Goal: Task Accomplishment & Management: Manage account settings

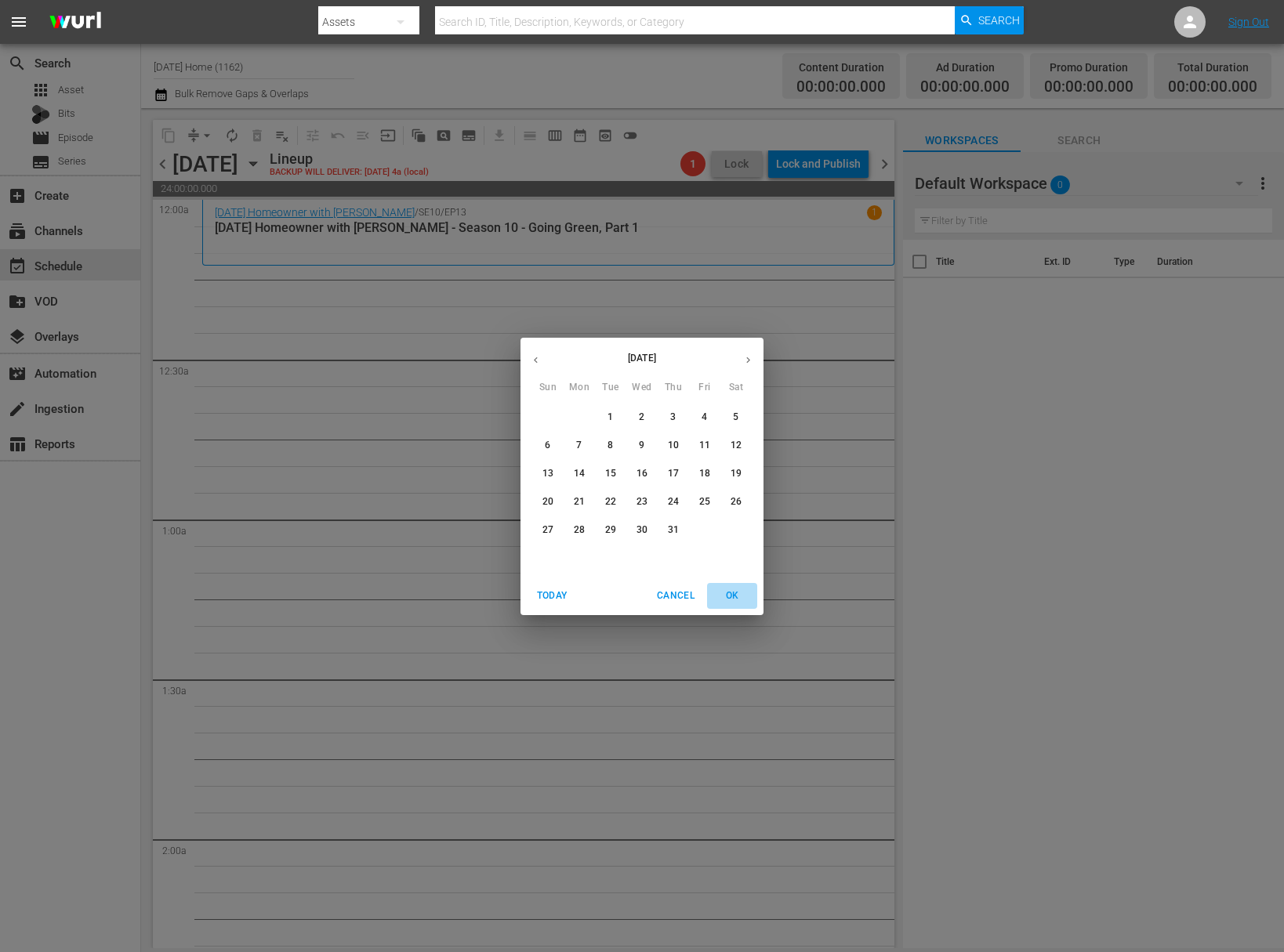
click at [737, 599] on span "OK" at bounding box center [732, 596] width 37 height 16
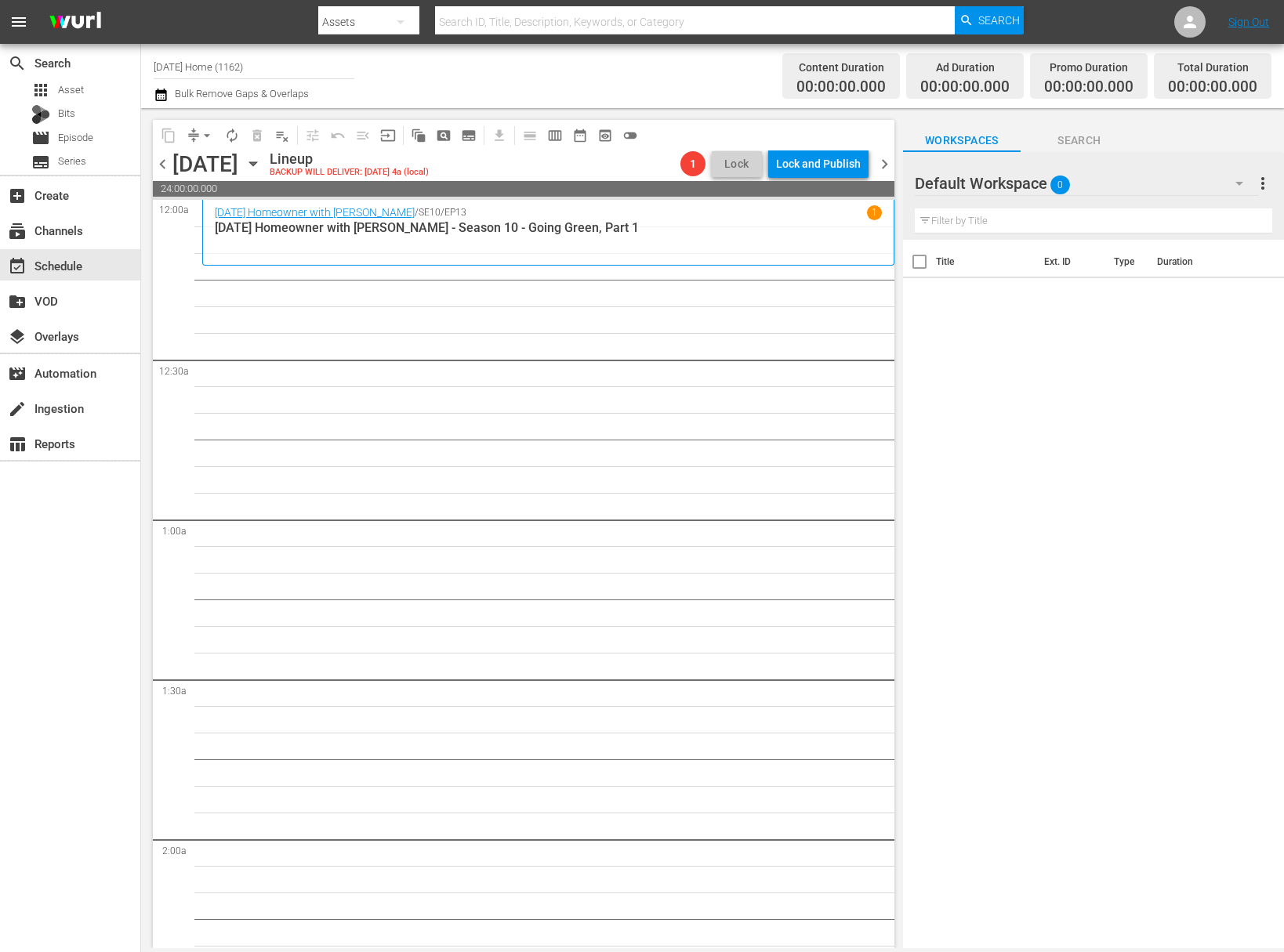
click at [262, 161] on icon "button" at bounding box center [253, 164] width 17 height 17
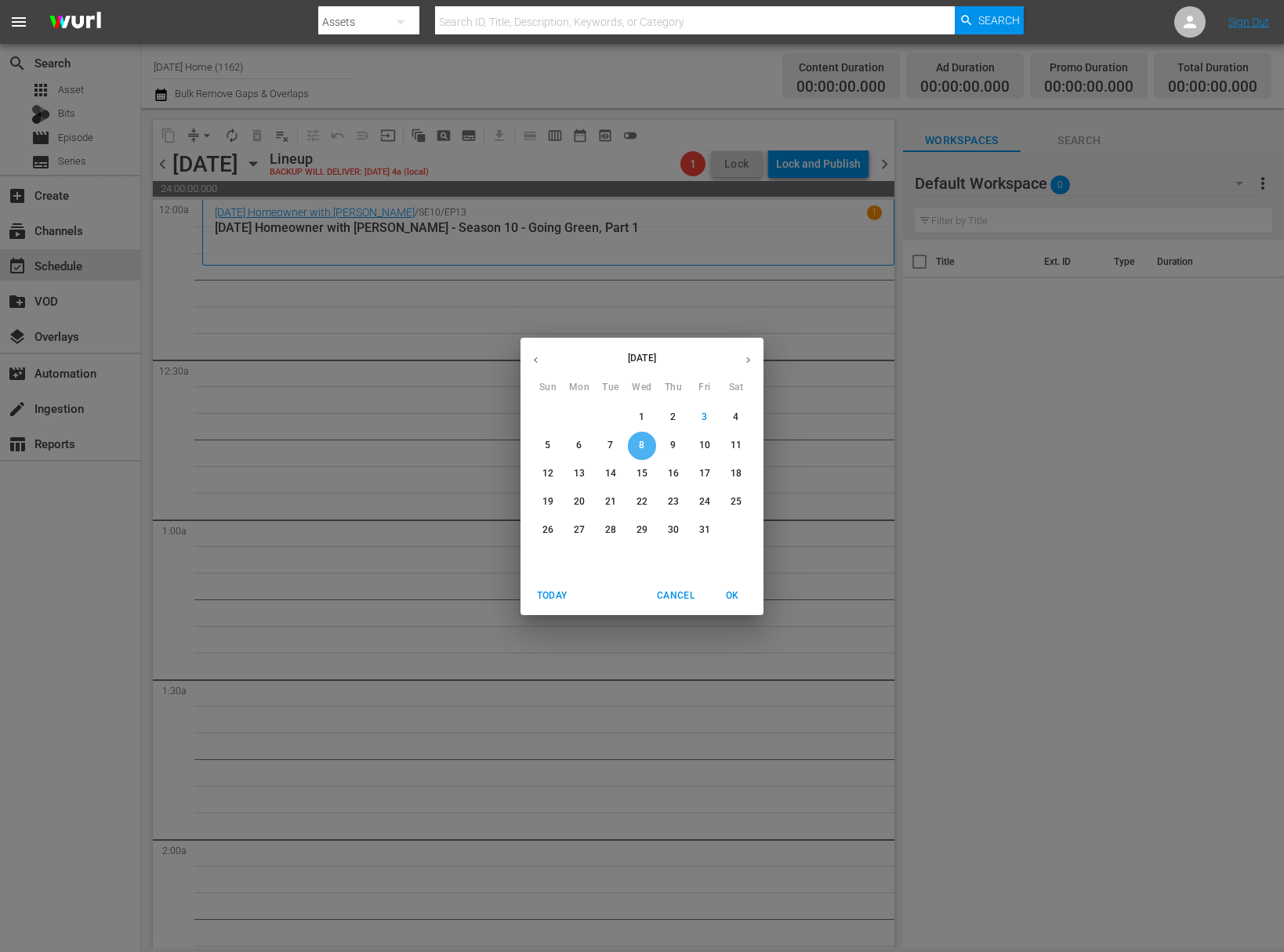
click at [649, 445] on span "8" at bounding box center [641, 445] width 28 height 13
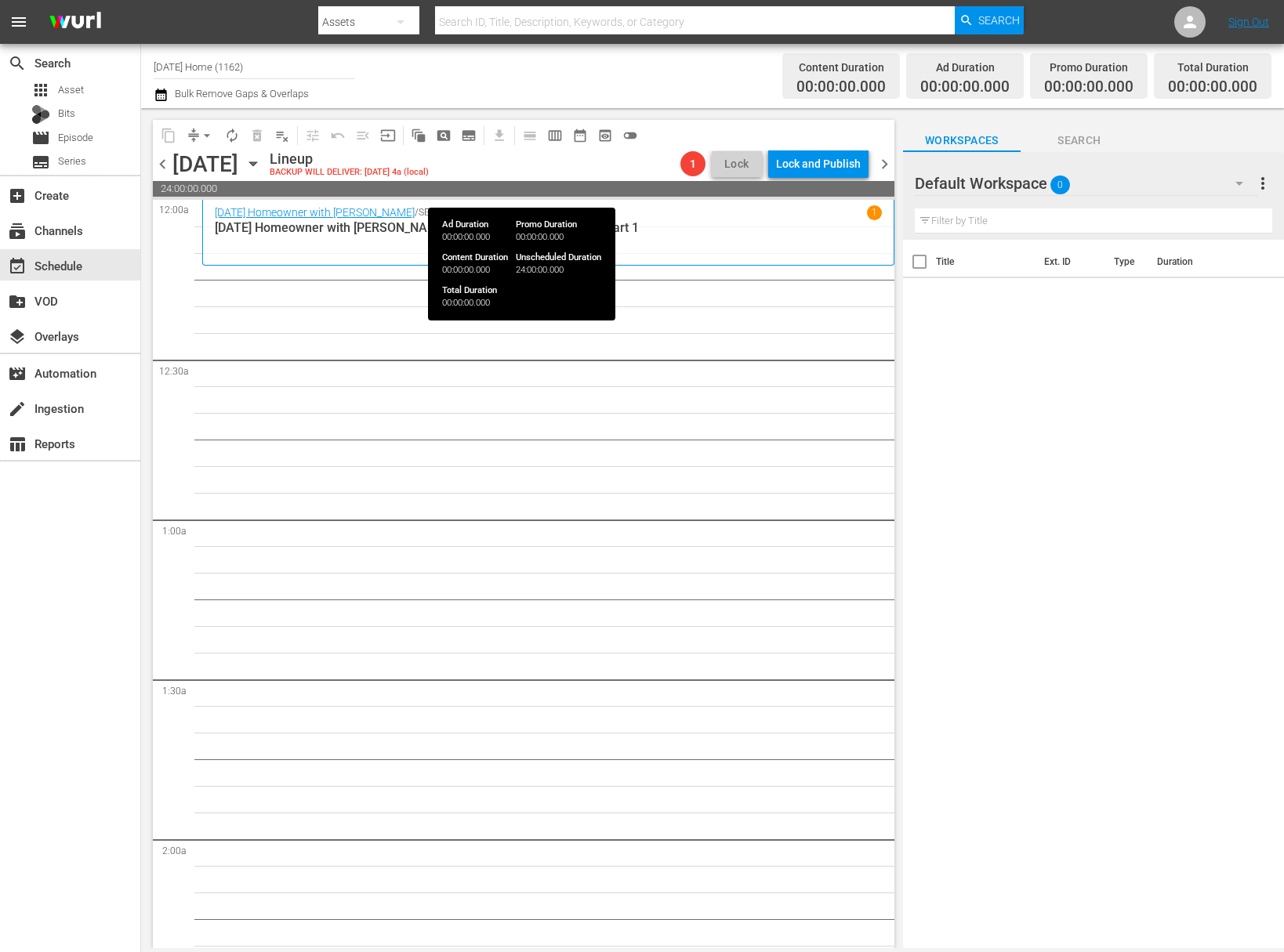
click at [262, 164] on icon "button" at bounding box center [253, 164] width 17 height 17
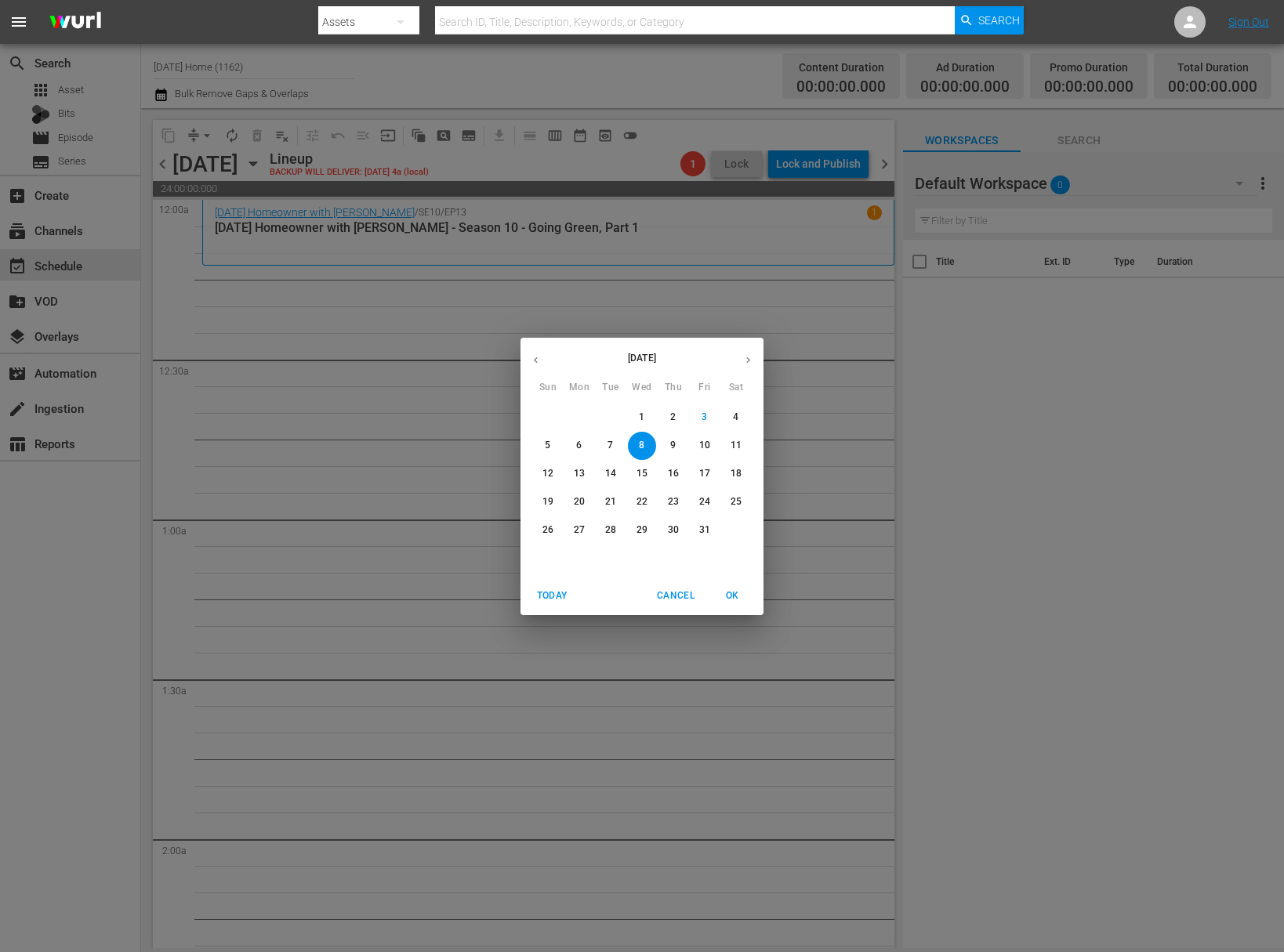
click at [541, 354] on icon "button" at bounding box center [535, 360] width 11 height 11
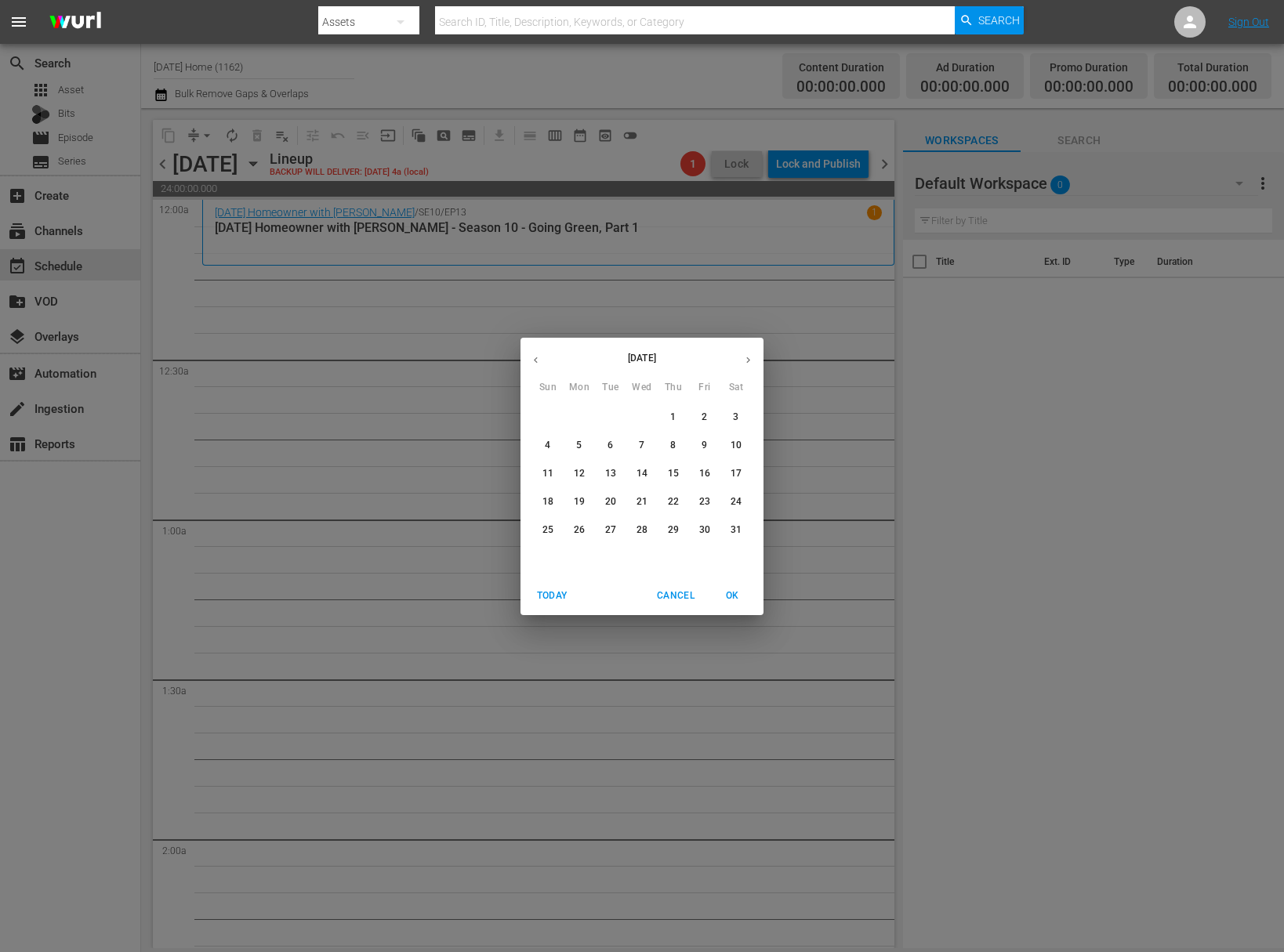
click at [712, 473] on span "16" at bounding box center [705, 474] width 28 height 13
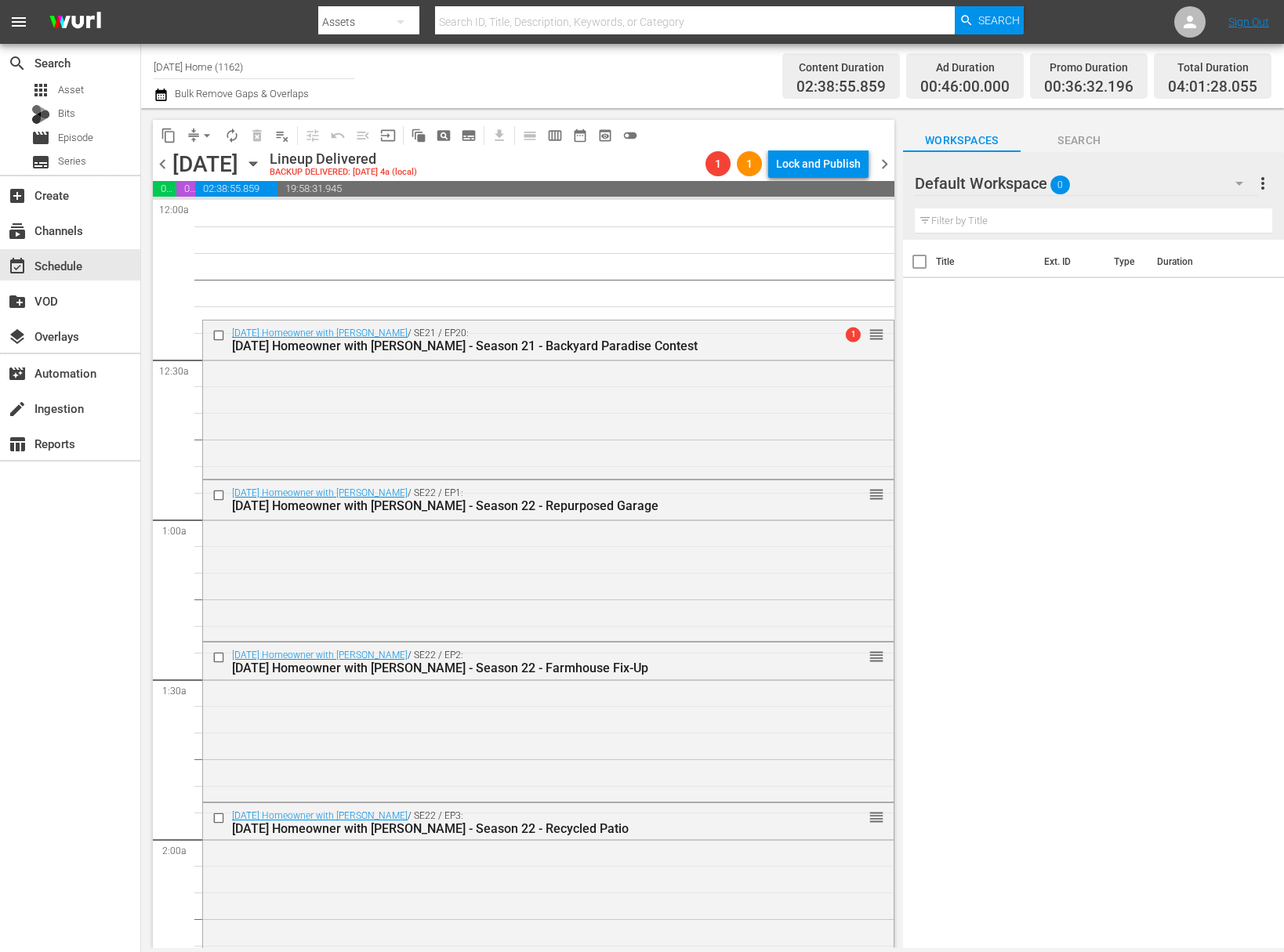
click at [262, 159] on icon "button" at bounding box center [253, 164] width 17 height 17
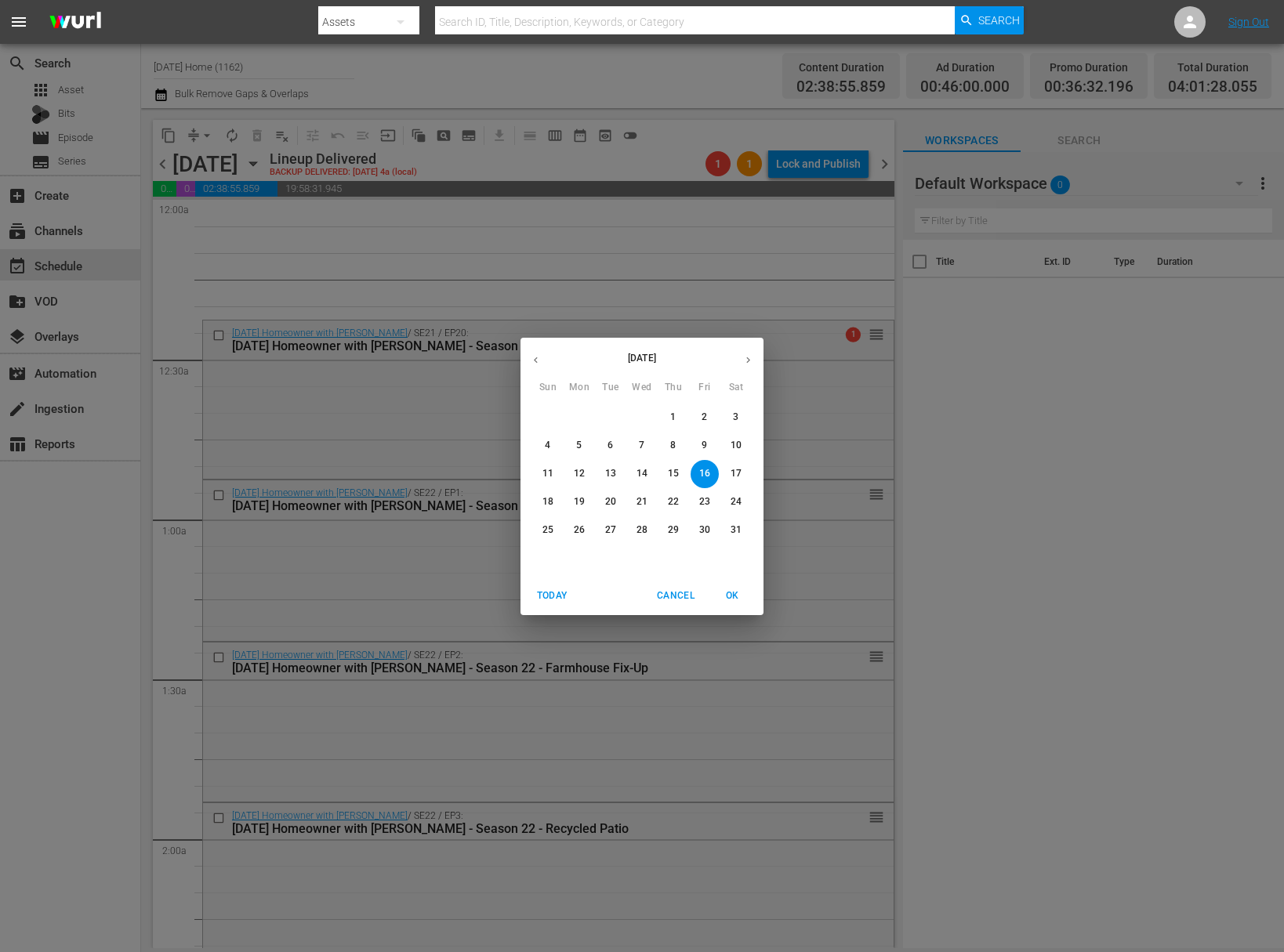
click at [670, 469] on p "15" at bounding box center [673, 474] width 11 height 13
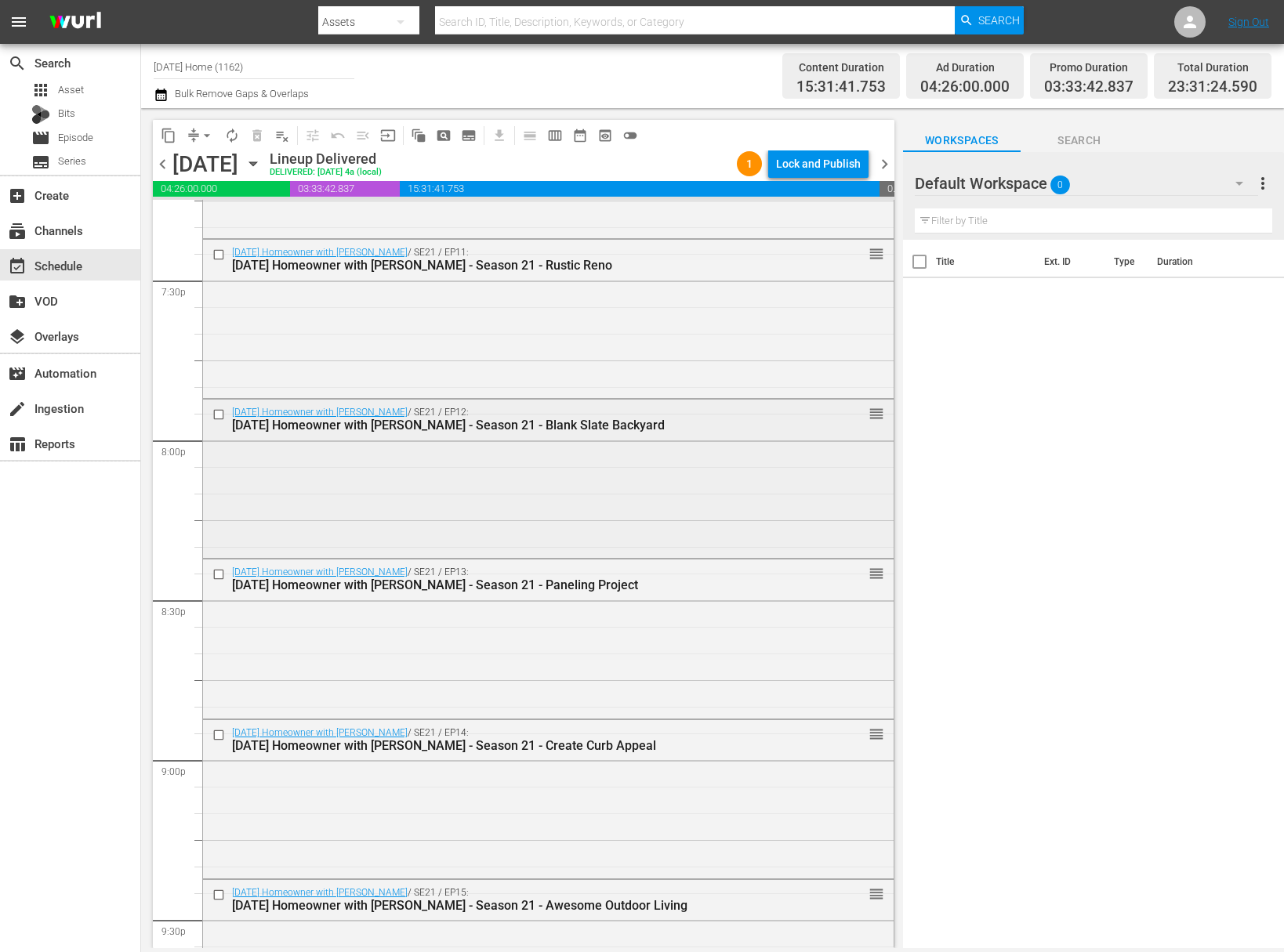
scroll to position [6125, 0]
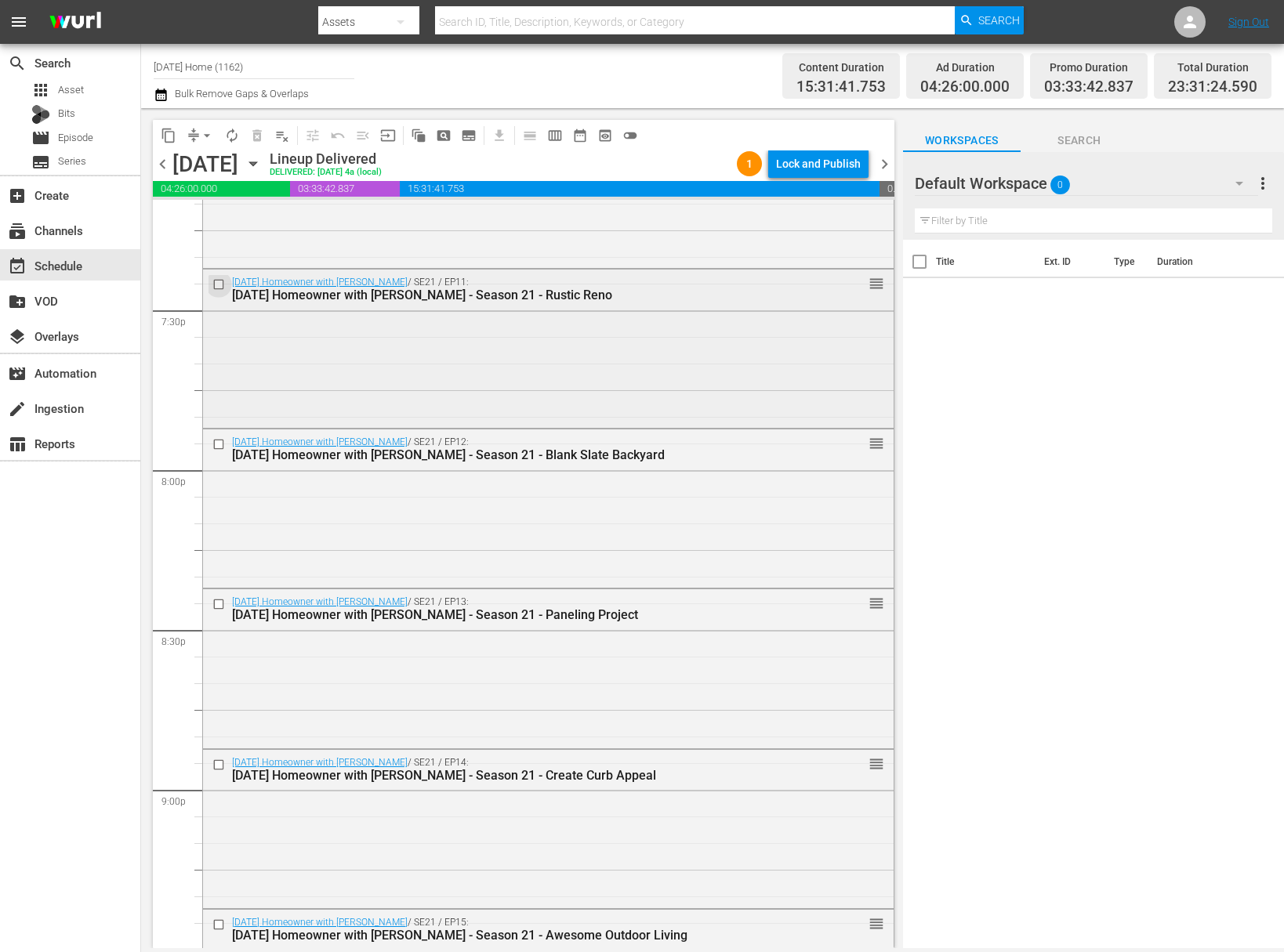
click at [220, 282] on input "checkbox" at bounding box center [221, 284] width 16 height 13
click at [221, 441] on input "checkbox" at bounding box center [221, 443] width 16 height 13
click at [215, 606] on input "checkbox" at bounding box center [221, 605] width 16 height 13
click at [222, 760] on input "checkbox" at bounding box center [221, 764] width 16 height 13
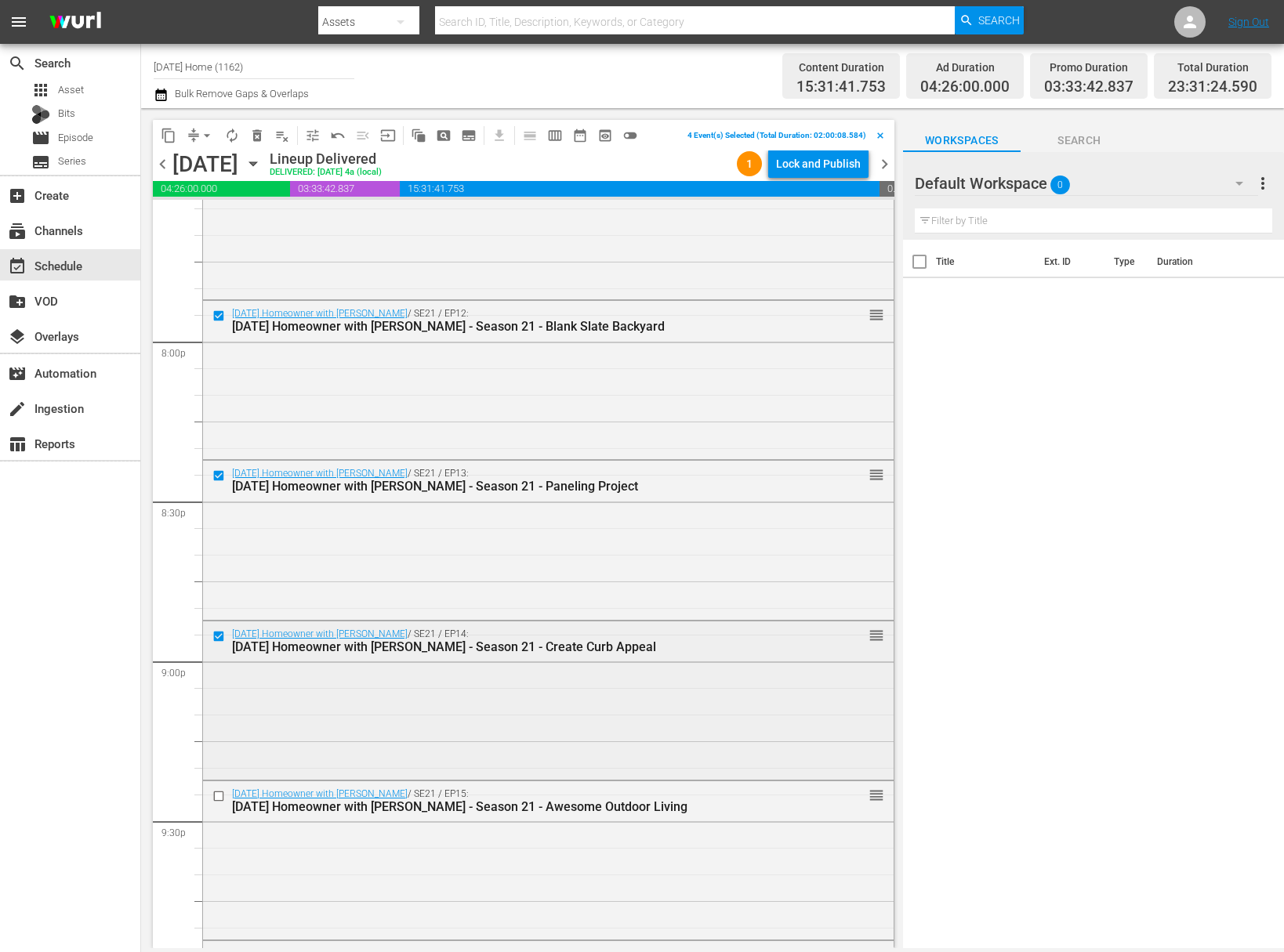
scroll to position [6275, 0]
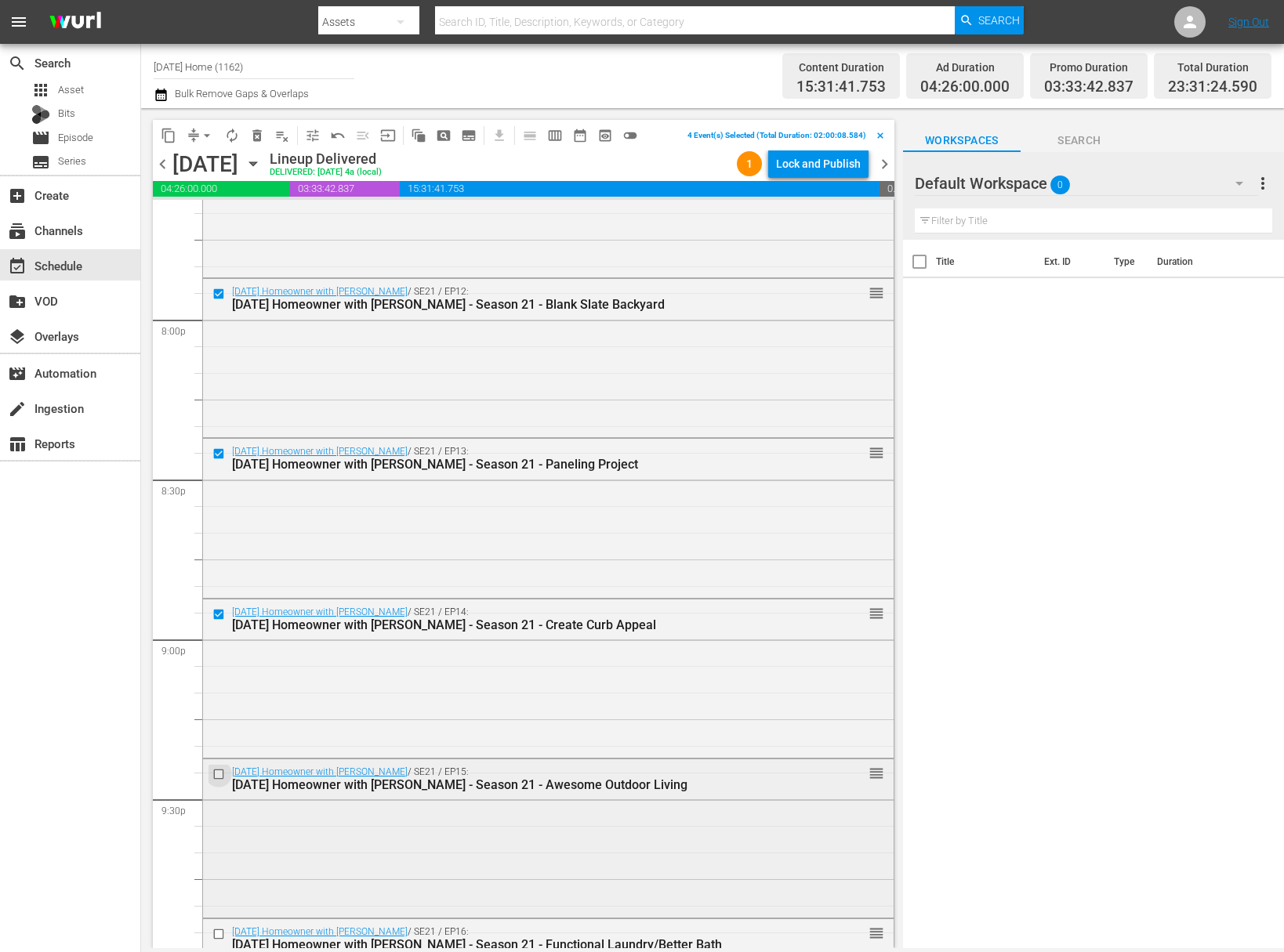
click at [221, 769] on input "checkbox" at bounding box center [221, 774] width 16 height 13
click at [168, 134] on span "content_copy" at bounding box center [168, 135] width 15 height 15
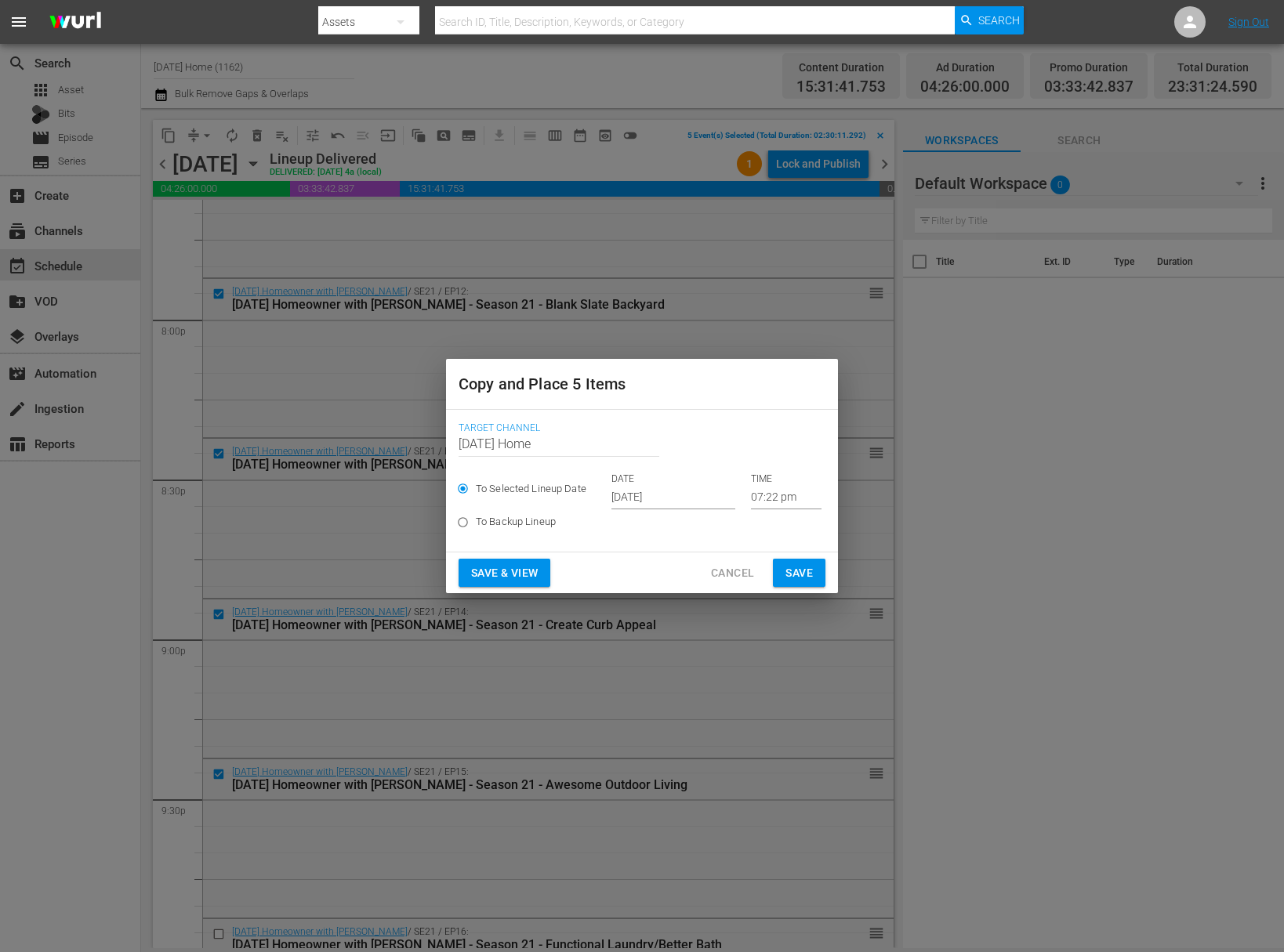
click at [653, 504] on input "Oct 5th 2025" at bounding box center [673, 497] width 124 height 24
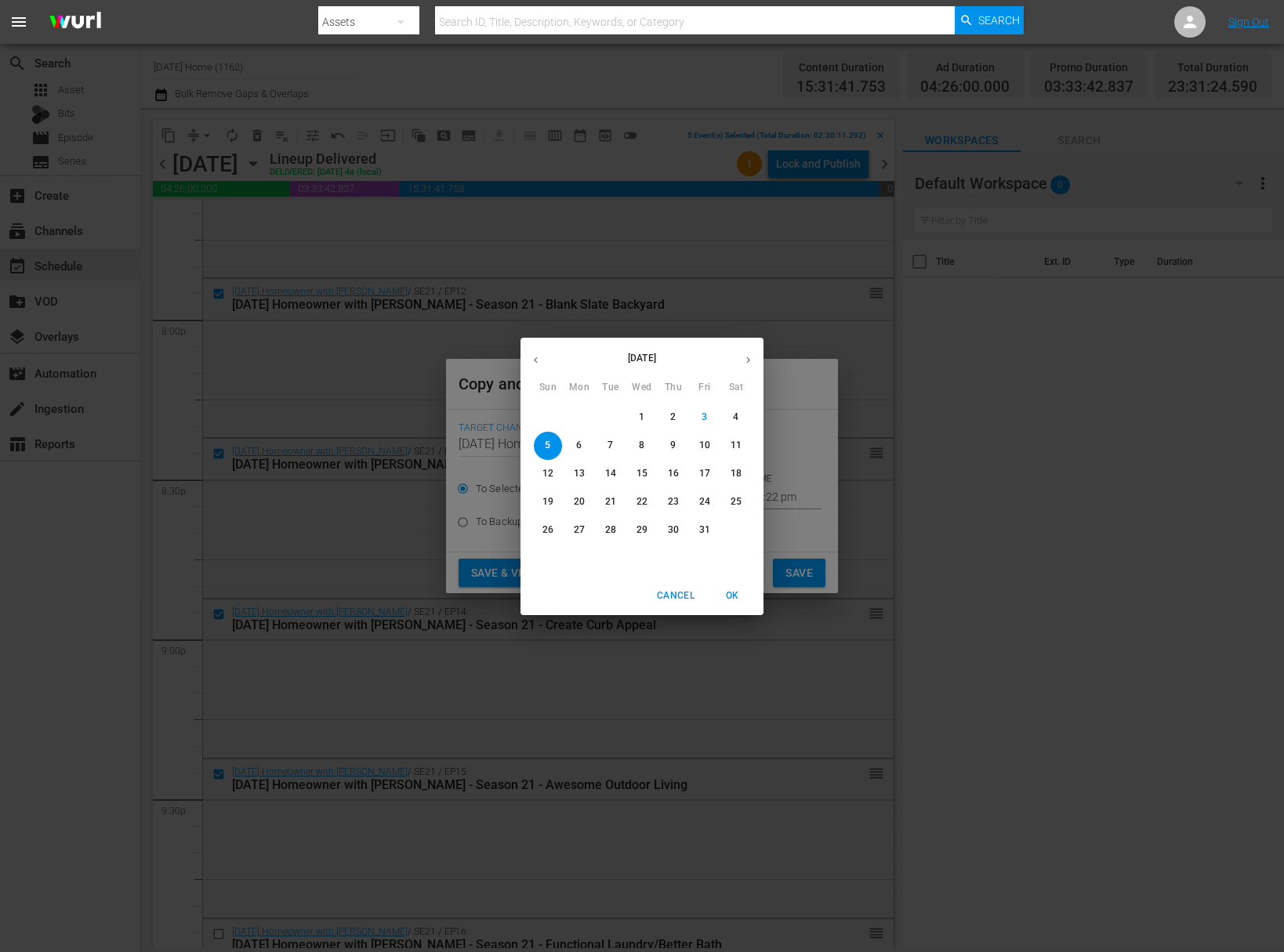
click at [640, 450] on p "8" at bounding box center [641, 445] width 6 height 13
type input "Oct 8th 2025"
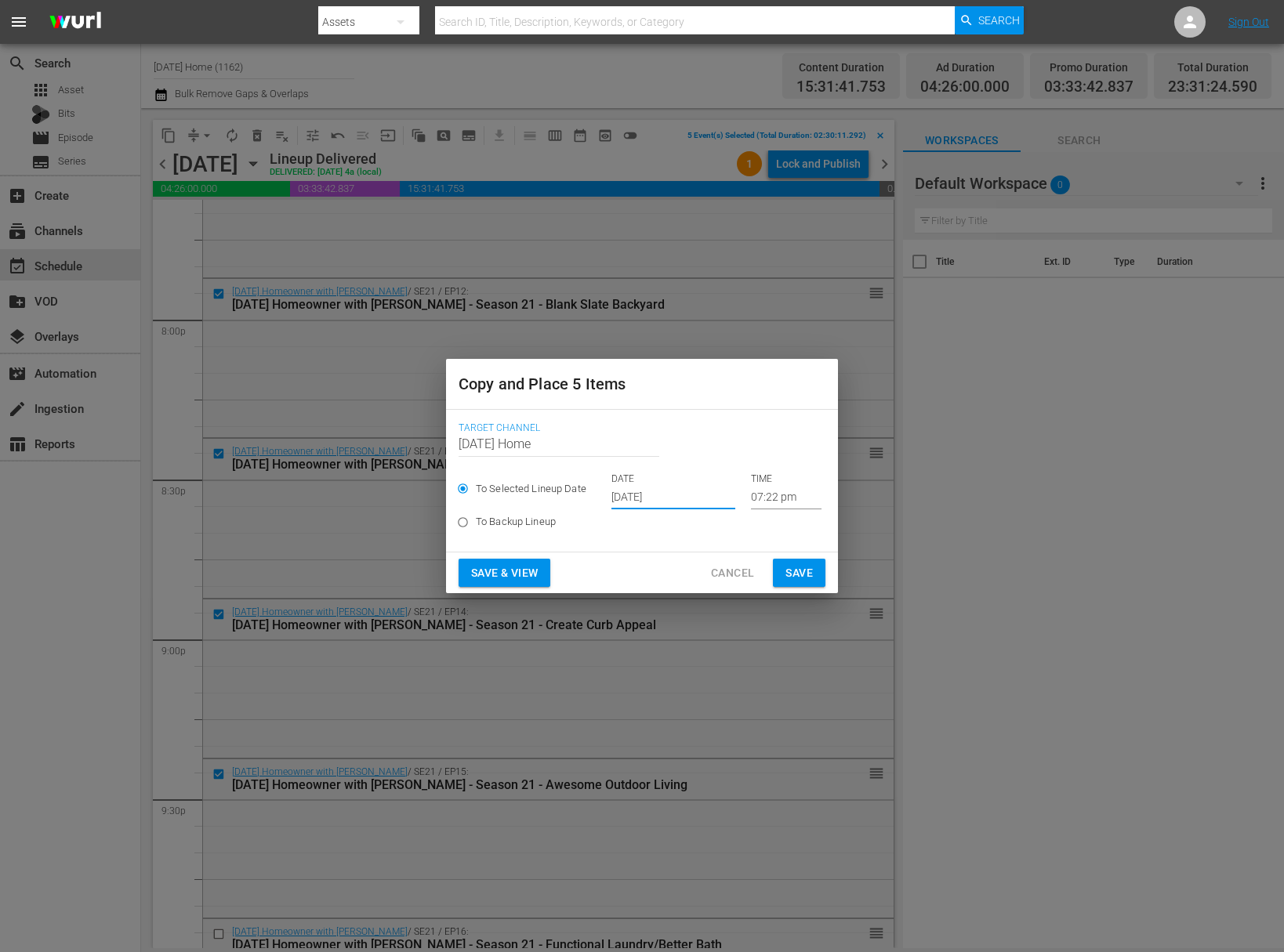
click at [751, 500] on input "07:22 pm" at bounding box center [786, 497] width 71 height 24
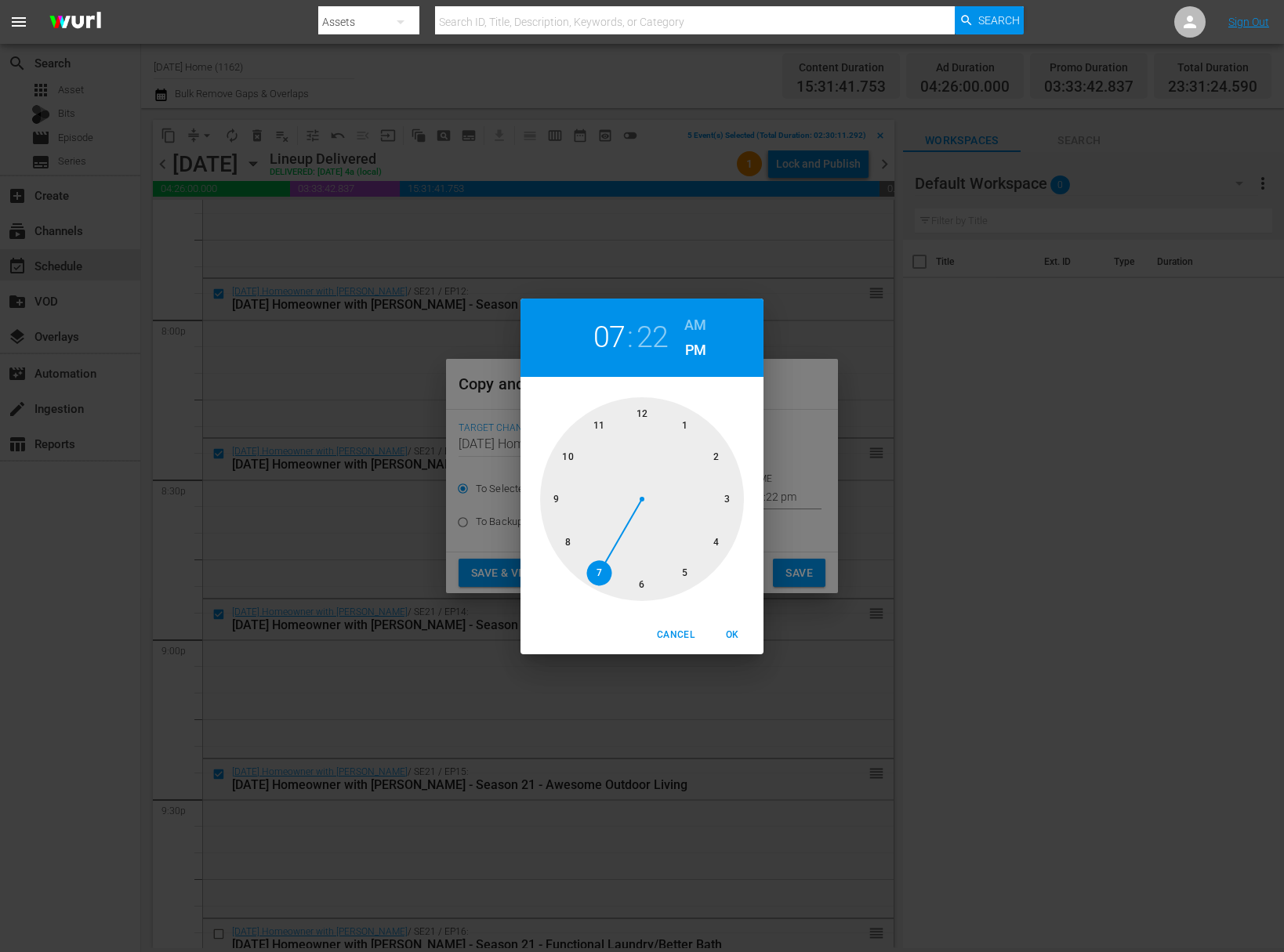
click at [649, 417] on div at bounding box center [642, 499] width 203 height 203
click at [641, 424] on div at bounding box center [642, 499] width 203 height 203
click at [707, 325] on div "12 : 00 AM PM" at bounding box center [642, 338] width 243 height 78
click at [701, 331] on h6 "AM" at bounding box center [695, 325] width 22 height 25
click at [738, 629] on span "OK" at bounding box center [732, 635] width 37 height 16
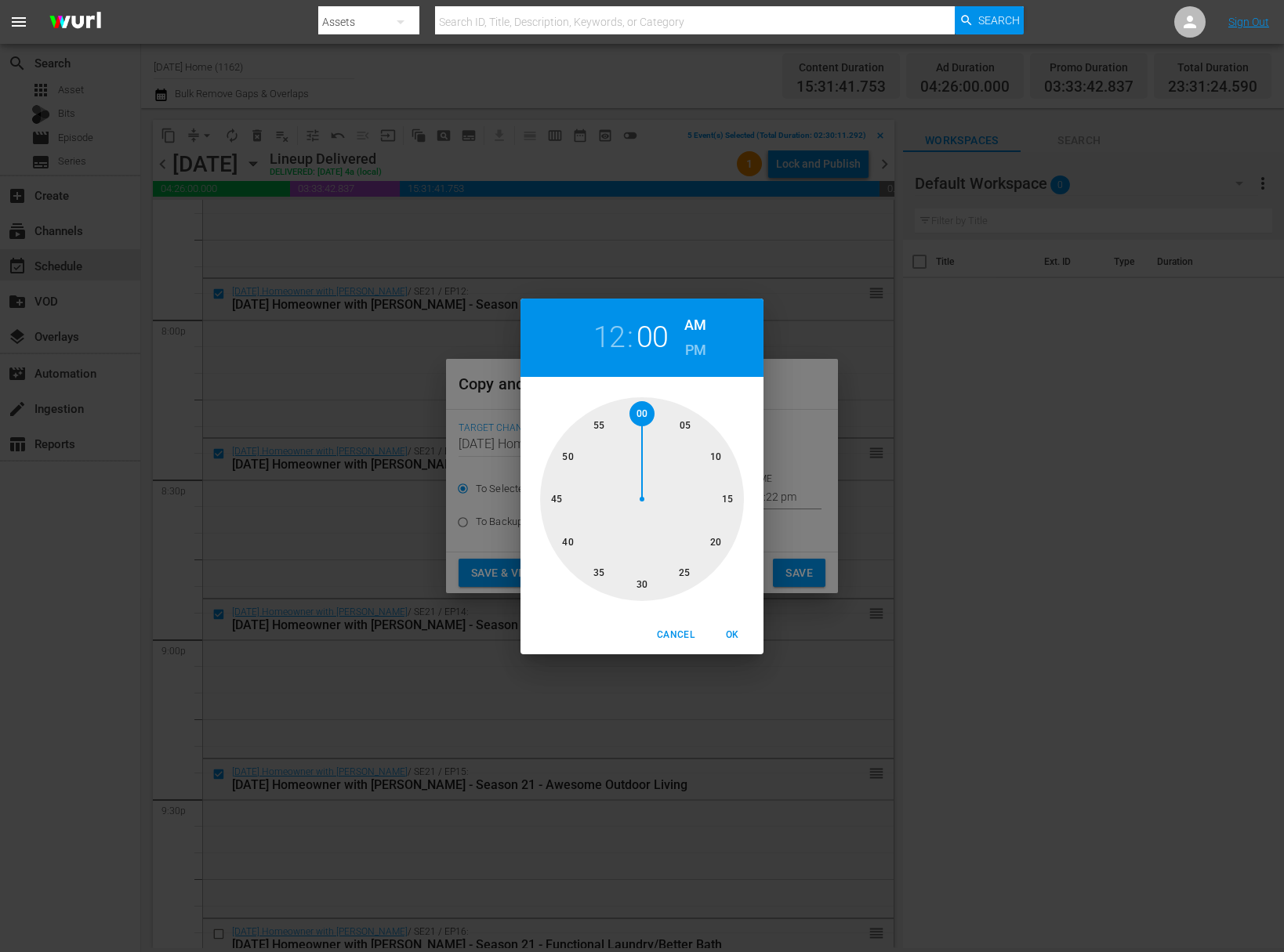
type input "12:00 am"
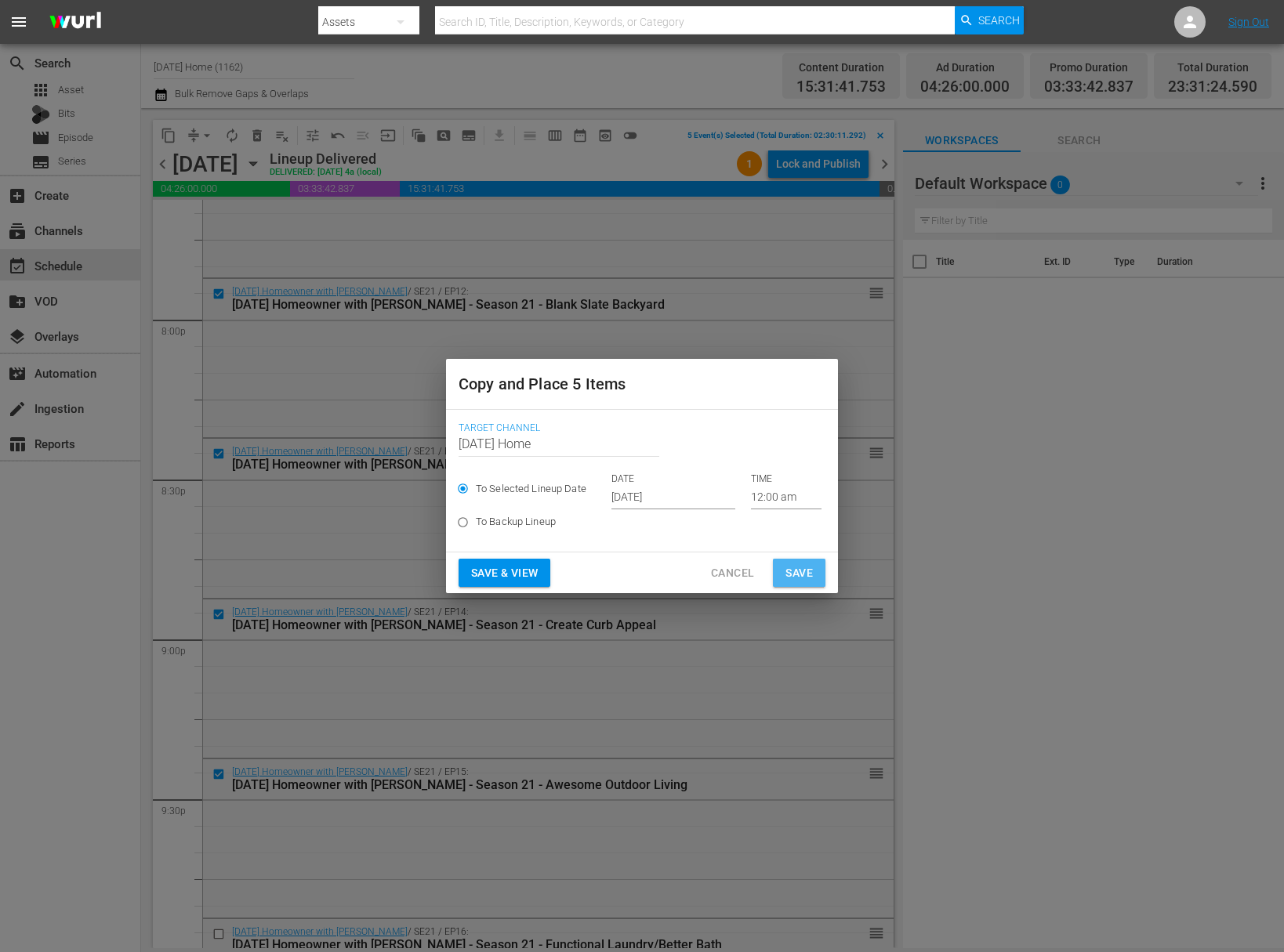
click at [815, 568] on button "Save" at bounding box center [799, 574] width 53 height 29
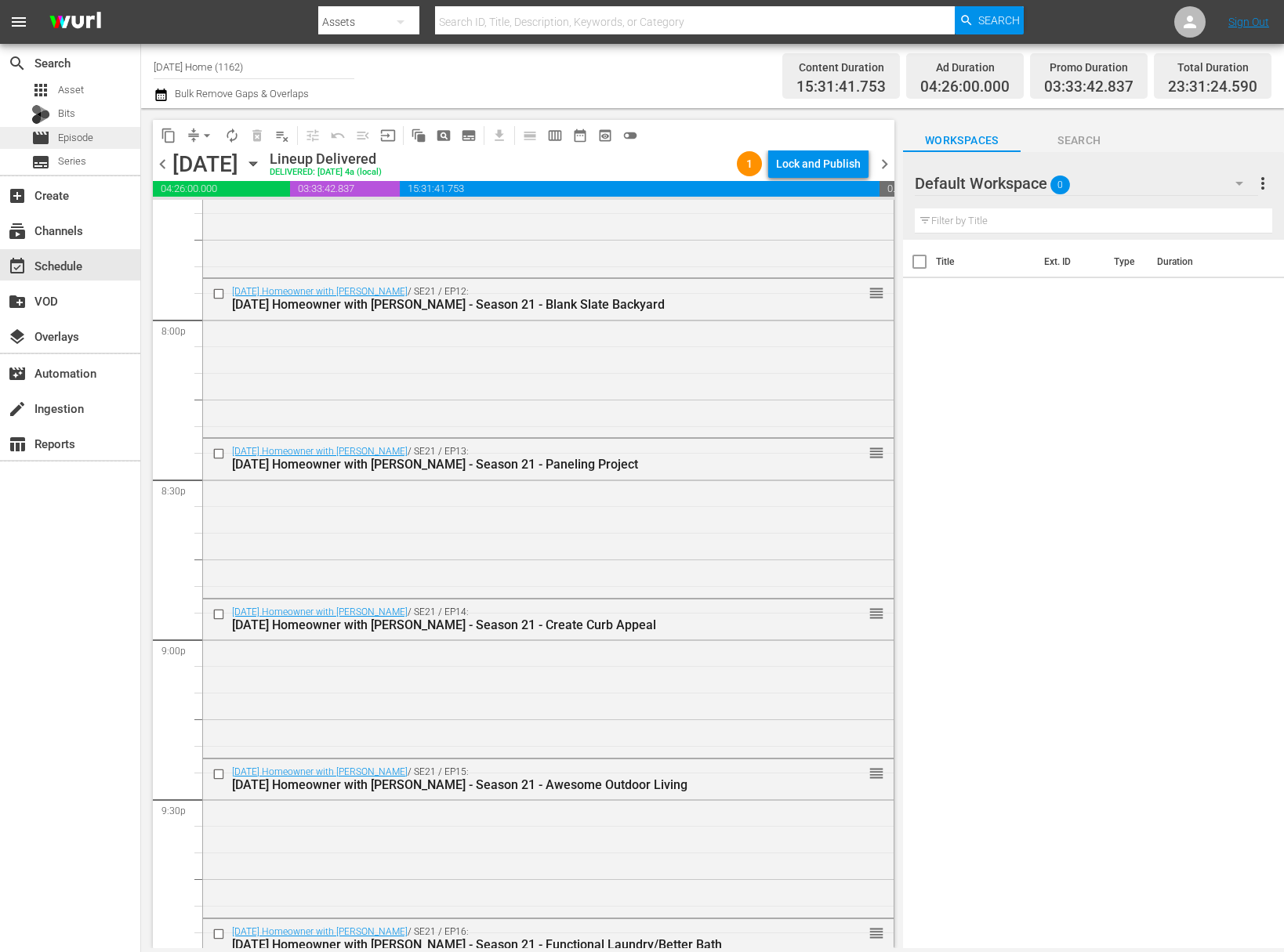
click at [103, 138] on div "movie Episode" at bounding box center [70, 138] width 140 height 22
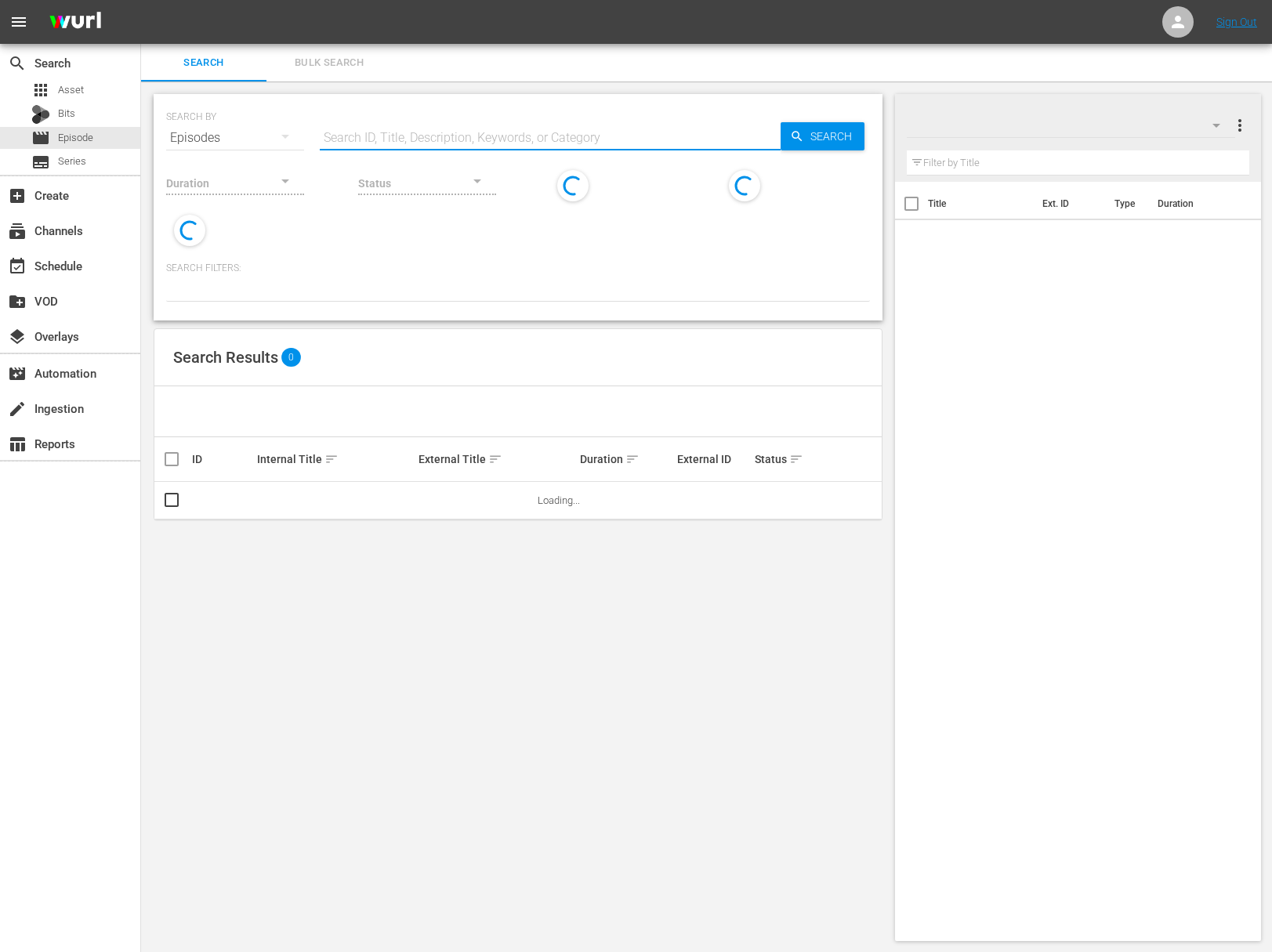
click at [396, 138] on input "text" at bounding box center [550, 138] width 461 height 37
paste input "Kitchen Updates on a Budget"
type input "Kitchen Updates on a Budget"
click at [826, 135] on span "Search" at bounding box center [834, 136] width 60 height 28
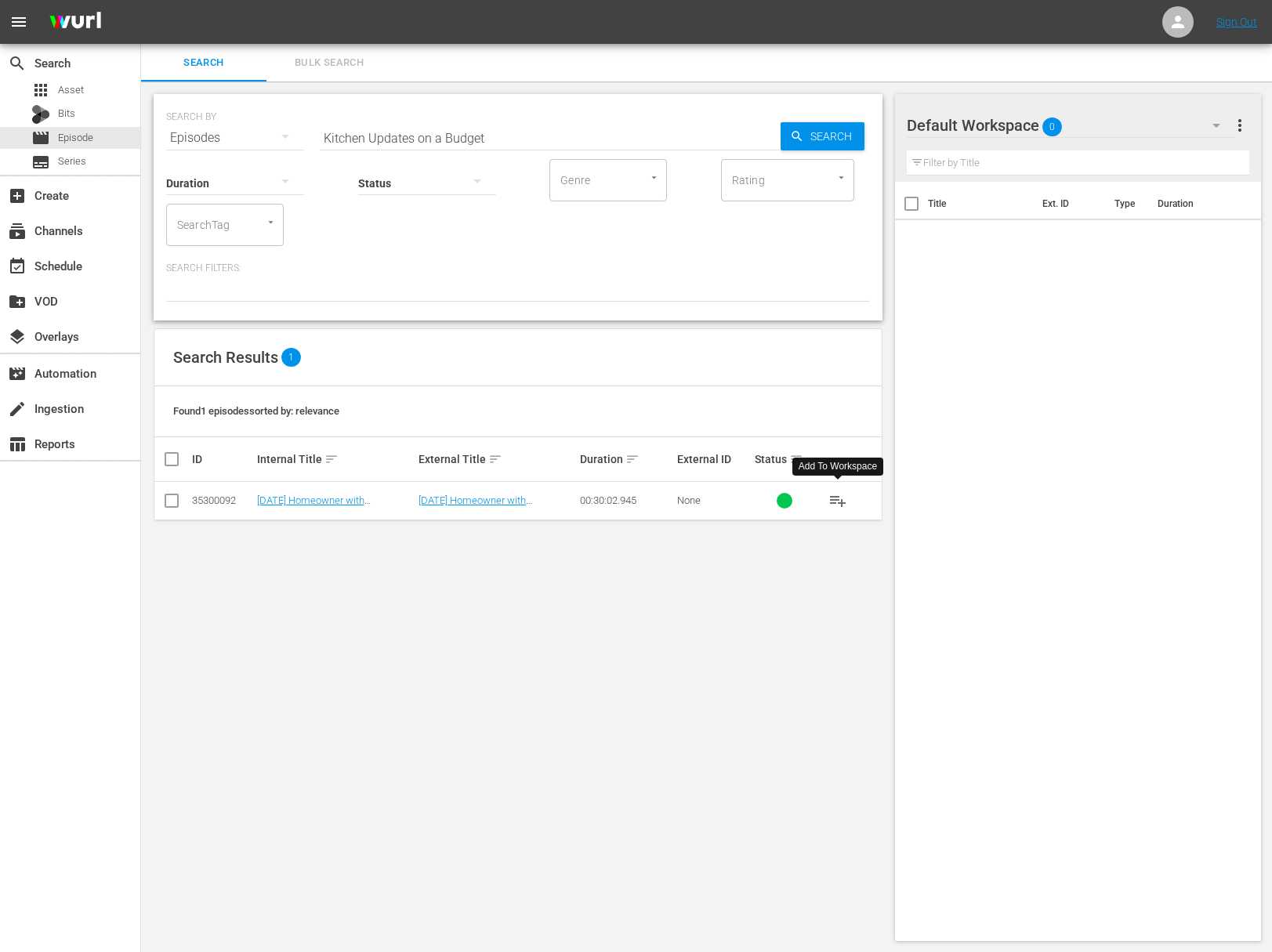
click at [837, 497] on span "playlist_add" at bounding box center [837, 500] width 19 height 19
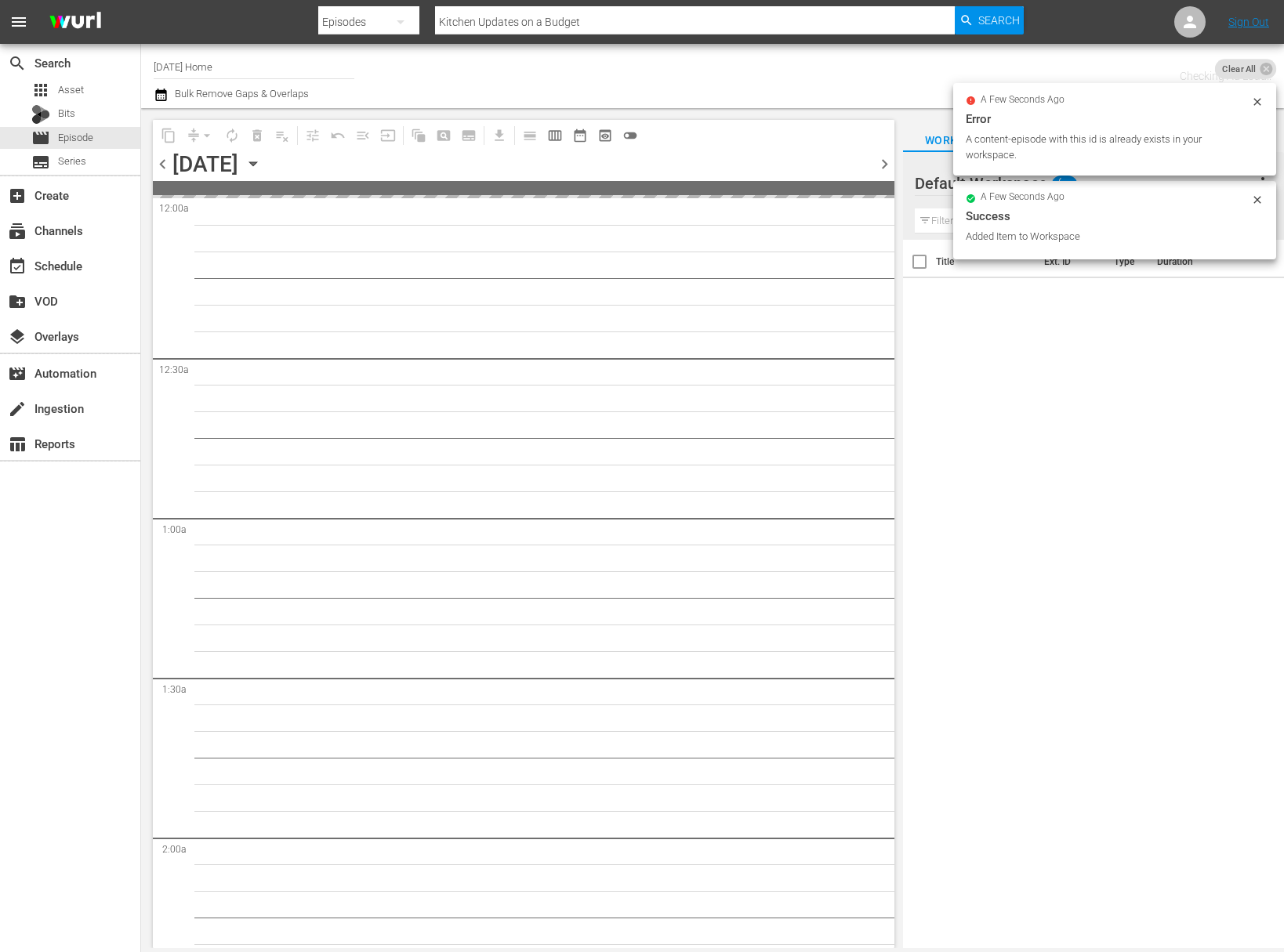
click at [262, 164] on icon "button" at bounding box center [253, 164] width 17 height 17
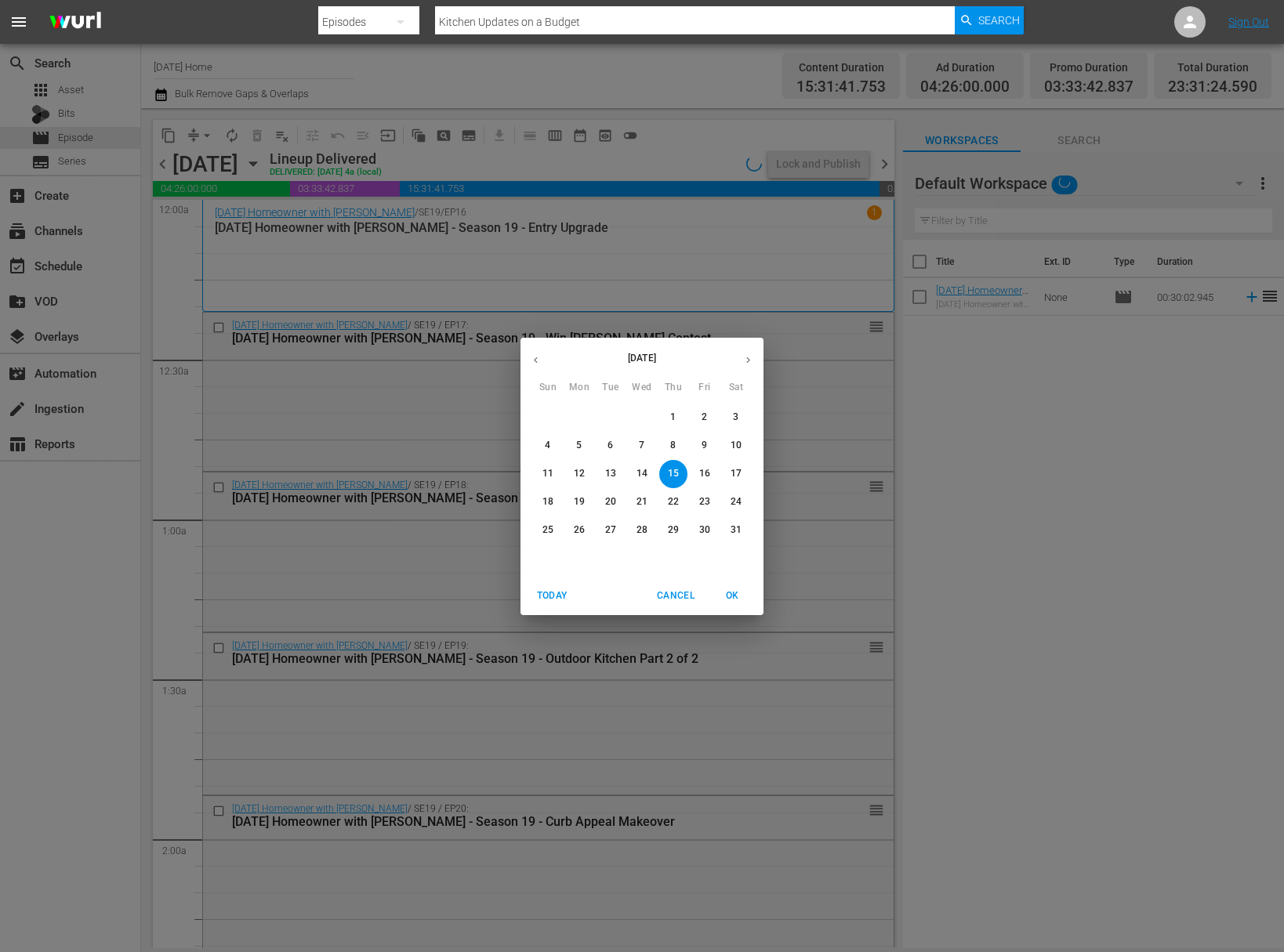
click at [577, 478] on p "12" at bounding box center [579, 474] width 11 height 13
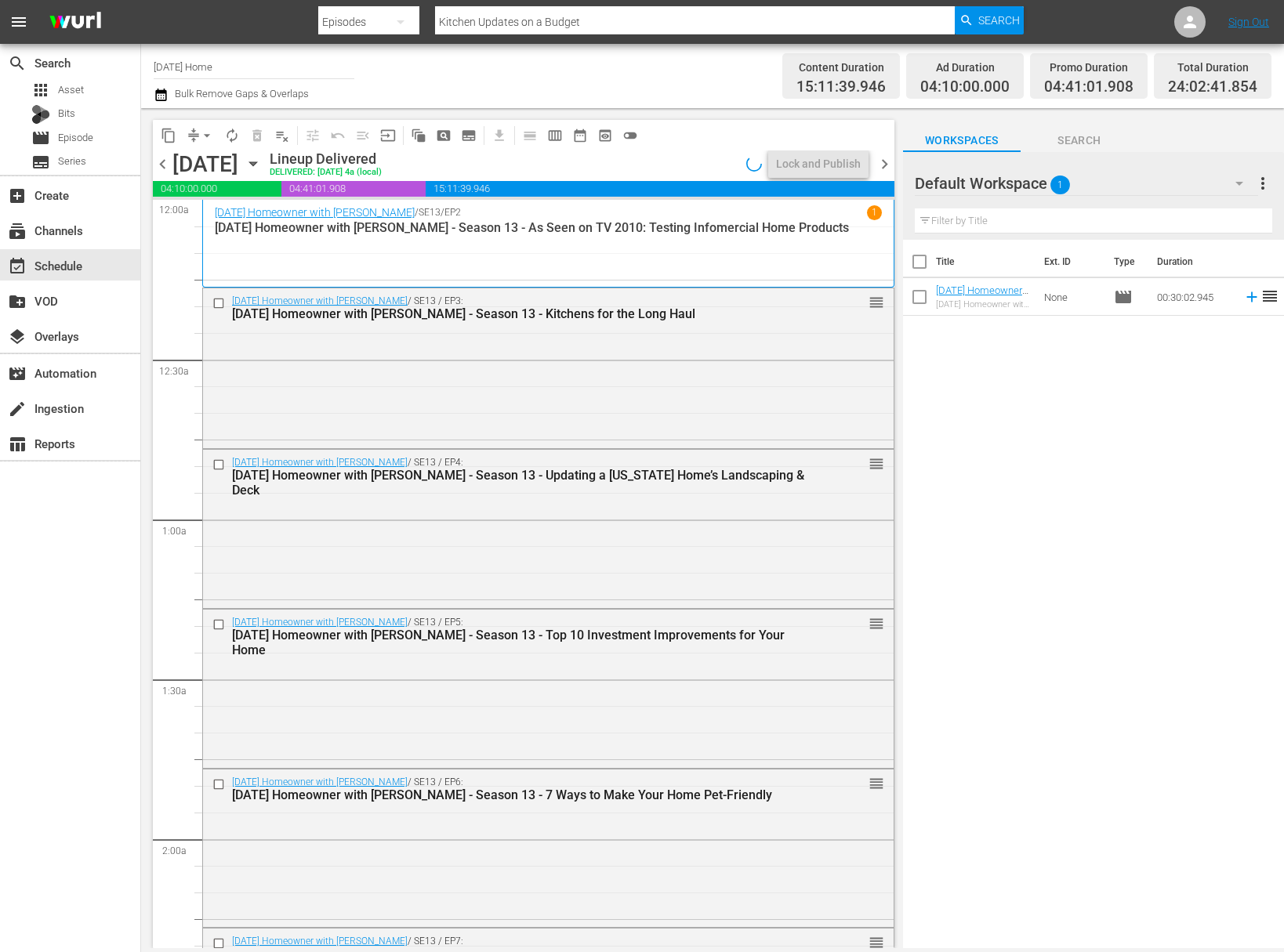
click at [262, 158] on icon "button" at bounding box center [253, 164] width 17 height 17
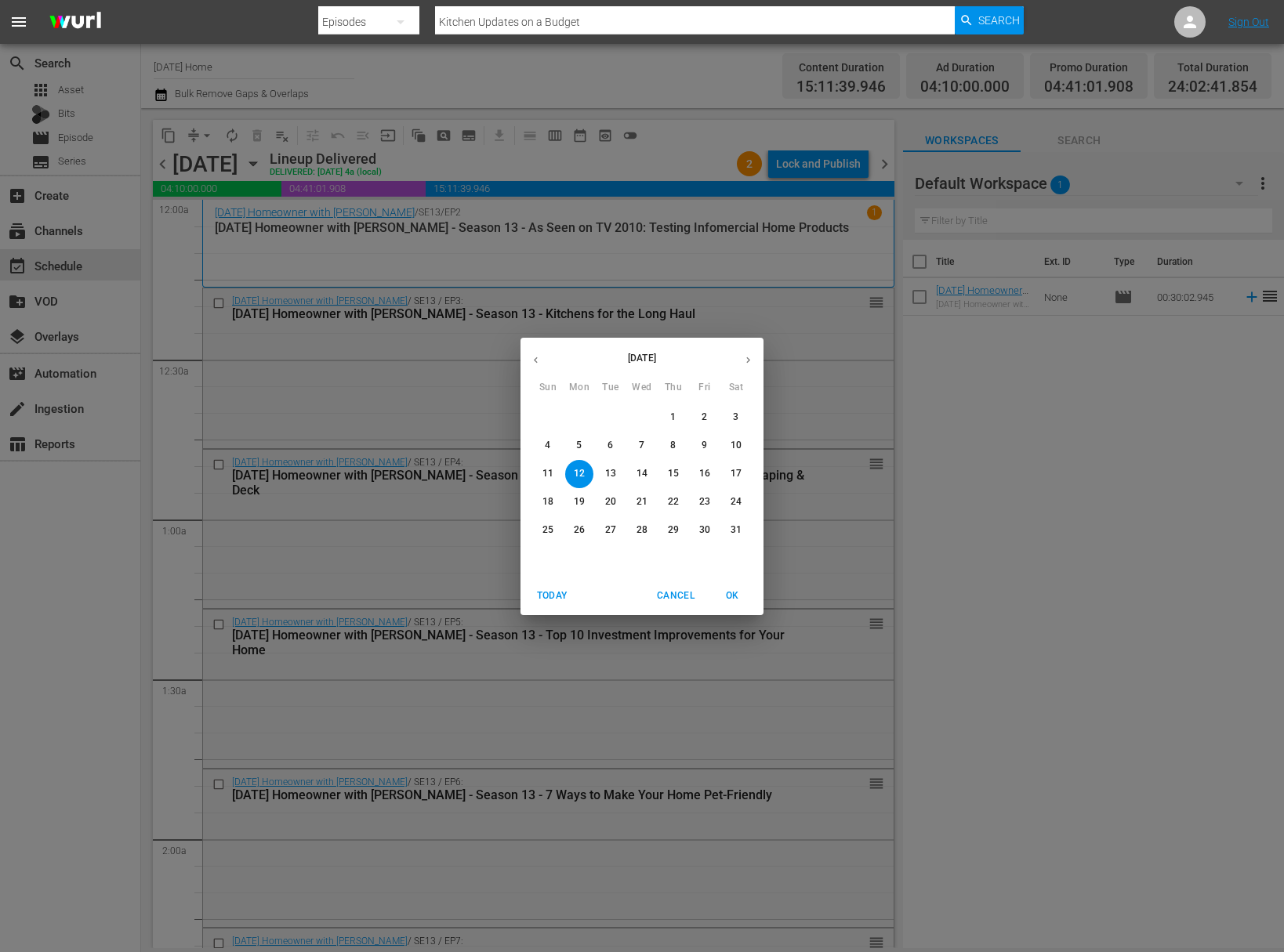
click at [614, 470] on p "13" at bounding box center [610, 474] width 11 height 13
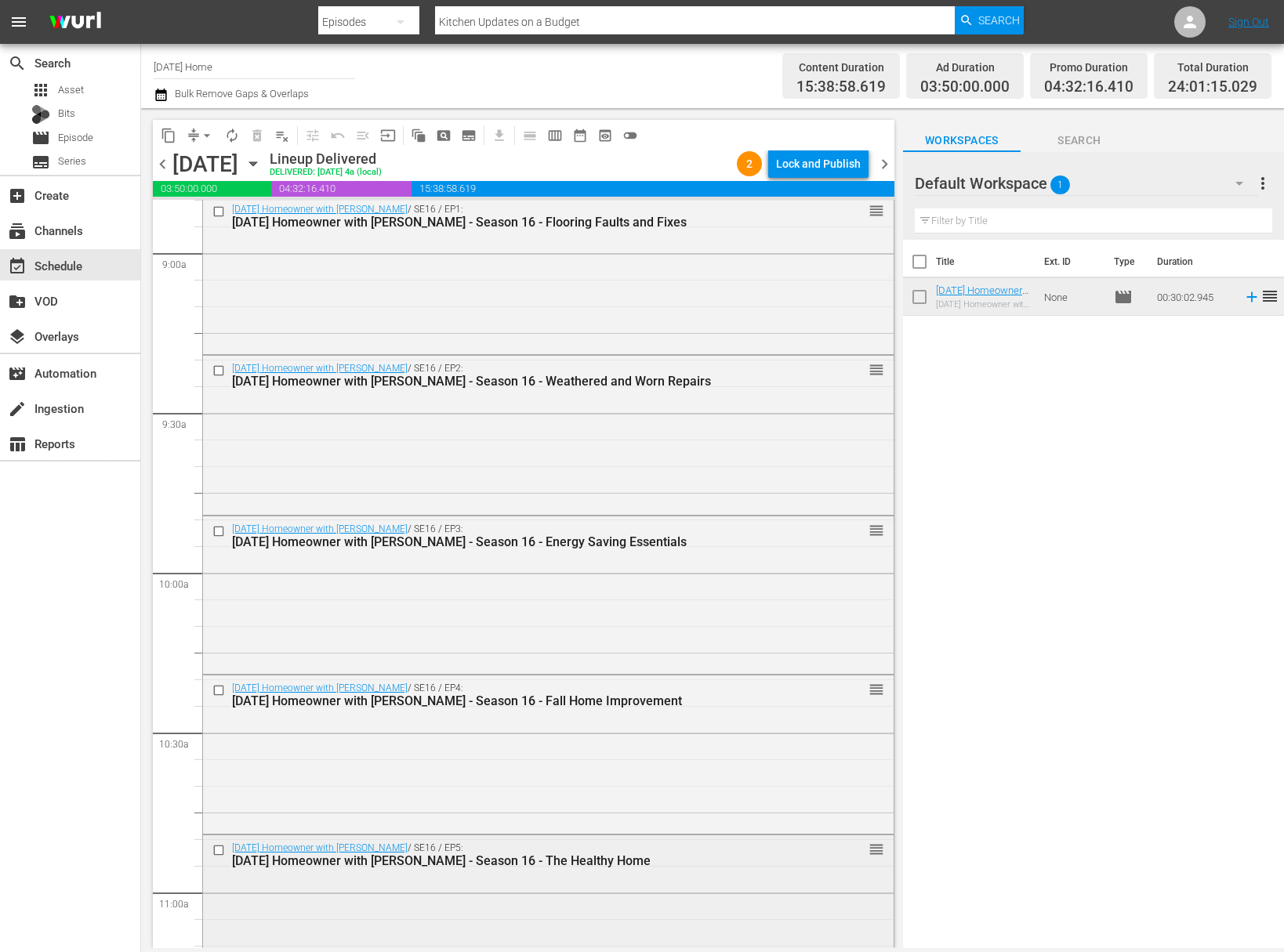
scroll to position [2762, 0]
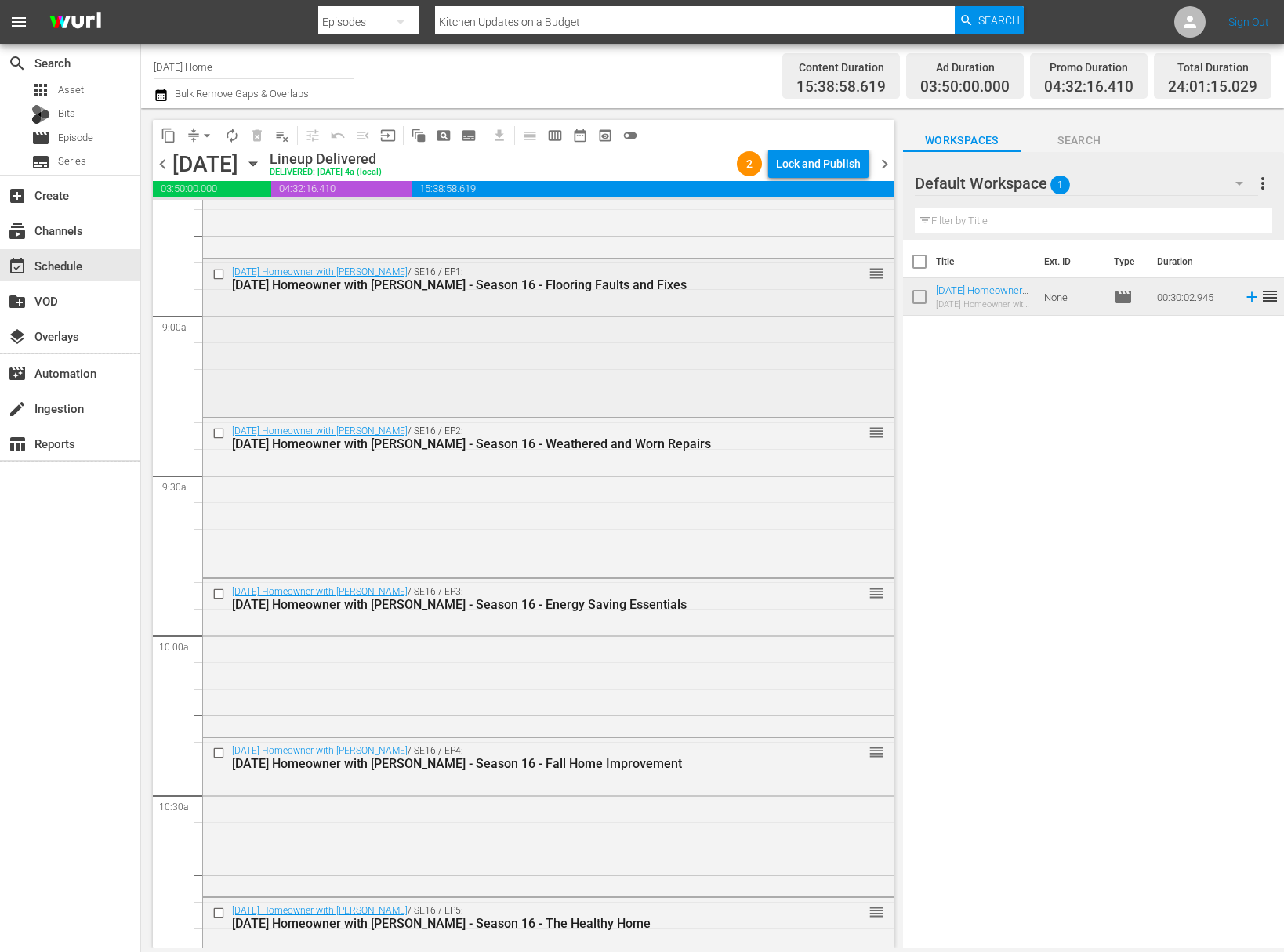
click at [216, 270] on input "checkbox" at bounding box center [221, 274] width 16 height 13
click at [218, 435] on input "checkbox" at bounding box center [221, 434] width 16 height 13
click at [219, 596] on input "checkbox" at bounding box center [221, 593] width 16 height 13
click at [217, 756] on input "checkbox" at bounding box center [221, 753] width 16 height 13
click at [220, 755] on input "checkbox" at bounding box center [221, 753] width 16 height 13
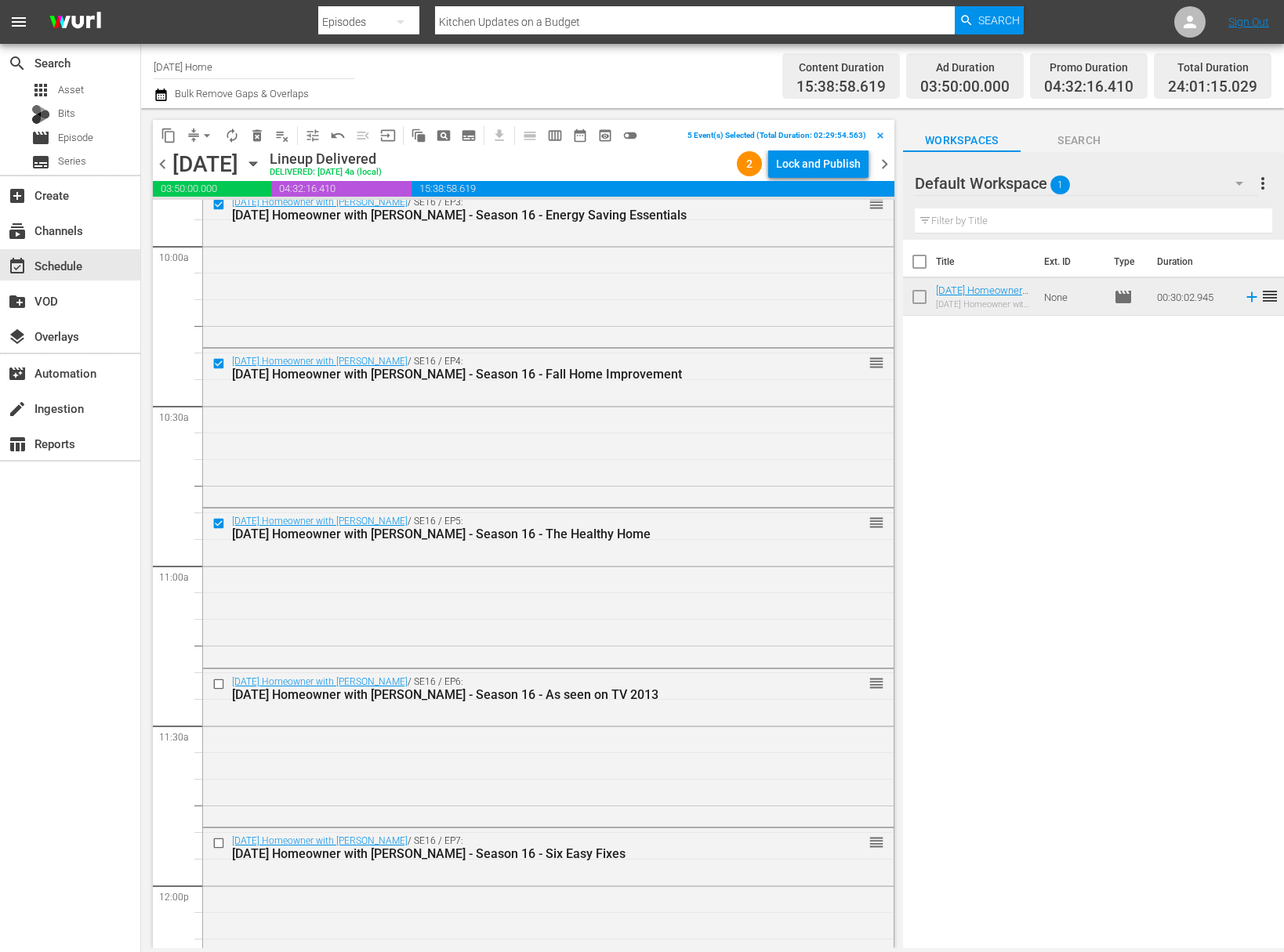
scroll to position [3255, 0]
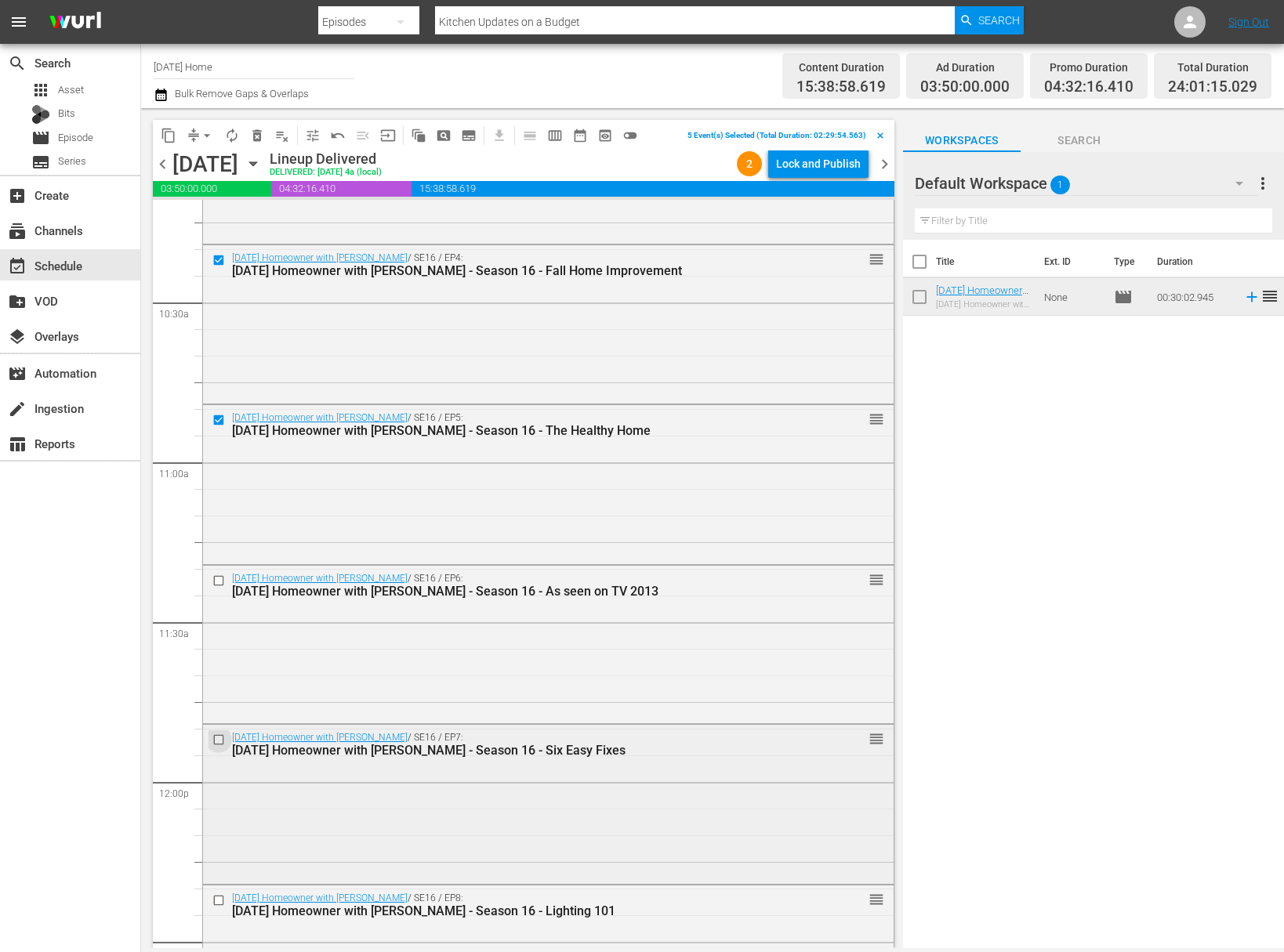
click at [222, 737] on input "checkbox" at bounding box center [221, 740] width 16 height 13
click at [216, 583] on input "checkbox" at bounding box center [221, 580] width 16 height 13
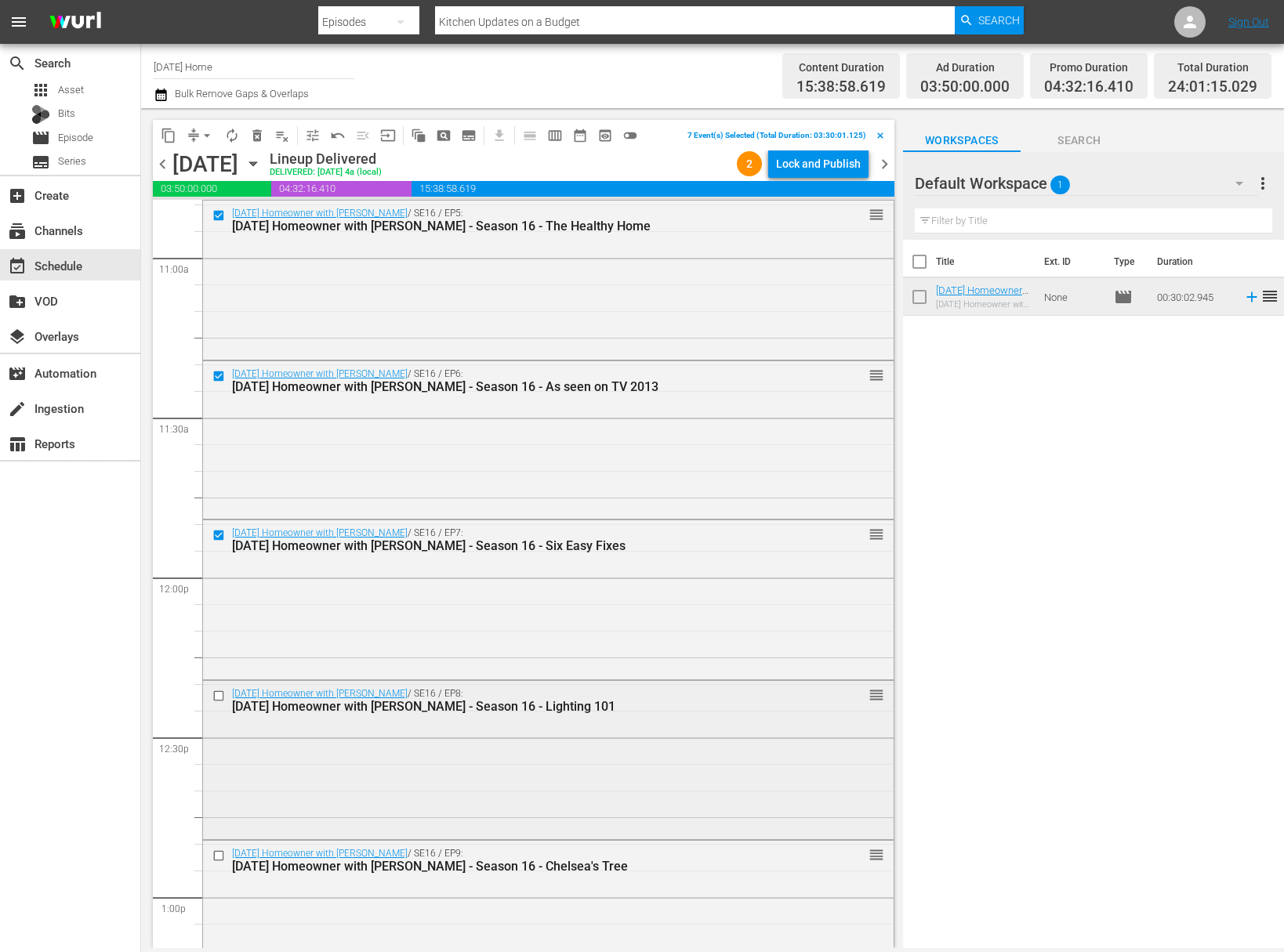
scroll to position [3587, 0]
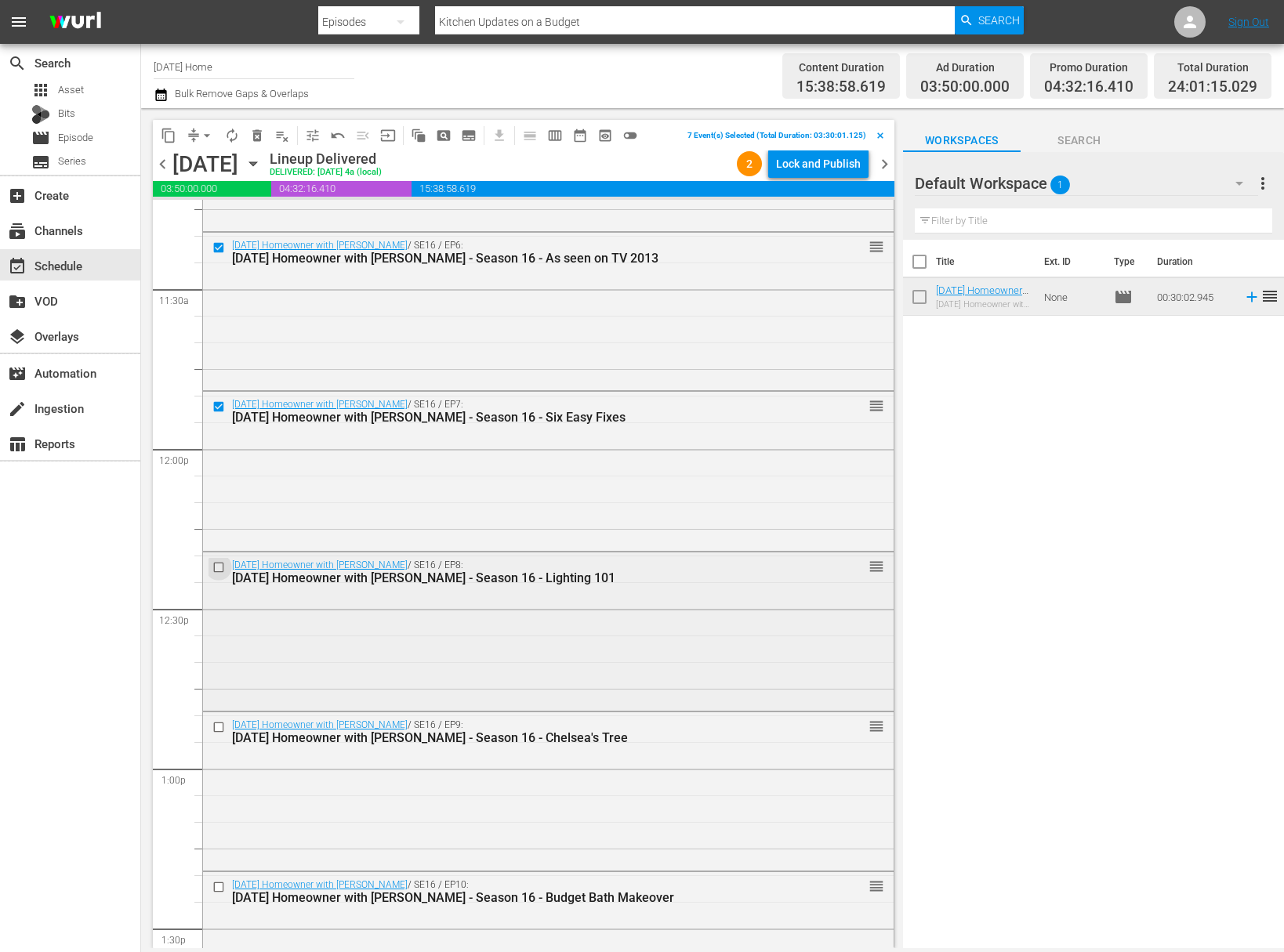
click at [222, 572] on input "checkbox" at bounding box center [221, 568] width 16 height 13
click at [221, 728] on input "checkbox" at bounding box center [221, 727] width 16 height 13
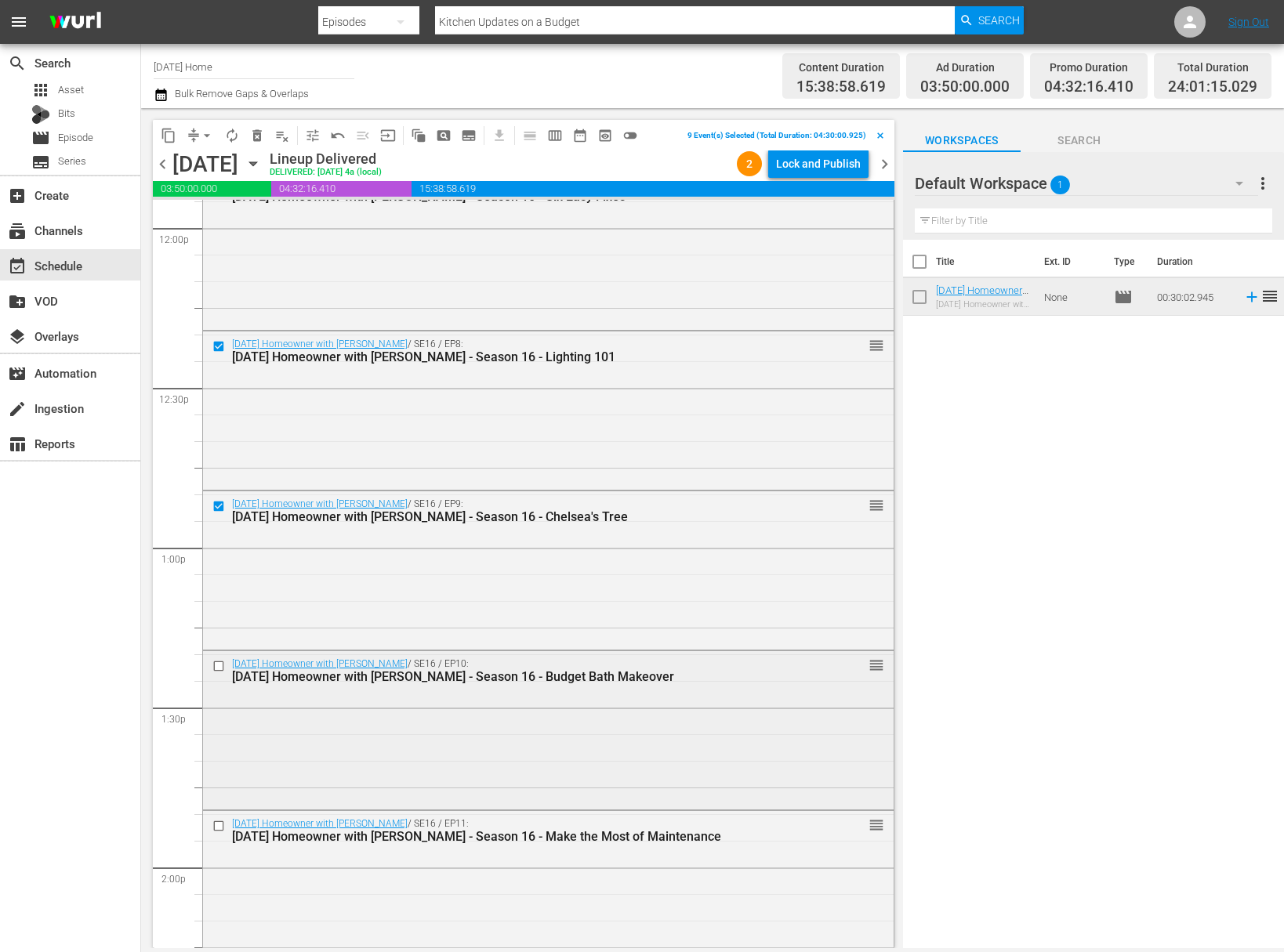
scroll to position [3925, 0]
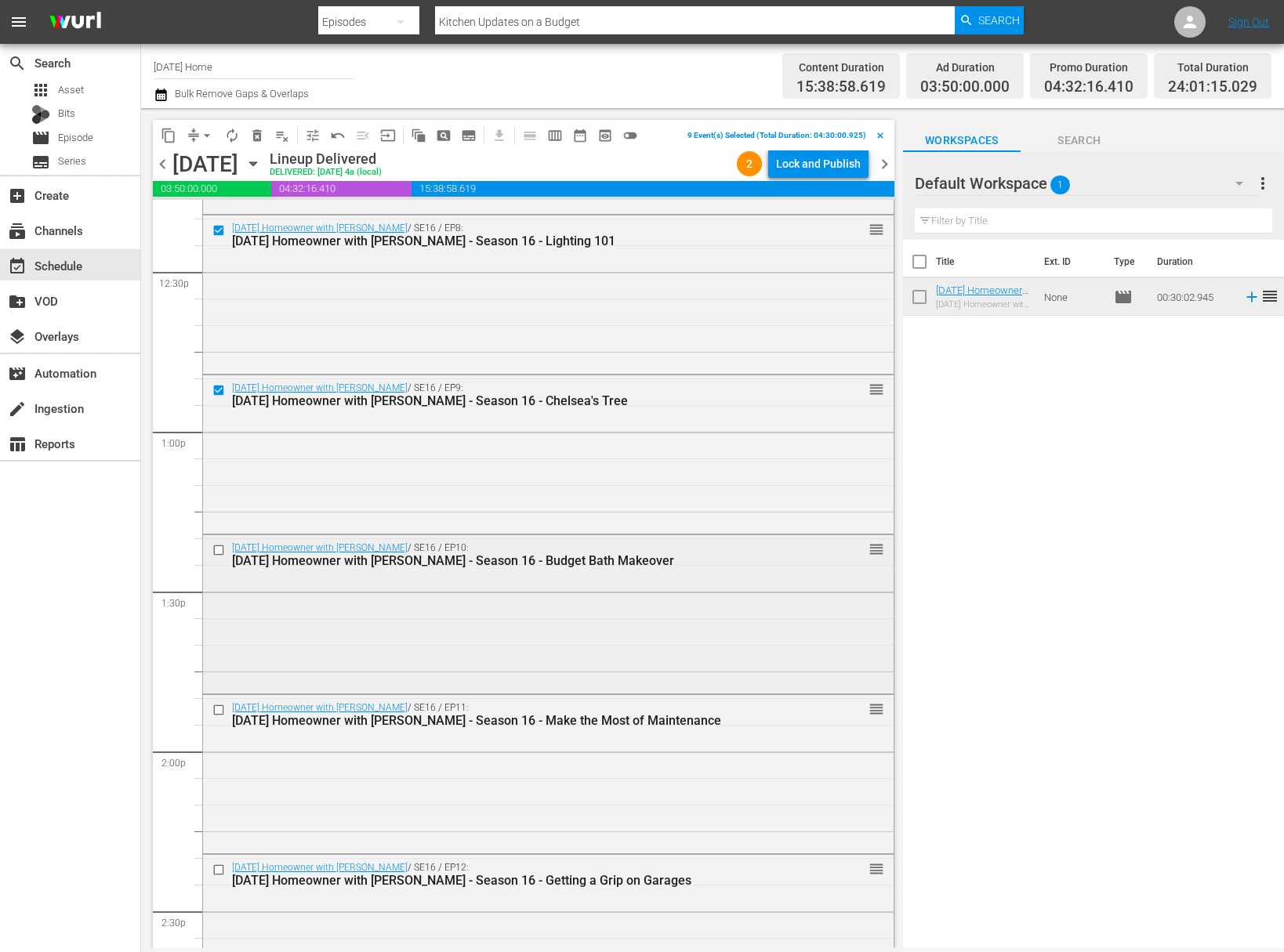
click at [218, 544] on input "checkbox" at bounding box center [221, 550] width 16 height 13
click at [219, 711] on input "checkbox" at bounding box center [221, 710] width 16 height 13
click at [219, 711] on input "checkbox" at bounding box center [221, 710] width 16 height 13
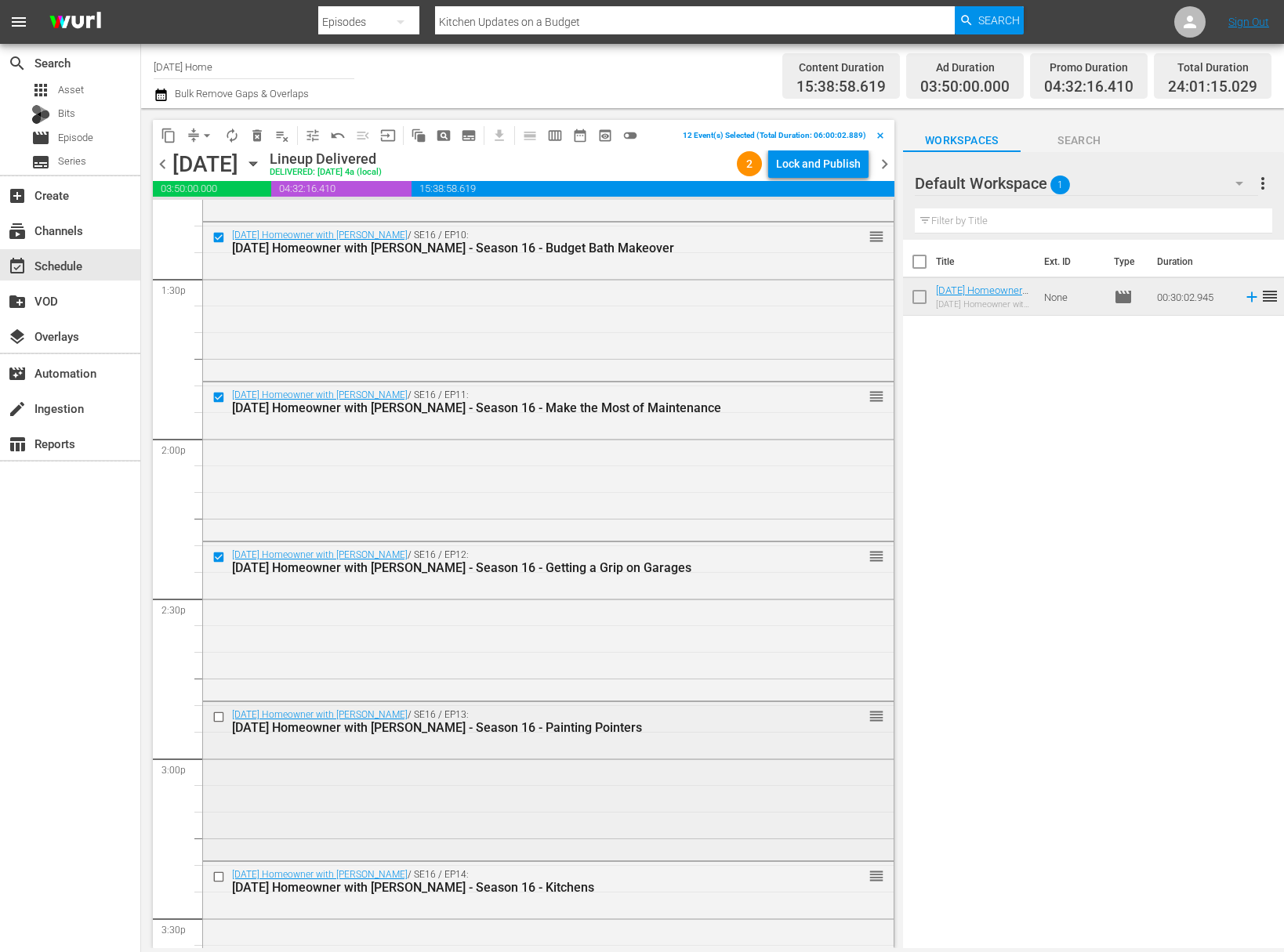
click at [217, 717] on input "checkbox" at bounding box center [221, 718] width 16 height 13
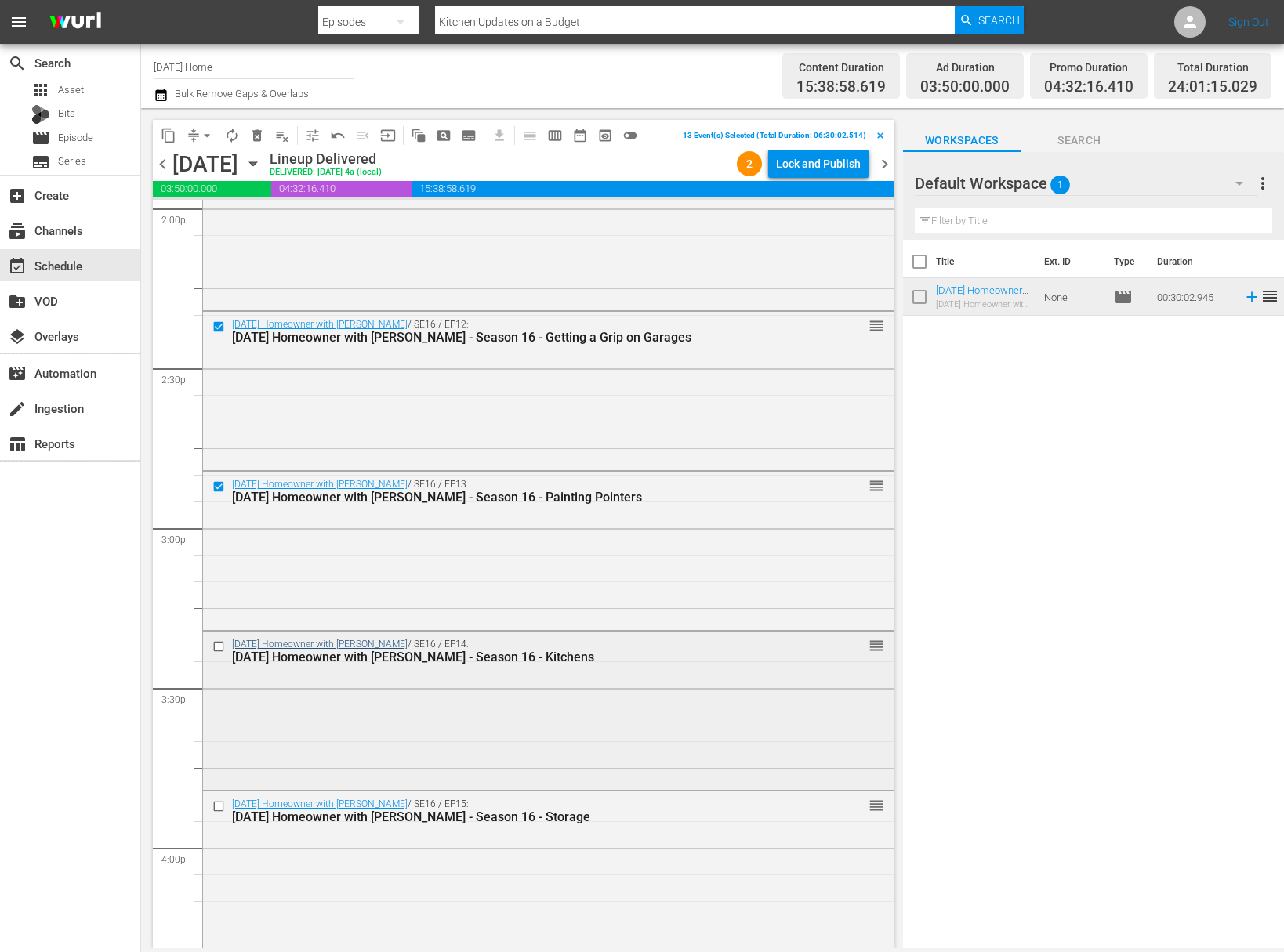
scroll to position [4589, 0]
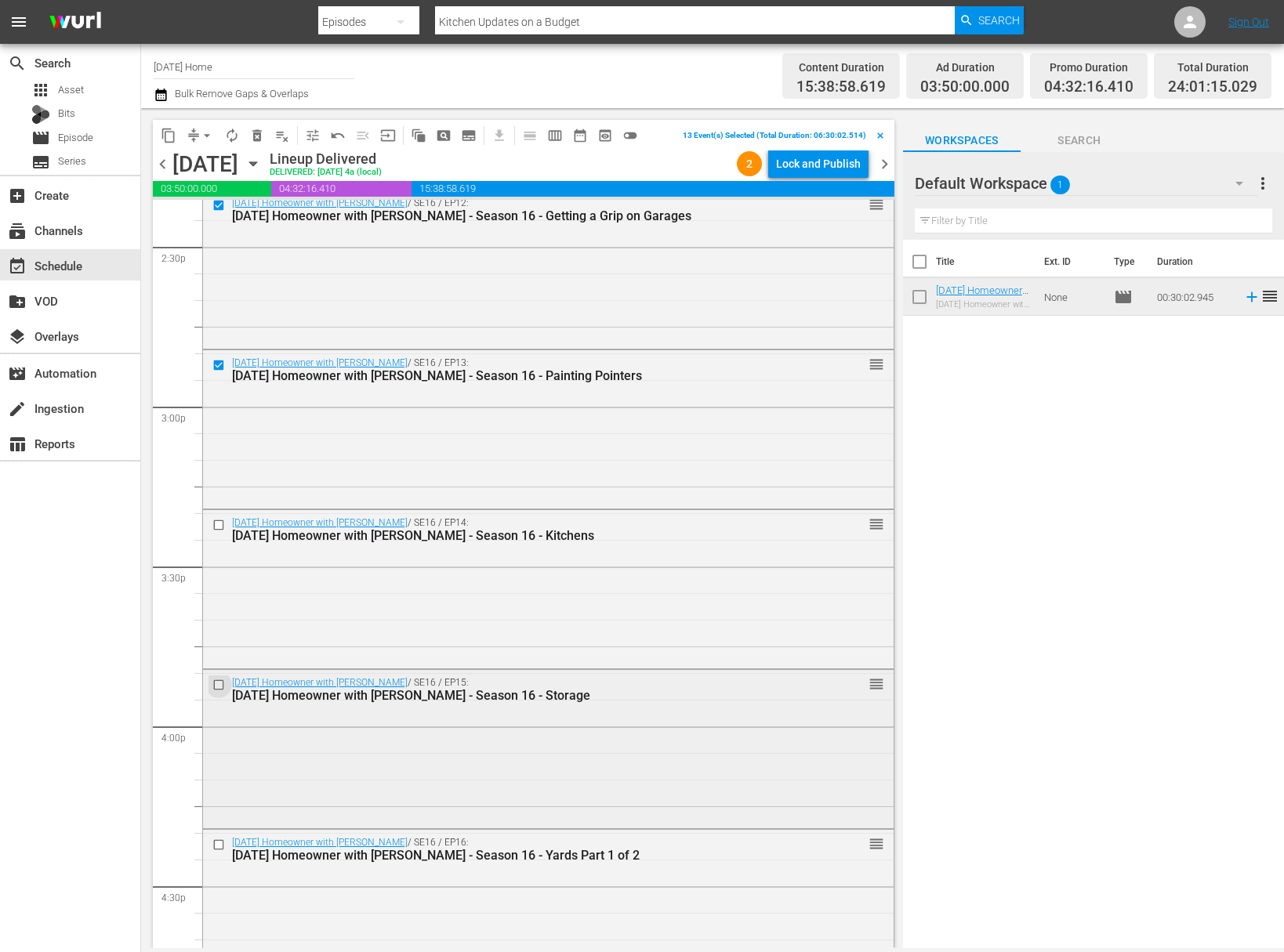
click at [217, 683] on input "checkbox" at bounding box center [221, 684] width 16 height 13
click at [218, 521] on input "checkbox" at bounding box center [221, 526] width 16 height 13
click at [220, 848] on input "checkbox" at bounding box center [221, 845] width 16 height 13
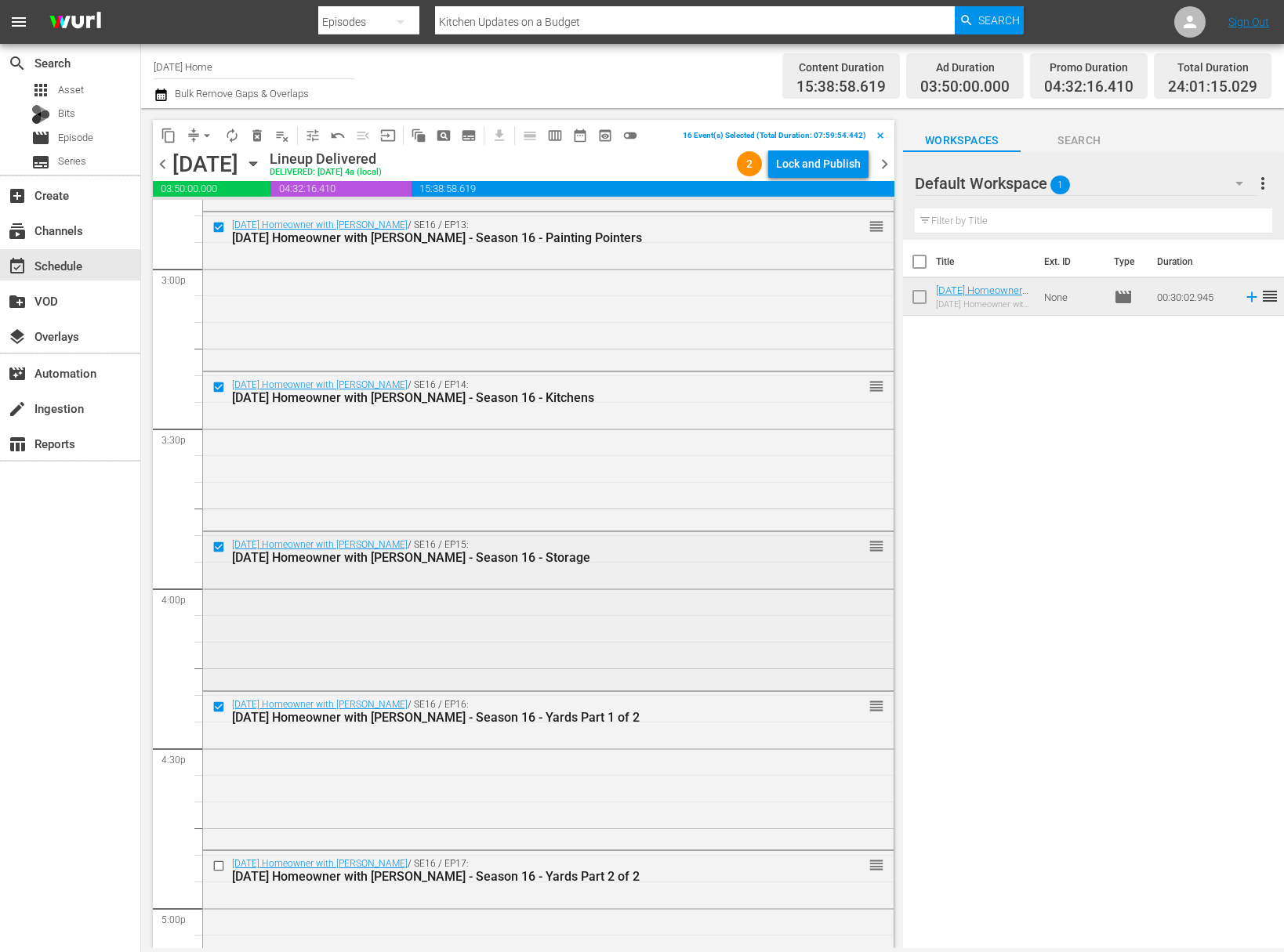
scroll to position [4915, 0]
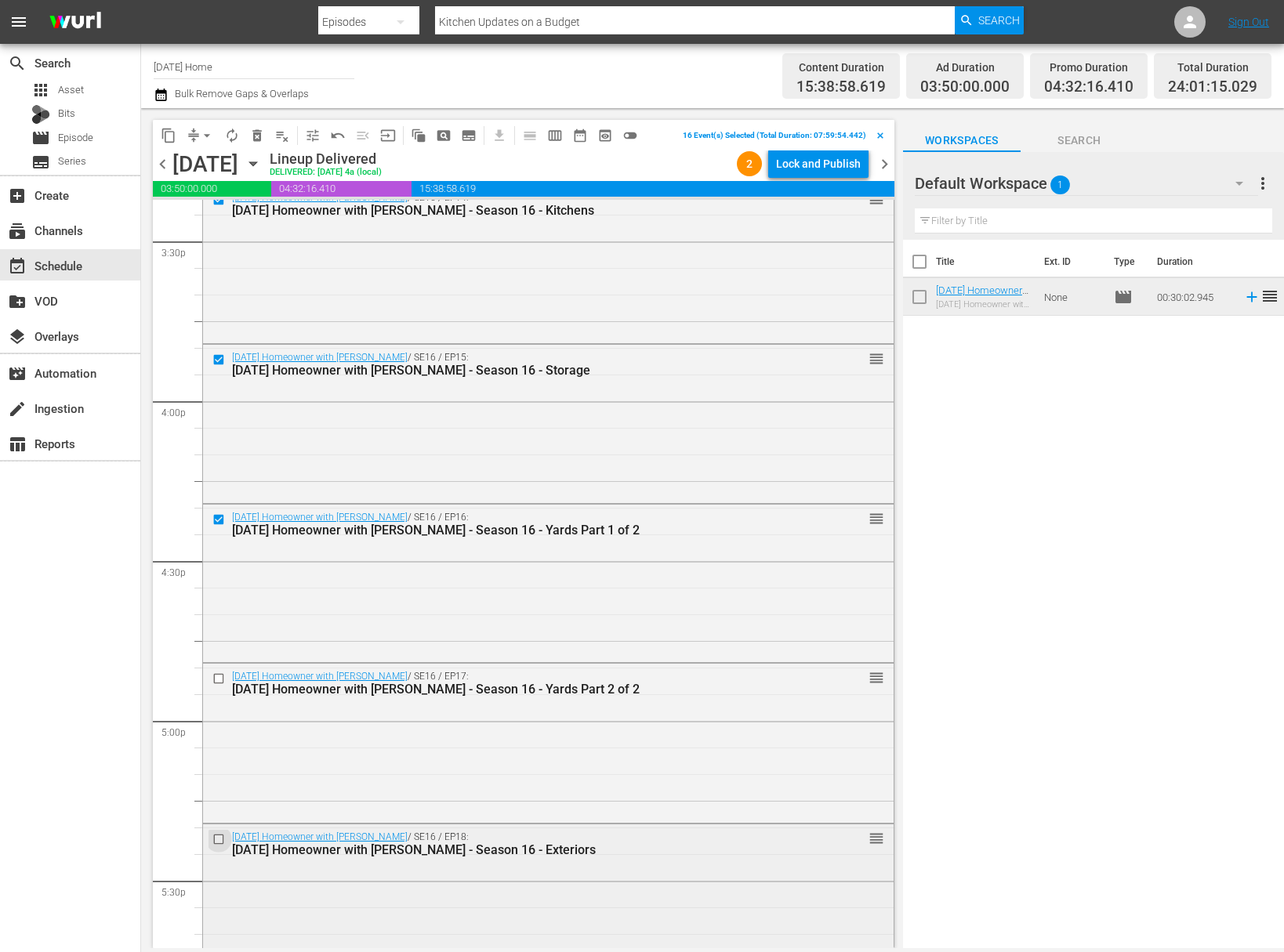
click at [217, 836] on input "checkbox" at bounding box center [221, 839] width 16 height 13
click at [214, 681] on input "checkbox" at bounding box center [221, 679] width 16 height 13
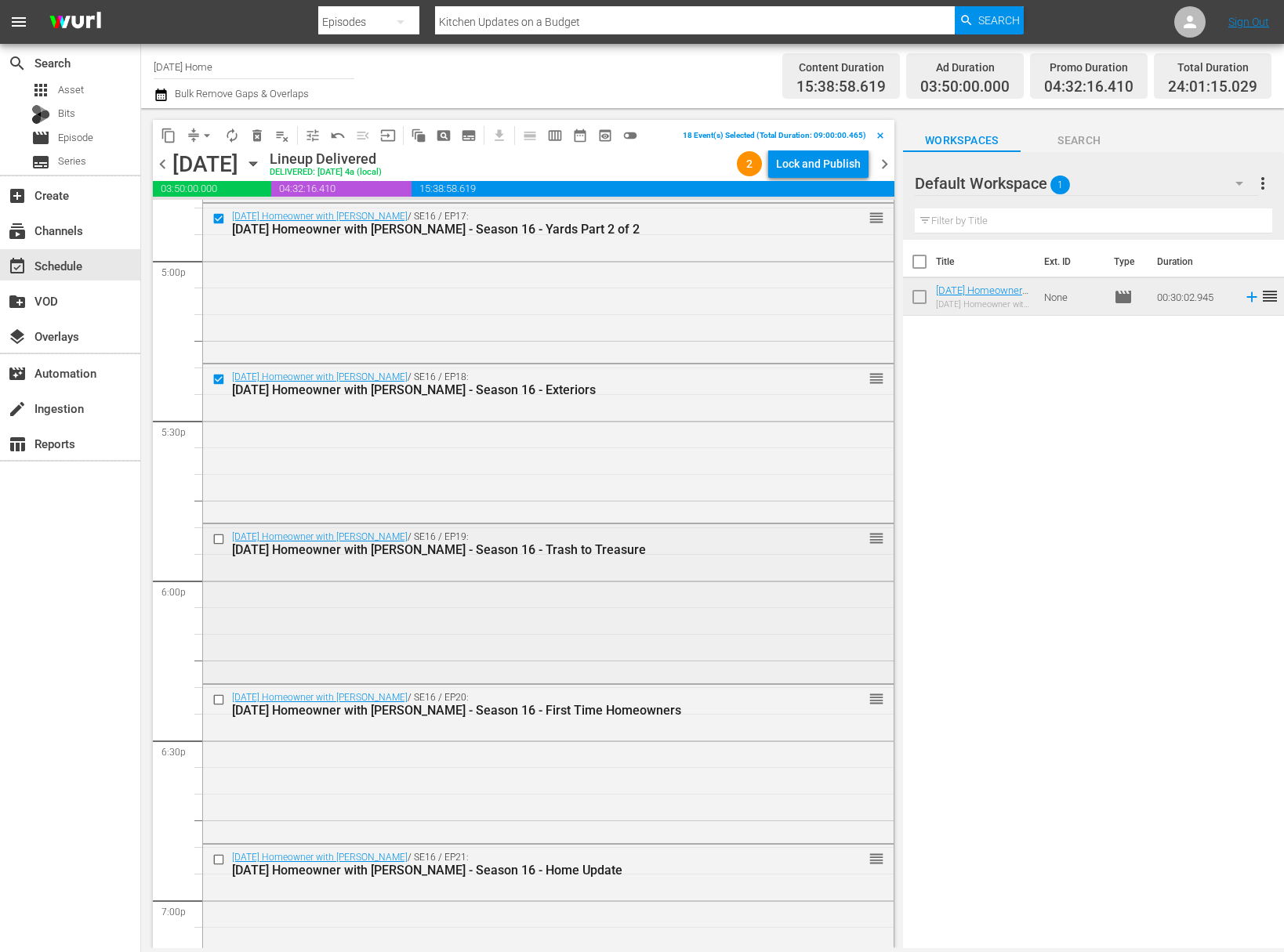
scroll to position [5502, 0]
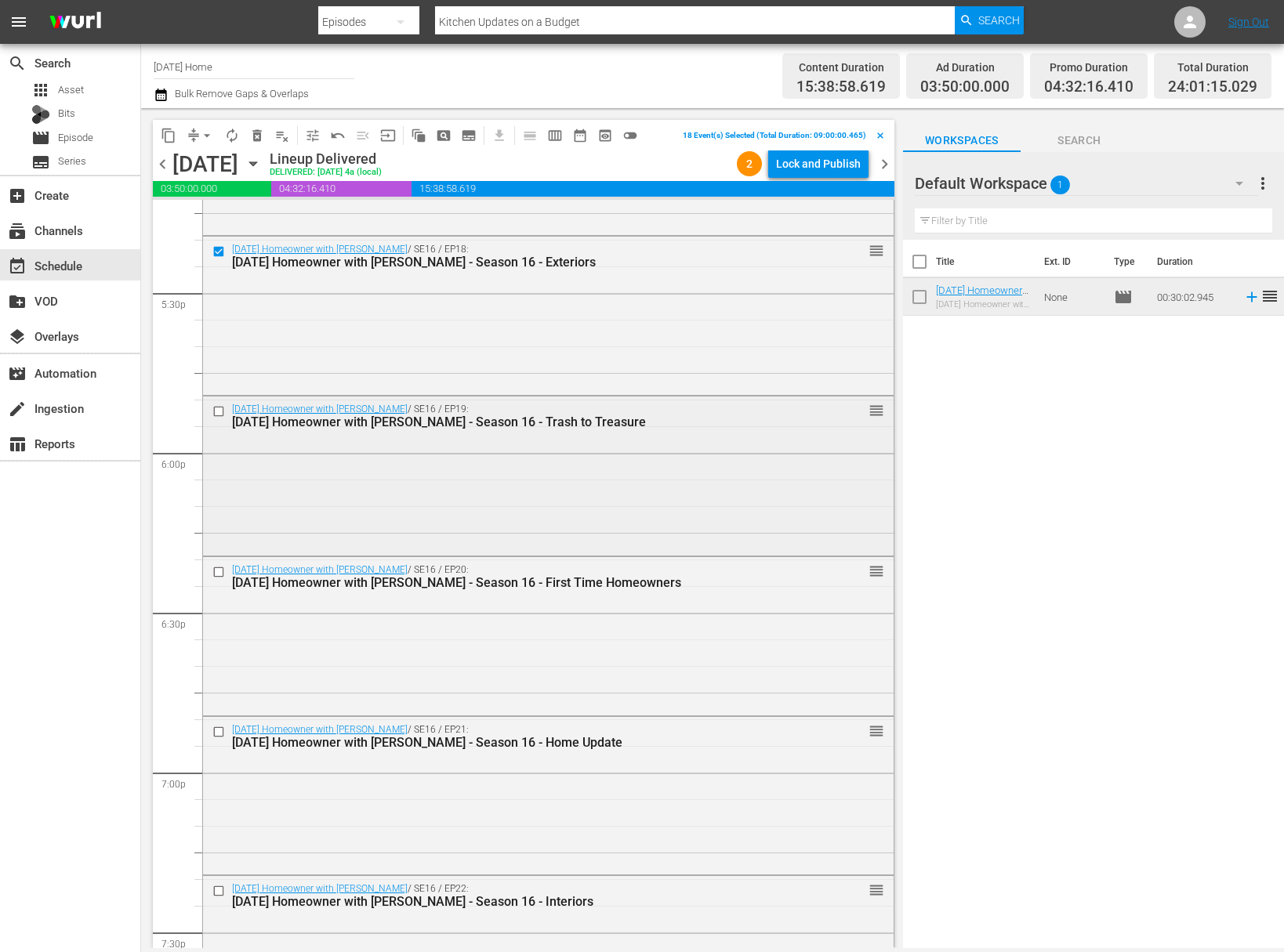
click at [222, 413] on input "checkbox" at bounding box center [221, 412] width 16 height 13
click at [222, 576] on input "checkbox" at bounding box center [221, 572] width 16 height 13
click at [221, 731] on input "checkbox" at bounding box center [221, 731] width 16 height 13
click at [222, 889] on input "checkbox" at bounding box center [221, 891] width 16 height 13
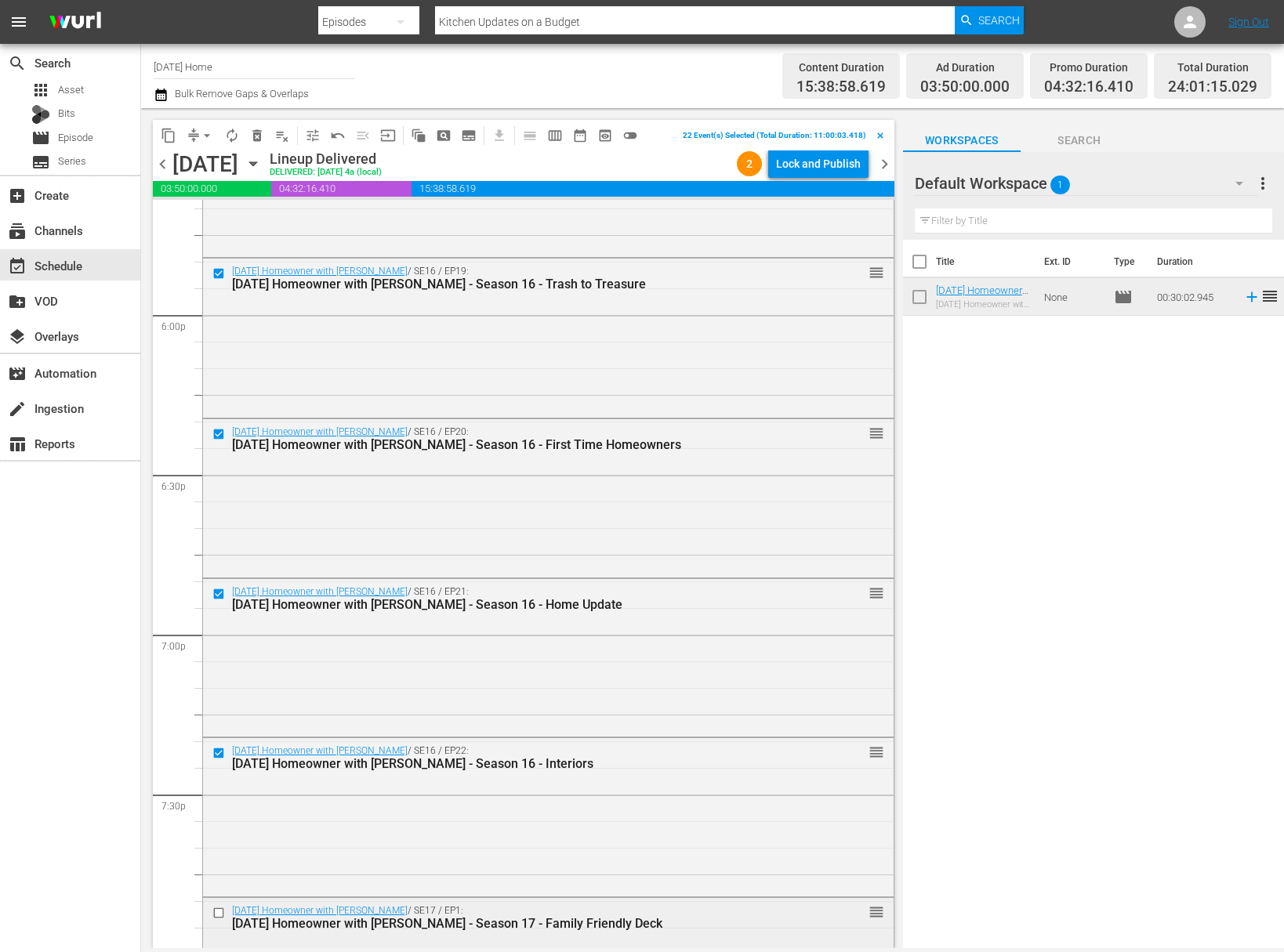
click at [221, 906] on input "checkbox" at bounding box center [221, 913] width 16 height 13
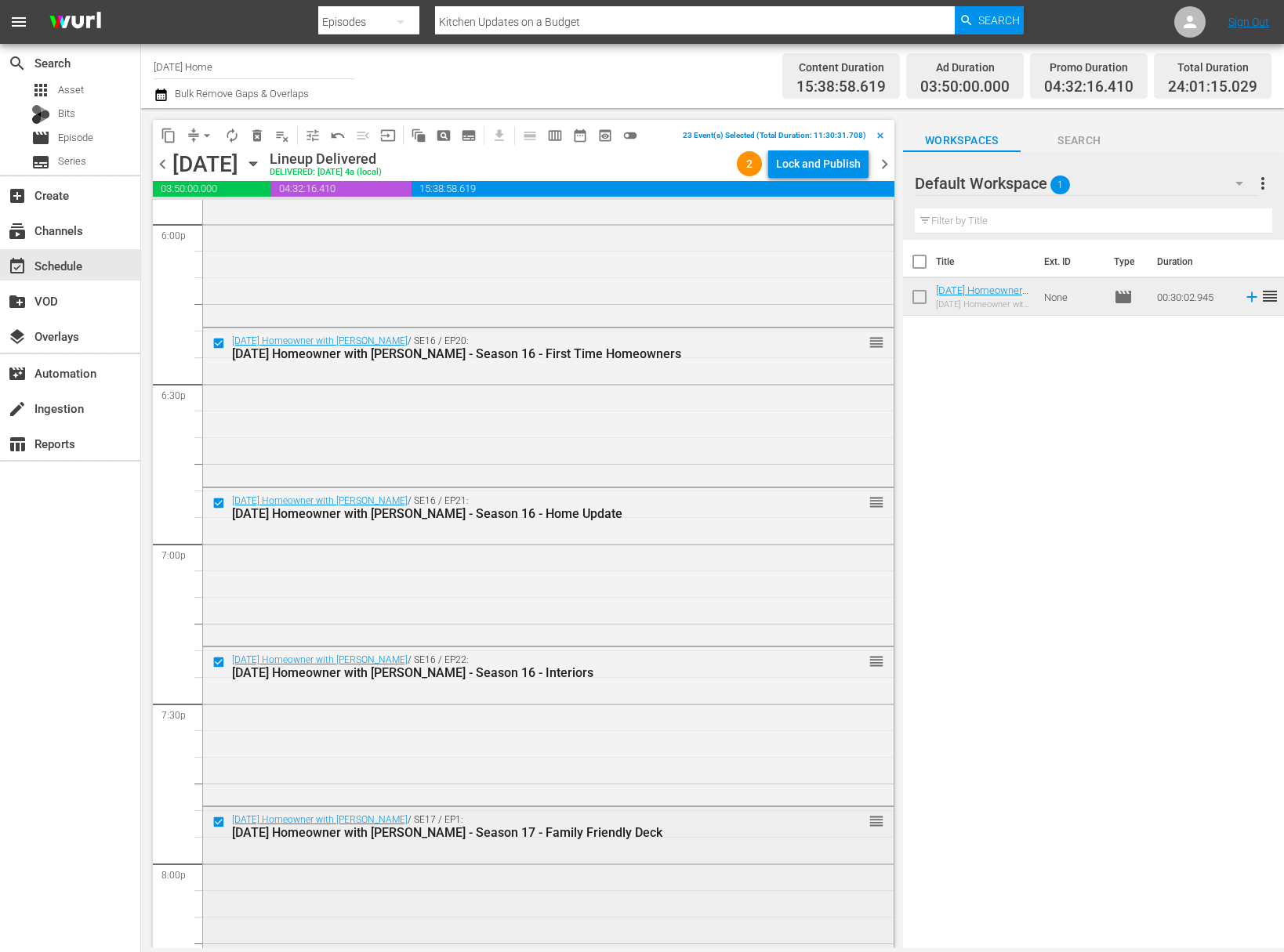
scroll to position [5793, 0]
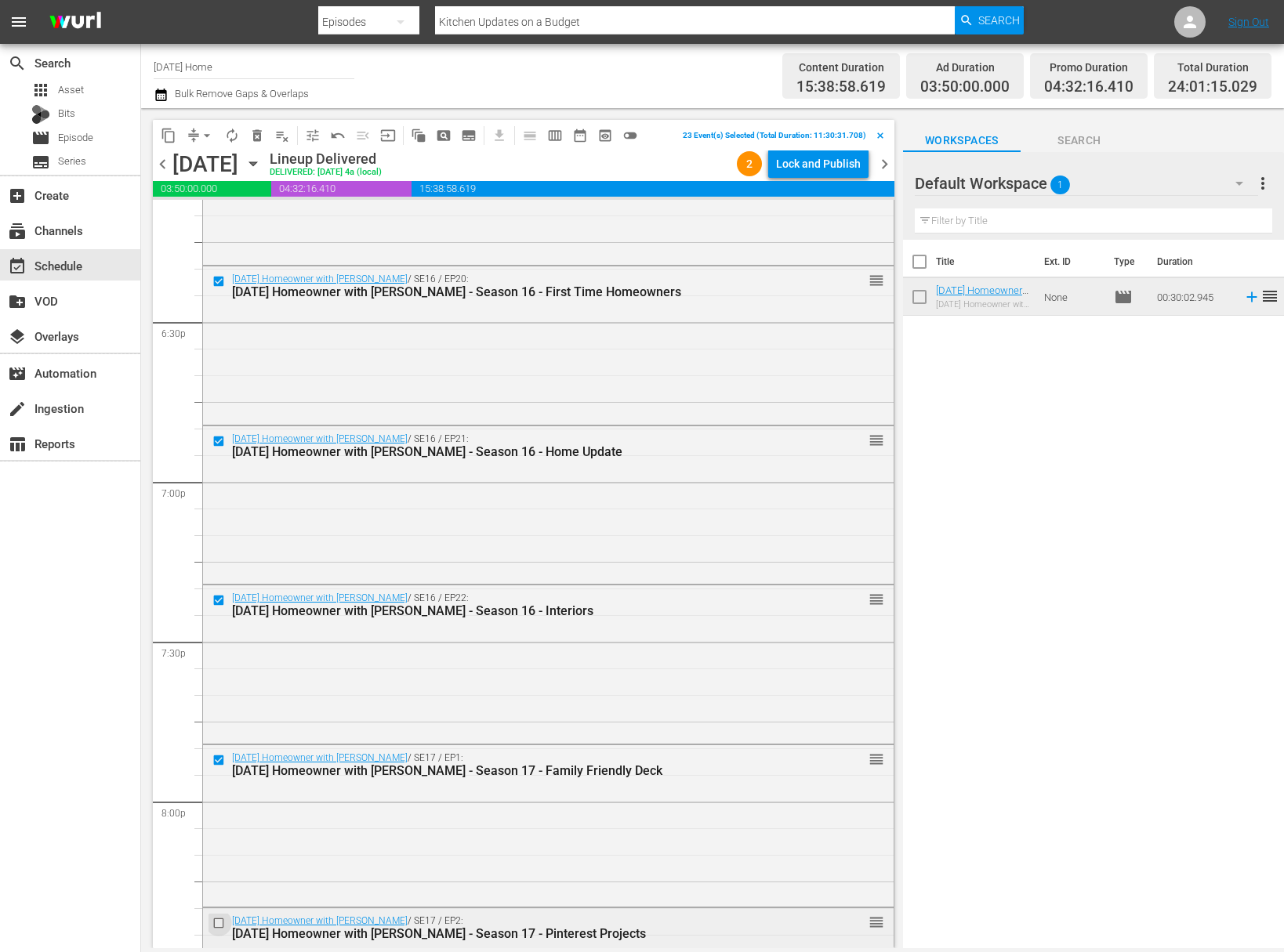
click at [222, 919] on input "checkbox" at bounding box center [221, 923] width 16 height 13
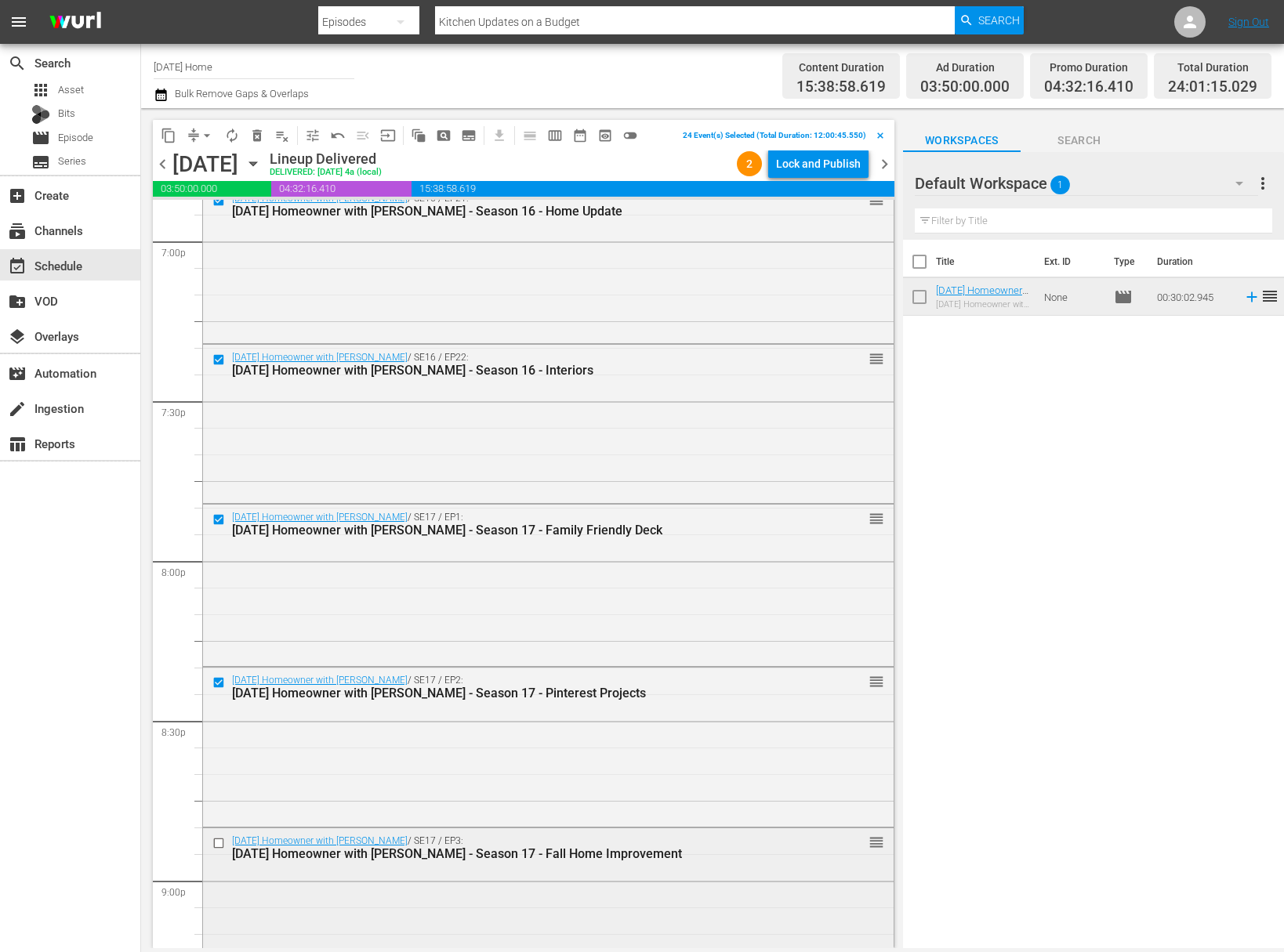
scroll to position [6124, 0]
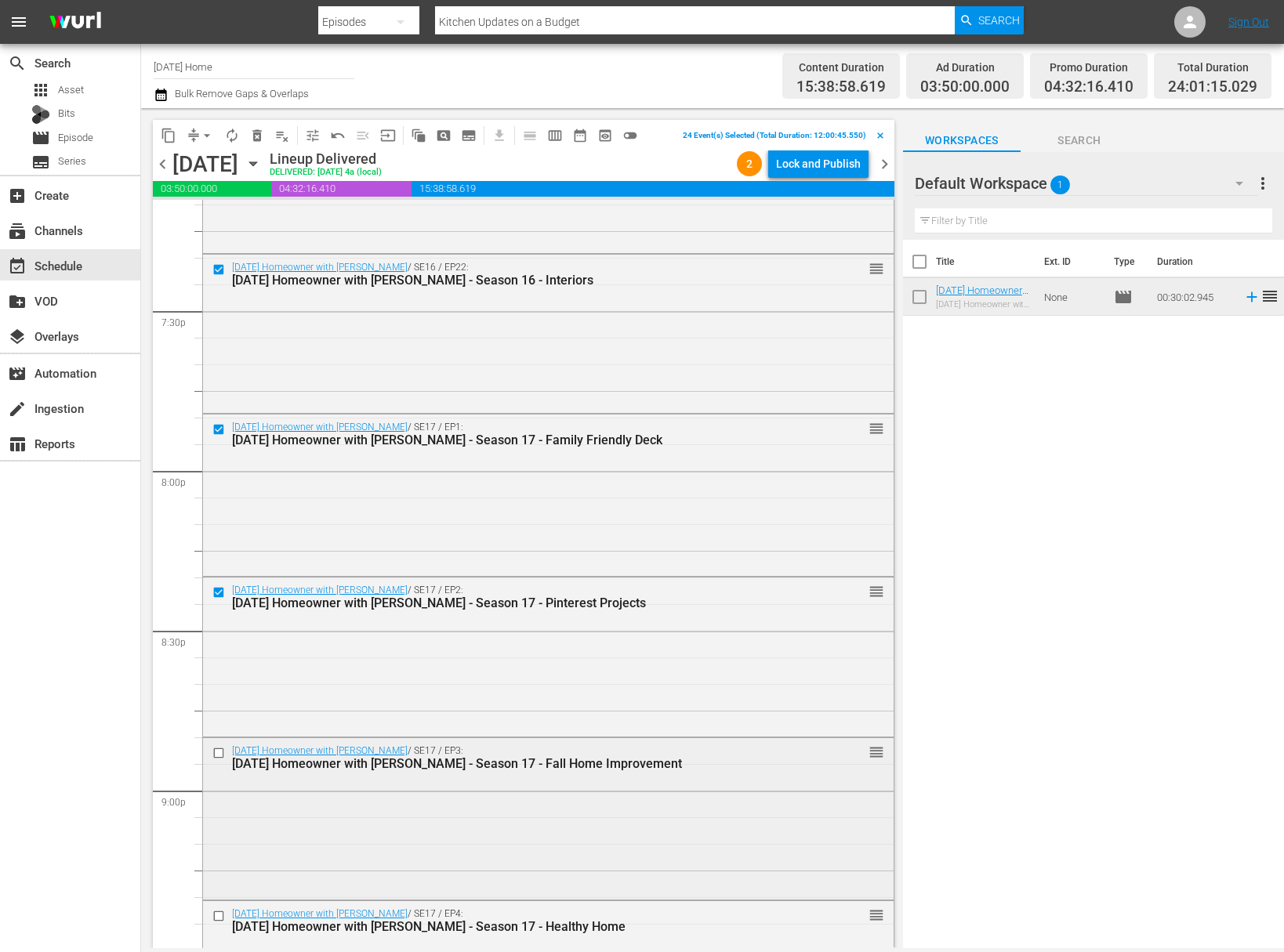
click at [222, 750] on input "checkbox" at bounding box center [221, 753] width 16 height 13
click at [217, 917] on input "checkbox" at bounding box center [221, 915] width 16 height 13
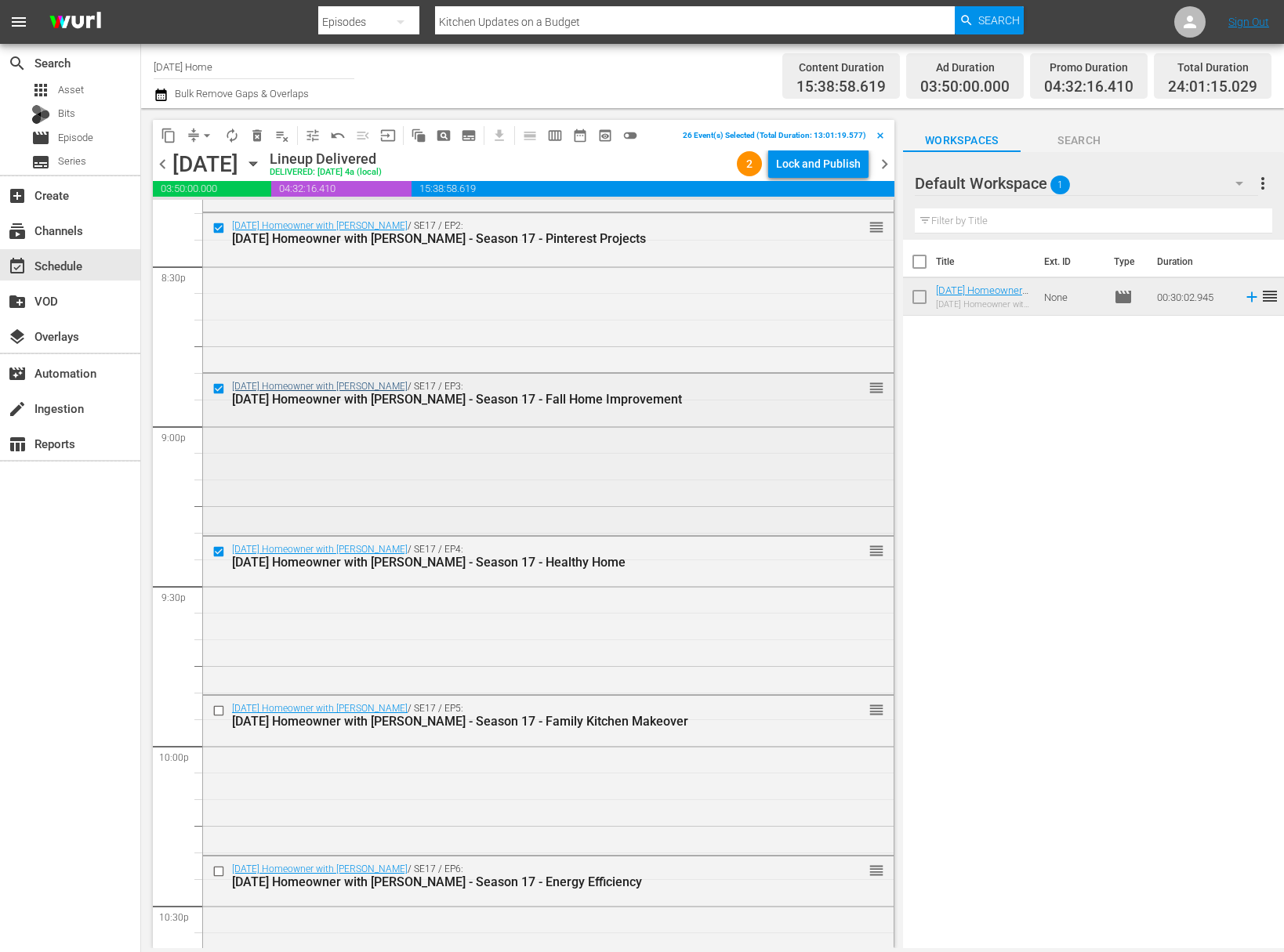
scroll to position [6522, 0]
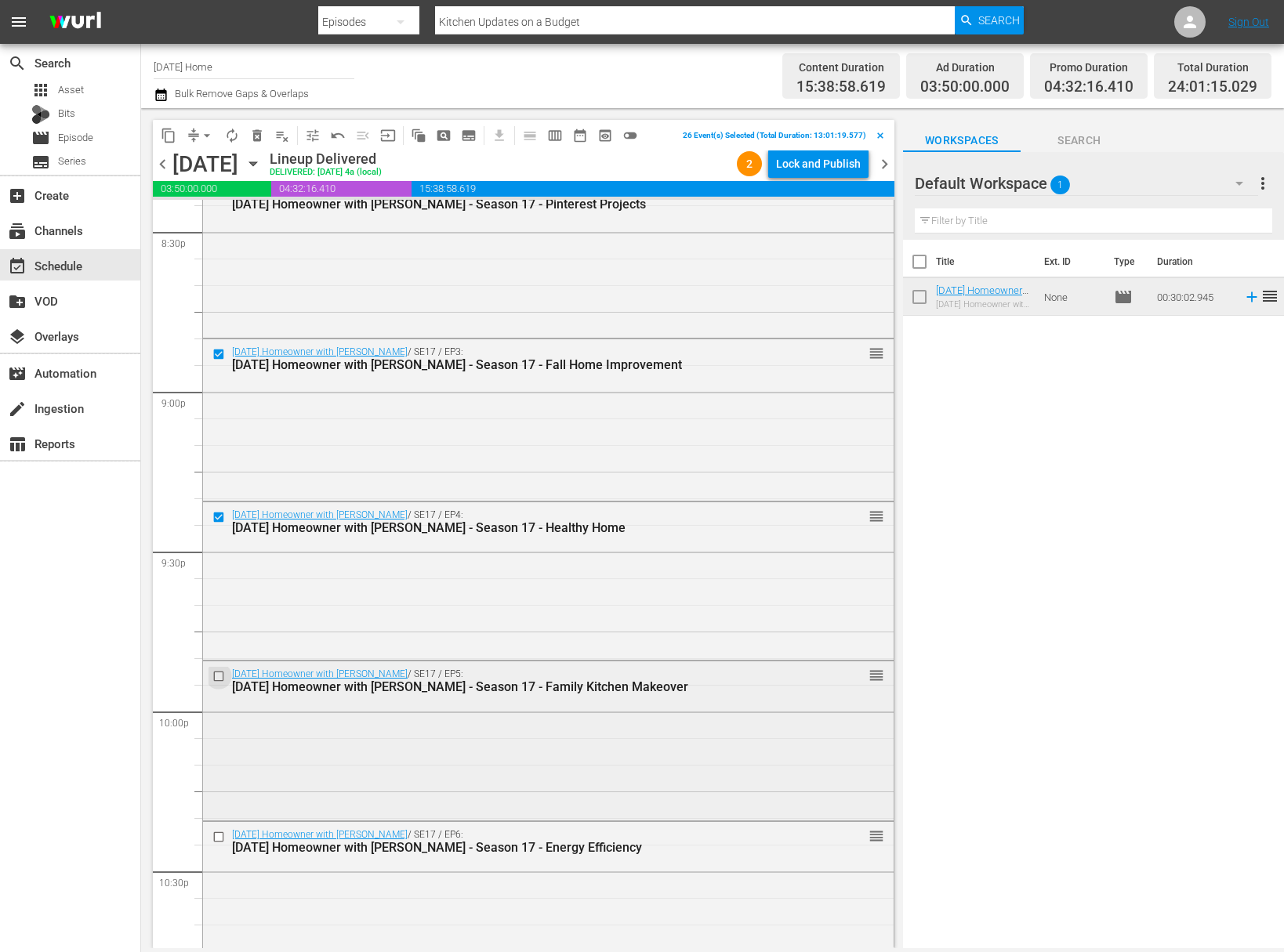
click at [218, 675] on input "checkbox" at bounding box center [221, 677] width 16 height 13
click at [221, 834] on input "checkbox" at bounding box center [221, 837] width 16 height 13
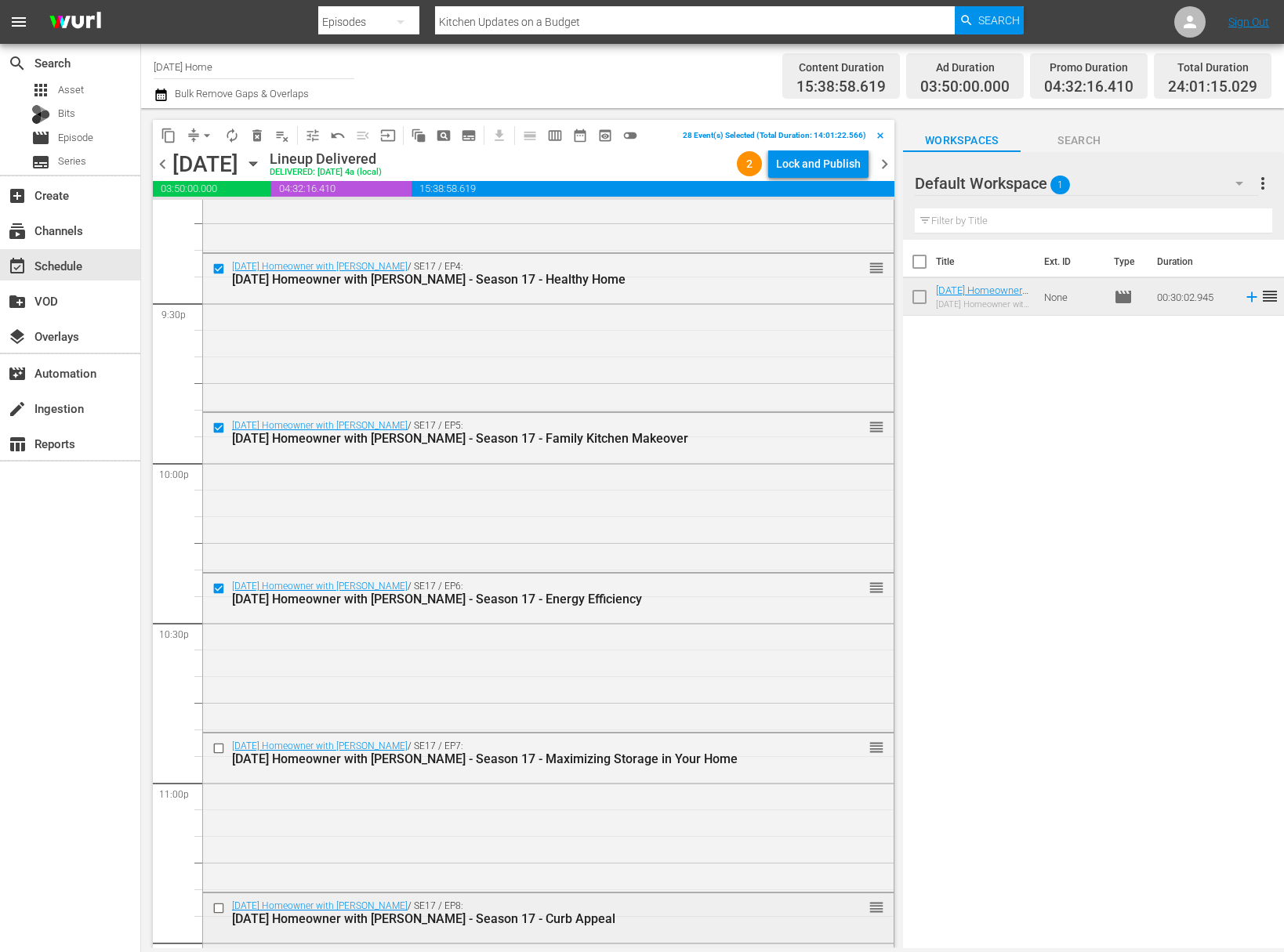
scroll to position [6836, 0]
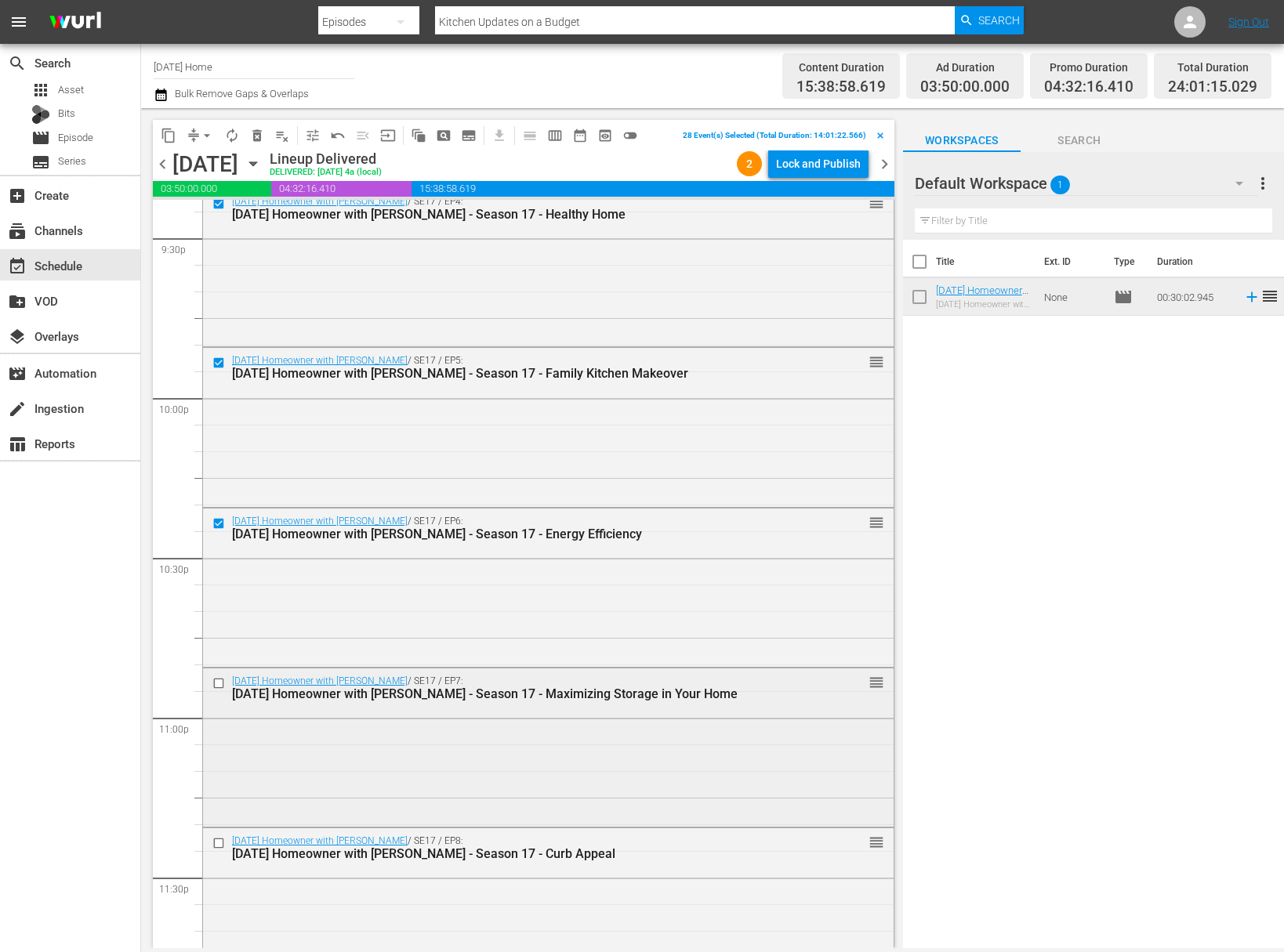
click at [216, 681] on input "checkbox" at bounding box center [221, 683] width 16 height 13
click at [221, 843] on input "checkbox" at bounding box center [221, 844] width 16 height 13
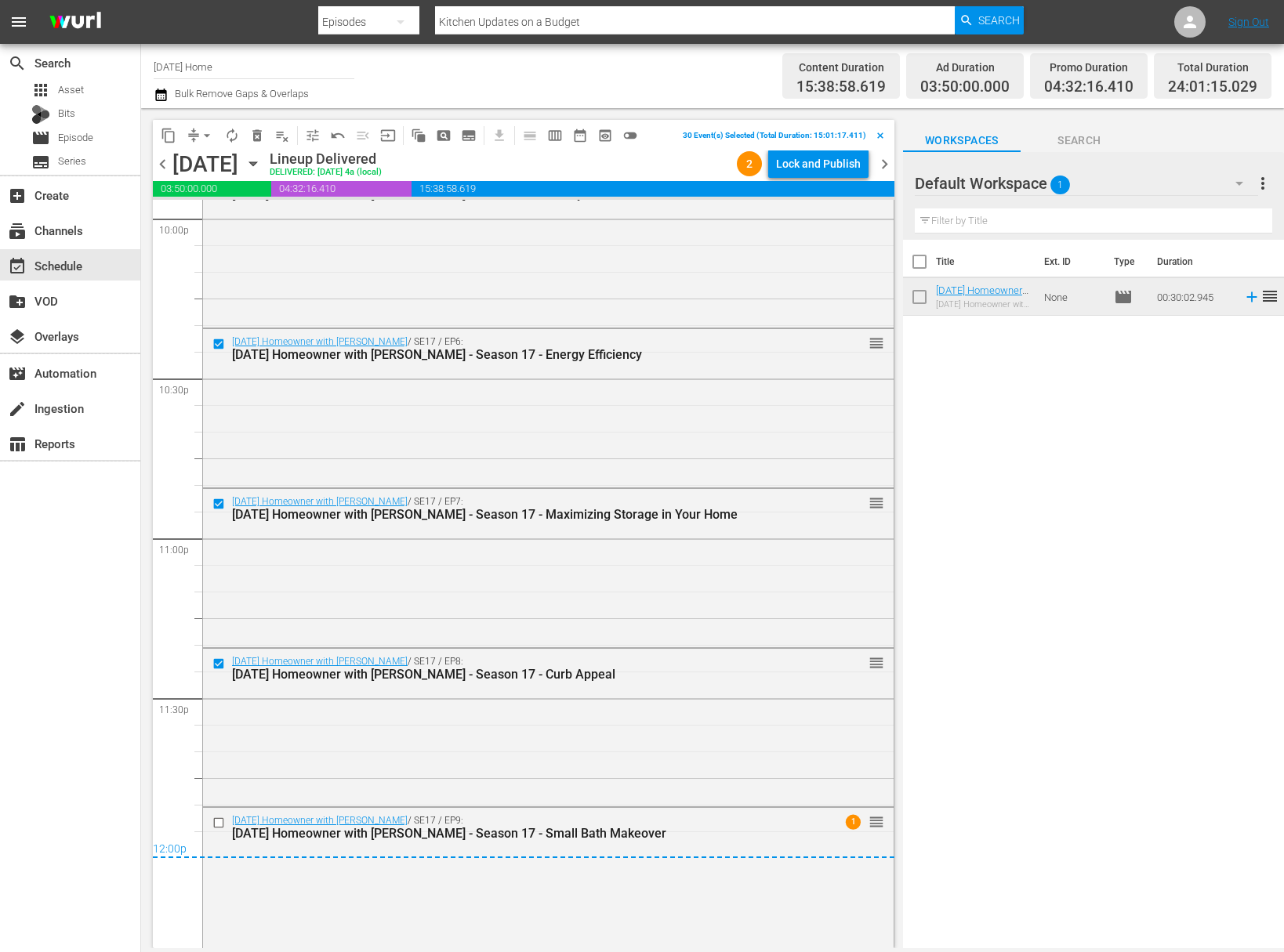
scroll to position [7033, 0]
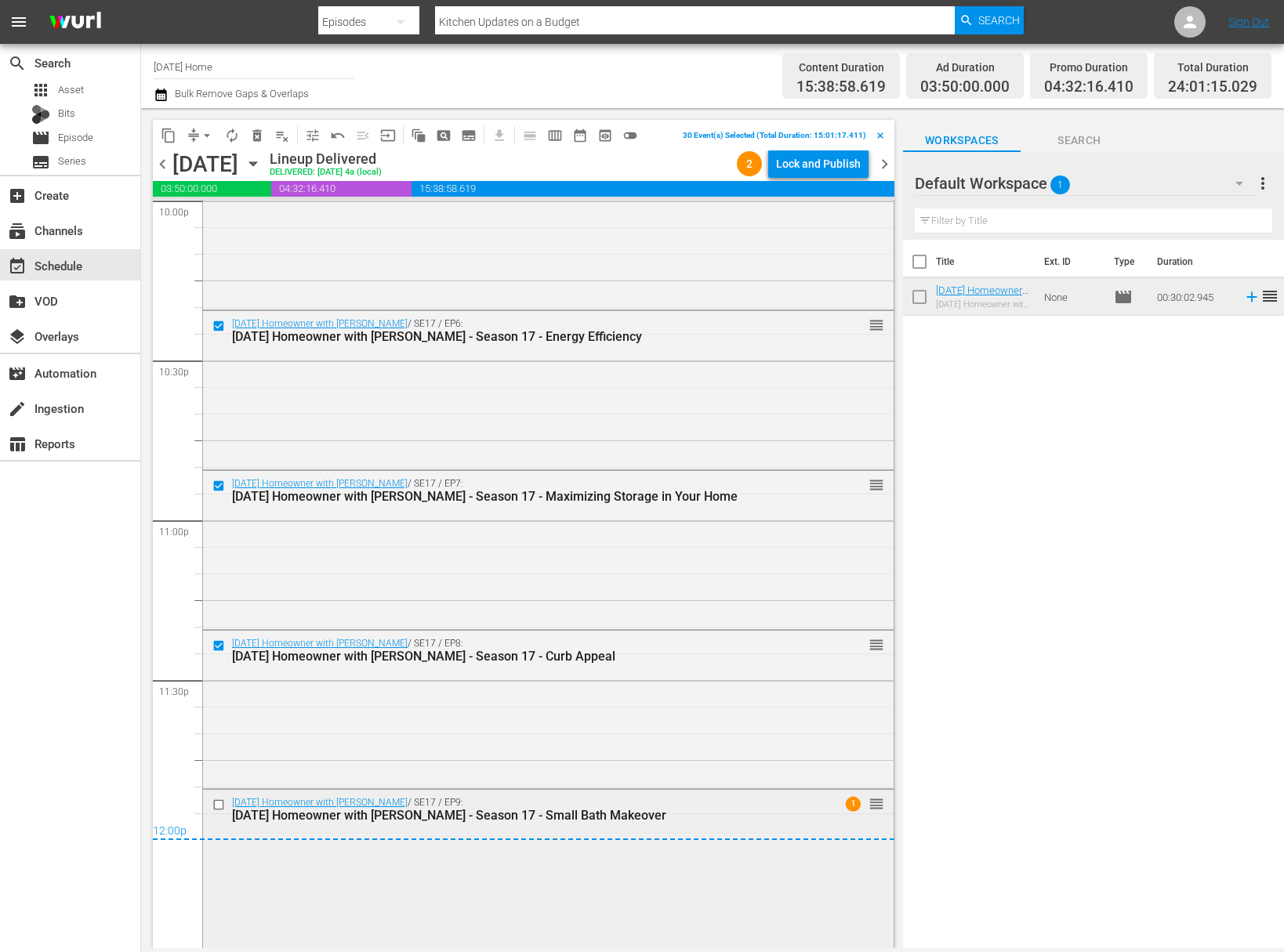
click at [218, 804] on input "checkbox" at bounding box center [221, 805] width 16 height 13
click at [169, 137] on span "content_copy" at bounding box center [168, 135] width 15 height 15
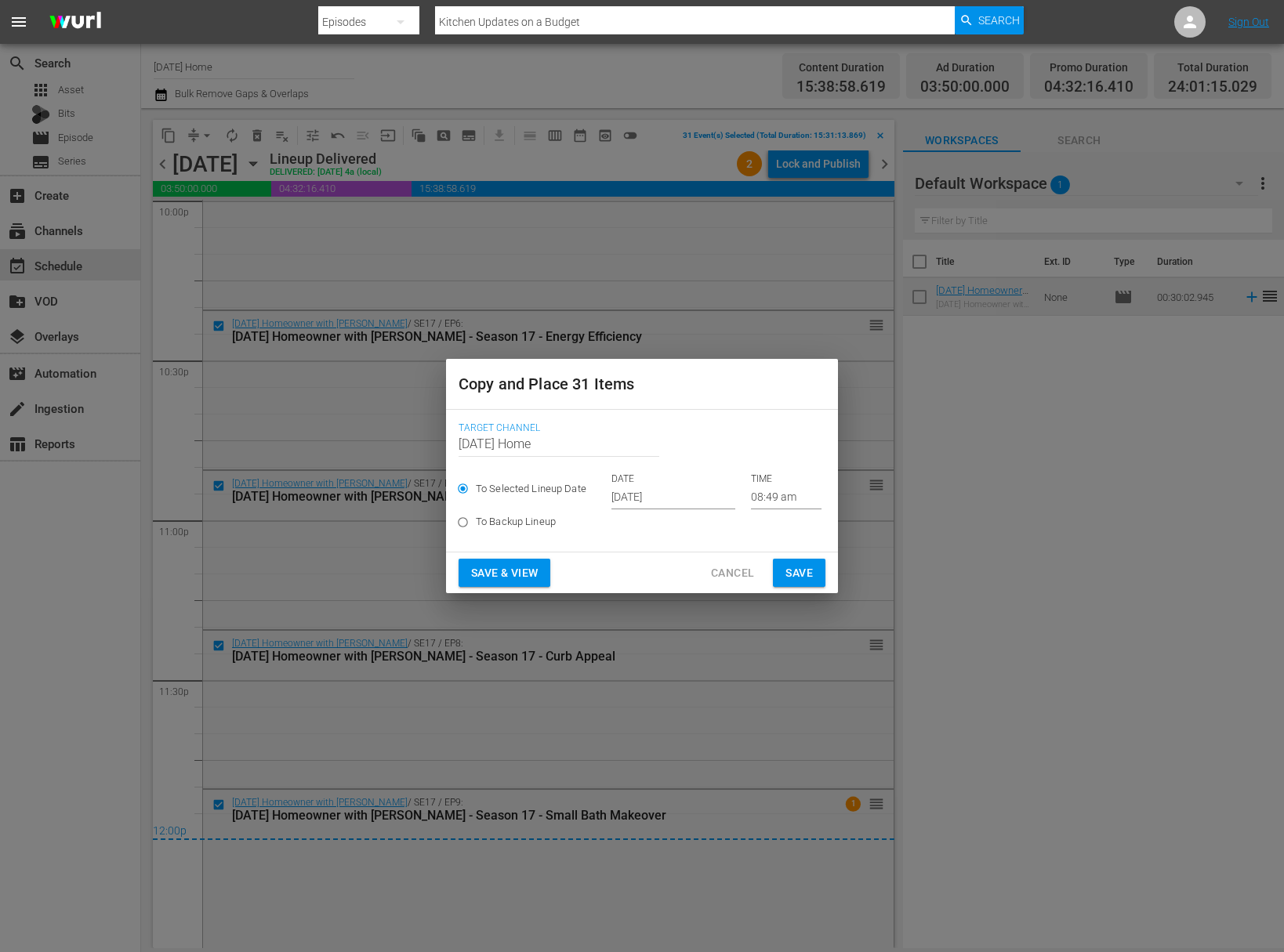
click at [650, 494] on input "Oct 5th 2025" at bounding box center [673, 497] width 124 height 24
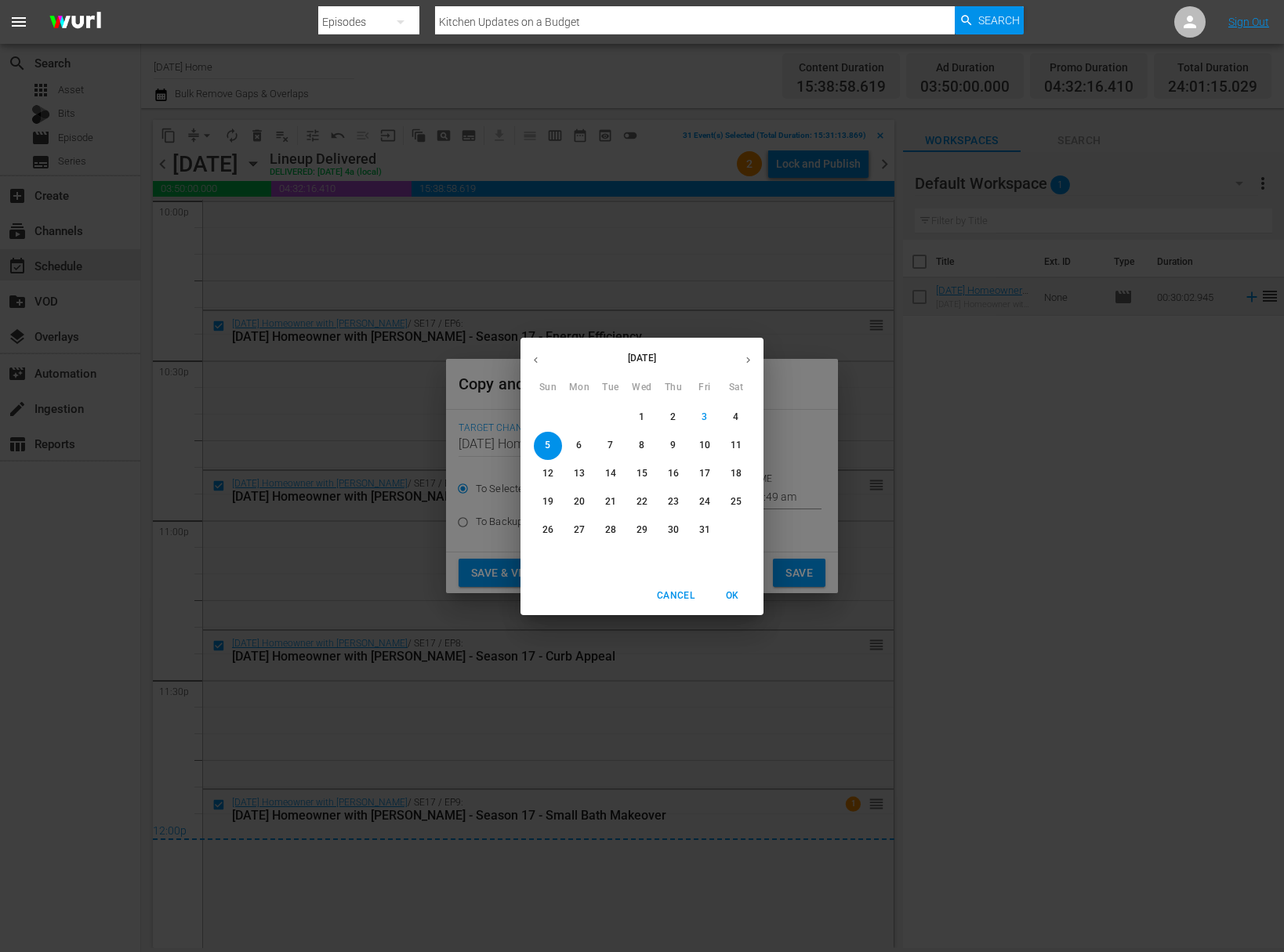
click at [640, 447] on p "8" at bounding box center [641, 445] width 6 height 13
type input "Oct 8th 2025"
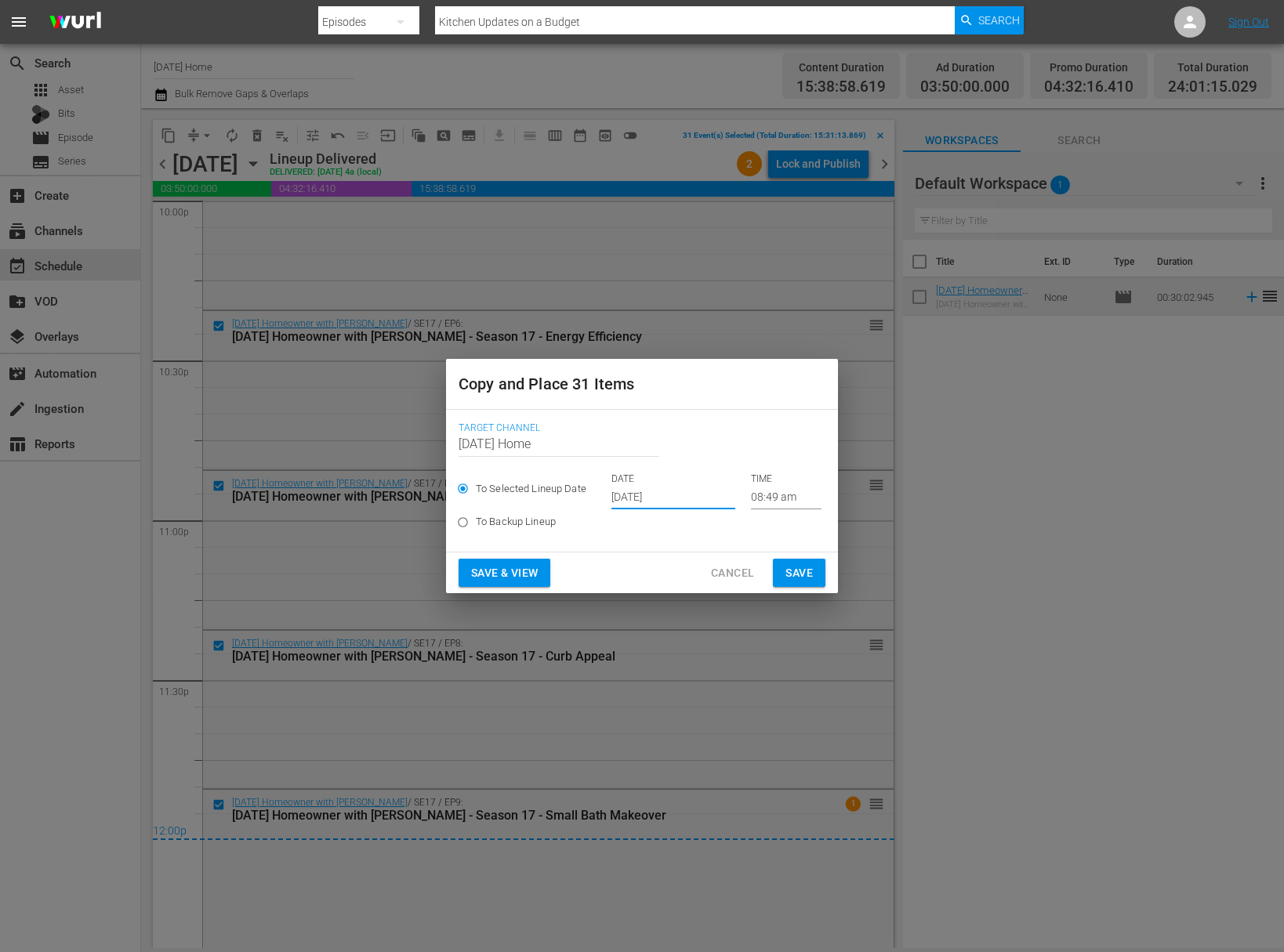
click at [758, 501] on input "08:49 am" at bounding box center [786, 497] width 71 height 24
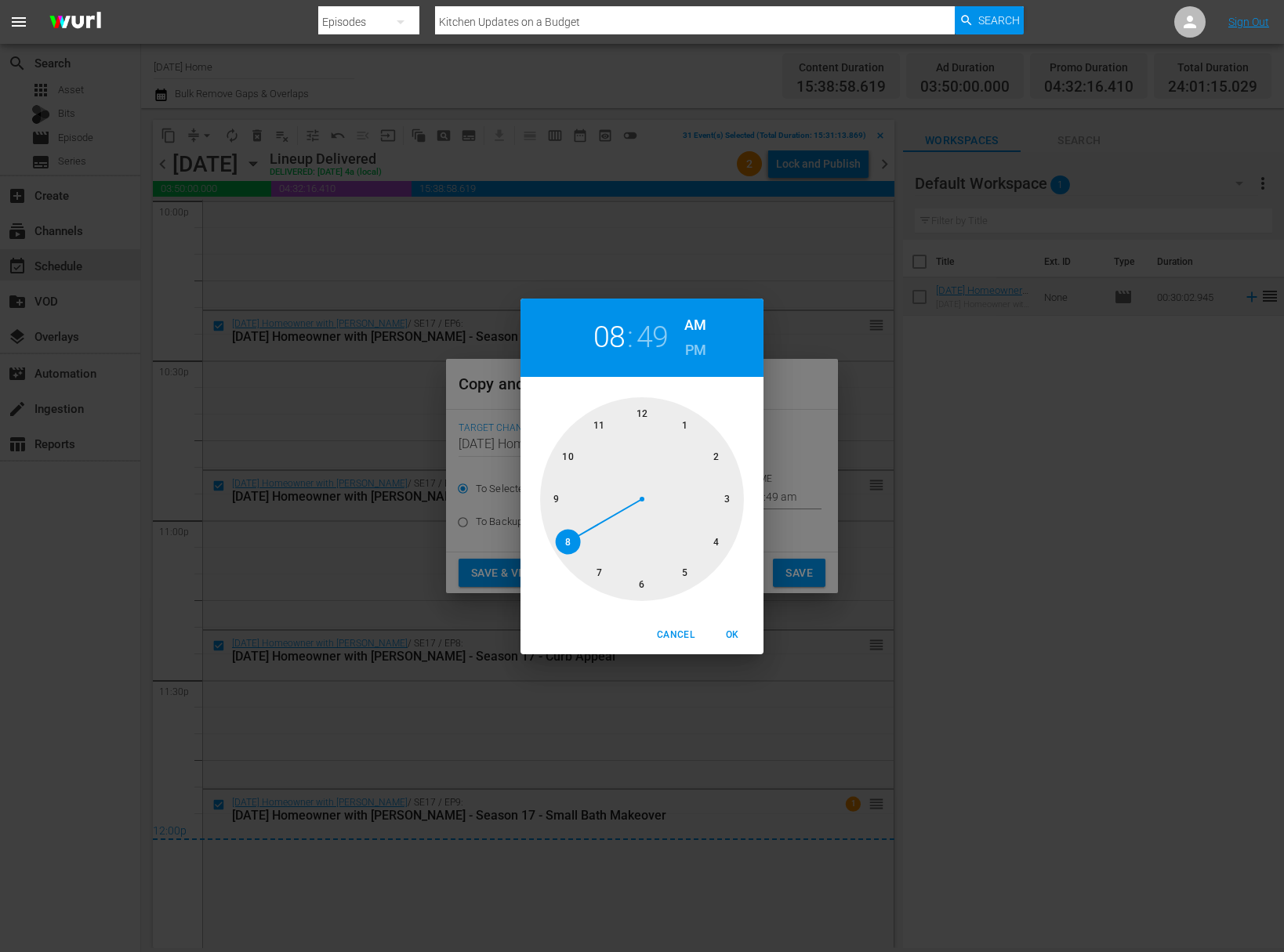
click at [726, 500] on div at bounding box center [642, 499] width 203 height 203
click at [639, 418] on div at bounding box center [642, 499] width 203 height 203
click at [735, 630] on span "OK" at bounding box center [732, 635] width 37 height 16
type input "03:00 am"
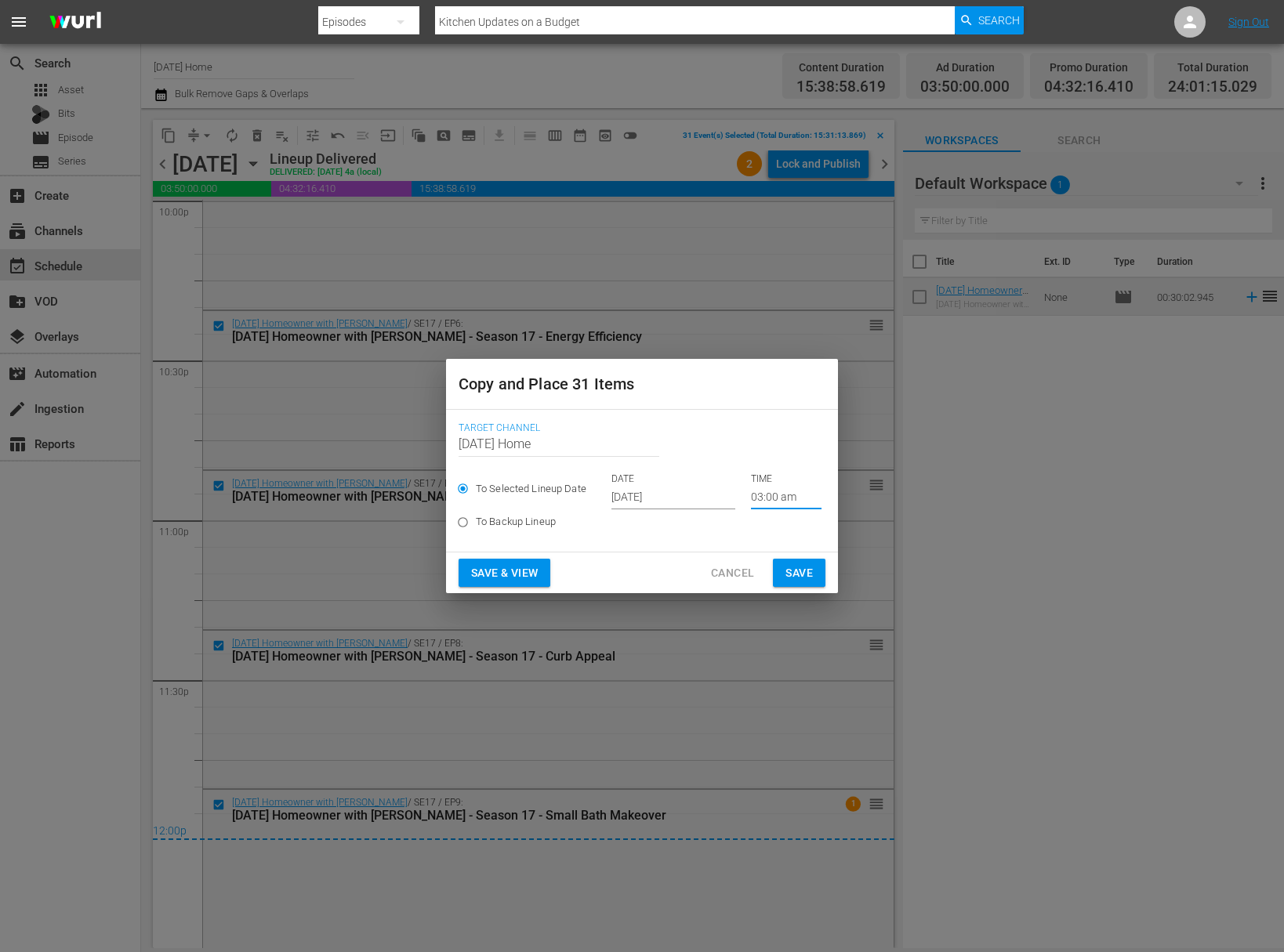
click at [799, 576] on span "Save" at bounding box center [799, 574] width 28 height 20
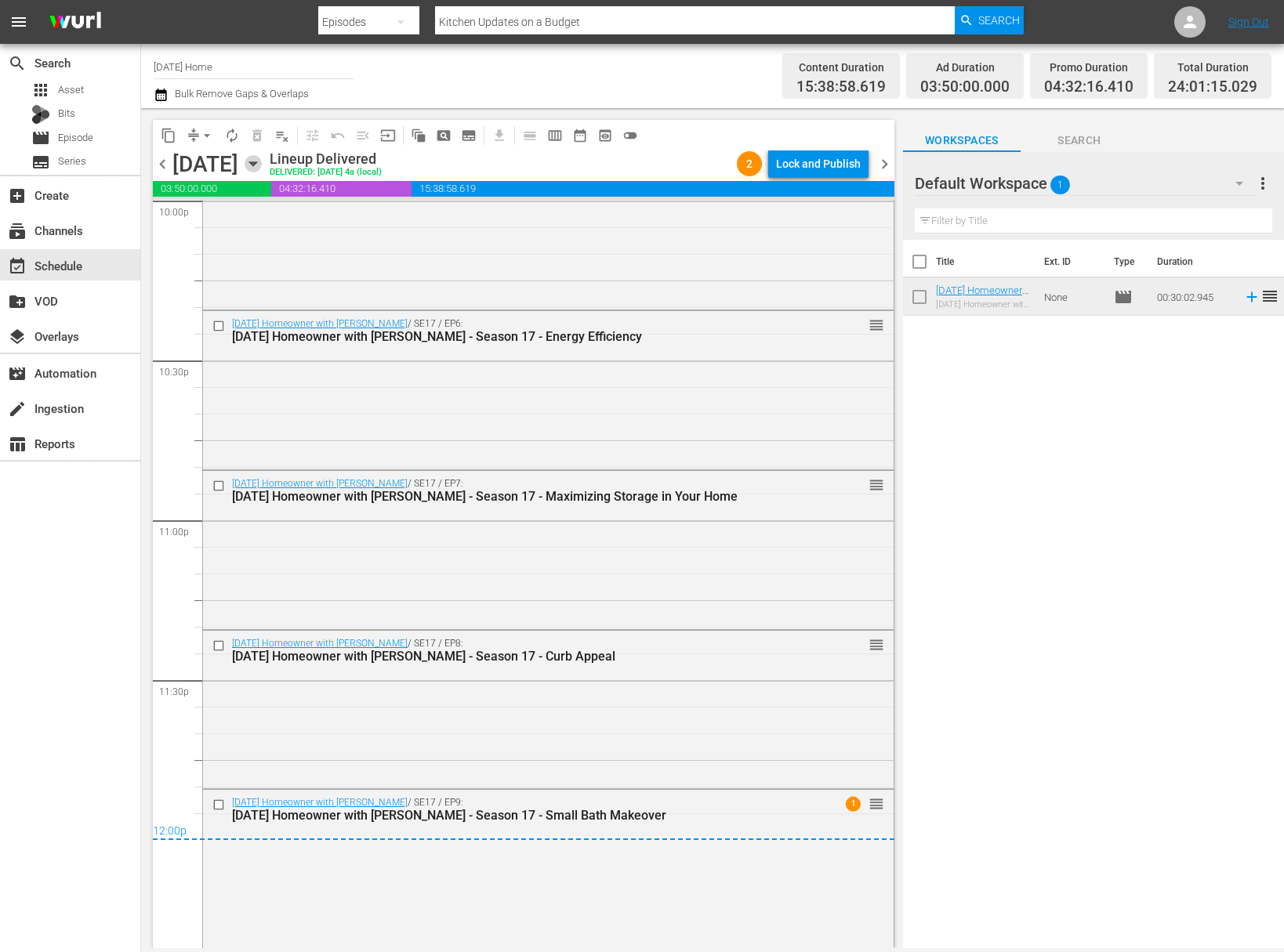
click at [262, 164] on icon "button" at bounding box center [253, 164] width 17 height 17
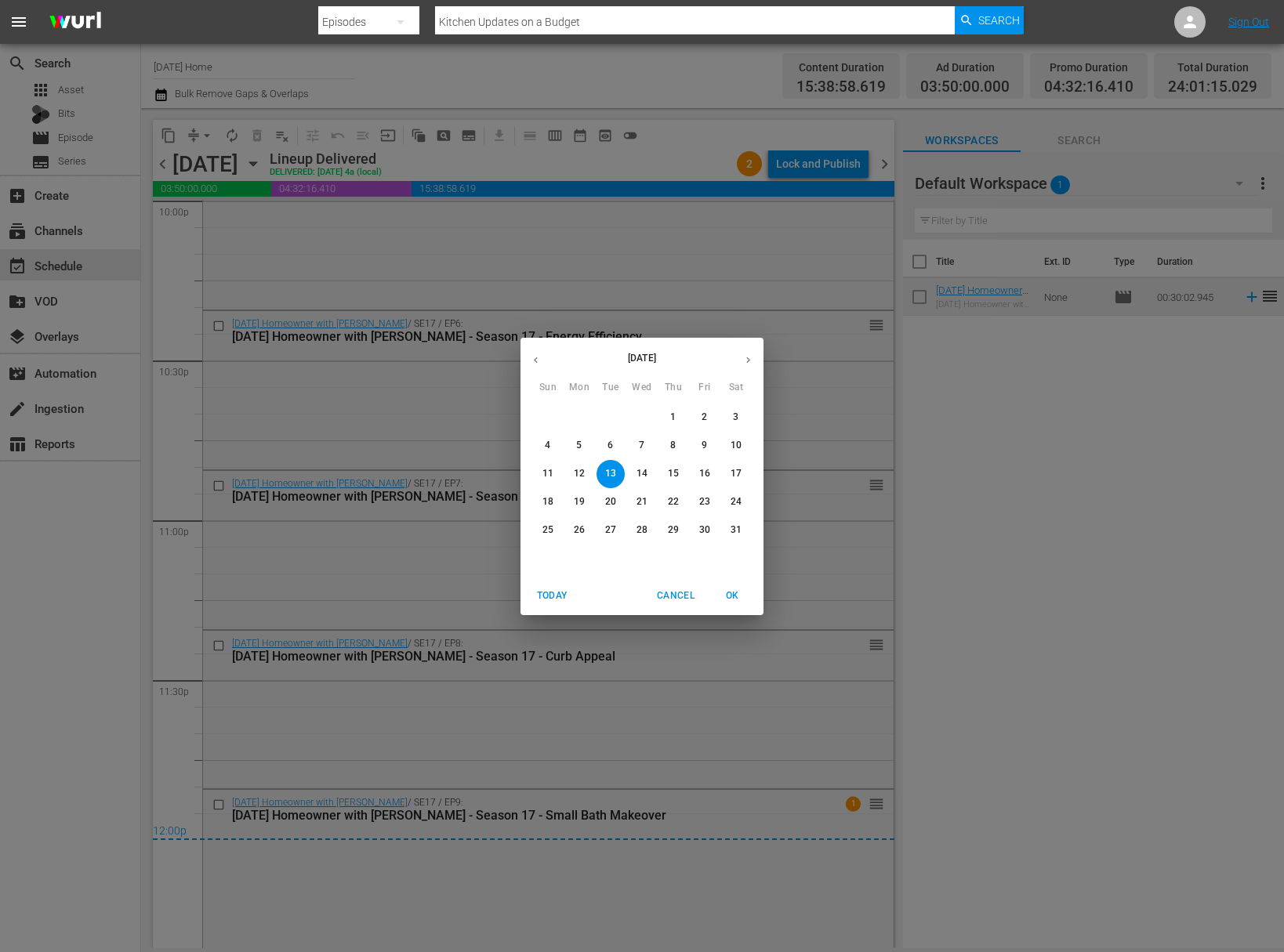
click at [648, 479] on span "14" at bounding box center [641, 474] width 28 height 13
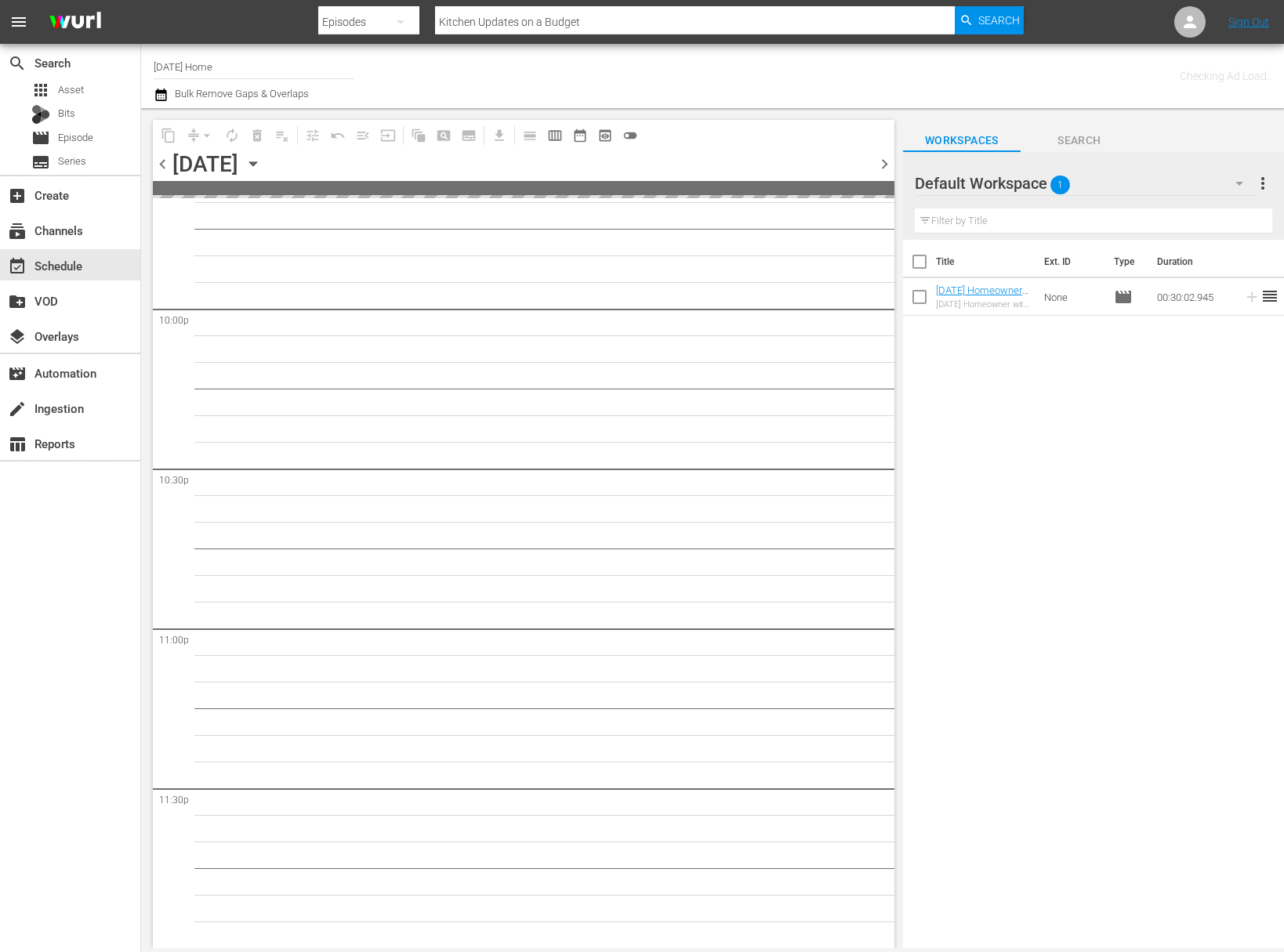
scroll to position [6924, 0]
click at [266, 158] on div "Wednesday, May 14th May 14th" at bounding box center [219, 164] width 94 height 26
click at [262, 161] on icon "button" at bounding box center [253, 164] width 17 height 17
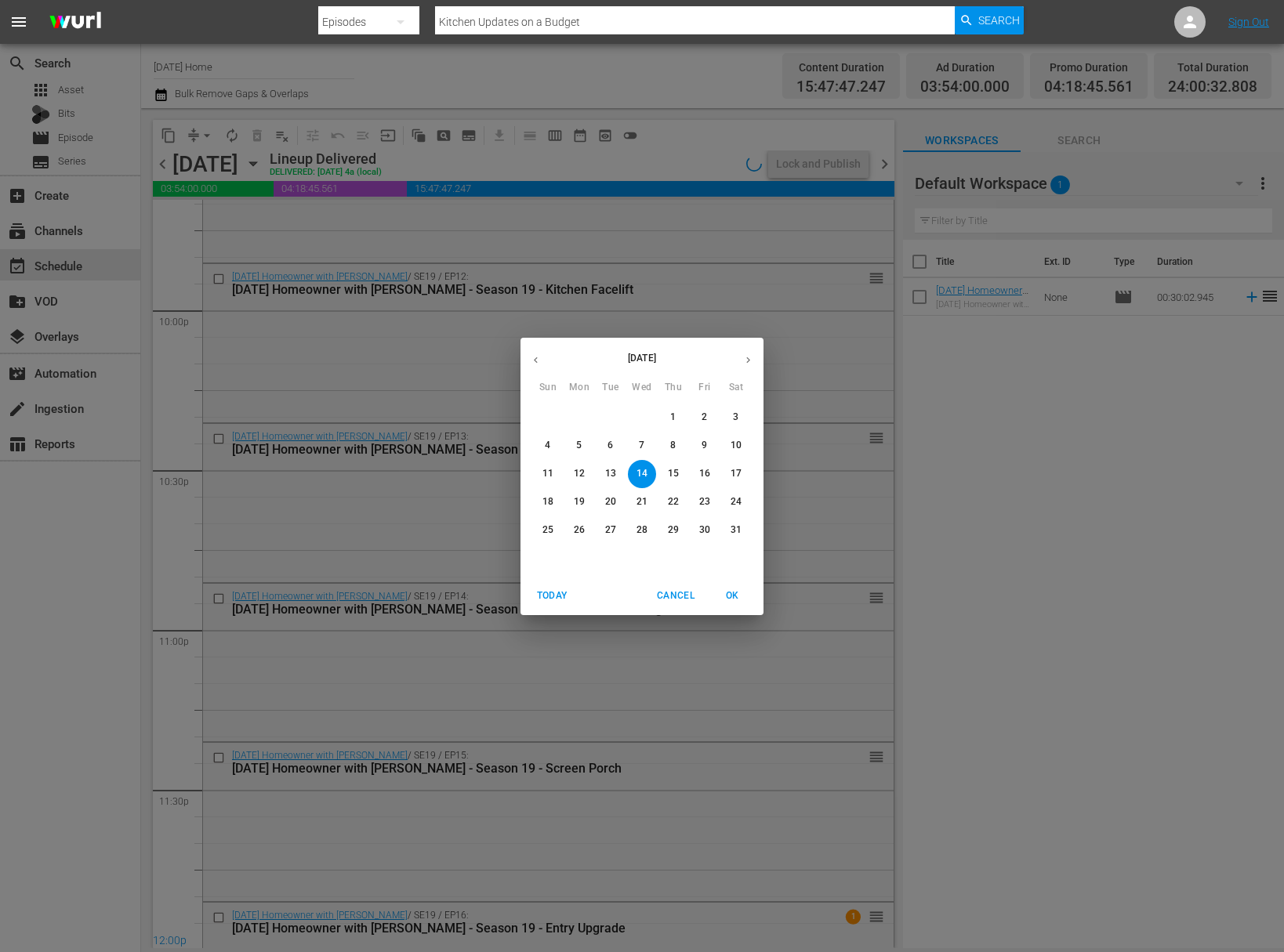
click at [418, 356] on div "May 2025 Sun Mon Tue Wed Thu Fri Sat 27 28 29 30 1 2 3 4 5 6 7 8 9 10 11 12 13 …" at bounding box center [642, 476] width 1284 height 952
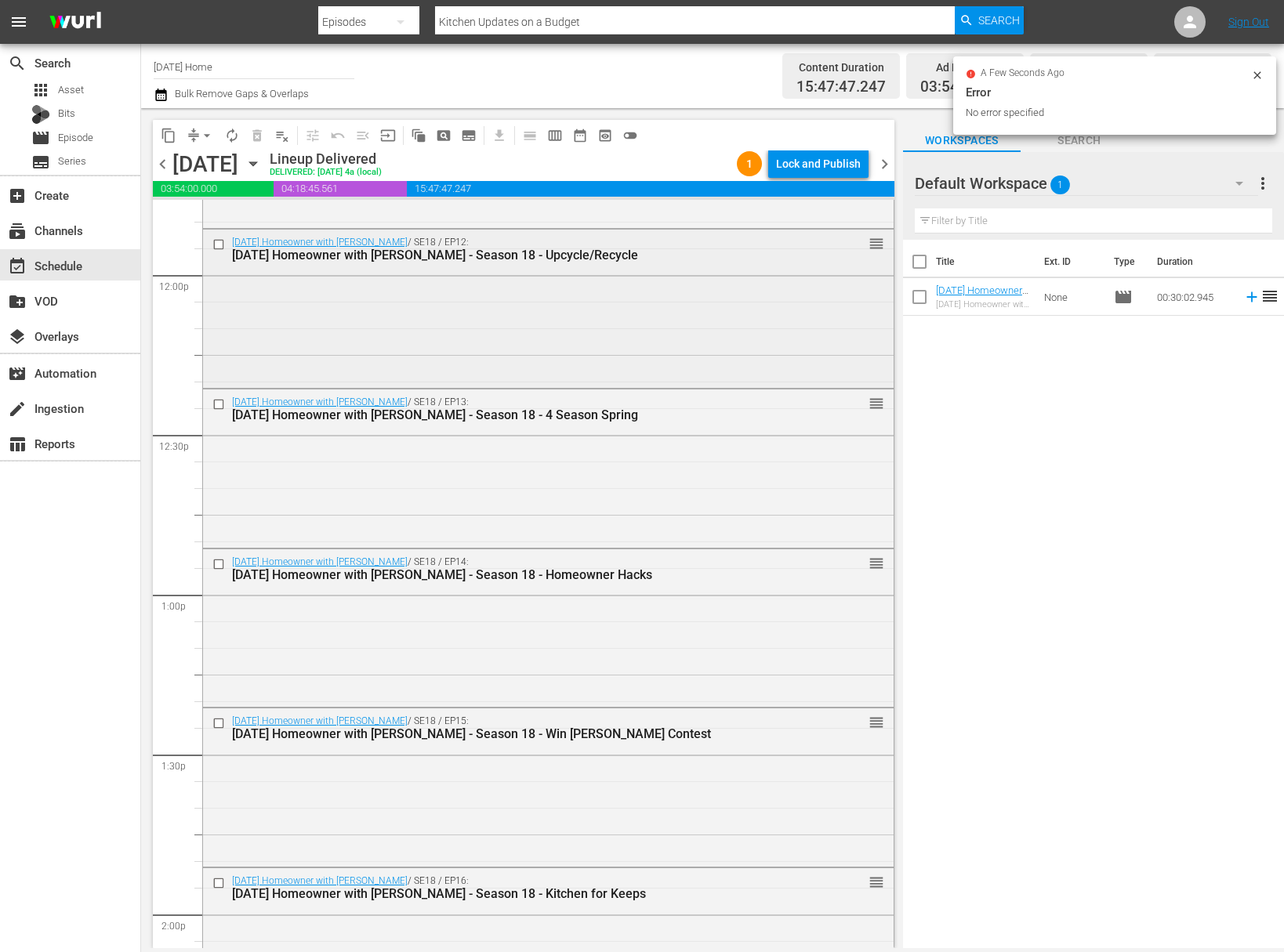
scroll to position [3674, 0]
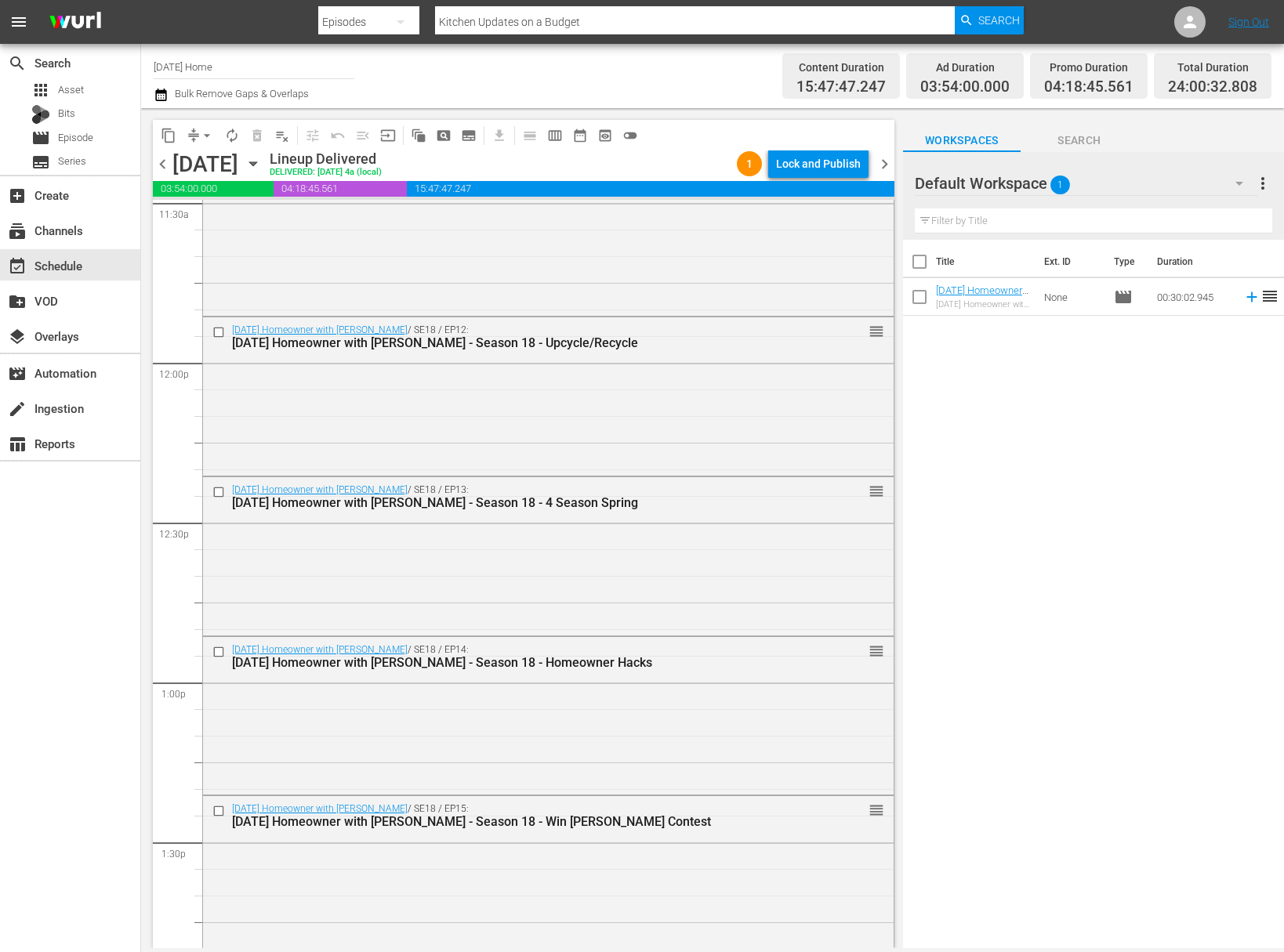
click at [262, 159] on icon "button" at bounding box center [253, 164] width 17 height 17
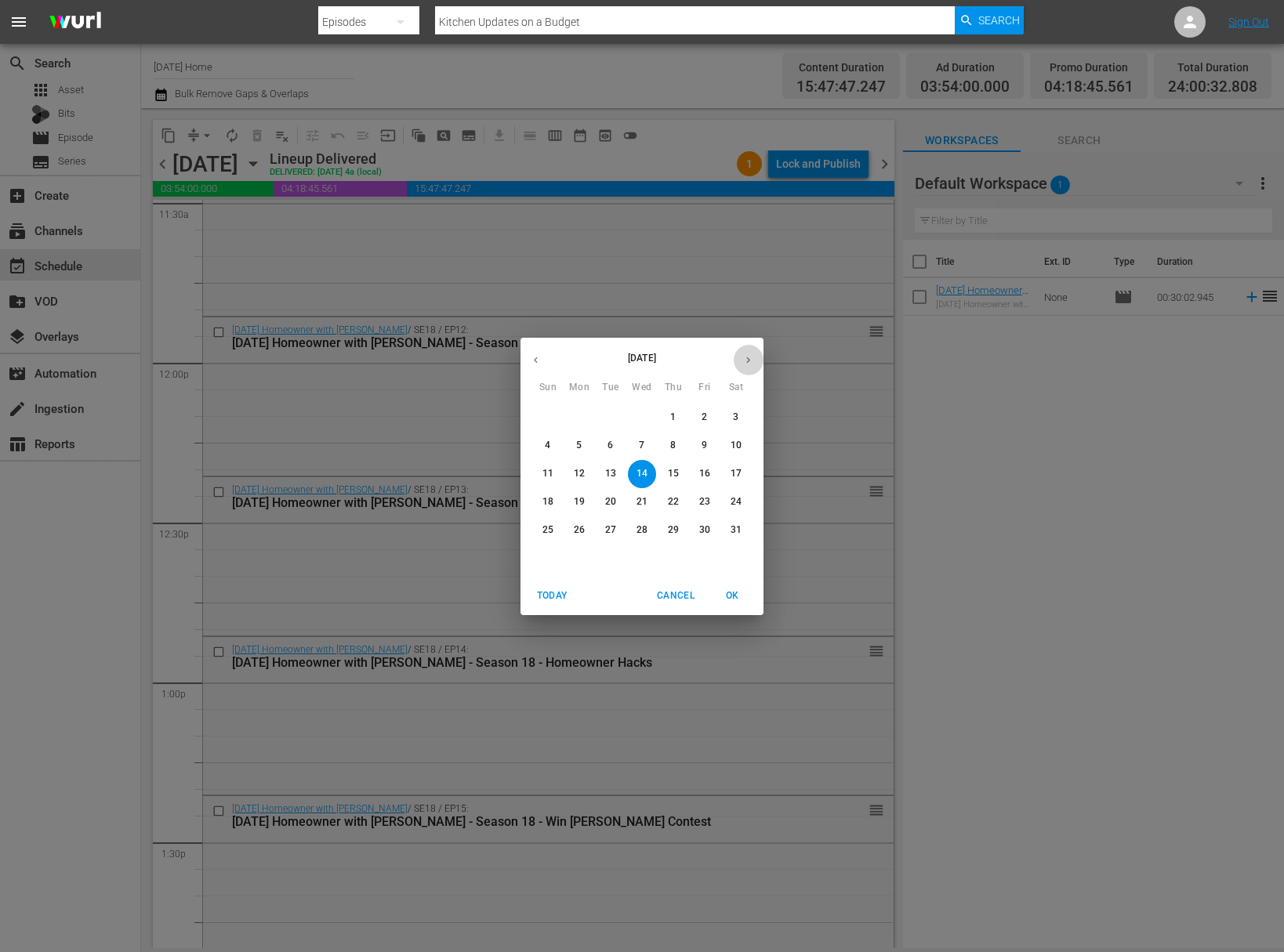
click at [745, 360] on icon "button" at bounding box center [748, 360] width 11 height 11
click at [746, 360] on icon "button" at bounding box center [748, 360] width 11 height 11
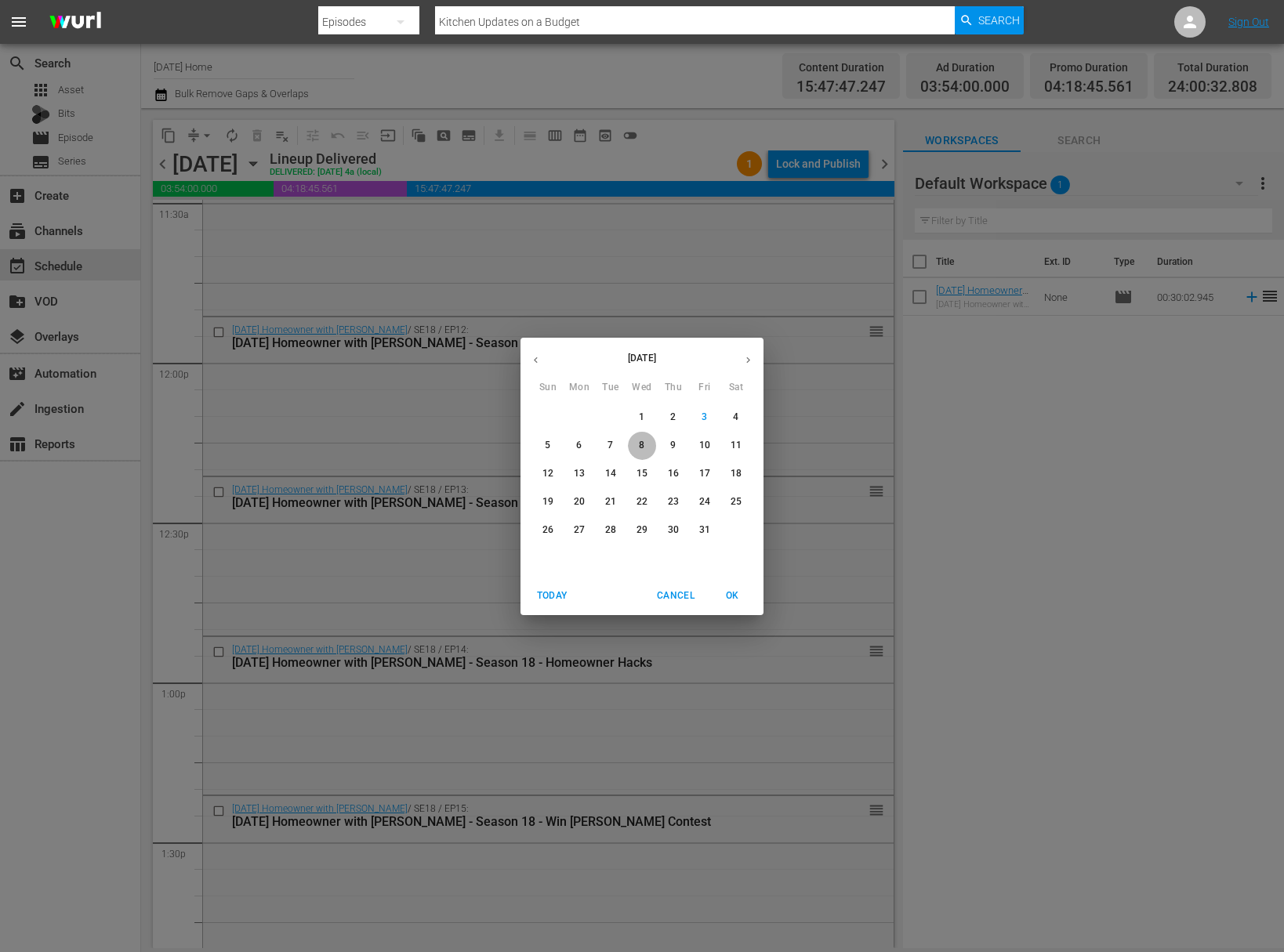
click at [639, 453] on button "8" at bounding box center [641, 446] width 28 height 28
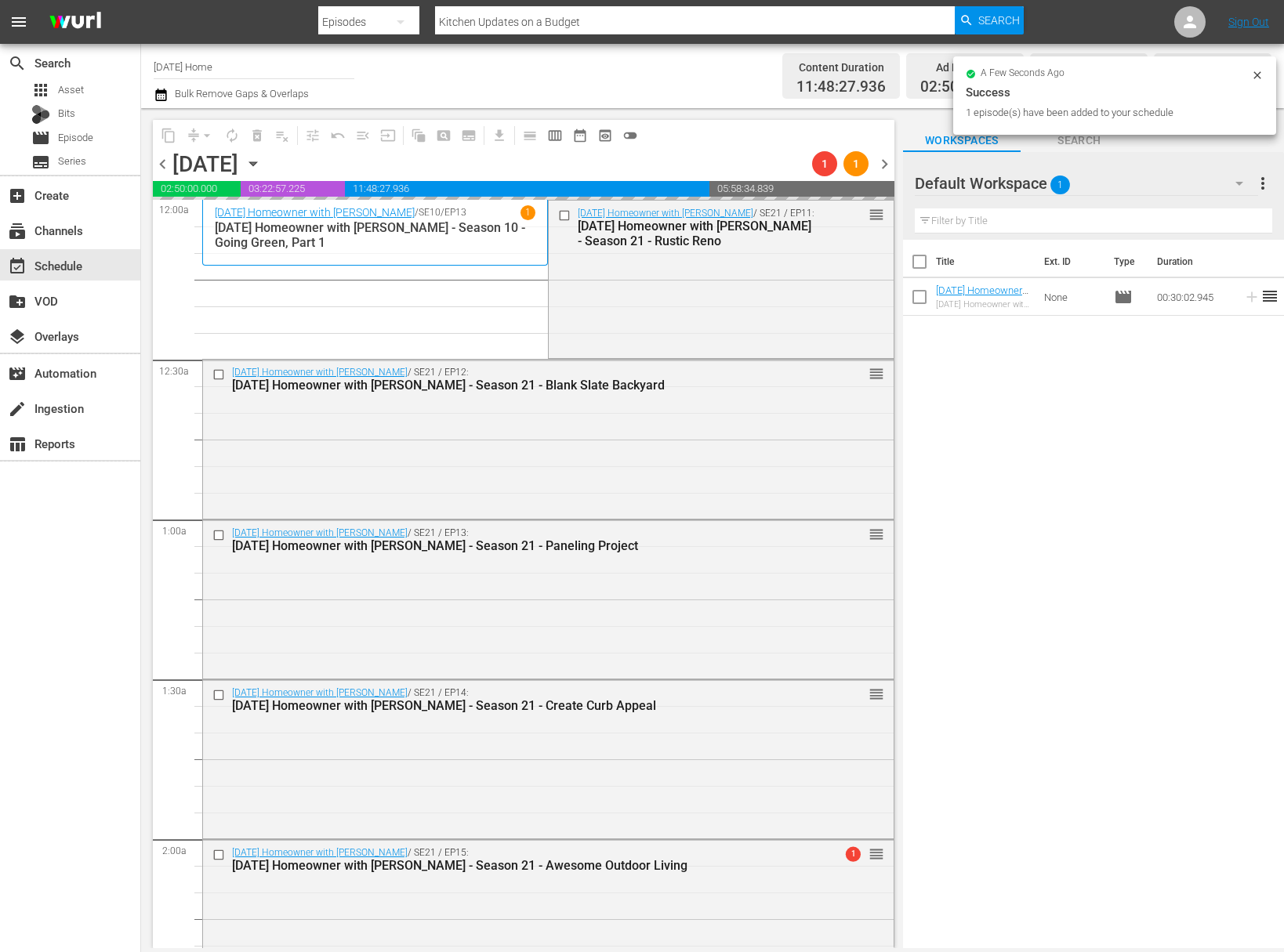
scroll to position [99, 0]
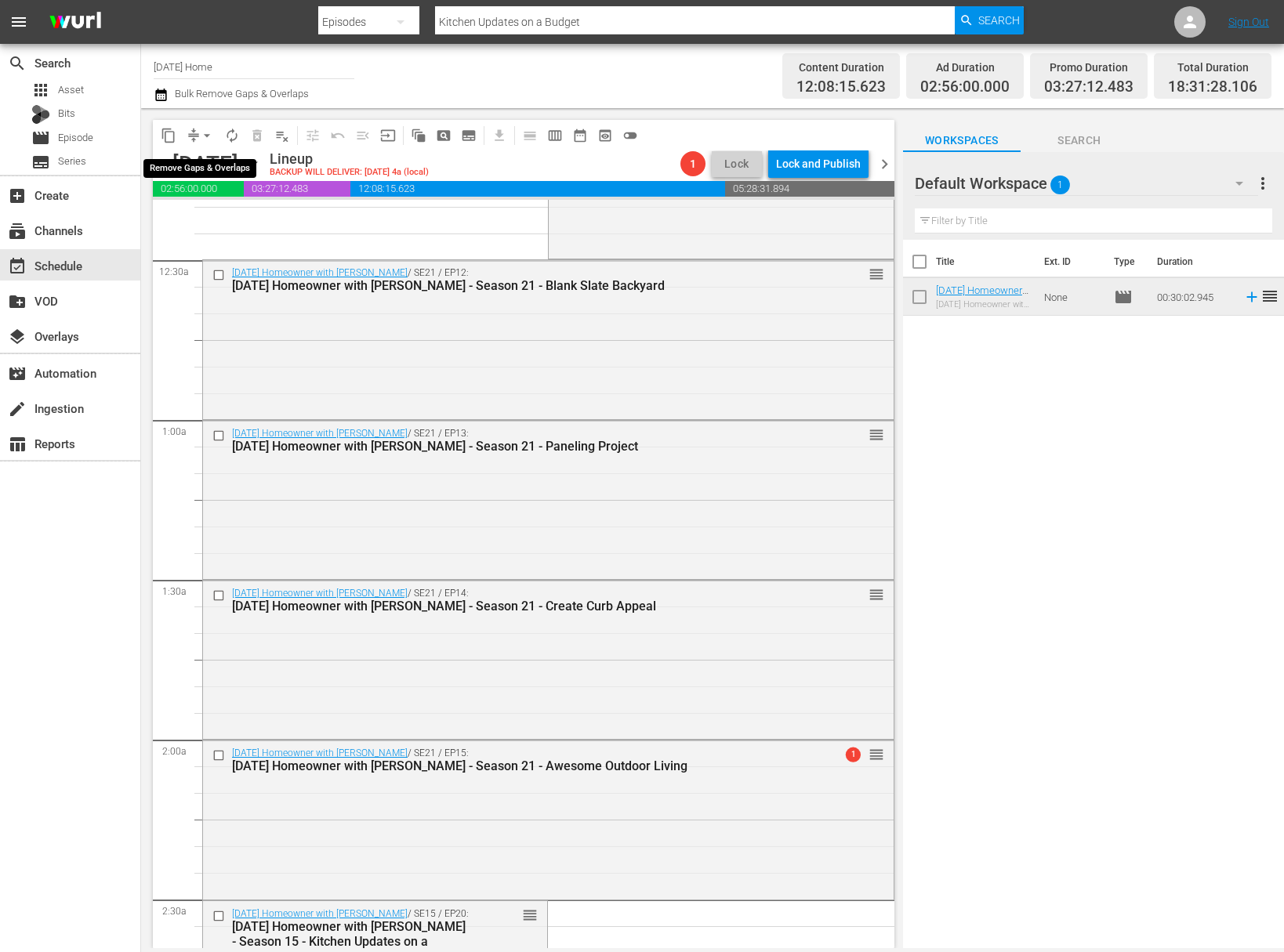
click at [209, 135] on span "arrow_drop_down" at bounding box center [207, 135] width 15 height 15
click at [213, 216] on li "Align to End of Previous Day" at bounding box center [207, 219] width 164 height 26
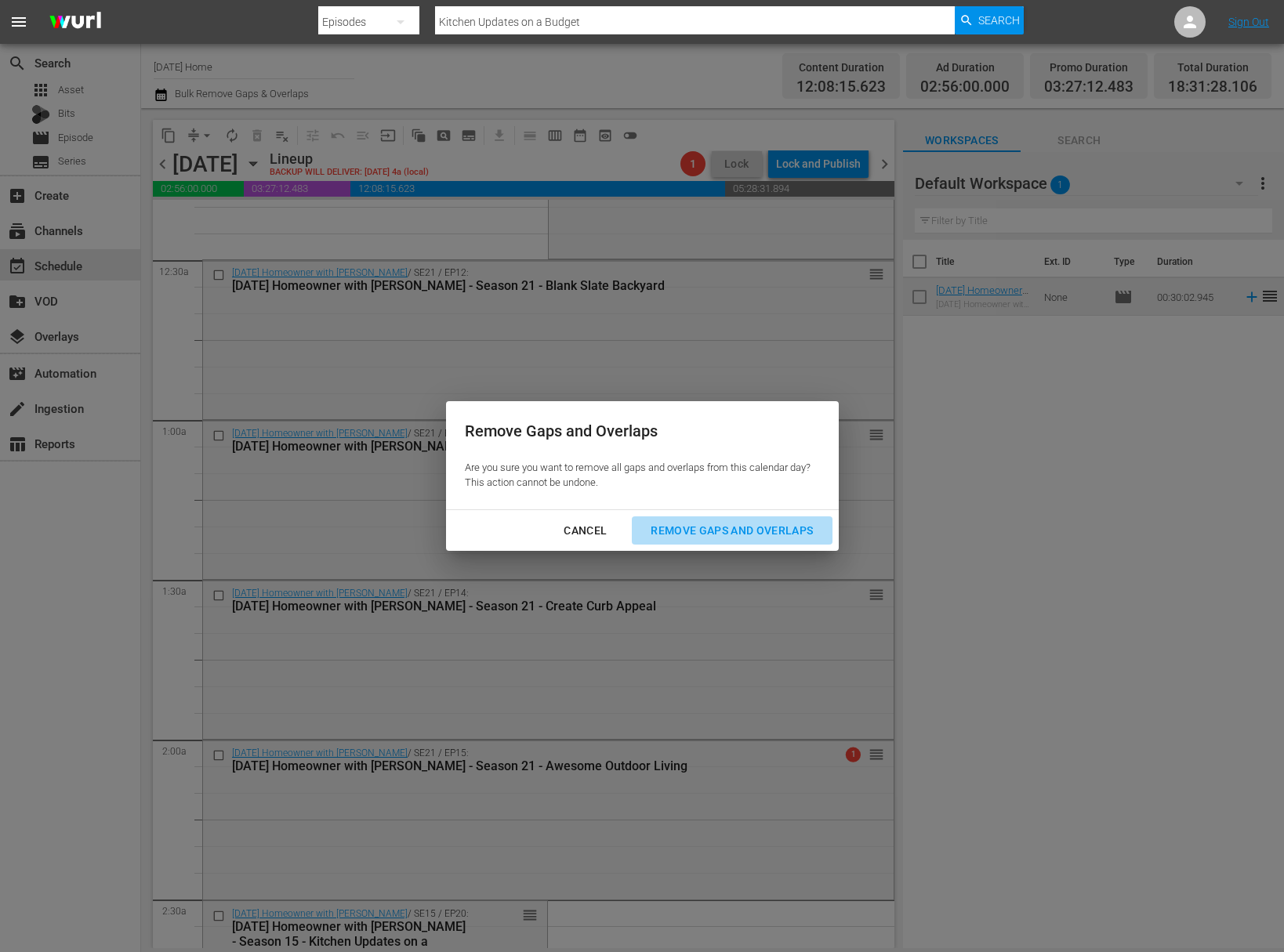
click at [711, 532] on div "Remove Gaps and Overlaps" at bounding box center [732, 531] width 187 height 20
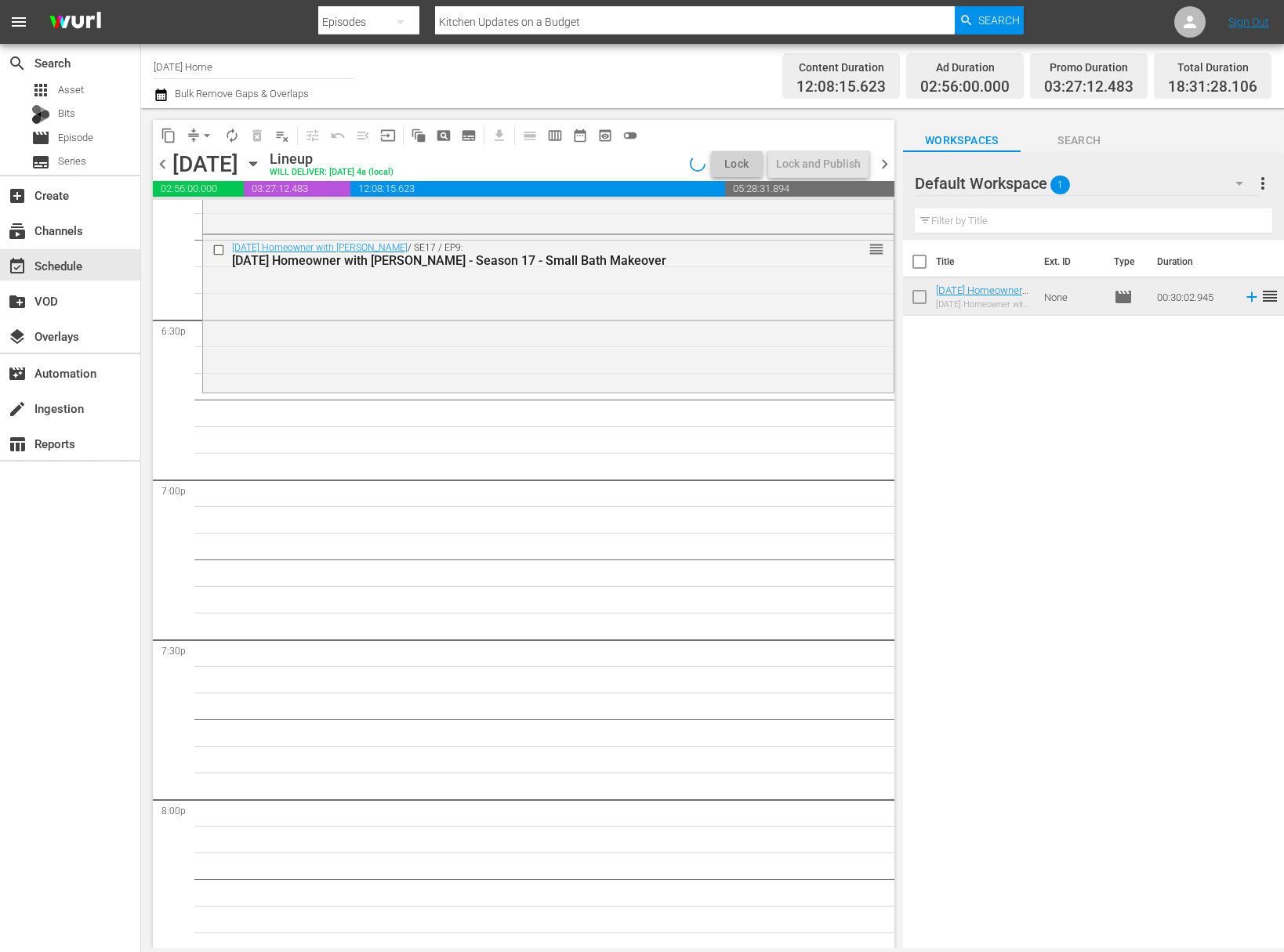
scroll to position [5691, 0]
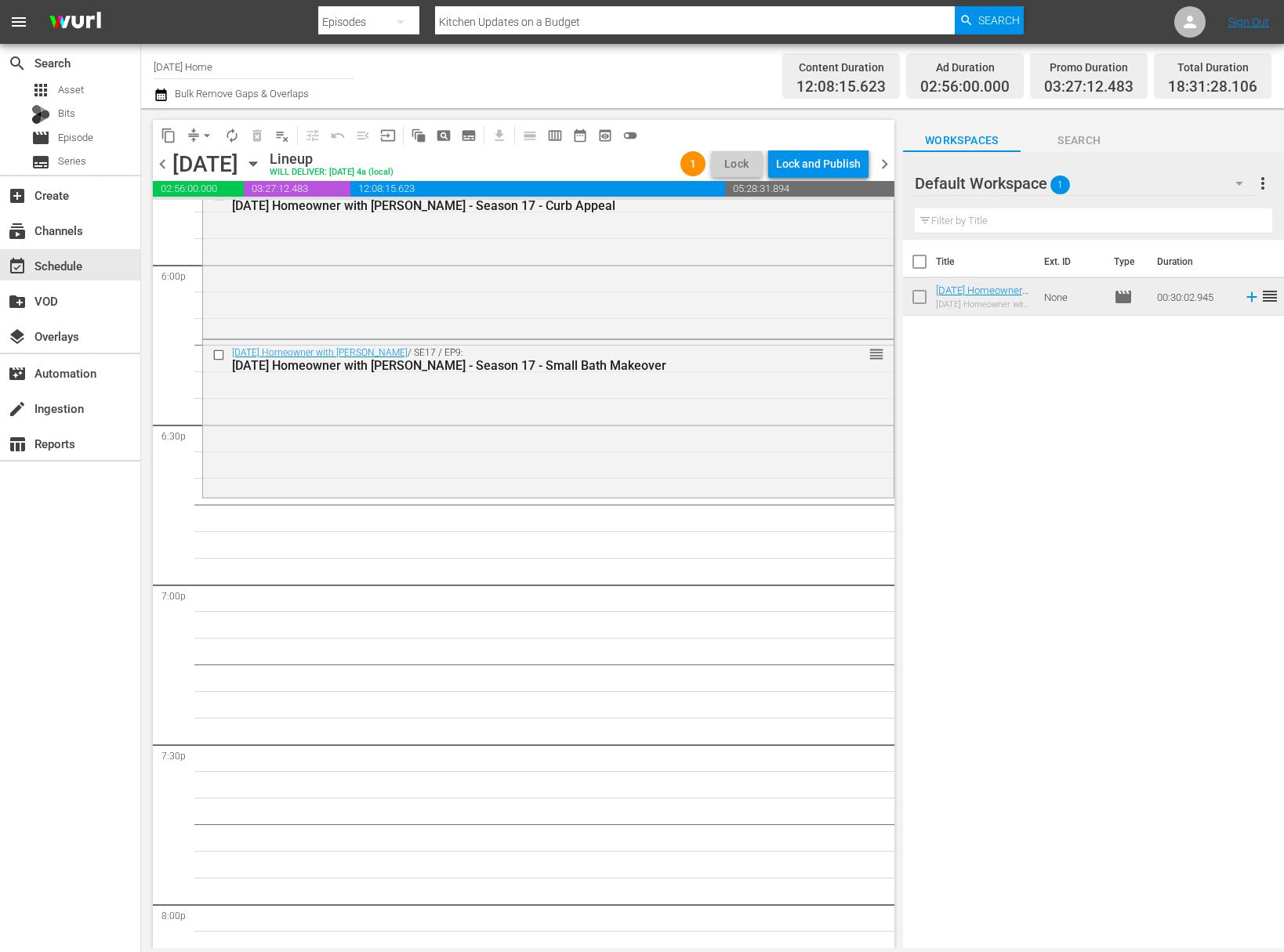
click at [256, 164] on icon "button" at bounding box center [252, 164] width 7 height 4
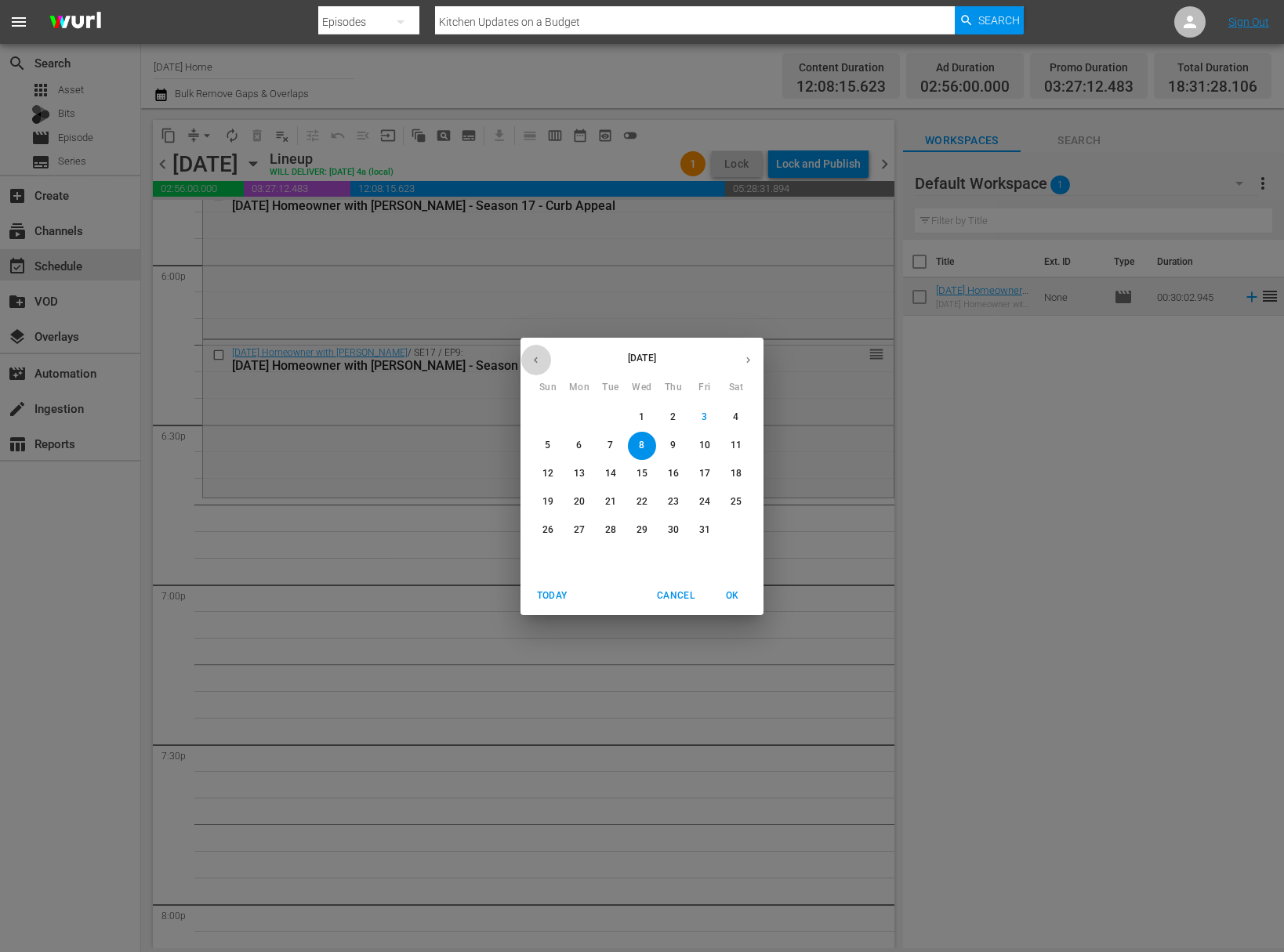
click at [538, 360] on icon "button" at bounding box center [535, 360] width 11 height 11
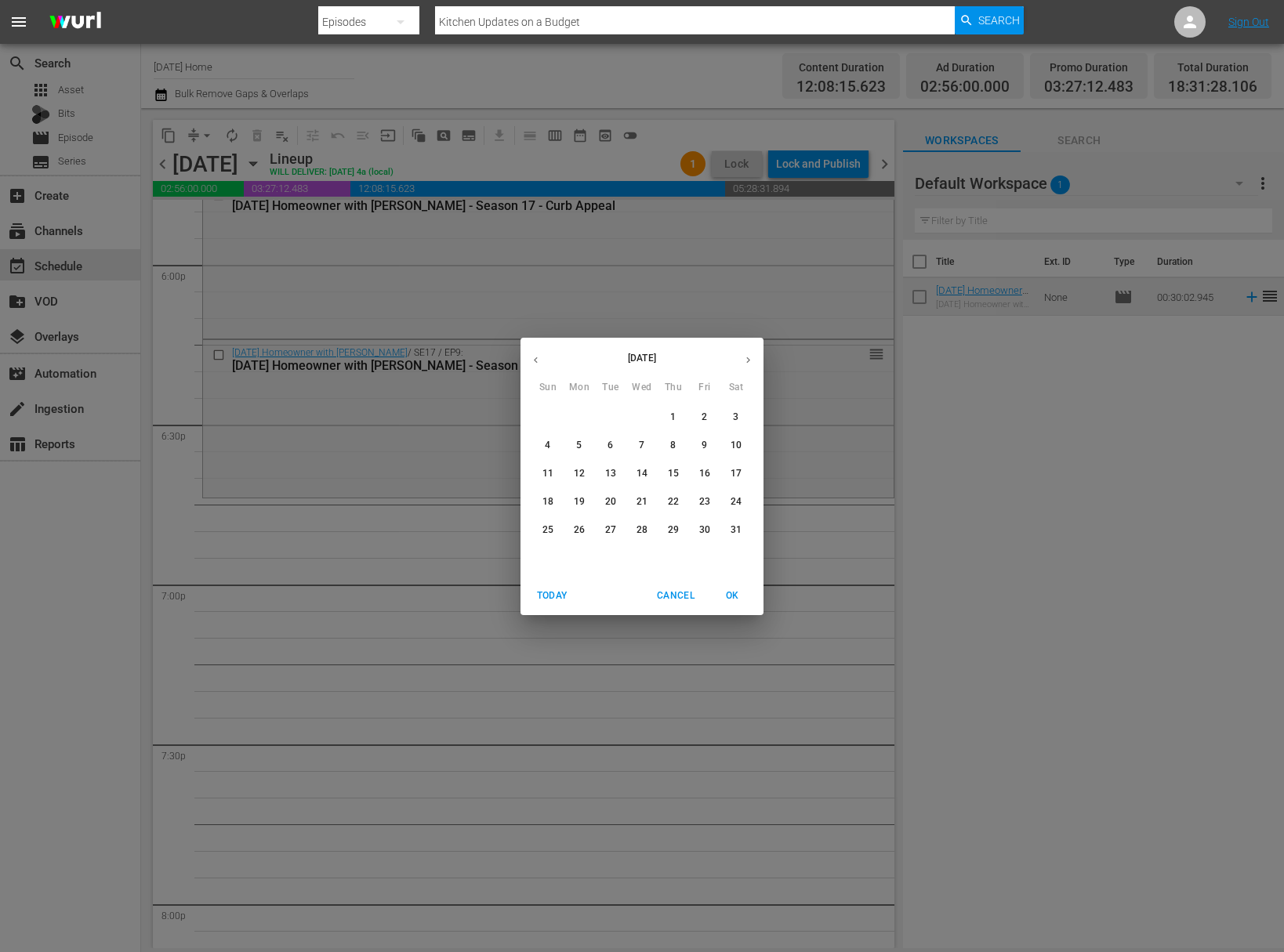
click at [645, 476] on p "14" at bounding box center [641, 474] width 11 height 13
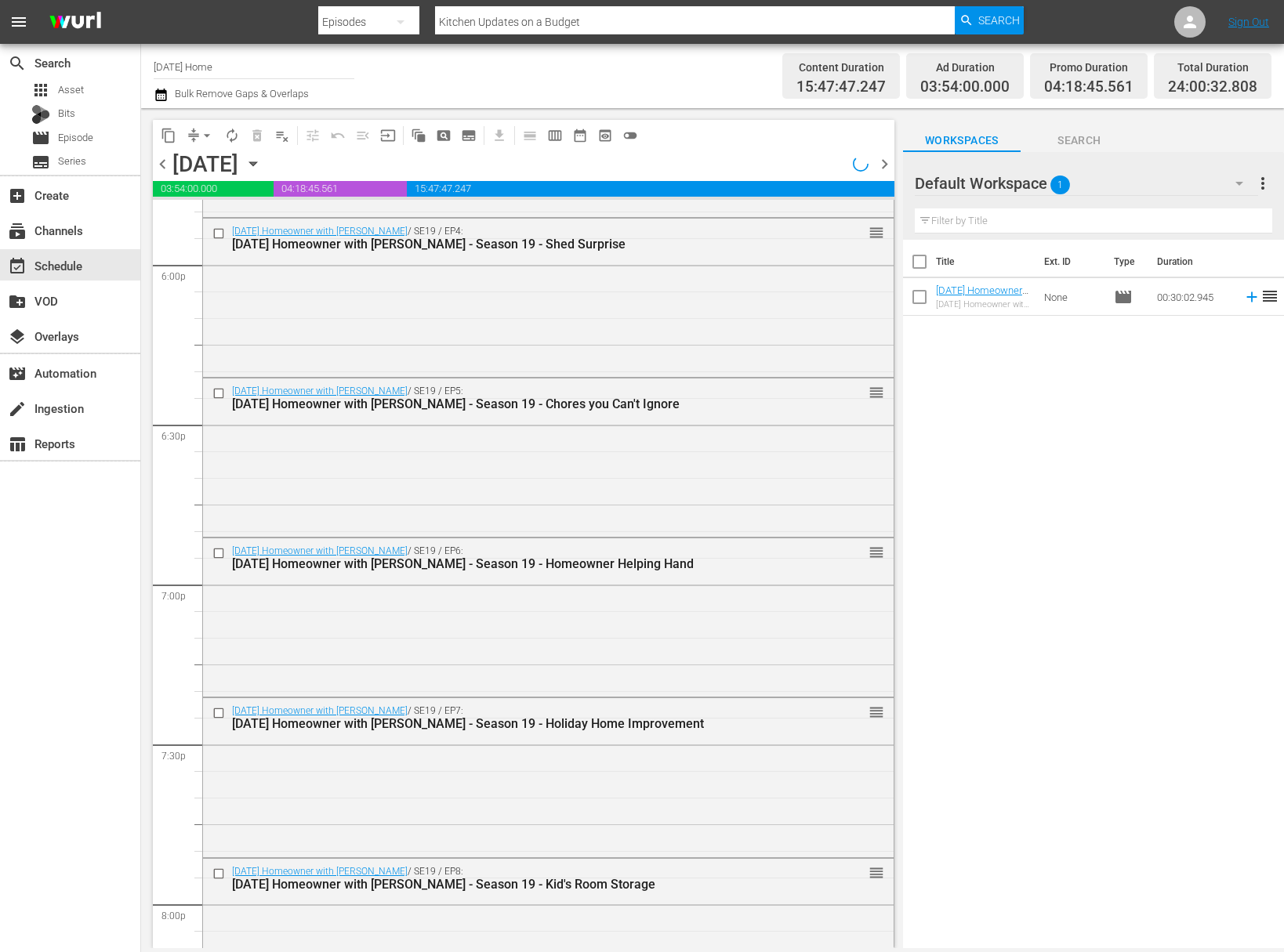
scroll to position [5317, 0]
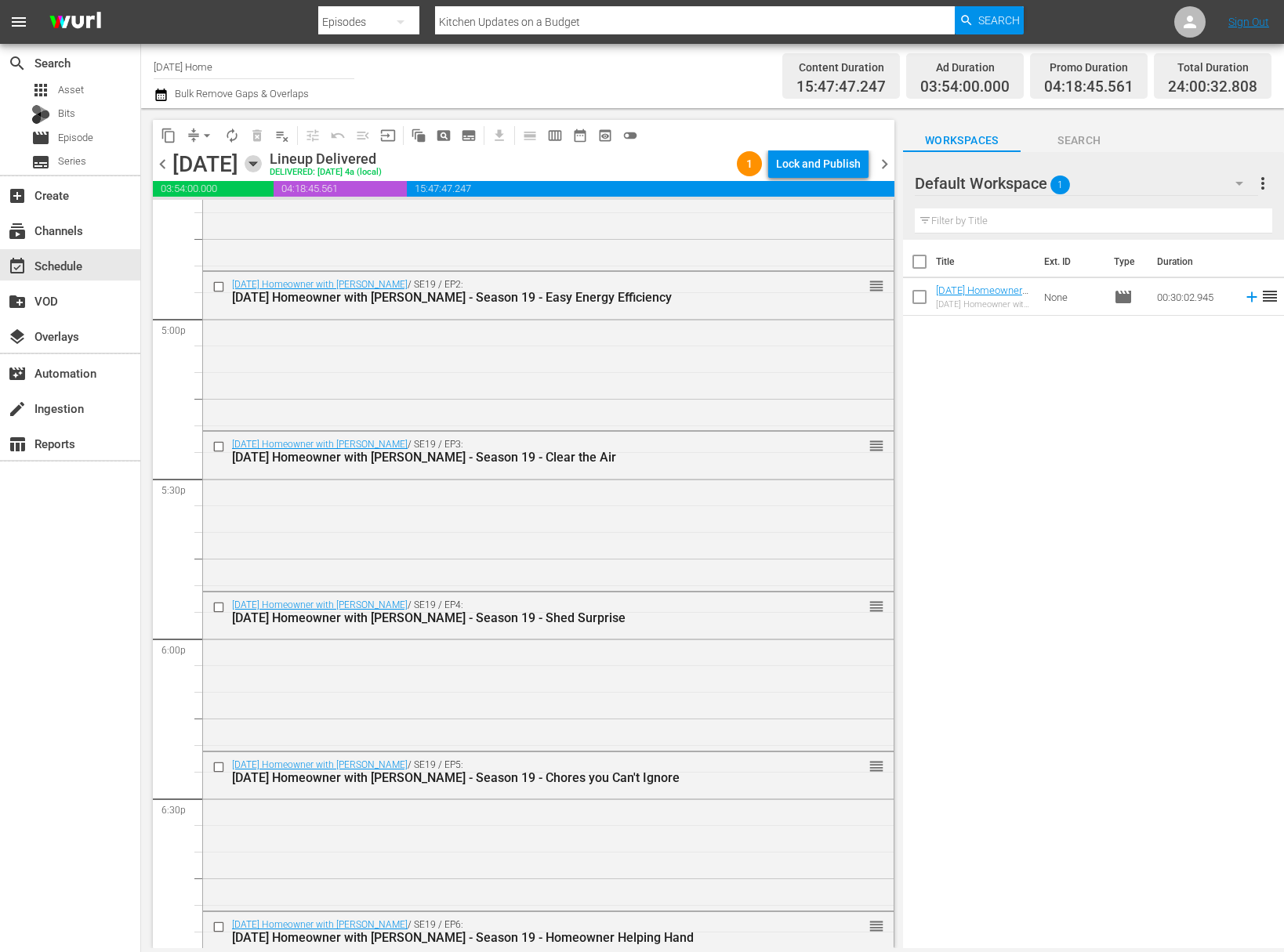
click at [262, 160] on icon "button" at bounding box center [253, 164] width 17 height 17
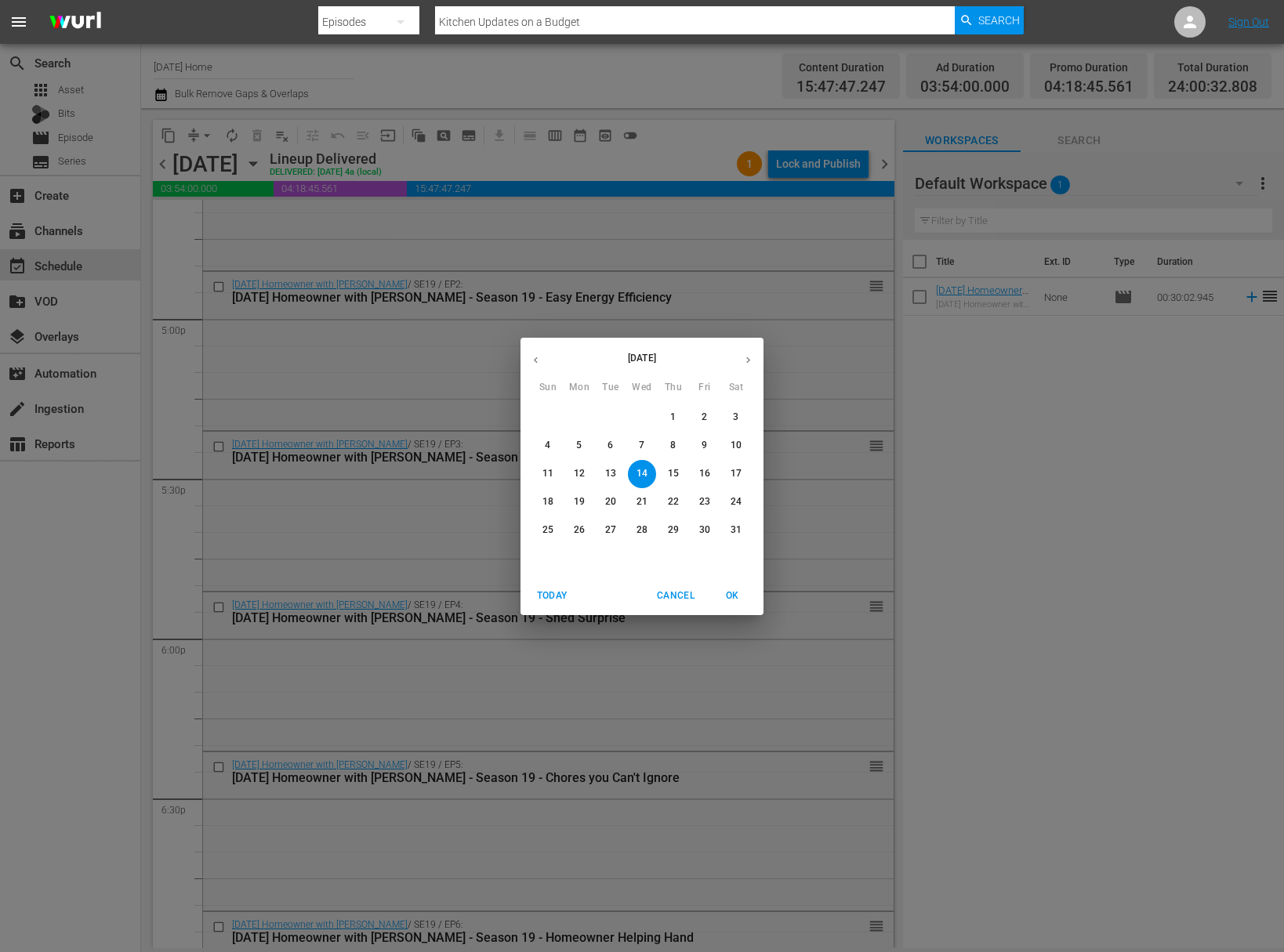
click at [454, 595] on div "May 2025 Sun Mon Tue Wed Thu Fri Sat 27 28 29 30 1 2 3 4 5 6 7 8 9 10 11 12 13 …" at bounding box center [642, 476] width 1284 height 952
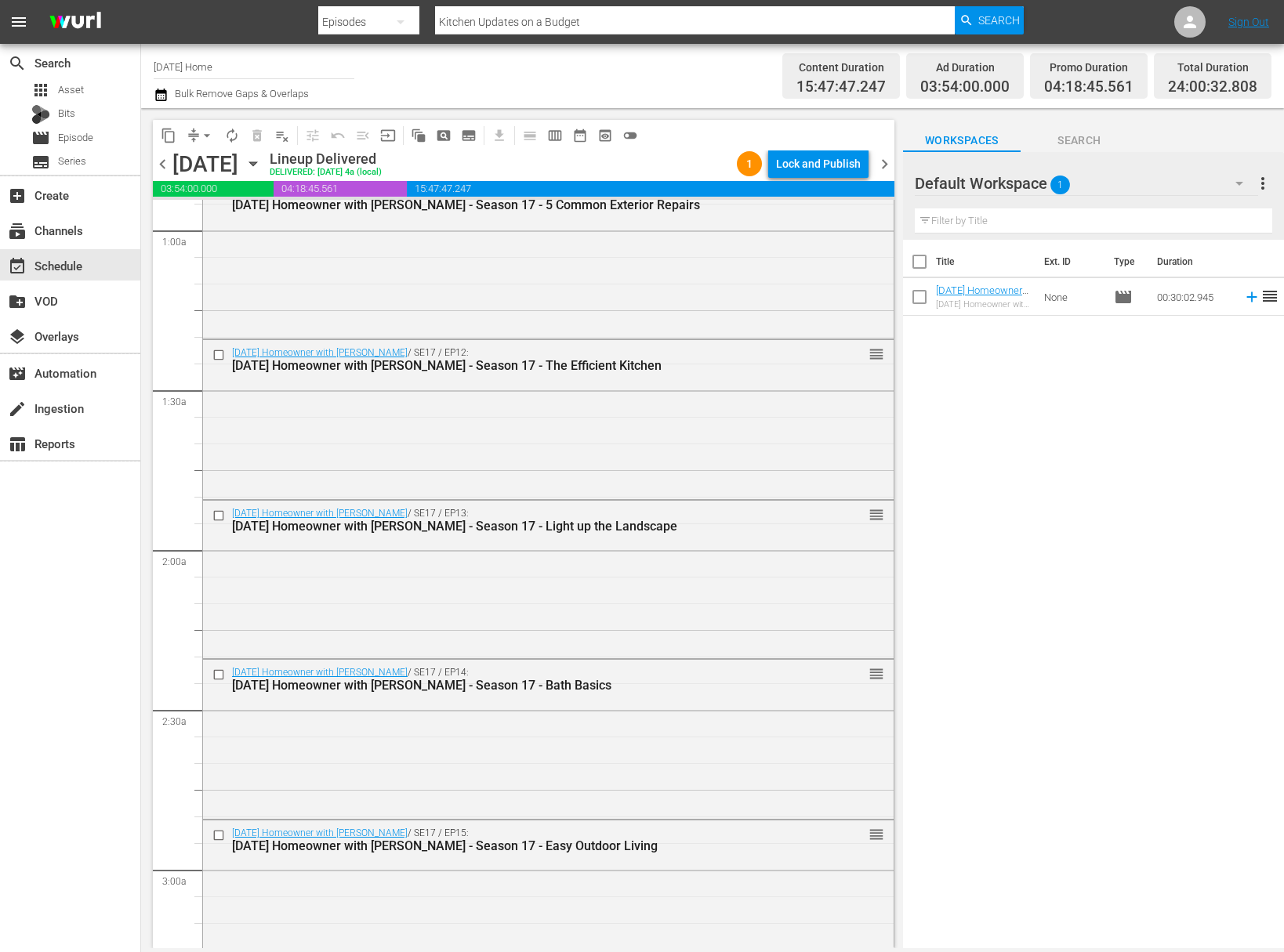
scroll to position [0, 0]
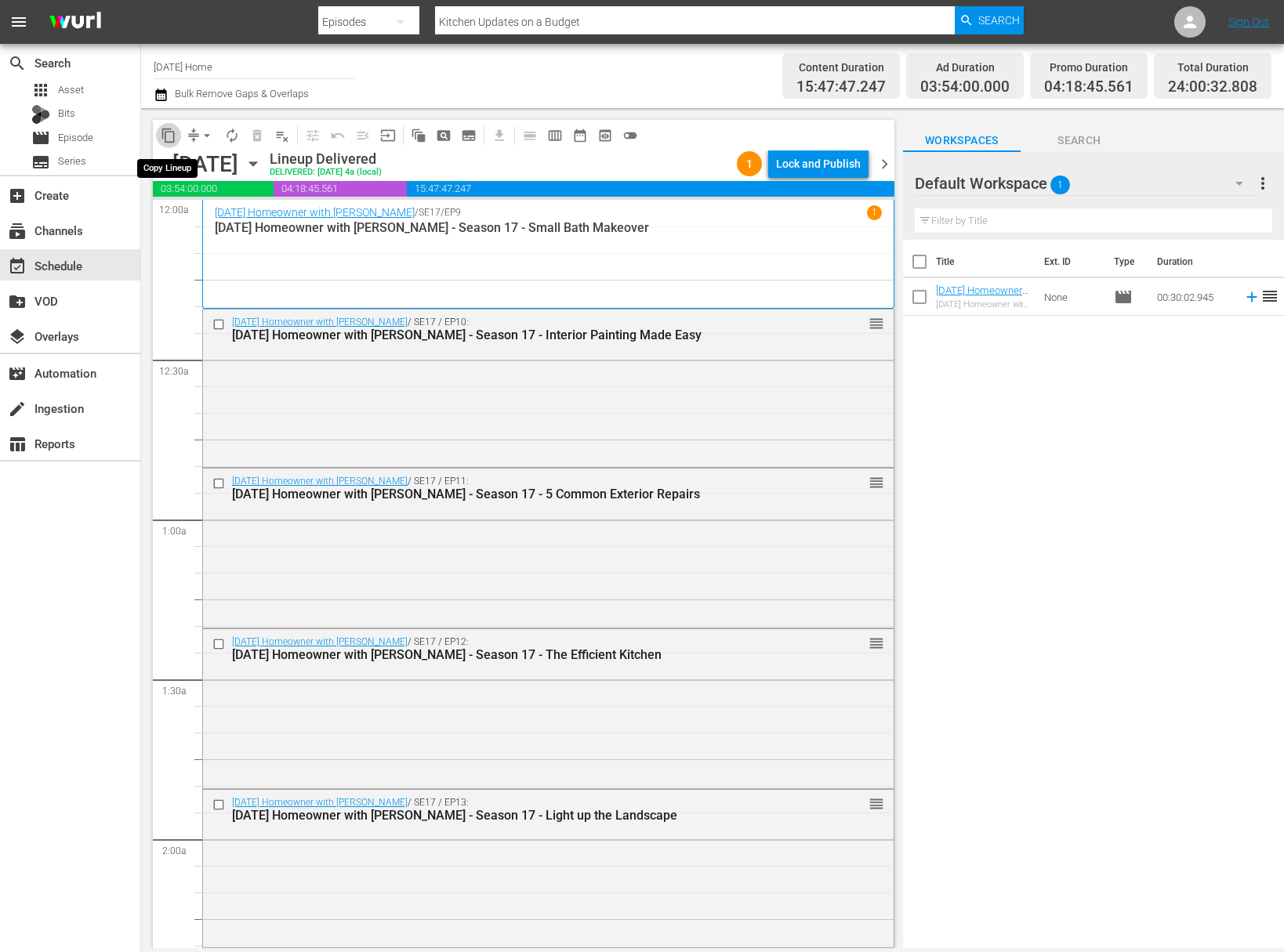
click at [169, 129] on span "content_copy" at bounding box center [168, 135] width 15 height 15
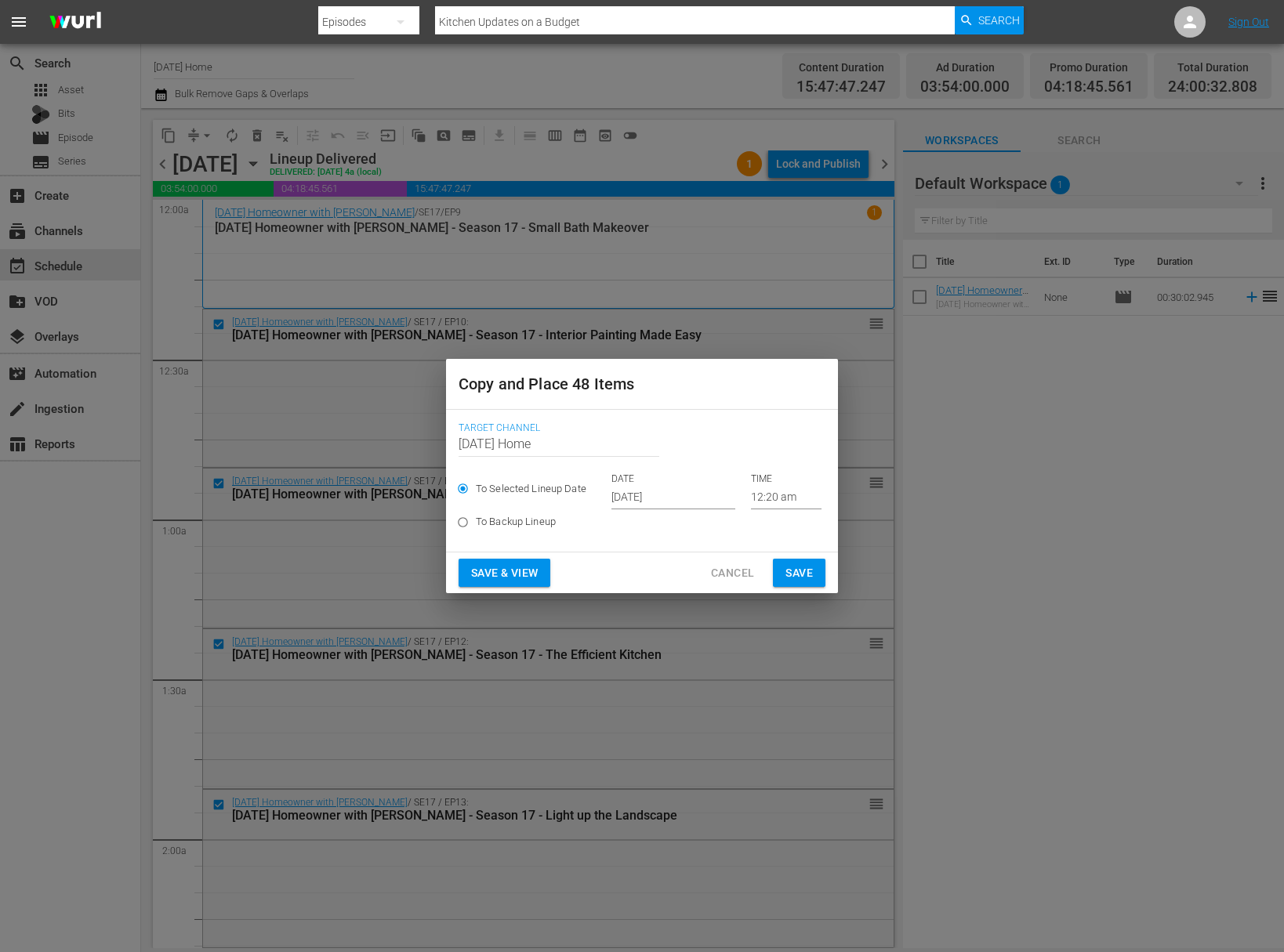
click at [661, 502] on input "Oct 5th 2025" at bounding box center [673, 497] width 124 height 24
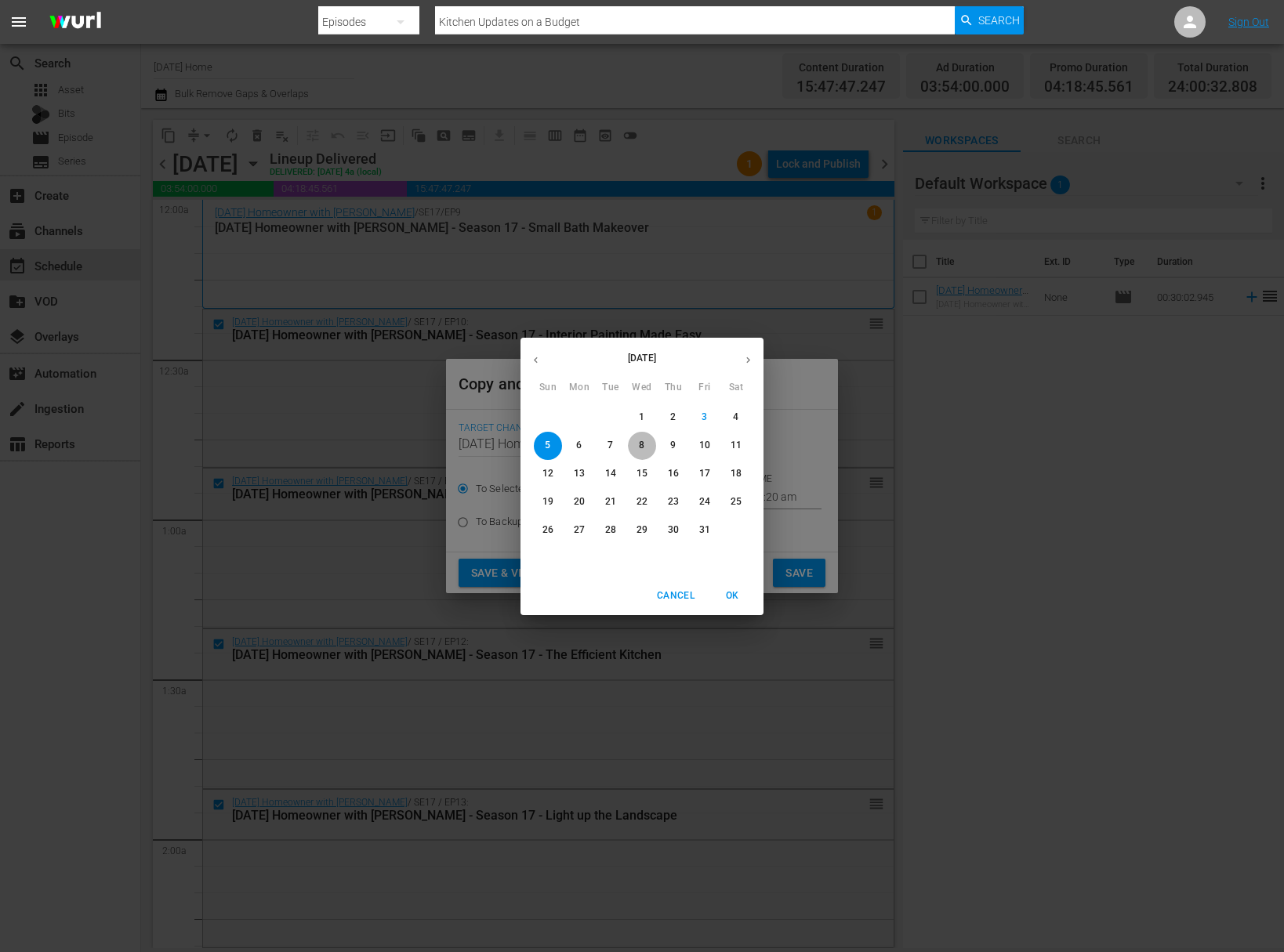
click at [642, 448] on p "8" at bounding box center [641, 445] width 6 height 13
type input "Oct 8th 2025"
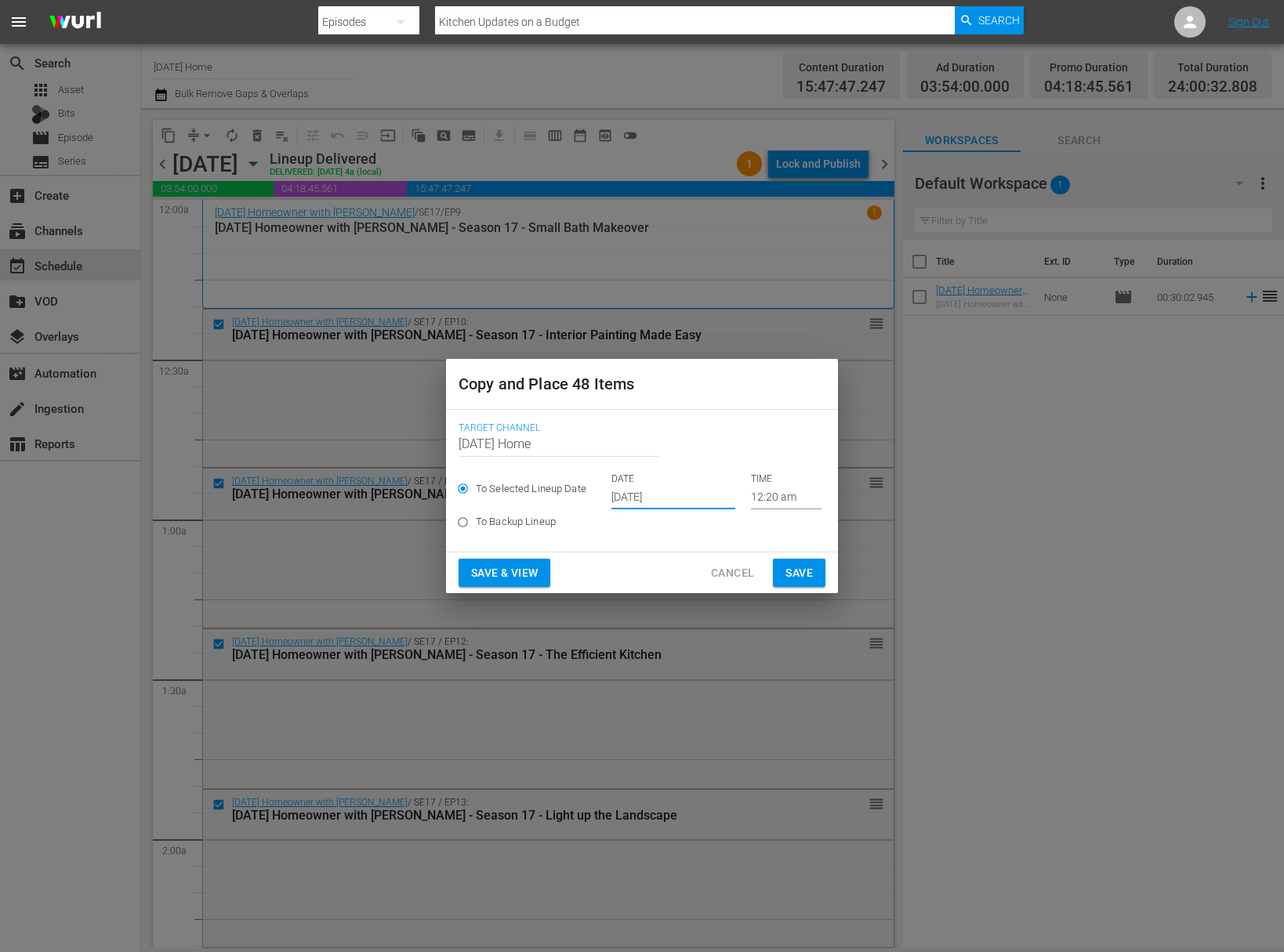
click at [751, 491] on input "12:20 am" at bounding box center [786, 497] width 71 height 24
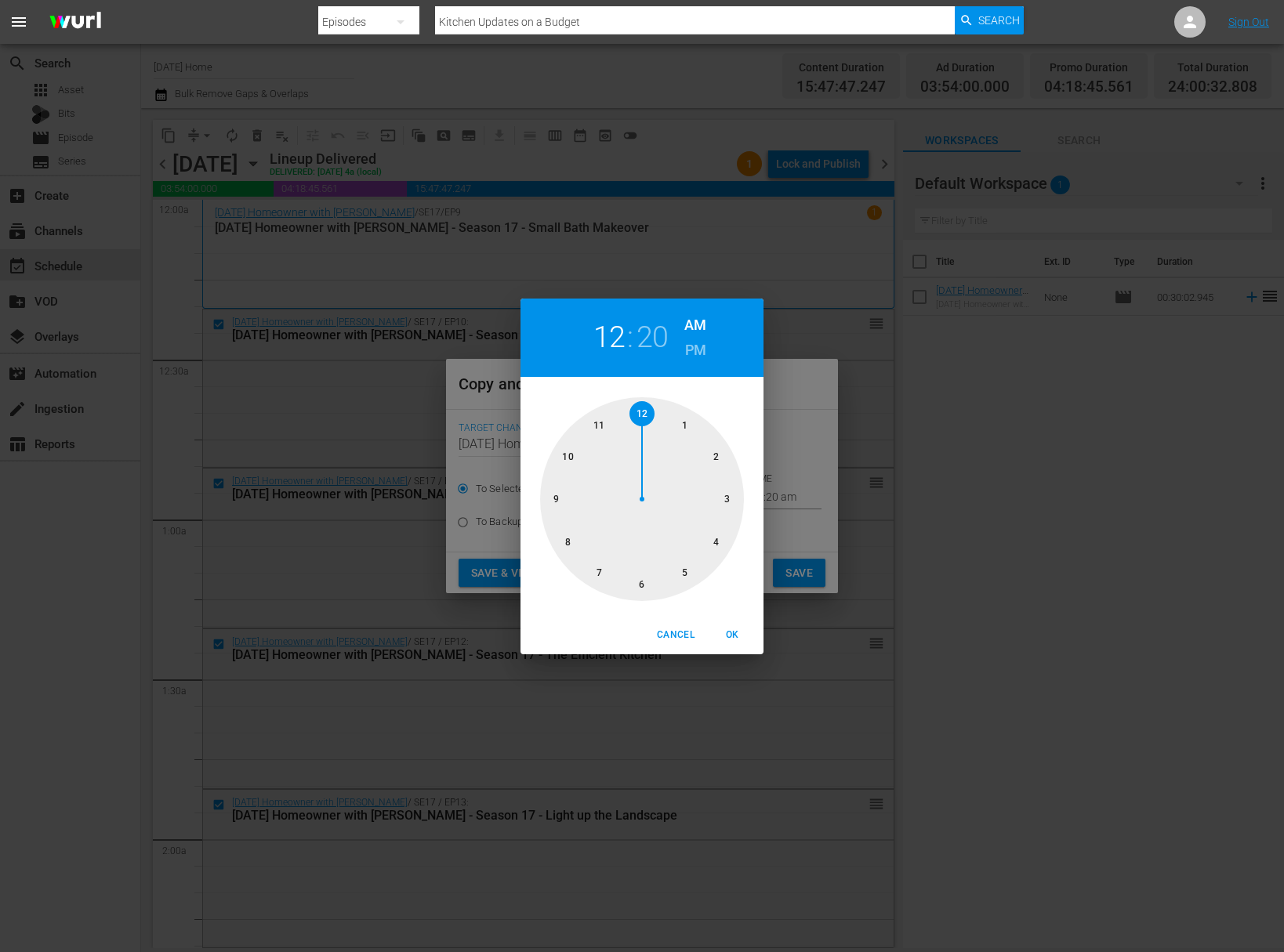
click at [643, 585] on div at bounding box center [642, 499] width 203 height 203
click at [558, 494] on div at bounding box center [642, 499] width 203 height 203
click at [692, 351] on h6 "PM" at bounding box center [696, 350] width 21 height 25
click at [806, 575] on div "06 : 45 AM PM 00 05 10 15 20 25 30 35 40 45 50 55 Cancel OK" at bounding box center [642, 476] width 1284 height 952
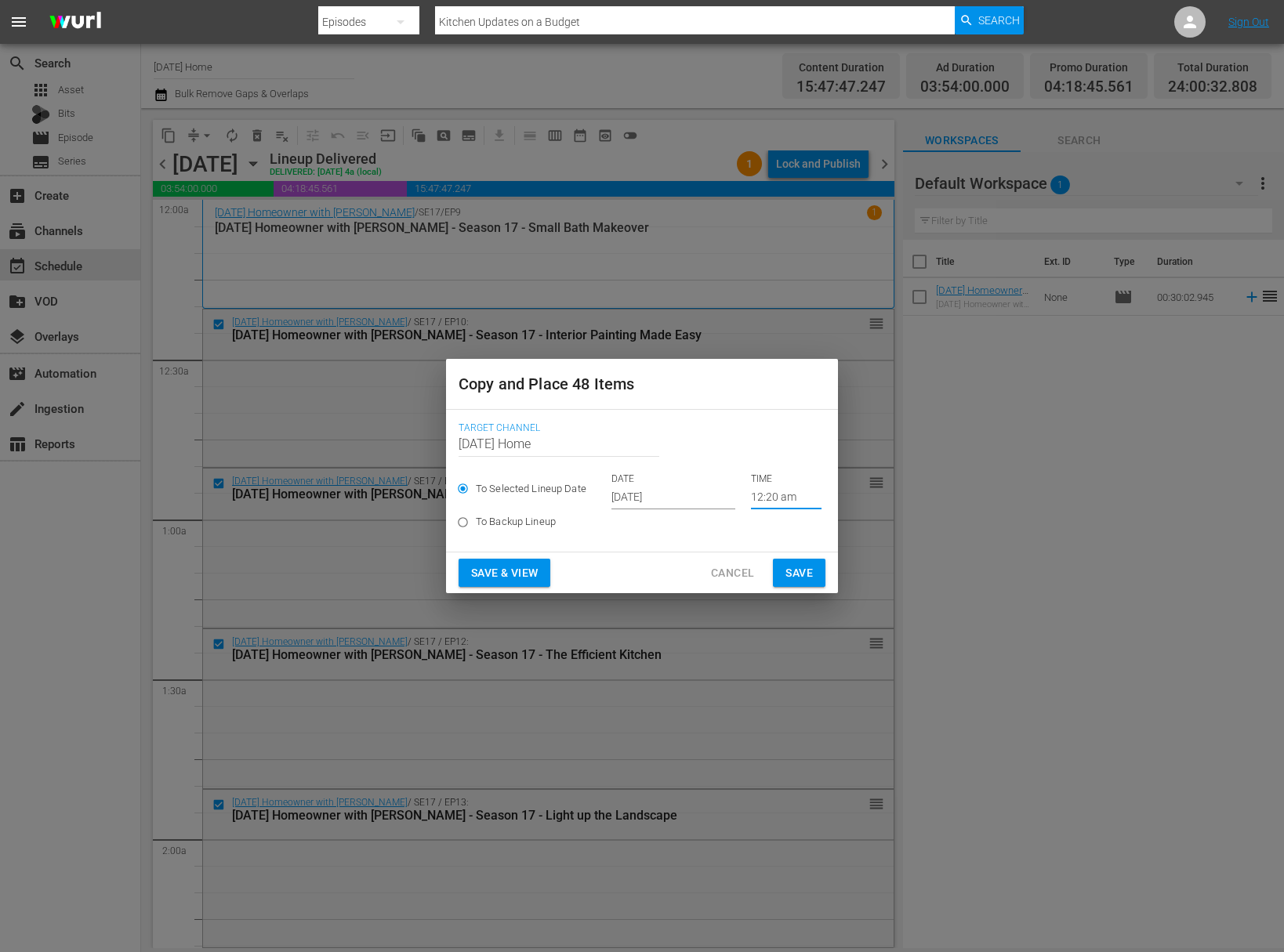
click at [667, 501] on input "Oct 8th 2025" at bounding box center [673, 497] width 124 height 24
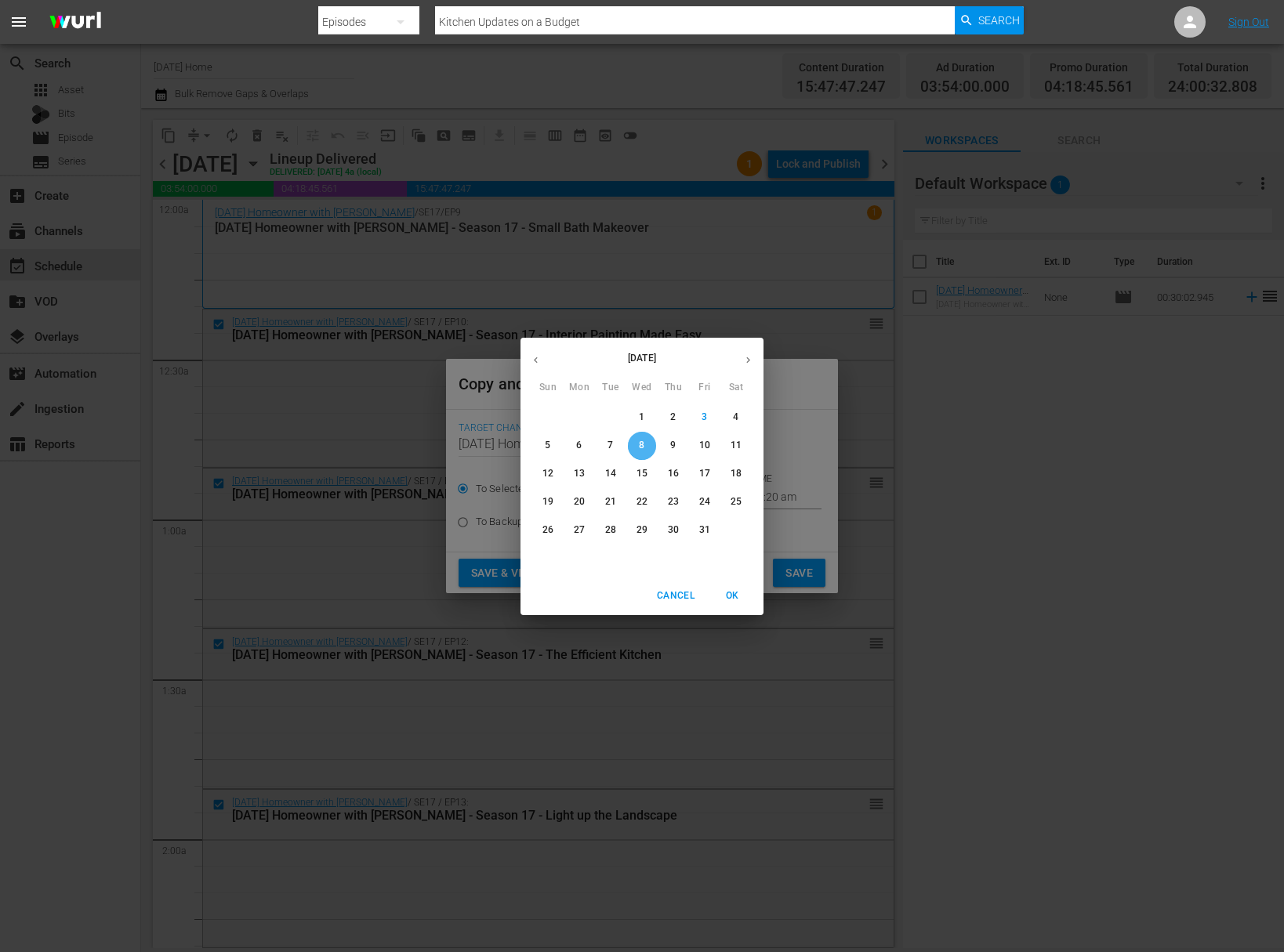
click at [644, 446] on p "8" at bounding box center [641, 445] width 6 height 13
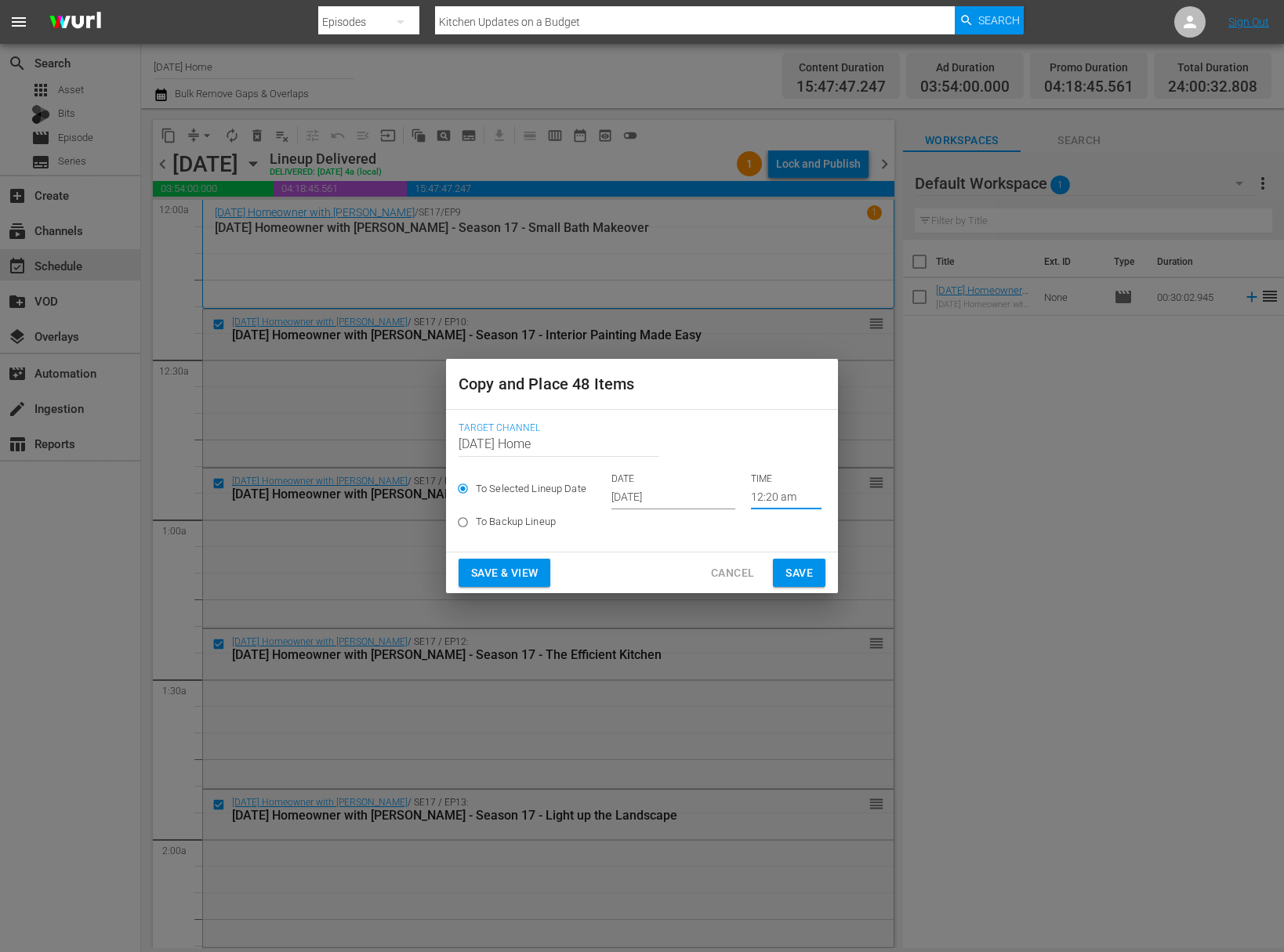
click at [773, 492] on input "12:20 am" at bounding box center [786, 497] width 71 height 24
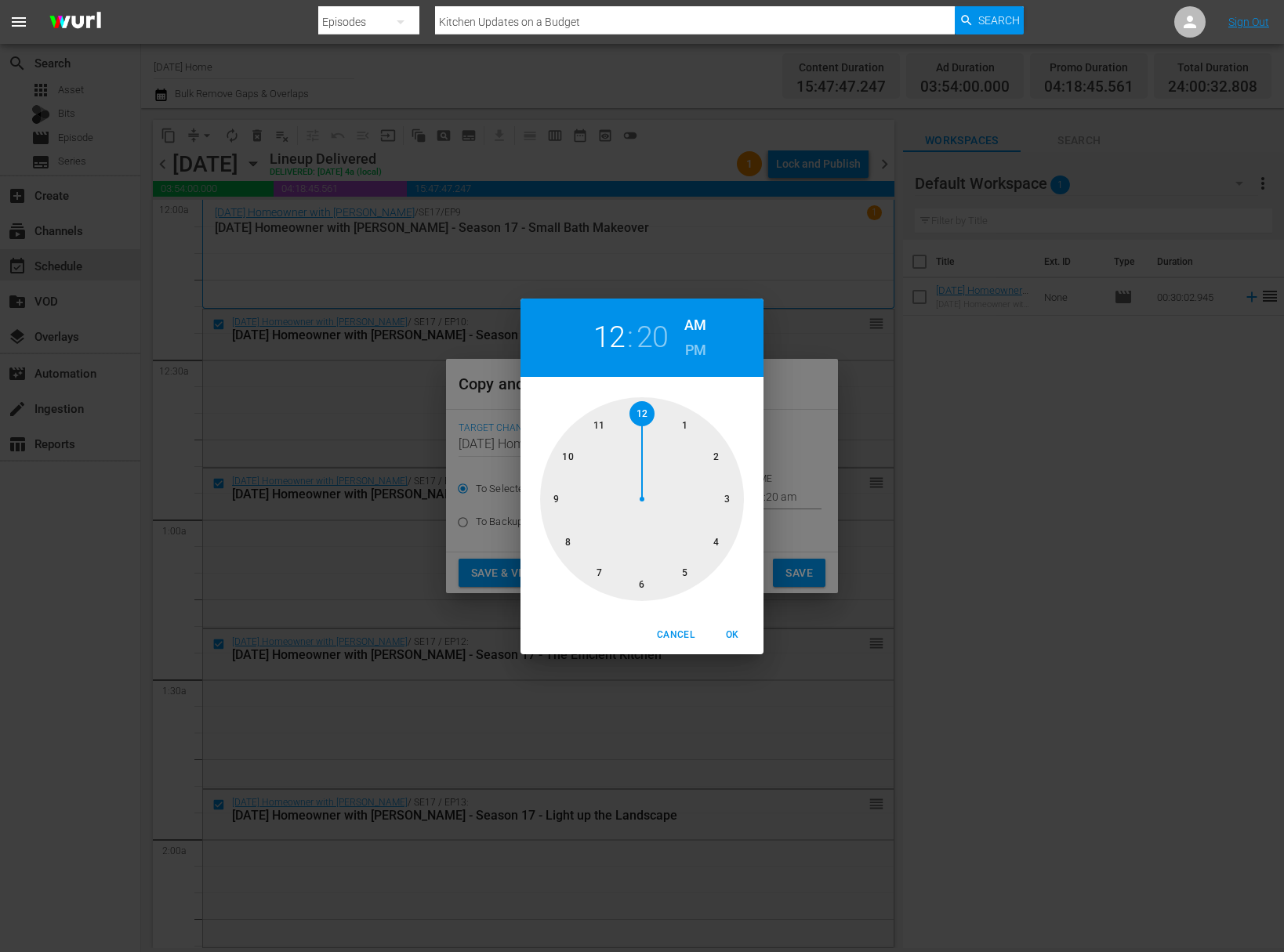
click at [644, 590] on div at bounding box center [642, 499] width 203 height 203
click at [557, 496] on div at bounding box center [642, 499] width 203 height 203
click at [683, 345] on div "06 : 45 AM PM" at bounding box center [642, 338] width 243 height 78
click at [692, 351] on h6 "PM" at bounding box center [696, 350] width 21 height 25
click at [734, 632] on span "OK" at bounding box center [732, 635] width 37 height 16
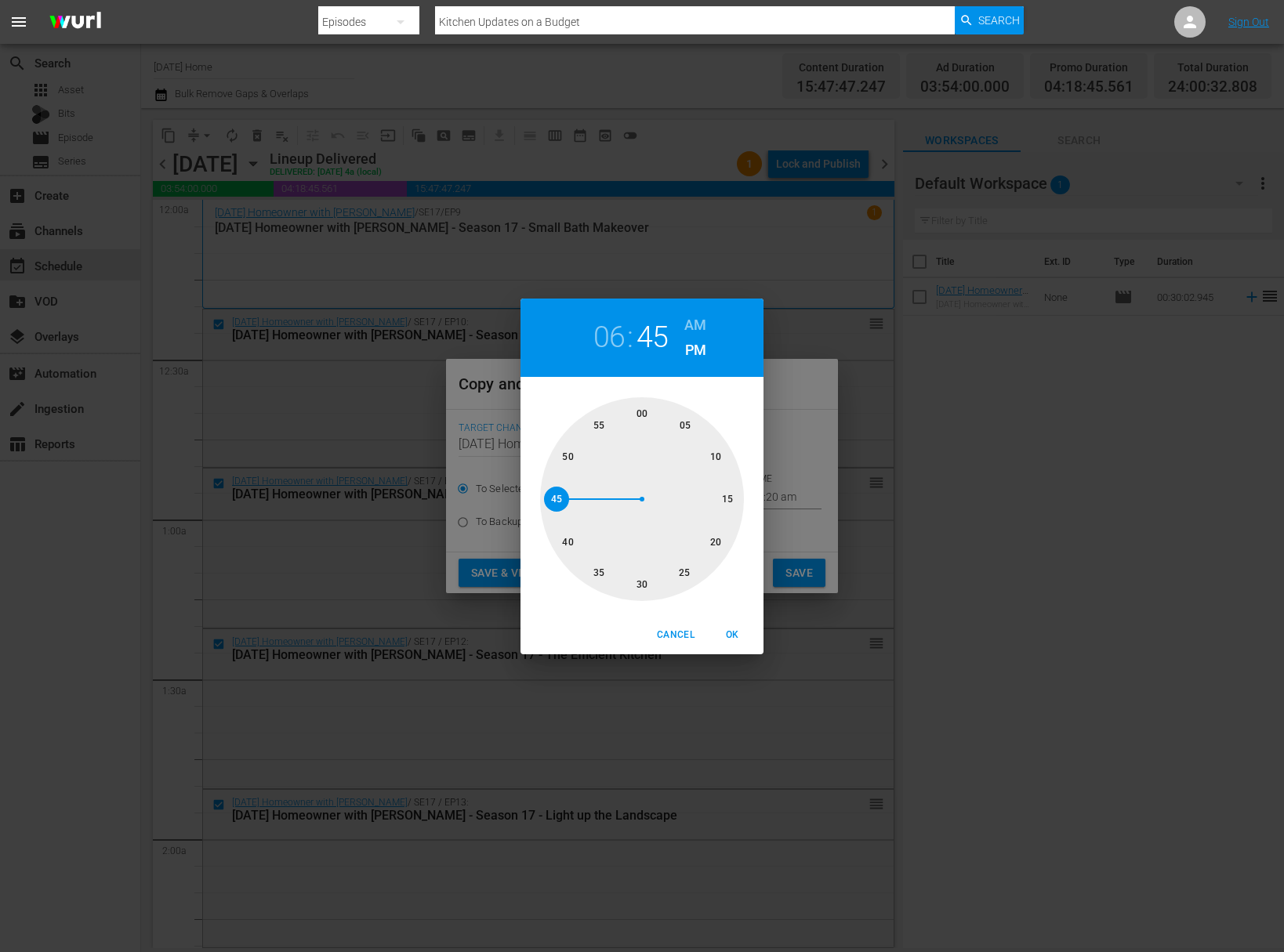
type input "06:45 pm"
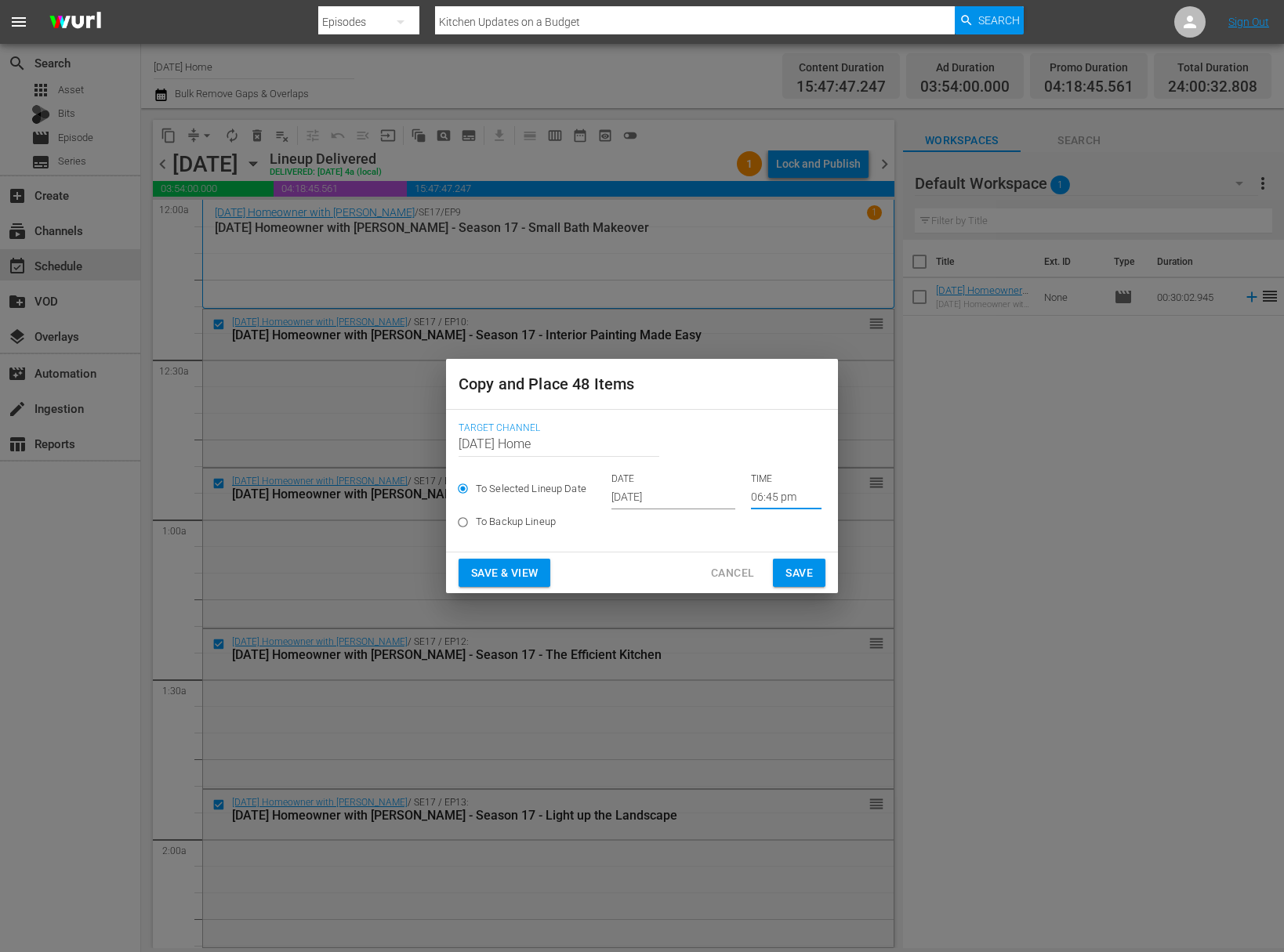
click at [801, 574] on span "Save" at bounding box center [799, 574] width 28 height 20
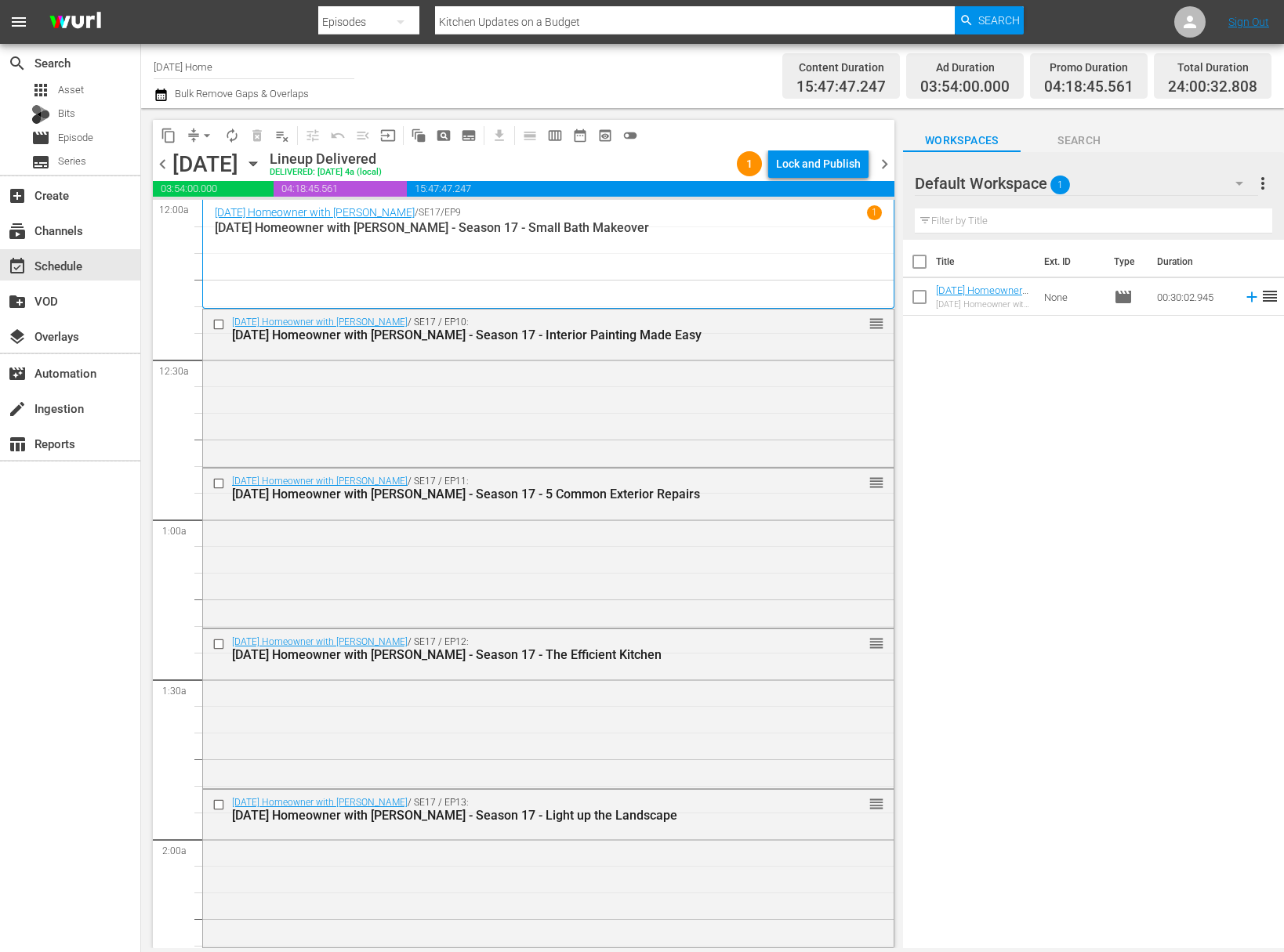
click at [256, 162] on icon "button" at bounding box center [252, 164] width 7 height 4
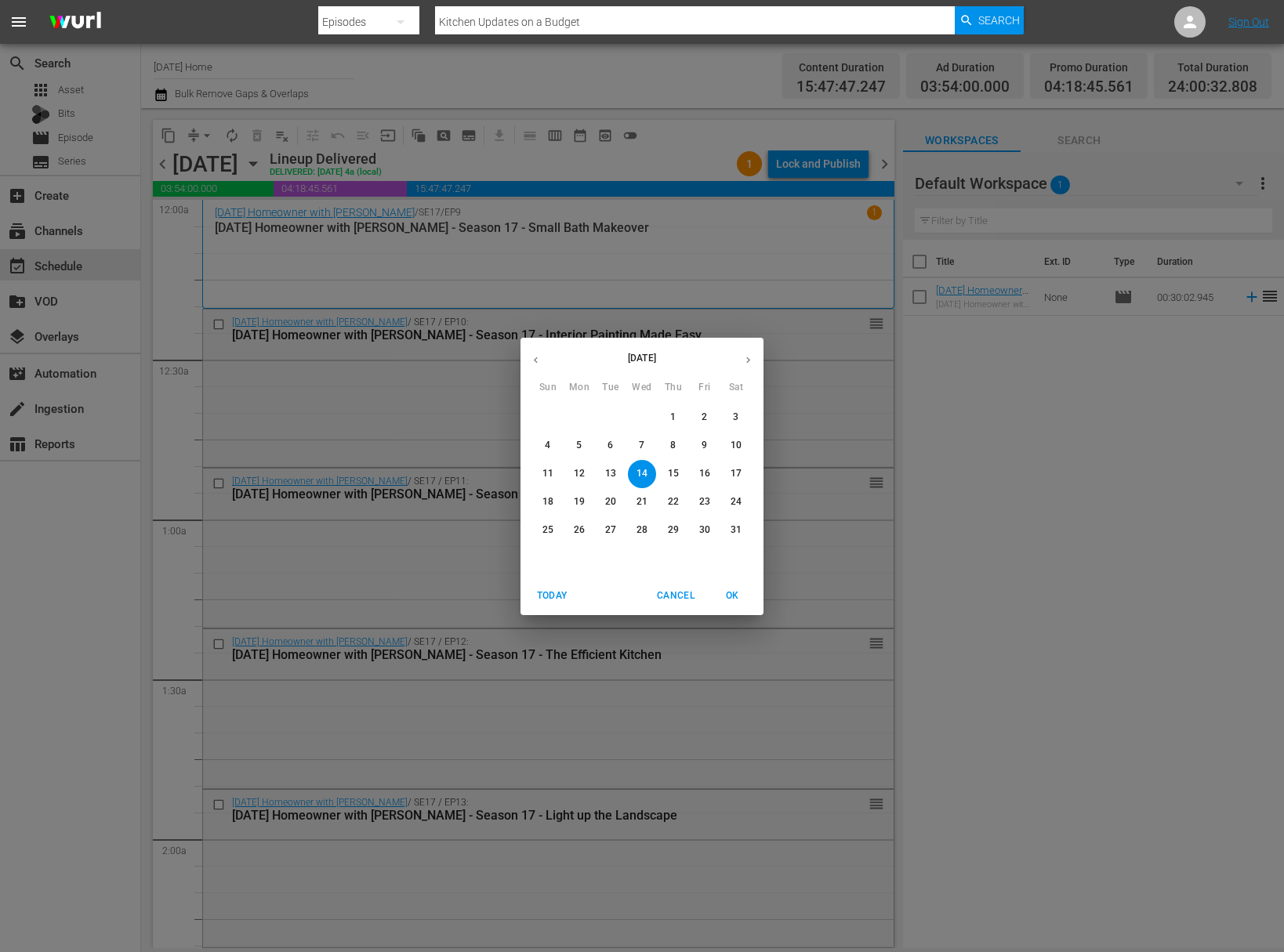
click at [744, 354] on icon "button" at bounding box center [748, 360] width 11 height 11
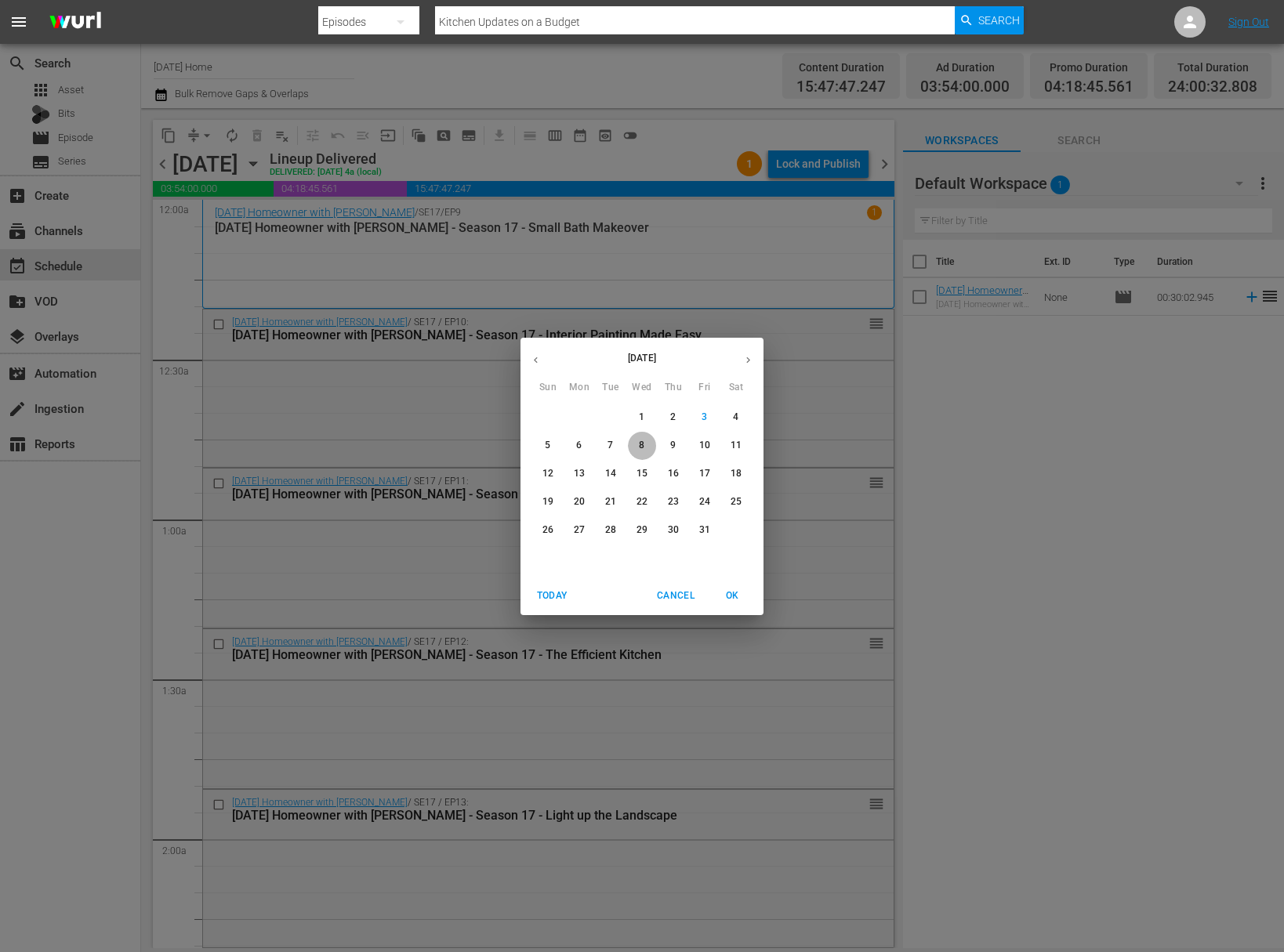
click at [644, 448] on p "8" at bounding box center [641, 445] width 6 height 13
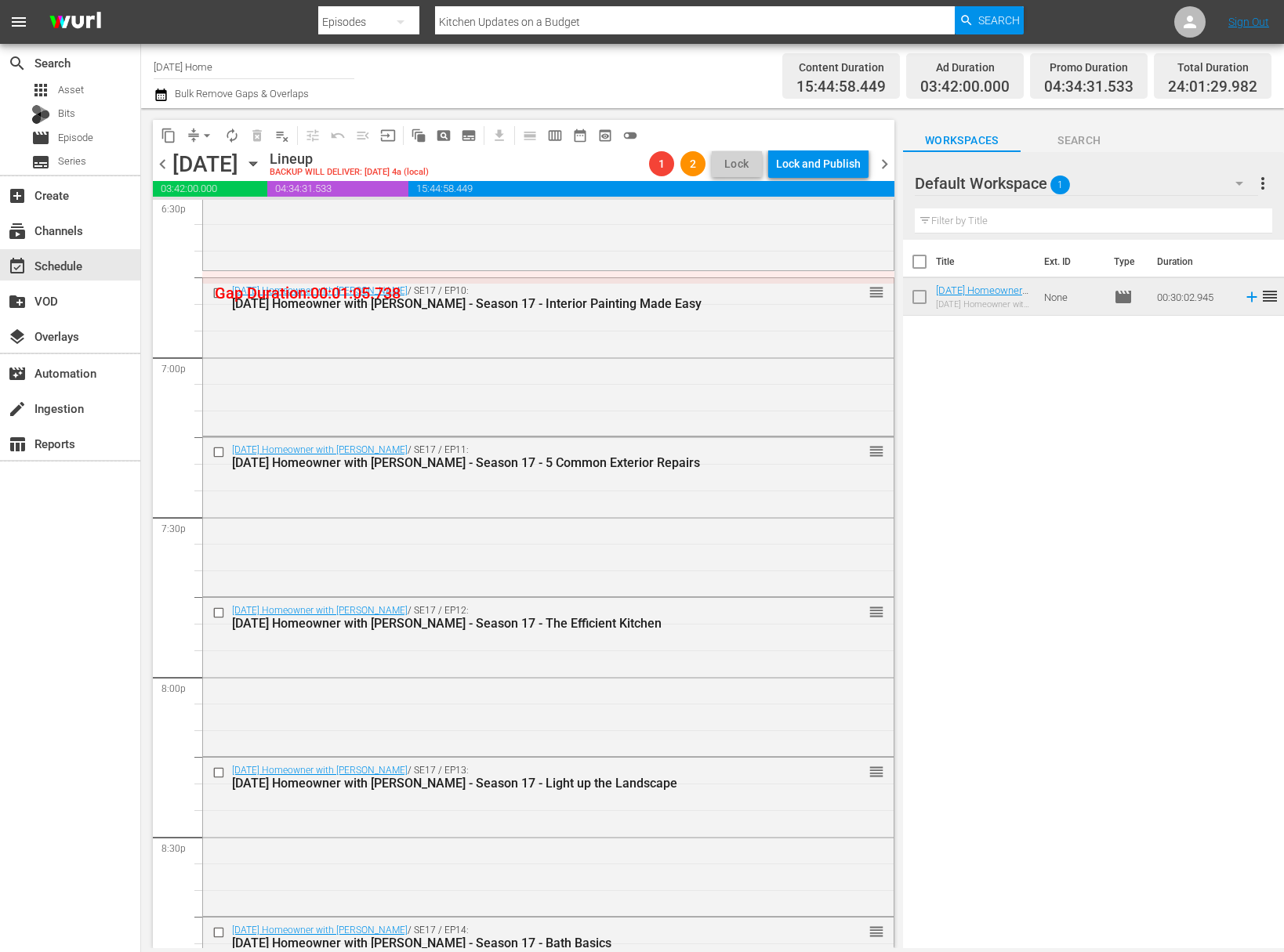
scroll to position [7005, 0]
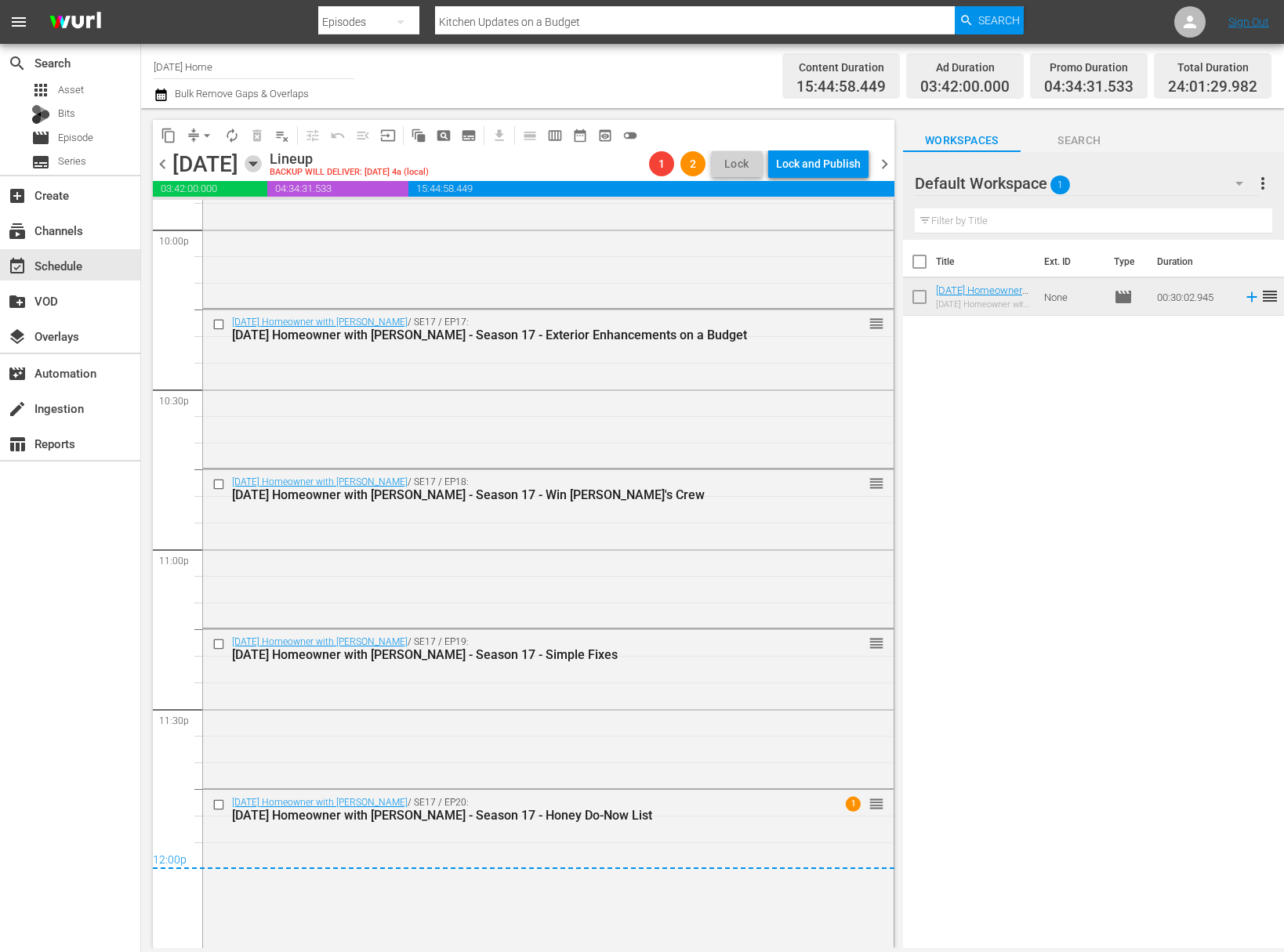
click at [262, 168] on icon "button" at bounding box center [253, 164] width 17 height 17
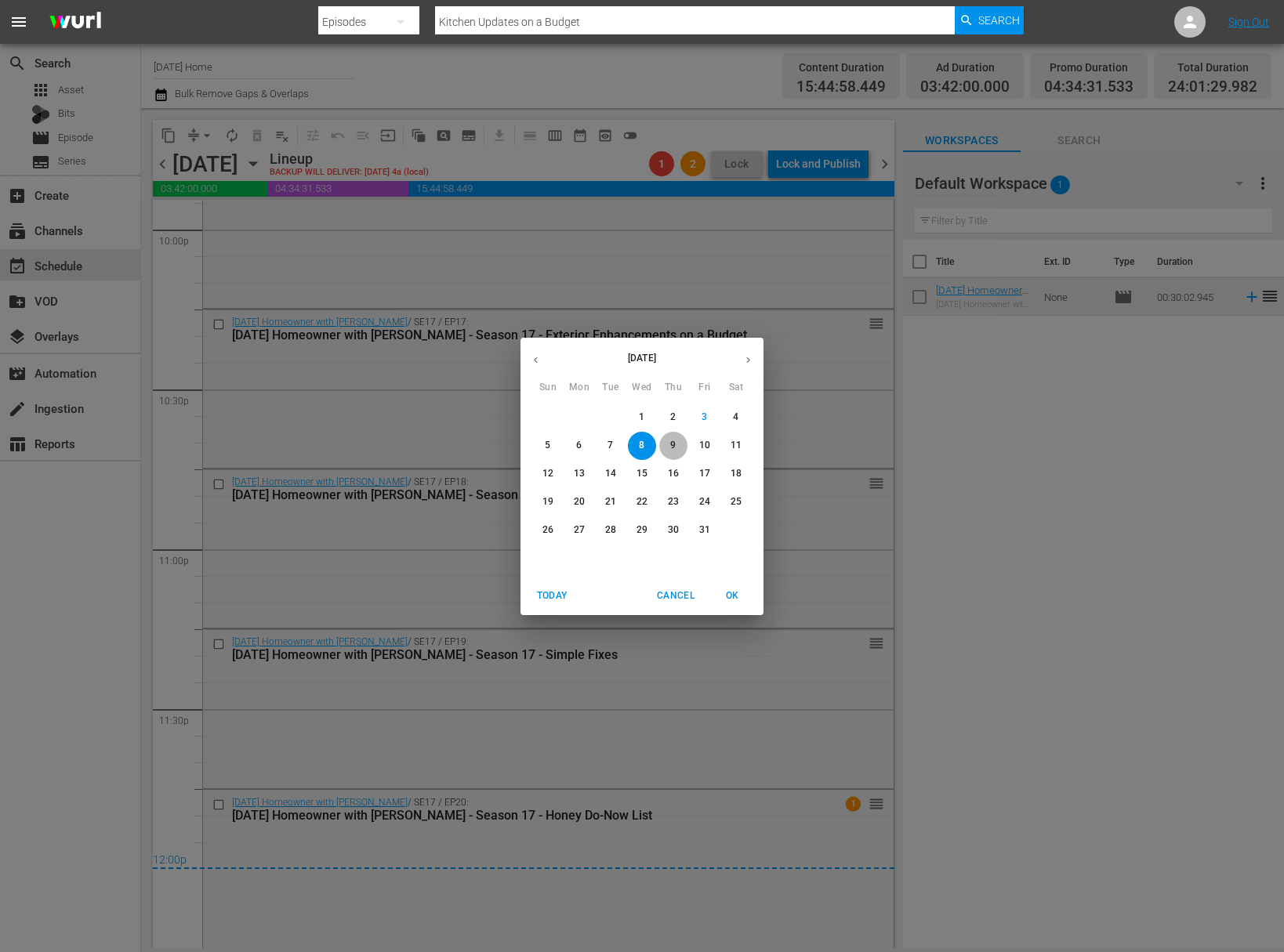
click at [676, 447] on span "9" at bounding box center [673, 445] width 28 height 13
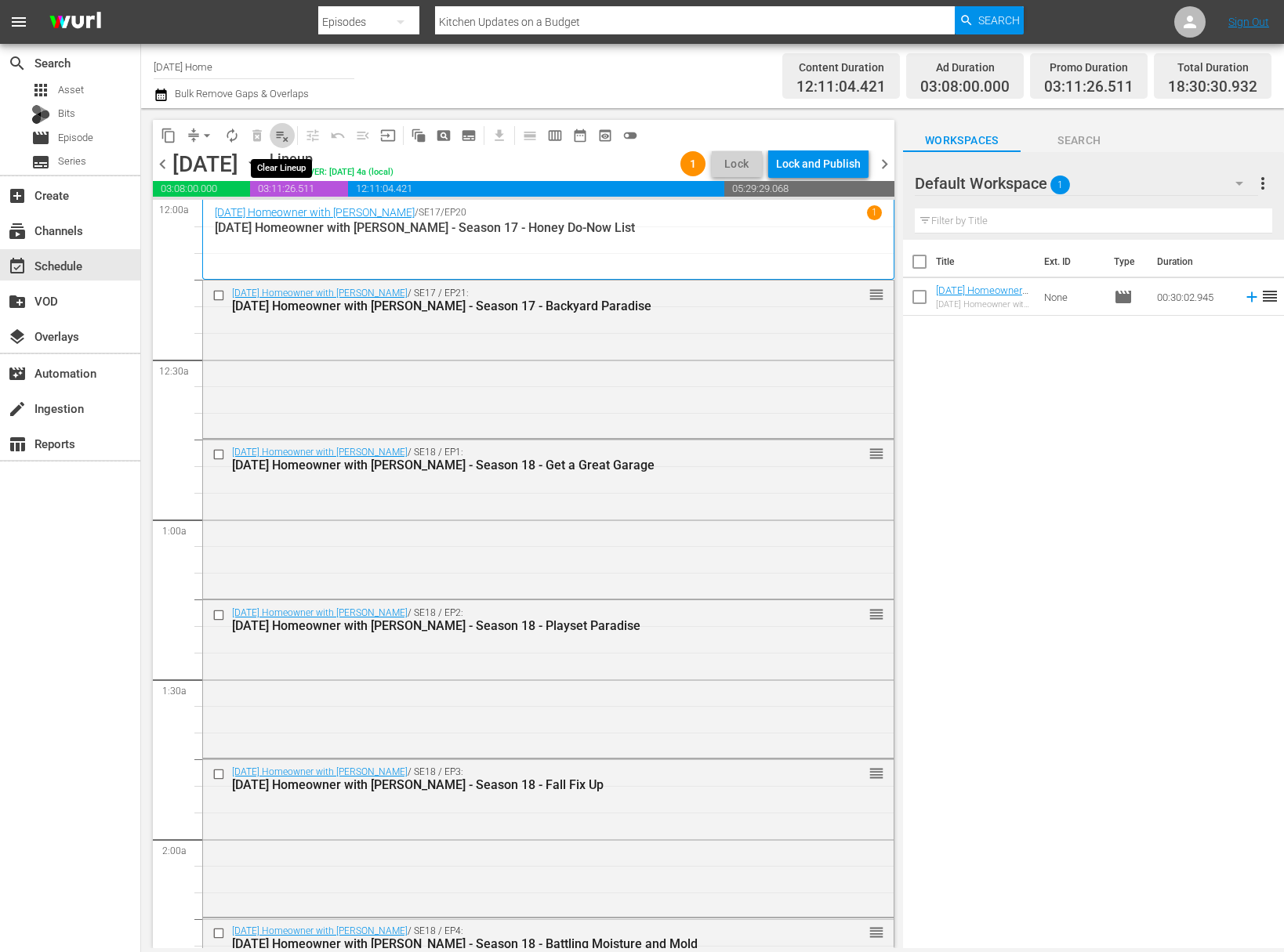
click at [285, 131] on span "playlist_remove_outlined" at bounding box center [282, 135] width 15 height 15
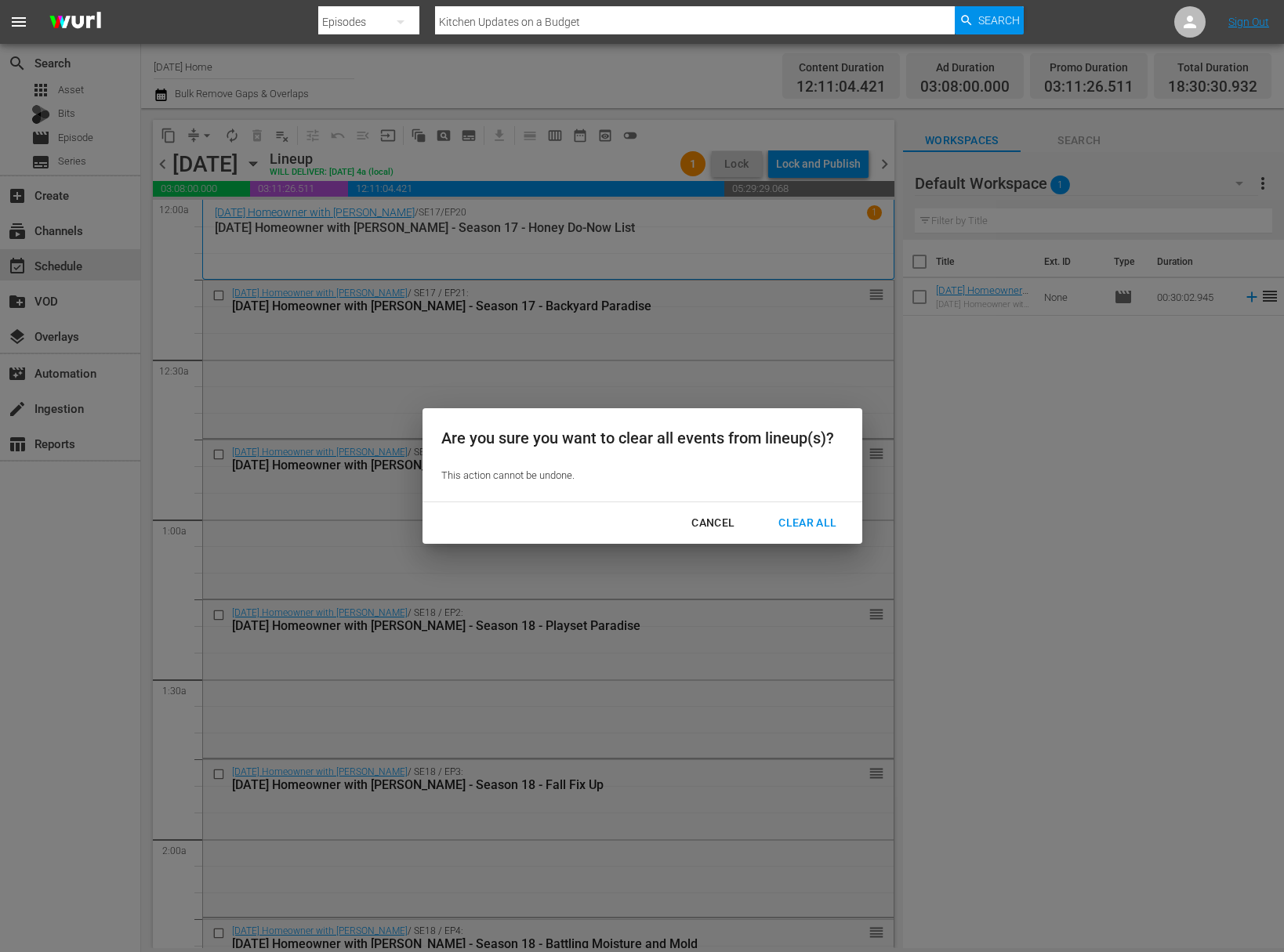
click at [808, 524] on div "Clear All" at bounding box center [807, 523] width 83 height 20
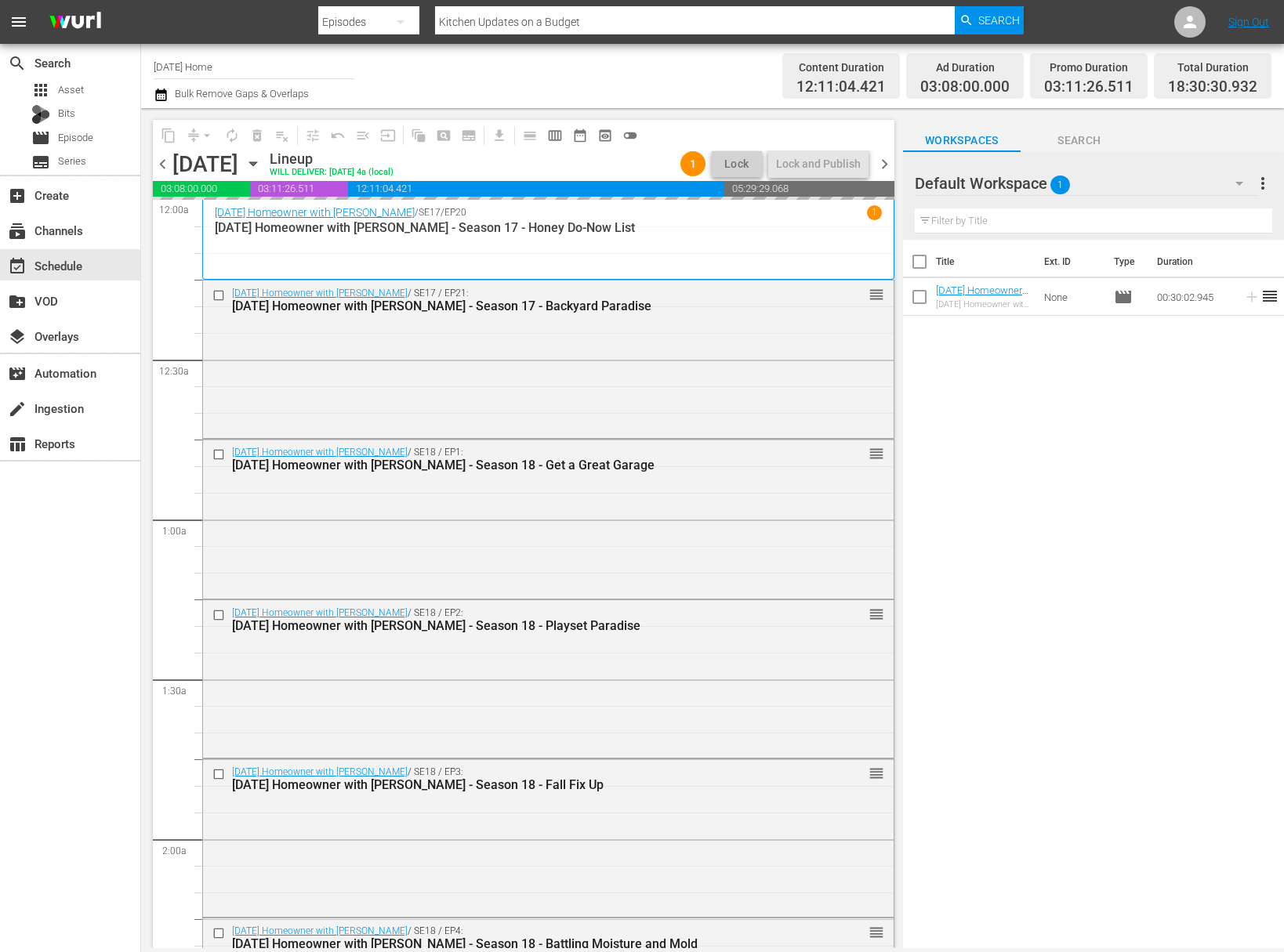
click at [266, 164] on div "Thursday, October 9th October 9th" at bounding box center [219, 164] width 94 height 26
click at [262, 163] on icon "button" at bounding box center [253, 164] width 17 height 17
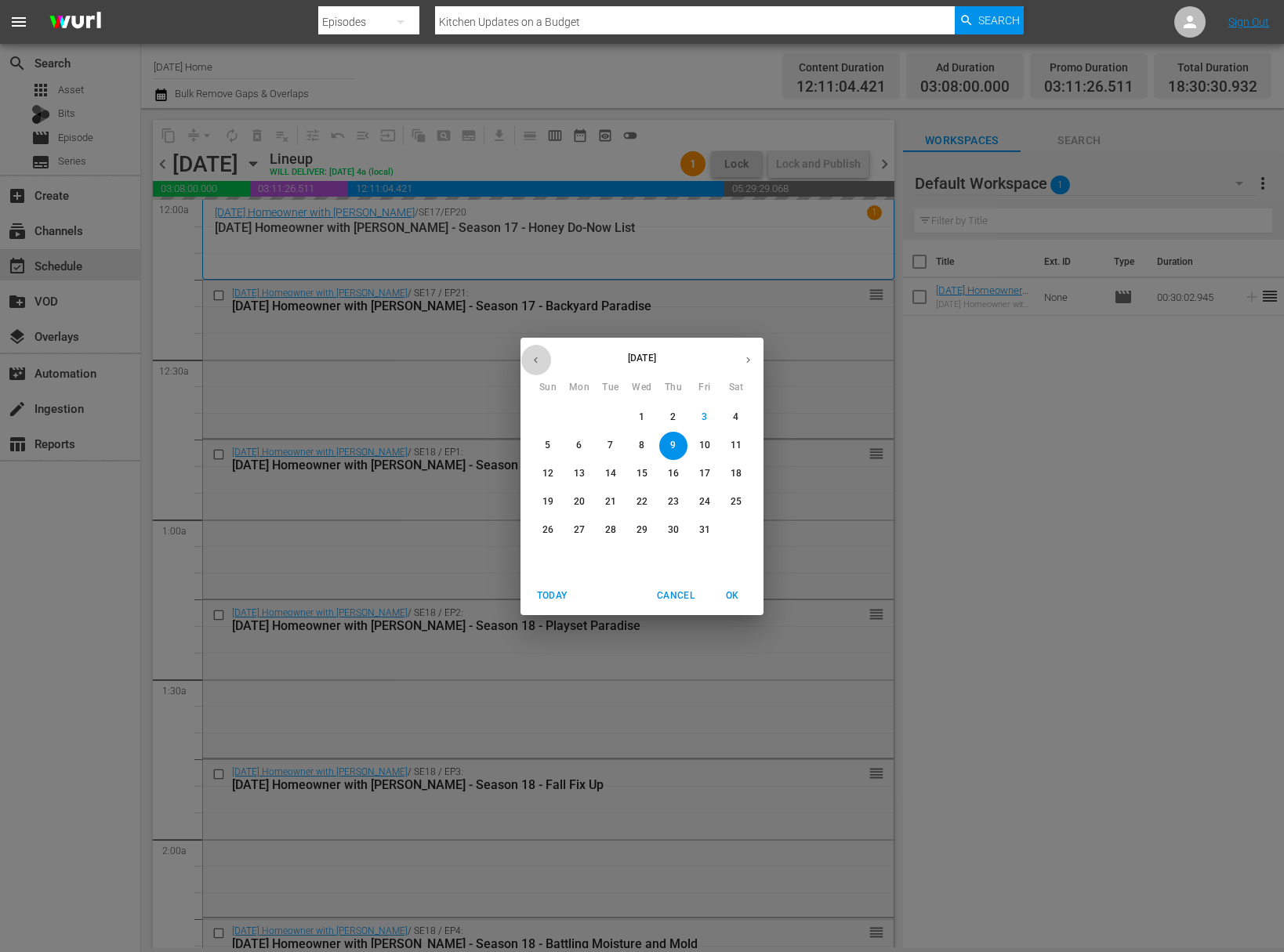
click at [539, 360] on icon "button" at bounding box center [535, 360] width 11 height 11
click at [584, 505] on p "18" at bounding box center [579, 502] width 11 height 13
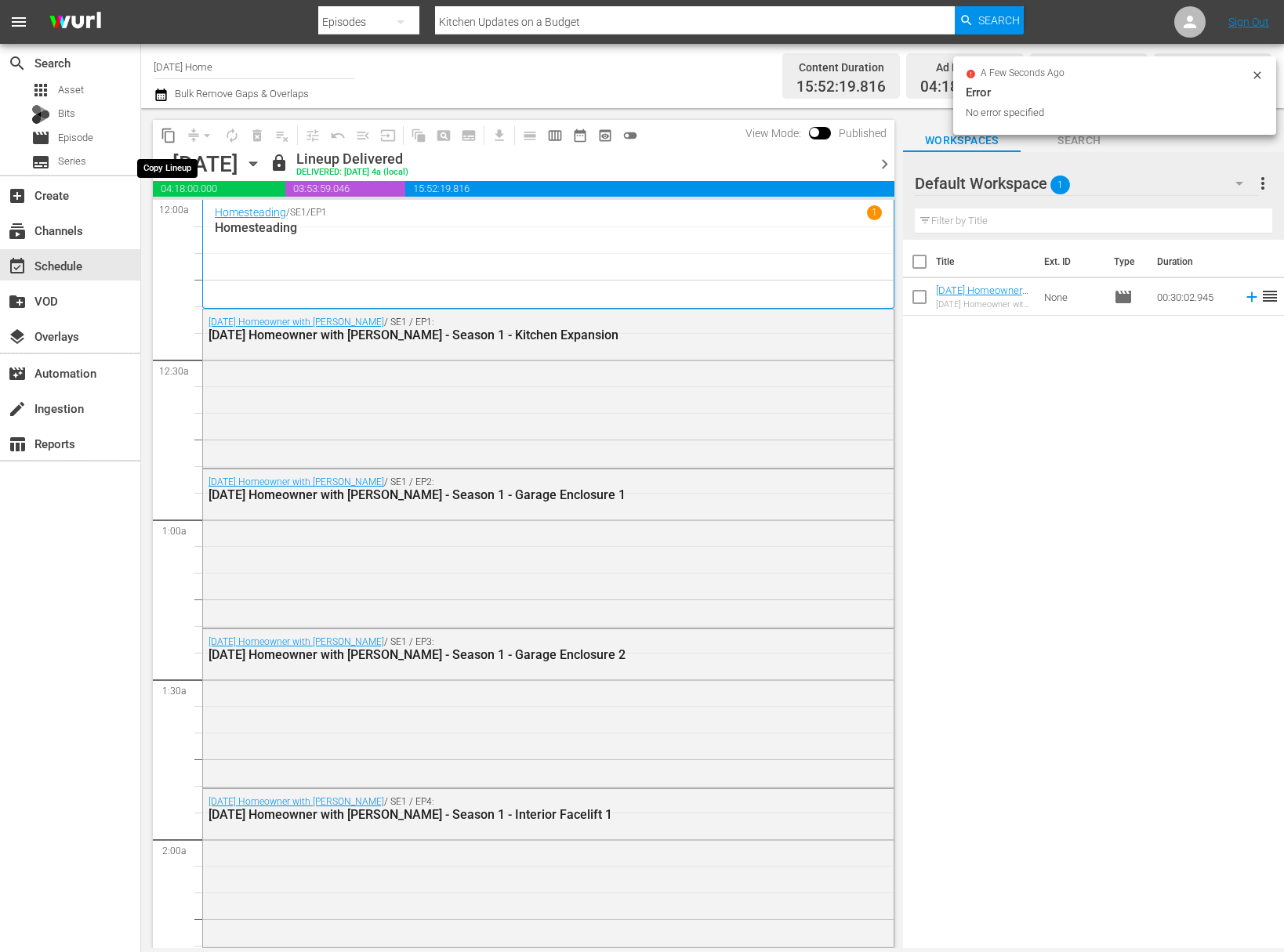
click at [168, 128] on span "content_copy" at bounding box center [168, 135] width 15 height 15
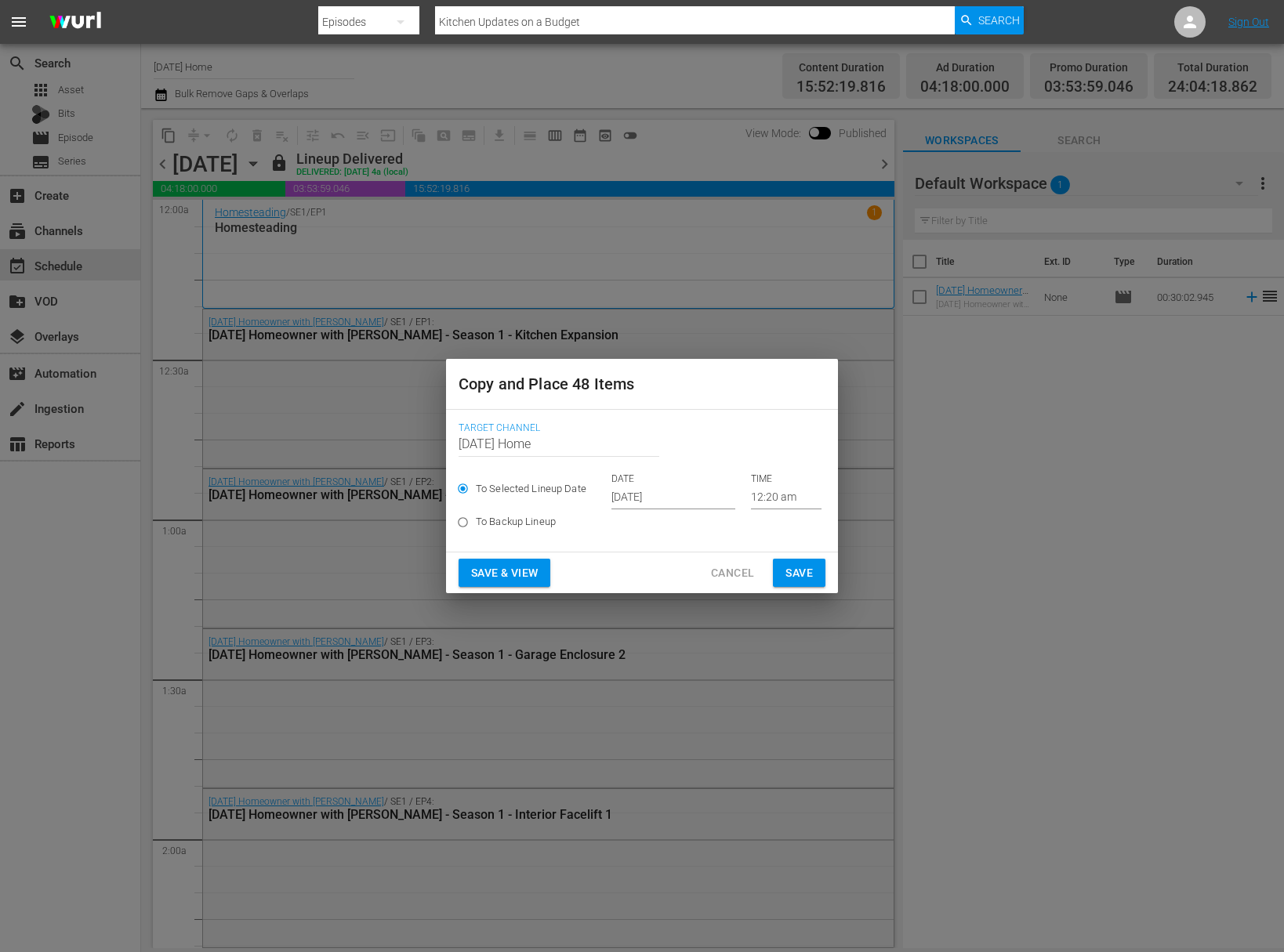
click at [695, 500] on input "Oct 5th 2025" at bounding box center [673, 497] width 124 height 24
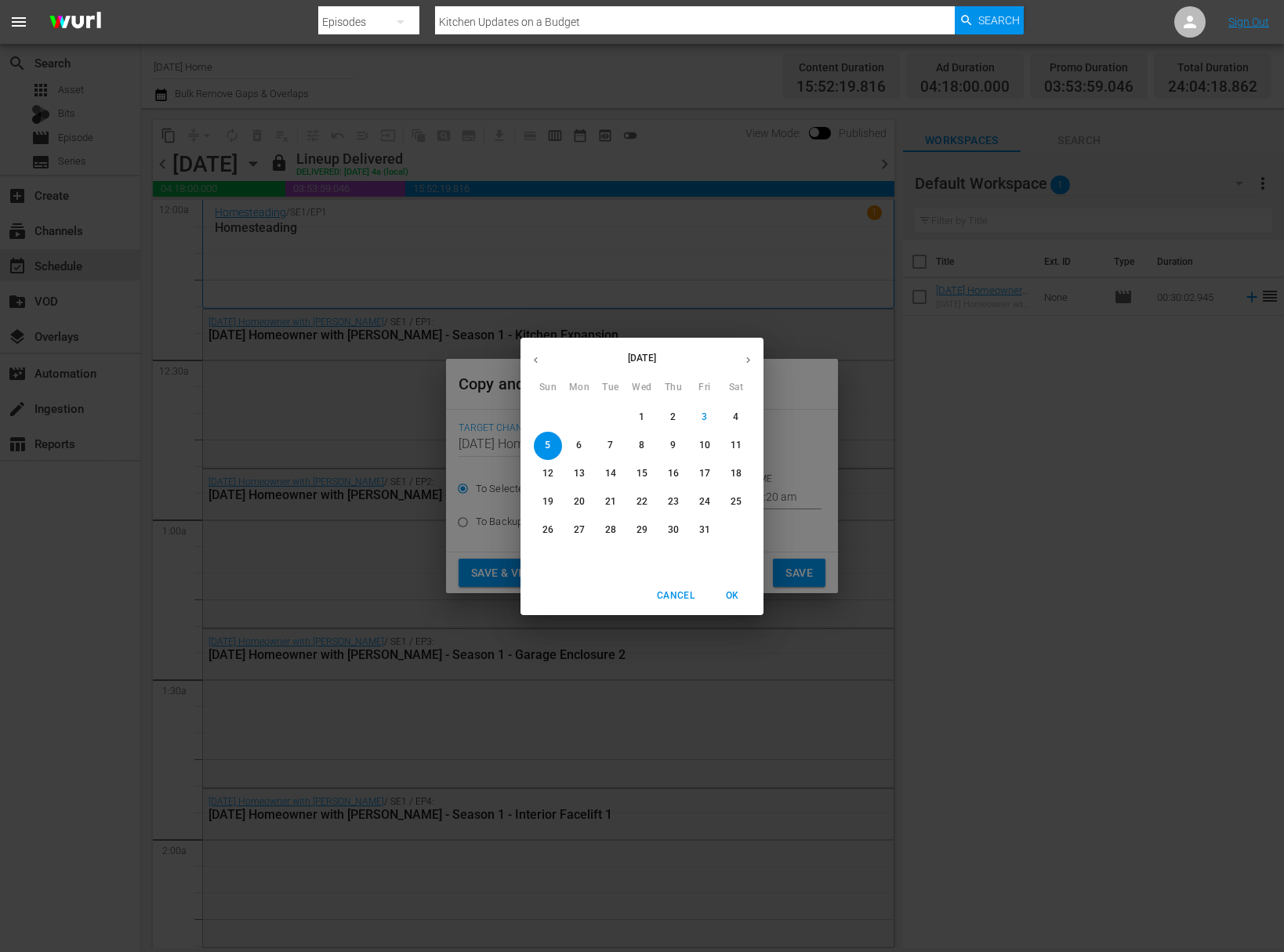
click at [755, 347] on button "button" at bounding box center [749, 360] width 31 height 31
click at [686, 596] on span "Cancel" at bounding box center [675, 596] width 37 height 16
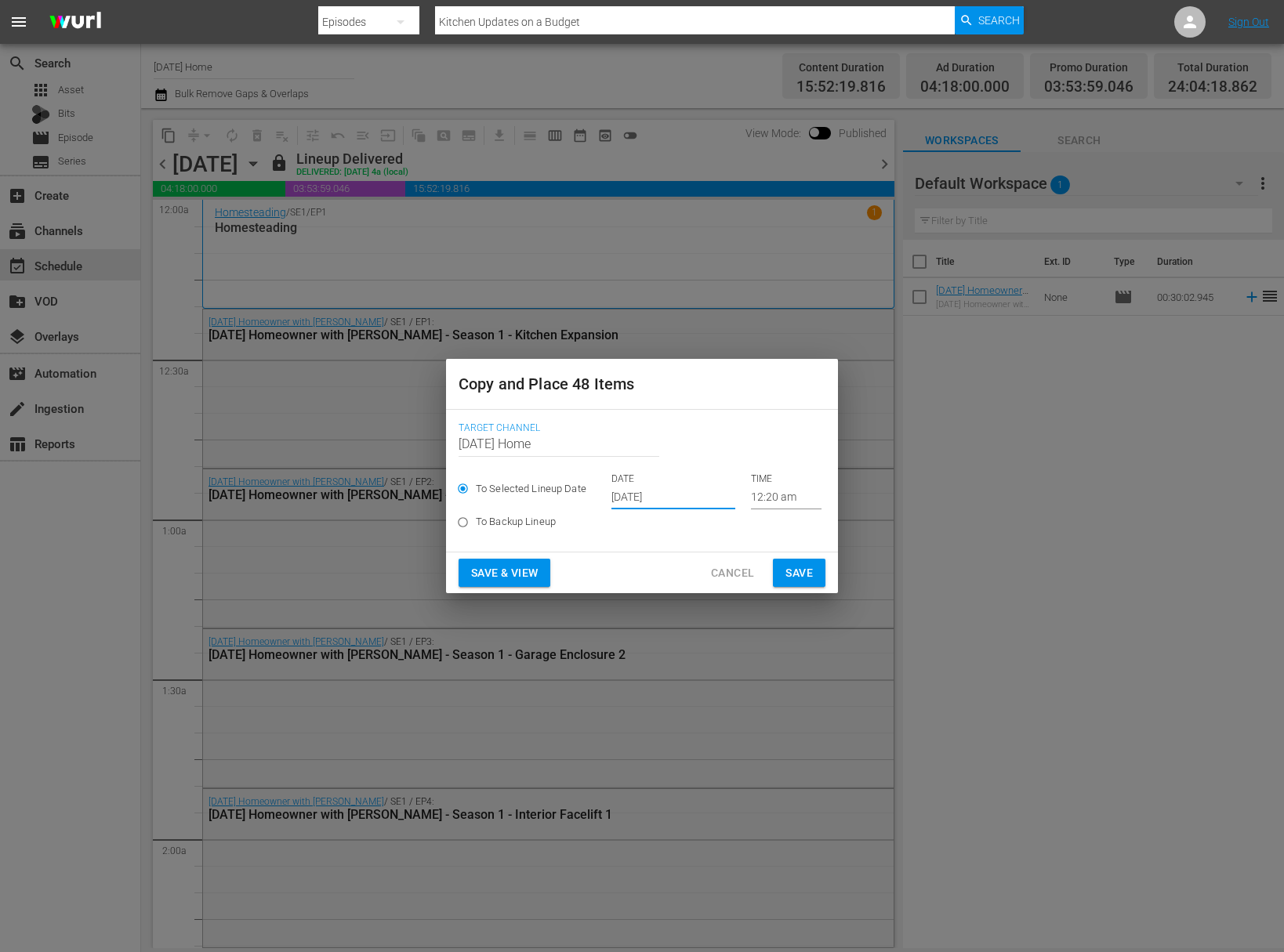
click at [732, 579] on span "Cancel" at bounding box center [732, 574] width 43 height 20
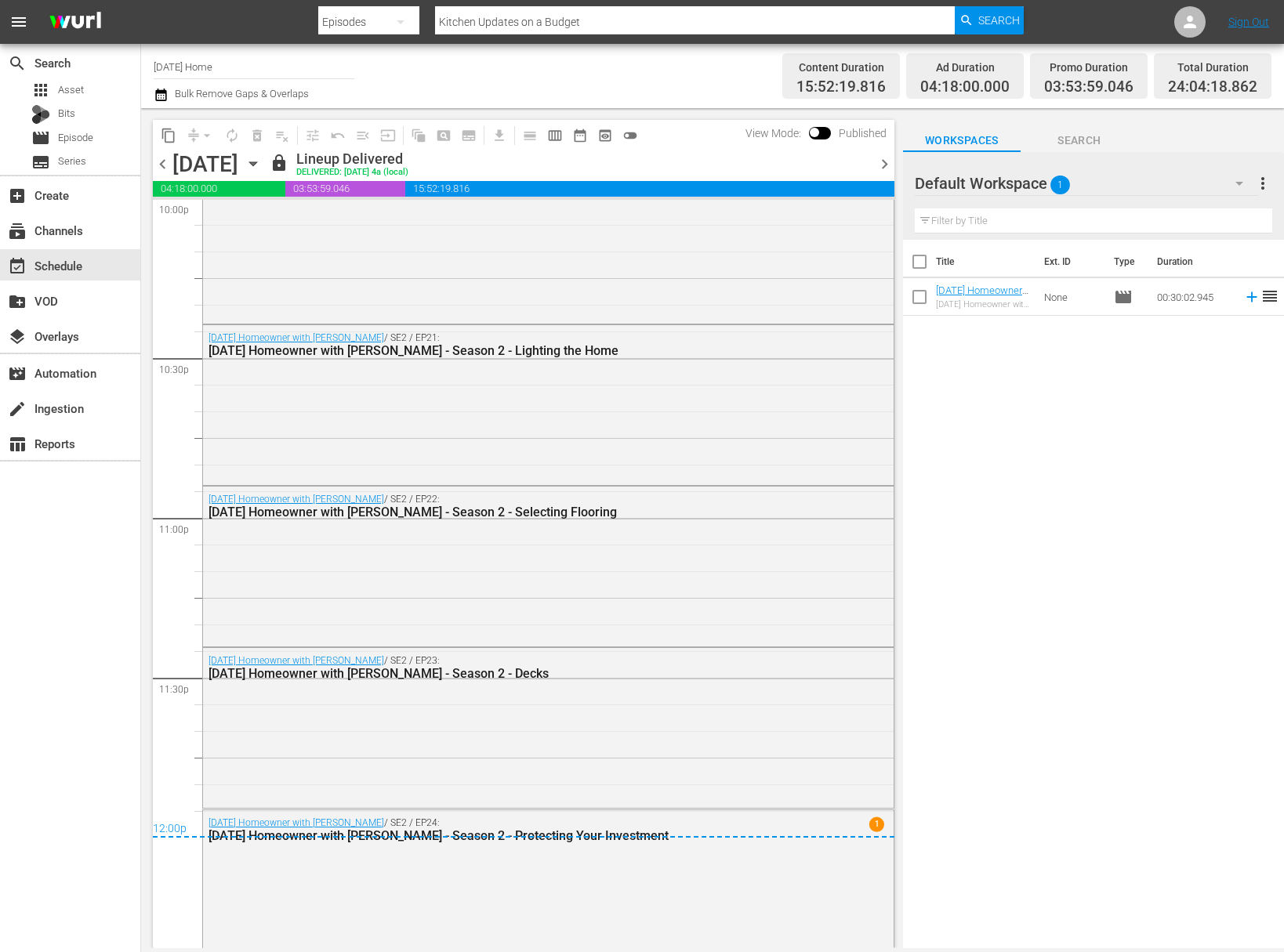
scroll to position [7057, 0]
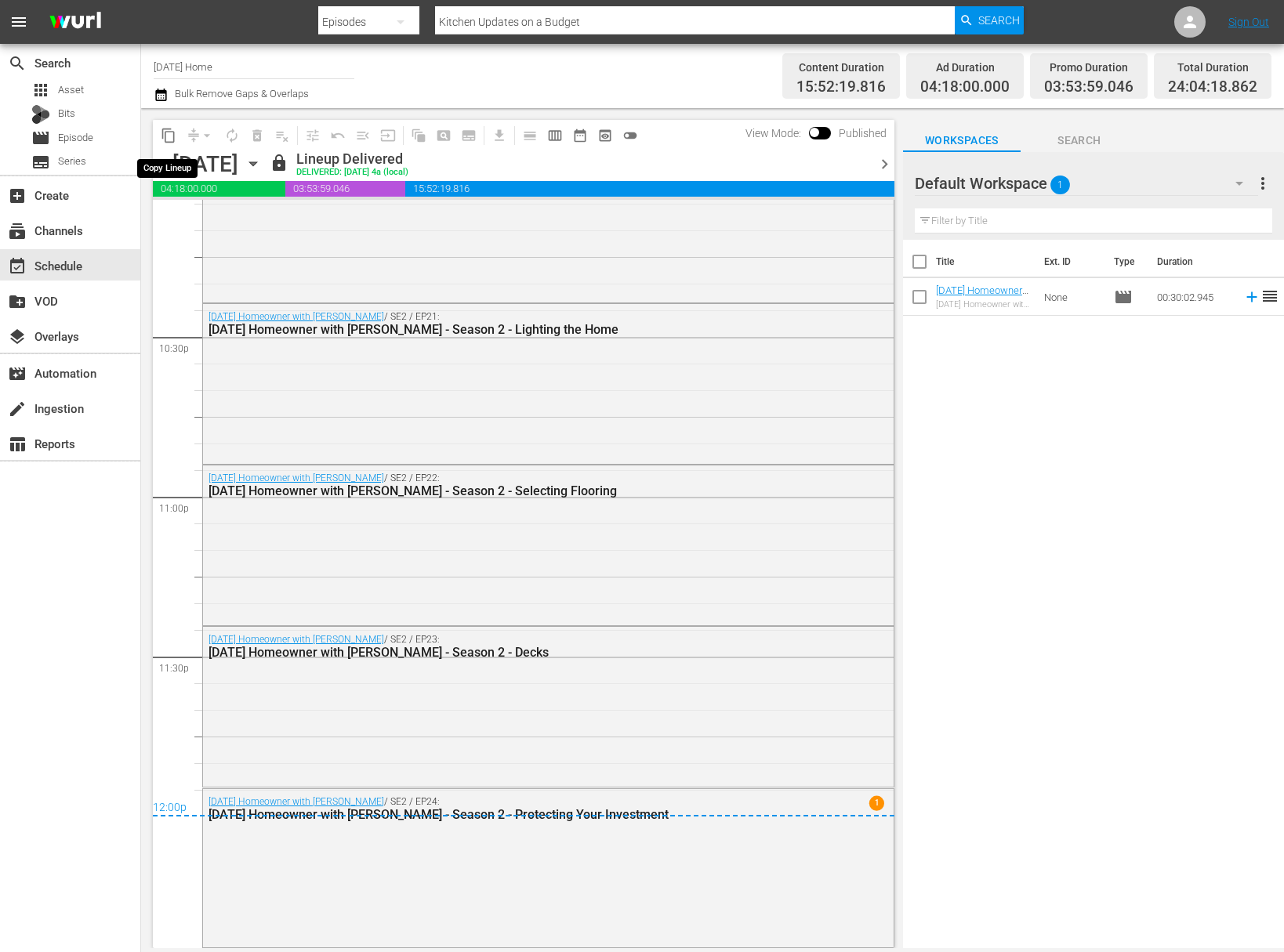
click at [170, 138] on span "content_copy" at bounding box center [168, 135] width 15 height 15
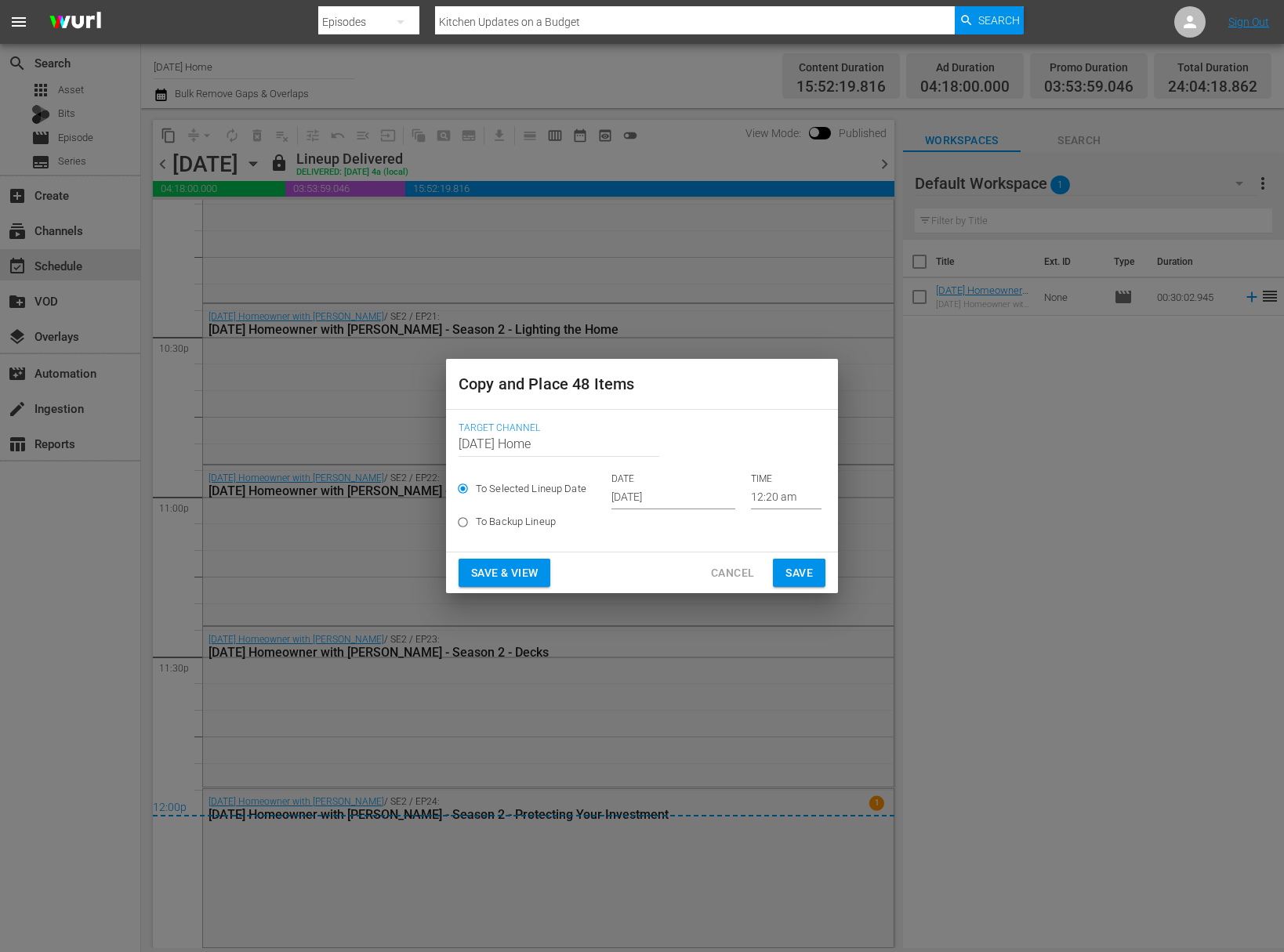
click at [665, 502] on input "[DATE]" at bounding box center [673, 497] width 124 height 24
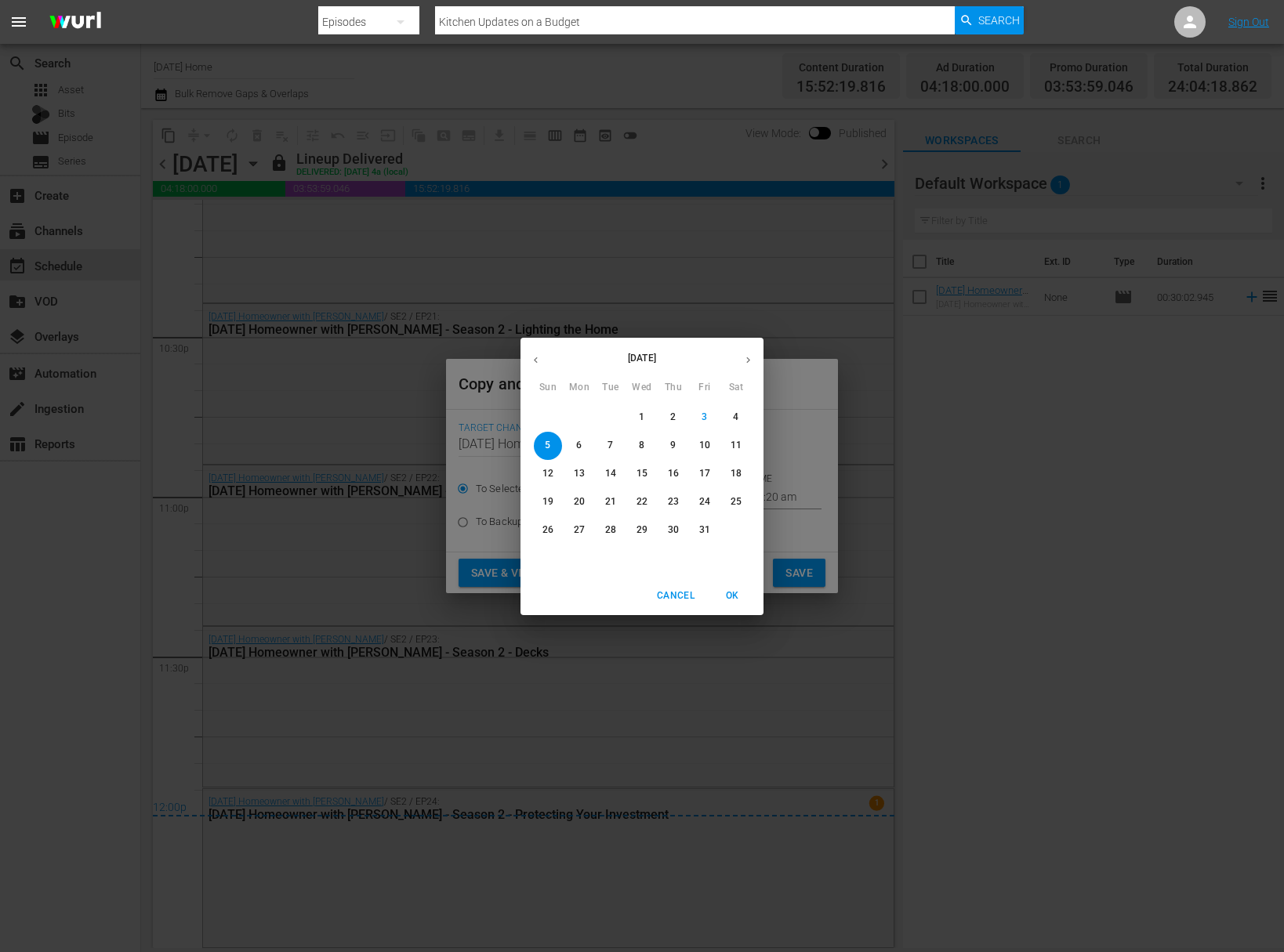
click at [677, 448] on span "9" at bounding box center [673, 445] width 28 height 13
type input "[DATE]"
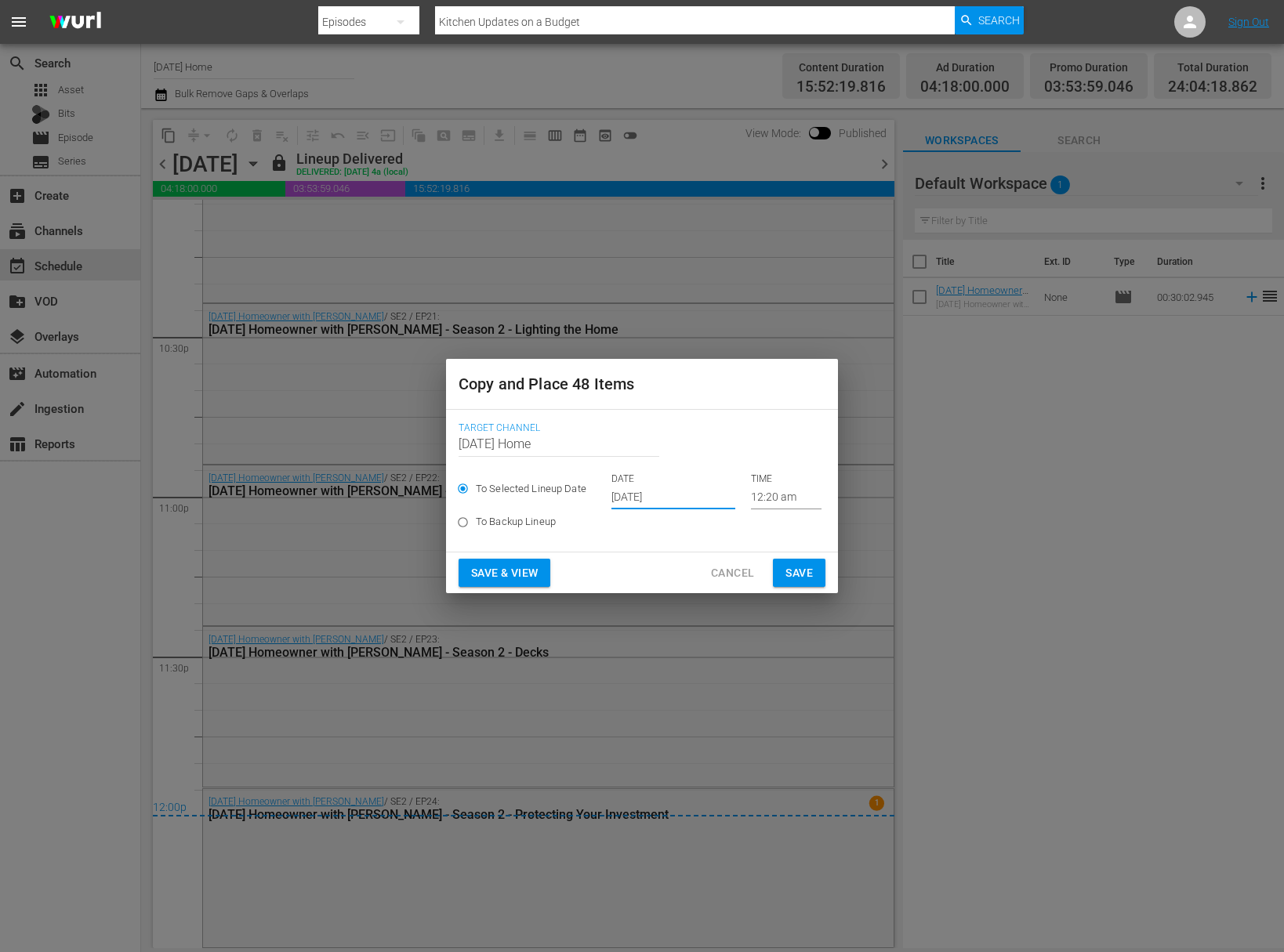
click at [806, 576] on span "Save" at bounding box center [799, 574] width 28 height 20
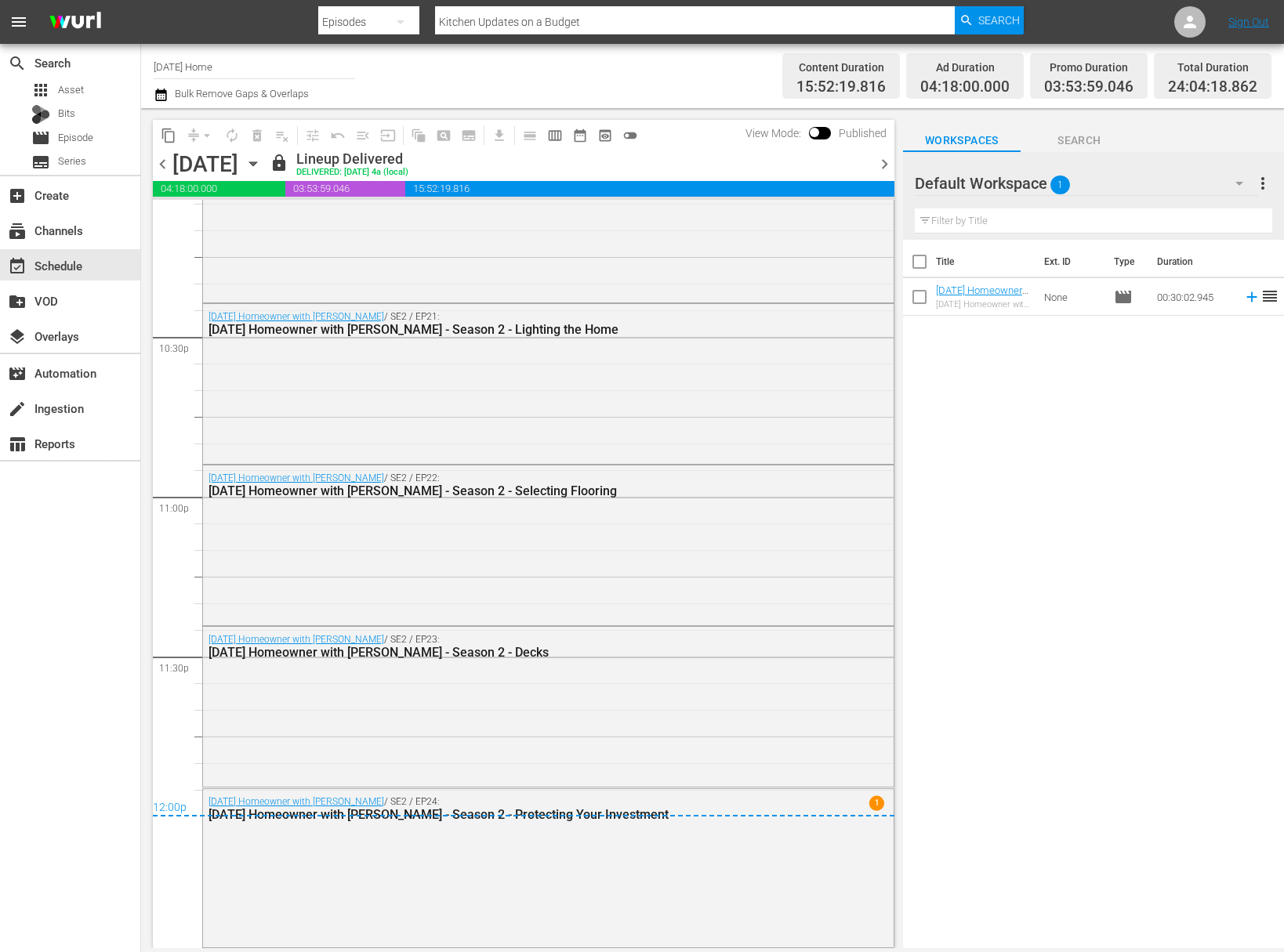
click at [262, 158] on icon "button" at bounding box center [253, 164] width 17 height 17
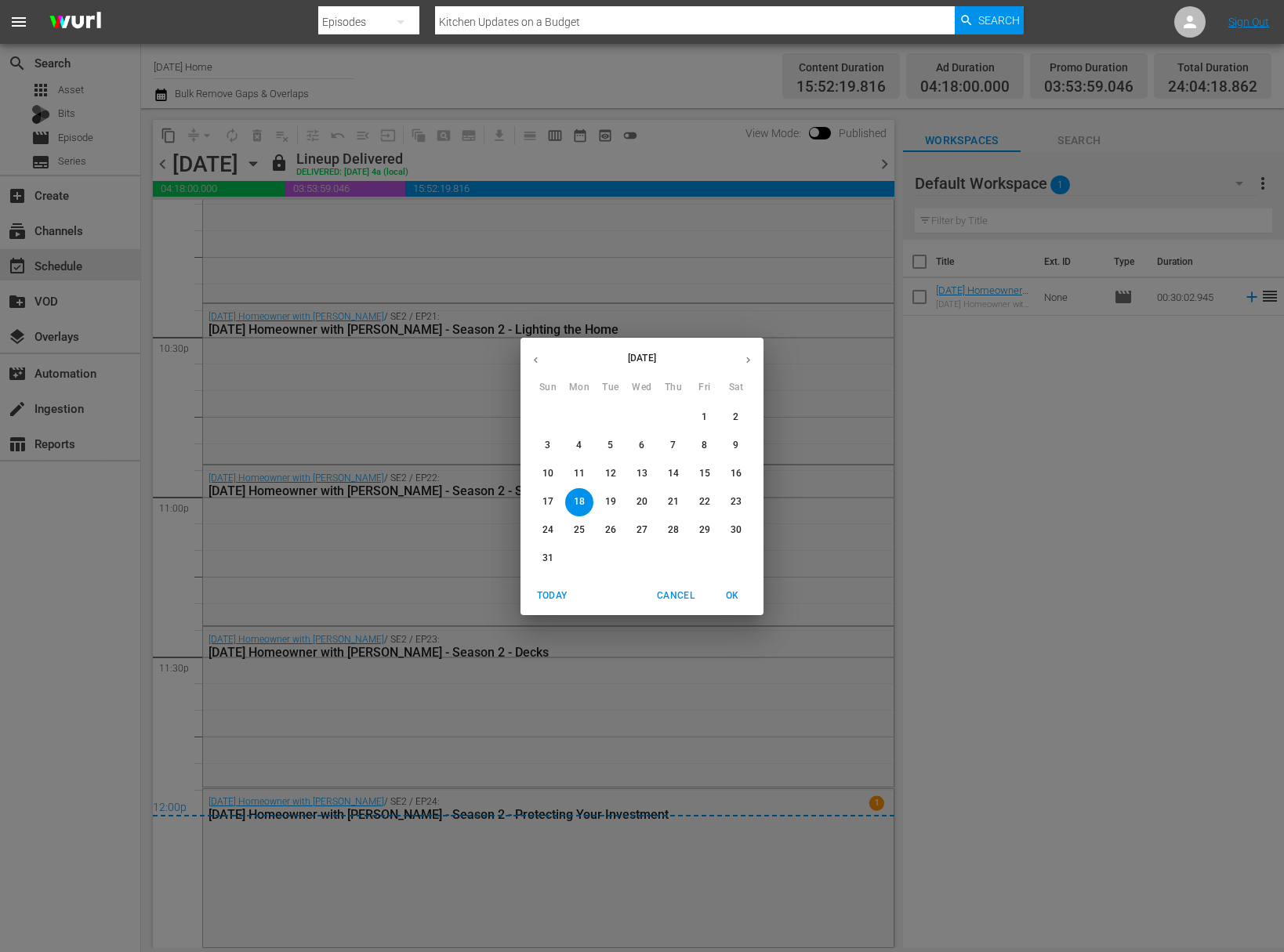
click at [745, 357] on icon "button" at bounding box center [748, 360] width 11 height 11
click at [543, 357] on button "button" at bounding box center [536, 360] width 31 height 31
click at [675, 450] on p "9" at bounding box center [673, 445] width 6 height 13
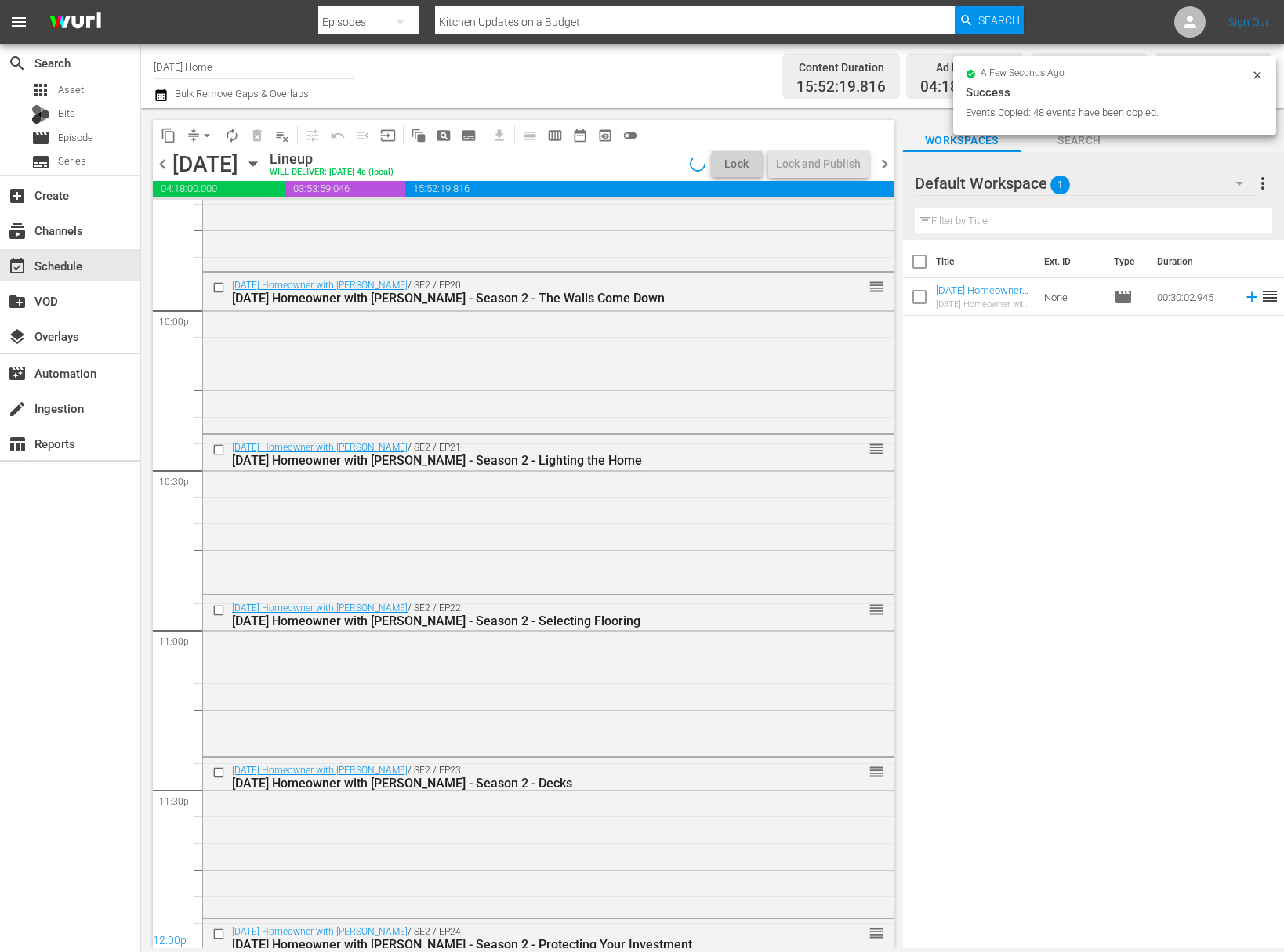
scroll to position [7055, 0]
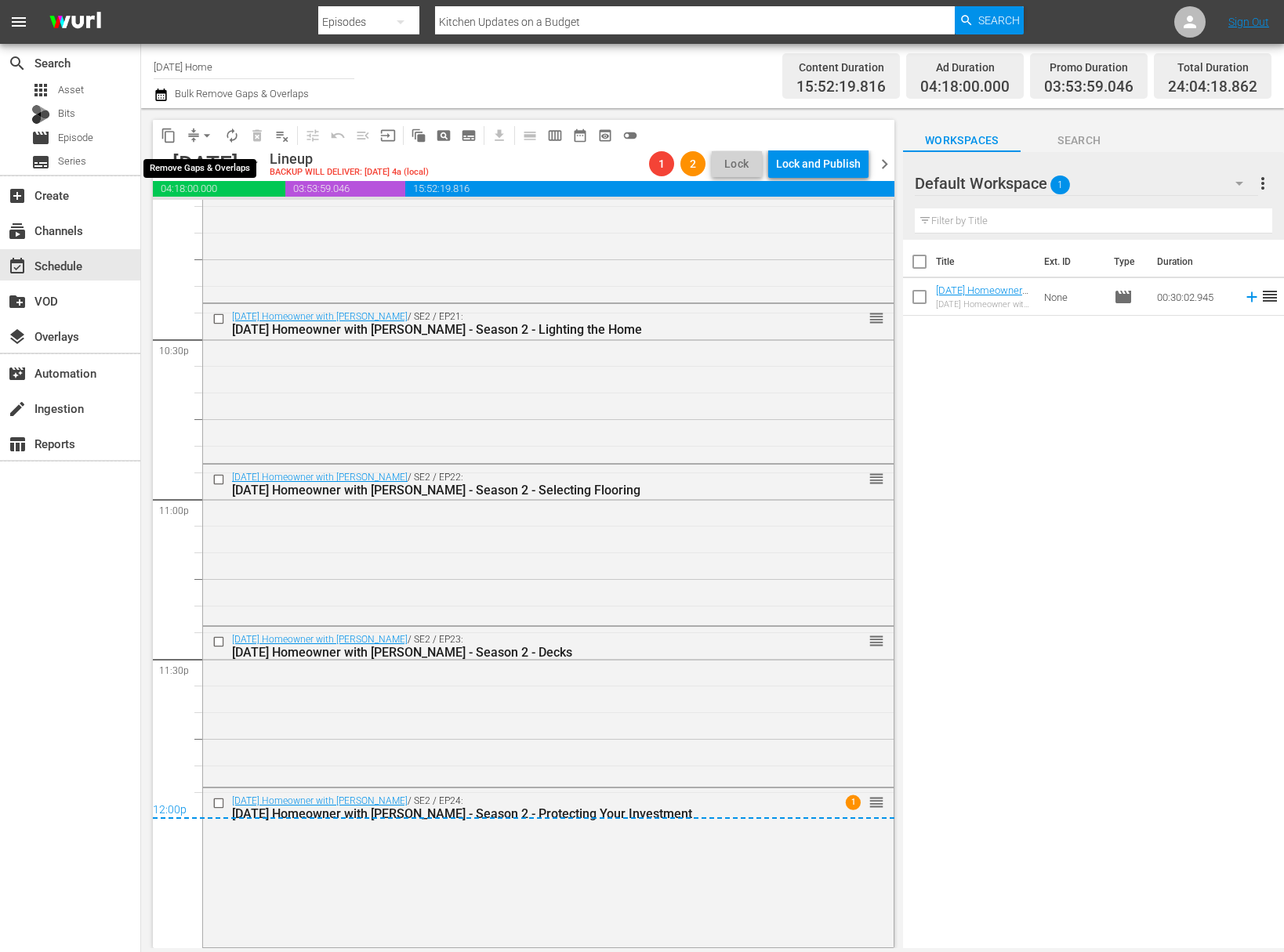
click at [203, 137] on span "arrow_drop_down" at bounding box center [207, 135] width 15 height 15
click at [212, 207] on li "Align to End of Previous Day" at bounding box center [207, 219] width 164 height 26
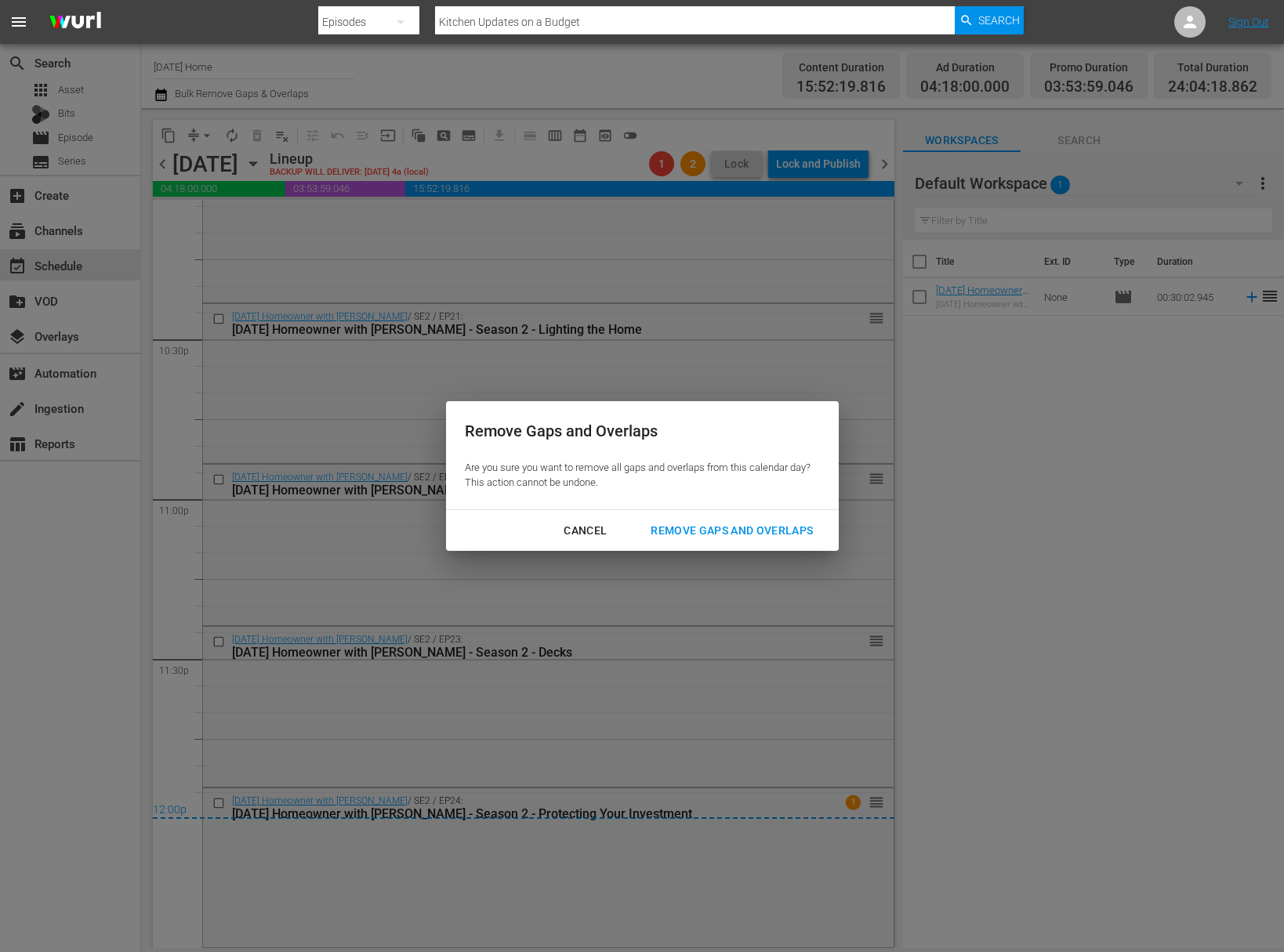
click at [721, 538] on div "Remove Gaps and Overlaps" at bounding box center [732, 531] width 187 height 20
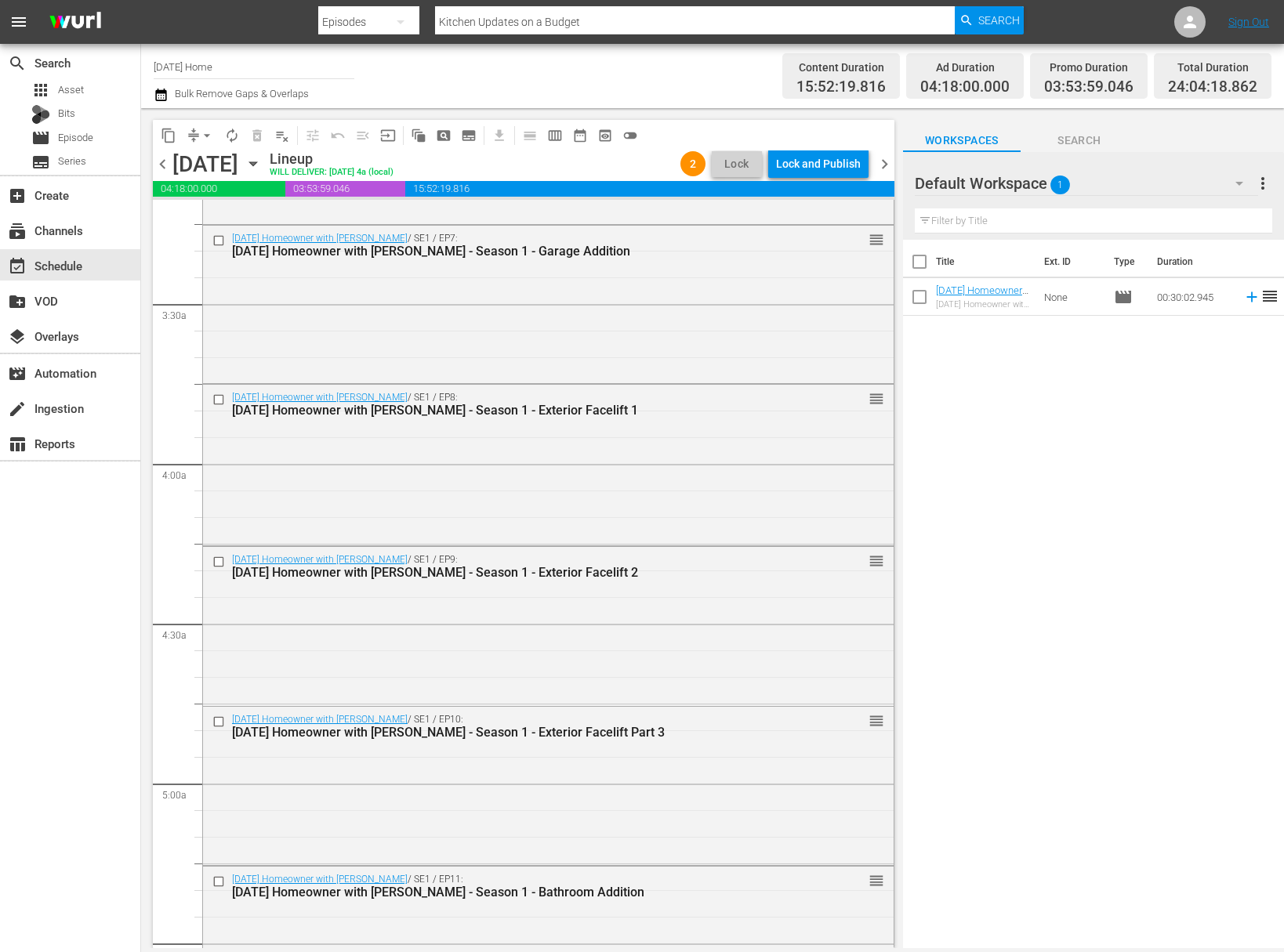
scroll to position [0, 0]
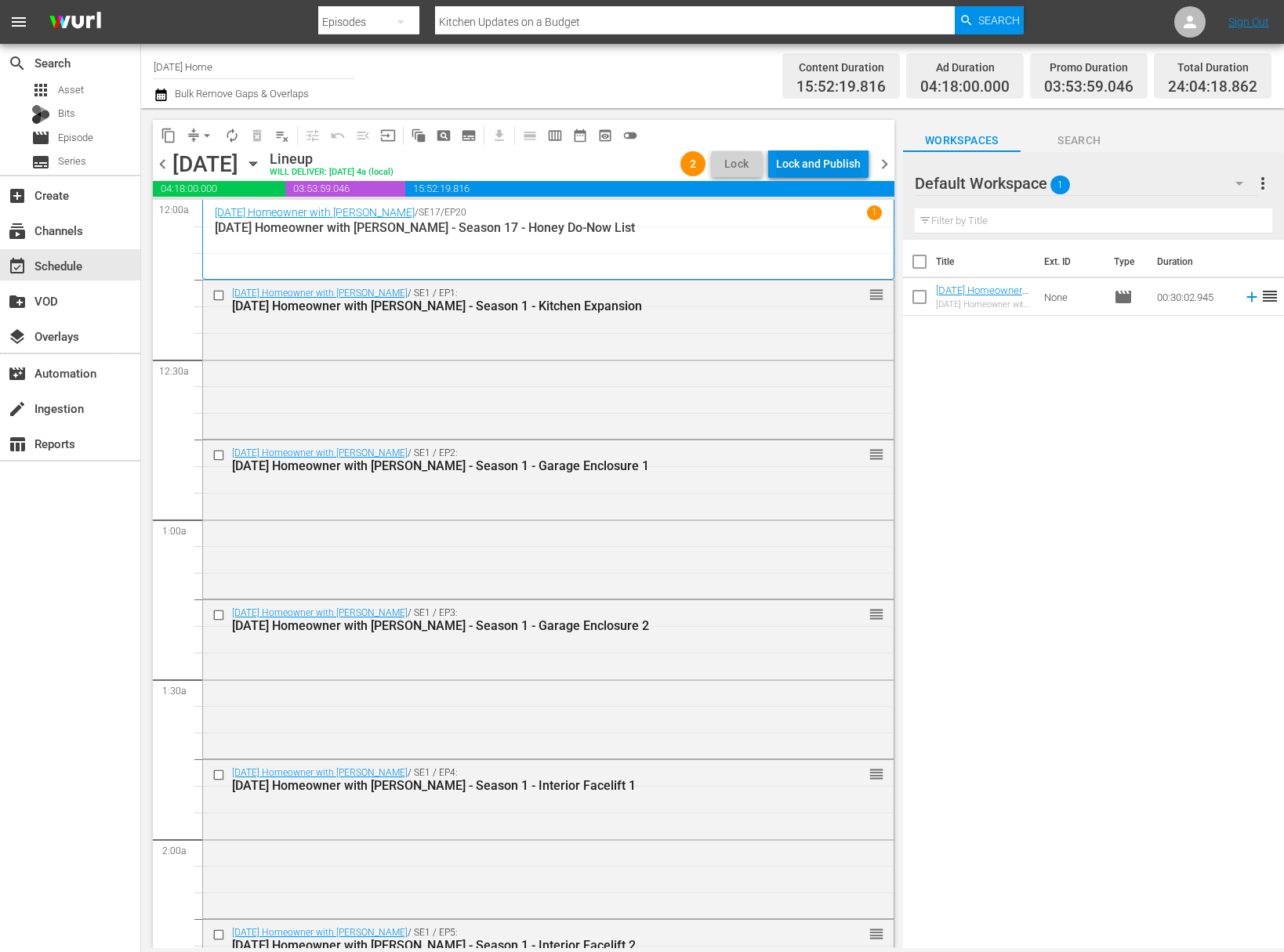
click at [797, 167] on div "Lock and Publish" at bounding box center [819, 164] width 85 height 28
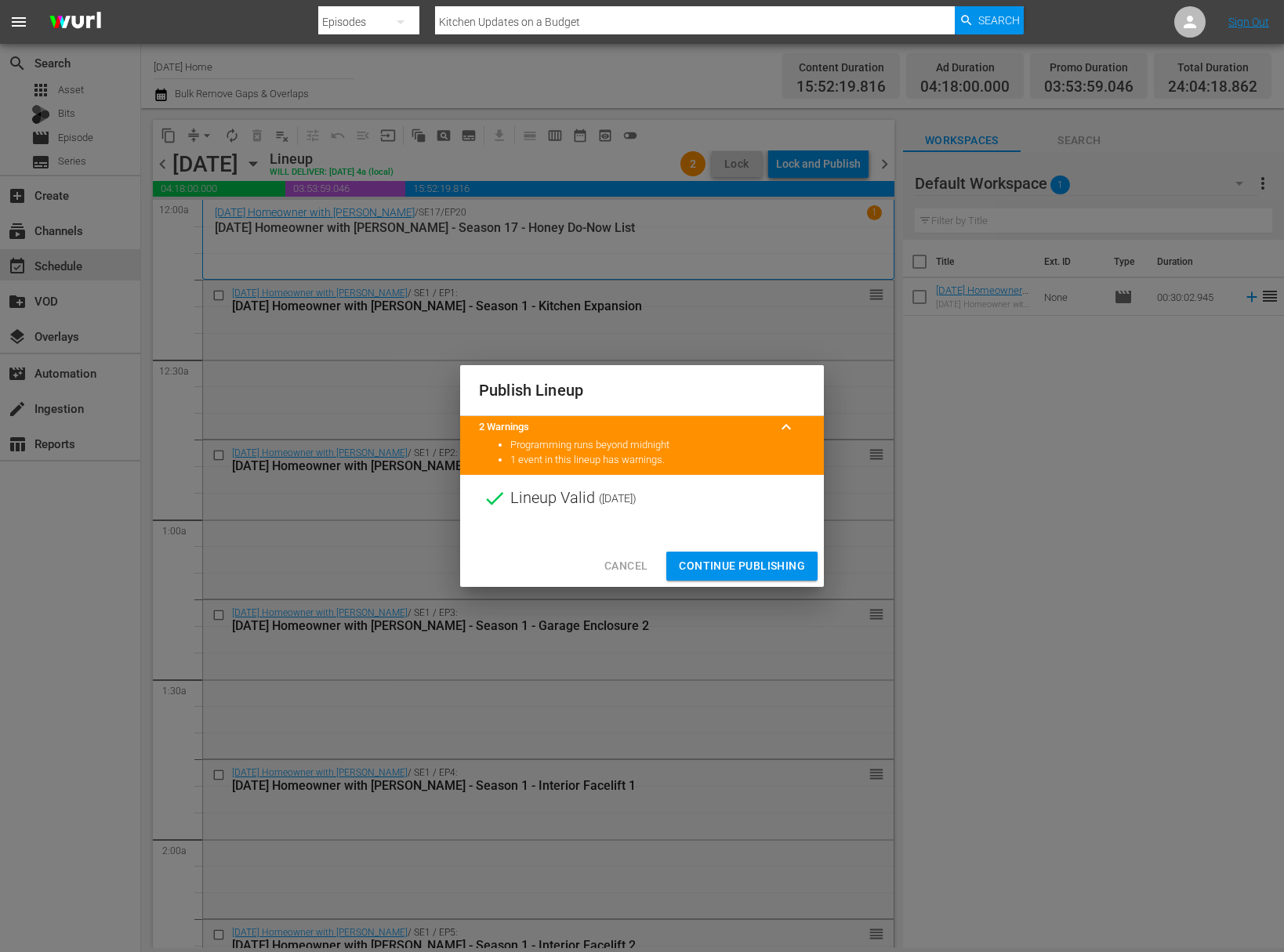
click at [754, 562] on span "Continue Publishing" at bounding box center [741, 566] width 126 height 20
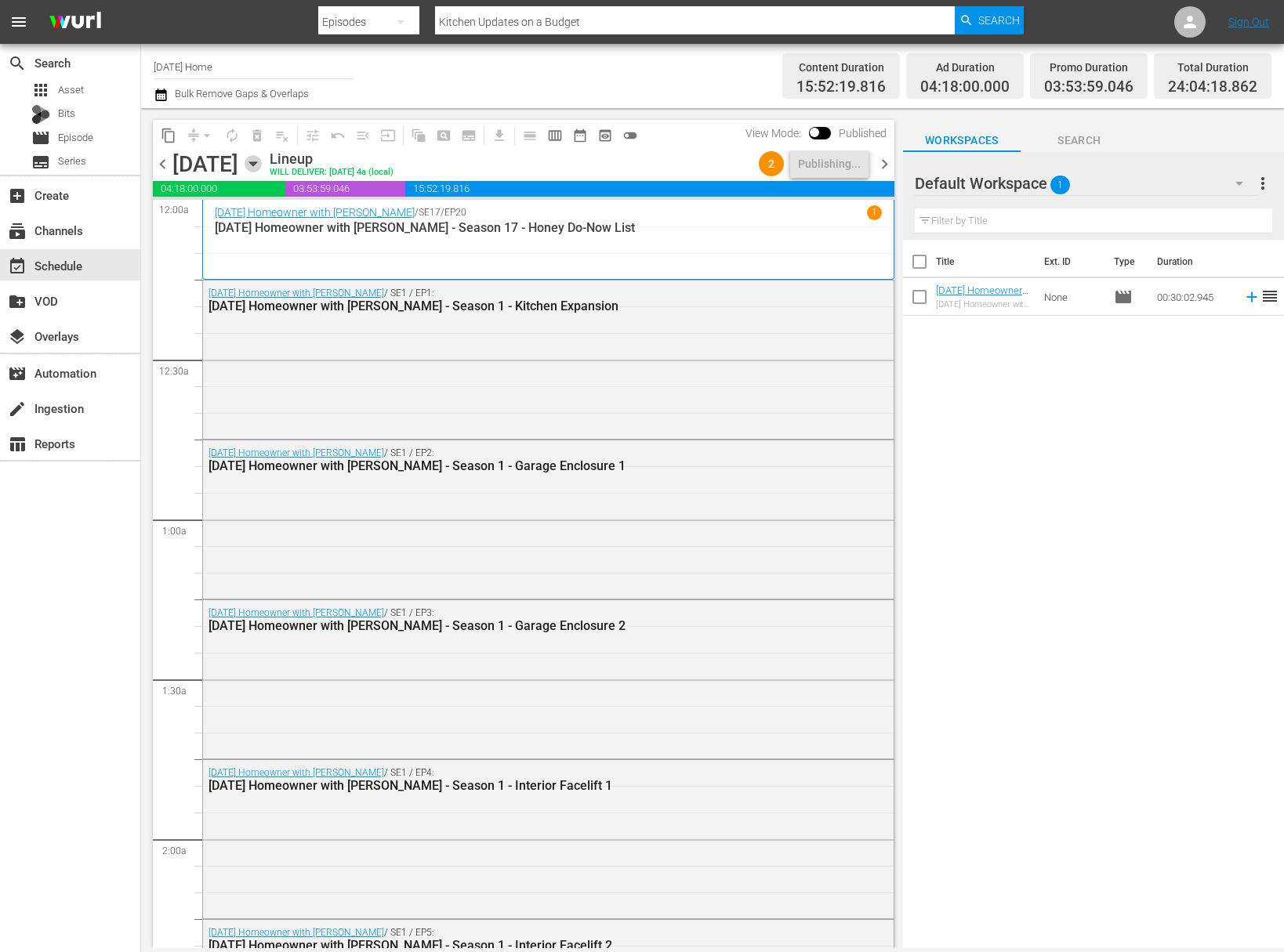
click at [262, 160] on icon "button" at bounding box center [253, 164] width 17 height 17
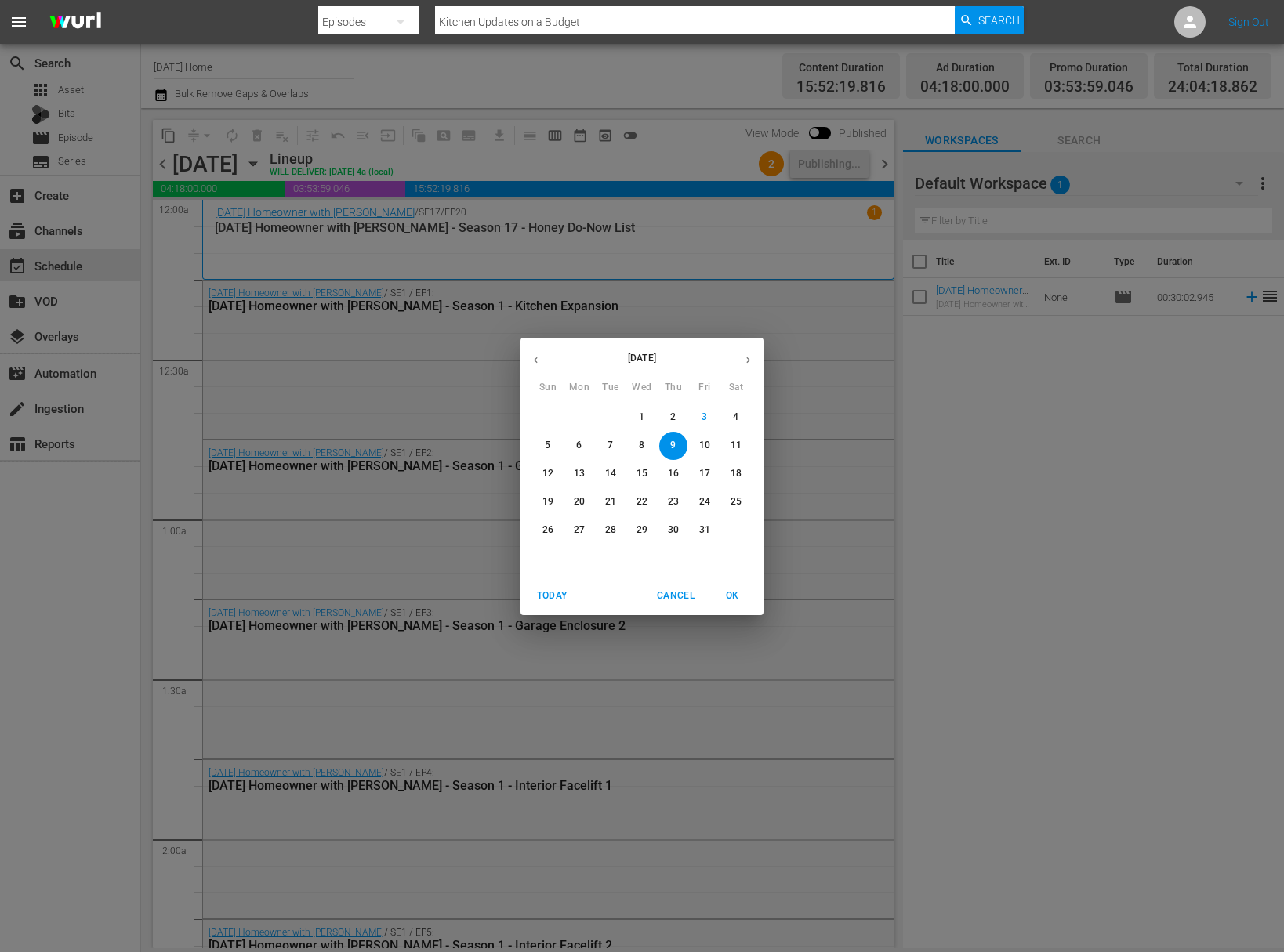
click at [710, 446] on p "10" at bounding box center [704, 445] width 11 height 13
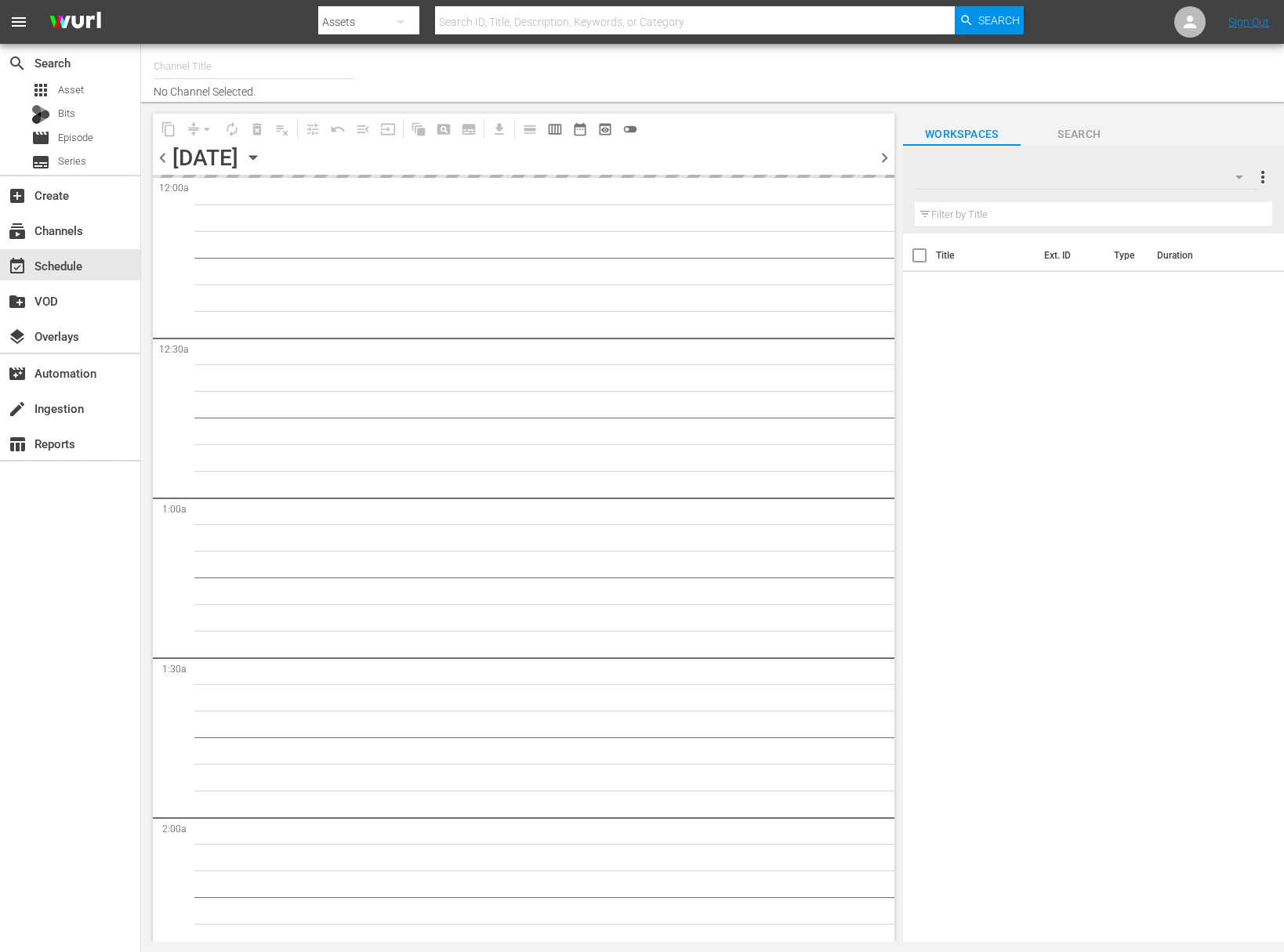
type input "Today's Home (1162)"
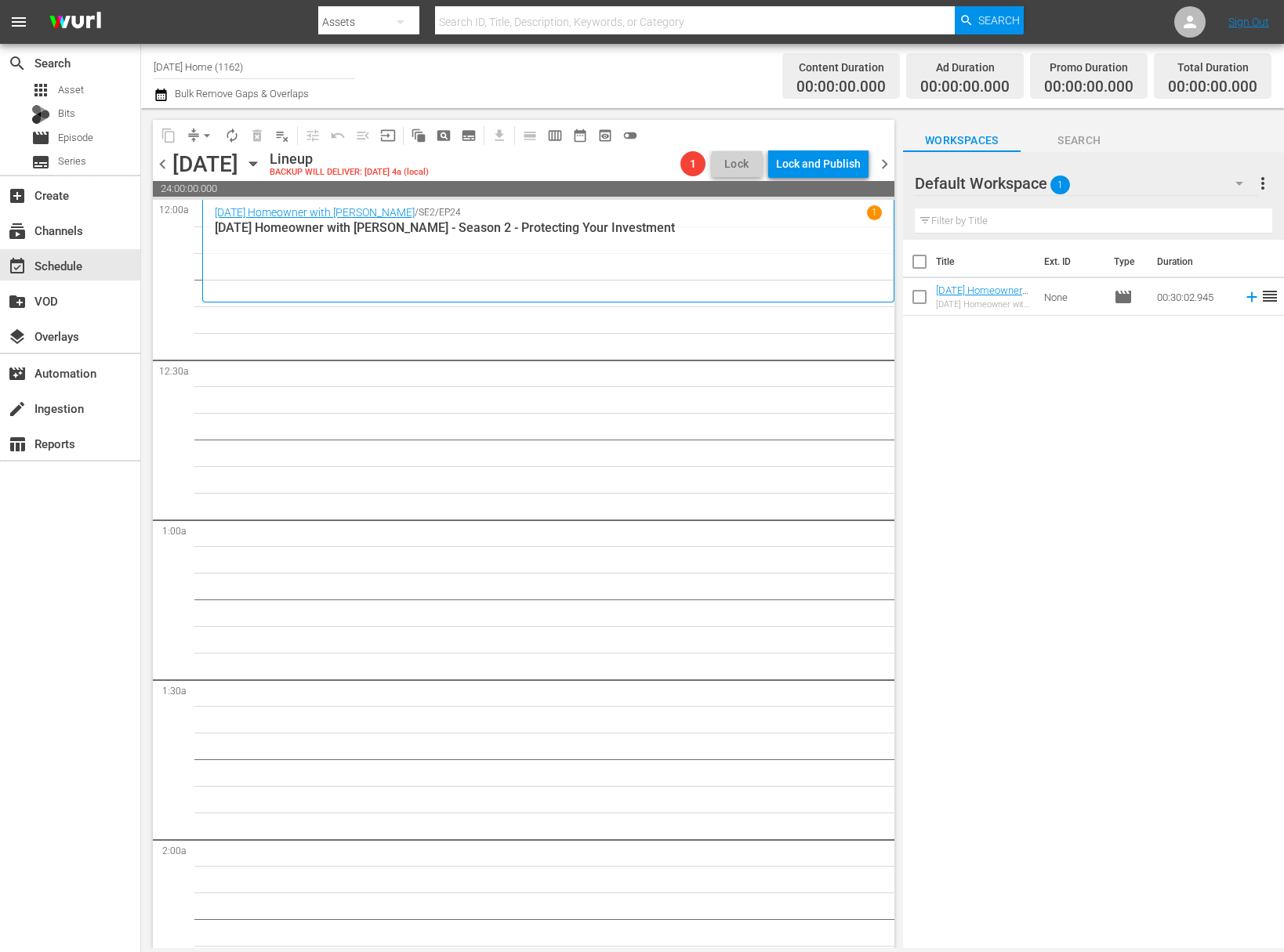
click at [262, 159] on icon "button" at bounding box center [253, 164] width 17 height 17
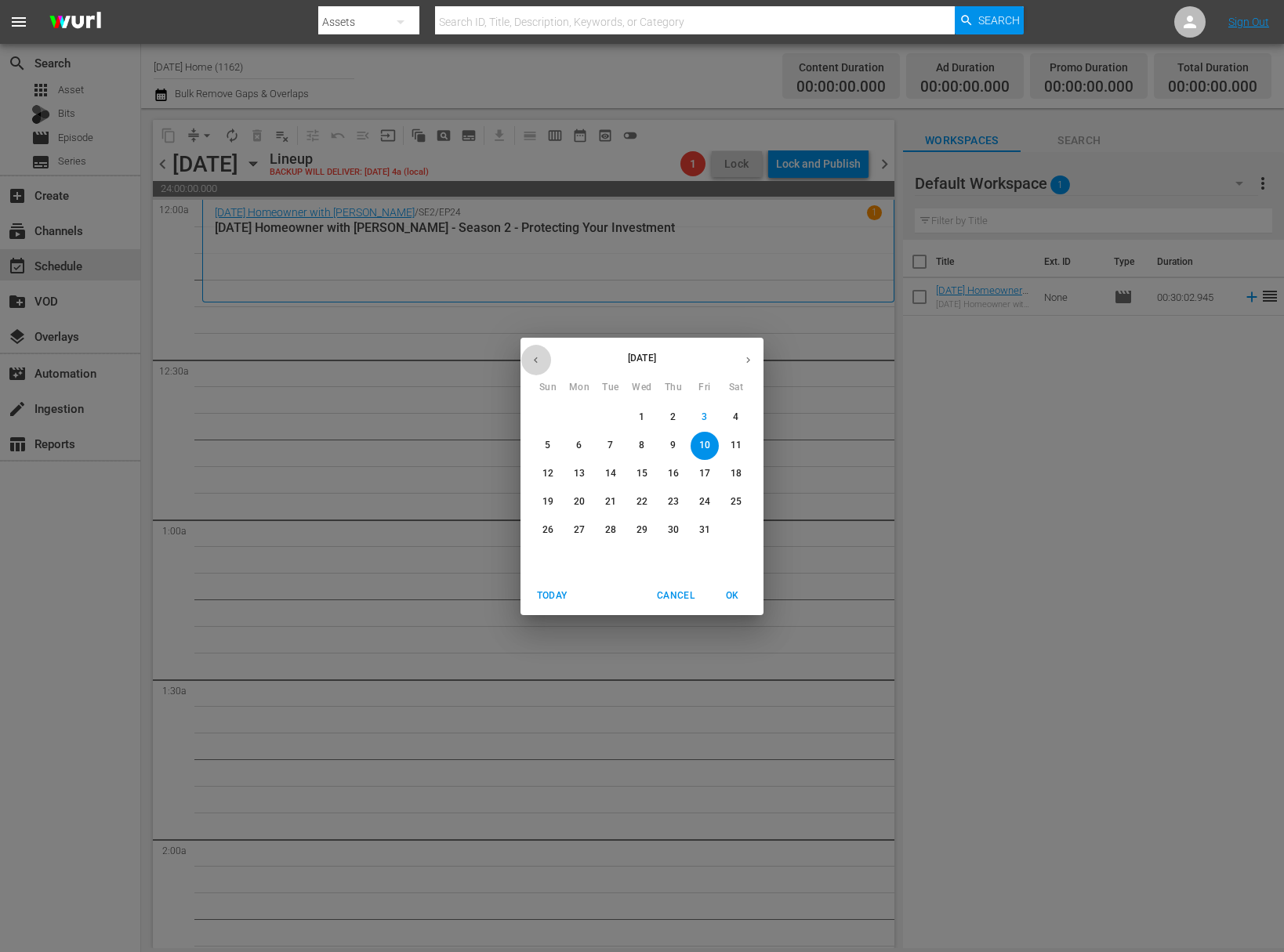
click at [543, 357] on button "button" at bounding box center [536, 360] width 31 height 31
click at [539, 358] on icon "button" at bounding box center [535, 360] width 11 height 11
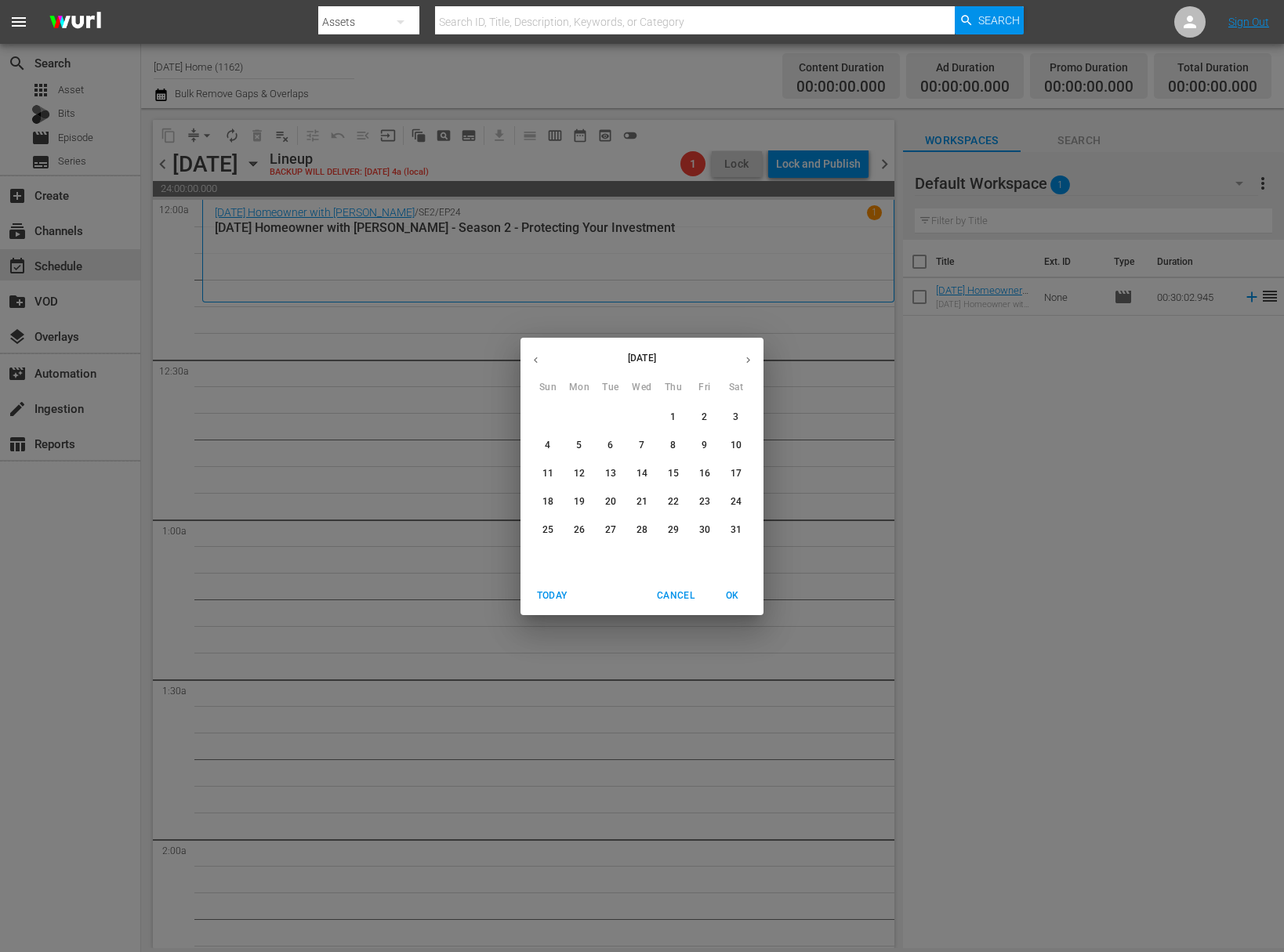
click at [754, 351] on button "button" at bounding box center [749, 360] width 31 height 31
click at [611, 504] on p "19" at bounding box center [610, 502] width 11 height 13
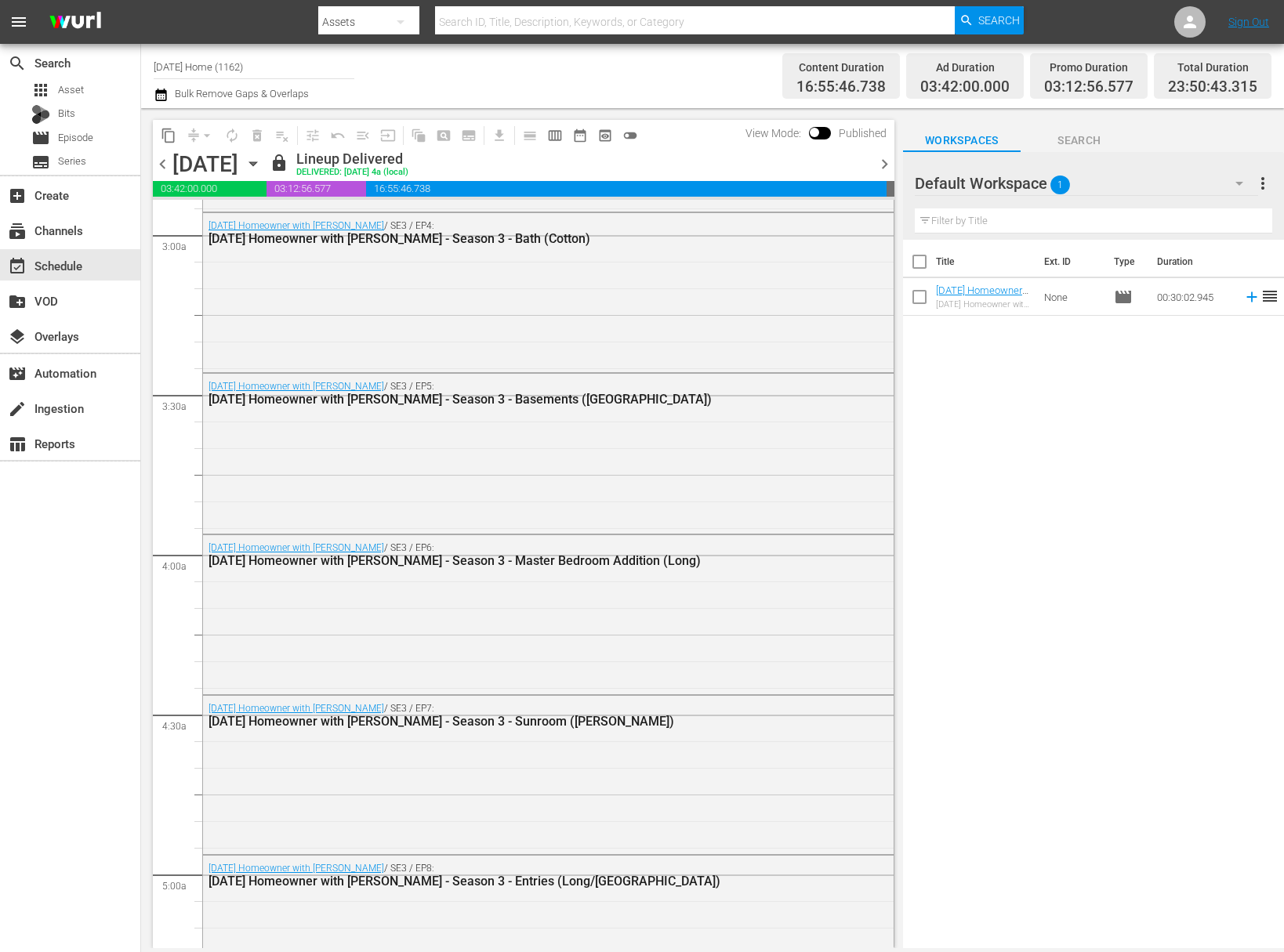
scroll to position [1006, 0]
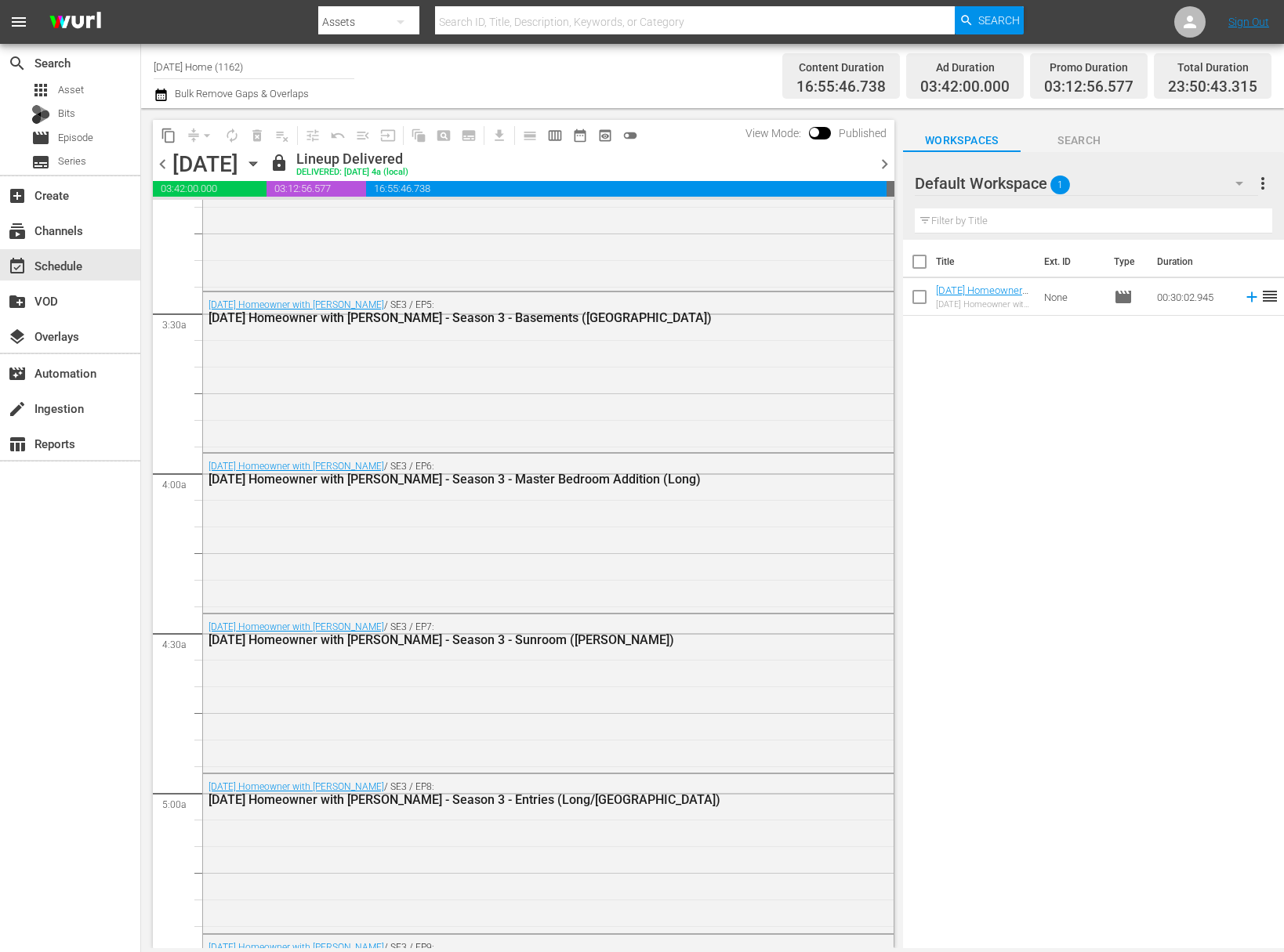
click at [168, 132] on span "content_copy" at bounding box center [168, 135] width 15 height 15
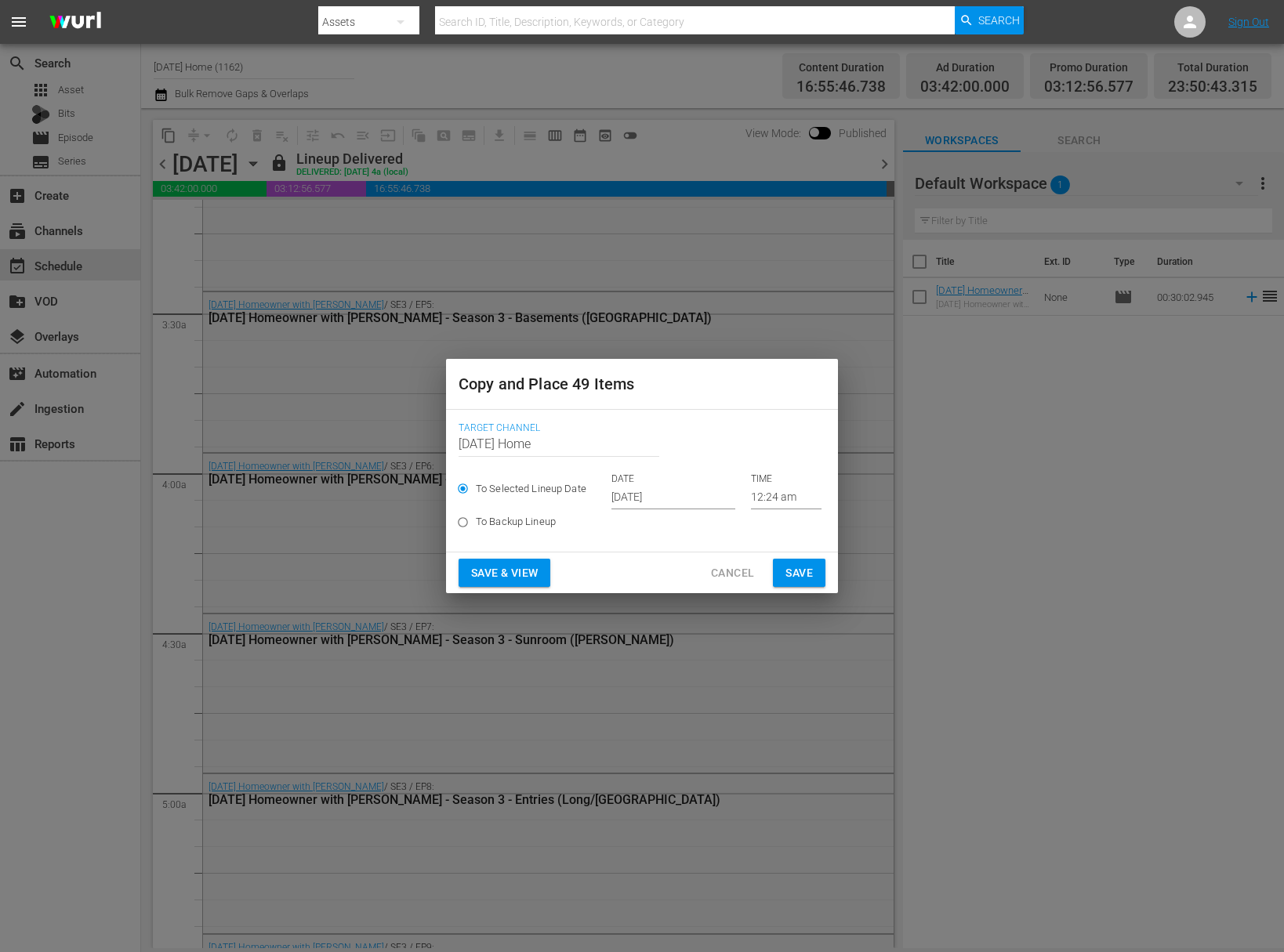
click at [670, 487] on input "Oct 5th 2025" at bounding box center [673, 497] width 124 height 24
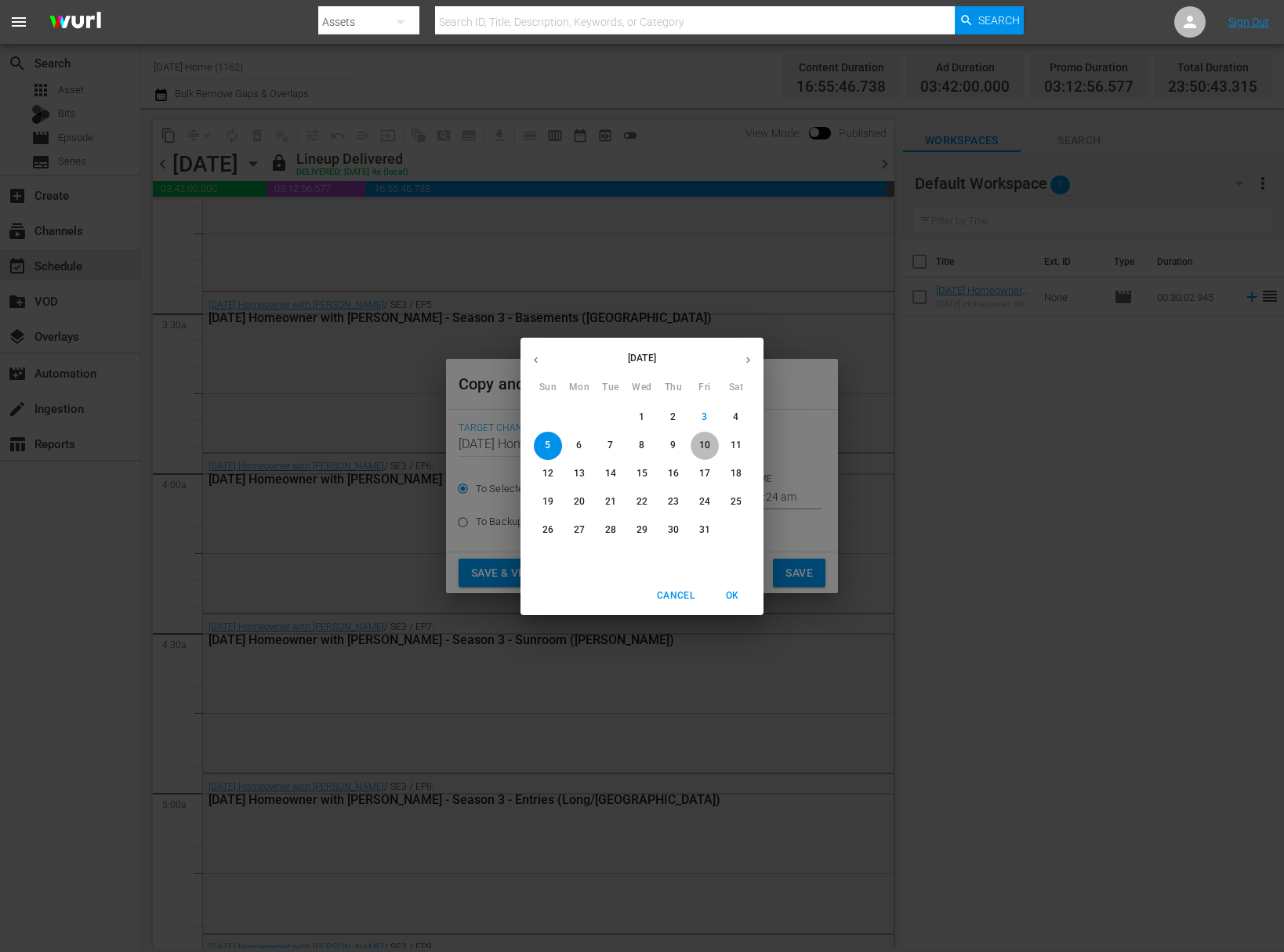
click at [700, 449] on p "10" at bounding box center [704, 445] width 11 height 13
type input "Oct 10th 2025"
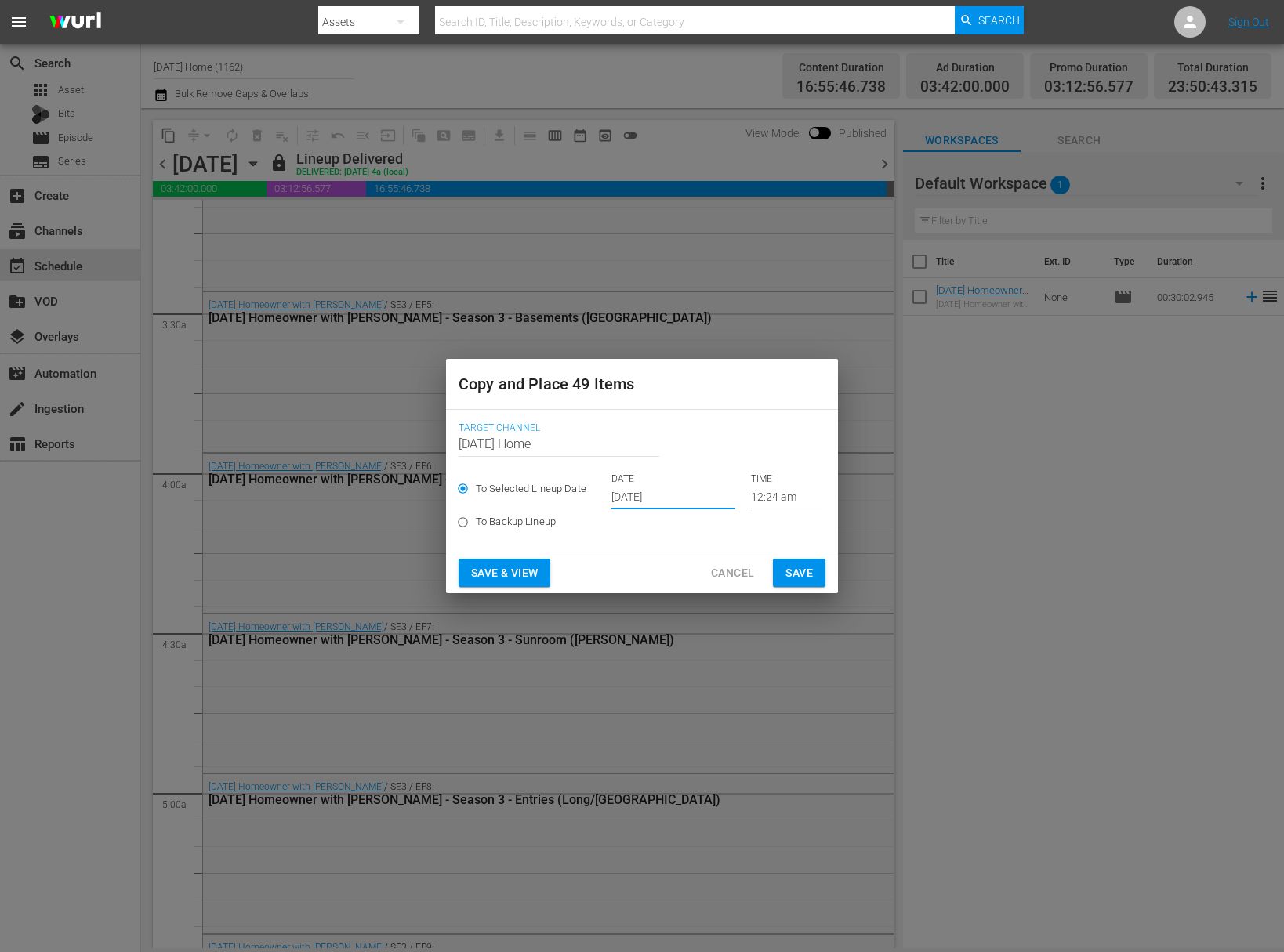
click at [768, 497] on input "12:24 am" at bounding box center [786, 497] width 71 height 24
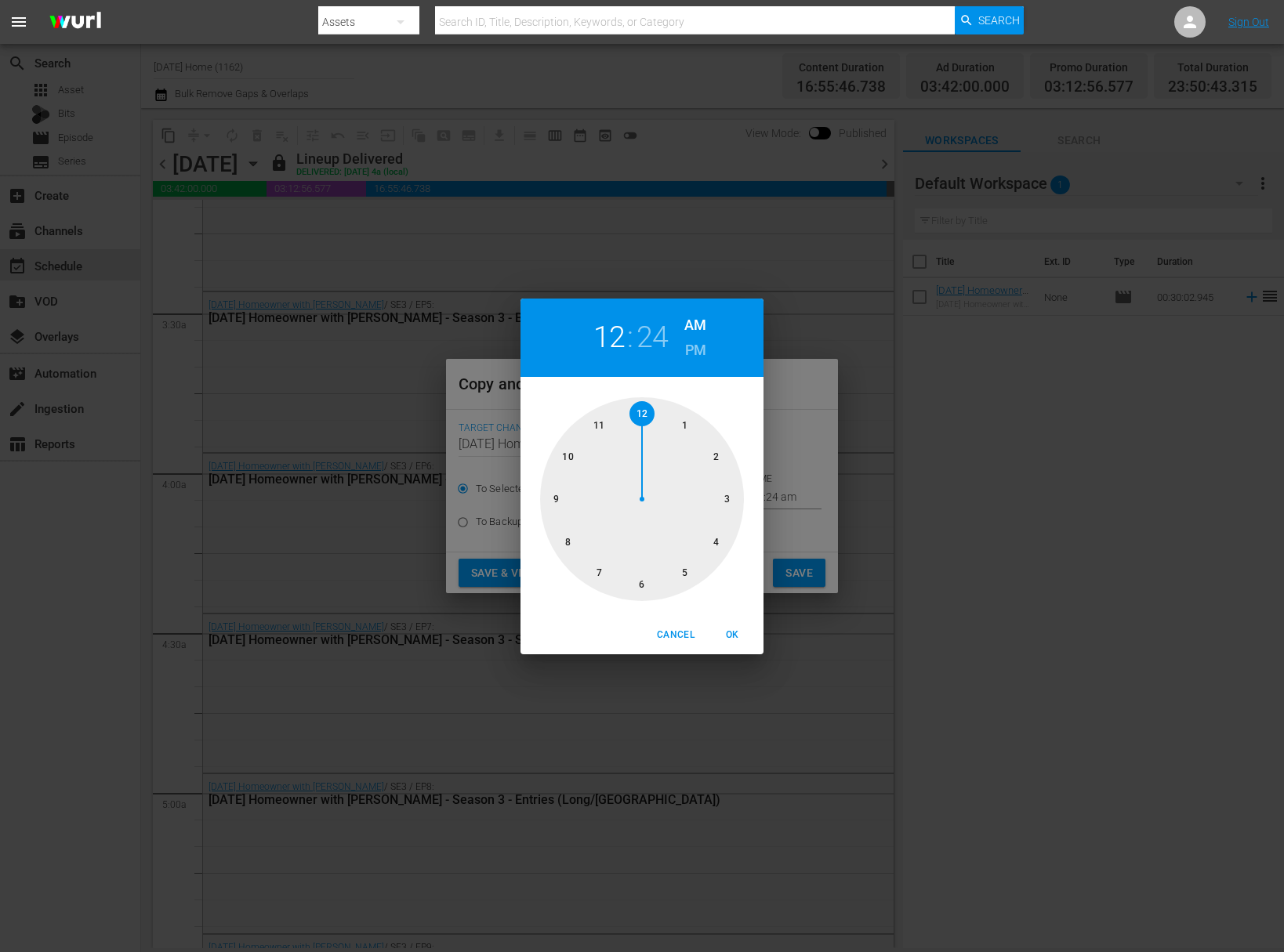
click at [666, 359] on div "12 : 24 AM PM" at bounding box center [642, 338] width 243 height 78
click at [734, 630] on span "OK" at bounding box center [732, 635] width 37 height 16
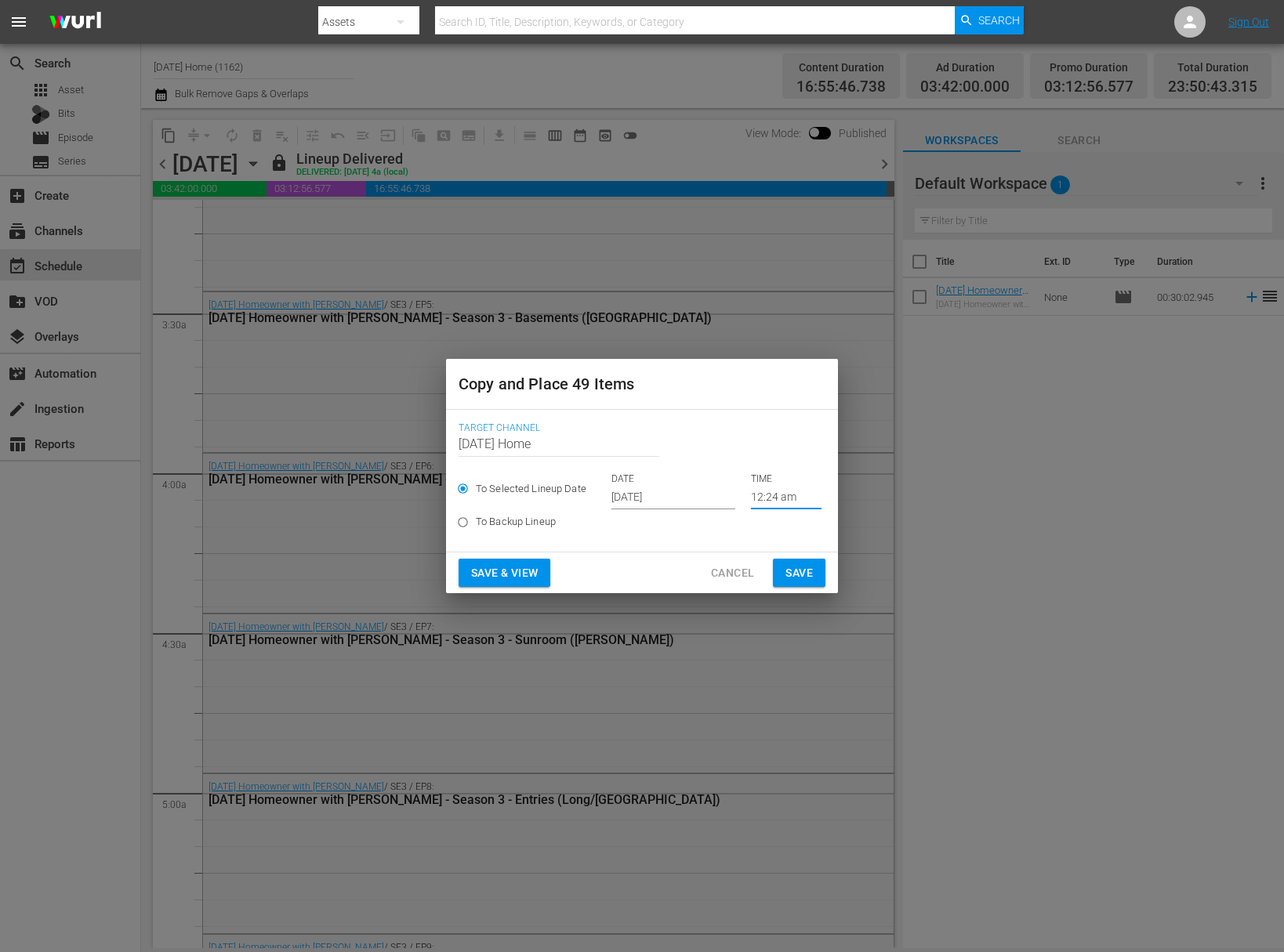
click at [800, 573] on span "Save" at bounding box center [799, 574] width 28 height 20
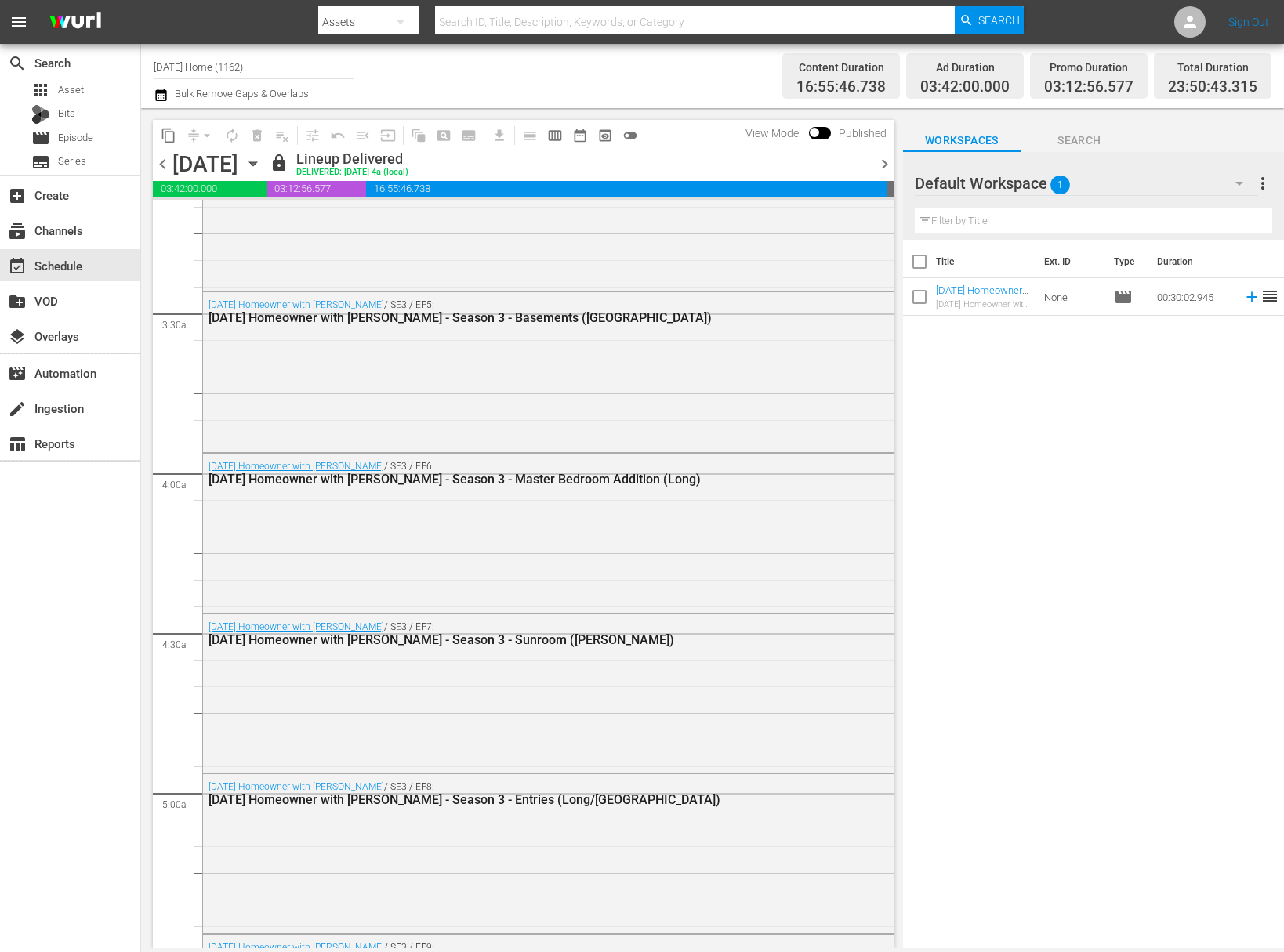
click at [262, 156] on icon "button" at bounding box center [253, 164] width 17 height 17
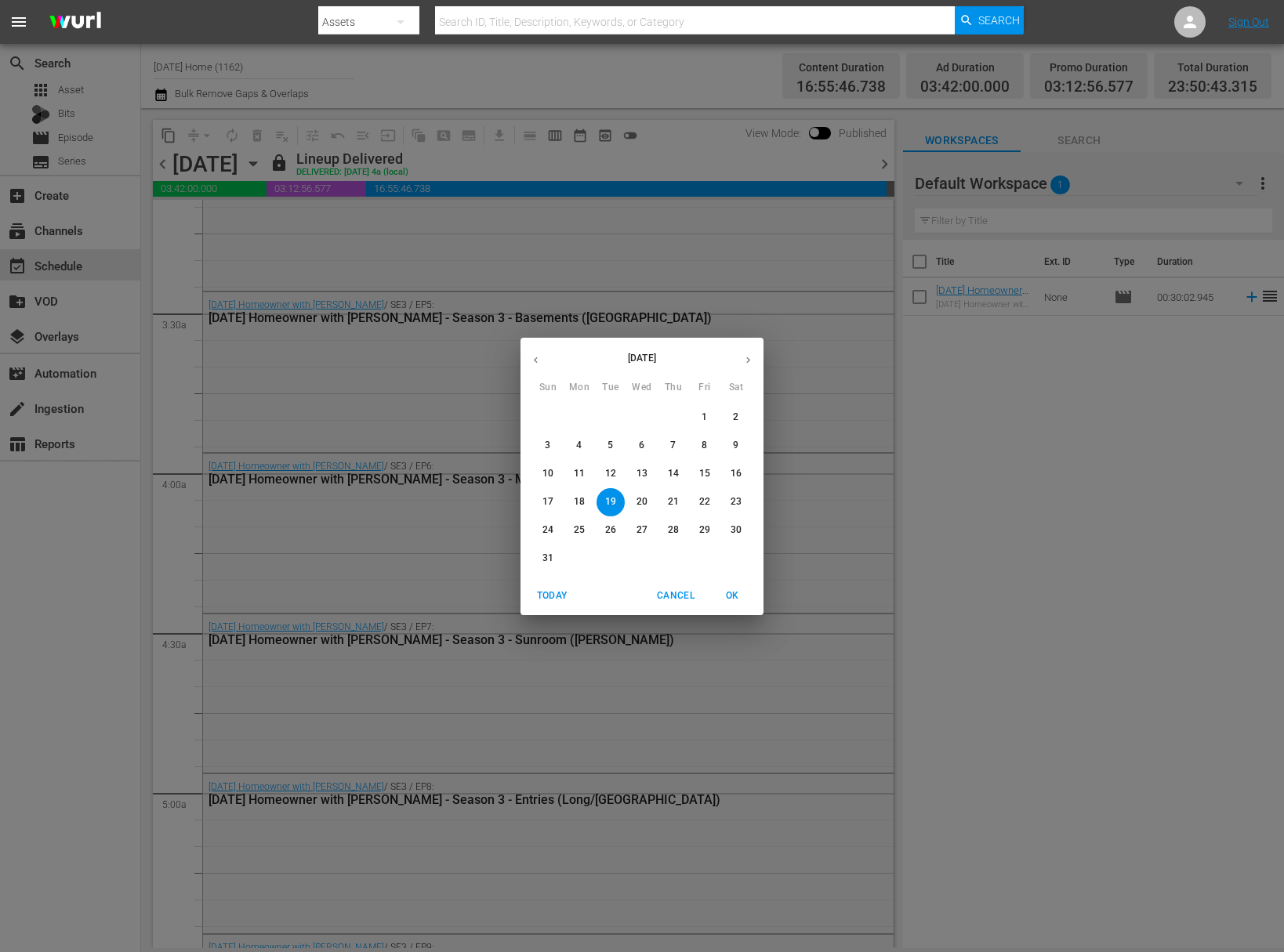
click at [650, 504] on span "20" at bounding box center [641, 502] width 28 height 13
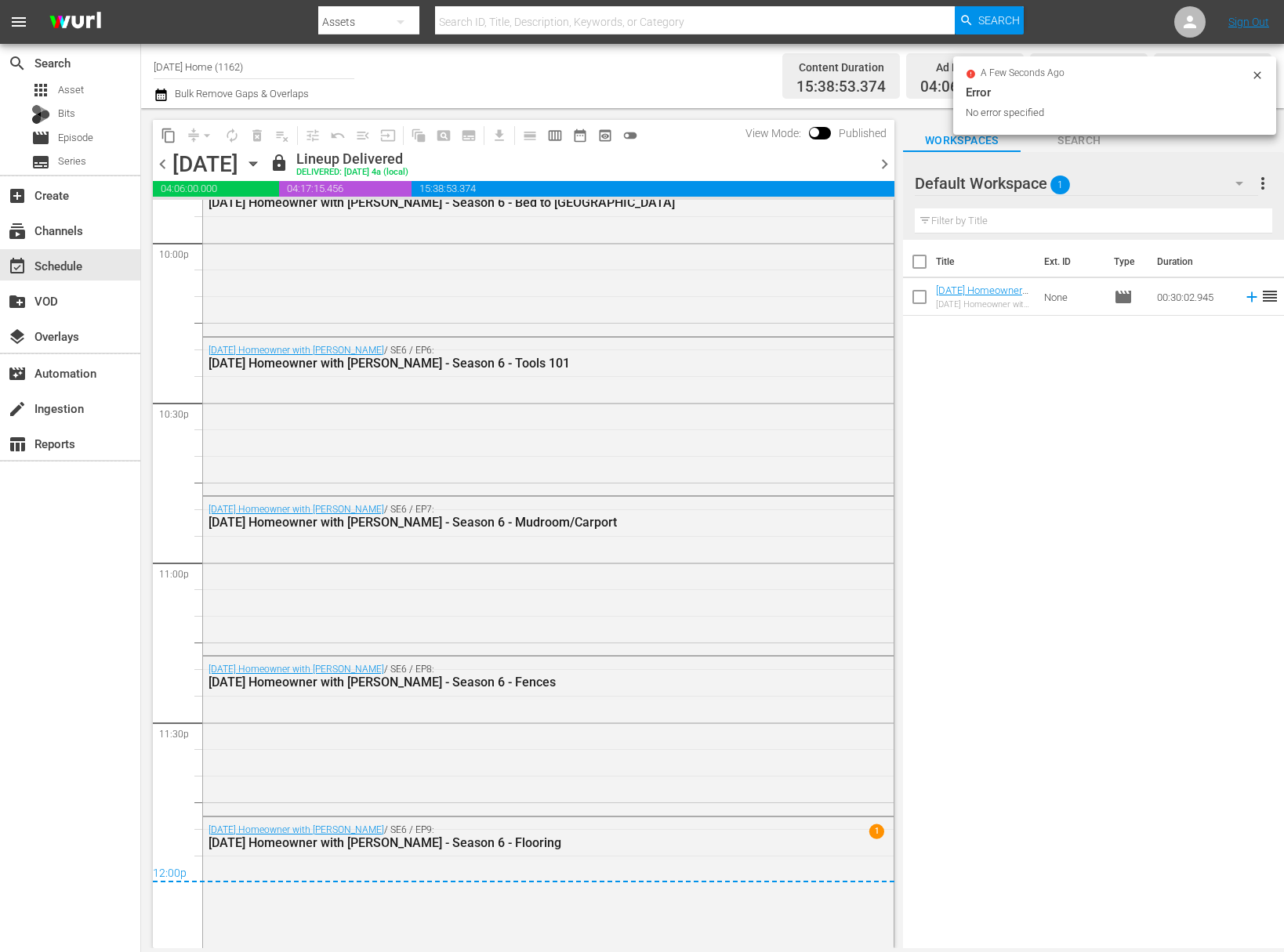
scroll to position [7020, 0]
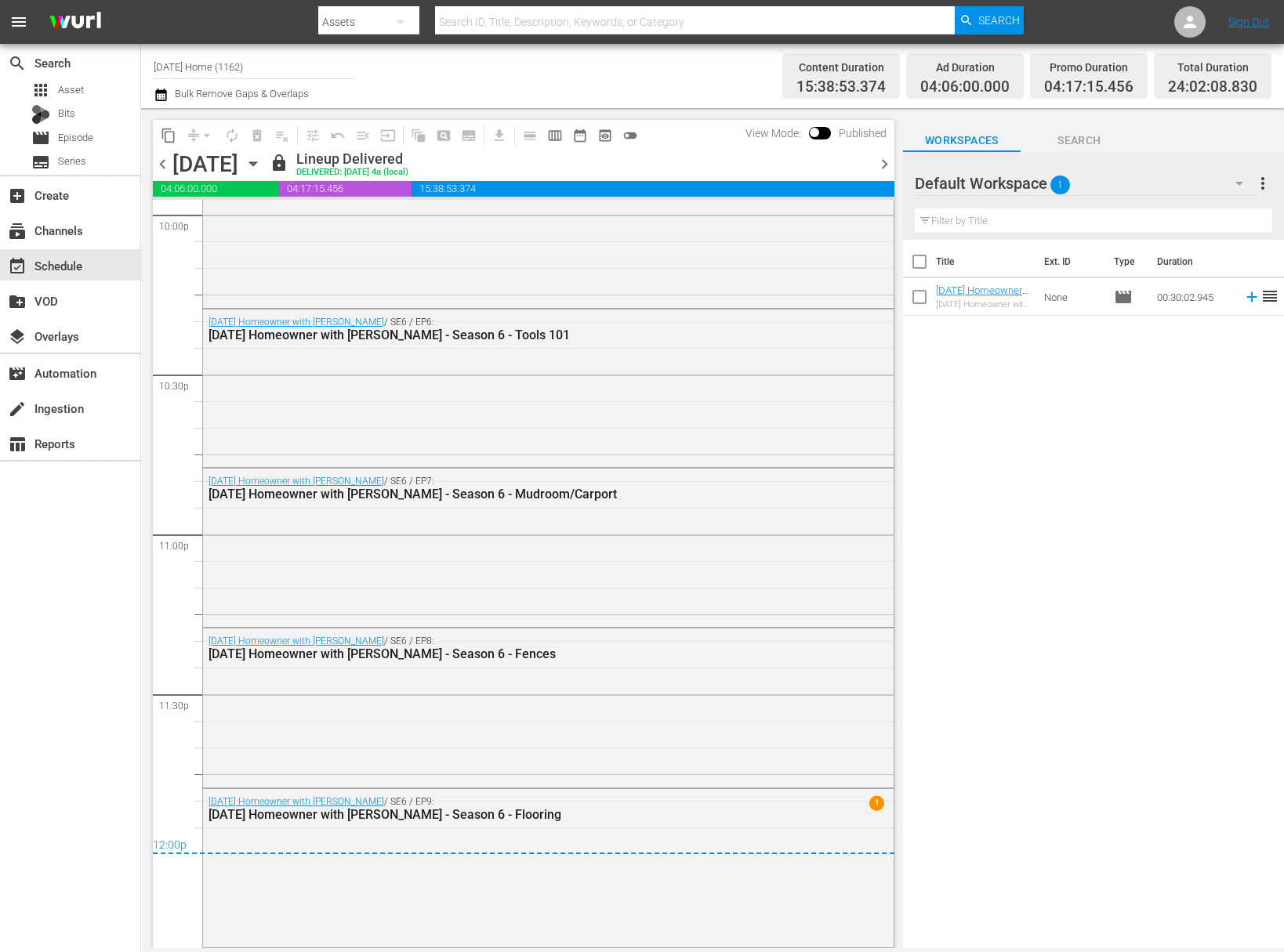
click at [256, 162] on icon "button" at bounding box center [252, 164] width 7 height 4
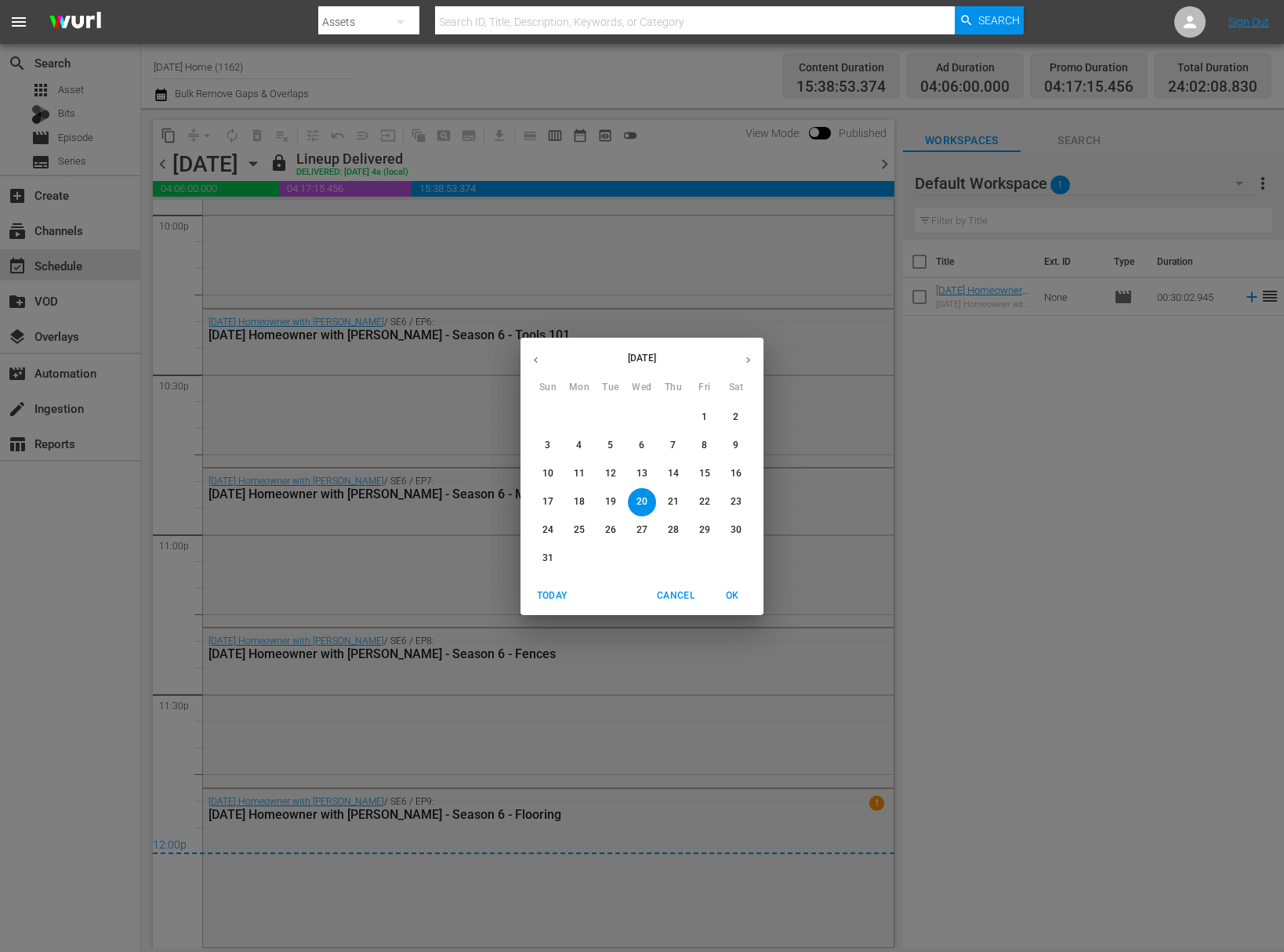
click at [745, 360] on icon "button" at bounding box center [748, 360] width 11 height 11
click at [675, 453] on button "9" at bounding box center [673, 446] width 28 height 28
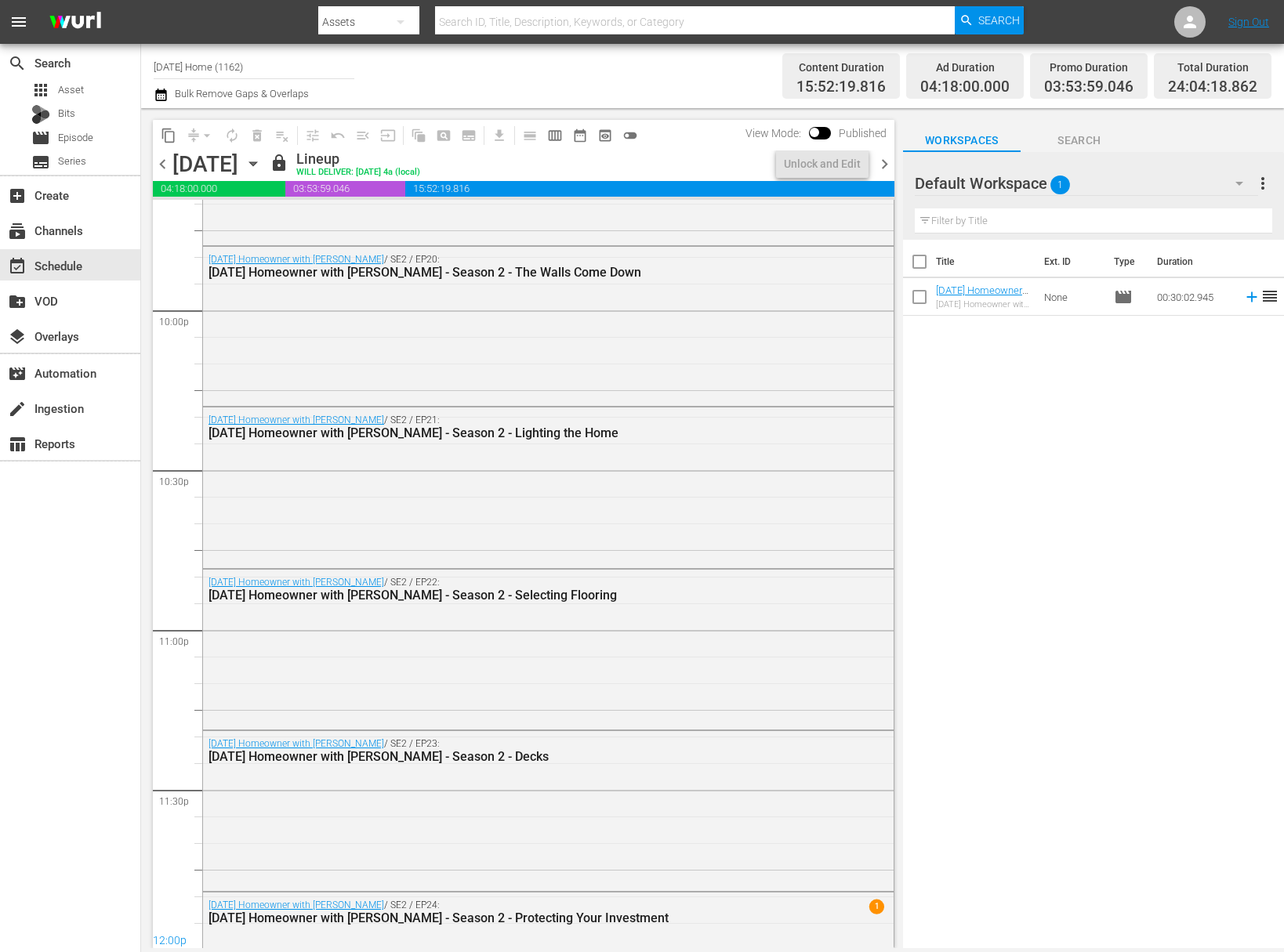
scroll to position [7028, 0]
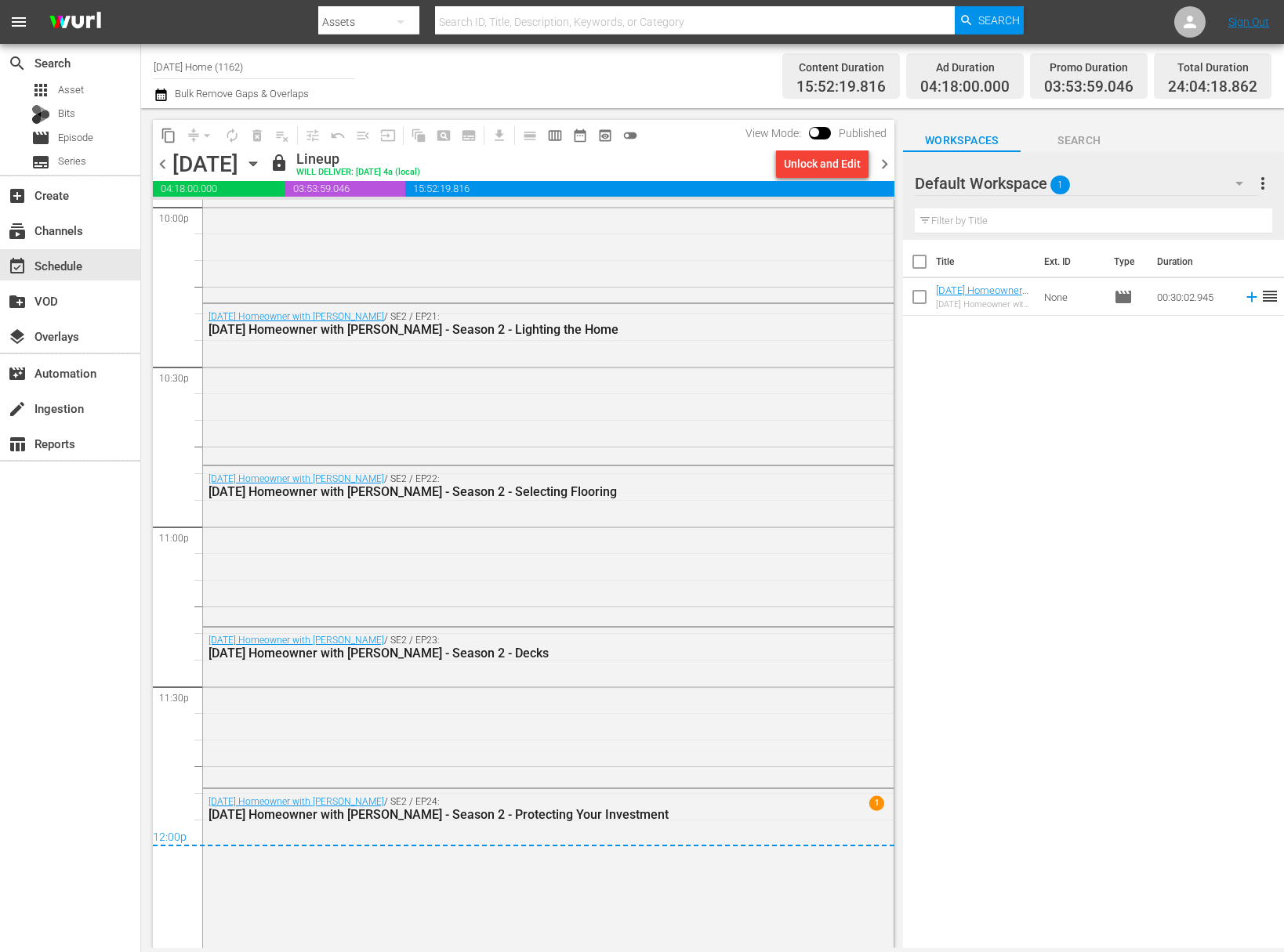
click at [262, 165] on icon "button" at bounding box center [253, 164] width 17 height 17
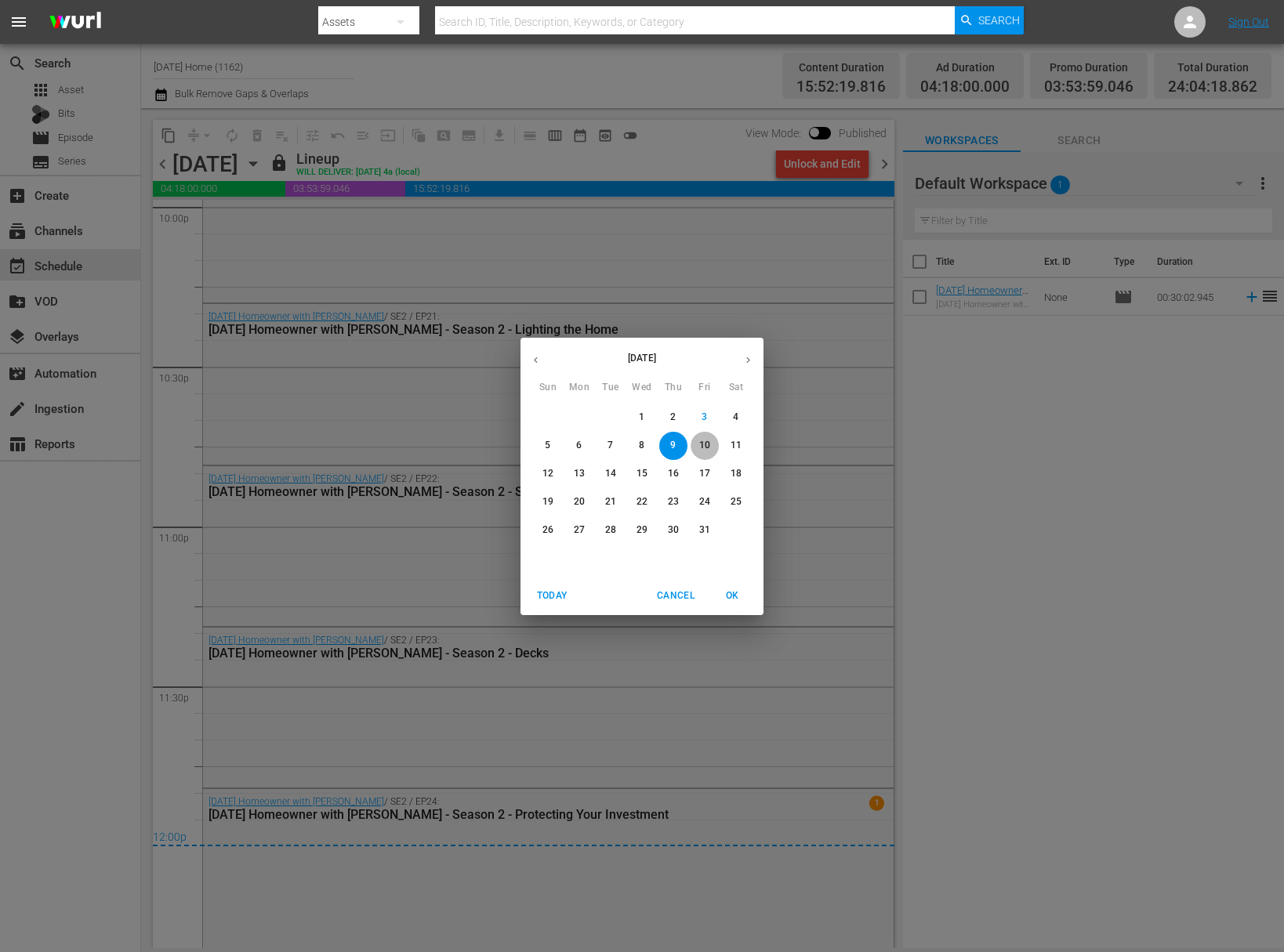
click at [710, 439] on p "10" at bounding box center [704, 445] width 11 height 13
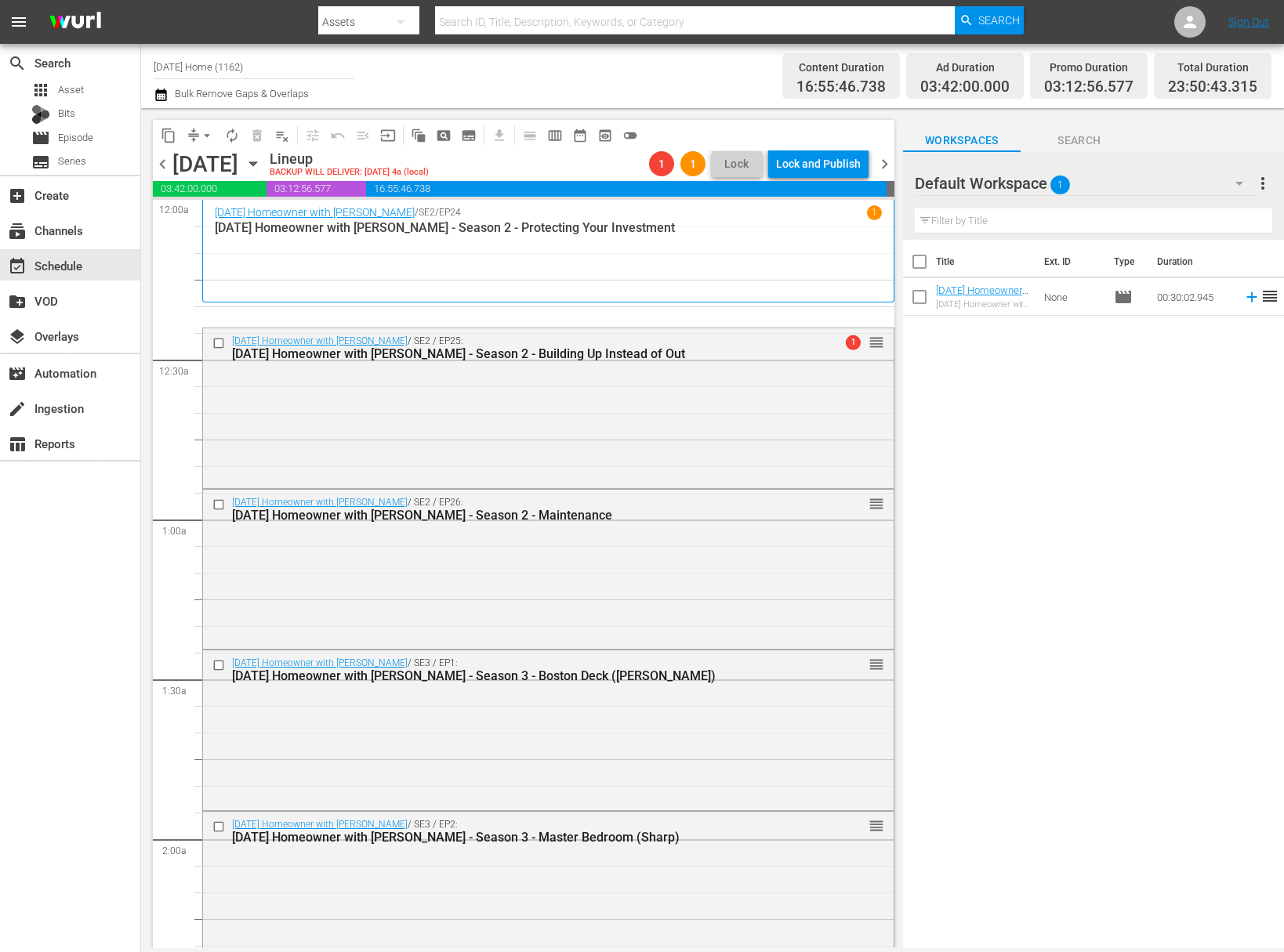
click at [202, 121] on div "content_copy compress arrow_drop_down autorenew_outlined delete_forever_outline…" at bounding box center [400, 135] width 493 height 31
click at [202, 133] on span "arrow_drop_down" at bounding box center [207, 135] width 15 height 15
click at [233, 219] on li "Align to End of Previous Day" at bounding box center [207, 219] width 164 height 26
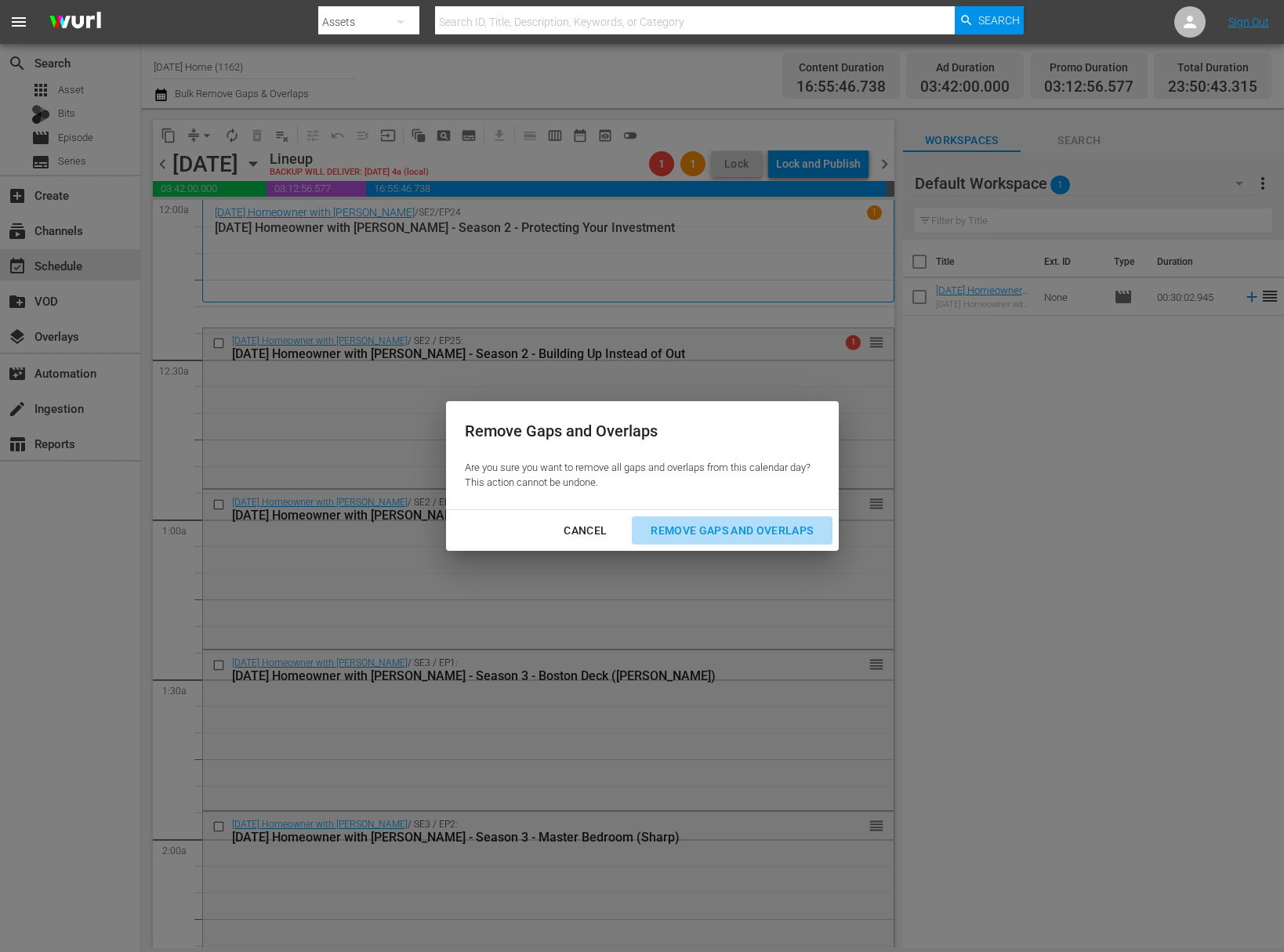
click at [716, 526] on div "Remove Gaps and Overlaps" at bounding box center [732, 531] width 187 height 20
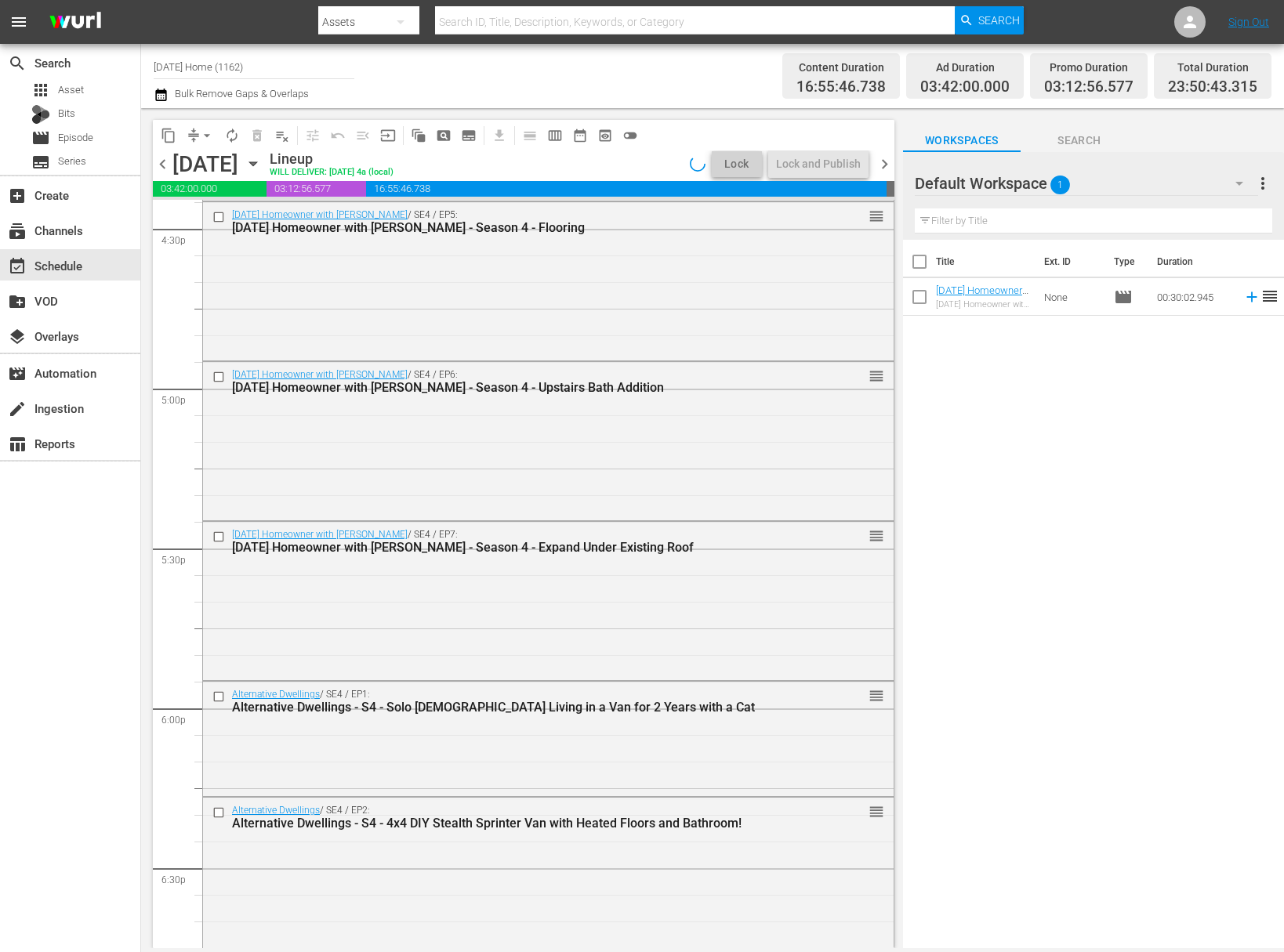
scroll to position [5278, 0]
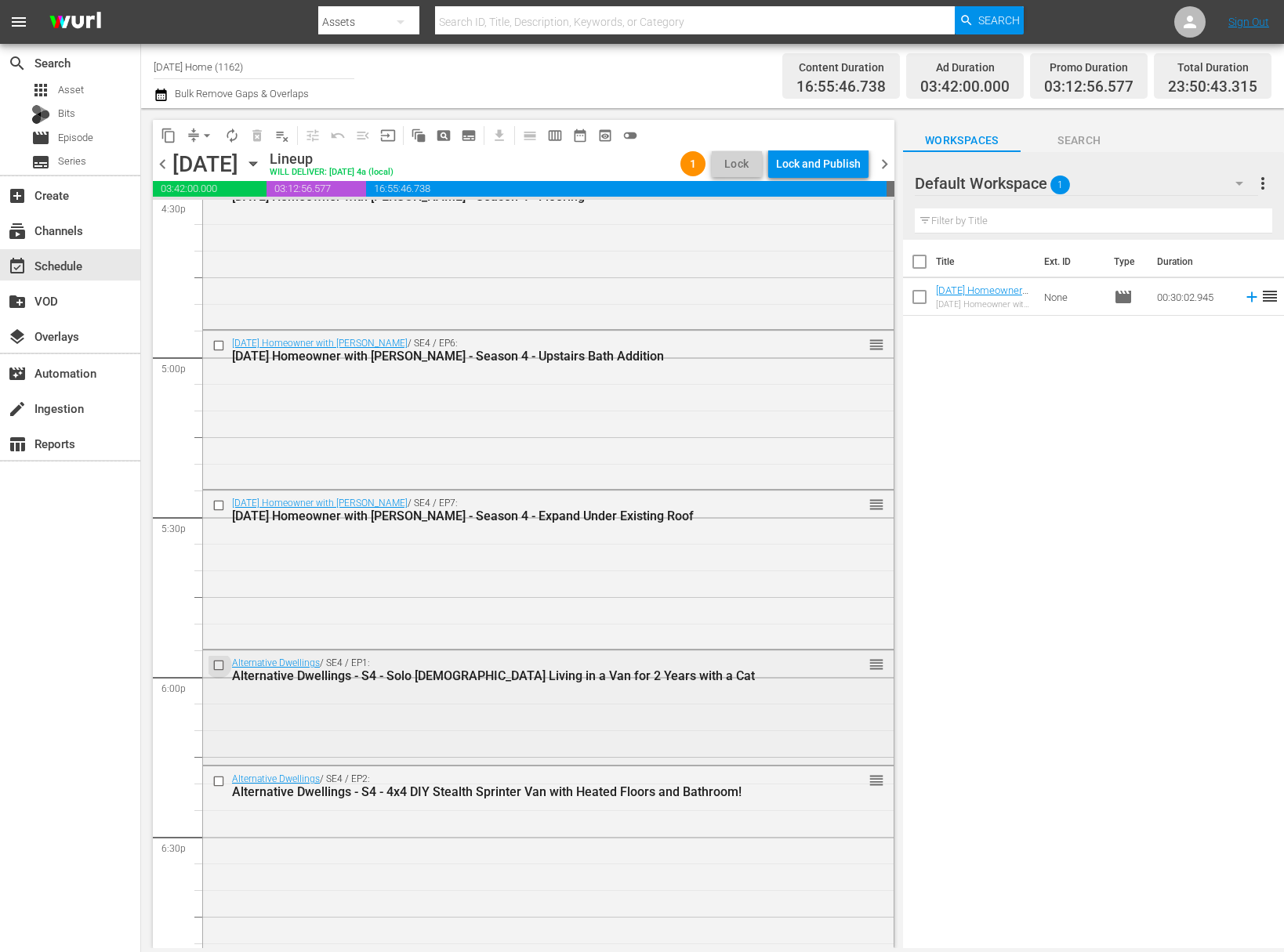
click at [219, 662] on input "checkbox" at bounding box center [221, 666] width 16 height 13
click at [218, 780] on input "checkbox" at bounding box center [221, 782] width 16 height 13
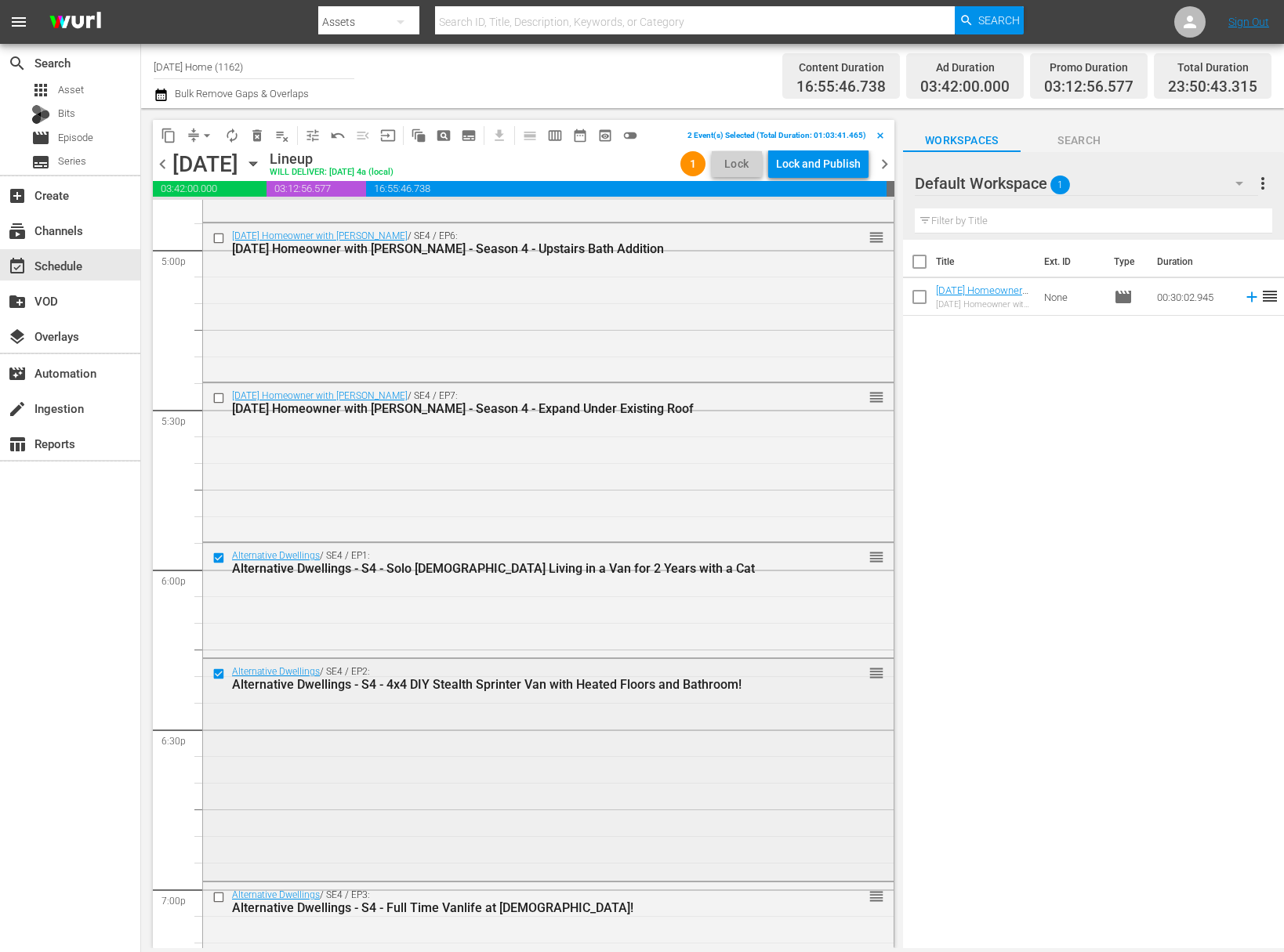
scroll to position [5429, 0]
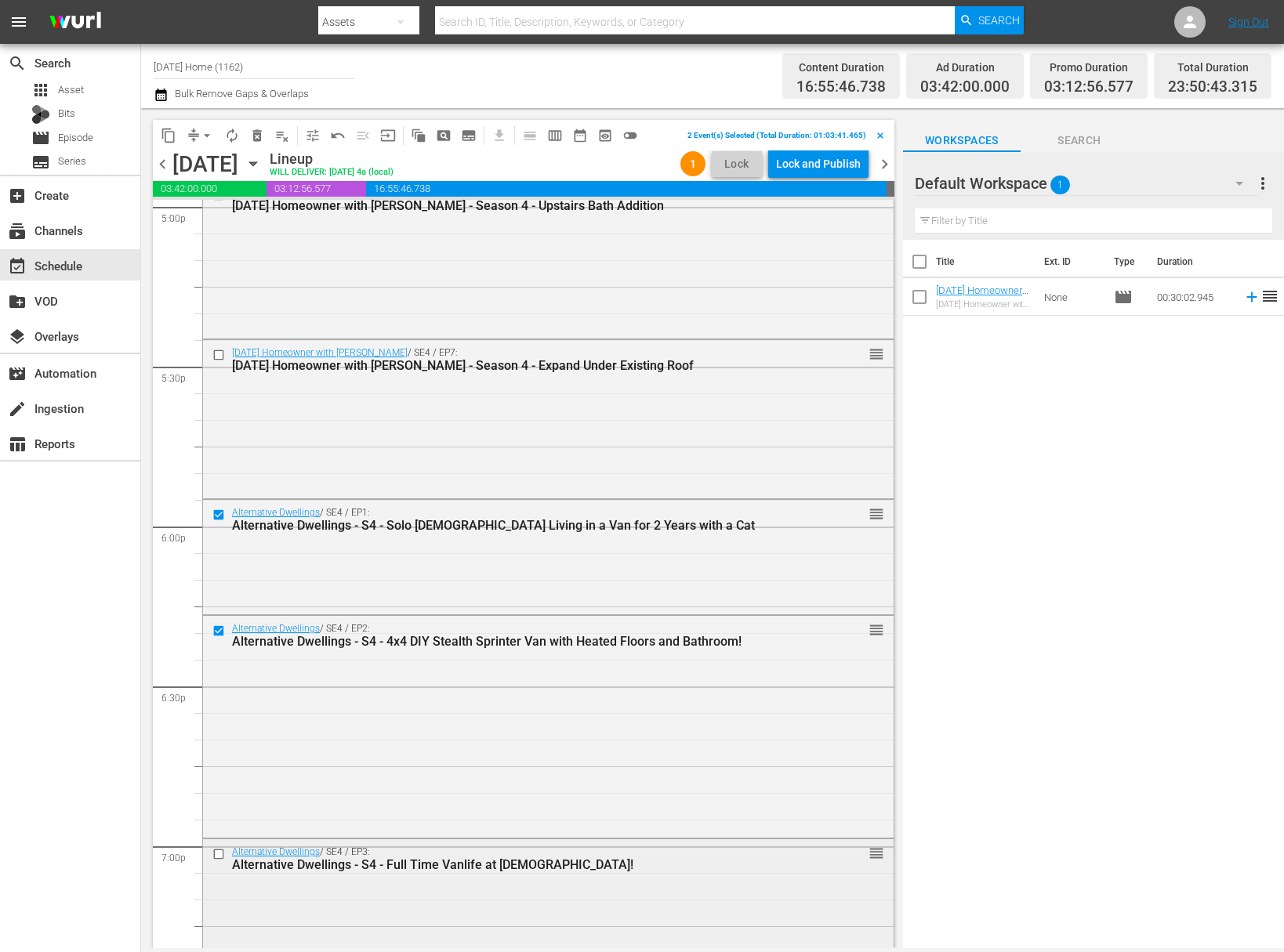
click at [221, 851] on input "checkbox" at bounding box center [221, 854] width 16 height 13
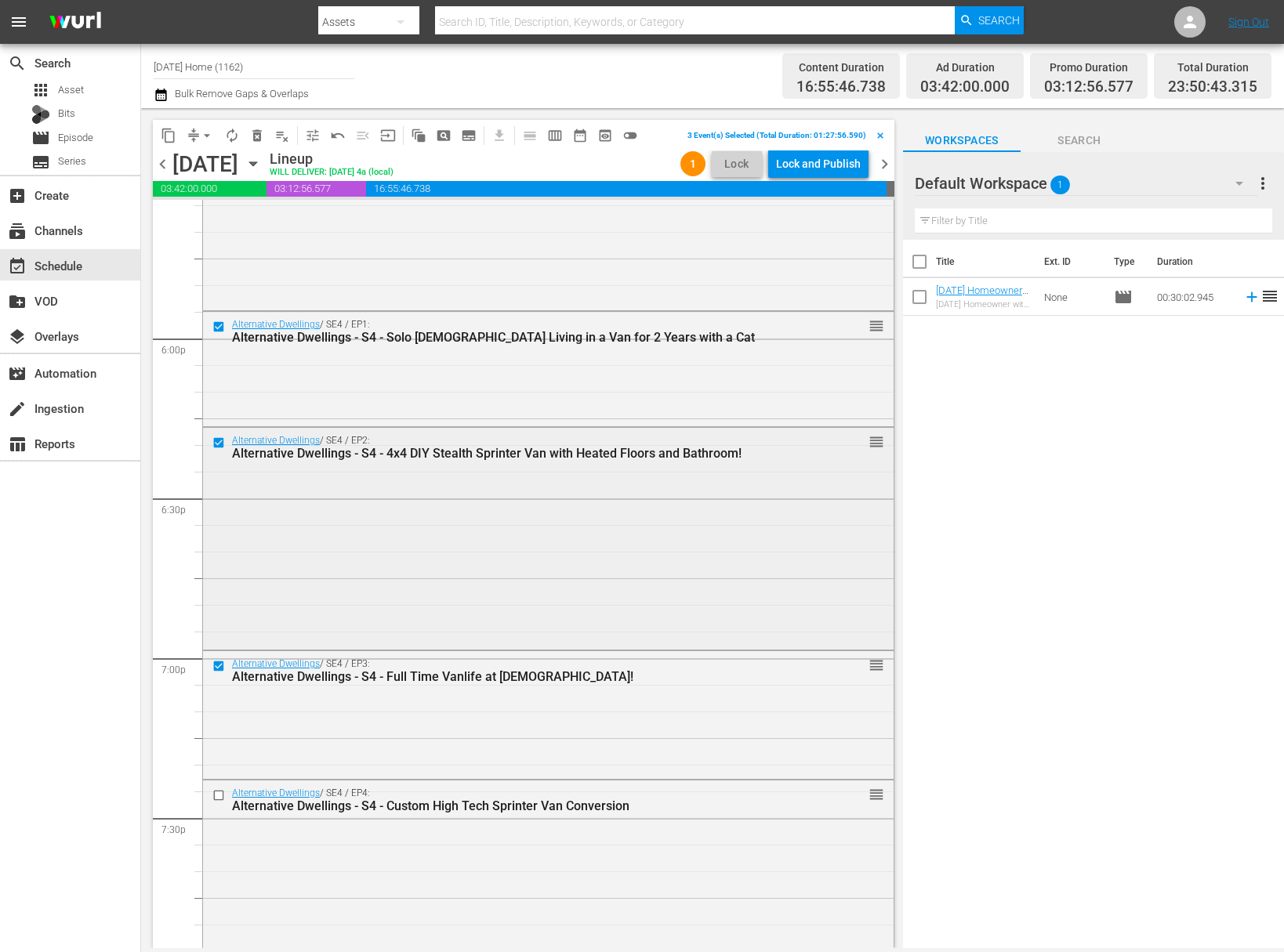
scroll to position [5753, 0]
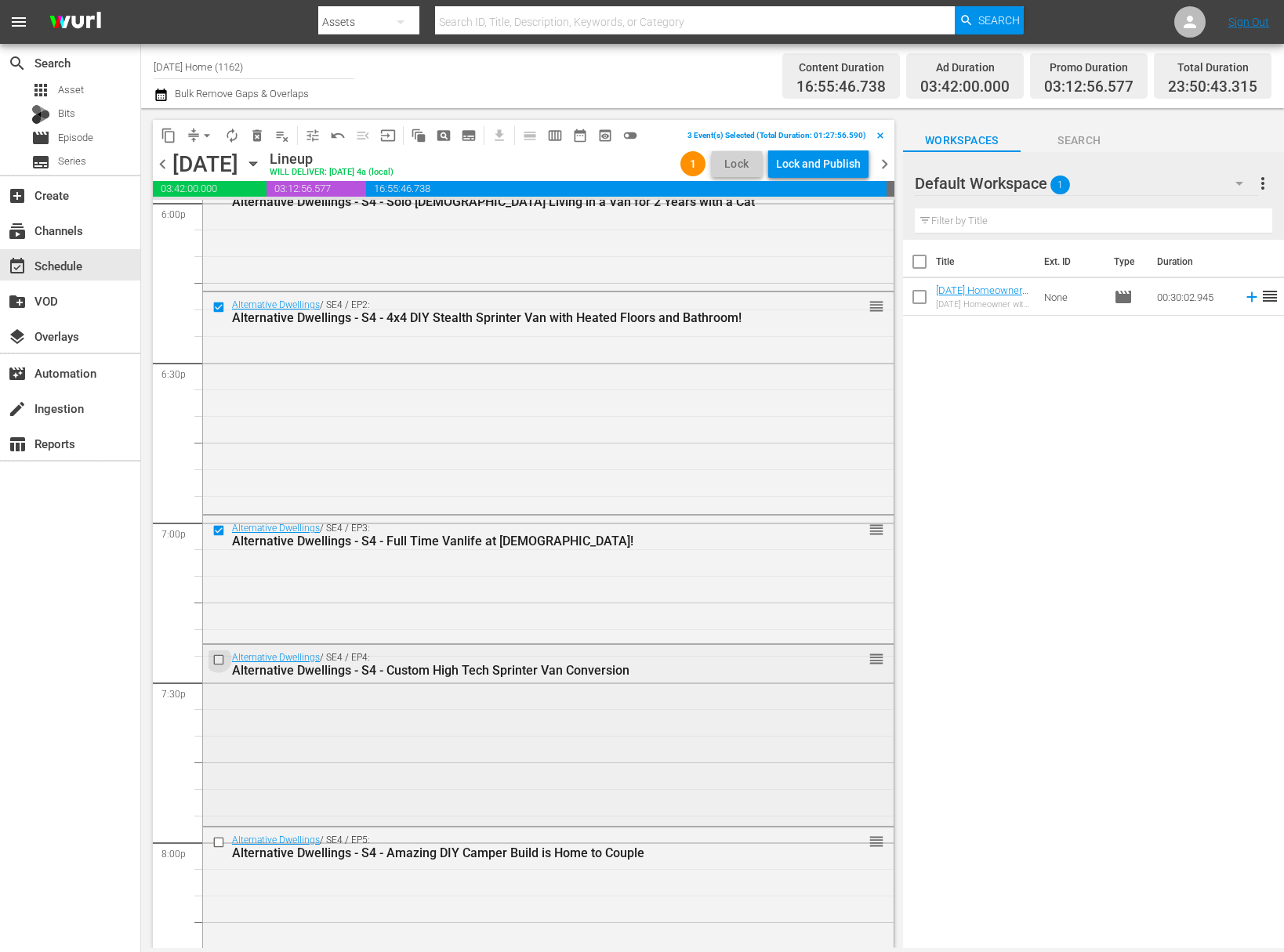
click at [218, 657] on input "checkbox" at bounding box center [221, 659] width 16 height 13
click at [218, 842] on input "checkbox" at bounding box center [221, 842] width 16 height 13
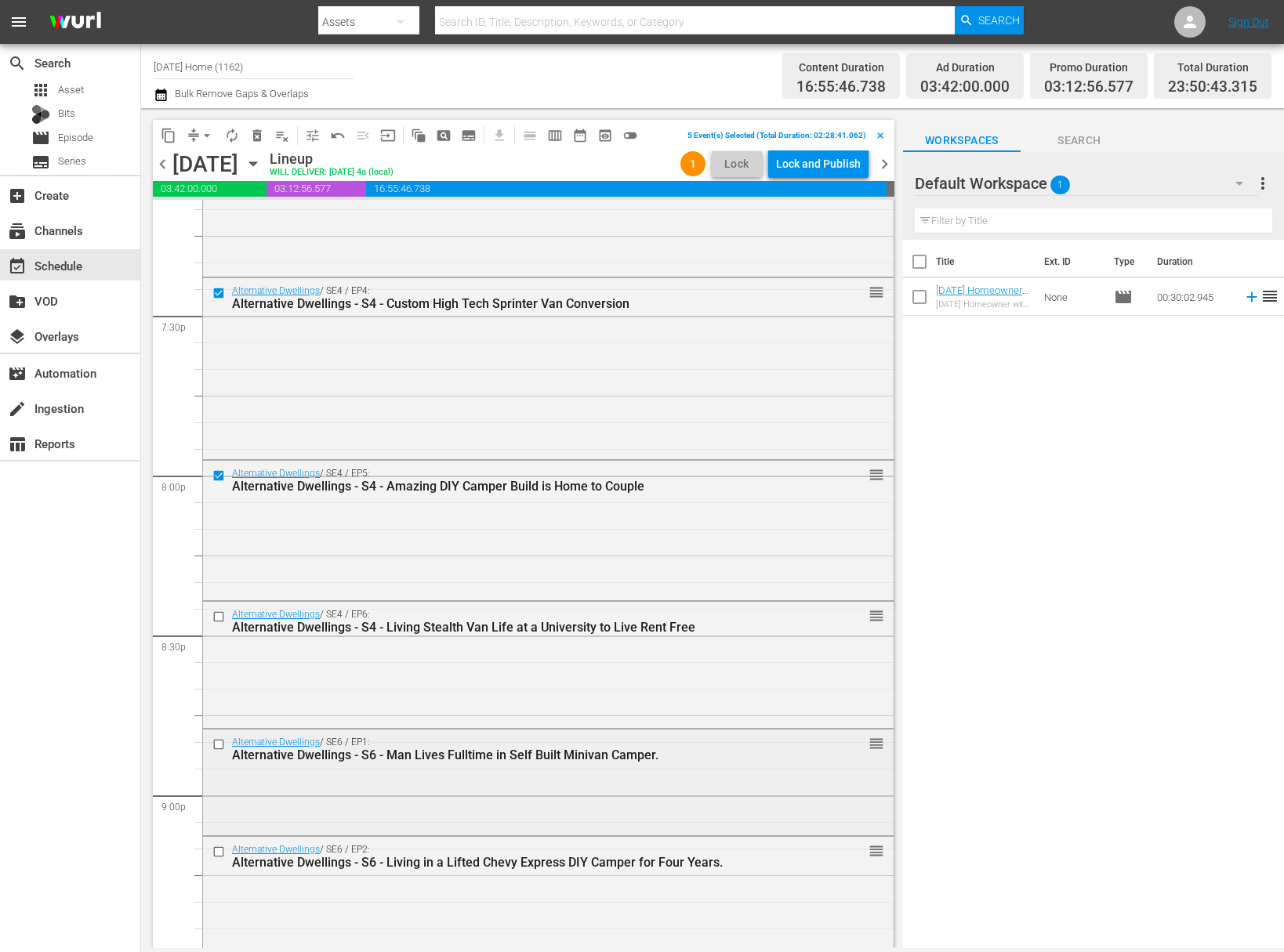
scroll to position [6130, 0]
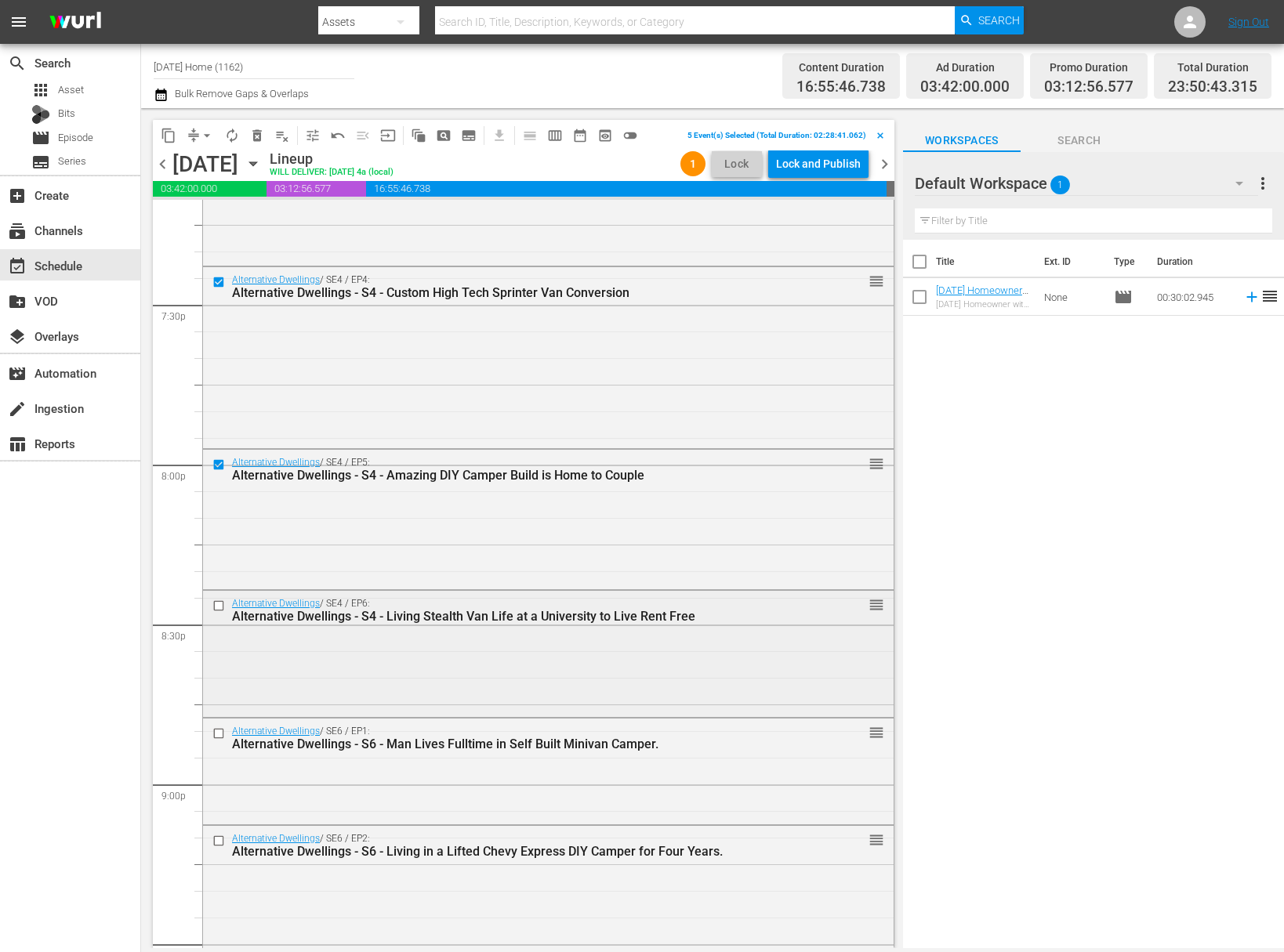
click at [219, 603] on input "checkbox" at bounding box center [221, 606] width 16 height 13
click at [221, 731] on input "checkbox" at bounding box center [221, 733] width 16 height 13
click at [219, 839] on input "checkbox" at bounding box center [221, 841] width 16 height 13
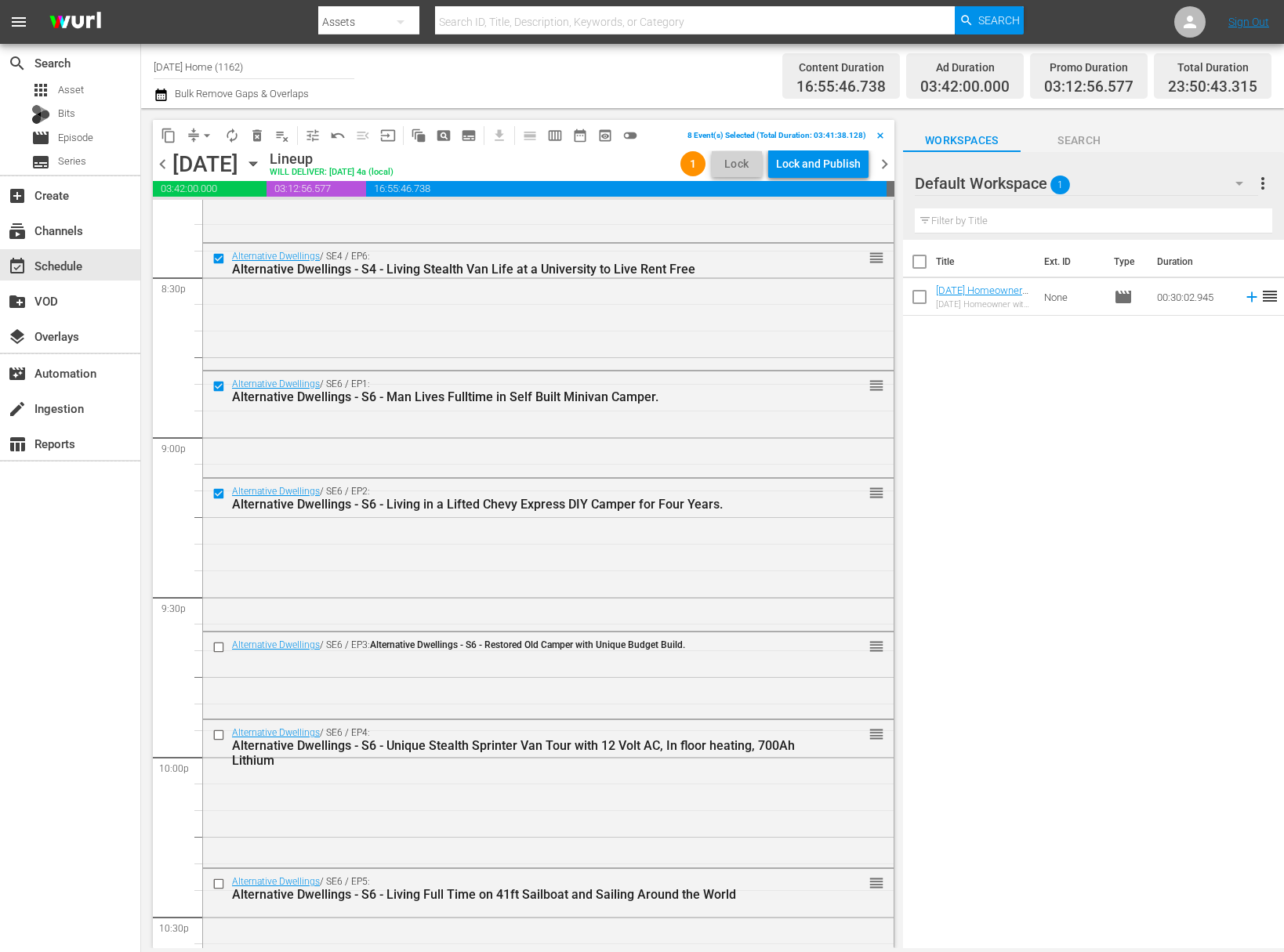
scroll to position [6478, 0]
click at [218, 729] on input "checkbox" at bounding box center [221, 734] width 16 height 13
click at [217, 644] on input "checkbox" at bounding box center [221, 646] width 16 height 13
click at [217, 882] on input "checkbox" at bounding box center [221, 883] width 16 height 13
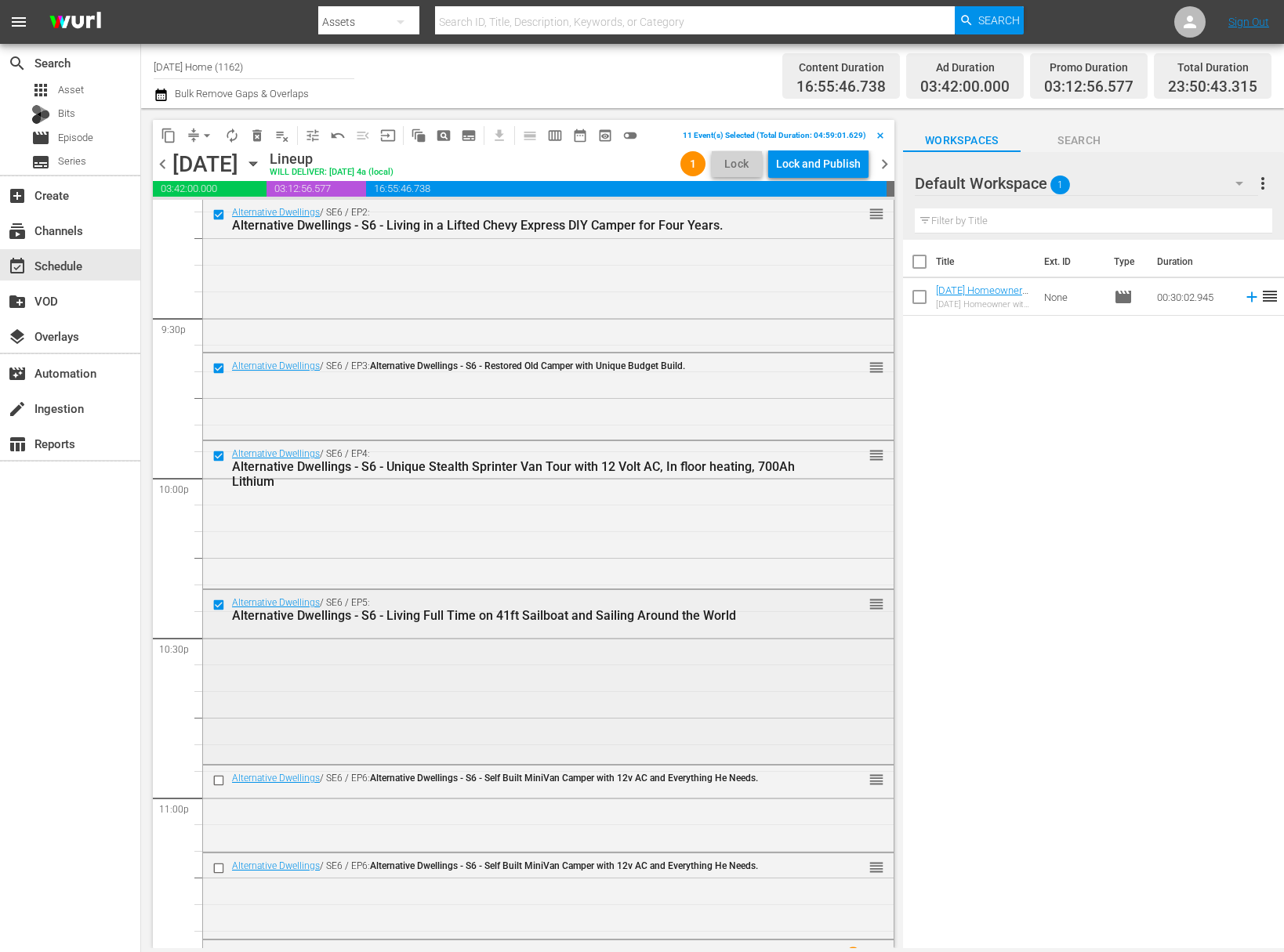
scroll to position [6822, 0]
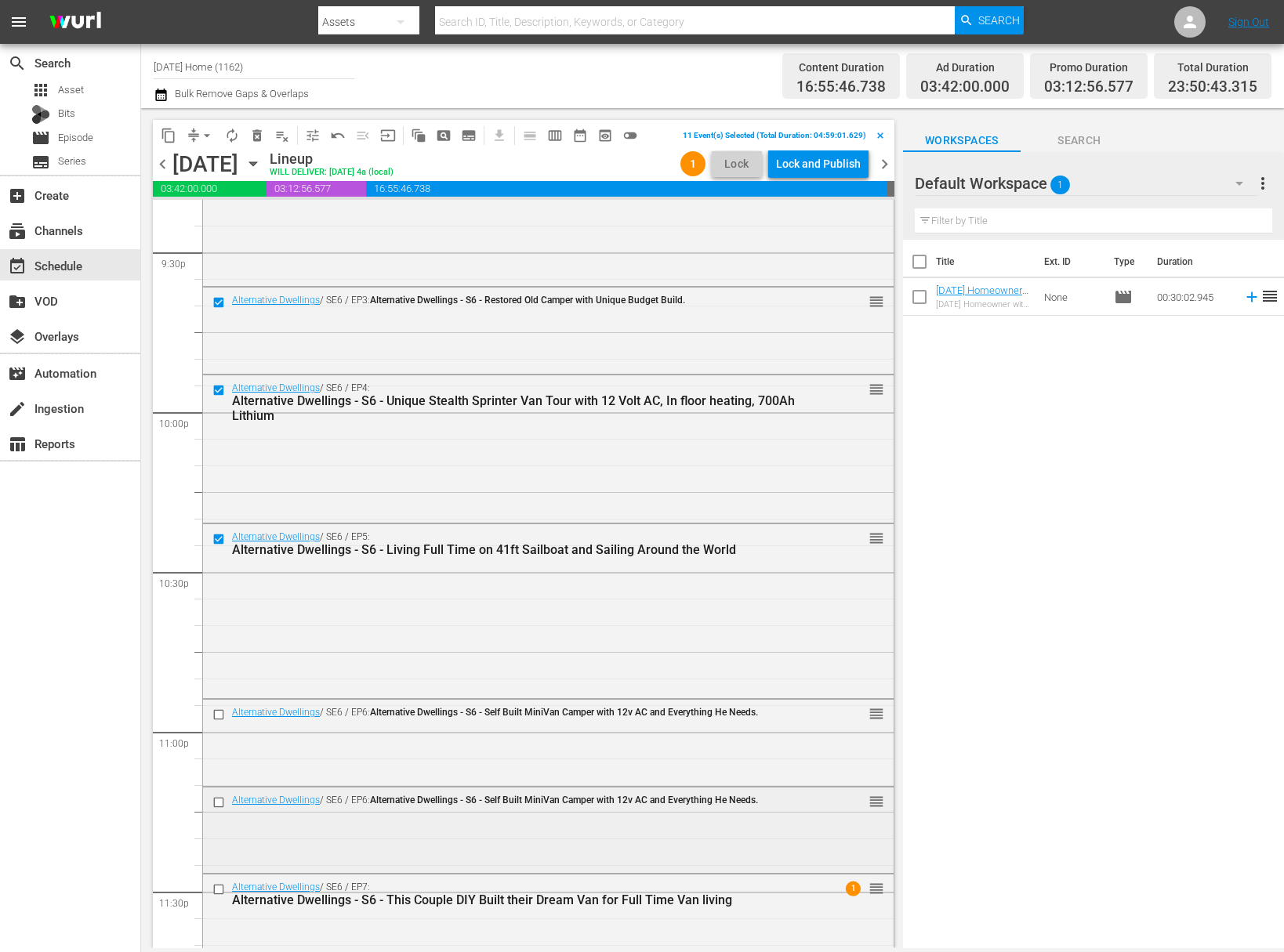
click at [216, 803] on input "checkbox" at bounding box center [221, 803] width 16 height 13
click at [220, 717] on input "checkbox" at bounding box center [221, 715] width 16 height 13
click at [216, 888] on input "checkbox" at bounding box center [221, 889] width 16 height 13
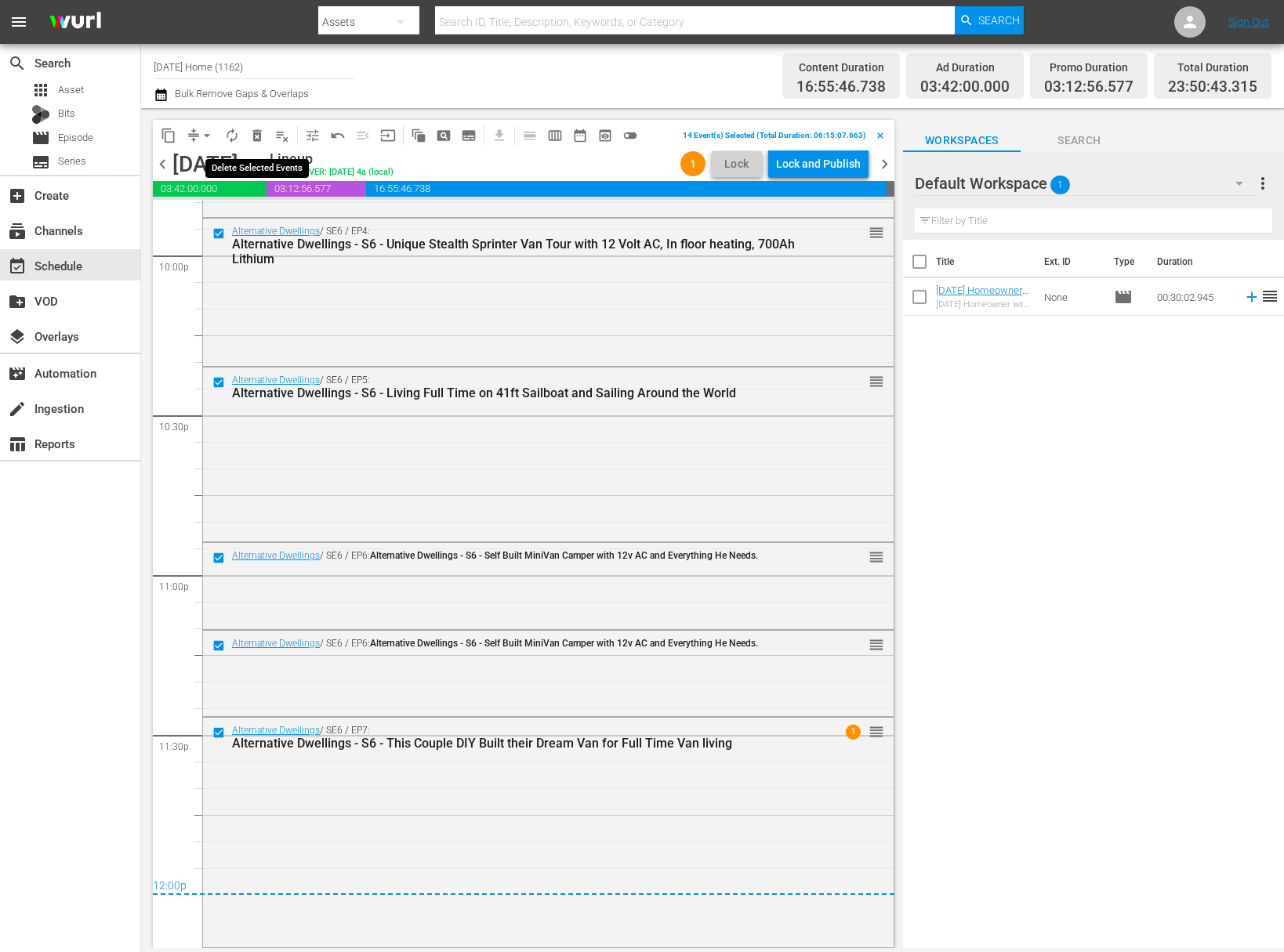
click at [262, 130] on span "delete_forever_outlined" at bounding box center [256, 135] width 15 height 15
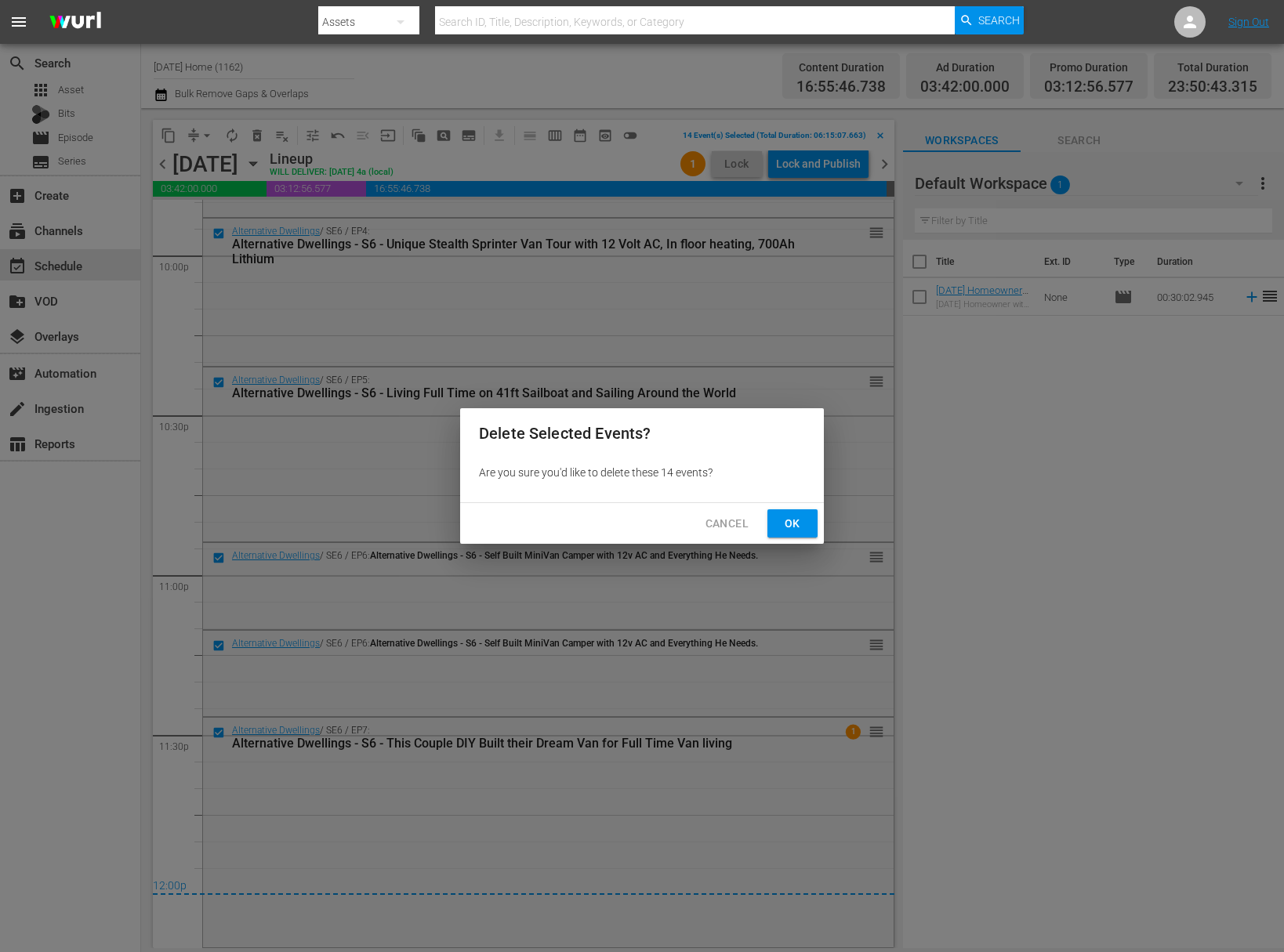
click at [800, 522] on span "Ok" at bounding box center [792, 524] width 25 height 20
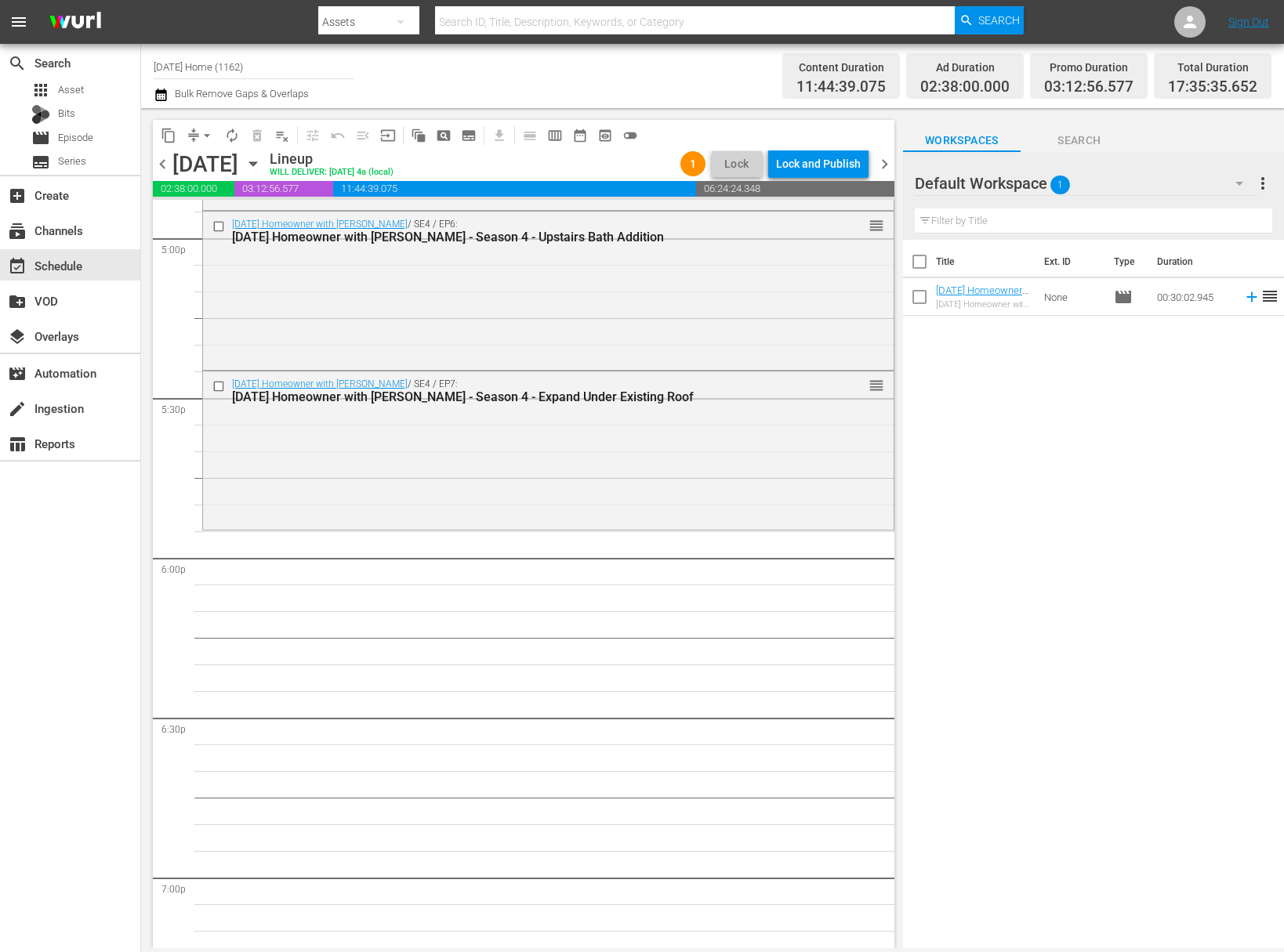
scroll to position [5085, 0]
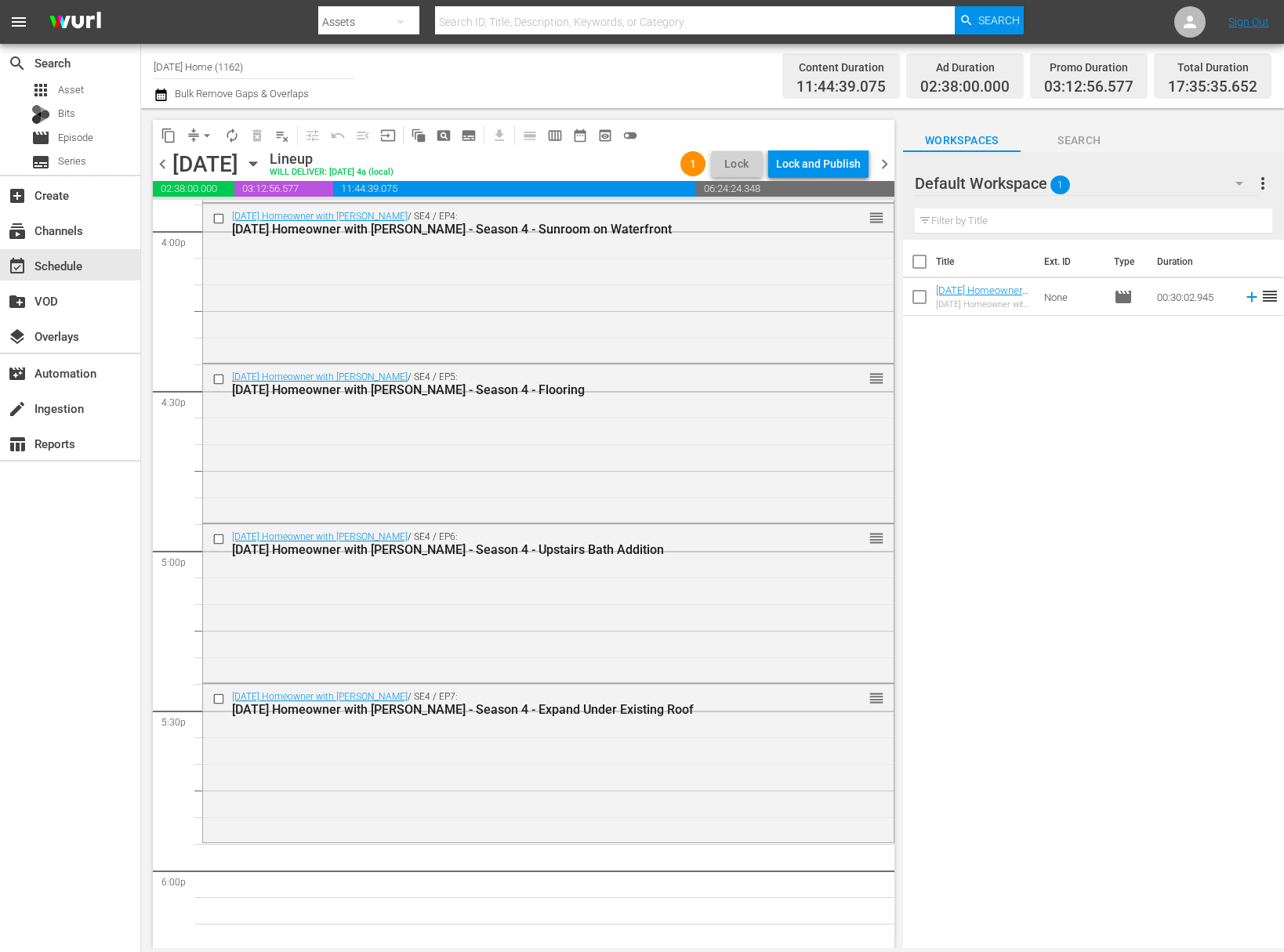
click at [262, 158] on icon "button" at bounding box center [253, 164] width 17 height 17
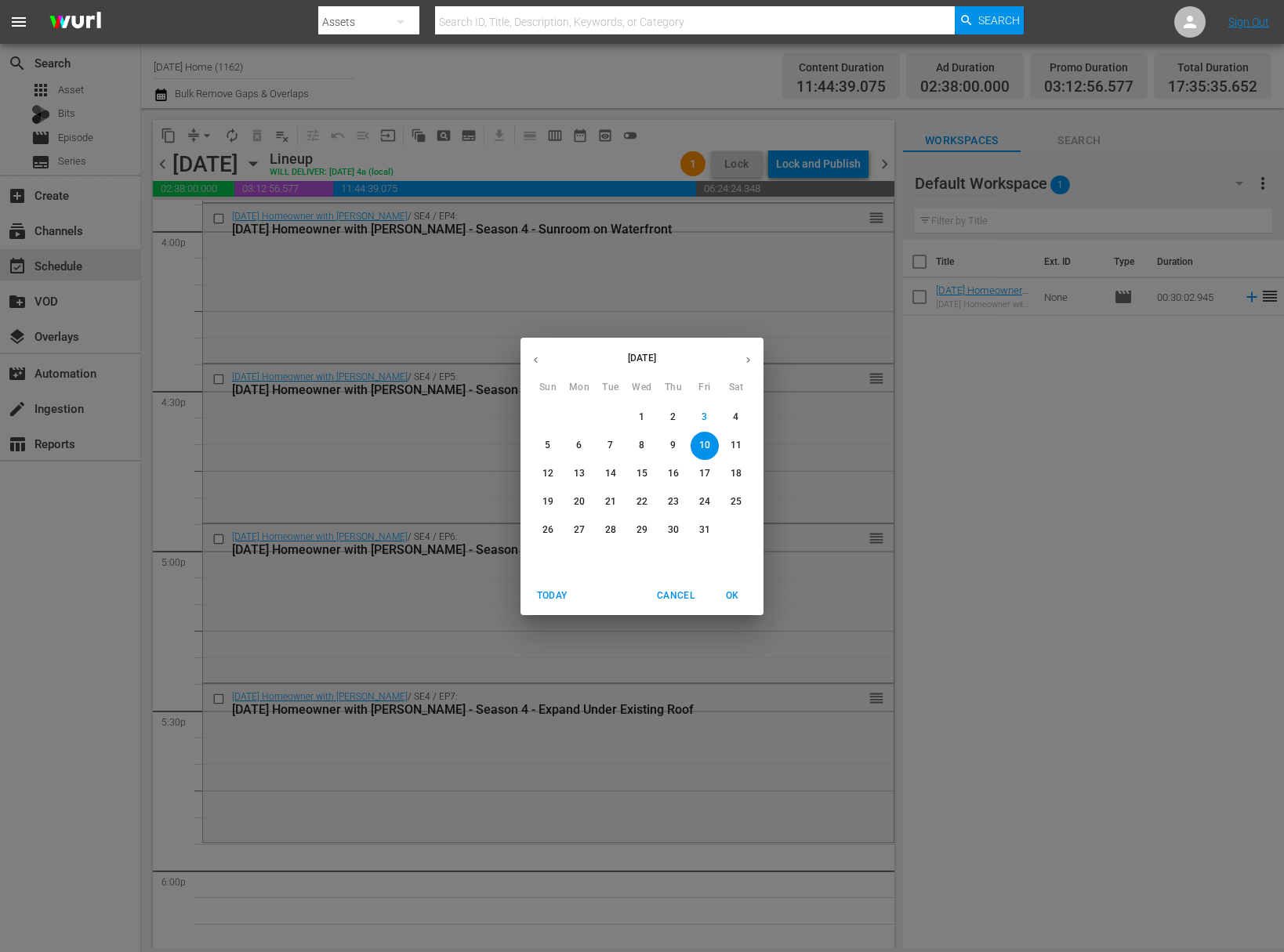
click at [742, 444] on span "11" at bounding box center [736, 445] width 28 height 13
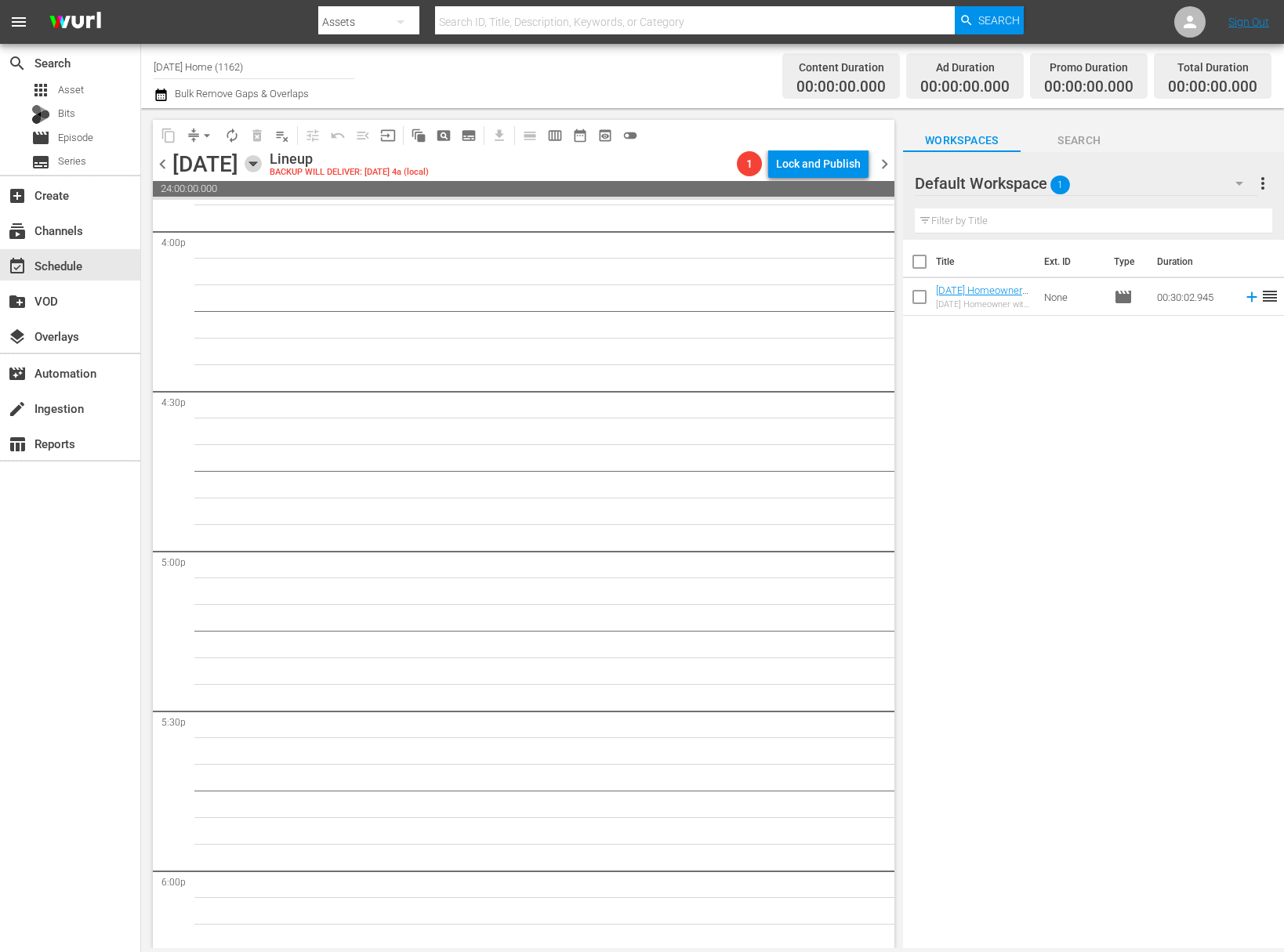
click at [256, 163] on icon "button" at bounding box center [252, 164] width 7 height 4
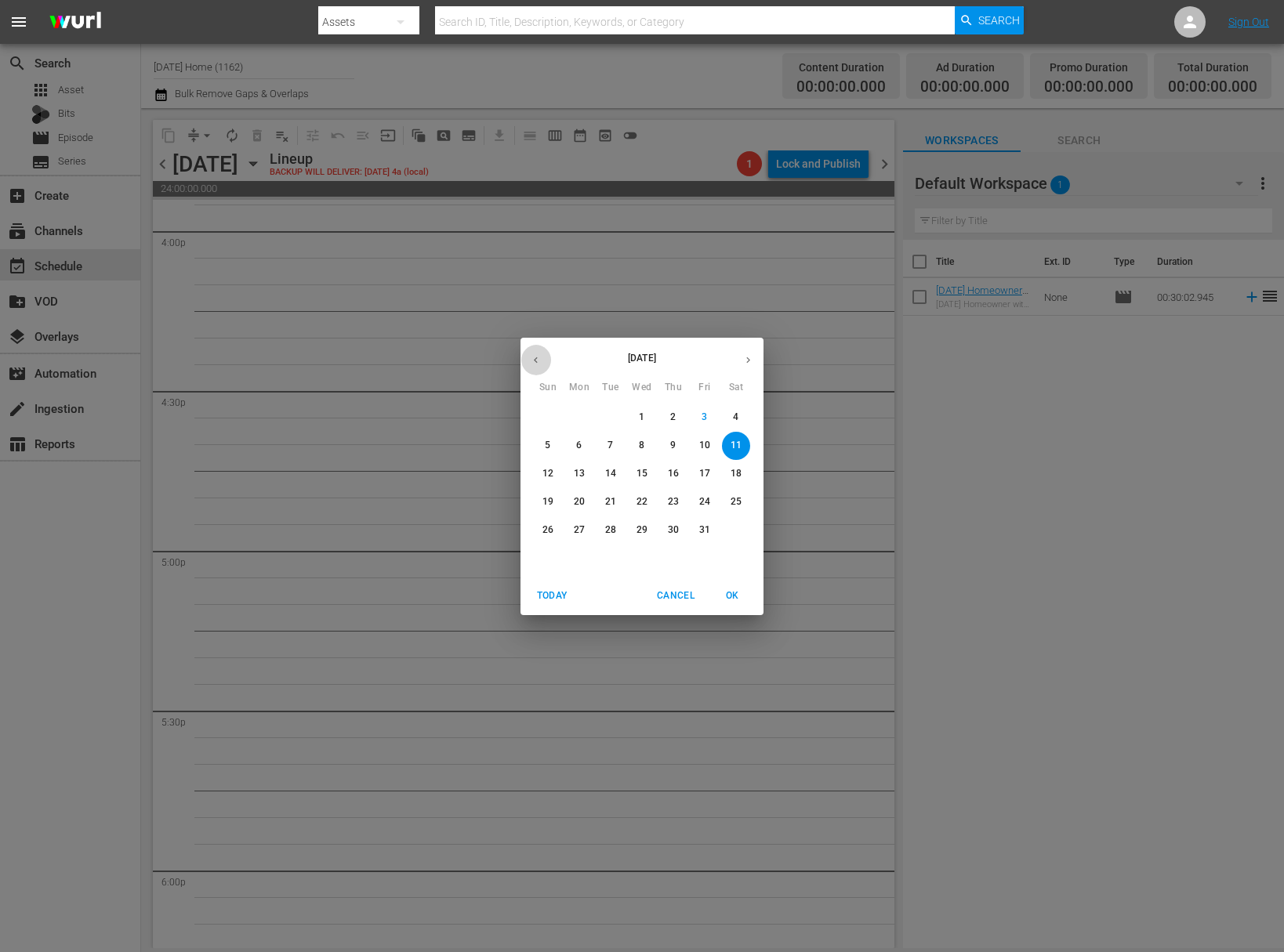
click at [535, 354] on icon "button" at bounding box center [535, 360] width 11 height 11
click at [640, 504] on p "20" at bounding box center [641, 502] width 11 height 13
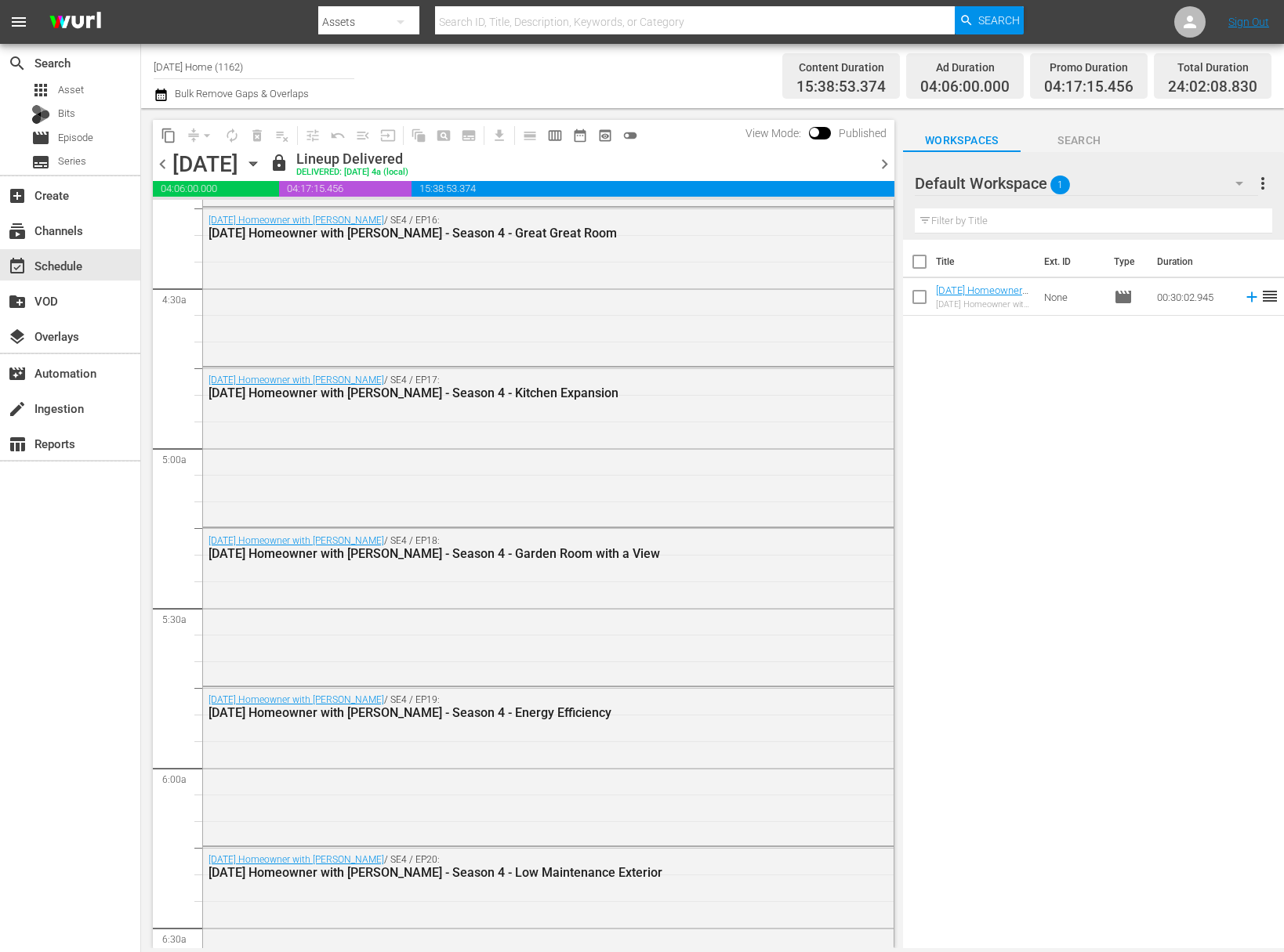
scroll to position [556, 0]
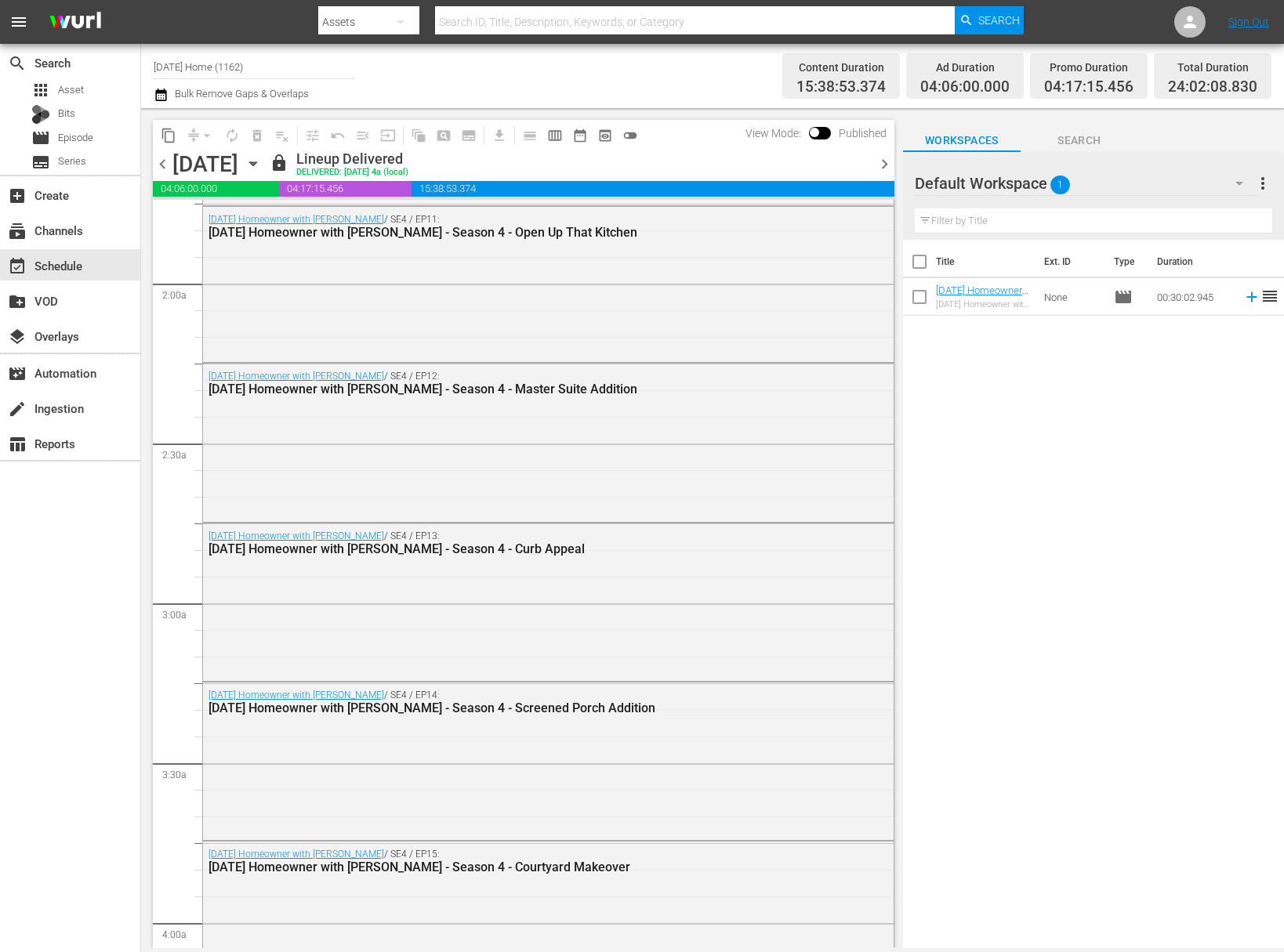
click at [262, 167] on icon "button" at bounding box center [253, 164] width 17 height 17
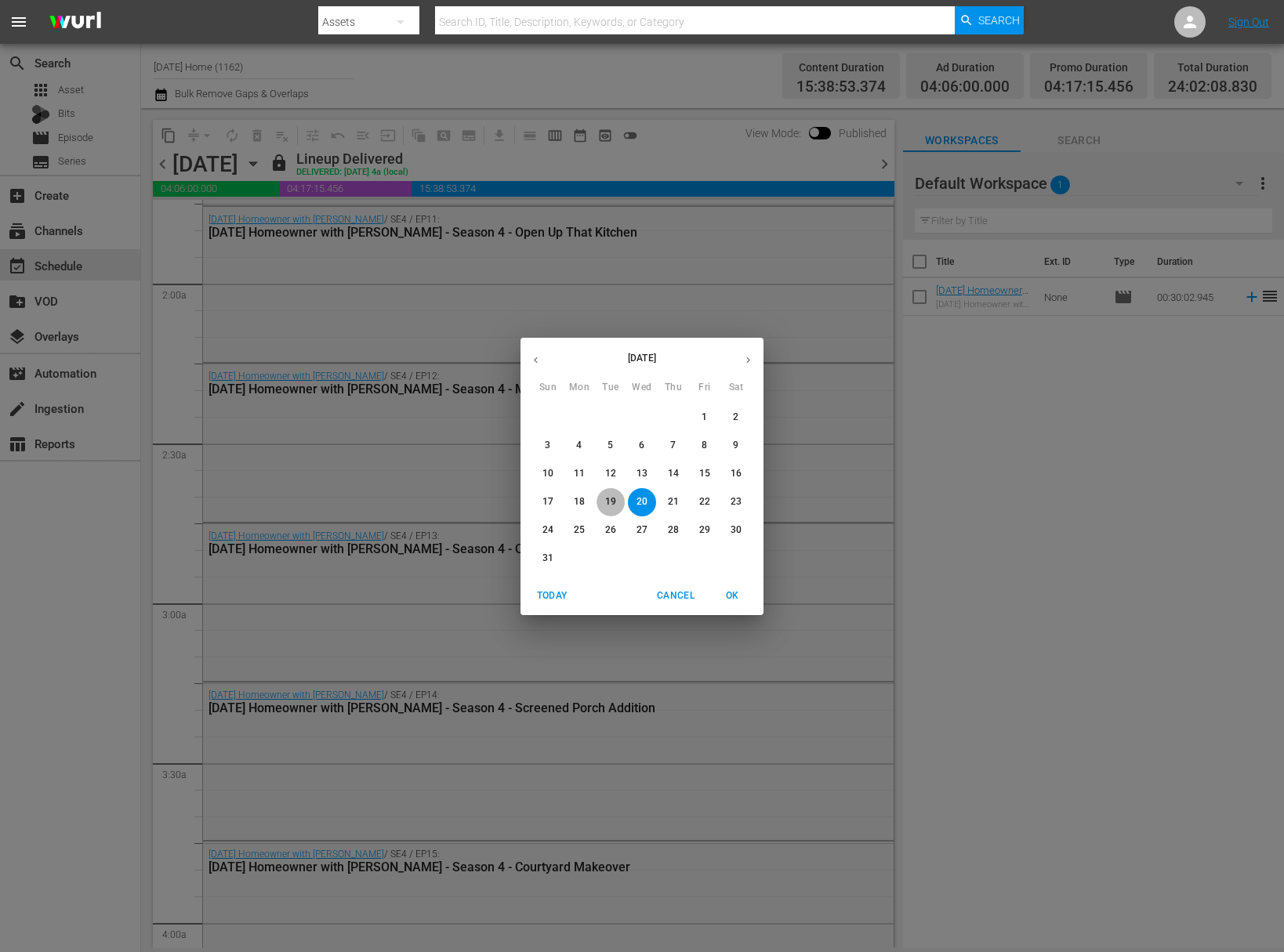
click at [615, 502] on p "19" at bounding box center [610, 502] width 11 height 13
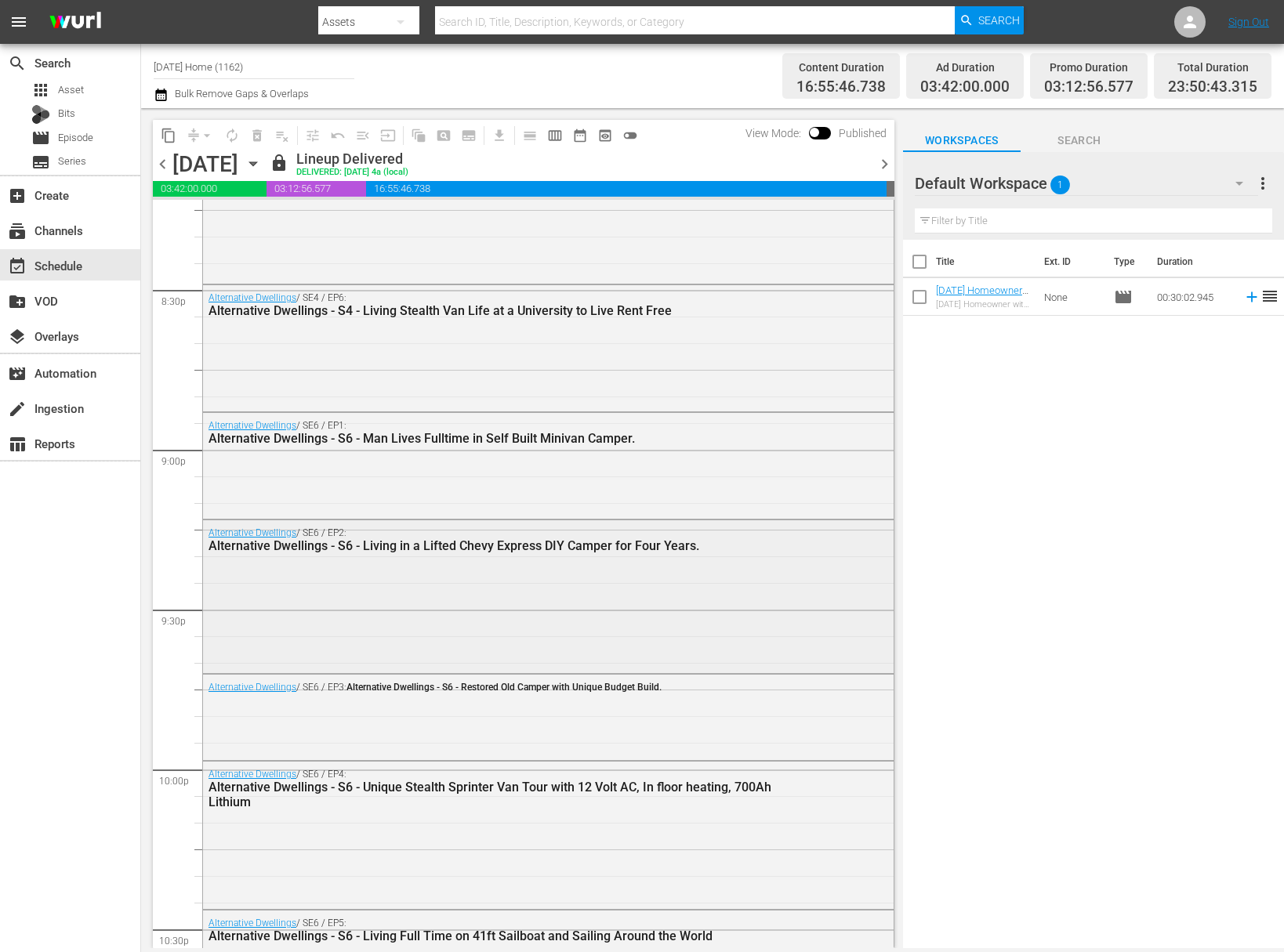
scroll to position [6134, 0]
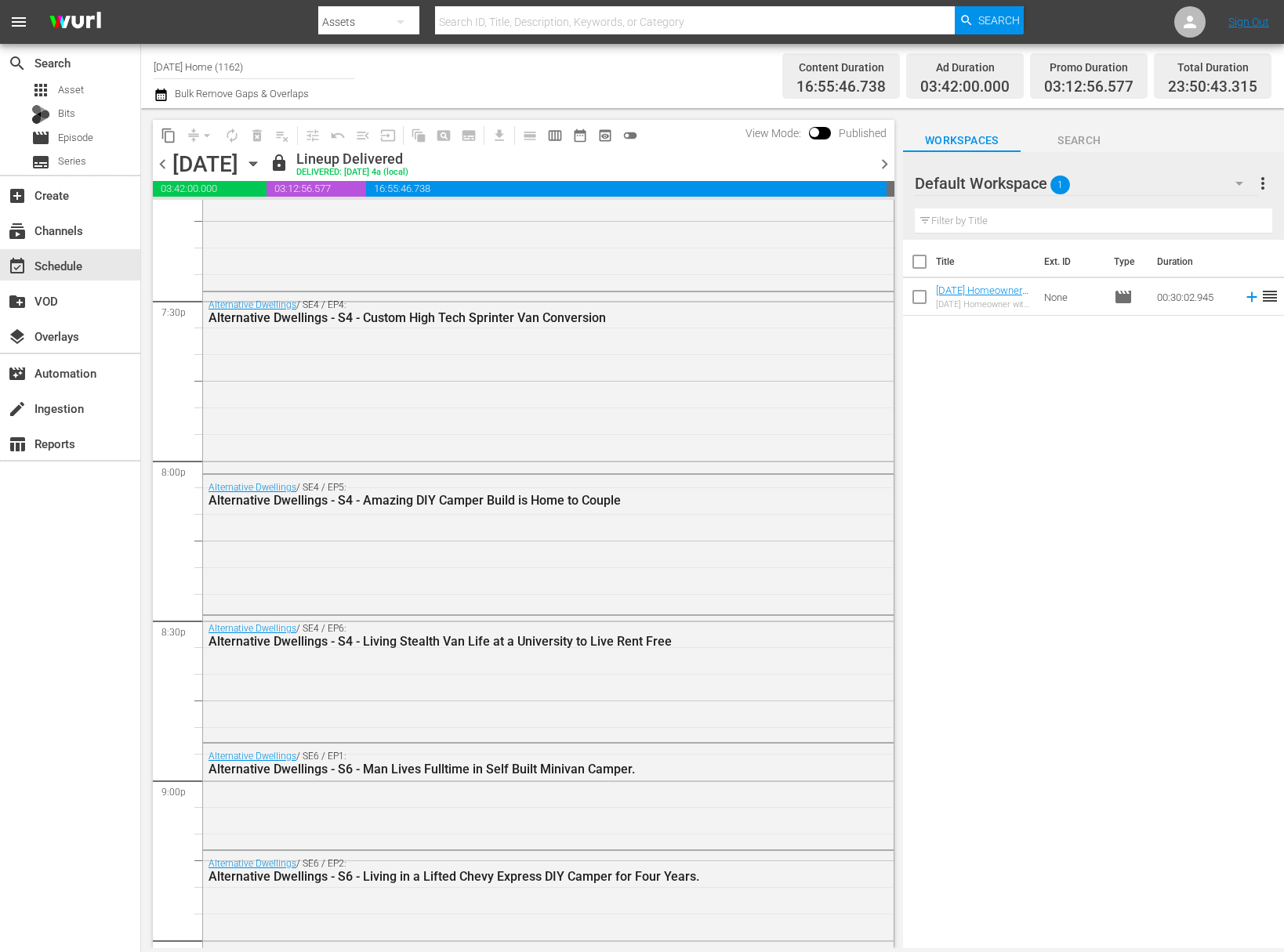
click at [262, 168] on icon "button" at bounding box center [253, 164] width 17 height 17
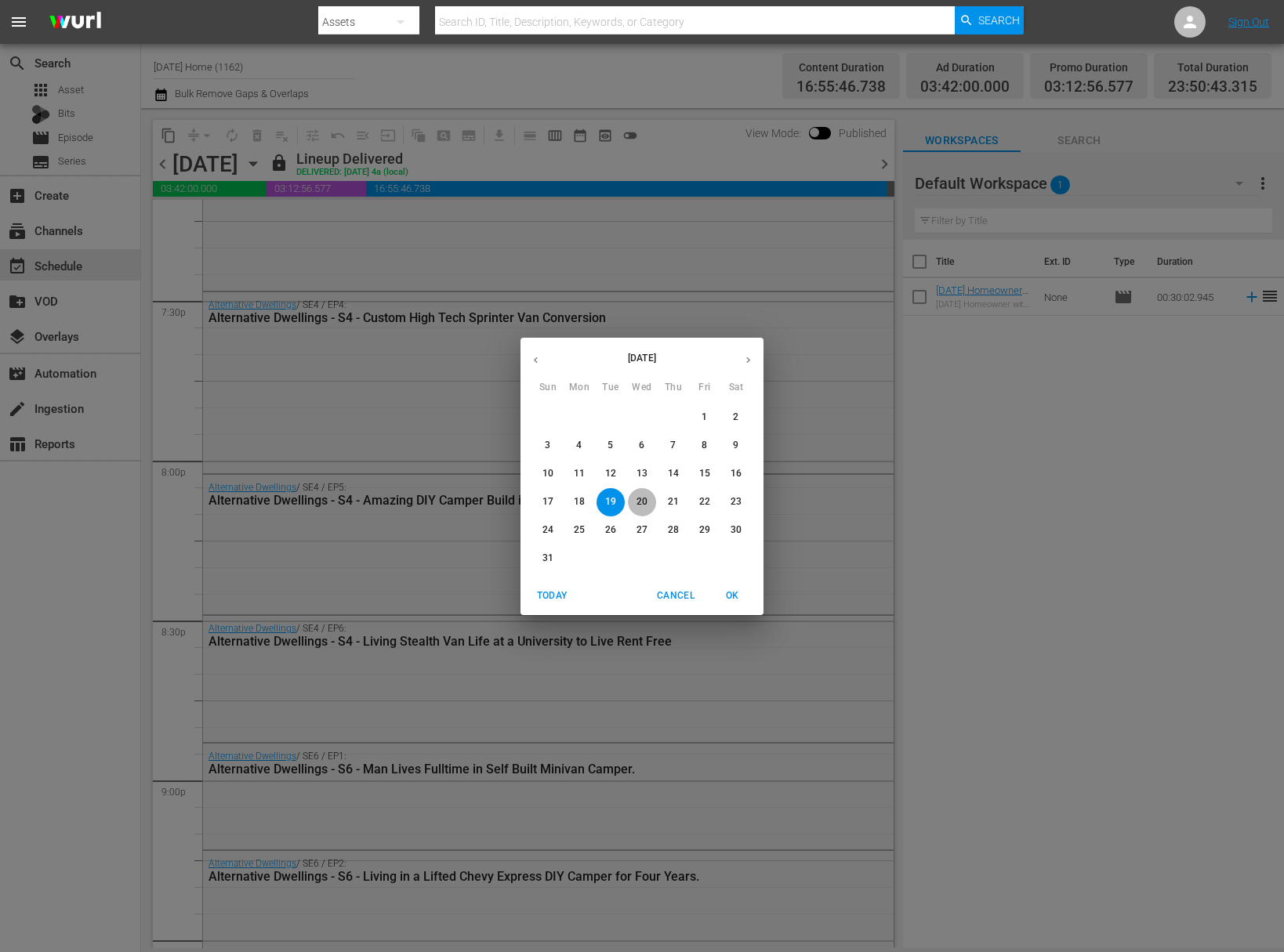
click at [651, 503] on span "20" at bounding box center [641, 502] width 28 height 13
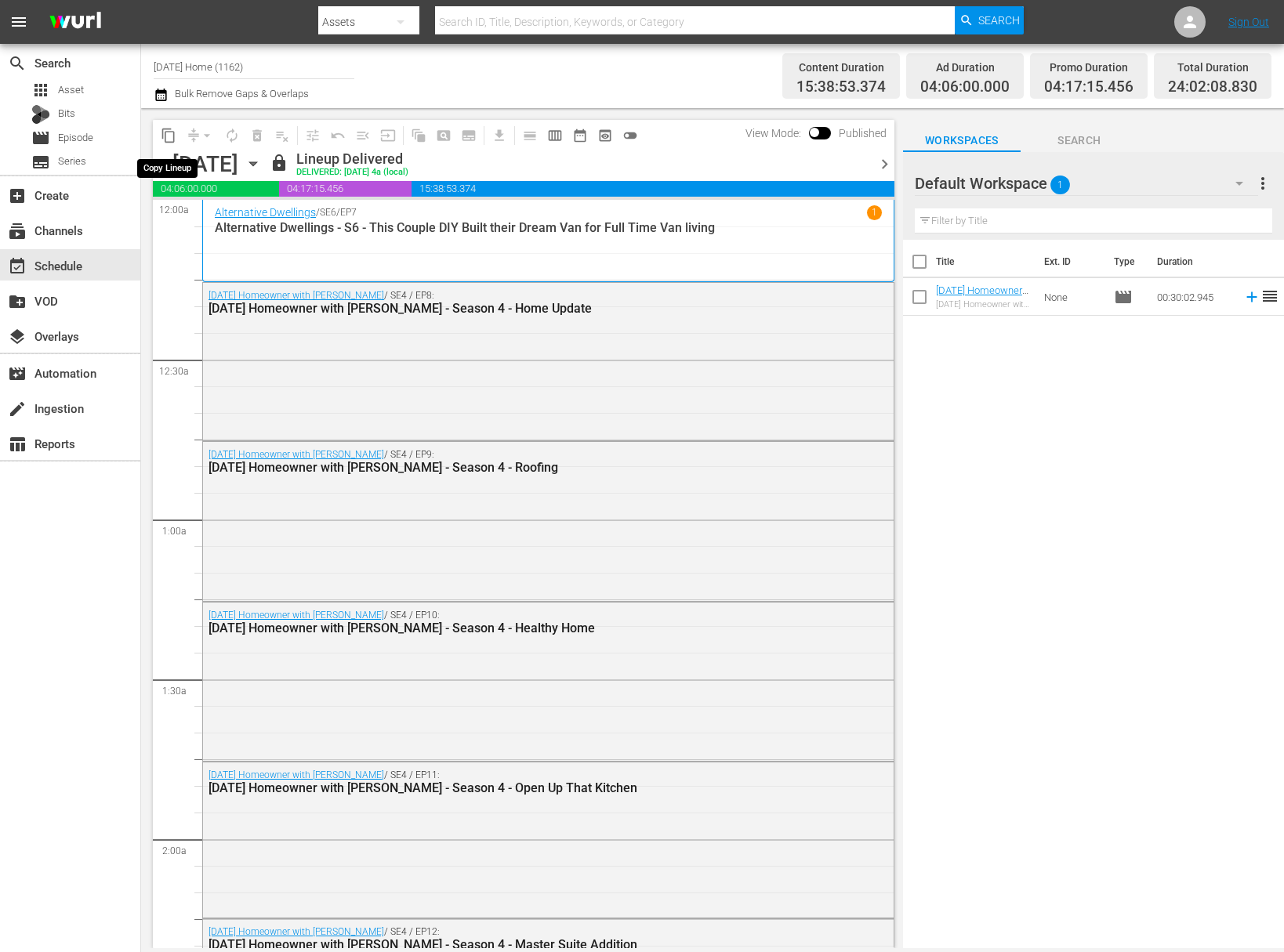
click at [170, 140] on span "content_copy" at bounding box center [168, 135] width 15 height 15
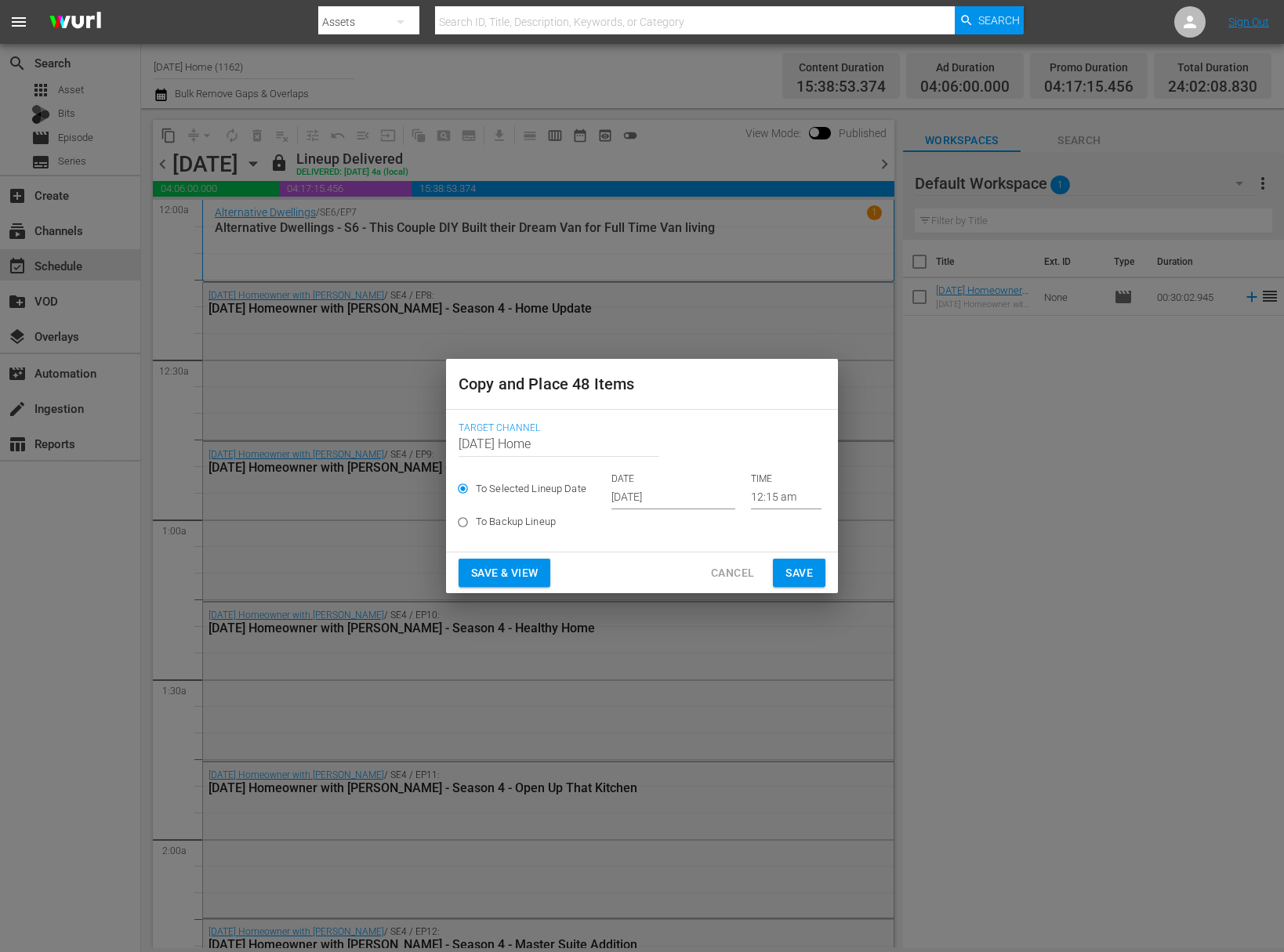
click at [719, 580] on span "Cancel" at bounding box center [732, 574] width 43 height 20
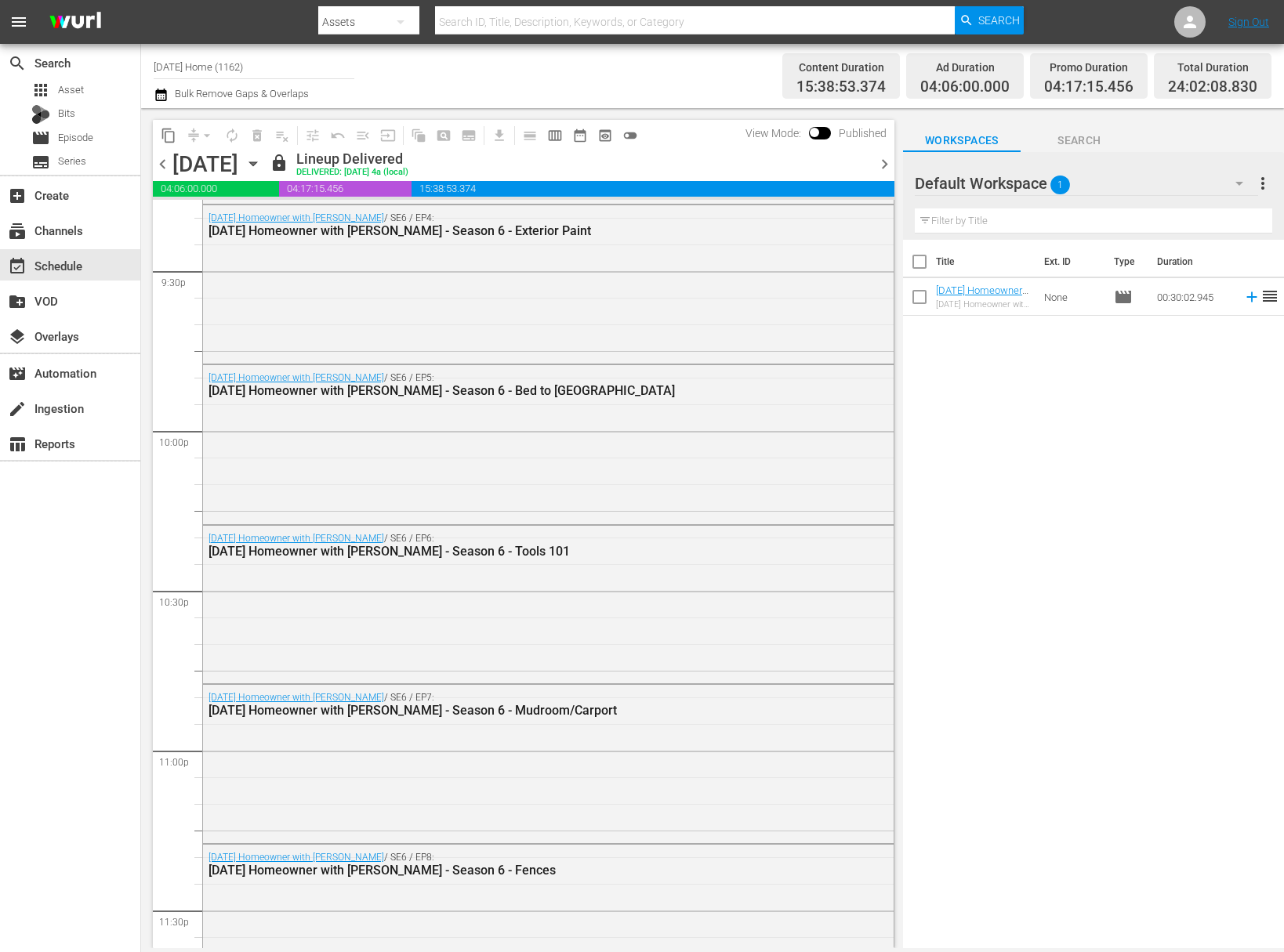
scroll to position [7020, 0]
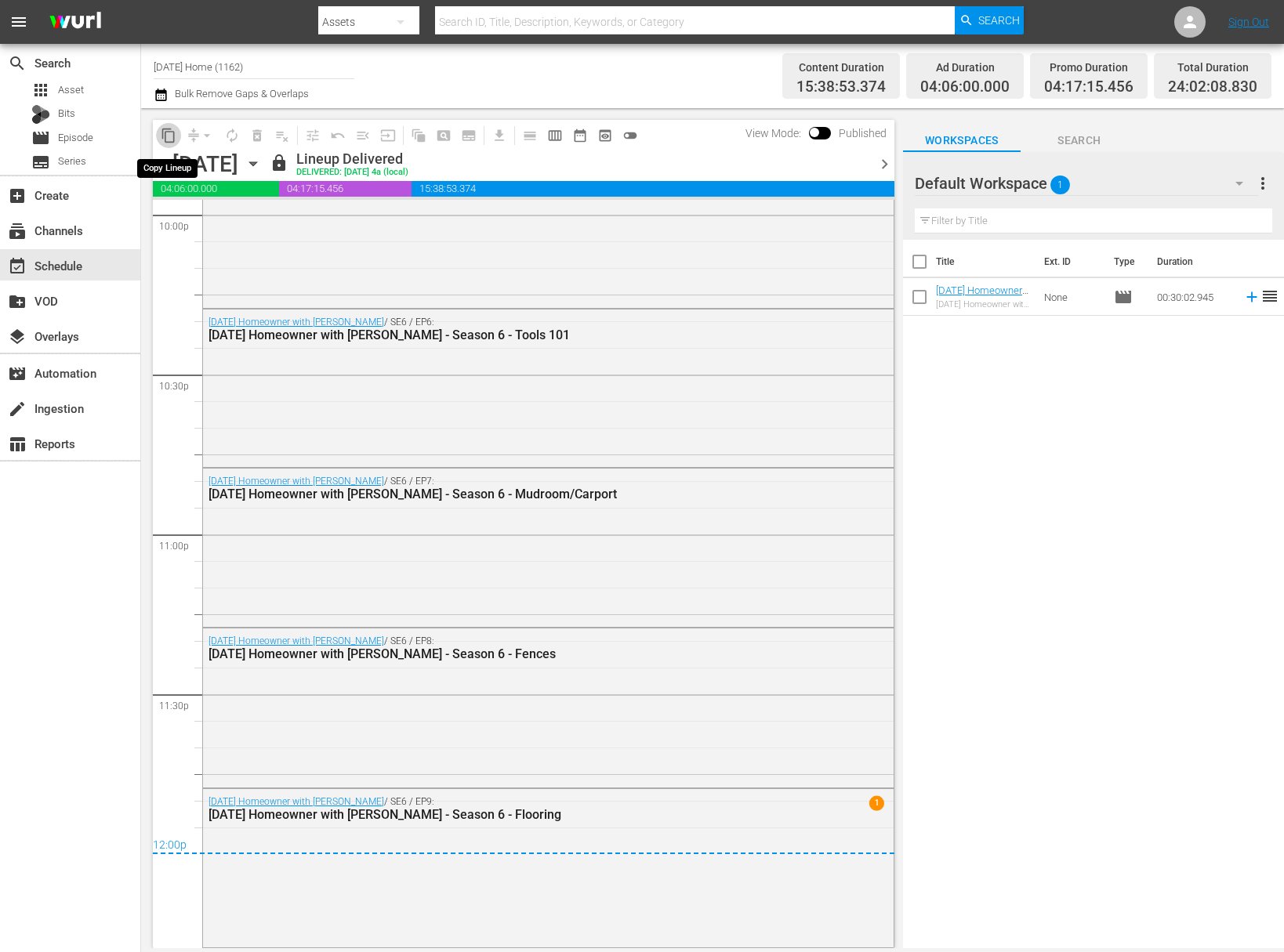
click at [164, 129] on span "content_copy" at bounding box center [168, 135] width 15 height 15
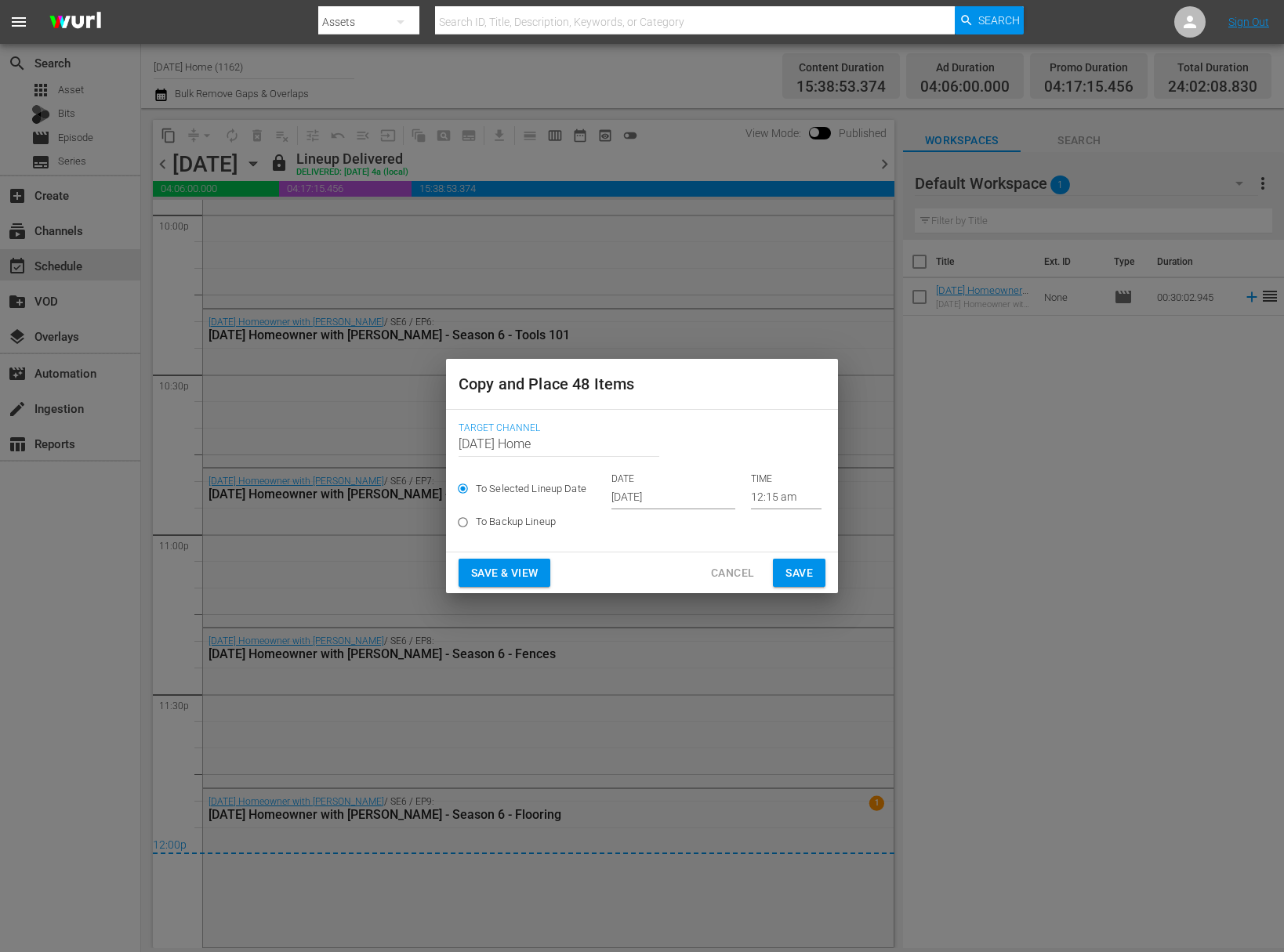
click at [678, 500] on input "Oct 5th 2025" at bounding box center [673, 497] width 124 height 24
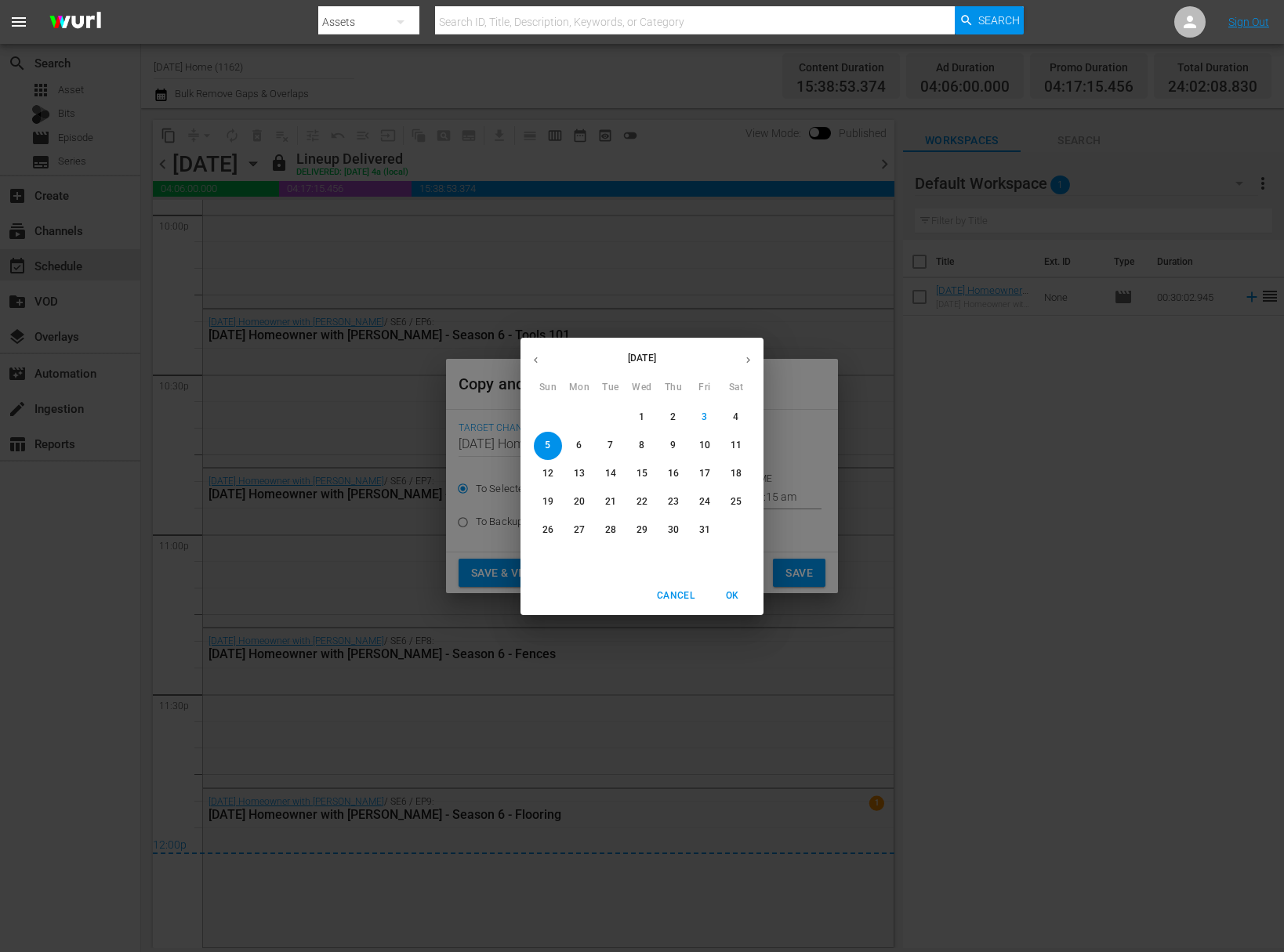
click at [710, 451] on span "10" at bounding box center [705, 445] width 28 height 13
type input "Oct 10th 2025"
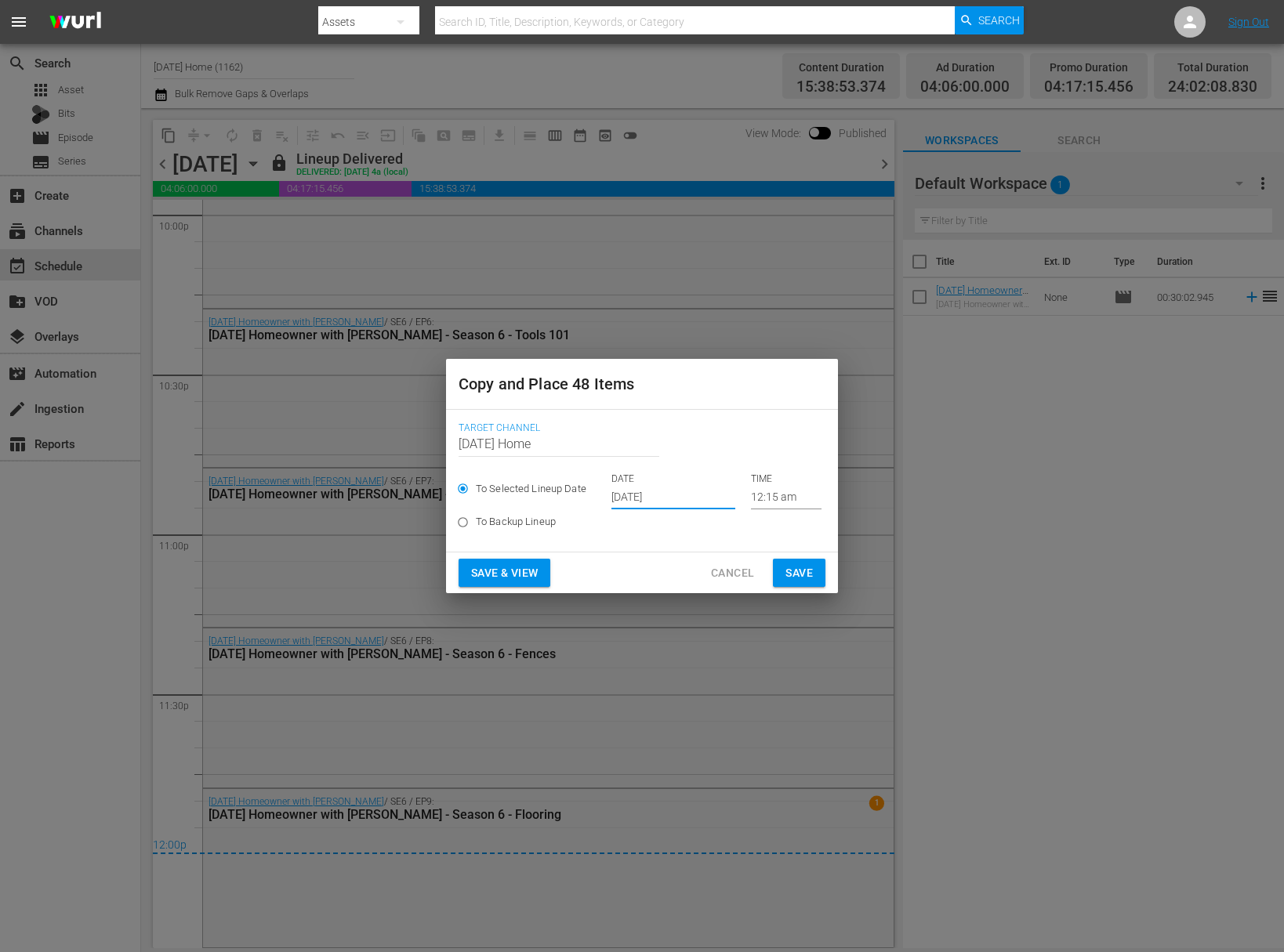
click at [759, 491] on input "12:15 am" at bounding box center [786, 497] width 71 height 24
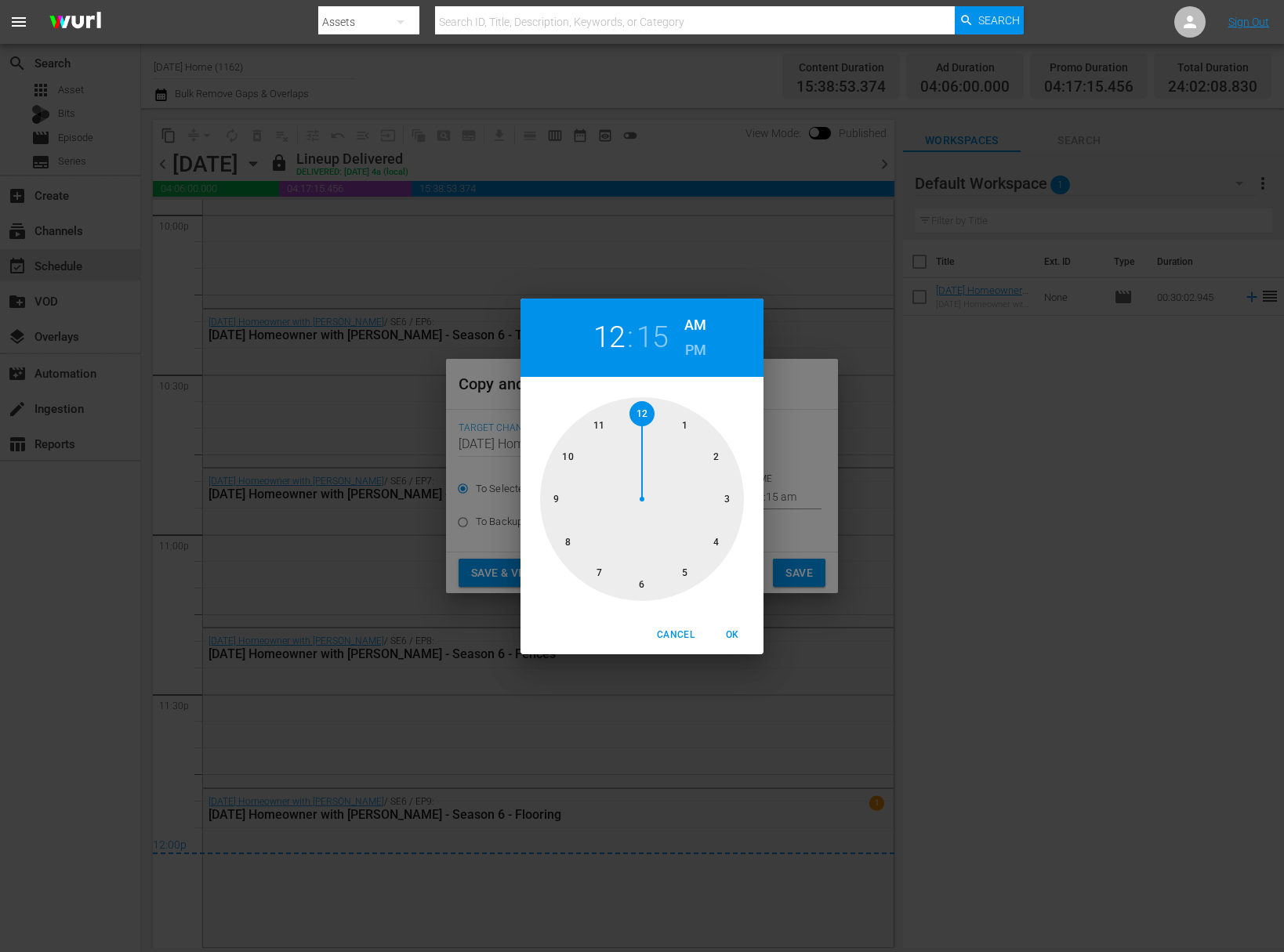
click at [683, 574] on div at bounding box center [642, 499] width 203 height 203
click at [570, 452] on div at bounding box center [642, 499] width 203 height 203
click at [685, 334] on h6 "AM" at bounding box center [695, 325] width 22 height 25
click at [687, 344] on h6 "PM" at bounding box center [696, 350] width 21 height 25
click at [735, 635] on span "OK" at bounding box center [732, 635] width 37 height 16
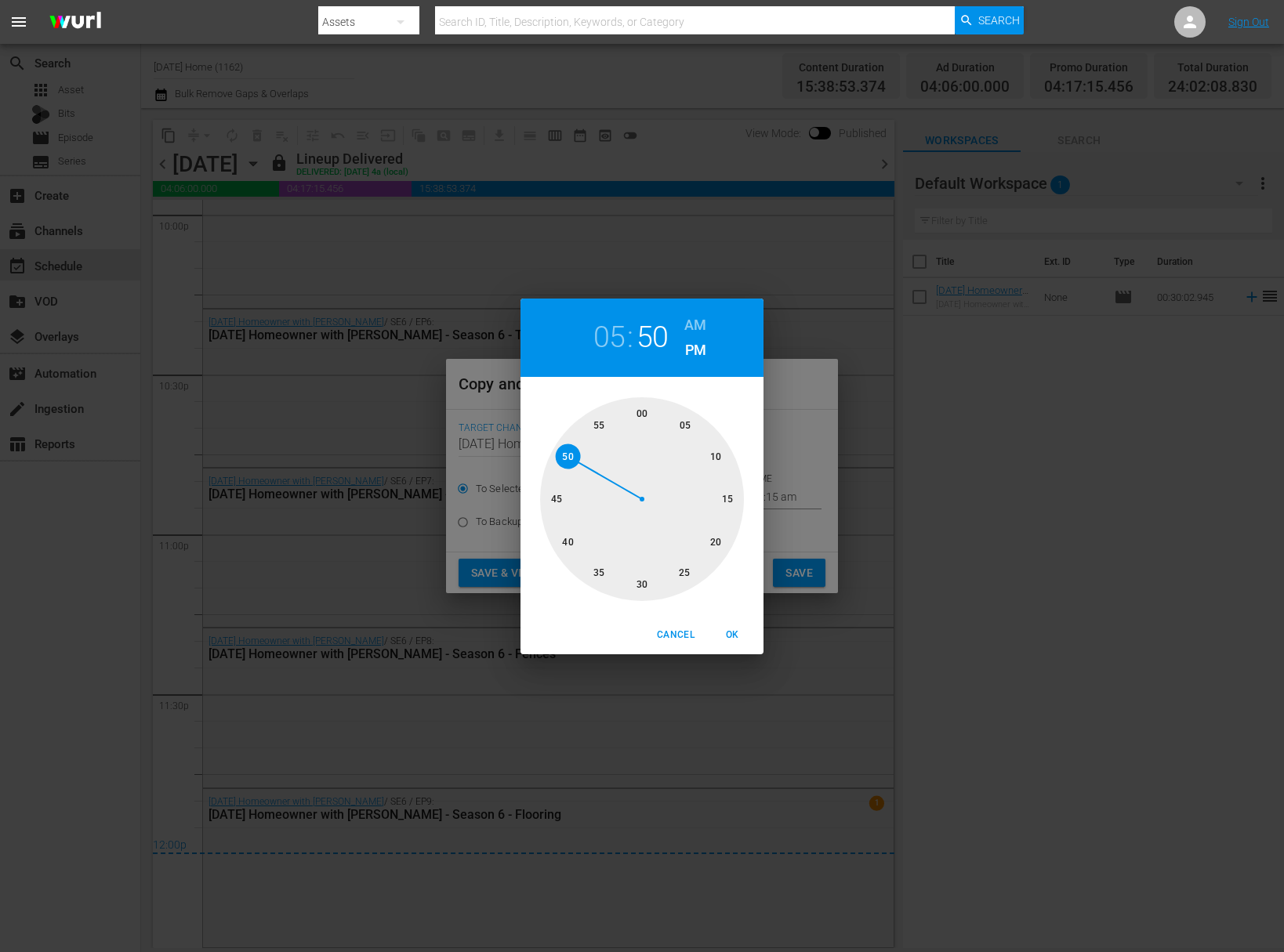
type input "05:50 pm"
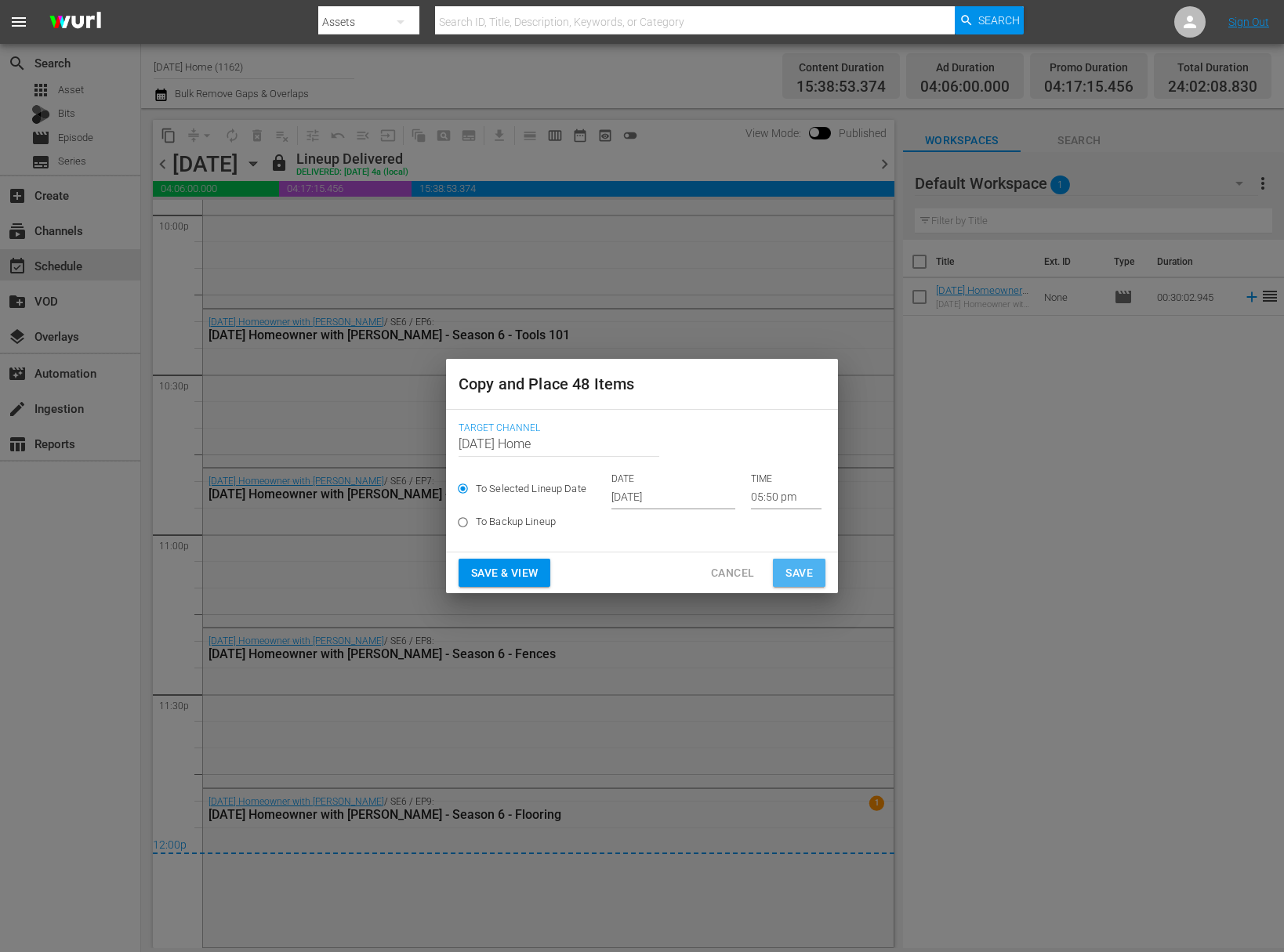
click at [798, 575] on span "Save" at bounding box center [799, 574] width 28 height 20
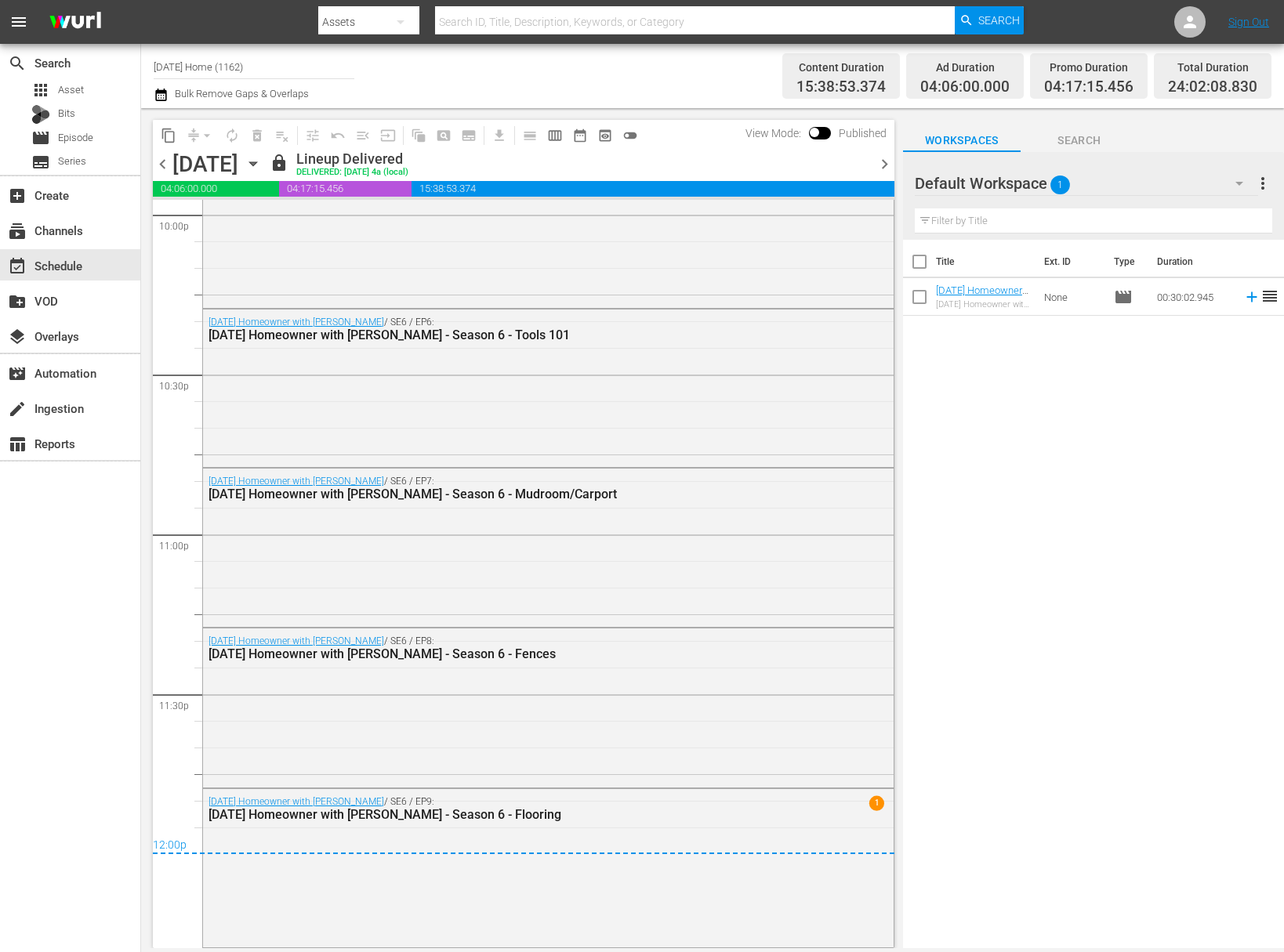
click at [256, 163] on icon "button" at bounding box center [252, 164] width 7 height 4
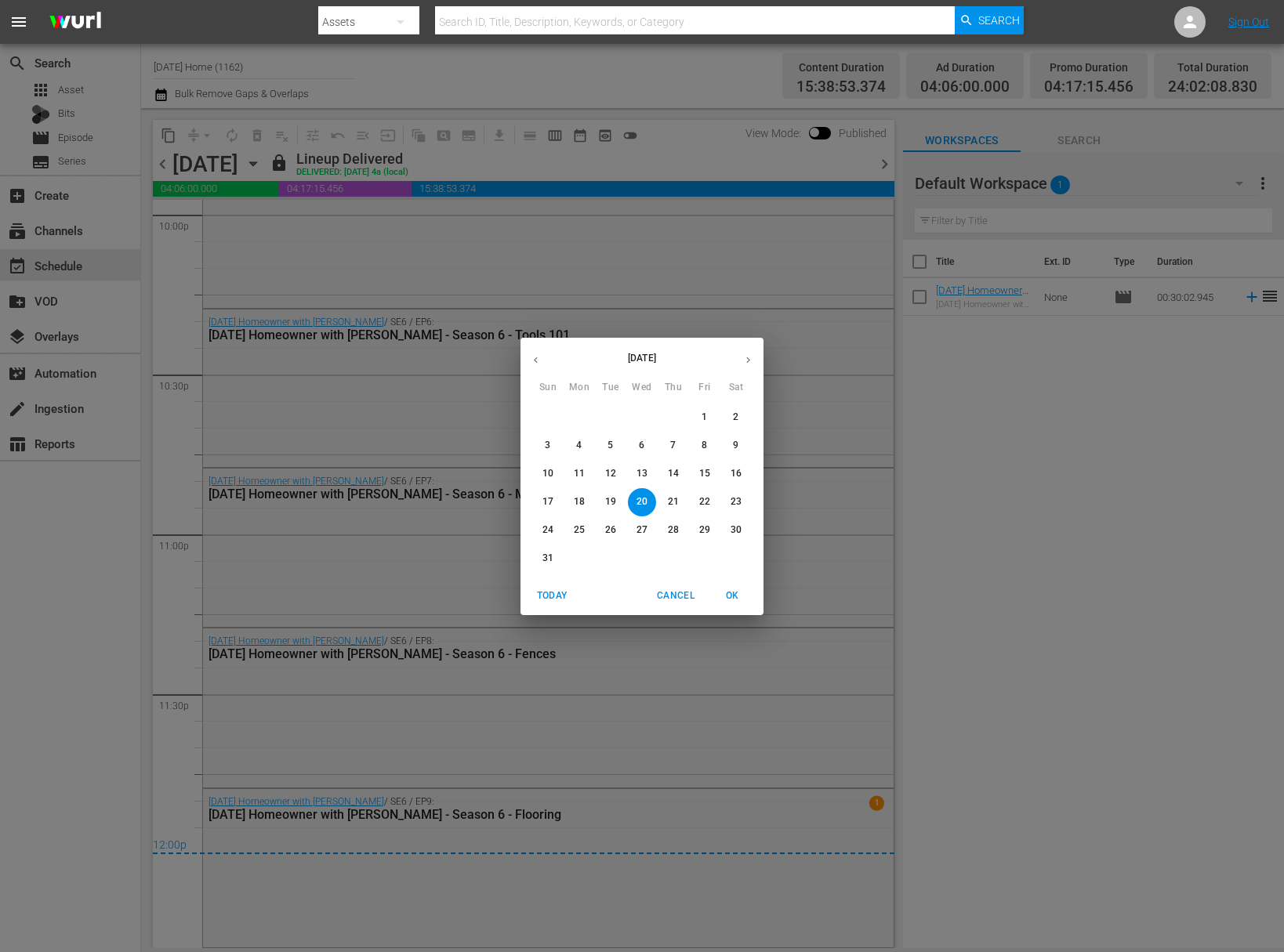
click at [752, 352] on button "button" at bounding box center [749, 360] width 31 height 31
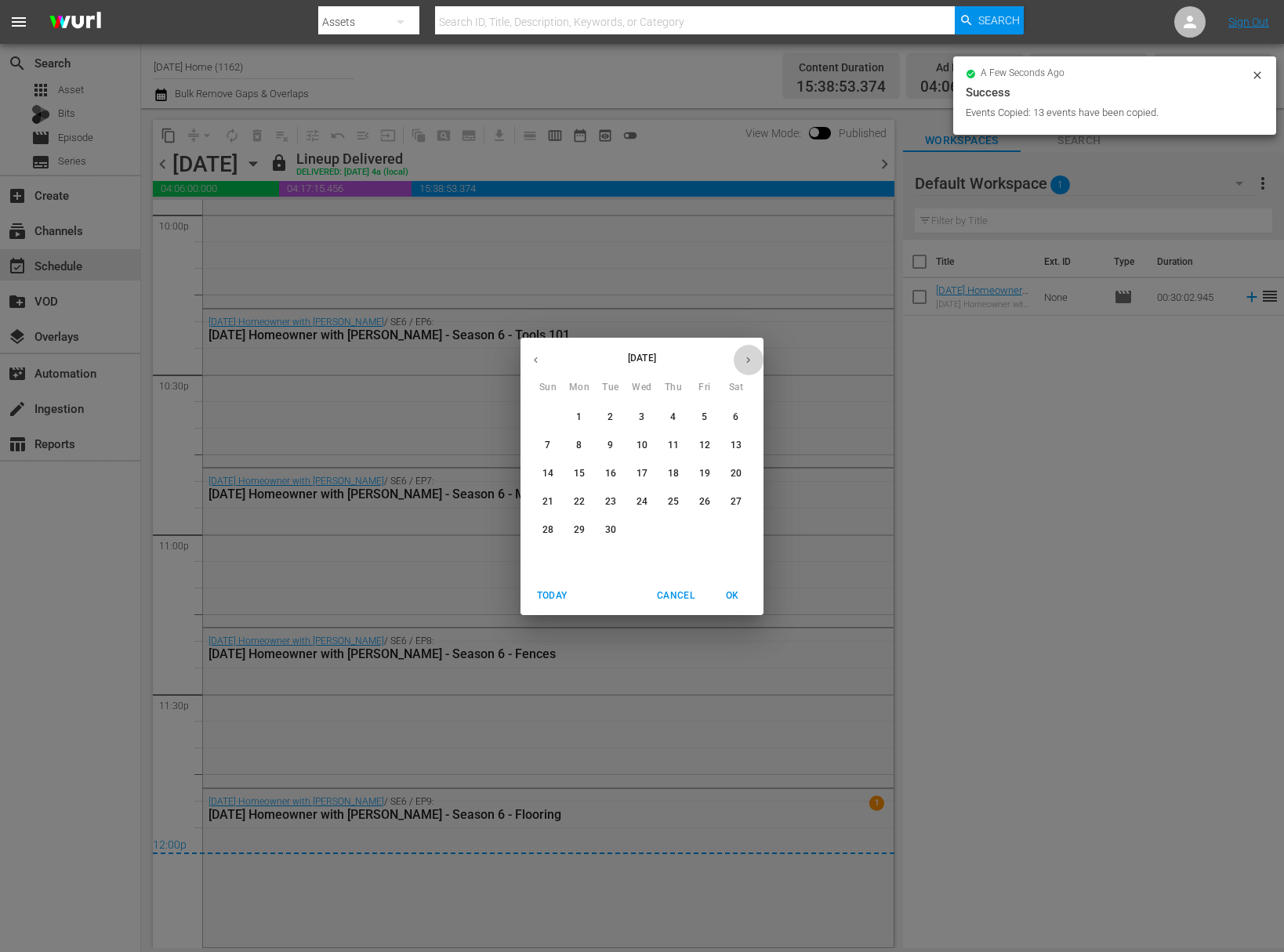
click at [752, 359] on icon "button" at bounding box center [748, 360] width 11 height 11
click at [710, 448] on p "10" at bounding box center [704, 445] width 11 height 13
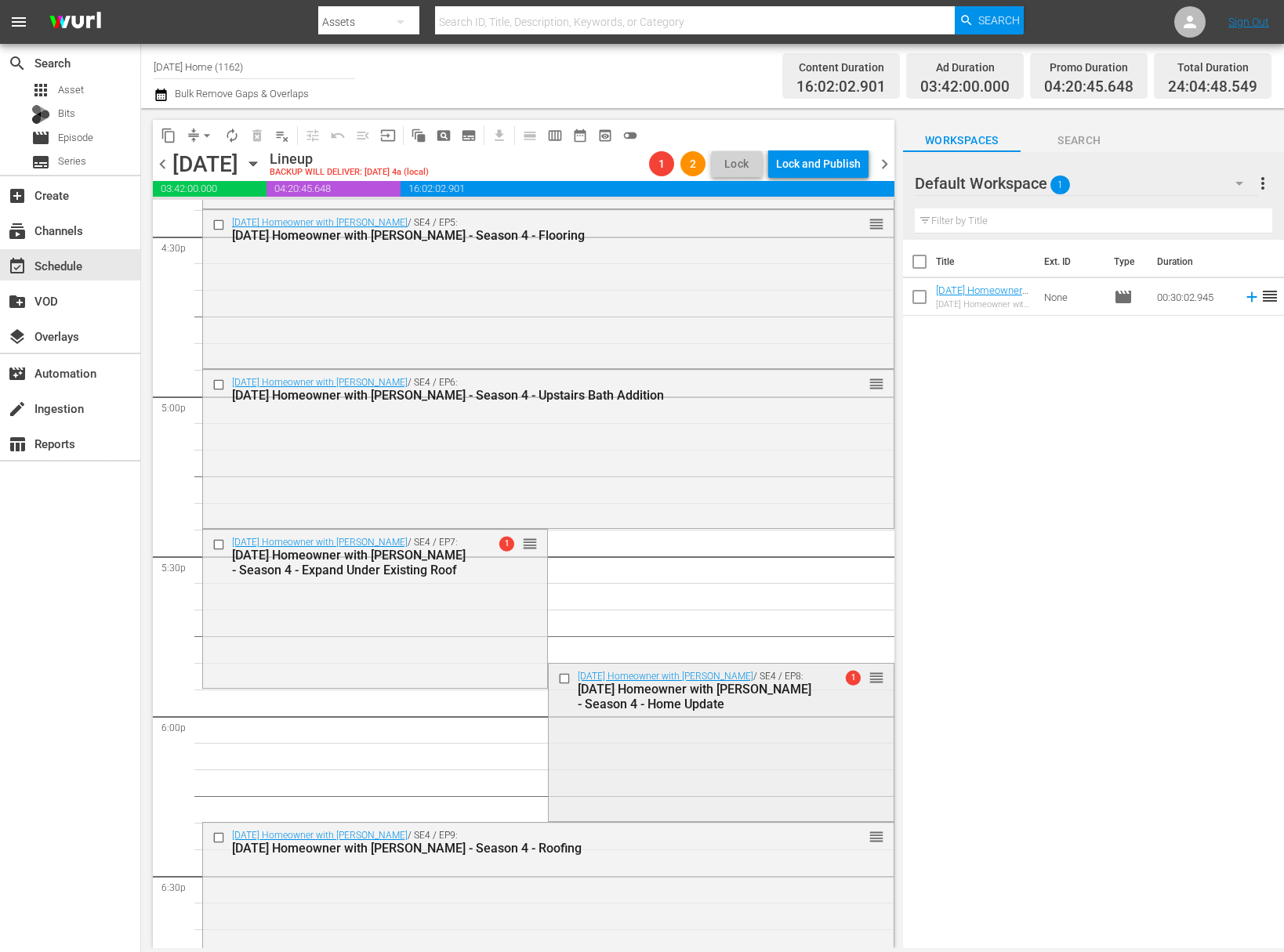
scroll to position [5124, 0]
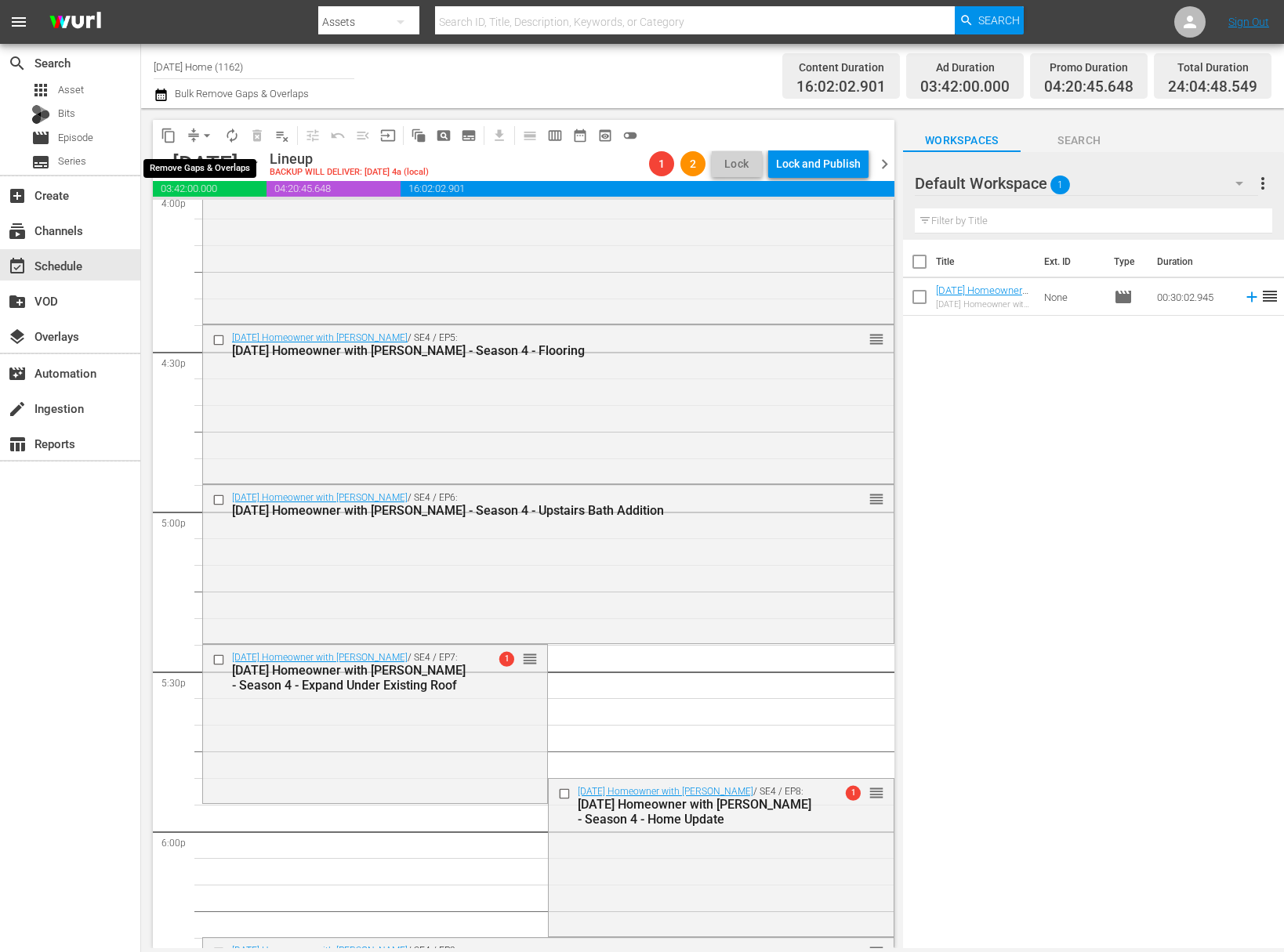
click at [209, 136] on span "arrow_drop_down" at bounding box center [207, 135] width 15 height 15
click at [209, 221] on li "Align to End of Previous Day" at bounding box center [207, 219] width 164 height 26
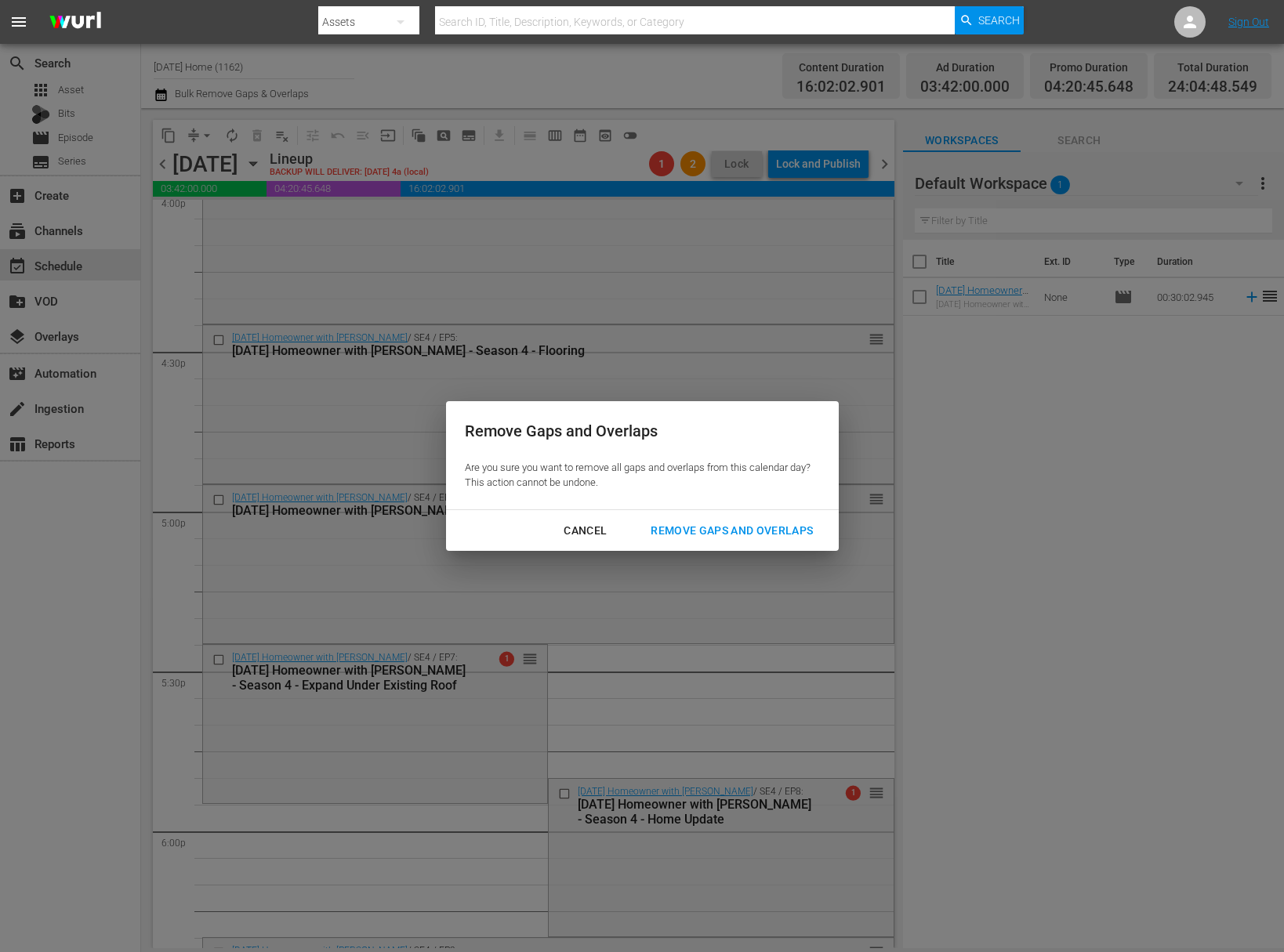
click at [672, 531] on div "Remove Gaps and Overlaps" at bounding box center [732, 531] width 187 height 20
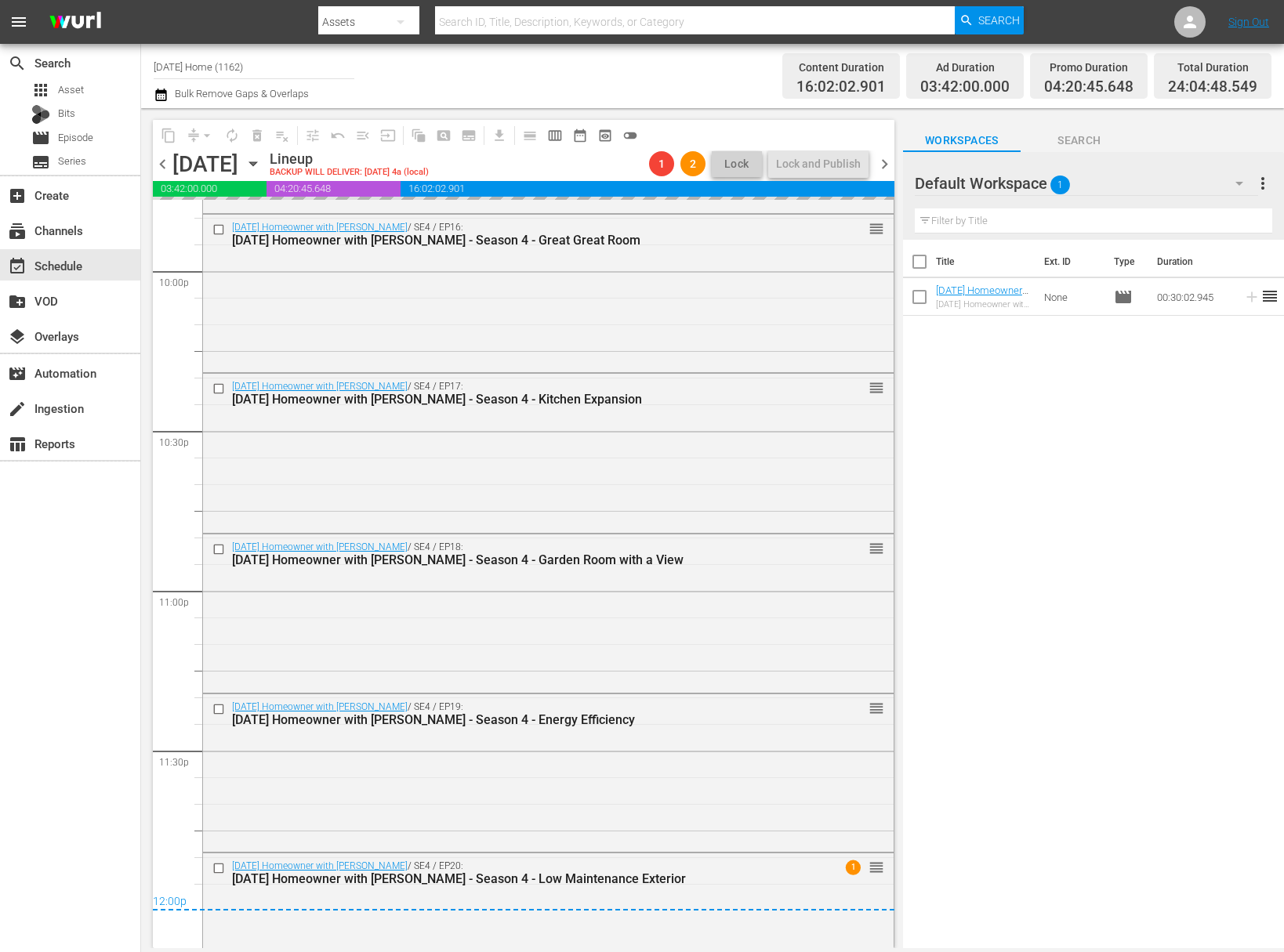
scroll to position [7027, 0]
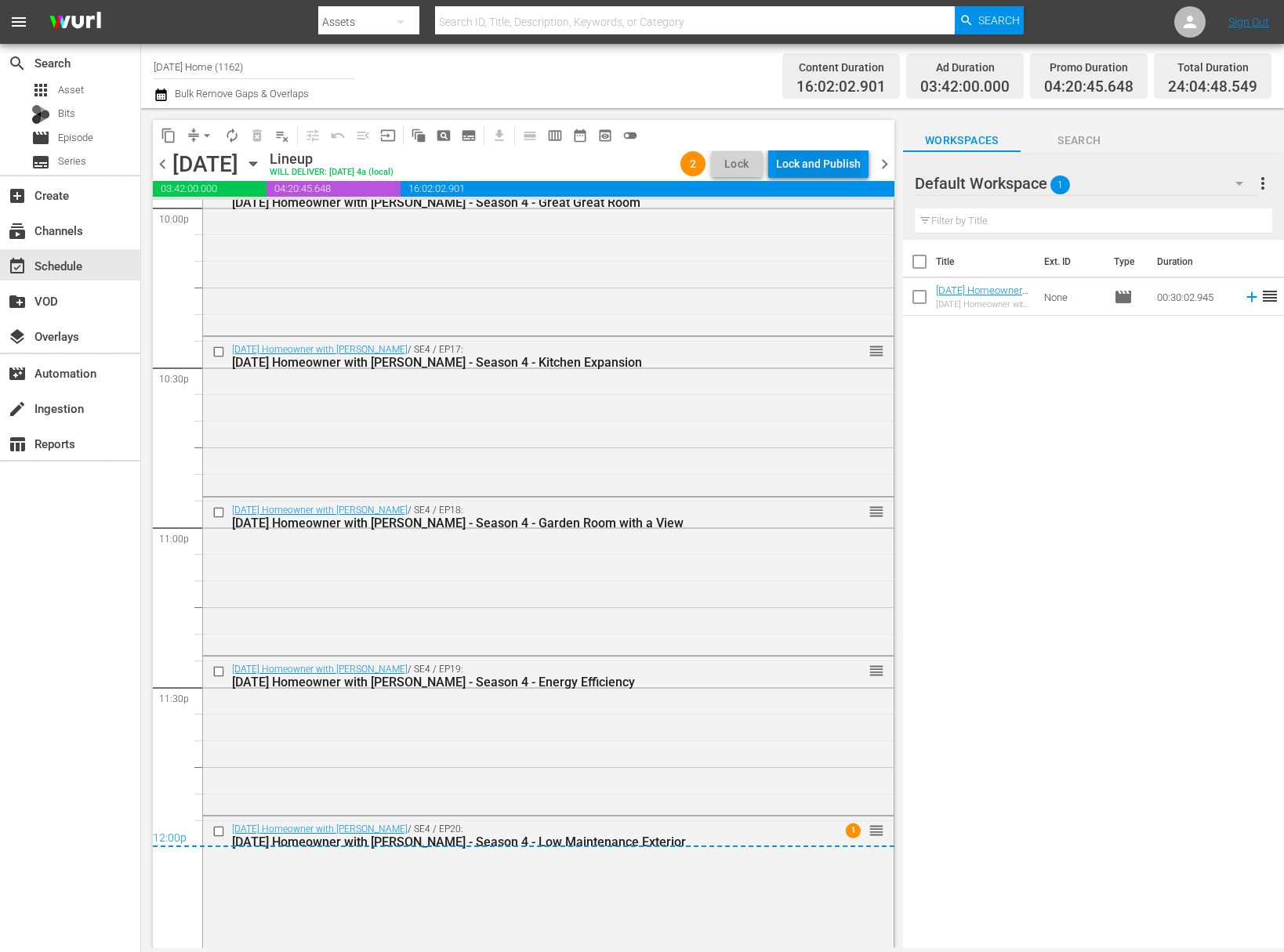
click at [826, 161] on div "Lock and Publish" at bounding box center [819, 164] width 85 height 28
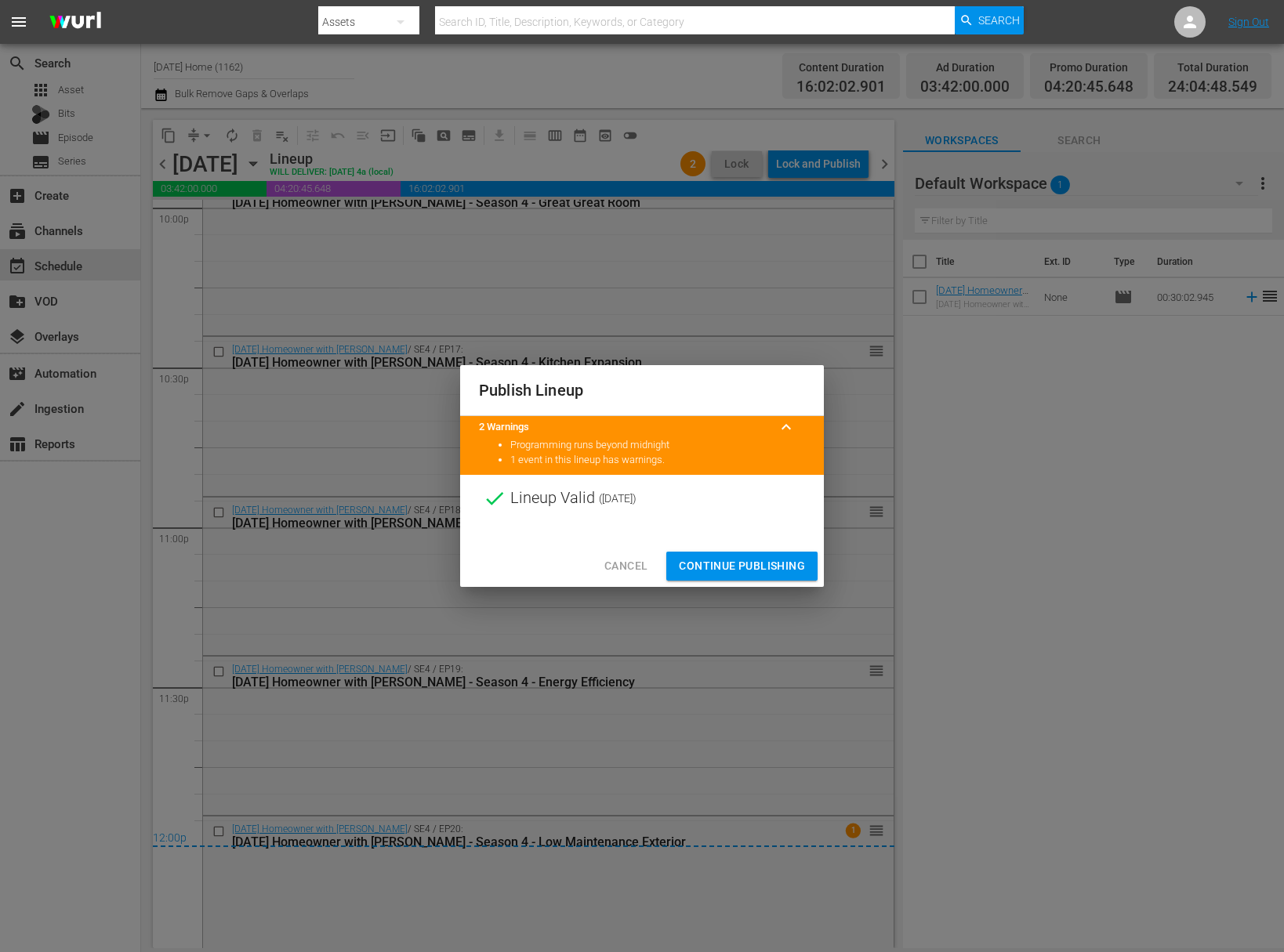
click at [755, 566] on span "Continue Publishing" at bounding box center [741, 566] width 126 height 20
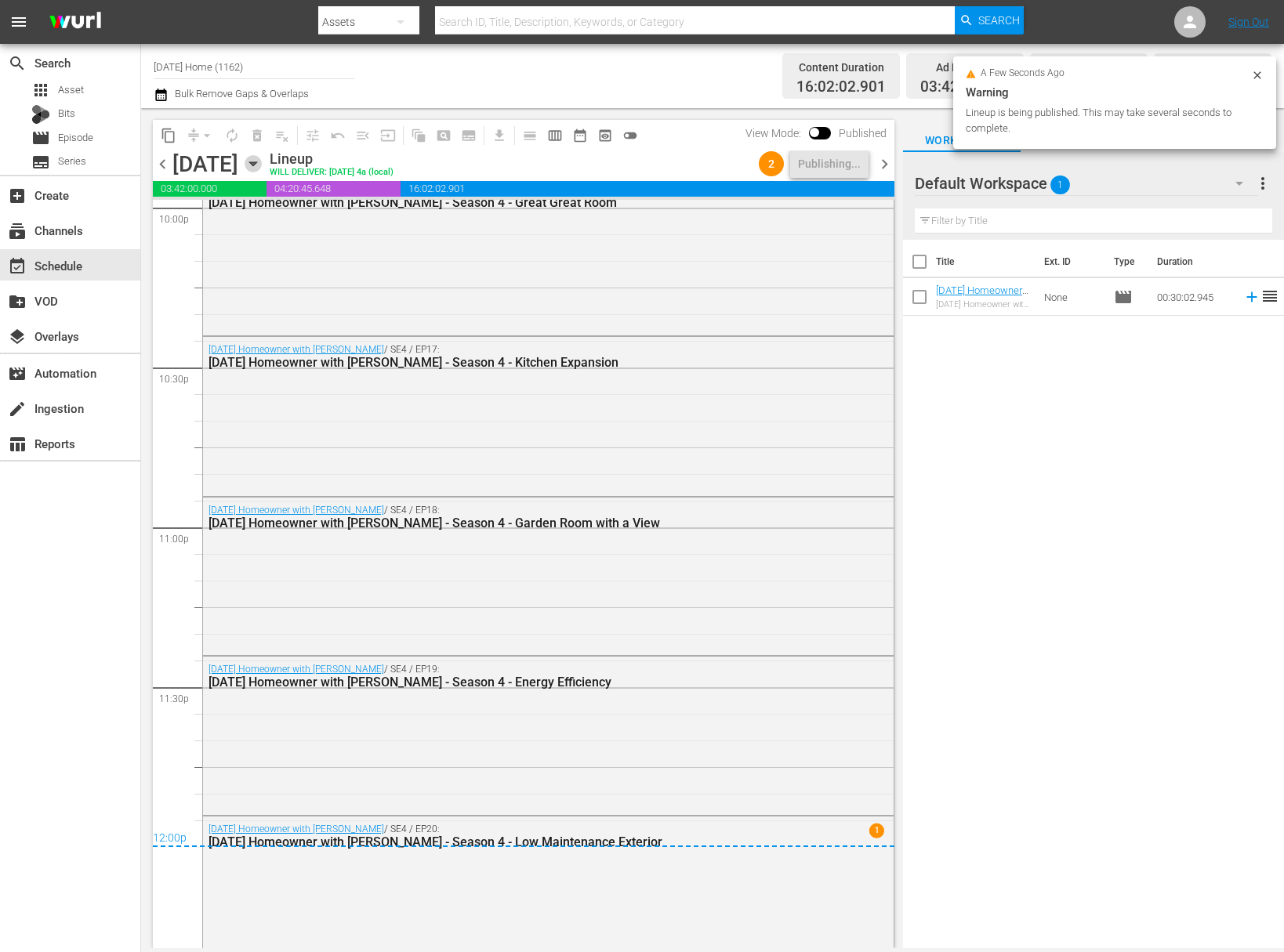
click at [262, 159] on icon "button" at bounding box center [253, 164] width 17 height 17
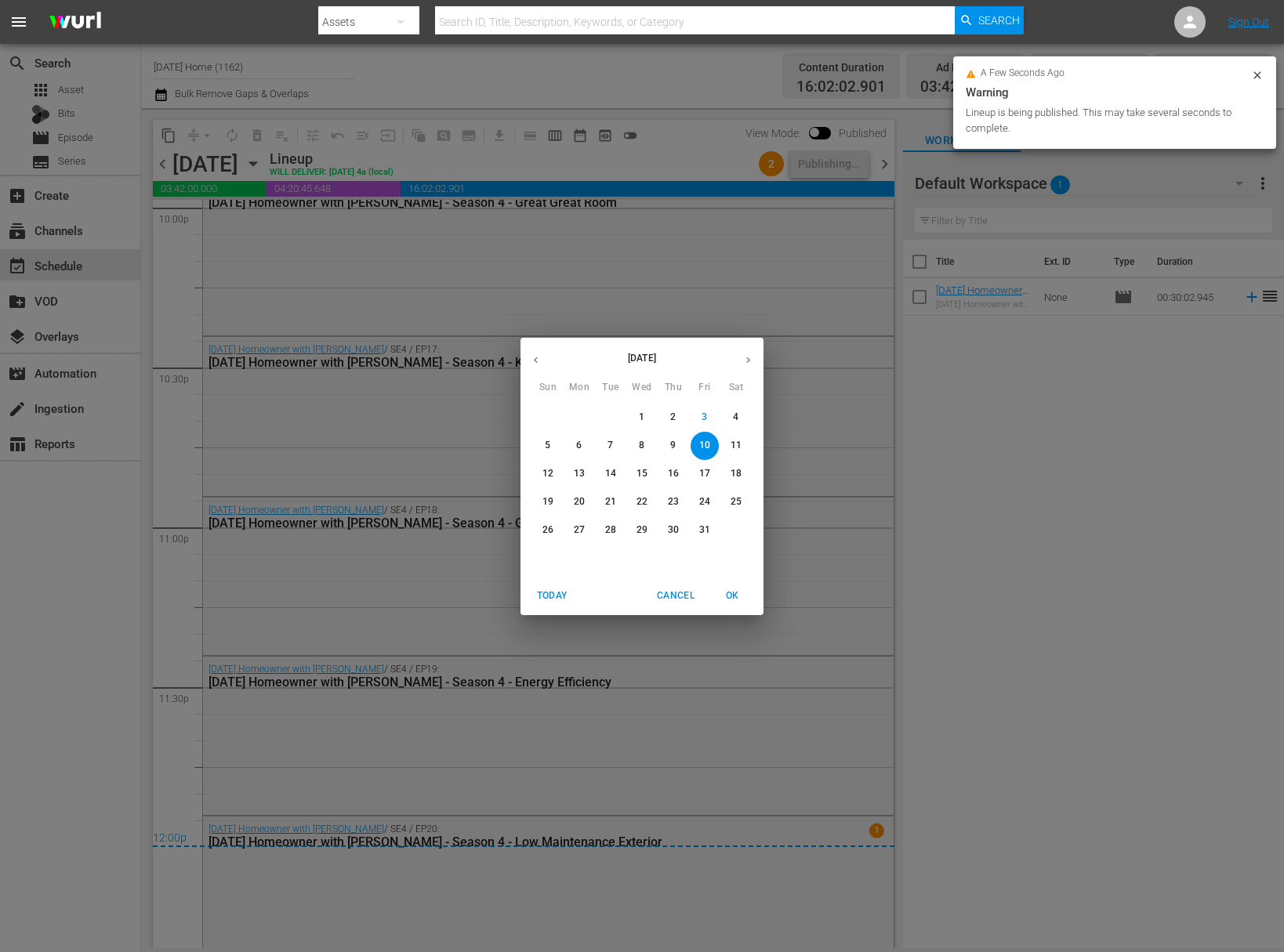
click at [741, 455] on button "11" at bounding box center [736, 446] width 28 height 28
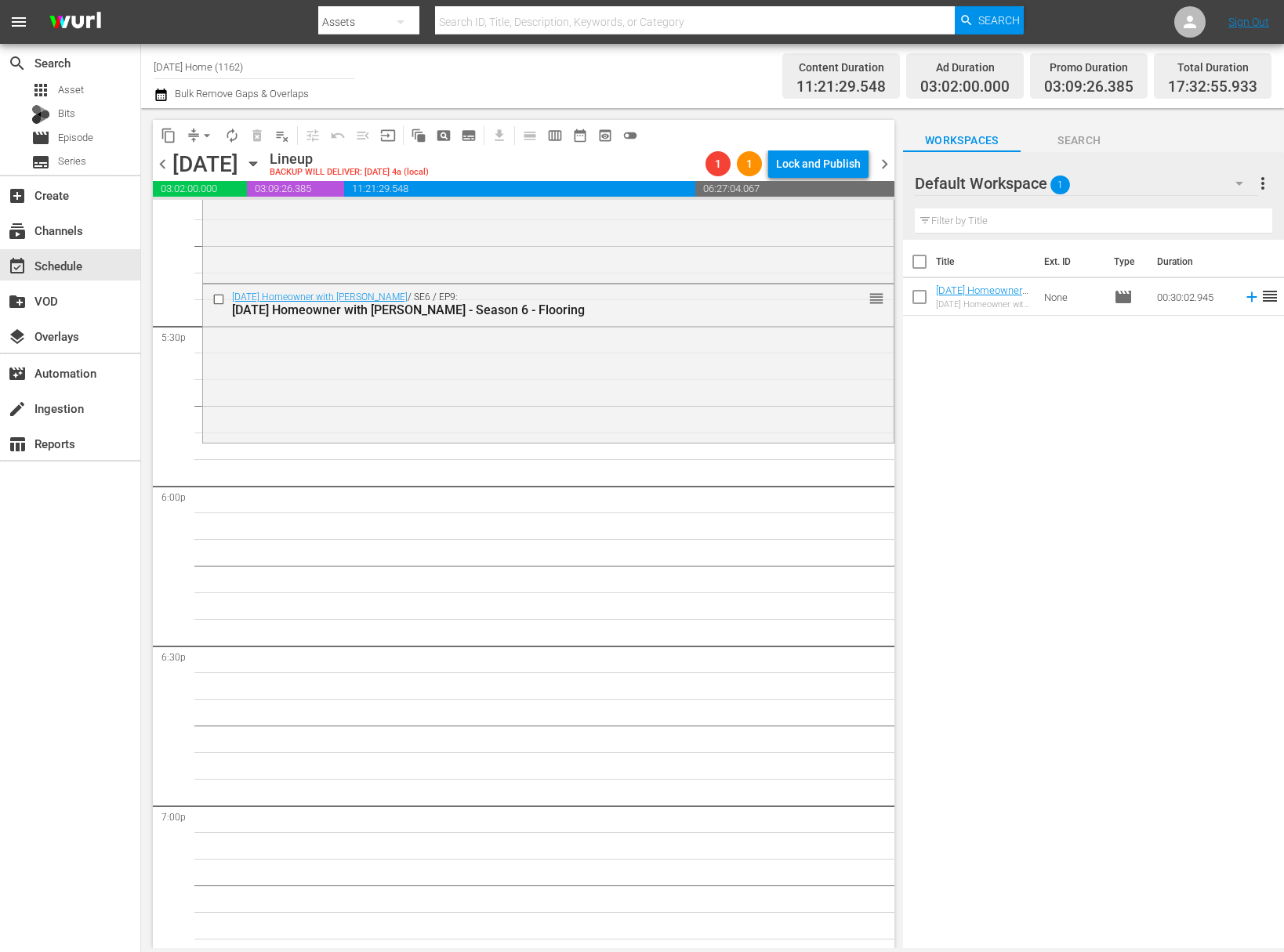
scroll to position [5331, 0]
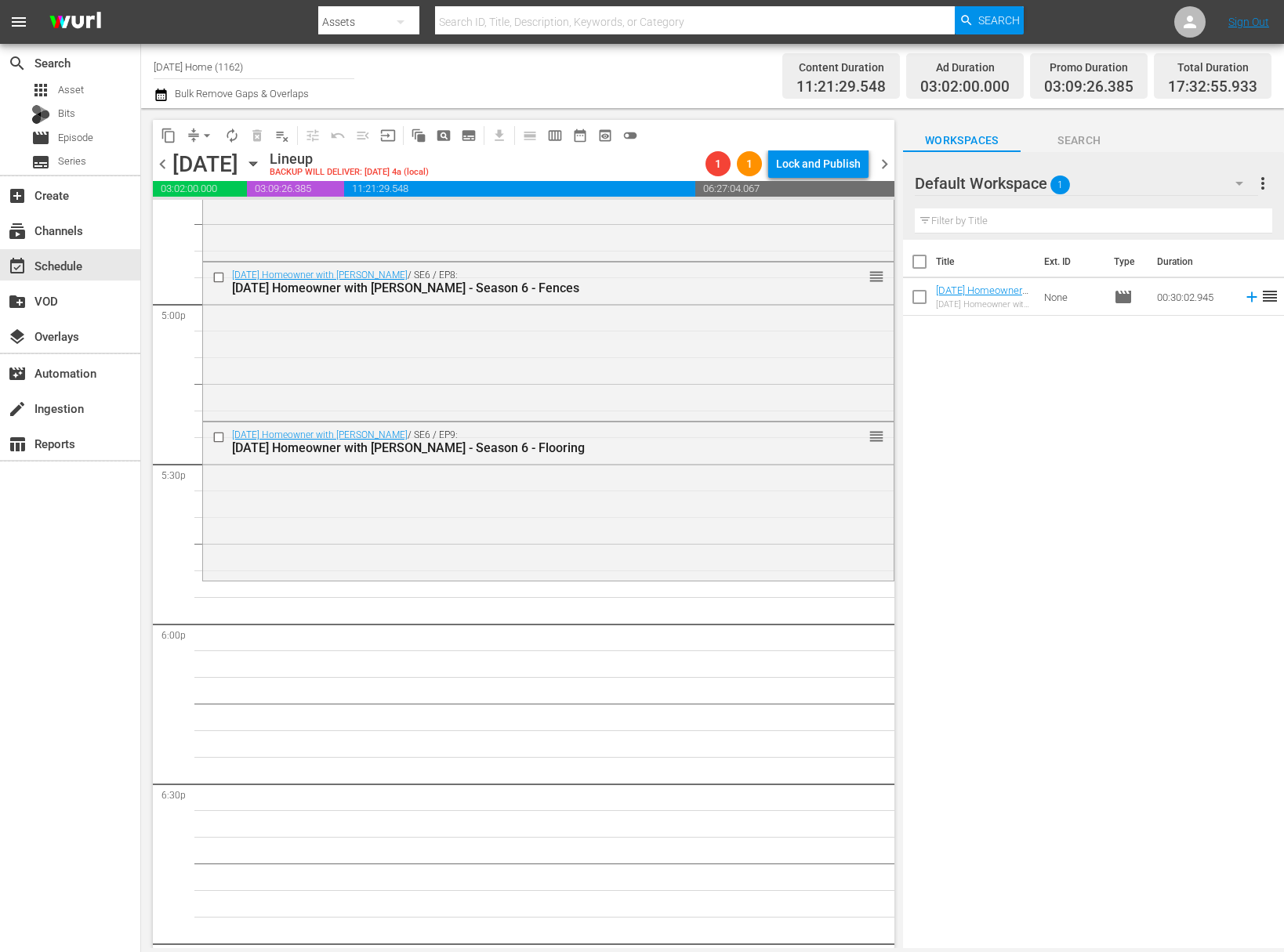
click at [256, 162] on icon "button" at bounding box center [252, 164] width 7 height 4
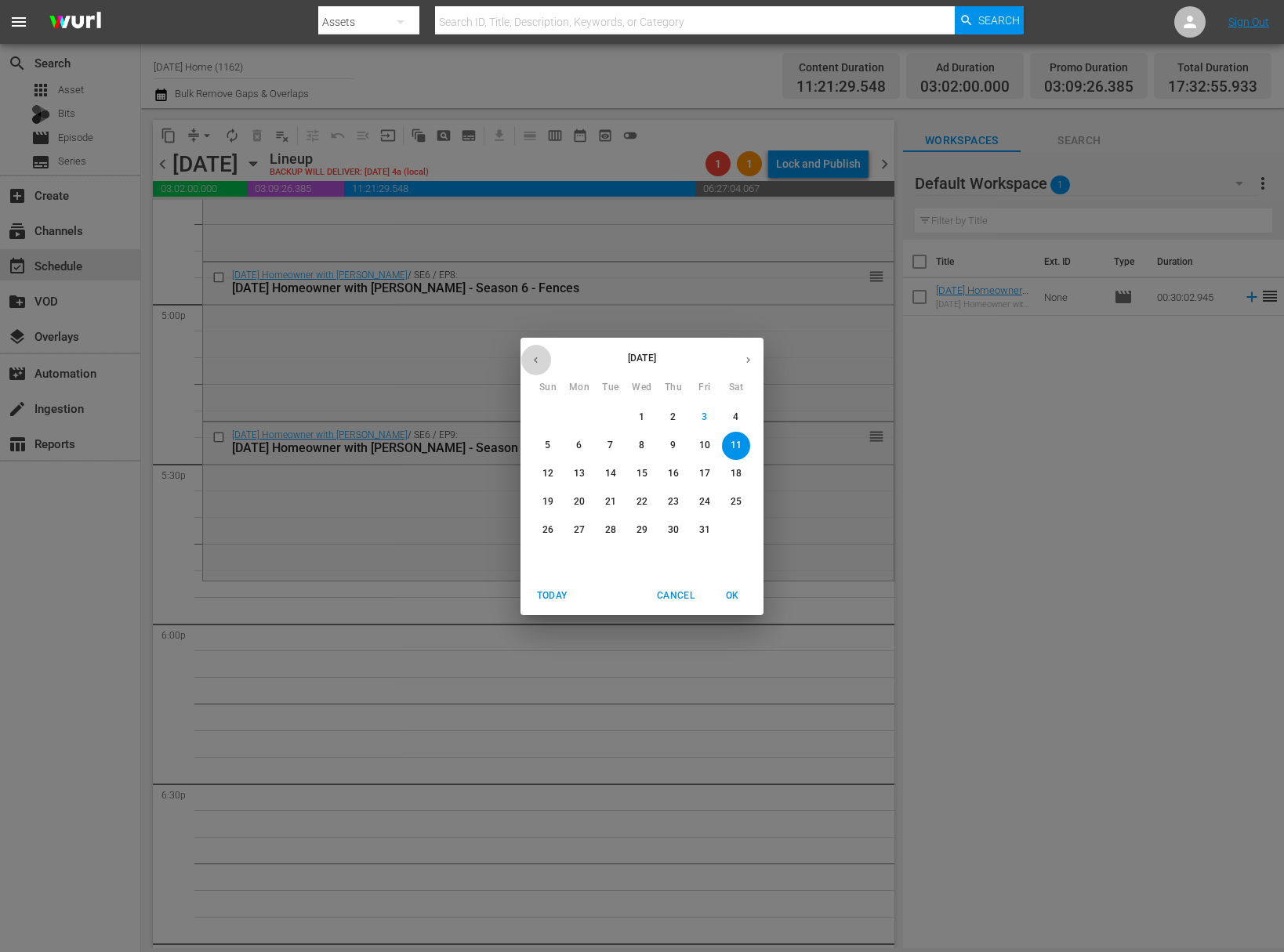
click at [538, 350] on button "button" at bounding box center [536, 360] width 31 height 31
click at [675, 503] on p "21" at bounding box center [673, 502] width 11 height 13
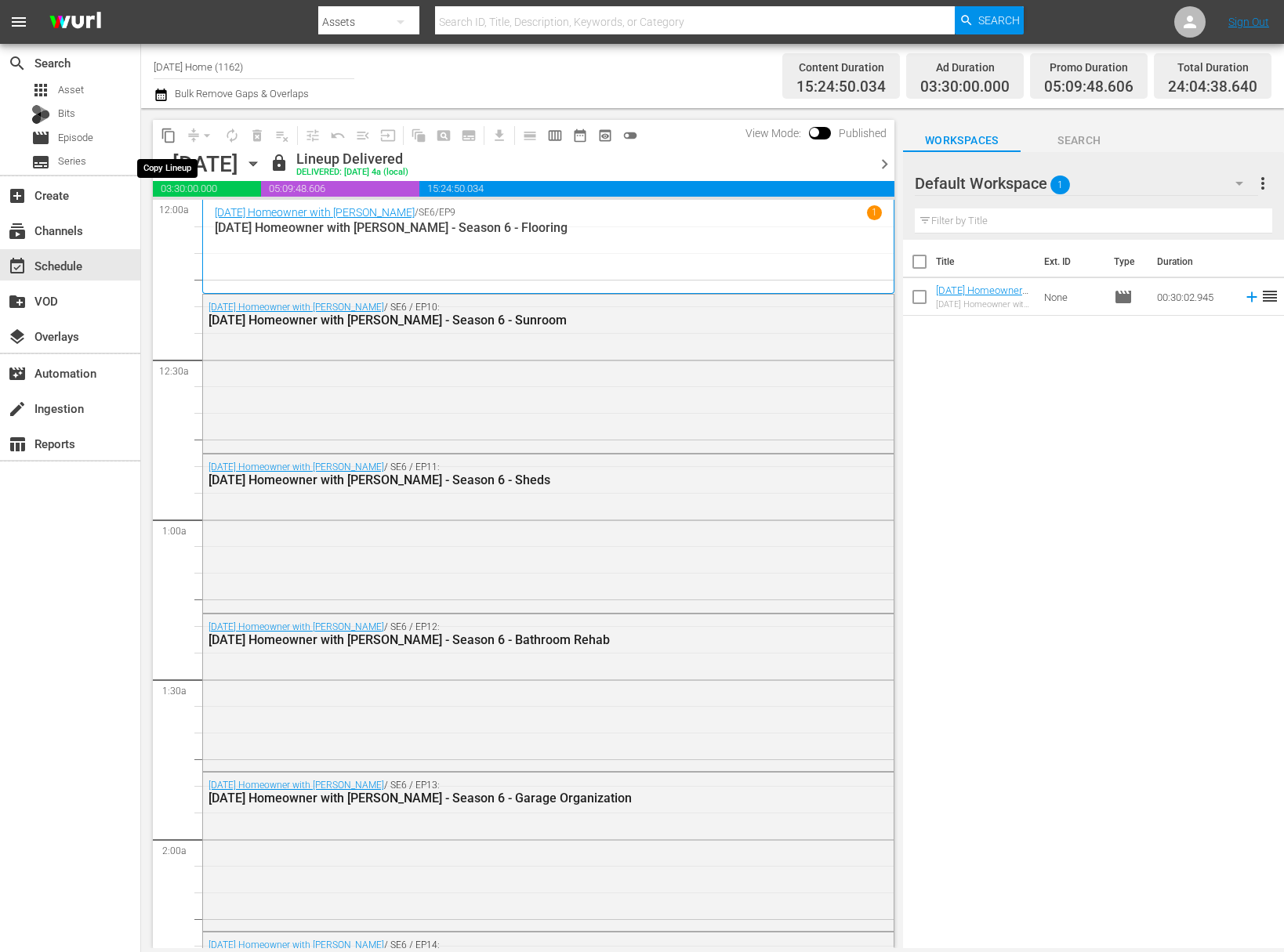
click at [165, 136] on span "content_copy" at bounding box center [168, 135] width 15 height 15
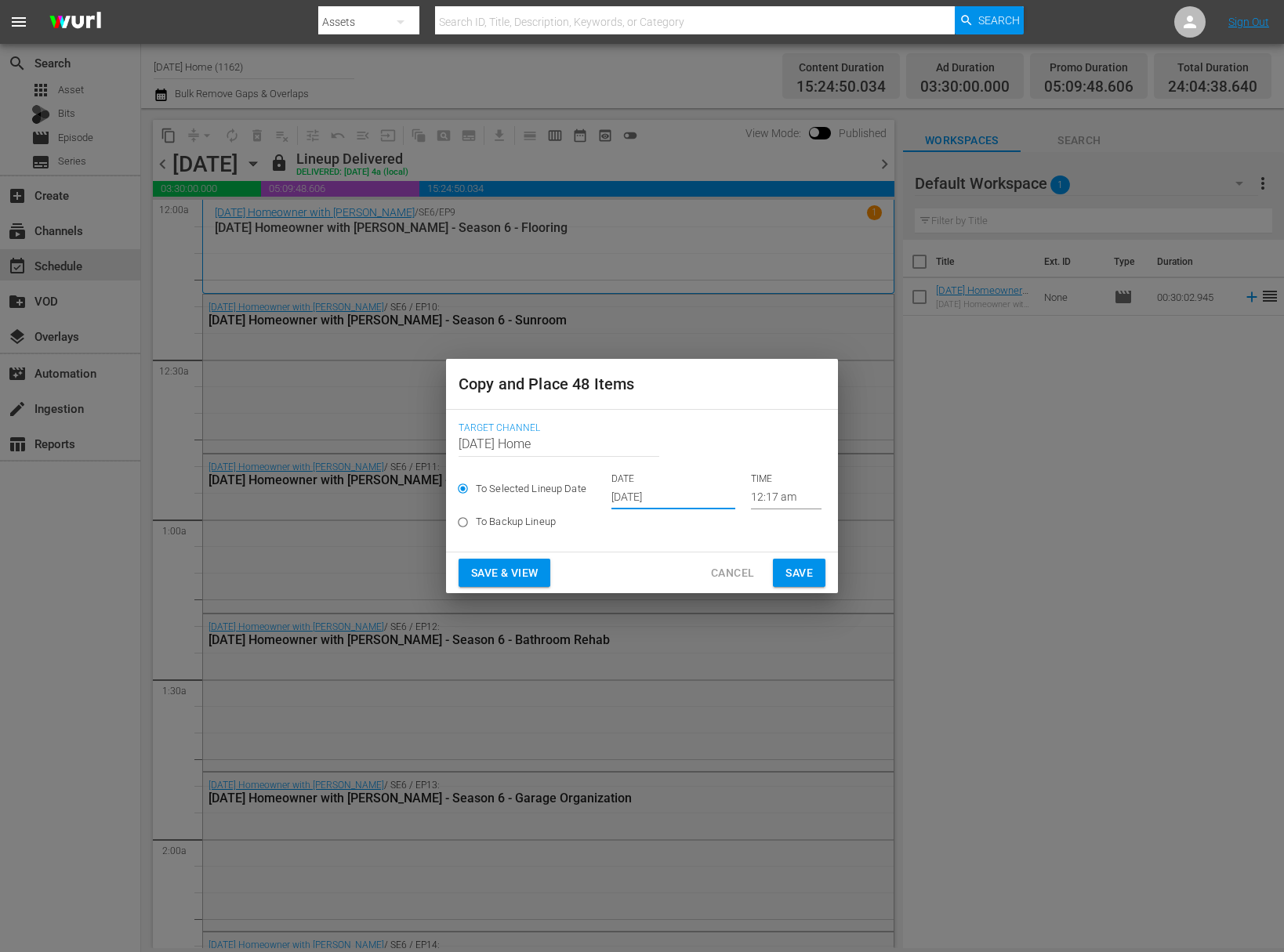
click at [679, 503] on input "Oct 5th 2025" at bounding box center [673, 497] width 124 height 24
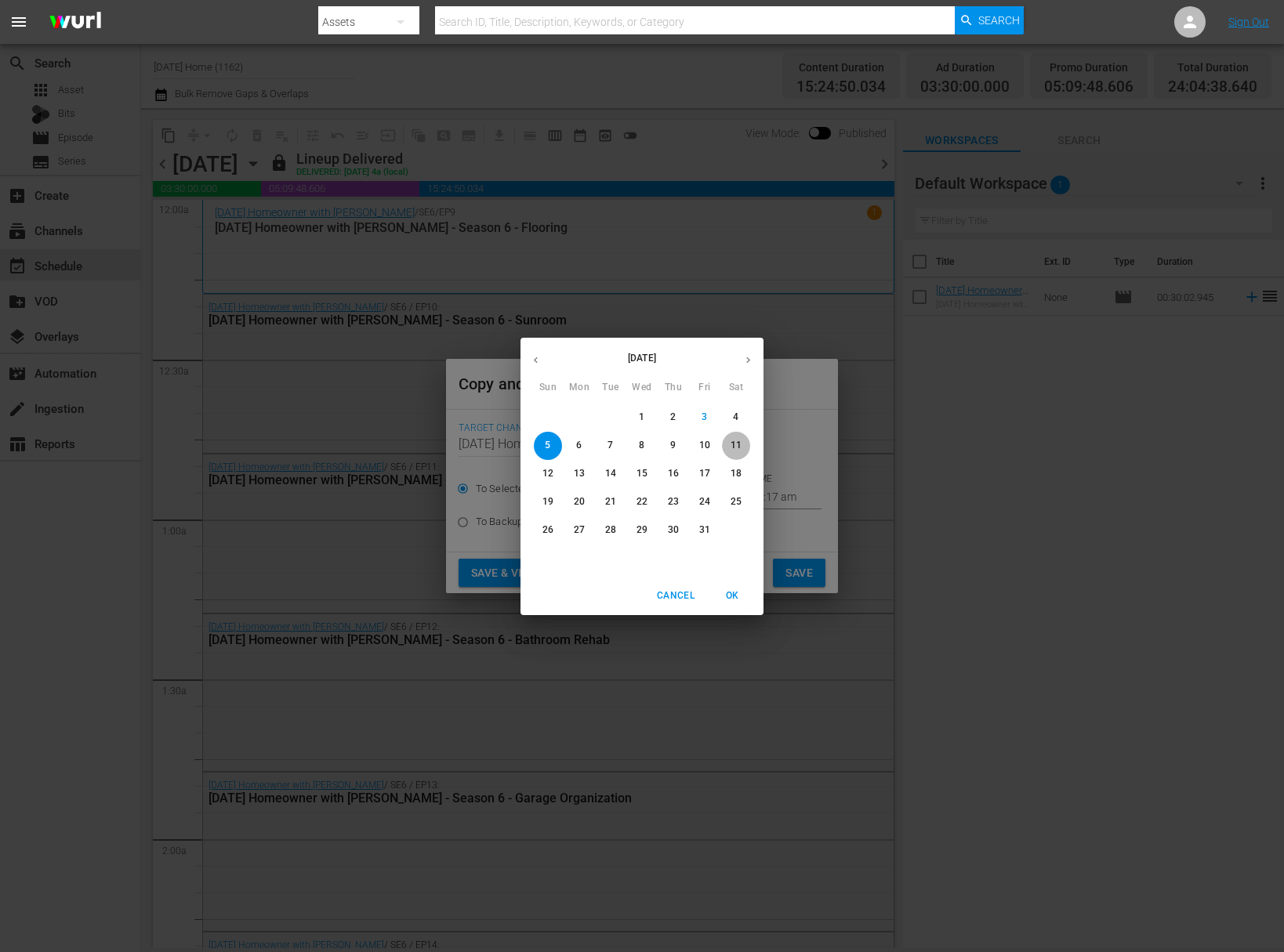
click at [736, 451] on p "11" at bounding box center [736, 445] width 11 height 13
type input "Oct 11th 2025"
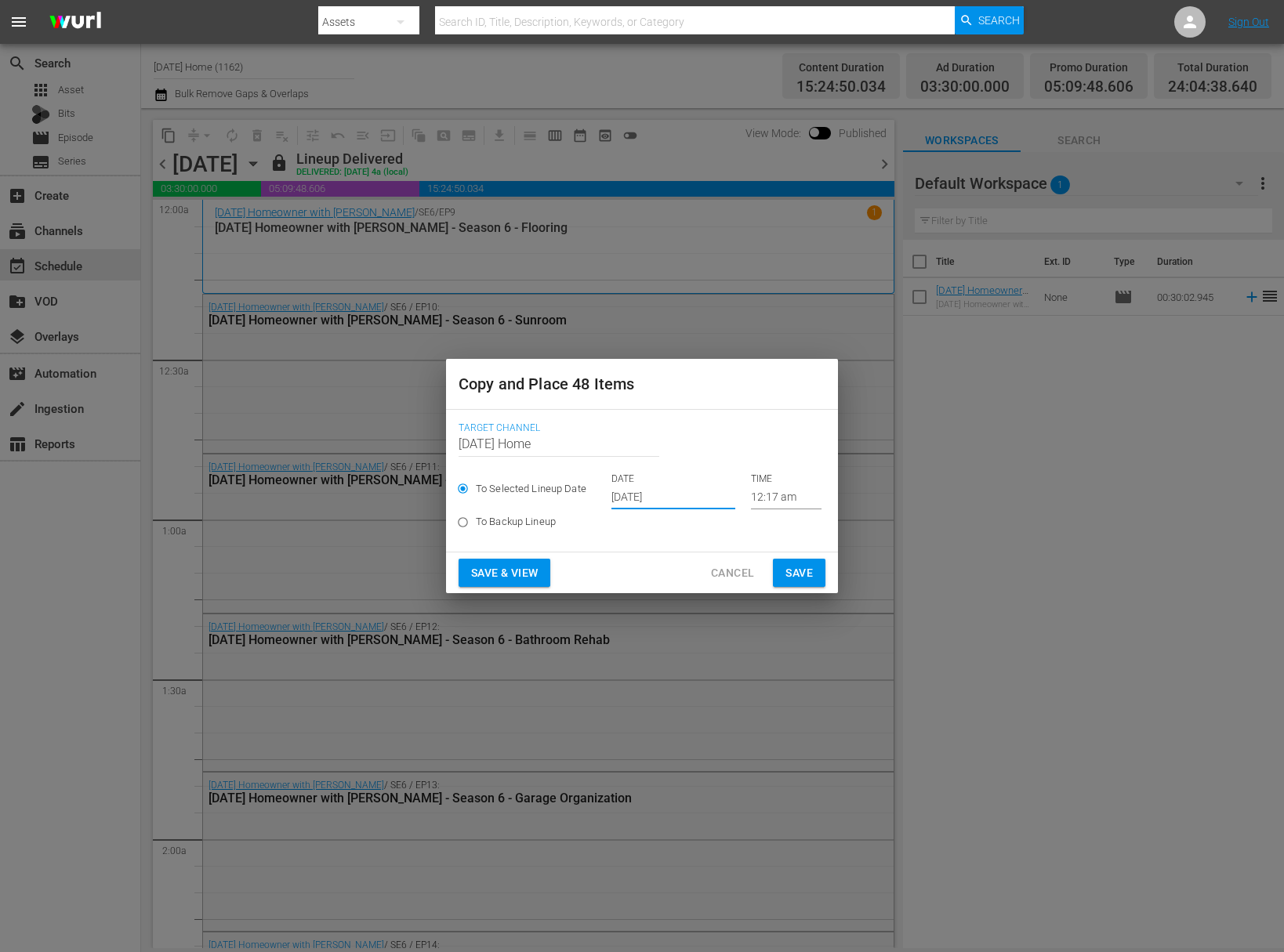
click at [751, 503] on input "12:17 am" at bounding box center [786, 497] width 71 height 24
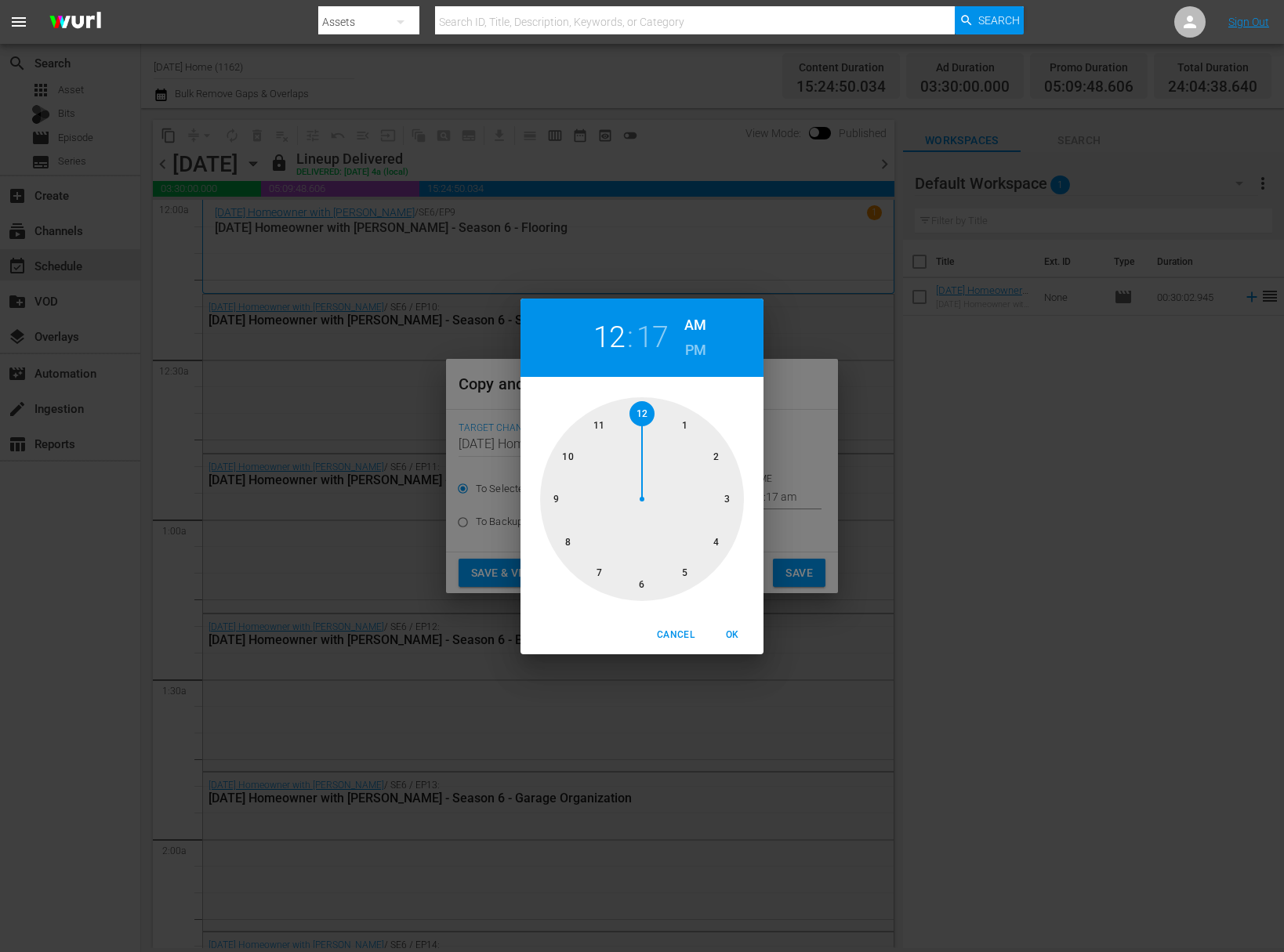
click at [685, 573] on div at bounding box center [642, 499] width 203 height 203
click at [552, 514] on div at bounding box center [642, 499] width 203 height 203
drag, startPoint x: 552, startPoint y: 502, endPoint x: 552, endPoint y: 517, distance: 15.0
click at [552, 517] on div at bounding box center [642, 499] width 203 height 203
click at [551, 522] on div at bounding box center [642, 499] width 203 height 203
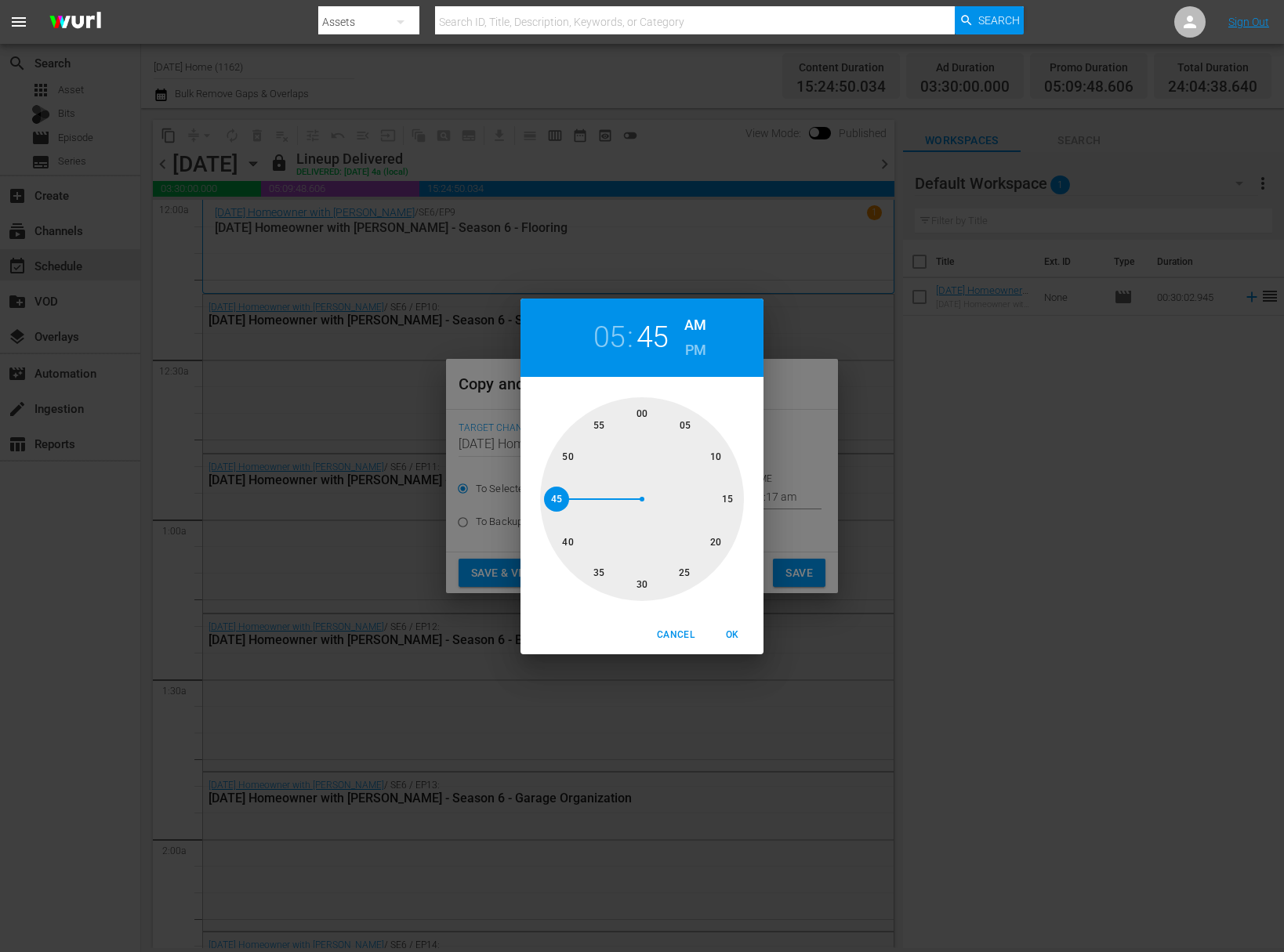
click at [558, 531] on div at bounding box center [642, 499] width 203 height 203
click at [557, 503] on div at bounding box center [642, 499] width 203 height 203
click at [701, 347] on h6 "PM" at bounding box center [696, 350] width 21 height 25
click at [734, 636] on span "OK" at bounding box center [732, 635] width 37 height 16
type input "05:45 pm"
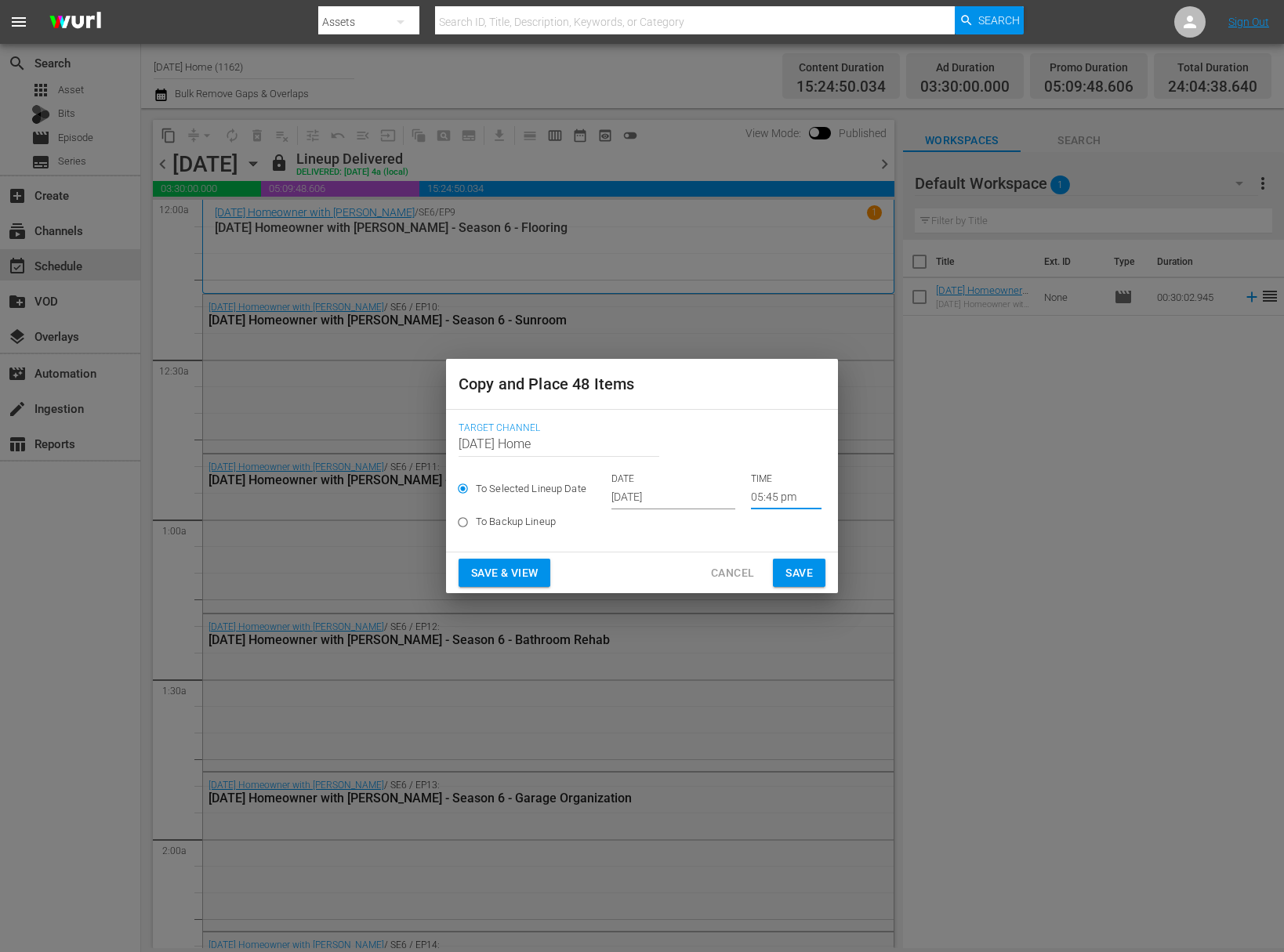
click at [806, 570] on span "Save" at bounding box center [799, 574] width 28 height 20
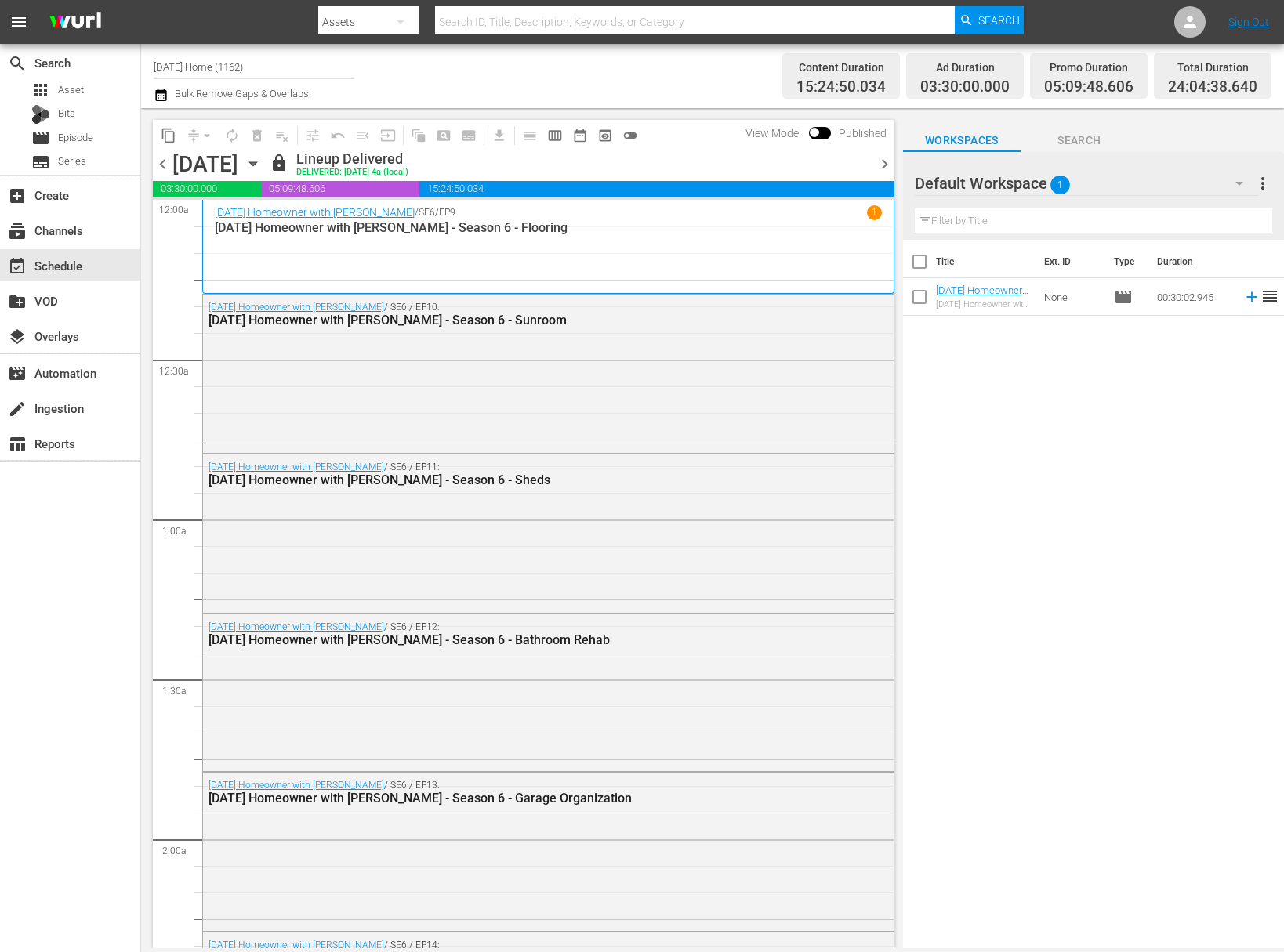
click at [262, 161] on icon "button" at bounding box center [253, 164] width 17 height 17
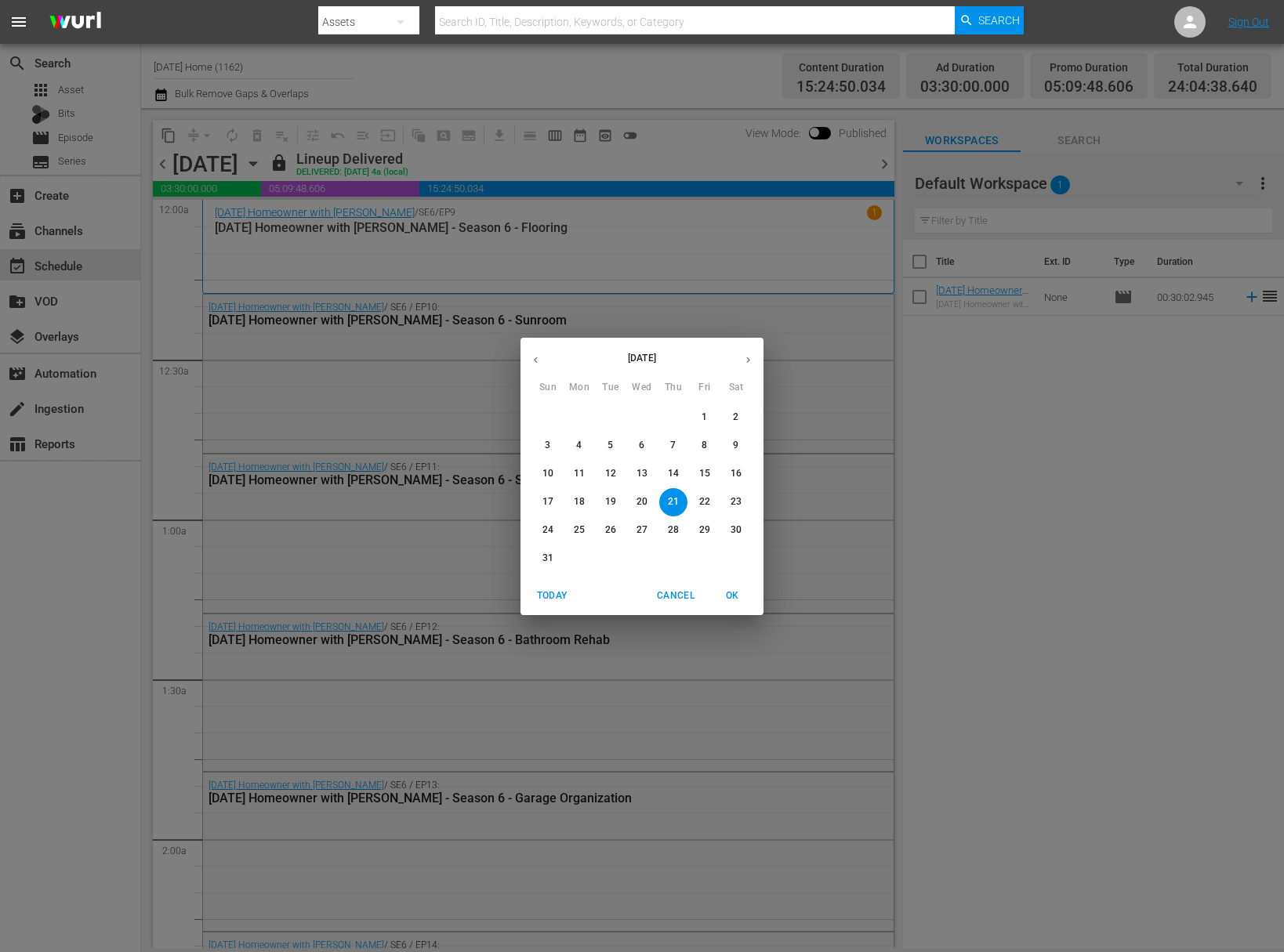
click at [746, 362] on icon "button" at bounding box center [748, 360] width 11 height 11
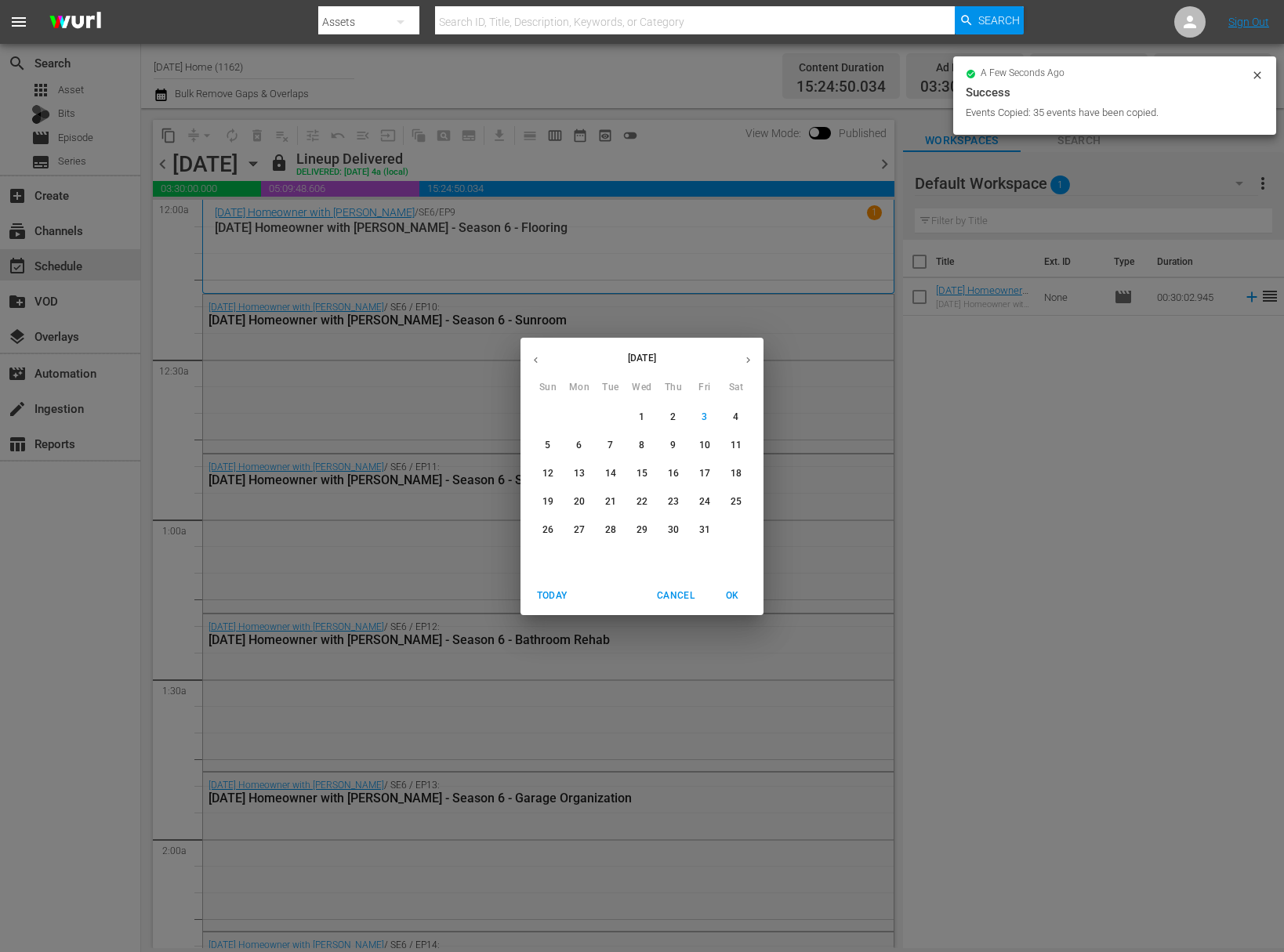
click at [735, 447] on p "11" at bounding box center [736, 445] width 11 height 13
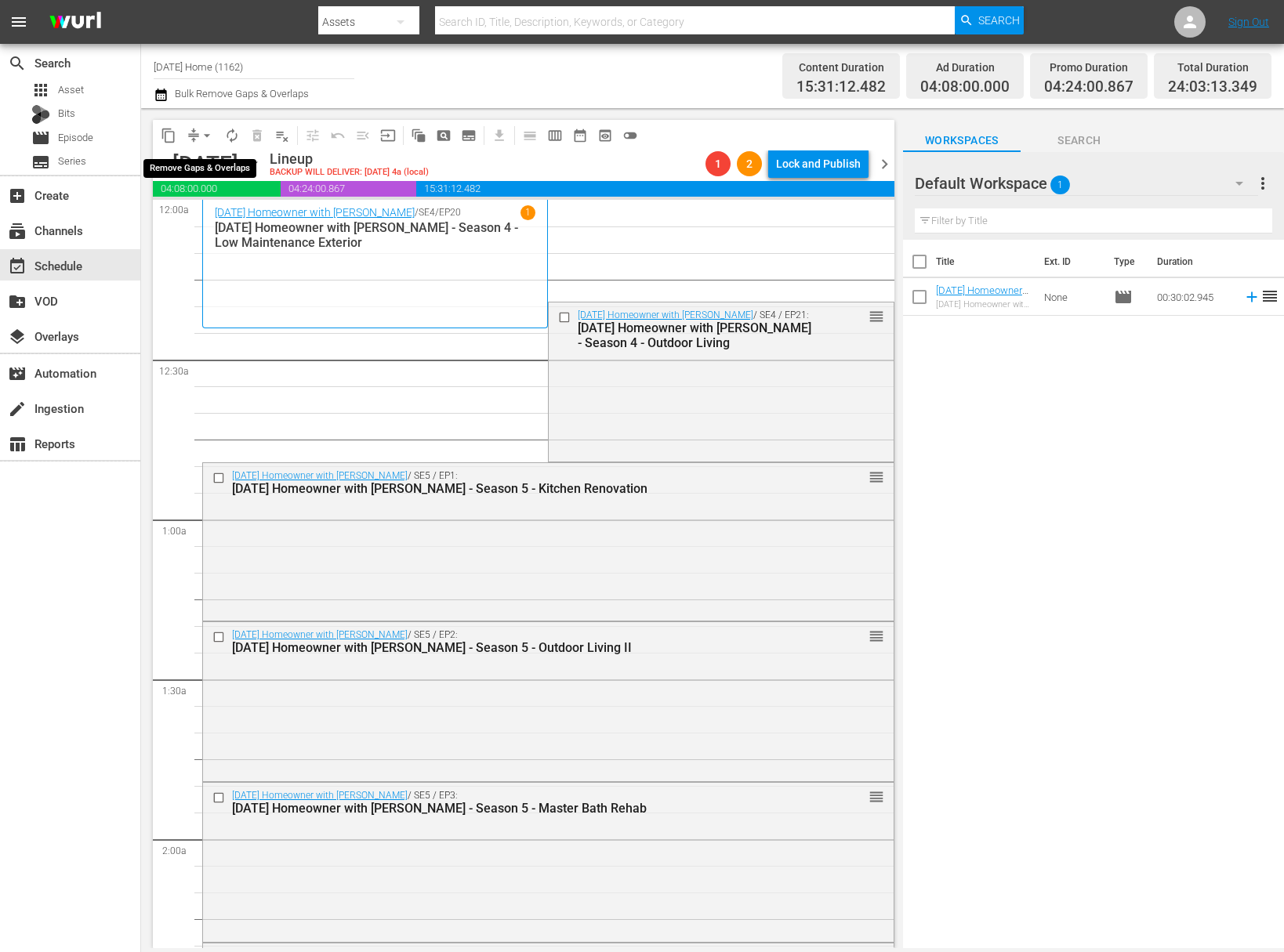
click at [205, 133] on span "arrow_drop_down" at bounding box center [207, 135] width 15 height 15
click at [226, 225] on li "Align to End of Previous Day" at bounding box center [207, 219] width 164 height 26
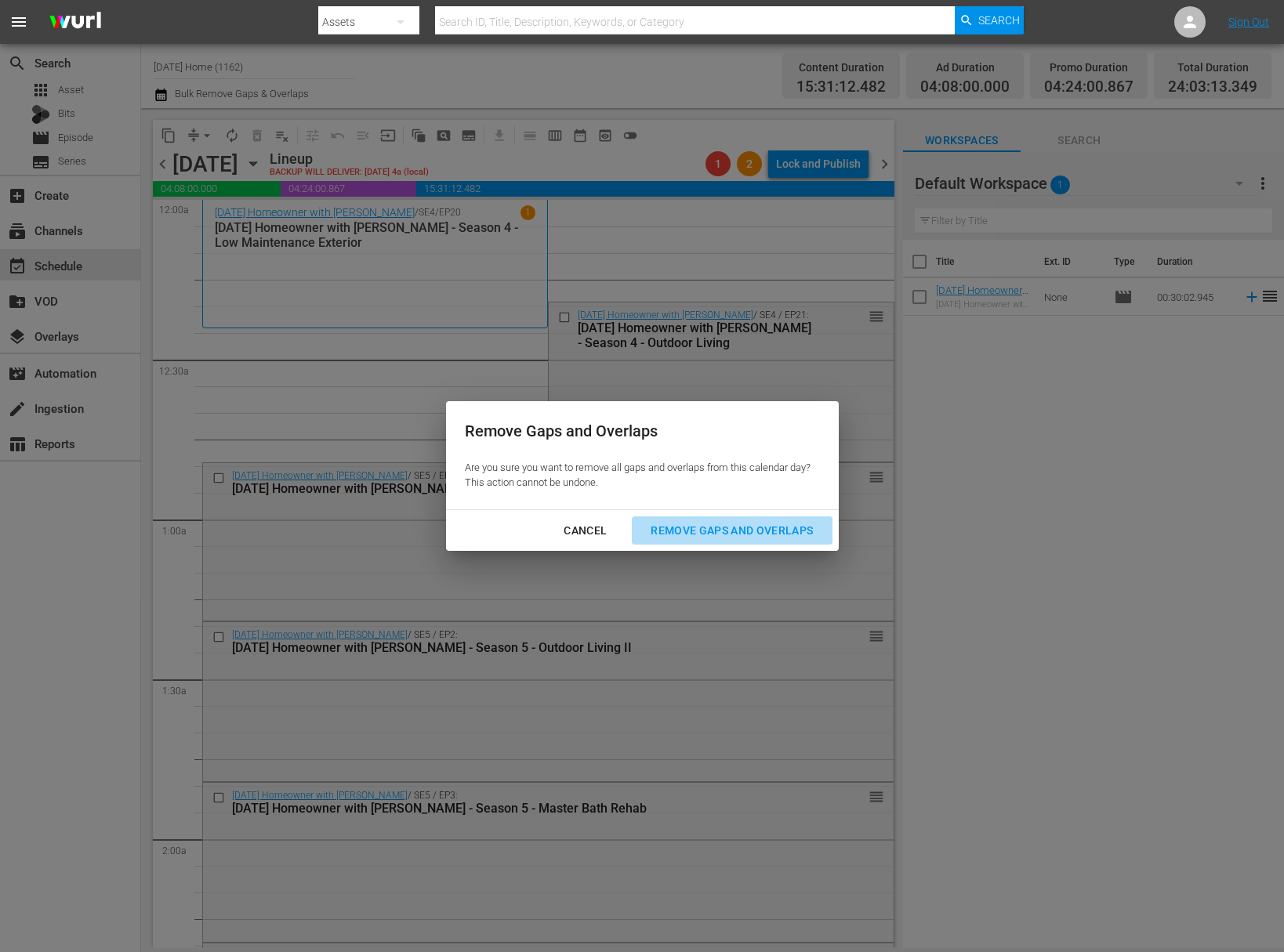
click at [767, 527] on div "Remove Gaps and Overlaps" at bounding box center [732, 531] width 187 height 20
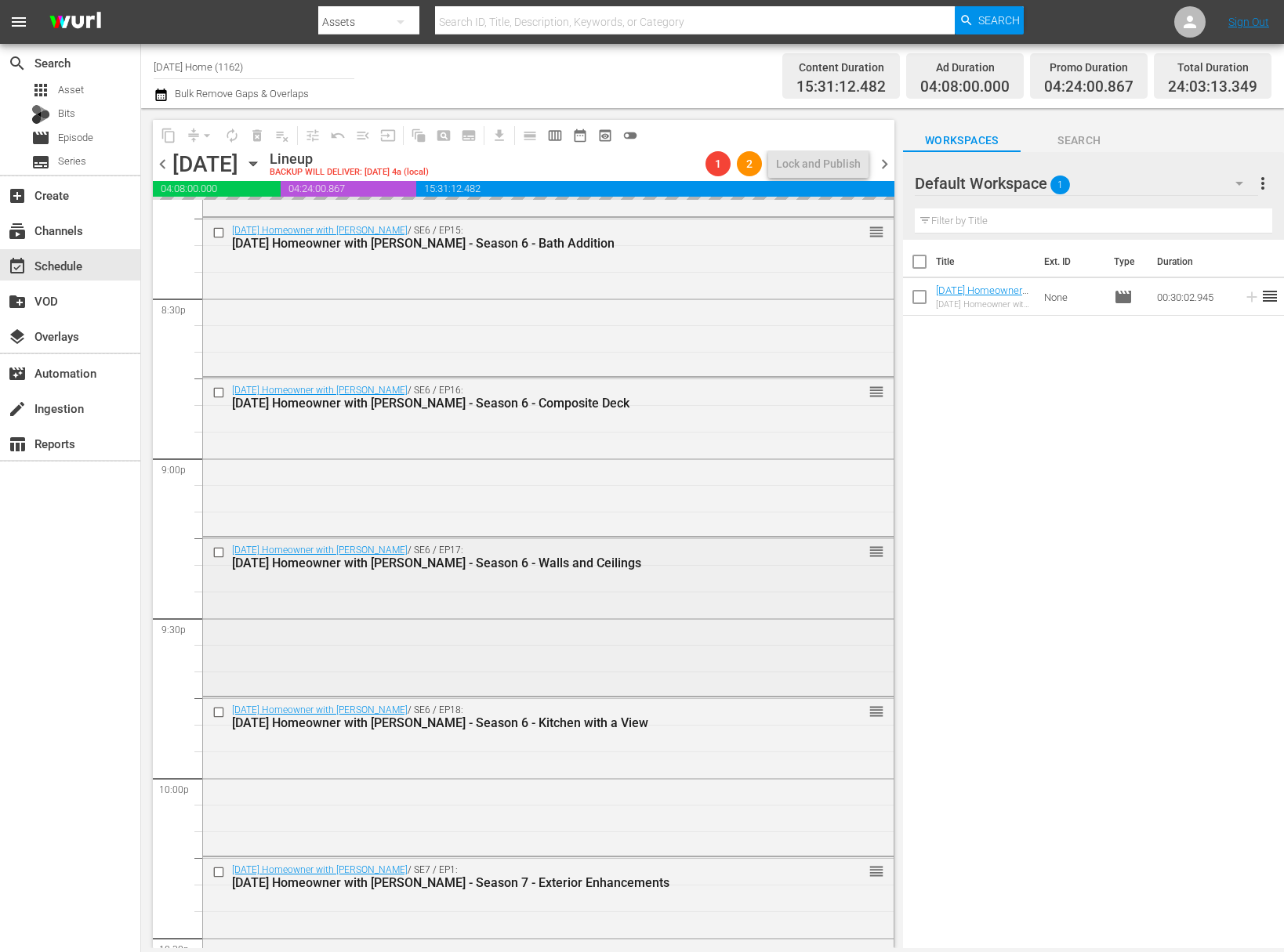
scroll to position [5410, 0]
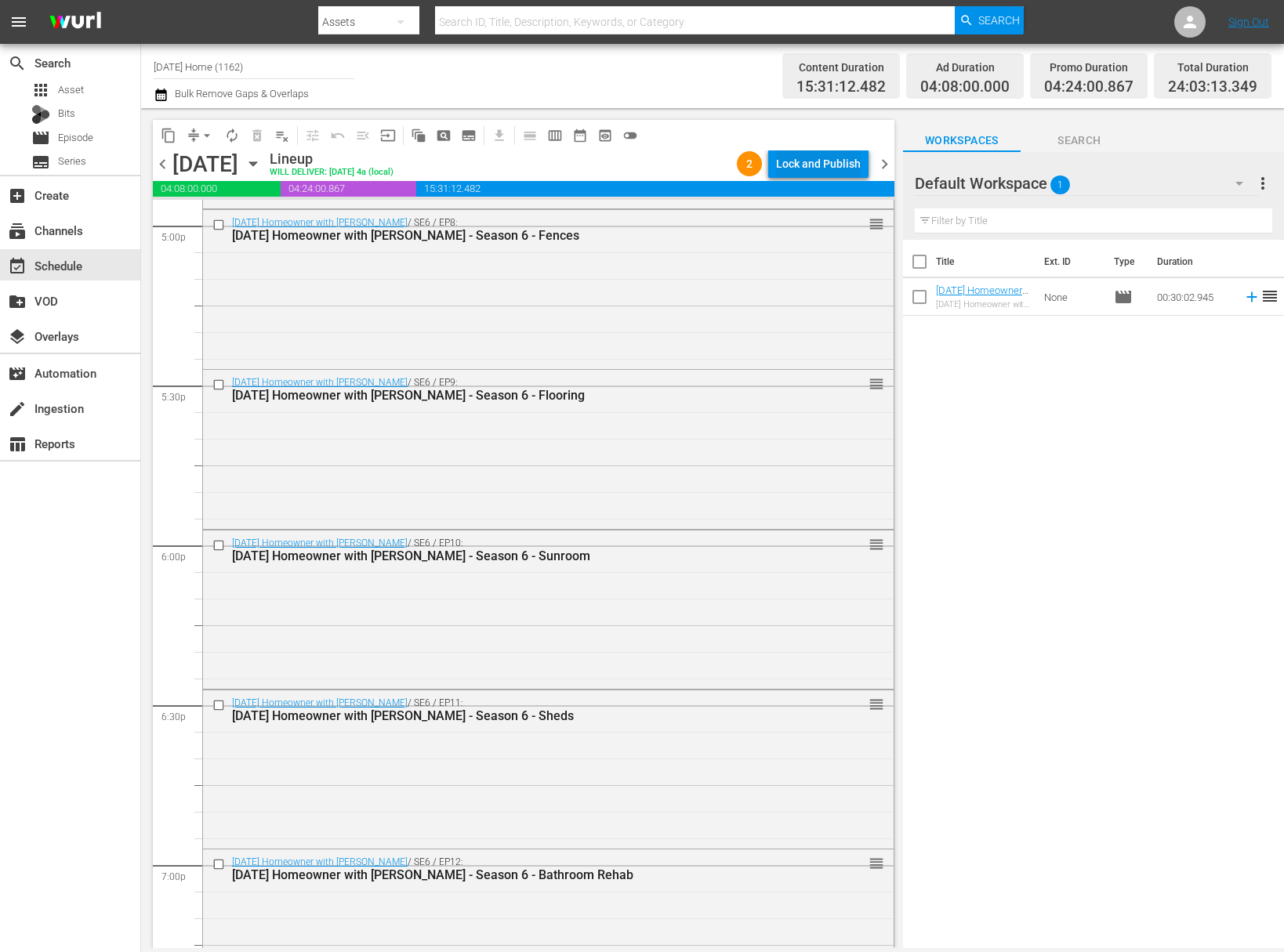
click at [828, 159] on div "Lock and Publish" at bounding box center [819, 164] width 85 height 28
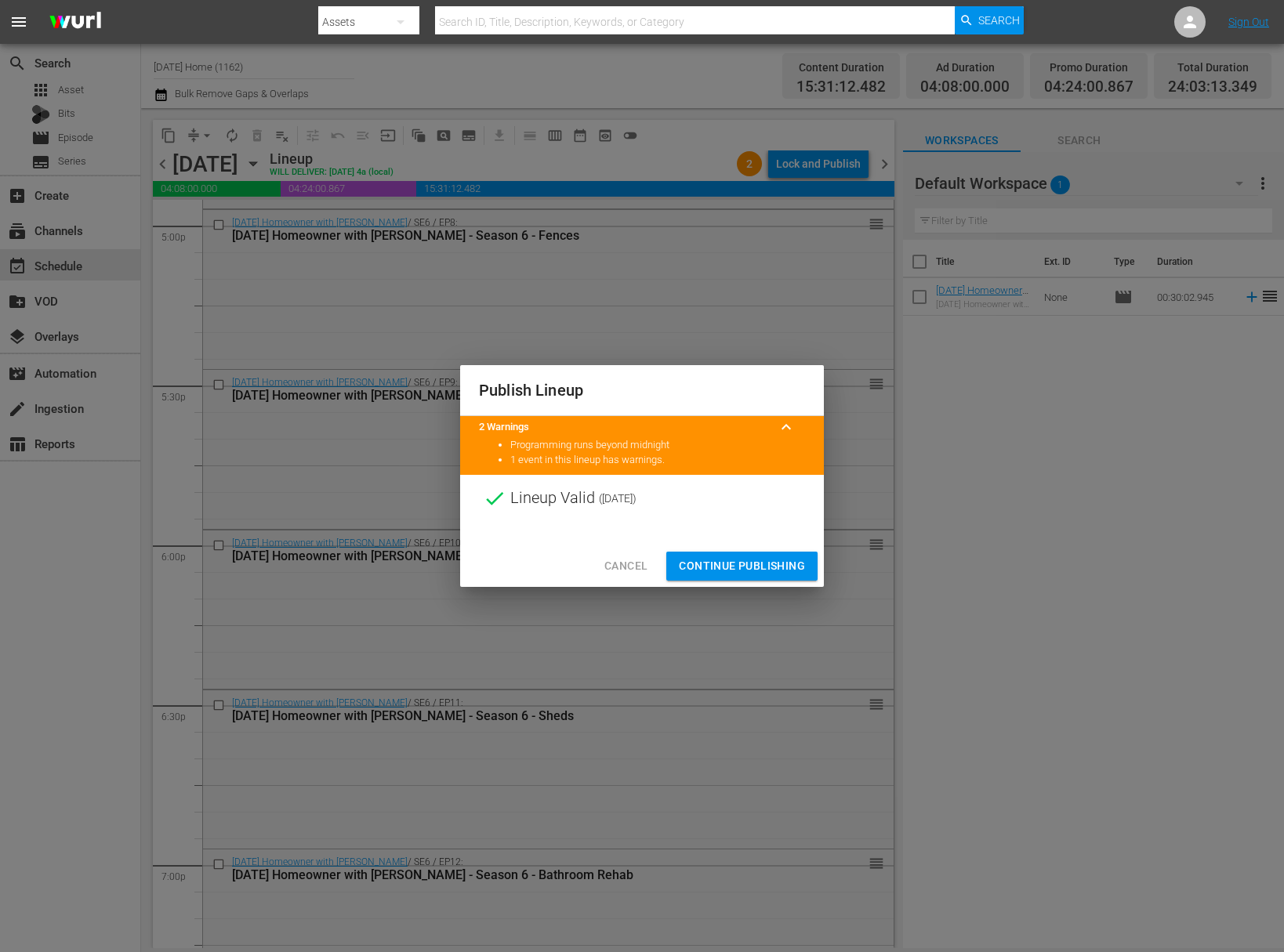
click at [727, 566] on span "Continue Publishing" at bounding box center [741, 566] width 126 height 20
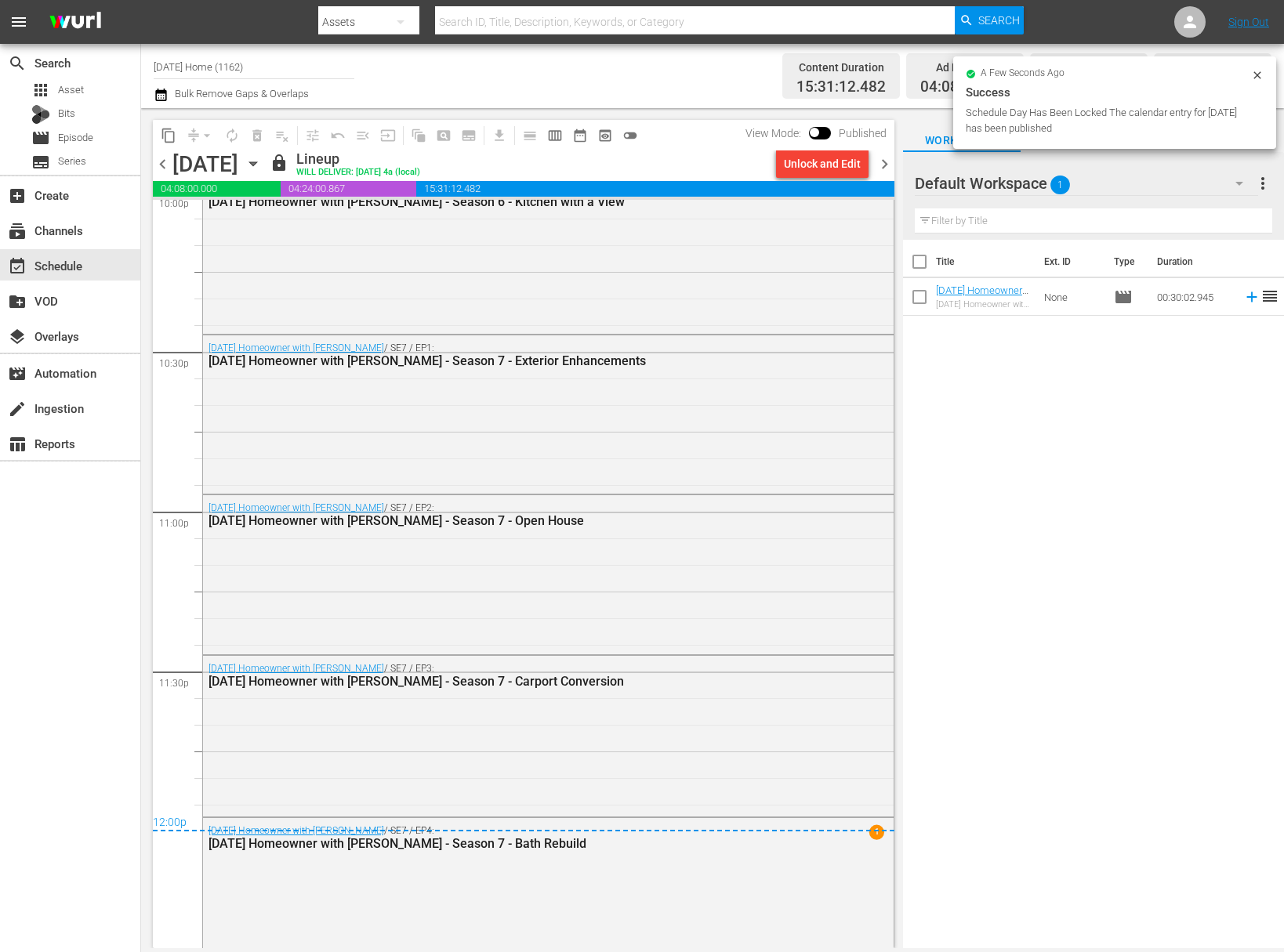
scroll to position [7071, 0]
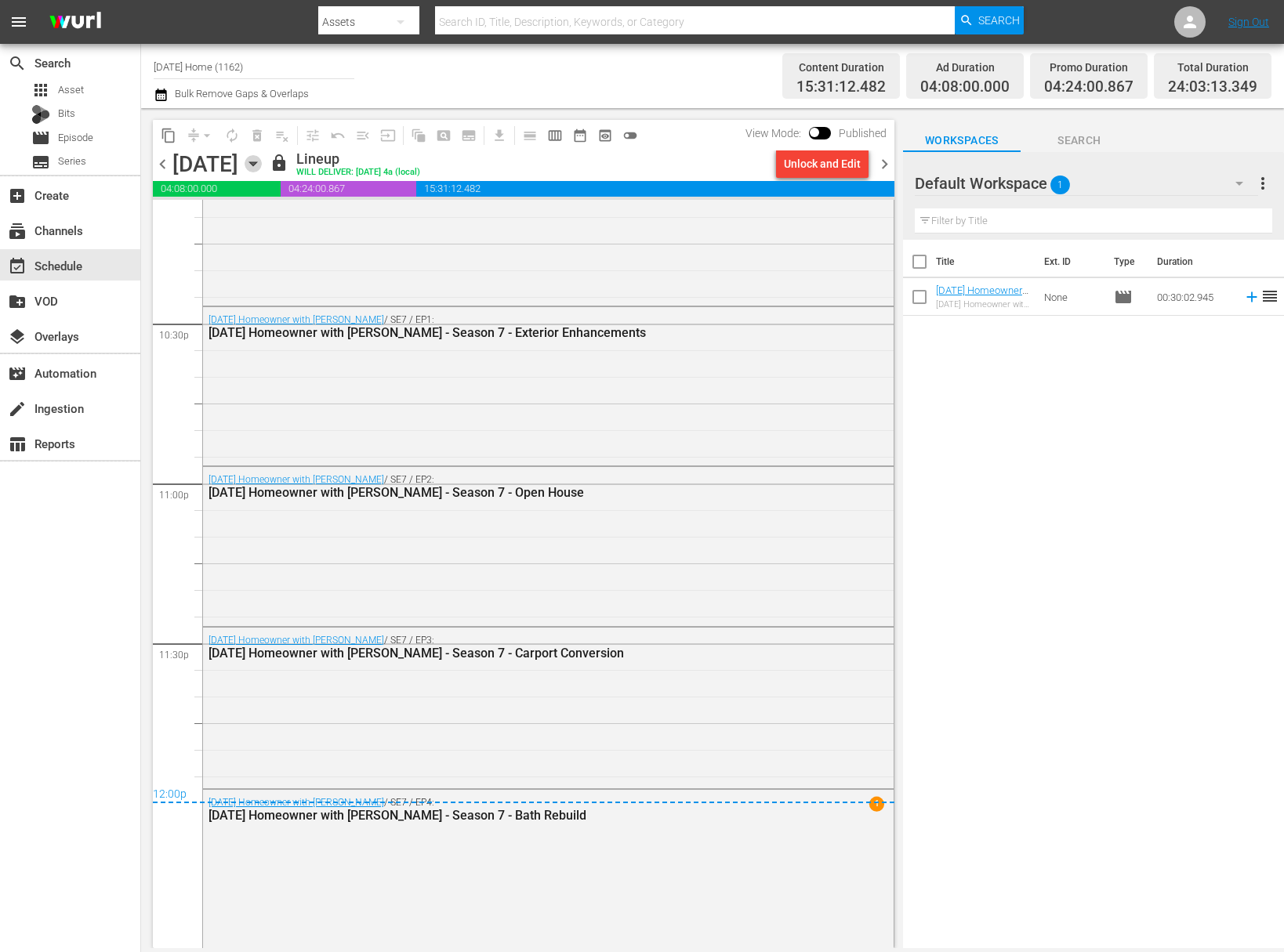
click at [256, 163] on icon "button" at bounding box center [252, 164] width 7 height 4
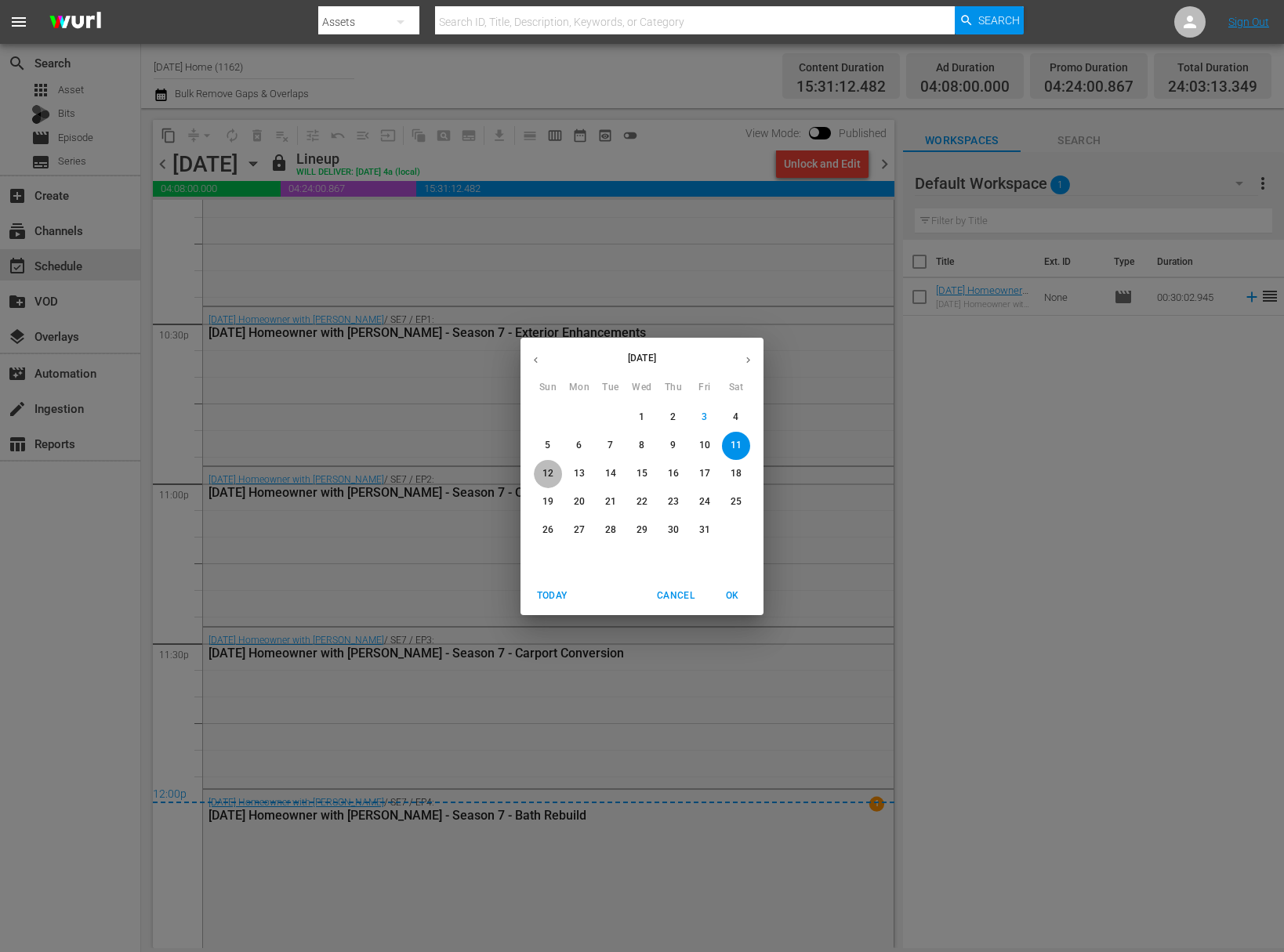
click at [557, 470] on span "12" at bounding box center [548, 474] width 28 height 13
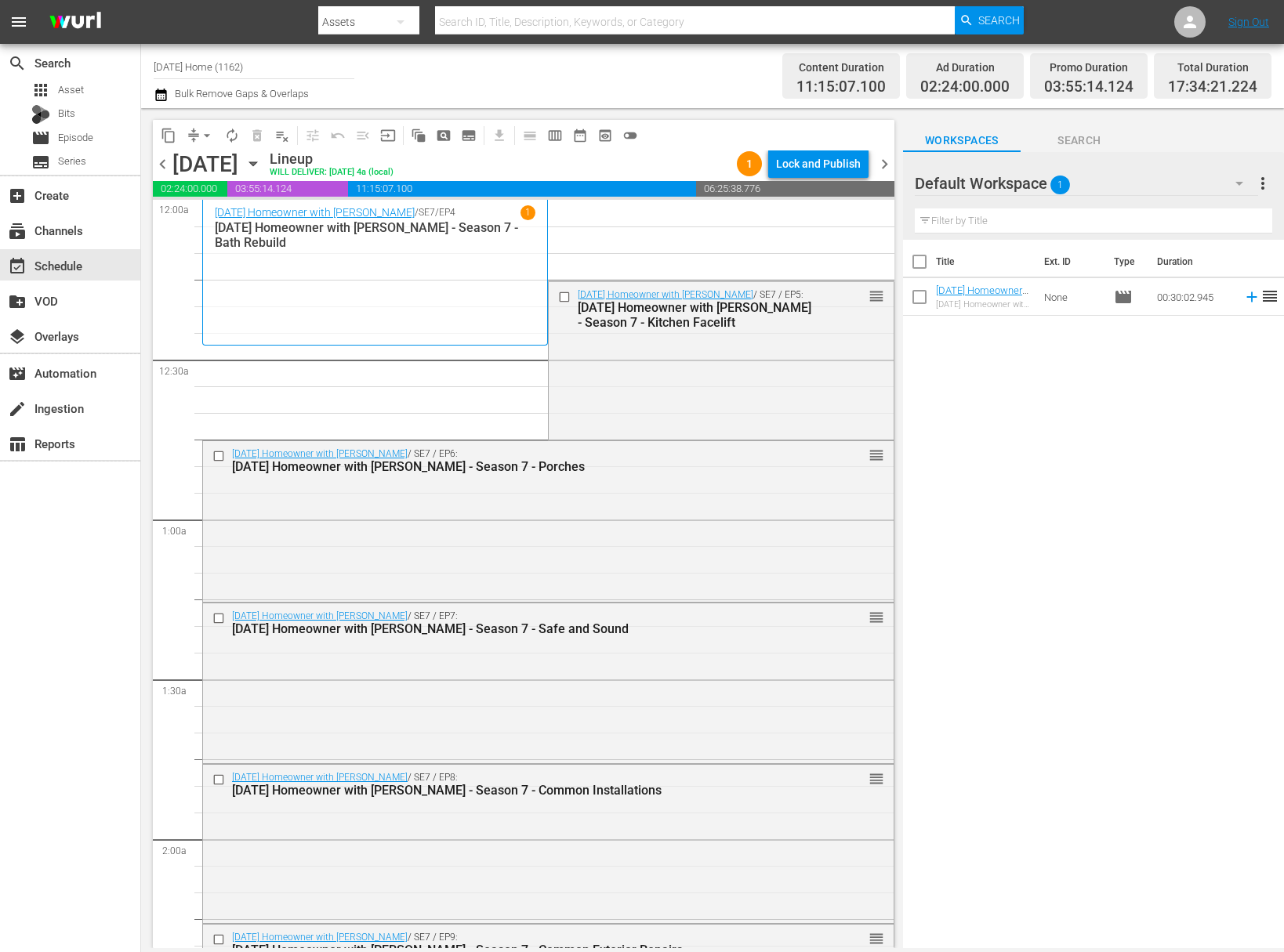
click at [282, 136] on span "playlist_remove_outlined" at bounding box center [282, 135] width 15 height 15
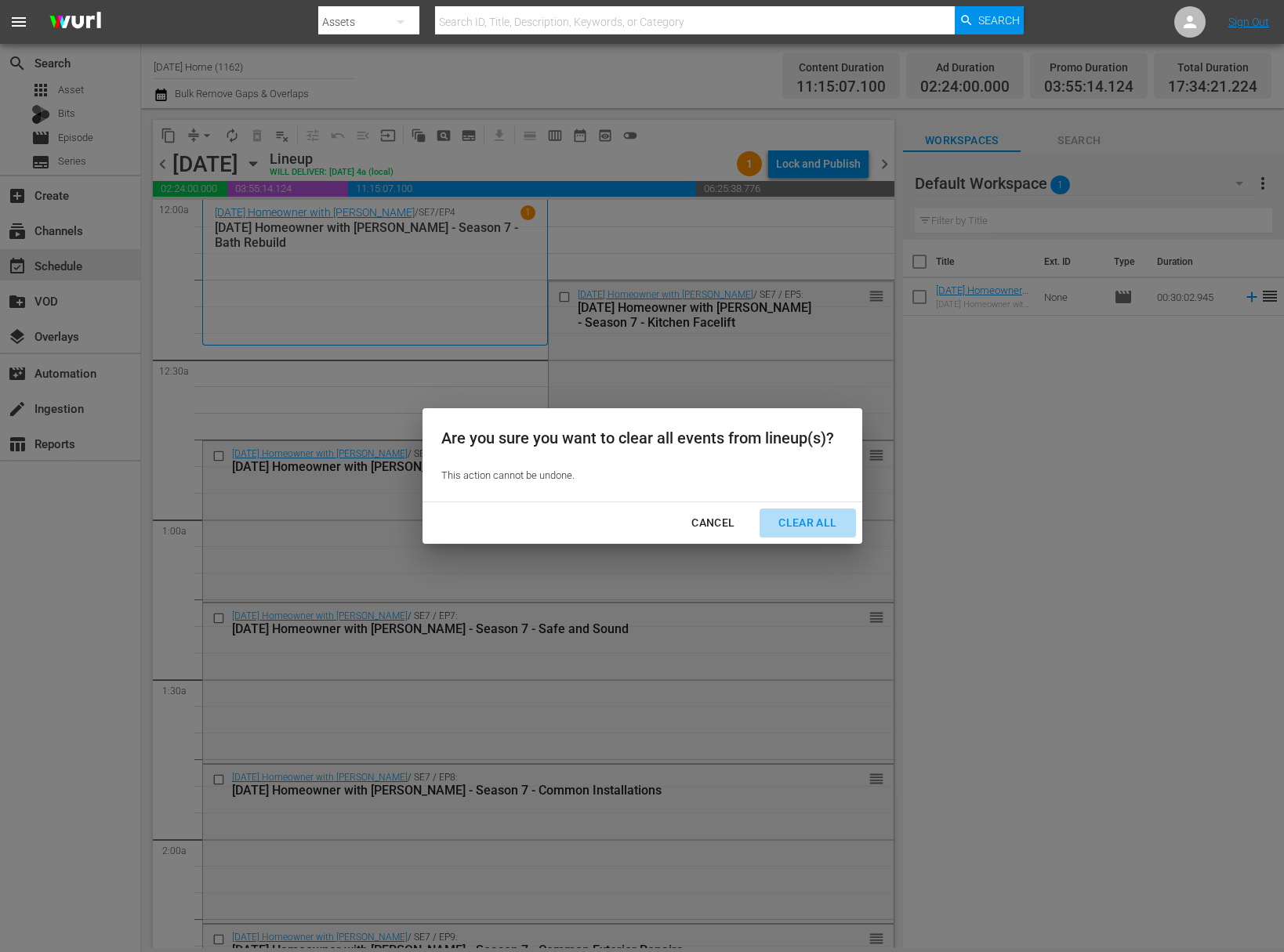
click at [810, 524] on div "Clear All" at bounding box center [807, 523] width 83 height 20
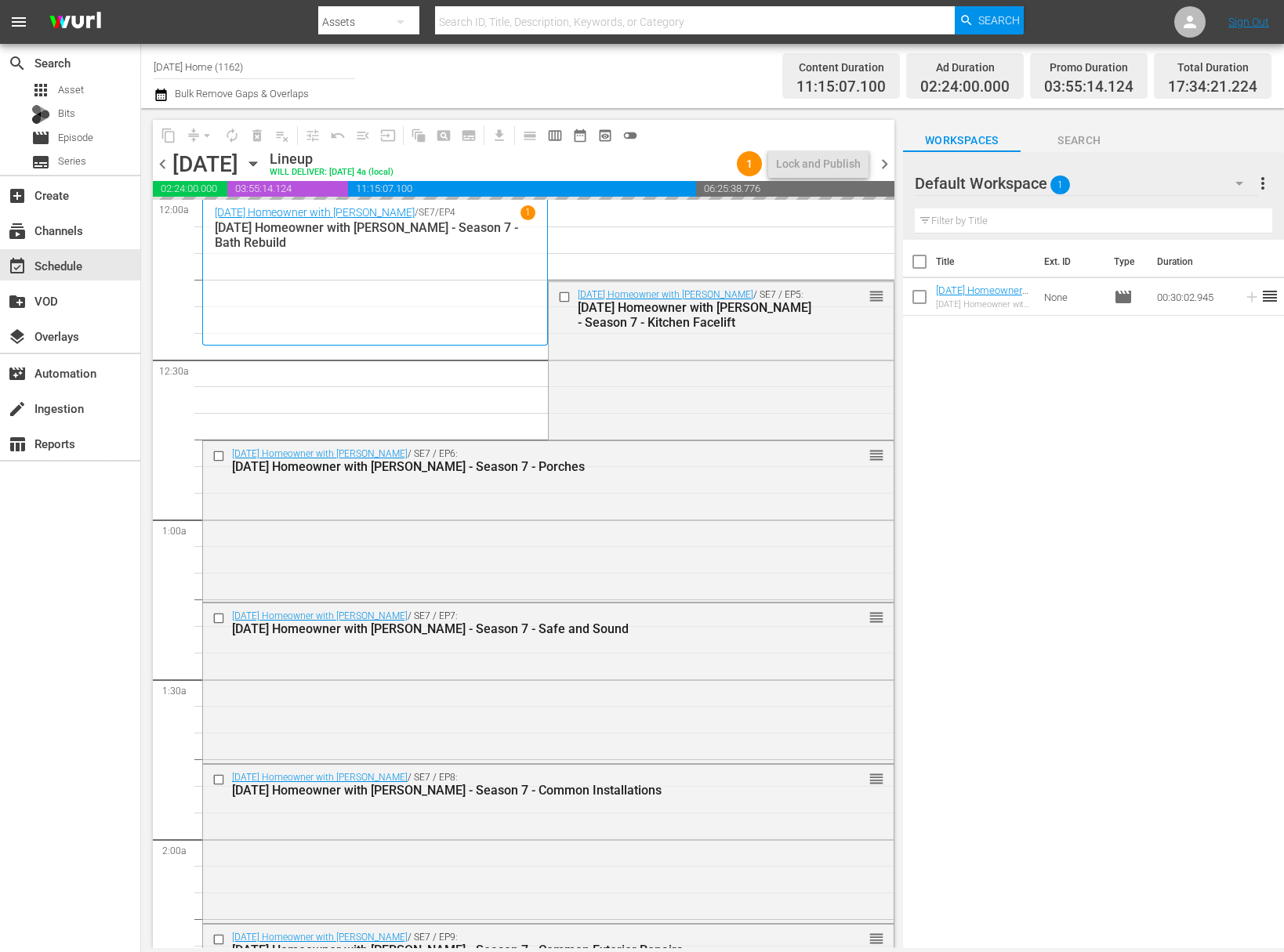
click at [262, 163] on icon "button" at bounding box center [253, 164] width 17 height 17
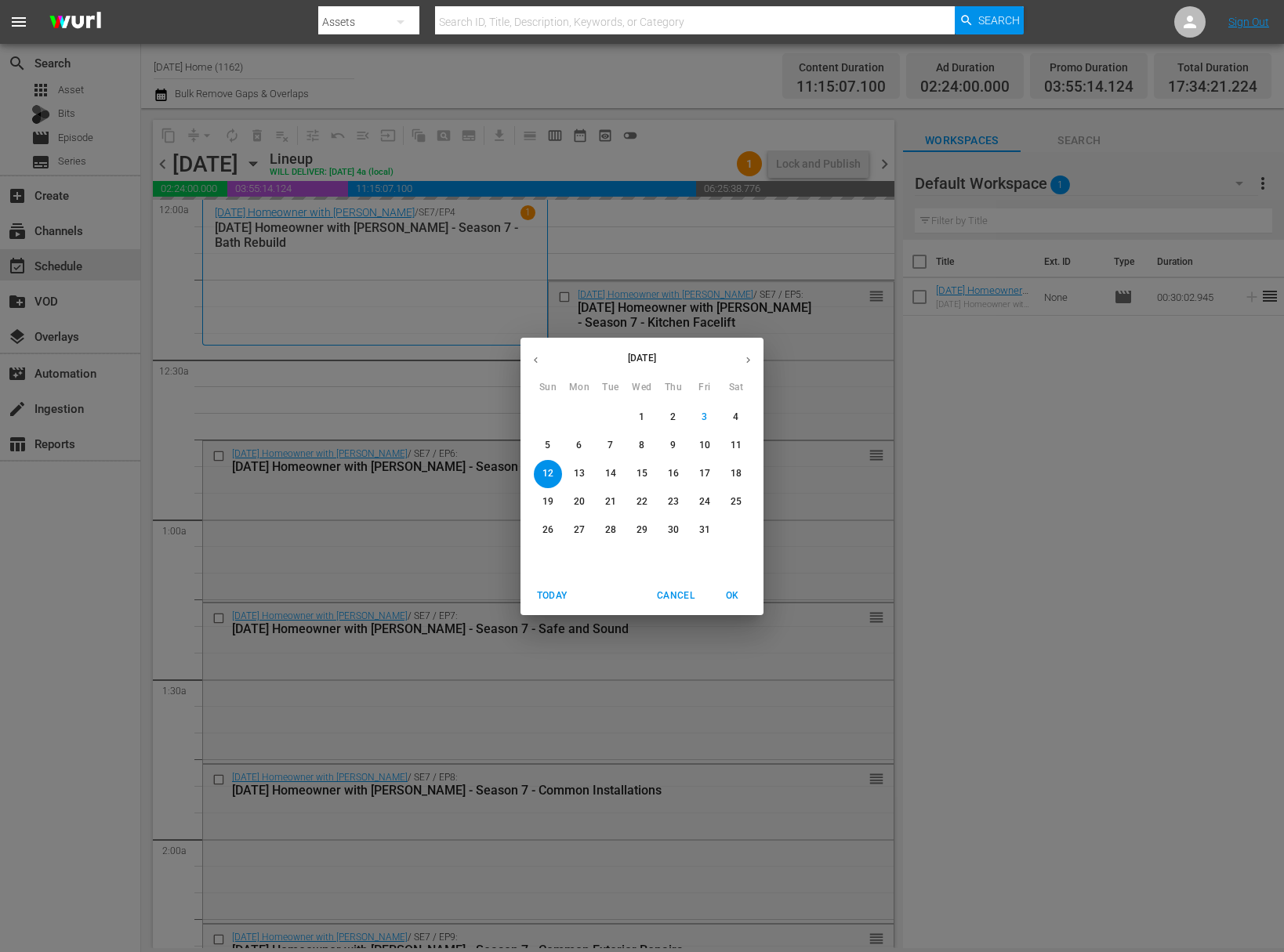
click at [535, 351] on button "button" at bounding box center [536, 360] width 31 height 31
click at [536, 360] on icon "button" at bounding box center [535, 360] width 11 height 11
click at [614, 522] on button "26" at bounding box center [610, 531] width 28 height 28
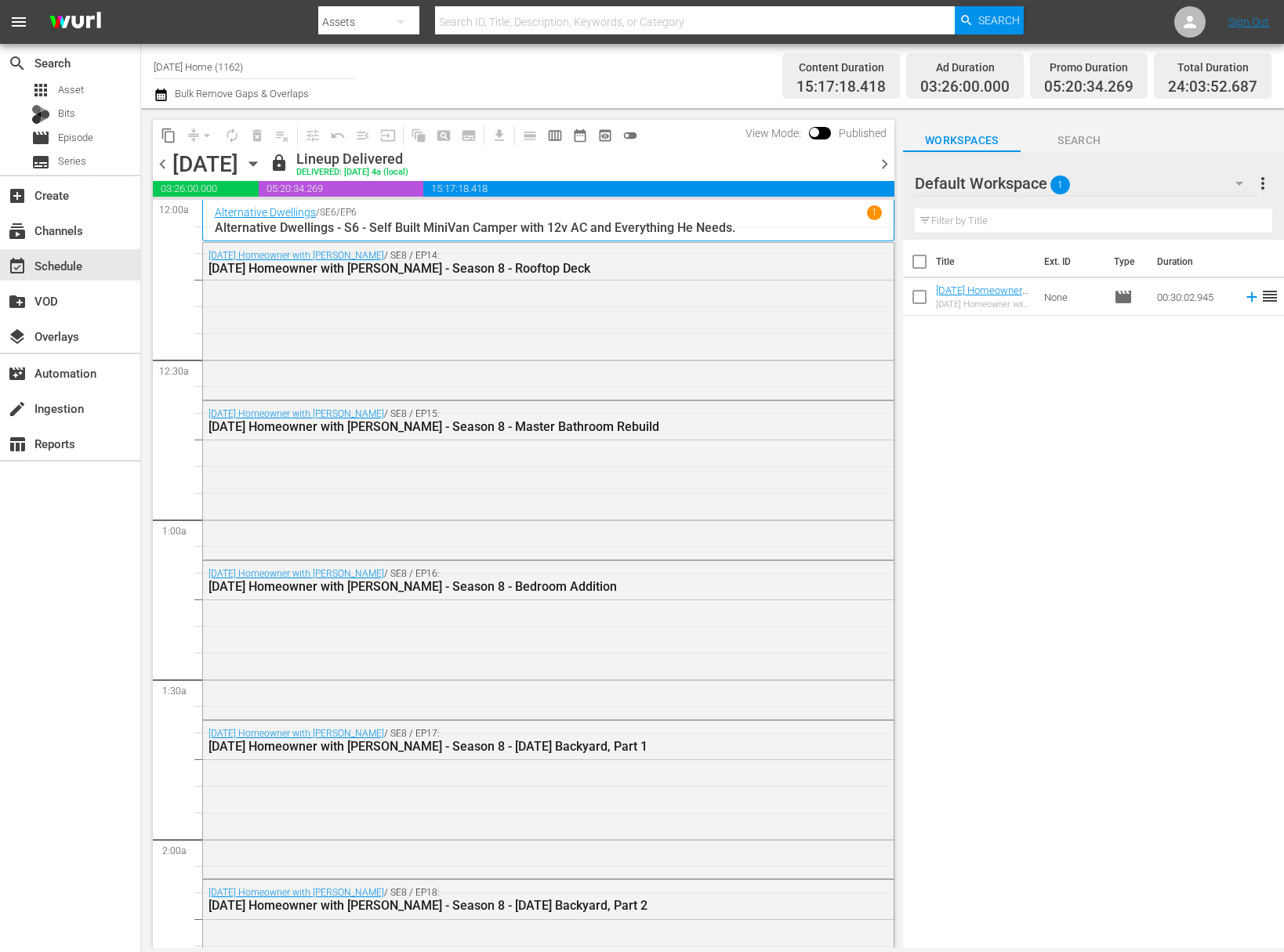
click at [262, 164] on icon "button" at bounding box center [253, 164] width 17 height 17
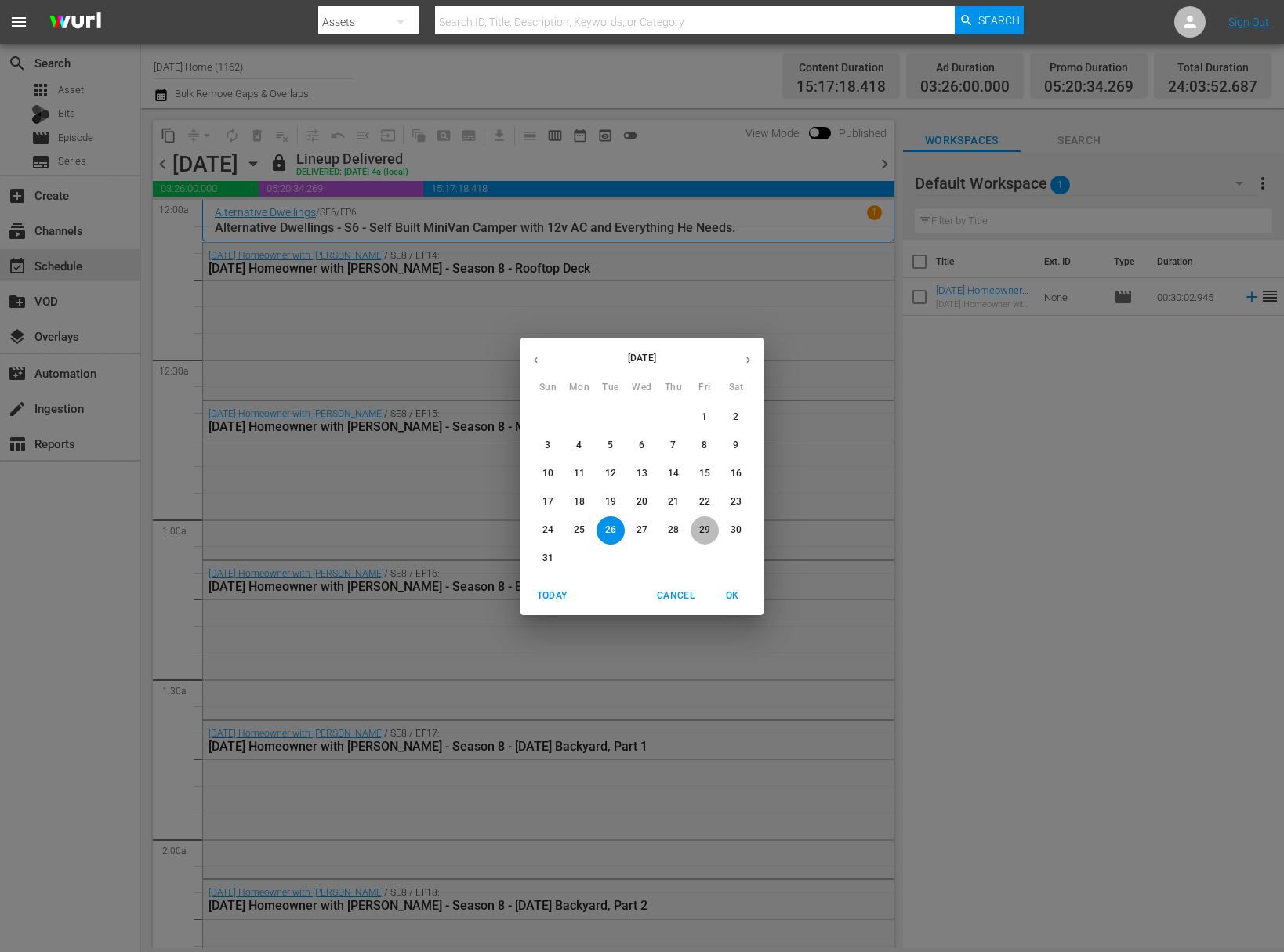
click at [707, 528] on p "29" at bounding box center [704, 530] width 11 height 13
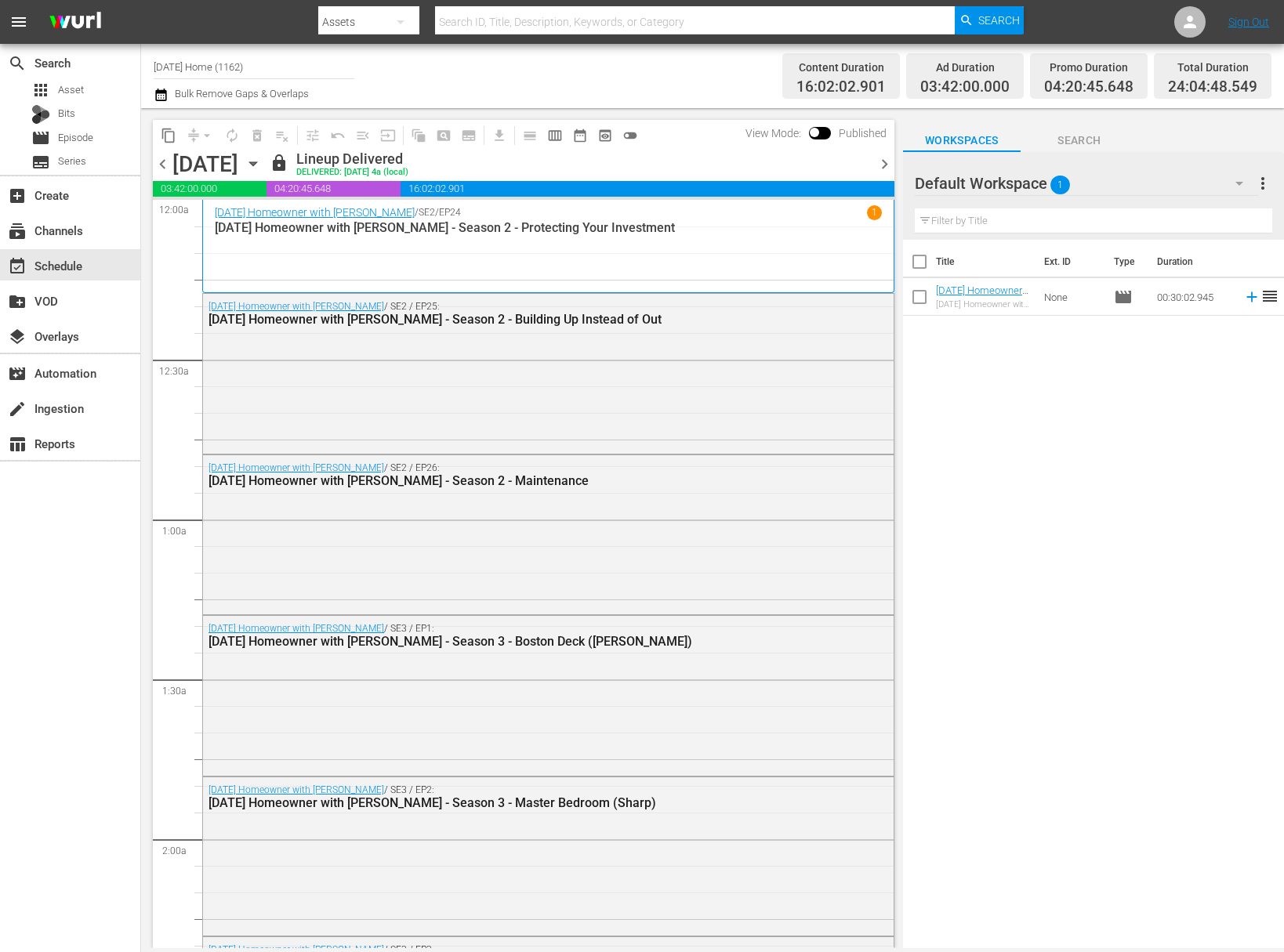
click at [262, 164] on icon "button" at bounding box center [253, 164] width 17 height 17
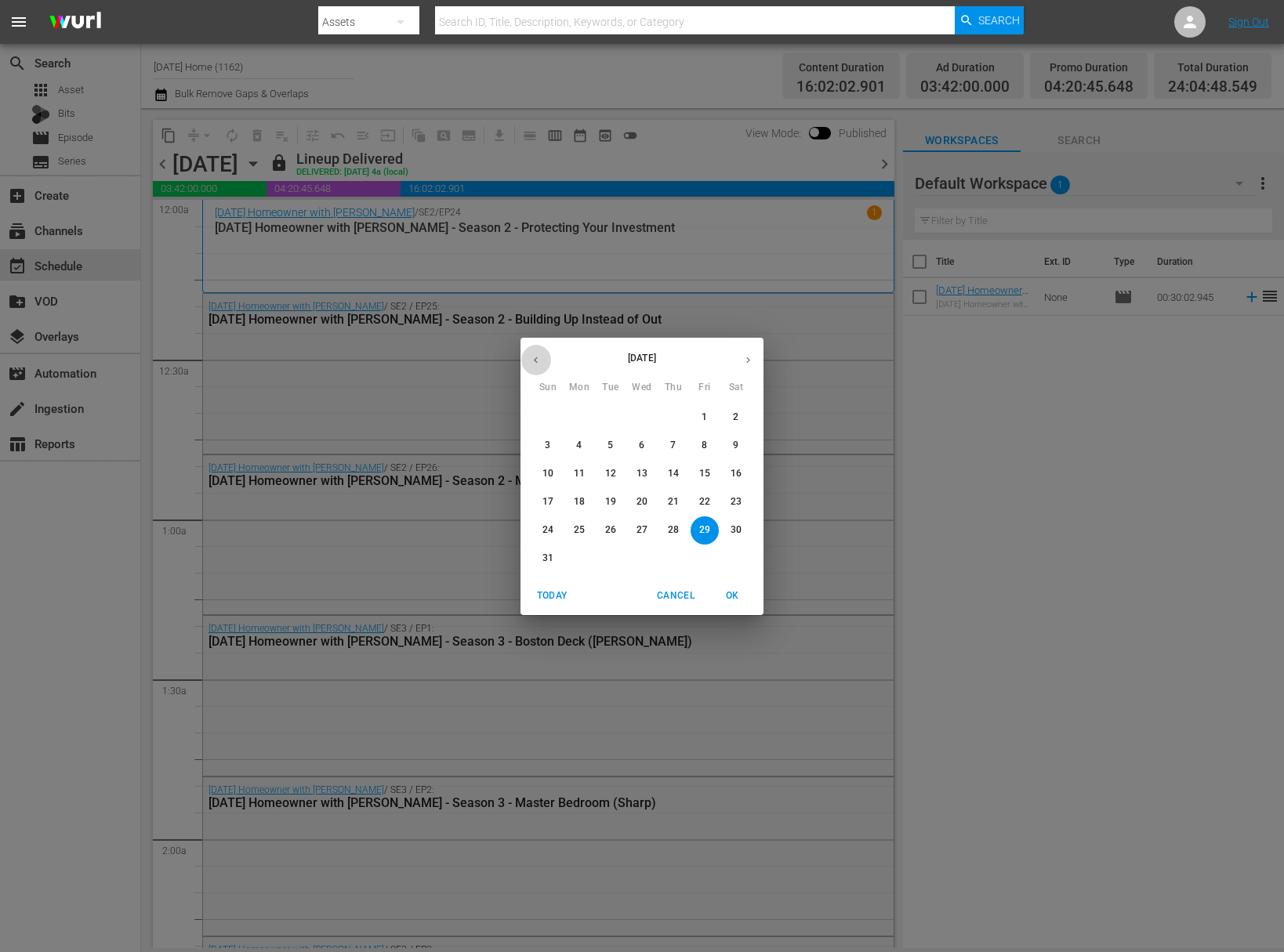
click at [535, 357] on icon "button" at bounding box center [535, 360] width 11 height 11
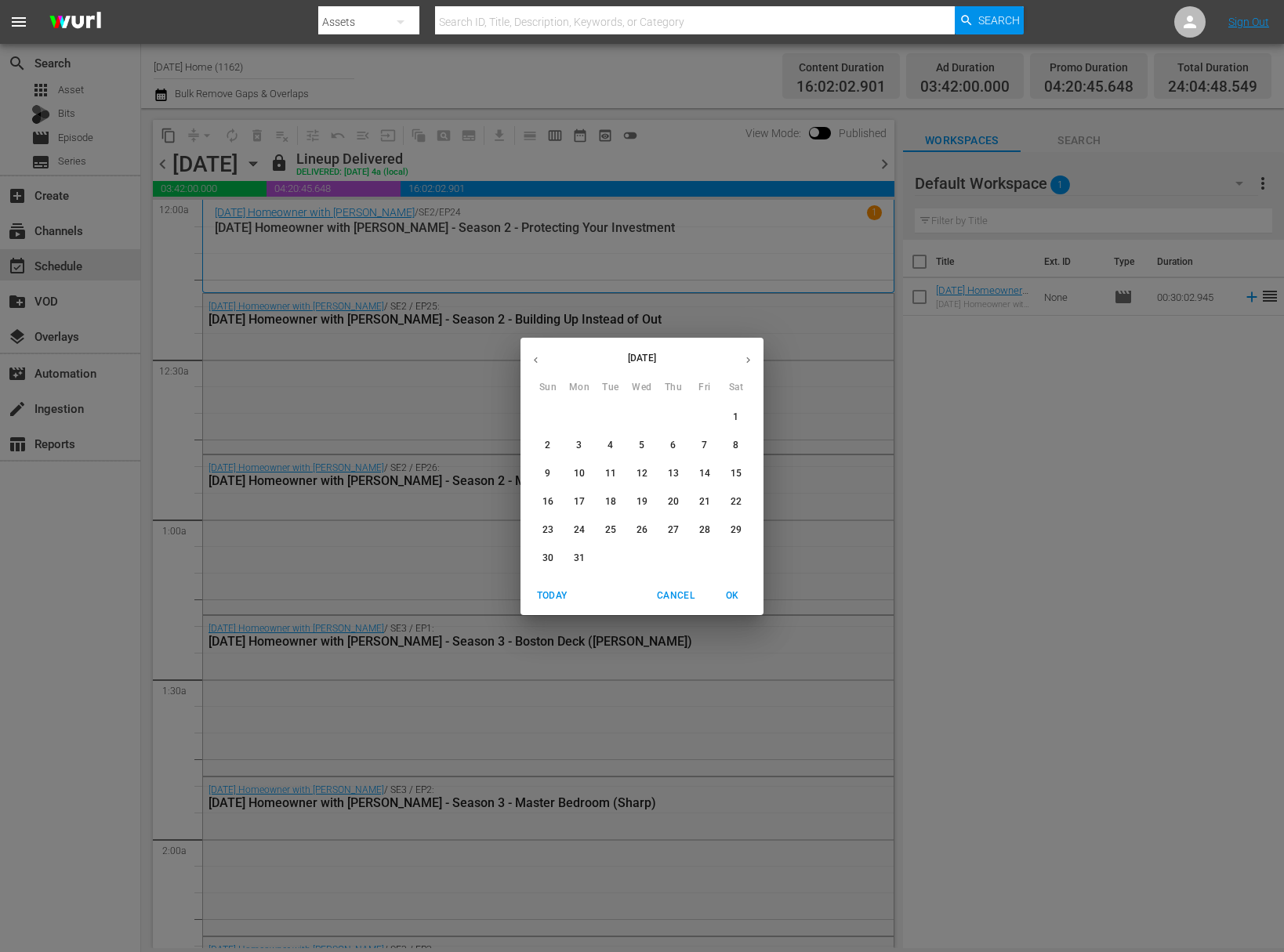
click at [749, 359] on icon "button" at bounding box center [748, 360] width 11 height 11
click at [640, 472] on p "14" at bounding box center [641, 474] width 11 height 13
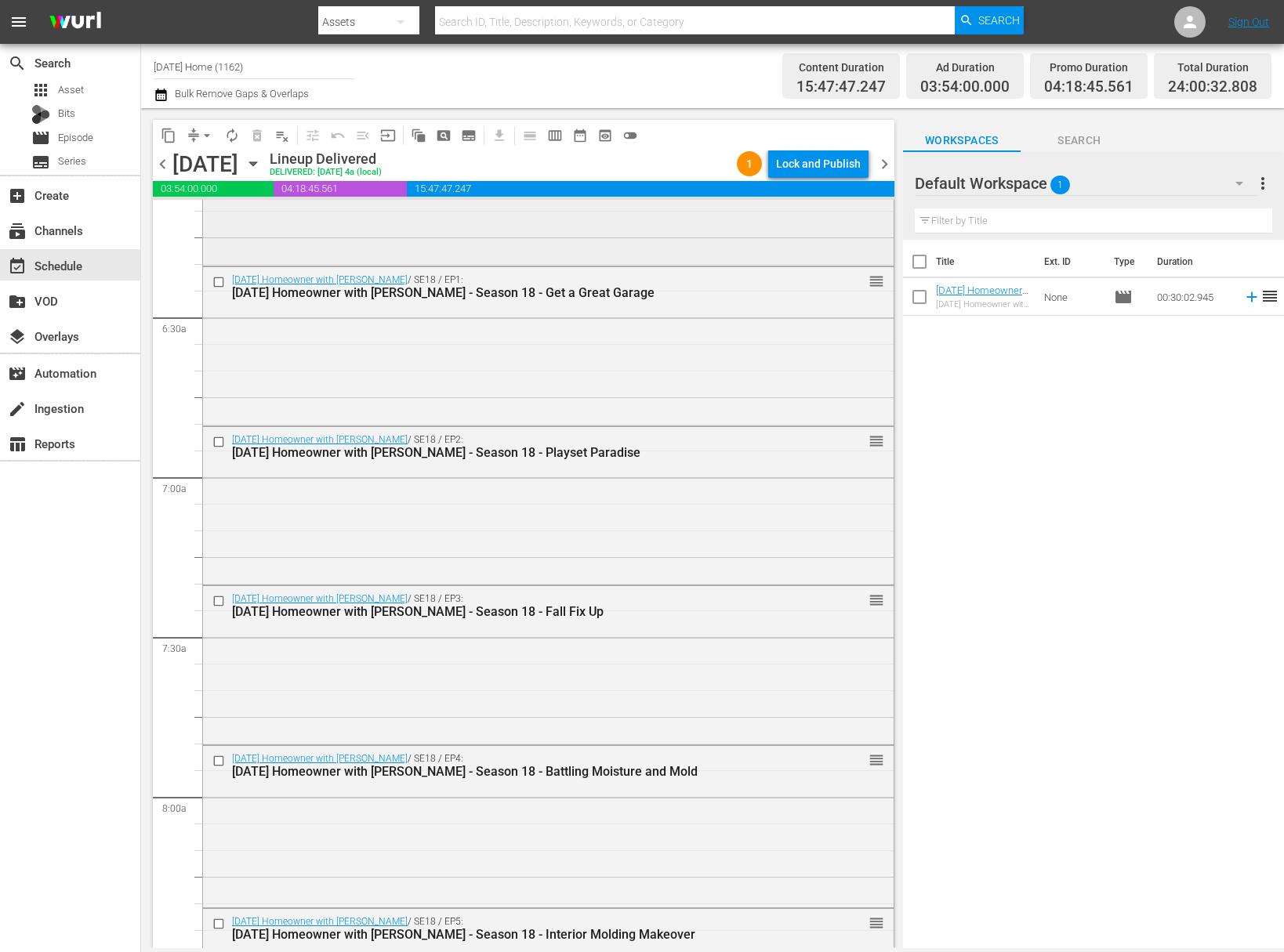
scroll to position [1653, 0]
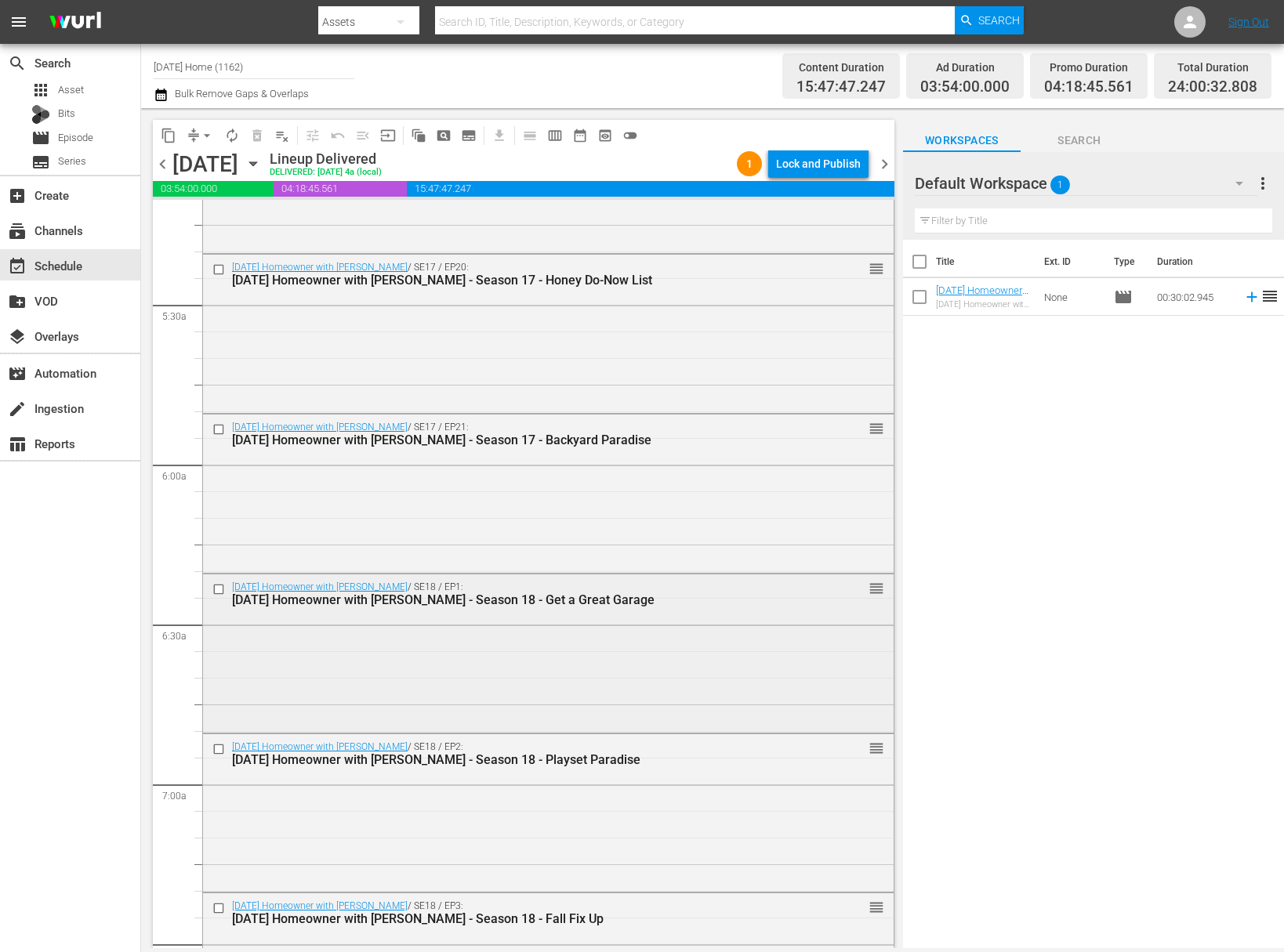
click at [223, 586] on input "checkbox" at bounding box center [221, 589] width 16 height 13
click at [221, 746] on input "checkbox" at bounding box center [221, 749] width 16 height 13
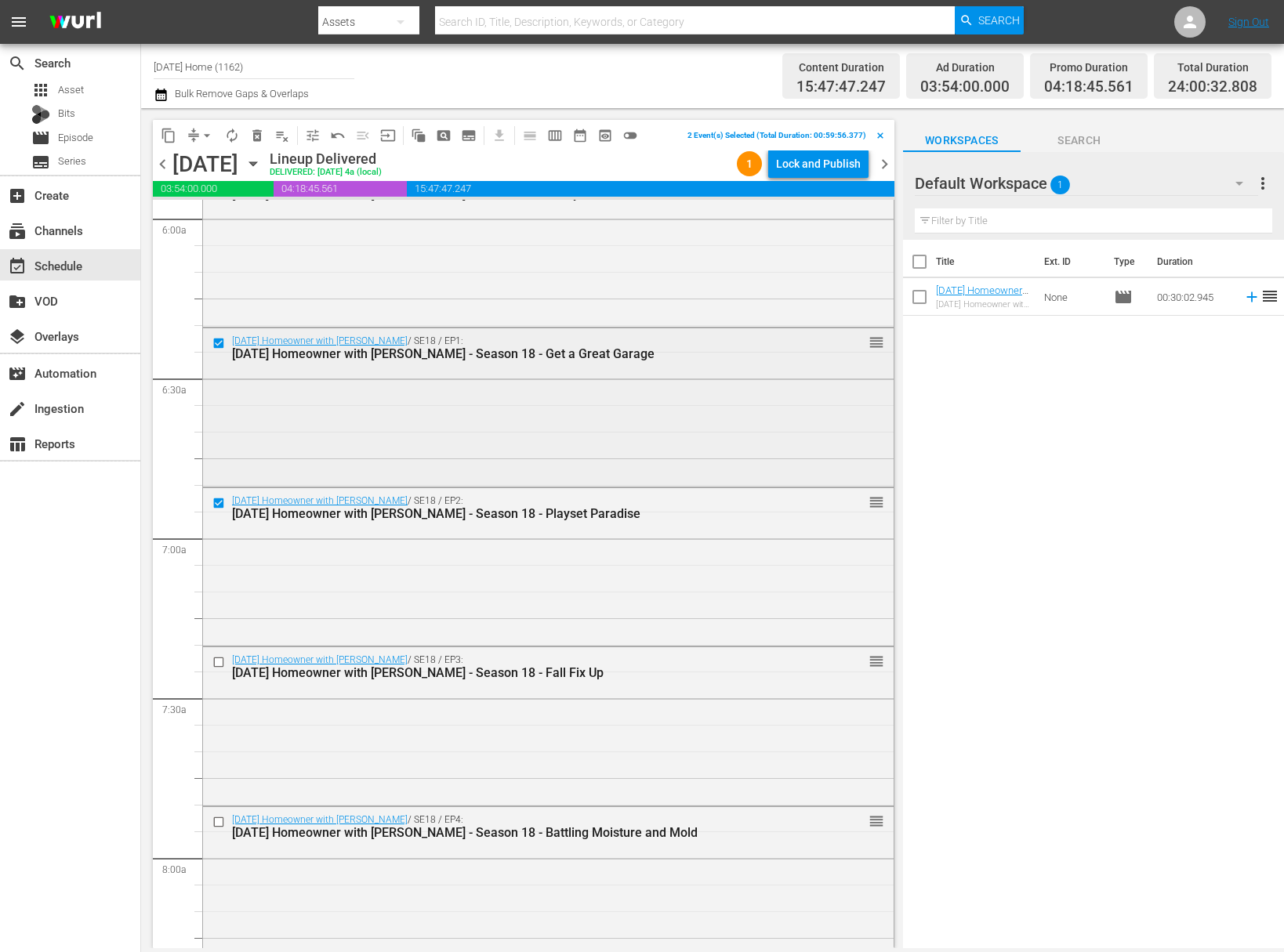
scroll to position [1932, 0]
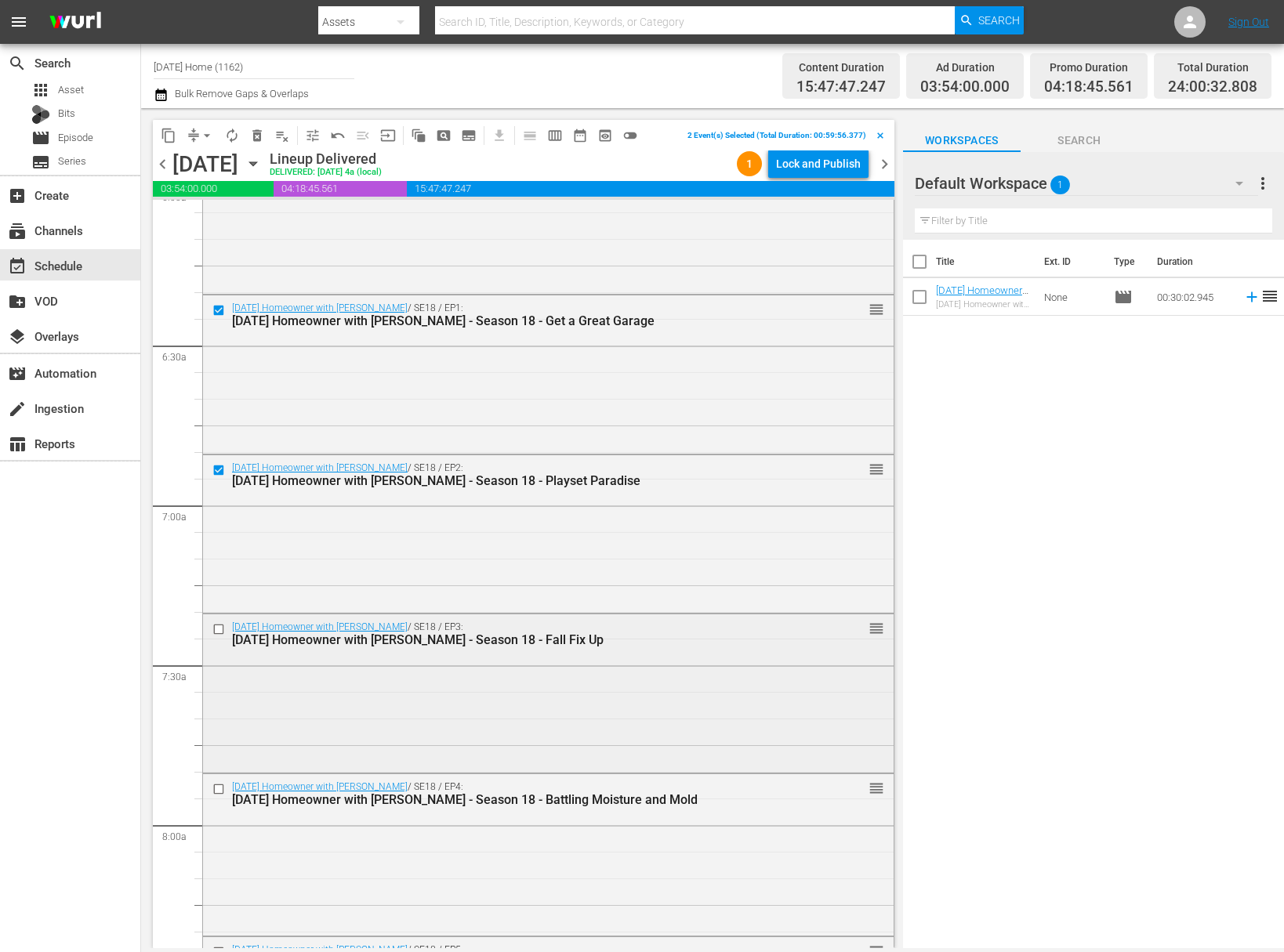
click at [221, 627] on input "checkbox" at bounding box center [221, 630] width 16 height 13
click at [219, 786] on input "checkbox" at bounding box center [221, 788] width 16 height 13
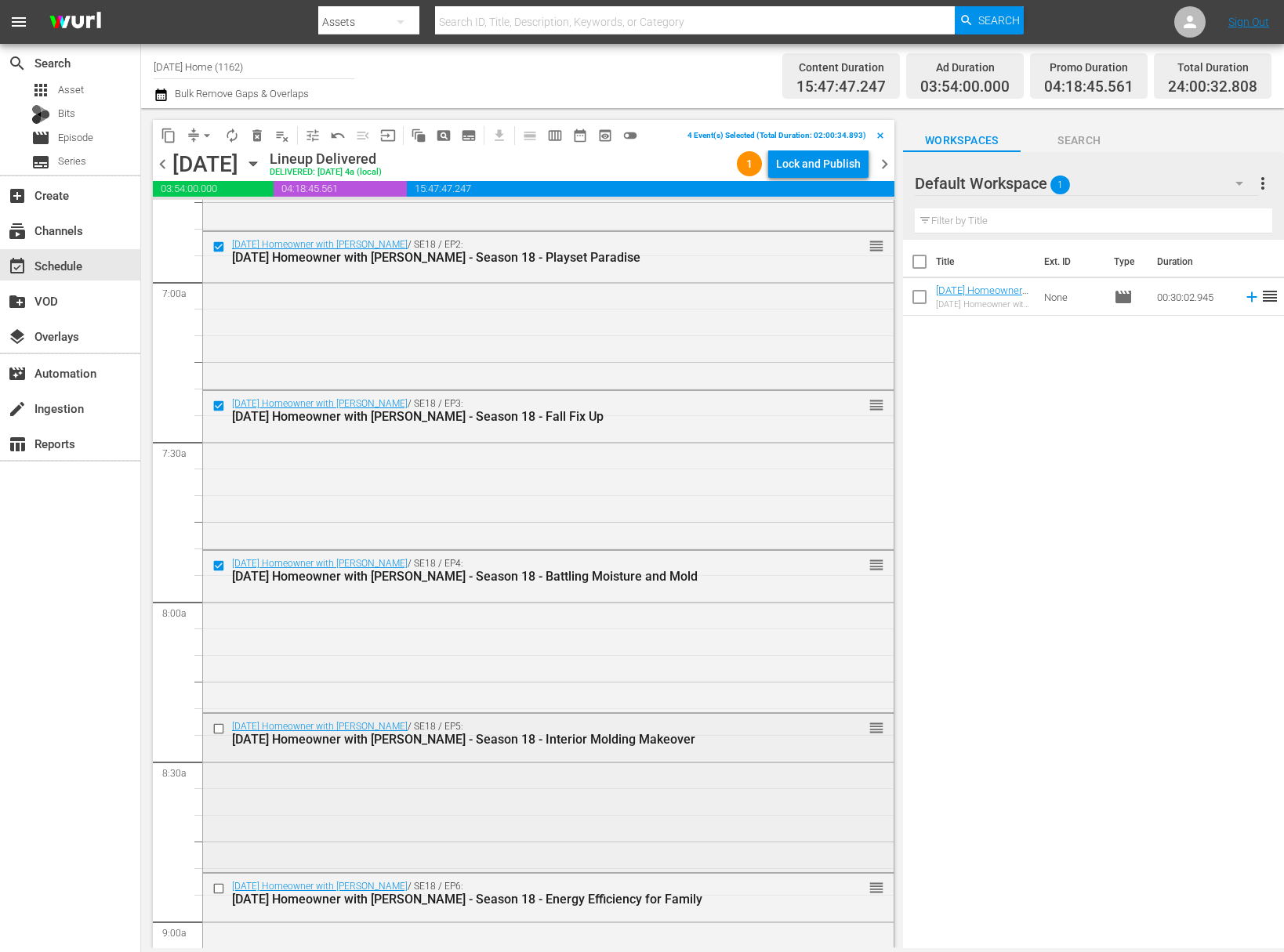
scroll to position [2265, 0]
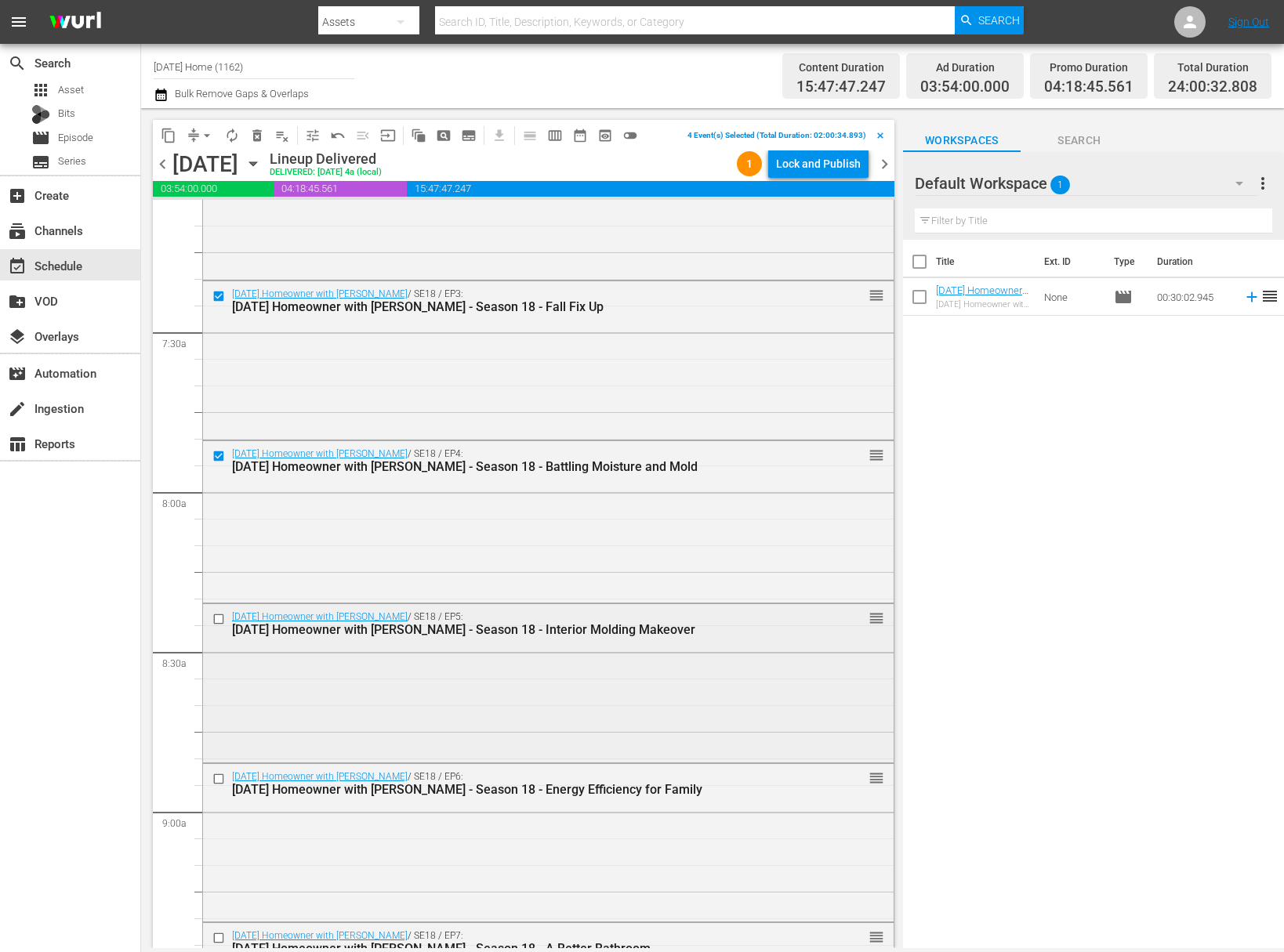
click at [223, 618] on input "checkbox" at bounding box center [221, 619] width 16 height 13
click at [216, 775] on input "checkbox" at bounding box center [221, 780] width 16 height 13
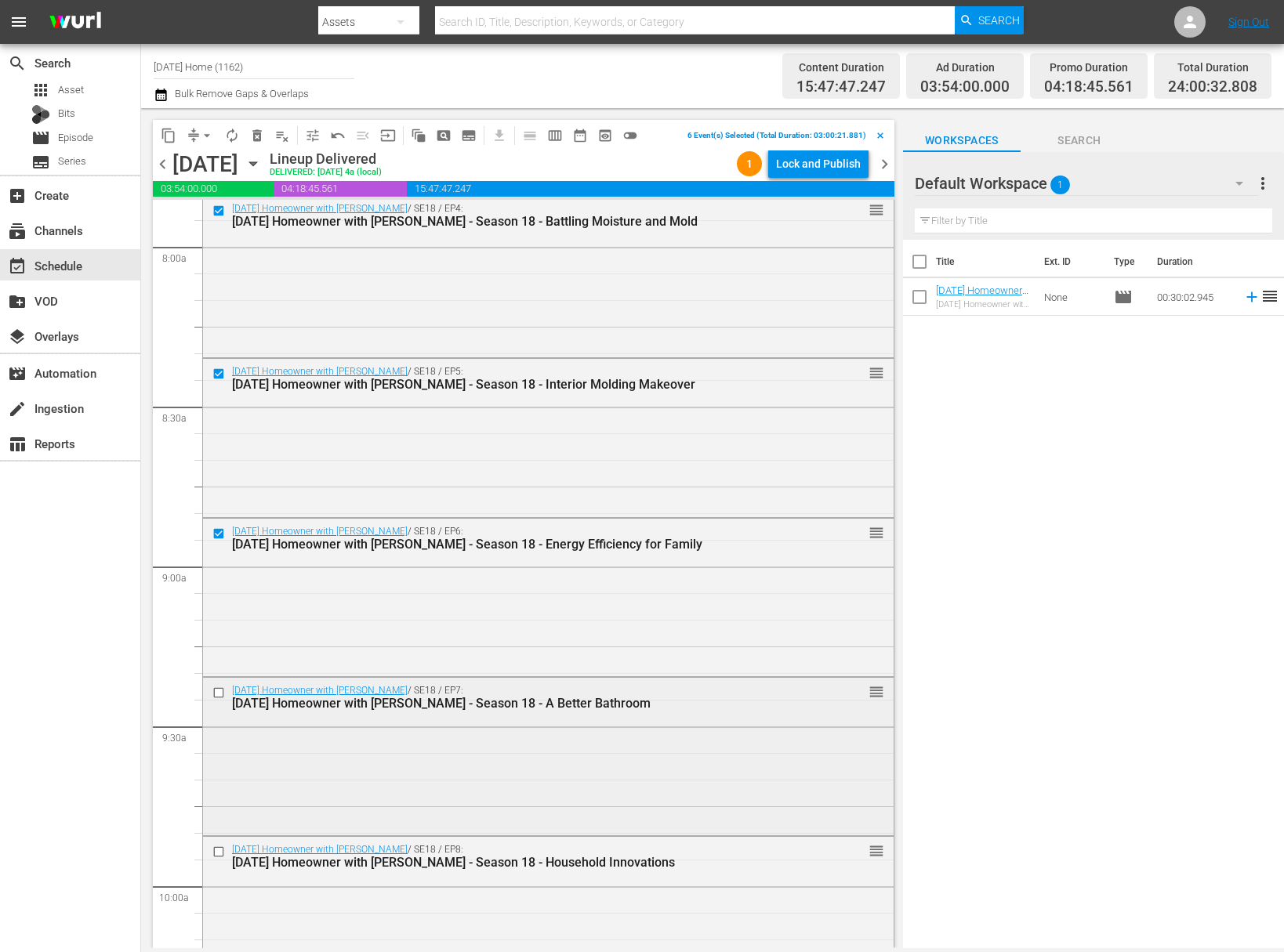
scroll to position [2603, 0]
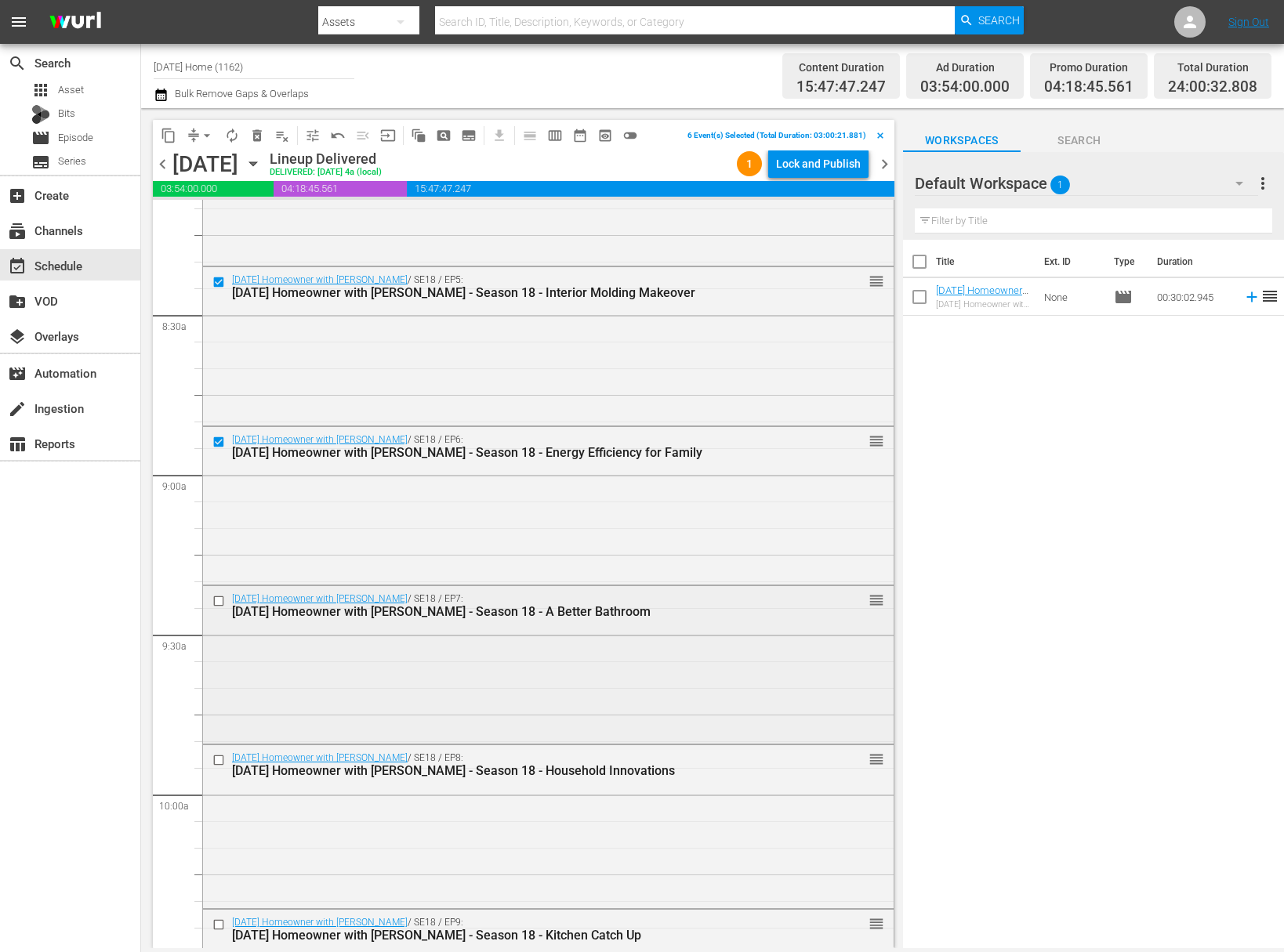
click at [225, 601] on input "checkbox" at bounding box center [221, 600] width 16 height 13
click at [219, 760] on input "checkbox" at bounding box center [221, 761] width 16 height 13
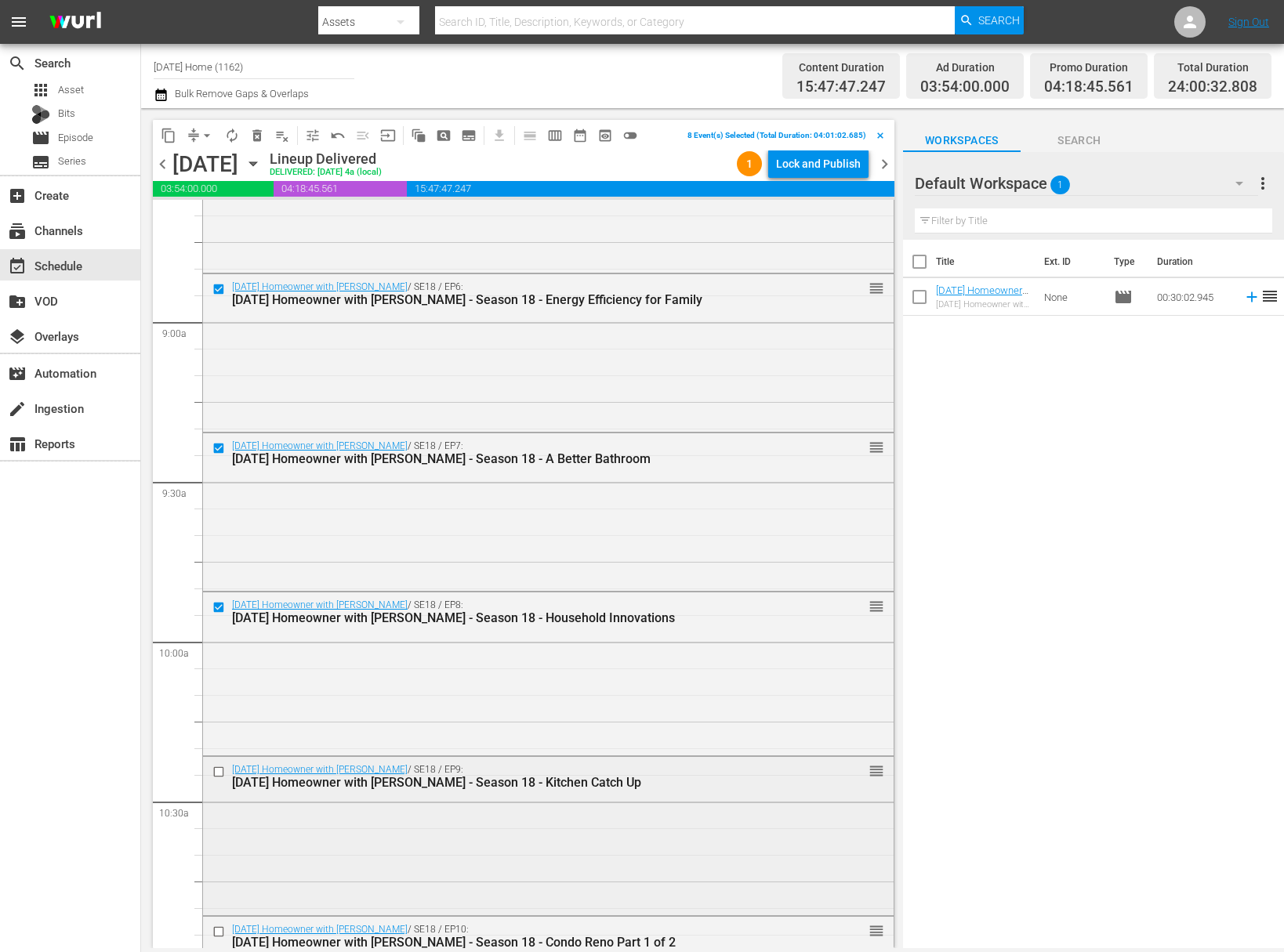
click at [216, 767] on input "checkbox" at bounding box center [221, 772] width 16 height 13
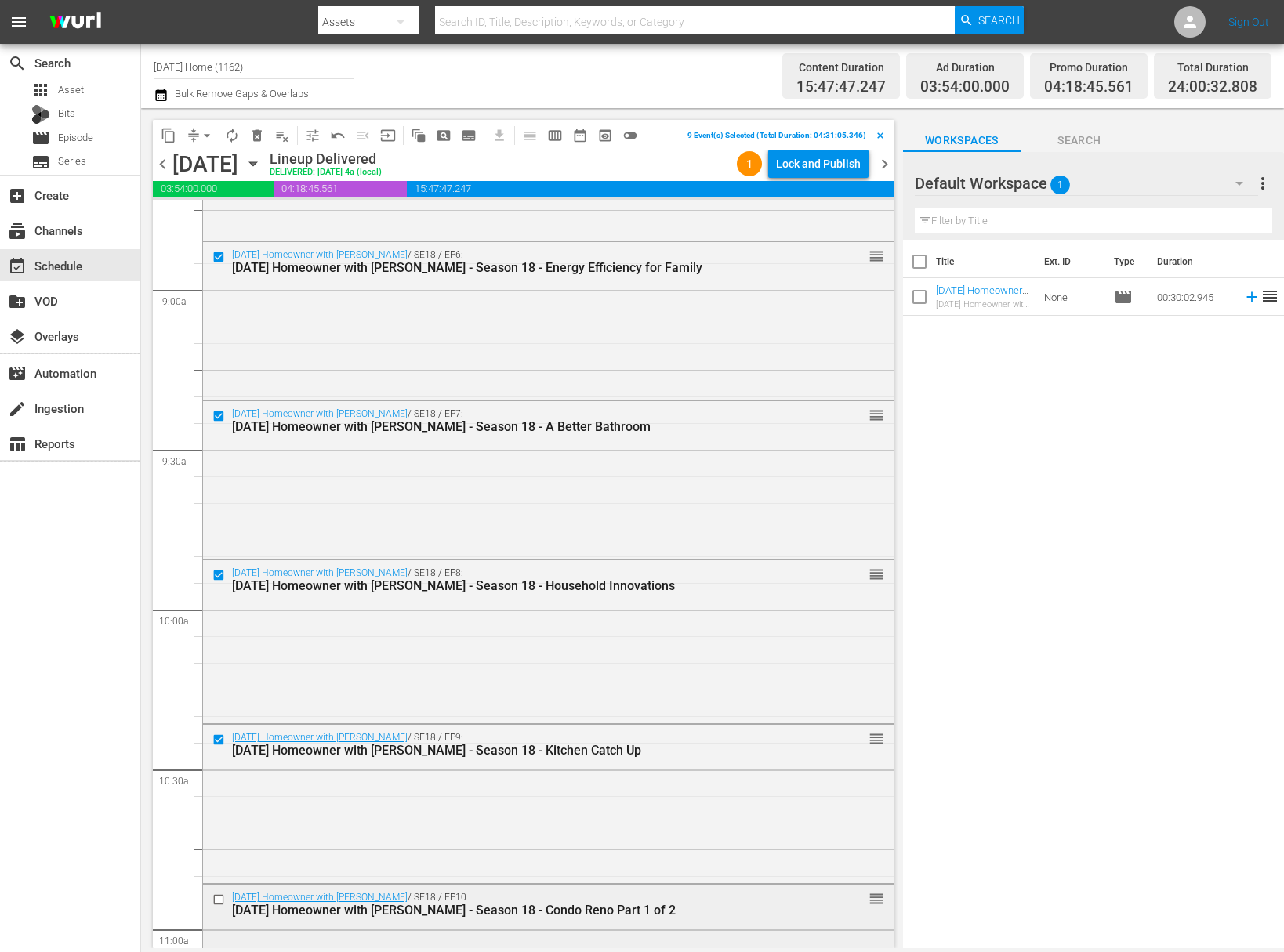
click at [220, 900] on input "checkbox" at bounding box center [221, 899] width 16 height 13
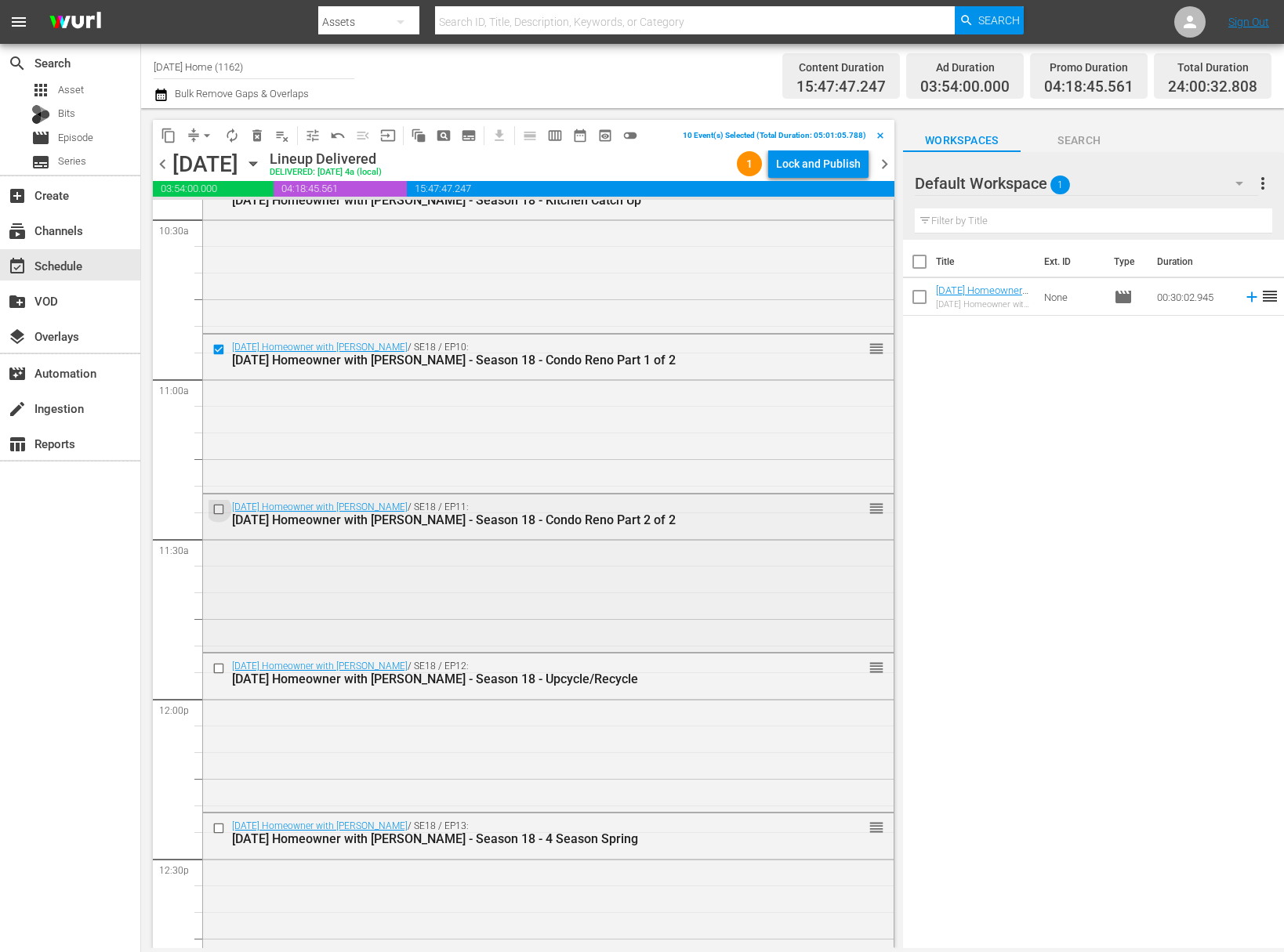
click at [218, 509] on input "checkbox" at bounding box center [221, 509] width 16 height 13
click at [220, 669] on input "checkbox" at bounding box center [221, 669] width 16 height 13
click at [219, 828] on input "checkbox" at bounding box center [221, 828] width 16 height 13
click at [215, 832] on input "checkbox" at bounding box center [221, 829] width 16 height 13
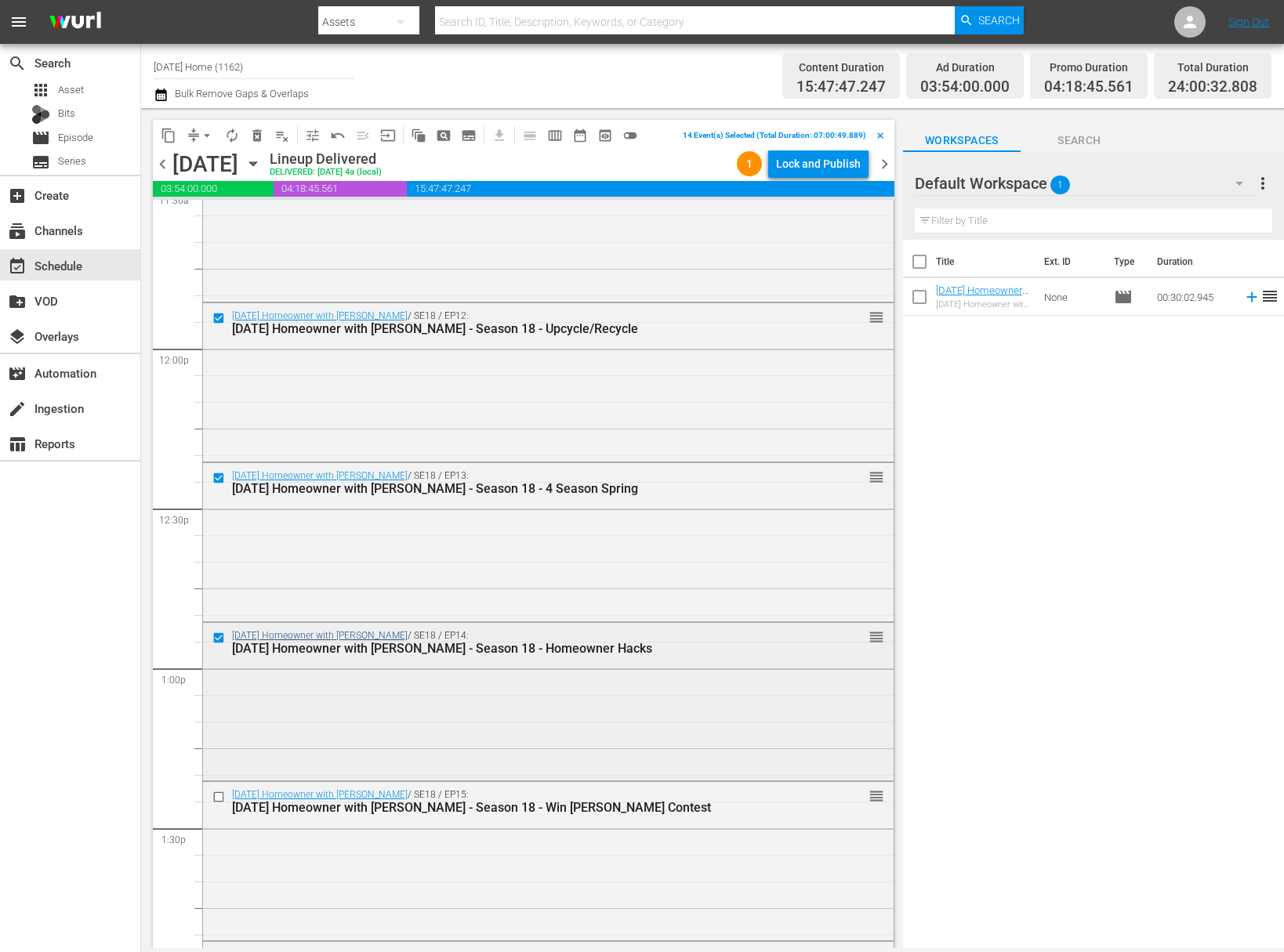
scroll to position [3831, 0]
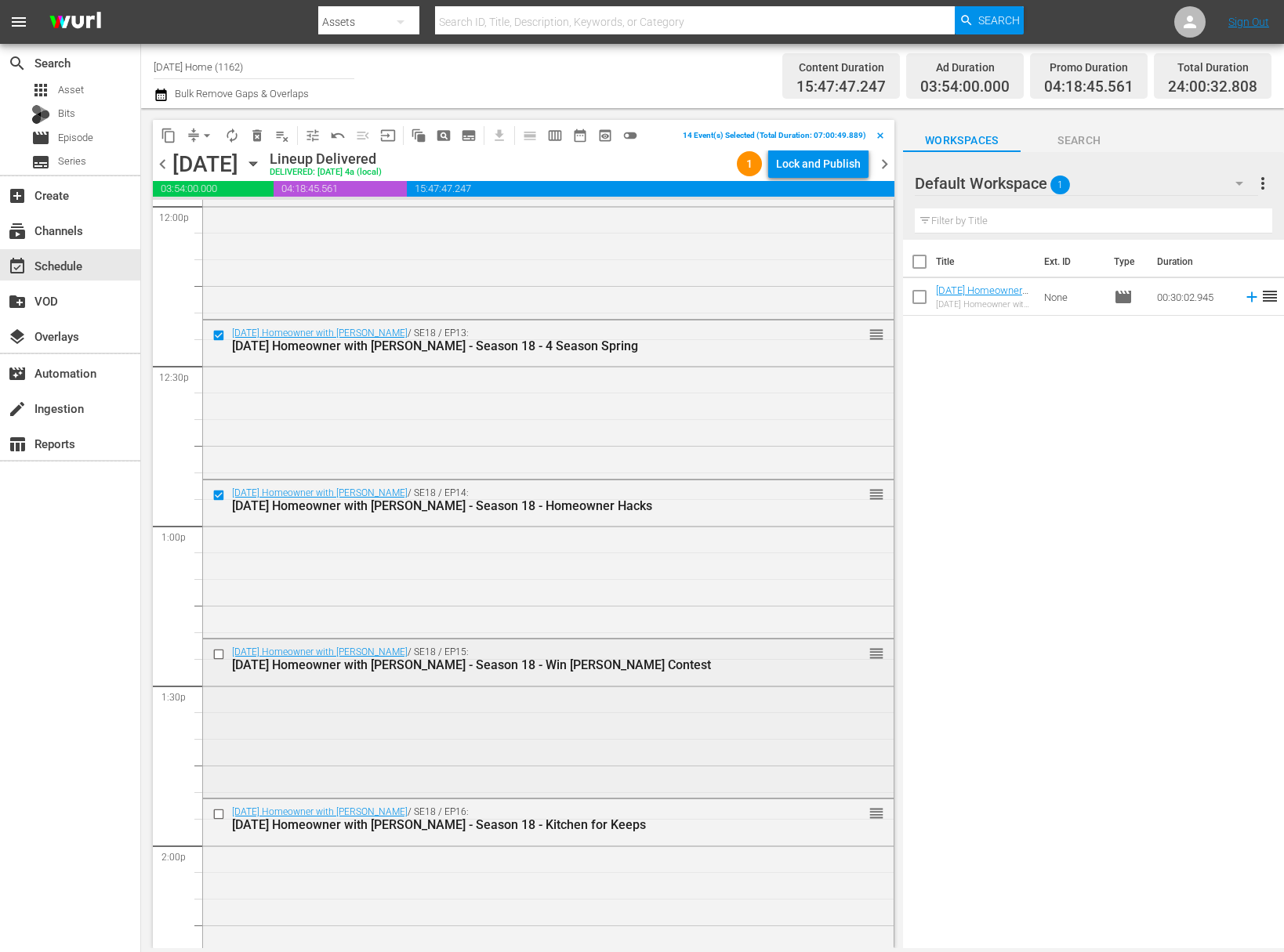
click at [222, 655] on input "checkbox" at bounding box center [221, 655] width 16 height 13
click at [218, 814] on input "checkbox" at bounding box center [221, 814] width 16 height 13
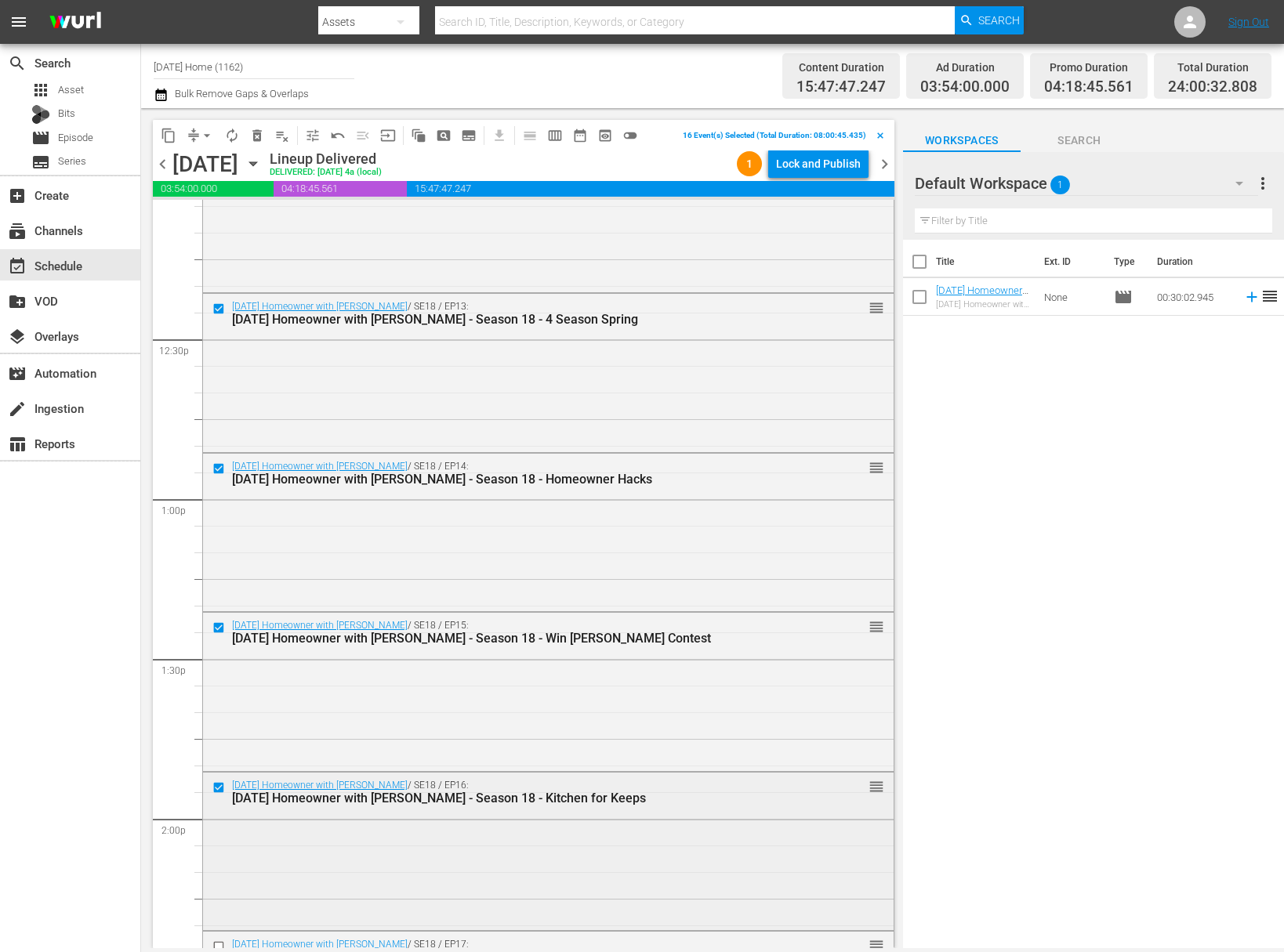
scroll to position [3984, 0]
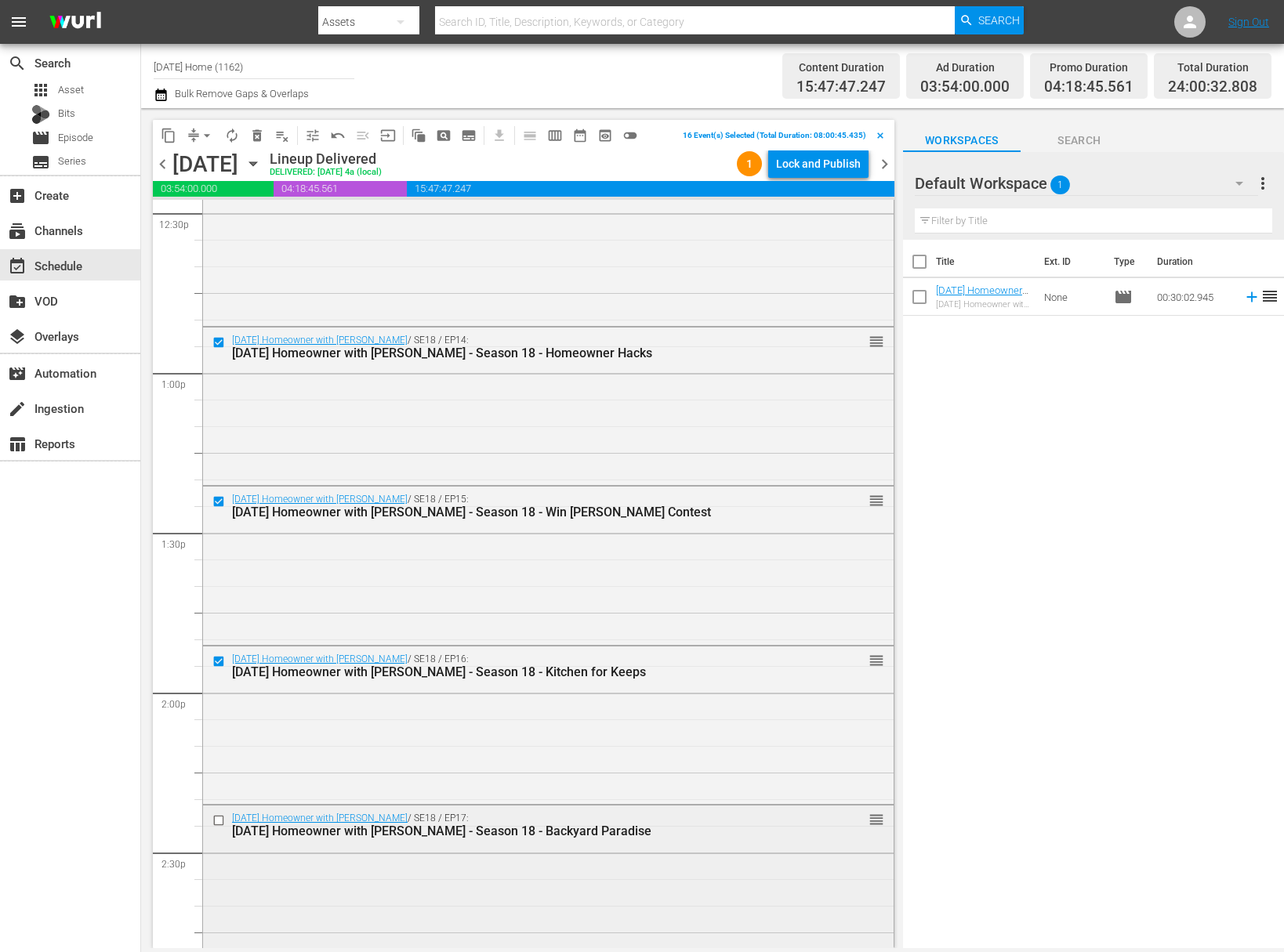
click at [223, 821] on input "checkbox" at bounding box center [221, 821] width 16 height 13
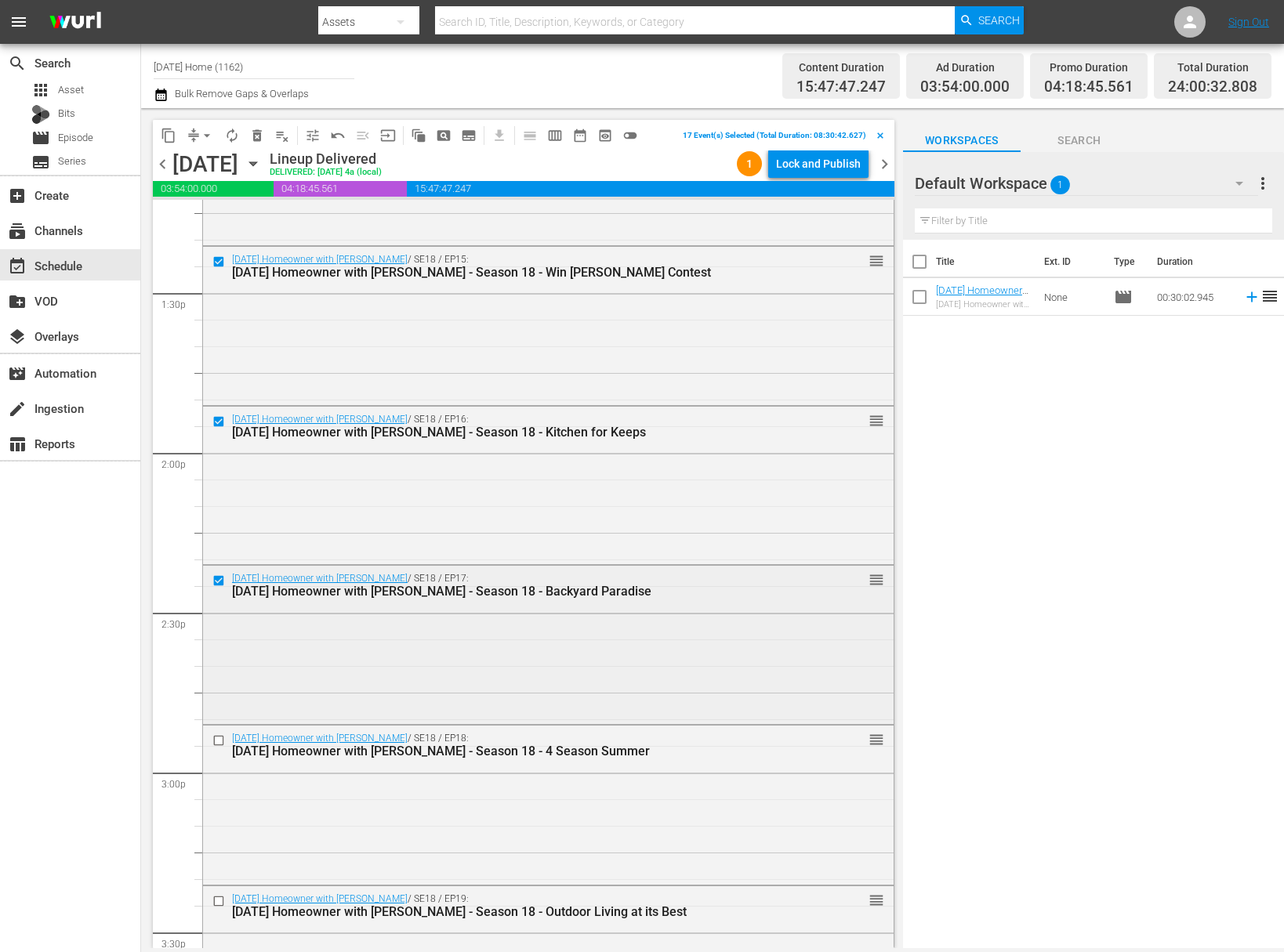
scroll to position [4314, 0]
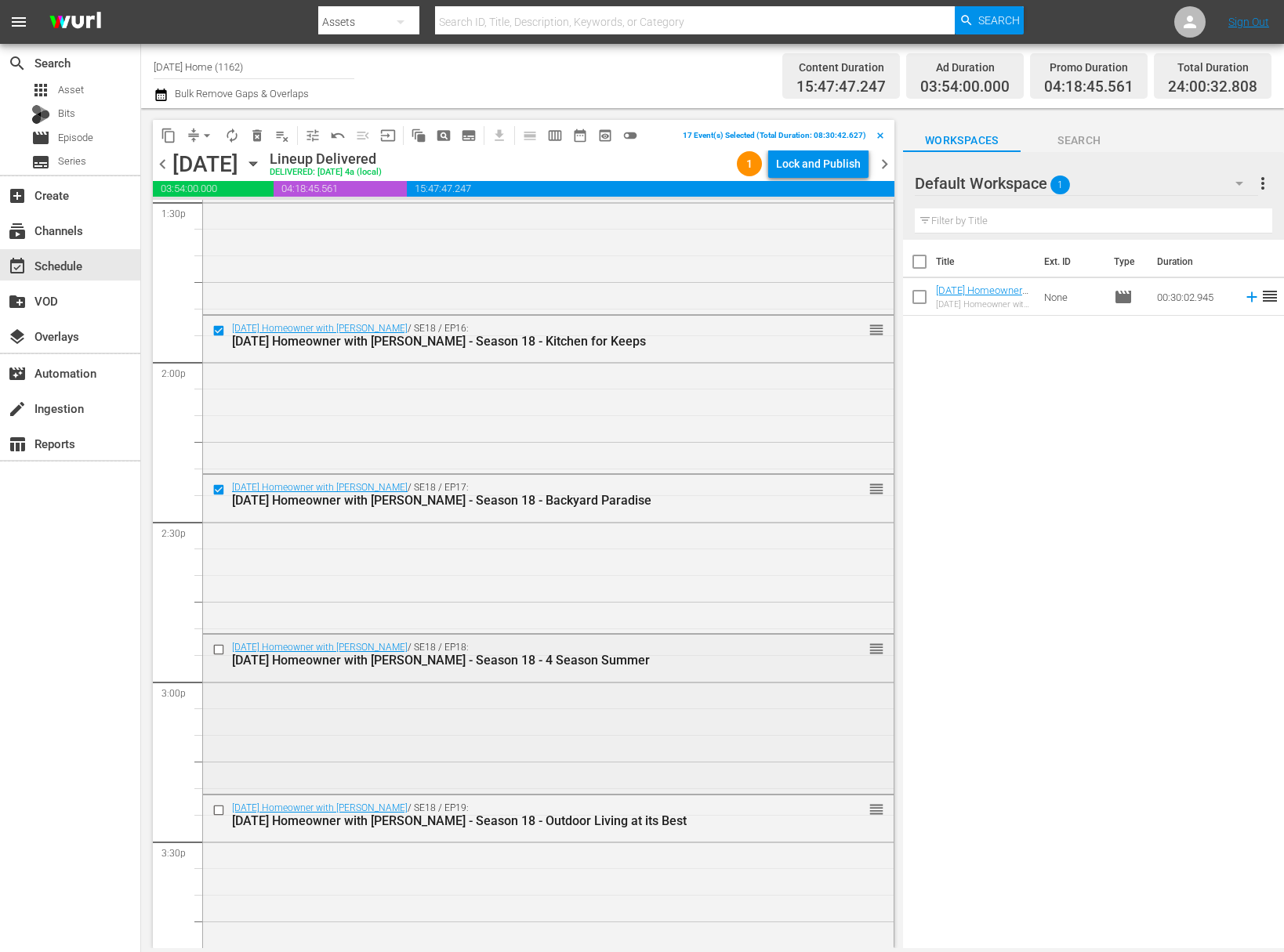
click at [221, 646] on input "checkbox" at bounding box center [221, 650] width 16 height 13
click at [219, 809] on input "checkbox" at bounding box center [221, 810] width 16 height 13
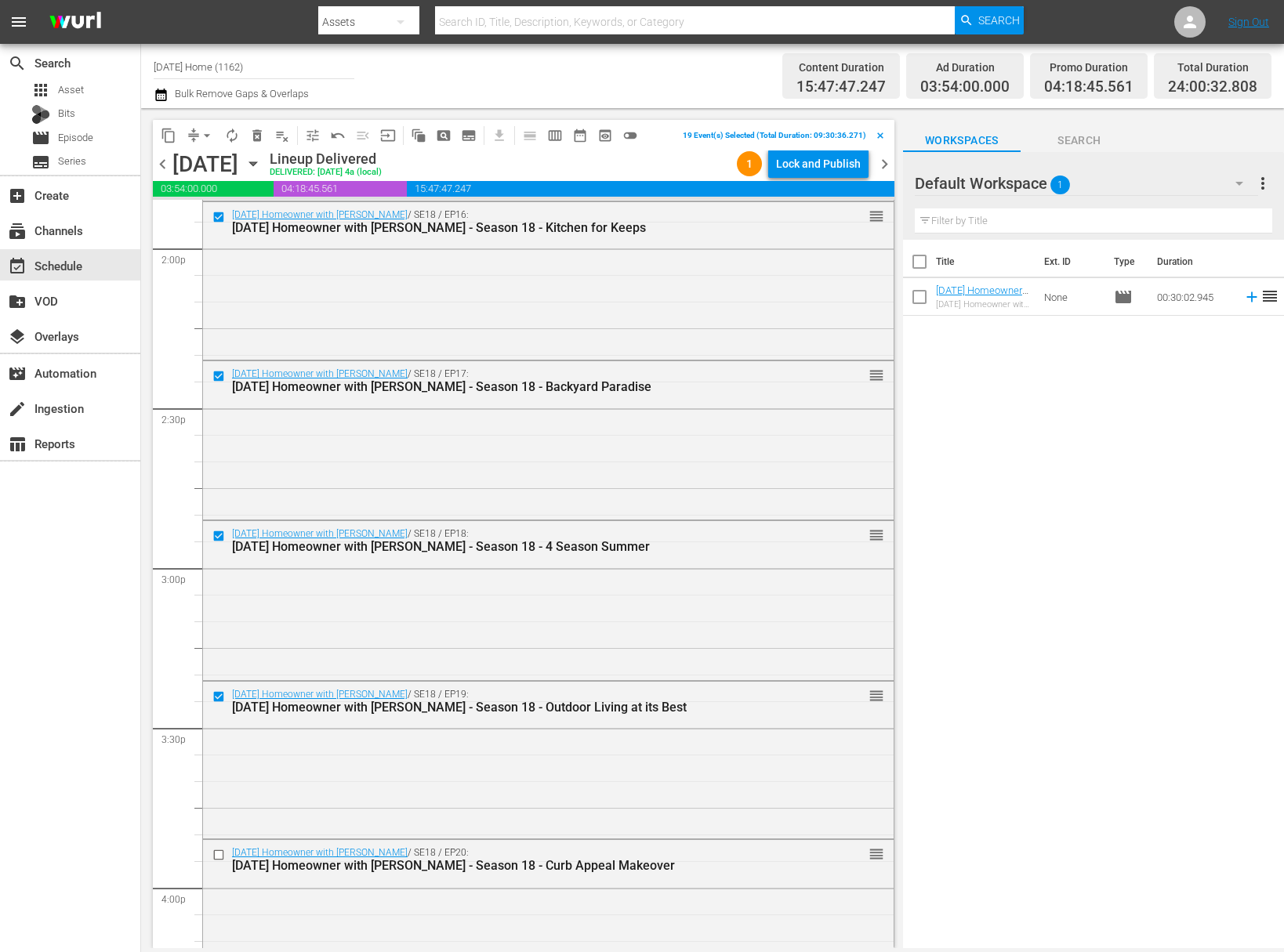
scroll to position [4460, 0]
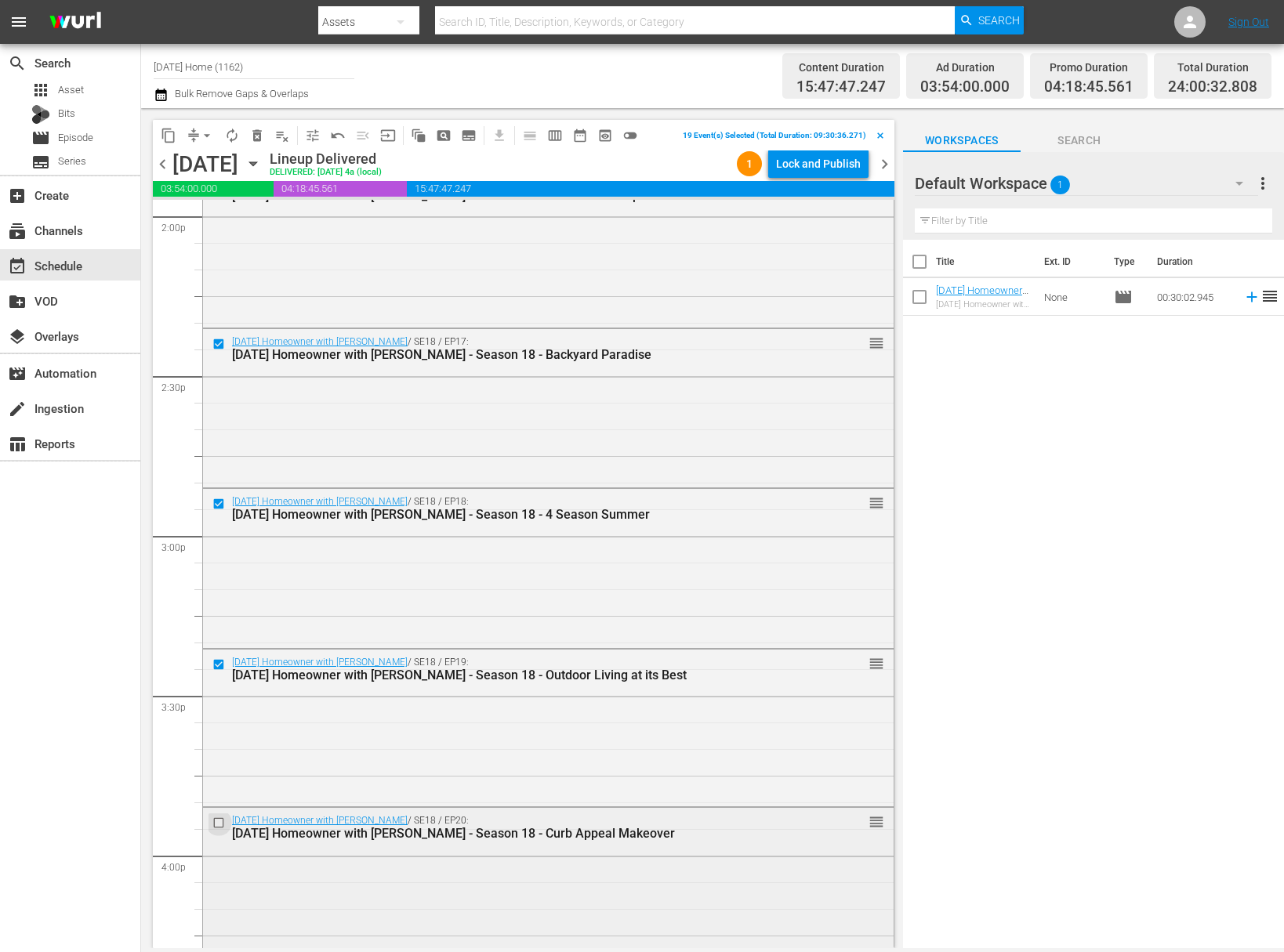
click at [216, 818] on input "checkbox" at bounding box center [221, 823] width 16 height 13
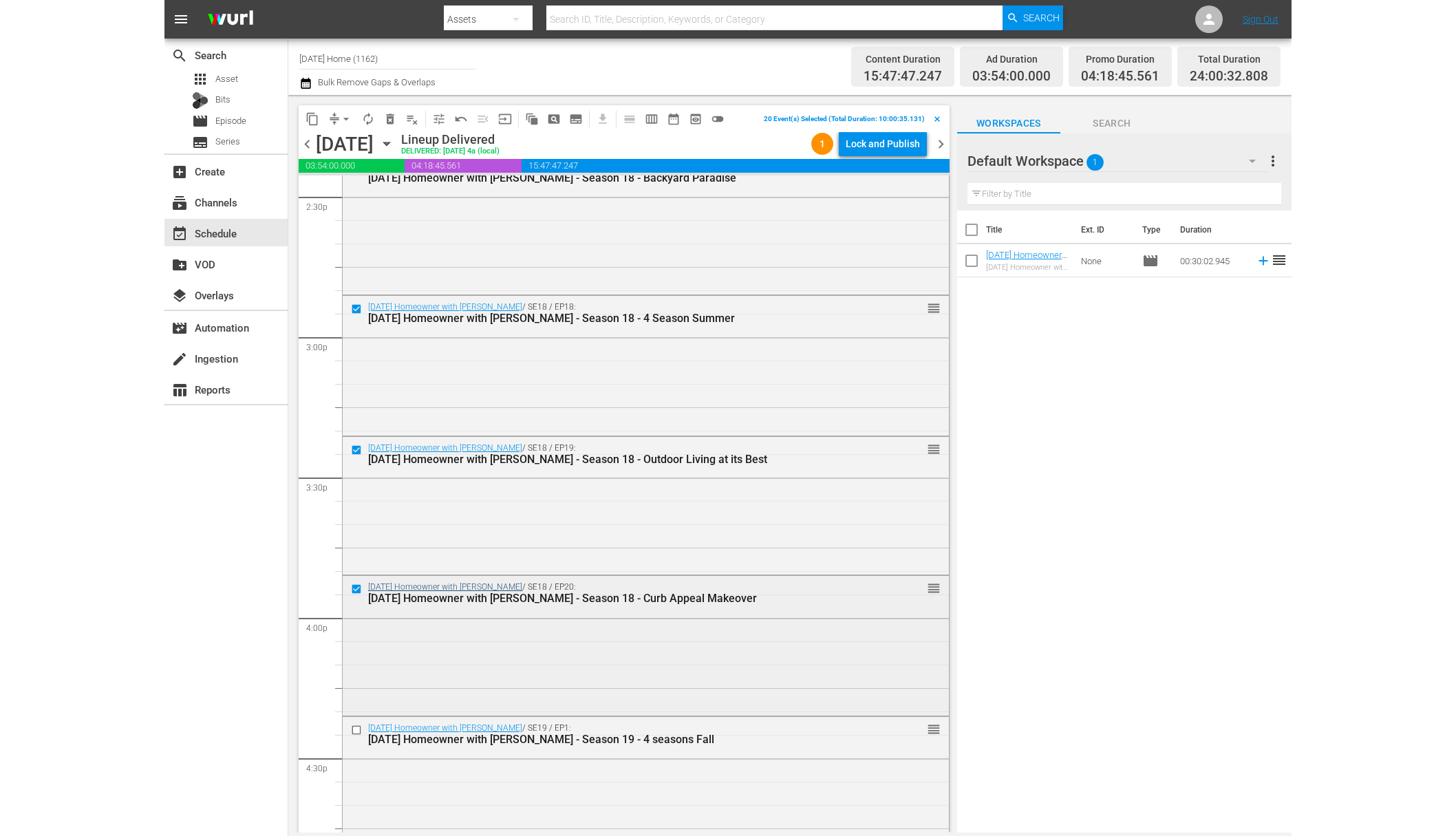
scroll to position [4071, 0]
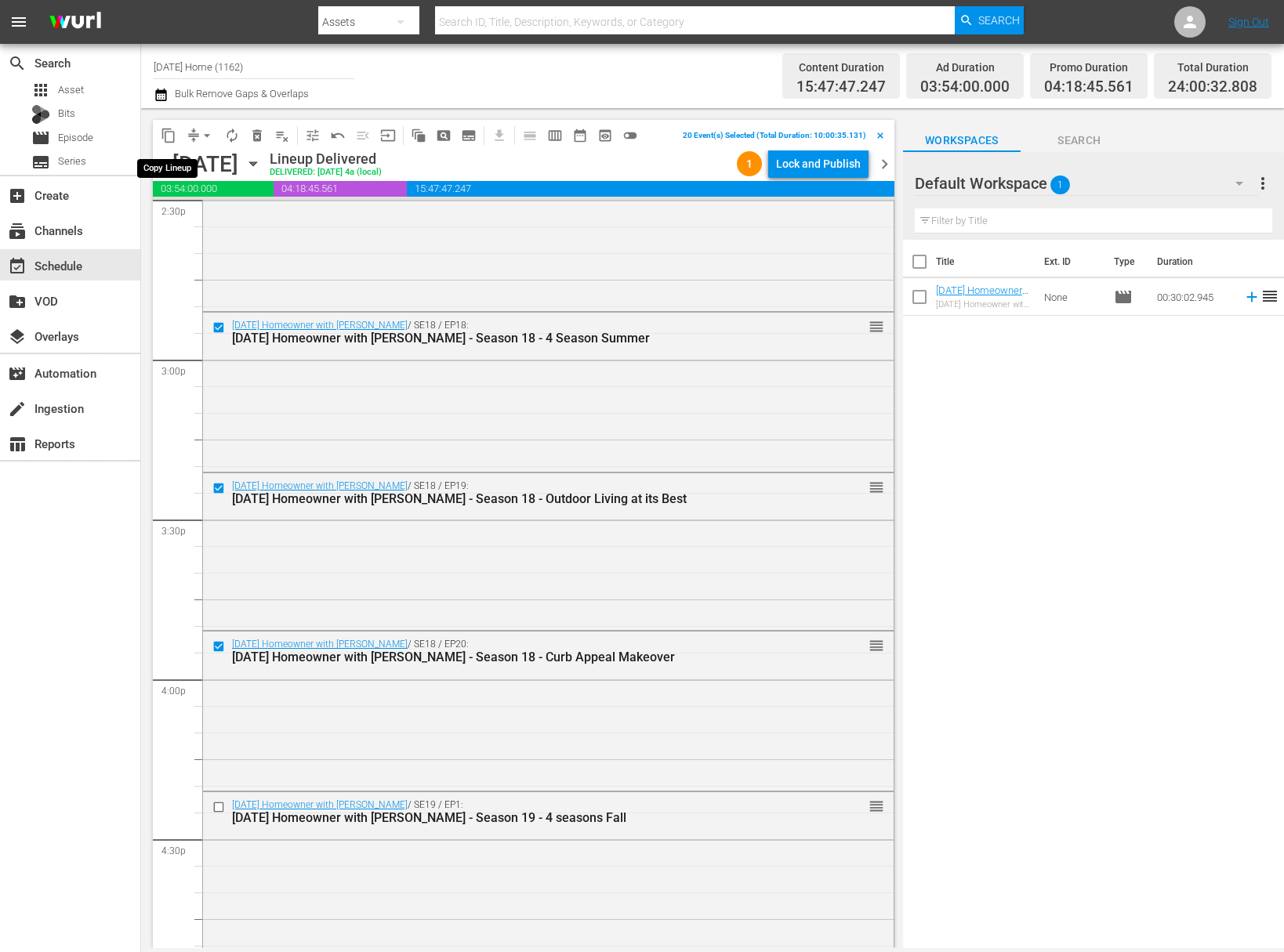
click at [167, 138] on span "content_copy" at bounding box center [168, 135] width 15 height 15
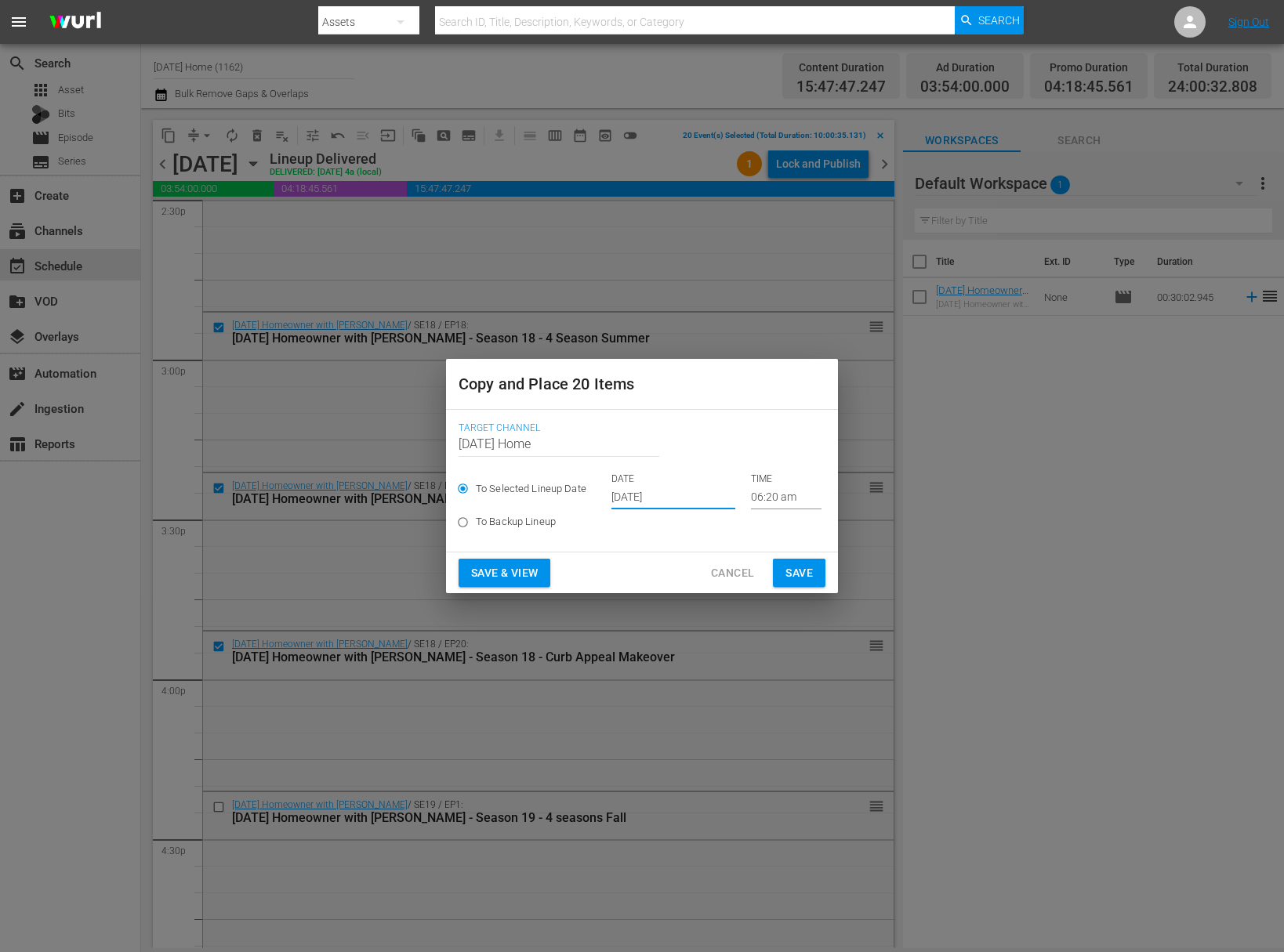
click at [662, 496] on input "Oct 5th 2025" at bounding box center [673, 497] width 124 height 24
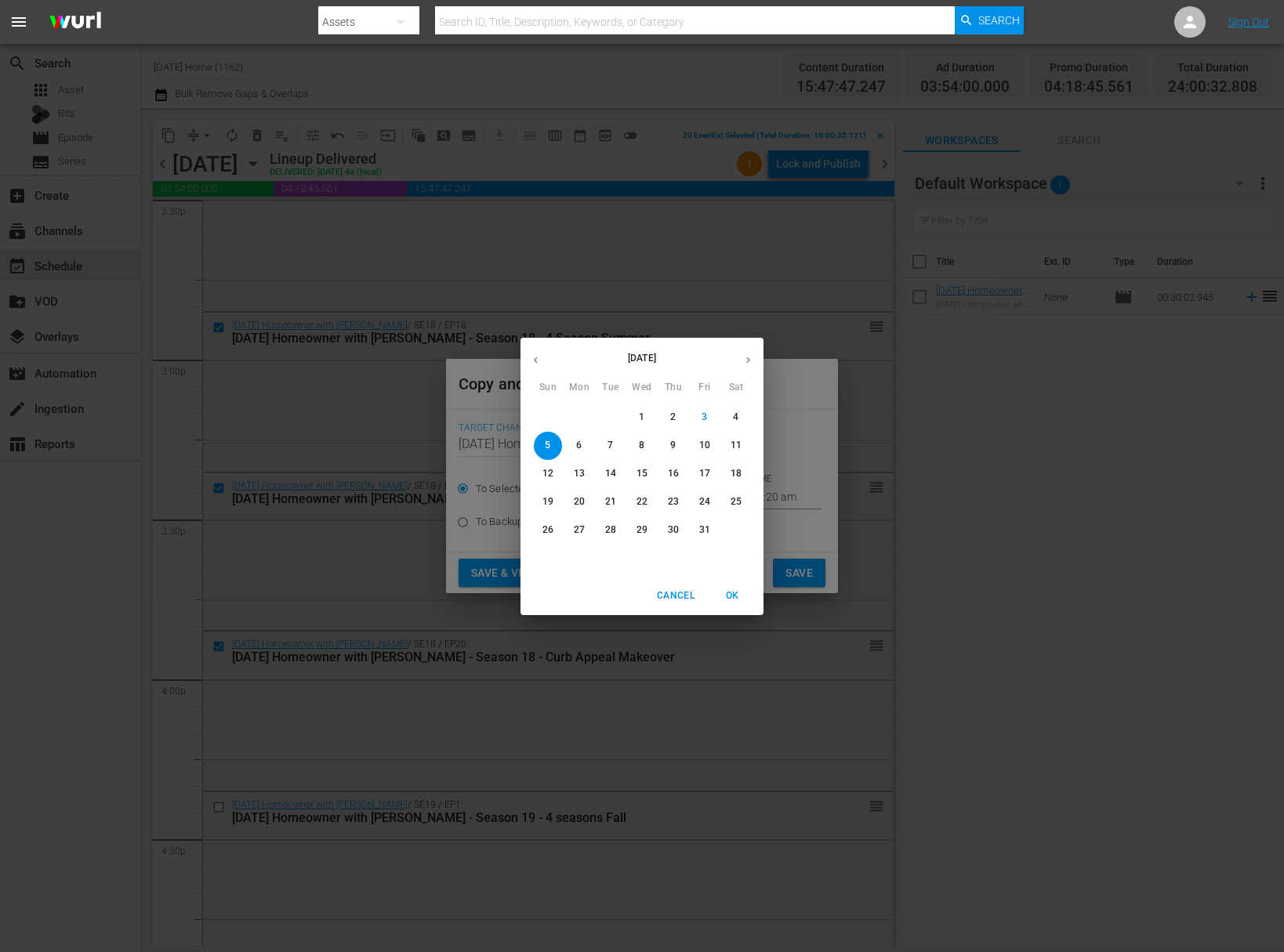
click at [543, 472] on p "12" at bounding box center [548, 474] width 11 height 13
type input "Oct 12th 2025"
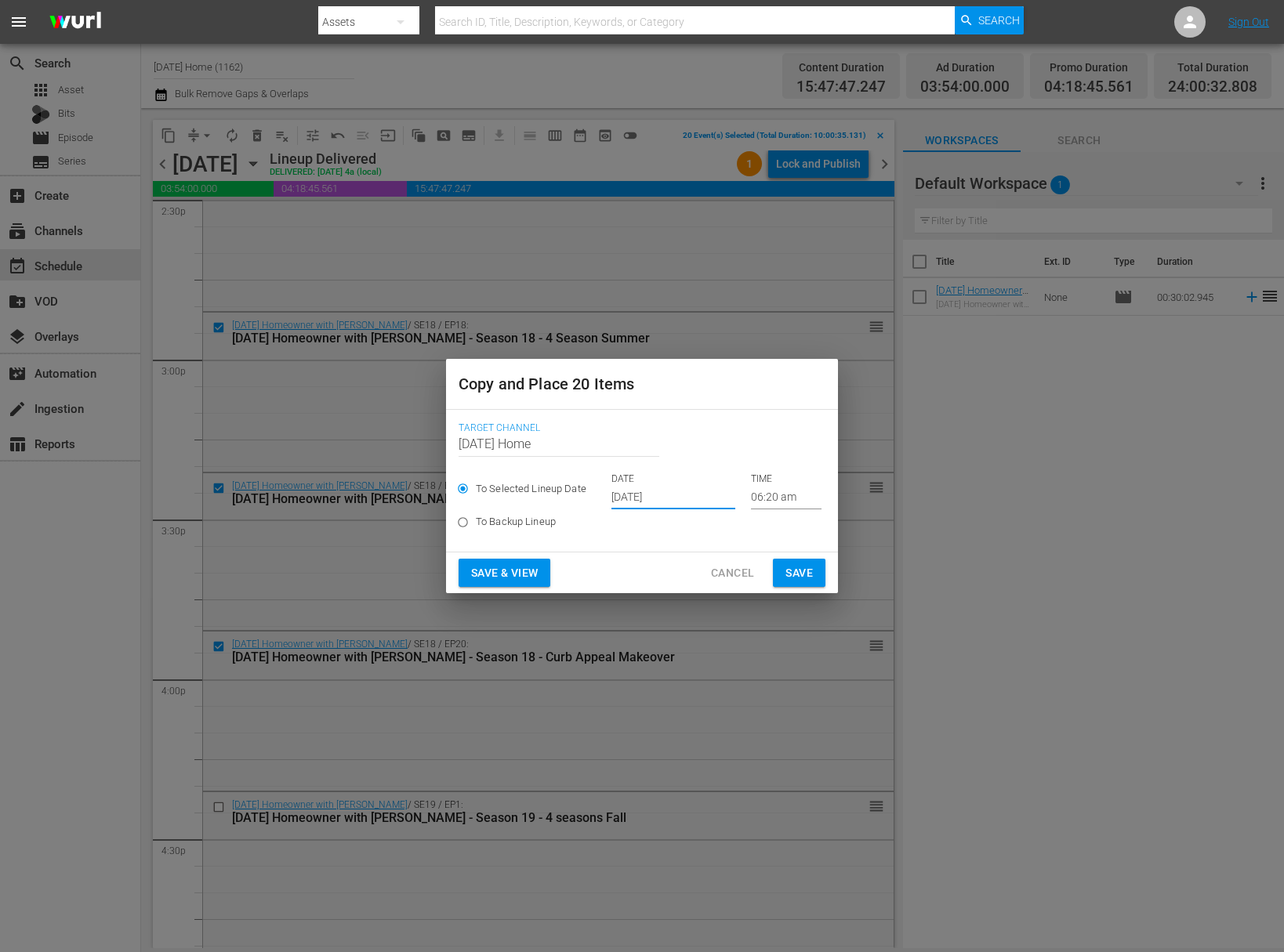
click at [751, 501] on input "06:20 am" at bounding box center [786, 497] width 71 height 24
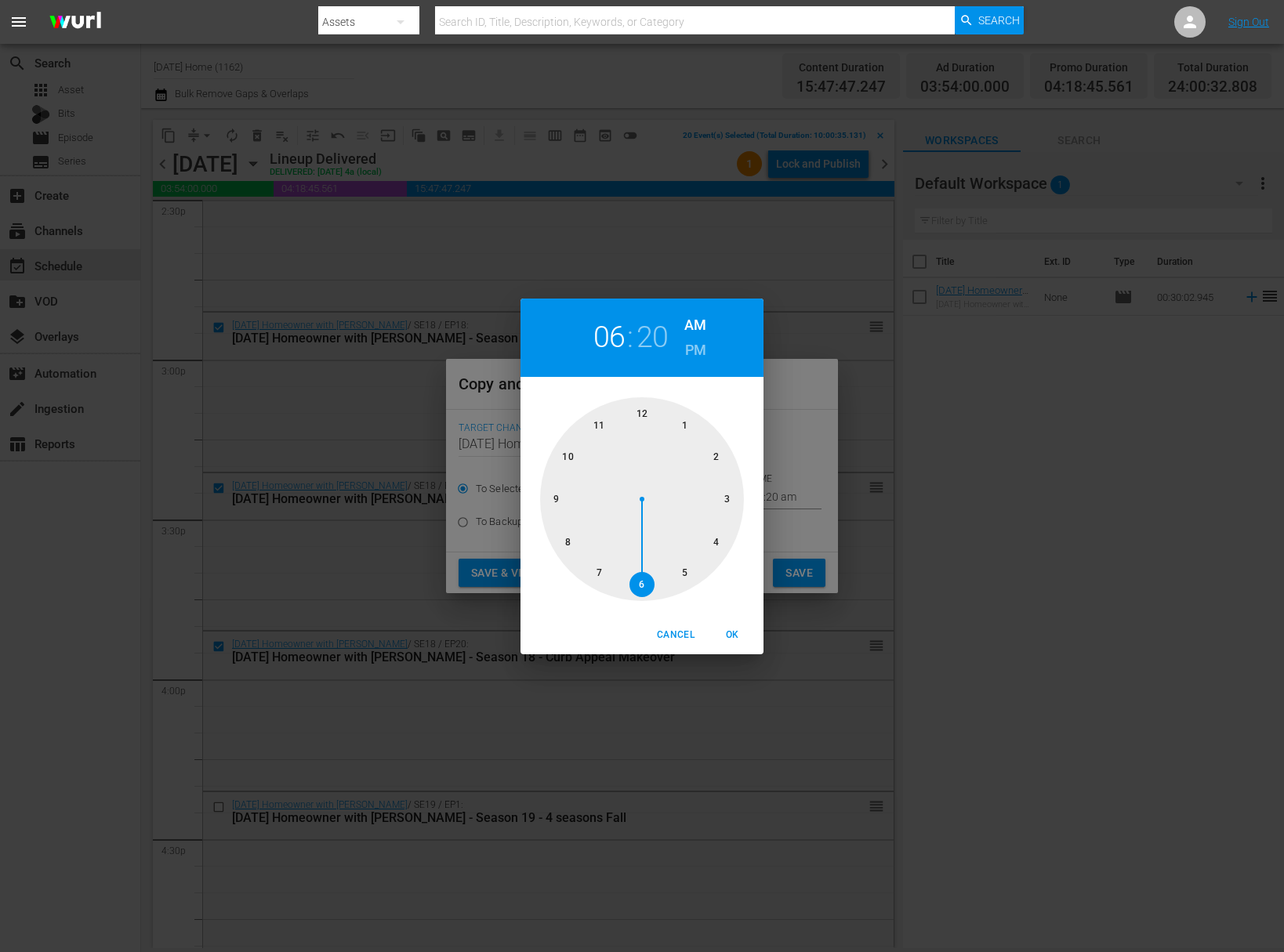
click at [649, 417] on div at bounding box center [642, 499] width 203 height 203
click at [645, 415] on div at bounding box center [642, 499] width 203 height 203
click at [734, 636] on span "OK" at bounding box center [732, 635] width 37 height 16
type input "12:00 am"
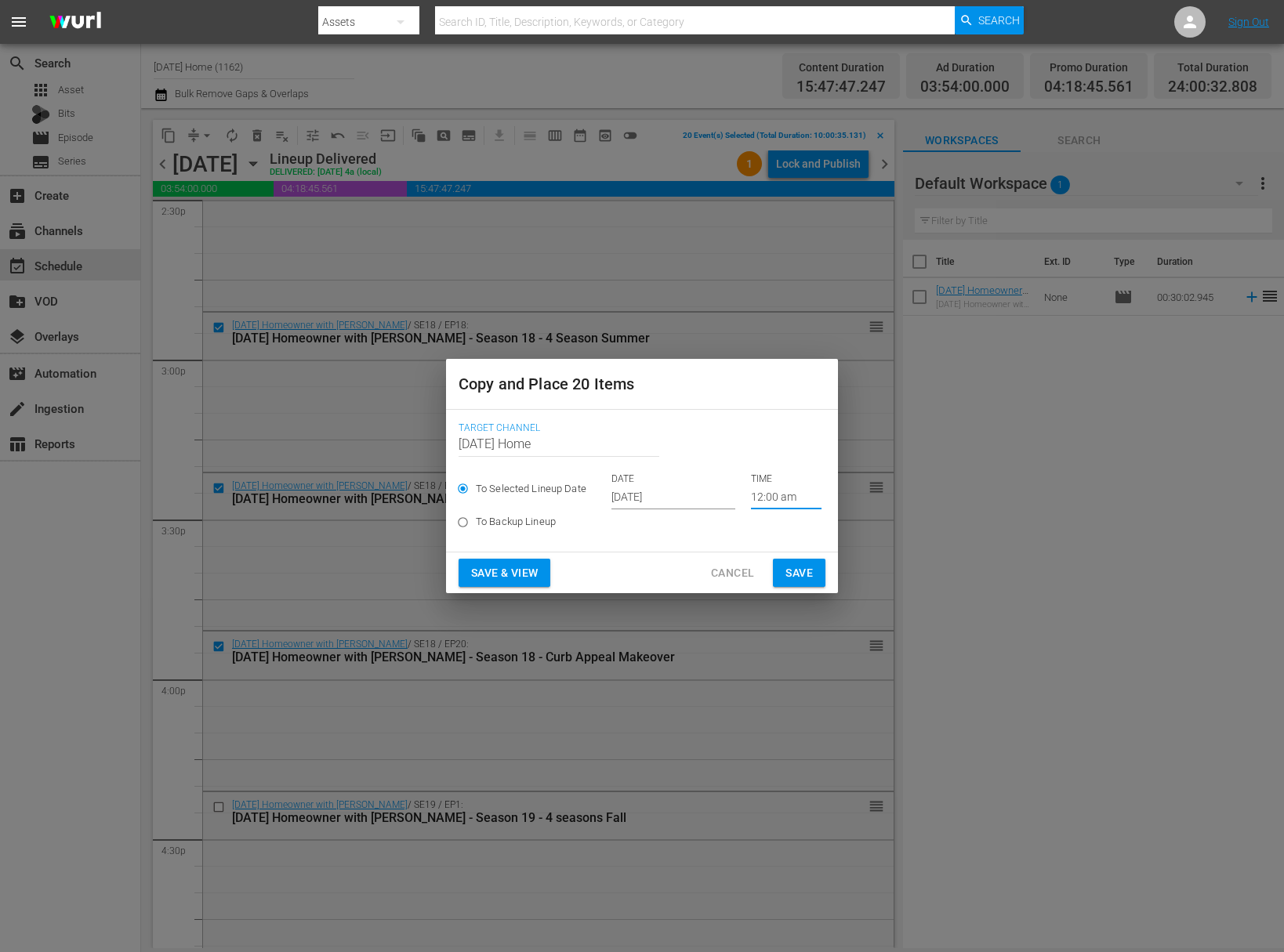
click at [788, 575] on span "Save" at bounding box center [799, 574] width 28 height 20
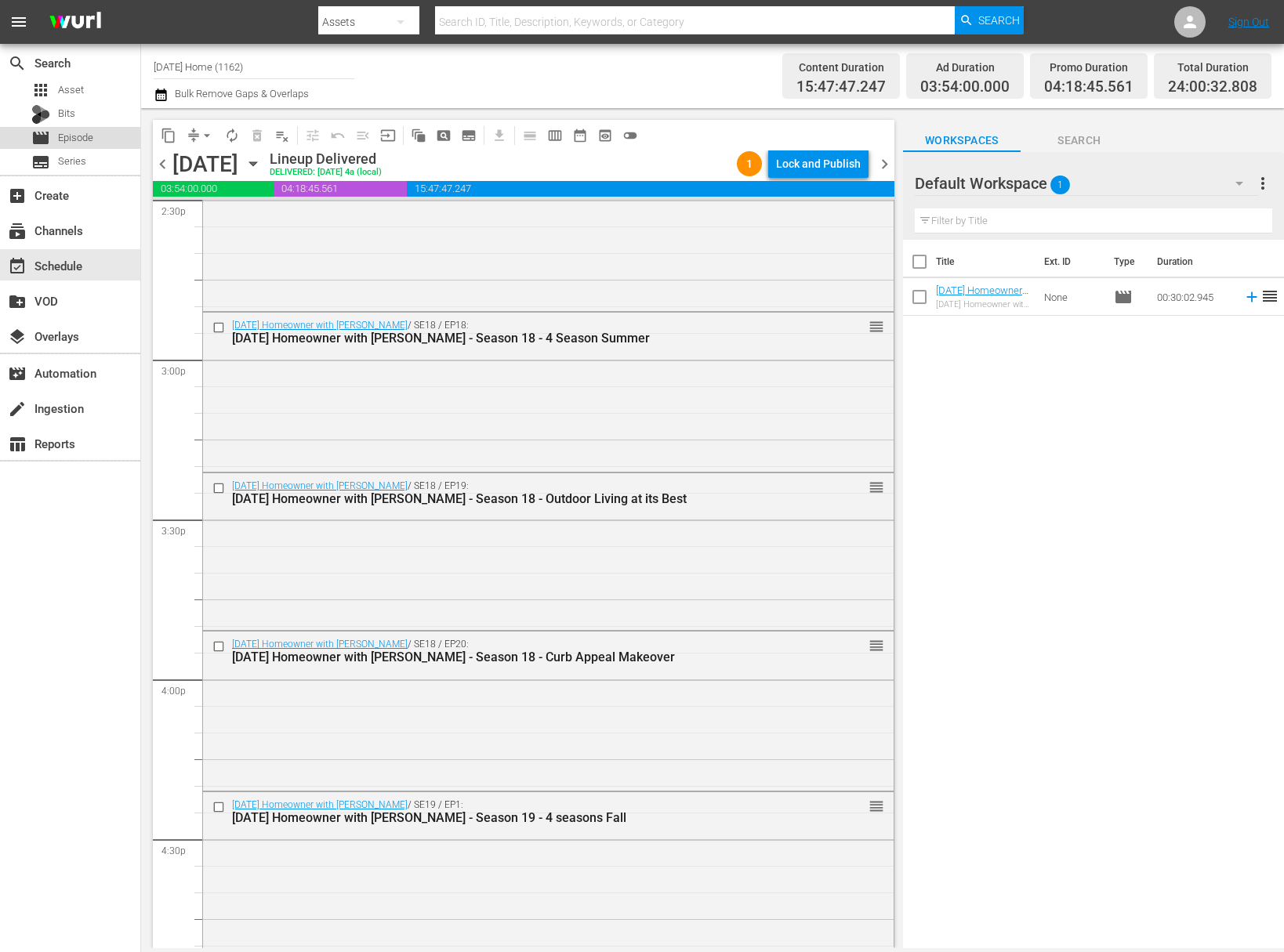
click at [117, 133] on div "movie Episode" at bounding box center [70, 138] width 140 height 22
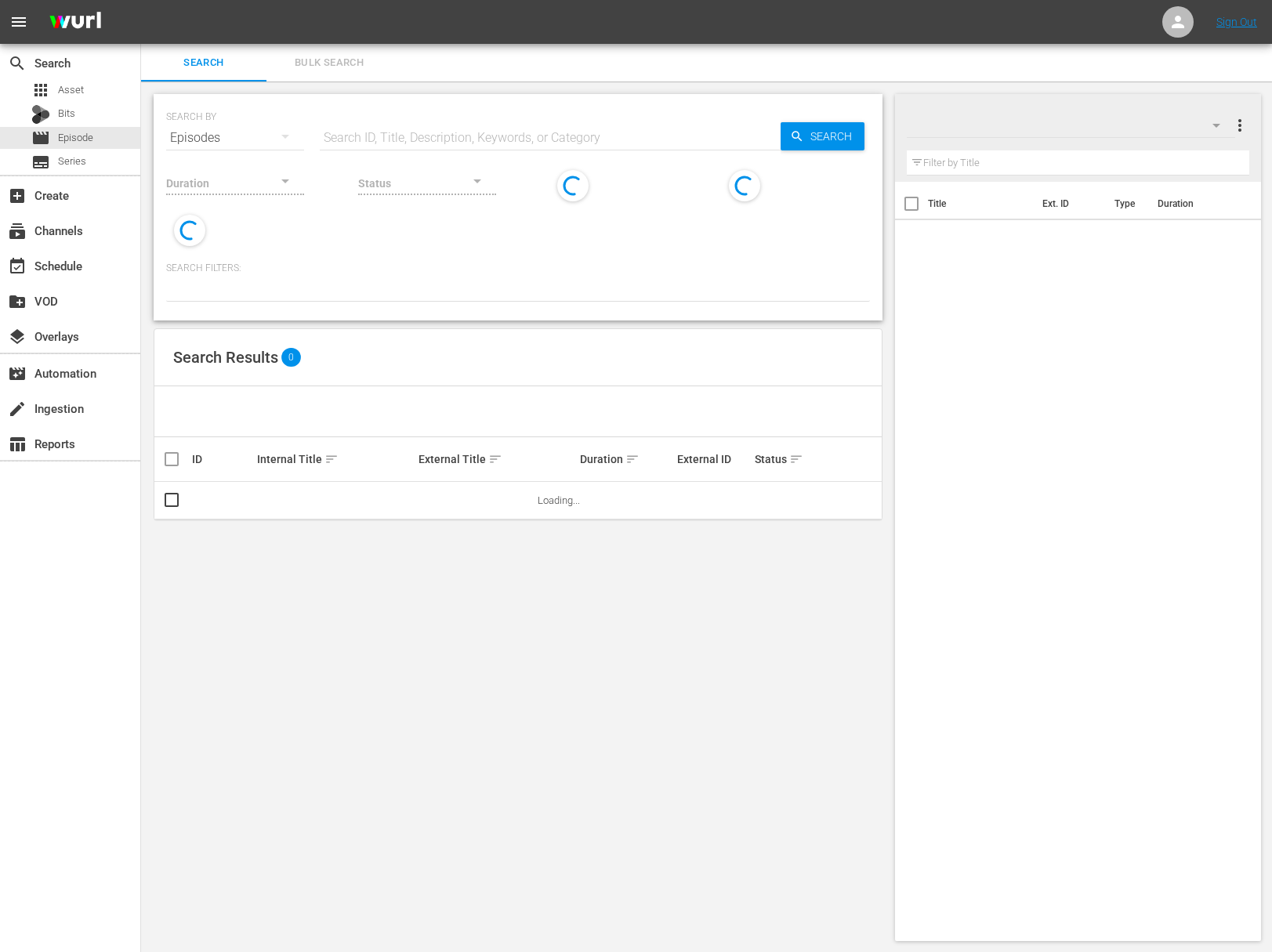
click at [393, 142] on input "text" at bounding box center [550, 138] width 461 height 37
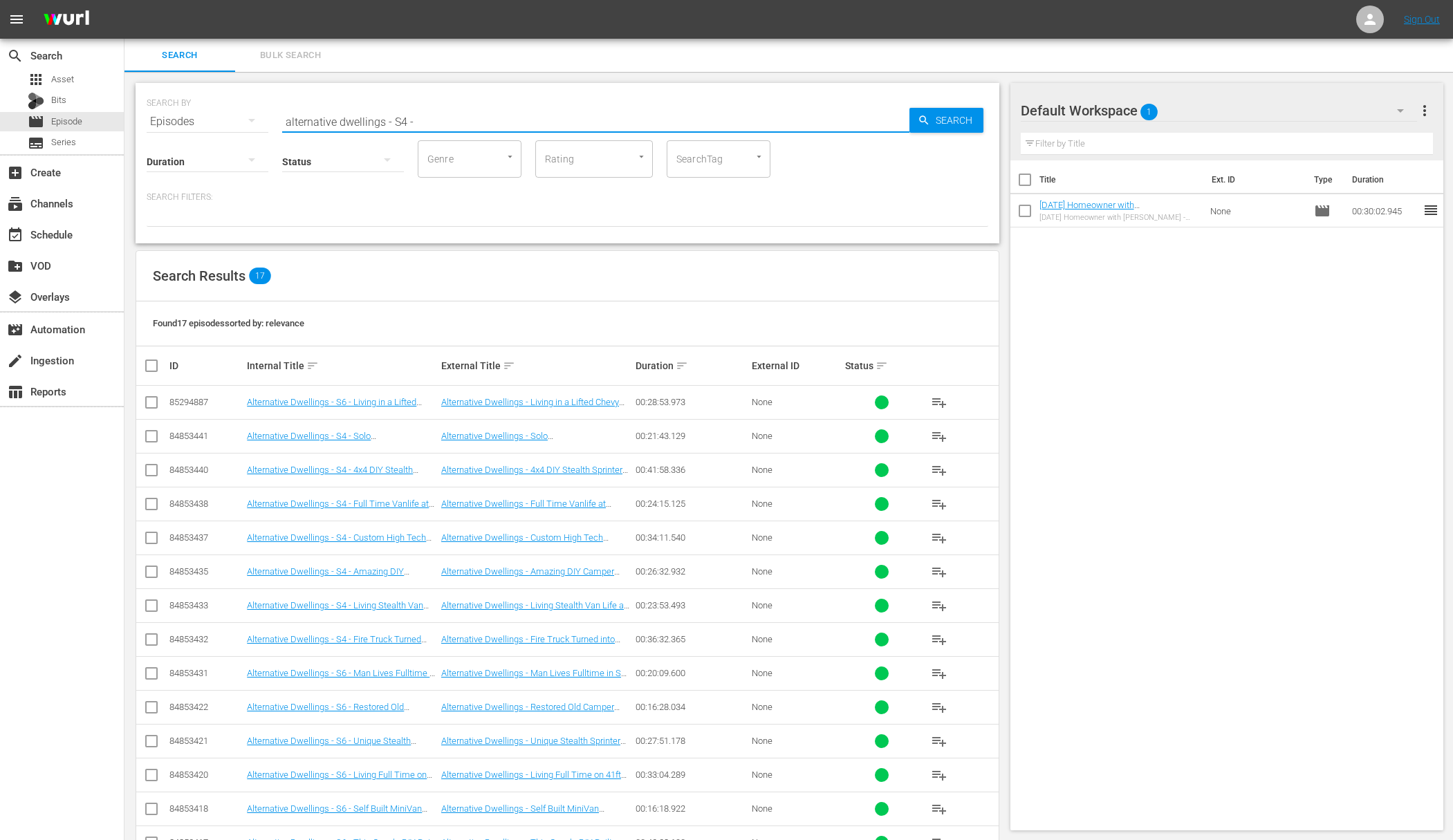
type input "alternative dwellings - S4 -"
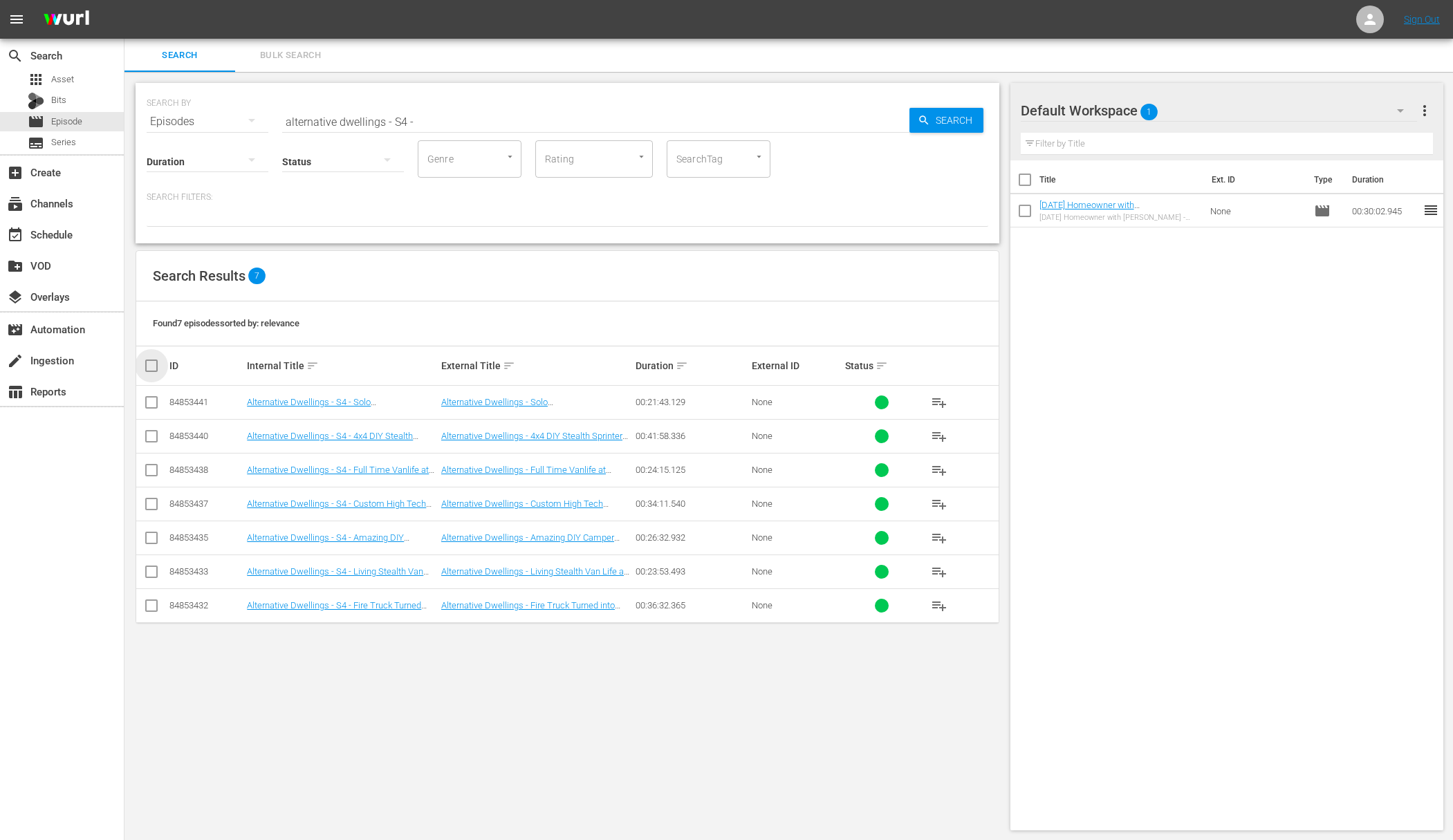
click at [151, 363] on input "checkbox" at bounding box center [156, 365] width 28 height 17
checkbox input "true"
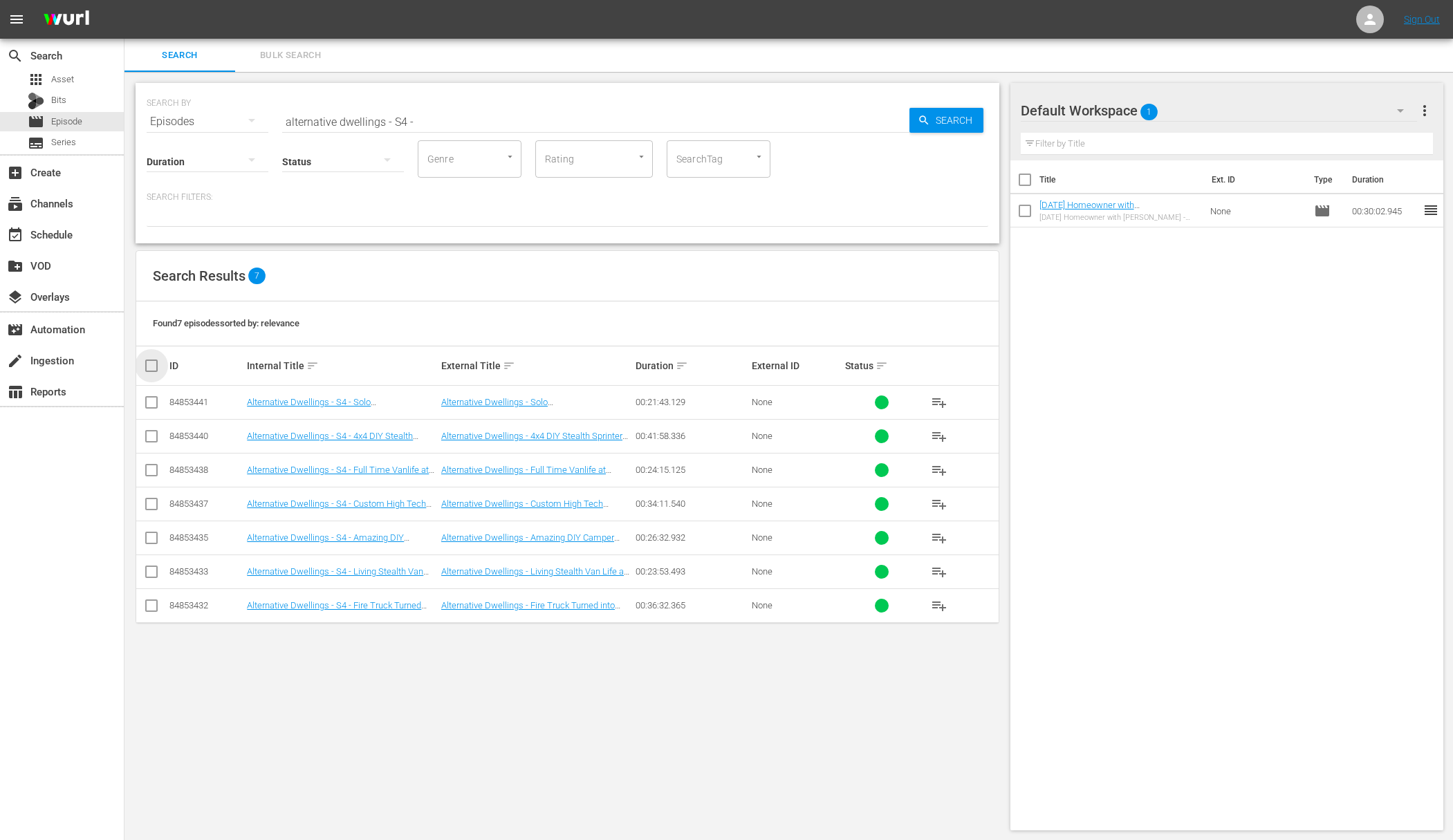
checkbox input "true"
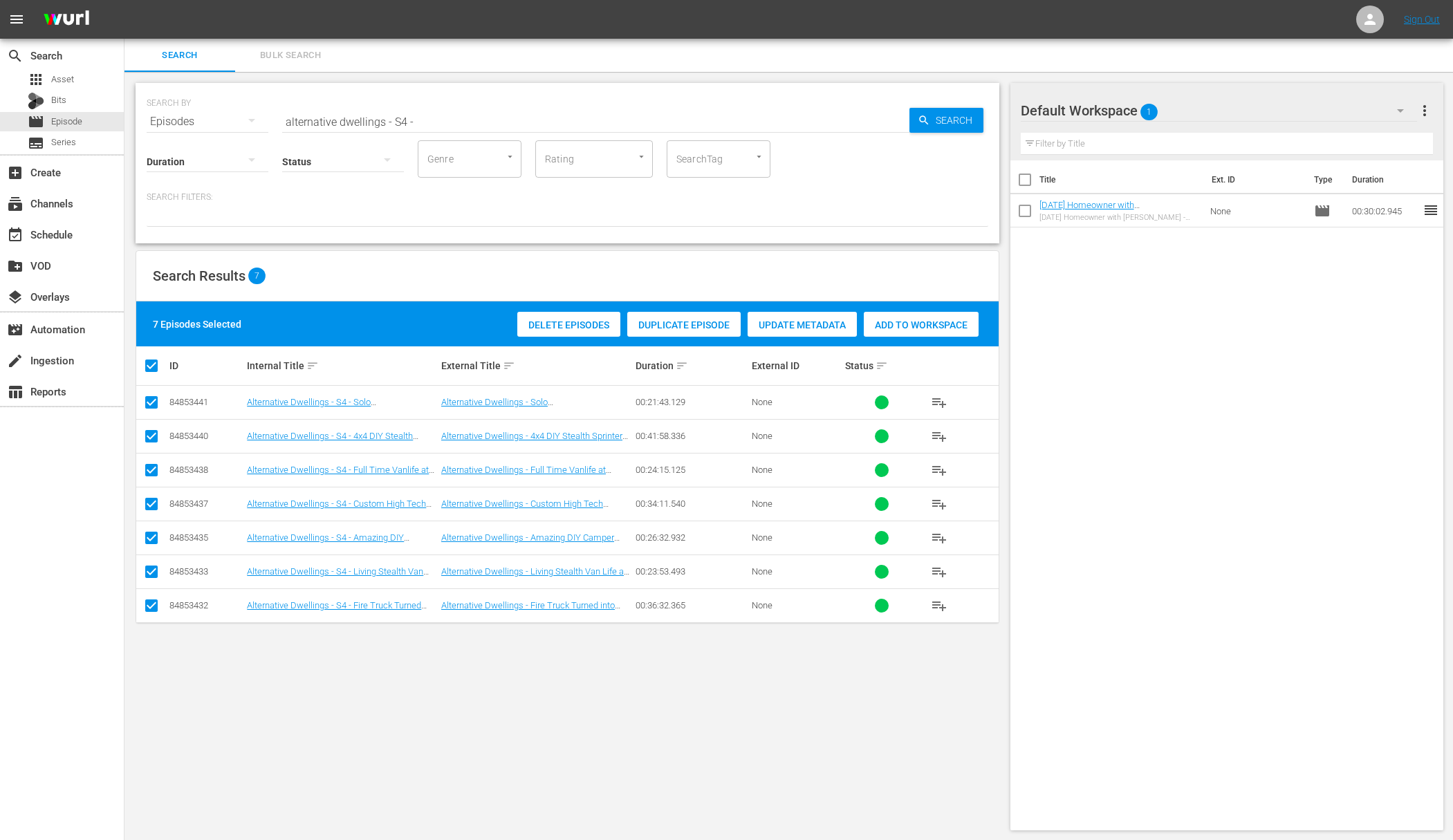
click at [947, 328] on span "Add to Workspace" at bounding box center [921, 325] width 115 height 11
click at [405, 126] on input "alternative dwellings - S4 -" at bounding box center [596, 121] width 627 height 33
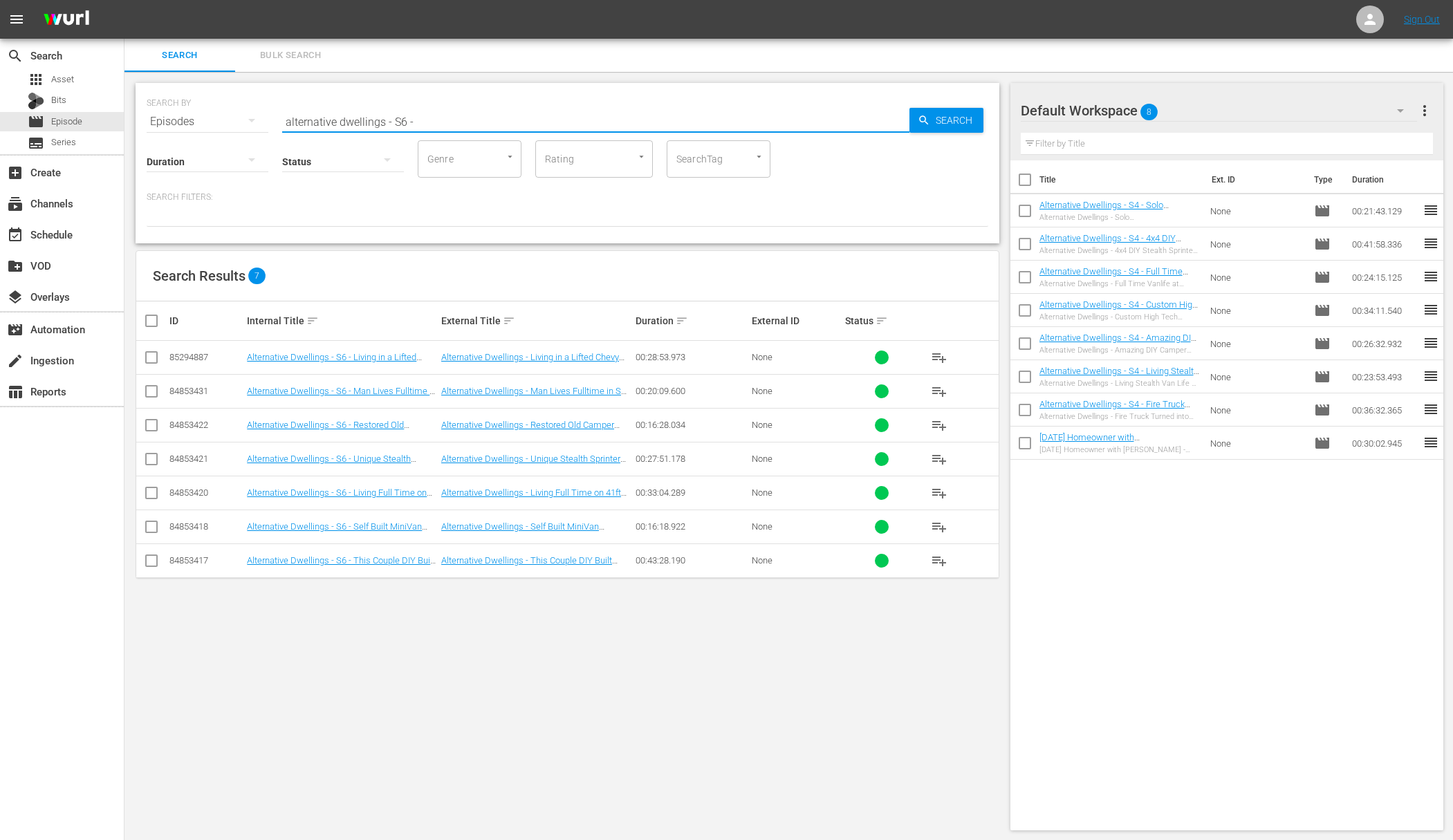
click at [943, 559] on span "playlist_add" at bounding box center [938, 561] width 17 height 17
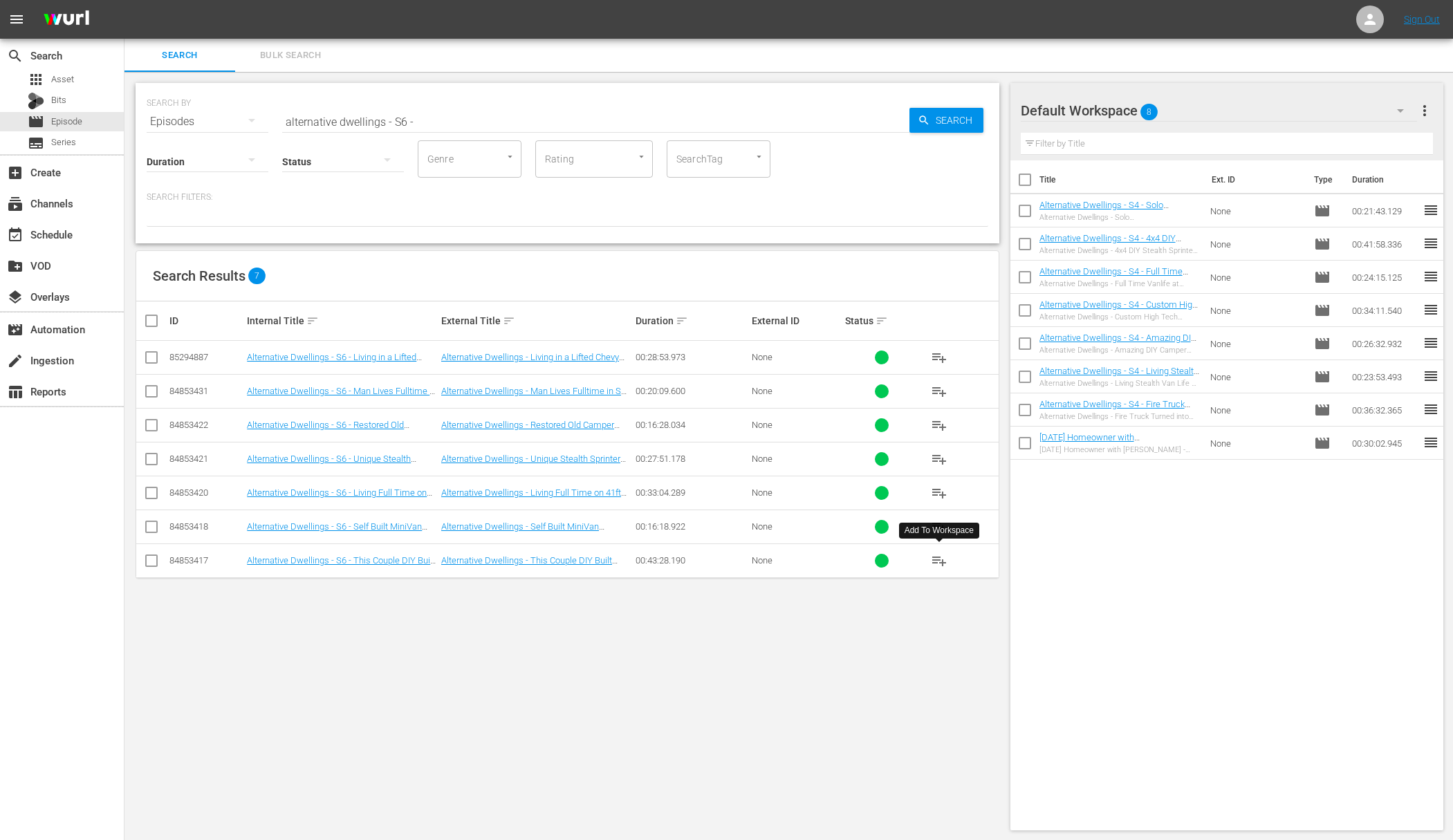
click at [943, 559] on span "playlist_add" at bounding box center [938, 561] width 17 height 17
click at [938, 520] on span "playlist_add" at bounding box center [938, 526] width 17 height 17
click at [943, 491] on span "playlist_add" at bounding box center [938, 493] width 17 height 17
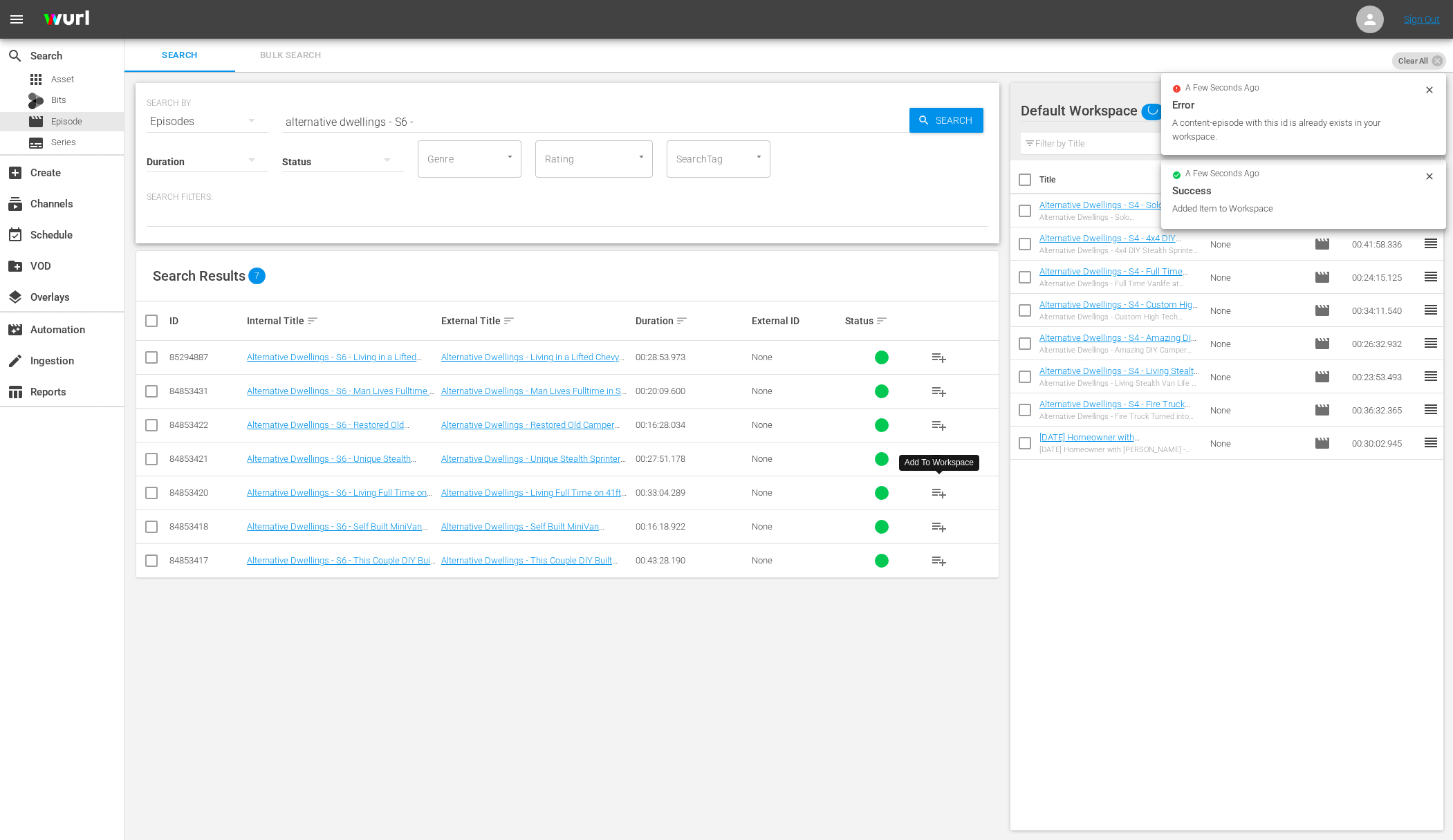
click at [943, 491] on span "playlist_add" at bounding box center [938, 493] width 17 height 17
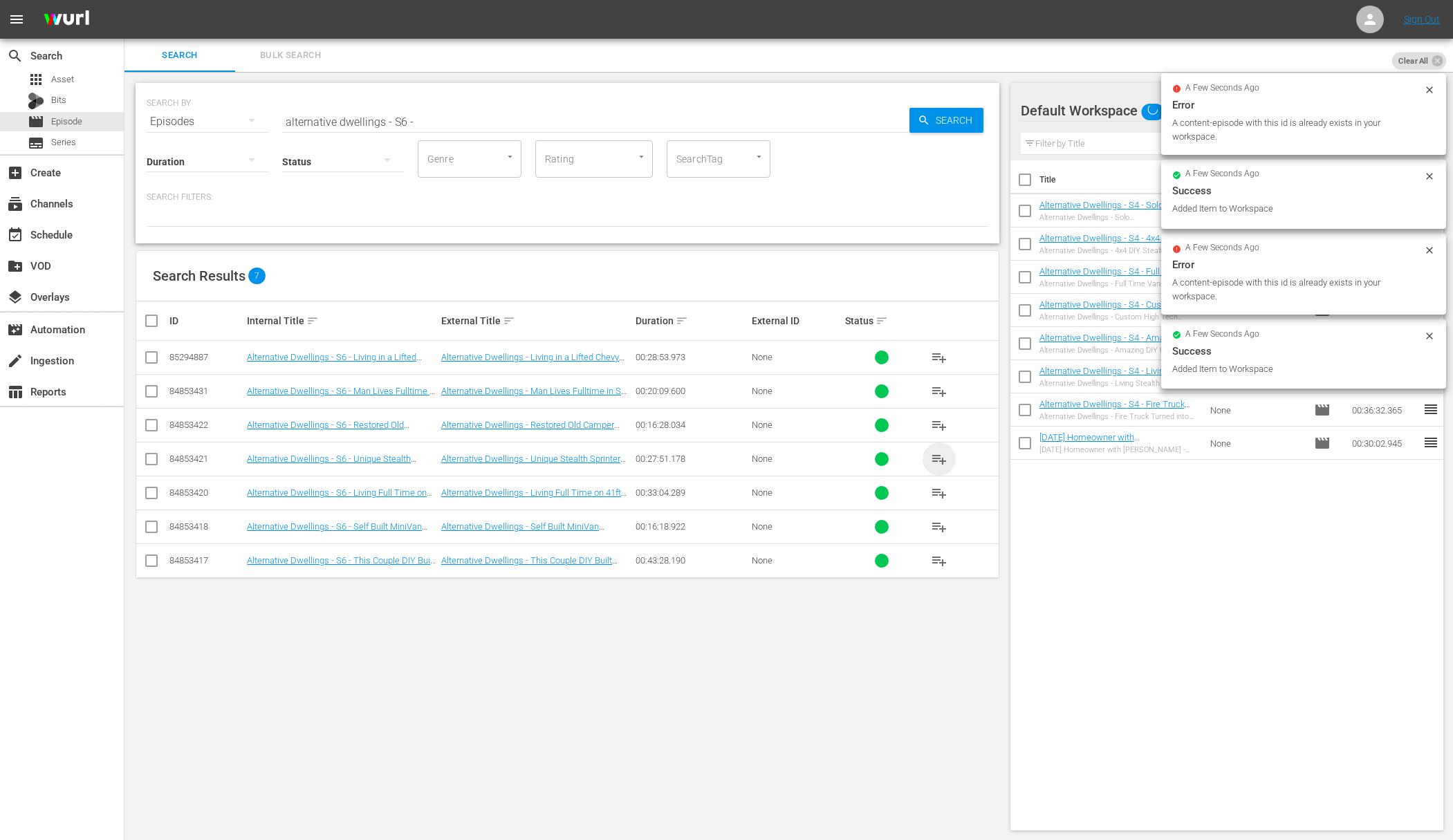
click at [940, 456] on span "playlist_add" at bounding box center [938, 459] width 17 height 17
click at [938, 423] on span "playlist_add" at bounding box center [938, 425] width 17 height 17
click at [939, 357] on span "playlist_add" at bounding box center [938, 357] width 17 height 17
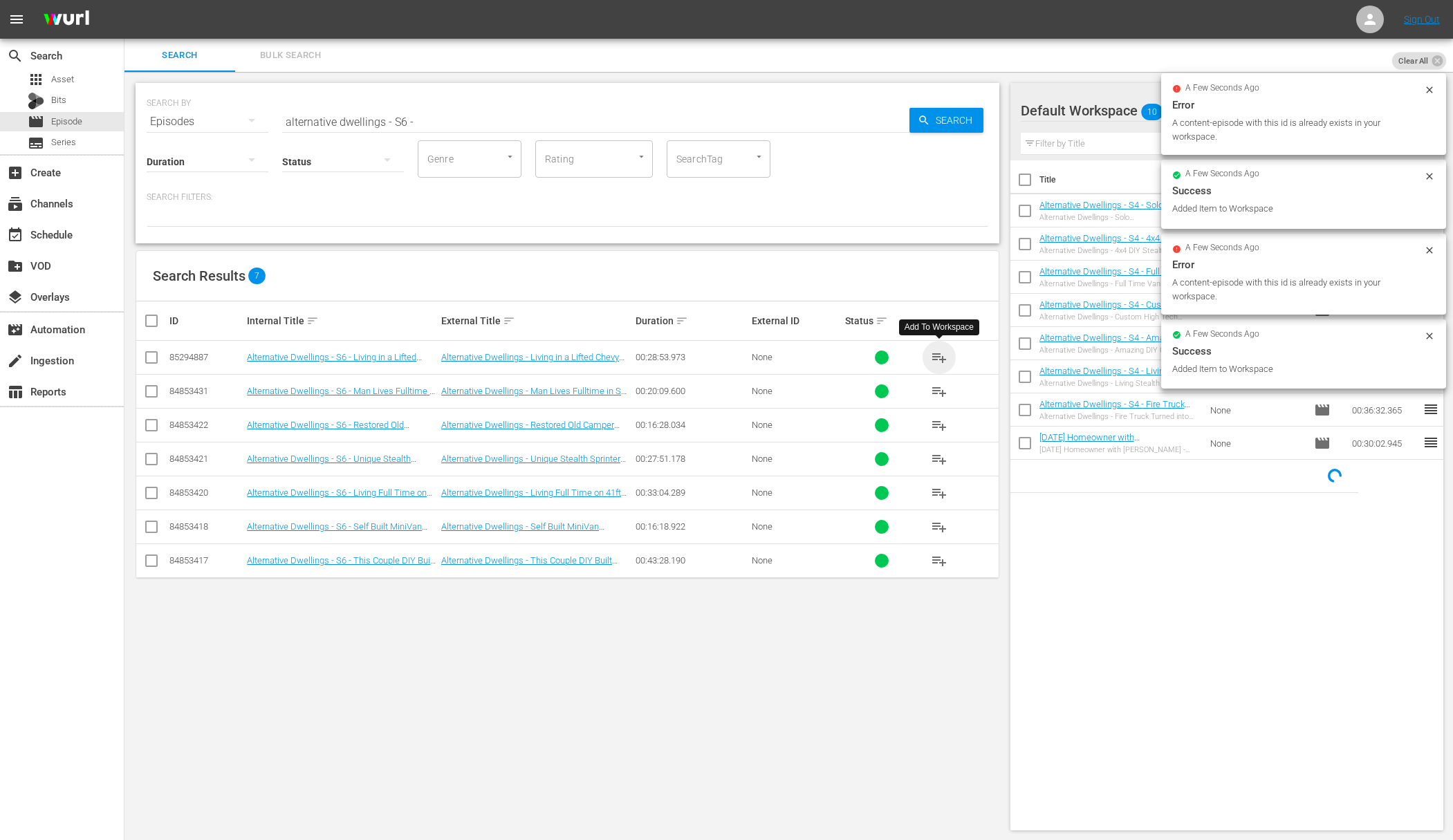
click at [939, 357] on span "playlist_add" at bounding box center [938, 357] width 17 height 17
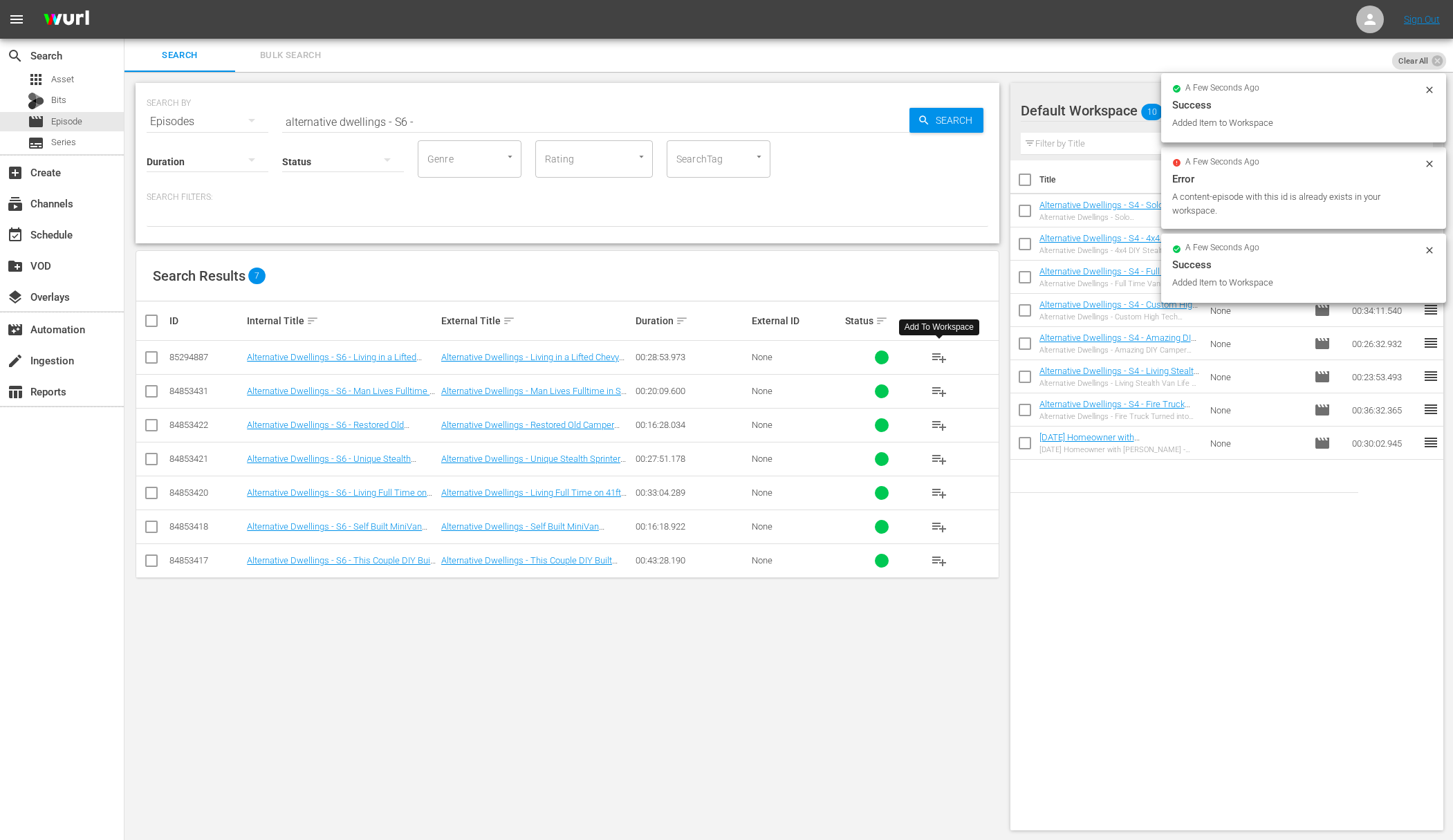
click at [939, 386] on span "playlist_add" at bounding box center [938, 391] width 17 height 17
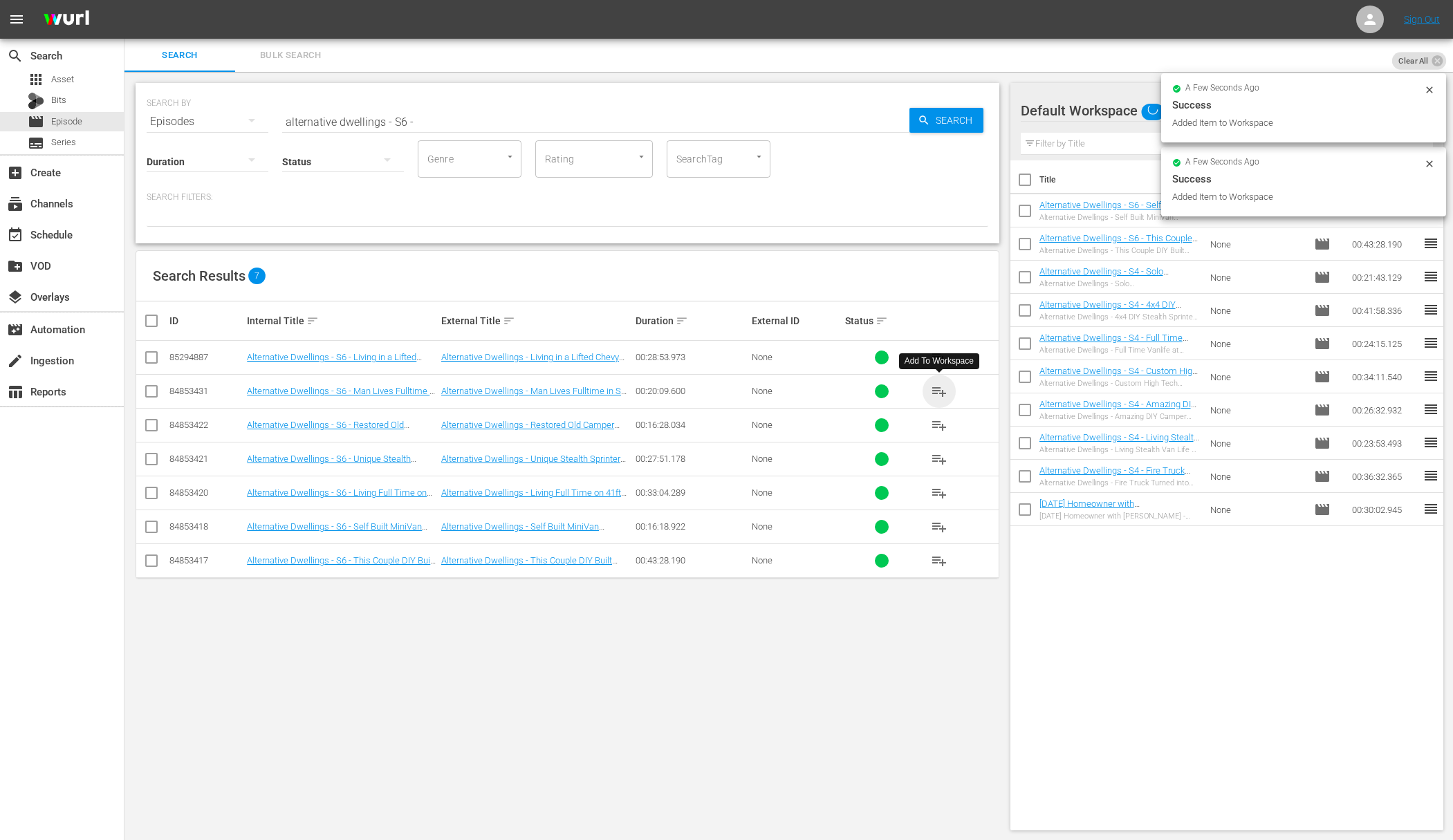
click at [939, 386] on span "playlist_add" at bounding box center [938, 391] width 17 height 17
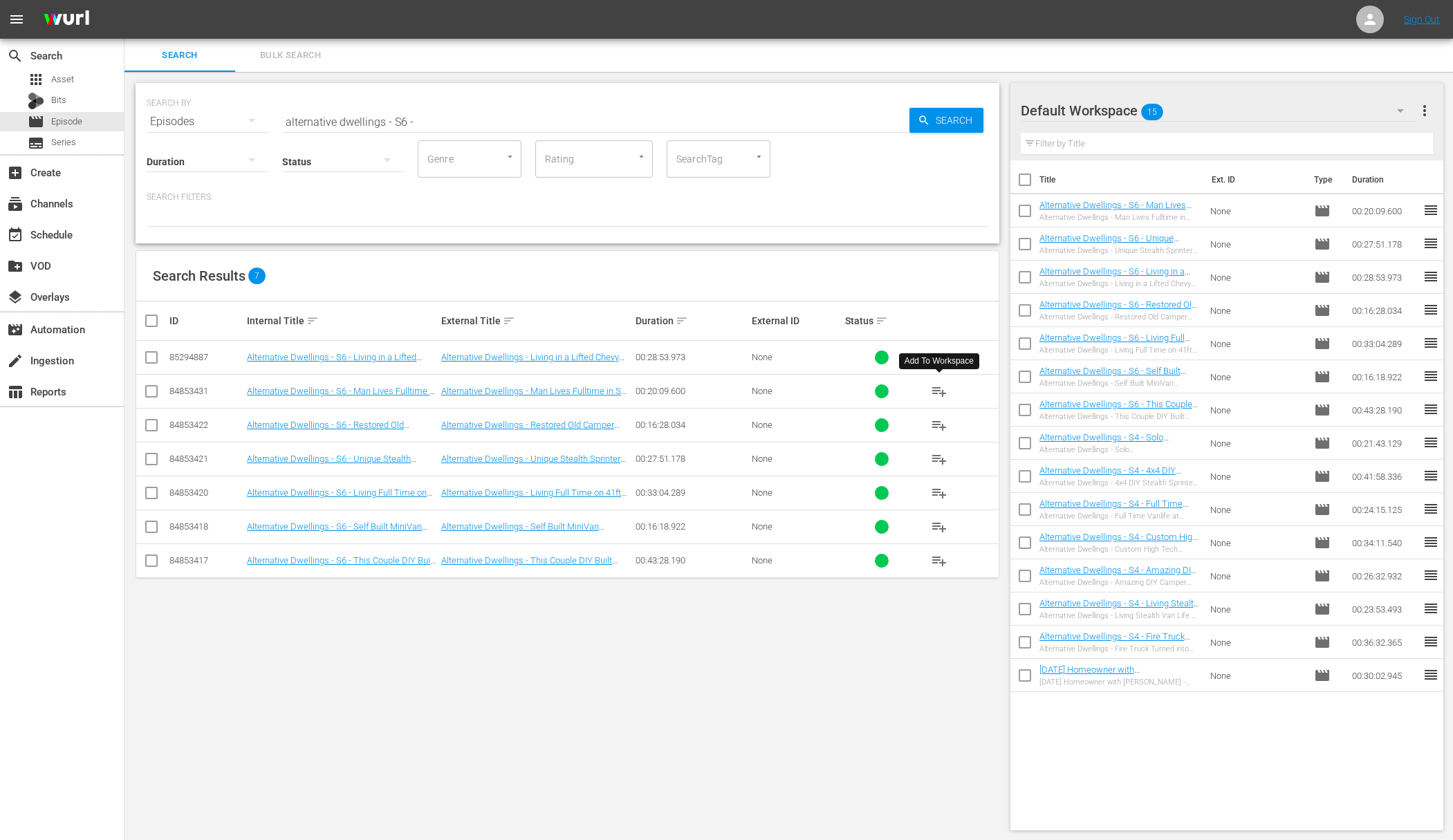
click at [866, 131] on input "alternative dwellings - S6 -" at bounding box center [596, 121] width 627 height 33
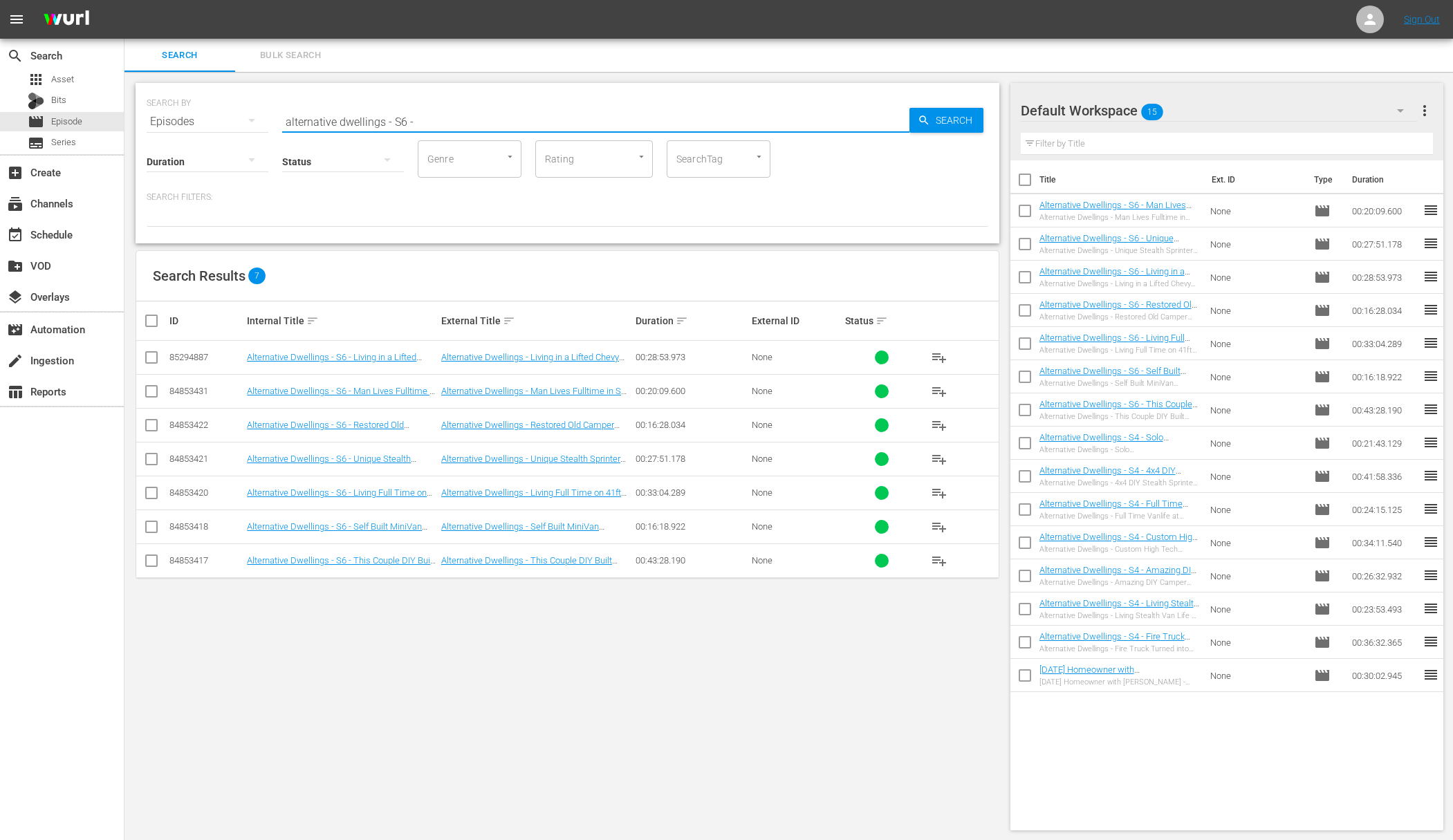
paste input "Homesteading"
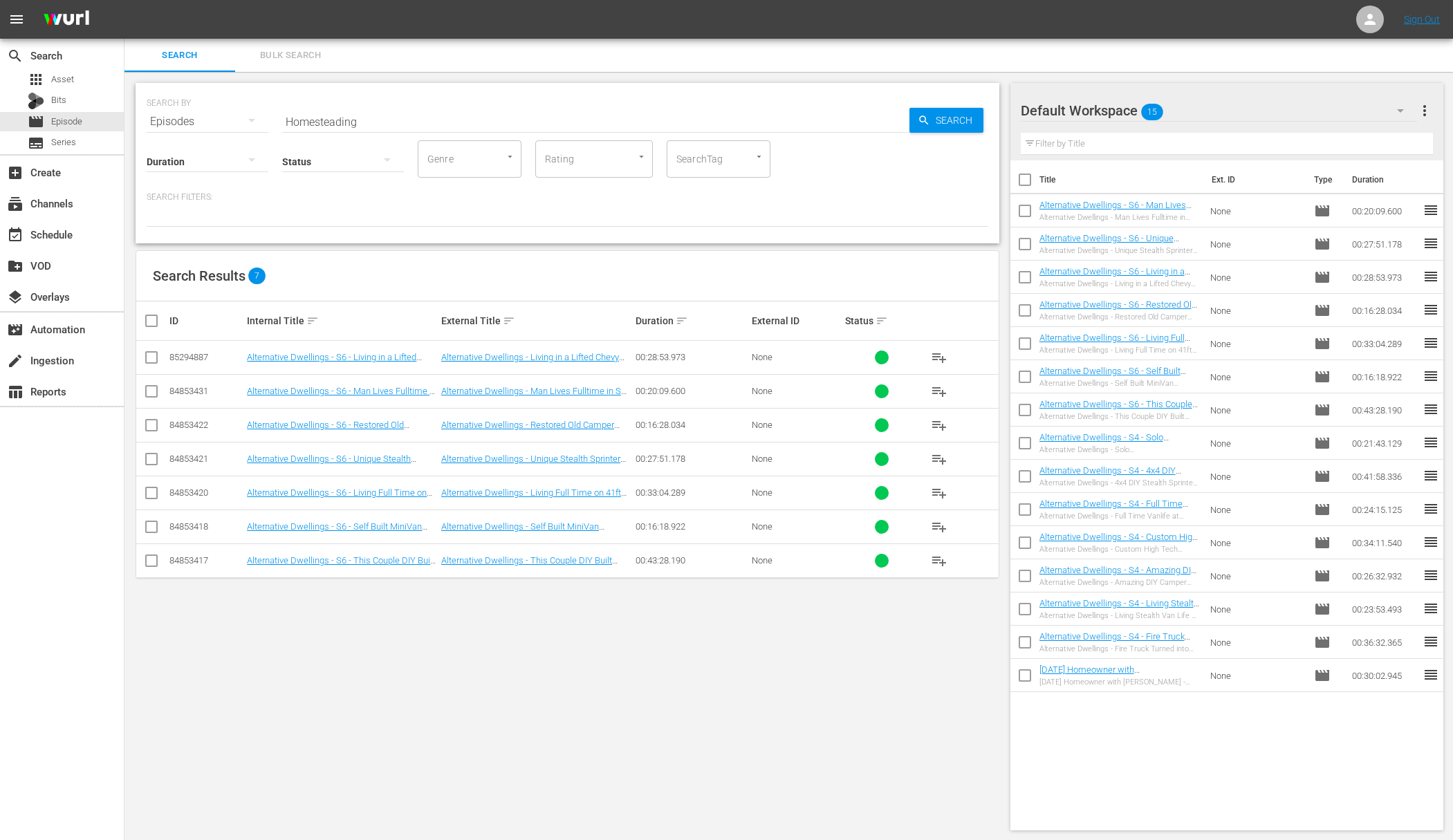
click at [966, 133] on div "SEARCH BY Search By Episodes Search ID, Title, Description, Keywords, or Catego…" at bounding box center [567, 113] width 841 height 50
click at [966, 114] on span "Search" at bounding box center [956, 120] width 53 height 25
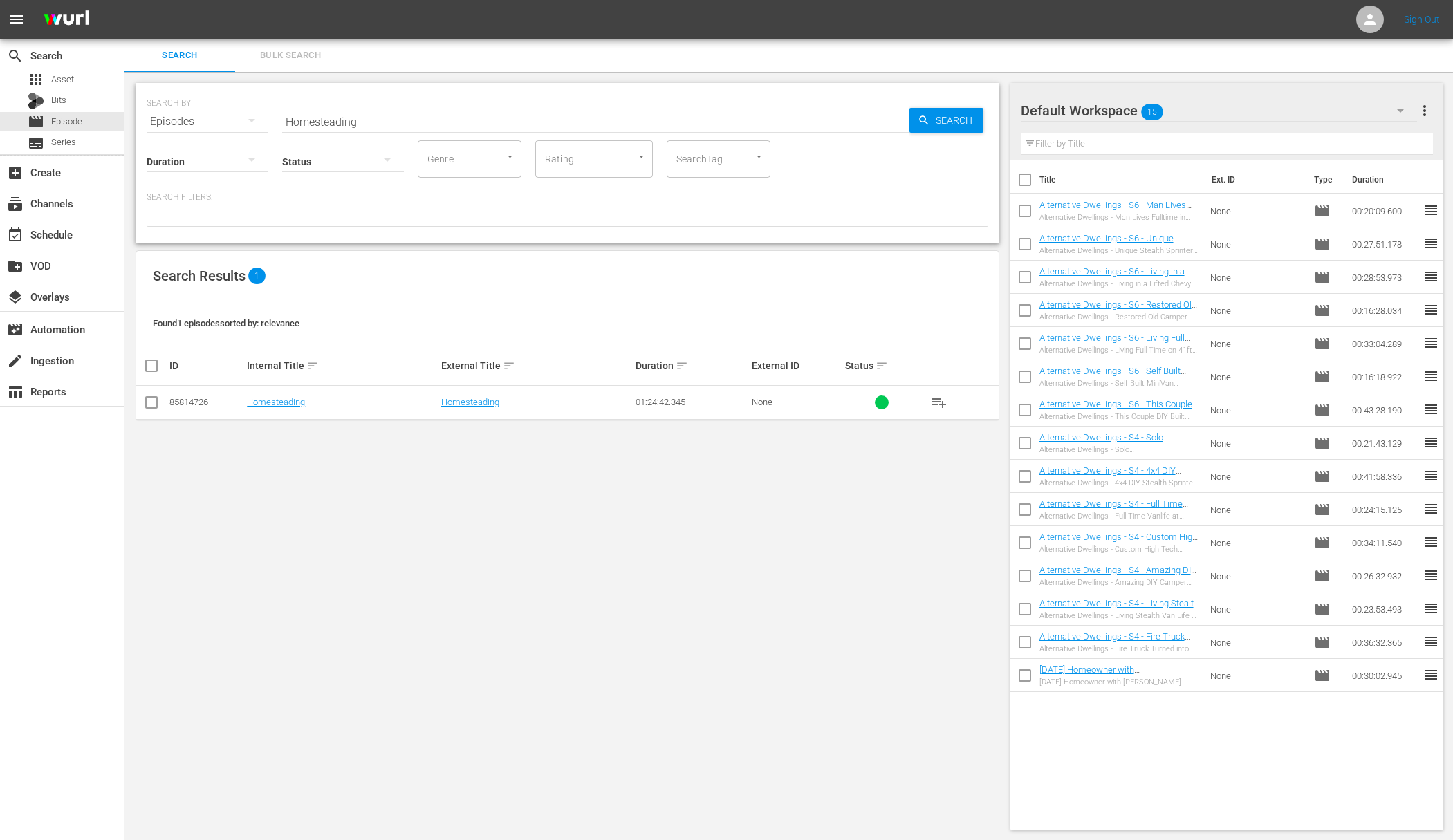
click at [938, 402] on span "playlist_add" at bounding box center [938, 402] width 17 height 17
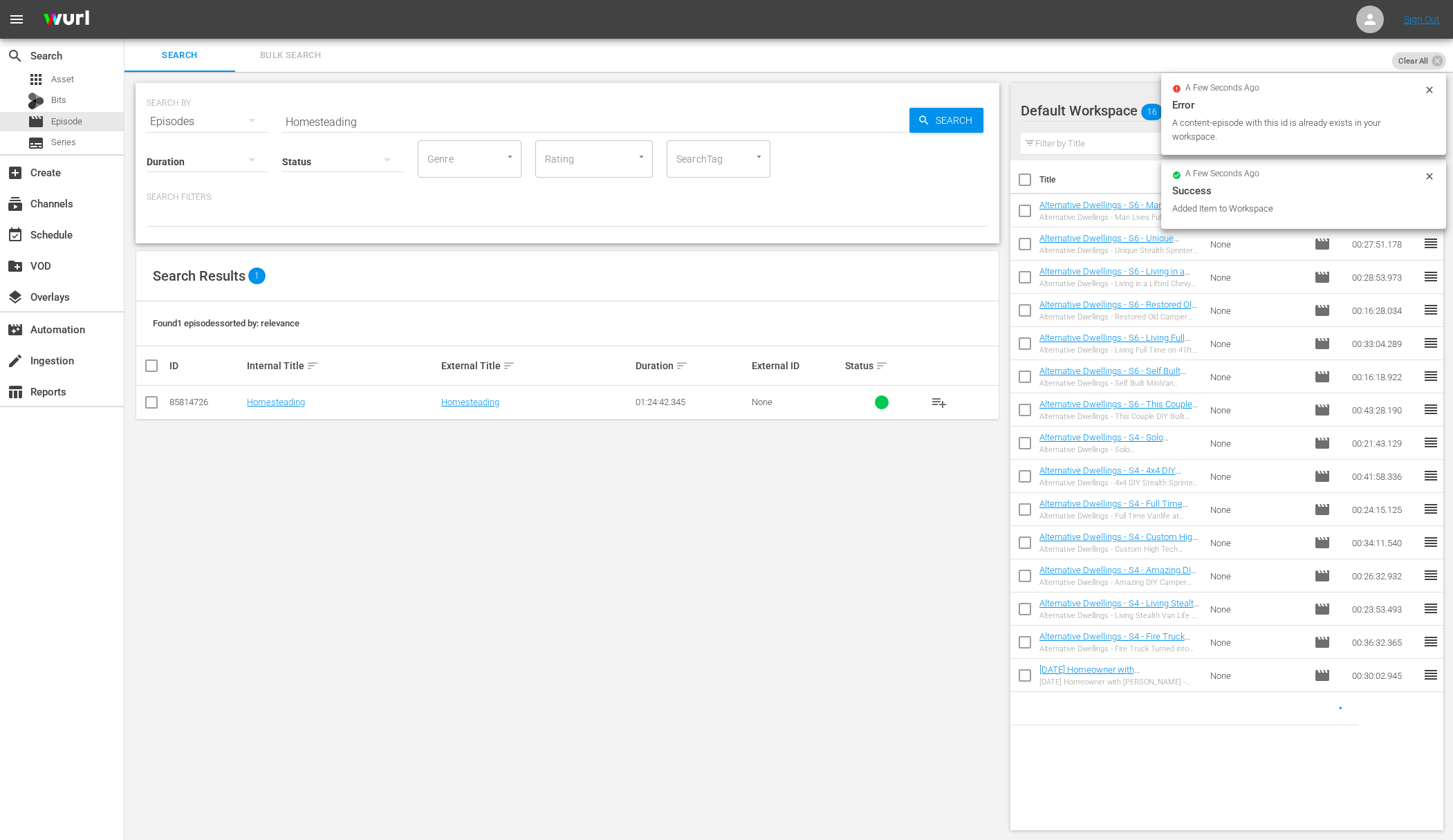
click at [875, 123] on input "Homesteading" at bounding box center [596, 121] width 627 height 33
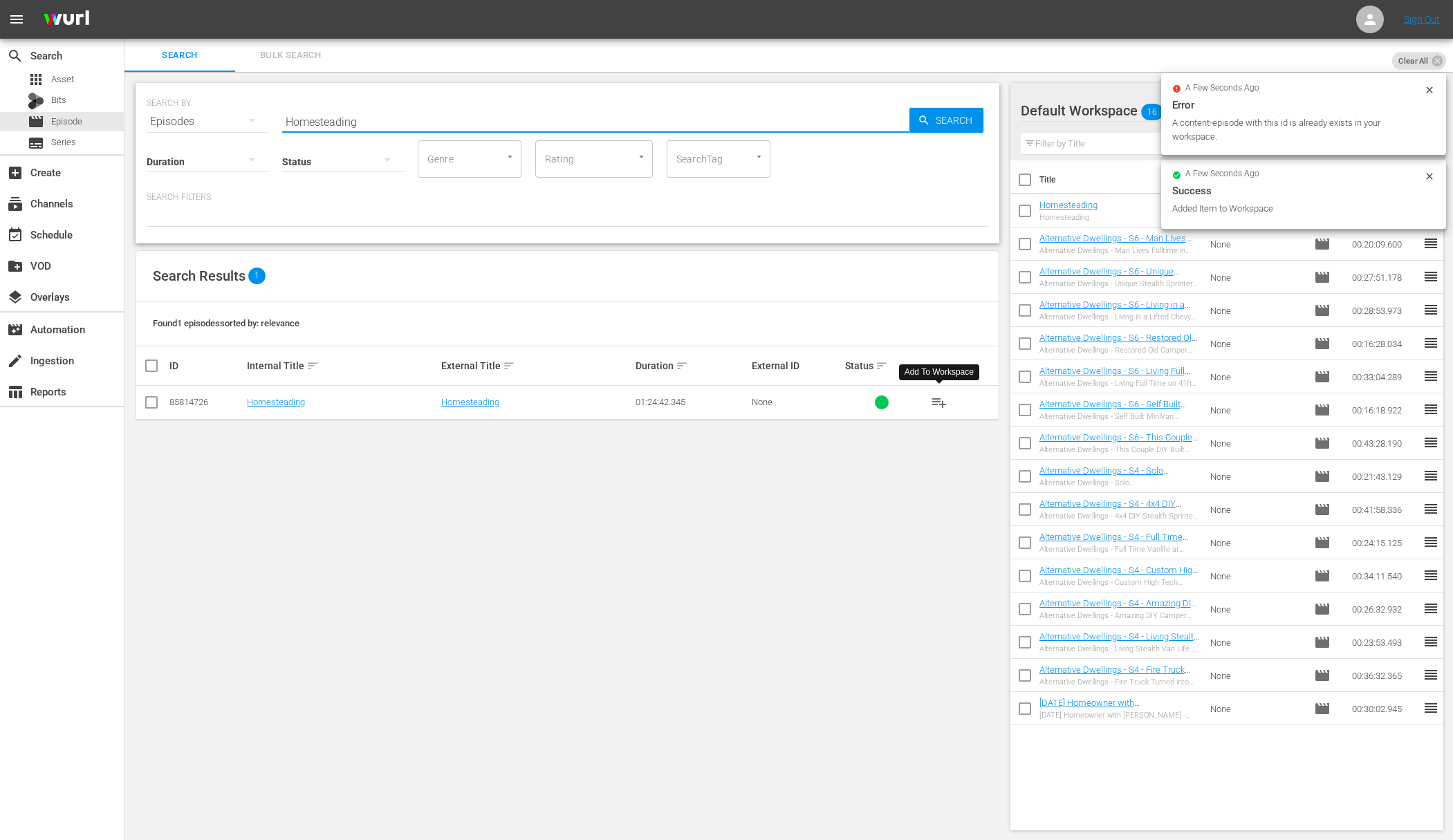
paste input "w to Live in a Van"
click at [950, 123] on span "Search" at bounding box center [956, 120] width 53 height 25
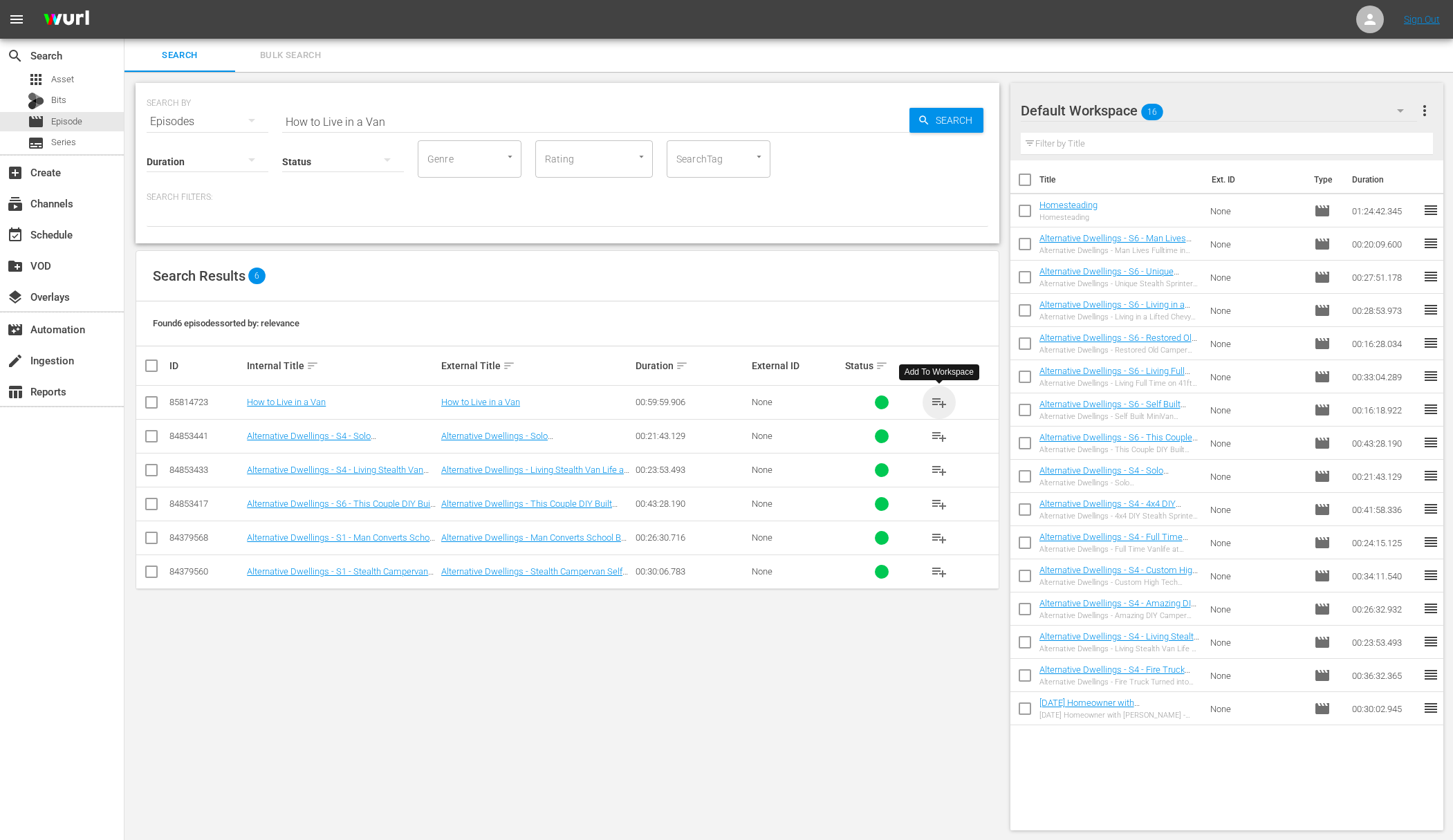
click at [938, 403] on span "playlist_add" at bounding box center [938, 402] width 17 height 17
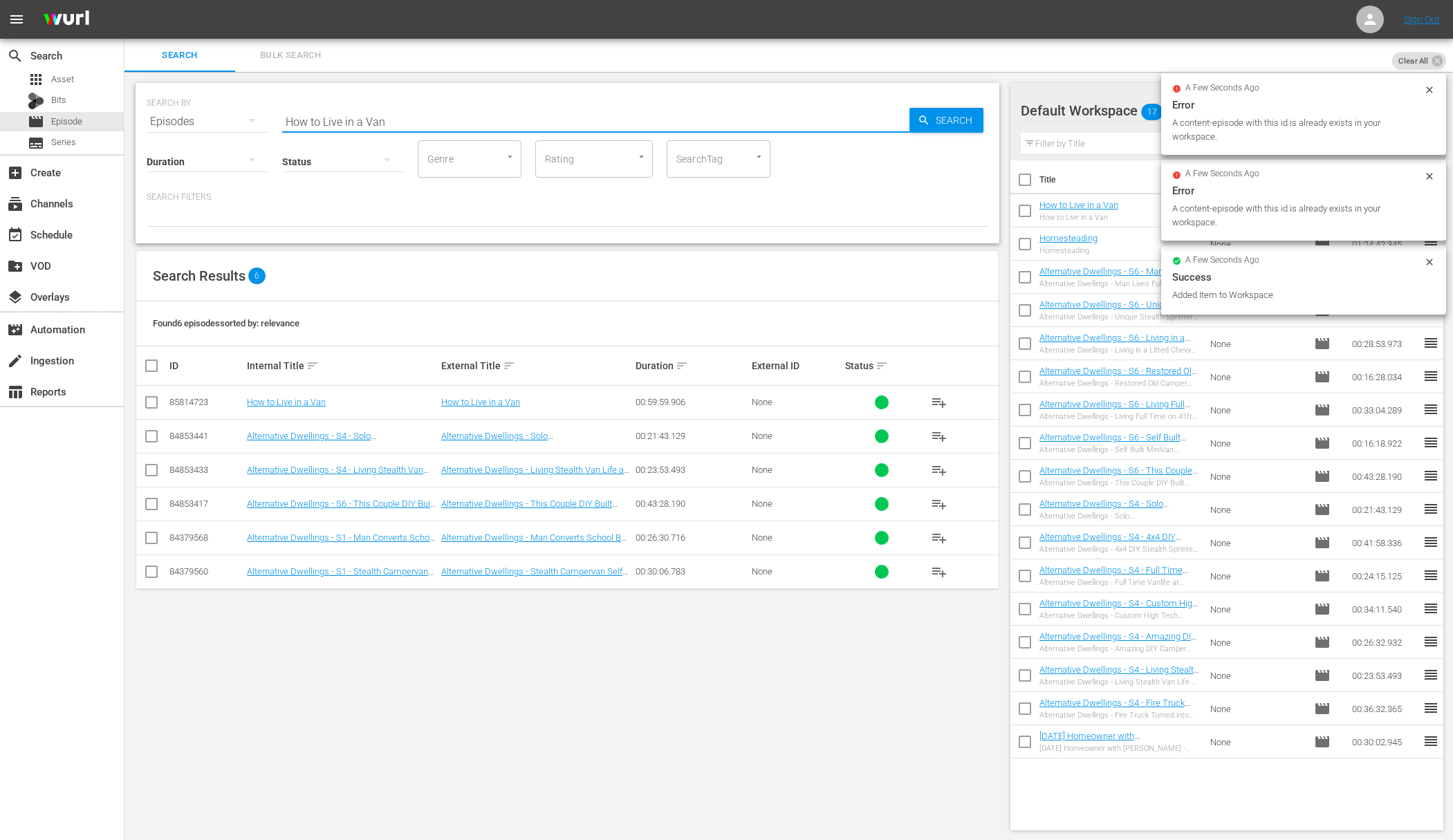
click at [821, 123] on input "How to Live in a Van" at bounding box center [596, 121] width 627 height 33
paste input "Vanni"
type input "Vannin"
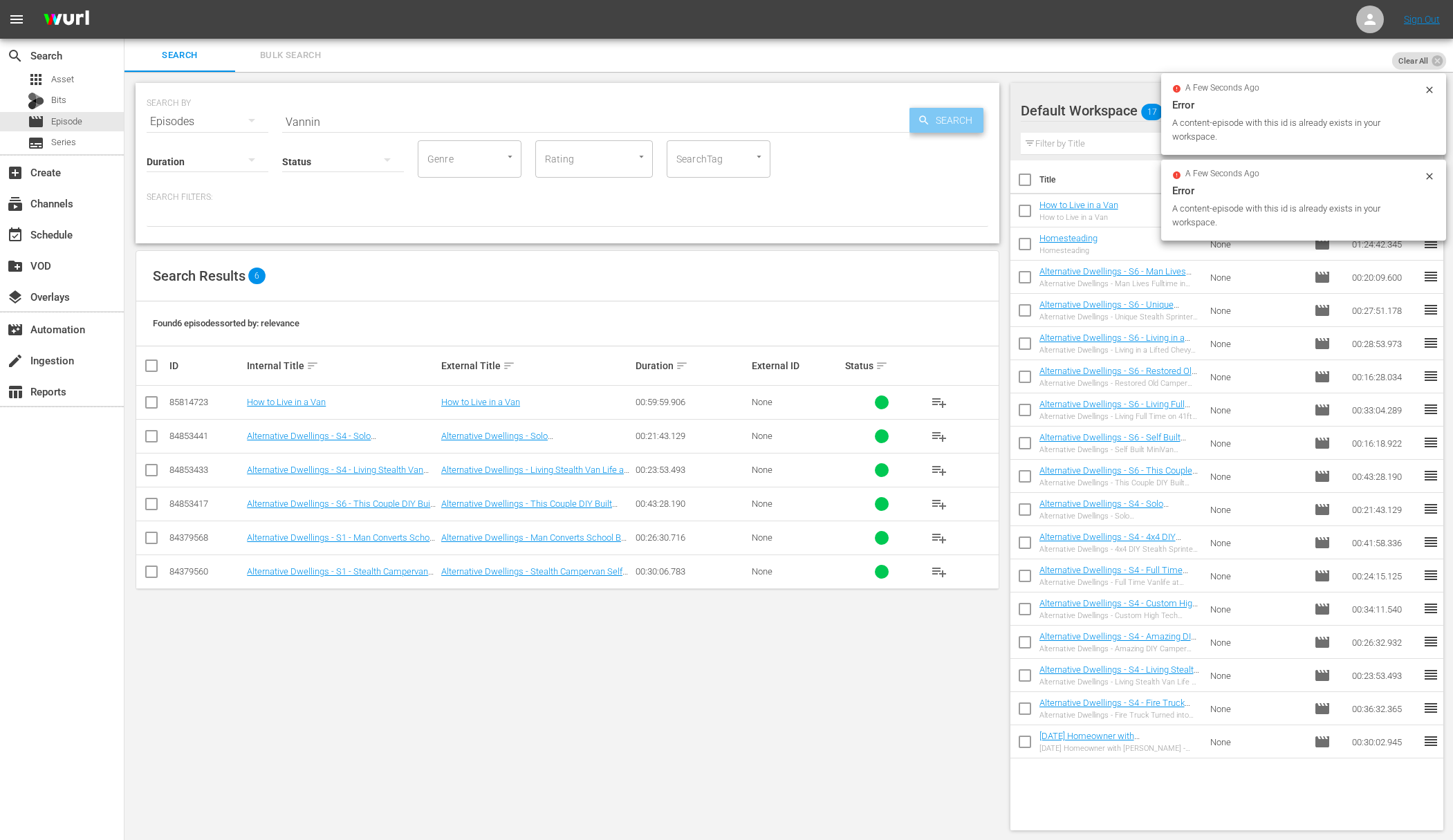
click at [950, 123] on span "Search" at bounding box center [956, 120] width 53 height 25
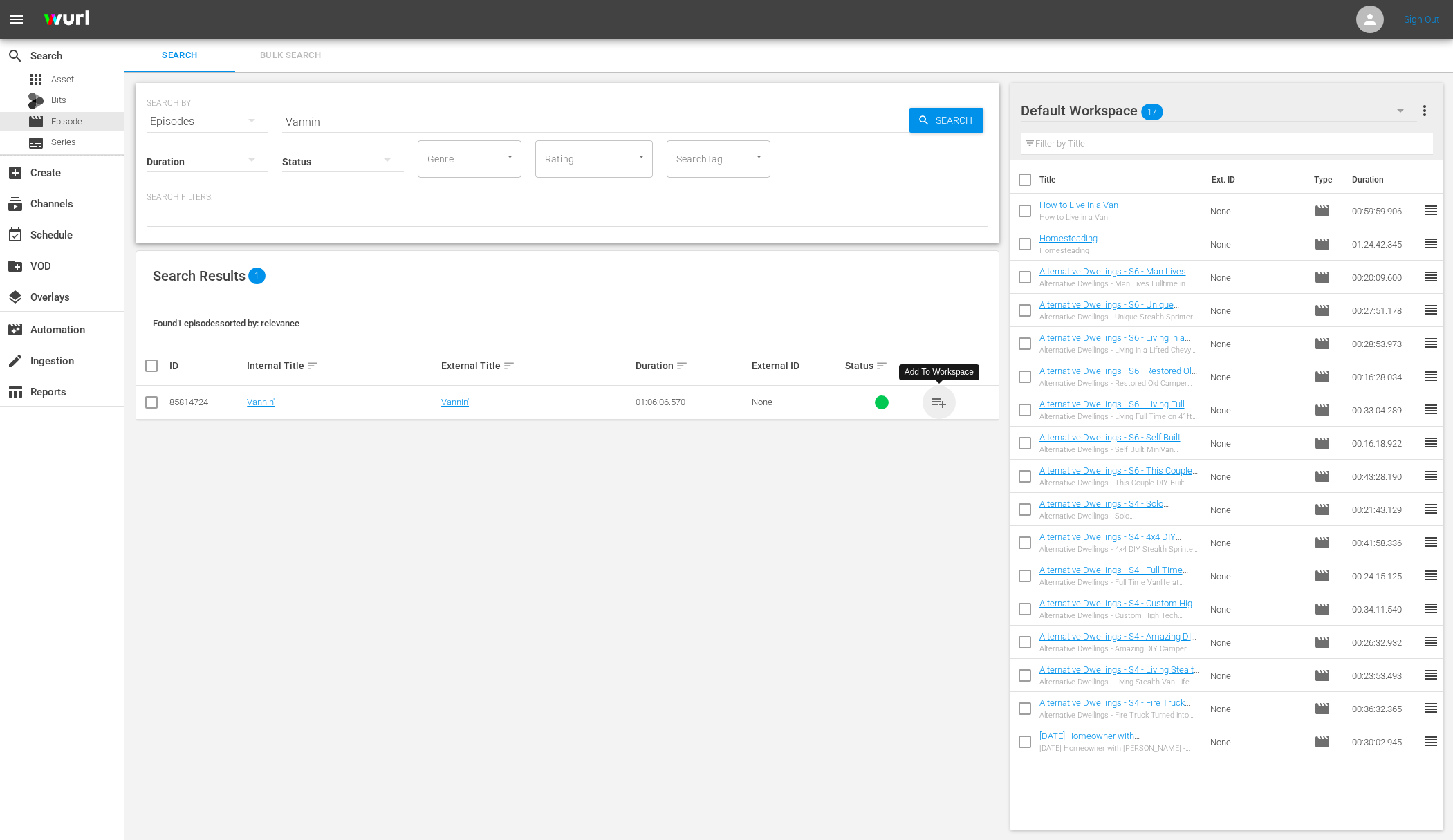
click at [935, 401] on span "playlist_add" at bounding box center [938, 402] width 17 height 17
click at [936, 401] on span "playlist_add" at bounding box center [938, 402] width 17 height 17
click at [67, 238] on div "event_available Schedule" at bounding box center [39, 232] width 78 height 12
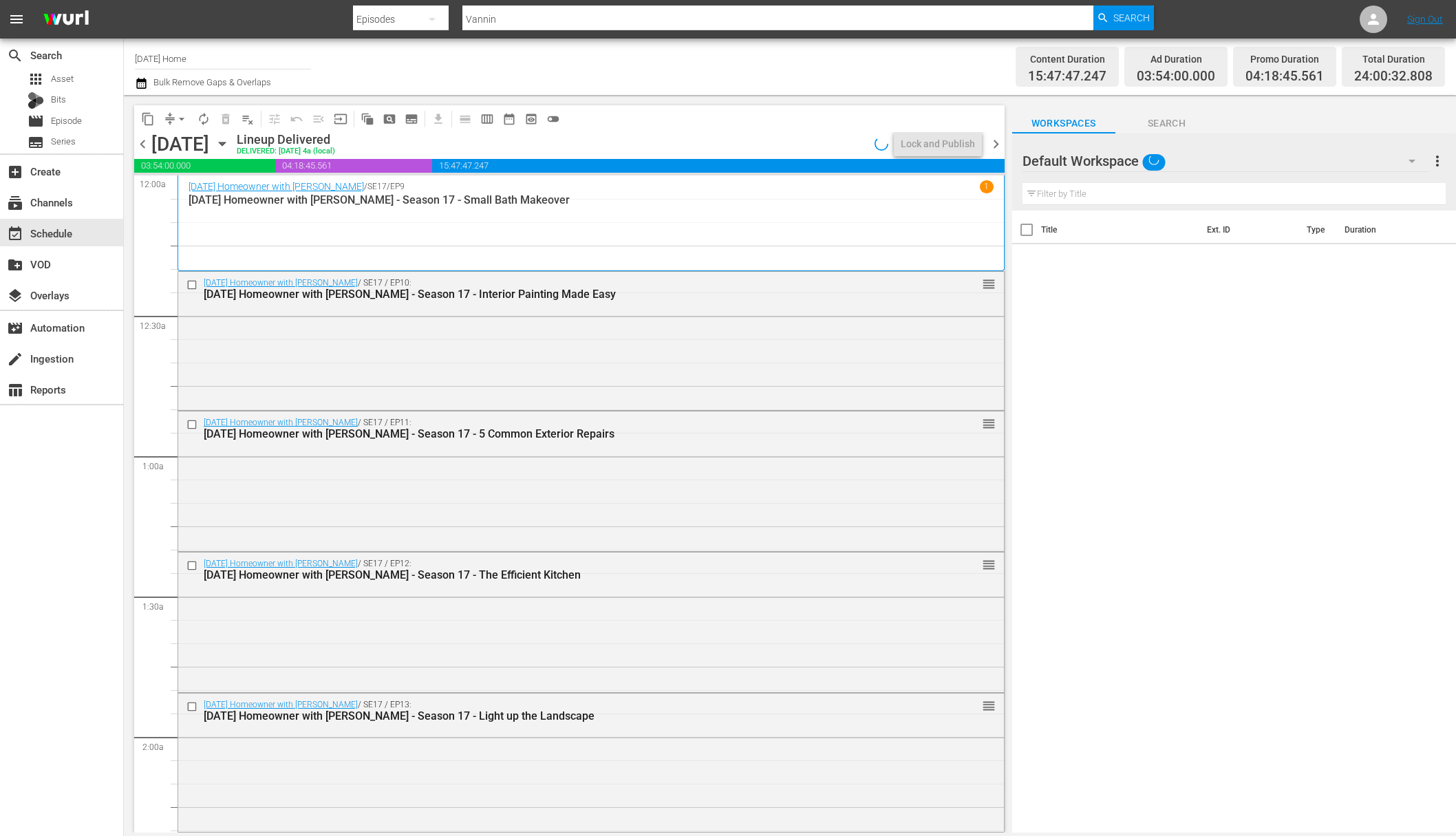
click at [230, 146] on icon "button" at bounding box center [222, 144] width 15 height 15
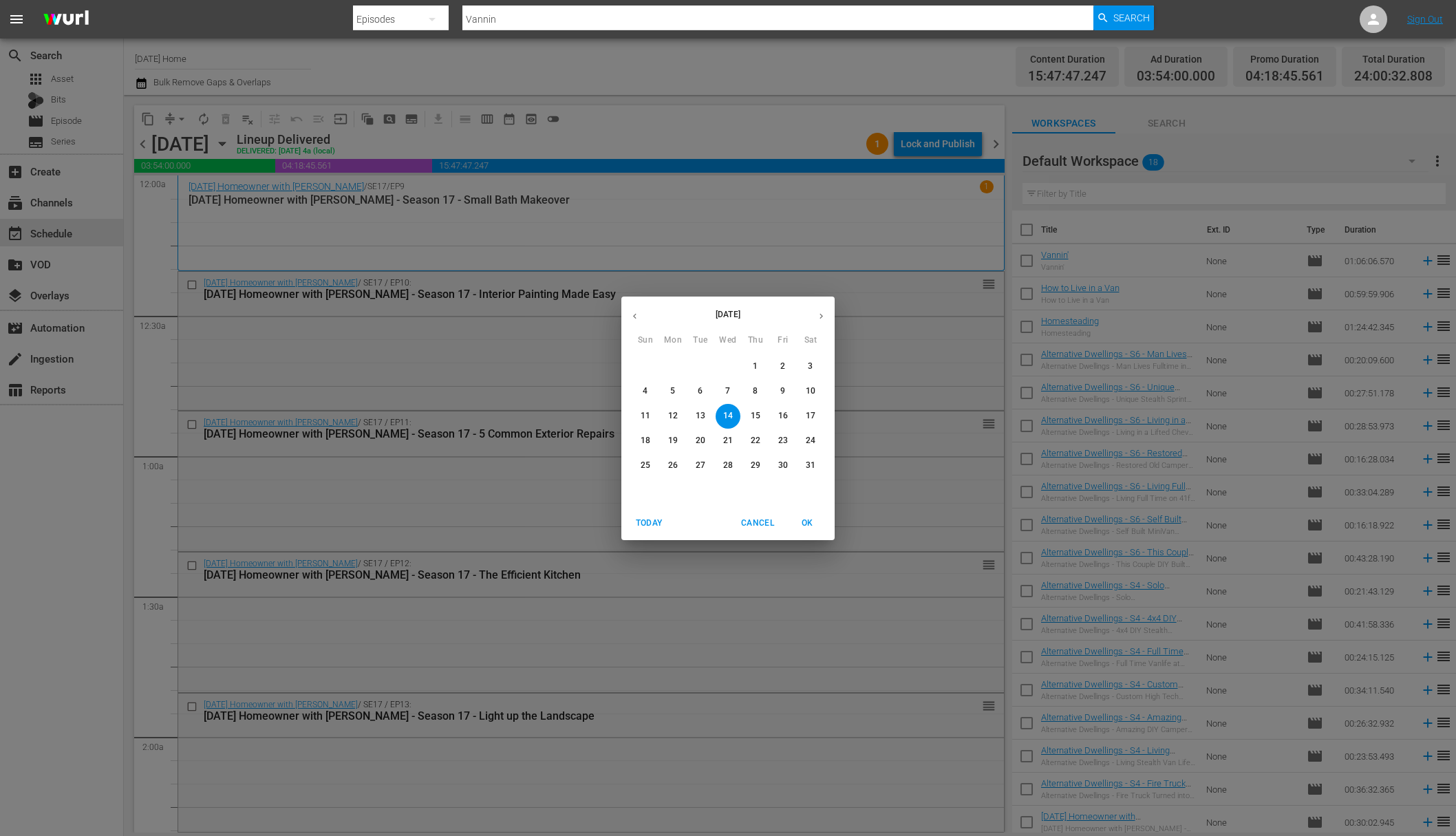
click at [826, 318] on icon "button" at bounding box center [821, 316] width 10 height 10
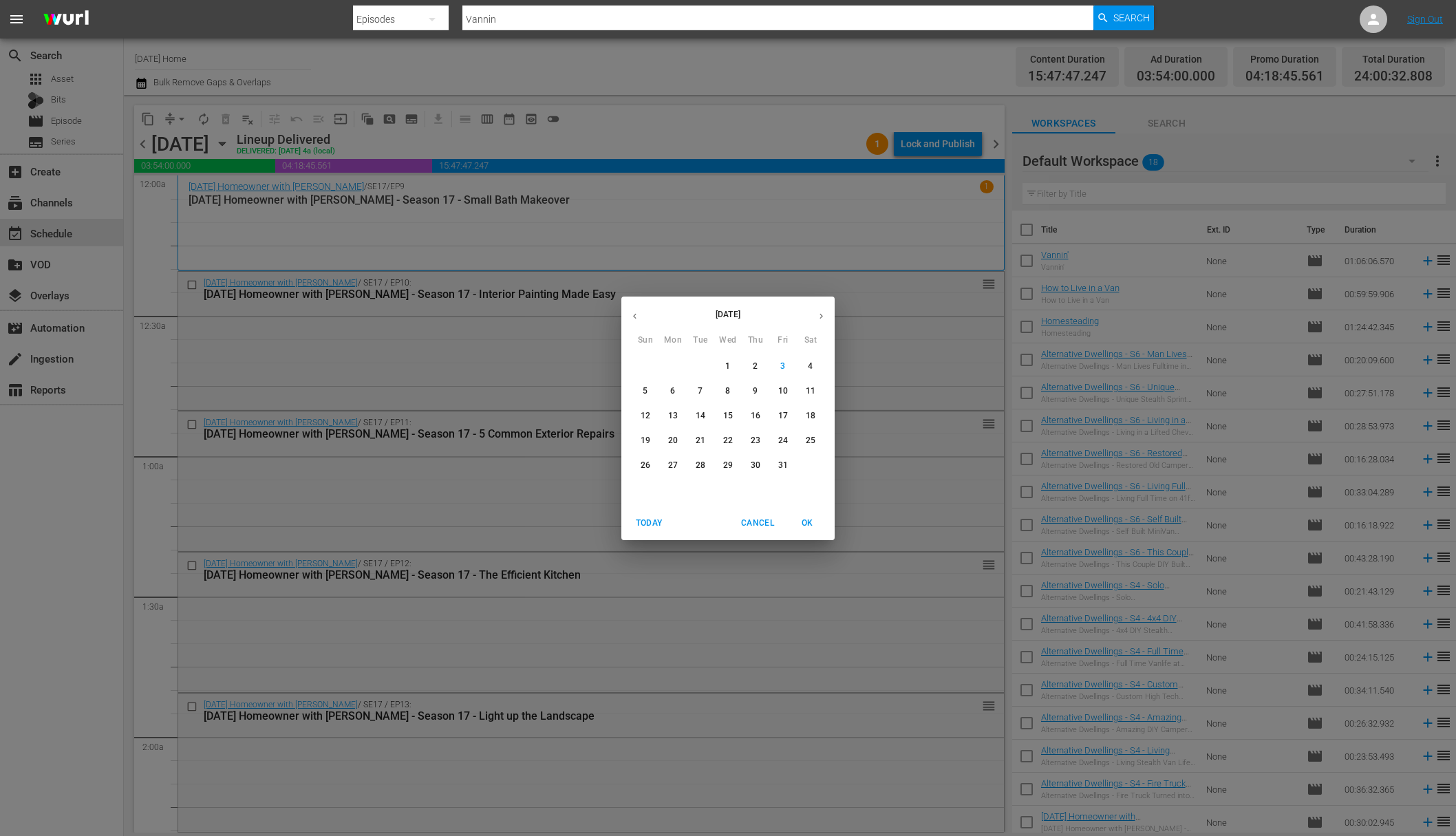
click at [648, 419] on p "12" at bounding box center [645, 416] width 9 height 11
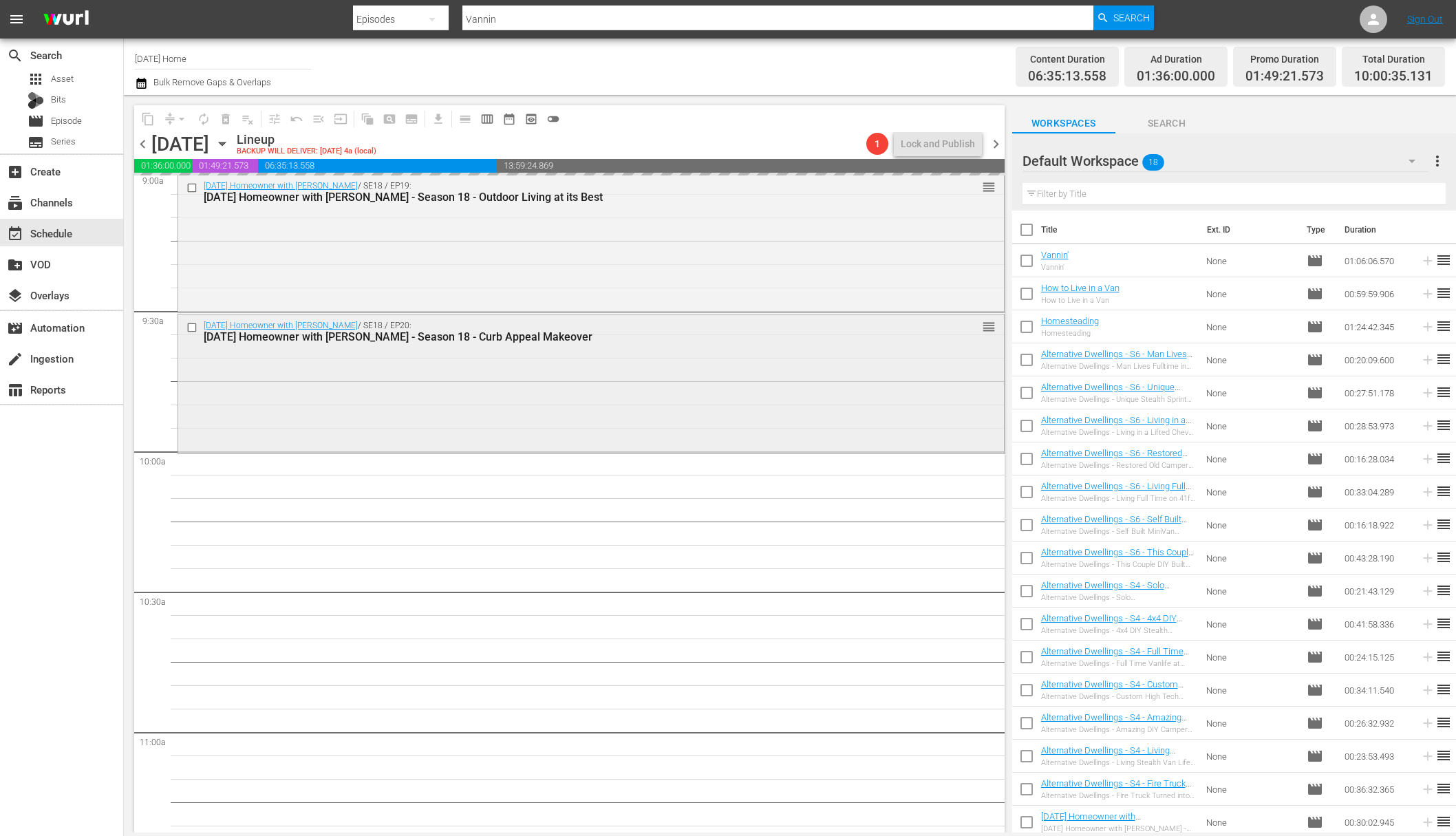
scroll to position [2578, 0]
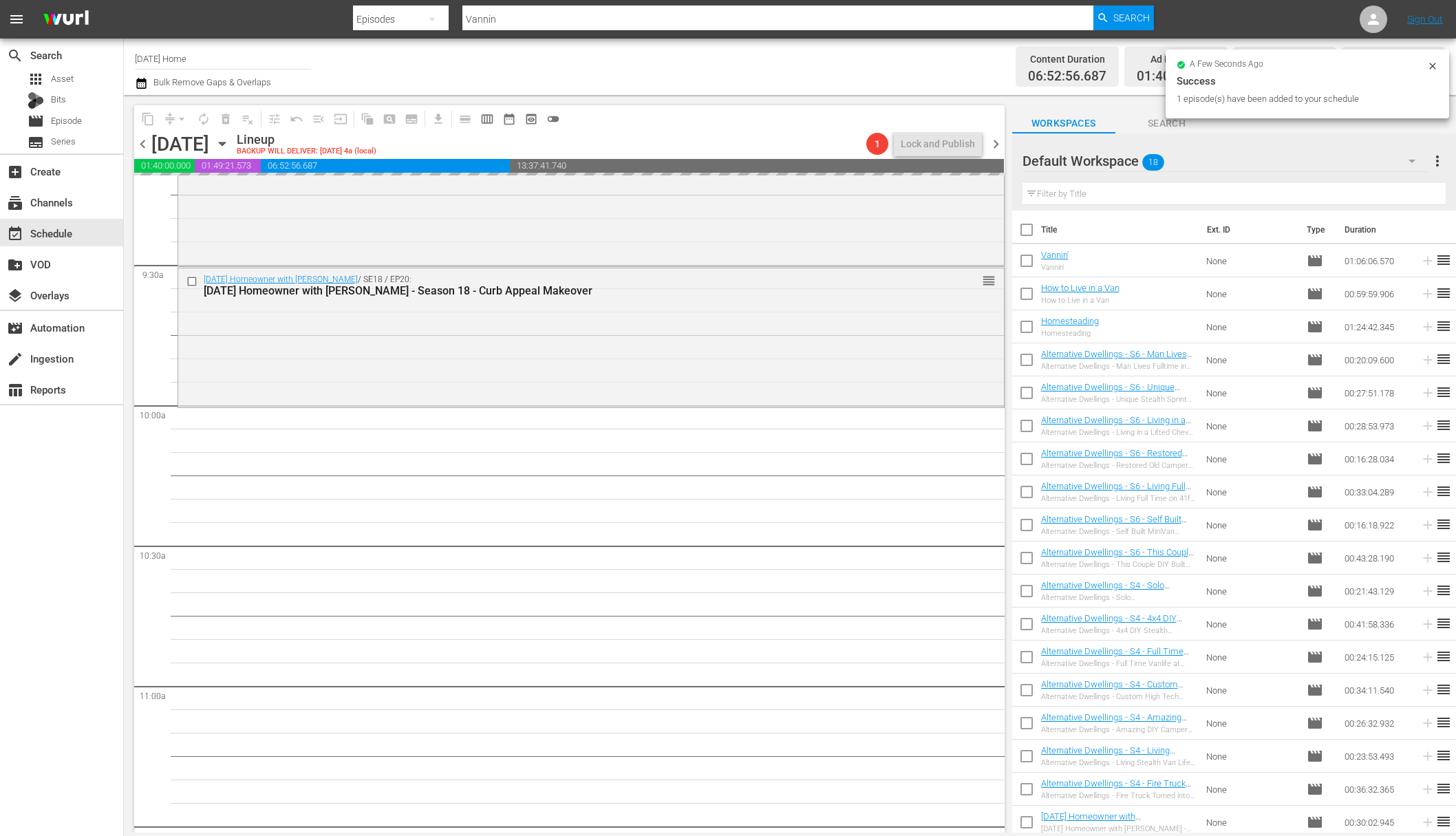
click at [1027, 627] on input "checkbox" at bounding box center [1027, 627] width 29 height 29
checkbox input "true"
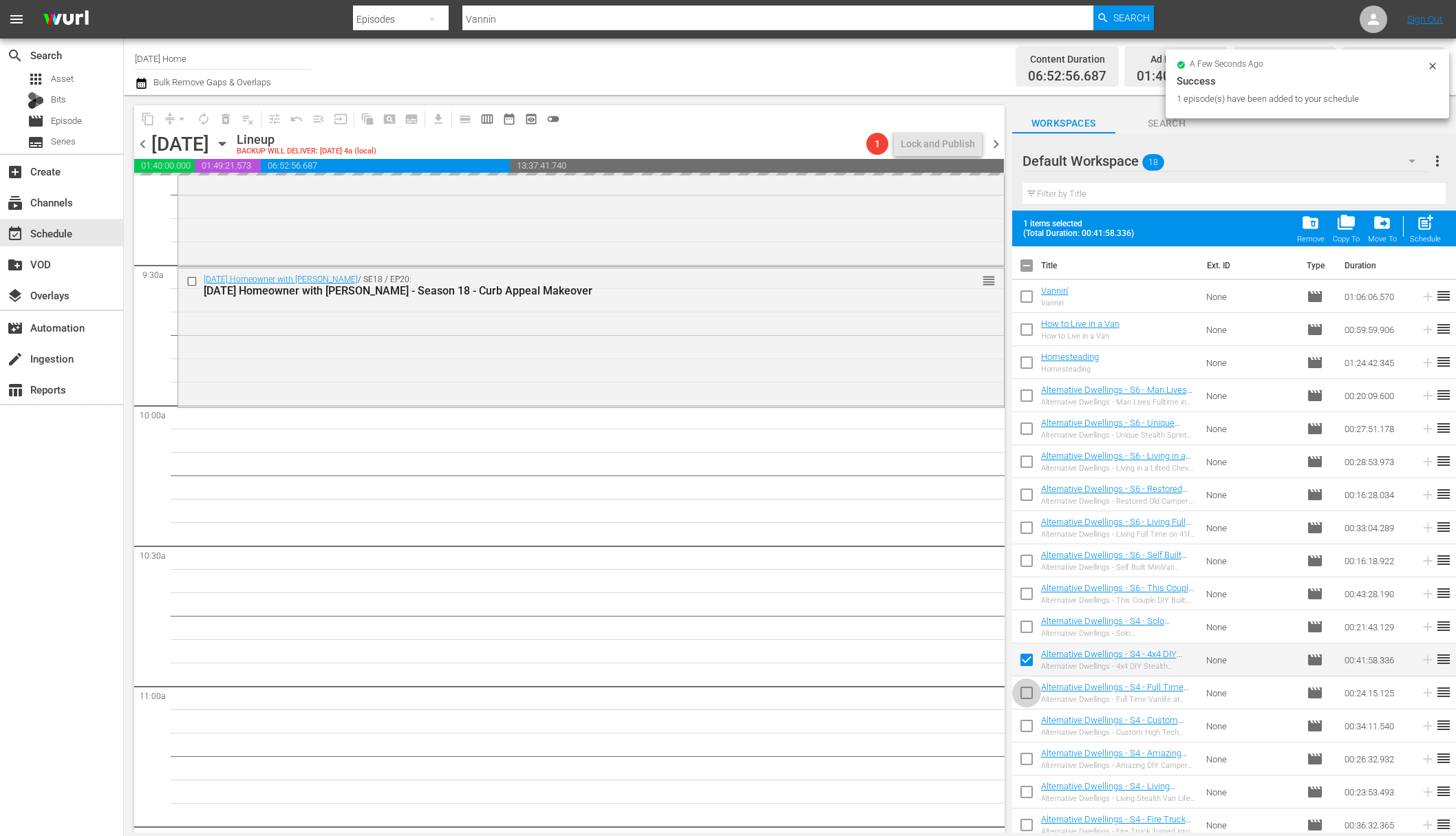
click at [1027, 694] on input "checkbox" at bounding box center [1027, 696] width 29 height 29
checkbox input "true"
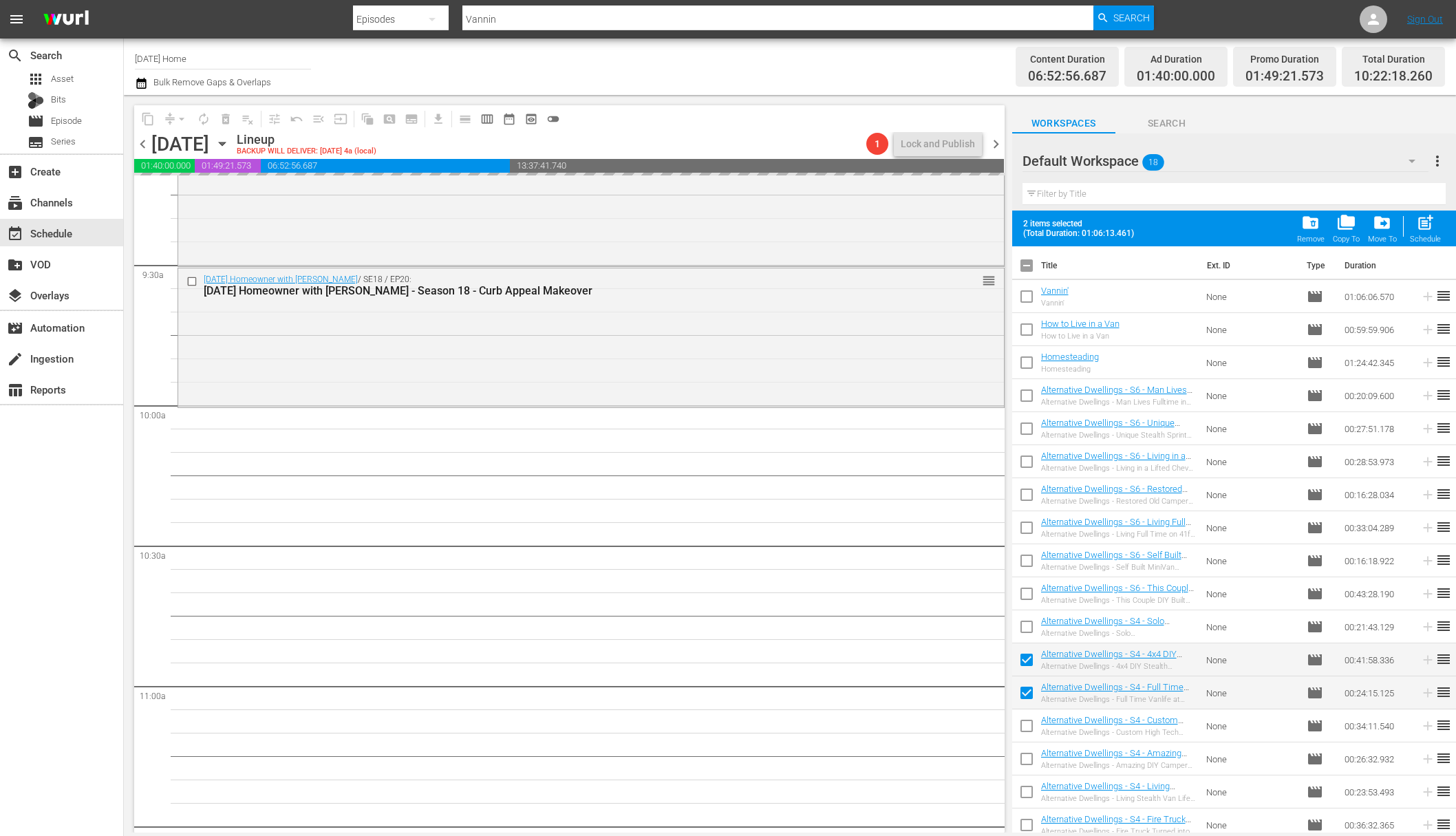
click at [1032, 725] on input "checkbox" at bounding box center [1027, 729] width 29 height 29
checkbox input "true"
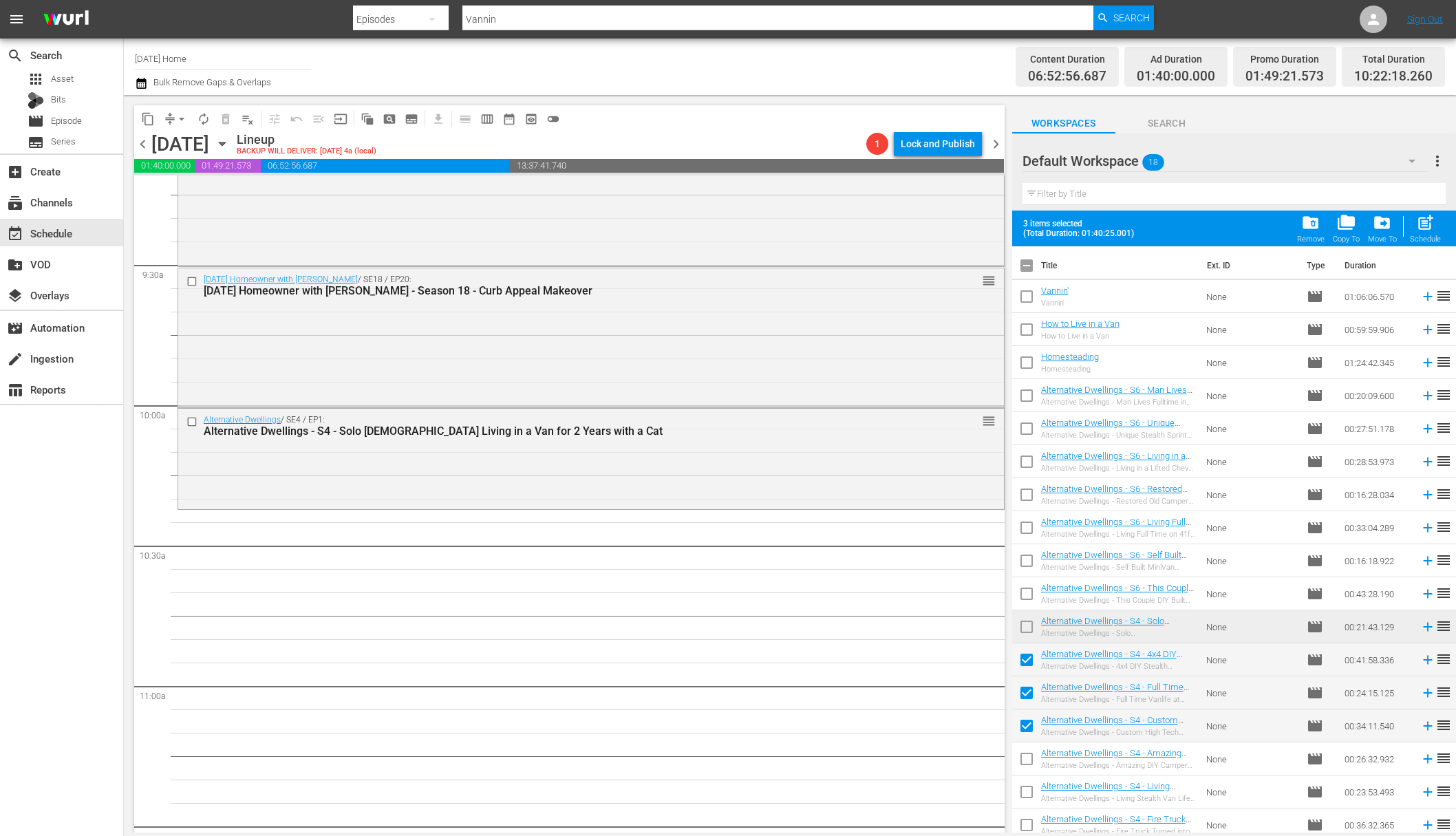
scroll to position [30, 0]
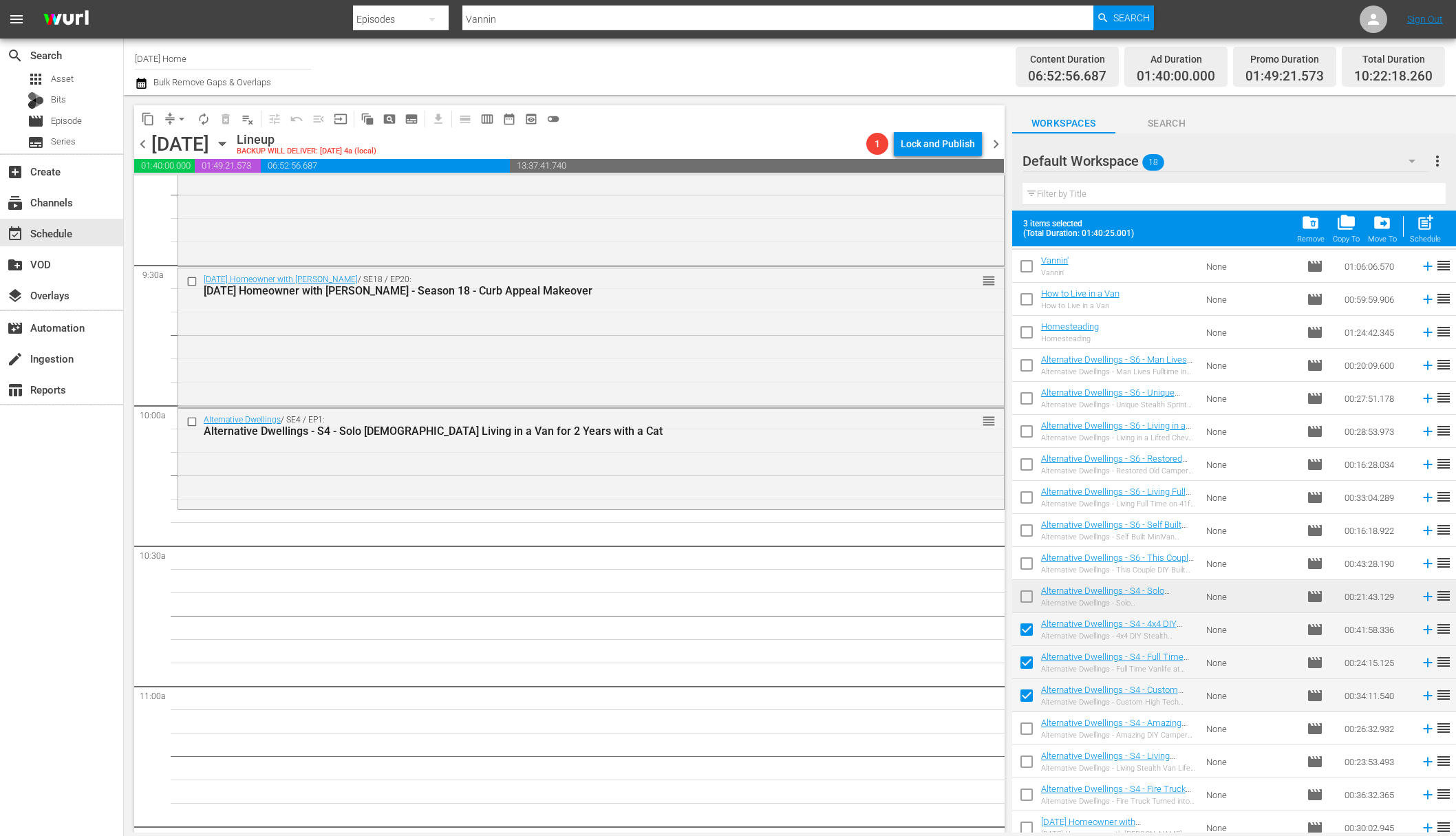
click at [1030, 725] on input "checkbox" at bounding box center [1027, 732] width 29 height 29
checkbox input "true"
click at [1028, 761] on input "checkbox" at bounding box center [1027, 765] width 29 height 29
checkbox input "true"
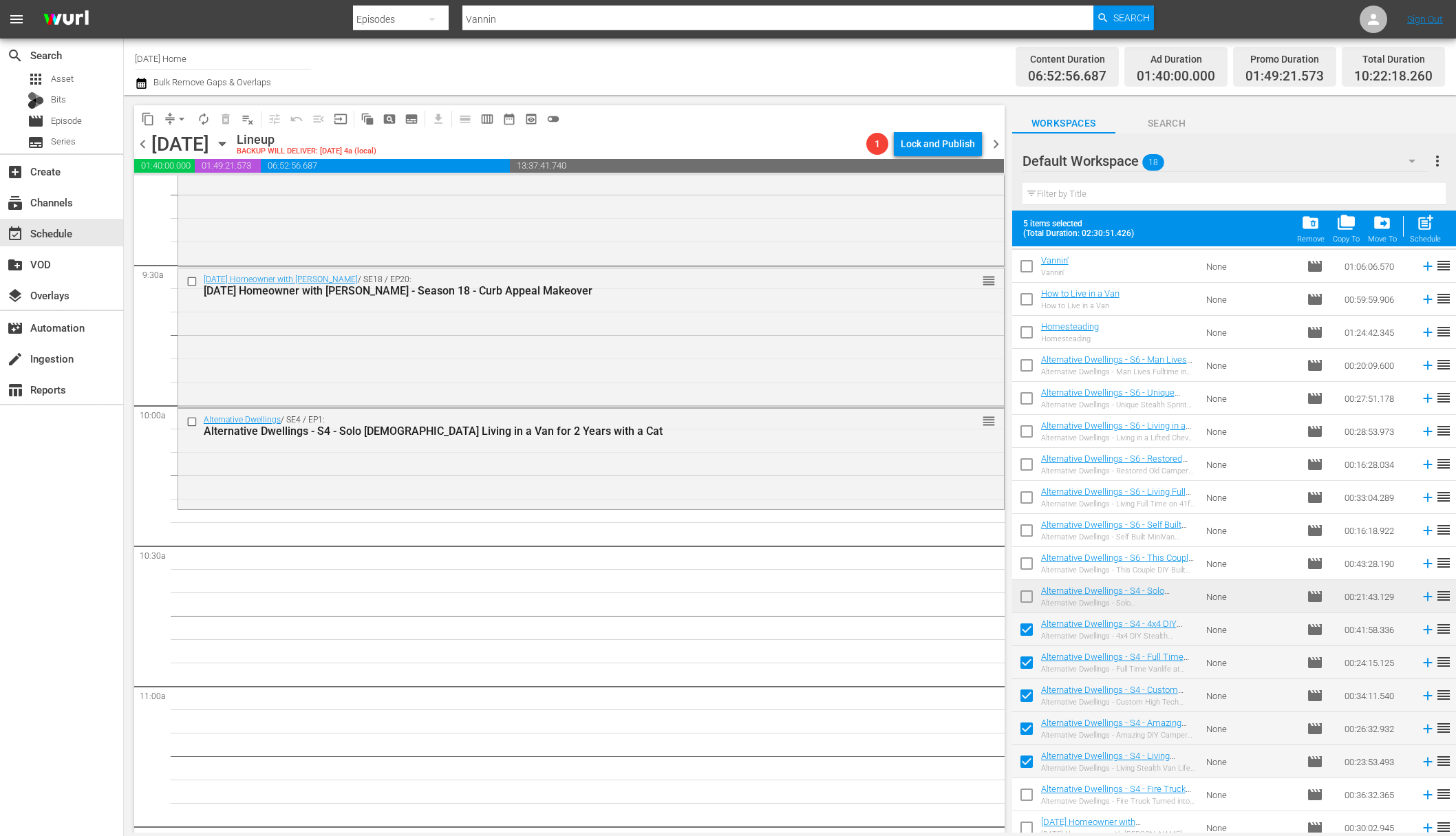
scroll to position [40, 0]
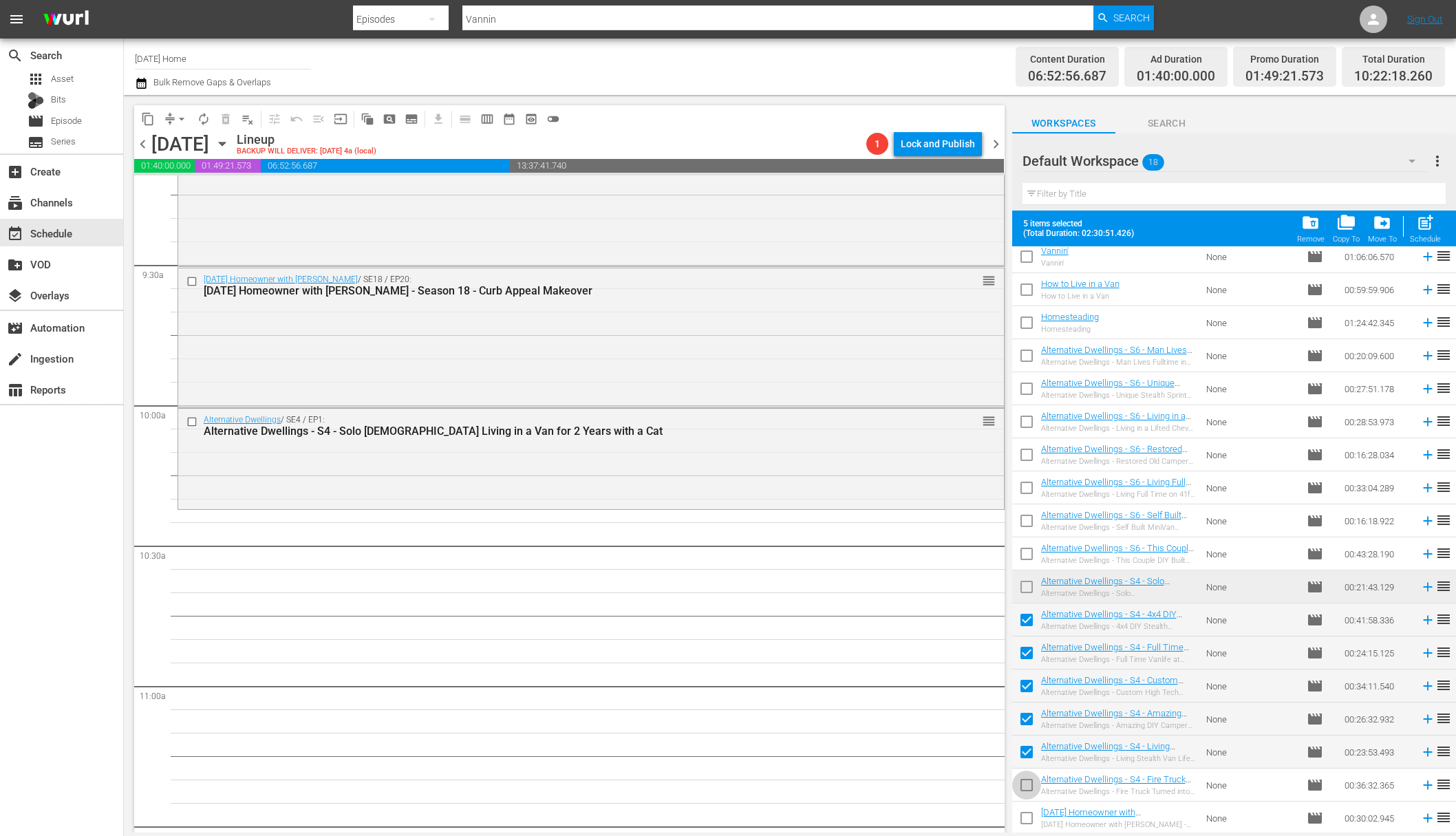
click at [1029, 780] on input "checkbox" at bounding box center [1027, 788] width 29 height 29
checkbox input "true"
click at [1127, 233] on div "post_add Schedule" at bounding box center [1425, 229] width 31 height 30
checkbox input "false"
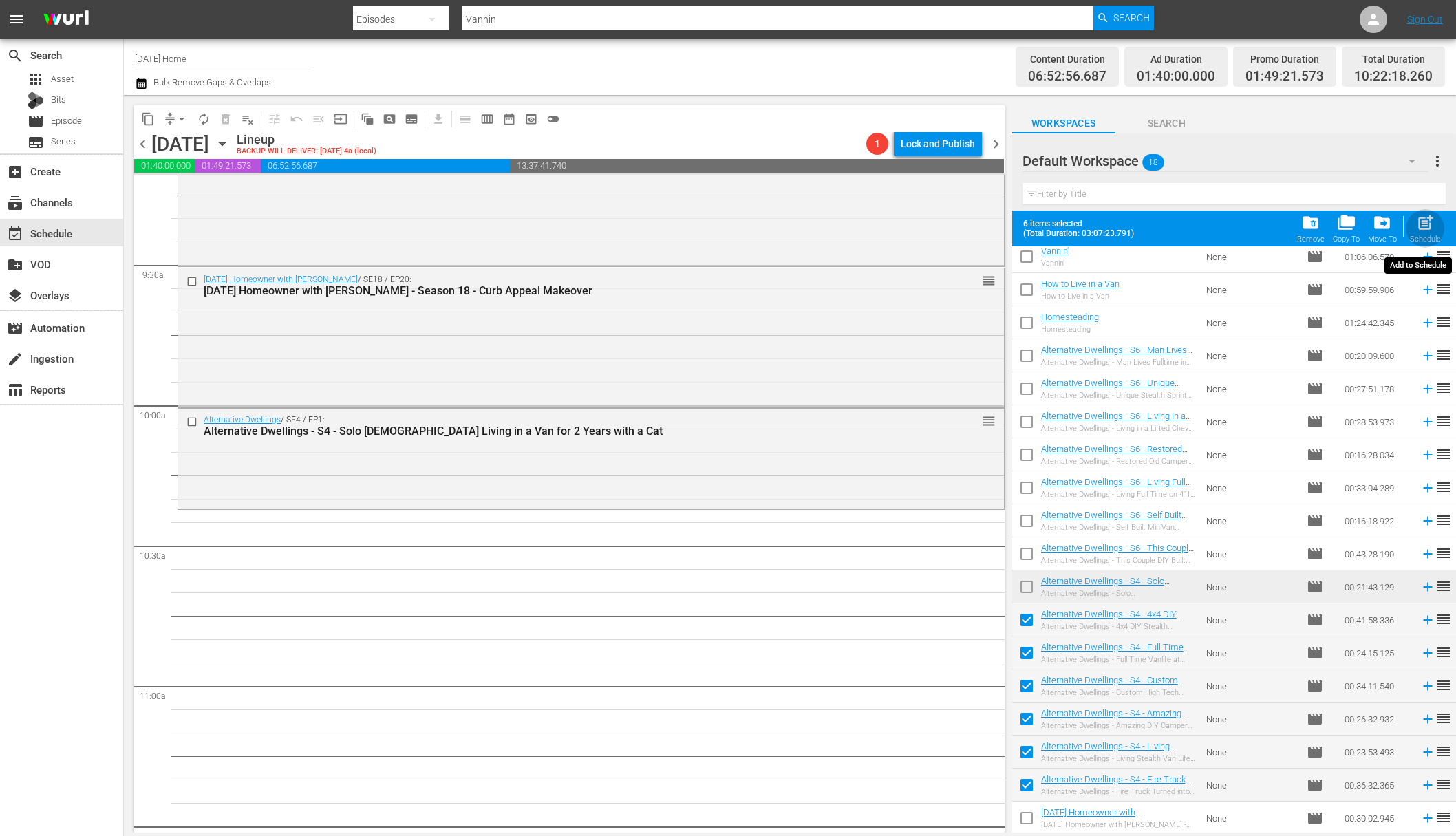
checkbox input "false"
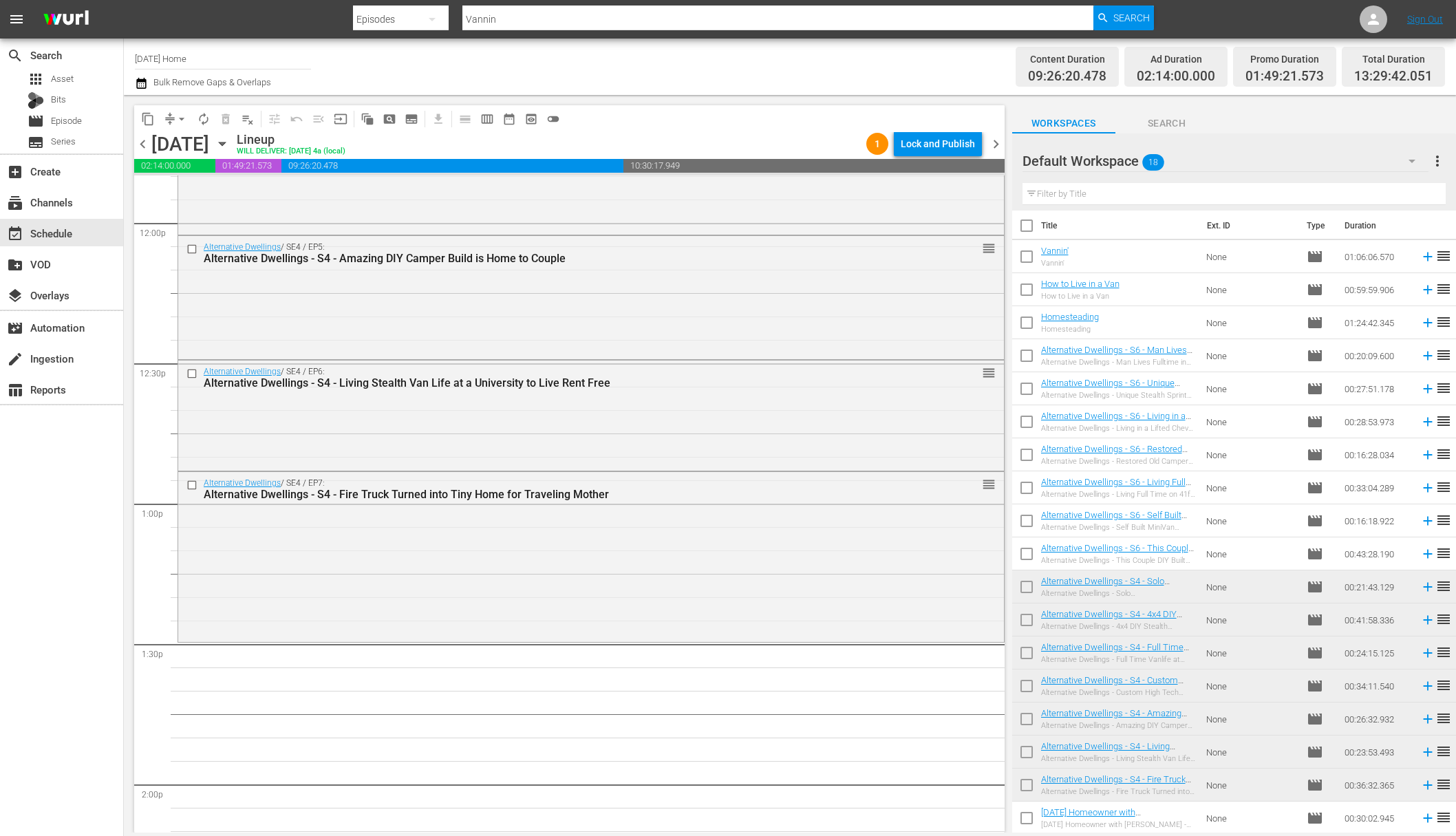
scroll to position [3435, 0]
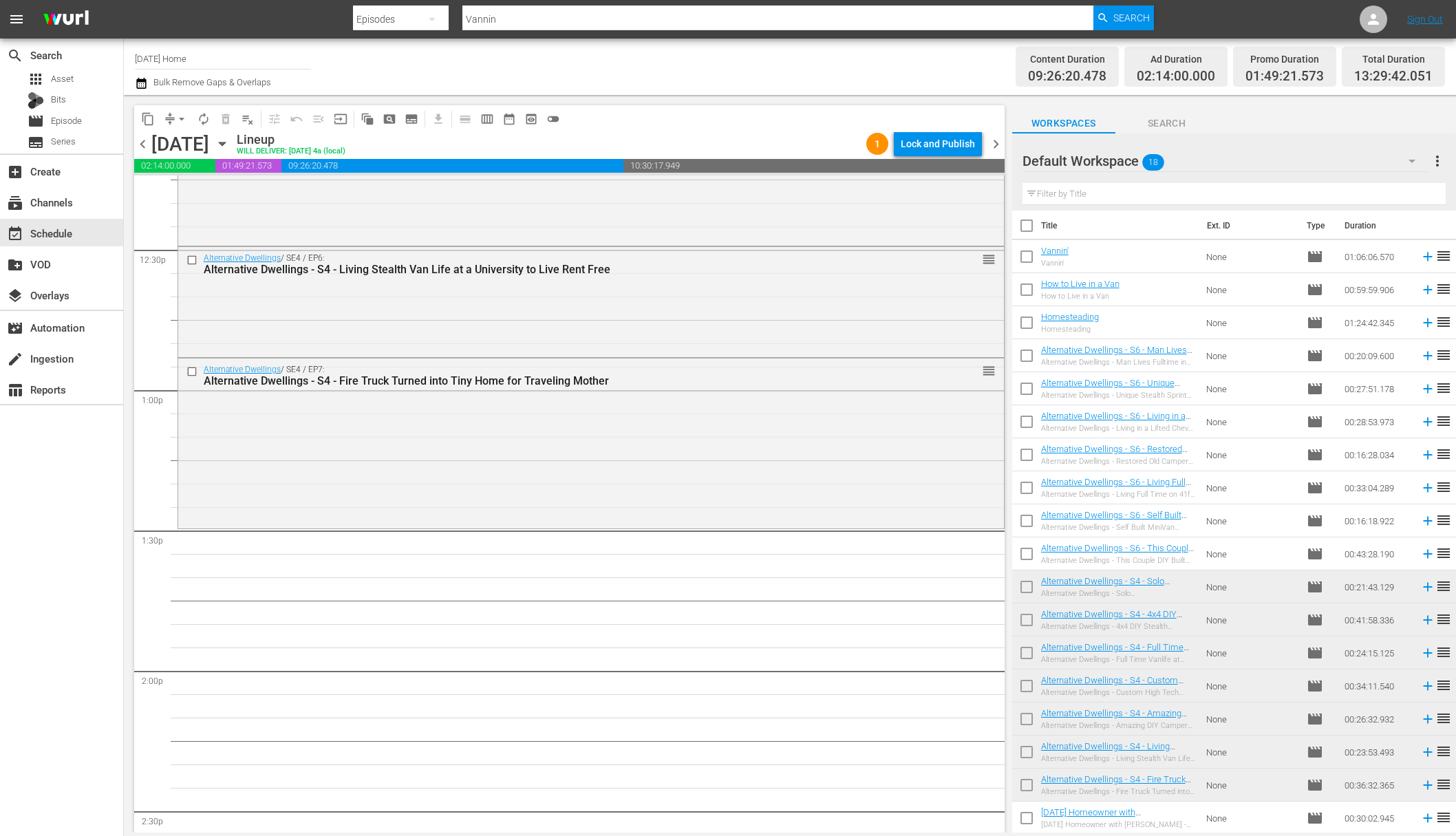
click at [1031, 354] on input "checkbox" at bounding box center [1027, 359] width 29 height 29
checkbox input "true"
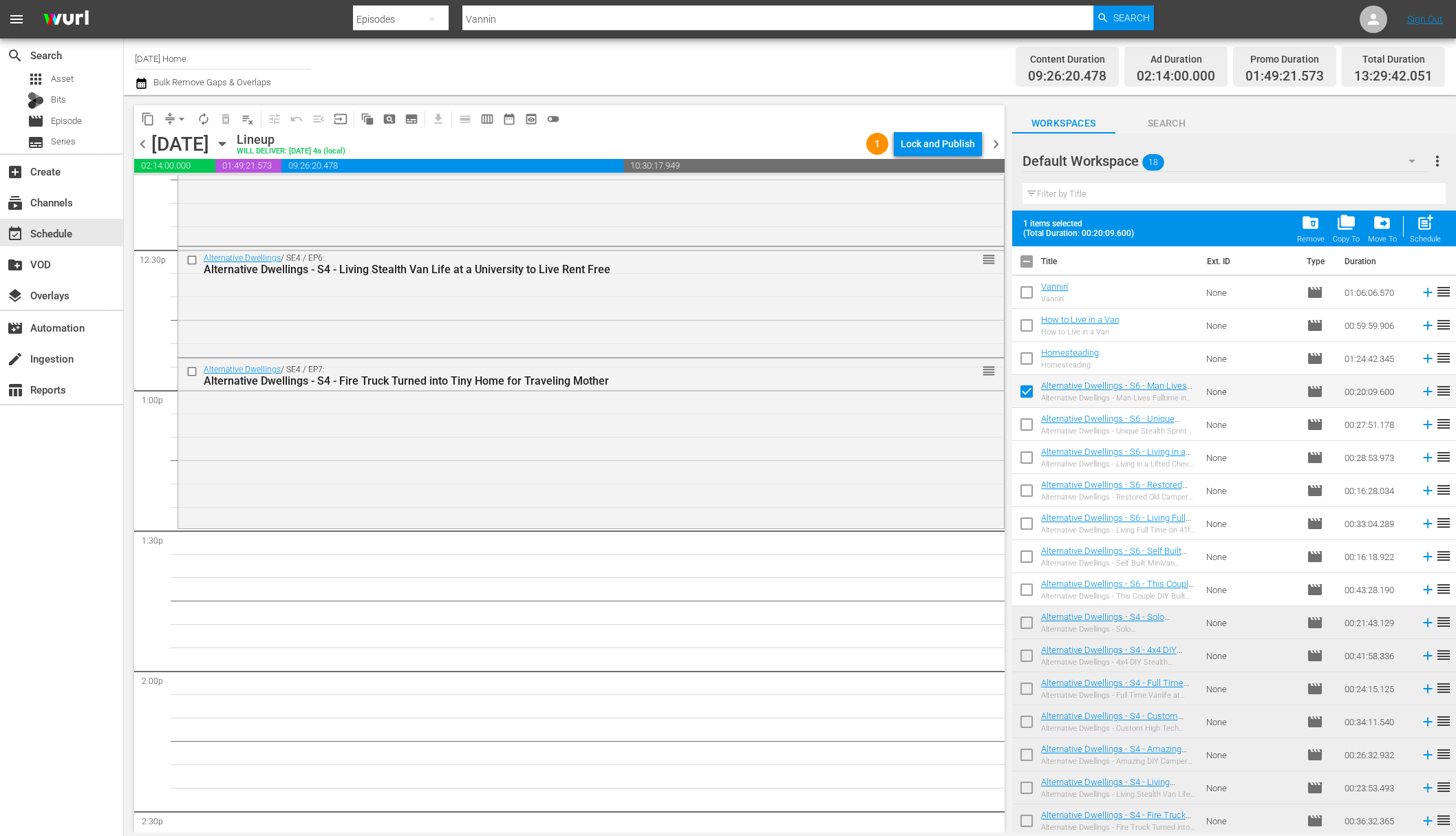
click at [1028, 428] on input "checkbox" at bounding box center [1027, 427] width 29 height 29
checkbox input "true"
click at [1027, 457] on input "checkbox" at bounding box center [1027, 460] width 29 height 29
checkbox input "true"
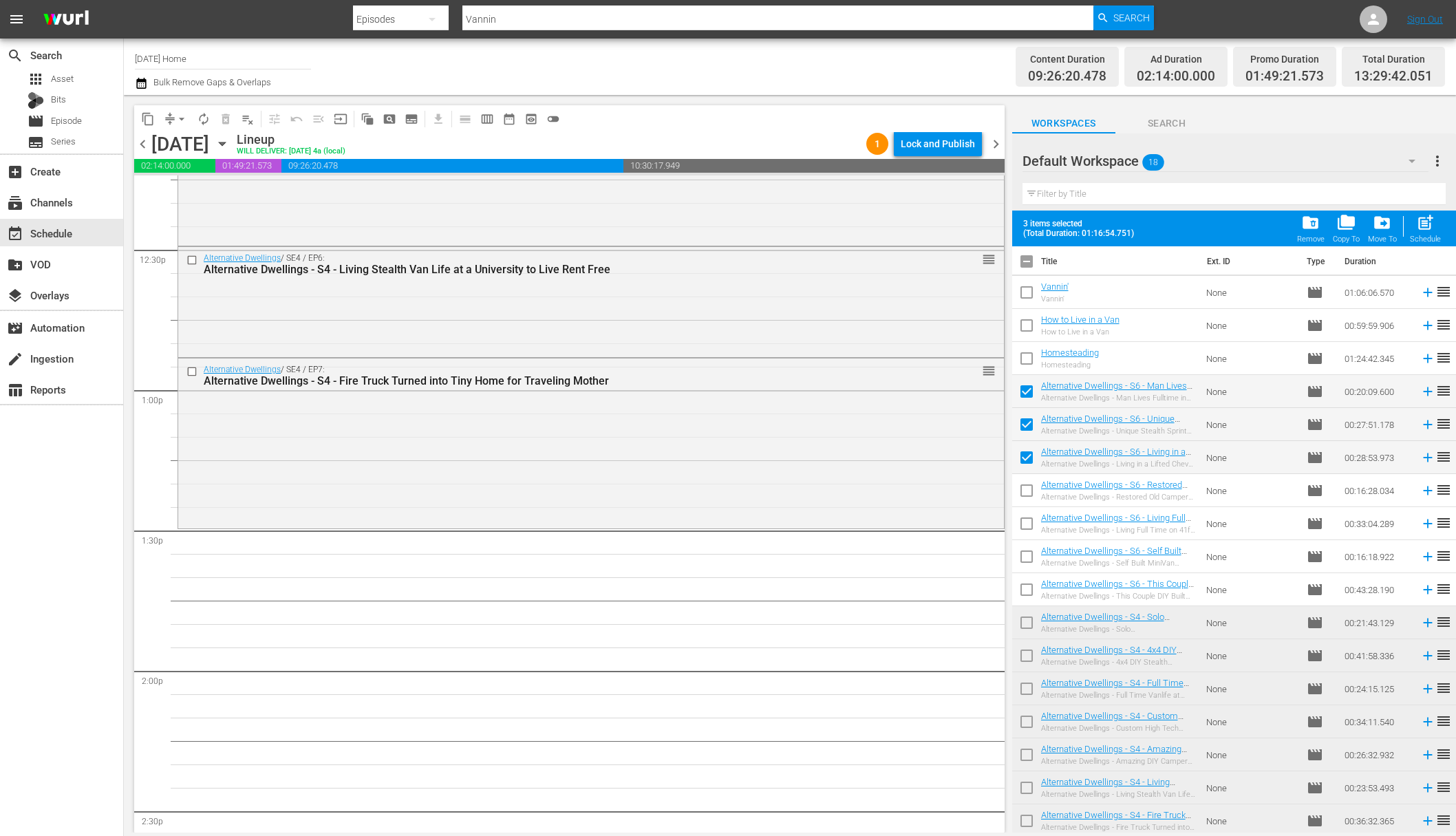
click at [1029, 493] on input "checkbox" at bounding box center [1027, 493] width 29 height 29
checkbox input "true"
click at [1026, 530] on input "checkbox" at bounding box center [1027, 527] width 29 height 29
checkbox input "true"
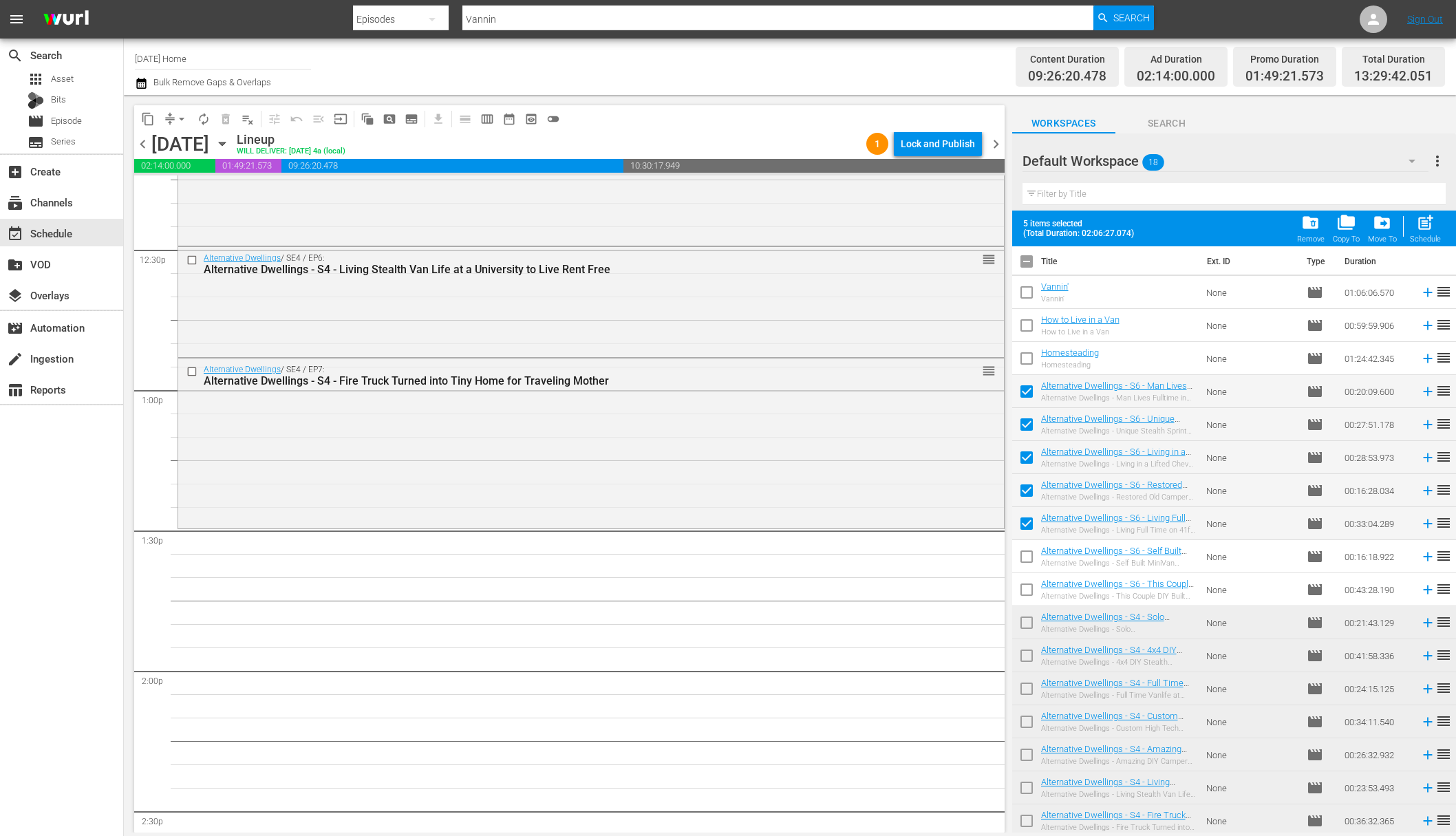
click at [1026, 559] on input "checkbox" at bounding box center [1027, 559] width 29 height 29
checkbox input "true"
click at [1027, 594] on input "checkbox" at bounding box center [1027, 592] width 29 height 29
checkbox input "true"
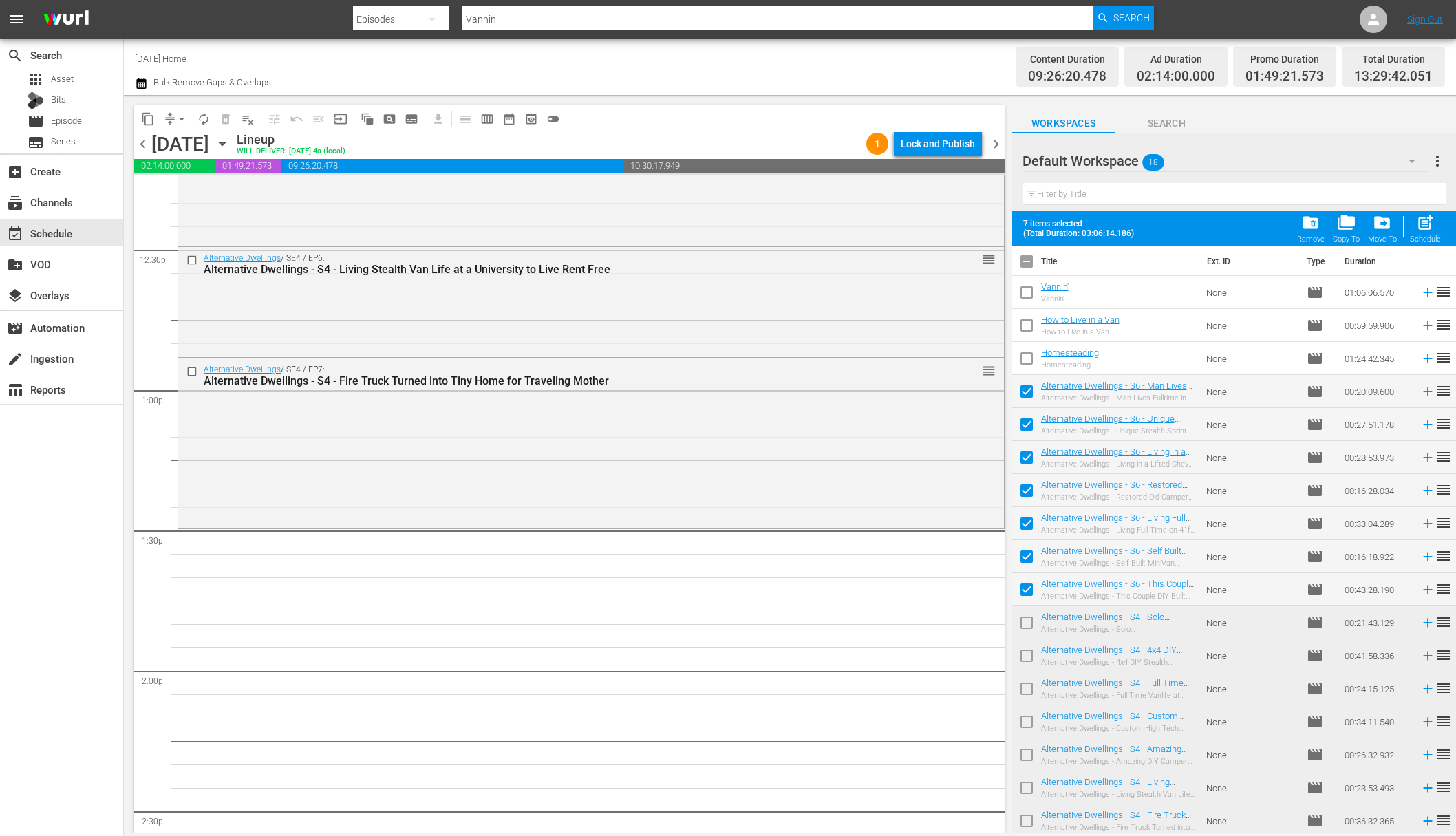
click at [1127, 221] on span "post_add" at bounding box center [1425, 223] width 19 height 19
checkbox input "false"
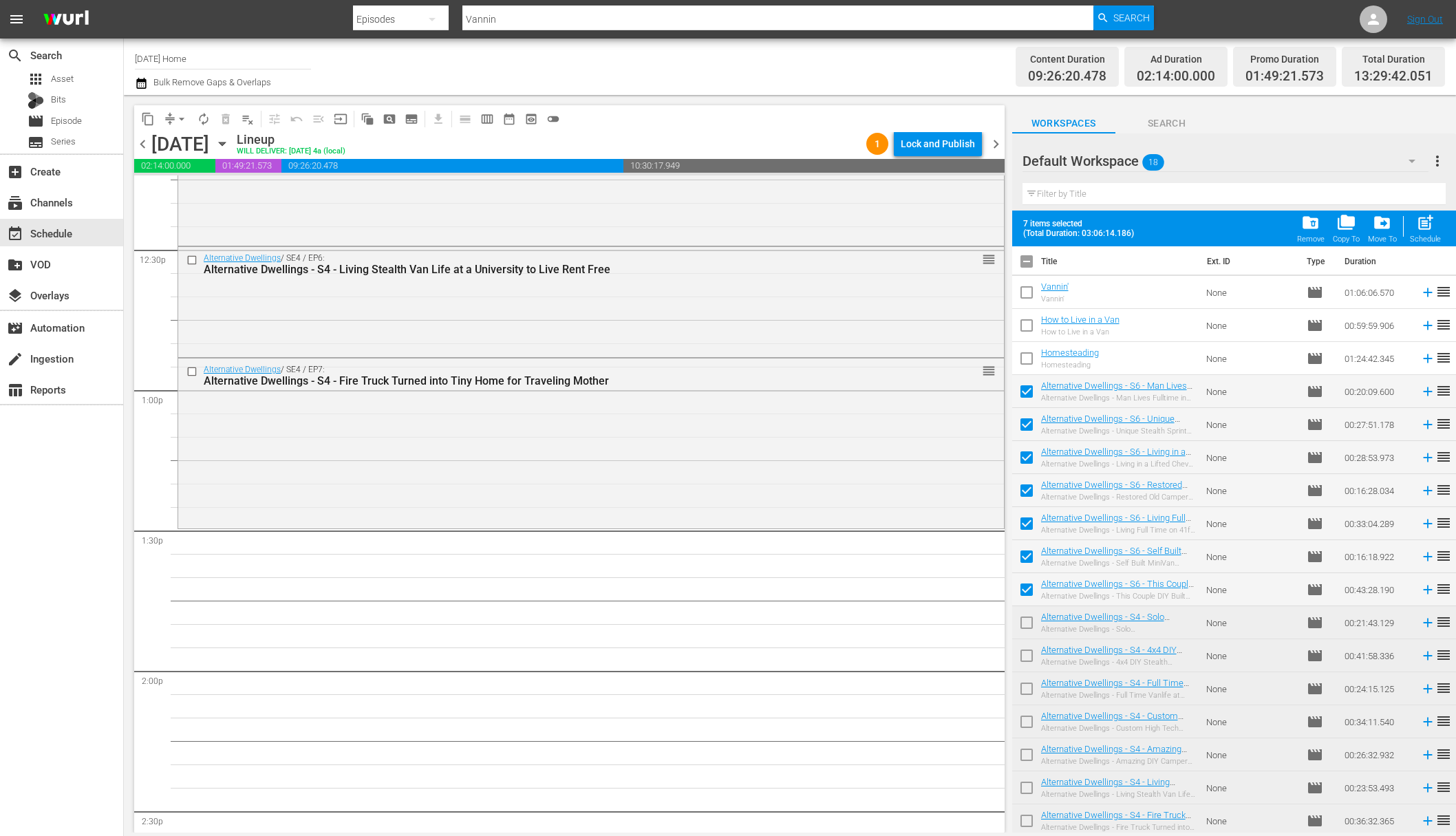
checkbox input "false"
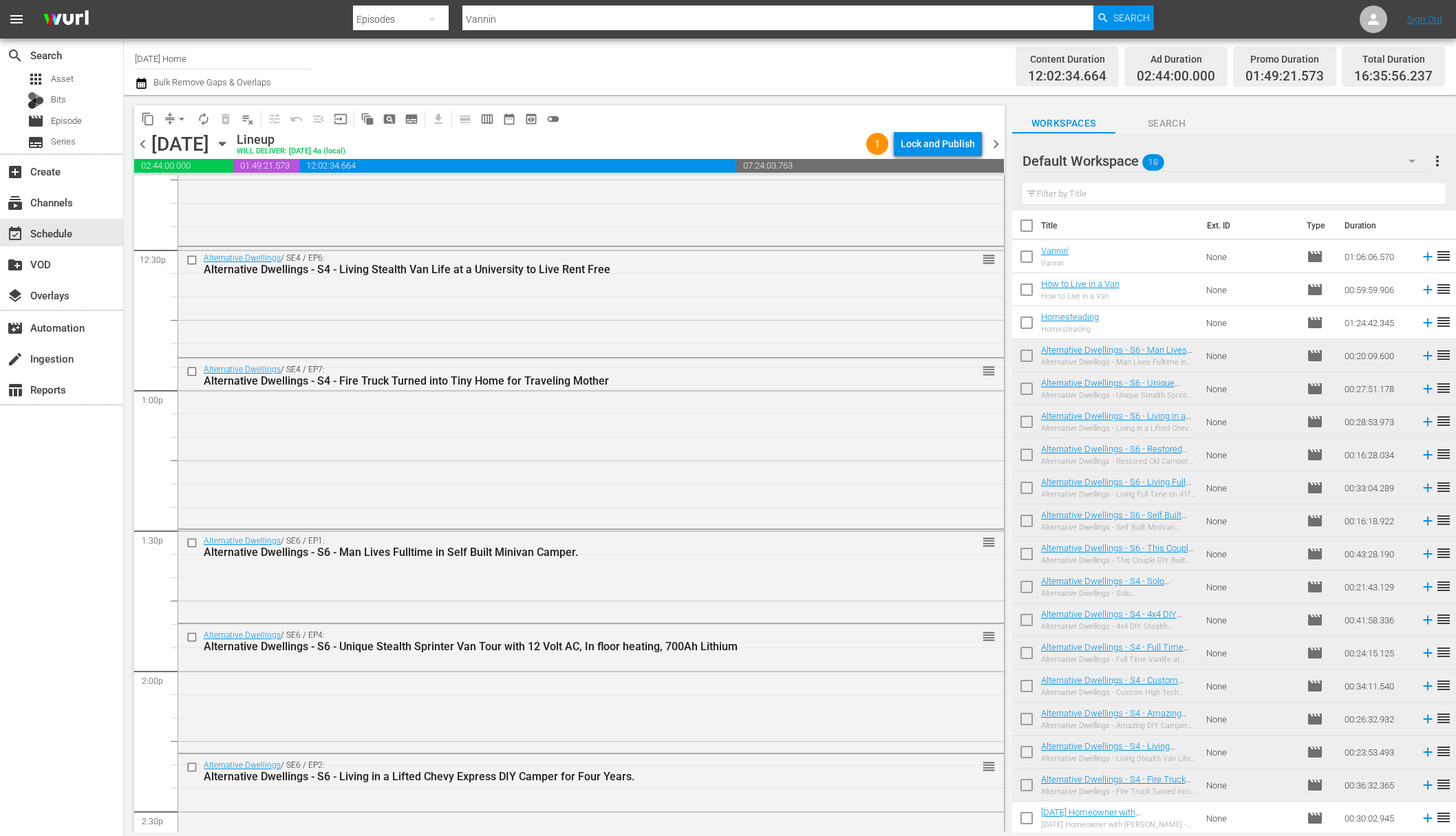
click at [1029, 254] on input "checkbox" at bounding box center [1027, 259] width 29 height 29
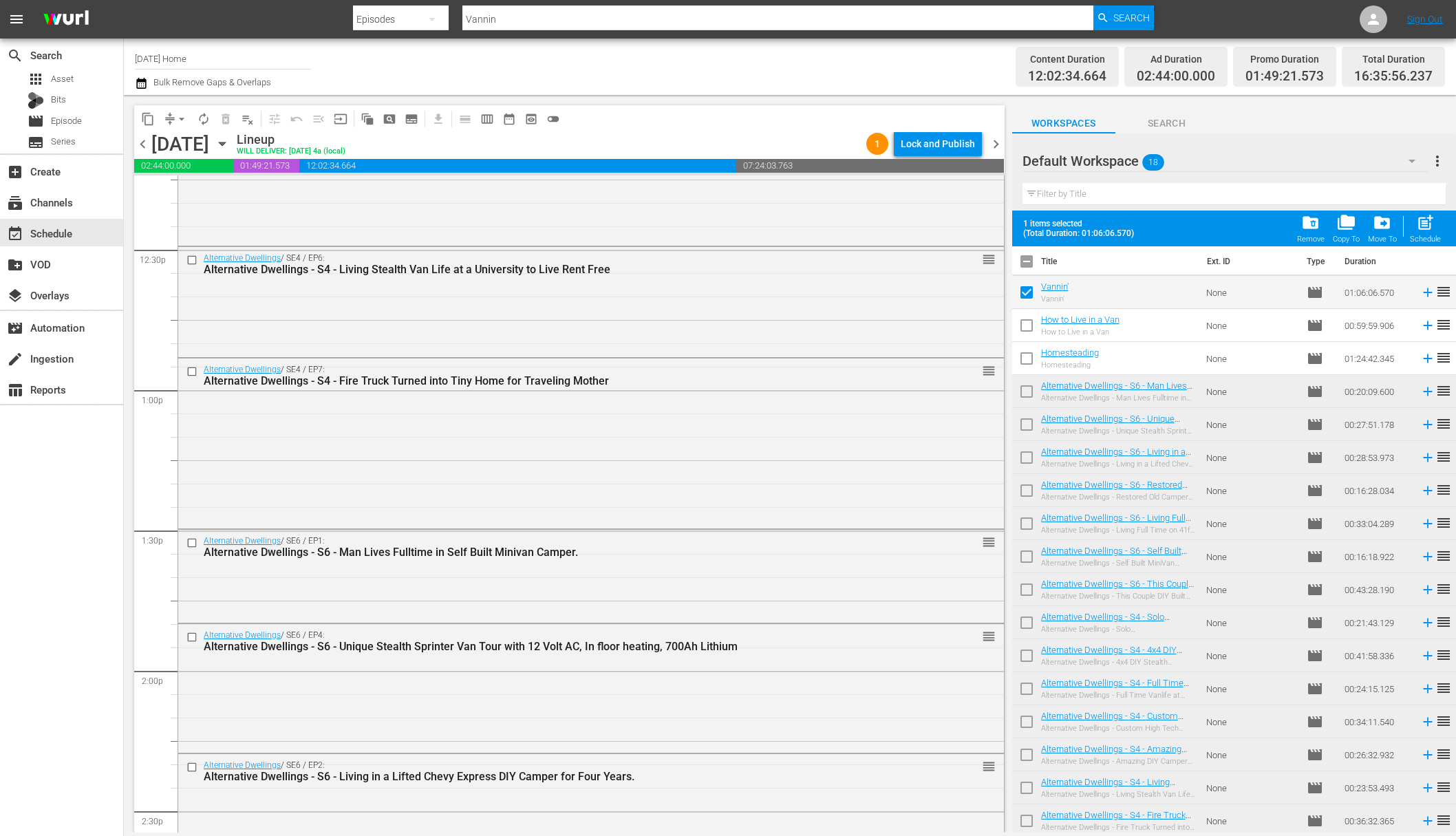
click at [1029, 293] on input "checkbox" at bounding box center [1027, 295] width 29 height 29
checkbox input "false"
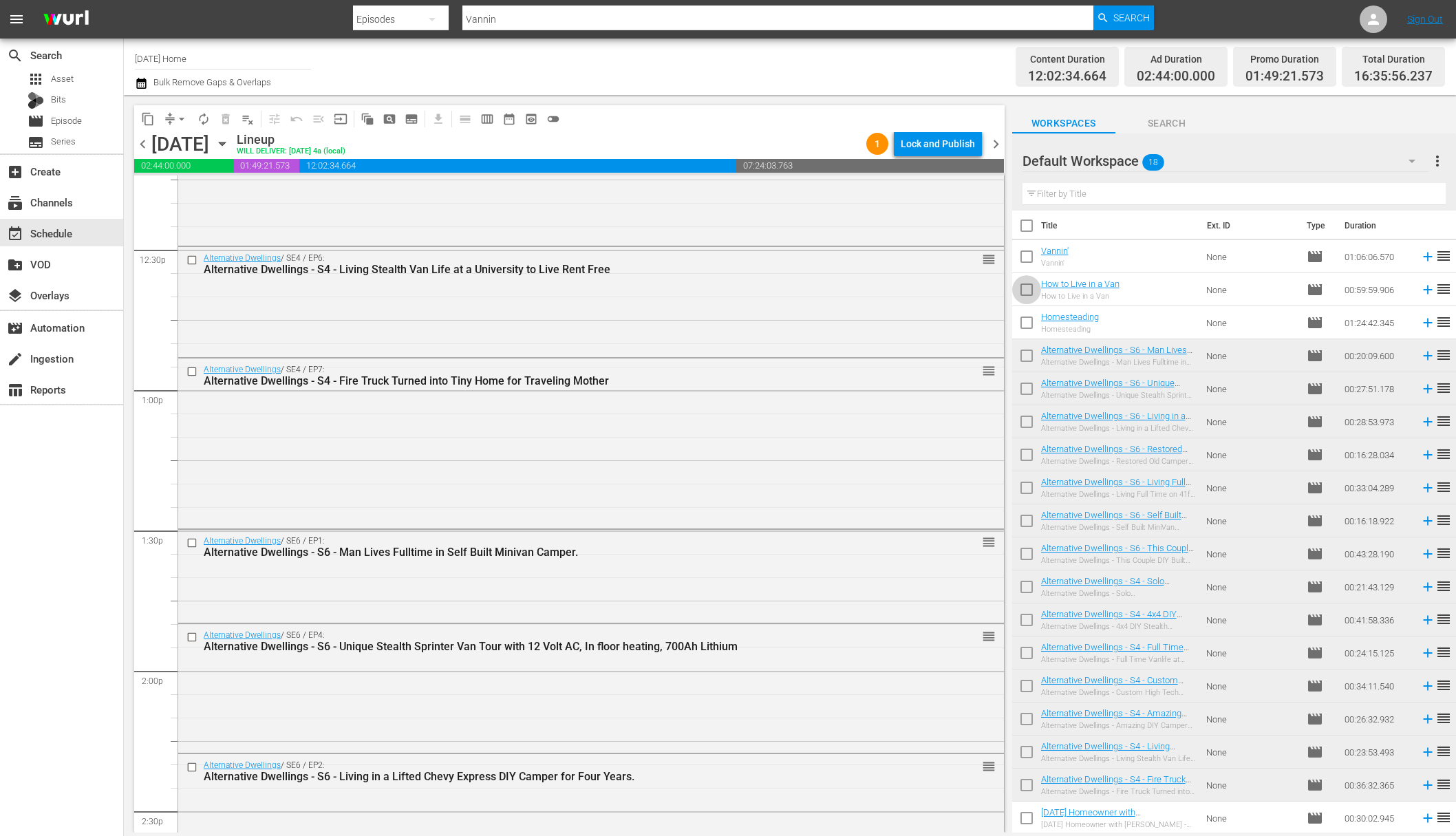
click at [1030, 283] on input "checkbox" at bounding box center [1027, 292] width 29 height 29
checkbox input "true"
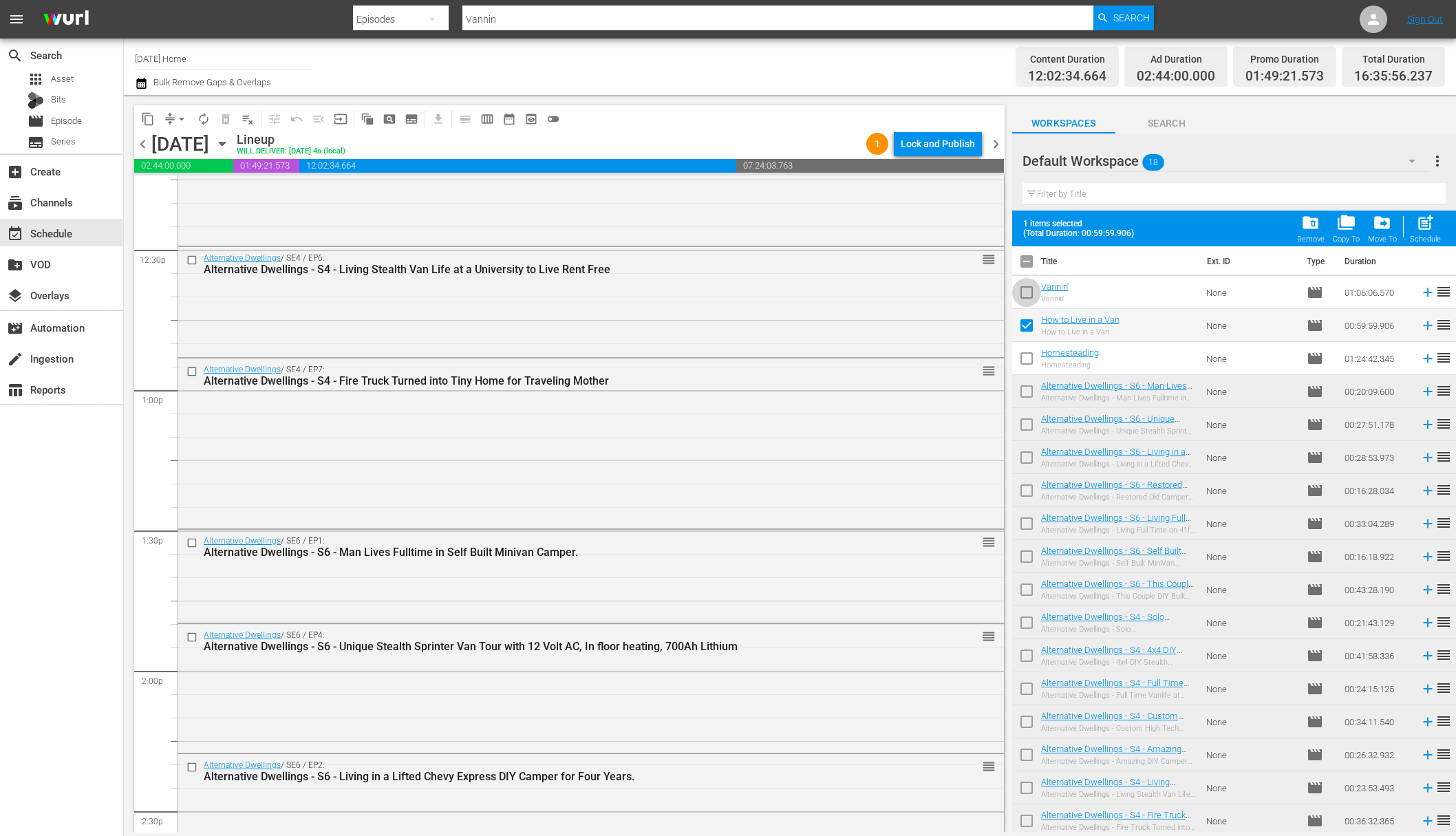
click at [1027, 294] on input "checkbox" at bounding box center [1027, 295] width 29 height 29
checkbox input "true"
click at [1027, 363] on input "checkbox" at bounding box center [1027, 361] width 29 height 29
checkbox input "true"
click at [1024, 625] on input "checkbox" at bounding box center [1027, 625] width 29 height 29
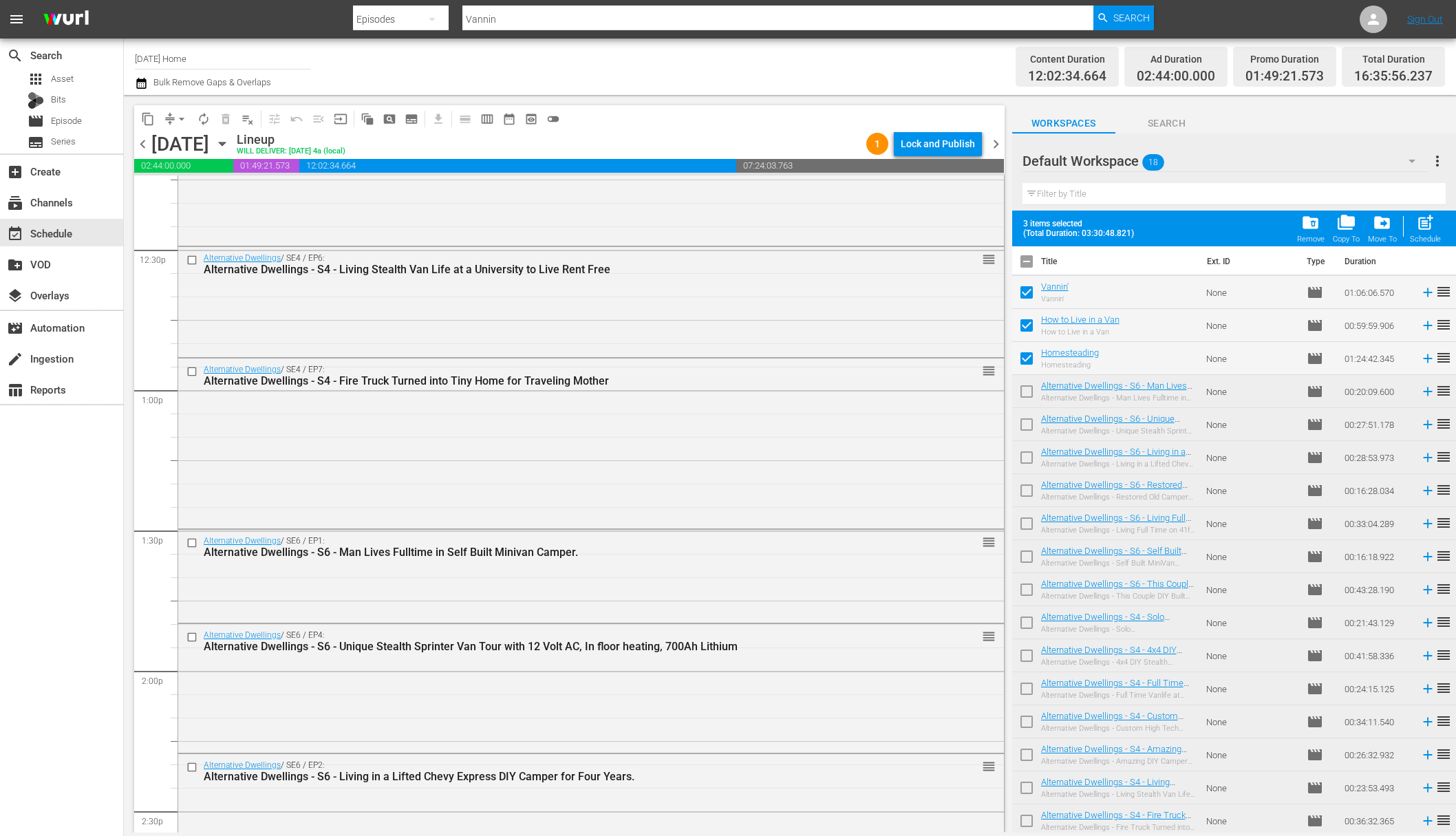
checkbox input "true"
click at [1027, 659] on input "checkbox" at bounding box center [1027, 659] width 29 height 29
checkbox input "true"
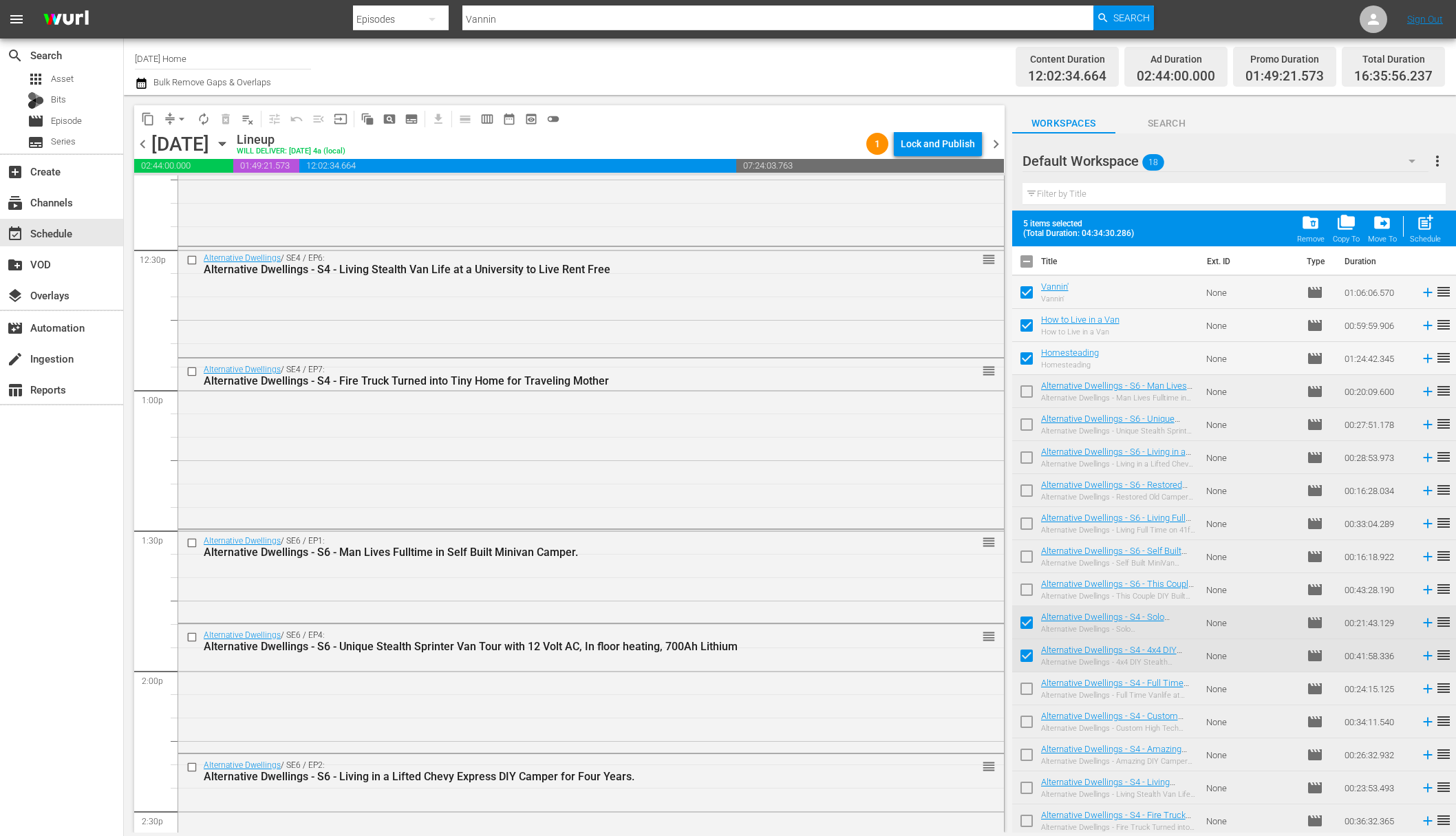
click at [1027, 689] on input "checkbox" at bounding box center [1027, 692] width 29 height 29
checkbox input "true"
click at [1030, 732] on input "checkbox" at bounding box center [1027, 725] width 29 height 29
checkbox input "true"
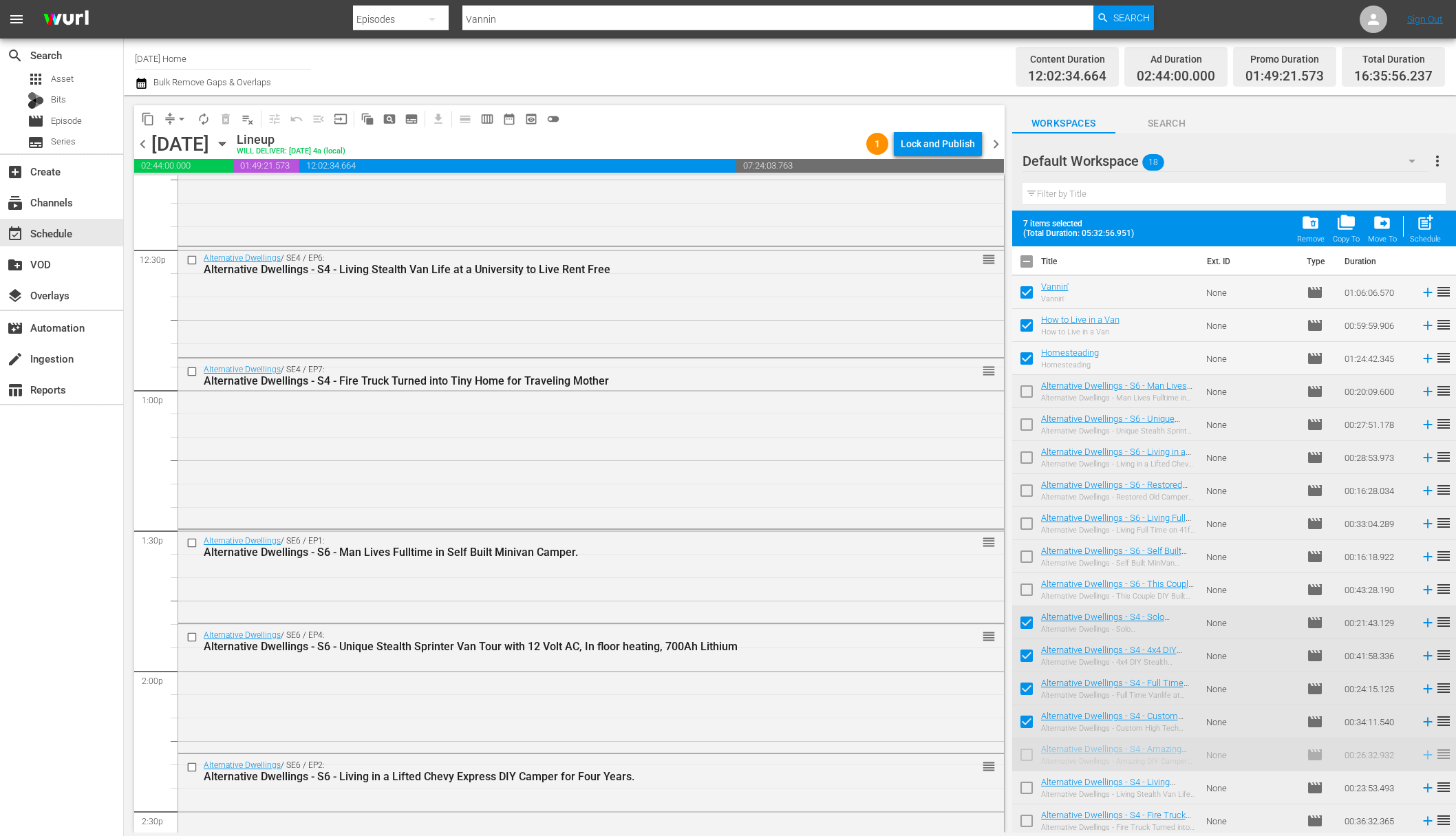
click at [1029, 757] on input "checkbox" at bounding box center [1027, 757] width 29 height 29
checkbox input "true"
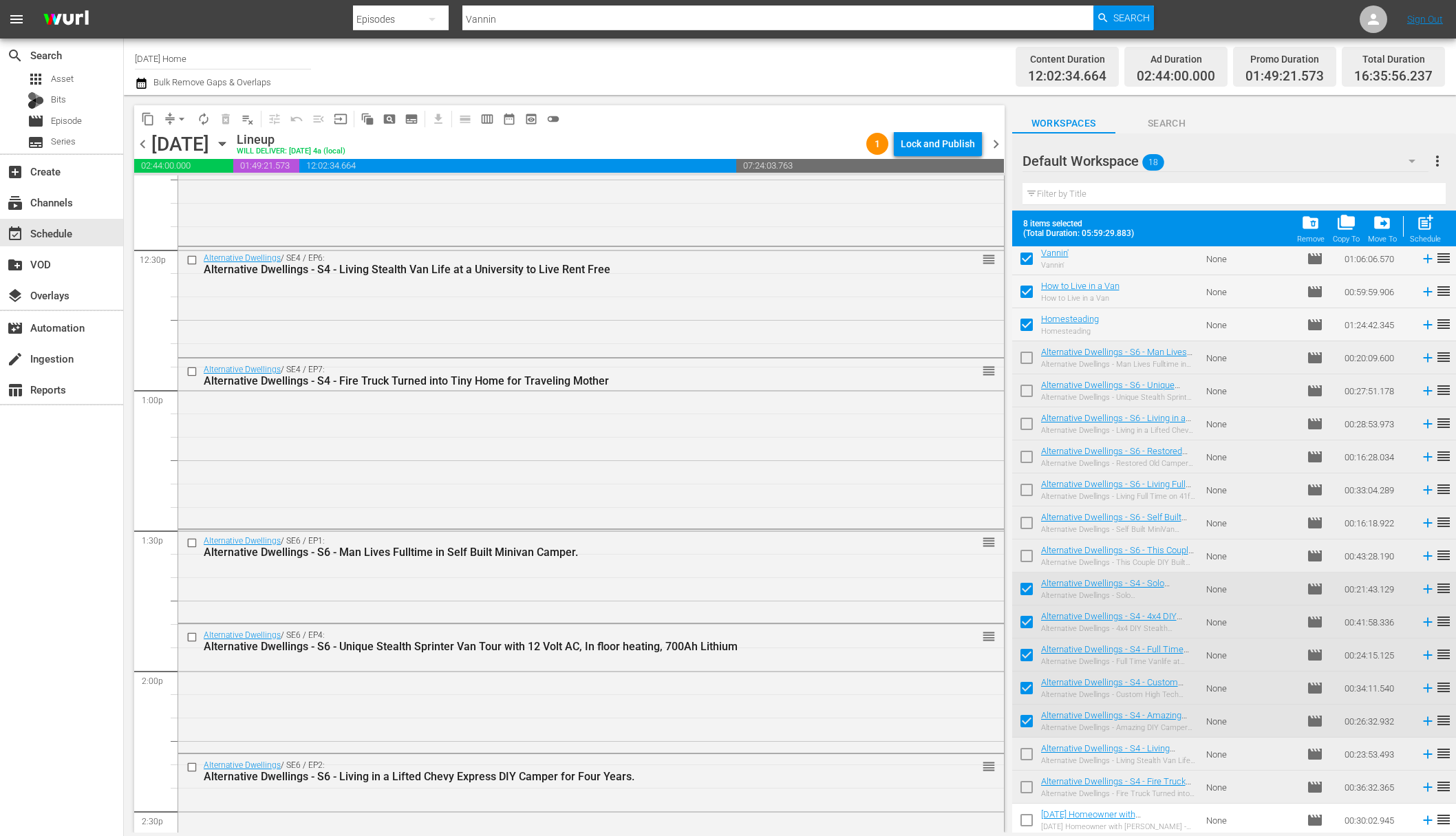
scroll to position [40, 0]
click at [1026, 757] on input "checkbox" at bounding box center [1027, 755] width 29 height 29
checkbox input "true"
click at [1027, 782] on input "checkbox" at bounding box center [1027, 788] width 29 height 29
checkbox input "true"
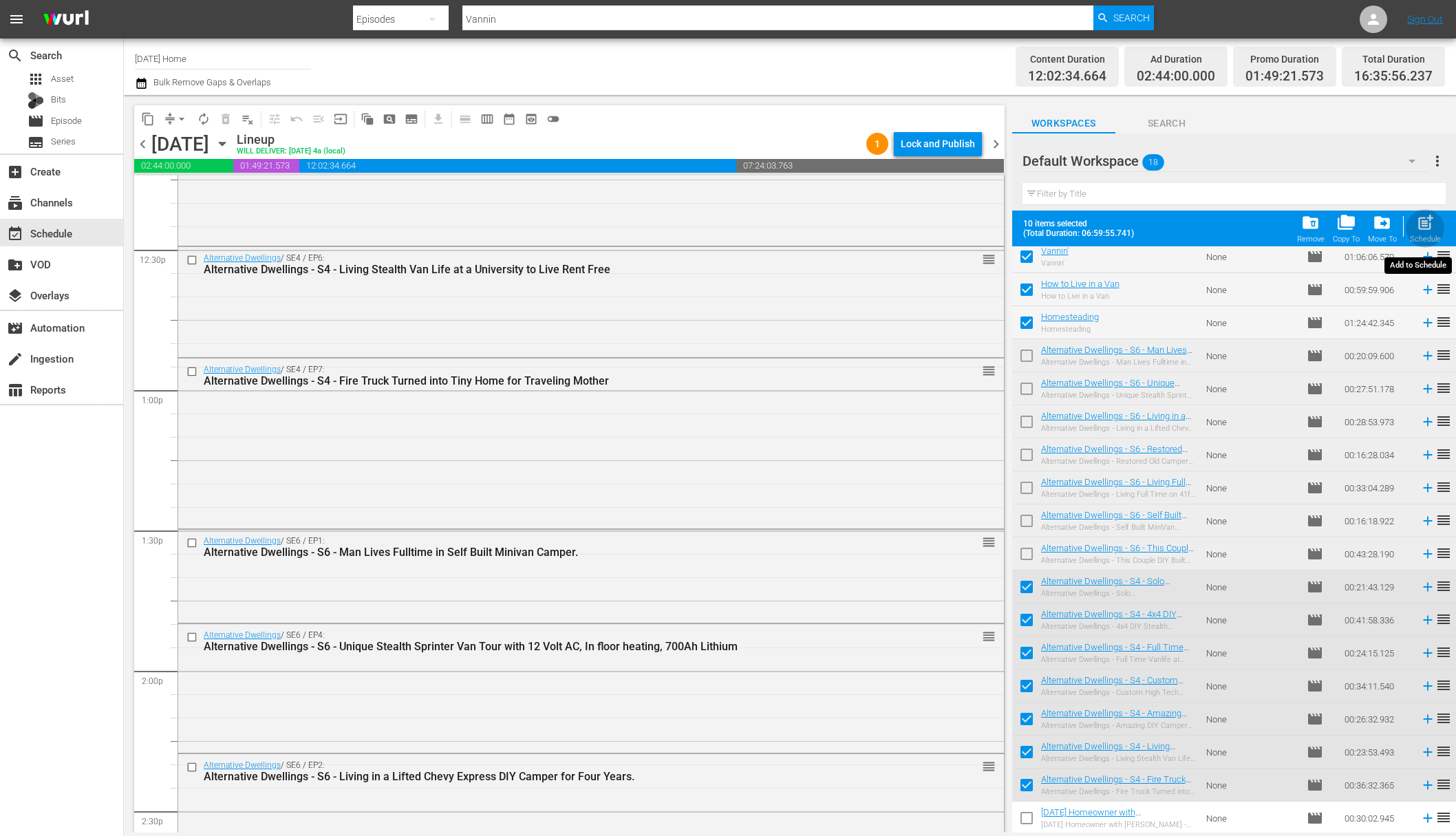
click at [1127, 225] on div "post_add Schedule" at bounding box center [1425, 229] width 31 height 30
checkbox input "false"
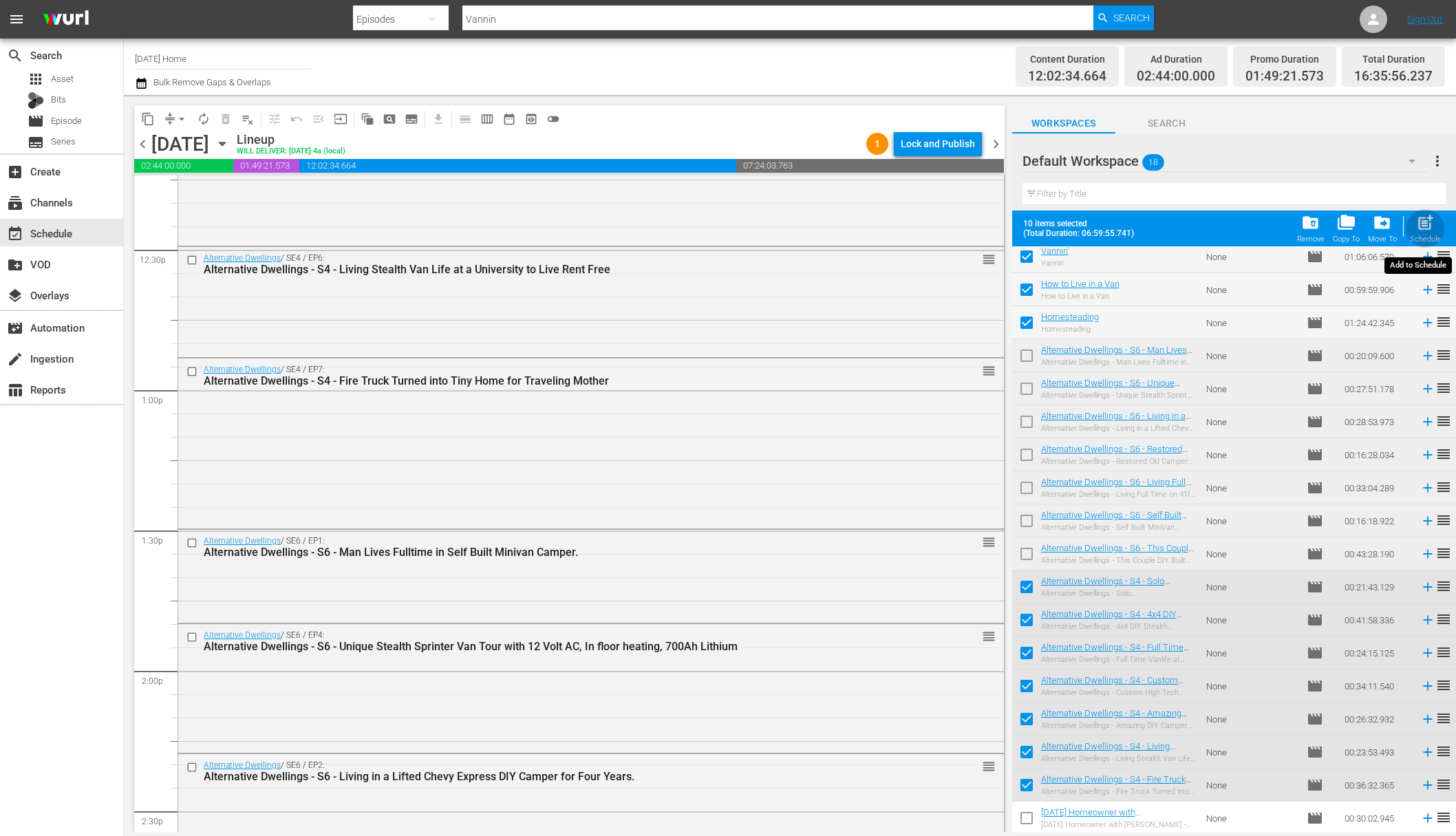
checkbox input "false"
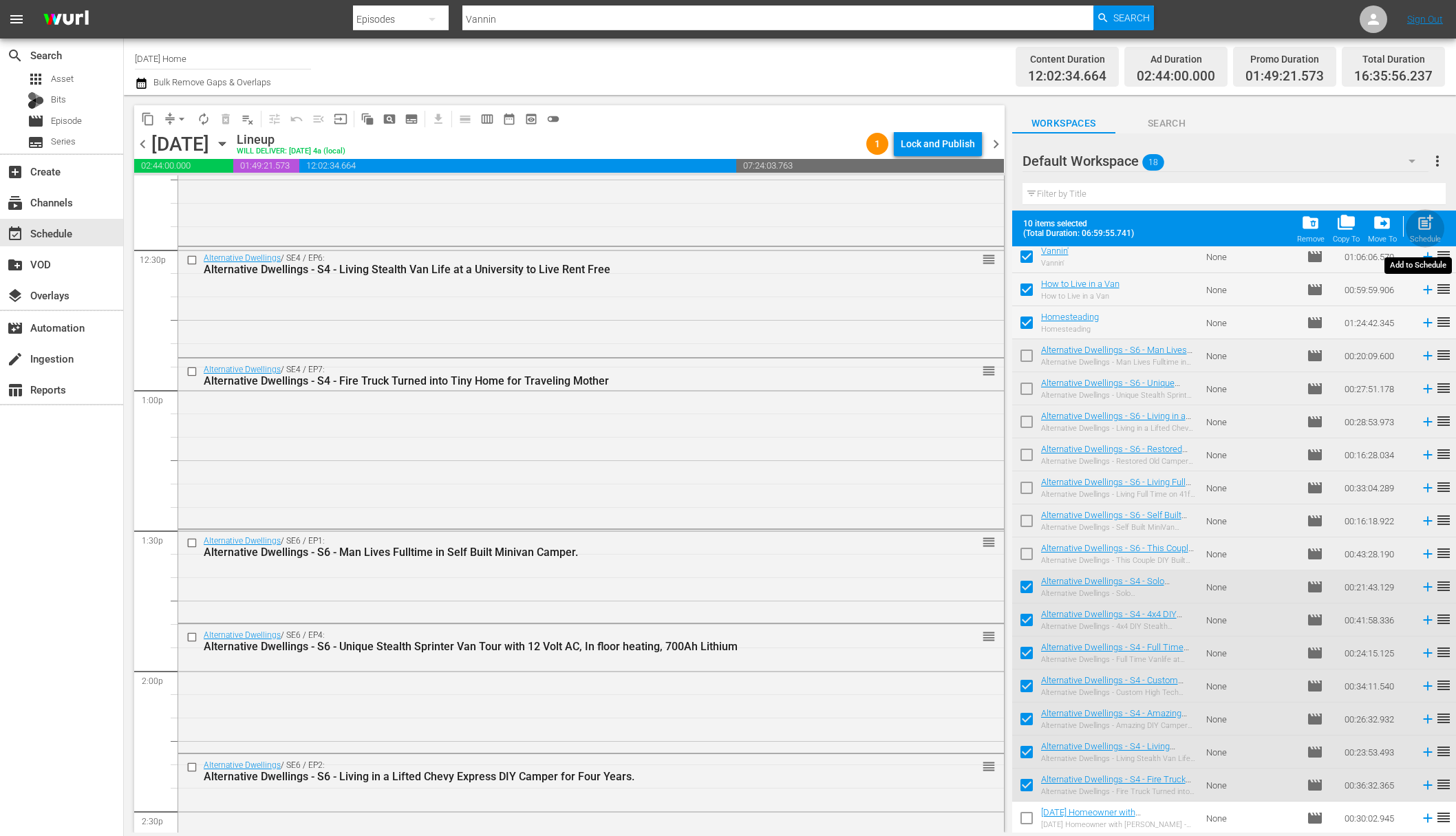
checkbox input "false"
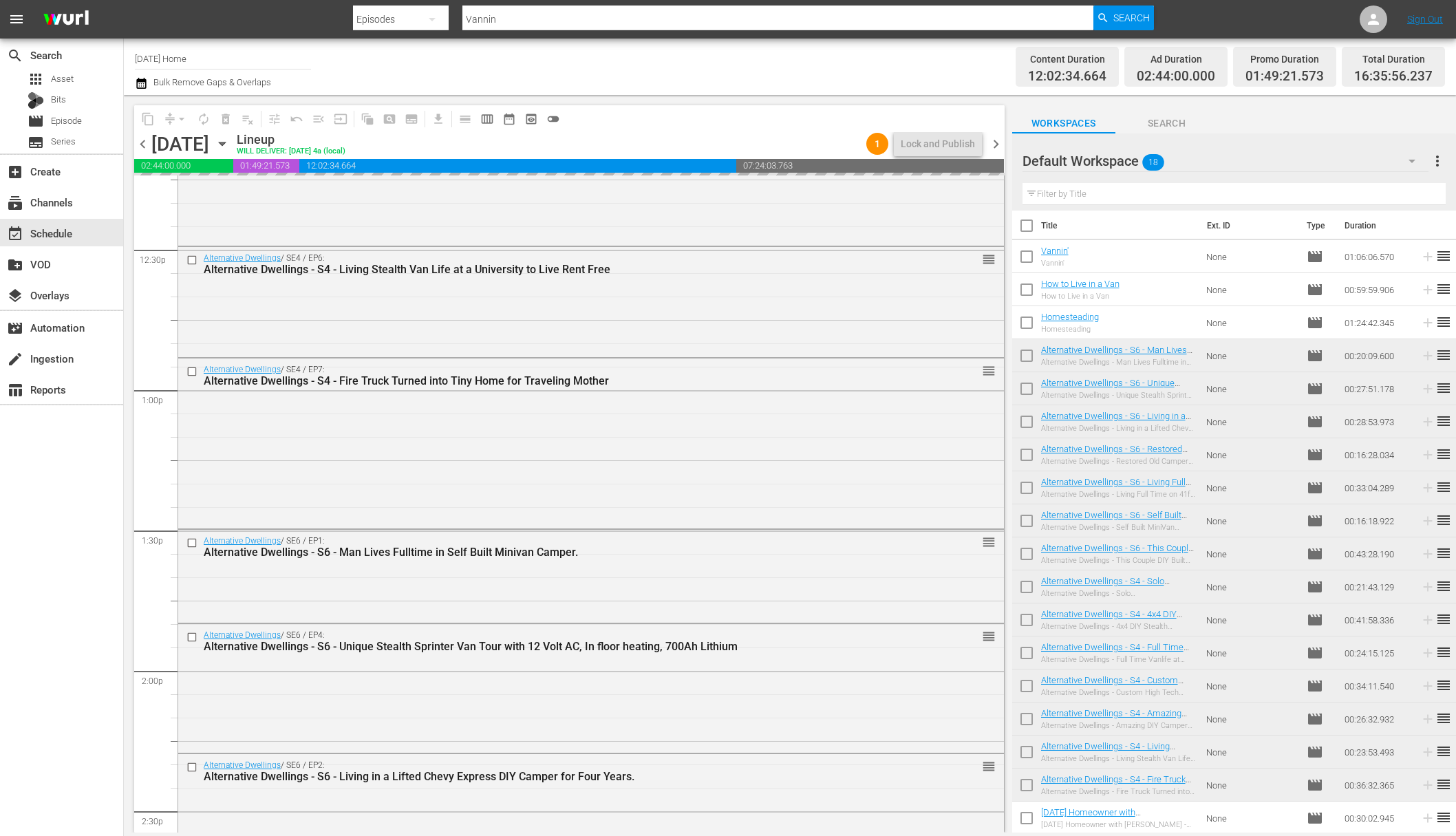
click at [1127, 224] on th at bounding box center [1447, 226] width 16 height 39
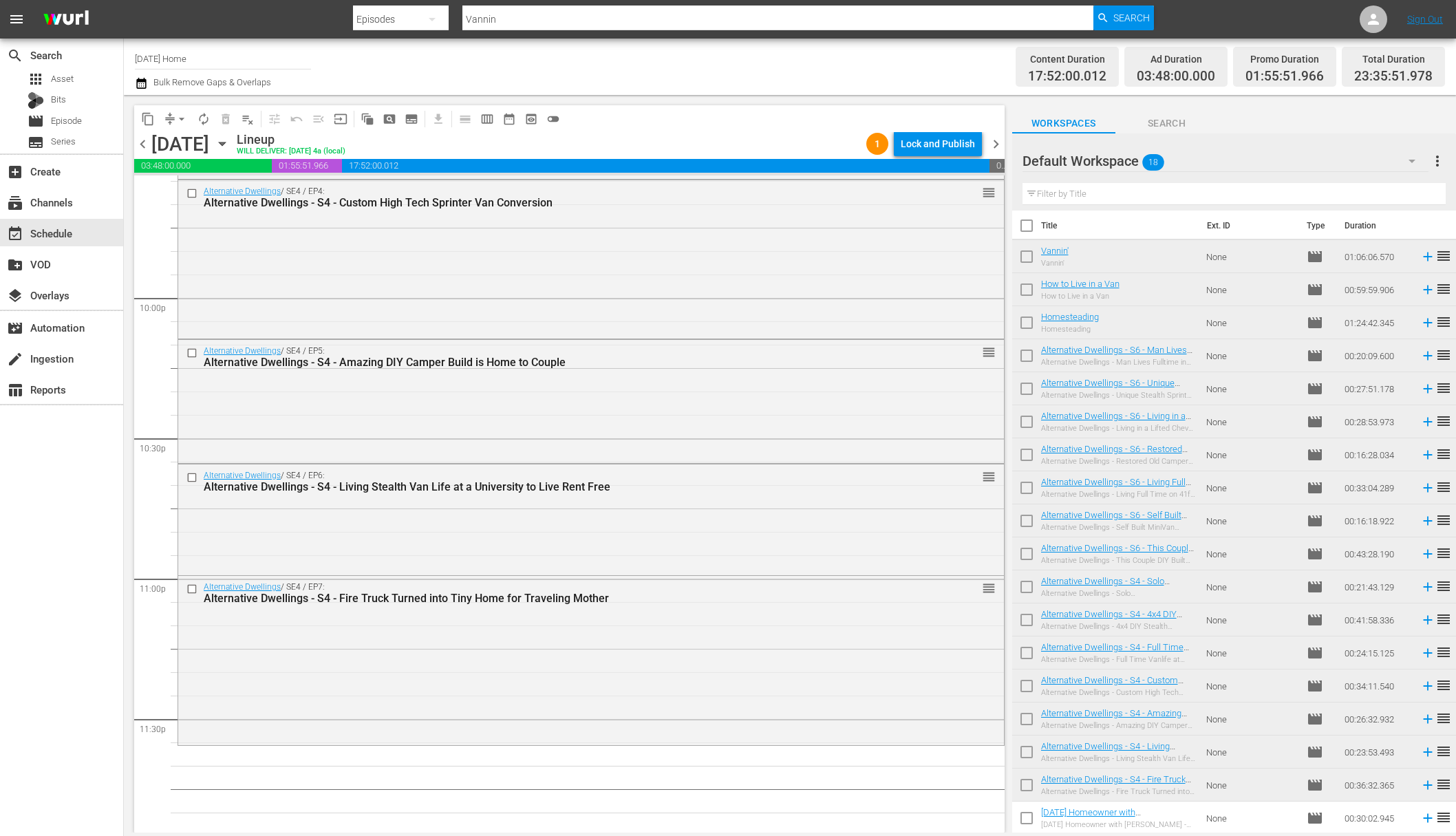
scroll to position [6081, 0]
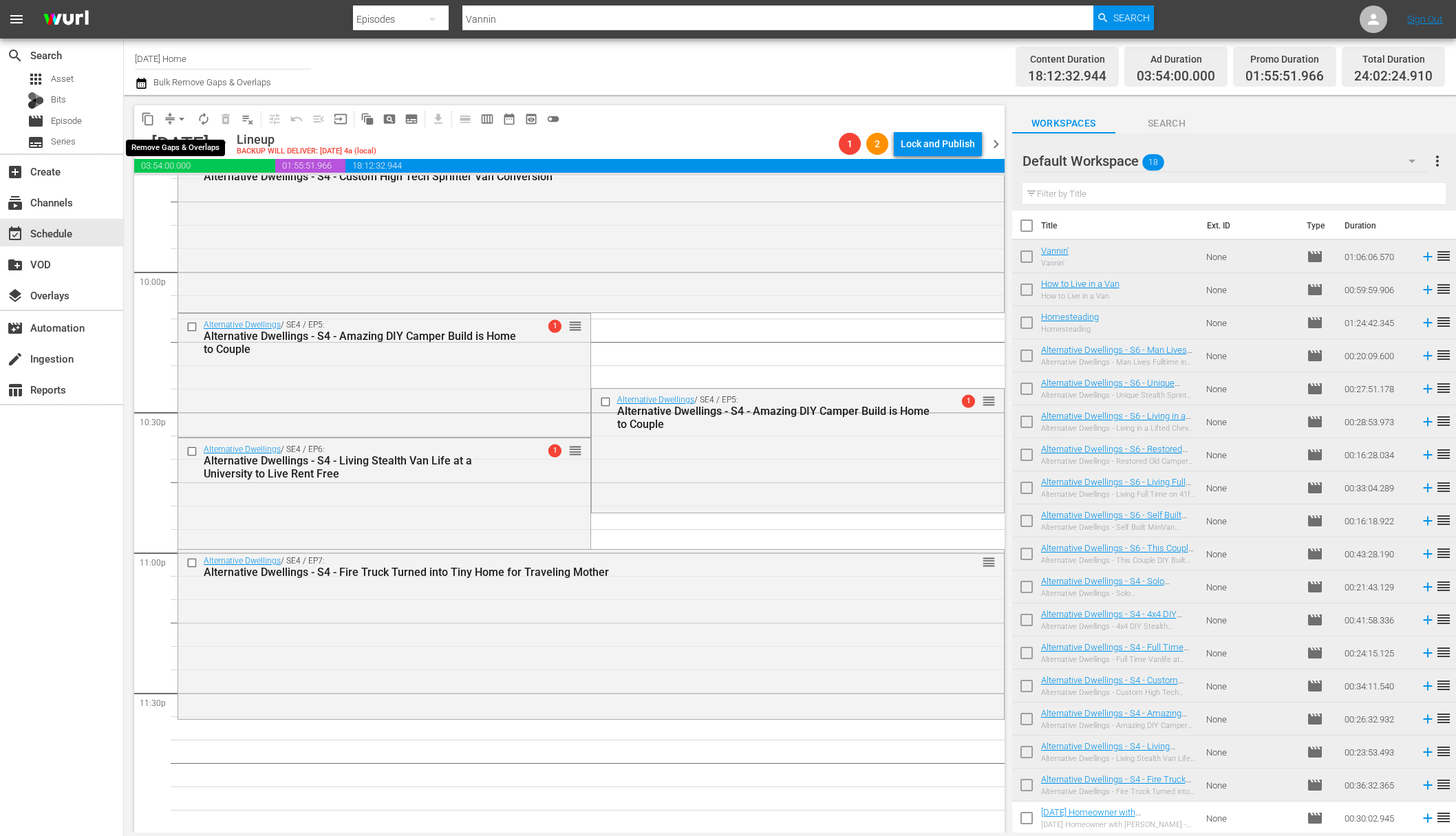
click at [182, 119] on span "arrow_drop_down" at bounding box center [181, 119] width 14 height 14
click at [210, 196] on li "Align to End of Previous Day" at bounding box center [182, 192] width 144 height 23
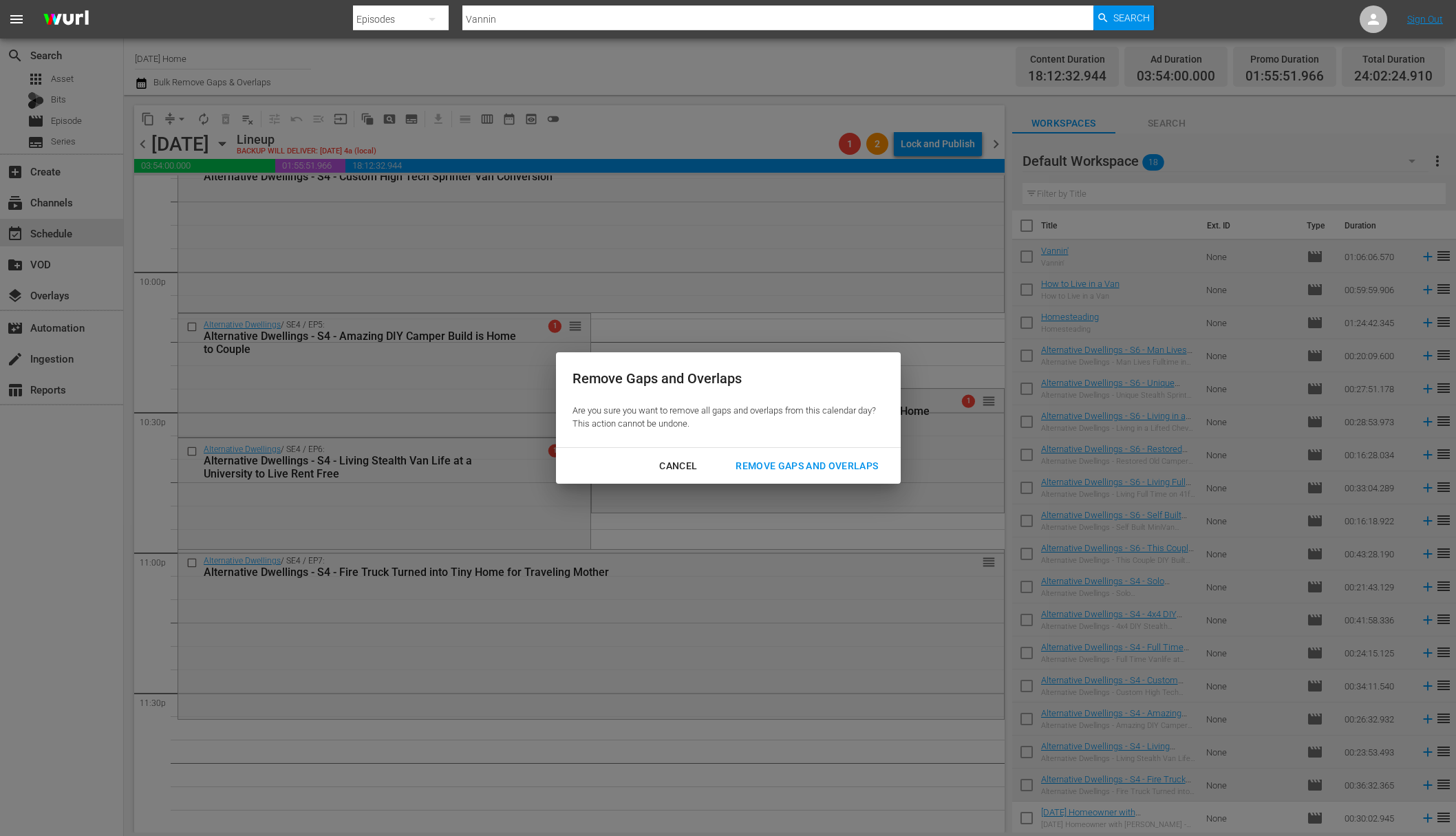
click at [775, 460] on div "Remove Gaps and Overlaps" at bounding box center [807, 467] width 164 height 17
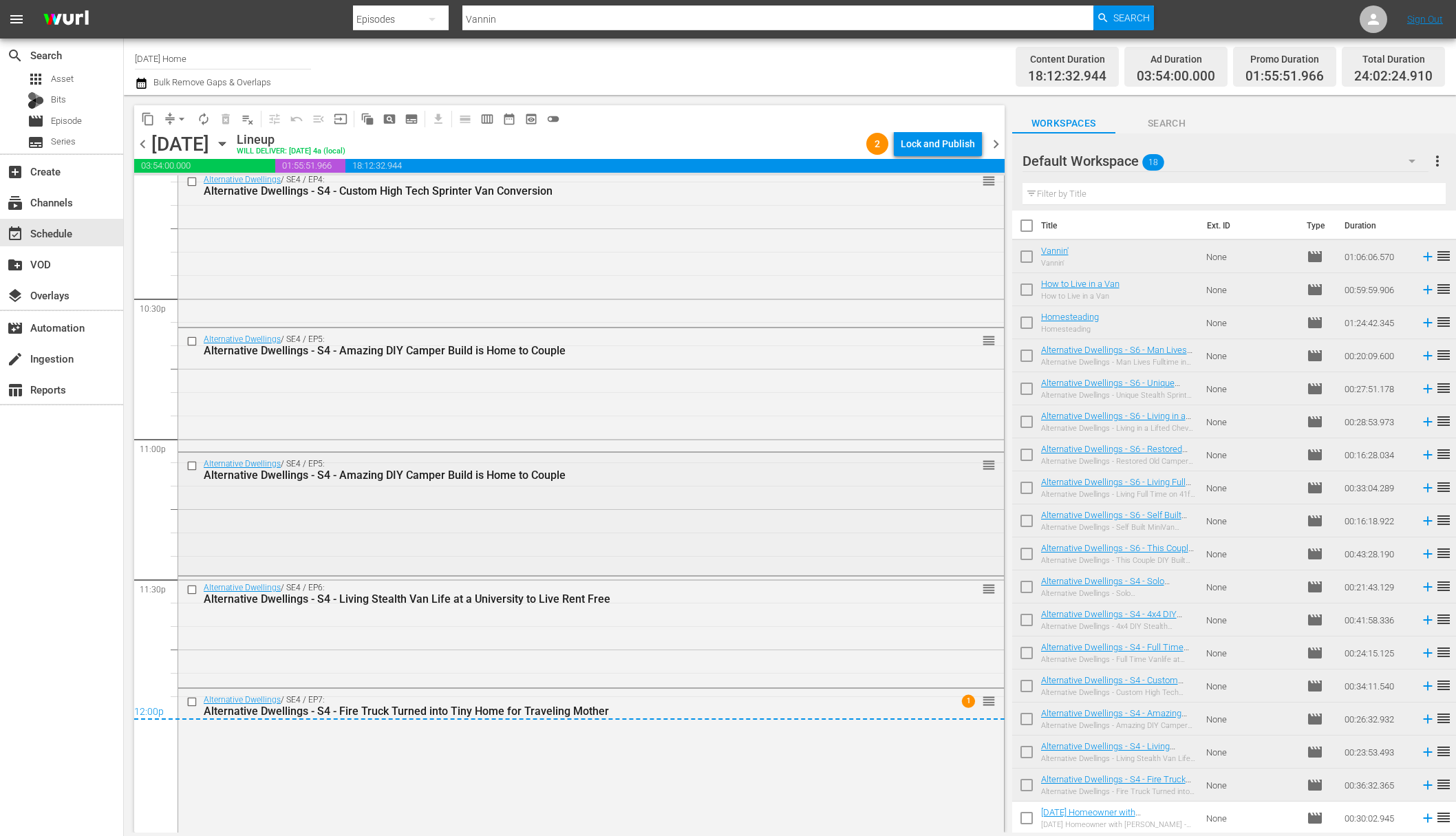
scroll to position [6221, 0]
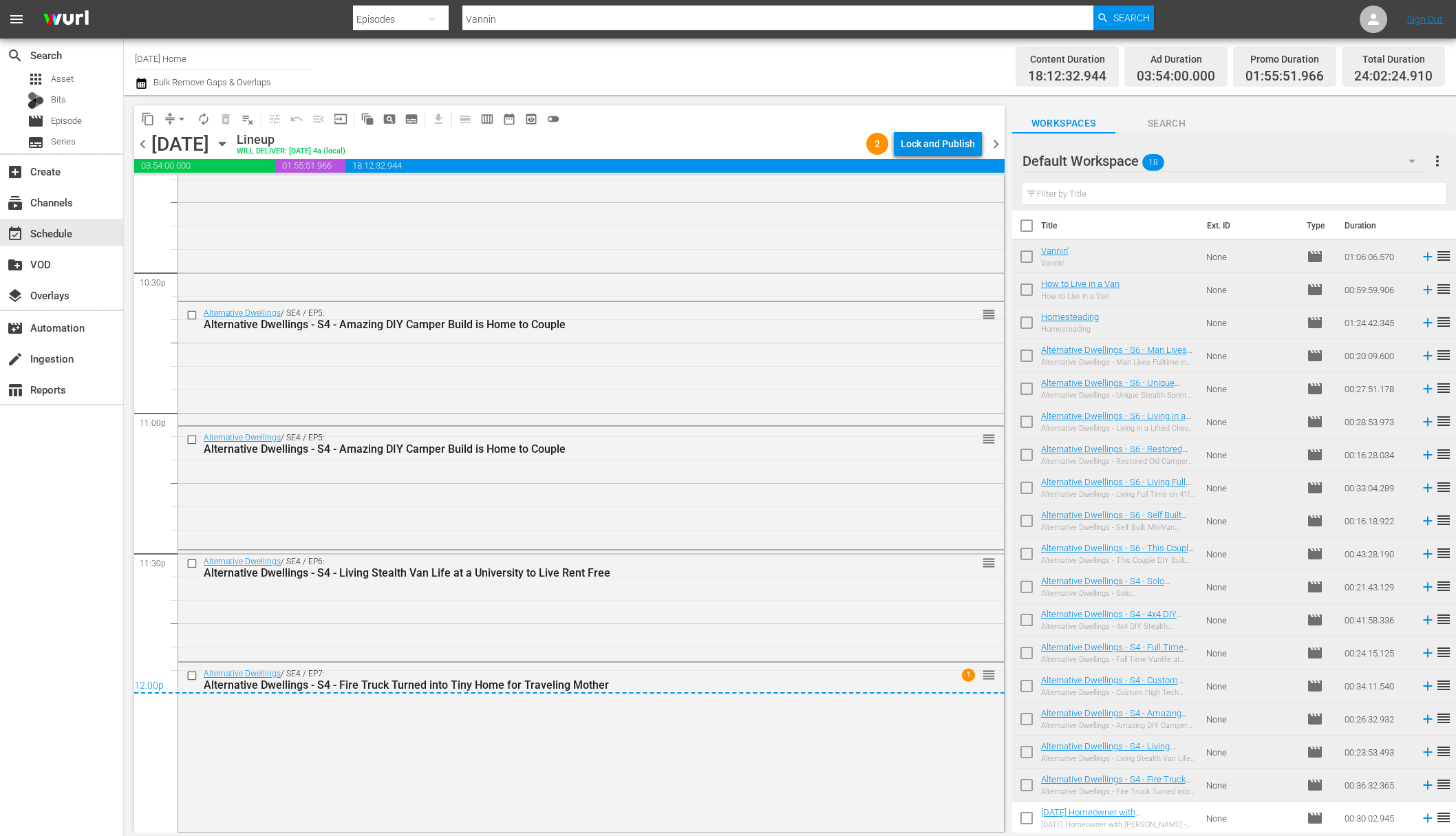
click at [936, 142] on div "Lock and Publish" at bounding box center [938, 144] width 74 height 25
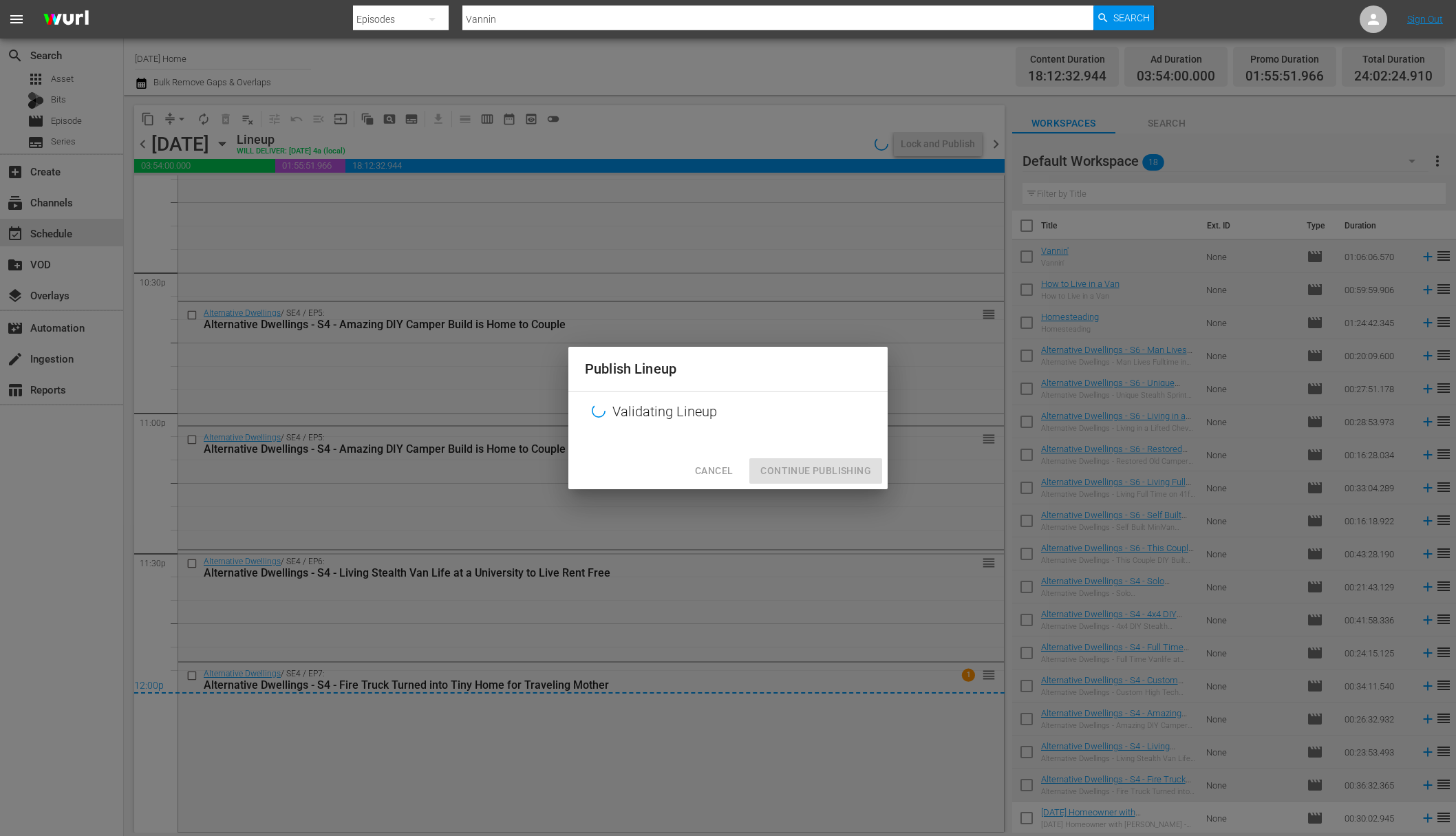
click at [723, 477] on span "Cancel" at bounding box center [714, 471] width 38 height 17
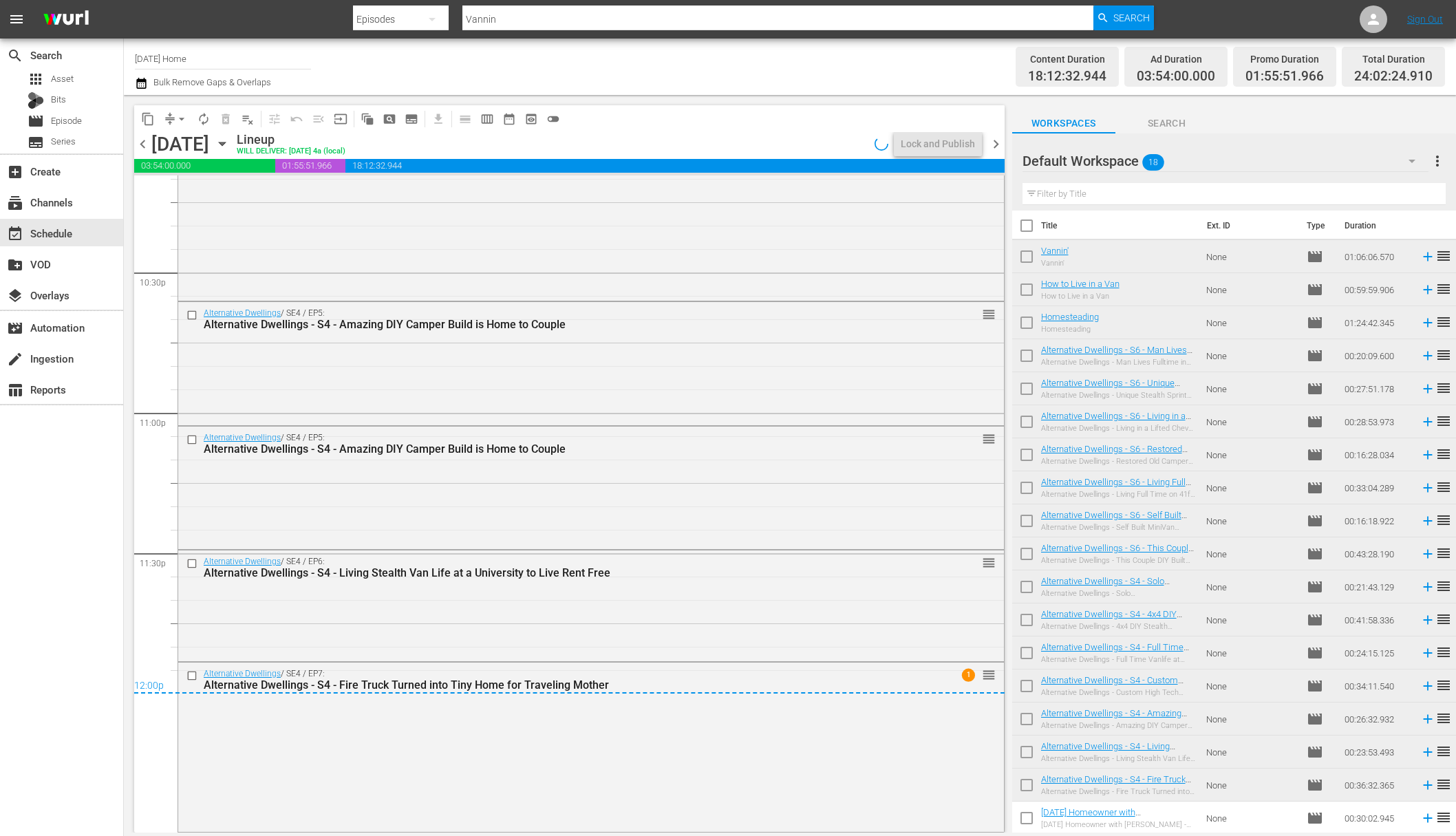
click at [723, 477] on div "Alternative Dwellings / SE4 / EP5: Alternative Dwellings - S4 - Amazing DIY Cam…" at bounding box center [591, 487] width 826 height 121
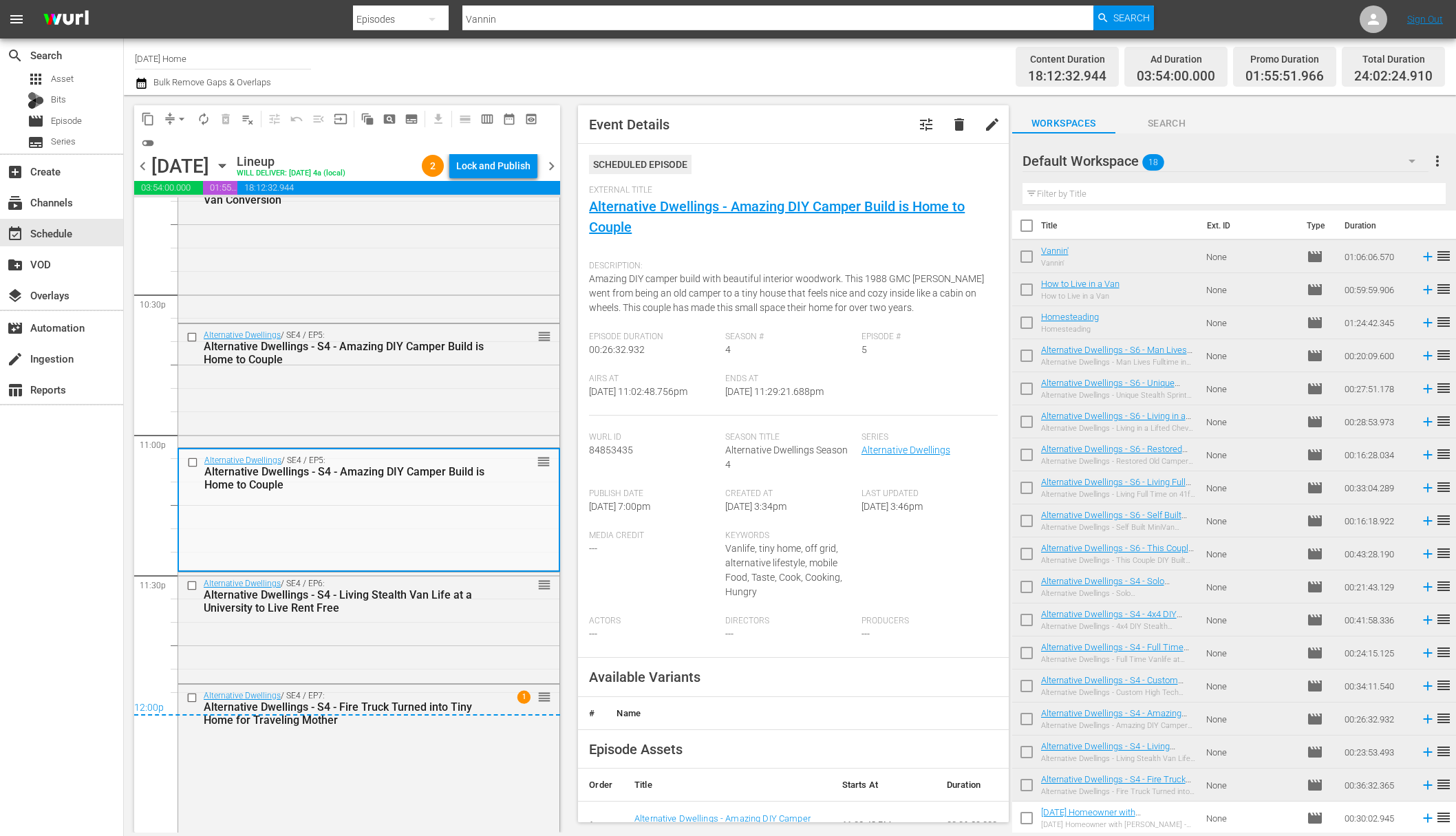
click at [952, 125] on span "delete" at bounding box center [959, 124] width 16 height 16
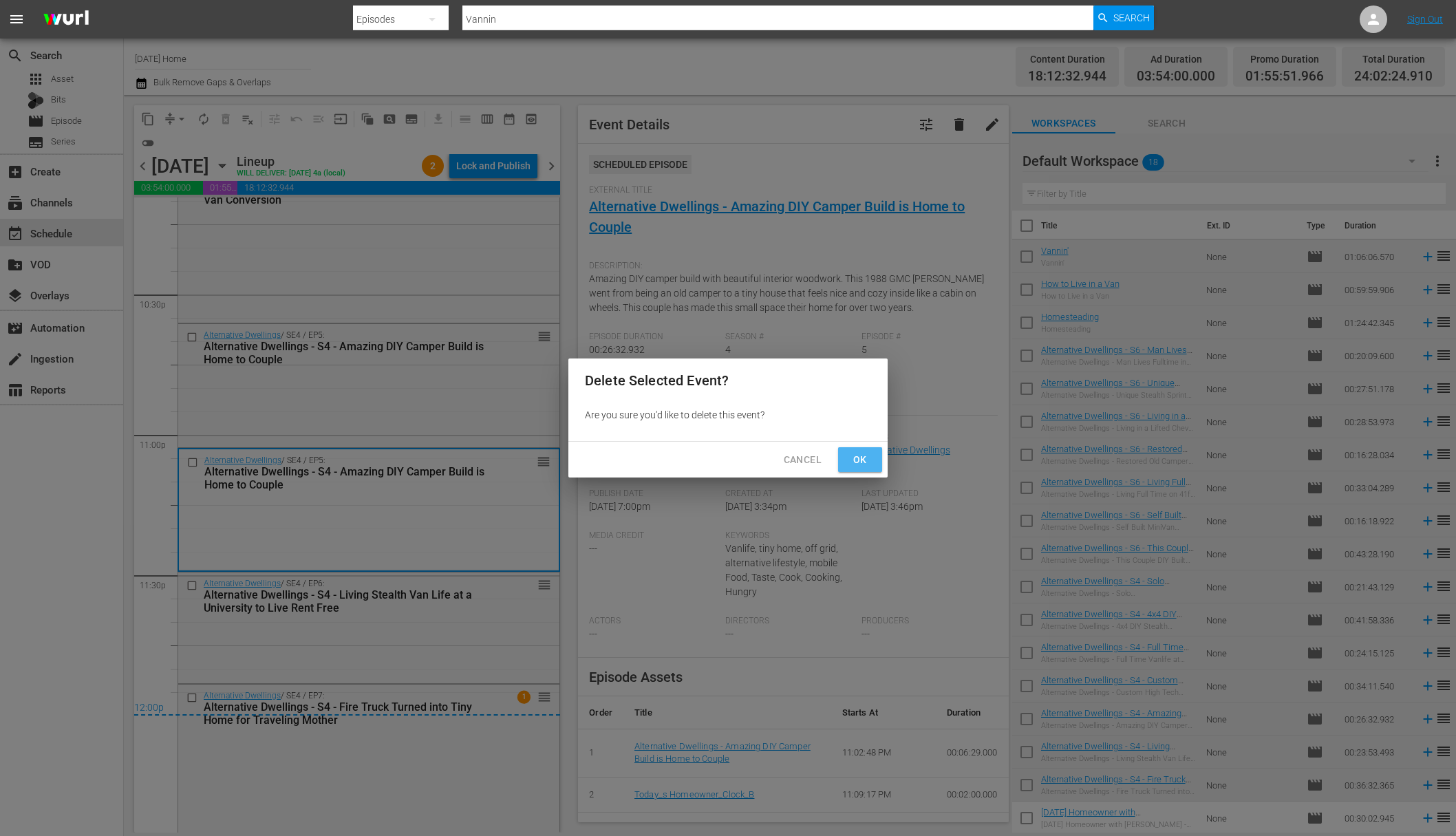
click at [865, 460] on span "Ok" at bounding box center [860, 460] width 22 height 17
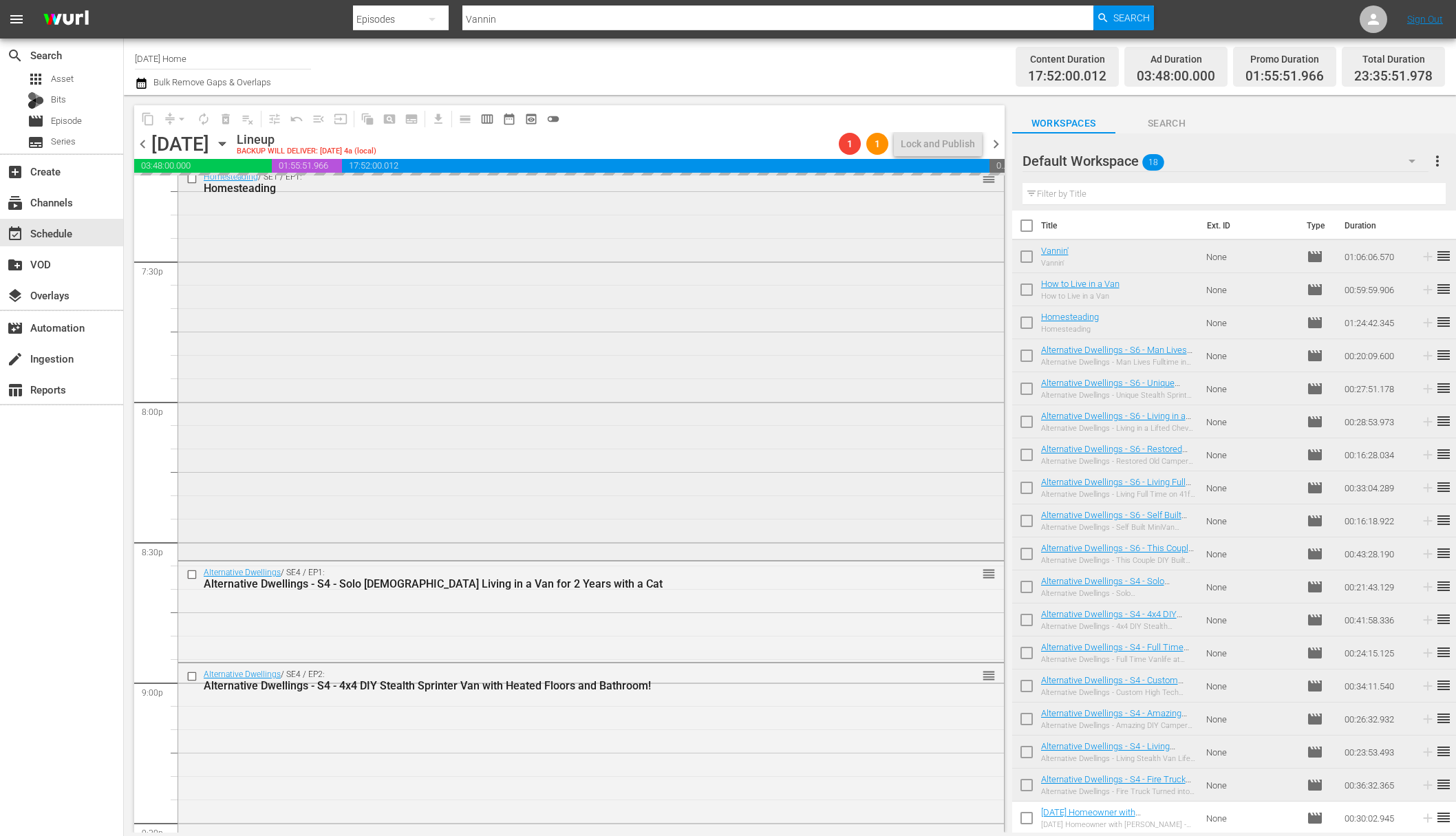
scroll to position [5333, 0]
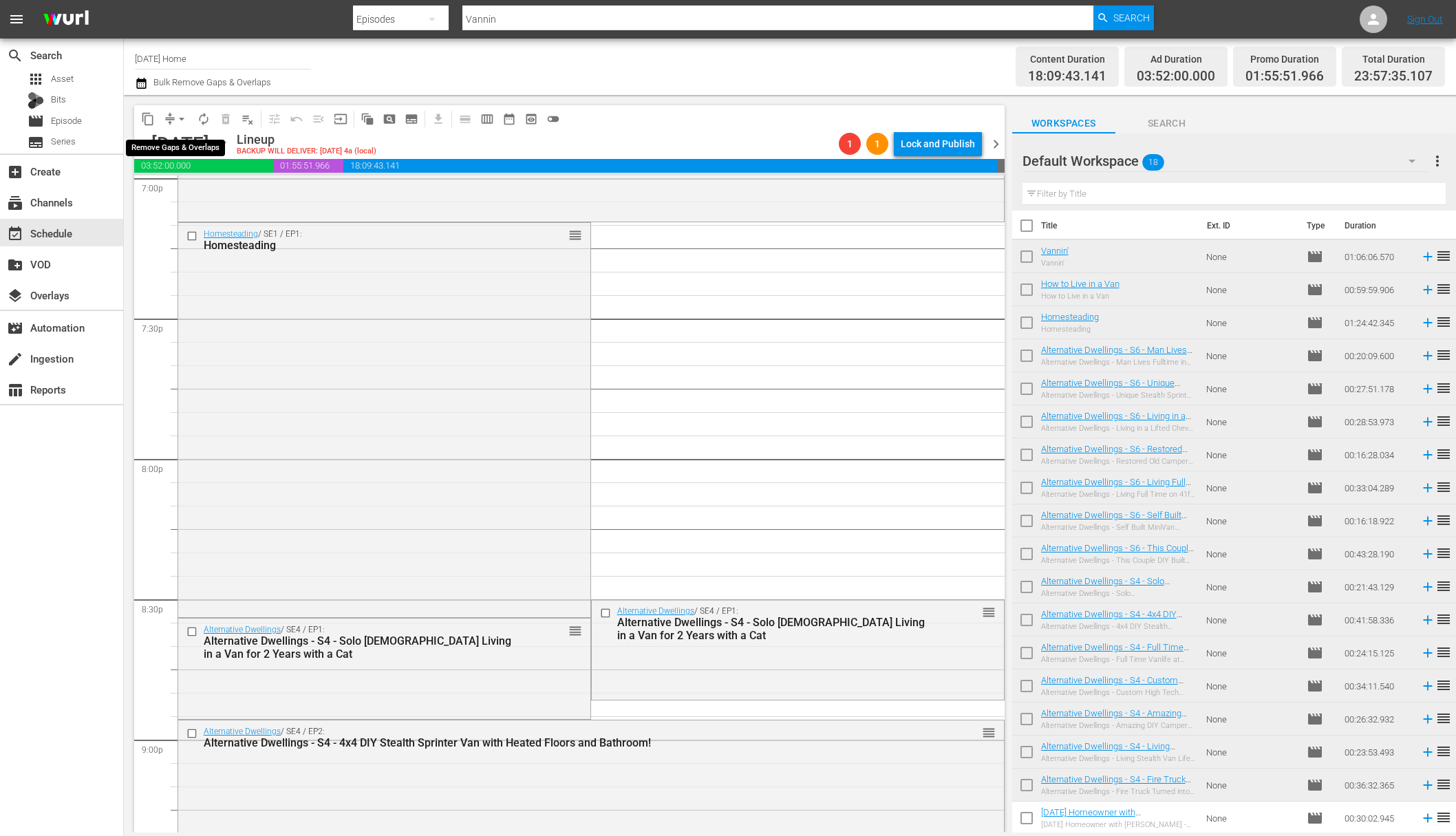
click at [181, 121] on span "arrow_drop_down" at bounding box center [181, 119] width 14 height 14
click at [175, 192] on li "Align to End of Previous Day" at bounding box center [182, 192] width 144 height 23
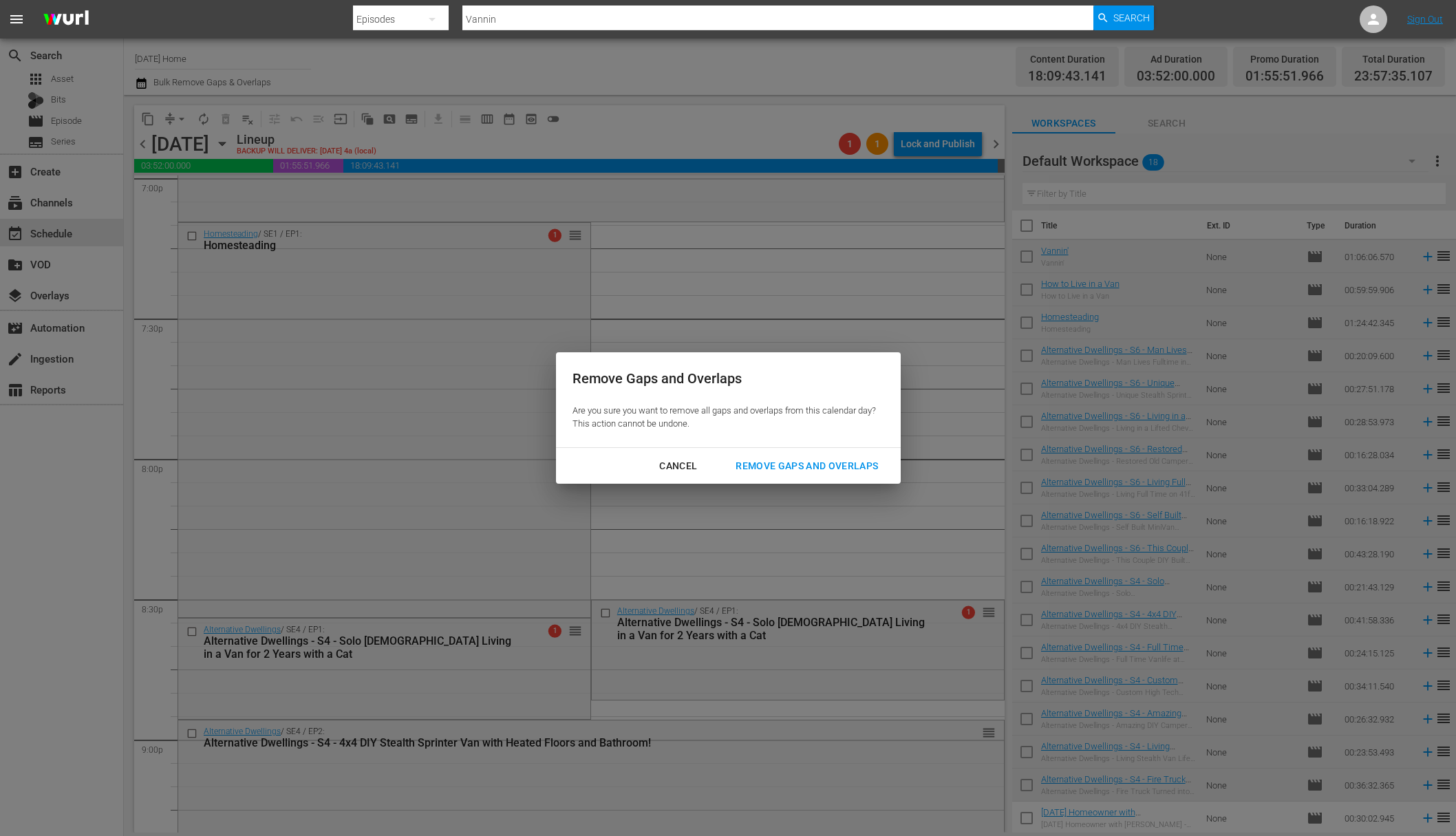
click at [811, 467] on div "Remove Gaps and Overlaps" at bounding box center [807, 467] width 164 height 17
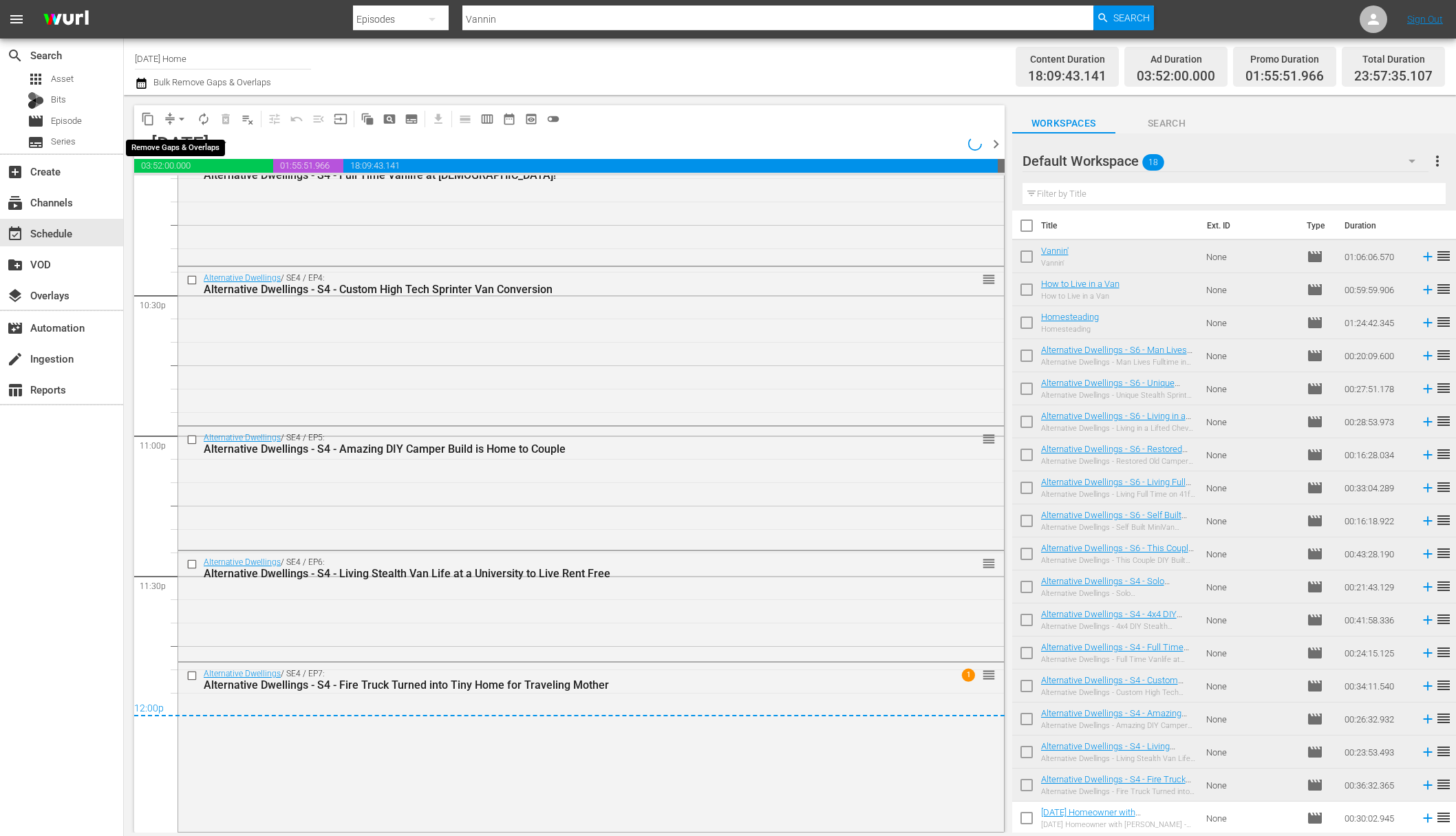
scroll to position [6198, 0]
click at [179, 117] on span "arrow_drop_down" at bounding box center [181, 119] width 14 height 14
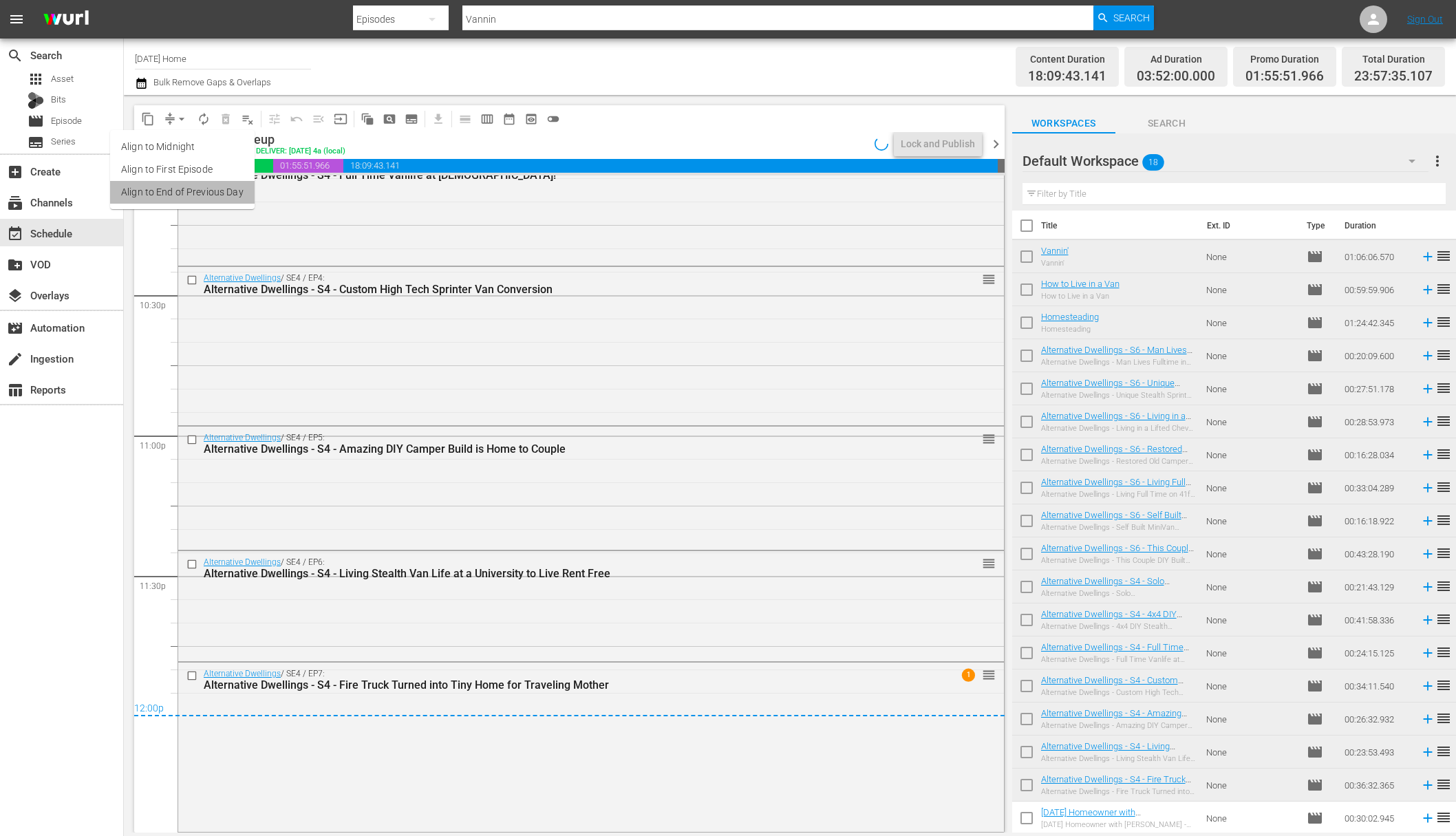
click at [188, 183] on li "Align to End of Previous Day" at bounding box center [182, 192] width 144 height 23
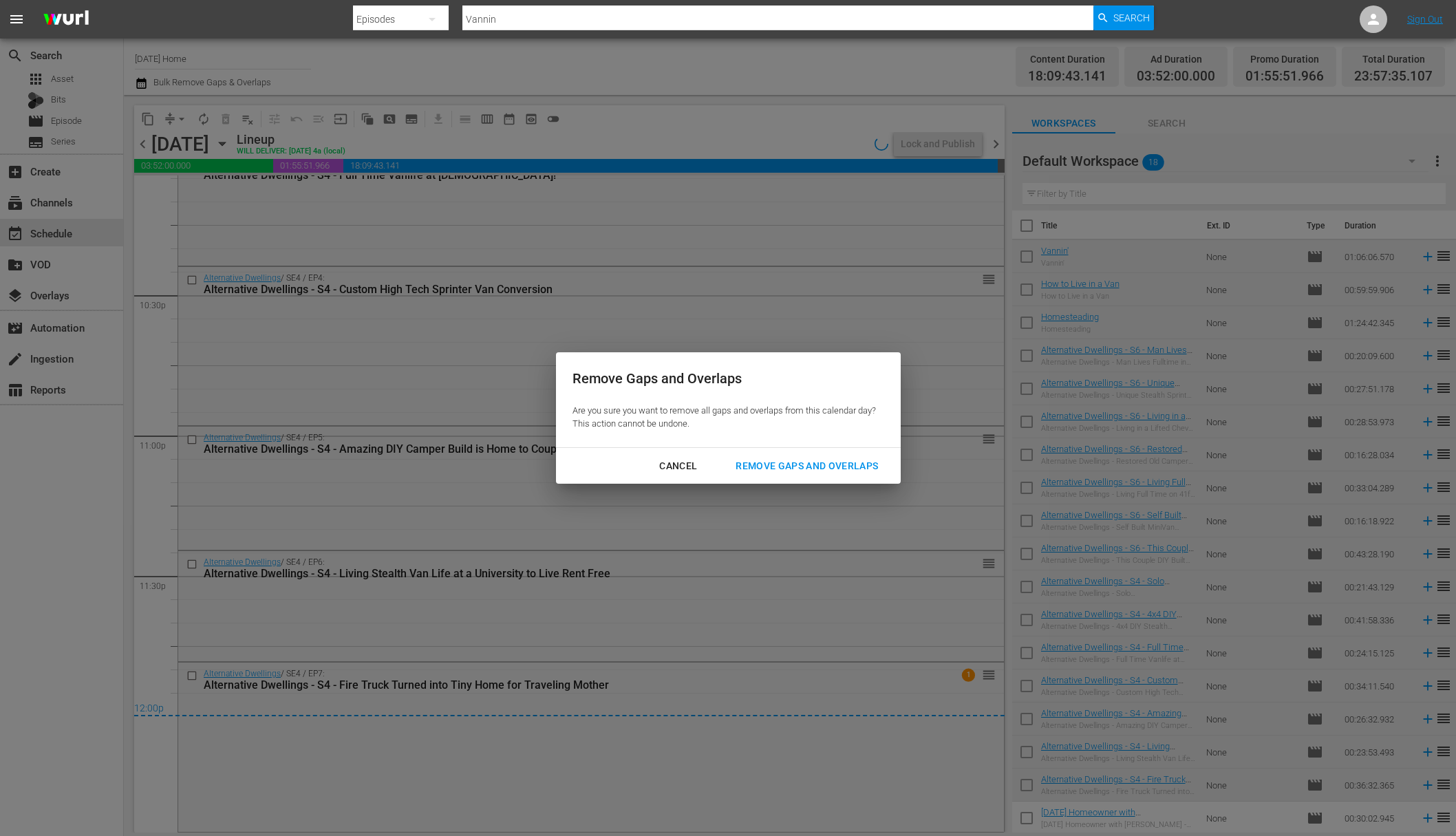
click at [806, 464] on div "Remove Gaps and Overlaps" at bounding box center [807, 467] width 164 height 17
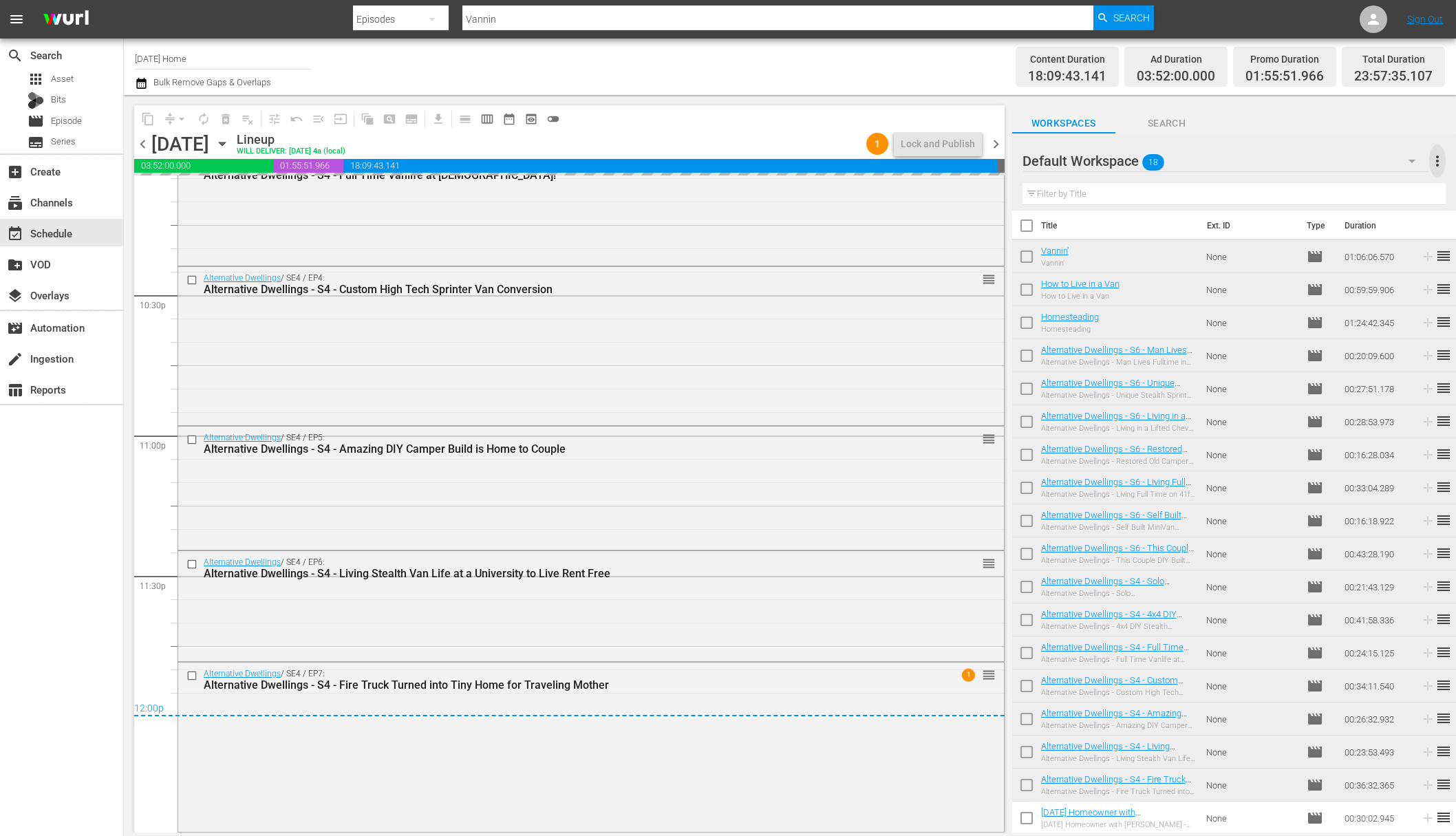
click at [1127, 169] on span "more_vert" at bounding box center [1437, 161] width 16 height 16
click at [1127, 192] on div "Clear All Workspace Items" at bounding box center [1348, 188] width 161 height 25
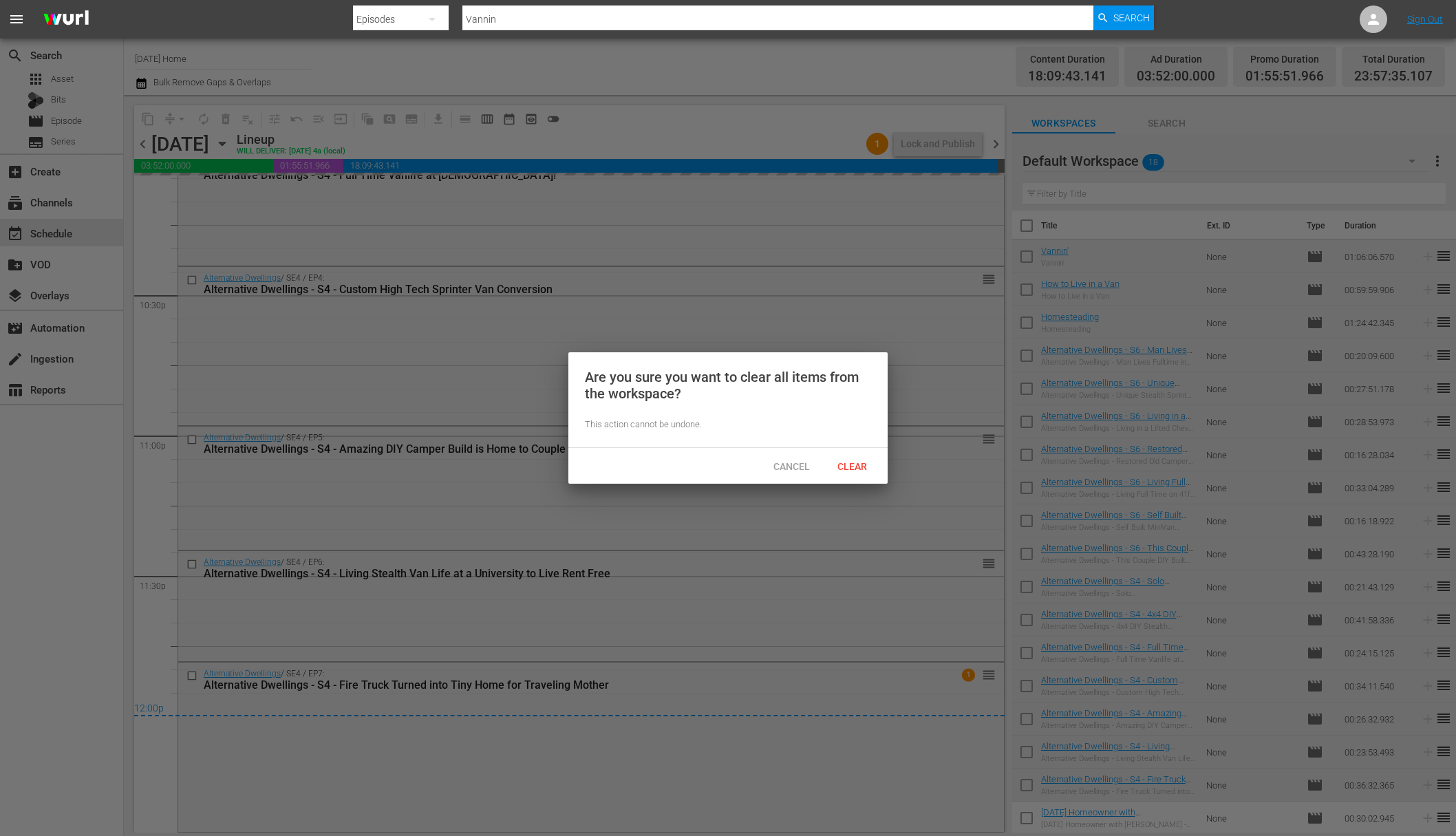
click at [806, 469] on span "Cancel" at bounding box center [792, 466] width 59 height 11
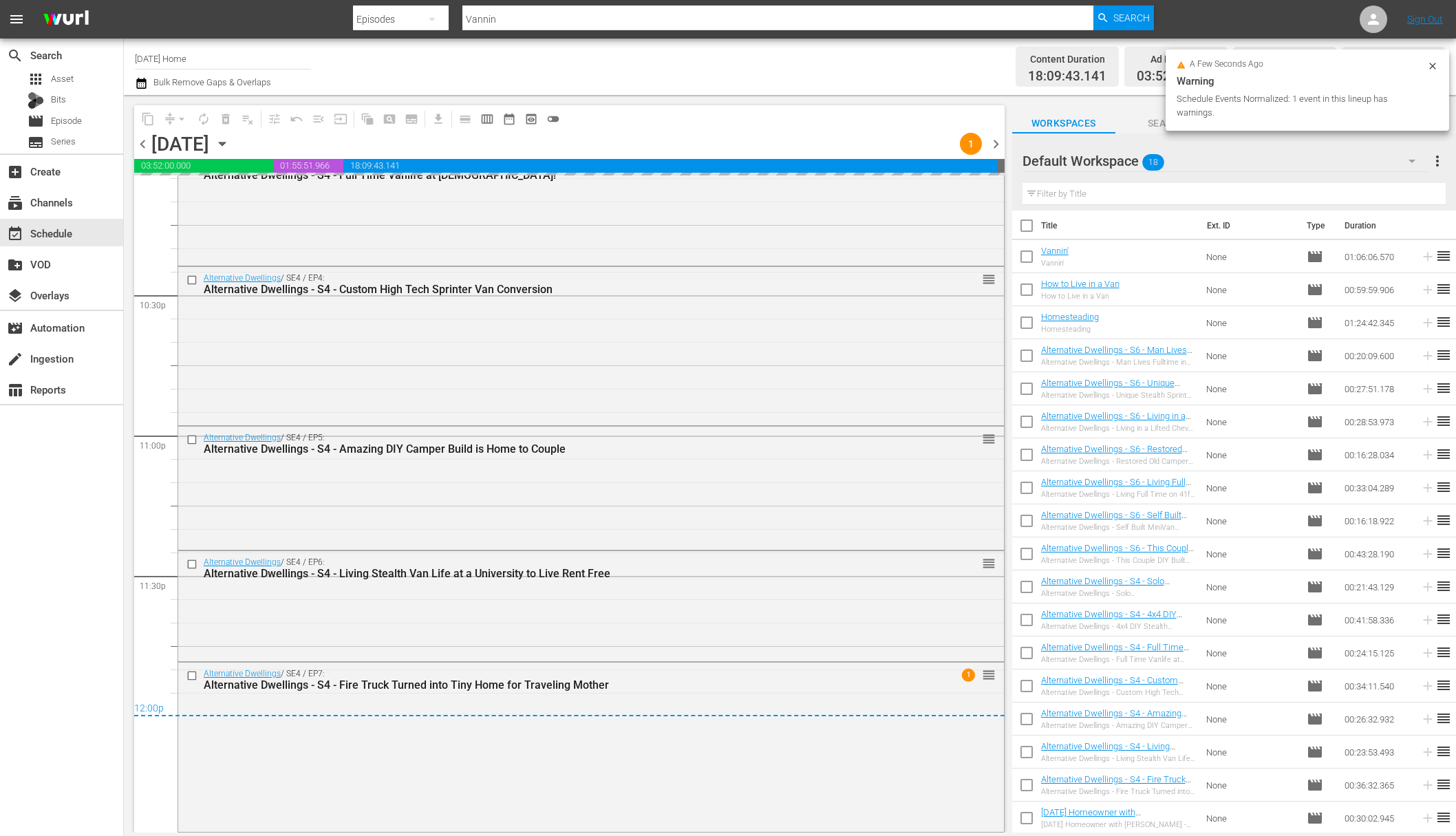
click at [1127, 161] on span "more_vert" at bounding box center [1437, 161] width 16 height 16
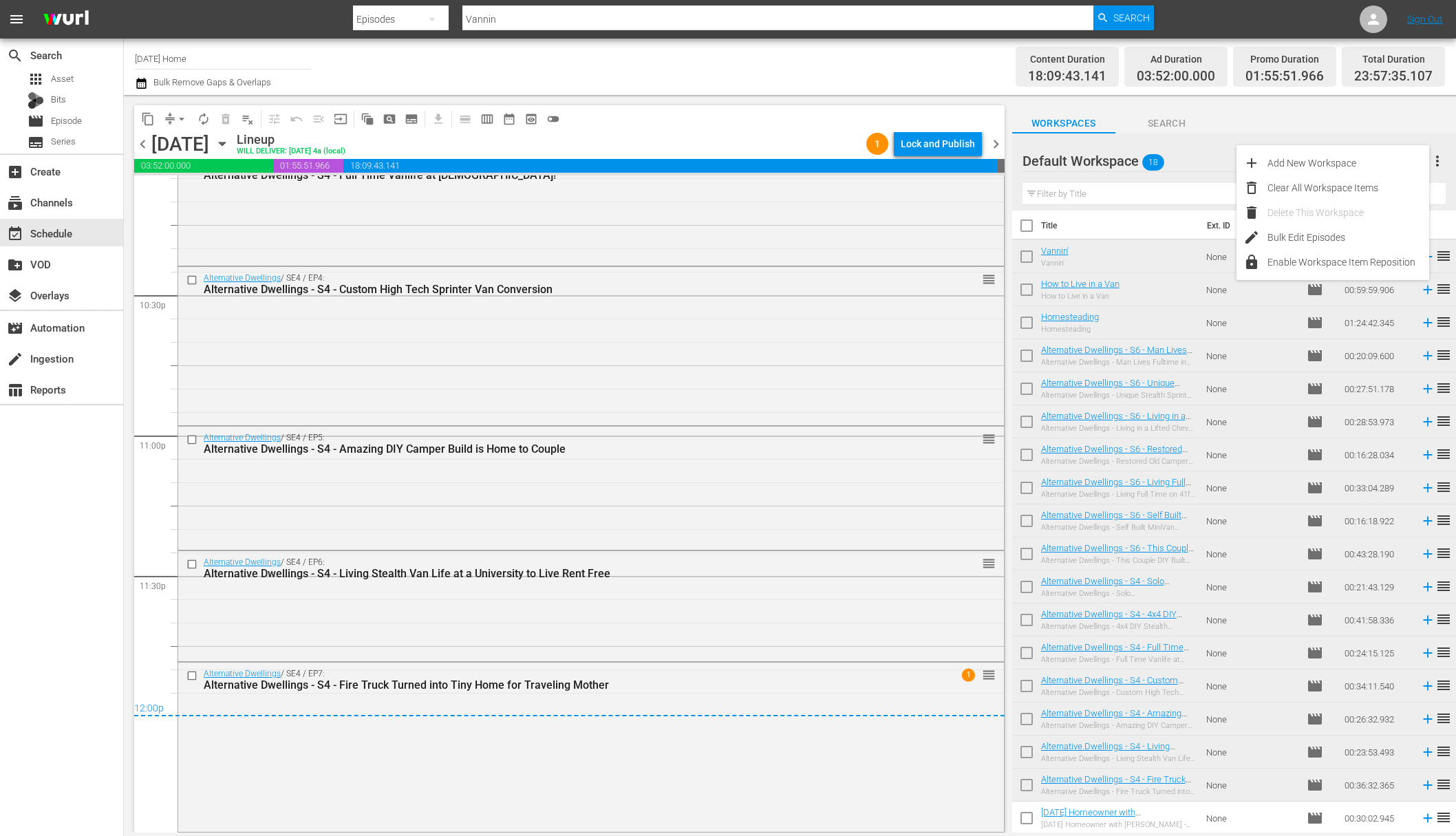
click at [913, 159] on span "18:09:43.141" at bounding box center [671, 165] width 654 height 14
click at [924, 144] on div "Lock and Publish" at bounding box center [938, 144] width 74 height 25
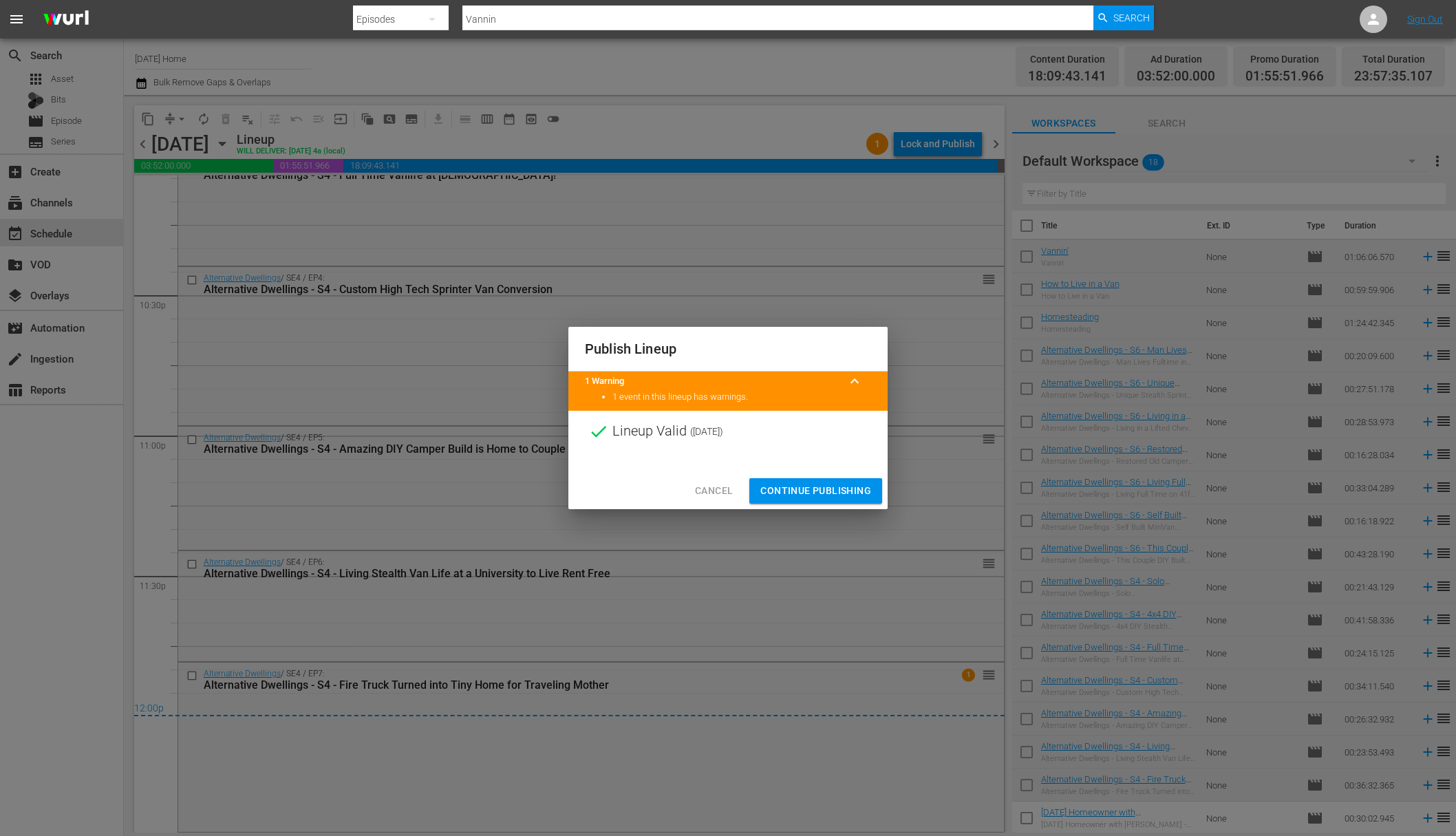
click at [716, 474] on div "Cancel Continue Publishing" at bounding box center [728, 491] width 319 height 36
click at [715, 489] on span "Cancel" at bounding box center [714, 491] width 38 height 17
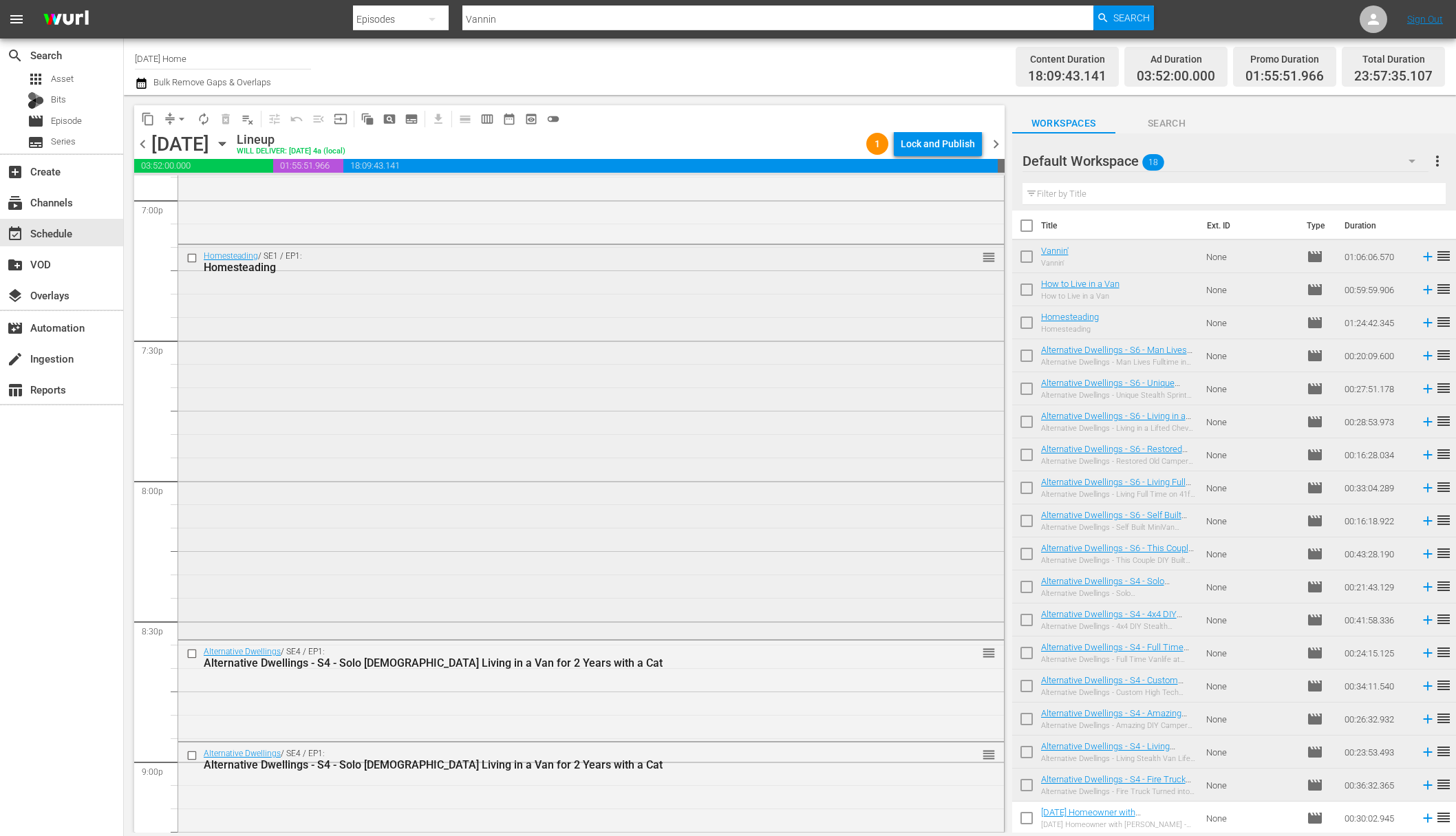
scroll to position [5335, 0]
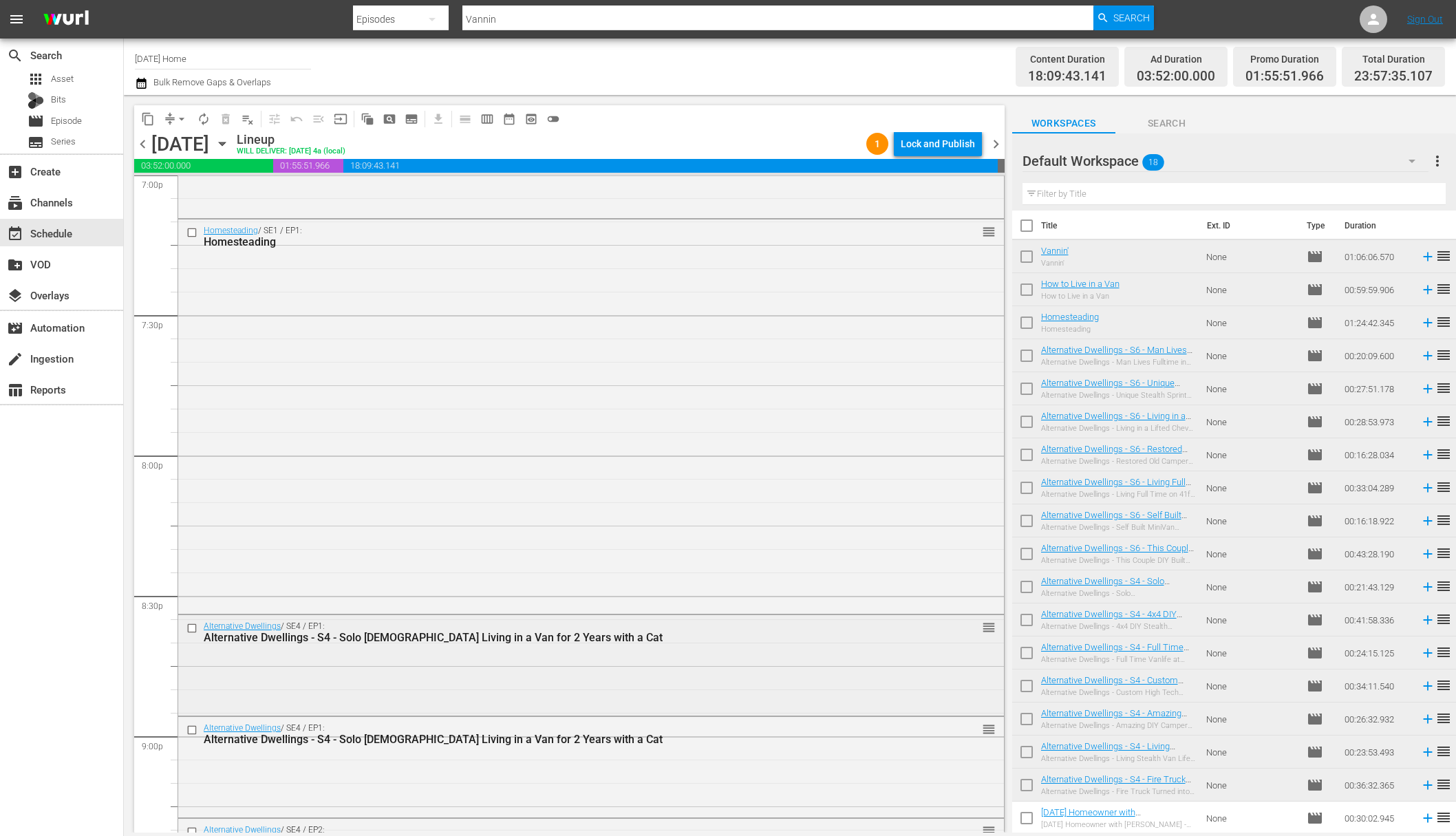
click at [714, 635] on div "Alternative Dwellings - S4 - Solo Female Living in a Van for 2 Years with a Cat" at bounding box center [564, 637] width 722 height 13
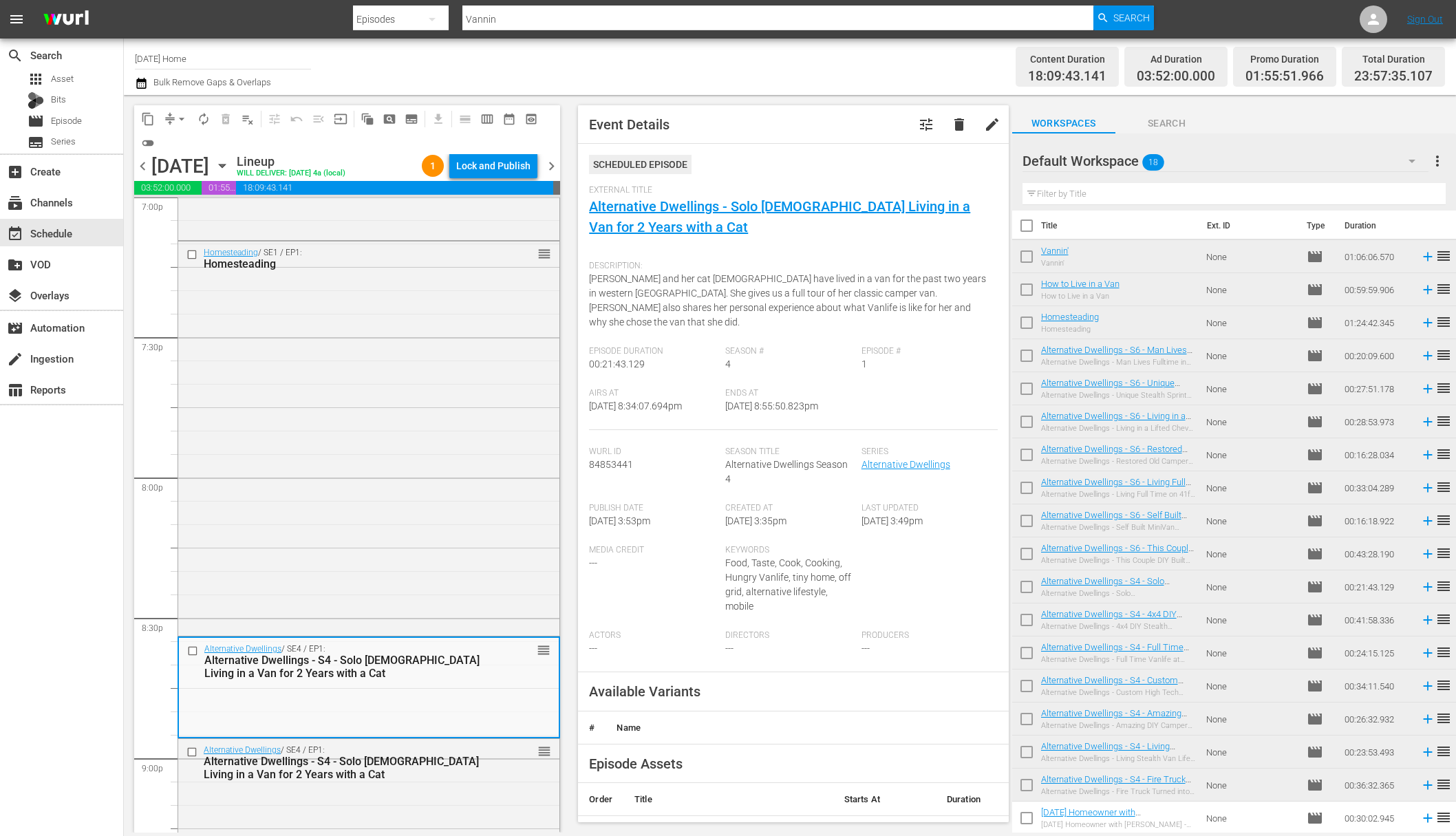
click at [952, 131] on span "delete" at bounding box center [959, 124] width 16 height 16
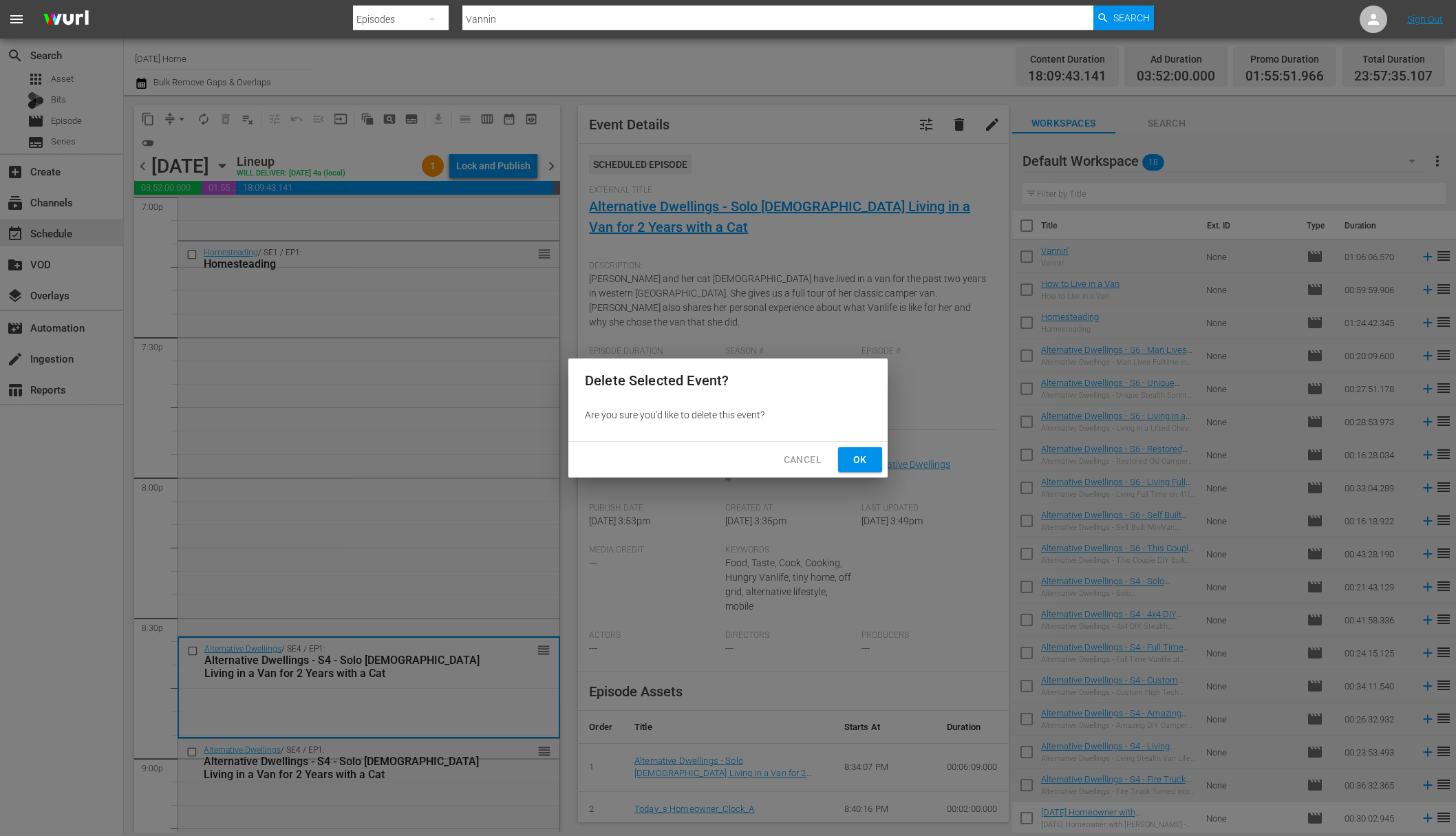
click at [858, 463] on span "Ok" at bounding box center [860, 460] width 22 height 17
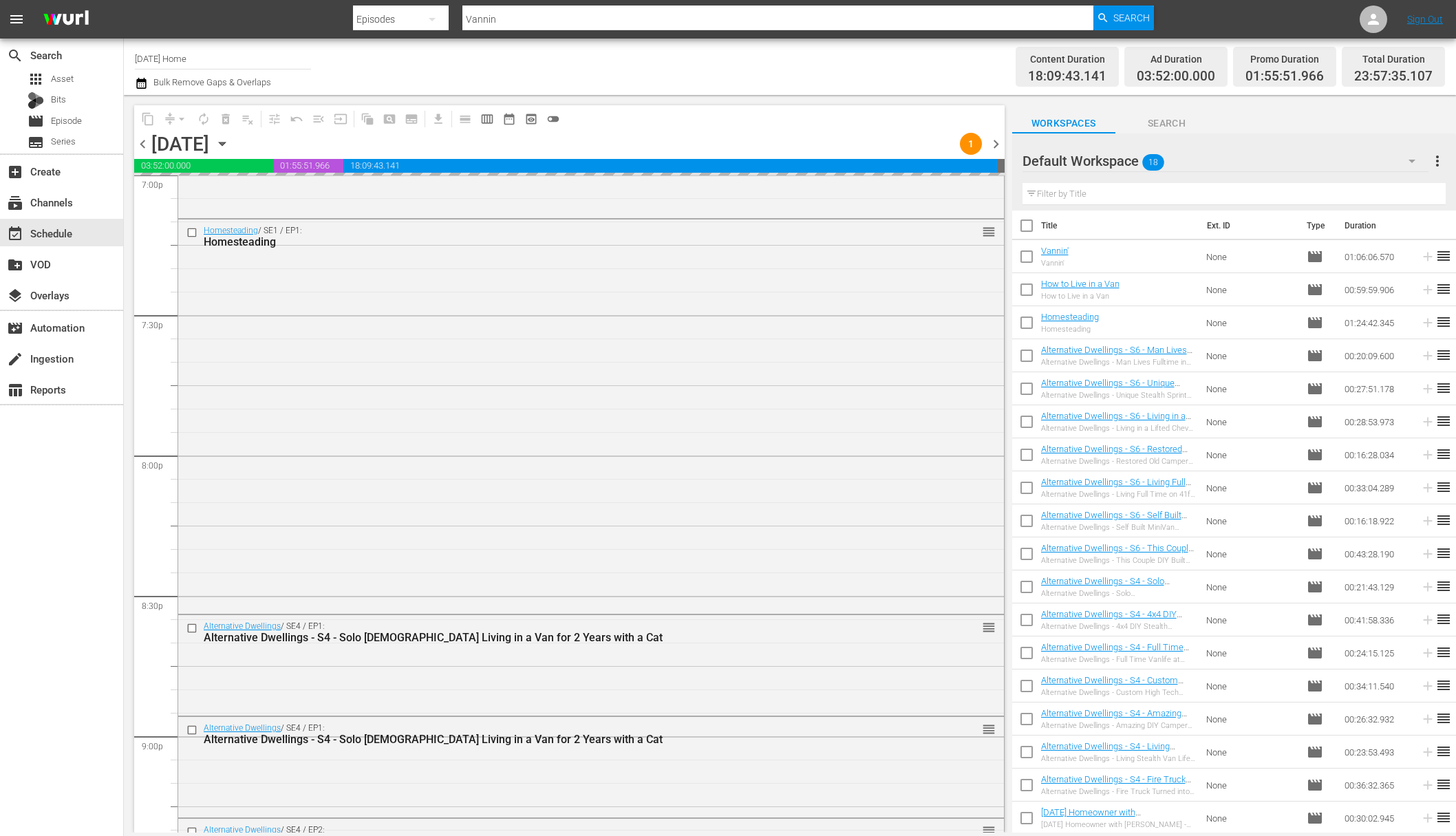
scroll to position [6198, 0]
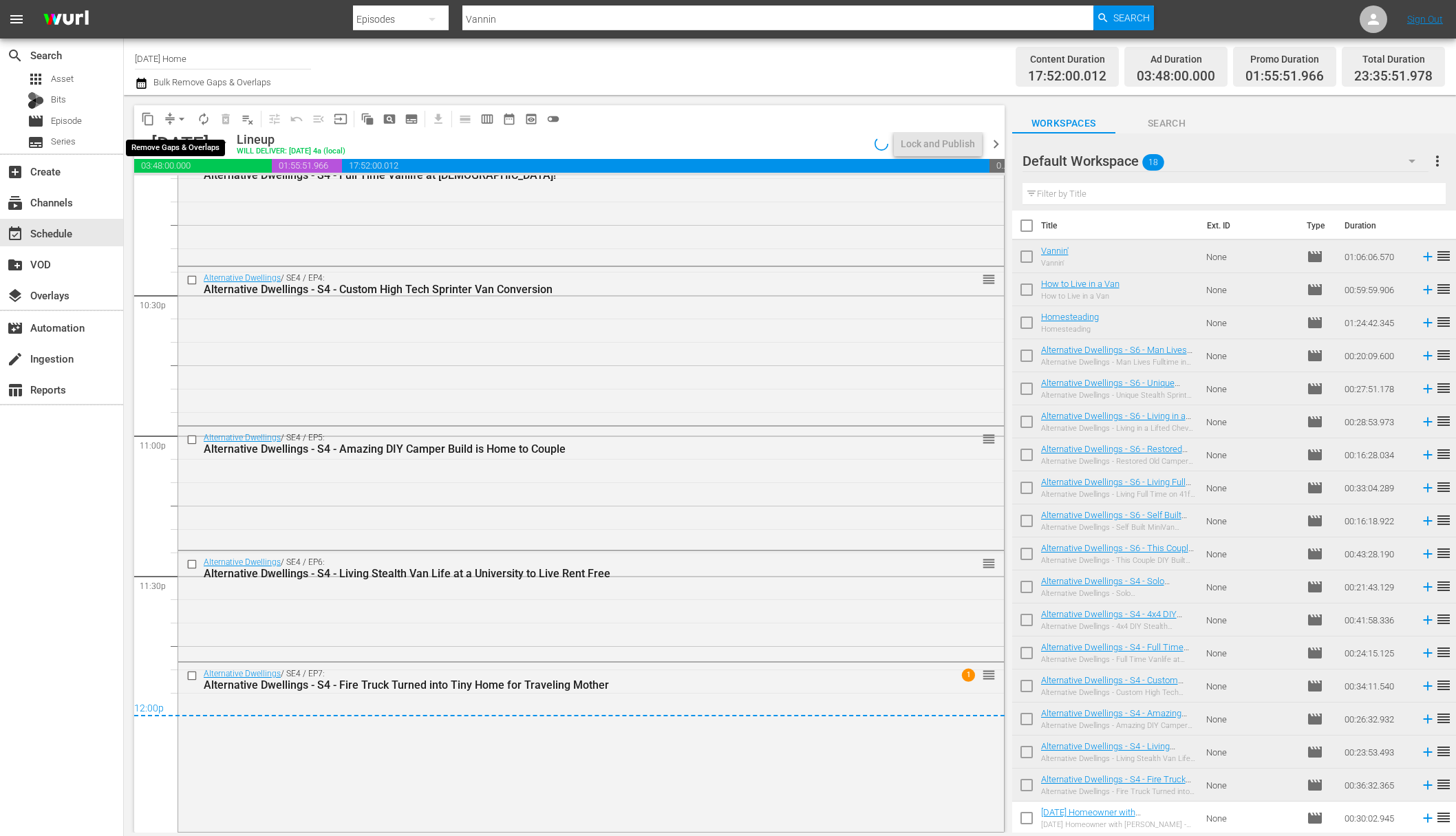
click at [182, 117] on span "arrow_drop_down" at bounding box center [181, 119] width 14 height 14
click at [190, 179] on li "Align to First Episode" at bounding box center [182, 170] width 144 height 23
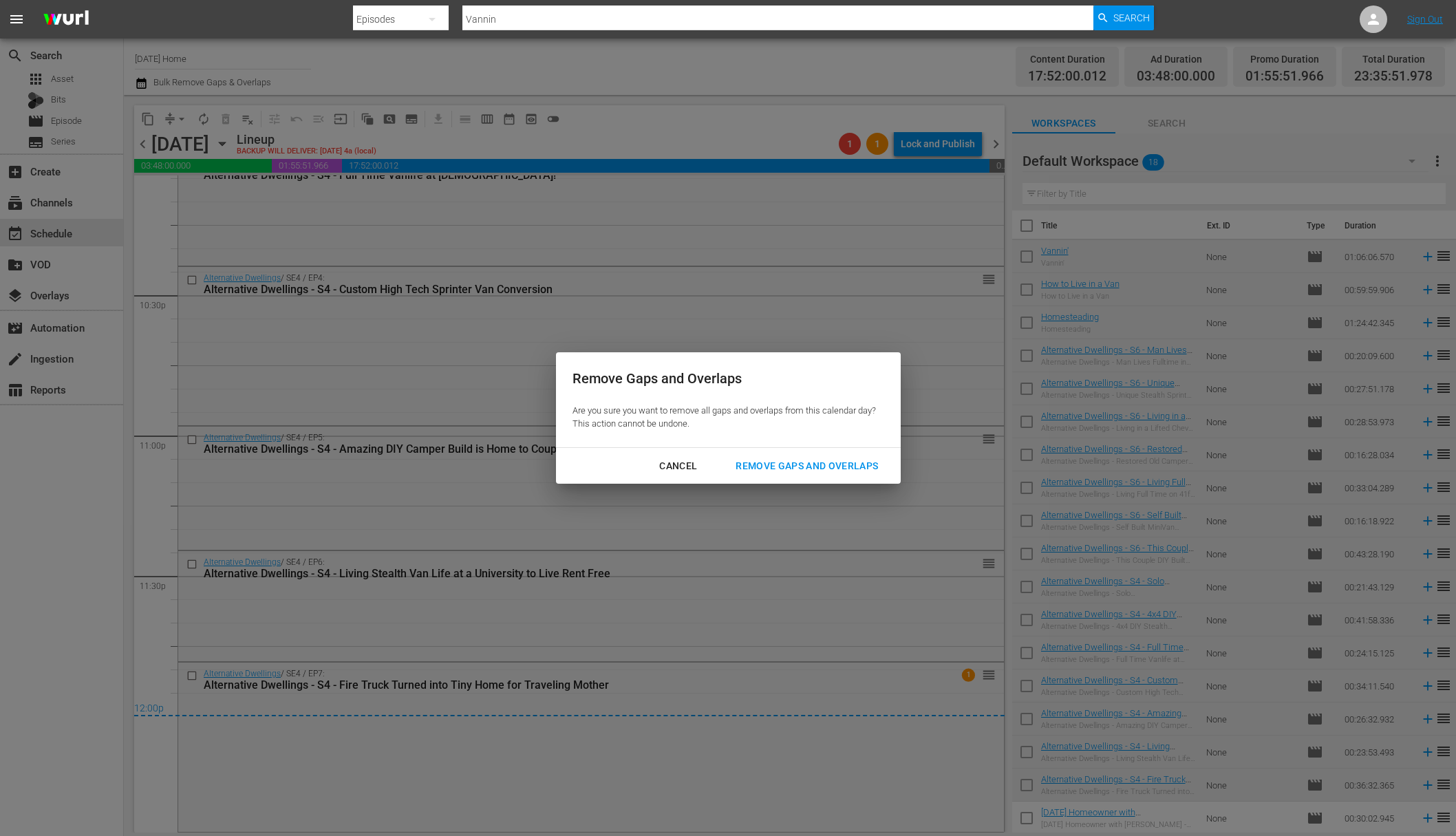
click at [682, 479] on div "Cancel Remove Gaps and Overlaps" at bounding box center [728, 466] width 345 height 36
click at [685, 467] on div "Cancel" at bounding box center [678, 467] width 60 height 17
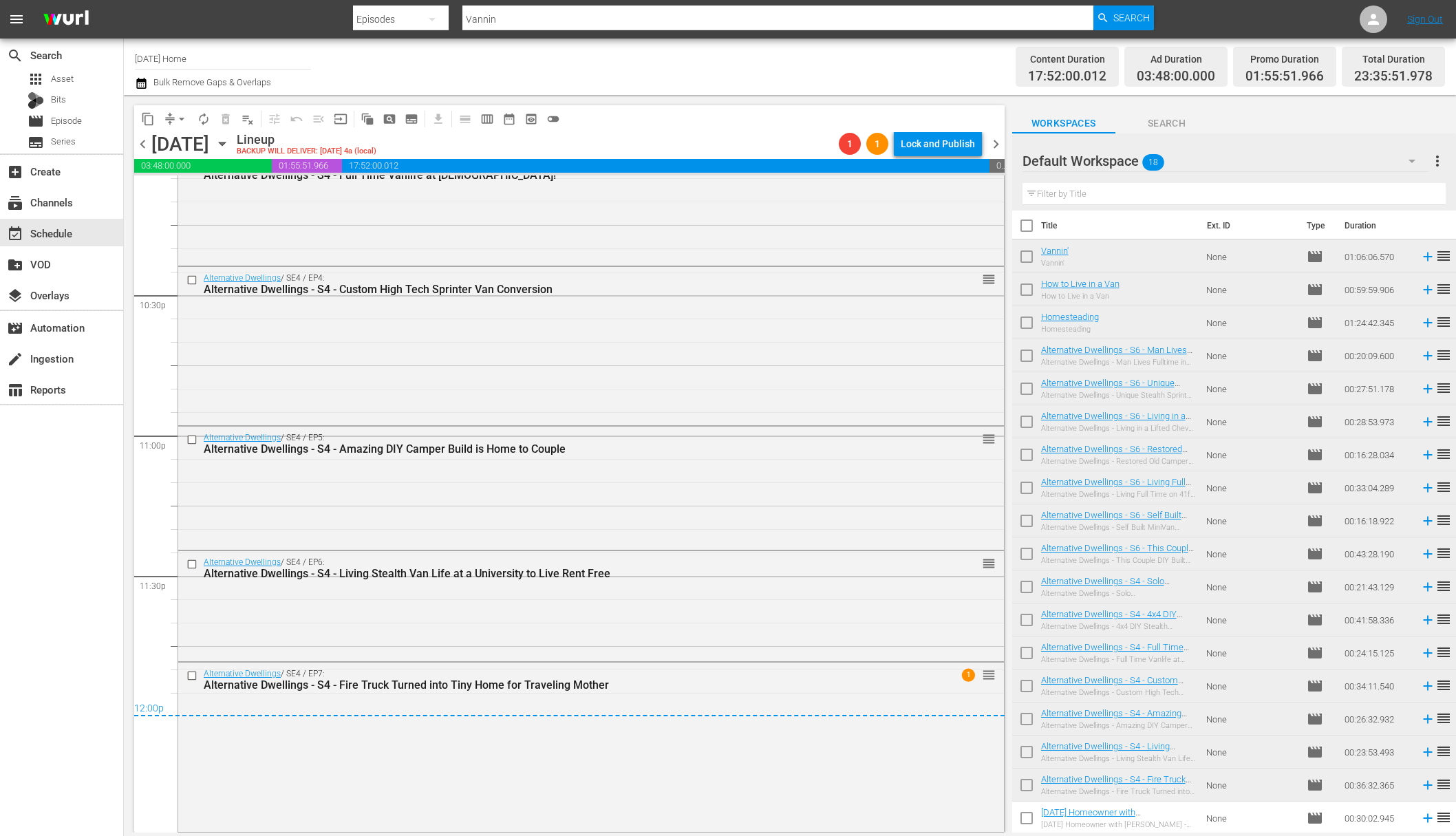
click at [174, 114] on button "arrow_drop_down" at bounding box center [181, 119] width 22 height 22
click at [198, 190] on li "Align to End of Previous Day" at bounding box center [182, 192] width 144 height 23
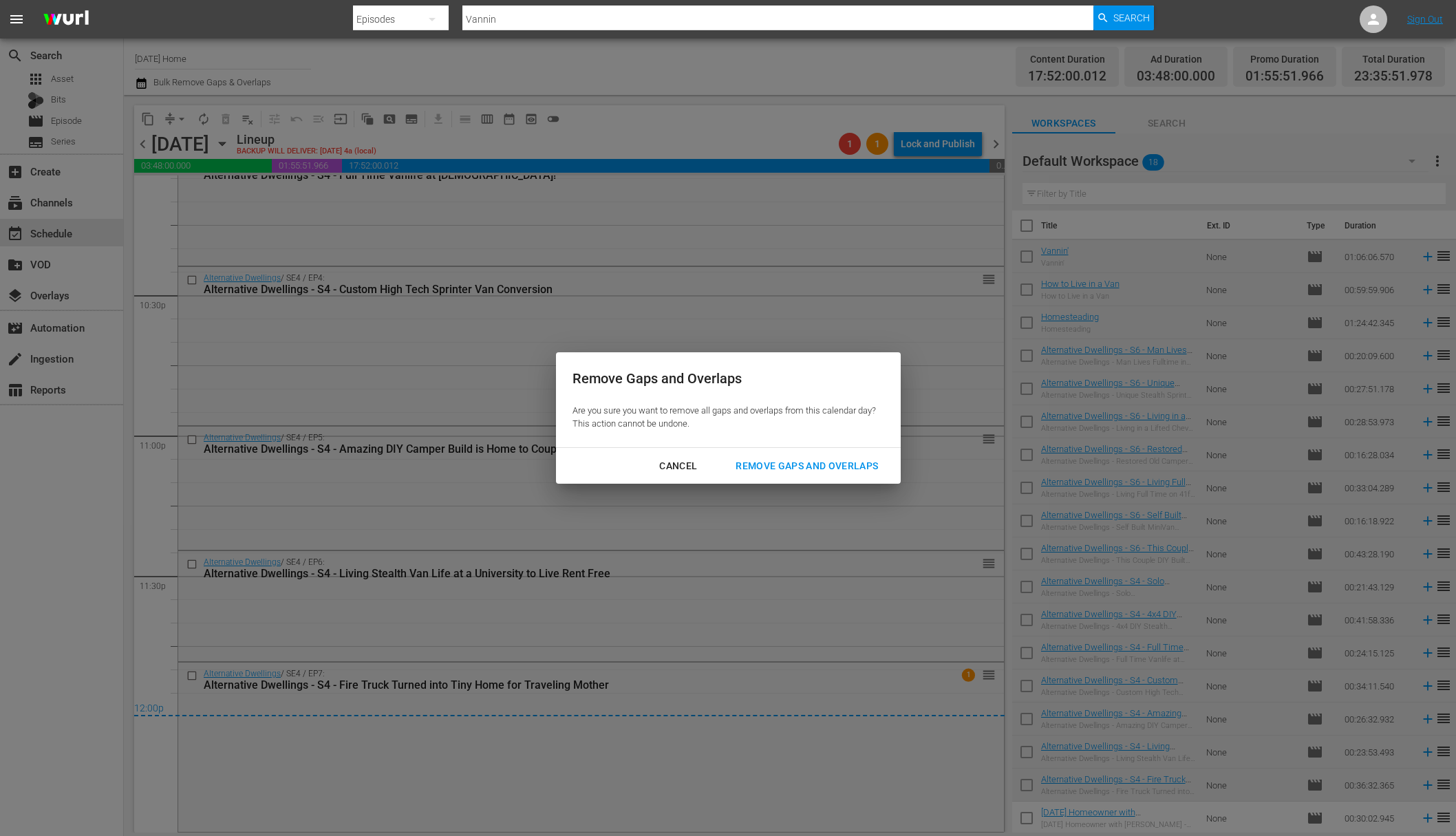
click at [802, 468] on div "Remove Gaps and Overlaps" at bounding box center [807, 467] width 164 height 17
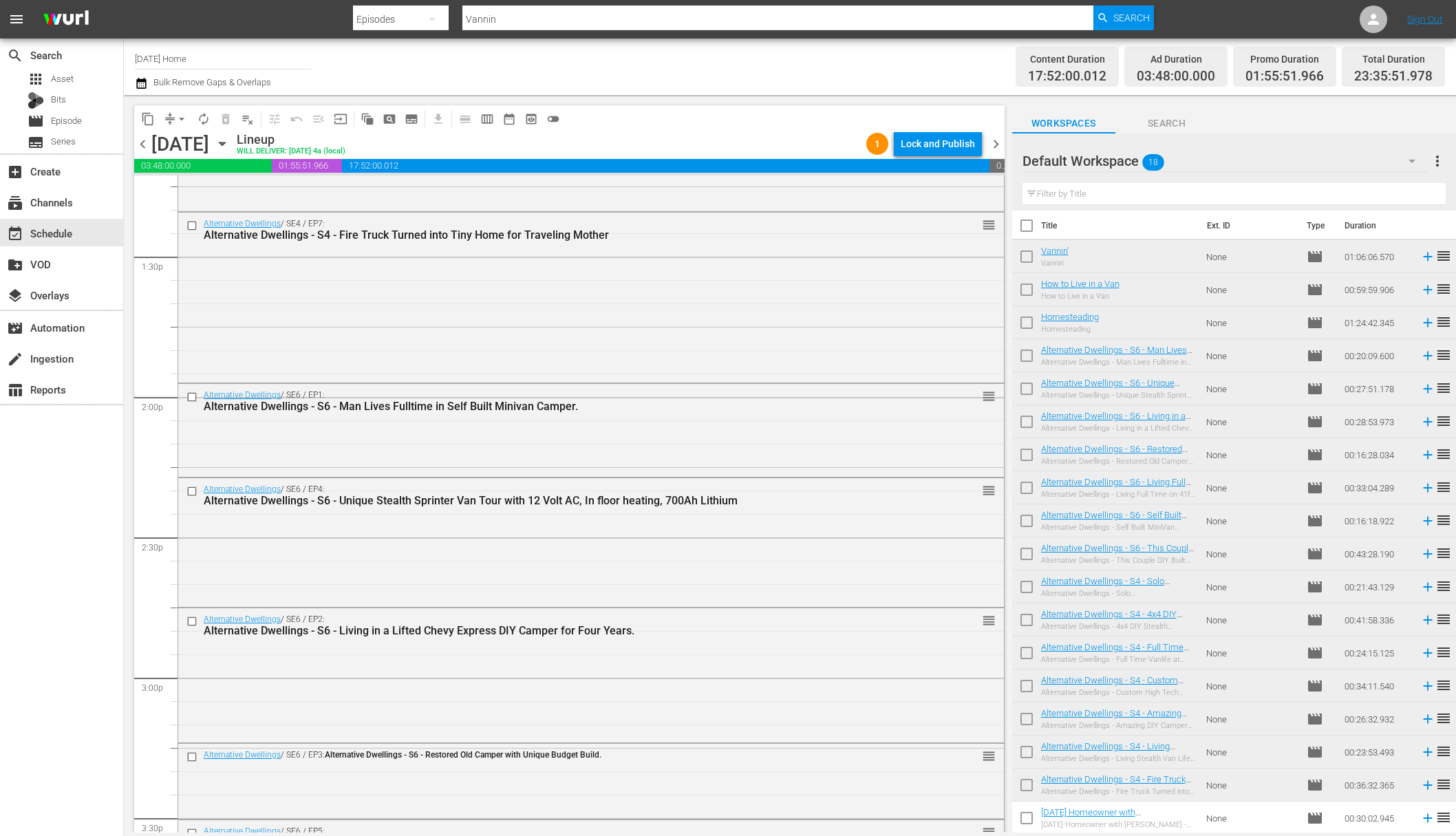
scroll to position [3645, 0]
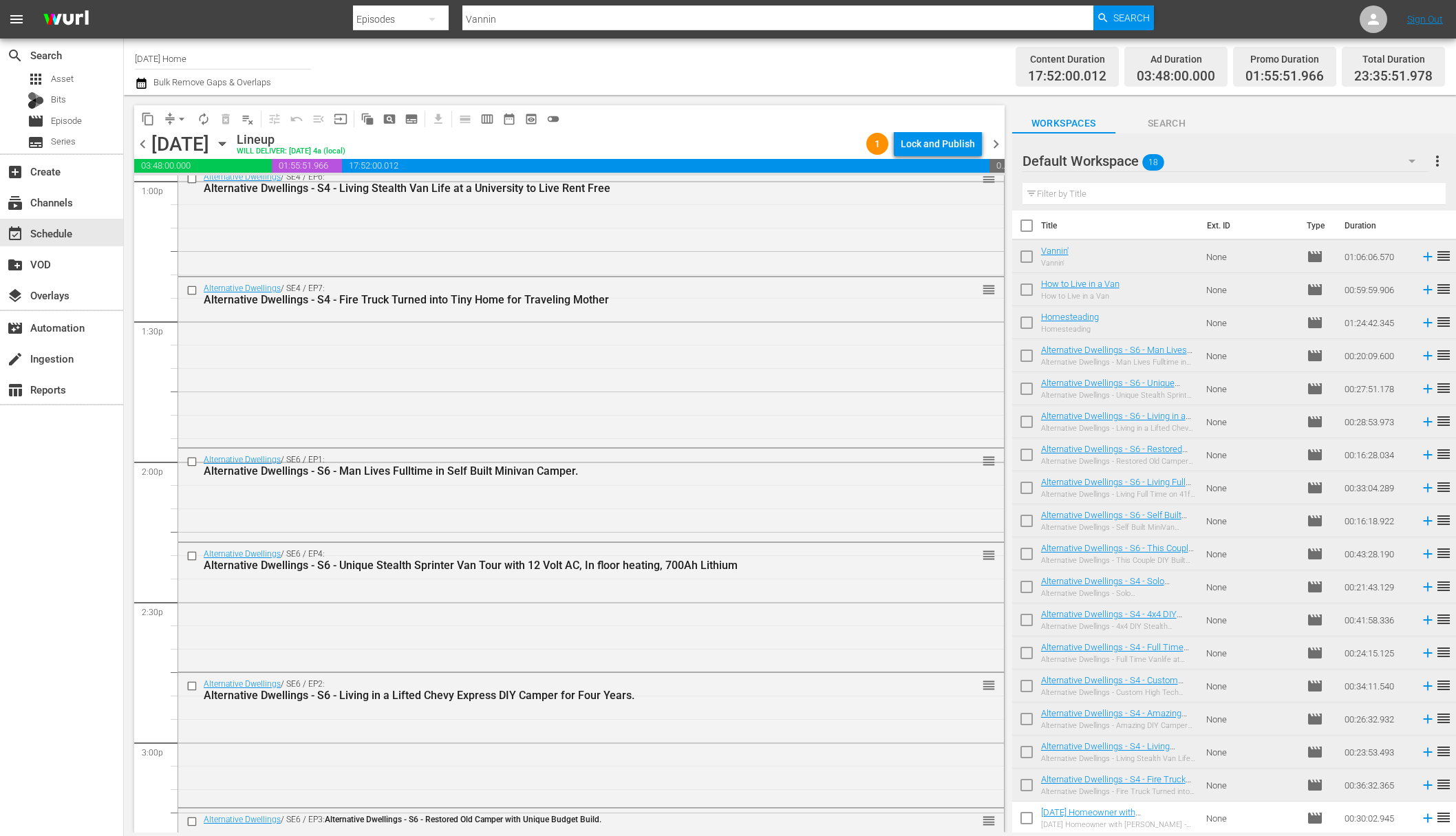
click at [945, 154] on div "Lock and Publish" at bounding box center [938, 144] width 74 height 25
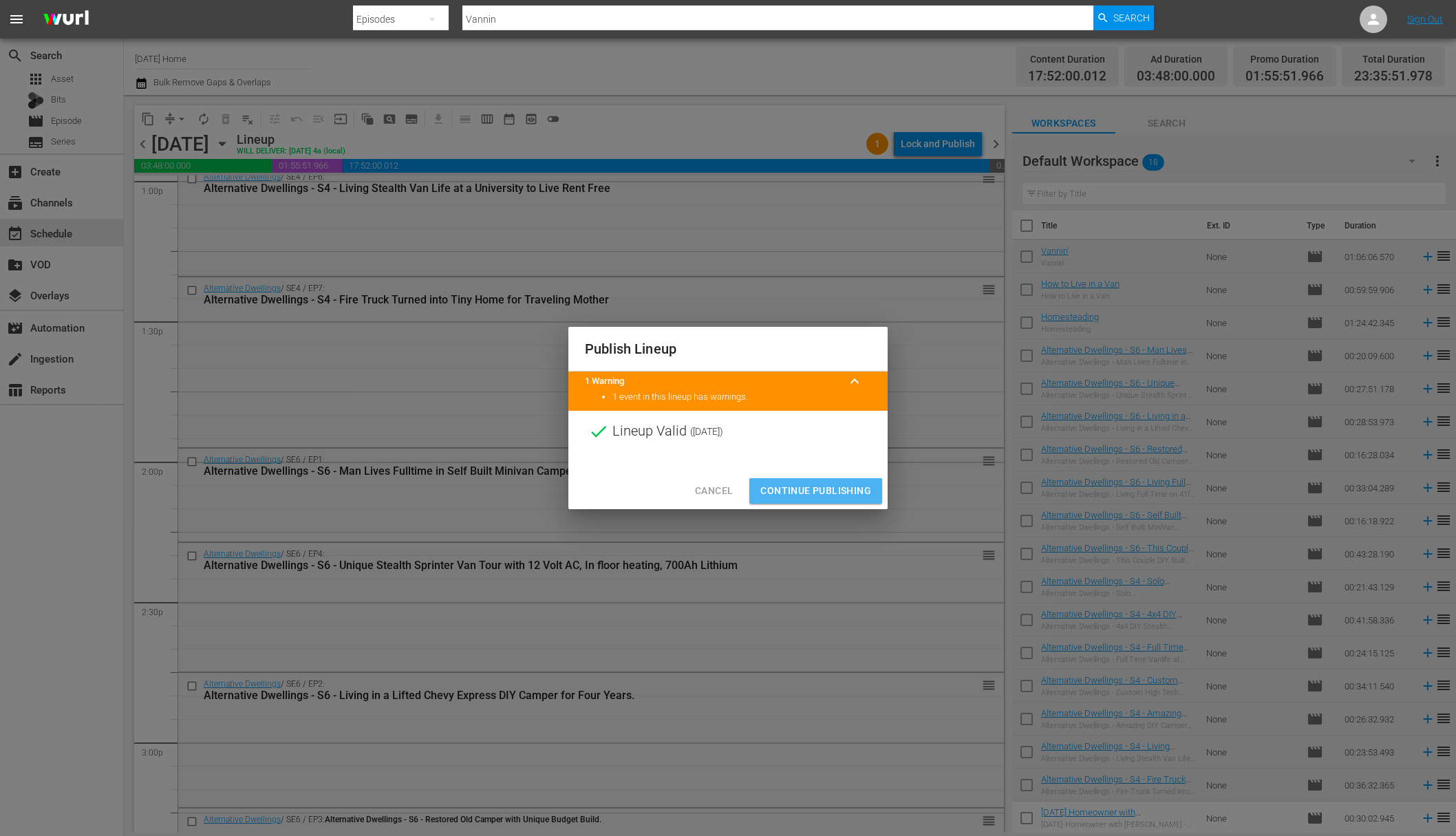
click at [835, 496] on span "Continue Publishing" at bounding box center [815, 491] width 111 height 17
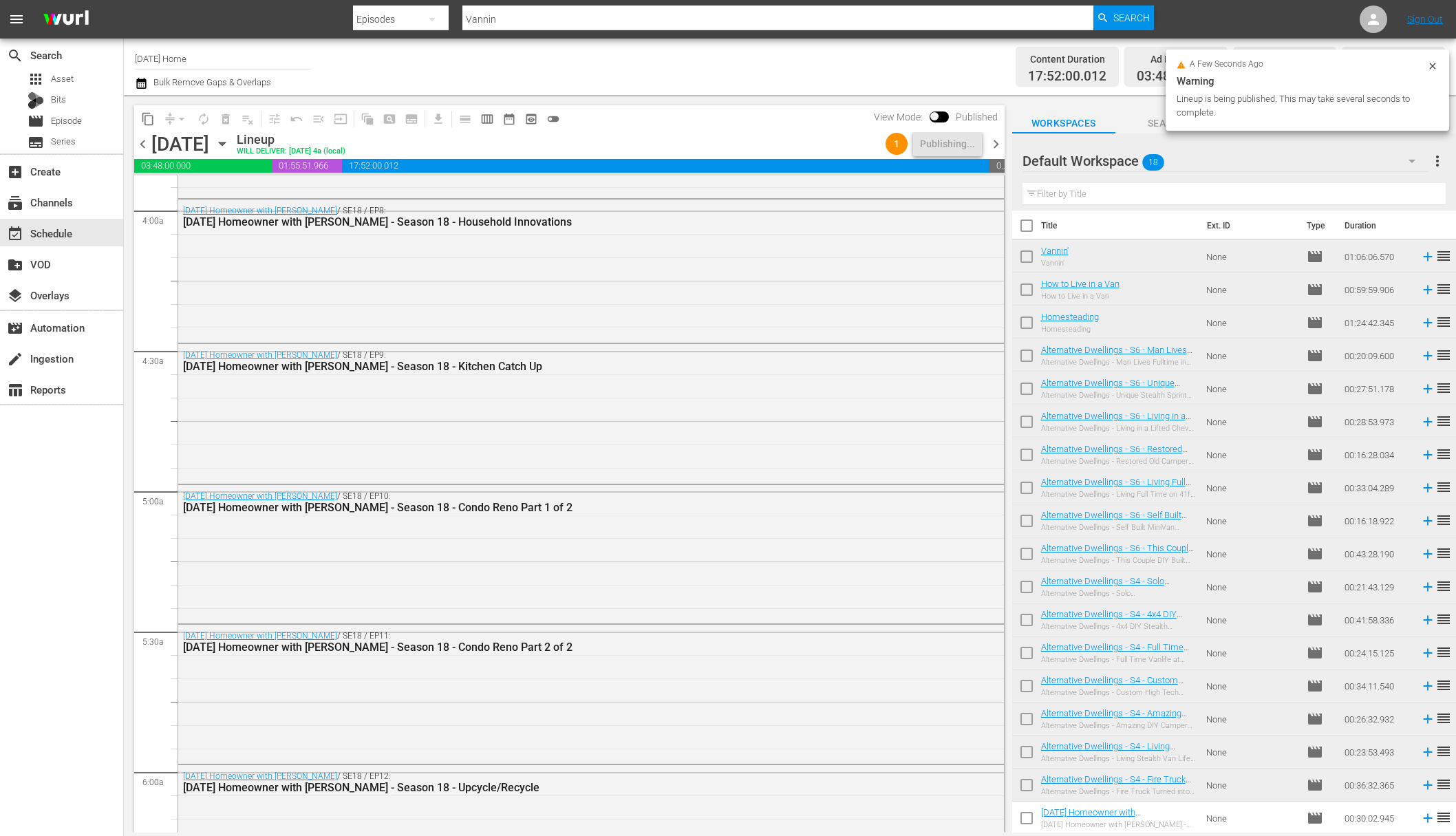
scroll to position [0, 0]
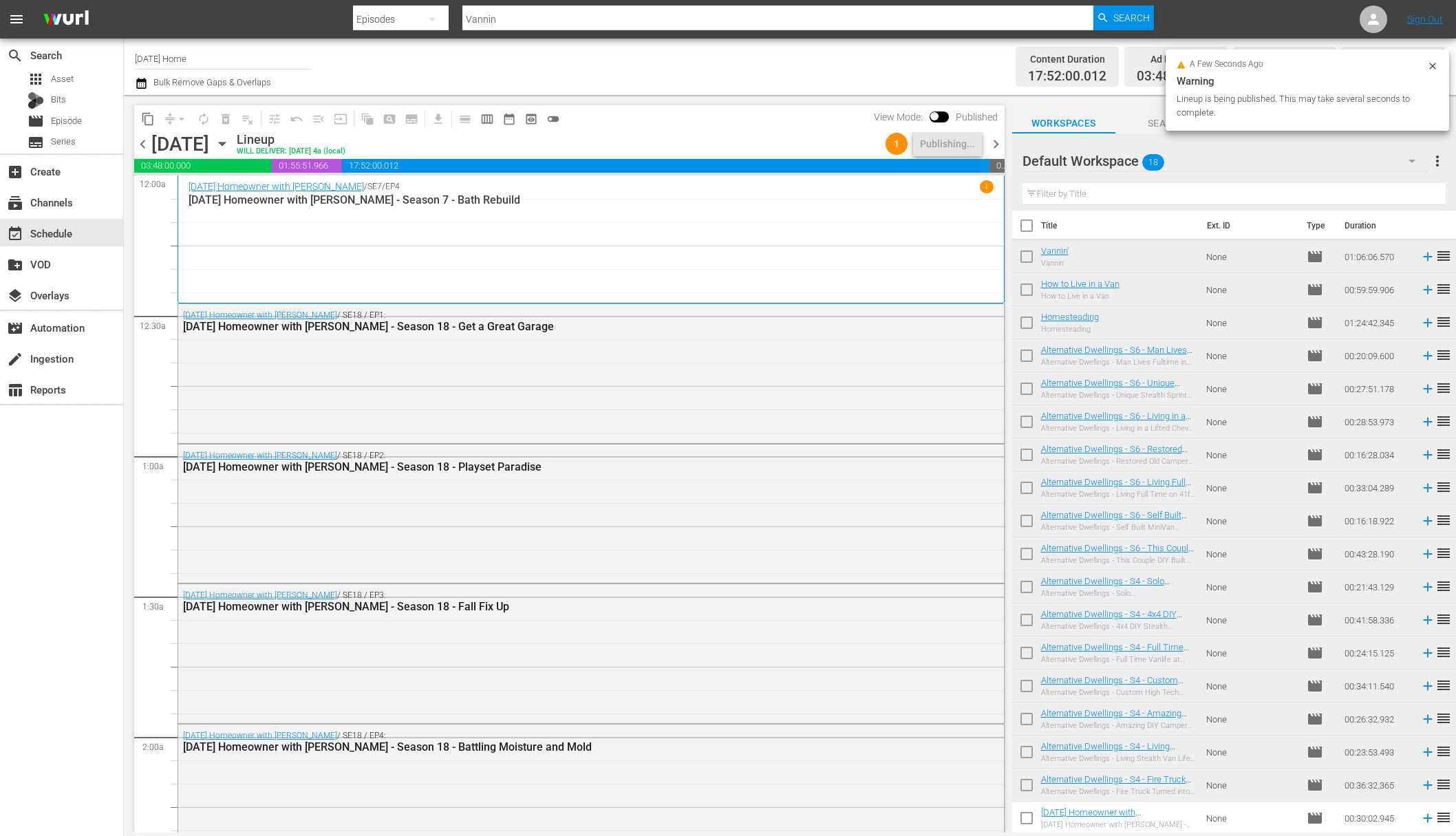
click at [1127, 161] on span "more_vert" at bounding box center [1437, 161] width 16 height 16
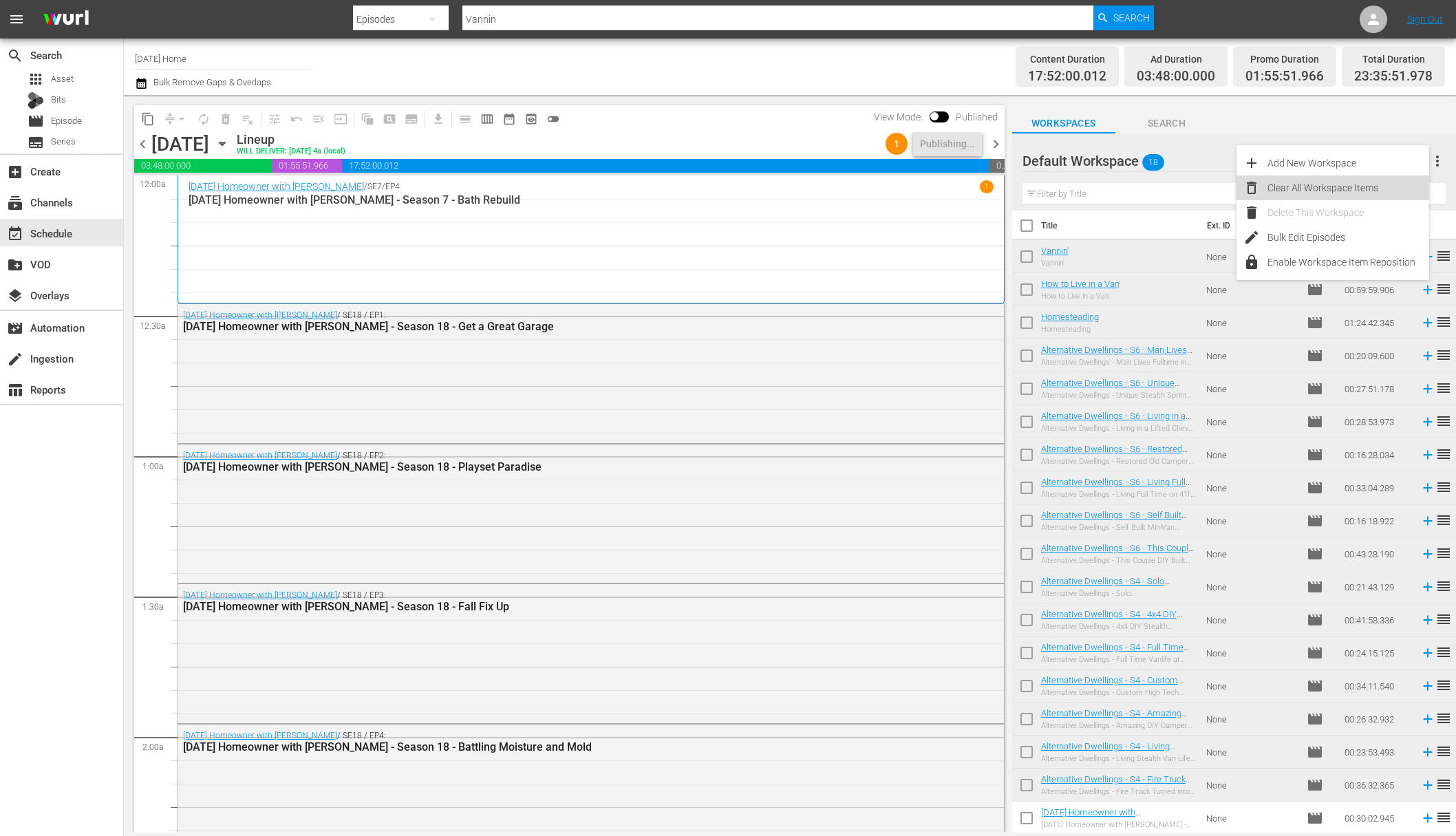
click at [1127, 184] on div "Clear All Workspace Items" at bounding box center [1348, 188] width 161 height 25
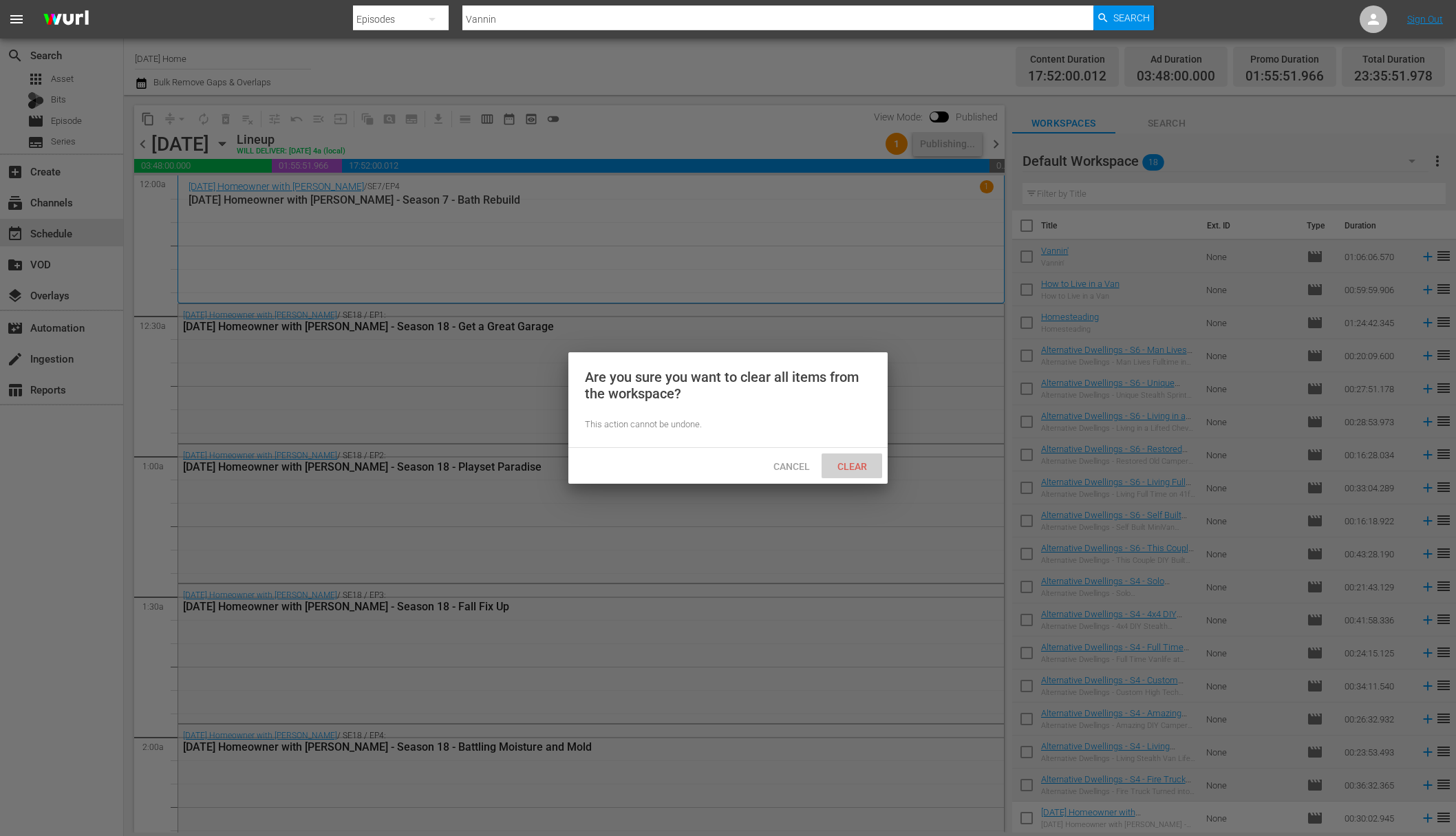
click at [853, 458] on div "Clear" at bounding box center [852, 467] width 61 height 26
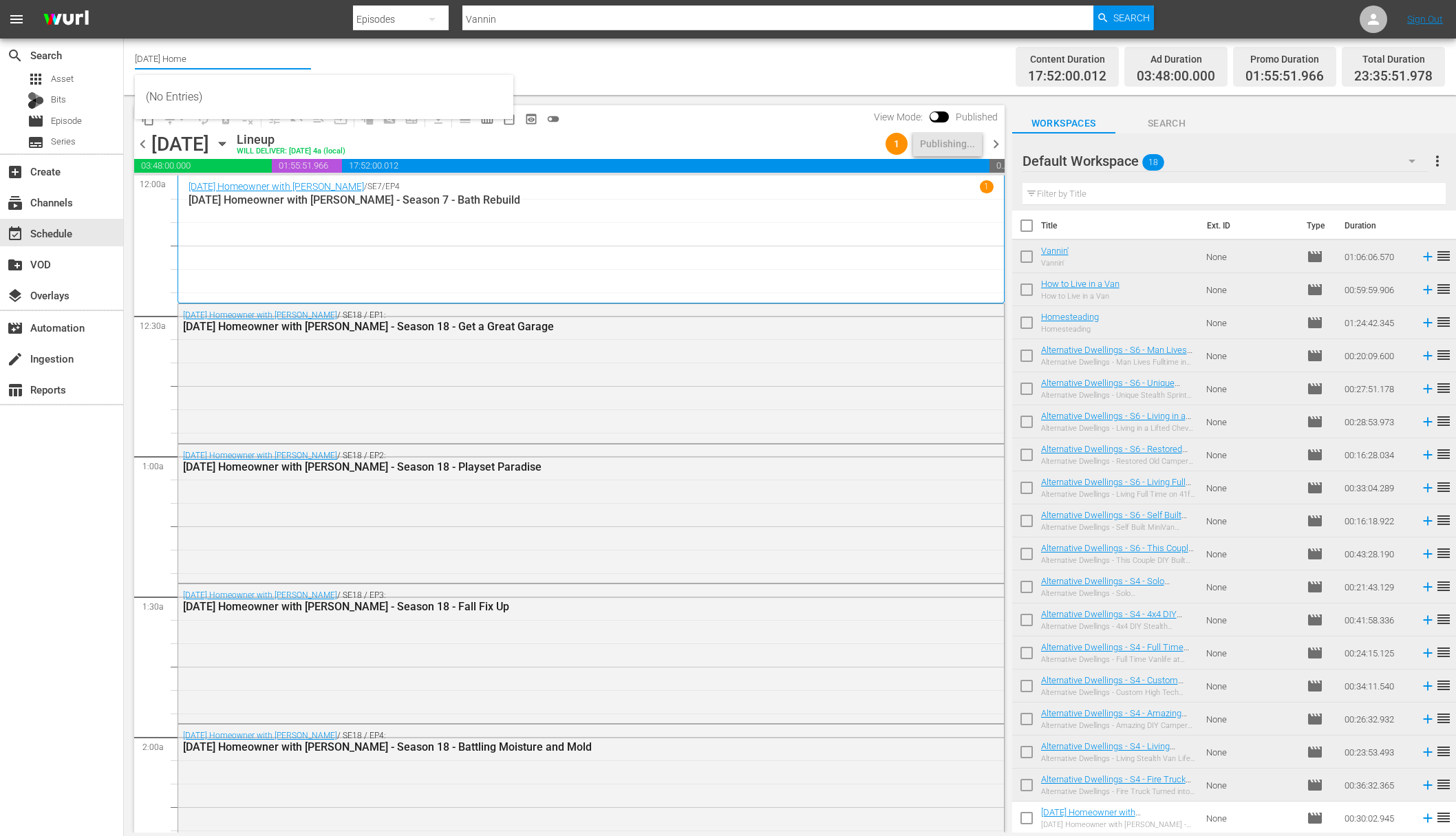
click at [223, 59] on input "Today's Home" at bounding box center [223, 59] width 176 height 33
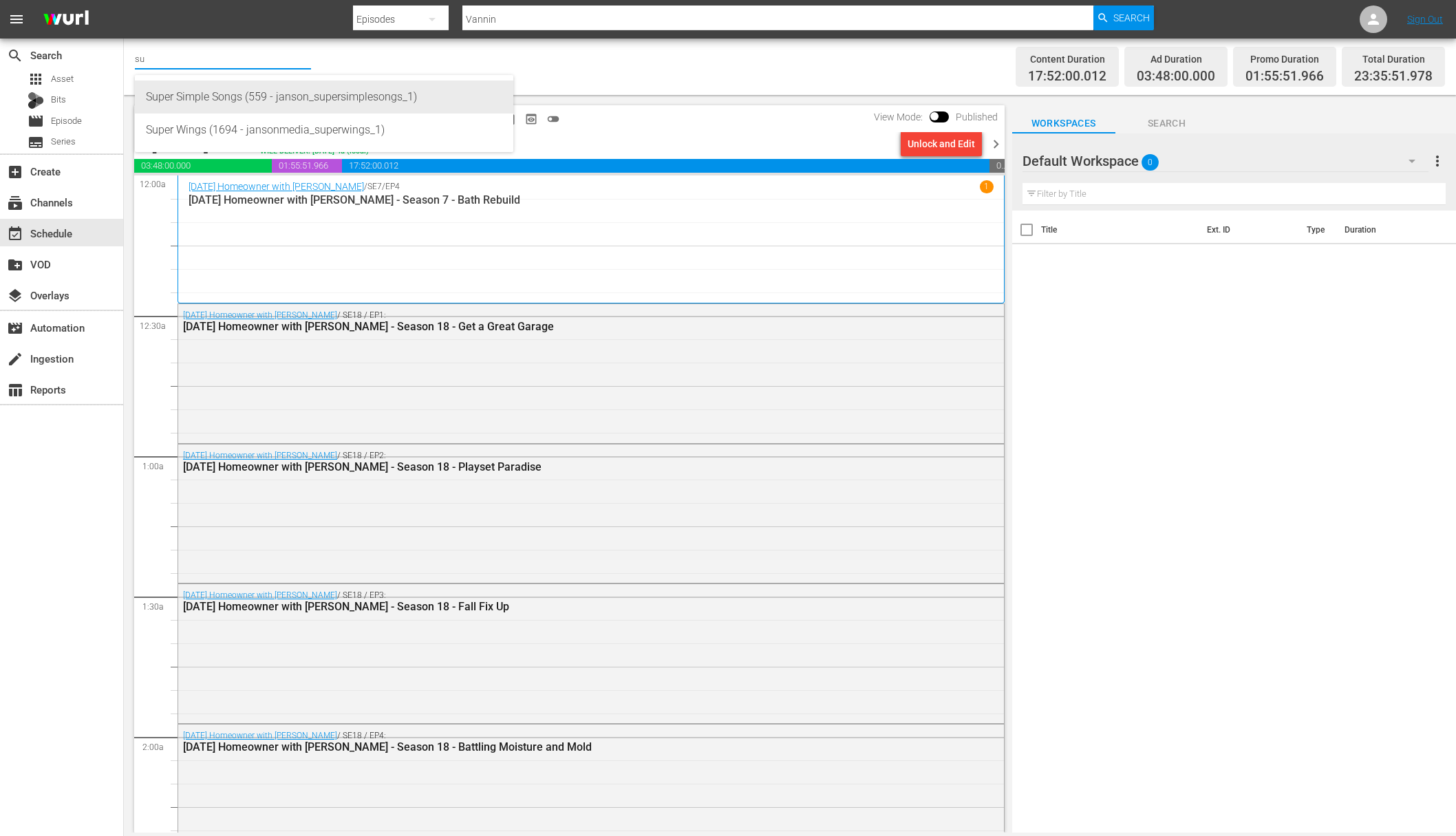
click at [230, 104] on div "Super Simple Songs (559 - janson_supersimplesongs_1)" at bounding box center [324, 97] width 356 height 33
type input "Super Simple Songs (559 - janson_supersimplesongs_1)"
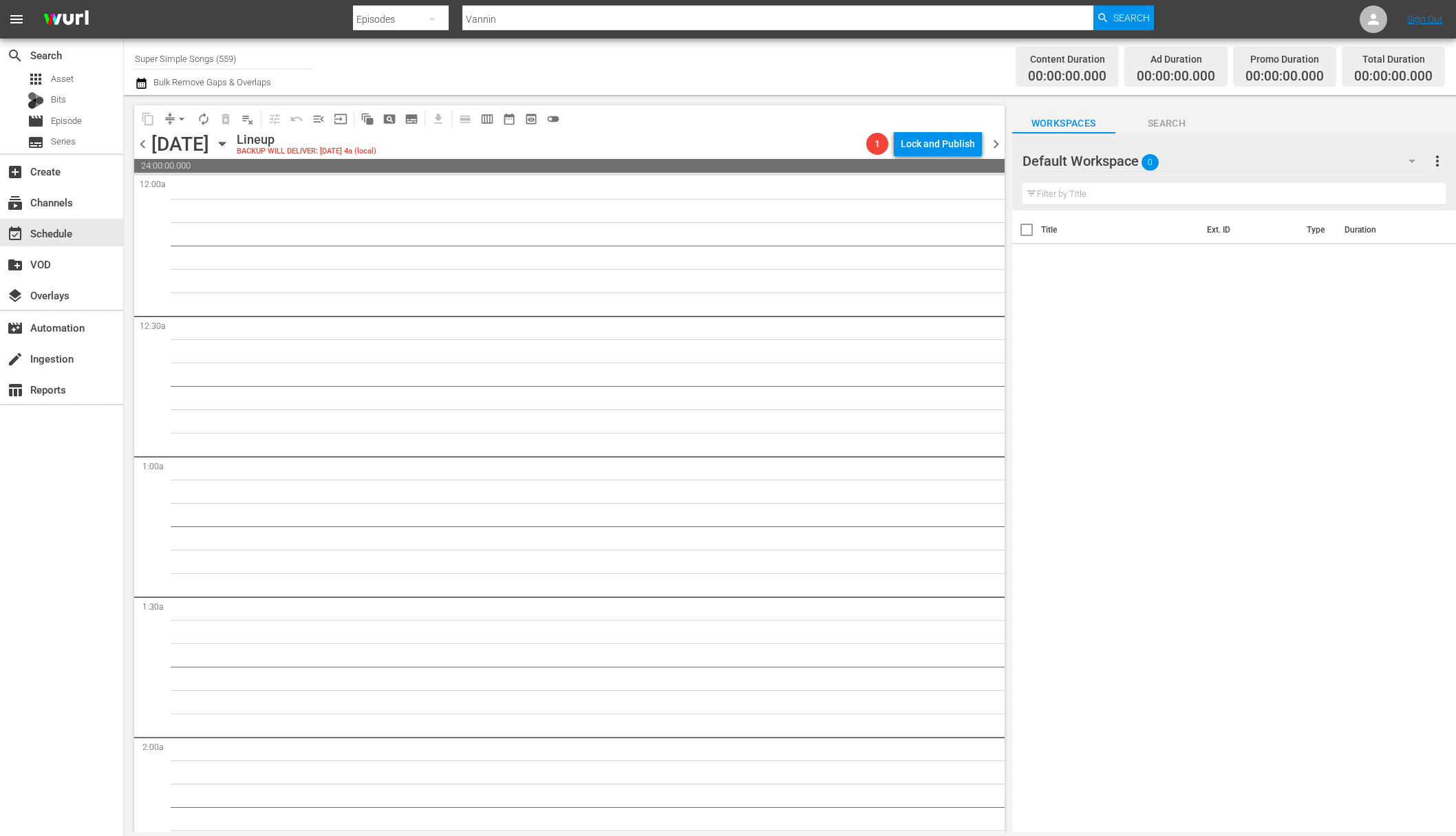
click at [225, 145] on icon "button" at bounding box center [221, 144] width 6 height 4
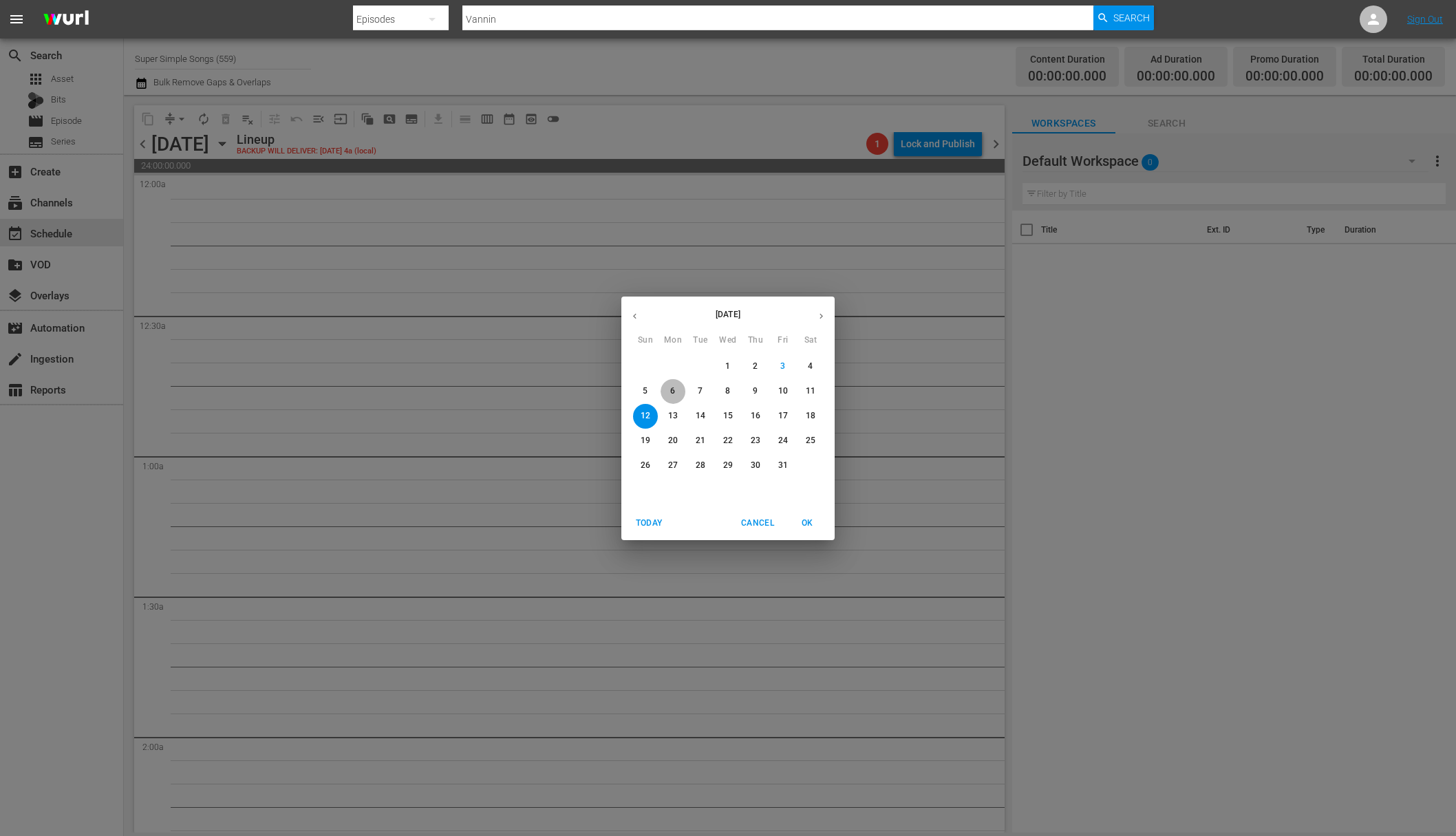
click at [677, 392] on span "6" at bounding box center [673, 391] width 25 height 11
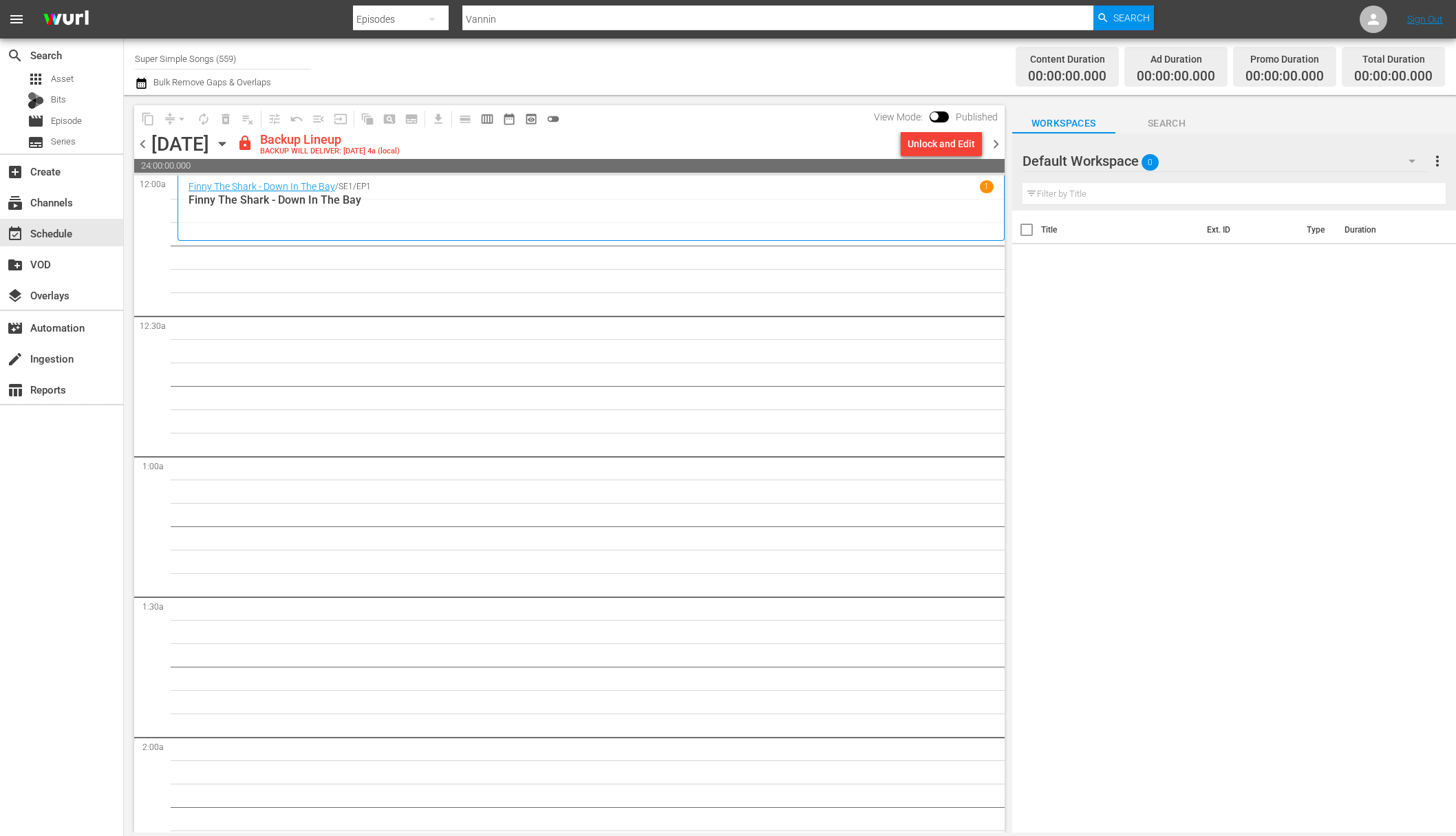
click at [945, 149] on div "Unlock and Edit" at bounding box center [941, 144] width 67 height 25
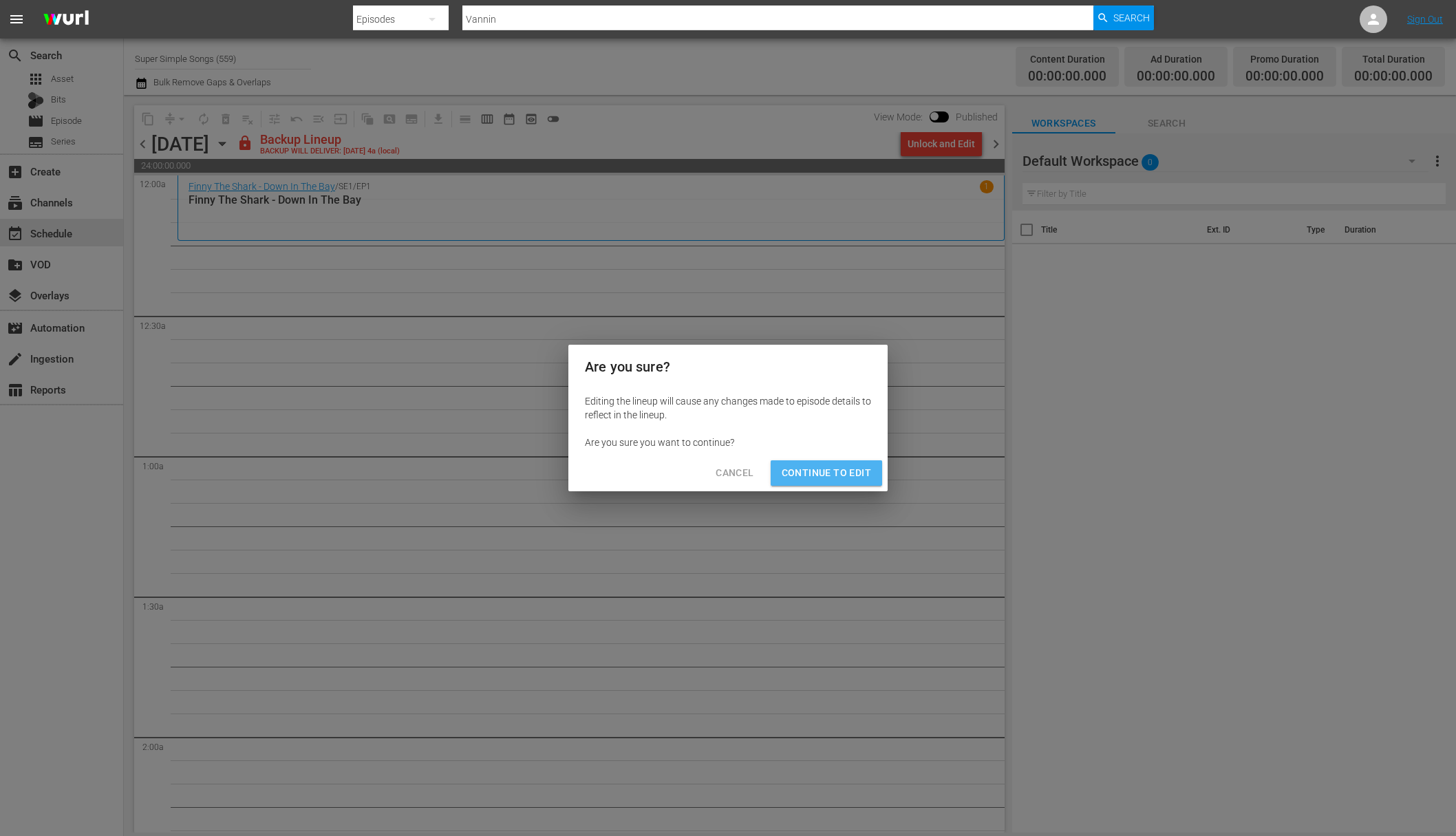
click at [839, 465] on span "Continue to Edit" at bounding box center [826, 473] width 89 height 17
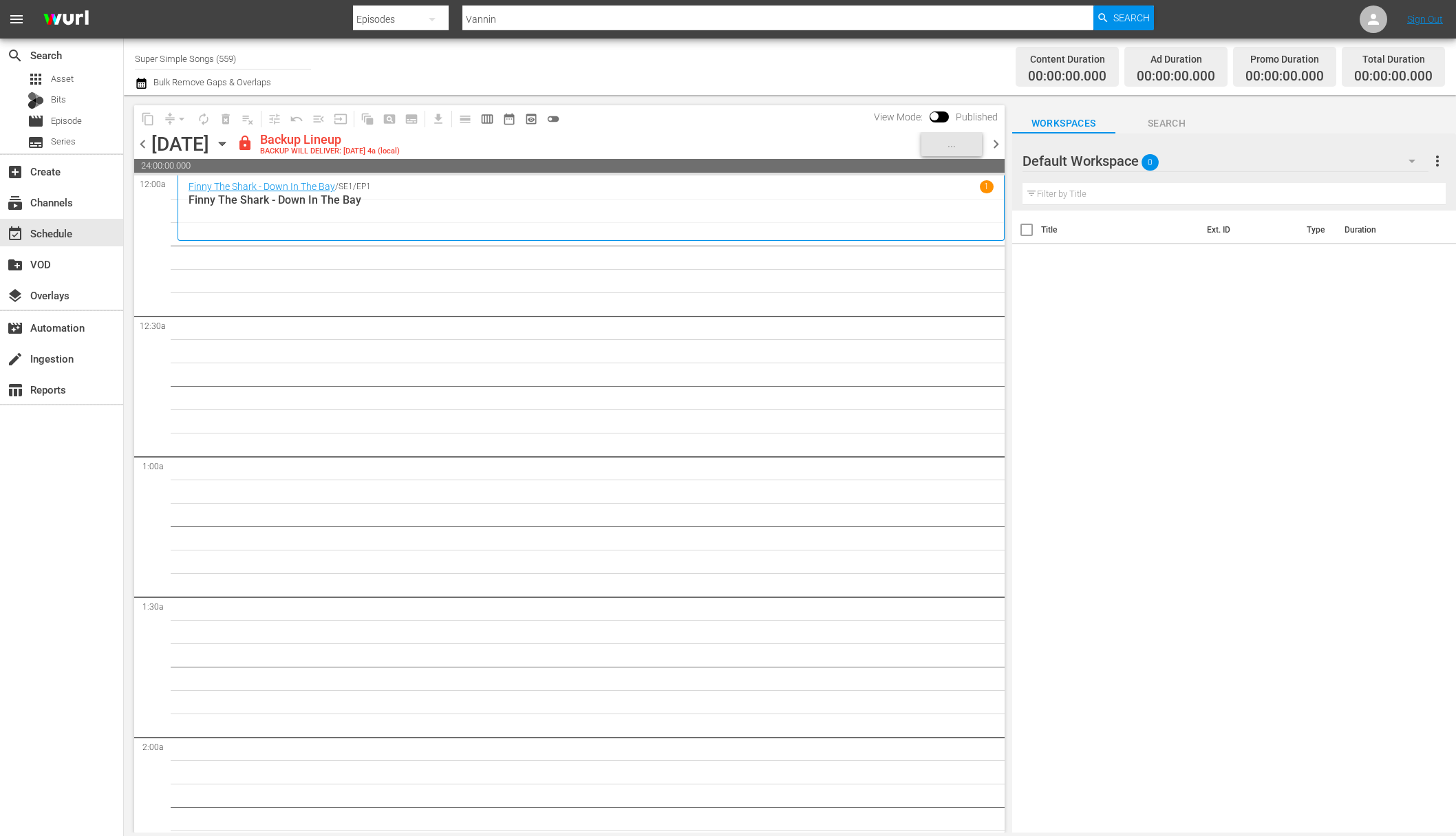
click at [234, 145] on div "Monday, October 6th October 6th" at bounding box center [192, 144] width 82 height 23
click at [230, 144] on icon "button" at bounding box center [222, 144] width 15 height 15
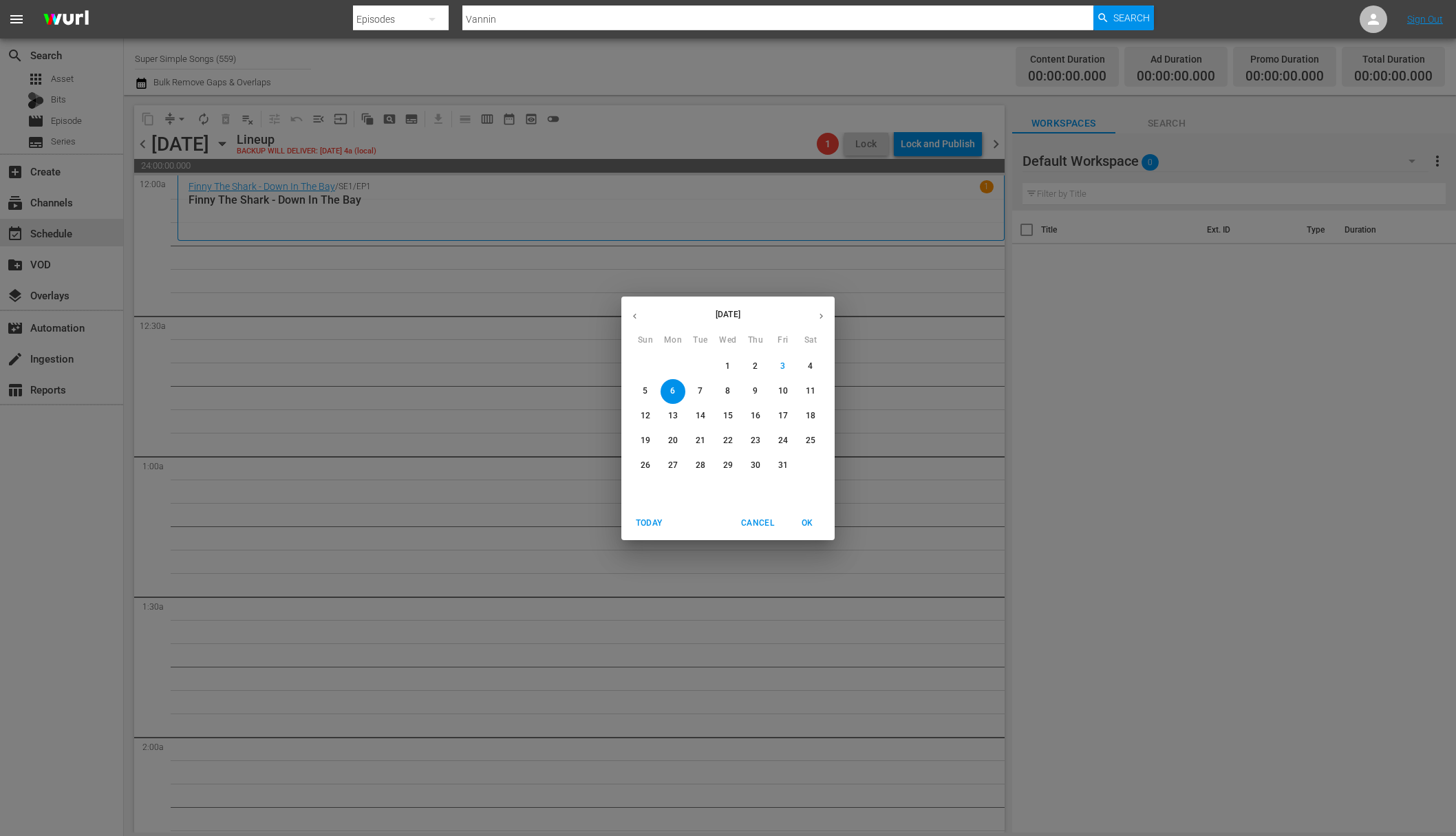
click at [705, 387] on span "7" at bounding box center [700, 391] width 25 height 11
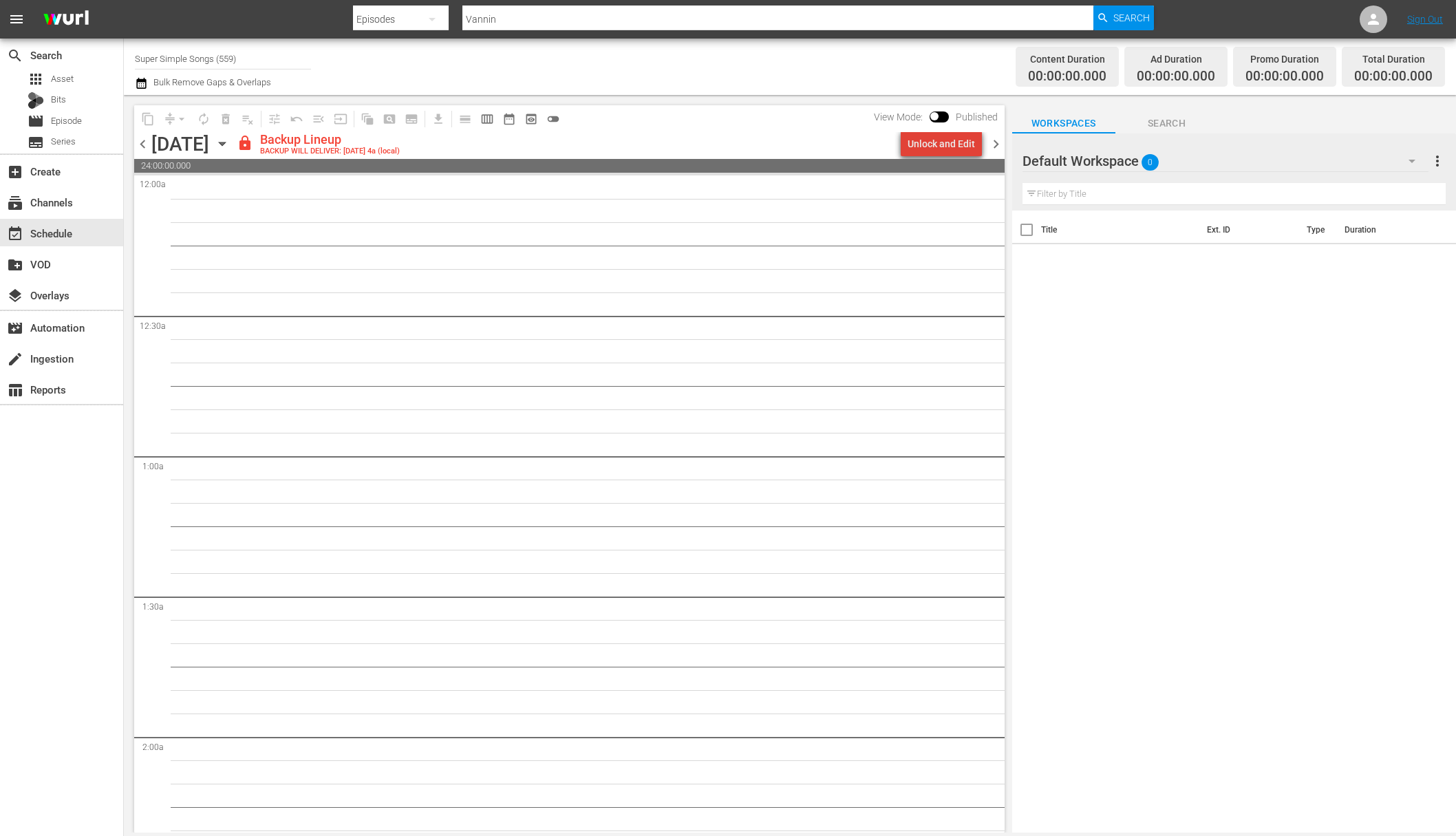
click at [948, 152] on div "Unlock and Edit" at bounding box center [941, 144] width 67 height 25
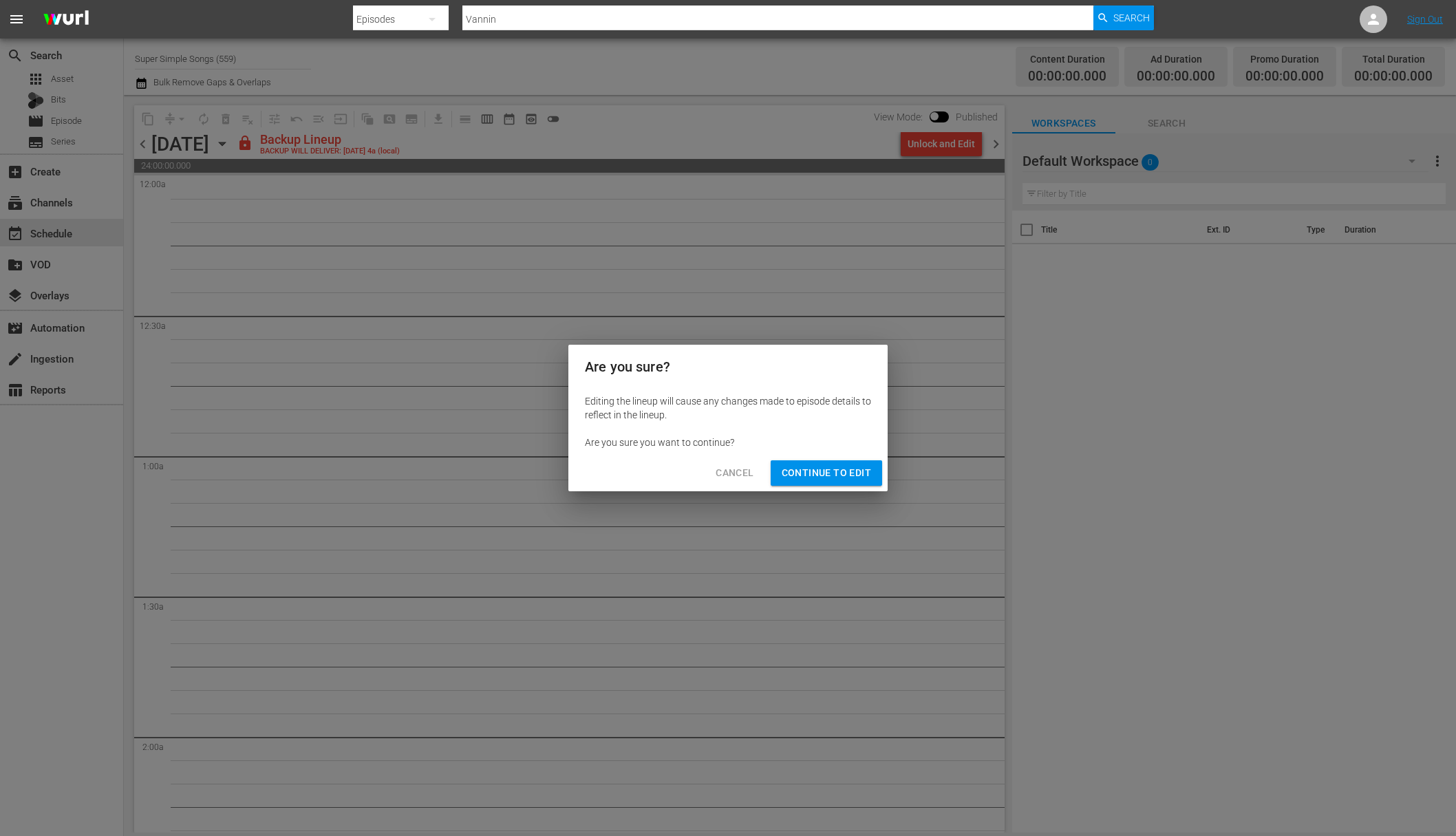
click at [829, 482] on button "Continue to Edit" at bounding box center [827, 473] width 111 height 26
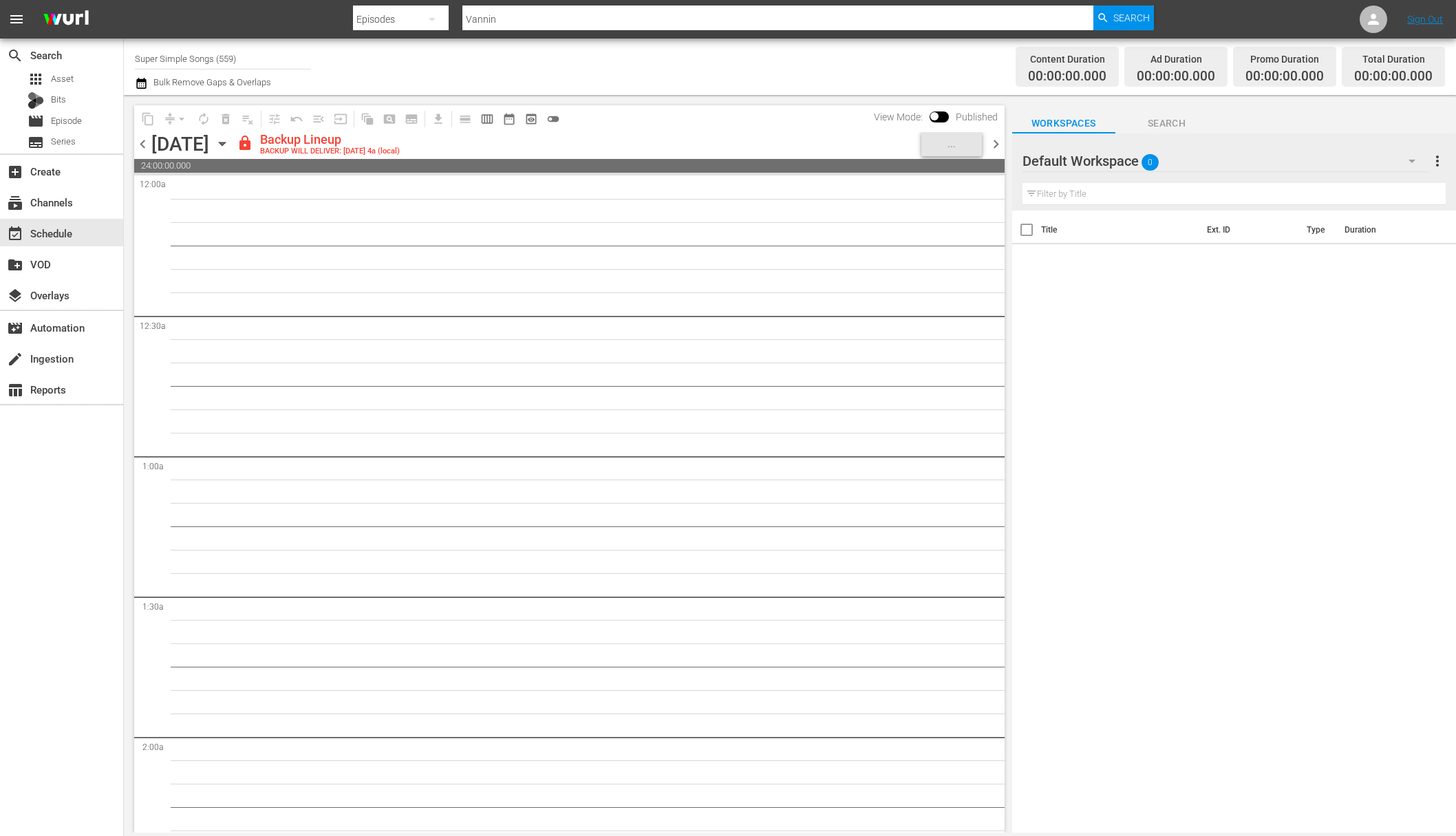
click at [230, 146] on icon "button" at bounding box center [222, 144] width 15 height 15
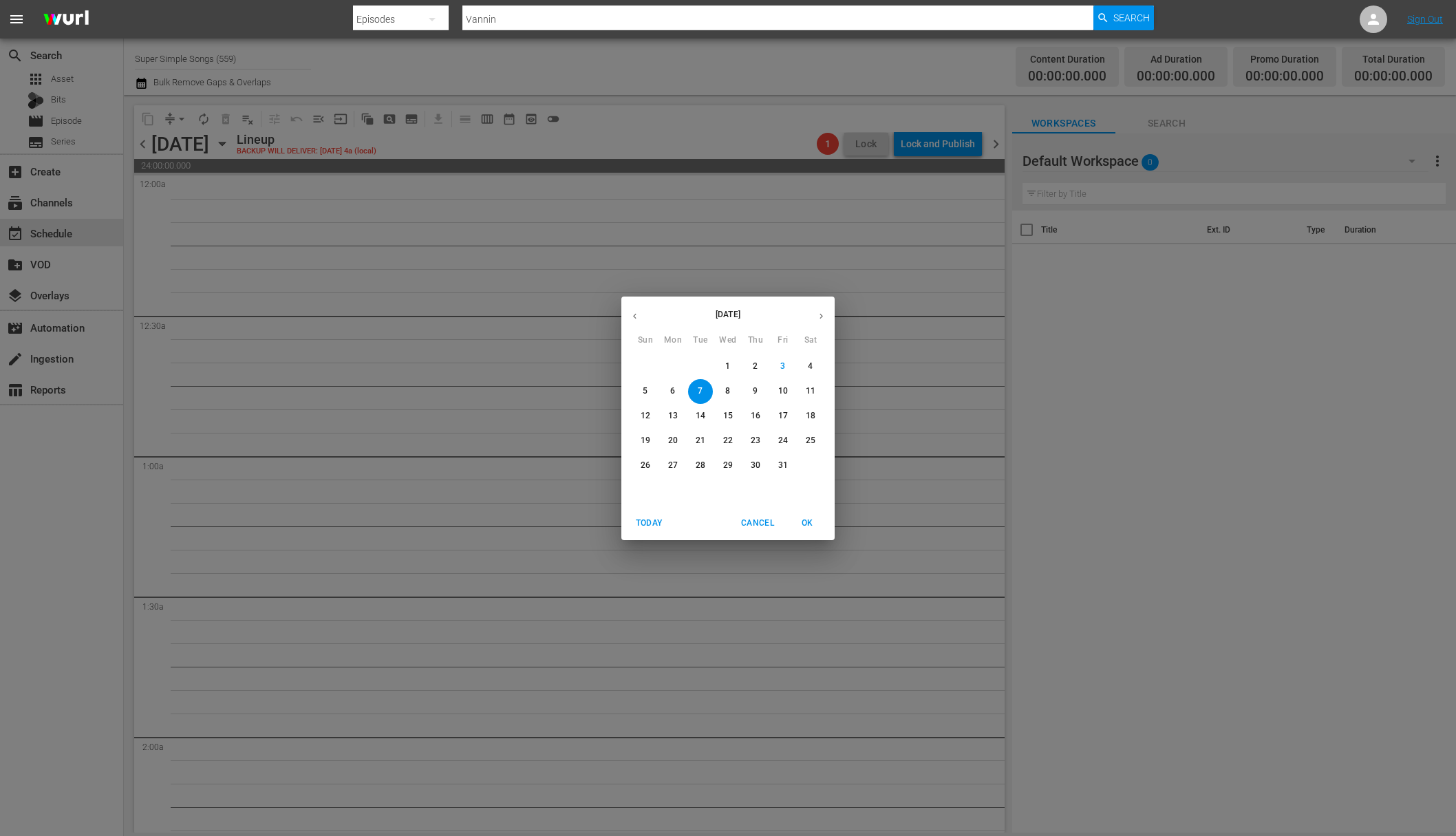
click at [729, 387] on p "8" at bounding box center [727, 391] width 5 height 11
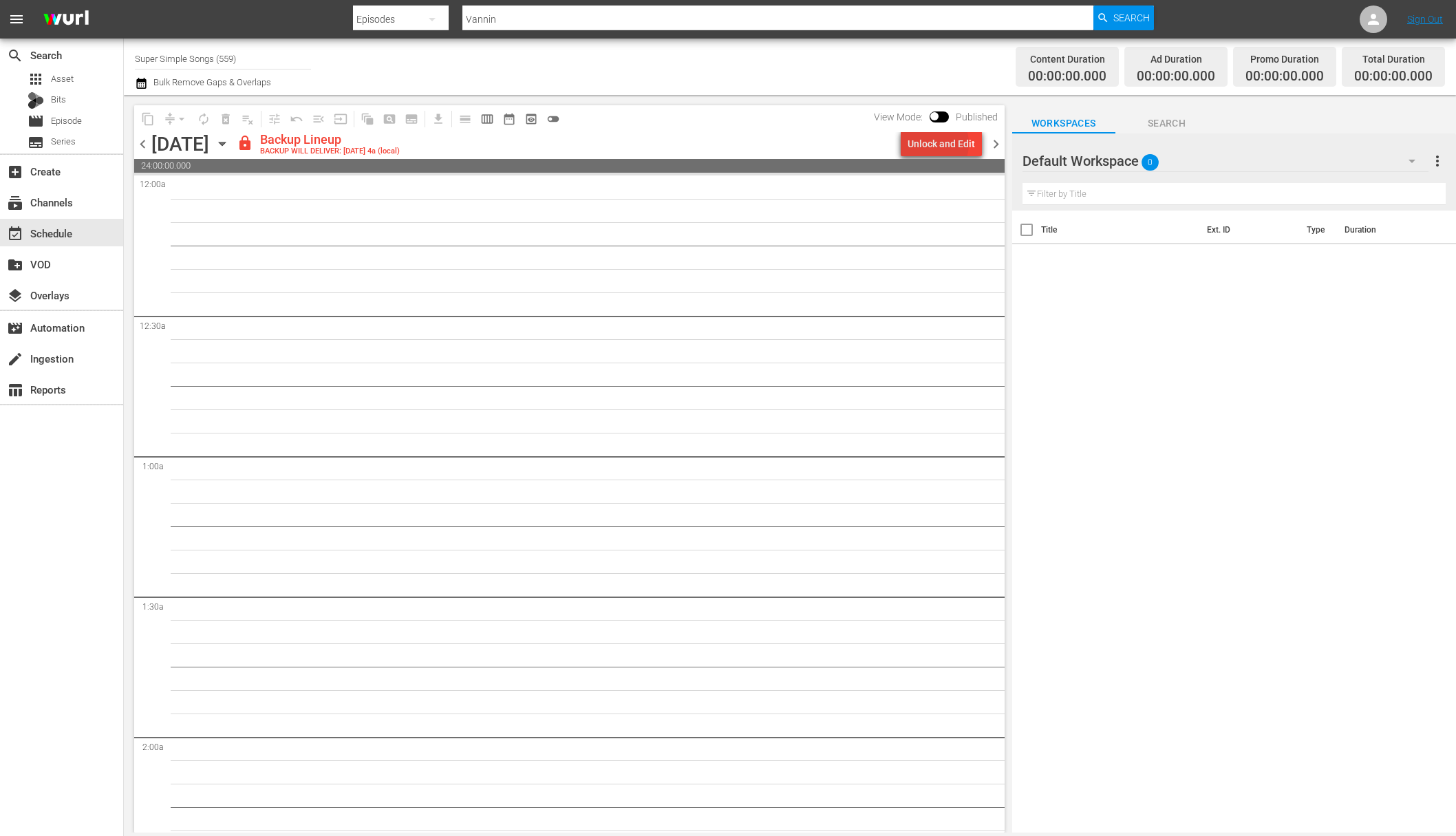
click at [932, 144] on div "Unlock and Edit" at bounding box center [941, 144] width 67 height 25
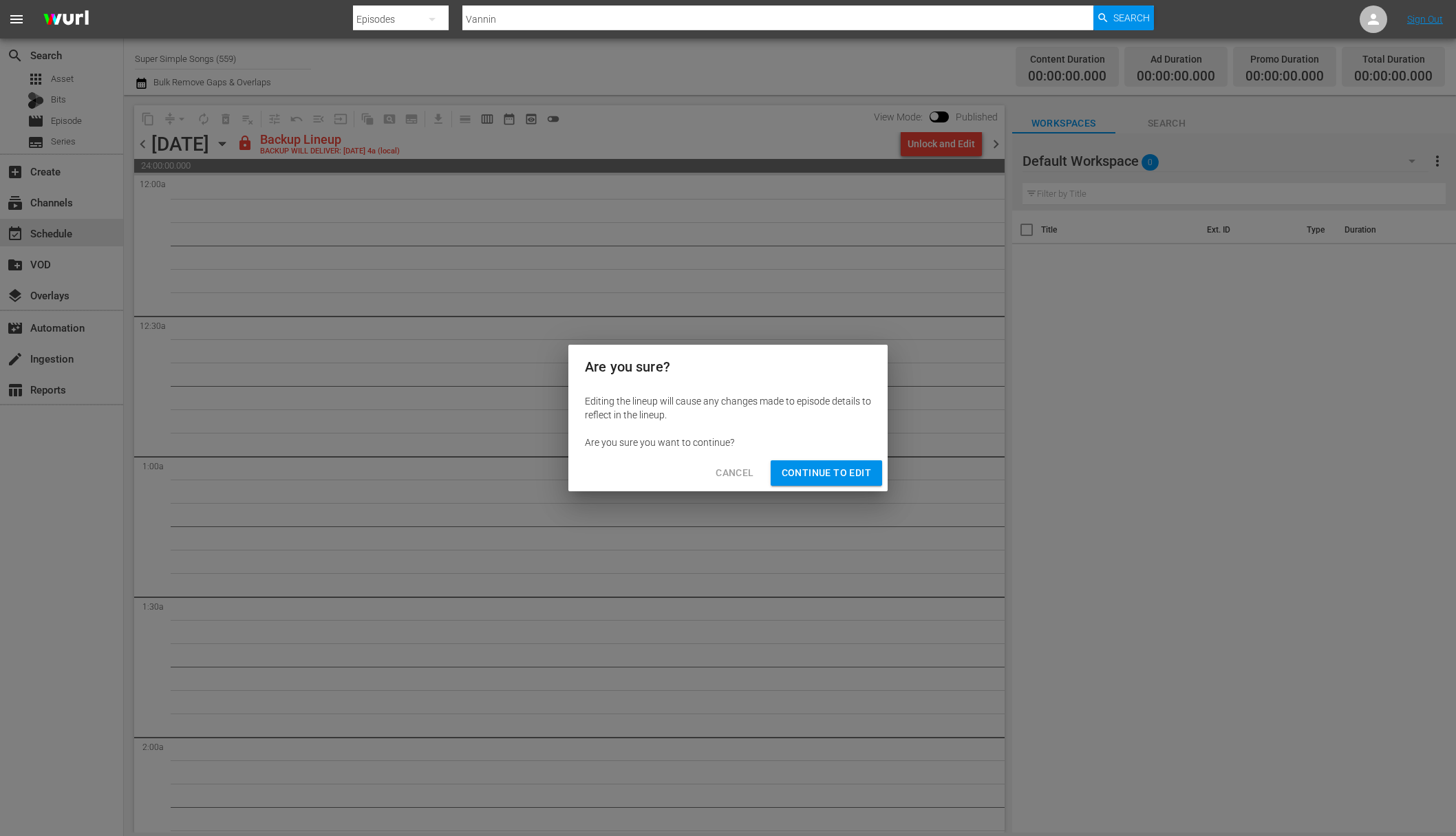
click at [819, 469] on span "Continue to Edit" at bounding box center [826, 473] width 89 height 17
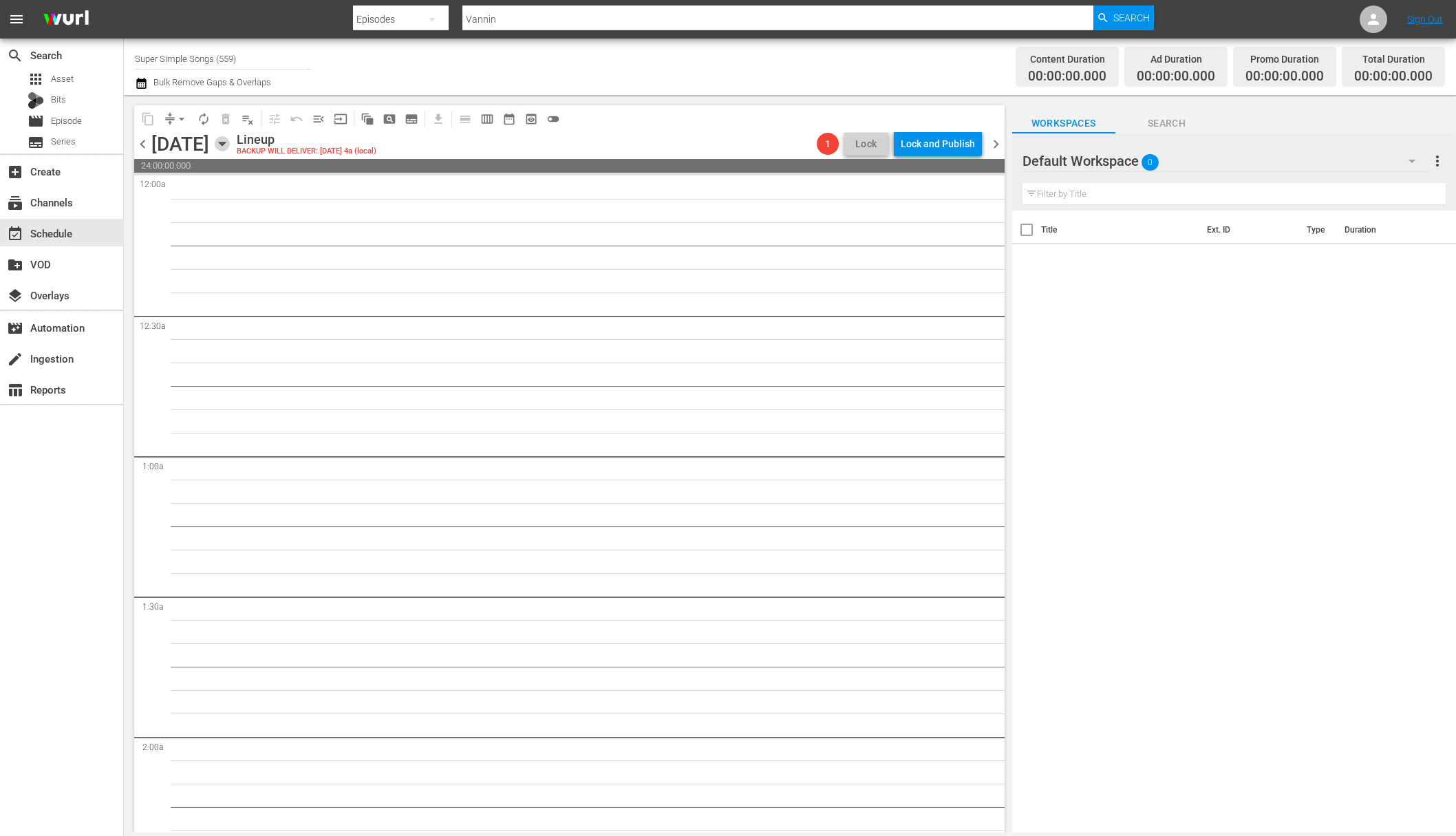
click at [230, 147] on icon "button" at bounding box center [222, 144] width 15 height 15
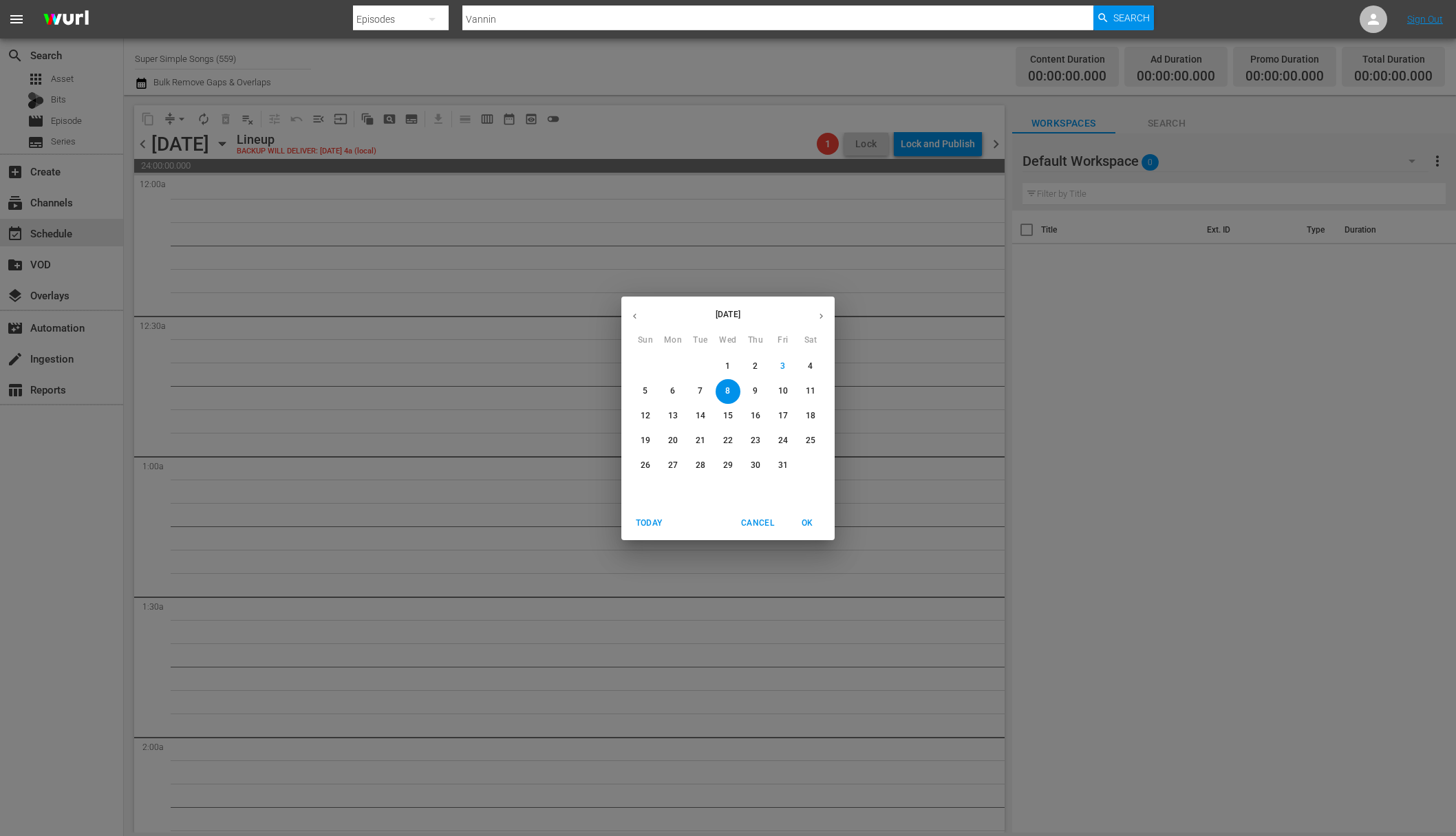
click at [752, 389] on span "9" at bounding box center [755, 391] width 25 height 11
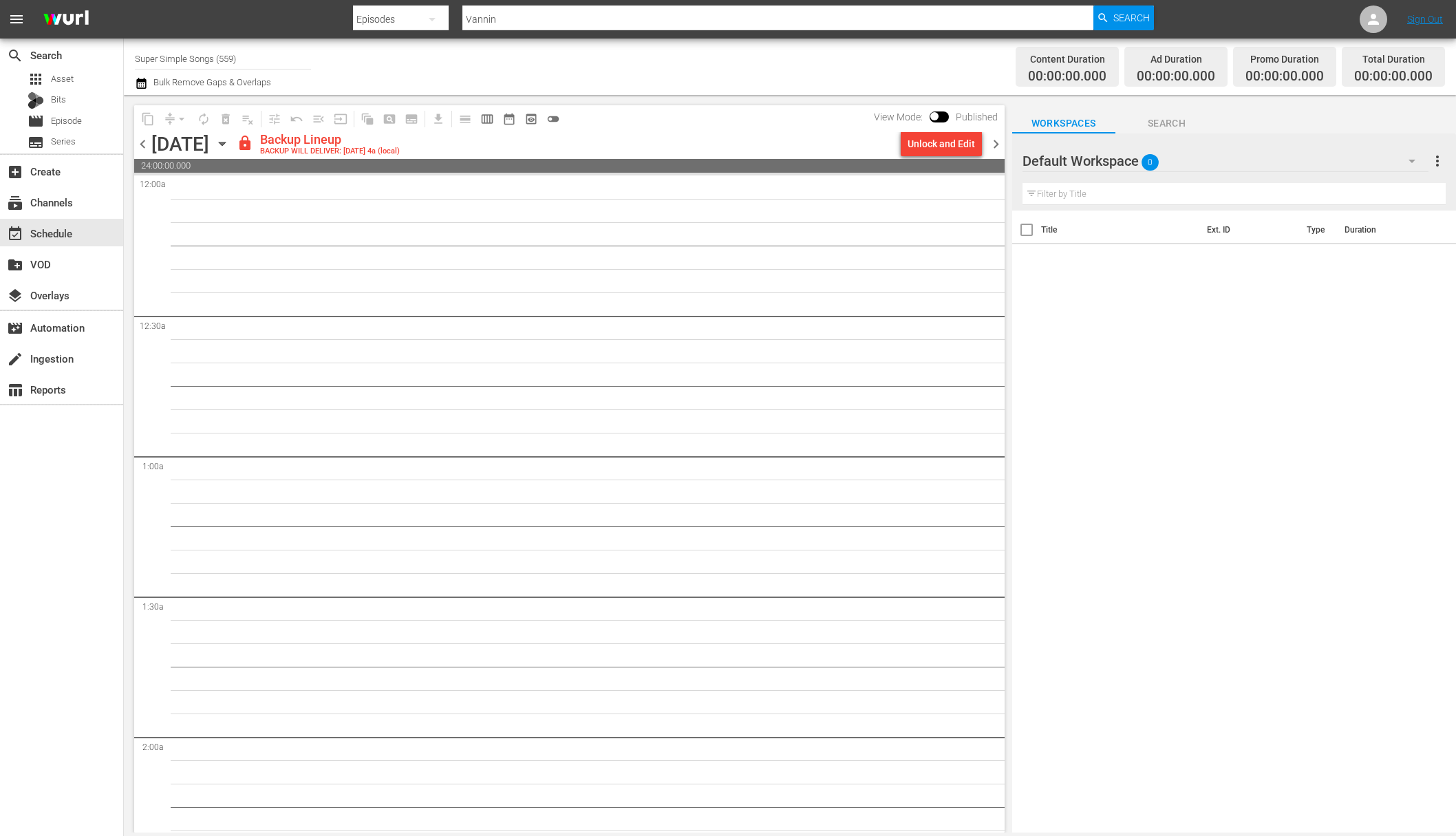
click at [951, 129] on div "content_copy compress arrow_drop_down autorenew_outlined delete_forever_outline…" at bounding box center [569, 119] width 870 height 27
click at [949, 139] on div "Unlock and Edit" at bounding box center [941, 144] width 67 height 25
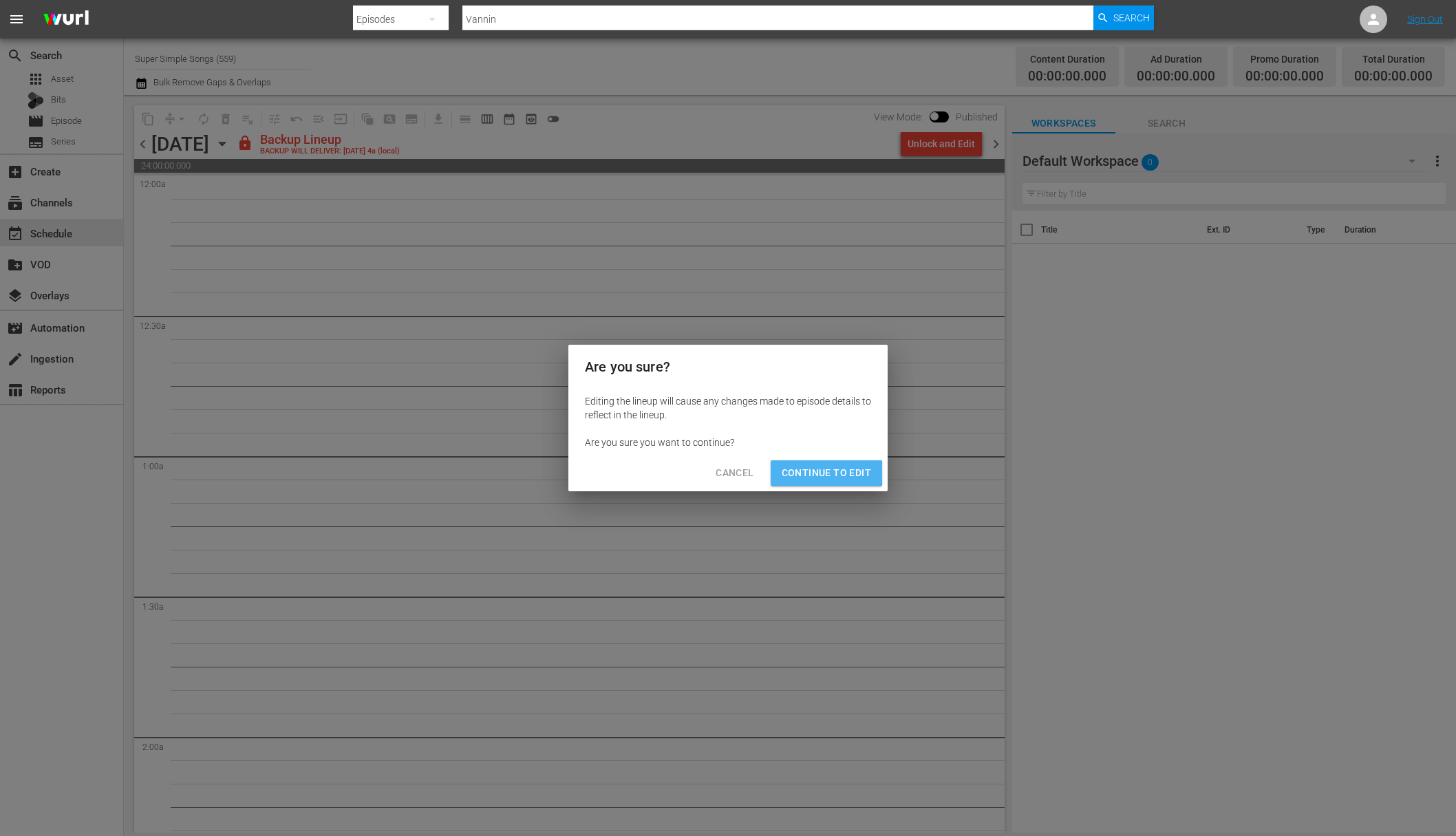
click at [827, 473] on span "Continue to Edit" at bounding box center [826, 473] width 89 height 17
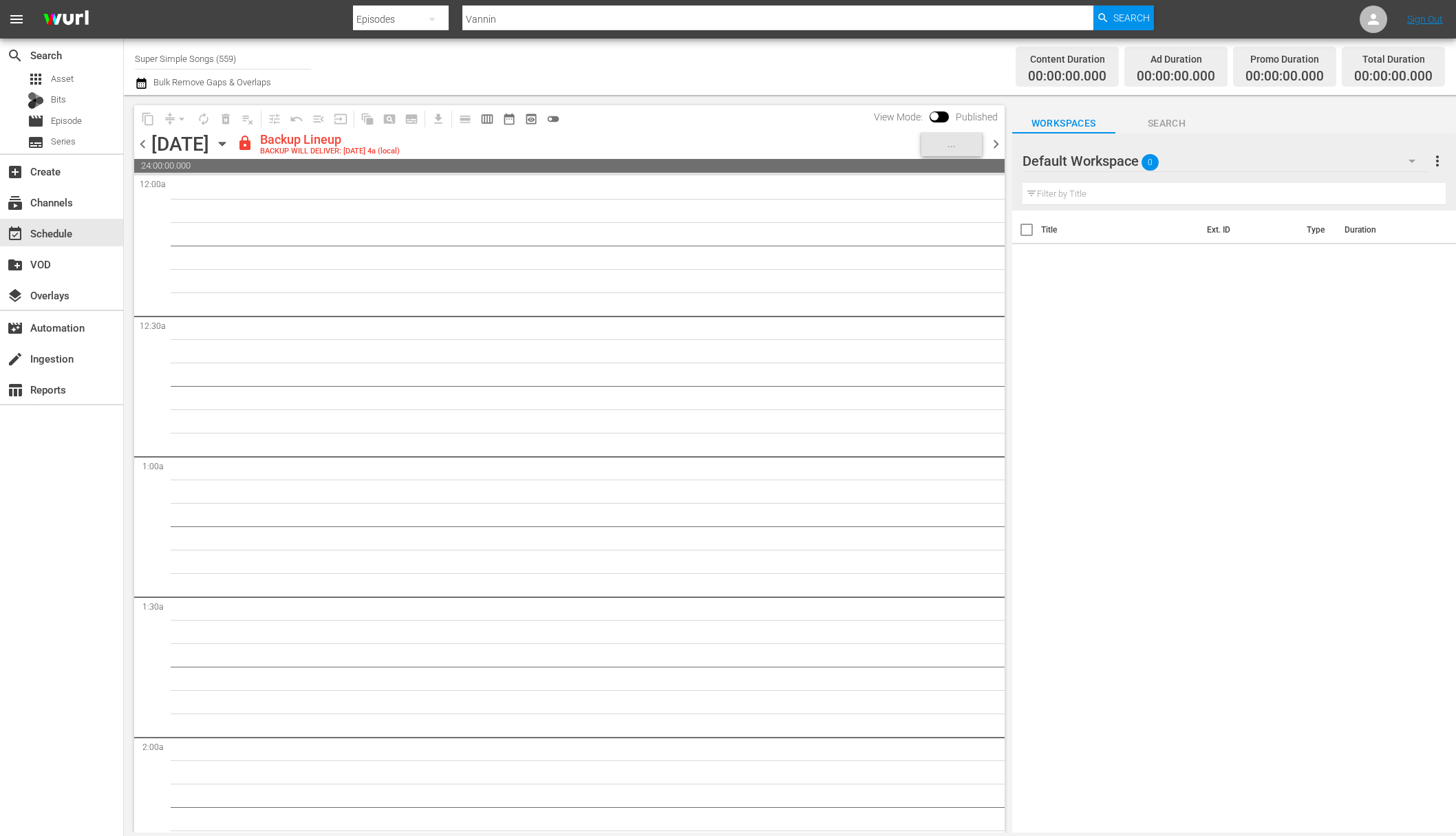
click at [230, 140] on icon "button" at bounding box center [222, 144] width 15 height 15
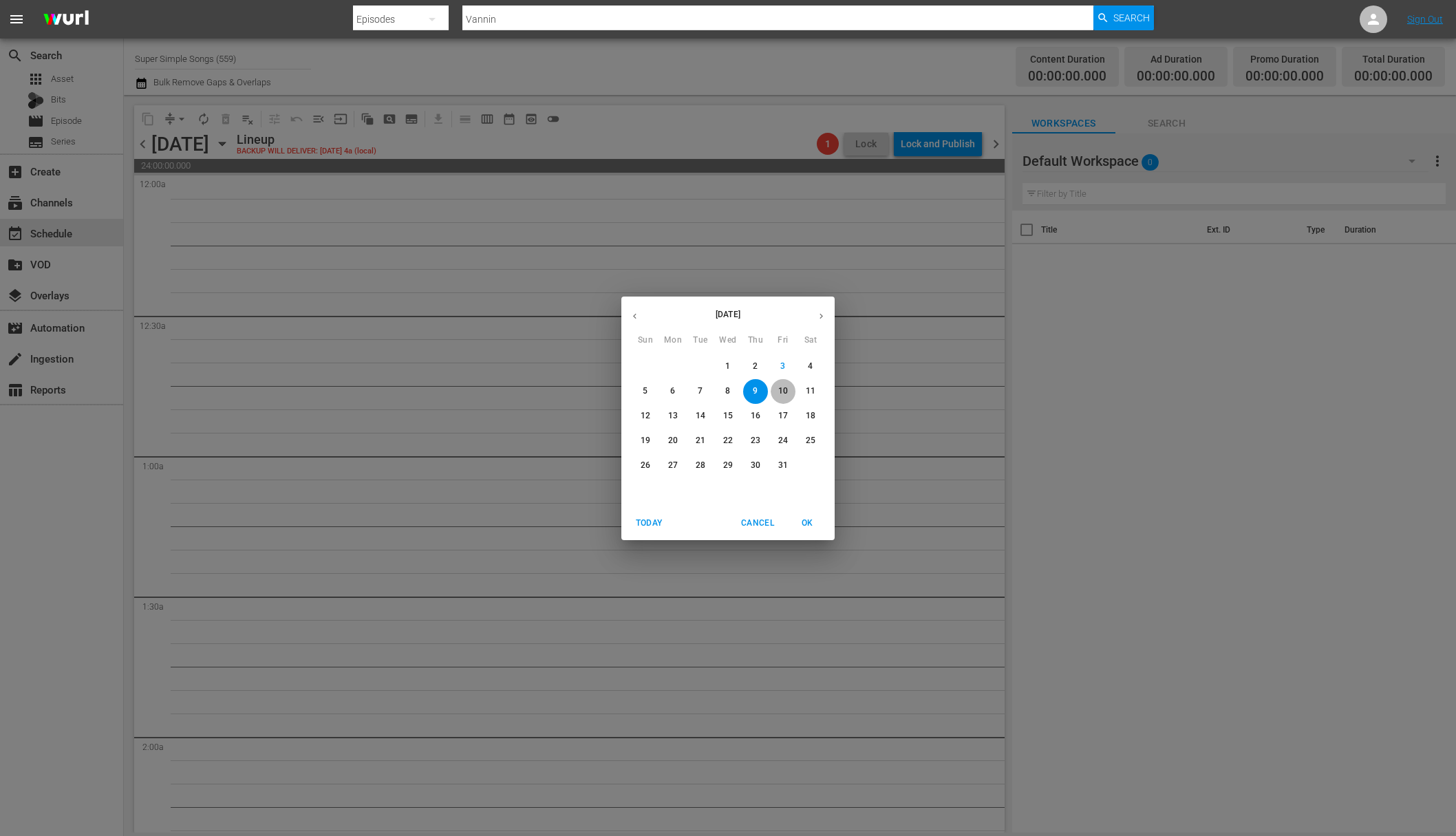
click at [790, 384] on button "10" at bounding box center [783, 392] width 25 height 25
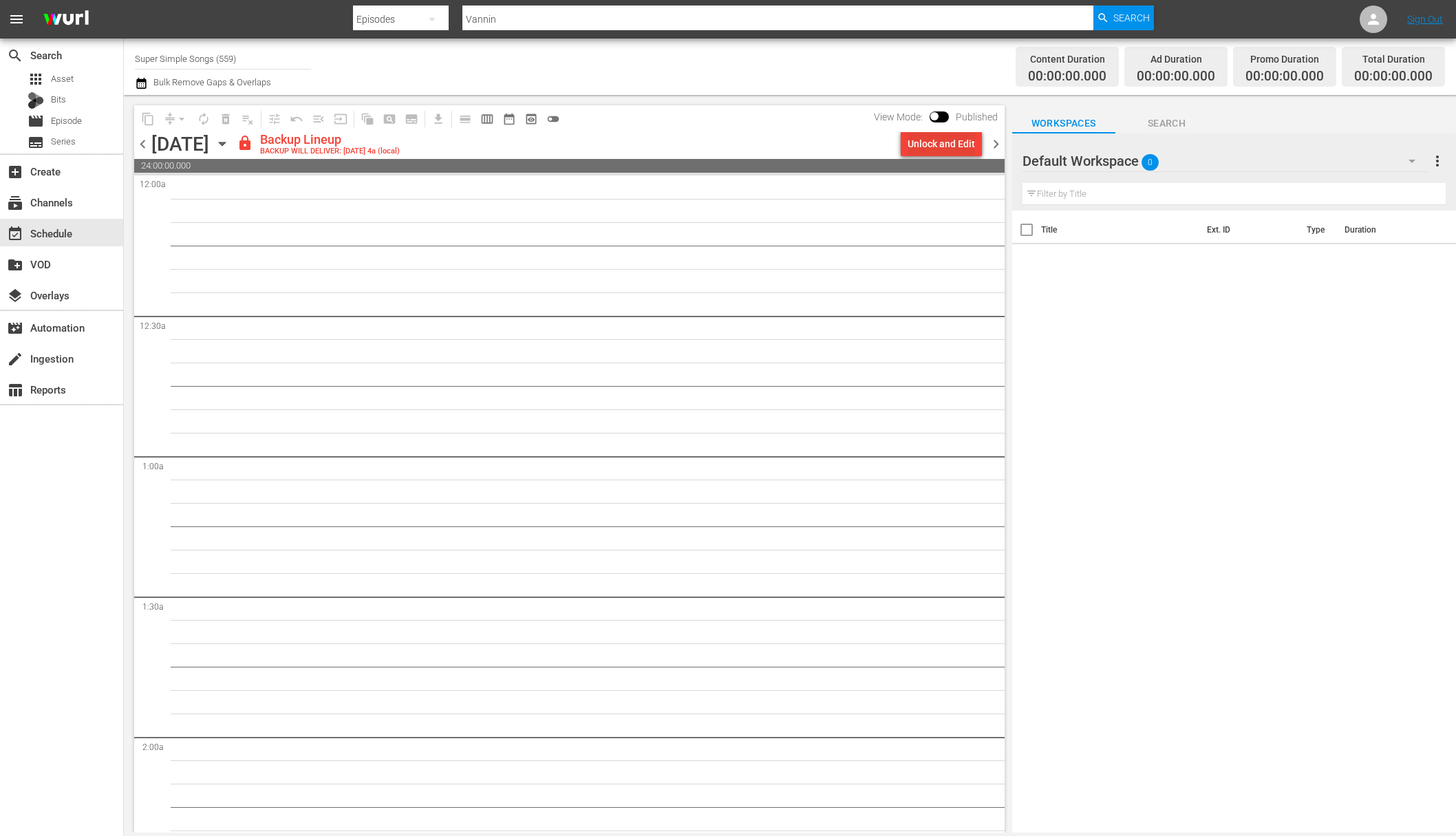
click at [957, 152] on div "Unlock and Edit" at bounding box center [941, 144] width 67 height 25
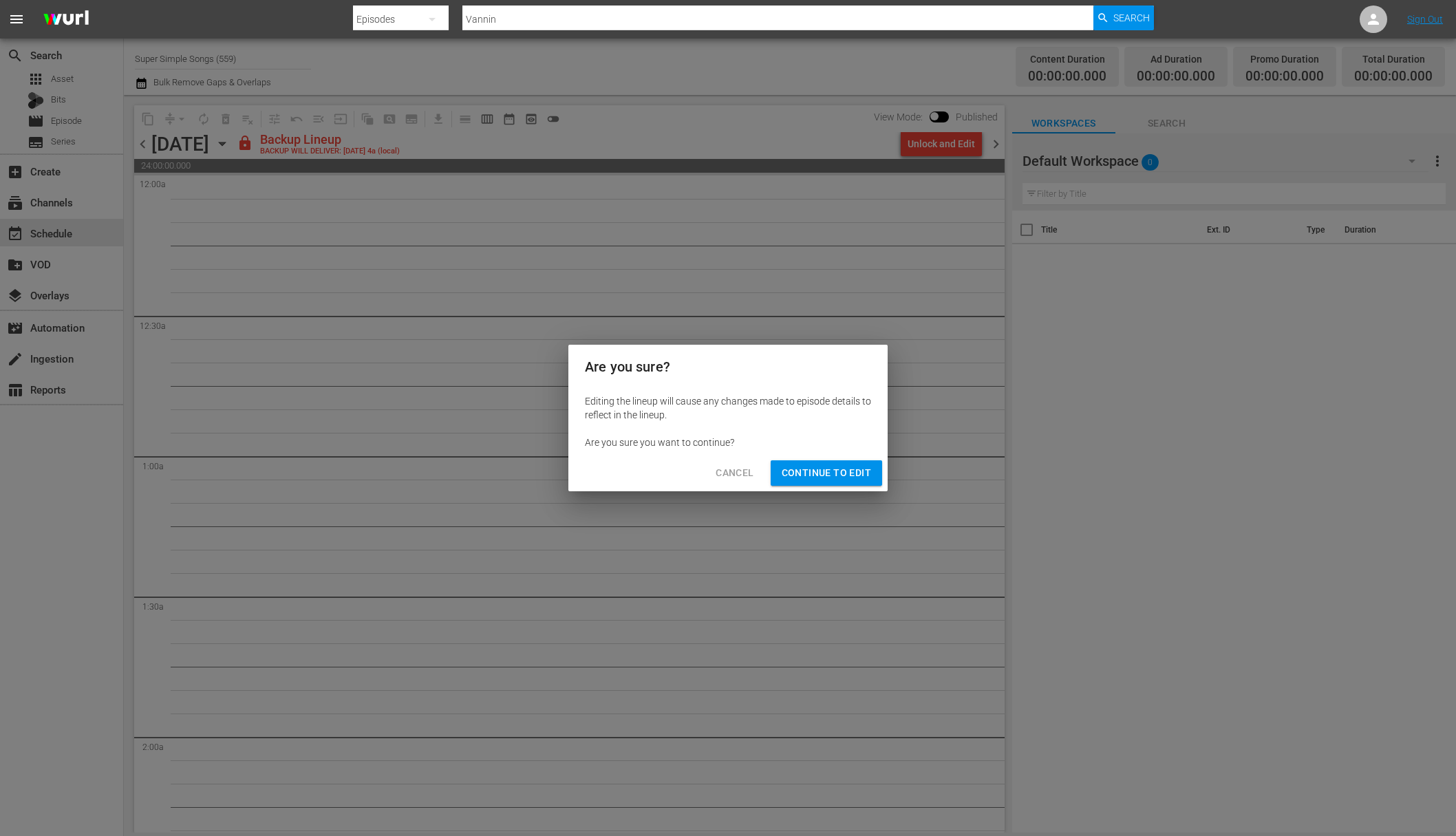
click at [817, 477] on span "Continue to Edit" at bounding box center [826, 473] width 89 height 17
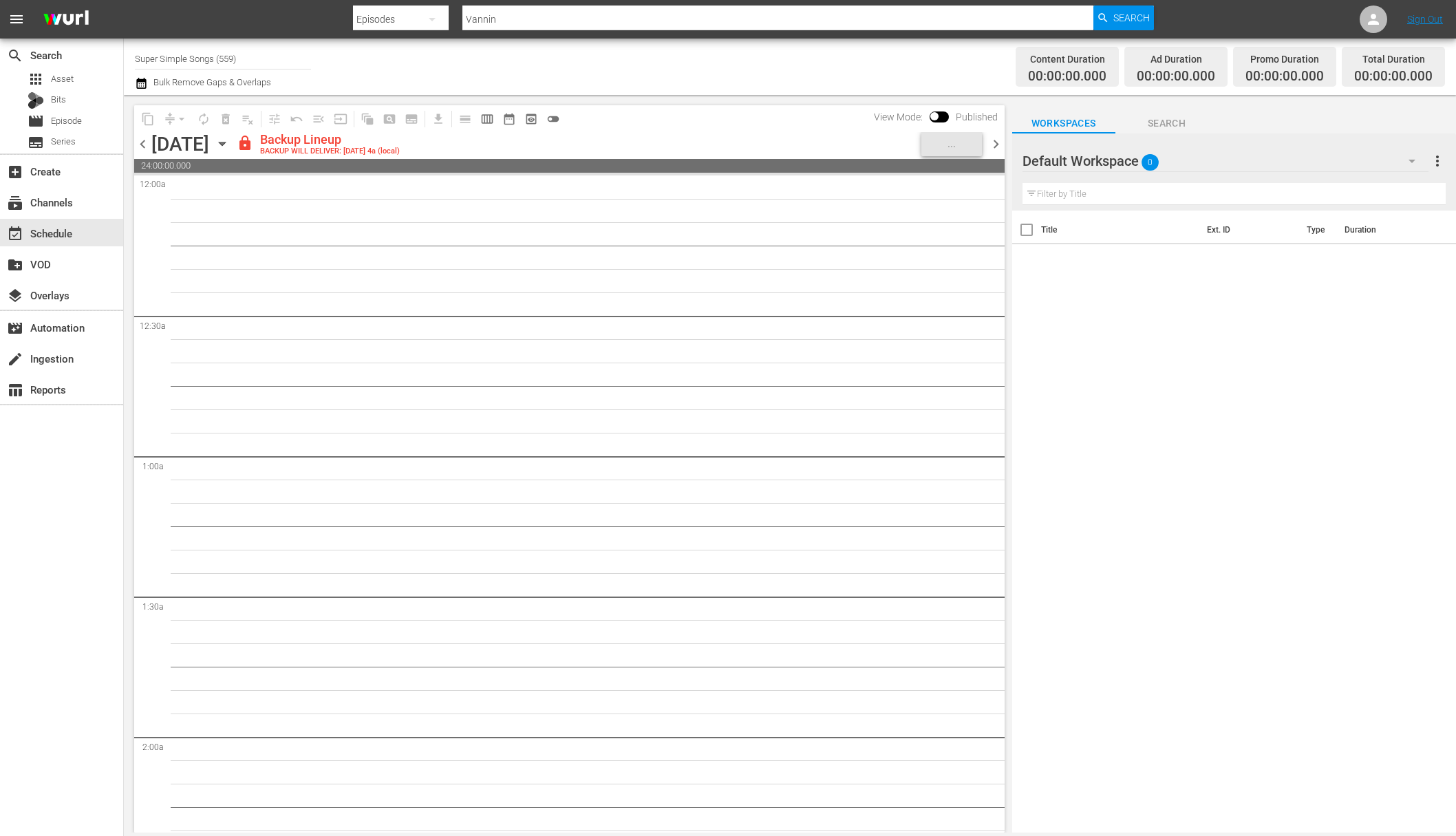
click at [230, 140] on icon "button" at bounding box center [222, 144] width 15 height 15
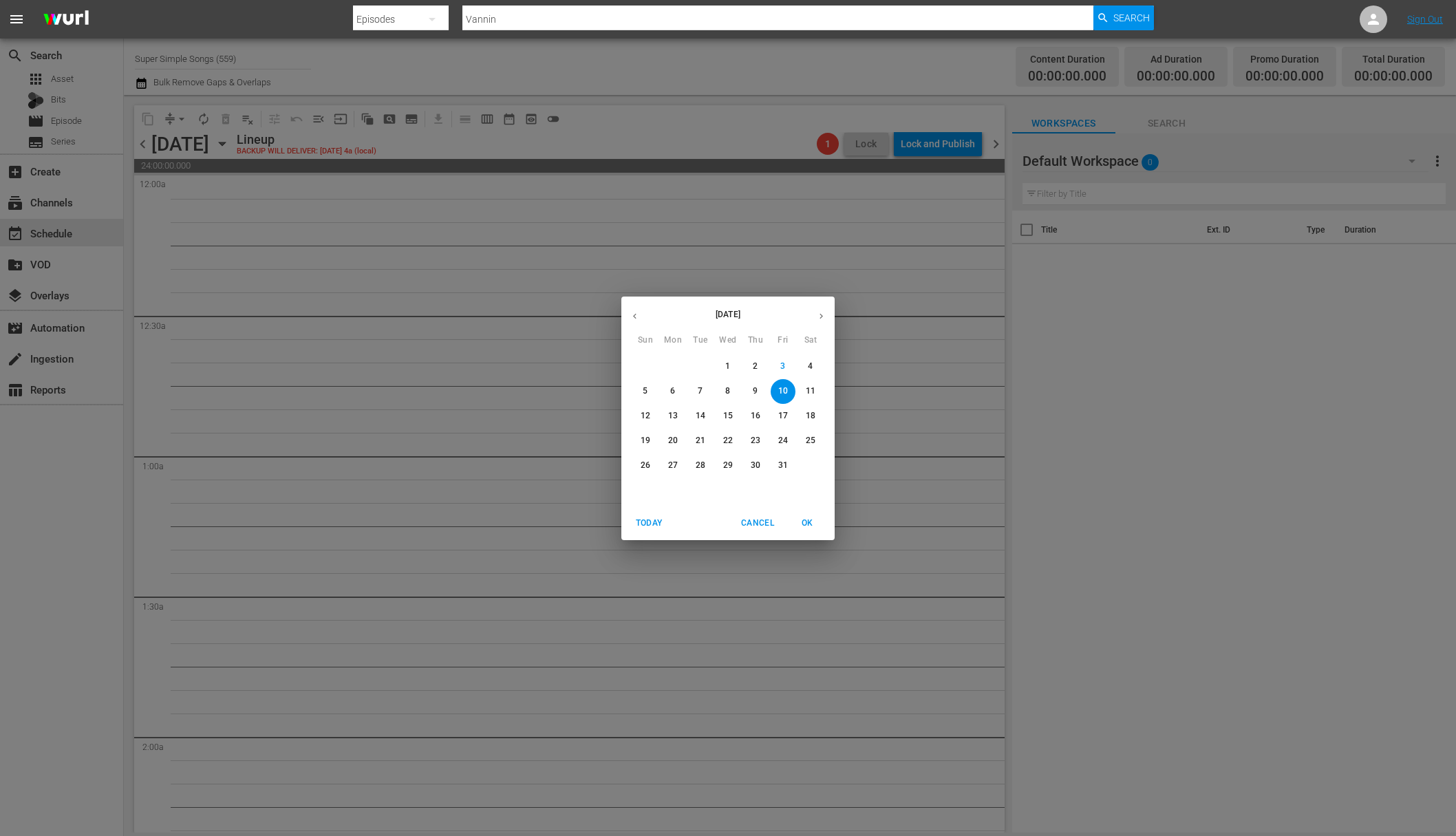
click at [816, 394] on span "11" at bounding box center [810, 391] width 25 height 11
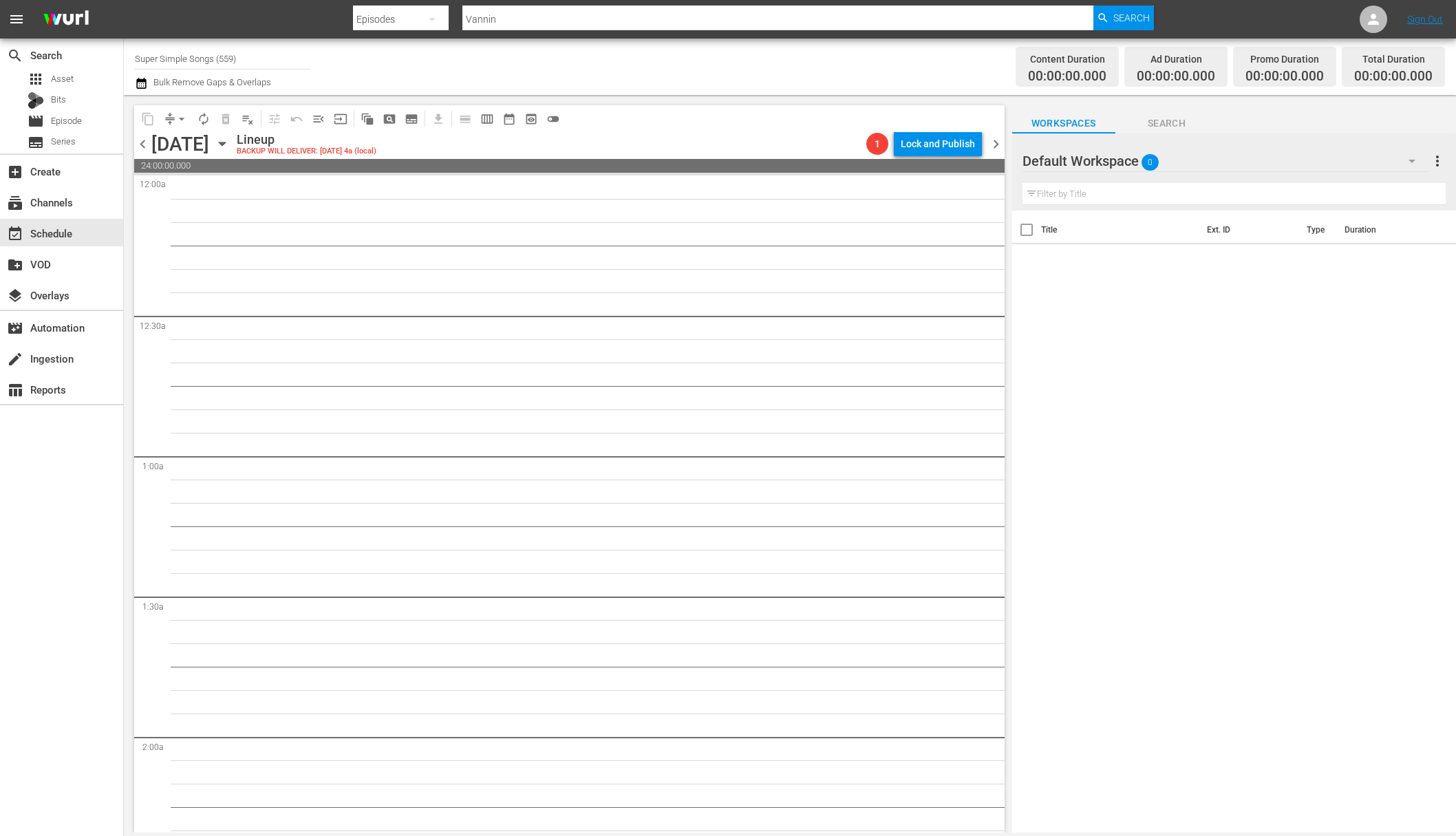
click at [230, 142] on icon "button" at bounding box center [222, 144] width 15 height 15
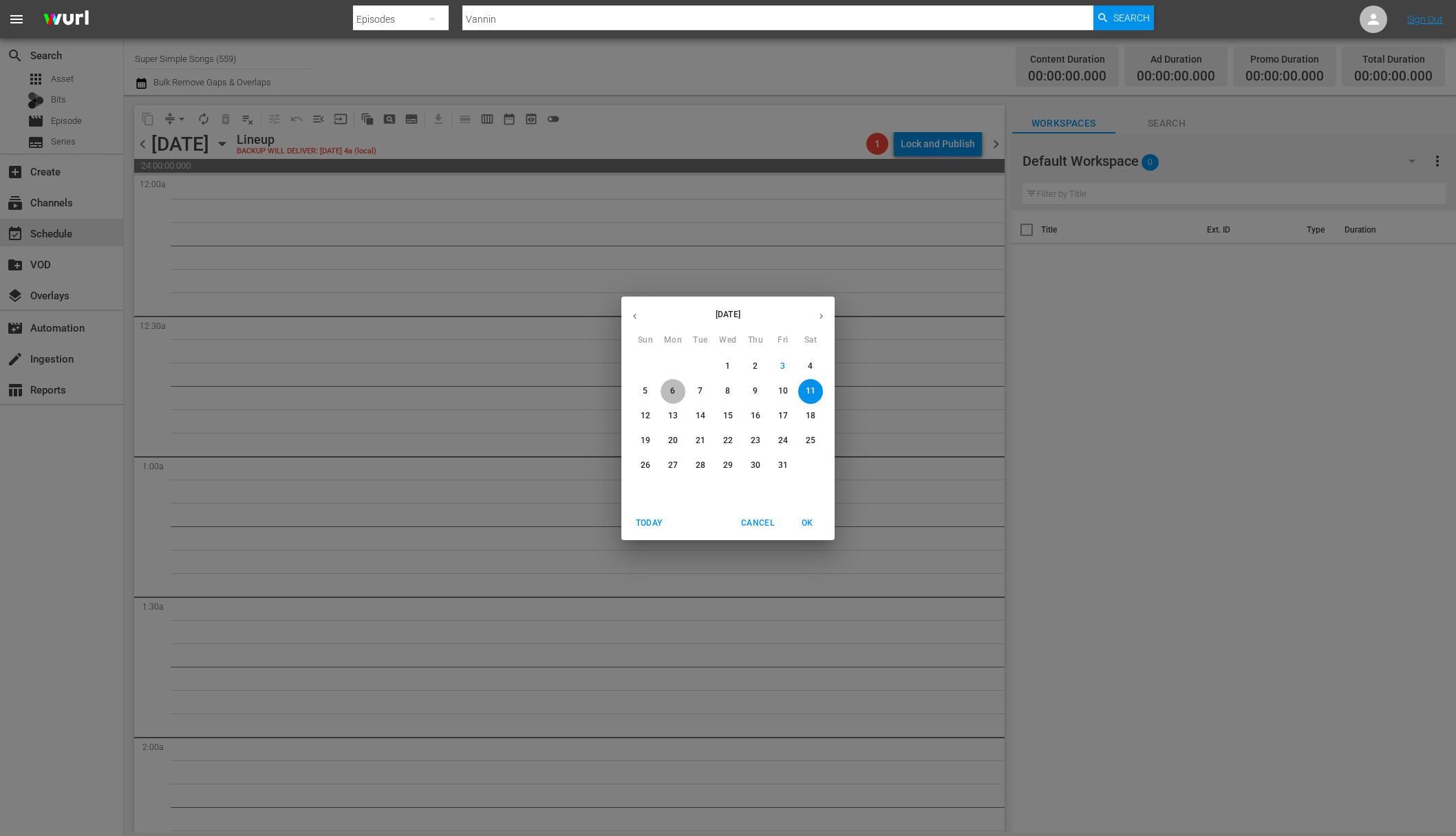
click at [673, 386] on p "6" at bounding box center [672, 391] width 5 height 11
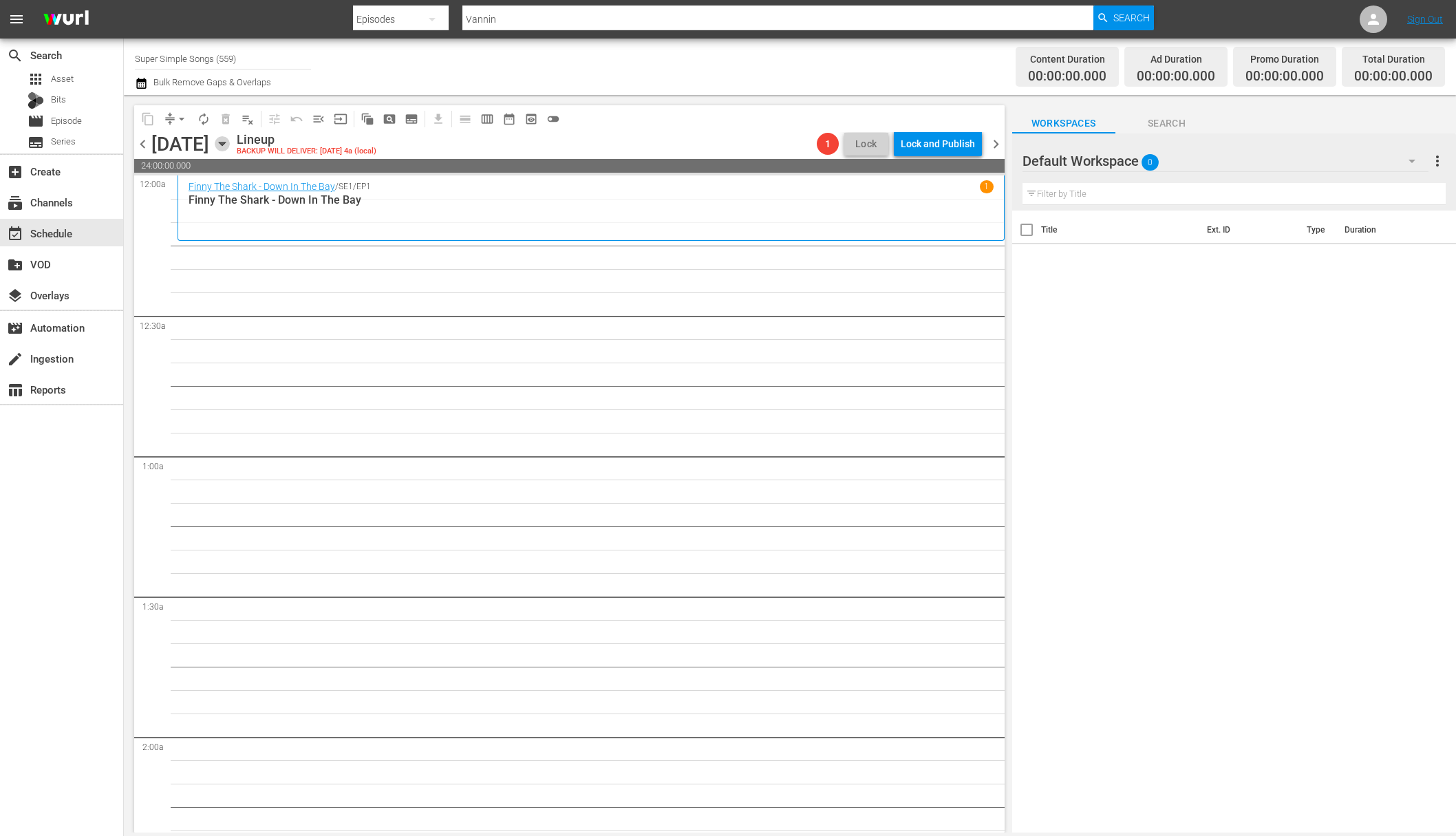
click at [230, 142] on icon "button" at bounding box center [222, 144] width 15 height 15
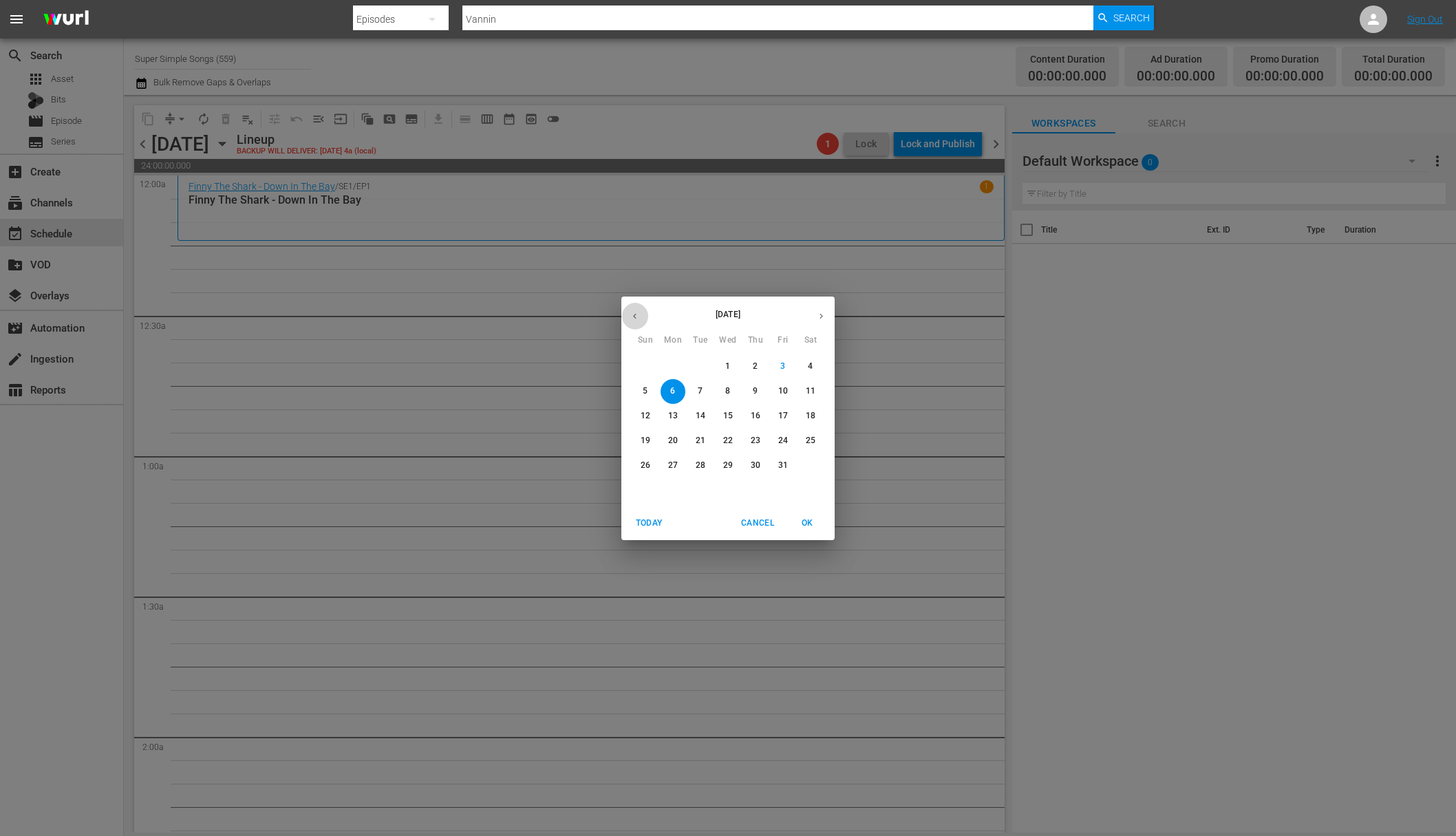
click at [635, 314] on icon "button" at bounding box center [634, 316] width 4 height 6
click at [677, 443] on p "22" at bounding box center [672, 441] width 9 height 11
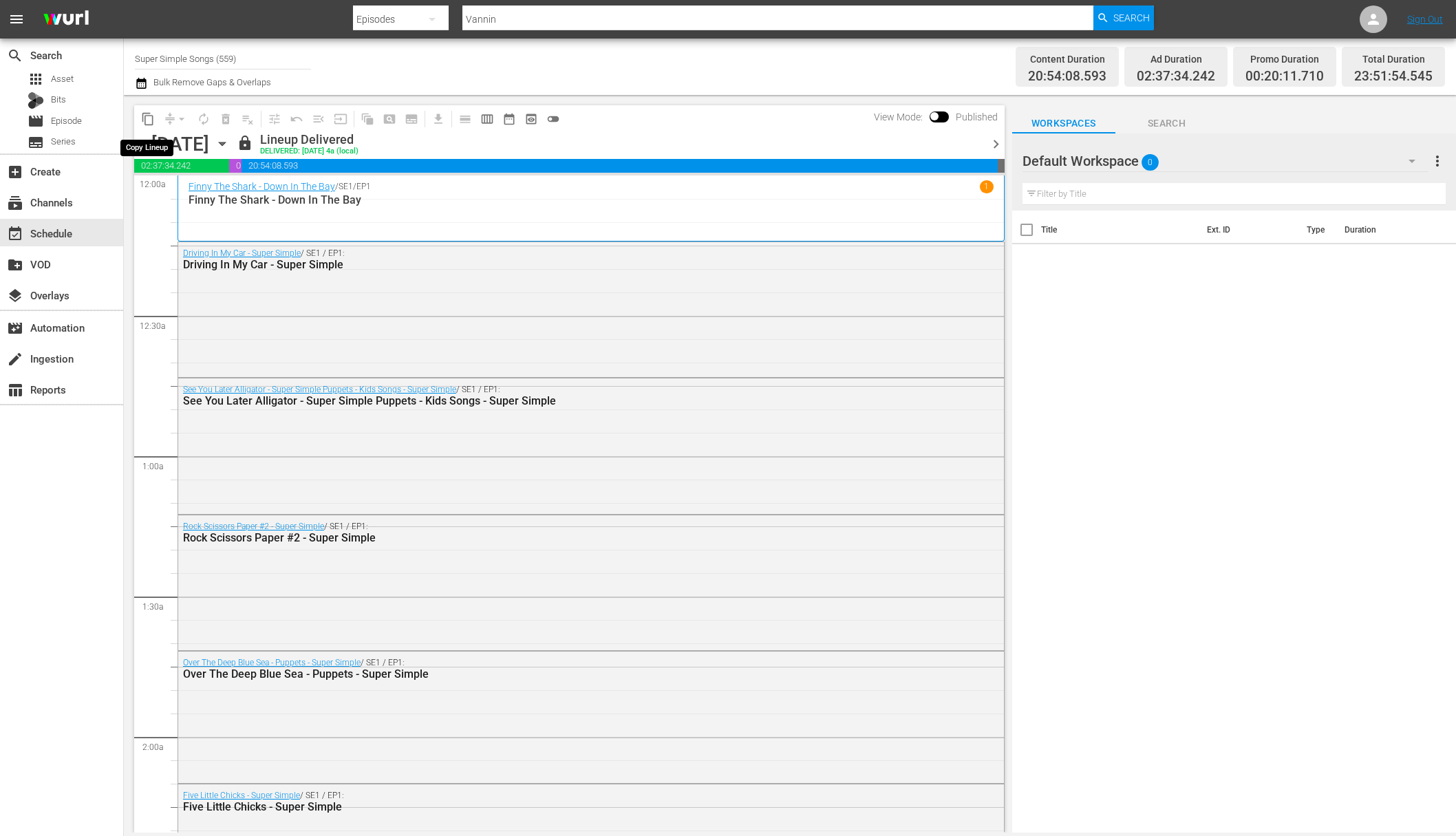
click at [144, 121] on span "content_copy" at bounding box center [147, 119] width 14 height 14
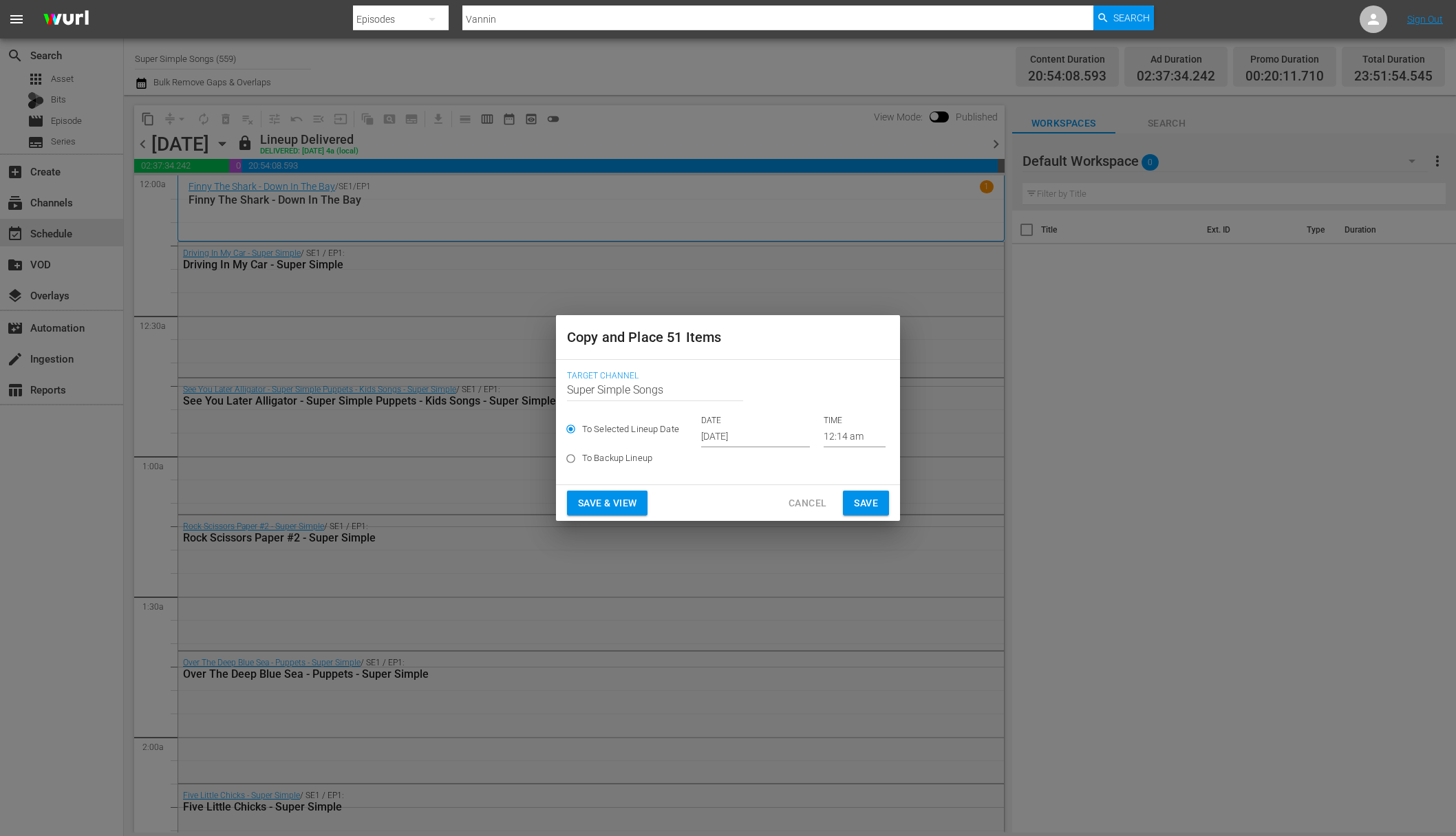
click at [714, 434] on input "Oct 5th 2025" at bounding box center [755, 437] width 109 height 21
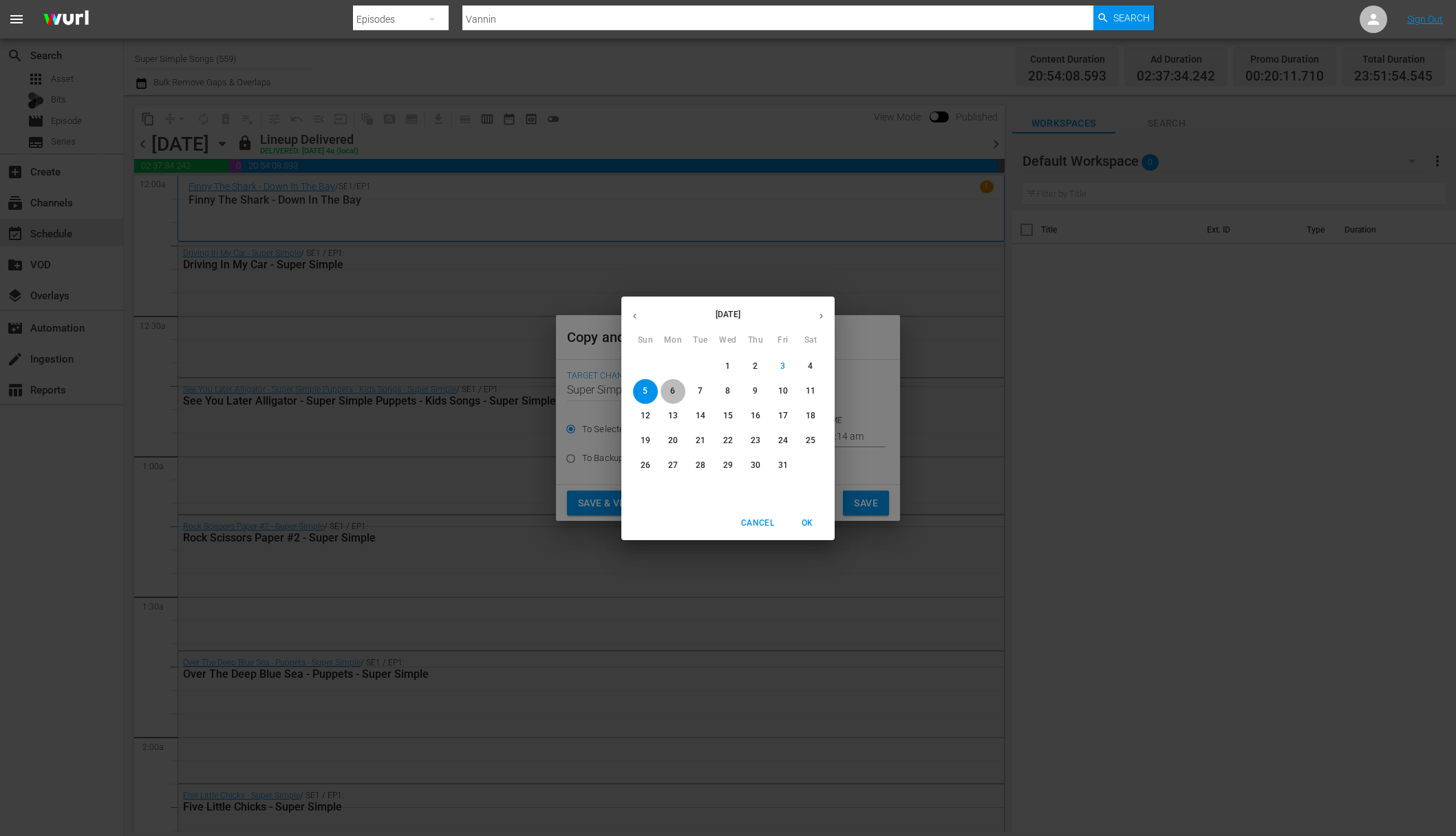
click at [677, 394] on span "6" at bounding box center [673, 391] width 25 height 11
type input "Oct 6th 2025"
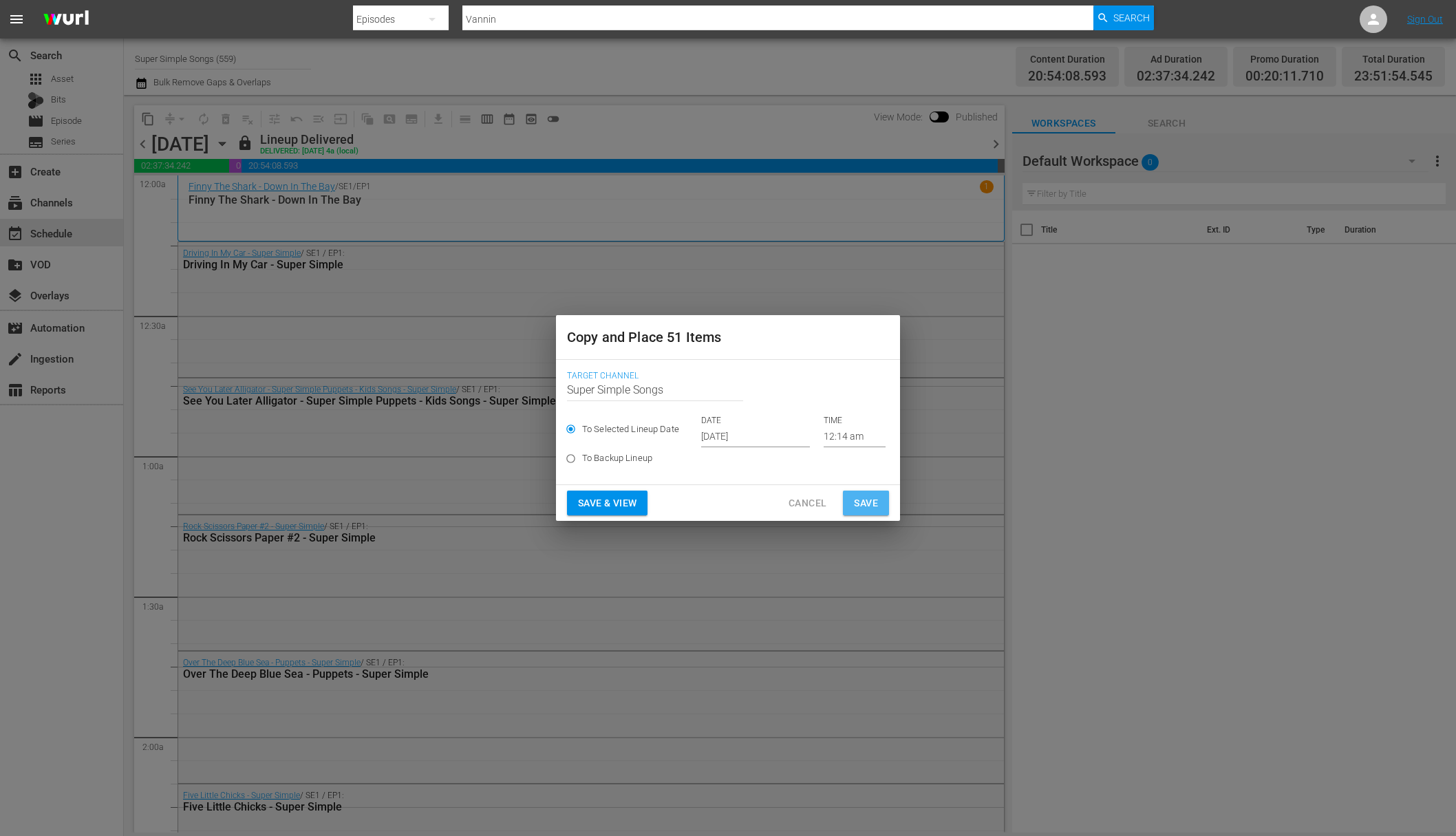
click at [855, 505] on span "Save" at bounding box center [866, 504] width 24 height 17
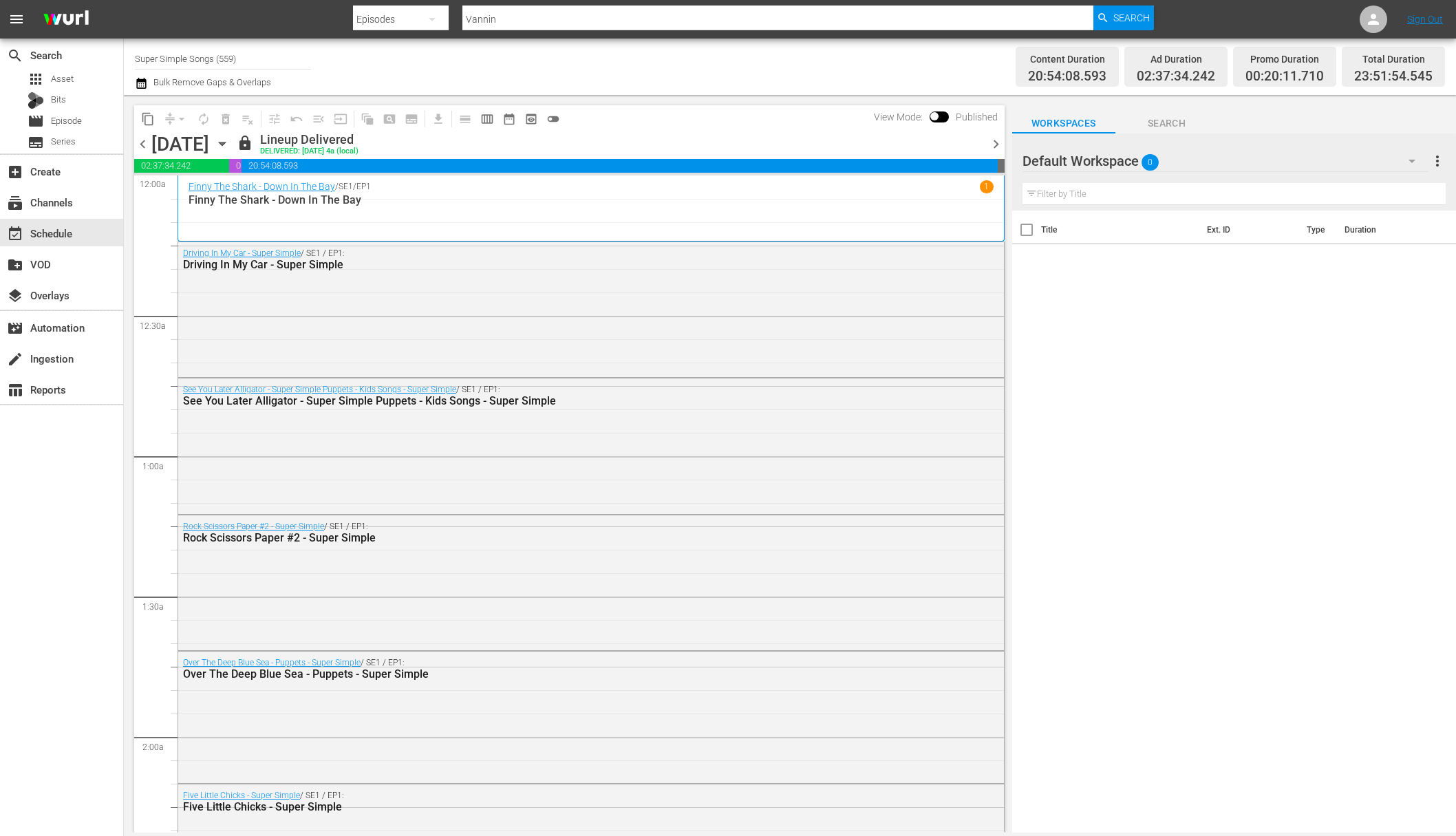
click at [230, 137] on icon "button" at bounding box center [222, 144] width 15 height 15
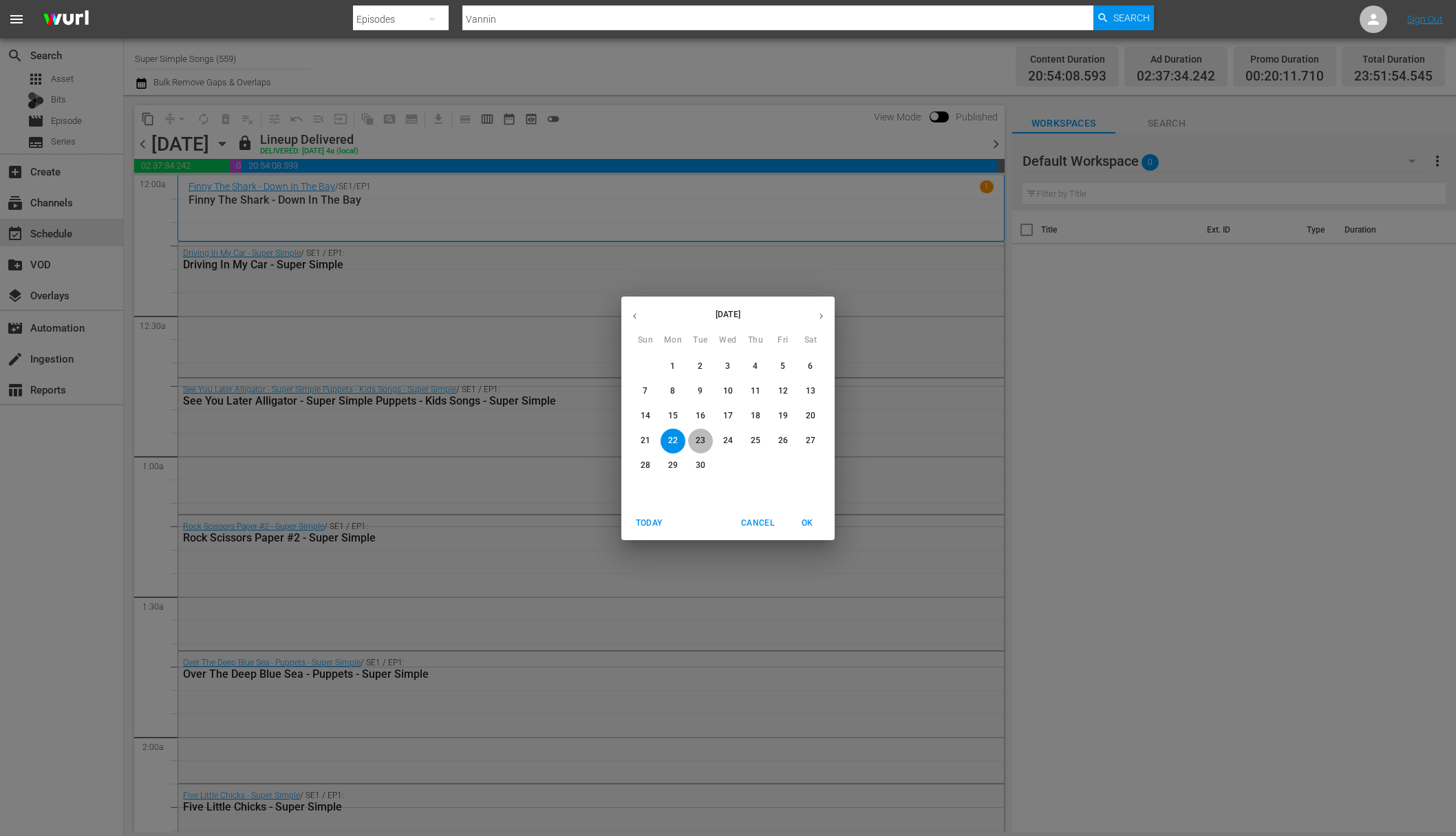
click at [705, 436] on span "23" at bounding box center [700, 441] width 25 height 11
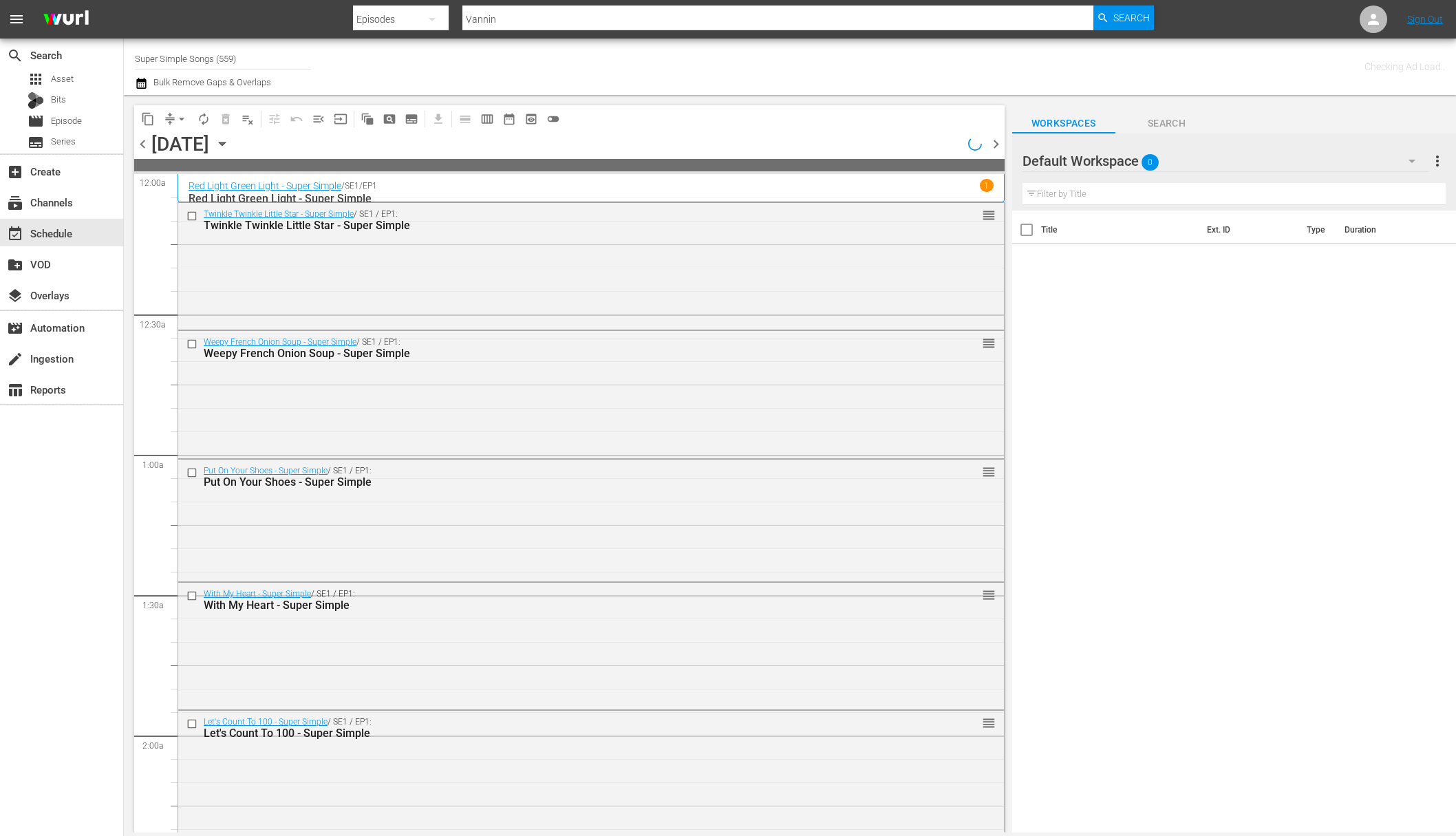
click at [156, 116] on button "content_copy" at bounding box center [148, 119] width 22 height 22
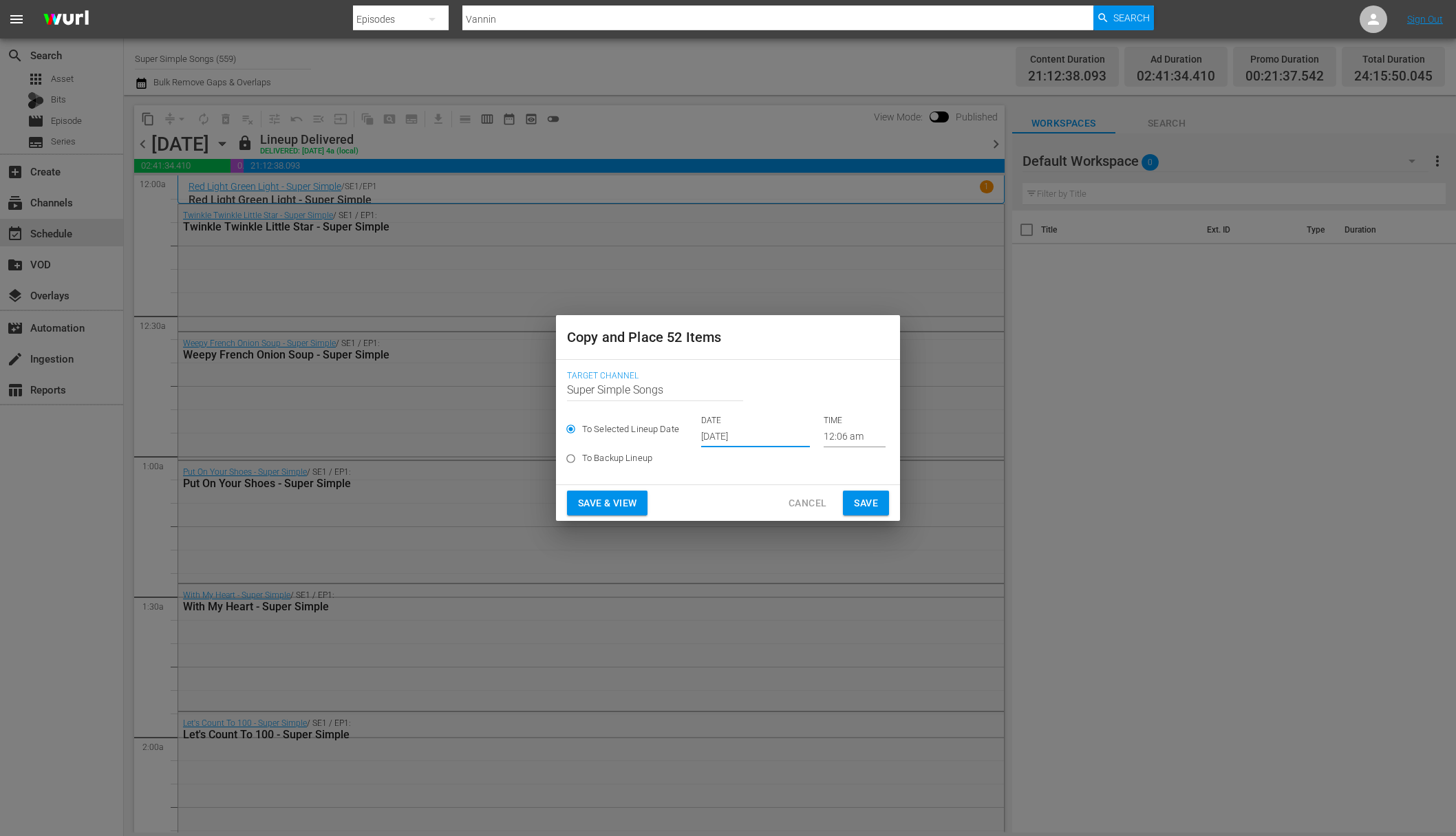
click at [766, 442] on input "Oct 5th 2025" at bounding box center [755, 437] width 109 height 21
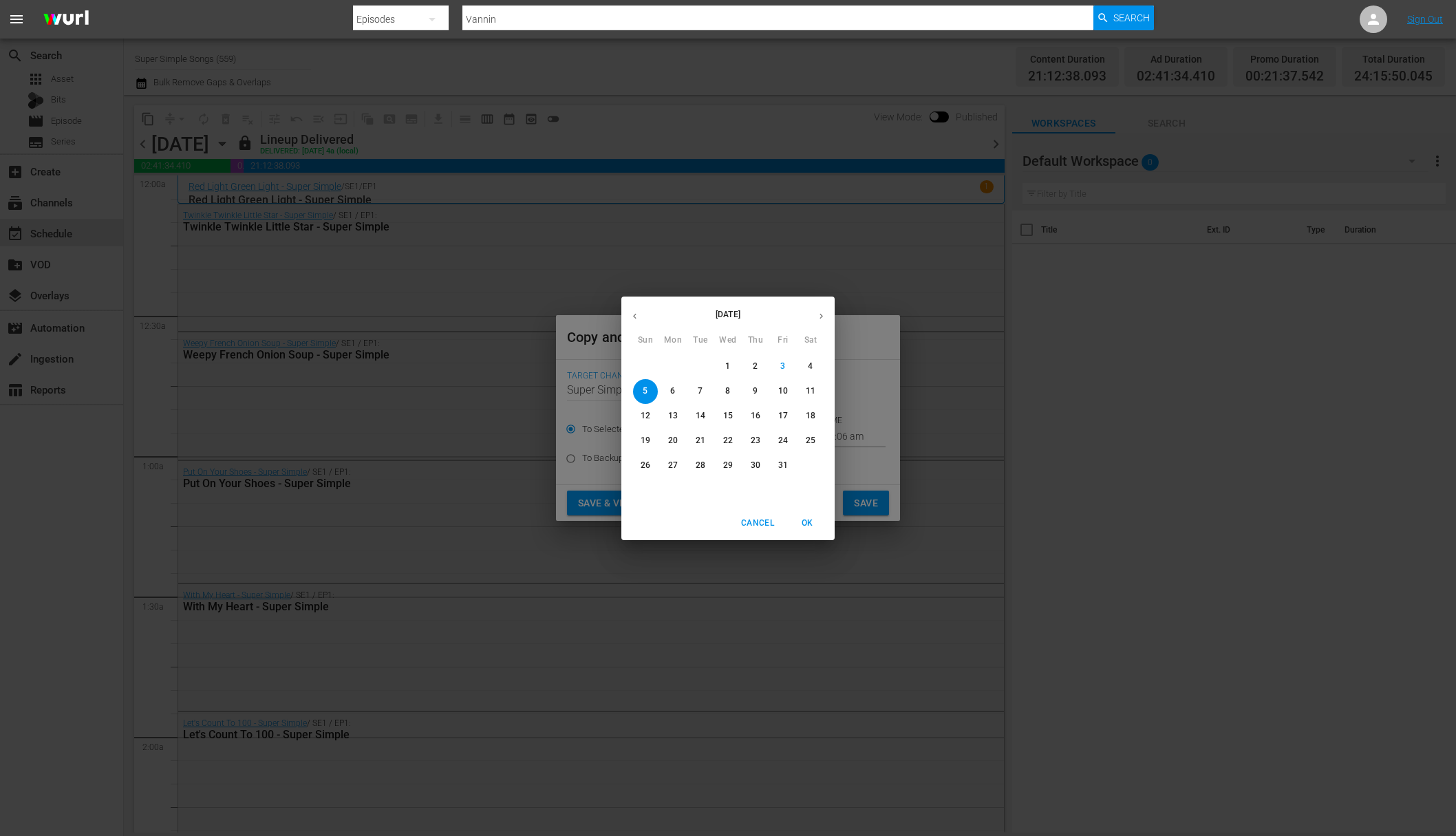
click at [709, 393] on span "7" at bounding box center [700, 391] width 25 height 11
type input "Oct 7th 2025"
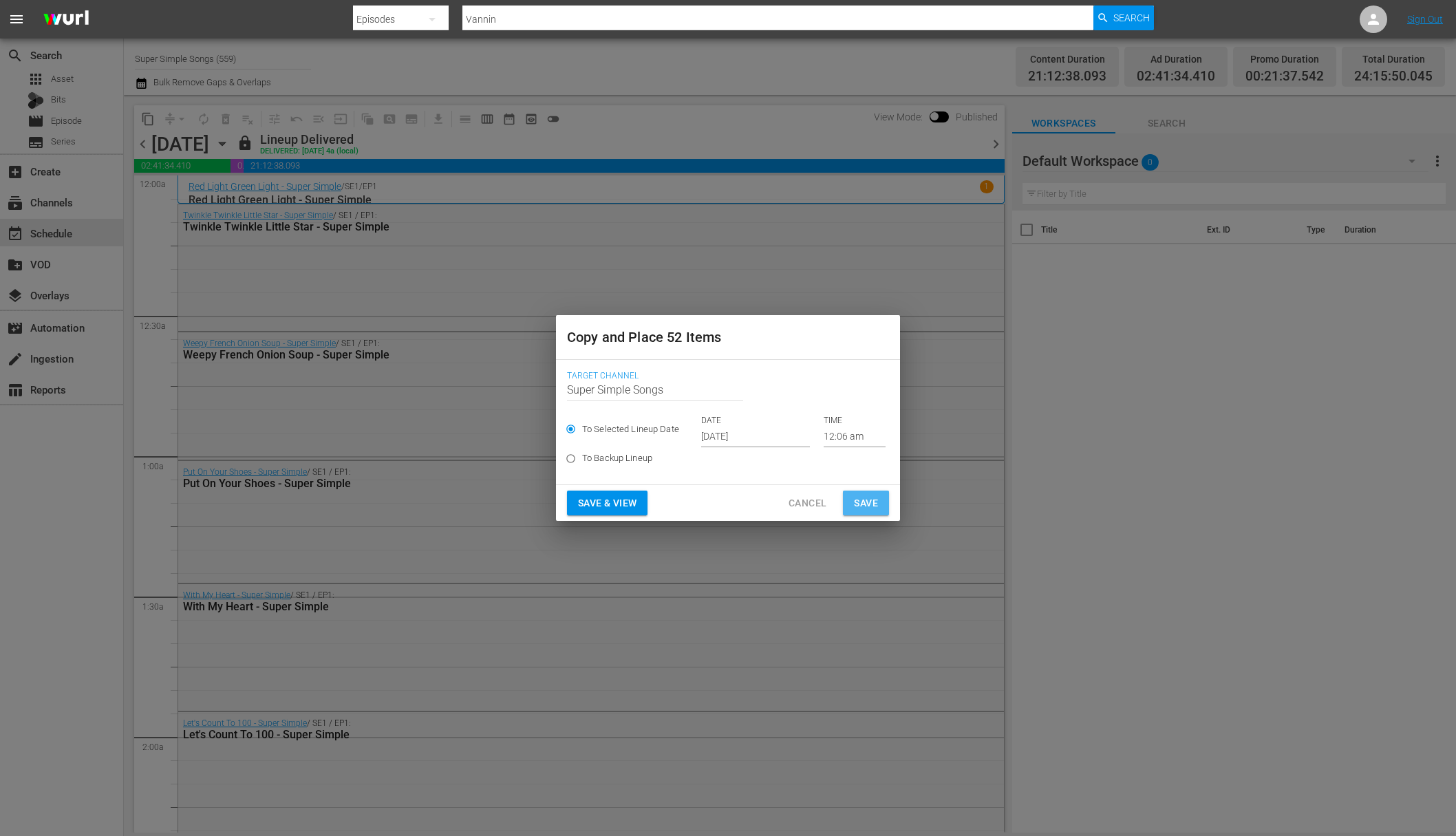
click at [867, 503] on span "Save" at bounding box center [866, 504] width 24 height 17
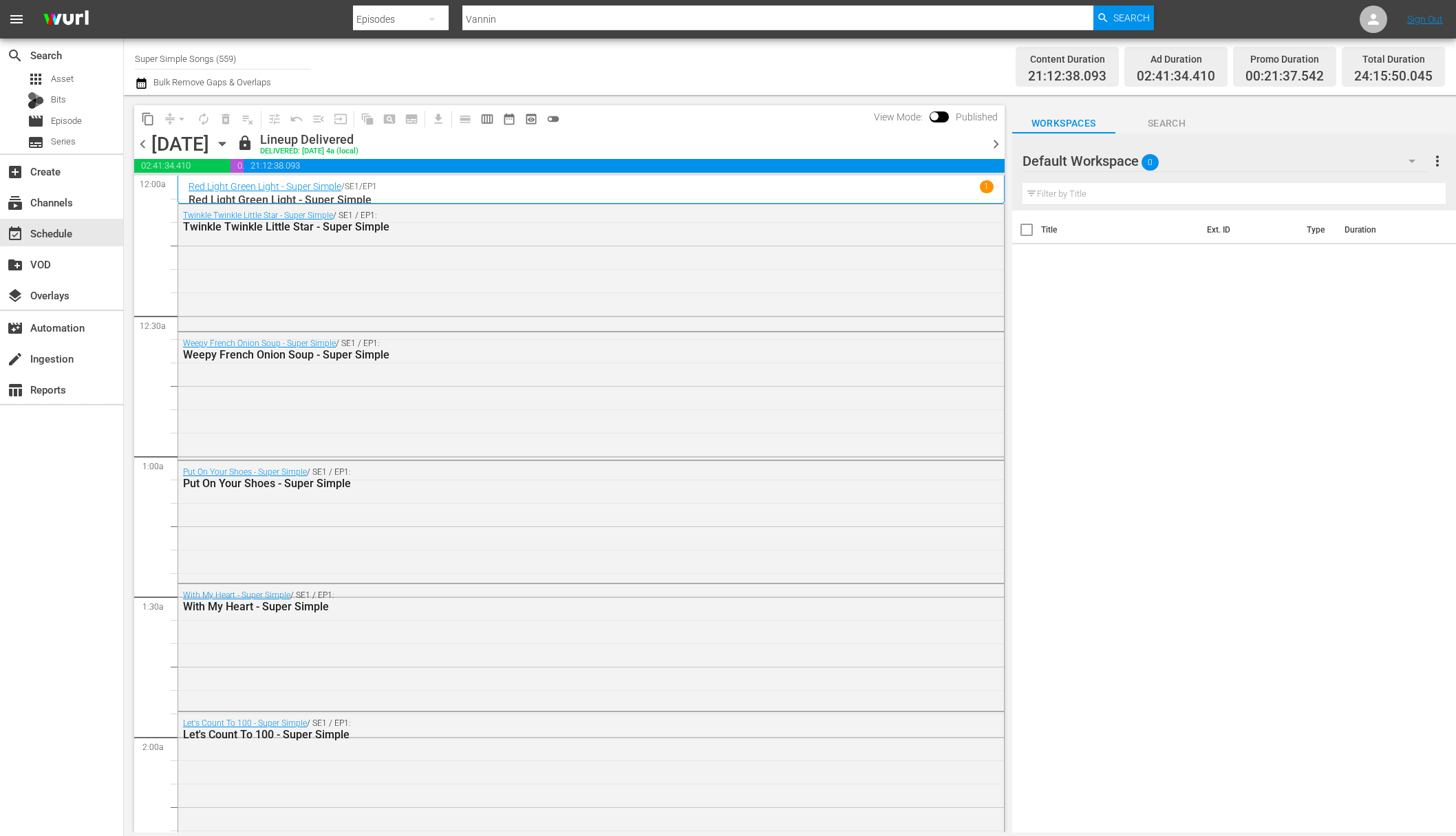
click at [230, 146] on icon "button" at bounding box center [222, 144] width 15 height 15
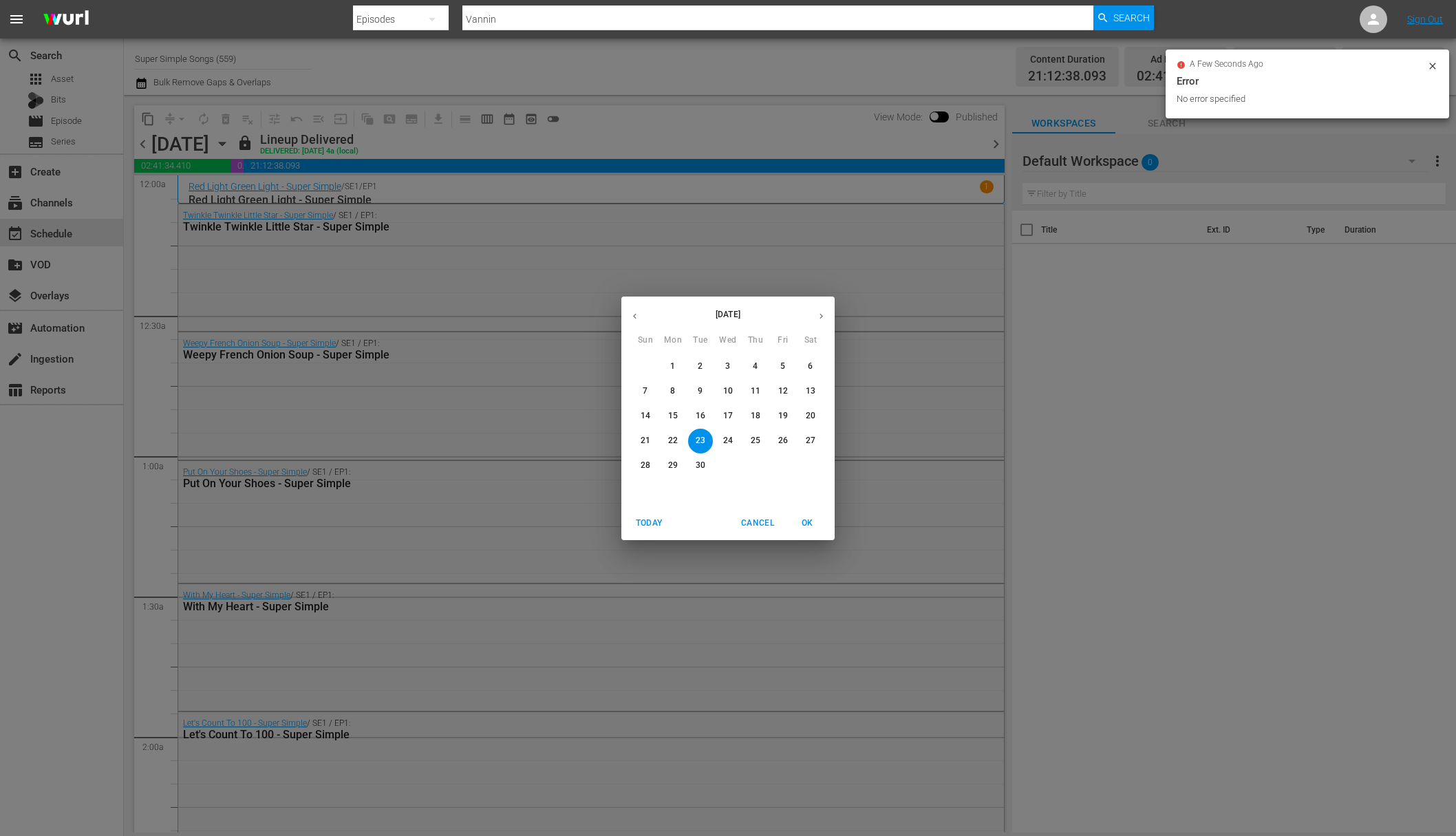
click at [732, 445] on p "24" at bounding box center [727, 441] width 9 height 11
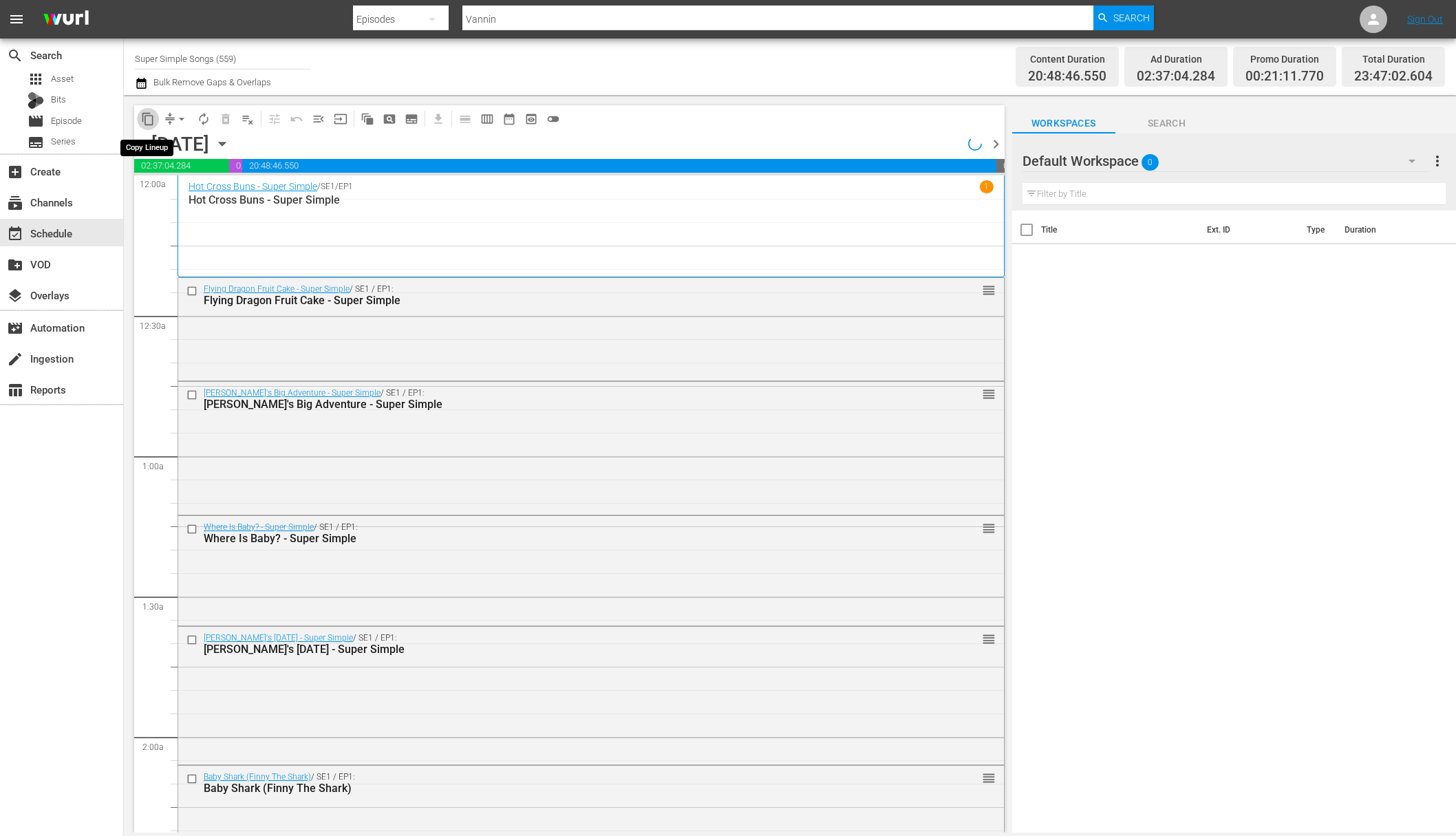
click at [146, 119] on span "content_copy" at bounding box center [147, 119] width 14 height 14
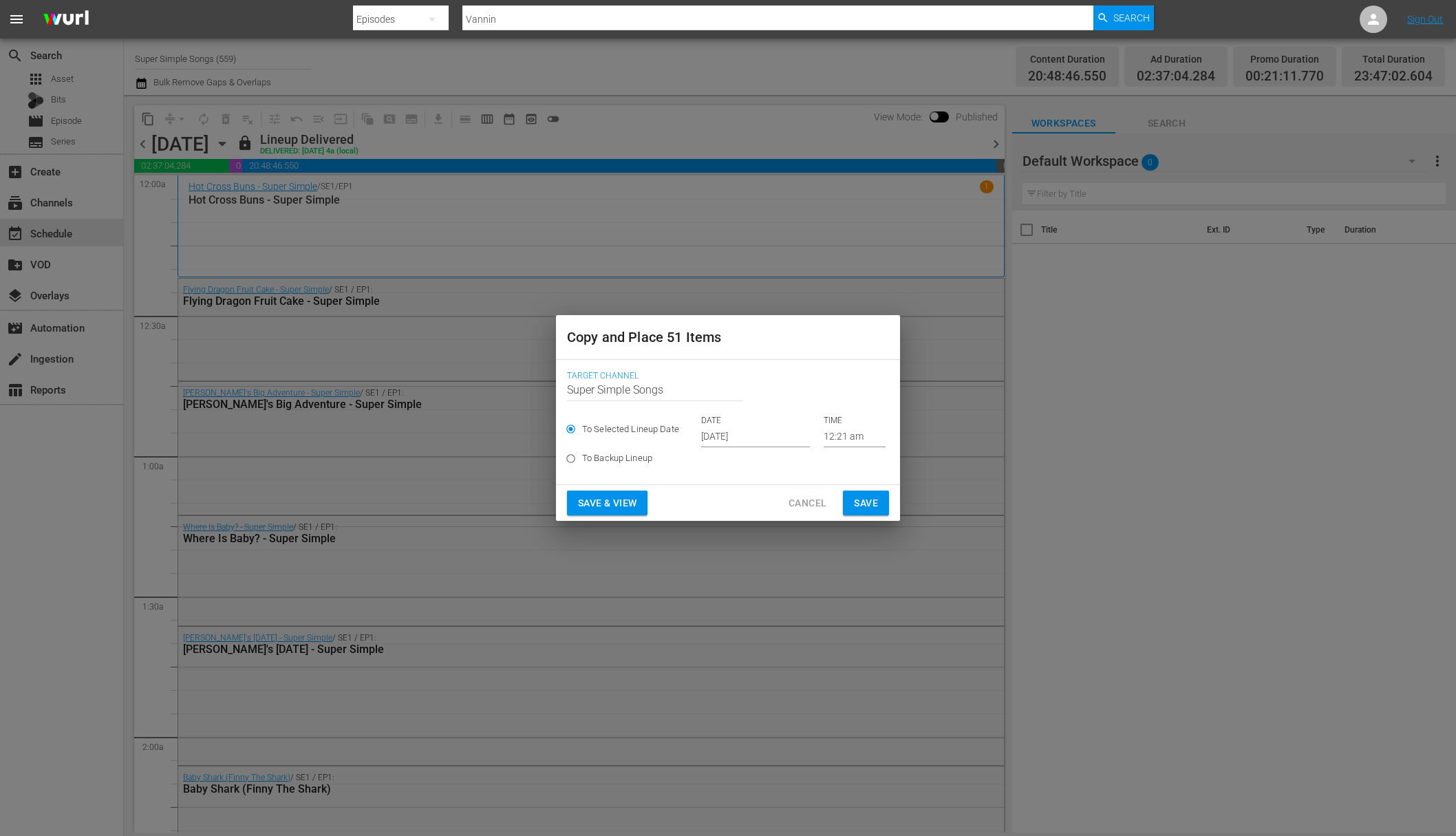
click at [757, 436] on input "Oct 5th 2025" at bounding box center [755, 437] width 109 height 21
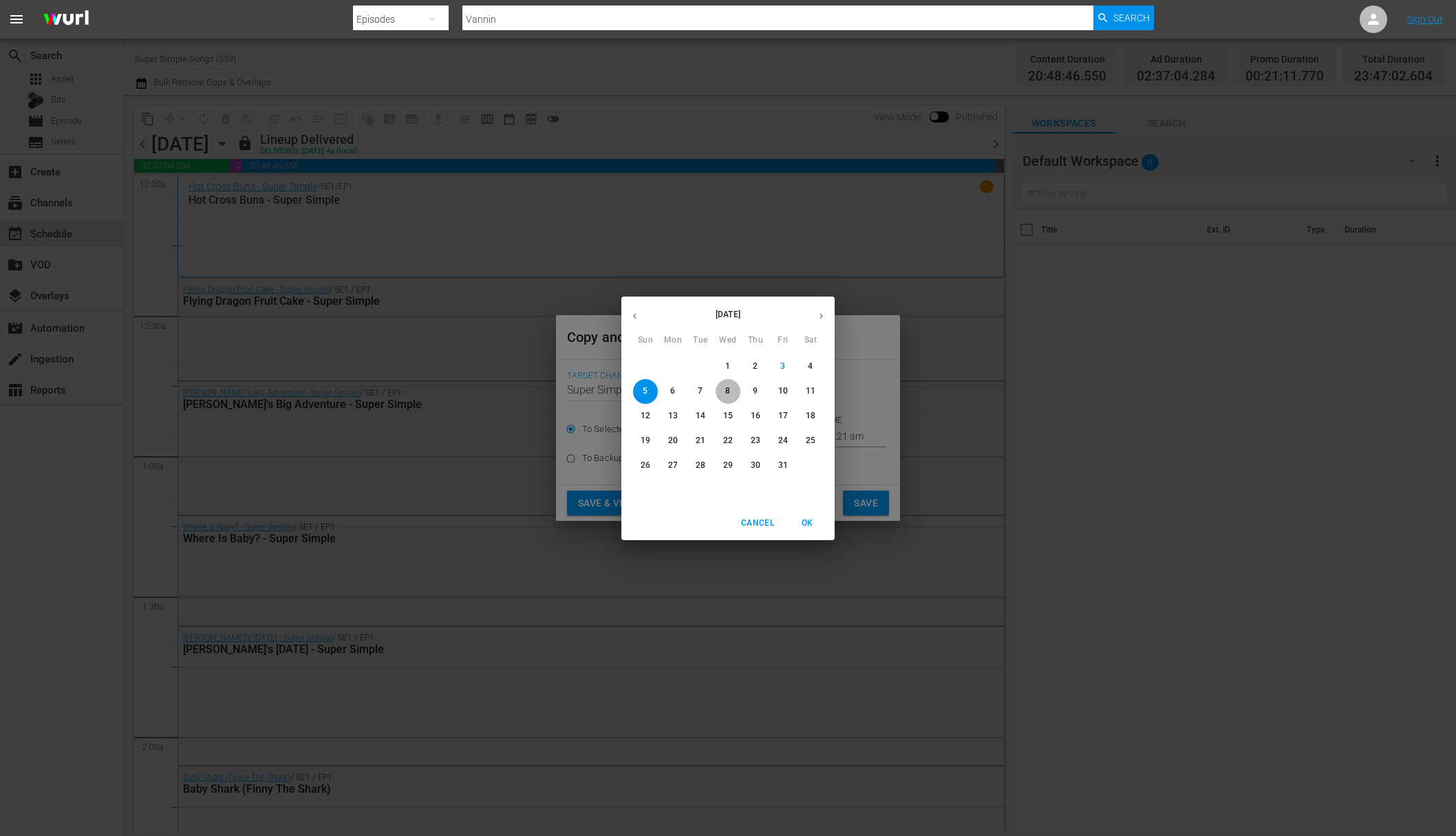
click at [731, 389] on span "8" at bounding box center [728, 391] width 25 height 11
type input "Oct 8th 2025"
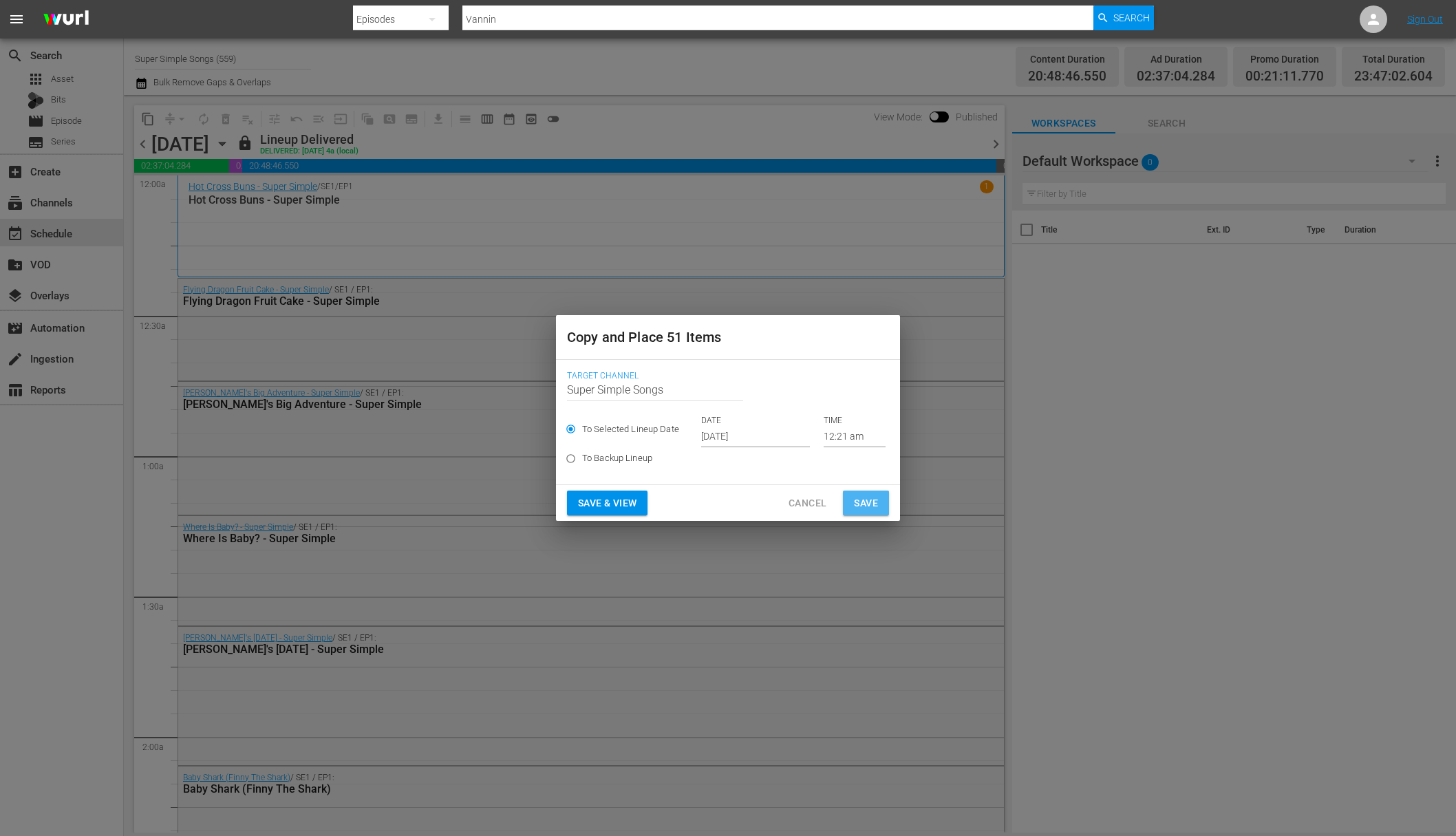
click at [875, 505] on span "Save" at bounding box center [866, 504] width 24 height 17
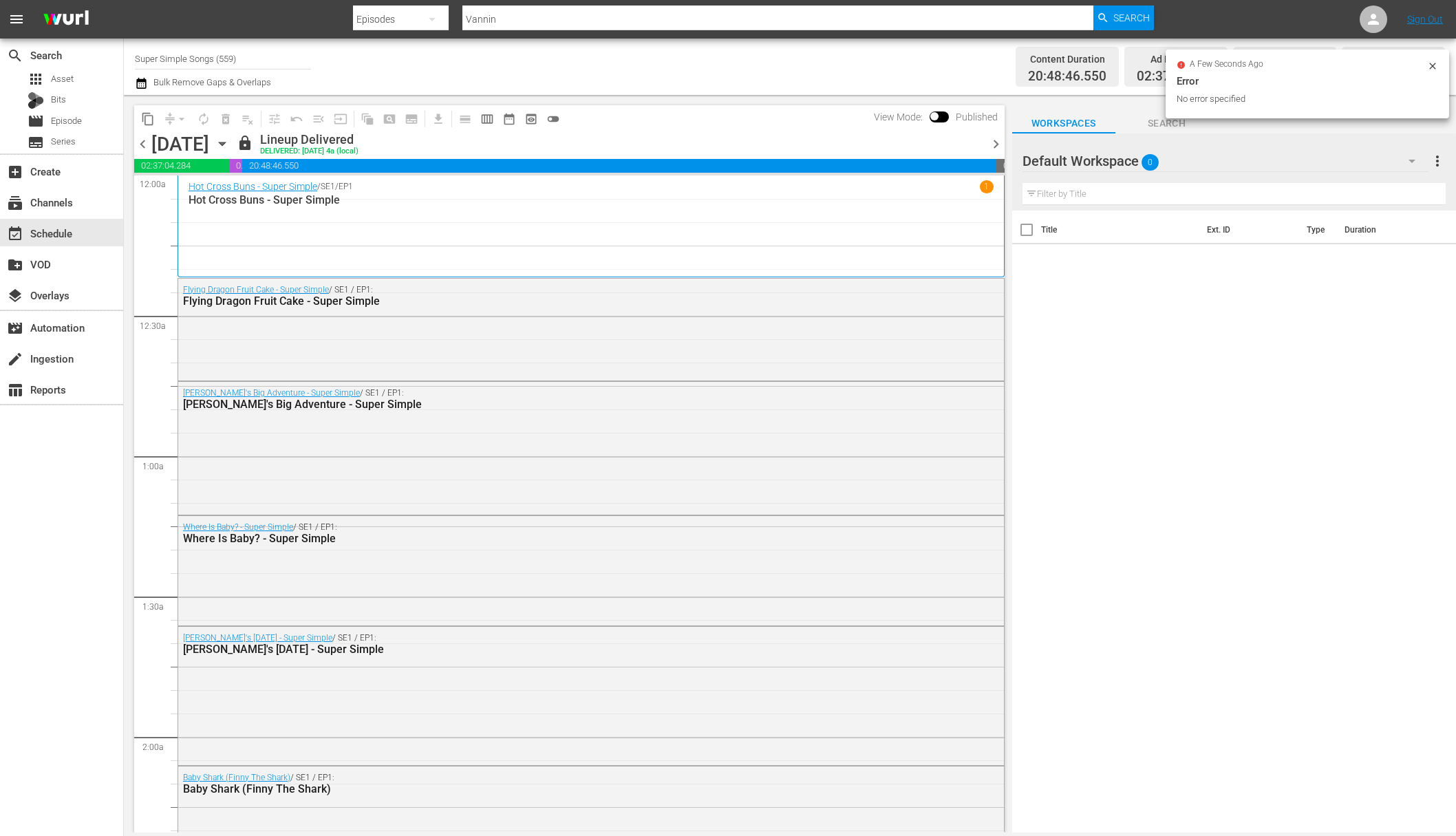
click at [225, 144] on icon "button" at bounding box center [221, 144] width 6 height 4
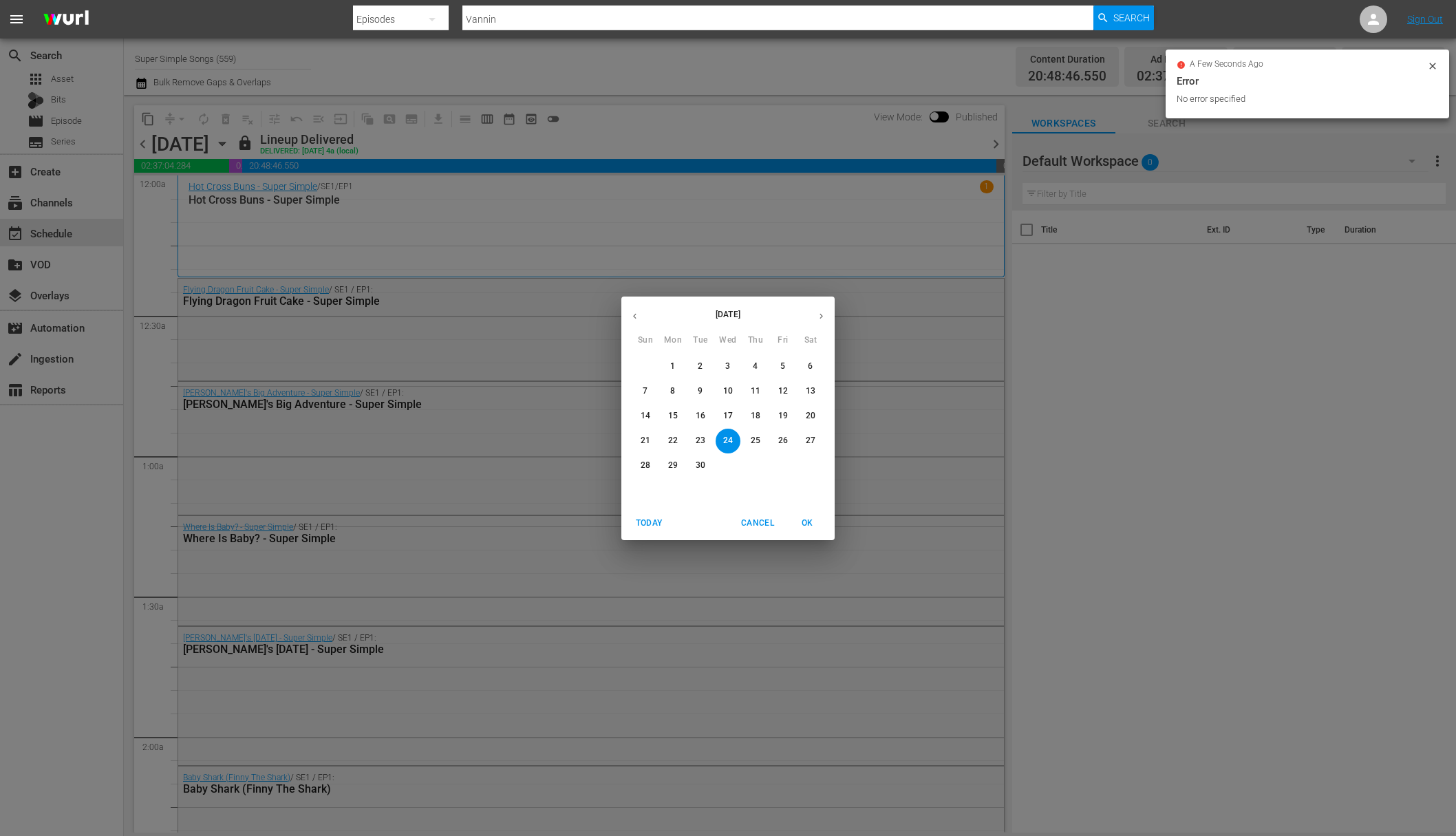
click at [754, 442] on p "25" at bounding box center [755, 441] width 9 height 11
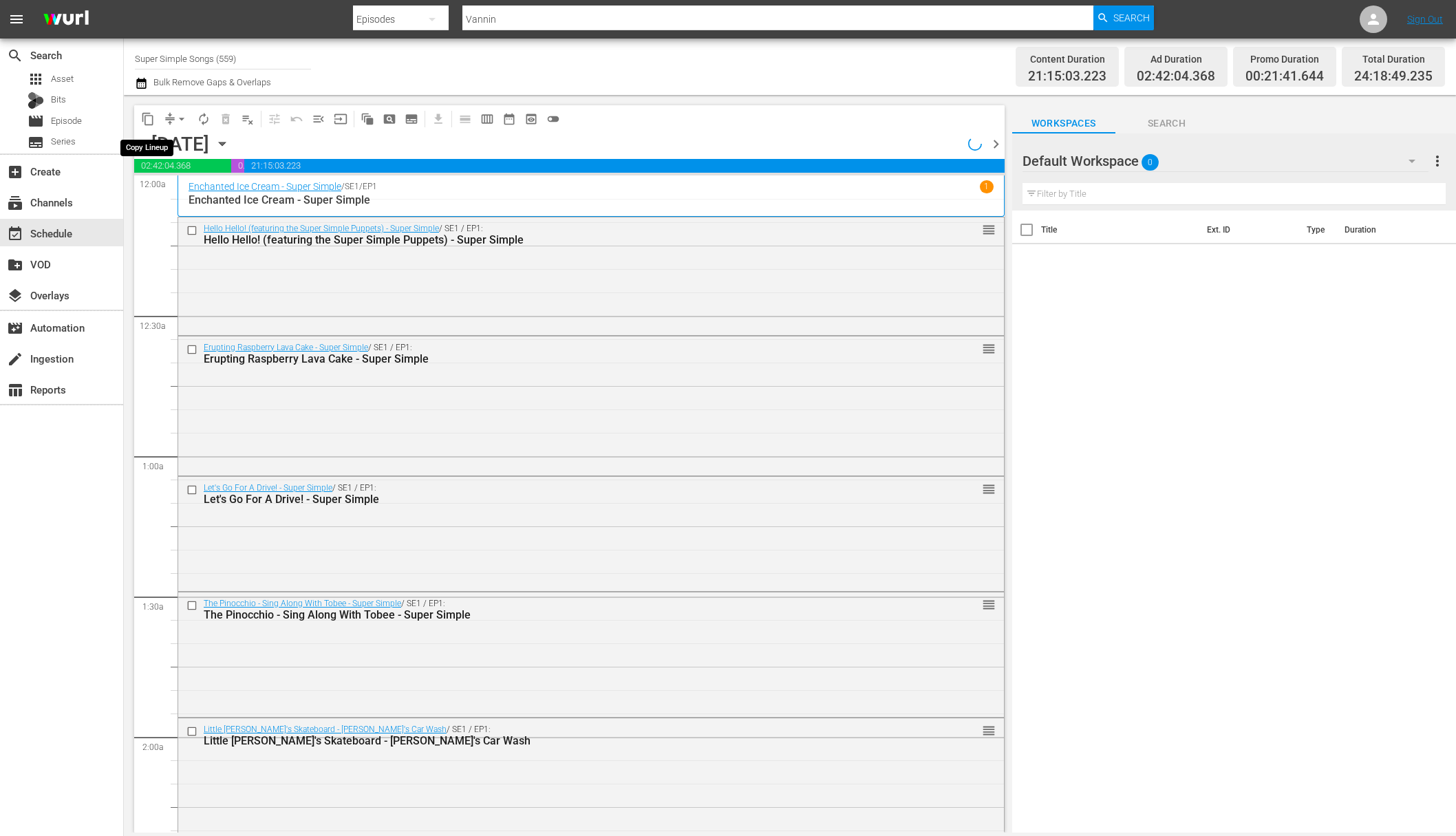
click at [145, 121] on span "content_copy" at bounding box center [147, 119] width 14 height 14
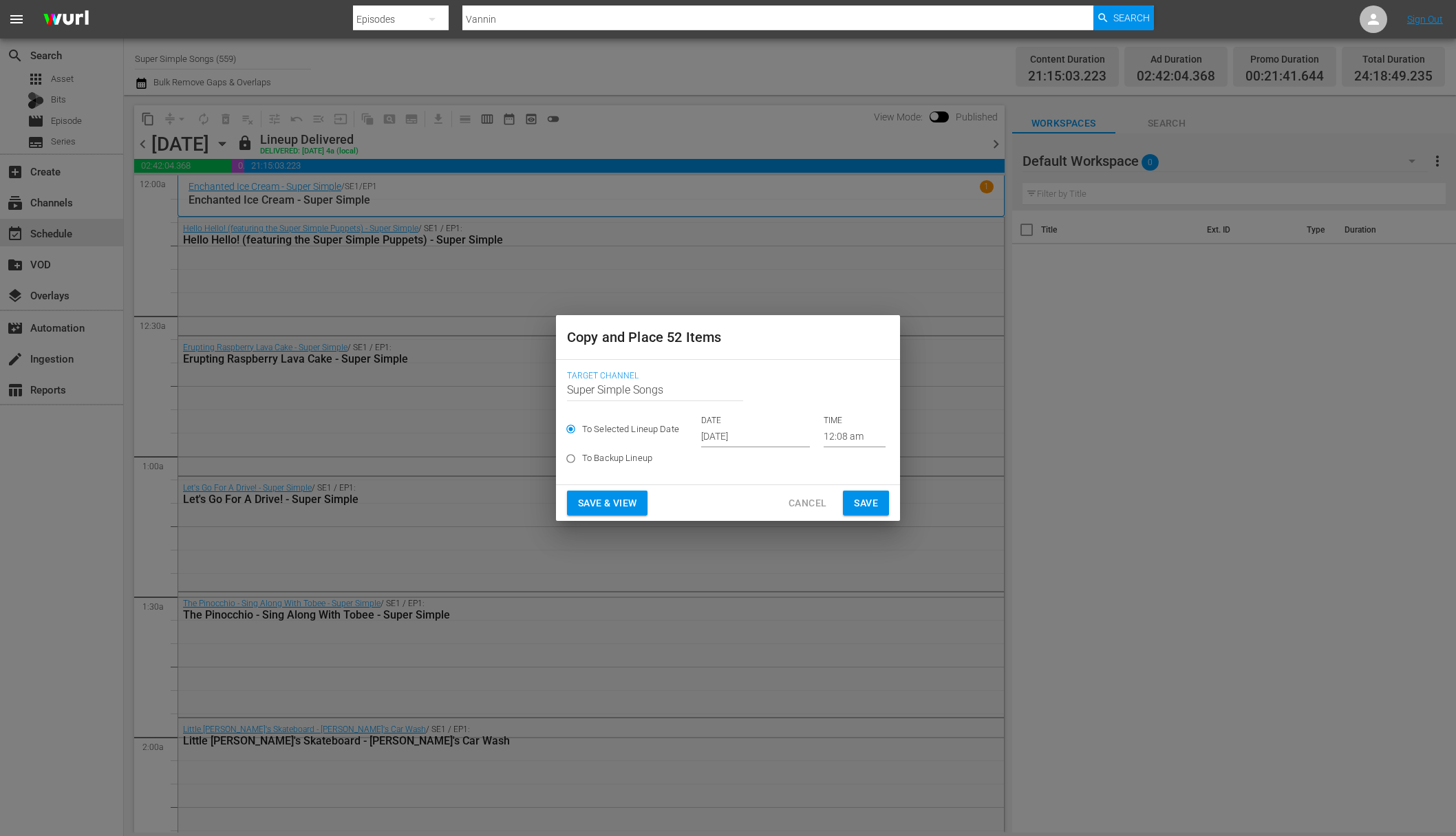
click at [754, 439] on input "Oct 5th 2025" at bounding box center [755, 437] width 109 height 21
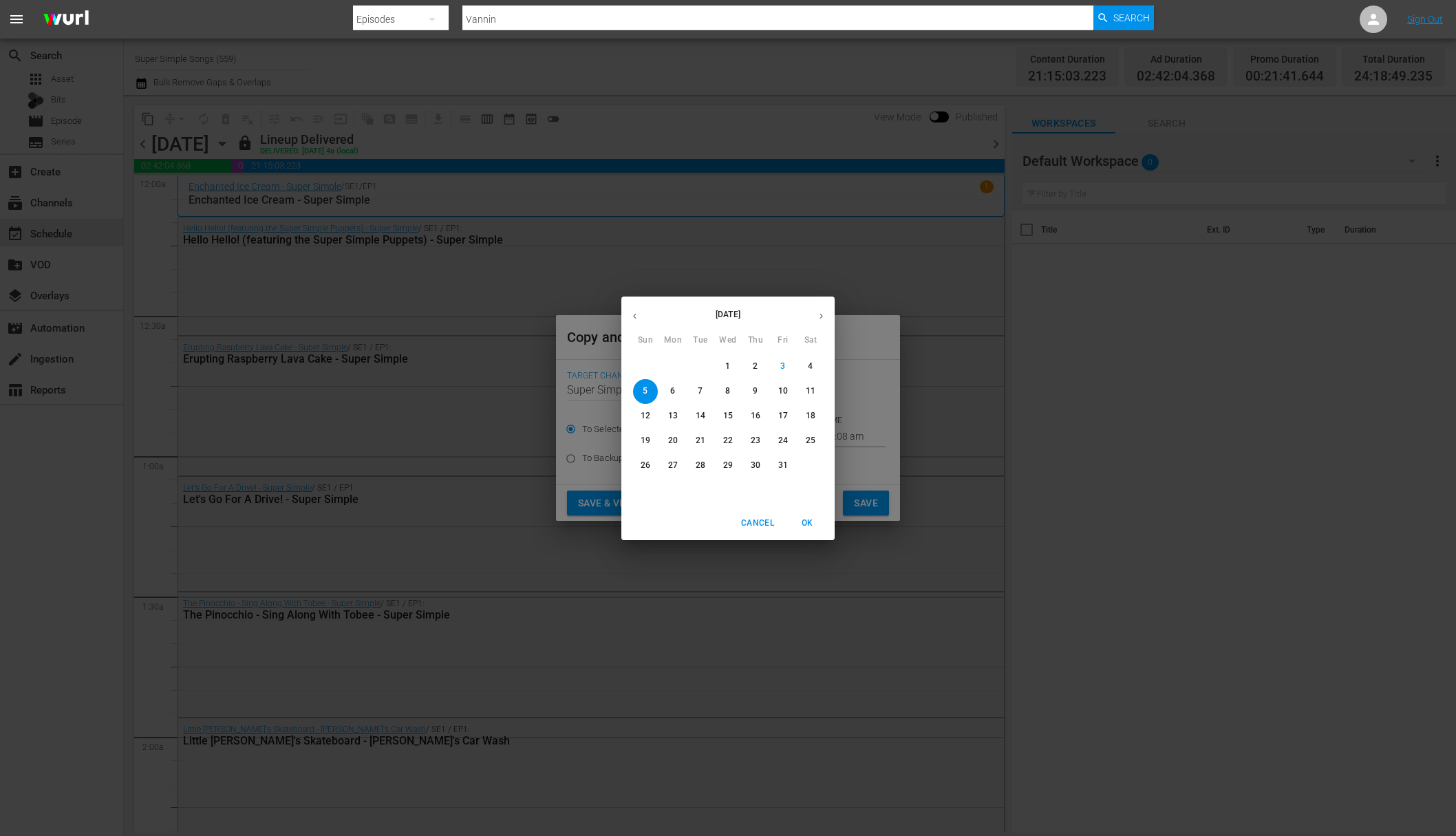
click at [752, 391] on span "9" at bounding box center [755, 391] width 25 height 11
type input "Oct 9th 2025"
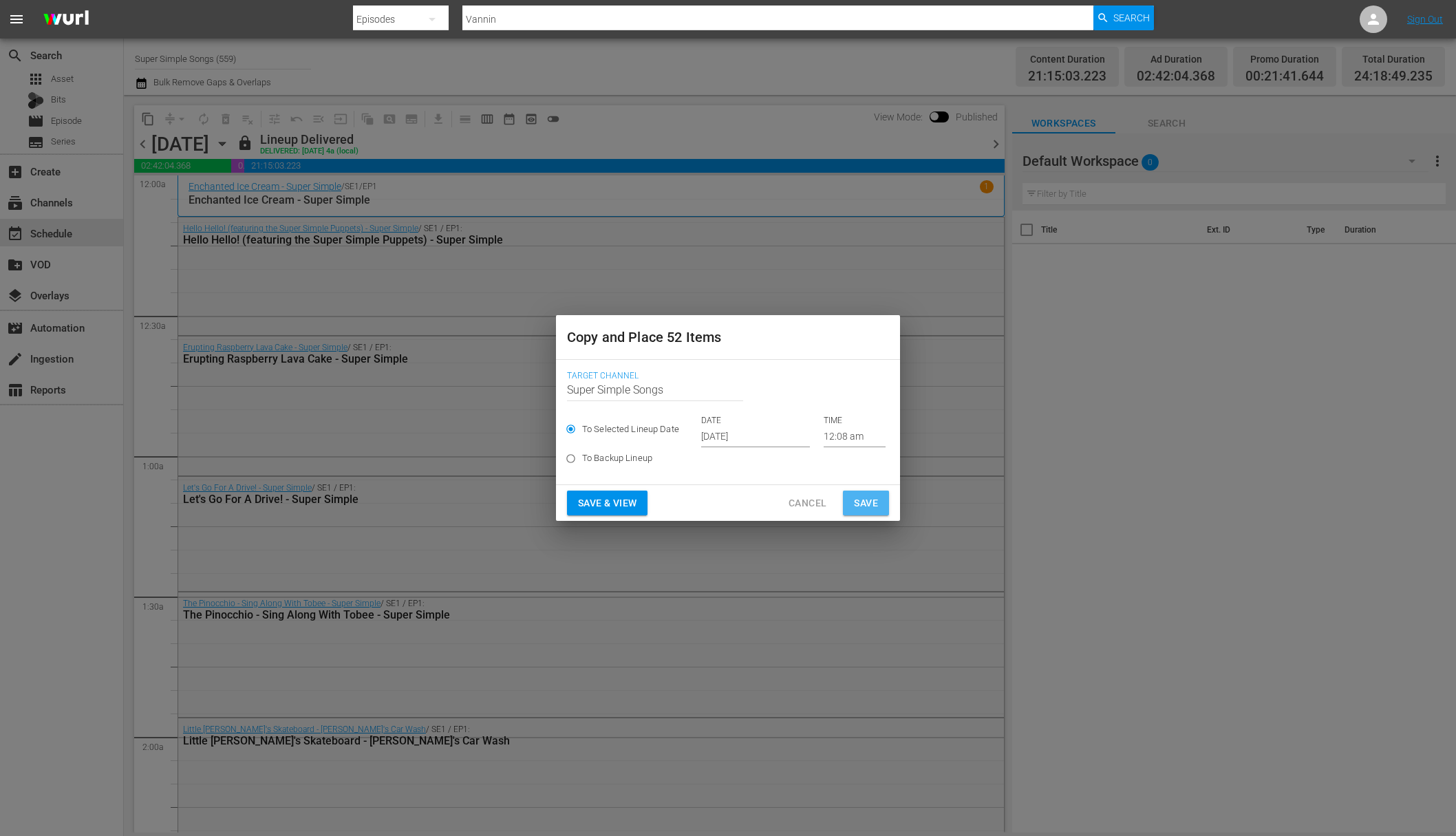
click at [869, 498] on span "Save" at bounding box center [866, 504] width 24 height 17
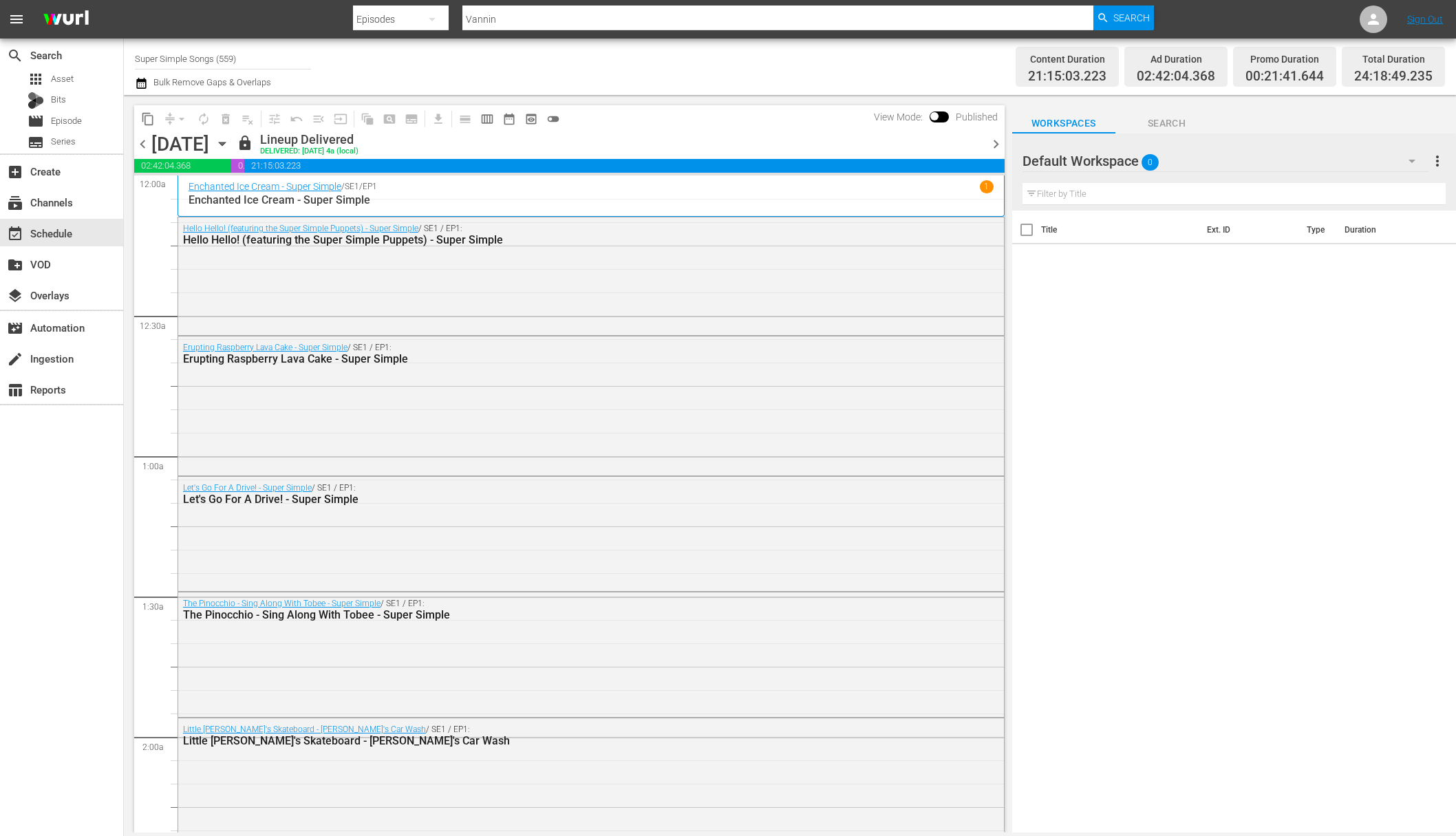
click at [230, 141] on icon "button" at bounding box center [222, 144] width 15 height 15
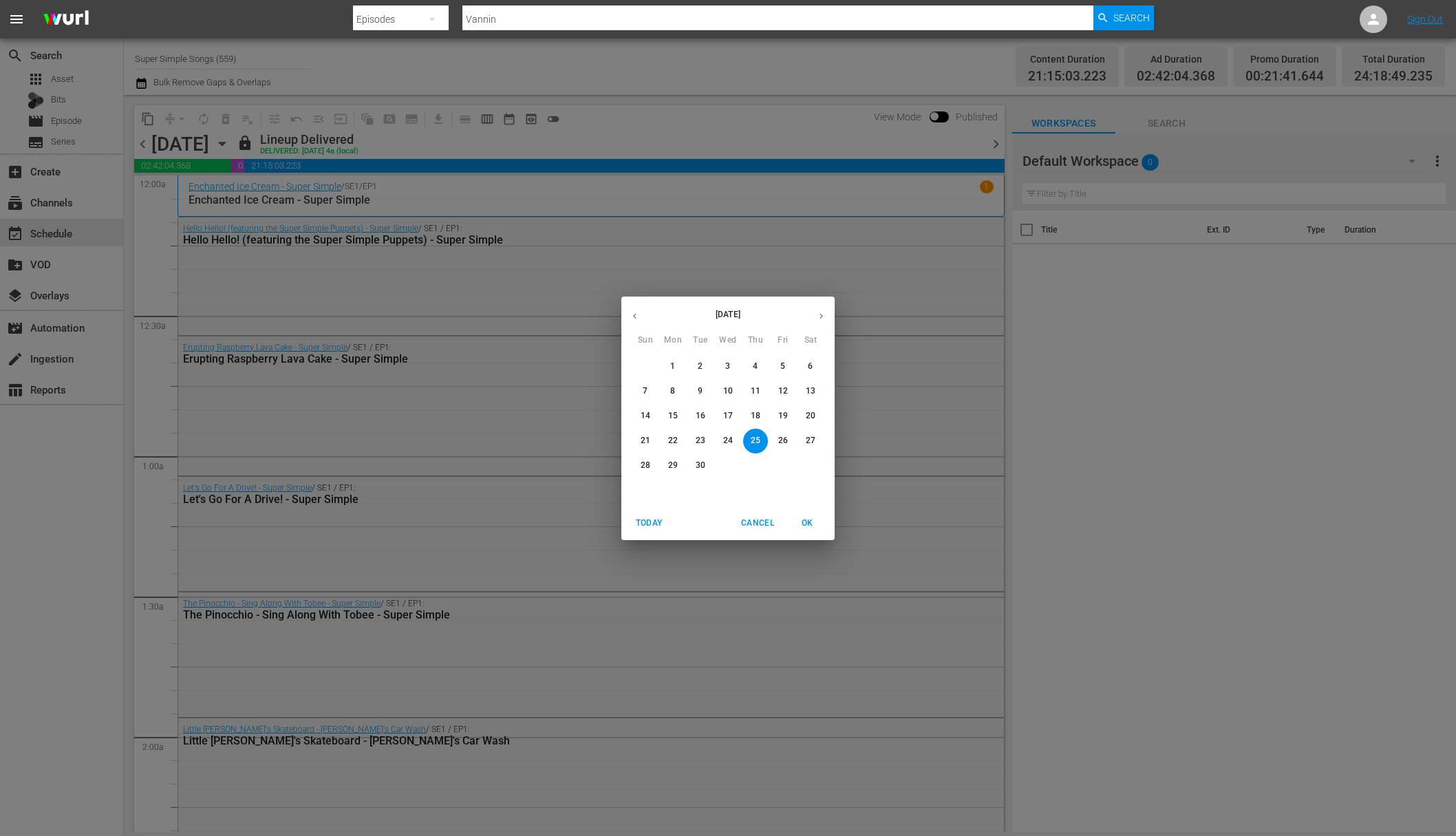
click at [798, 446] on span "27" at bounding box center [810, 441] width 25 height 11
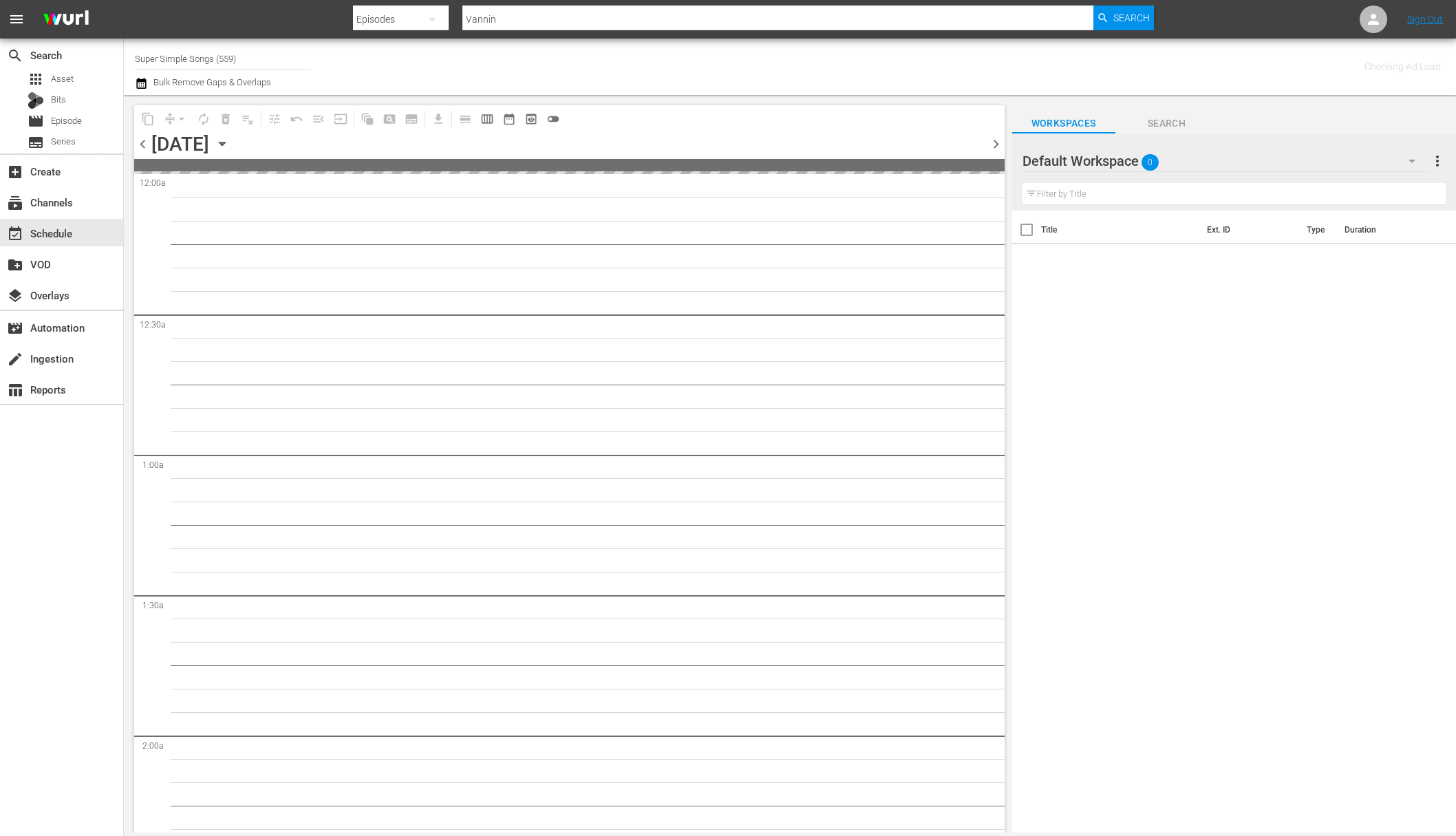
click at [234, 138] on div "Saturday, September 27th September 27th" at bounding box center [192, 144] width 82 height 23
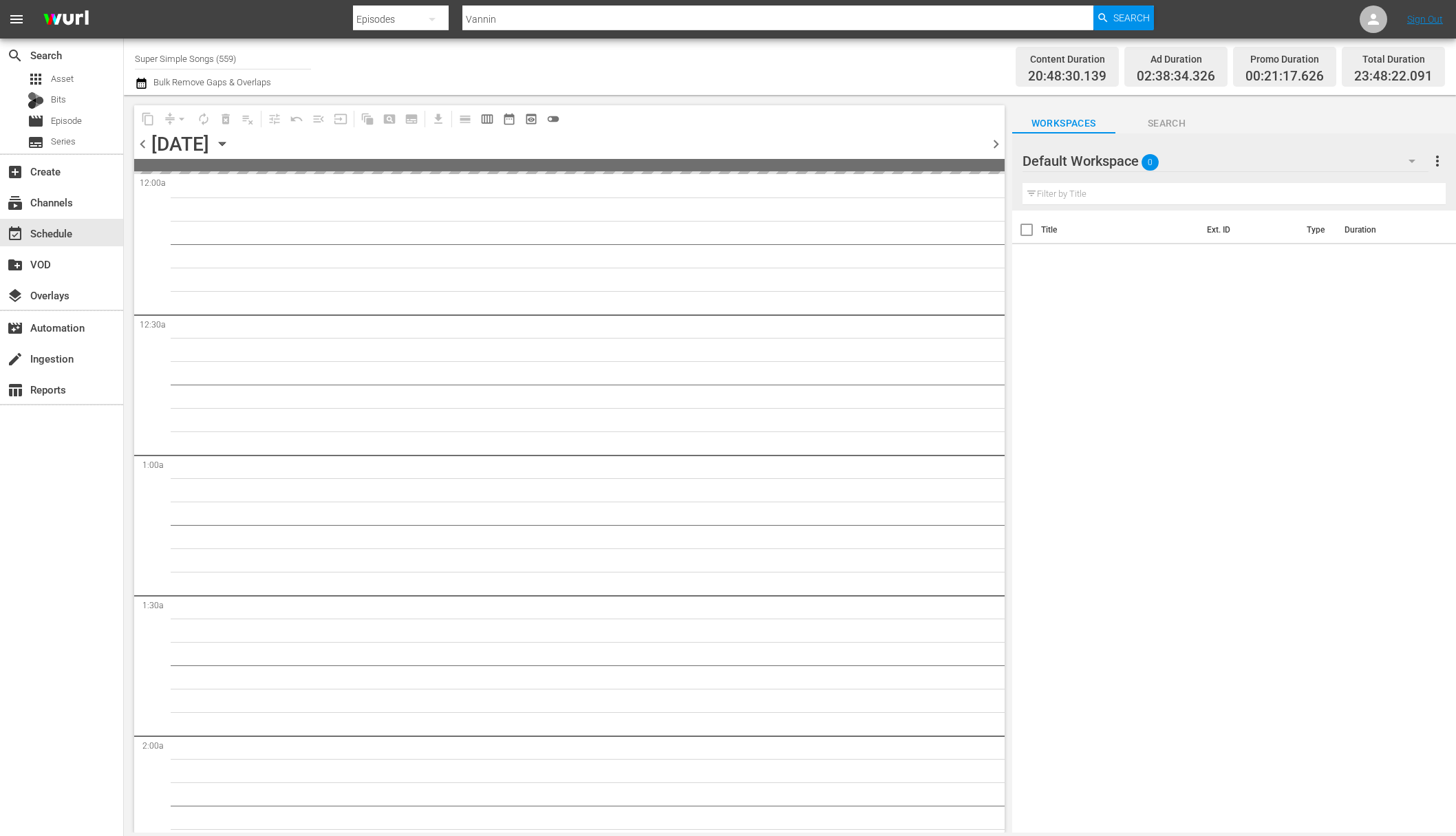
click at [230, 143] on icon "button" at bounding box center [222, 144] width 15 height 15
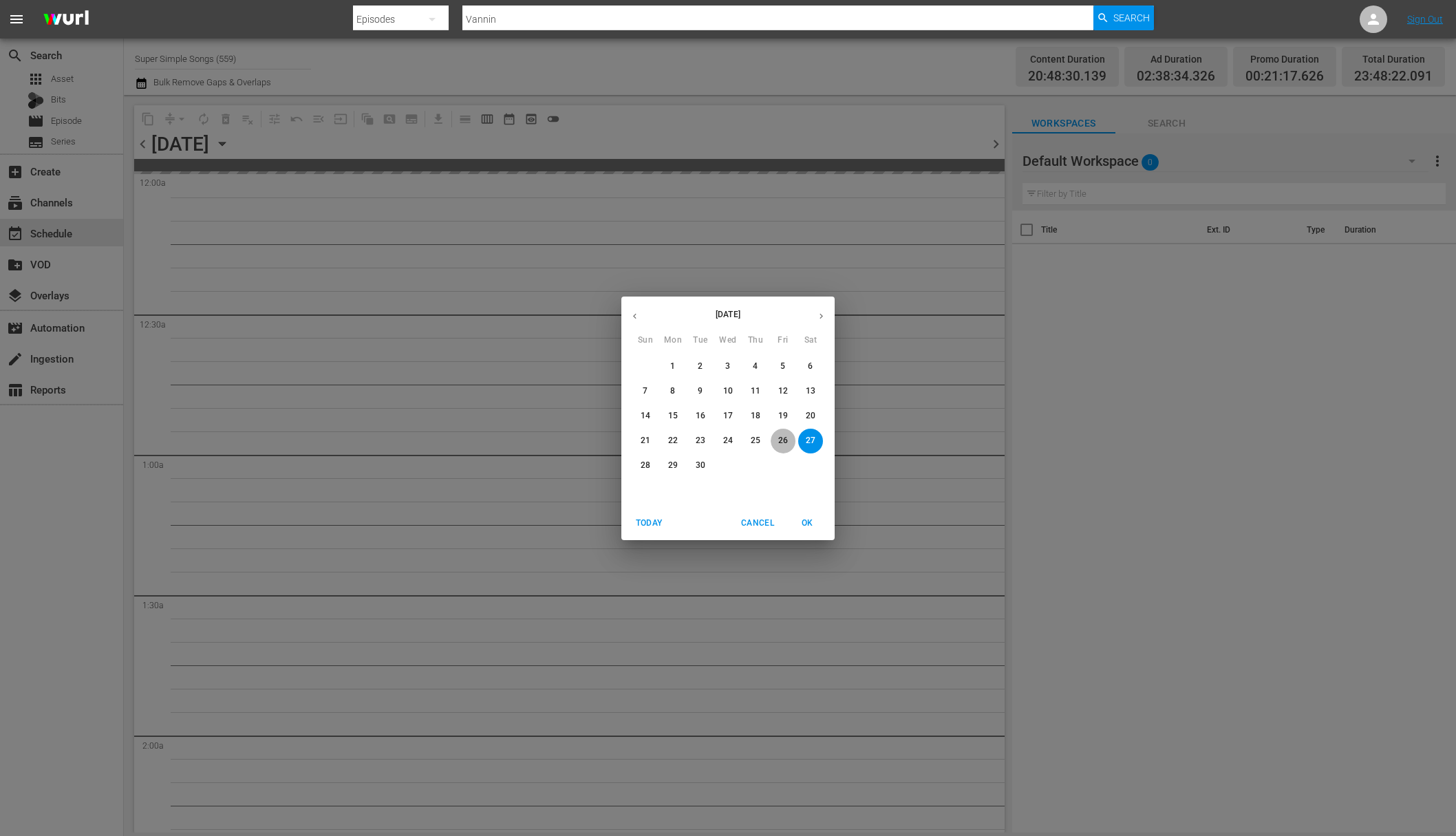
click at [787, 442] on p "26" at bounding box center [782, 441] width 9 height 11
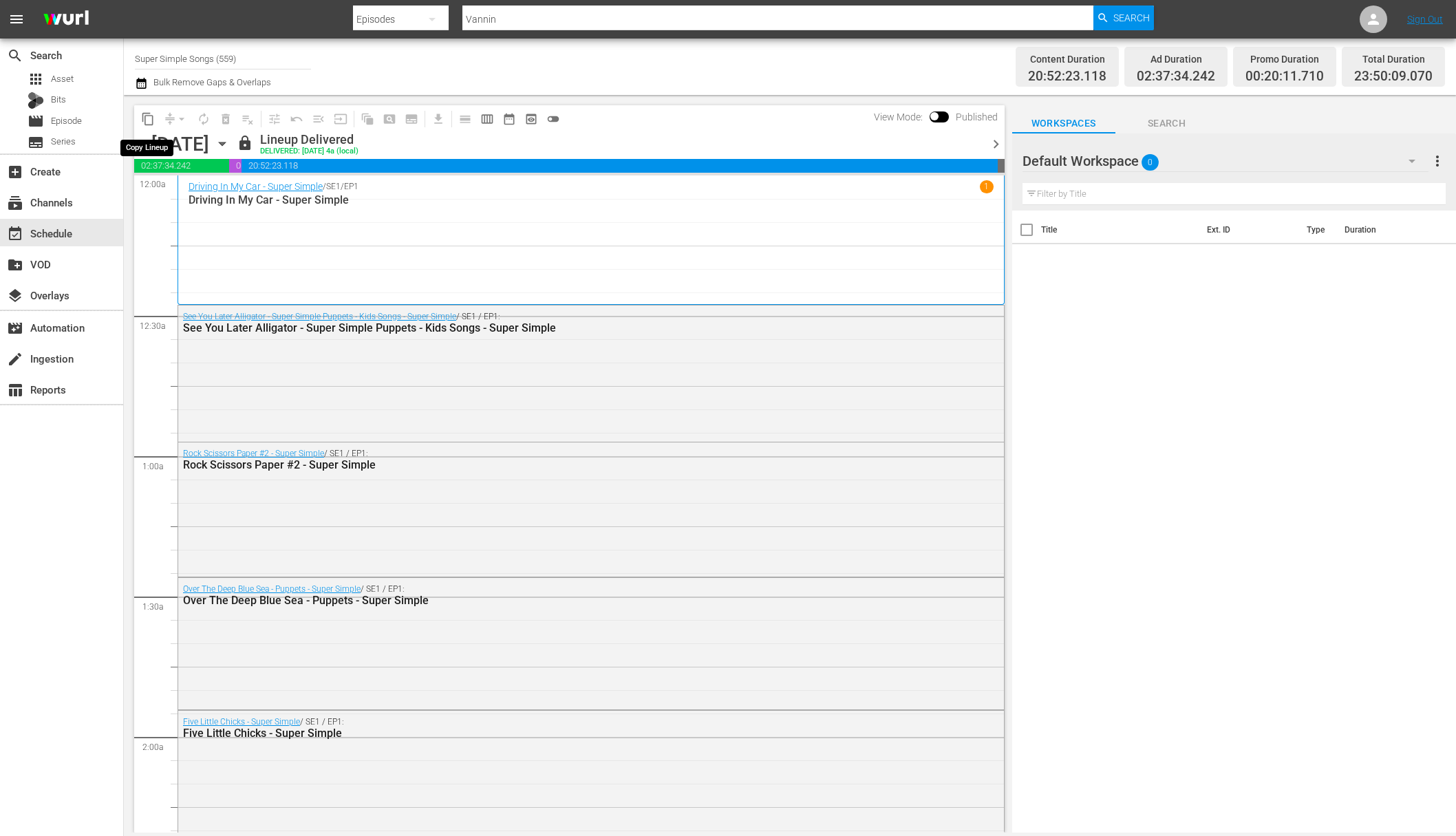
click at [148, 120] on span "content_copy" at bounding box center [147, 119] width 14 height 14
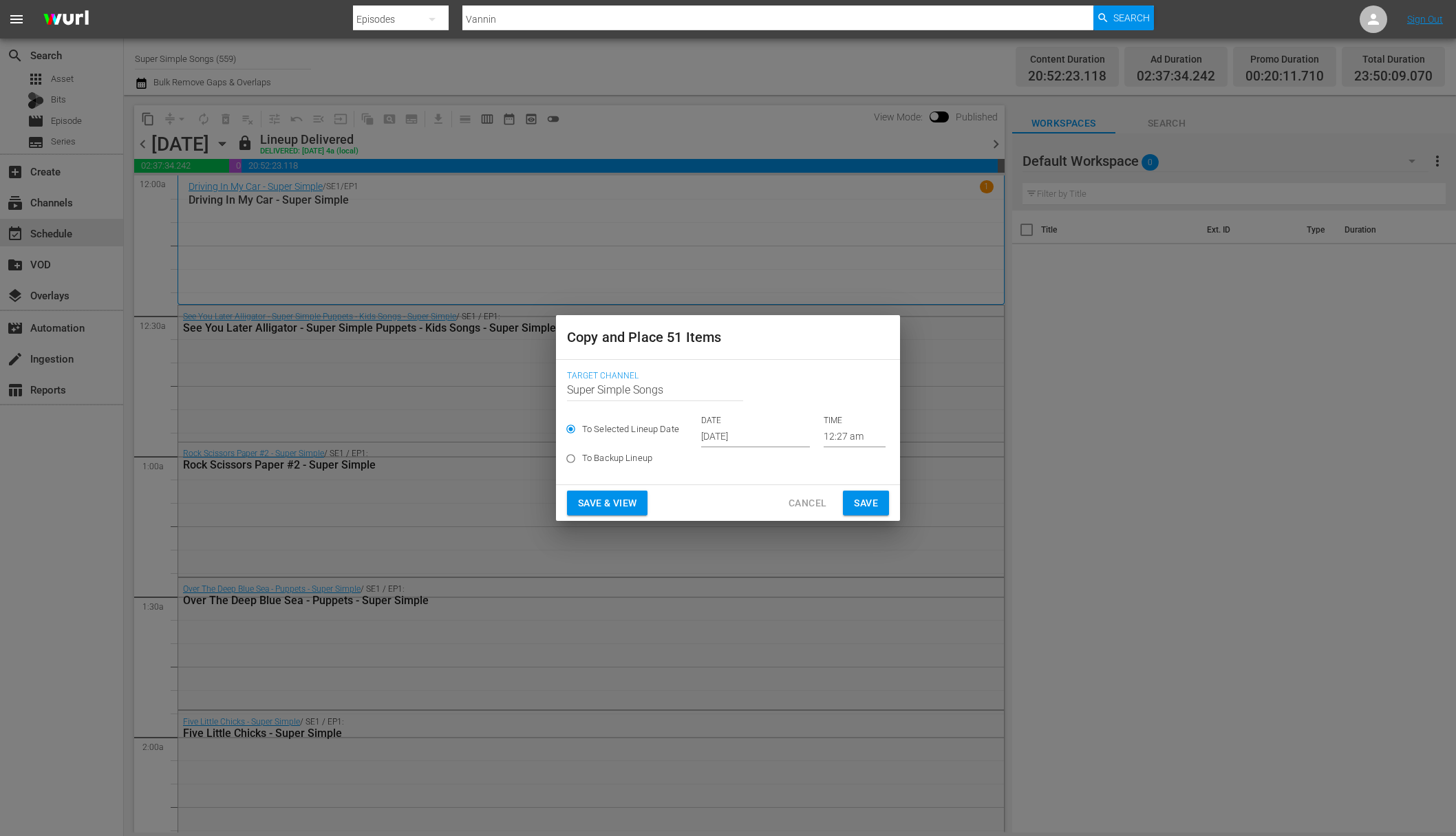
click at [758, 431] on input "Oct 5th 2025" at bounding box center [755, 437] width 109 height 21
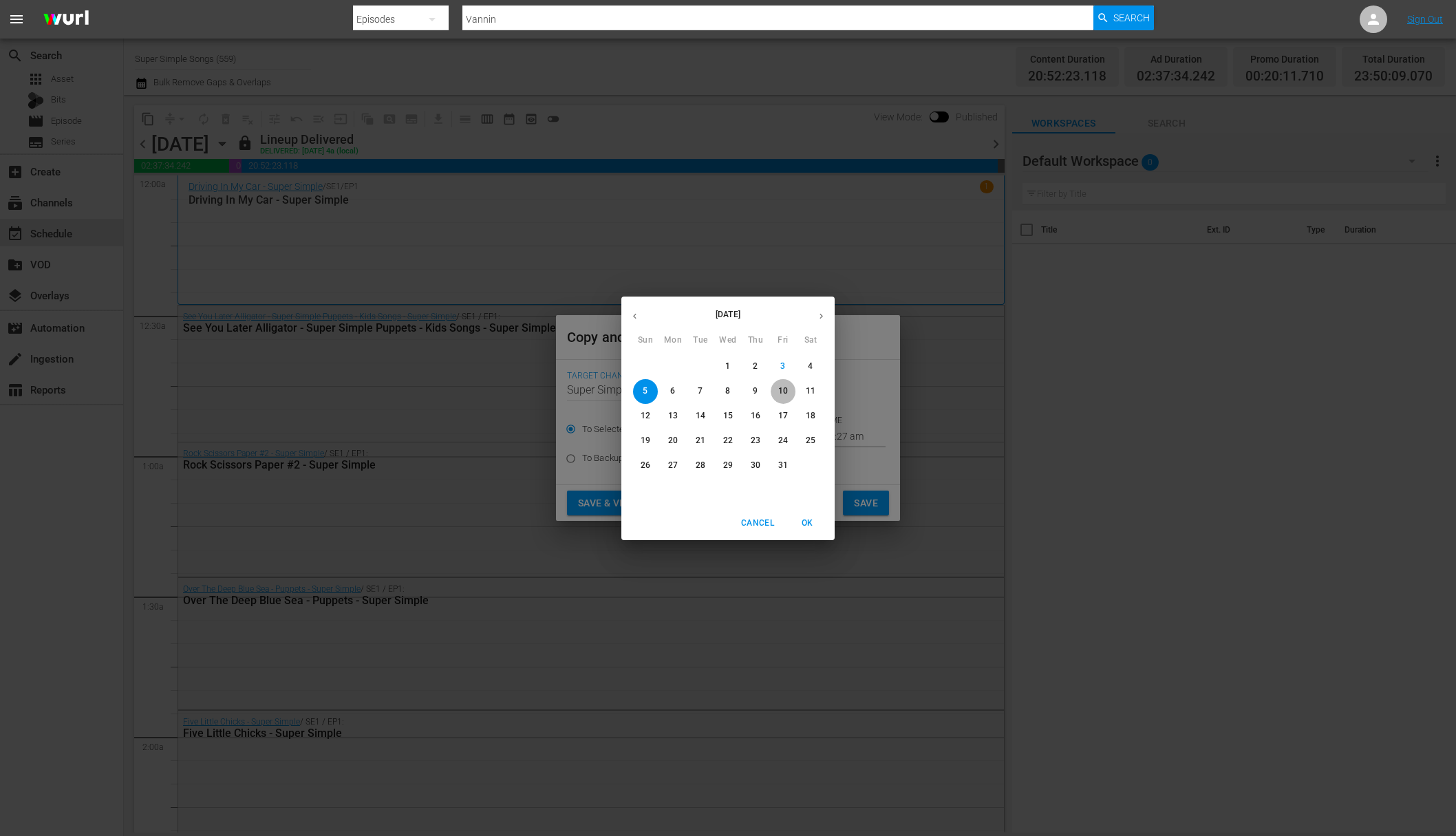
click at [785, 393] on p "10" at bounding box center [782, 391] width 9 height 11
type input "Oct 10th 2025"
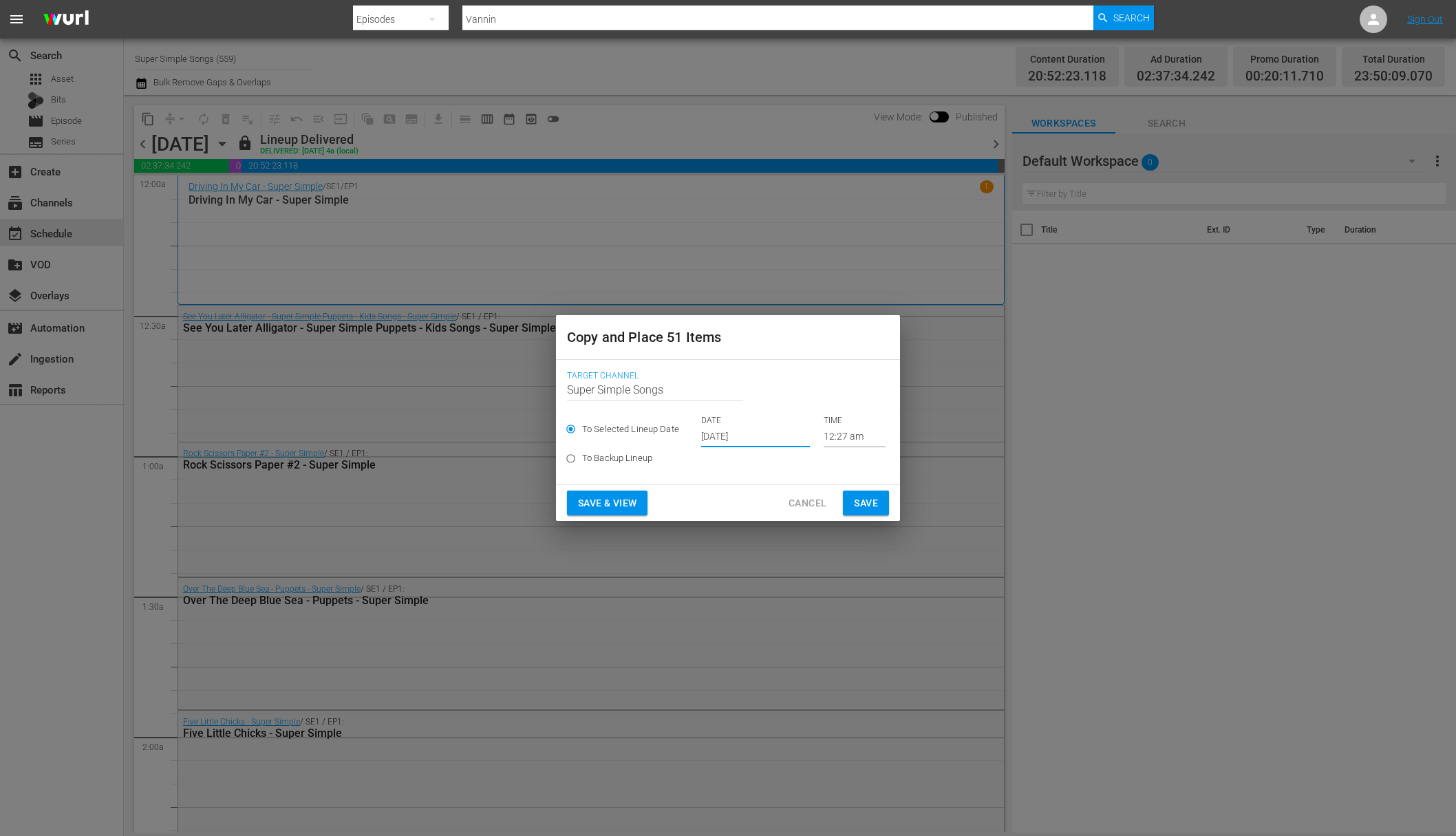
click at [871, 506] on span "Save" at bounding box center [866, 504] width 24 height 17
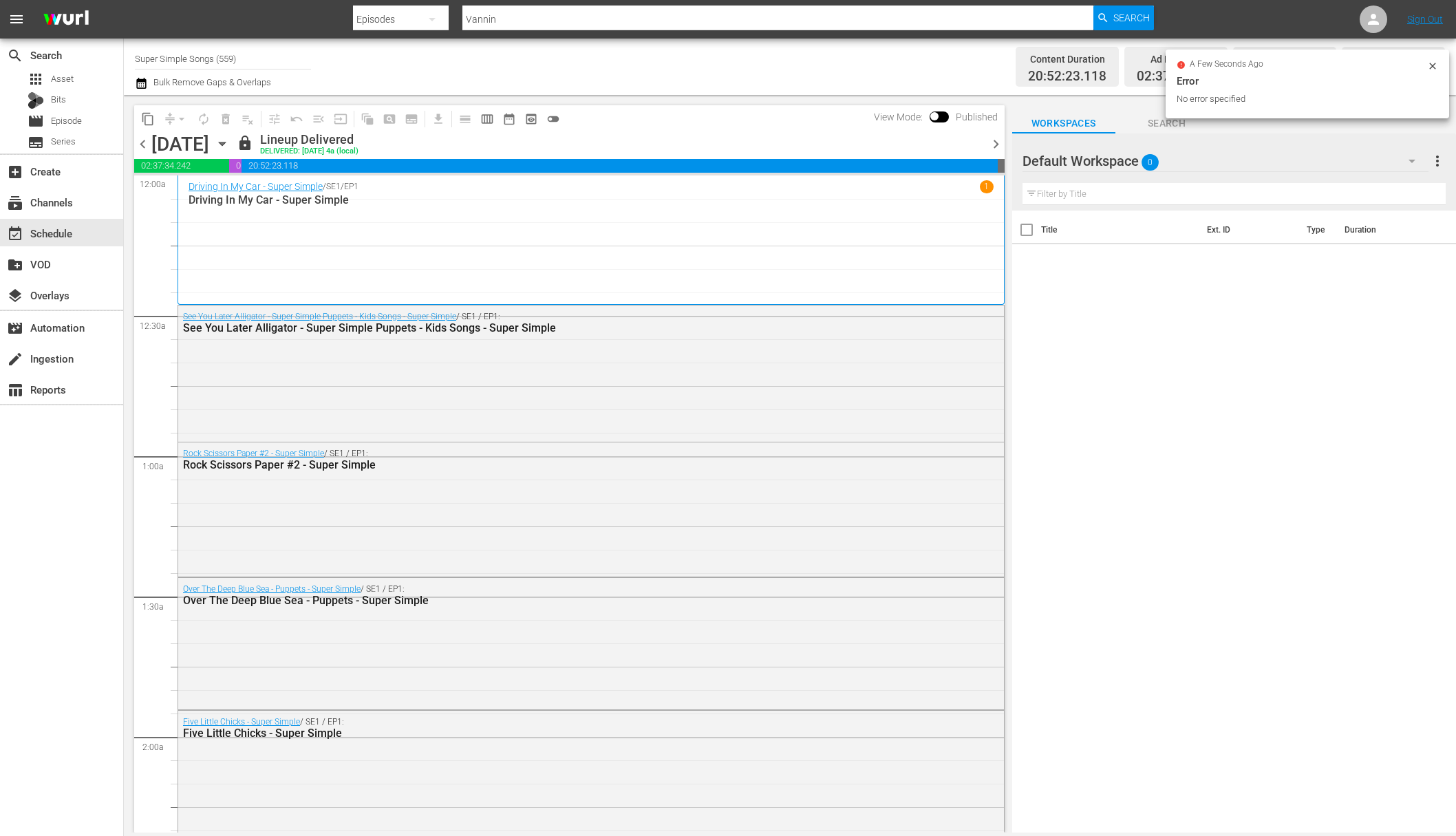
click at [234, 140] on div "Friday, September 26th September 26th" at bounding box center [192, 144] width 82 height 23
click at [225, 142] on icon "button" at bounding box center [221, 144] width 6 height 4
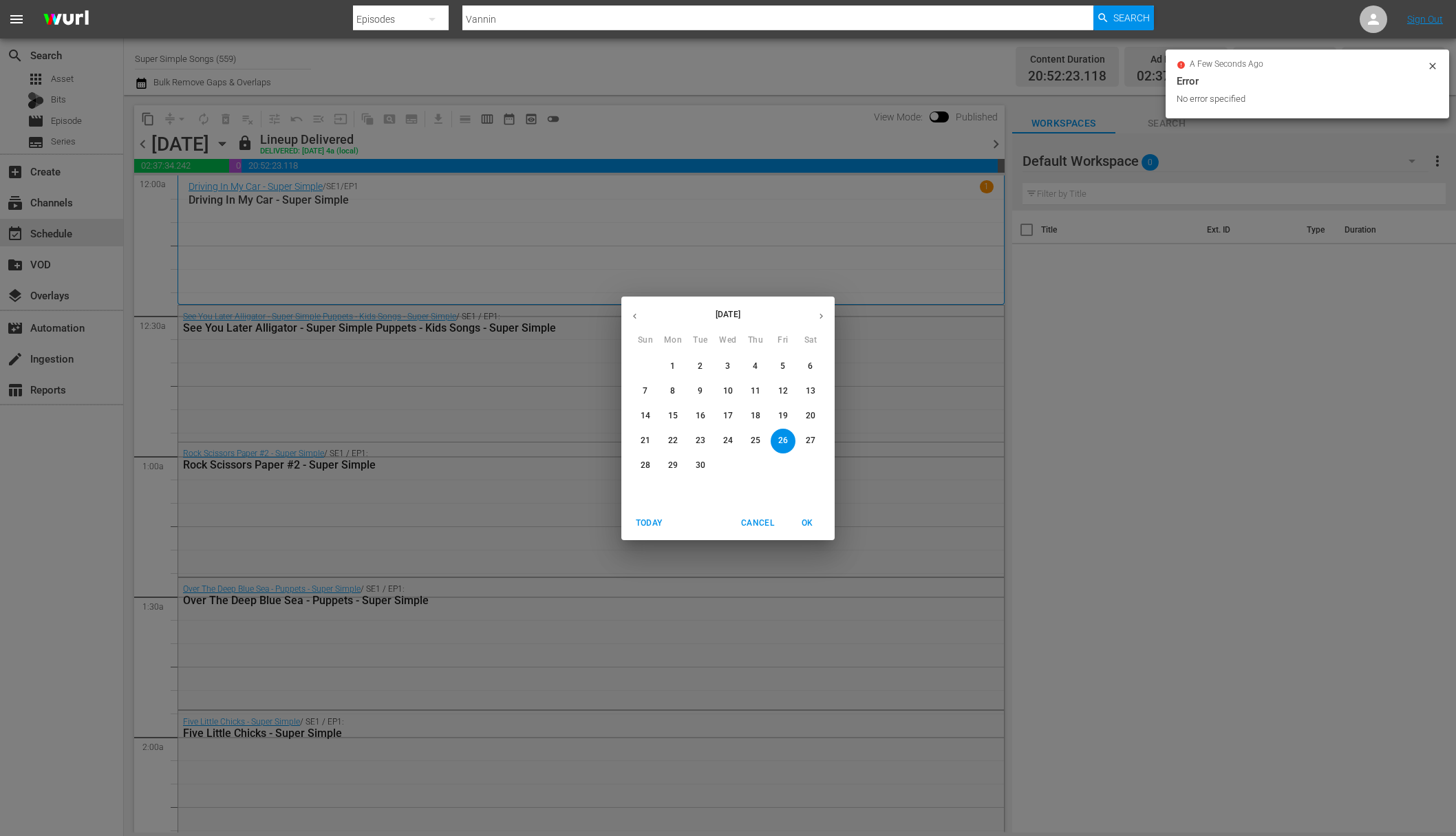
click at [814, 439] on p "27" at bounding box center [810, 441] width 9 height 11
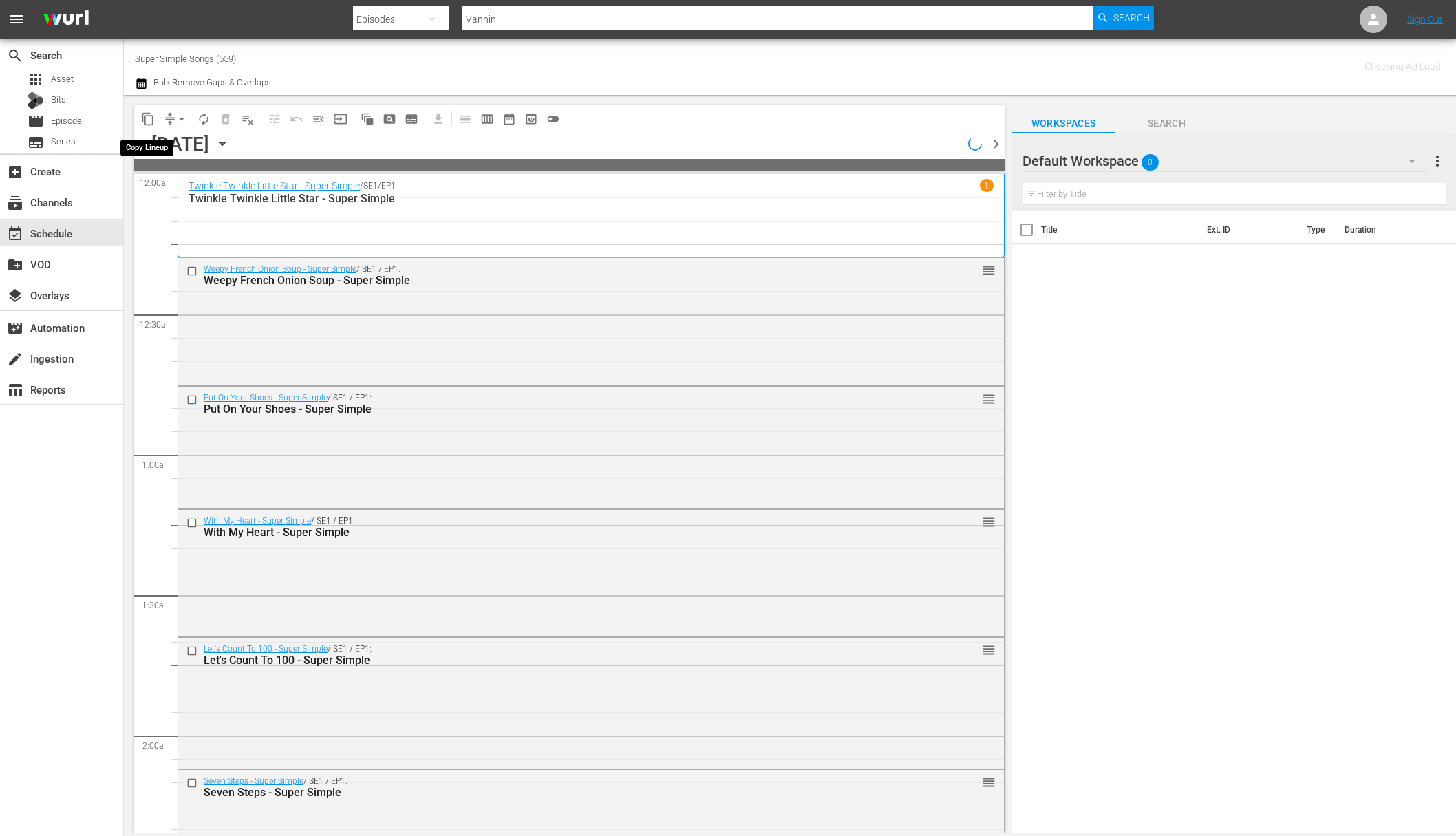
click at [145, 117] on span "content_copy" at bounding box center [147, 119] width 14 height 14
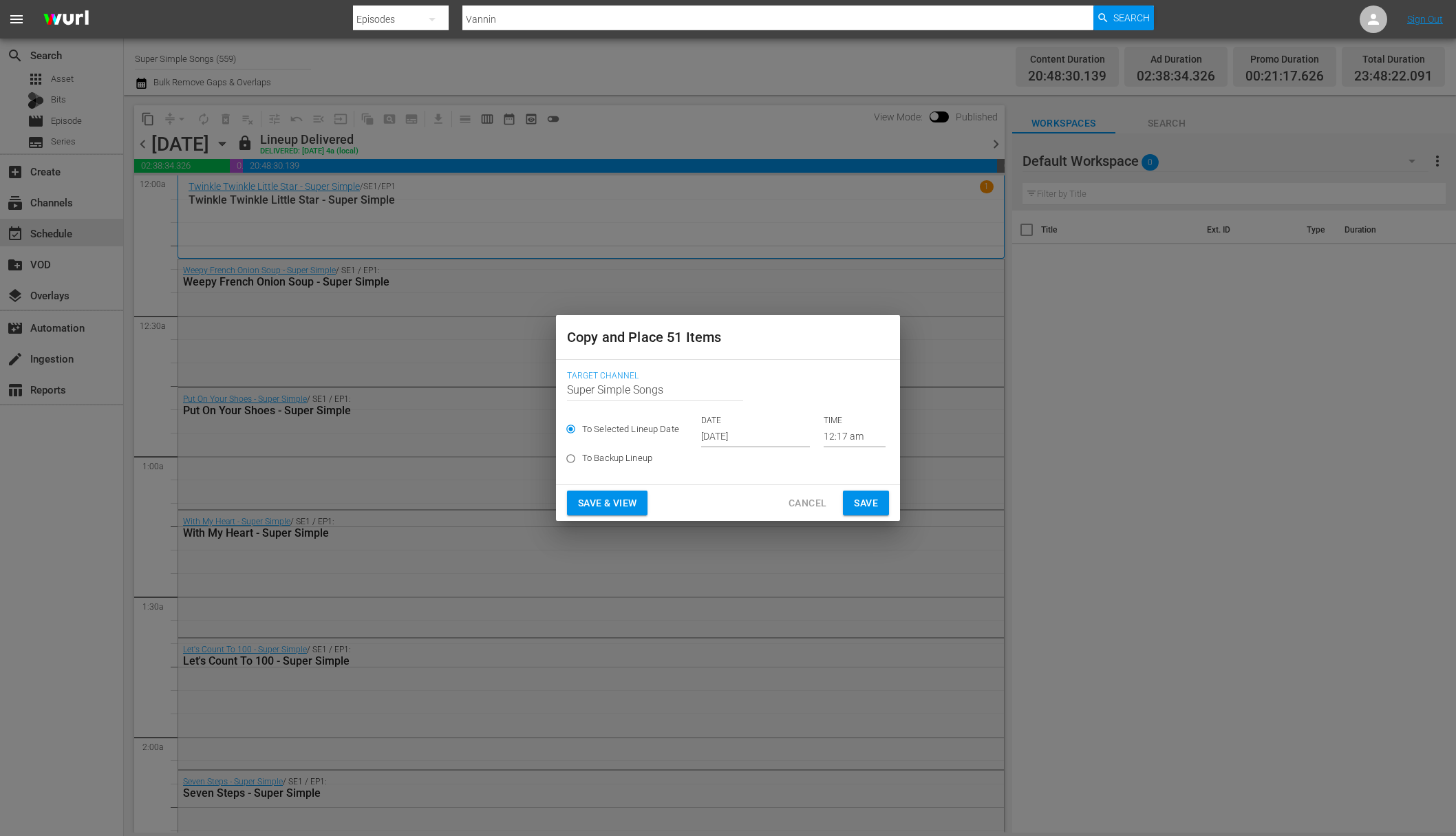
click at [764, 436] on input "Oct 5th 2025" at bounding box center [755, 437] width 109 height 21
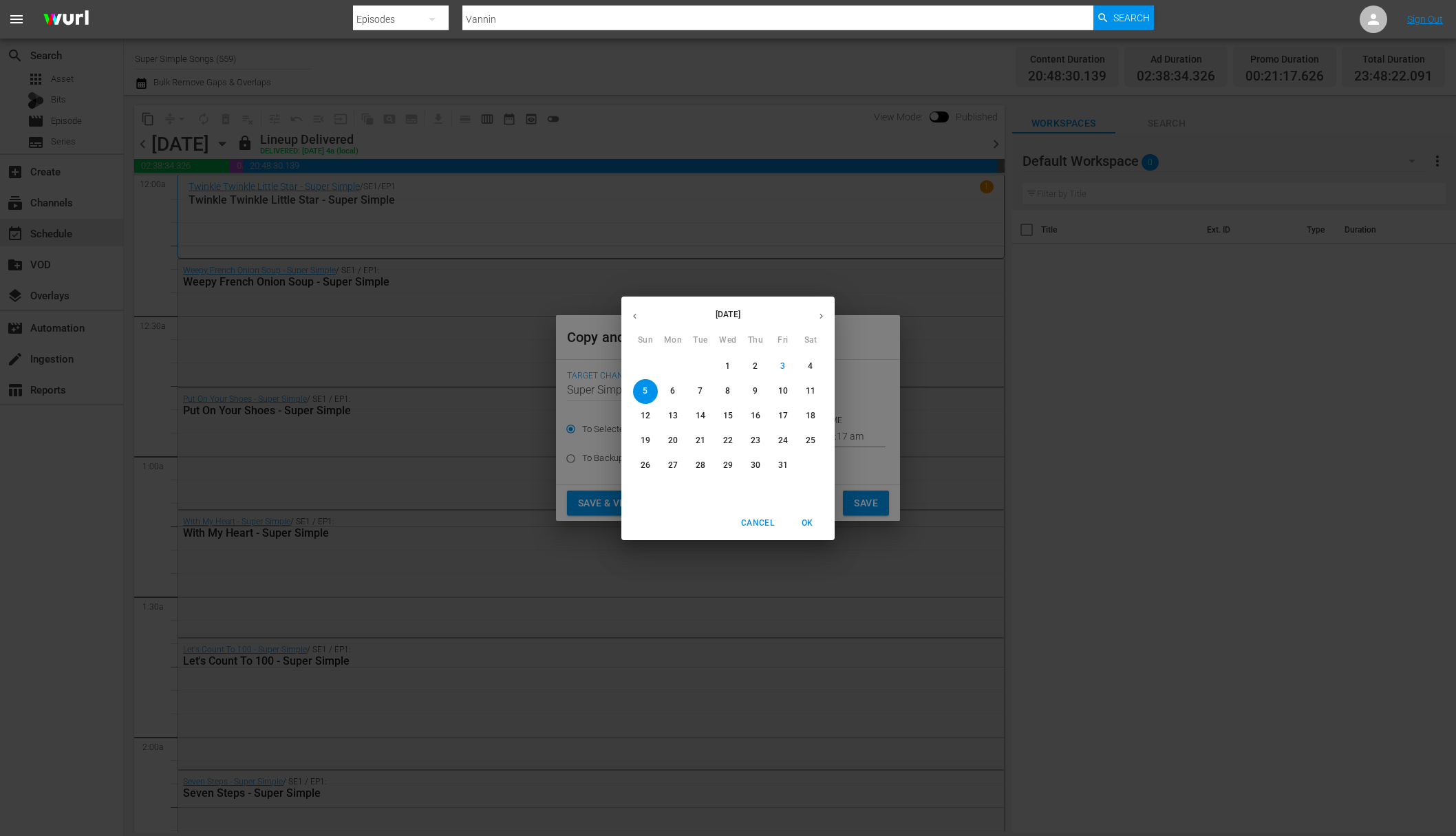
click at [817, 390] on span "11" at bounding box center [810, 391] width 25 height 11
type input "Oct 11th 2025"
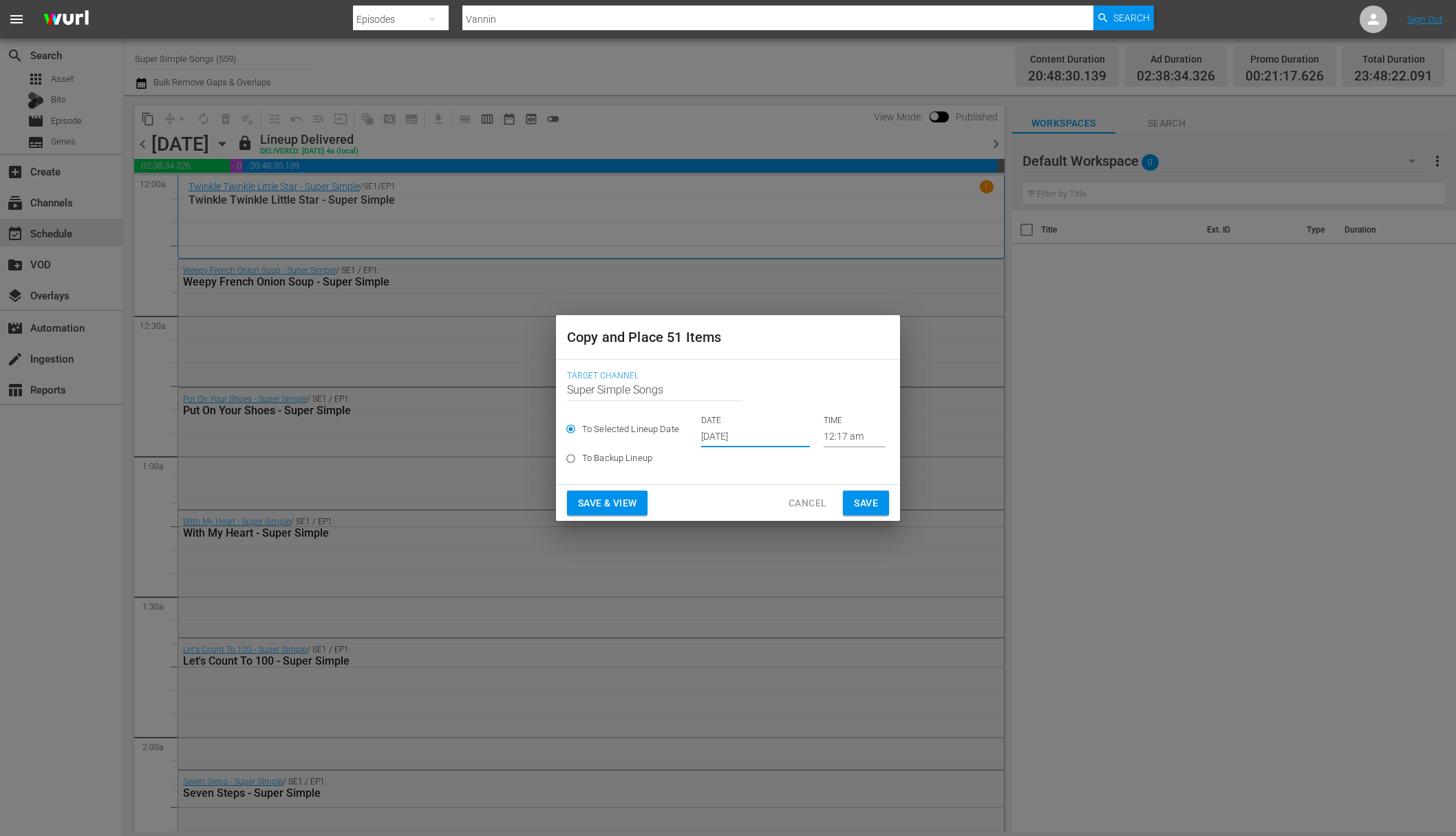
click at [872, 497] on span "Save" at bounding box center [866, 504] width 24 height 17
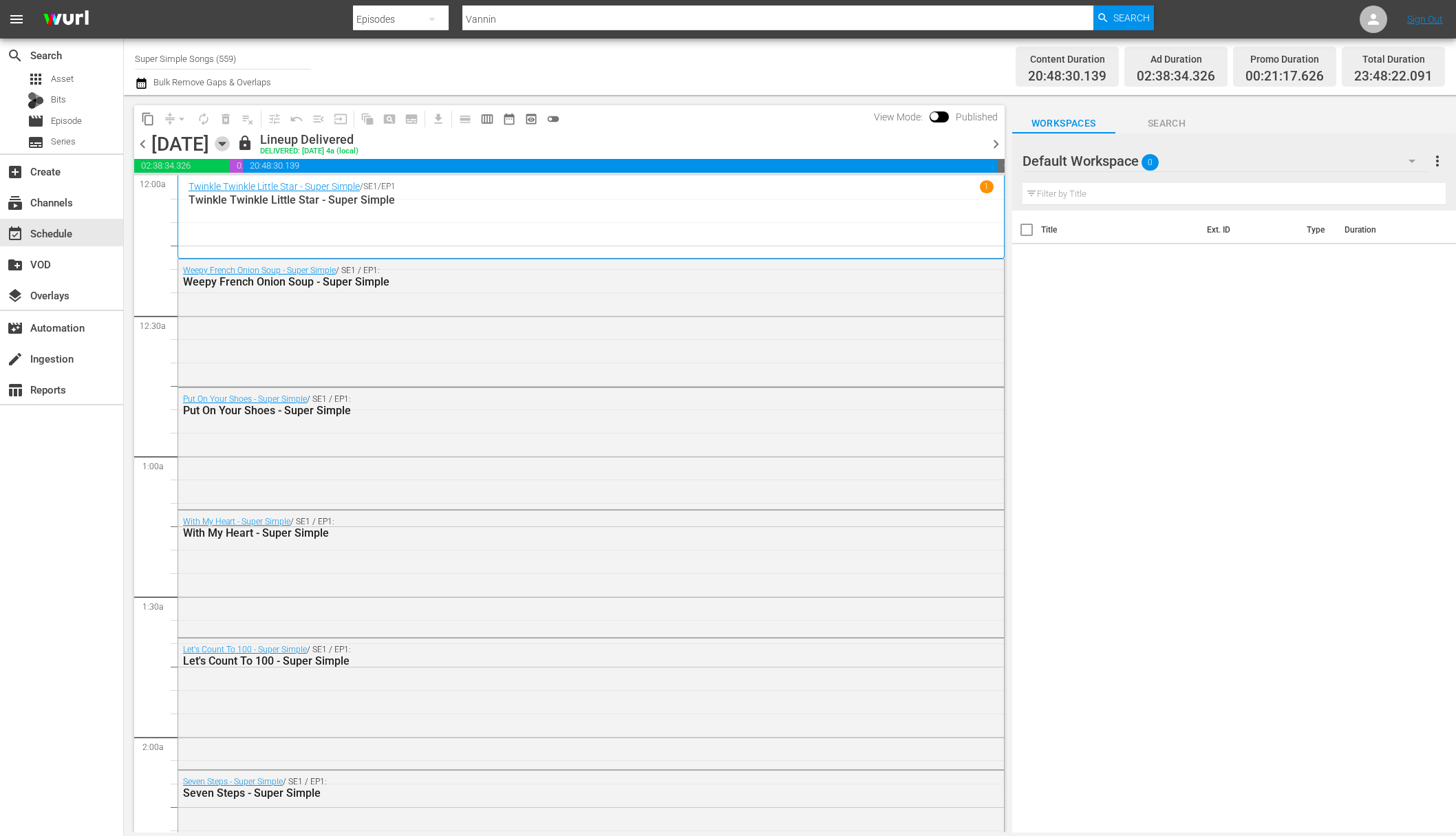
click at [225, 143] on icon "button" at bounding box center [221, 144] width 6 height 4
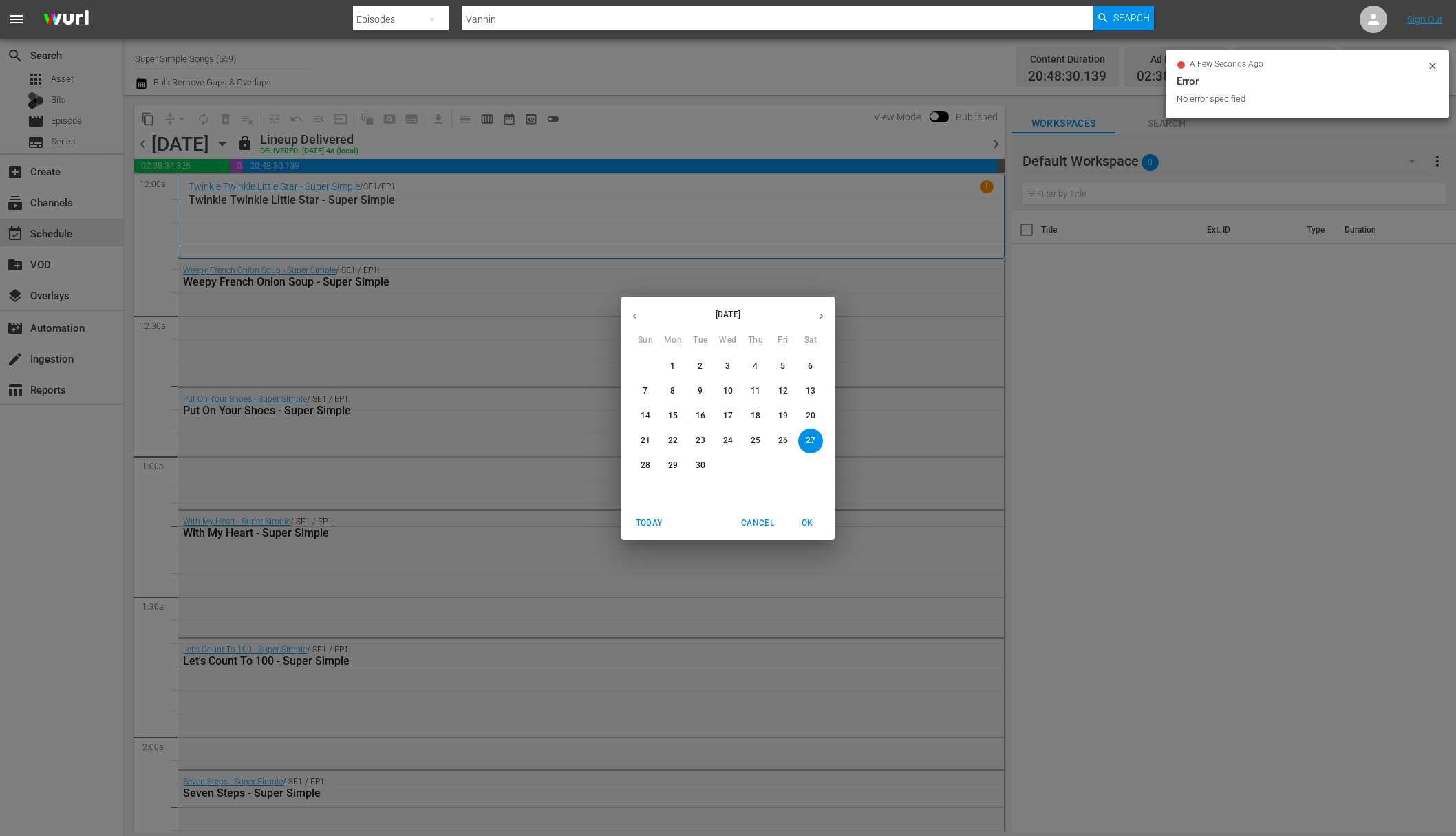
click at [652, 465] on span "28" at bounding box center [645, 465] width 25 height 11
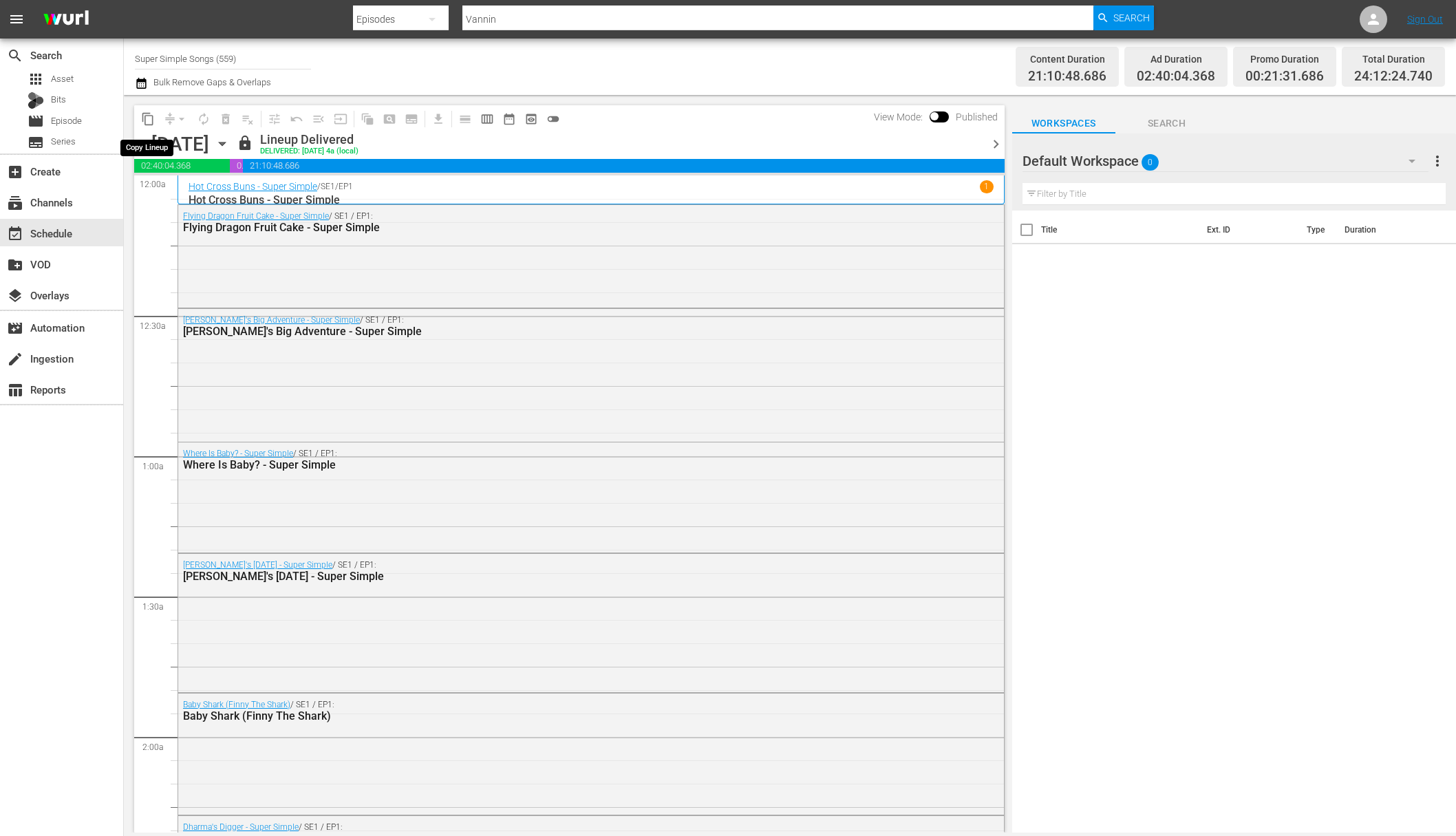
click at [149, 112] on span "content_copy" at bounding box center [147, 119] width 14 height 14
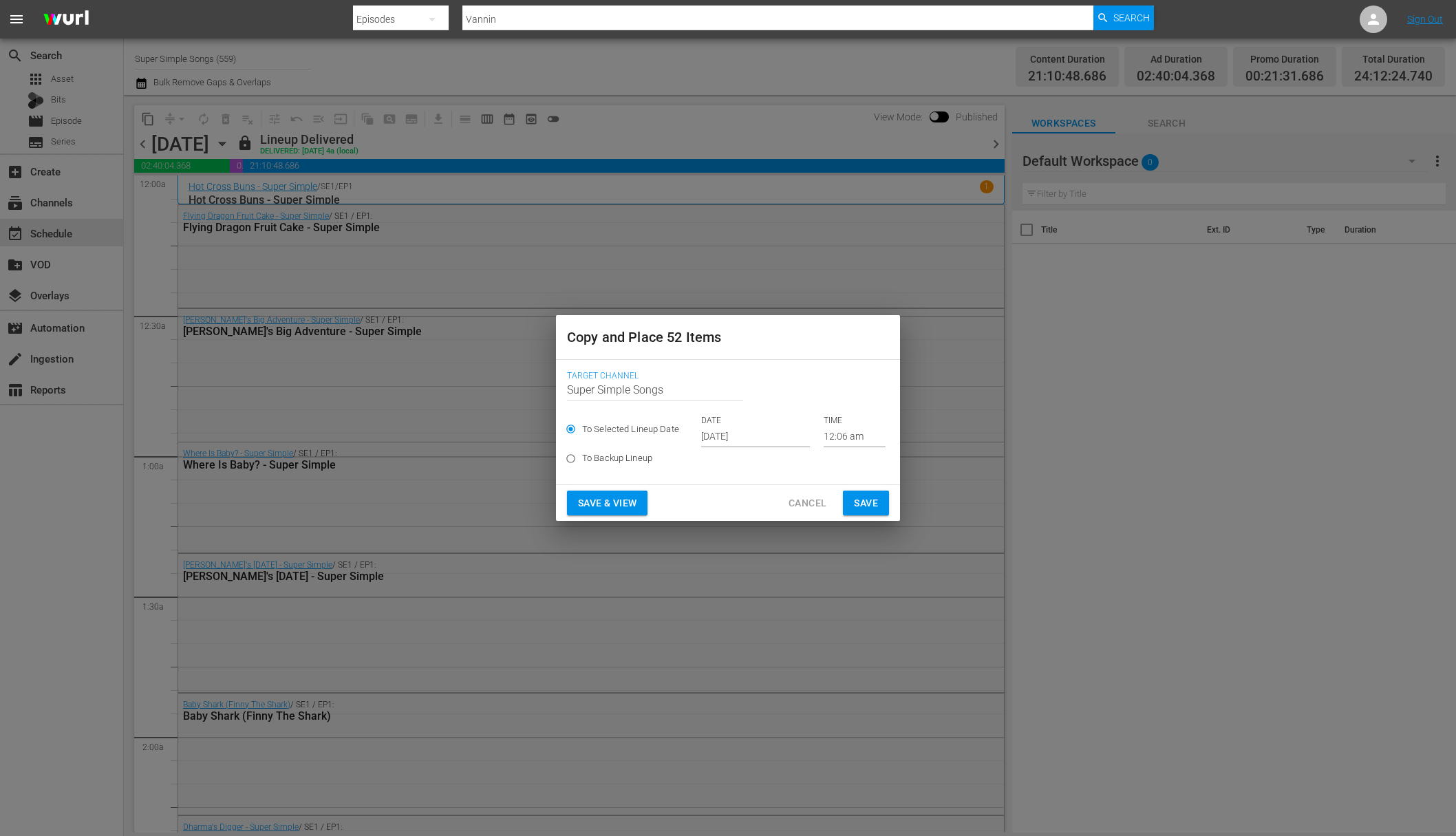
click at [738, 435] on input "Oct 5th 2025" at bounding box center [755, 437] width 109 height 21
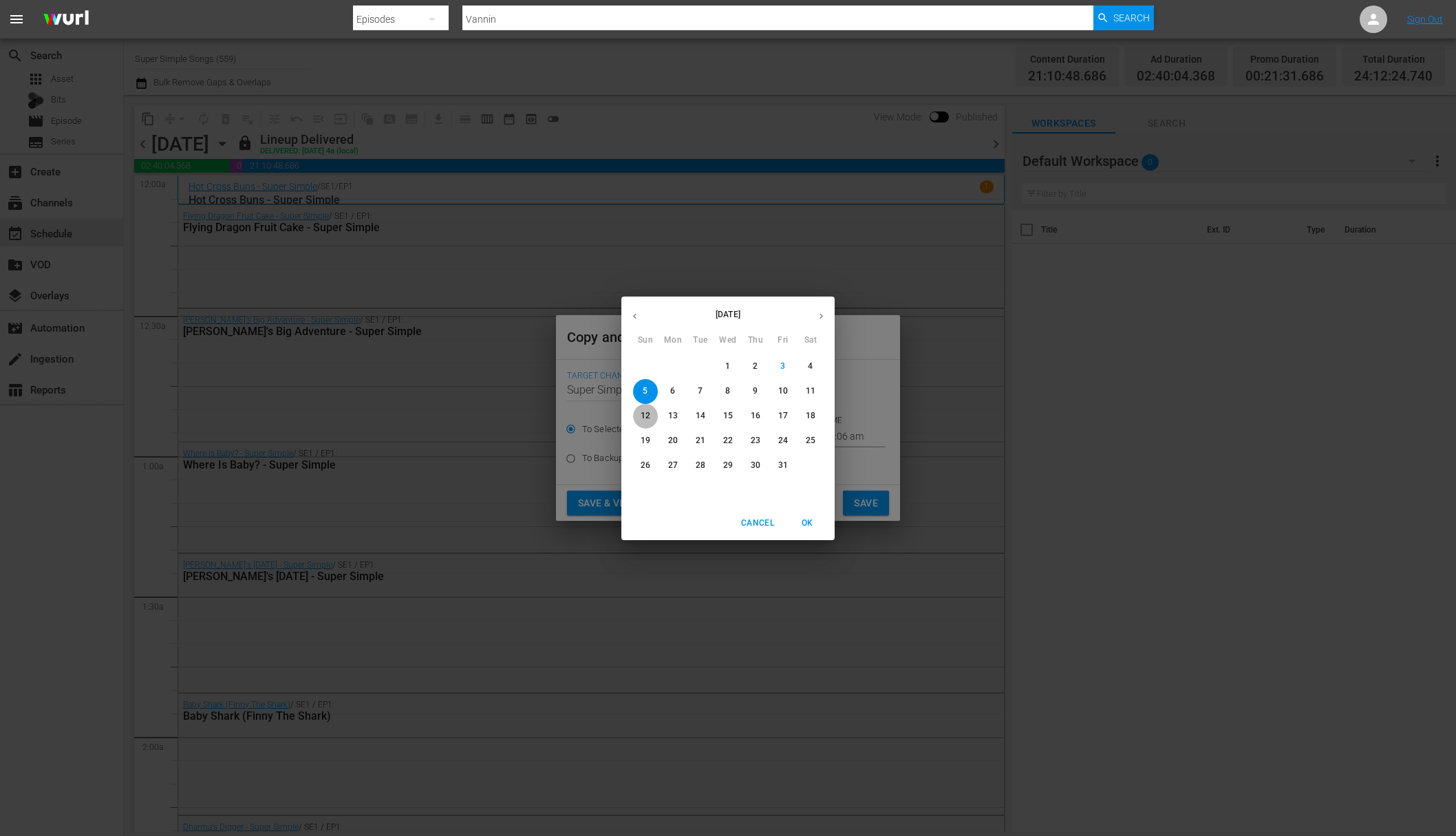
click at [645, 419] on p "12" at bounding box center [645, 416] width 9 height 11
type input "Oct 12th 2025"
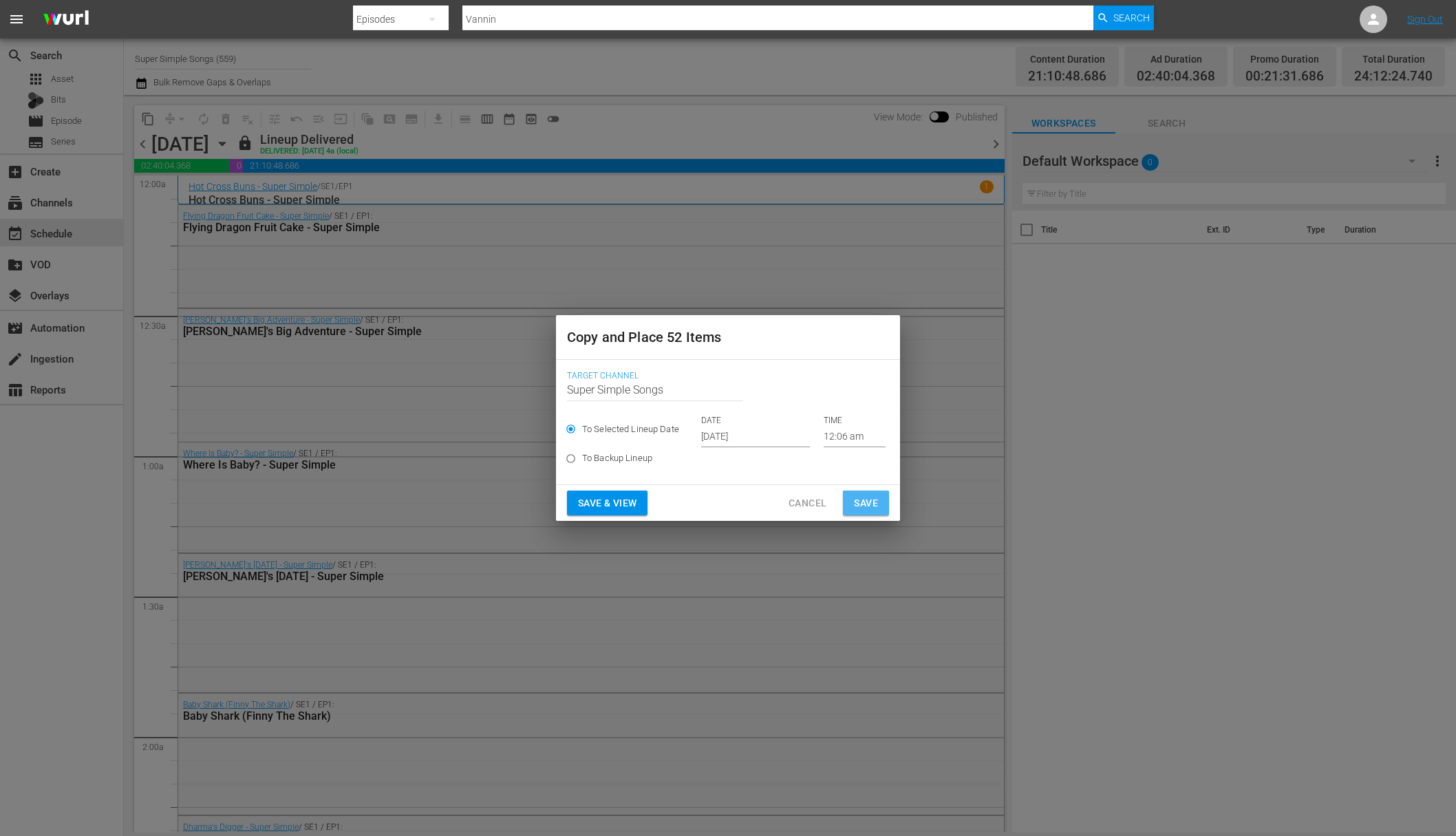
click at [865, 505] on span "Save" at bounding box center [866, 504] width 24 height 17
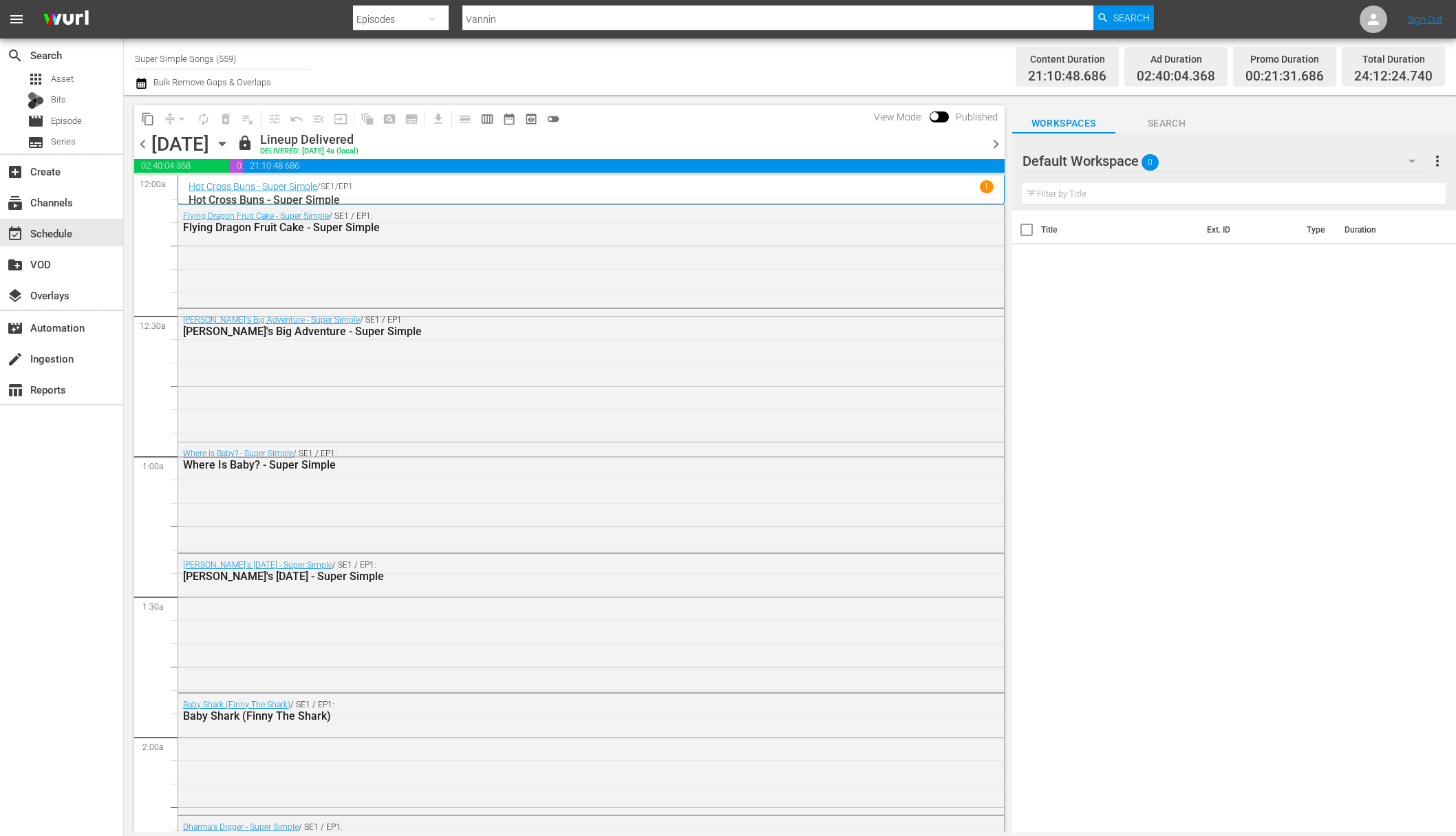
click at [230, 140] on icon "button" at bounding box center [222, 144] width 15 height 15
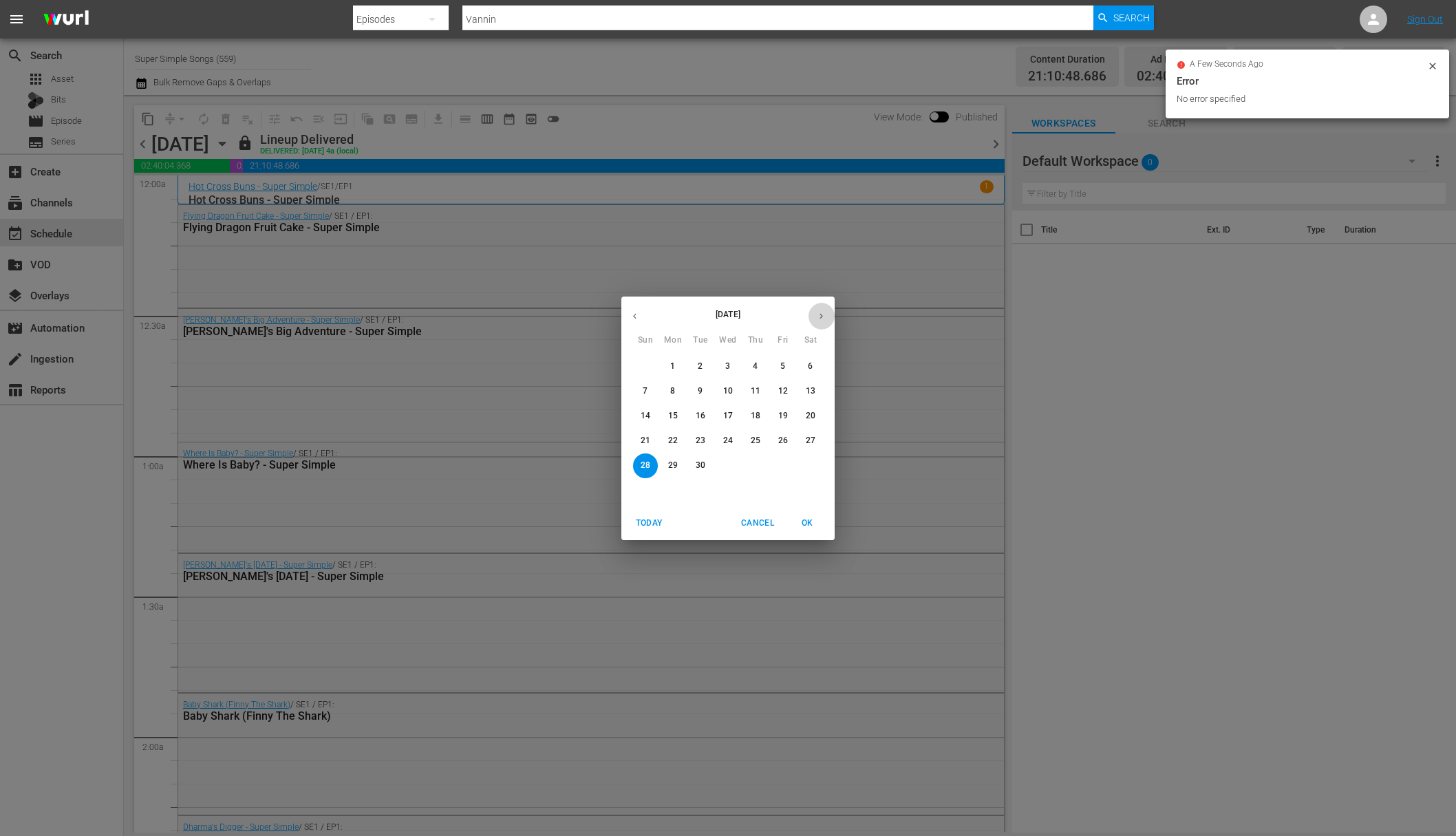
click at [822, 317] on icon "button" at bounding box center [821, 316] width 10 height 10
click at [677, 394] on span "6" at bounding box center [673, 391] width 25 height 11
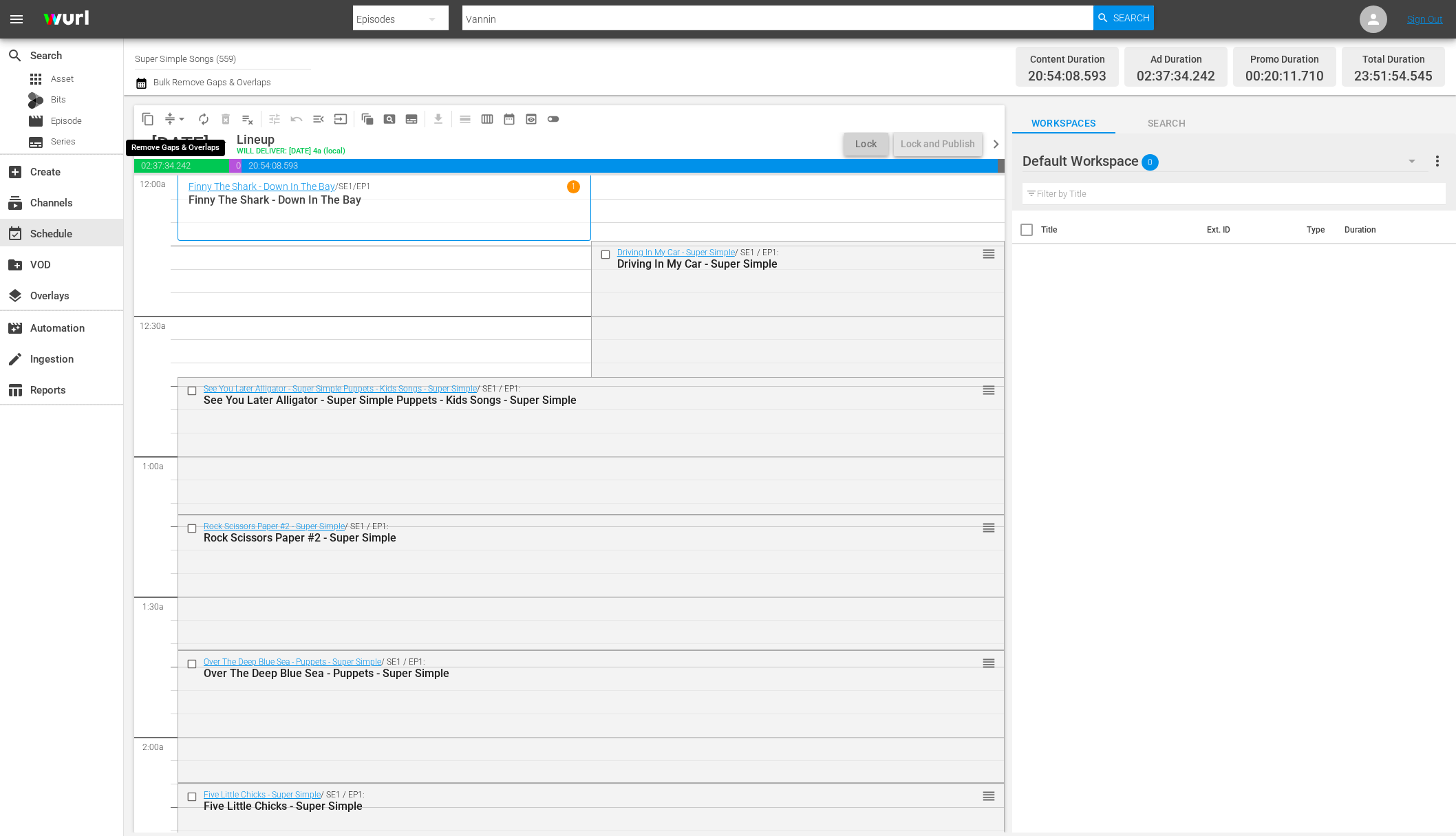
click at [178, 119] on span "arrow_drop_down" at bounding box center [181, 119] width 14 height 14
click at [186, 188] on li "Align to End of Previous Day" at bounding box center [182, 192] width 144 height 23
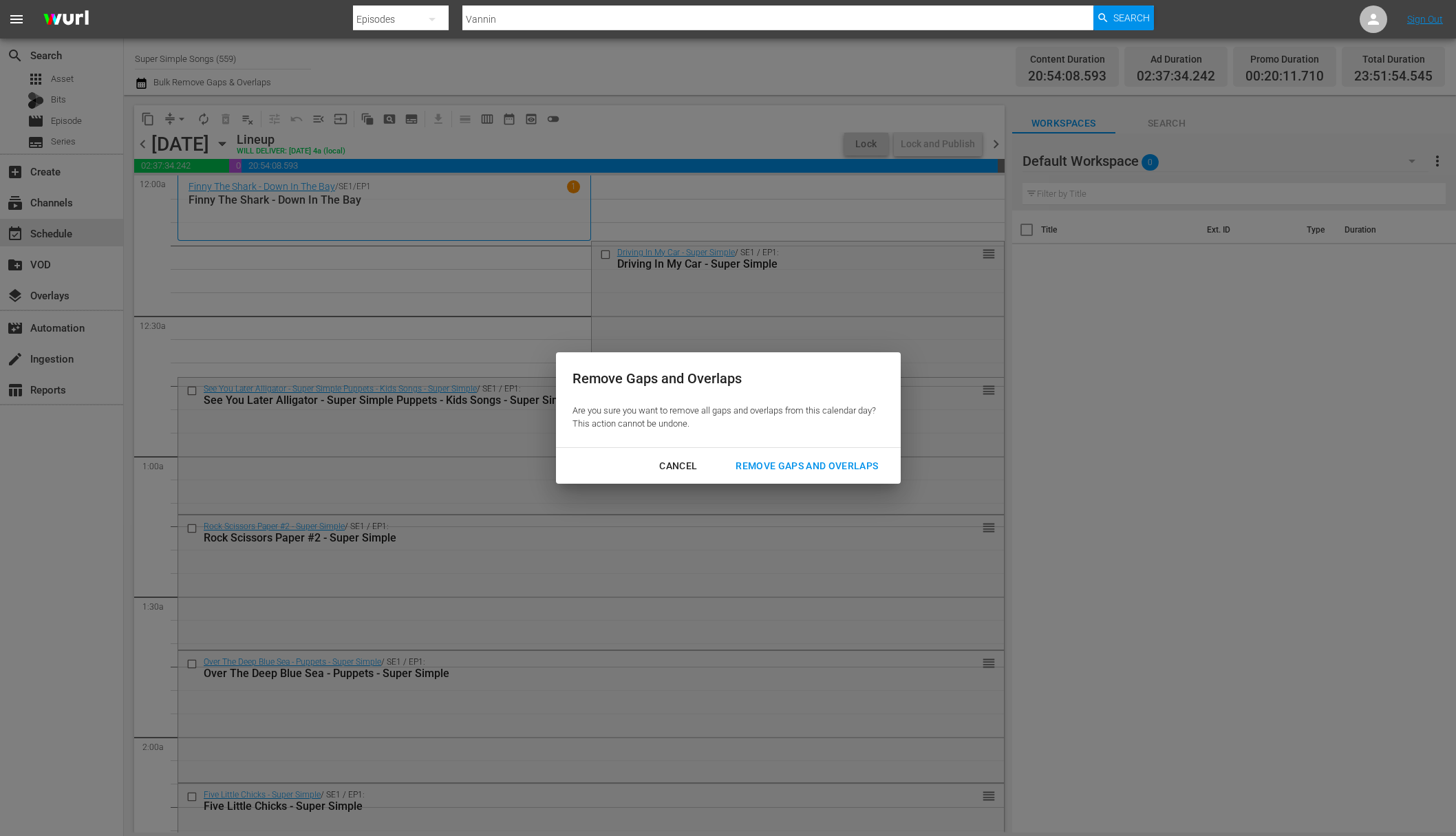
click at [787, 458] on div "Remove Gaps and Overlaps" at bounding box center [807, 467] width 164 height 17
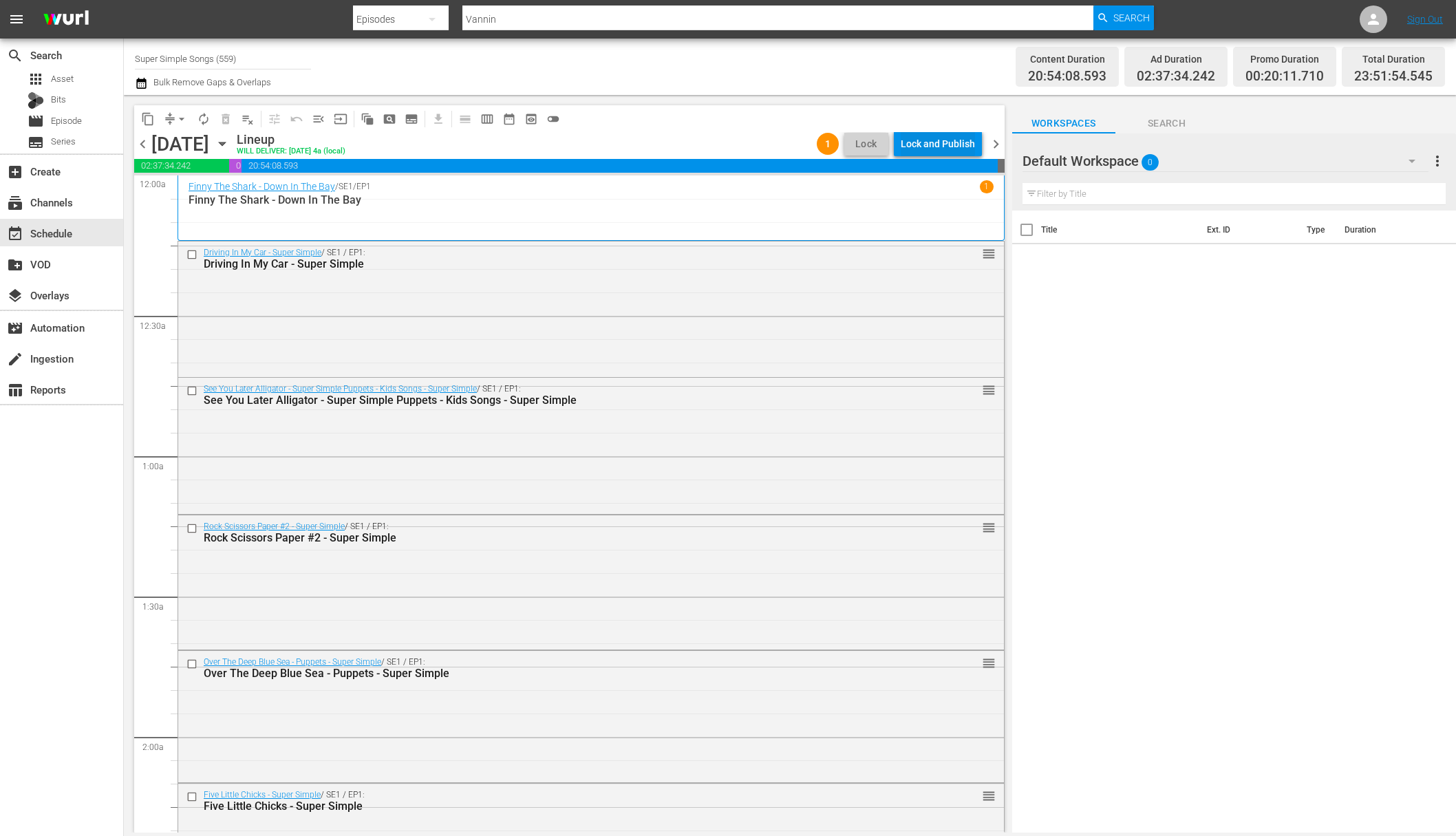
click at [964, 148] on div "Lock and Publish" at bounding box center [938, 144] width 74 height 25
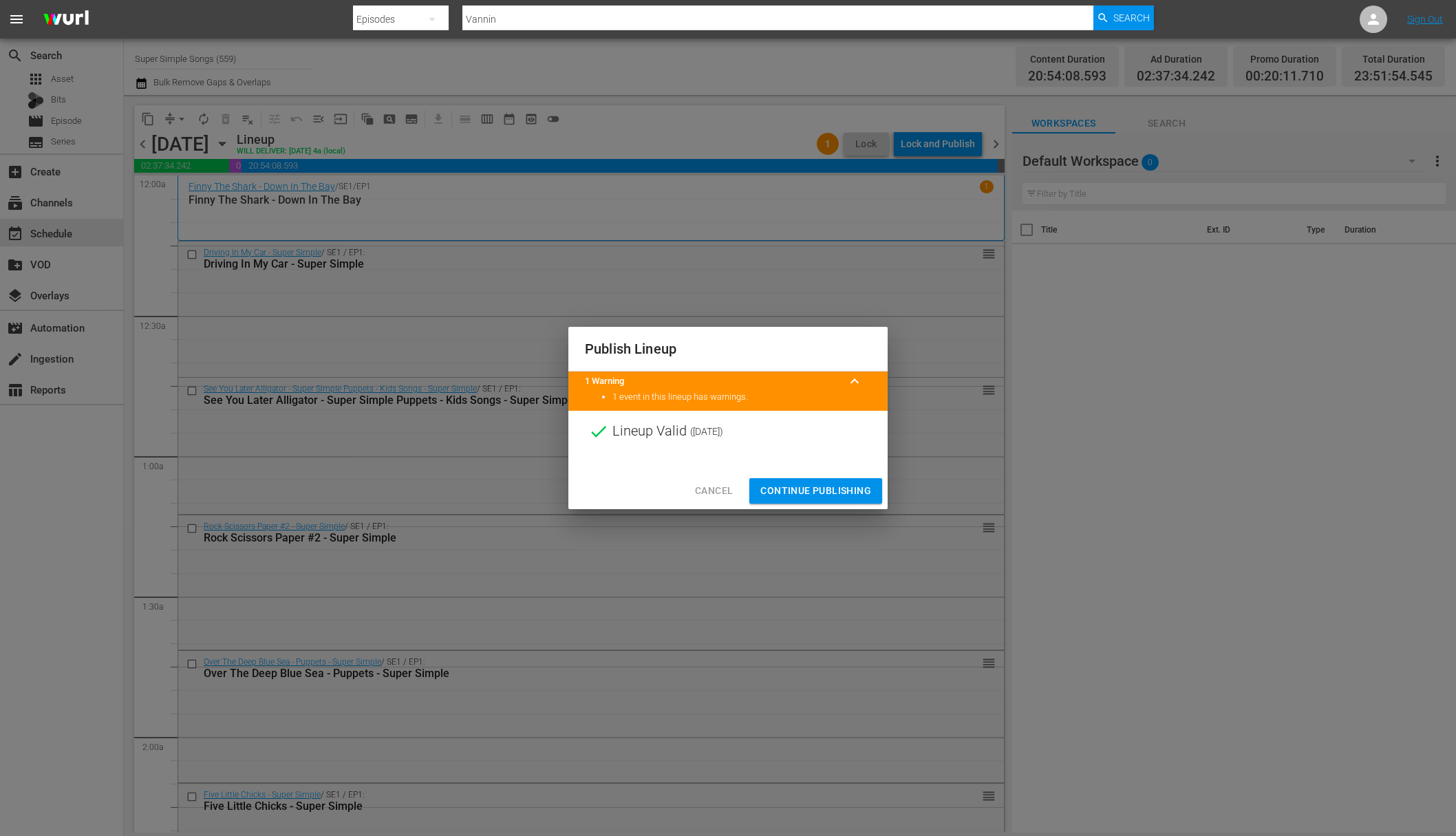
click at [820, 496] on span "Continue Publishing" at bounding box center [815, 491] width 111 height 17
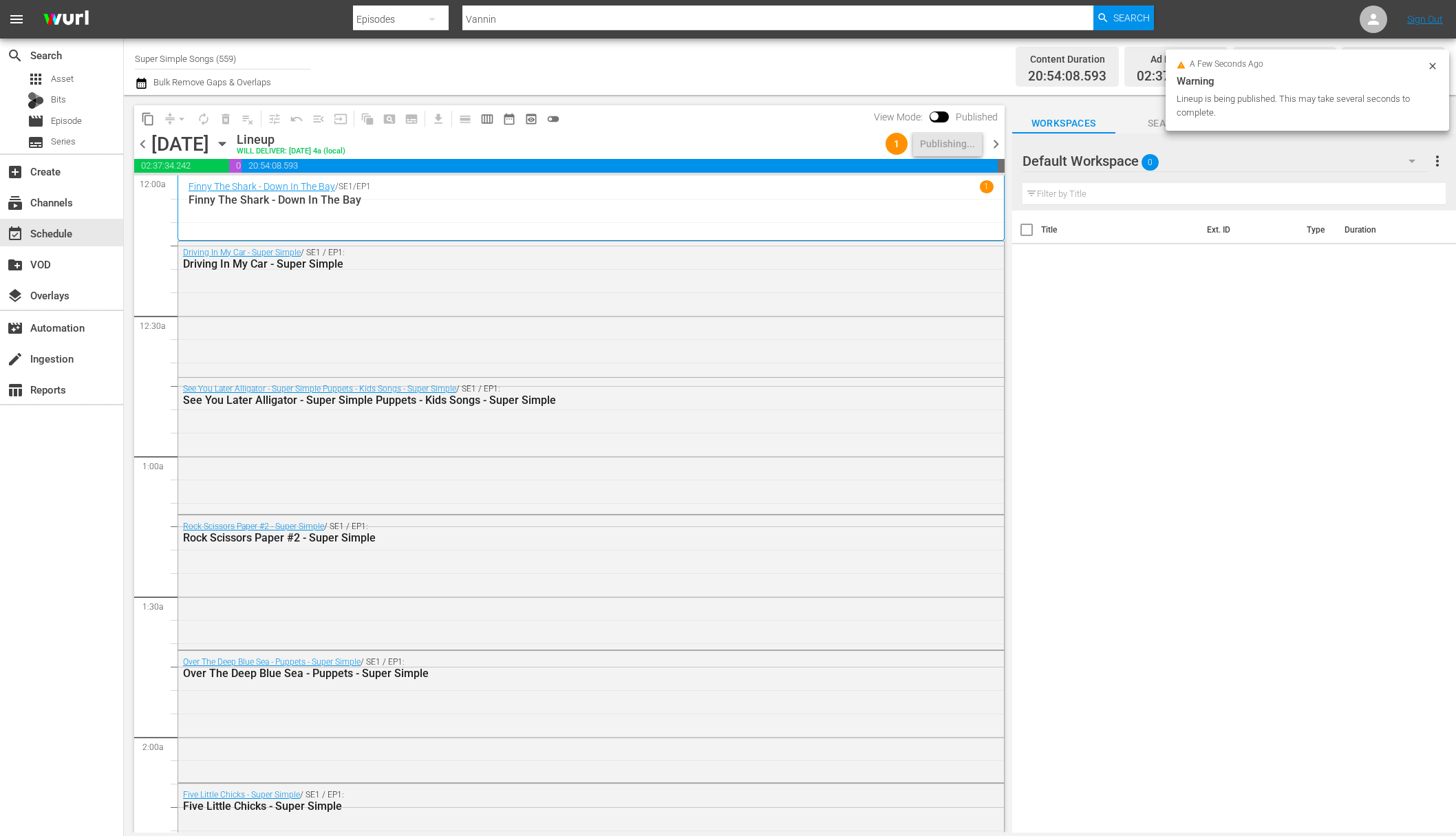
click at [230, 145] on icon "button" at bounding box center [222, 144] width 15 height 15
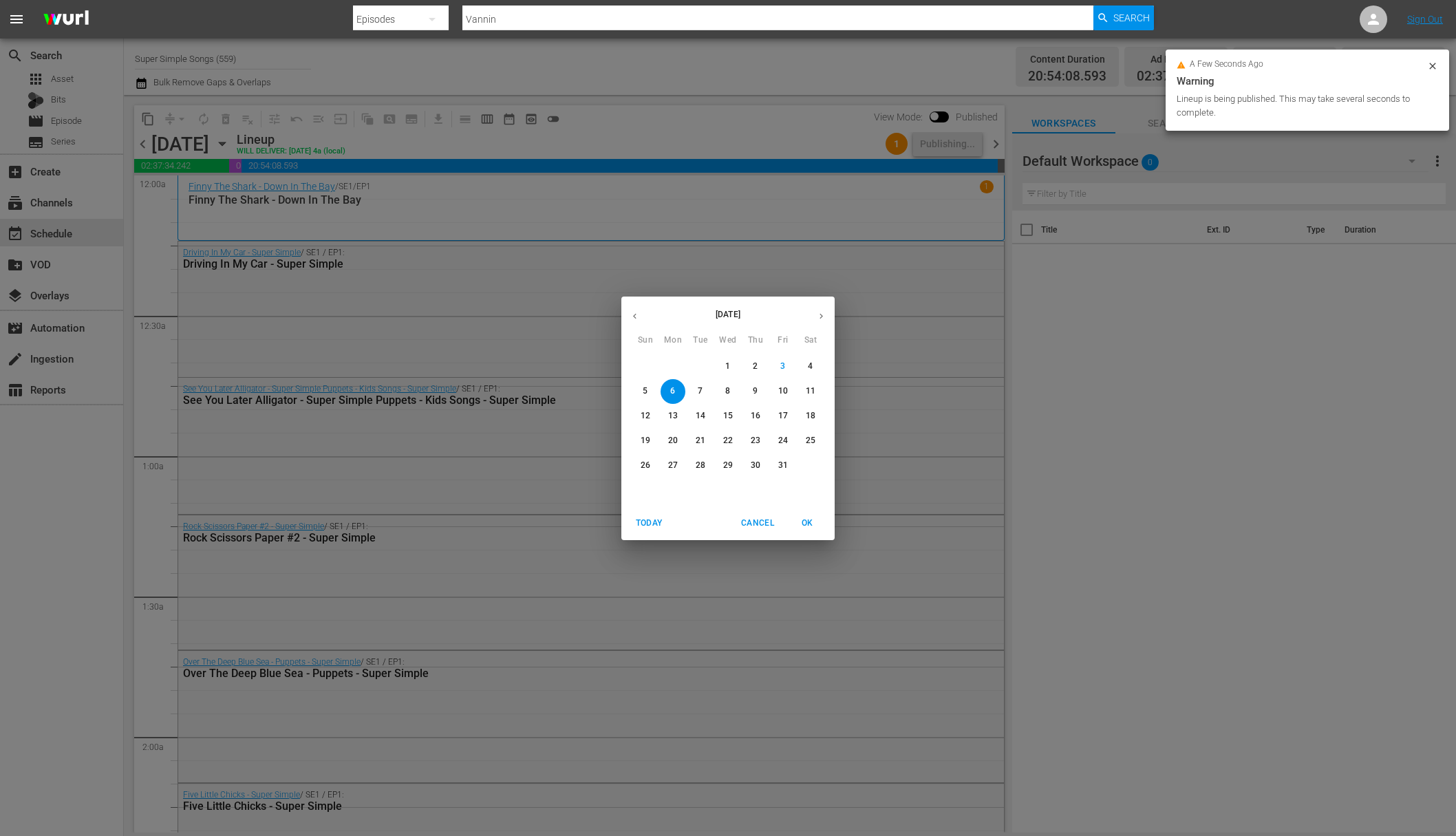
click at [702, 393] on p "7" at bounding box center [700, 391] width 5 height 11
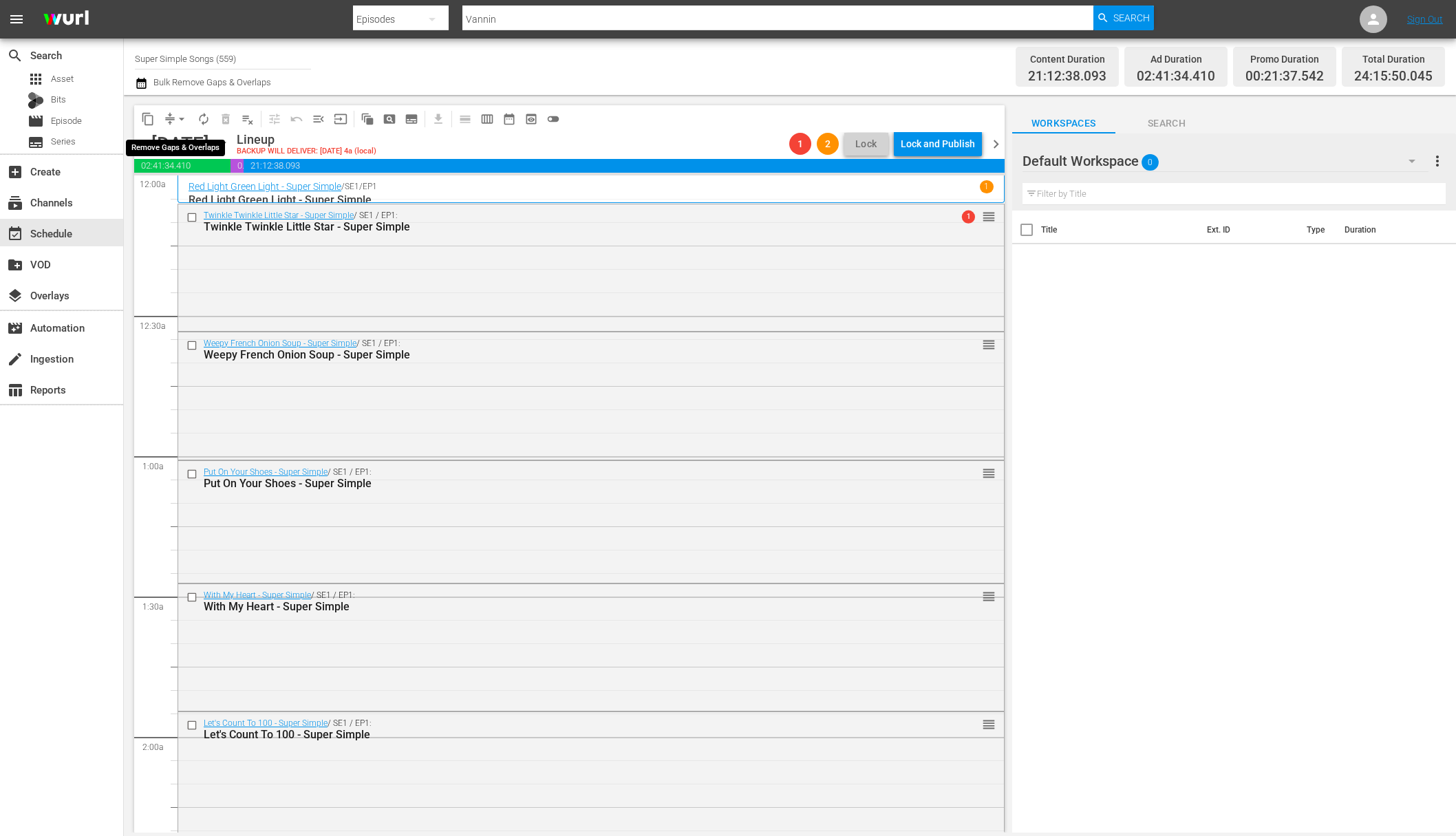
click at [179, 119] on span "arrow_drop_down" at bounding box center [181, 119] width 14 height 14
click at [181, 193] on li "Align to End of Previous Day" at bounding box center [182, 192] width 144 height 23
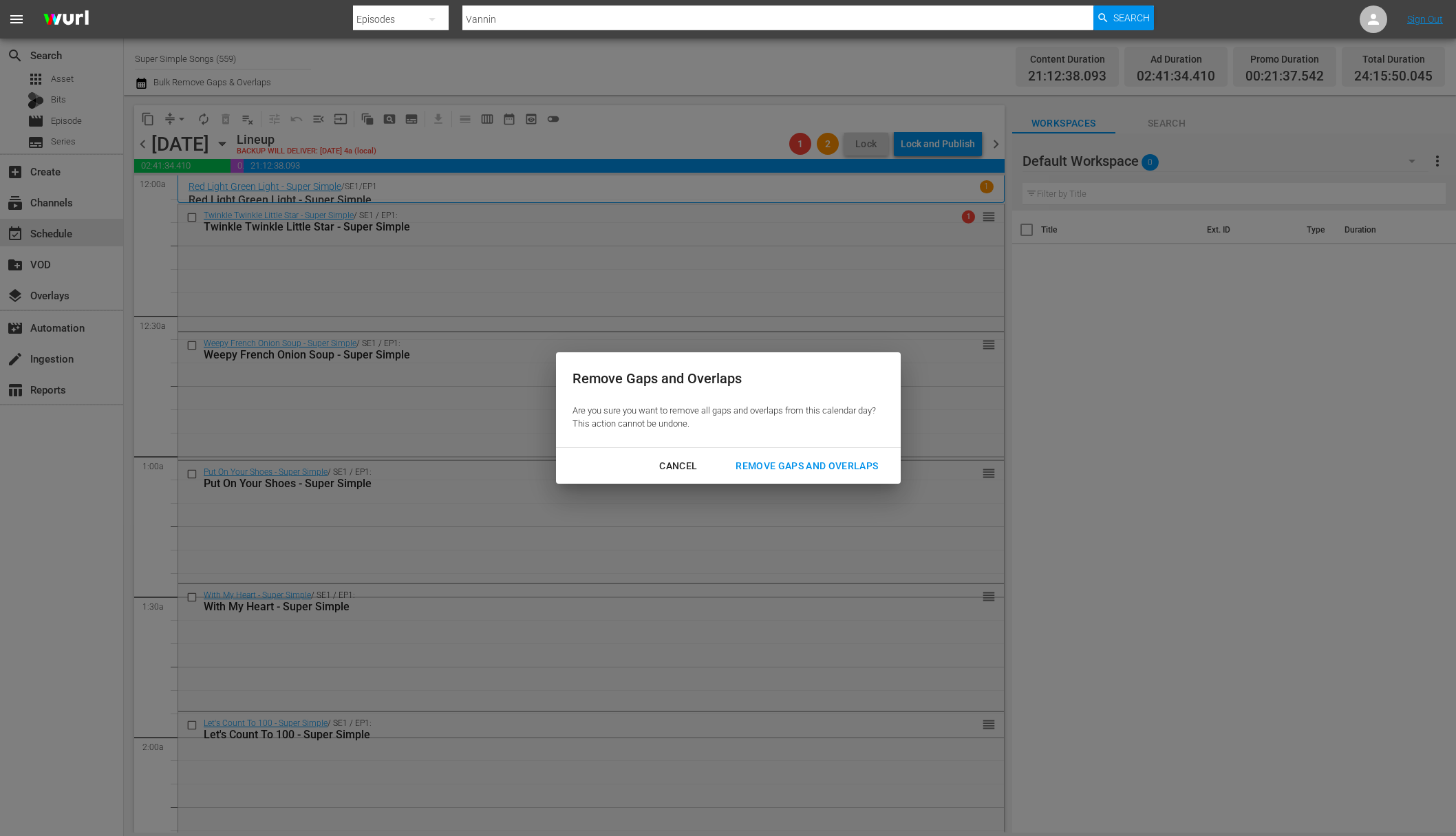
click at [836, 467] on div "Remove Gaps and Overlaps" at bounding box center [807, 467] width 164 height 17
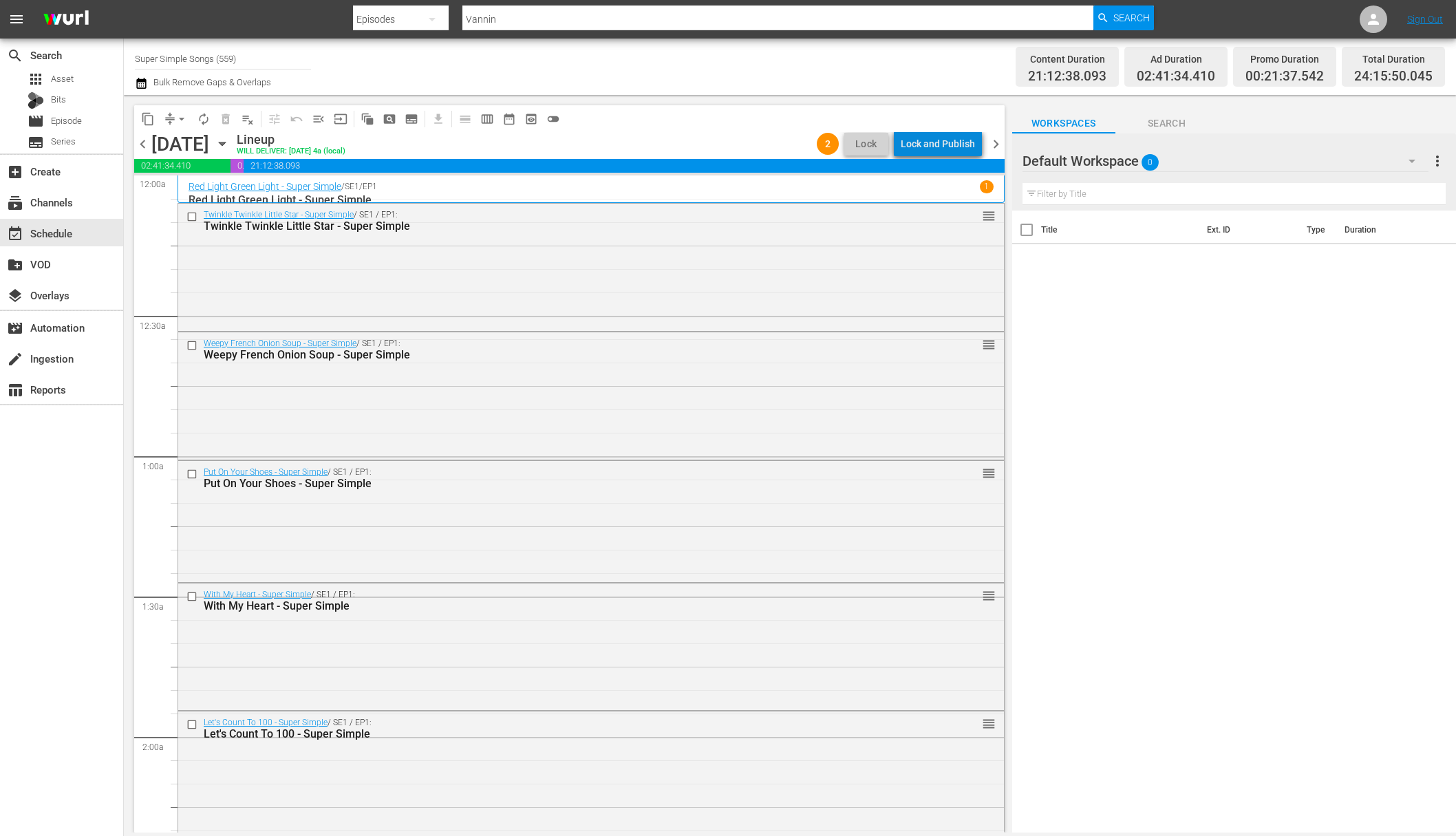
click at [953, 143] on div "Lock and Publish" at bounding box center [938, 144] width 74 height 25
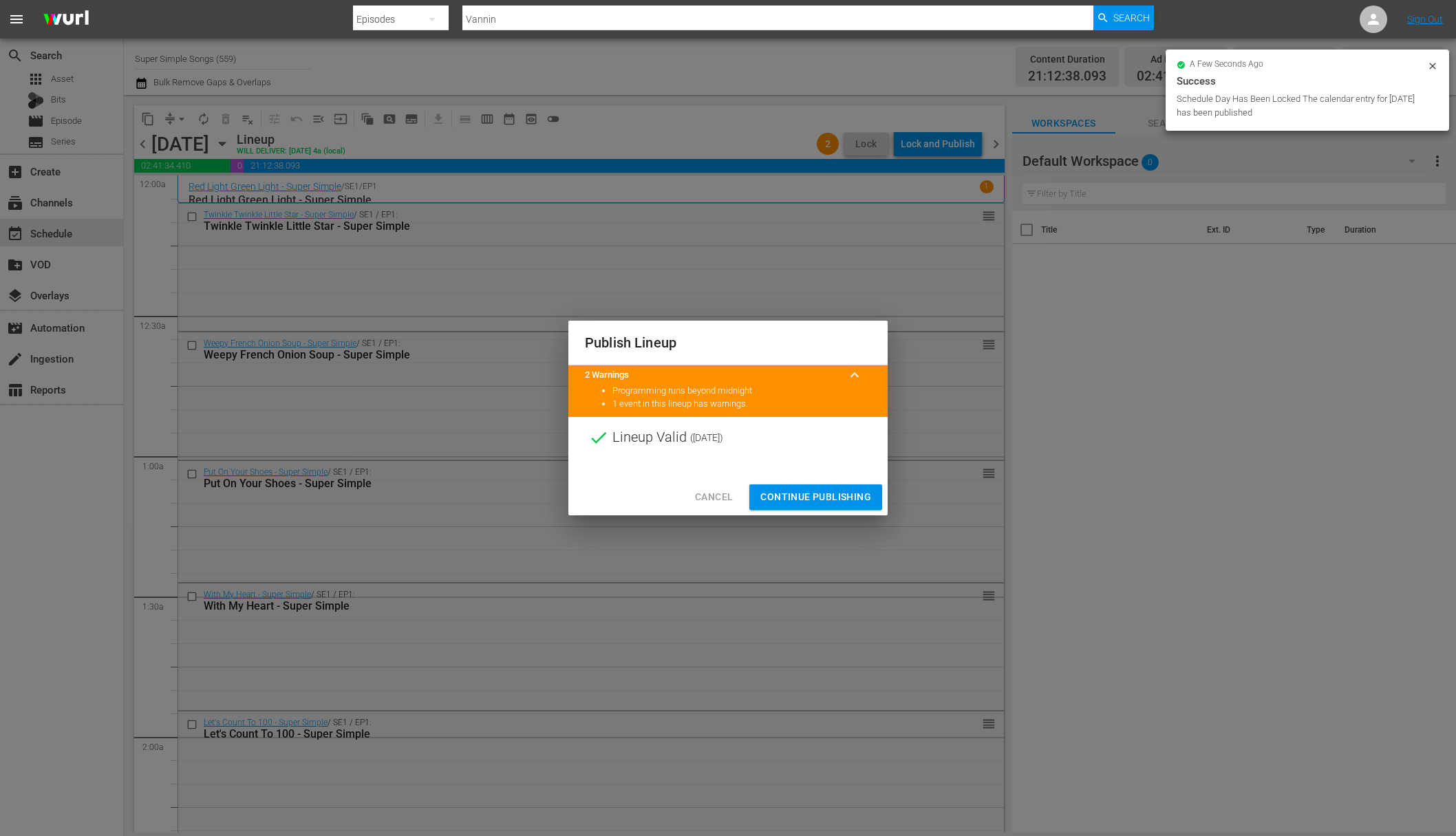
click at [818, 503] on span "Continue Publishing" at bounding box center [815, 497] width 111 height 17
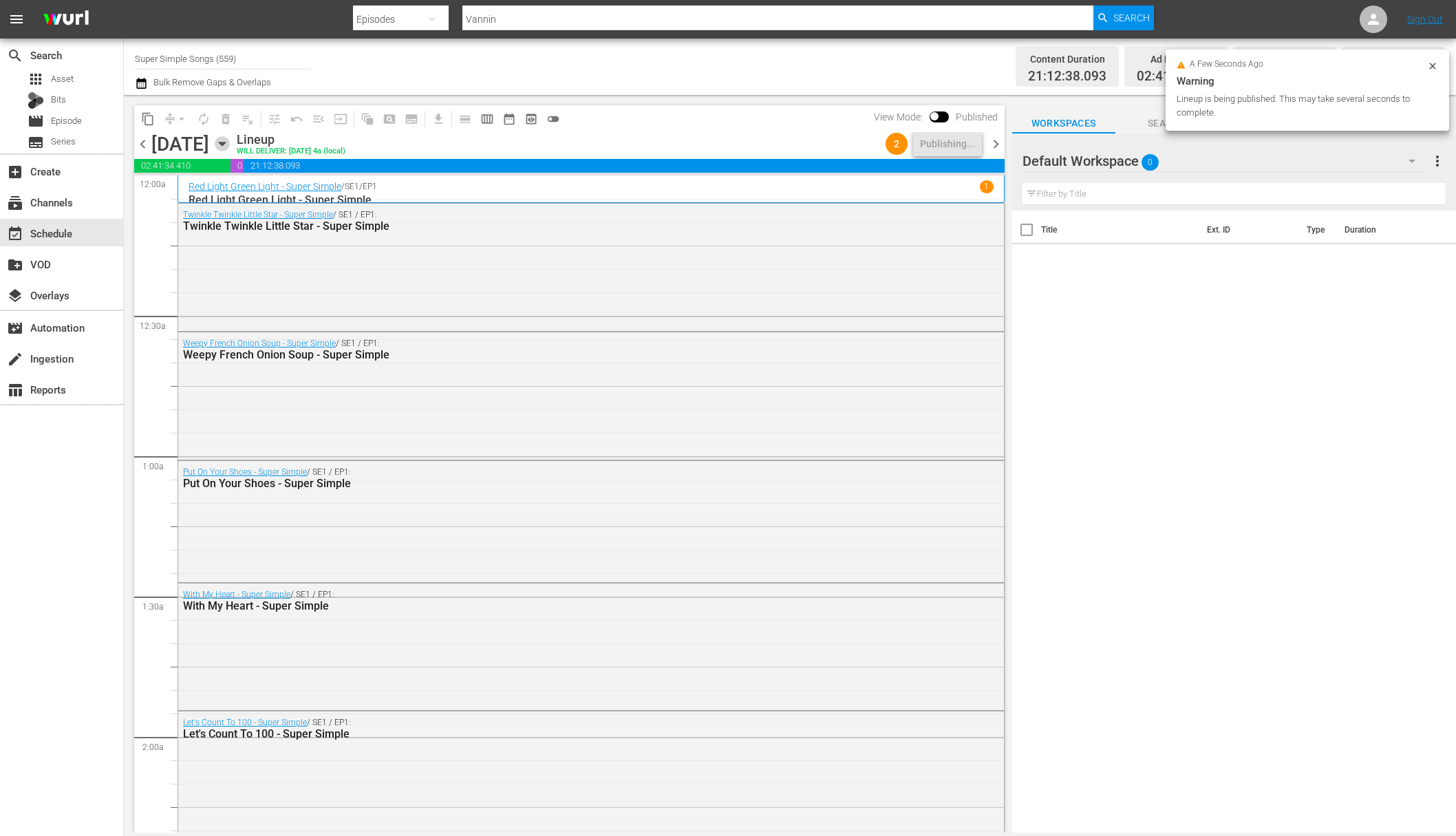
click at [225, 142] on icon "button" at bounding box center [221, 144] width 6 height 4
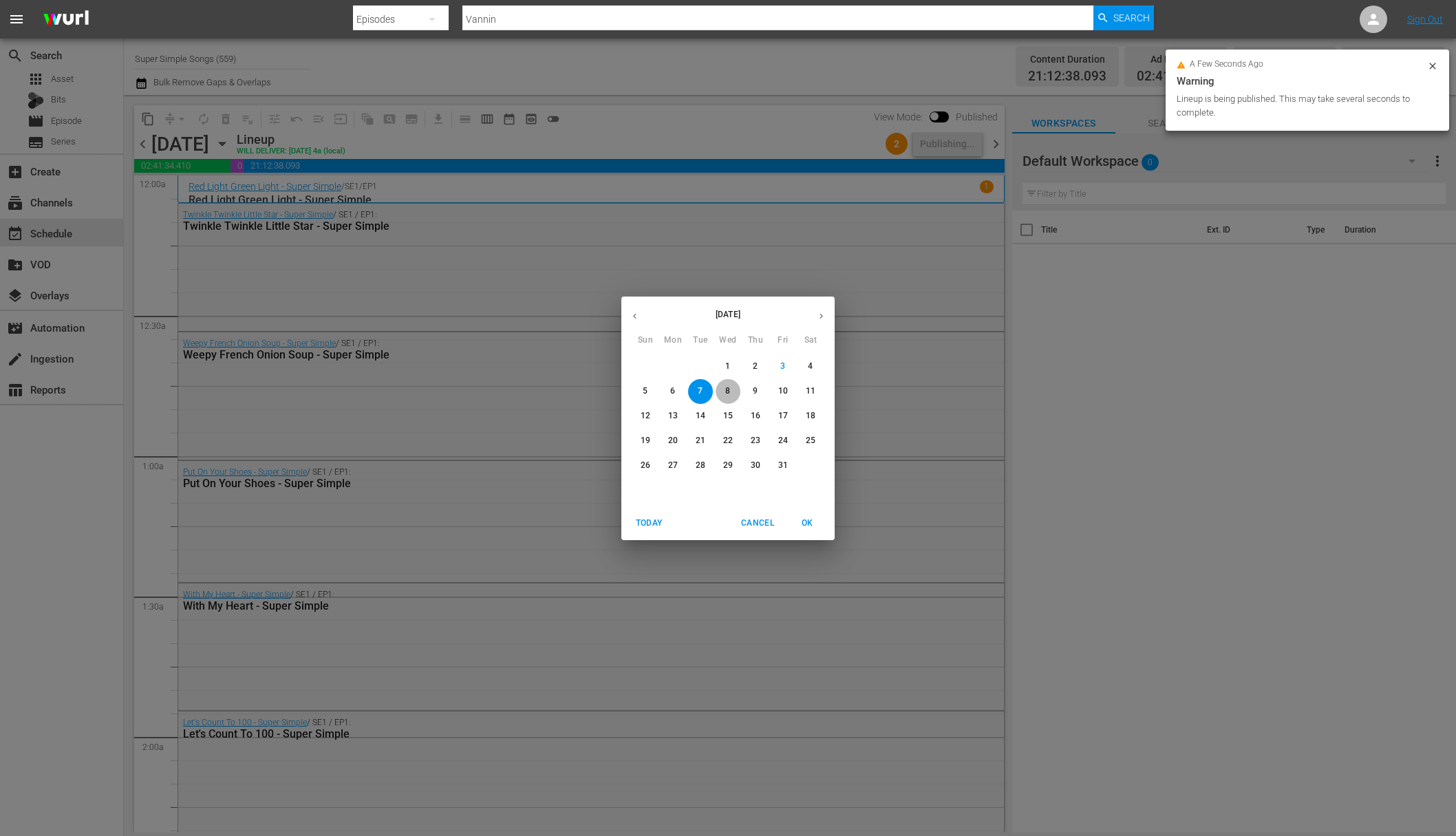
click at [725, 395] on p "8" at bounding box center [727, 391] width 5 height 11
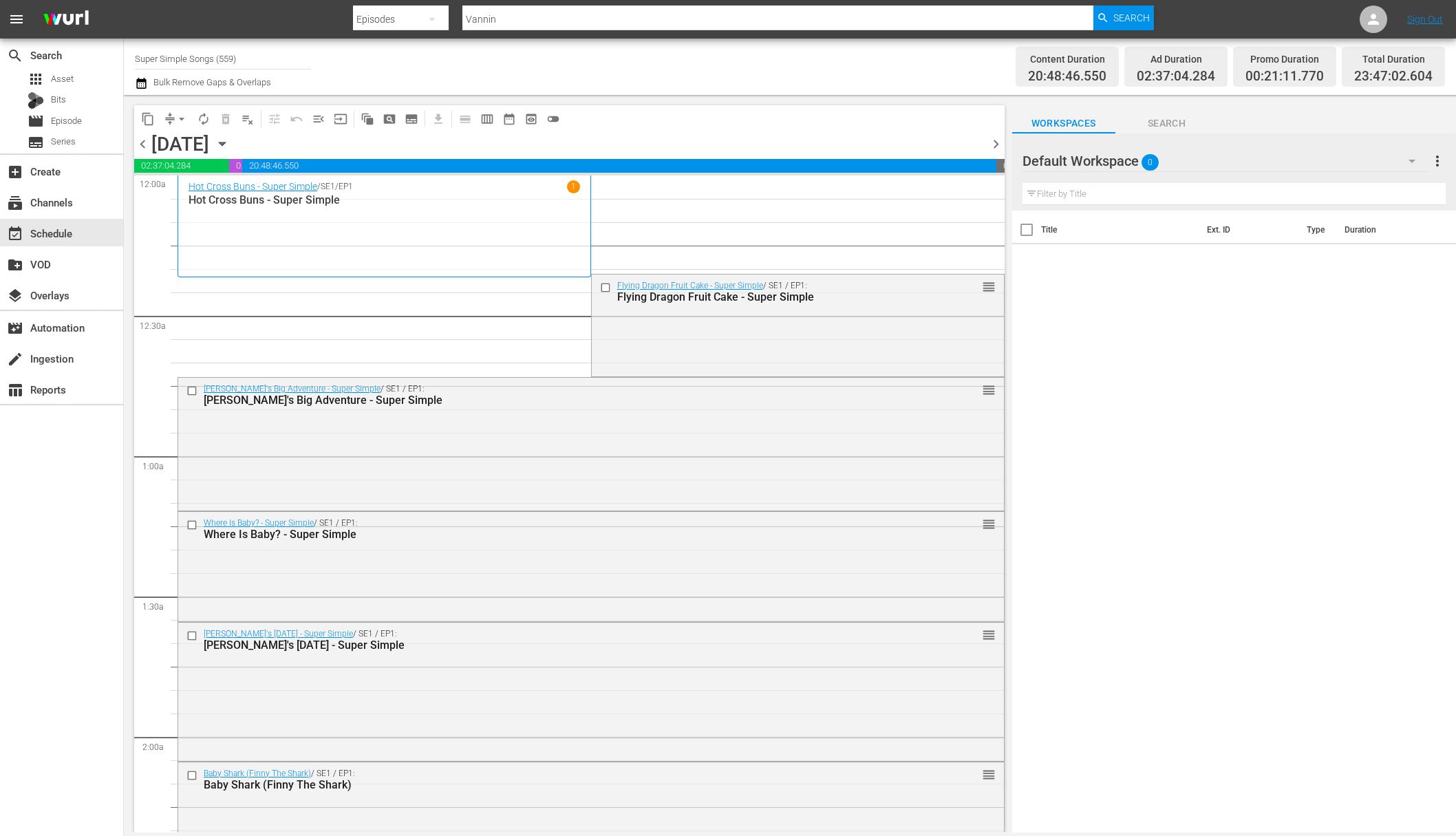
click at [176, 117] on span "arrow_drop_down" at bounding box center [181, 119] width 14 height 14
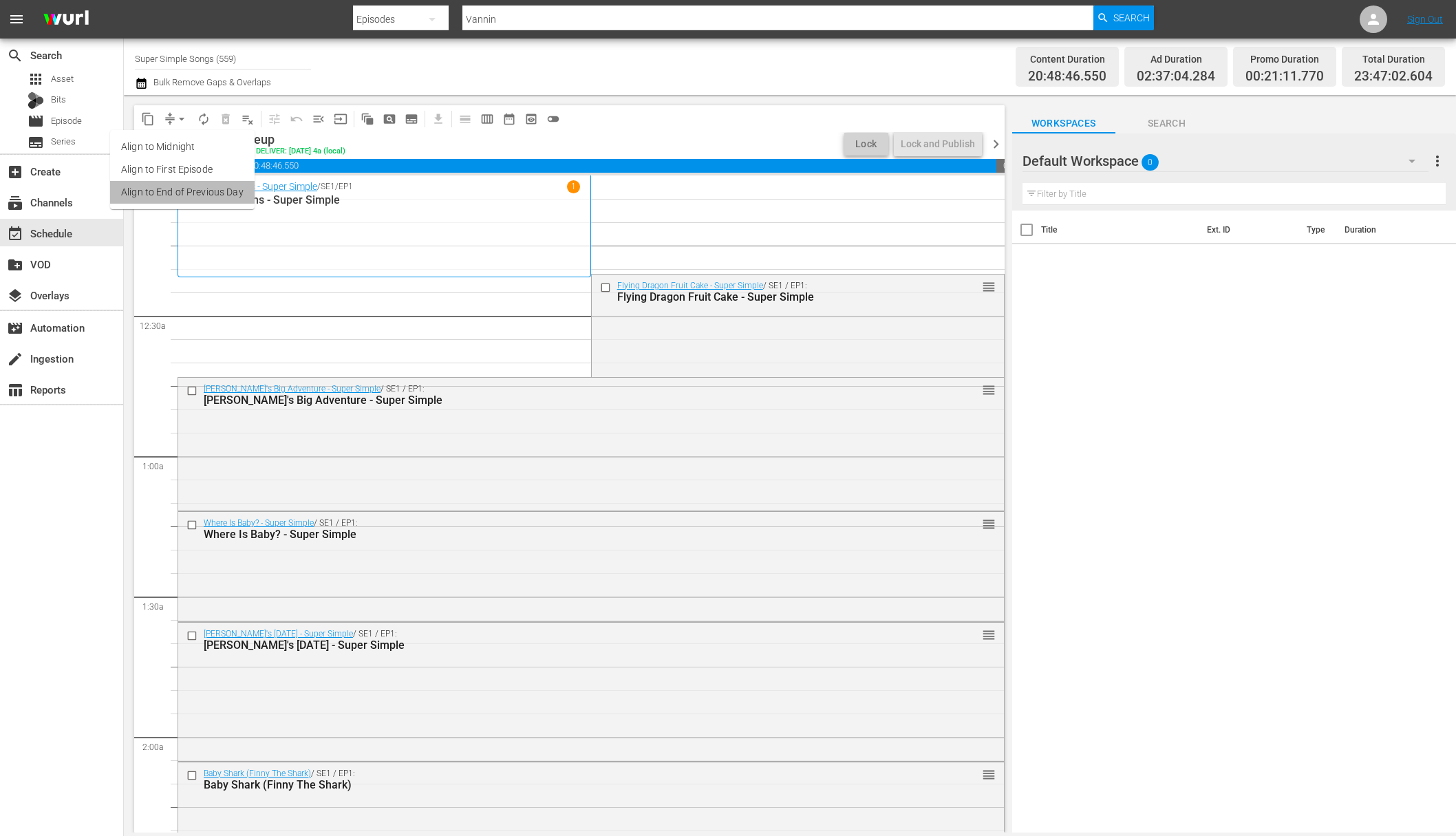
click at [194, 189] on li "Align to End of Previous Day" at bounding box center [182, 192] width 144 height 23
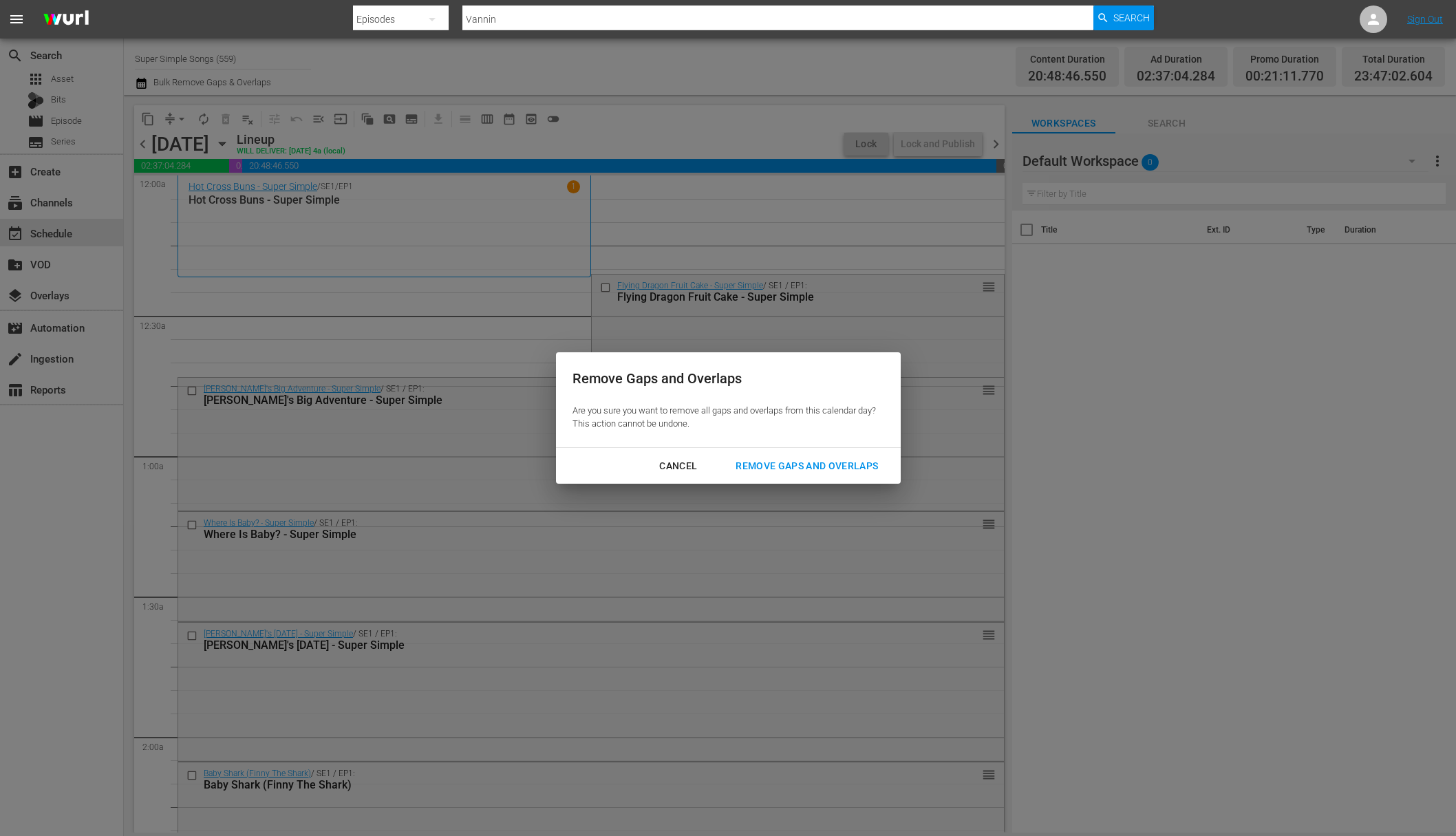
click at [774, 463] on div "Remove Gaps and Overlaps" at bounding box center [807, 467] width 164 height 17
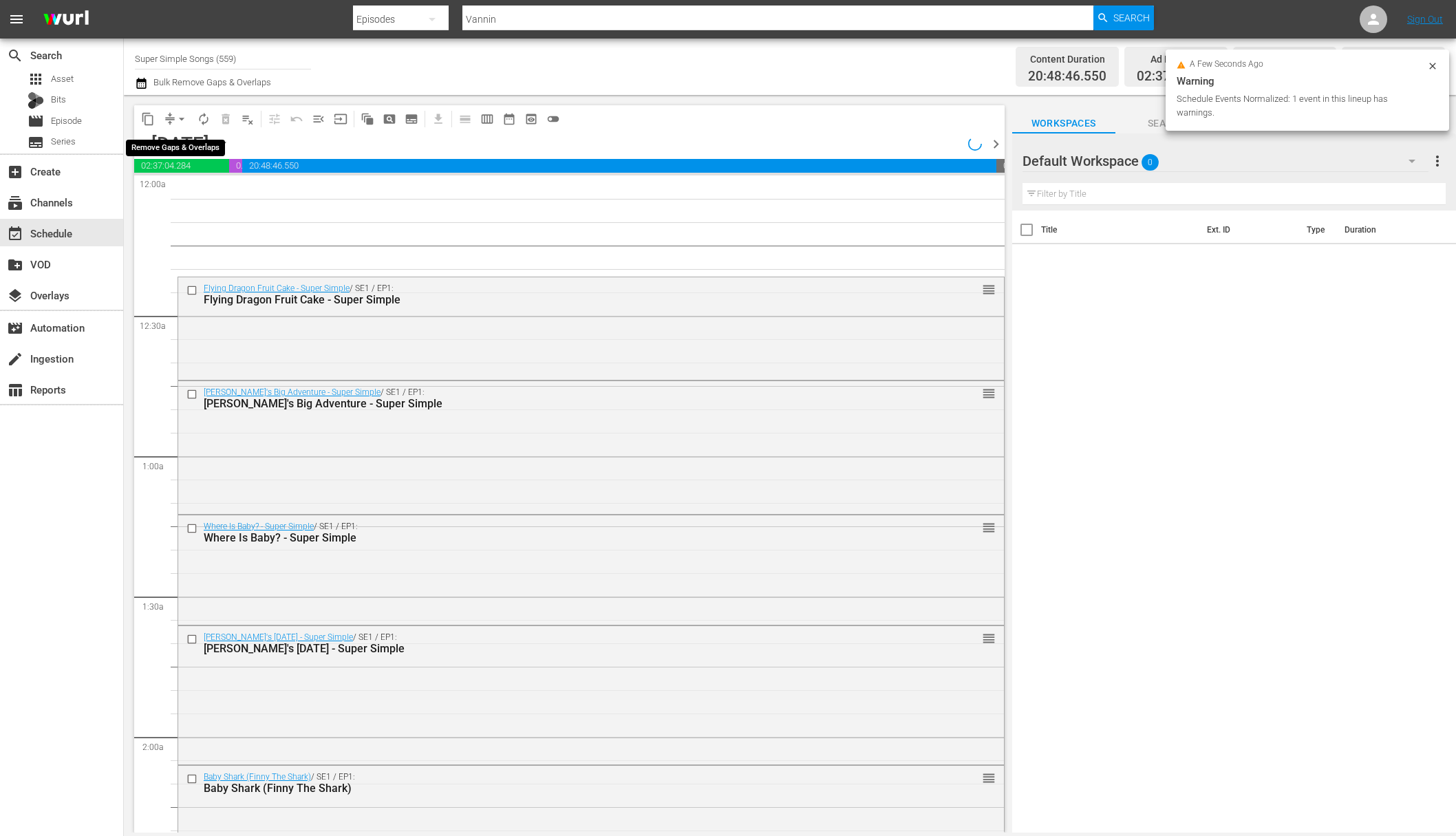
click at [177, 116] on span "arrow_drop_down" at bounding box center [181, 119] width 14 height 14
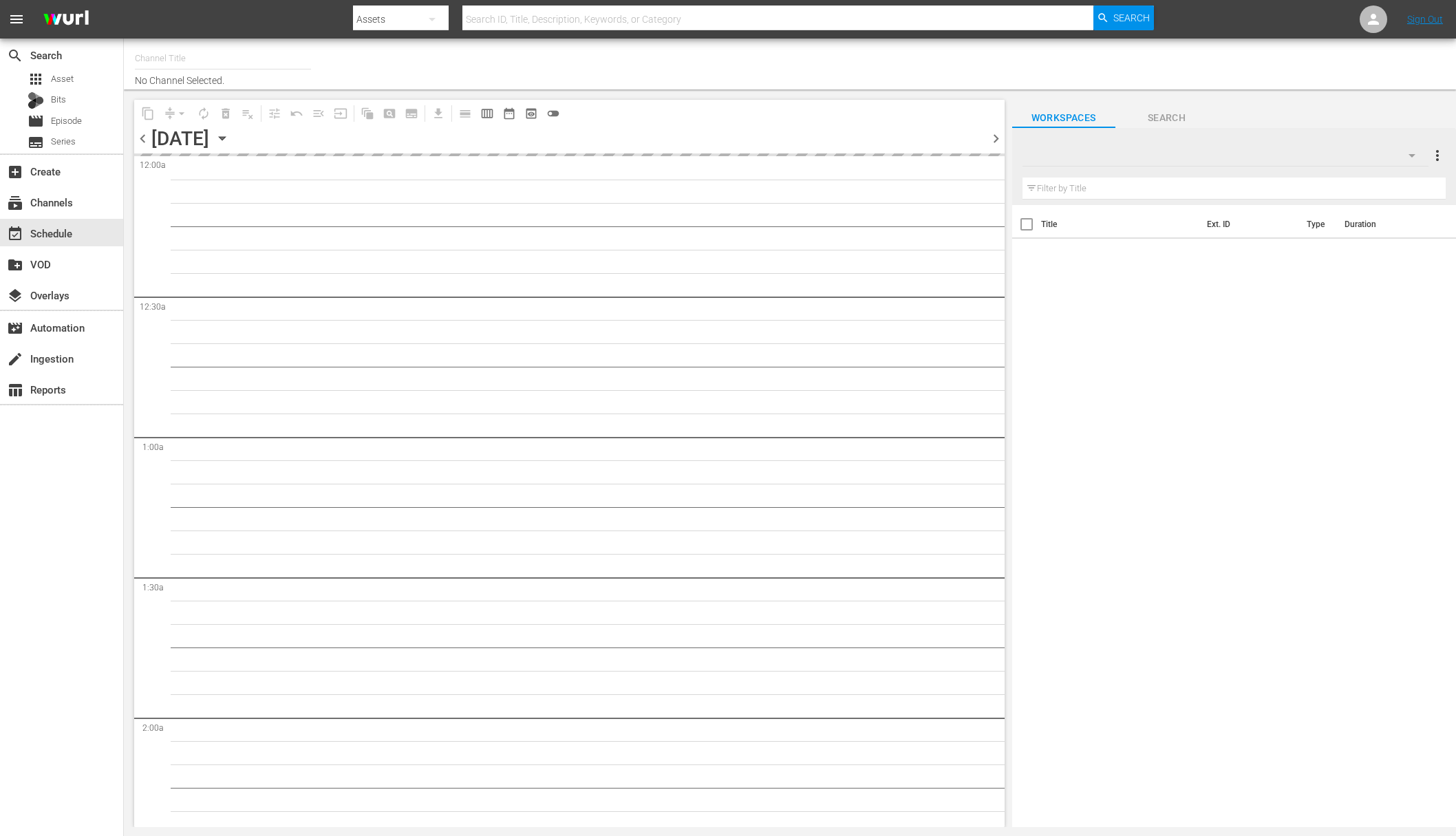
type input "Super Simple Songs (559)"
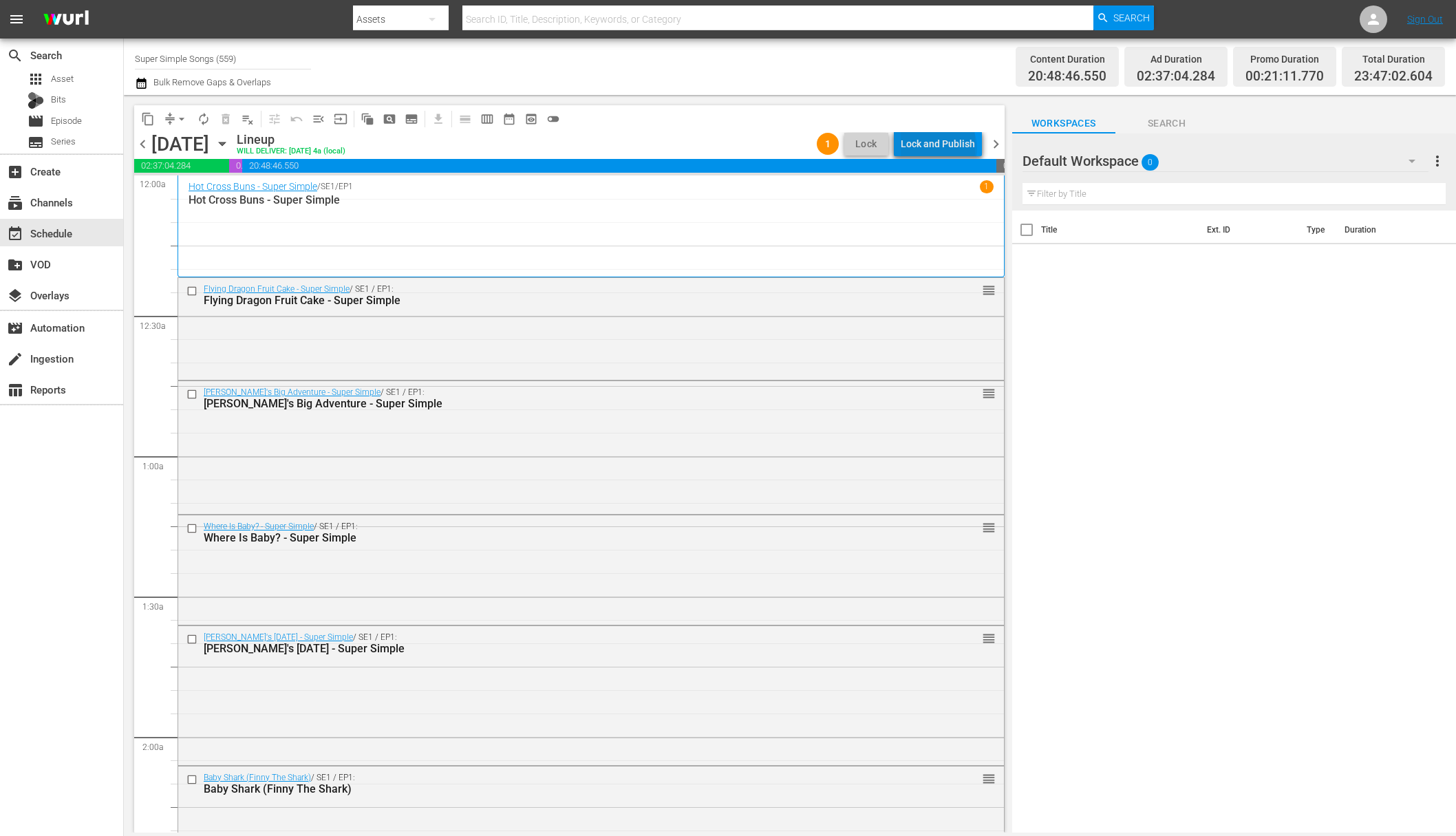
click at [942, 148] on div "Lock and Publish" at bounding box center [938, 144] width 74 height 25
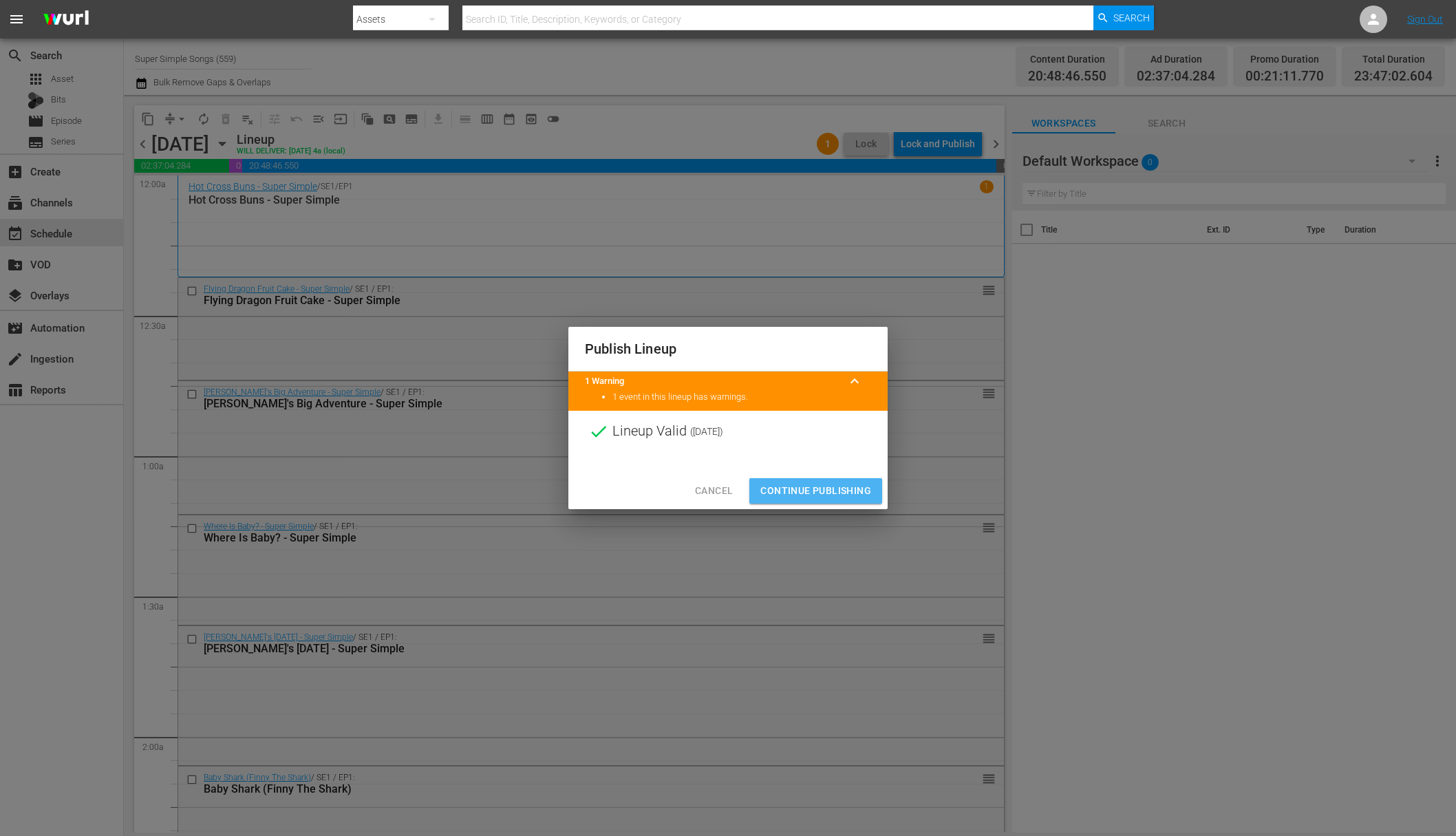
click at [815, 489] on span "Continue Publishing" at bounding box center [815, 491] width 111 height 17
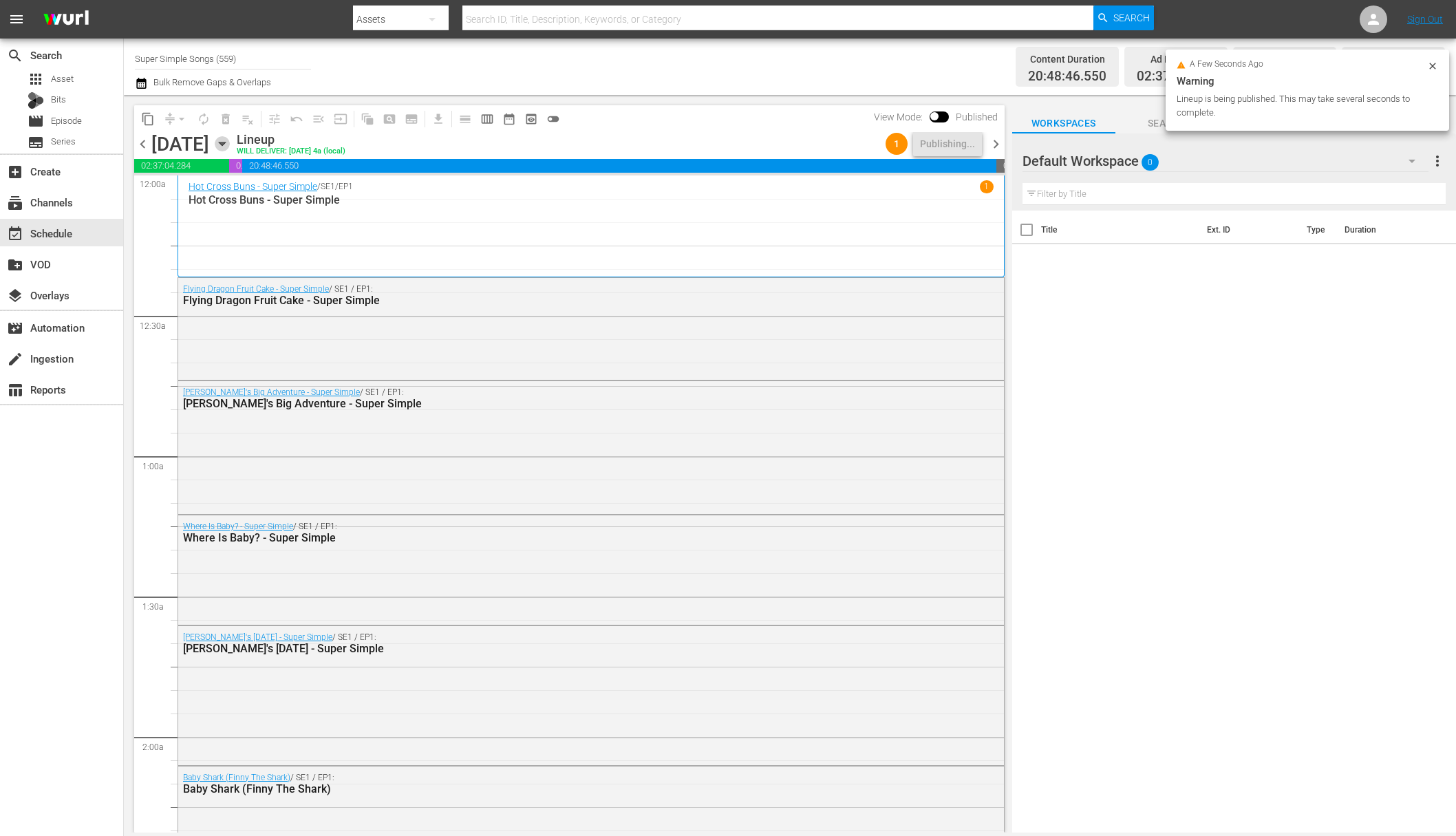
click at [230, 144] on icon "button" at bounding box center [222, 144] width 15 height 15
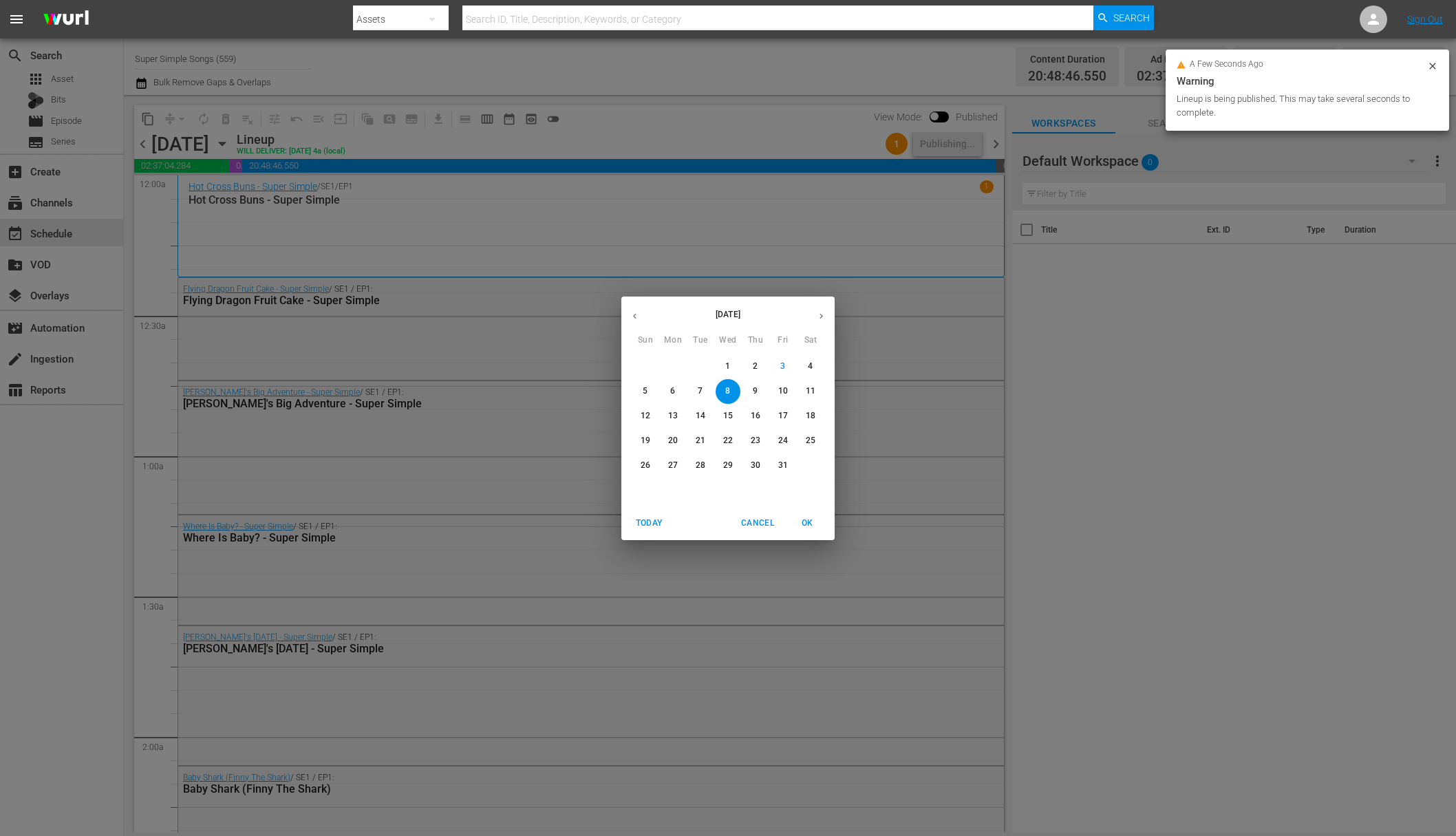
click at [752, 389] on span "9" at bounding box center [755, 391] width 25 height 11
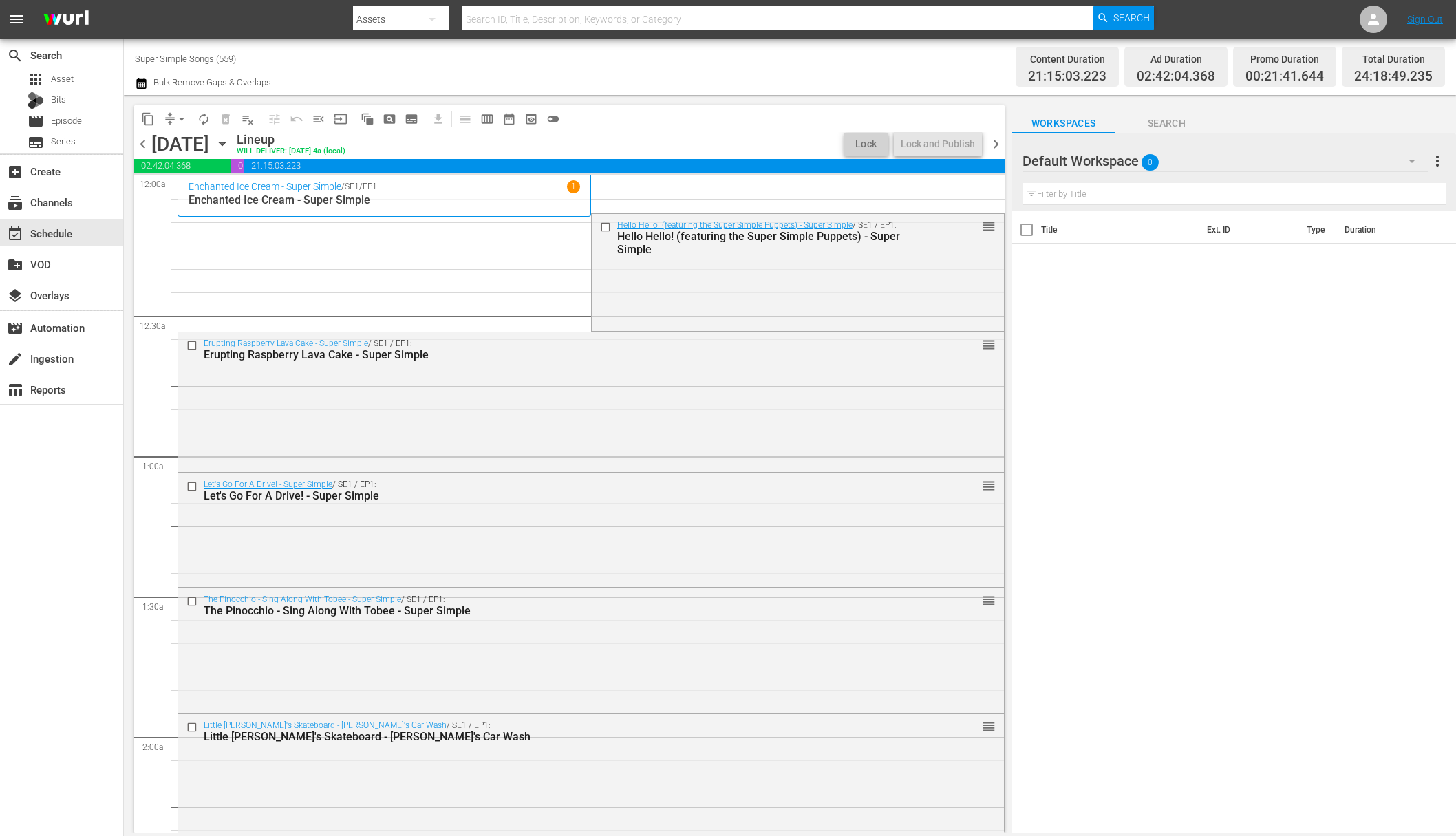
click at [177, 113] on span "arrow_drop_down" at bounding box center [181, 119] width 14 height 14
click at [190, 187] on li "Align to End of Previous Day" at bounding box center [182, 192] width 144 height 23
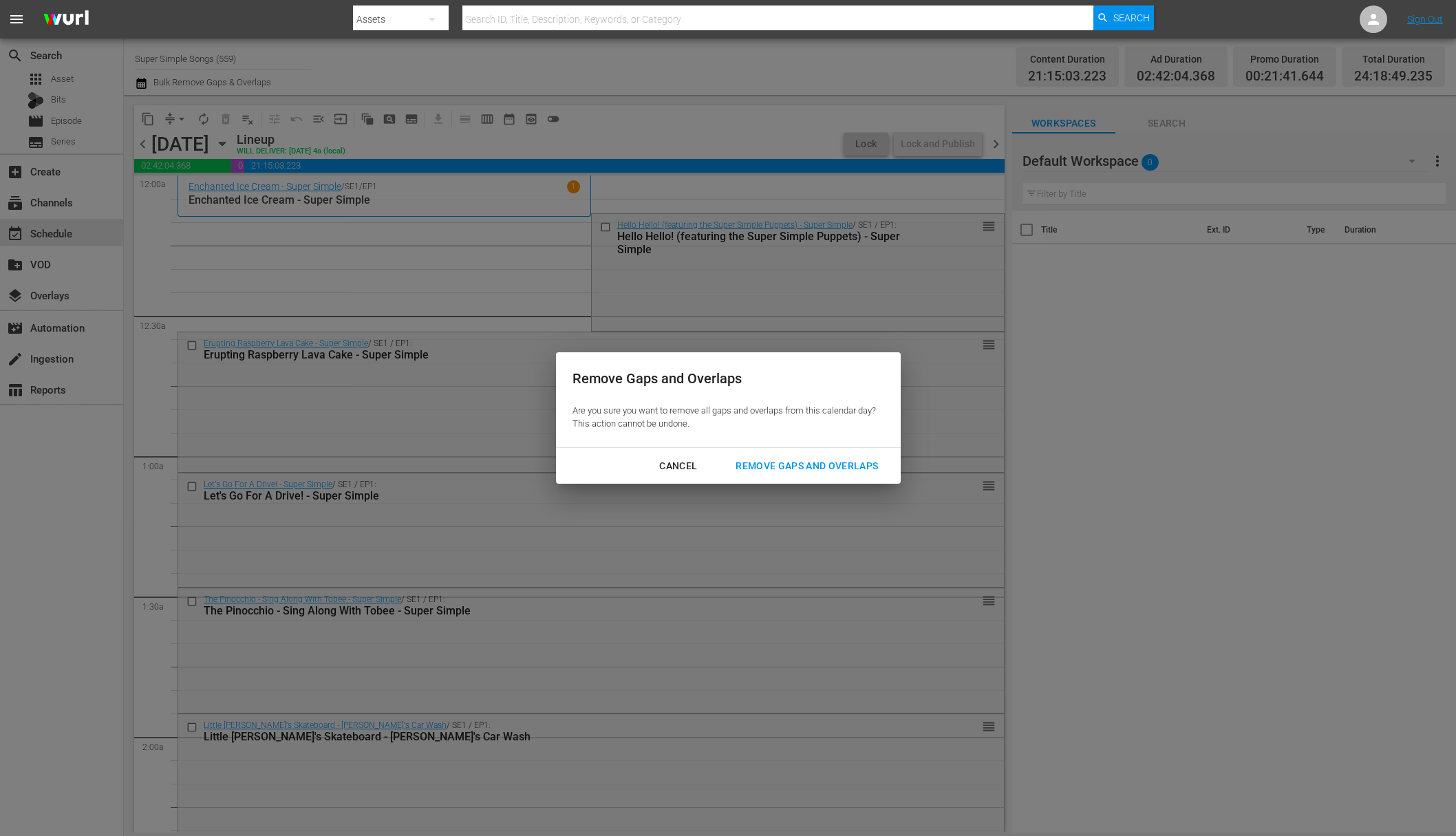
click at [789, 474] on div "Remove Gaps and Overlaps" at bounding box center [807, 467] width 164 height 17
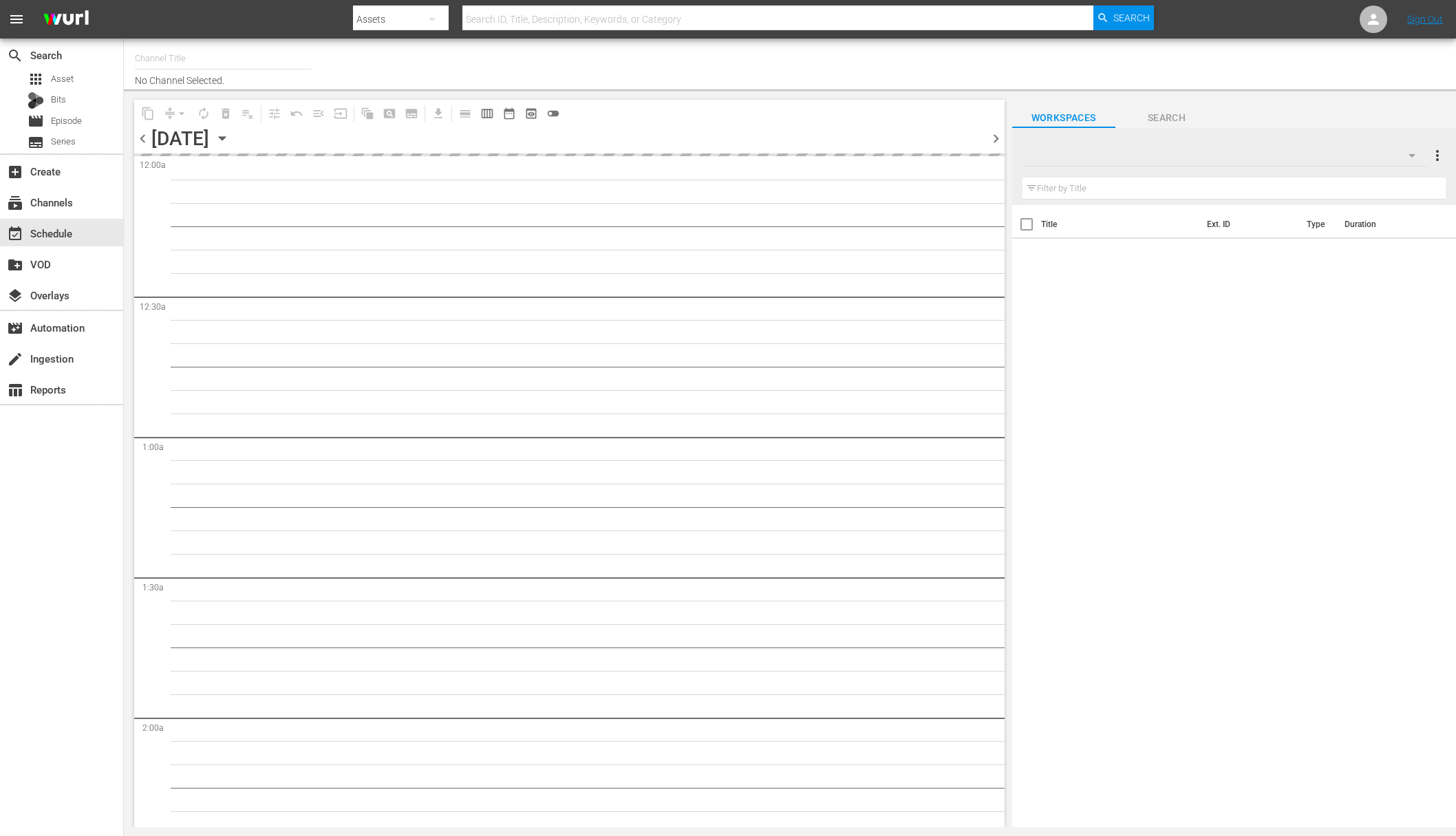
type input "Super Simple Songs (559)"
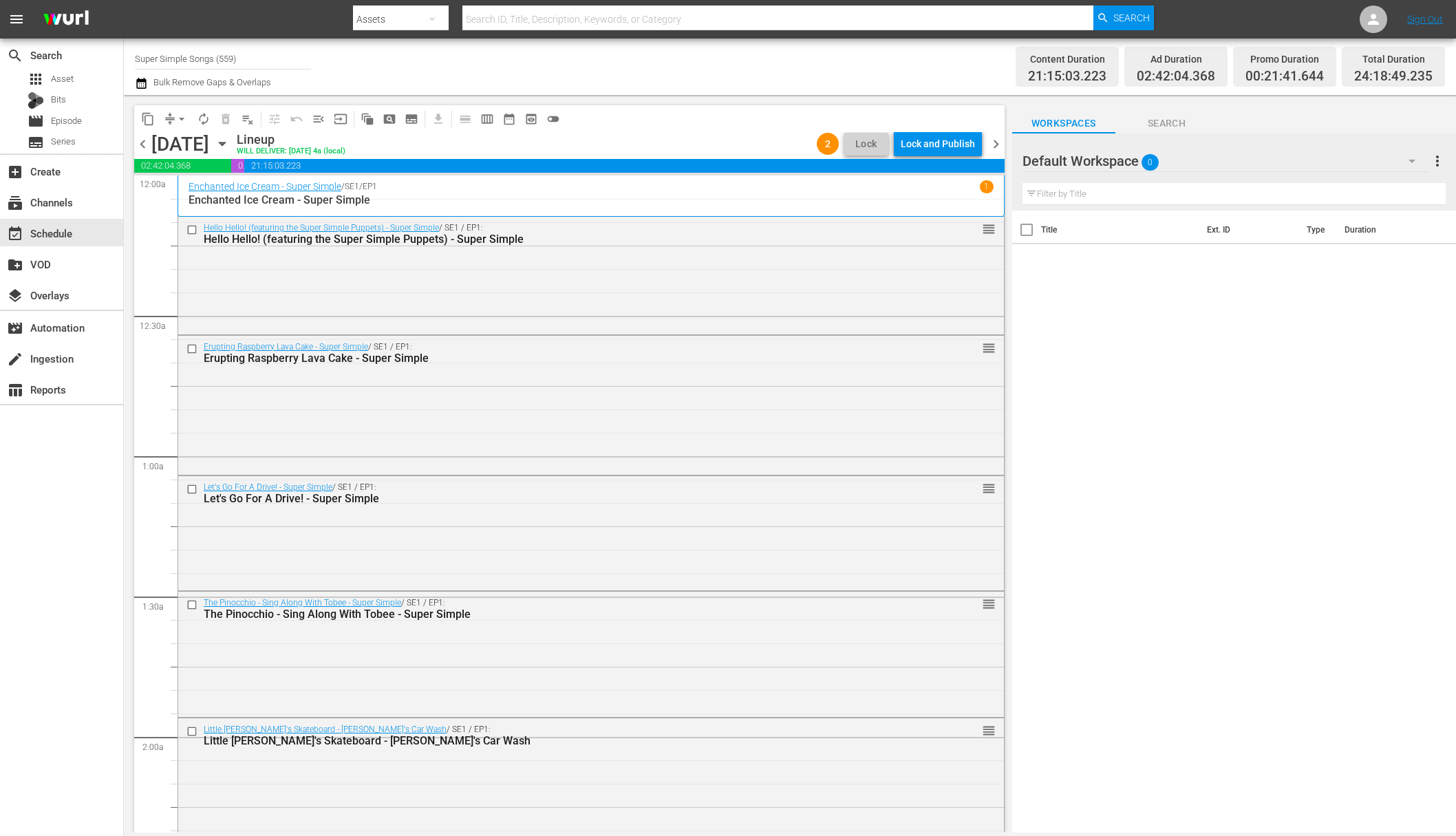
click at [934, 146] on div "Lock and Publish" at bounding box center [938, 144] width 74 height 25
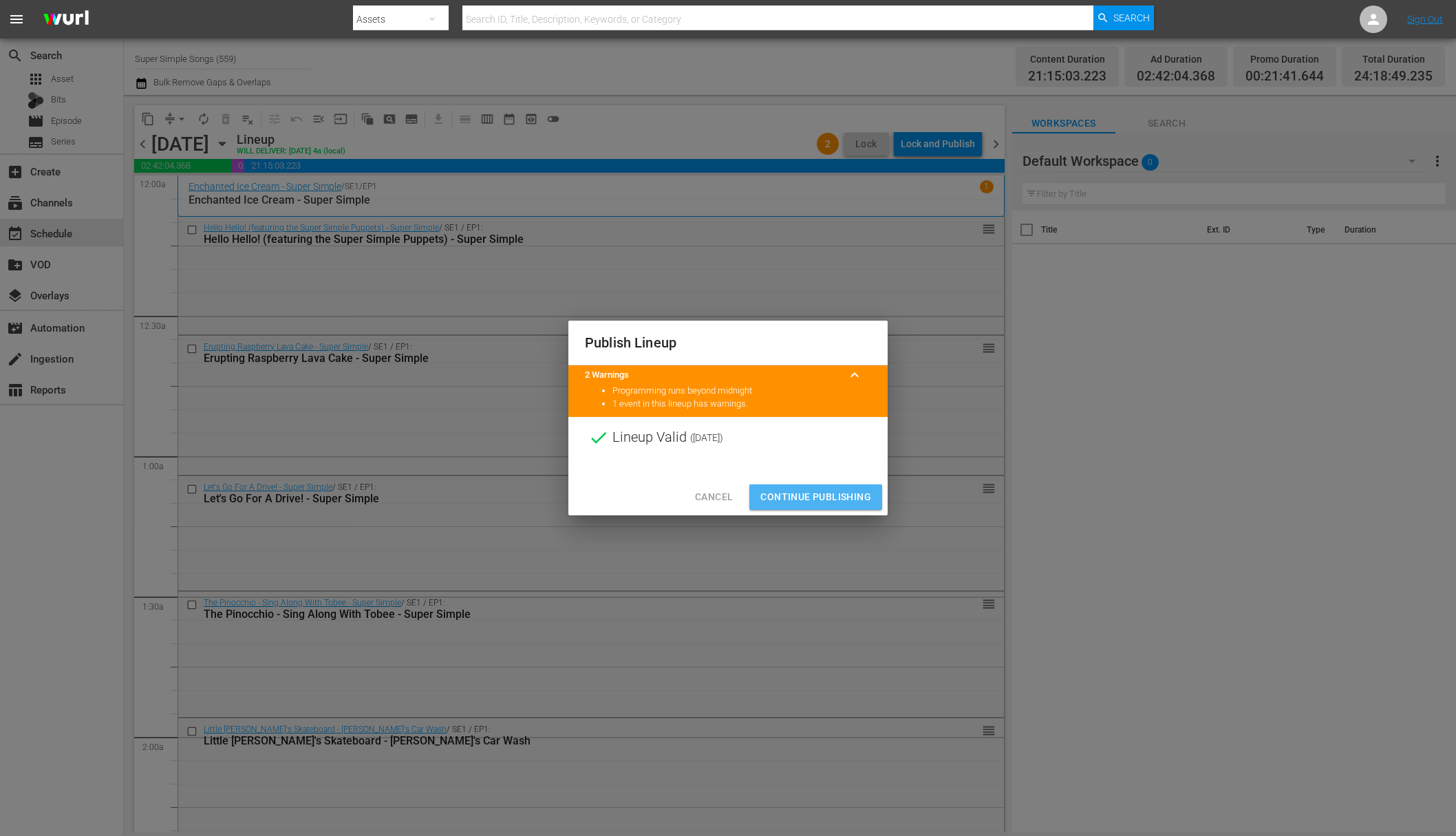
click at [822, 498] on span "Continue Publishing" at bounding box center [815, 497] width 111 height 17
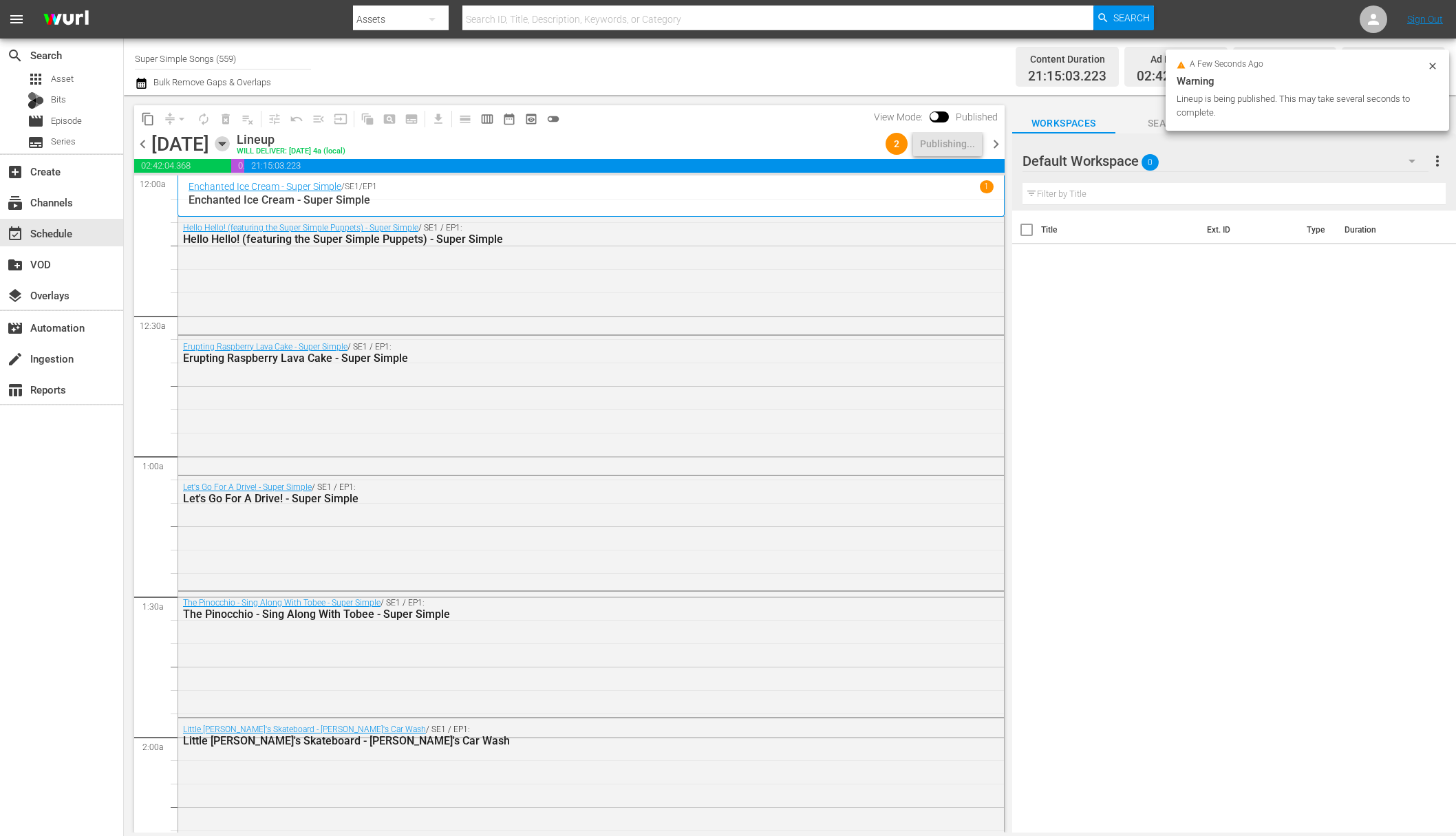
click at [230, 147] on icon "button" at bounding box center [222, 144] width 15 height 15
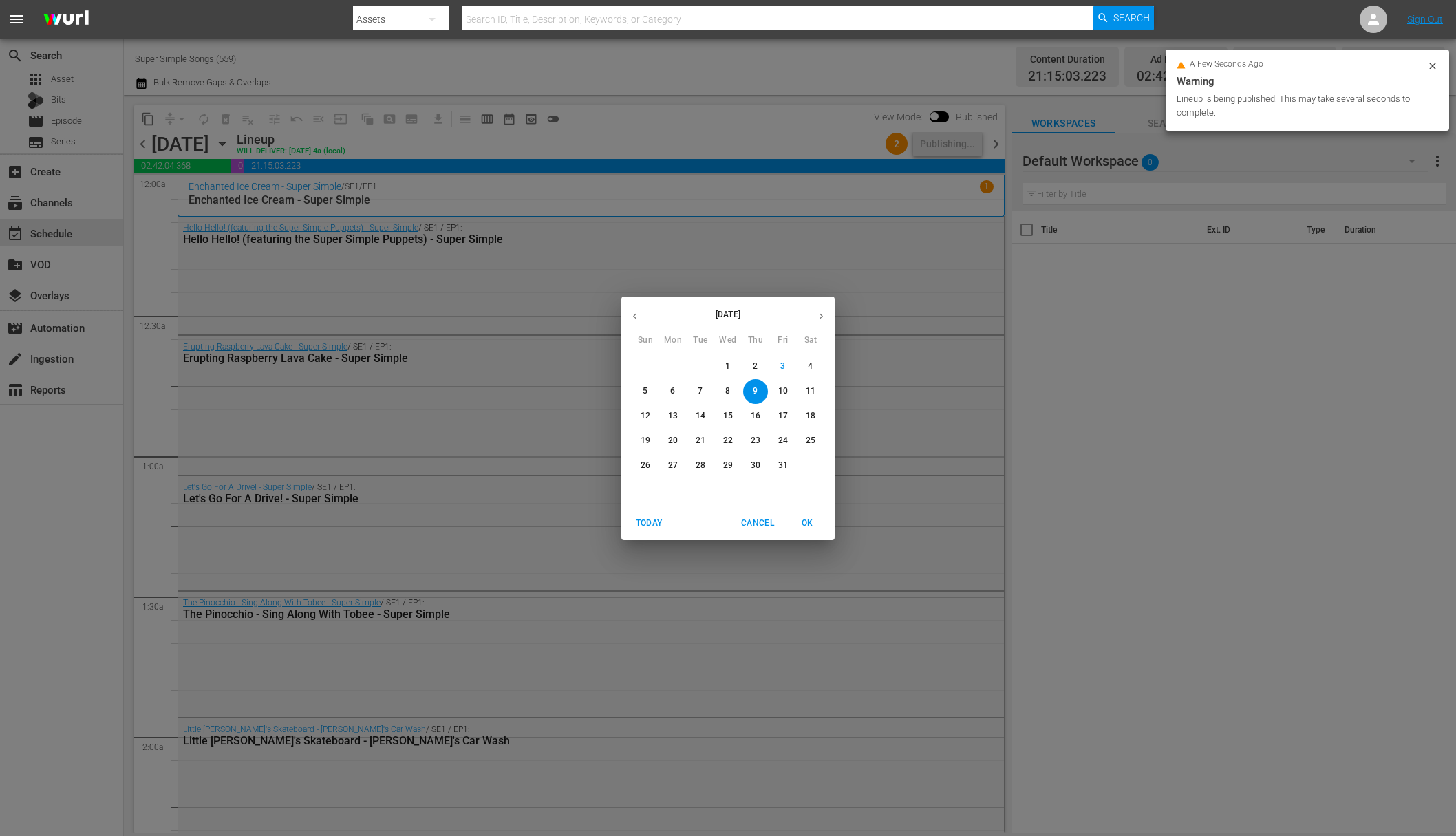
click at [783, 392] on p "10" at bounding box center [782, 391] width 9 height 11
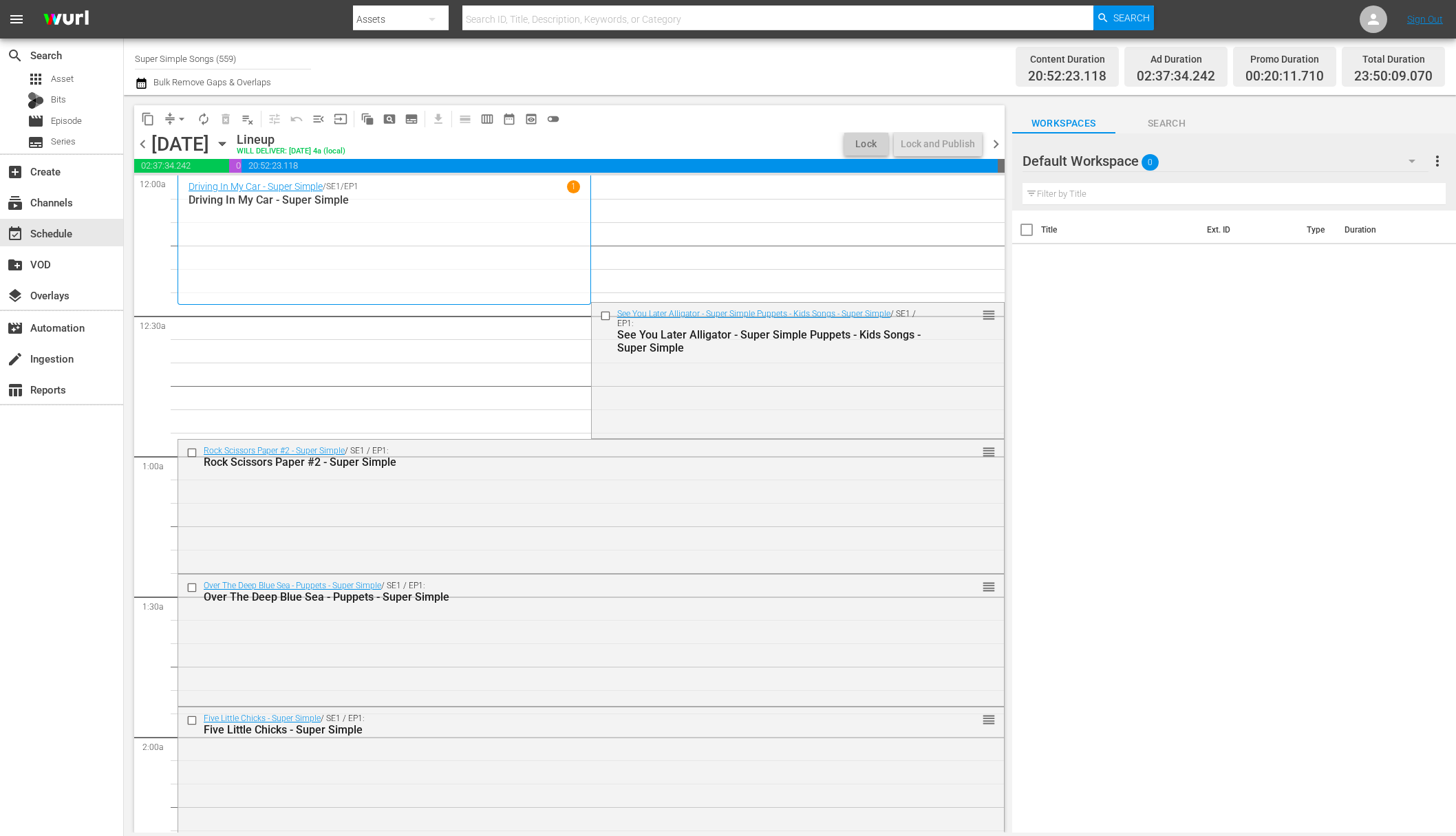
click at [175, 116] on span "arrow_drop_down" at bounding box center [181, 119] width 14 height 14
click at [184, 117] on span "arrow_drop_down" at bounding box center [181, 119] width 14 height 14
click at [204, 196] on li "Align to End of Previous Day" at bounding box center [182, 192] width 144 height 23
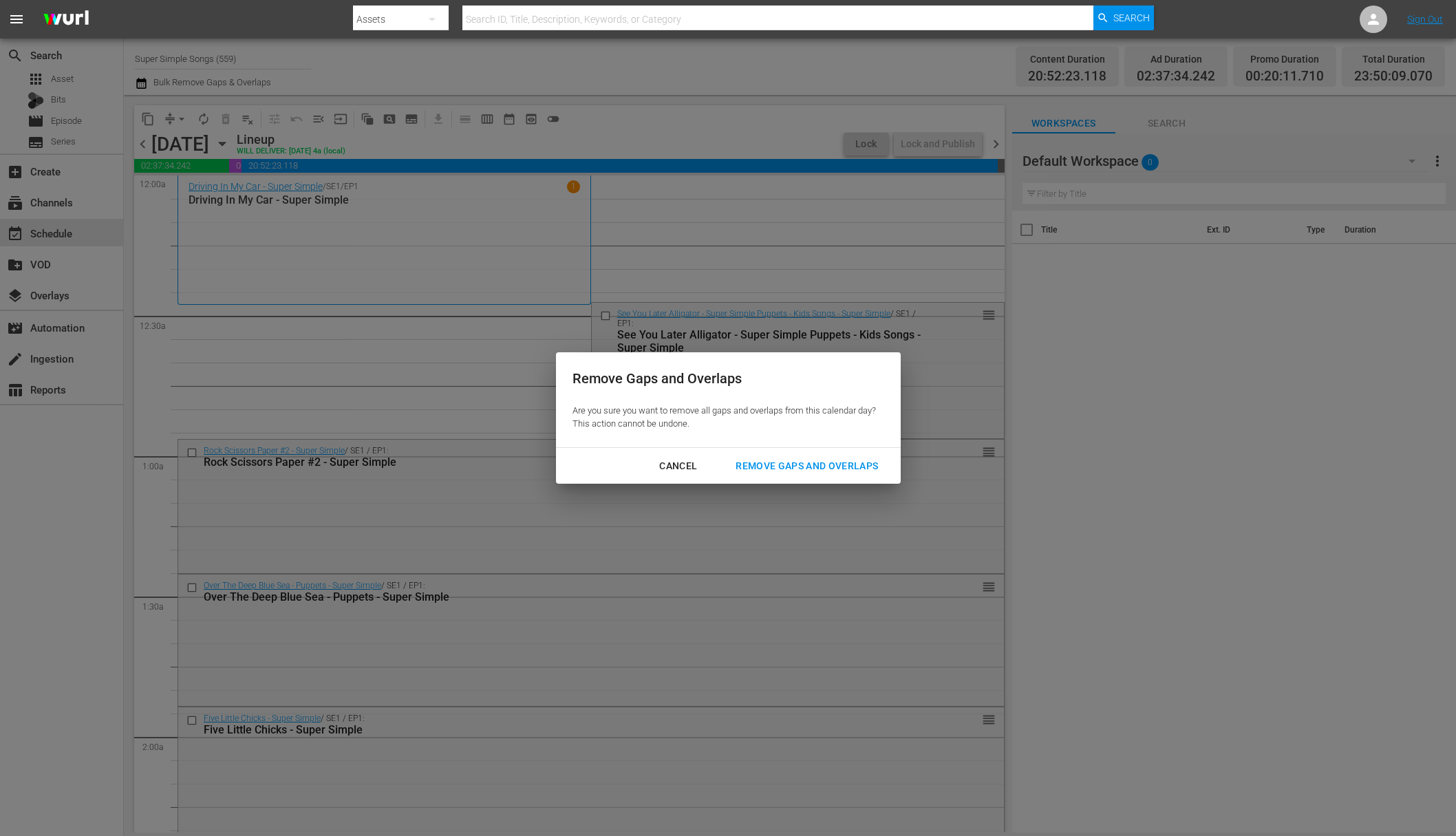
click at [831, 460] on div "Remove Gaps and Overlaps" at bounding box center [807, 467] width 164 height 17
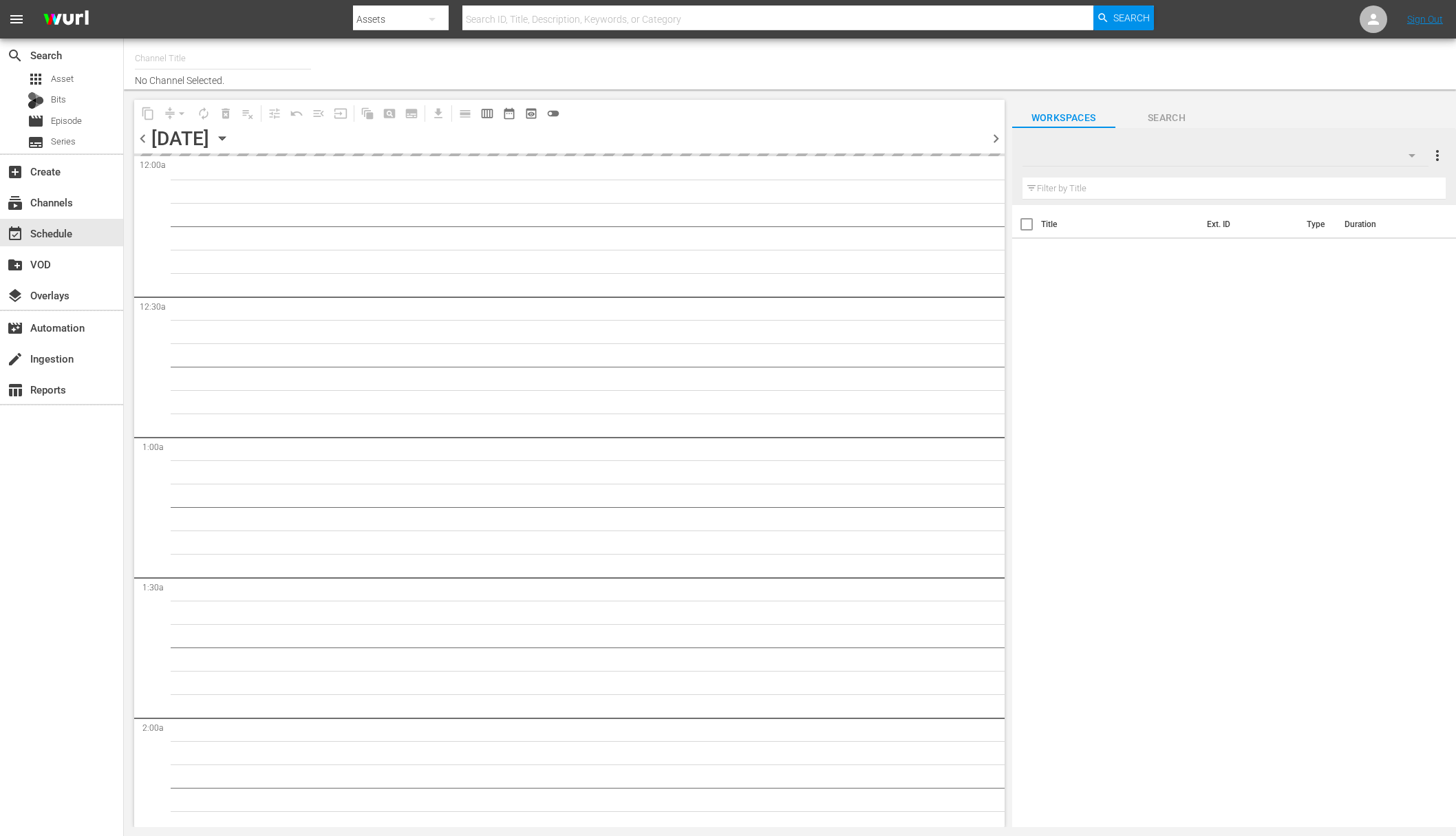
type input "Super Simple Songs (559)"
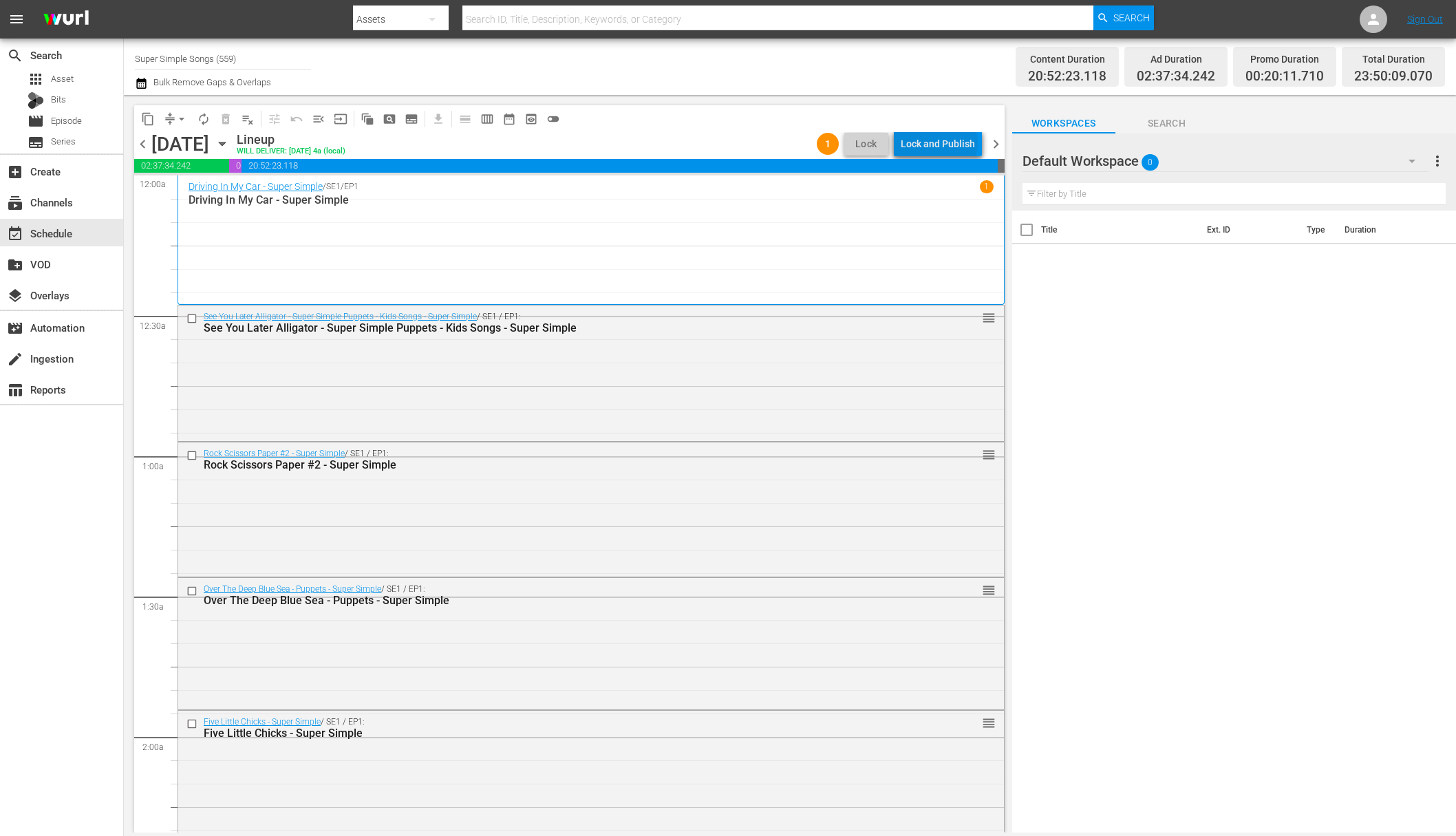
click at [942, 142] on div "Lock and Publish" at bounding box center [938, 144] width 74 height 25
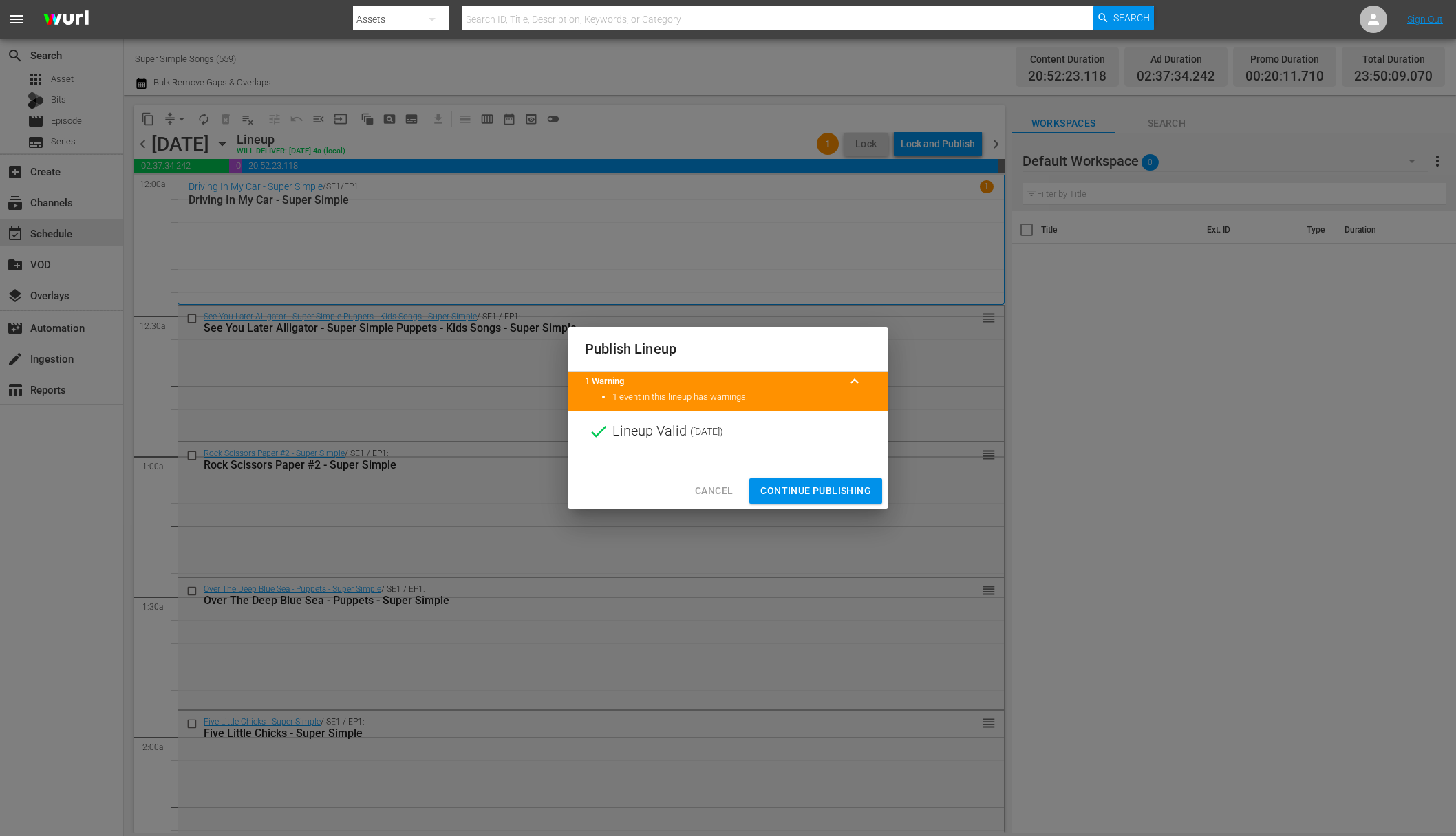
click at [819, 485] on span "Continue Publishing" at bounding box center [815, 491] width 111 height 17
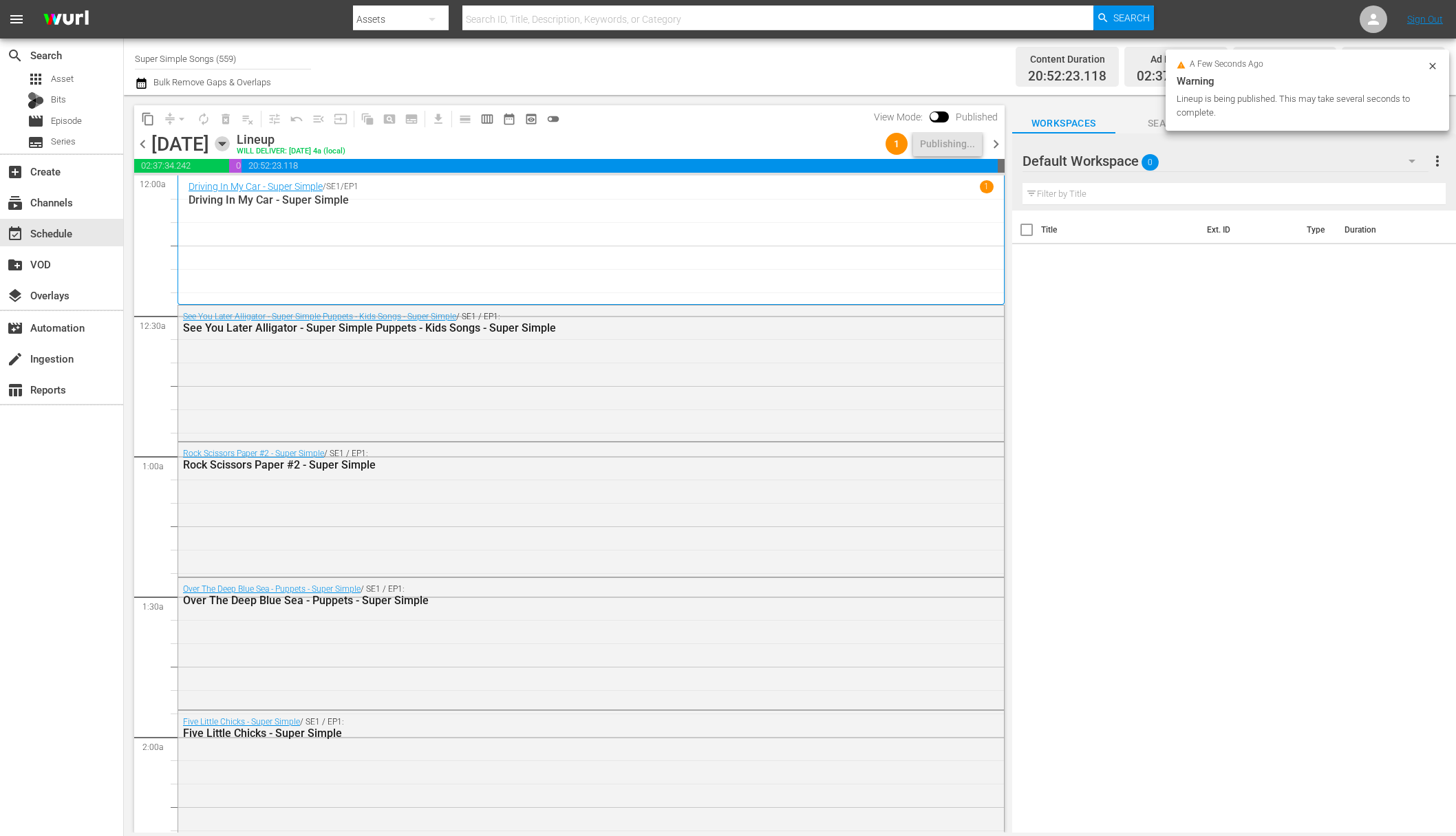
click at [225, 144] on icon "button" at bounding box center [221, 144] width 6 height 4
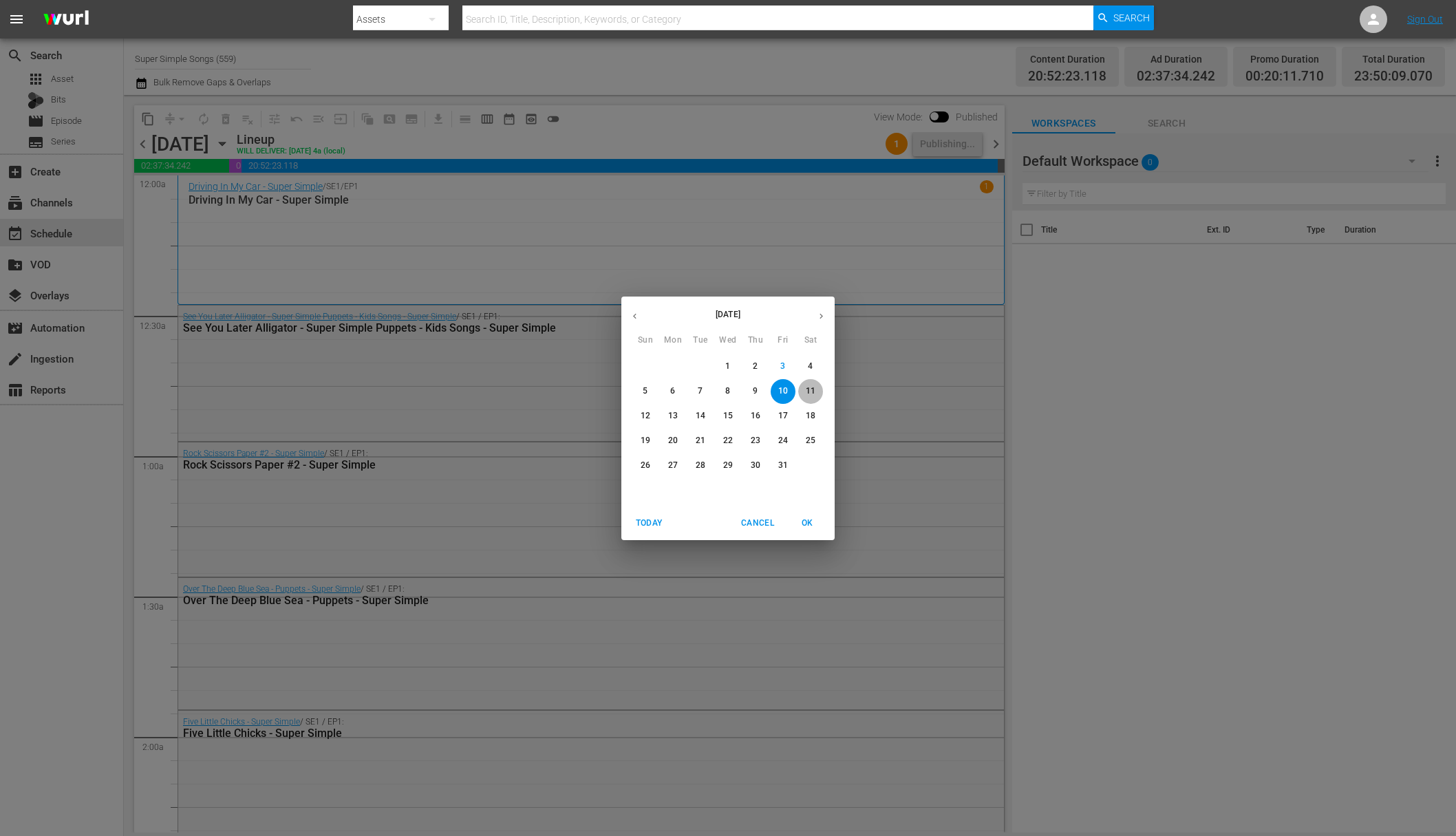
click at [802, 391] on span "11" at bounding box center [810, 391] width 25 height 11
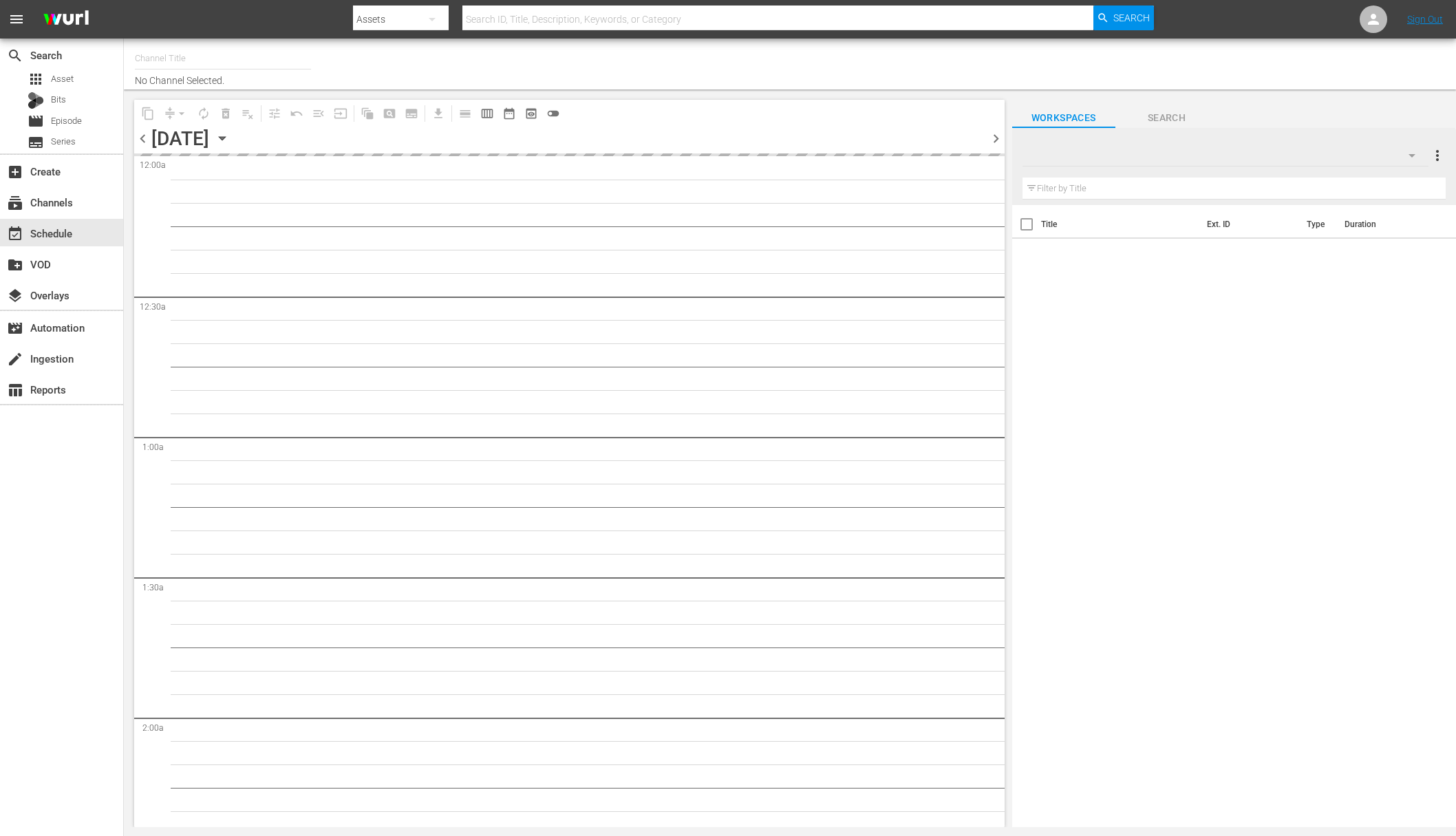
type input "Super Simple Songs (559)"
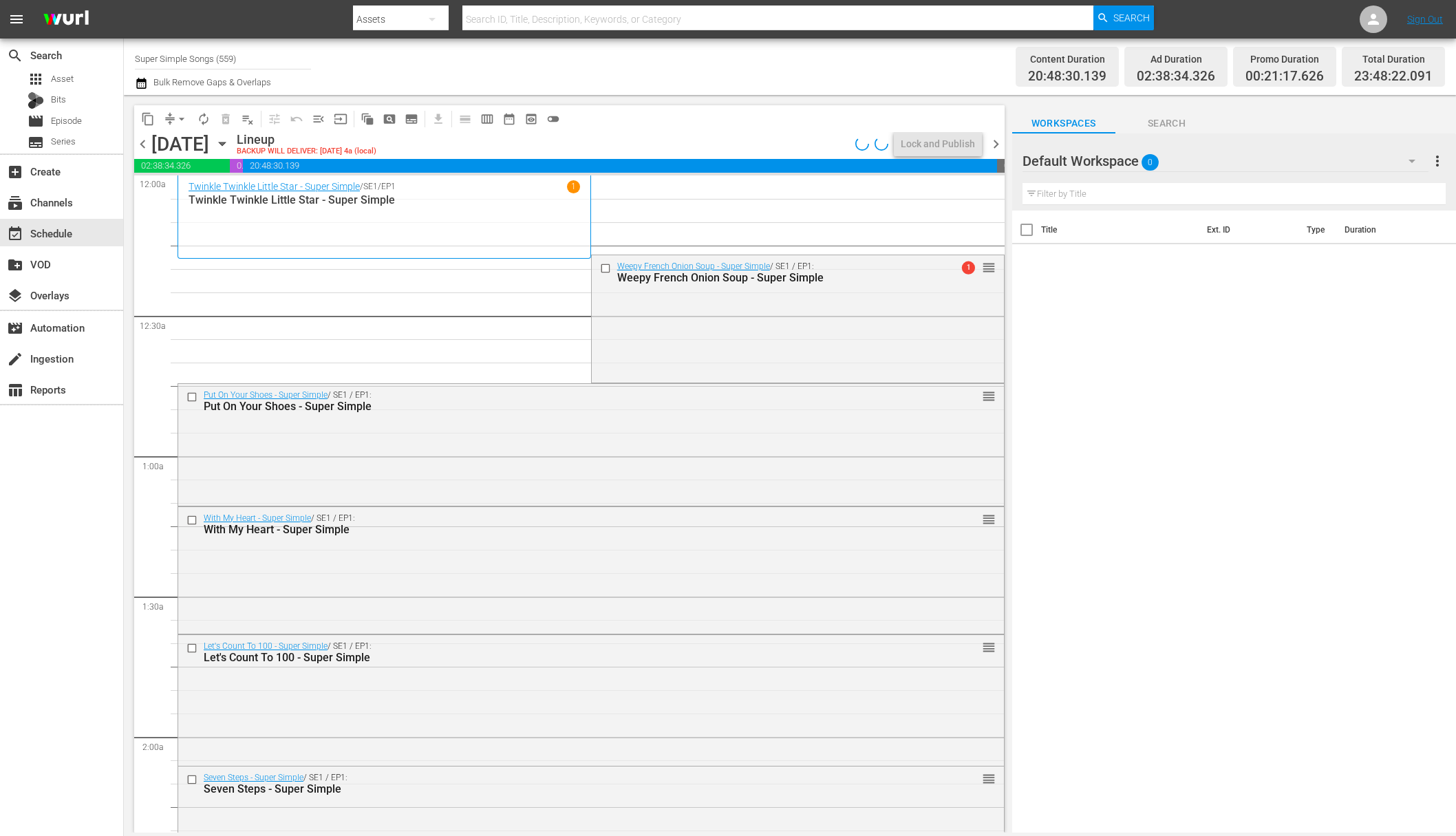
click at [175, 119] on span "arrow_drop_down" at bounding box center [181, 119] width 14 height 14
click at [173, 189] on li "Align to End of Previous Day" at bounding box center [182, 192] width 144 height 23
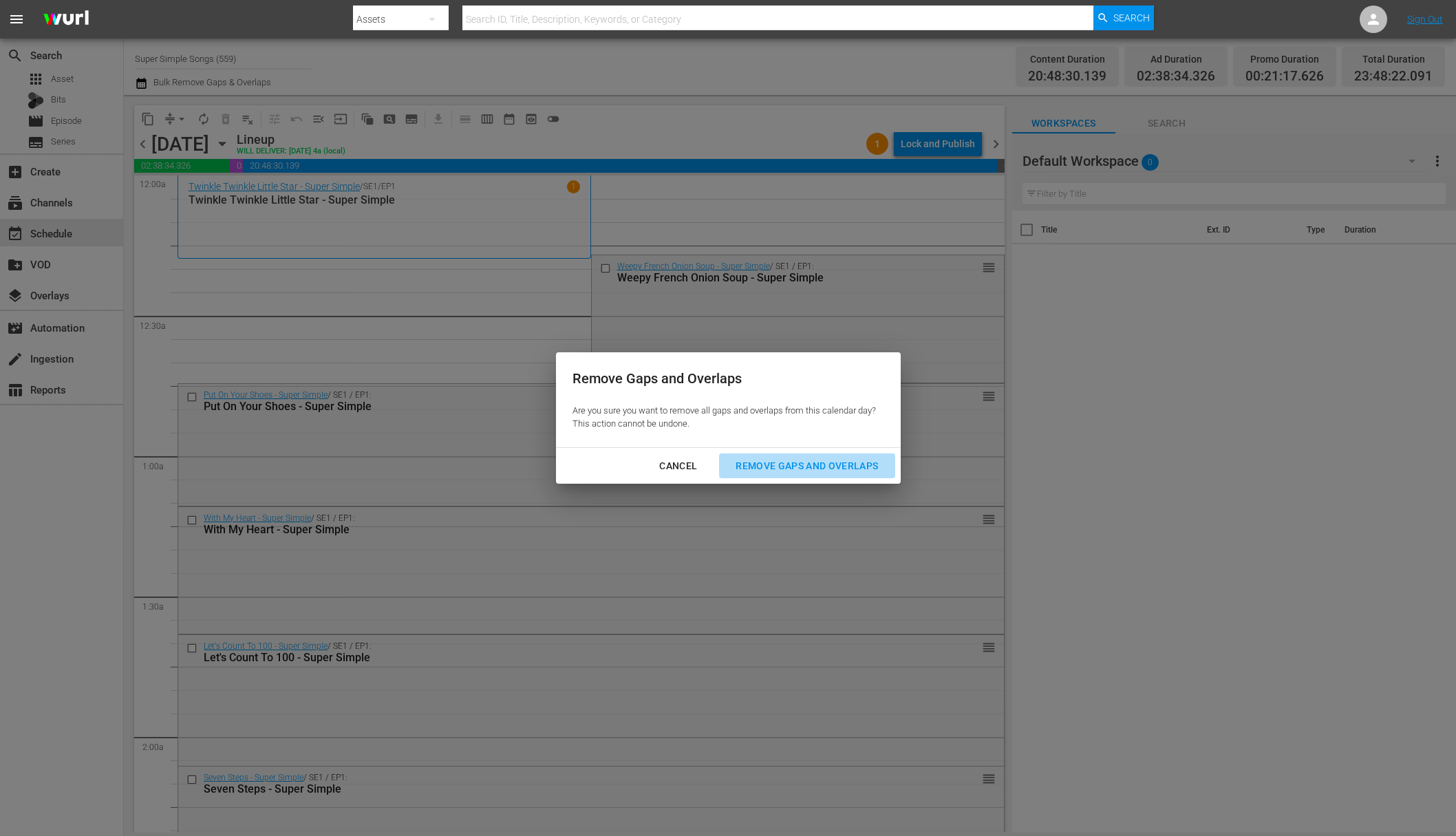
click at [795, 464] on div "Remove Gaps and Overlaps" at bounding box center [807, 467] width 164 height 17
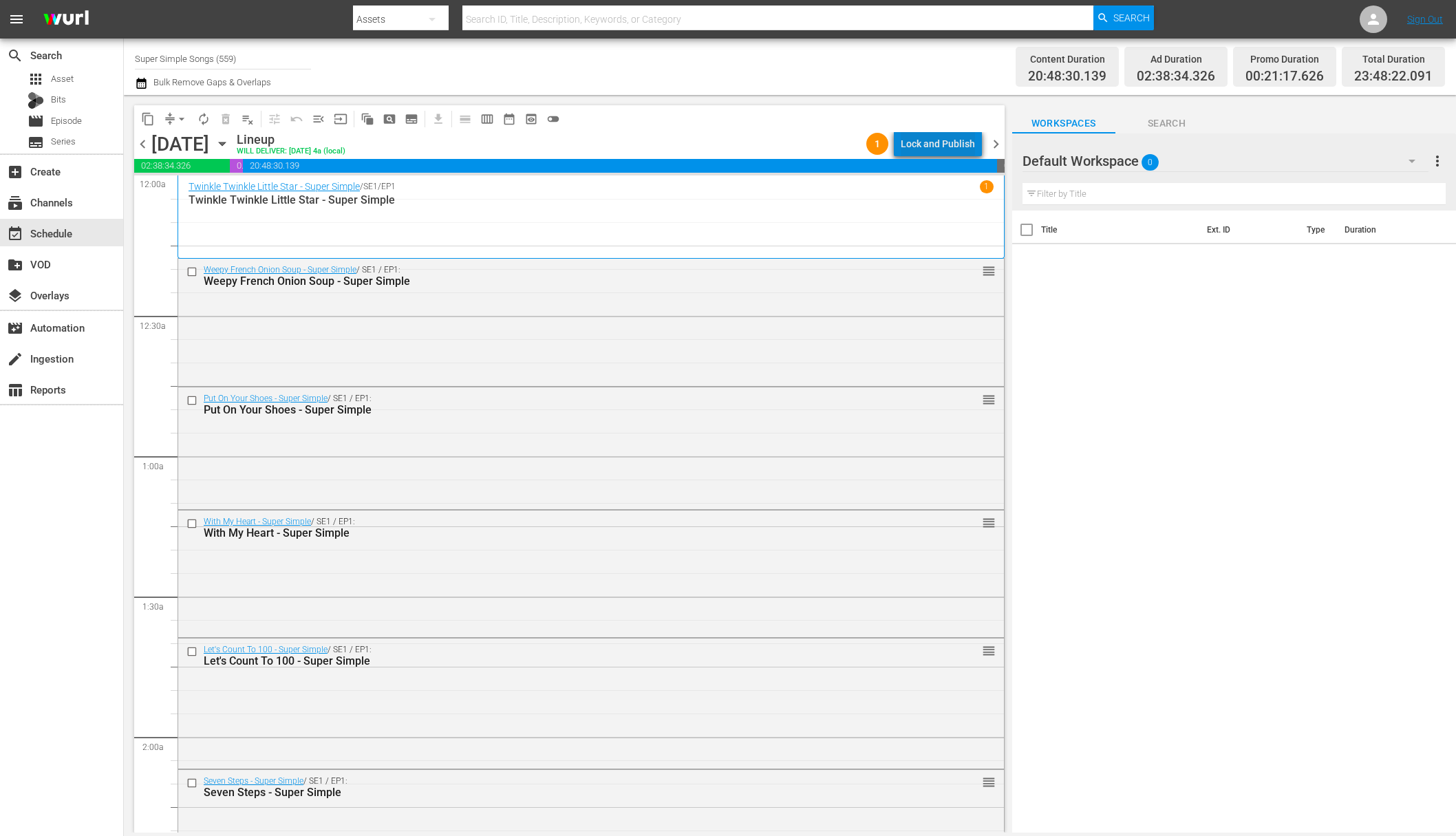
click at [947, 150] on div "Lock and Publish" at bounding box center [938, 144] width 74 height 25
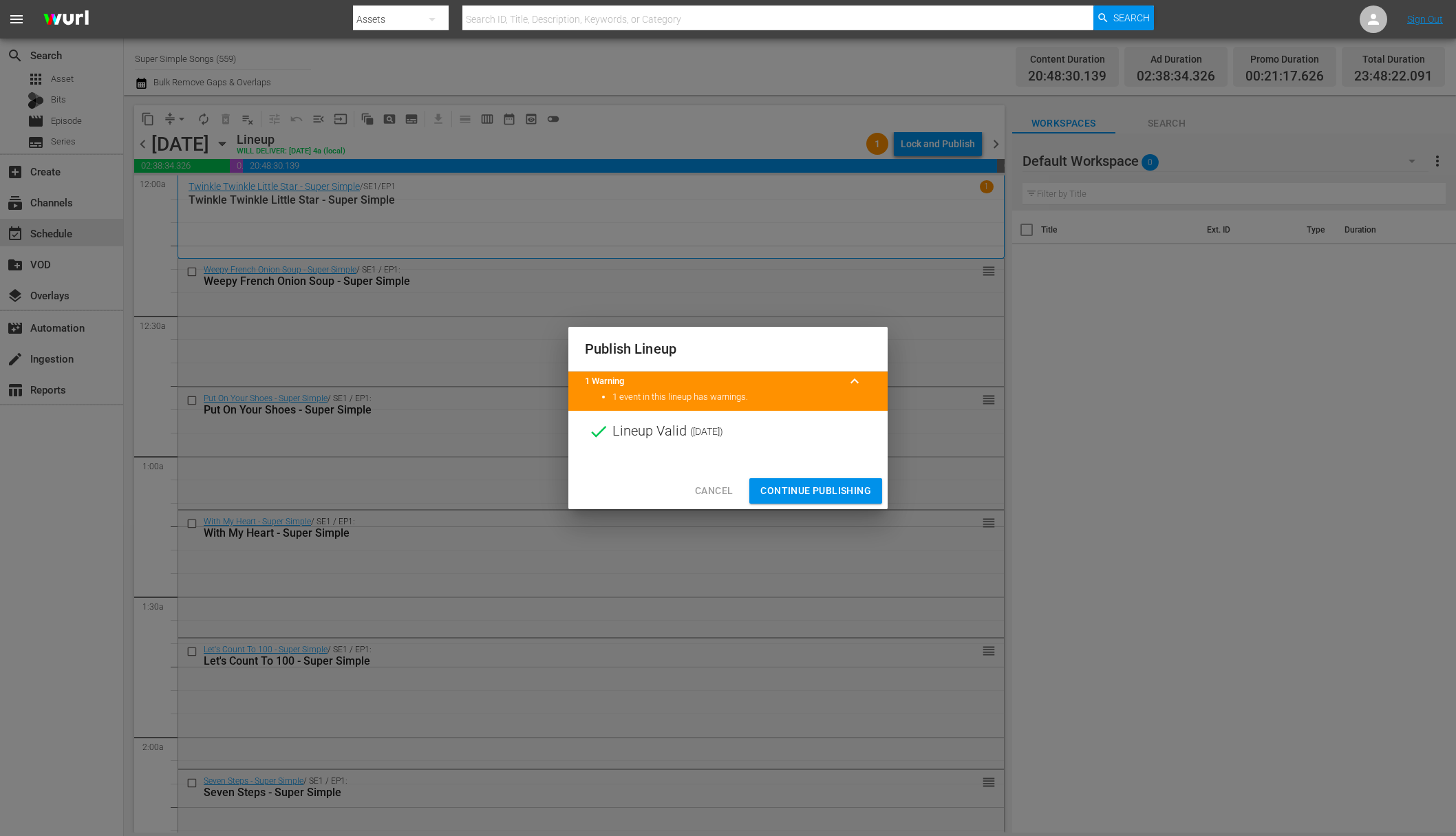
click at [825, 490] on span "Continue Publishing" at bounding box center [815, 491] width 111 height 17
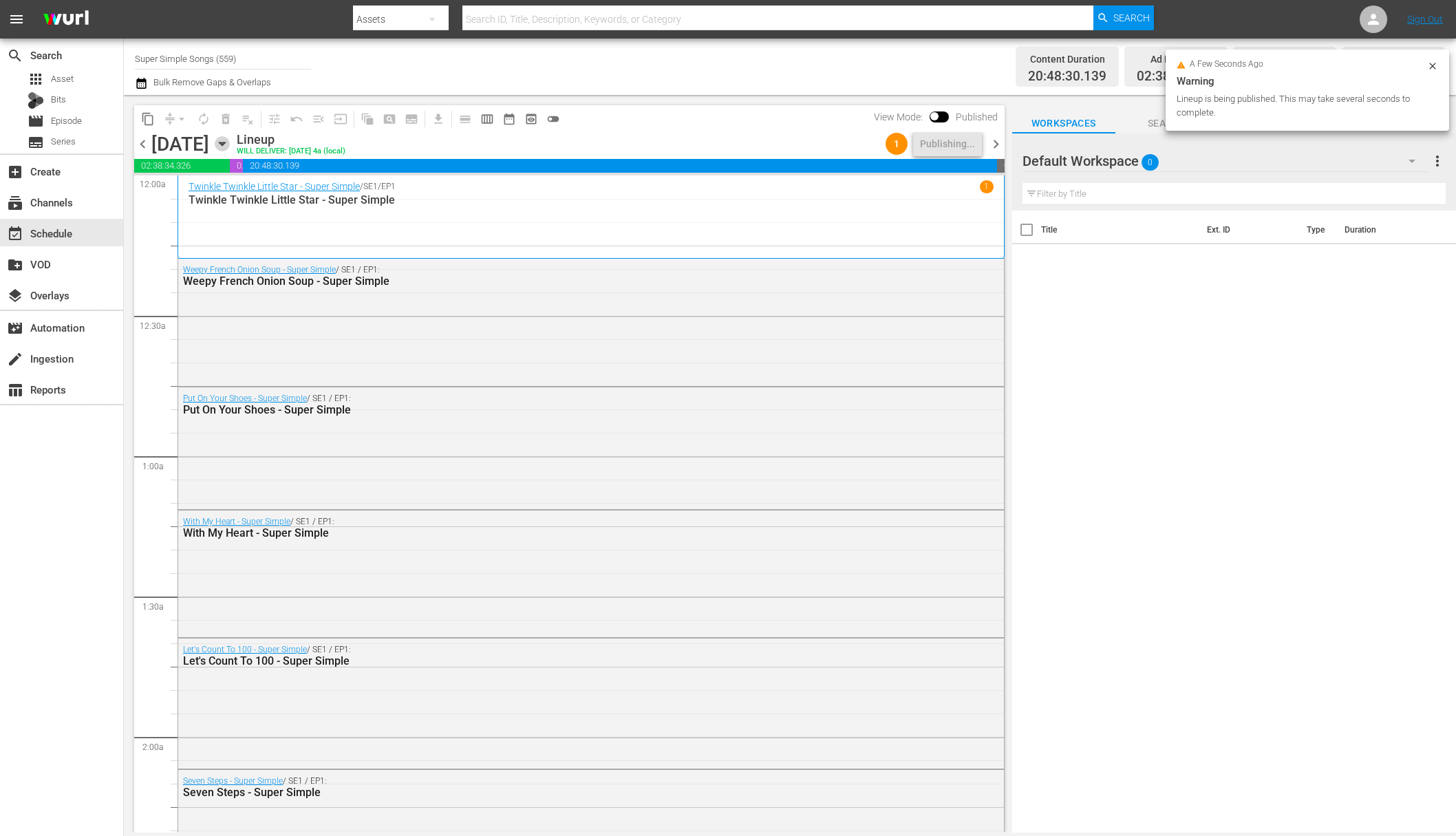
click at [225, 142] on icon "button" at bounding box center [221, 144] width 6 height 4
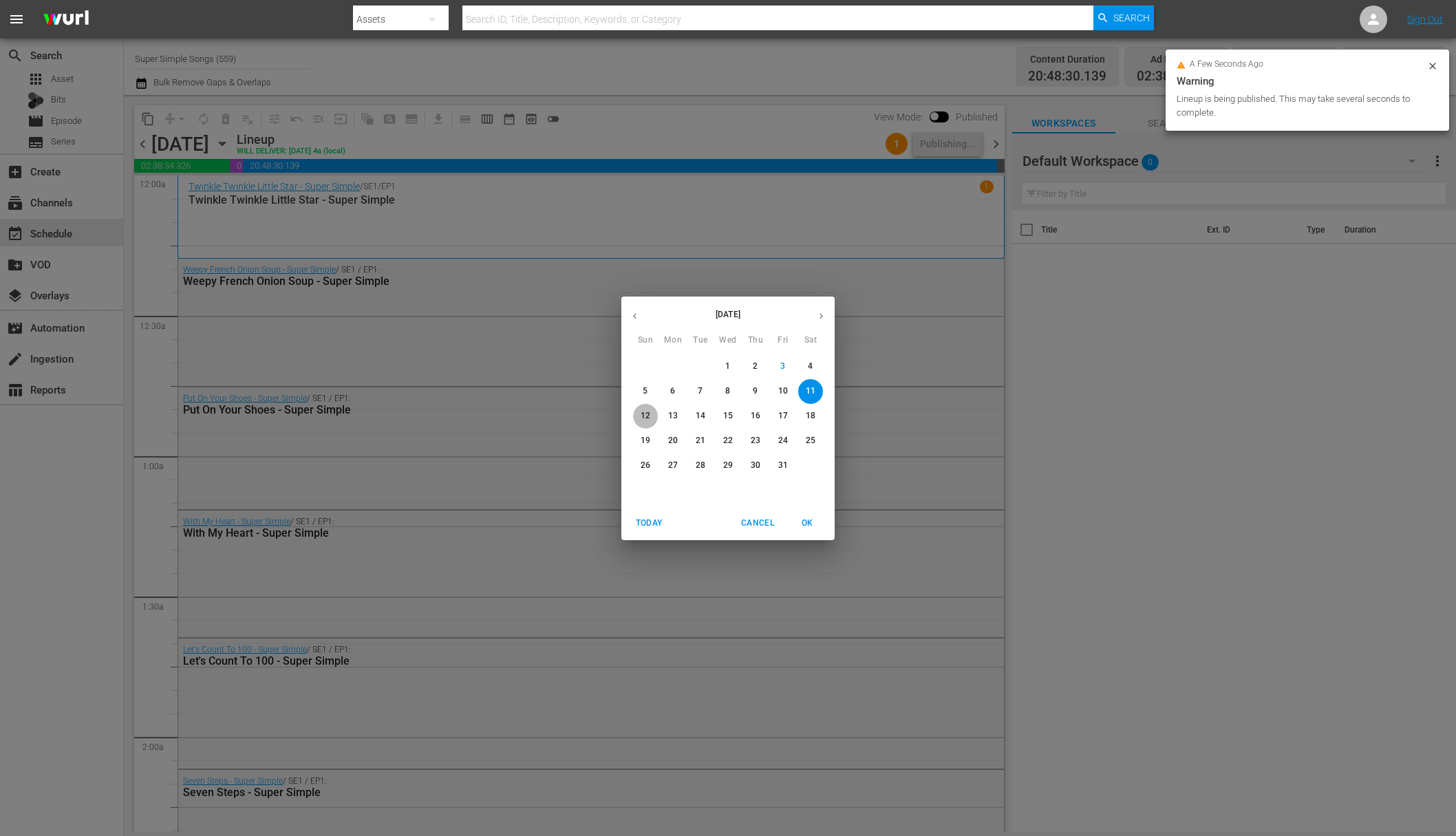
click at [633, 417] on span "12" at bounding box center [645, 416] width 25 height 11
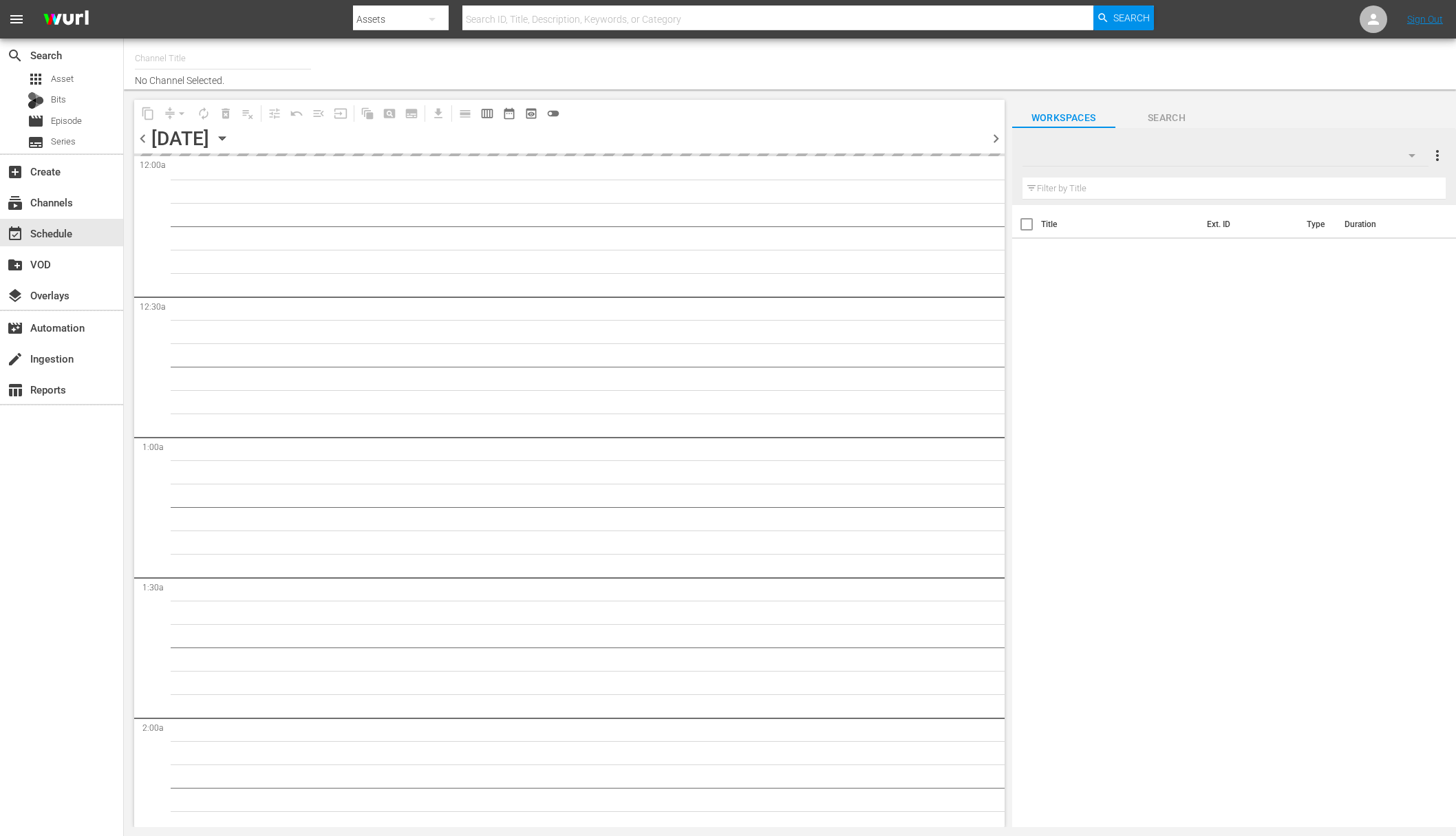
type input "Super Simple Songs (559)"
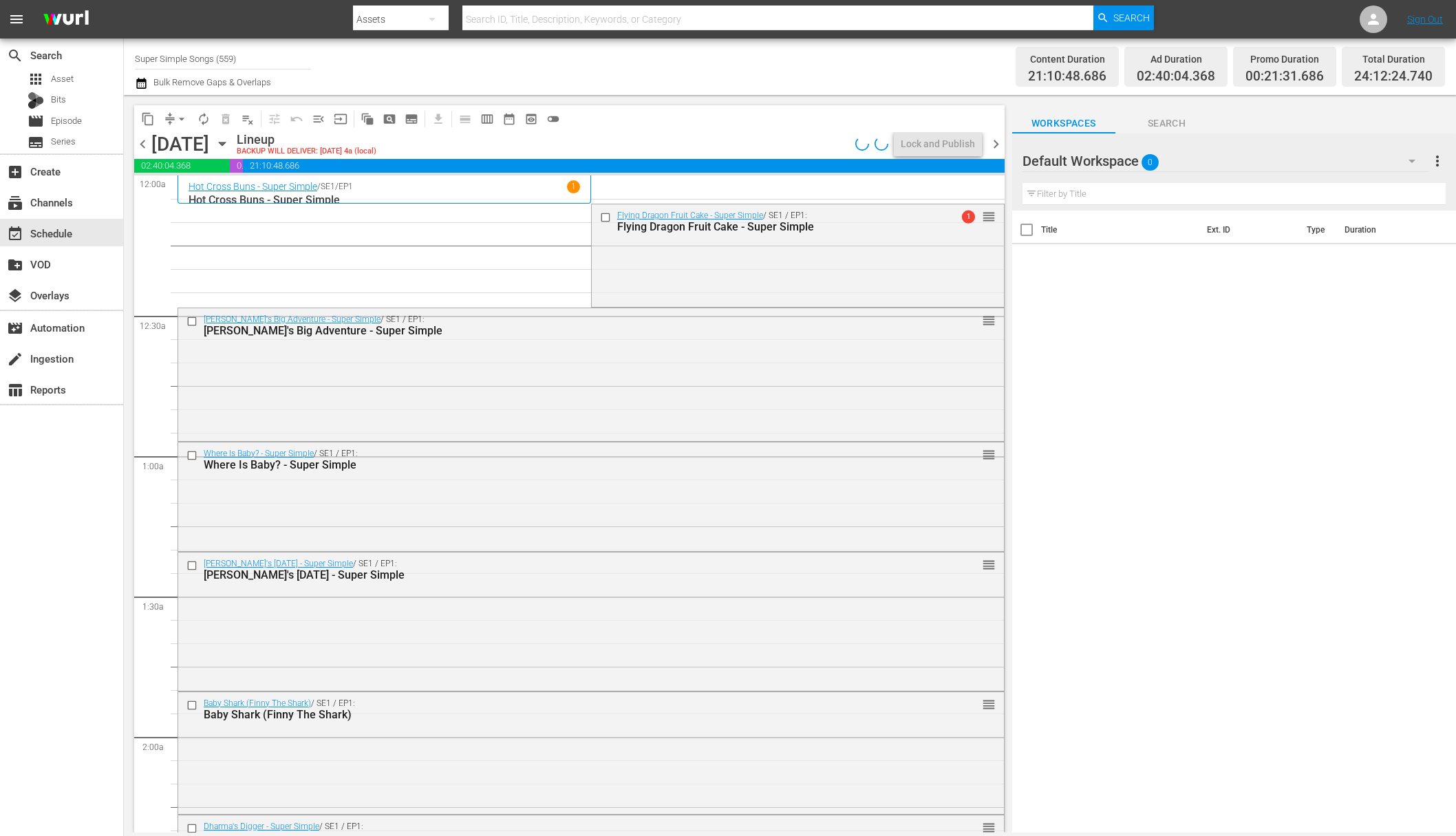
click at [171, 124] on span "compress" at bounding box center [169, 119] width 14 height 14
click at [184, 121] on span "arrow_drop_down" at bounding box center [181, 119] width 14 height 14
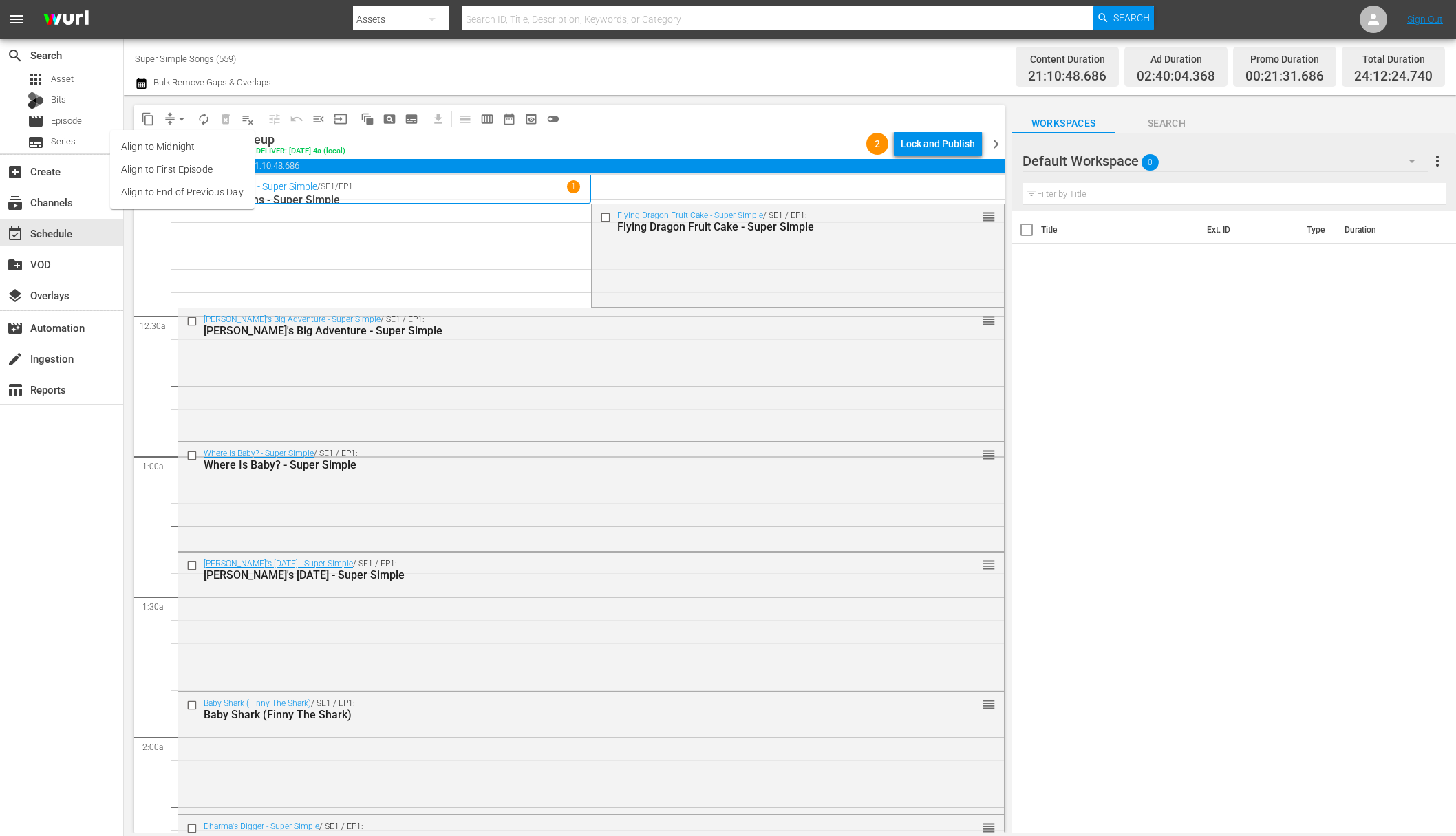
click at [186, 196] on li "Align to End of Previous Day" at bounding box center [182, 192] width 144 height 23
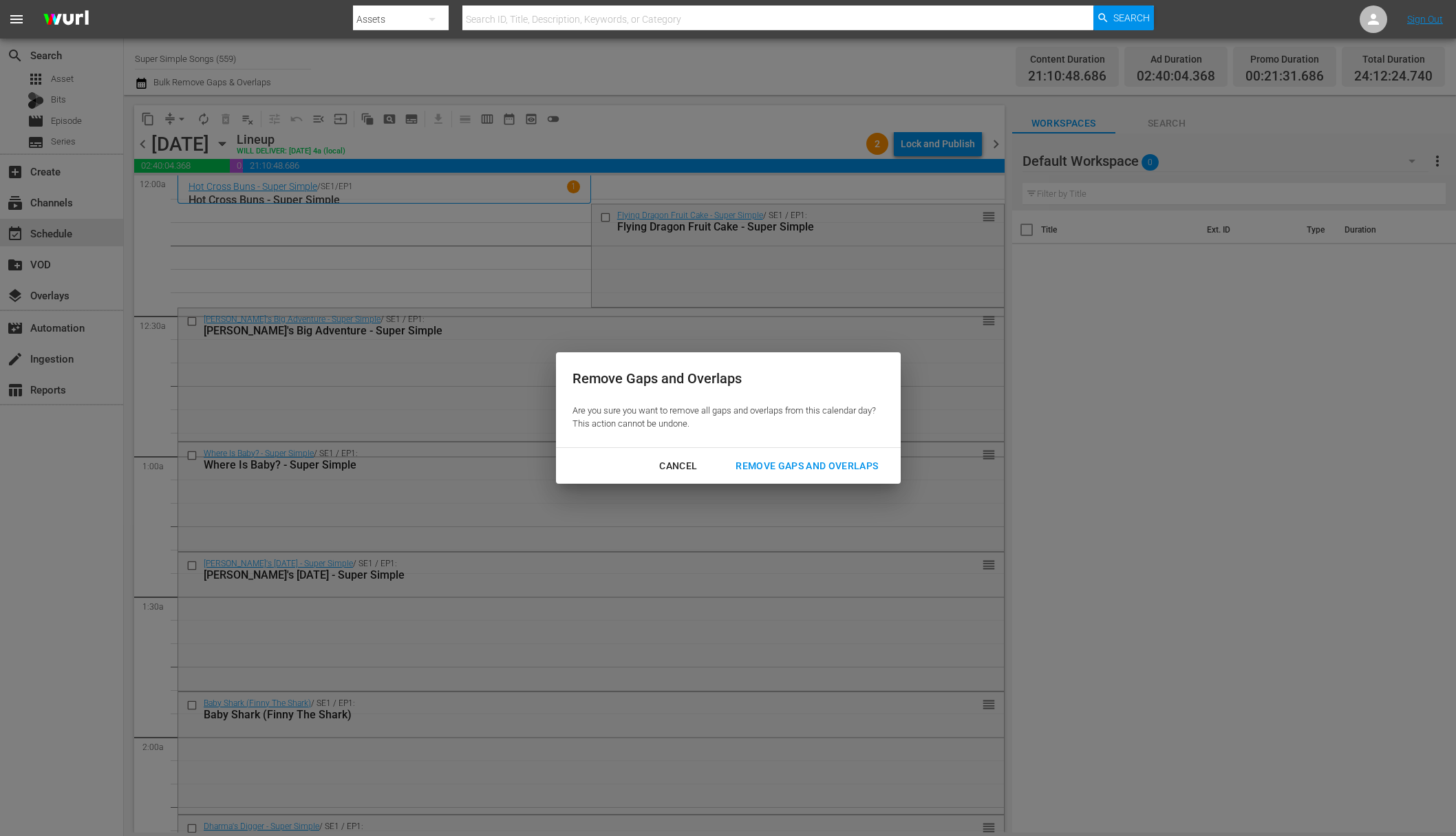
click at [784, 459] on div "Remove Gaps and Overlaps" at bounding box center [807, 467] width 164 height 17
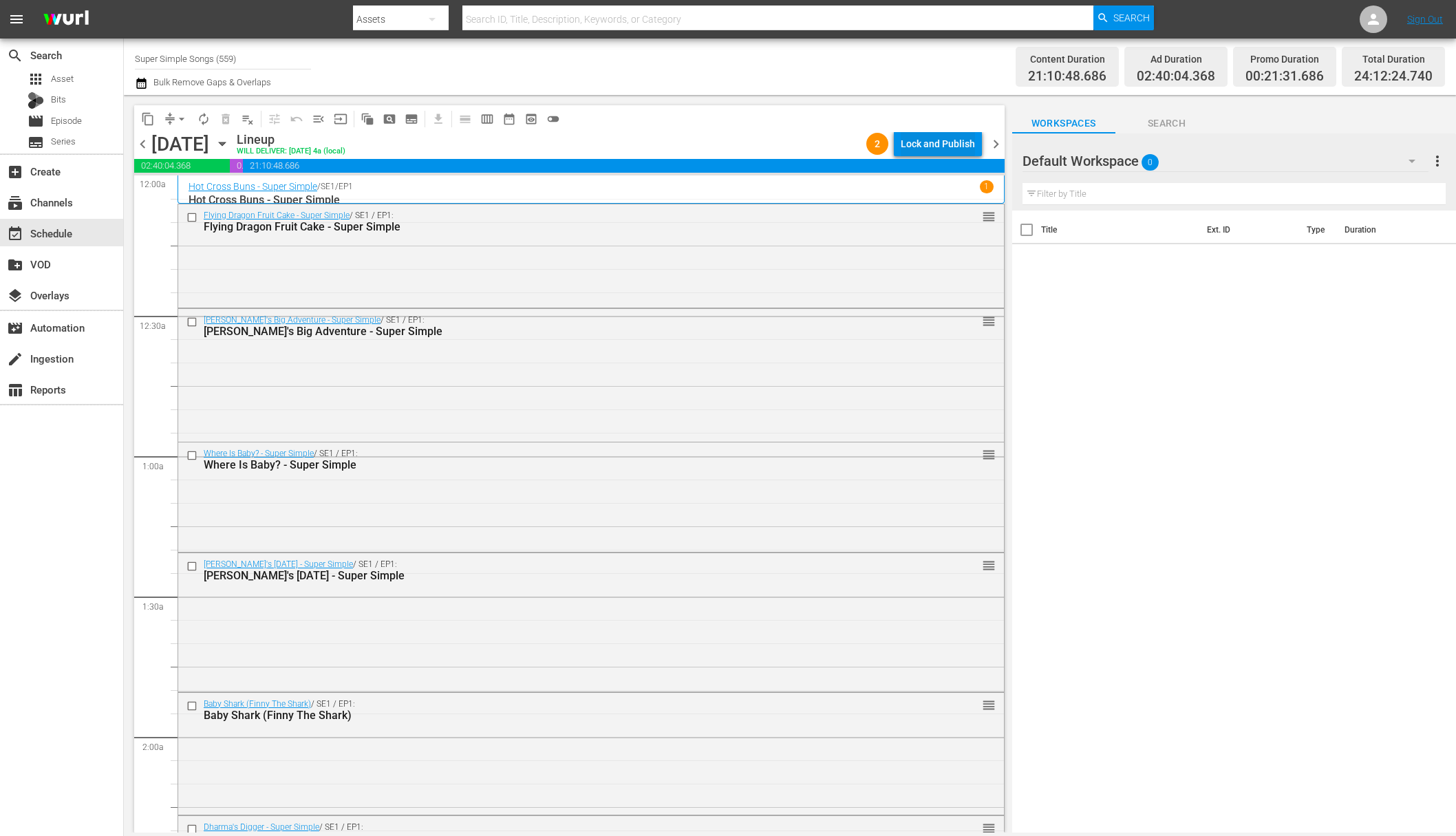
click at [946, 141] on div "Lock and Publish" at bounding box center [938, 144] width 74 height 25
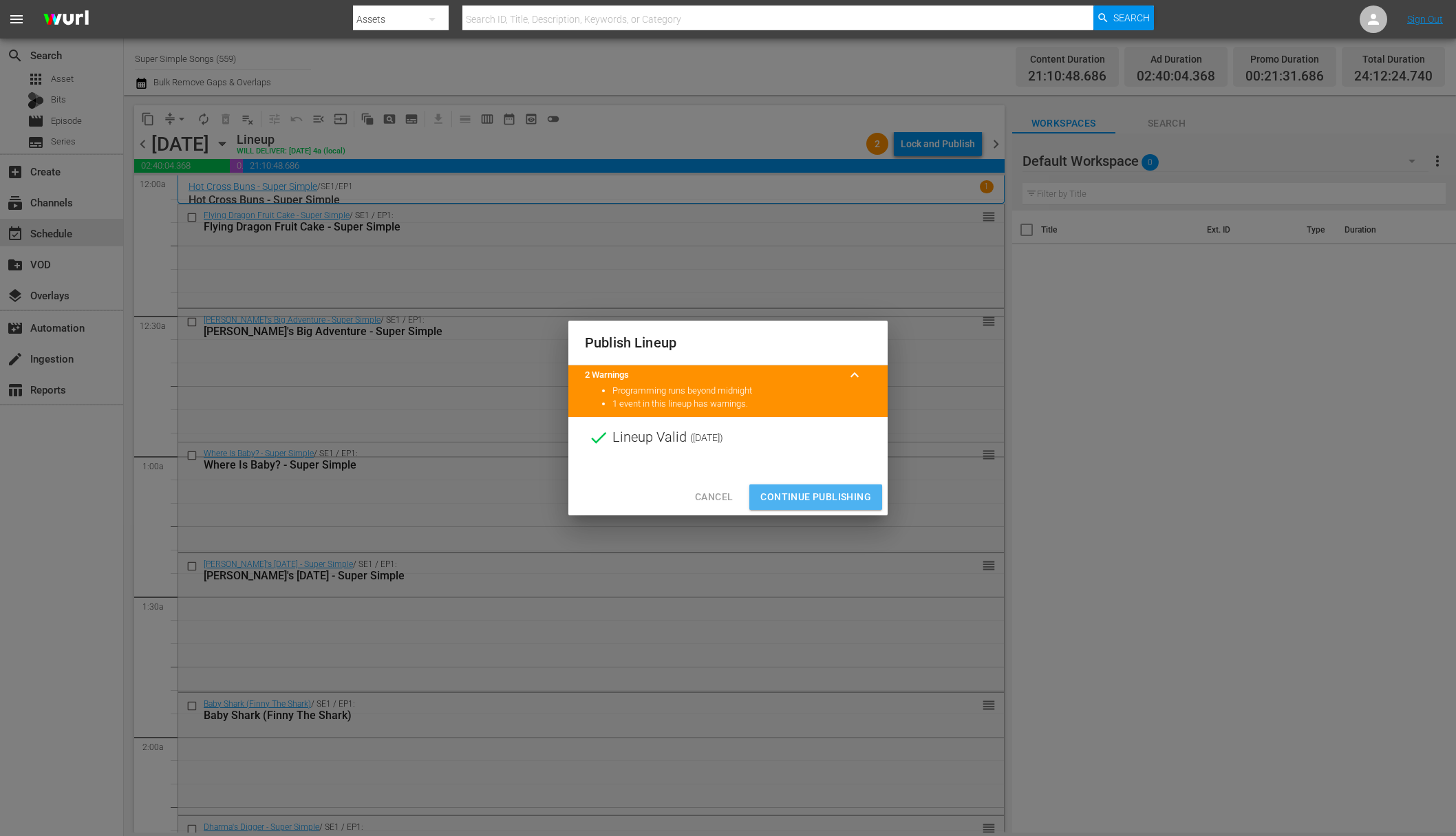
click at [819, 487] on button "Continue Publishing" at bounding box center [816, 497] width 133 height 26
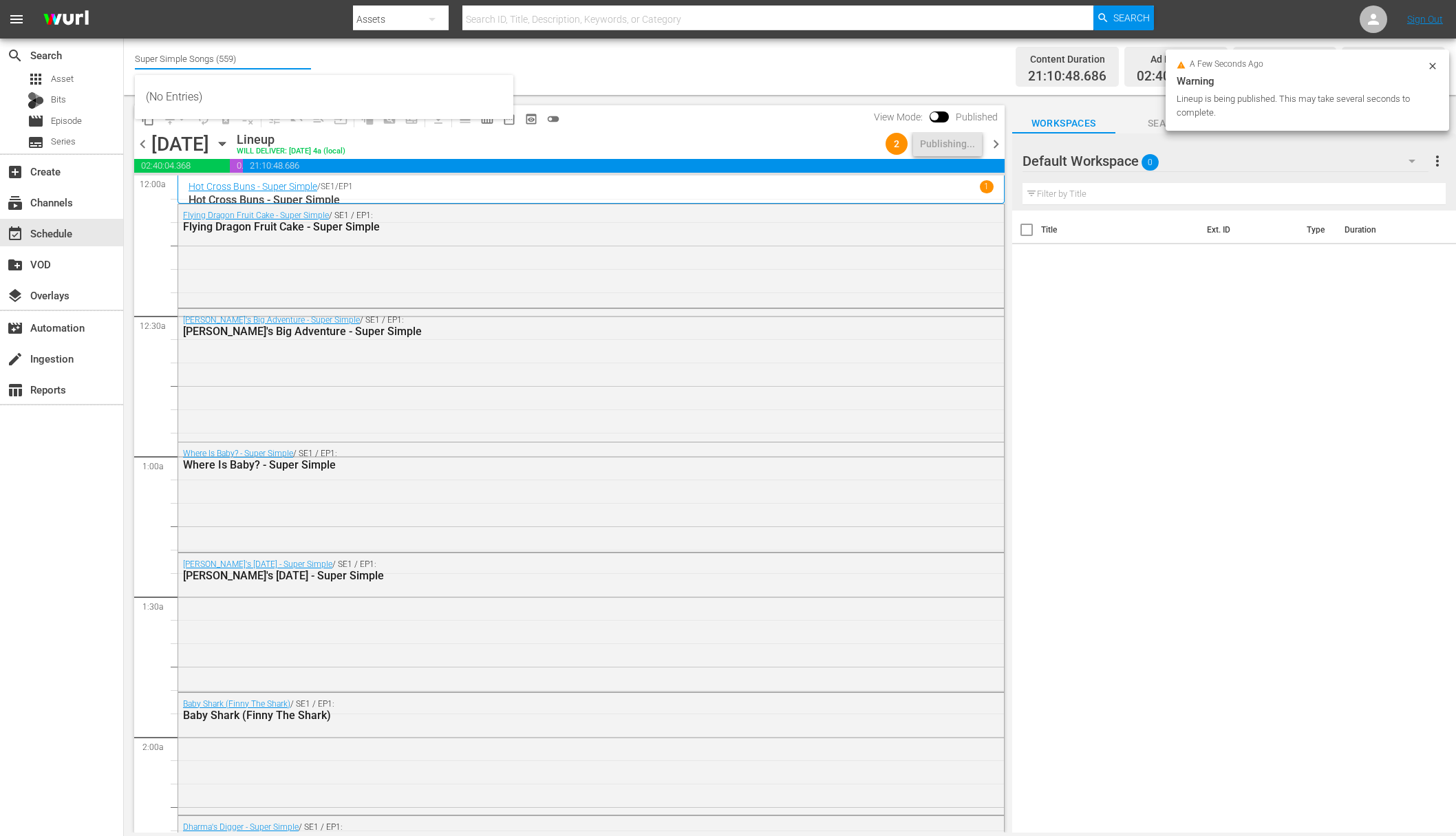
drag, startPoint x: 252, startPoint y: 57, endPoint x: 144, endPoint y: 44, distance: 108.8
click at [144, 44] on input "Super Simple Songs (559)" at bounding box center [223, 59] width 176 height 33
type input "sup"
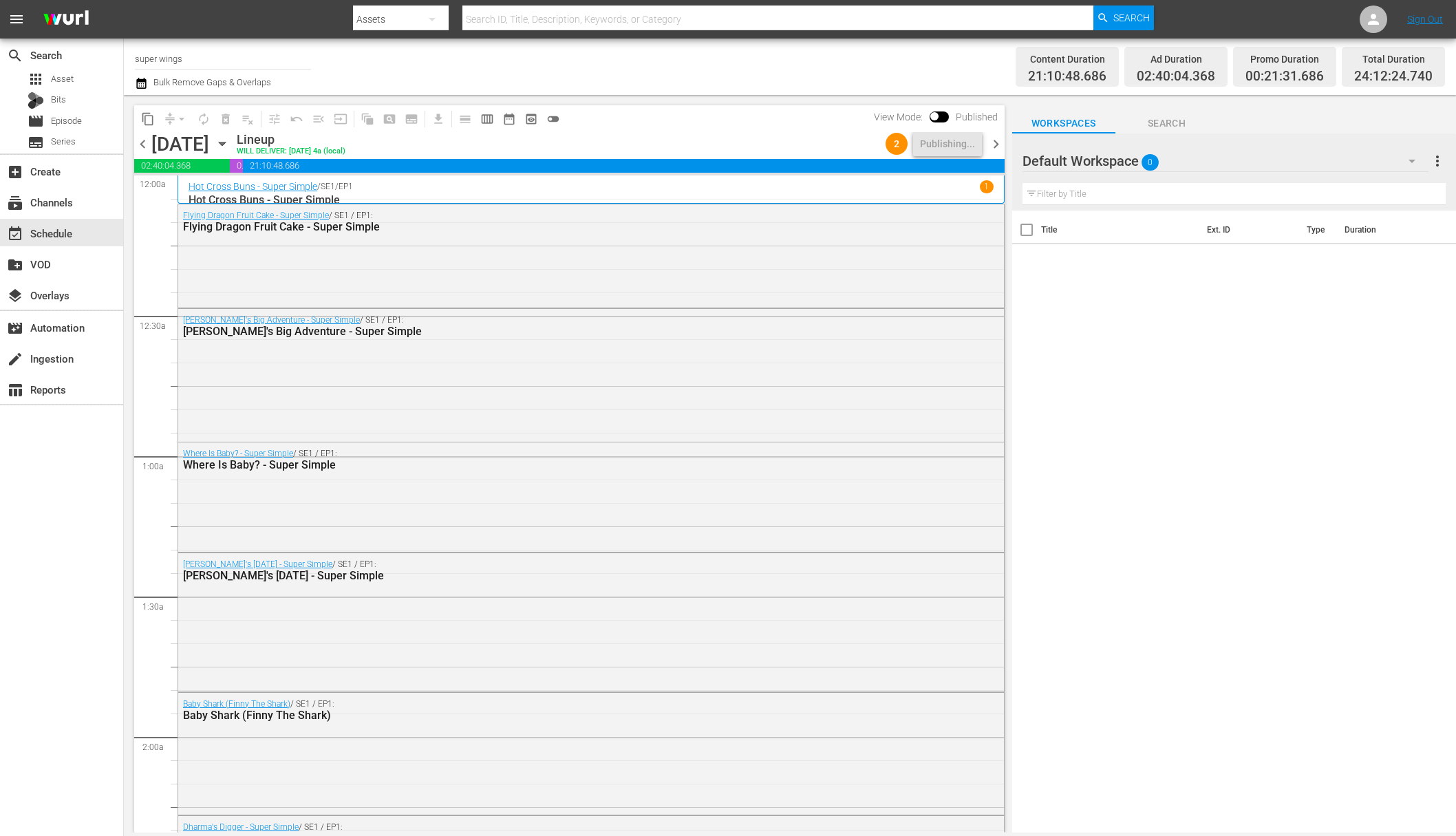
click at [180, 59] on input "super wings" at bounding box center [223, 59] width 176 height 33
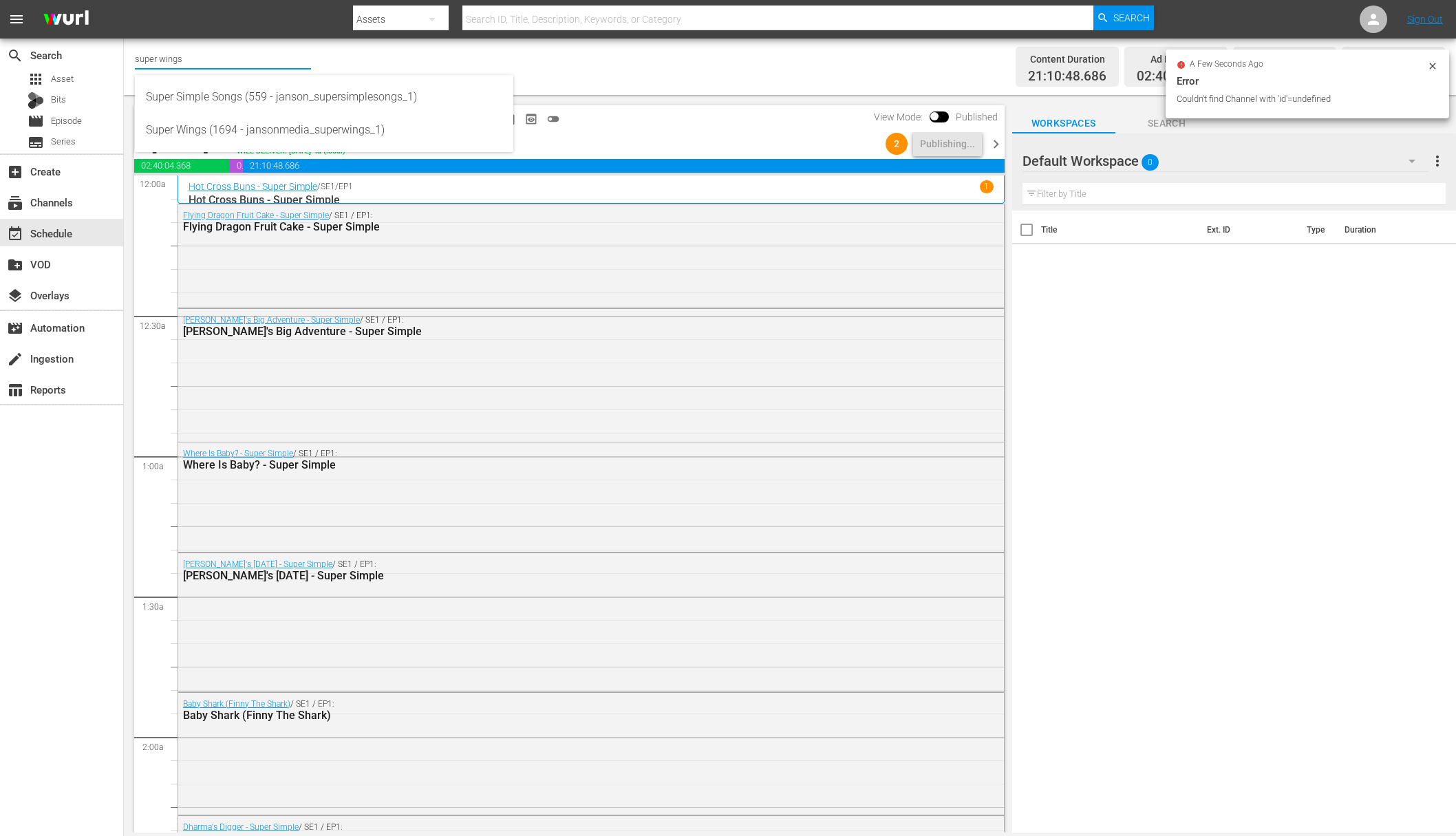
click at [201, 127] on span "autorenew_outlined" at bounding box center [204, 119] width 22 height 22
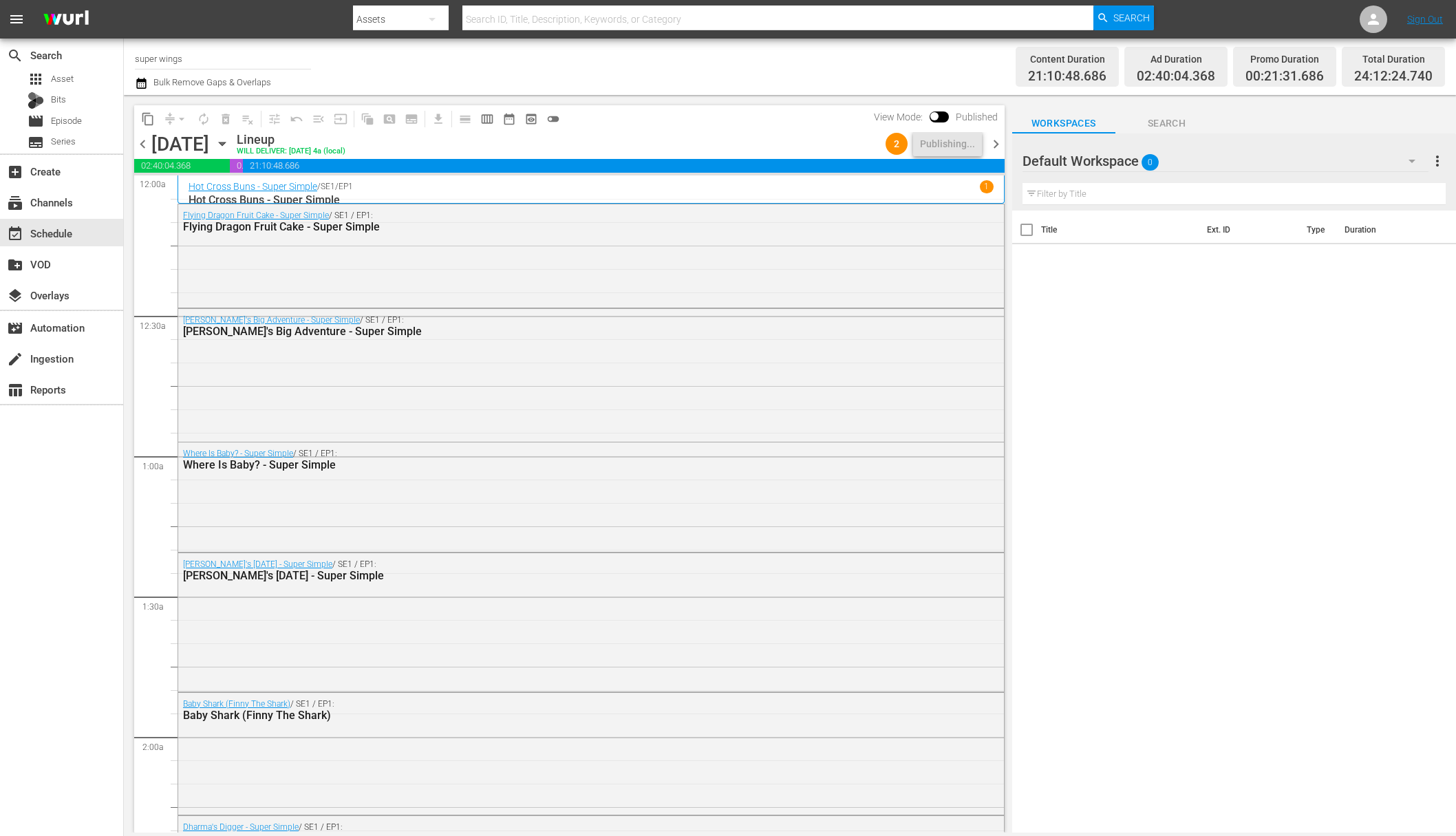
click at [189, 51] on input "super wings" at bounding box center [223, 59] width 176 height 33
click at [196, 97] on div "Super Wings (1694 - jansonmedia_superwings_1)" at bounding box center [324, 97] width 356 height 33
type input "Super Wings (1694 - jansonmedia_superwings_1)"
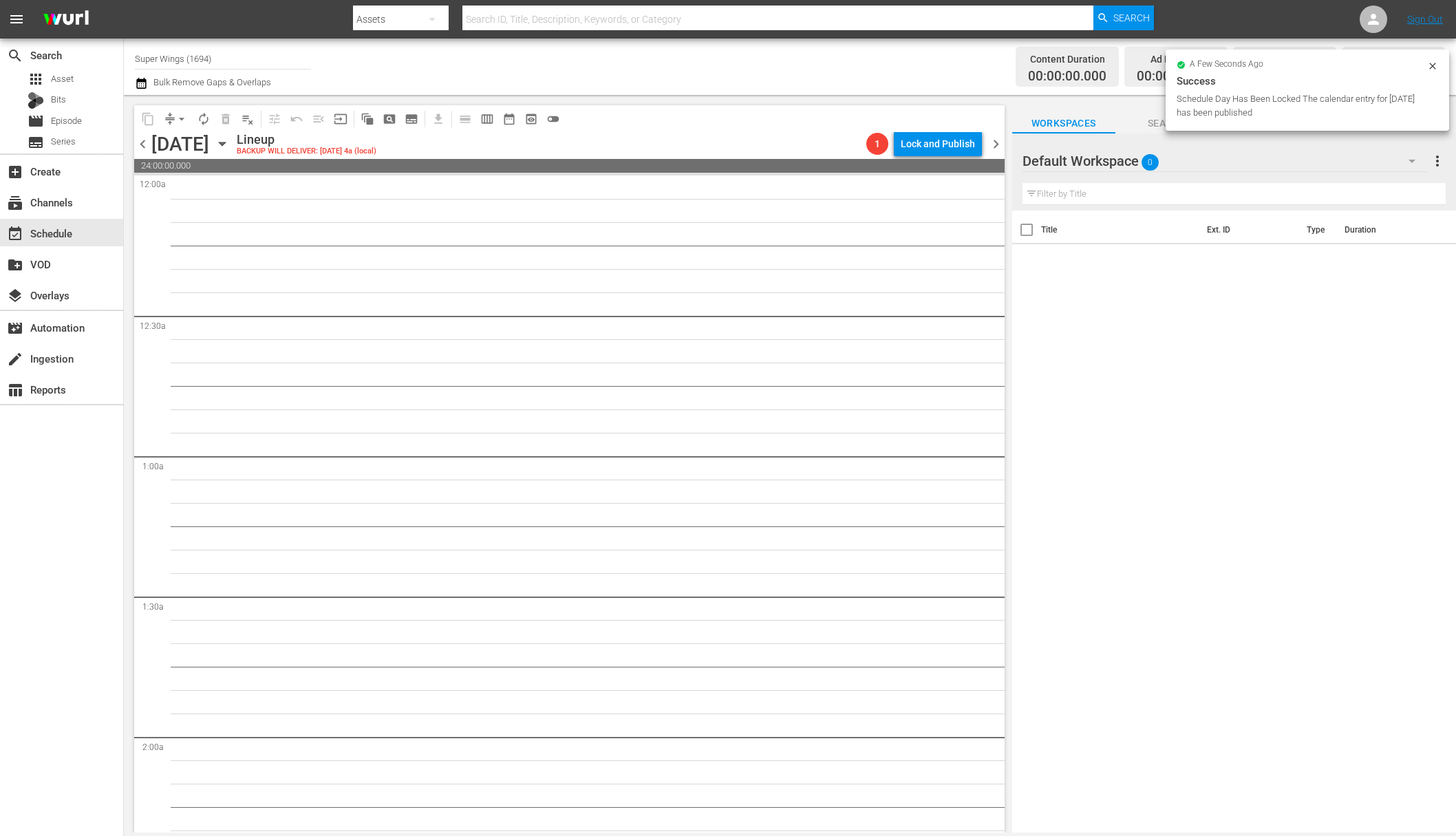
click at [230, 145] on icon "button" at bounding box center [222, 144] width 15 height 15
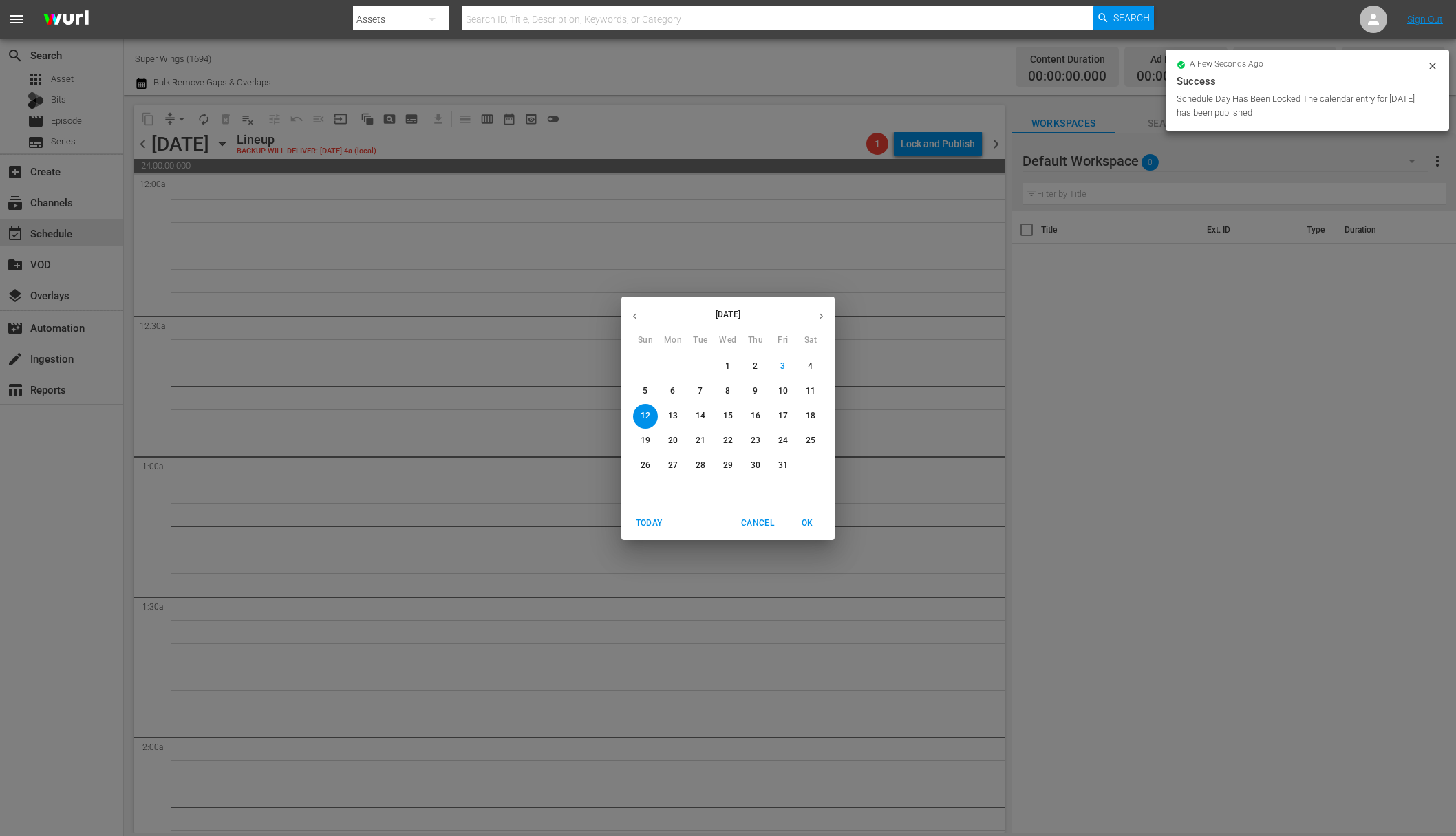
click at [677, 397] on span "6" at bounding box center [673, 391] width 25 height 11
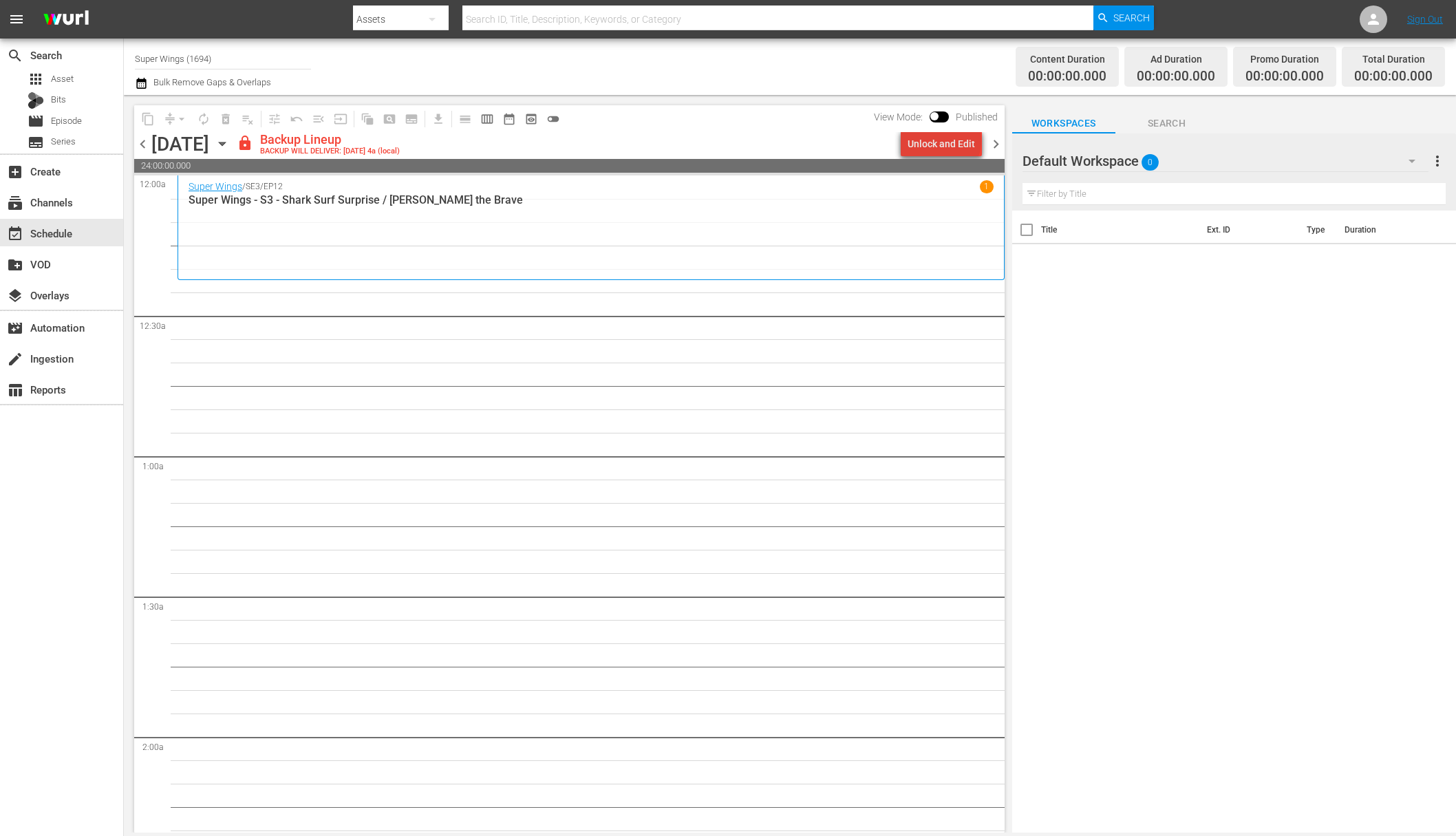
click at [947, 141] on div "Unlock and Edit" at bounding box center [941, 144] width 67 height 25
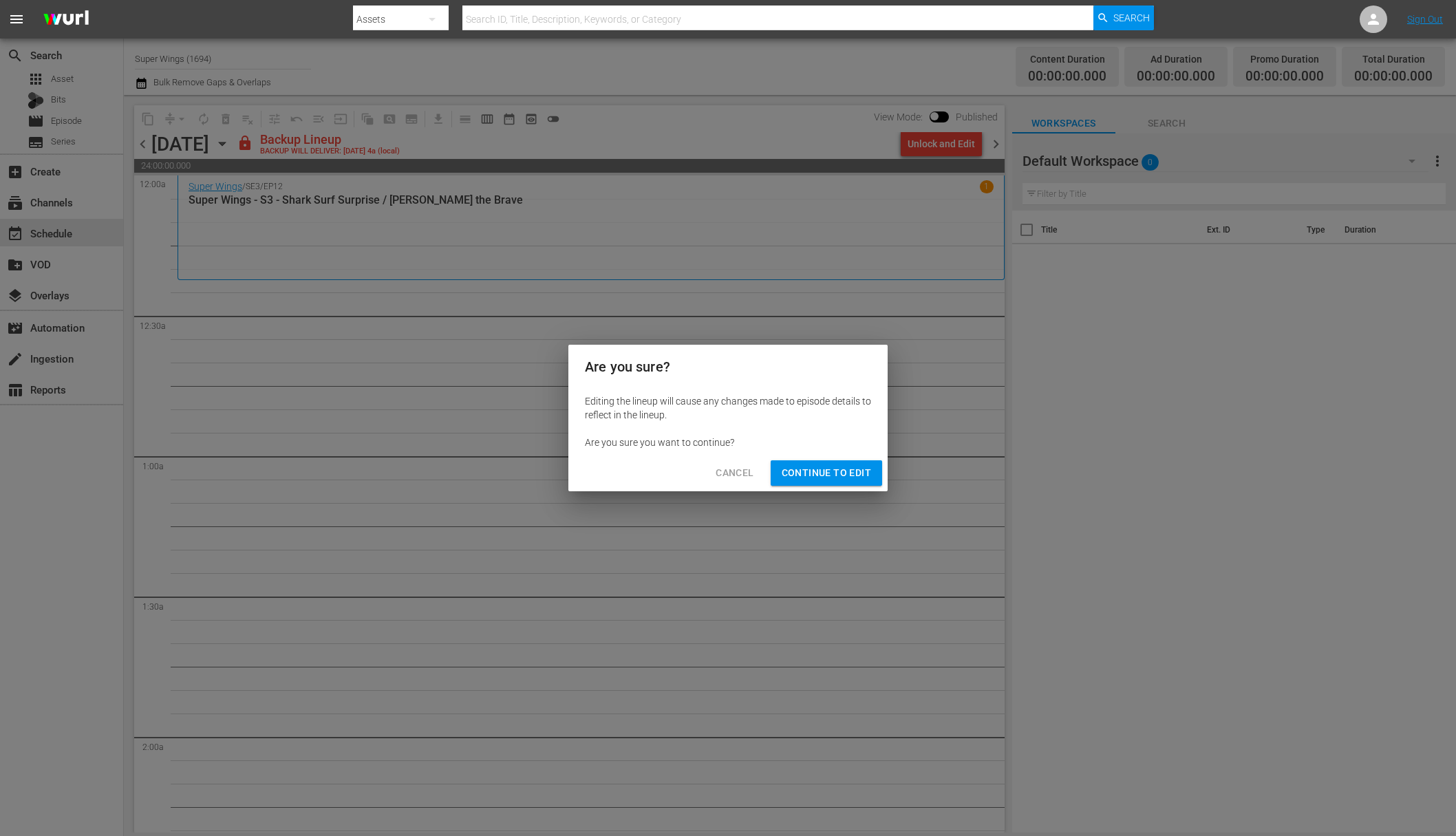
click at [838, 474] on span "Continue to Edit" at bounding box center [826, 473] width 89 height 17
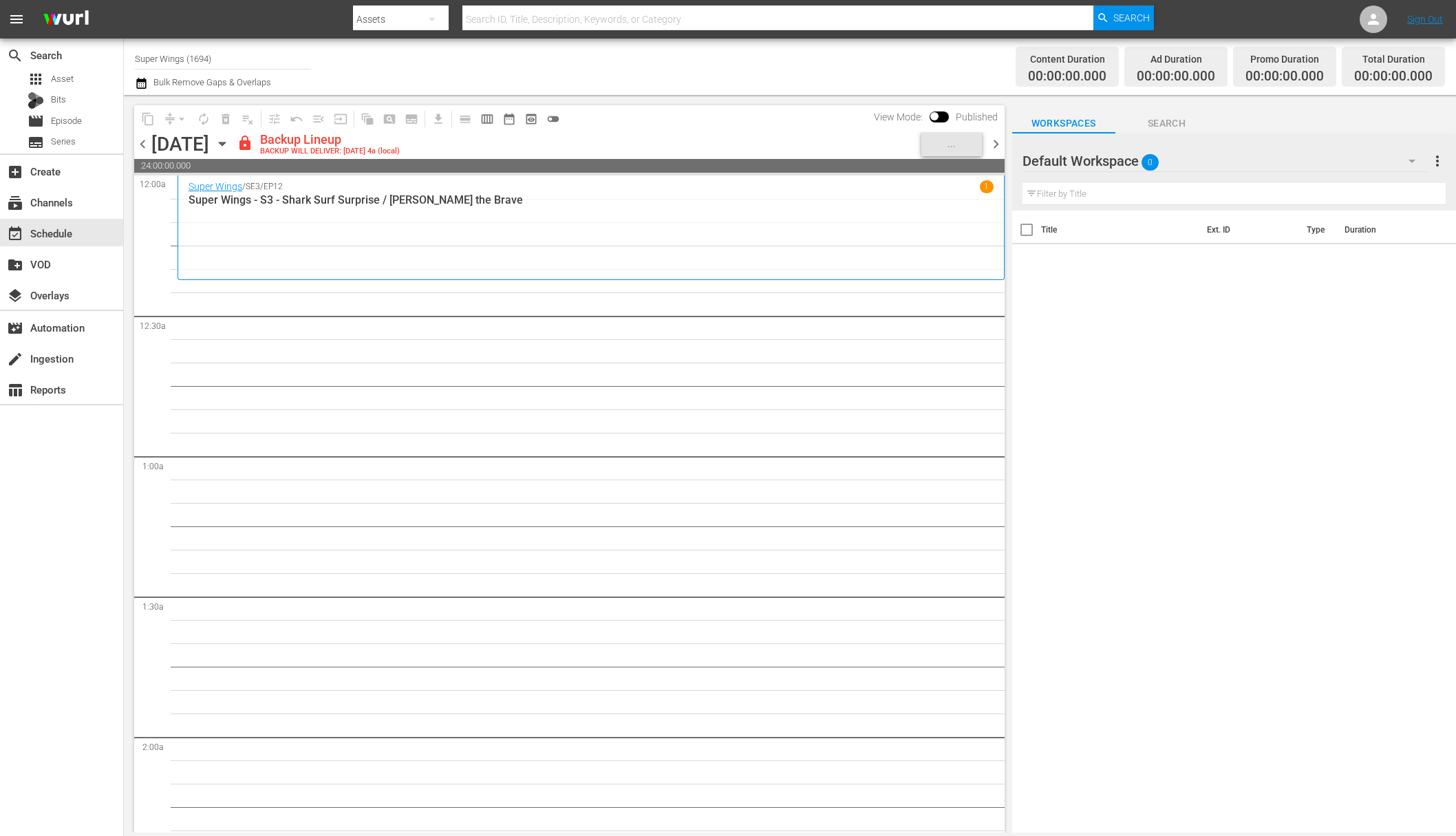
click at [230, 141] on icon "button" at bounding box center [222, 144] width 15 height 15
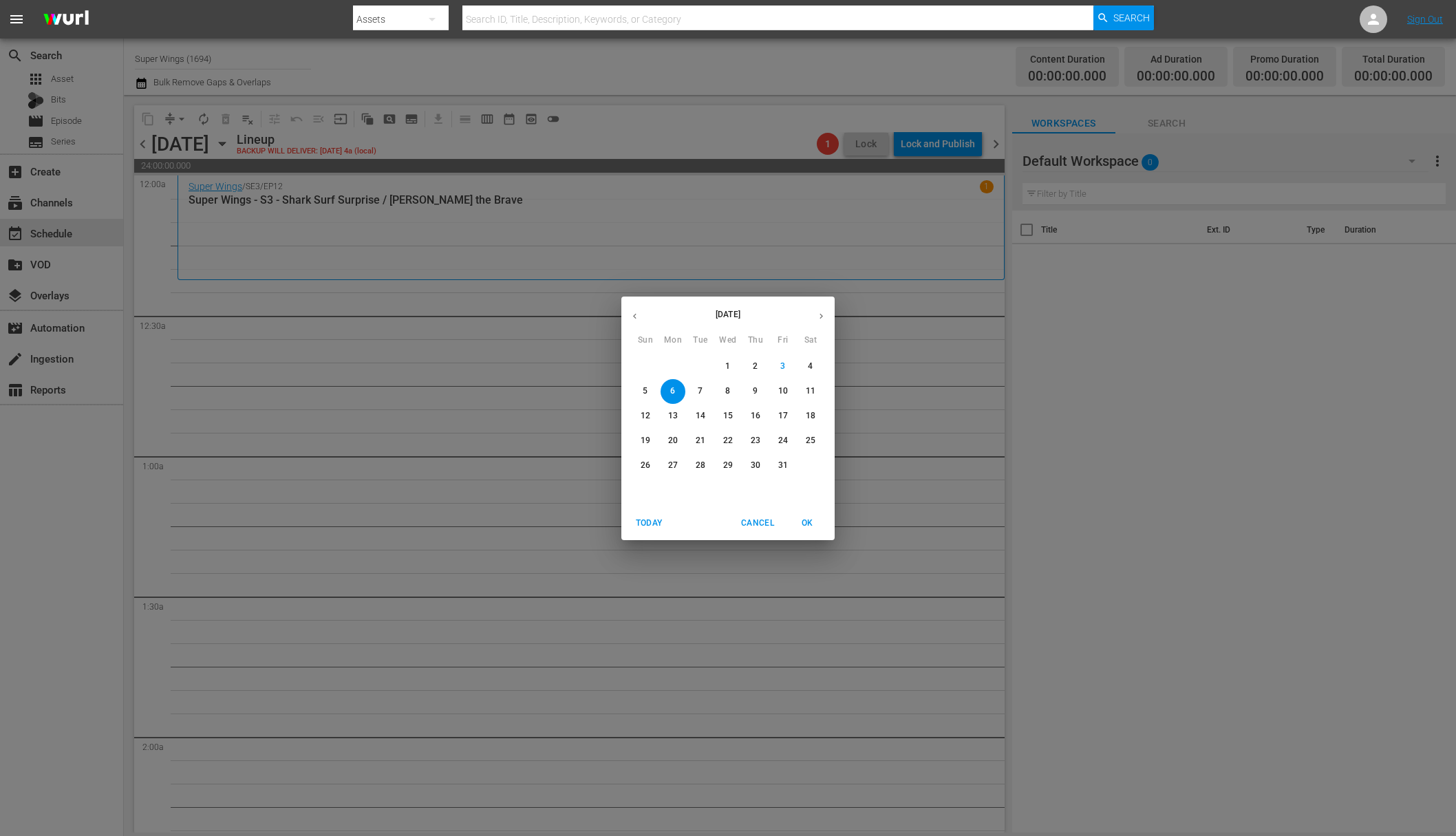
click at [702, 396] on span "7" at bounding box center [700, 391] width 25 height 11
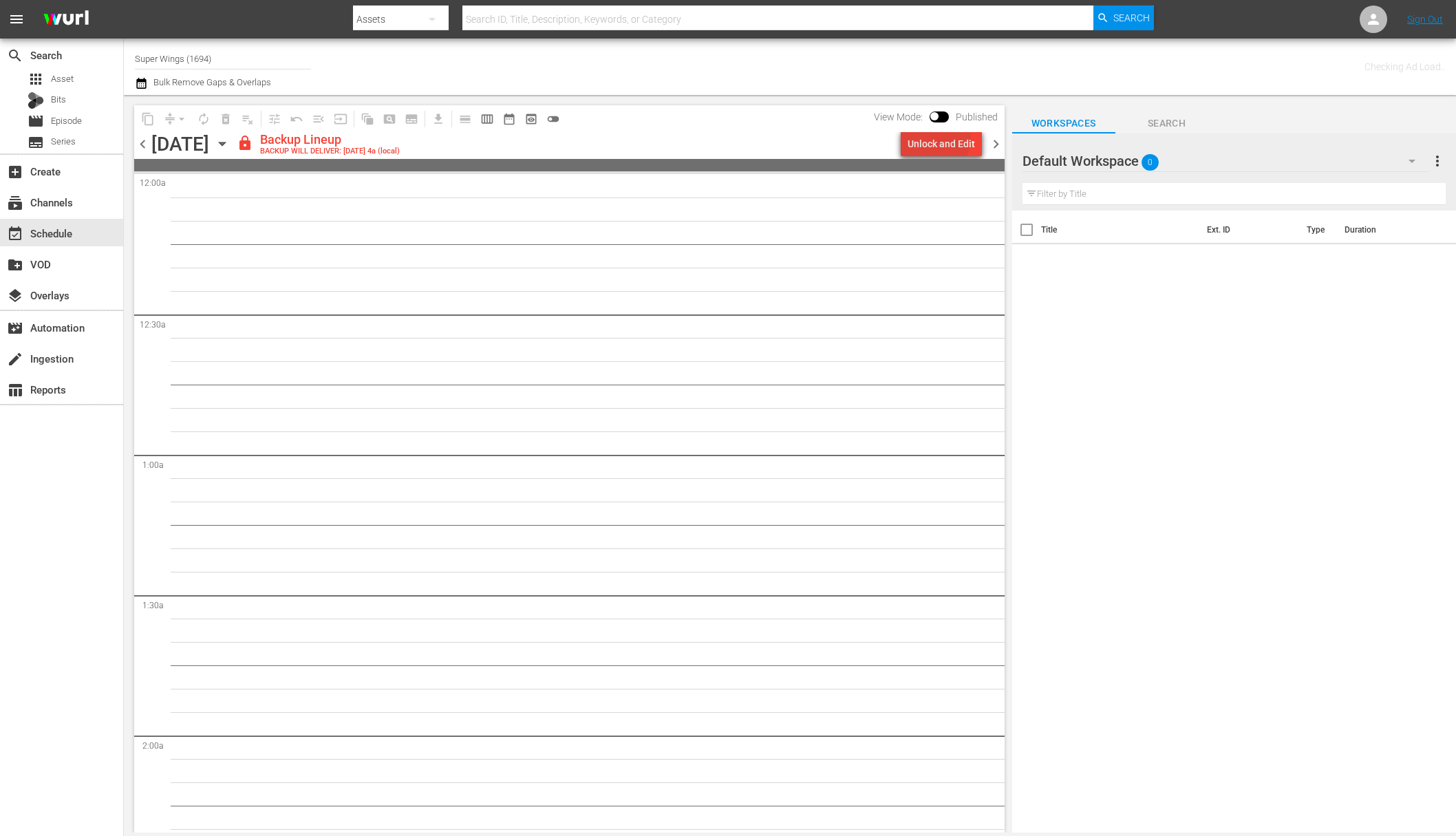
click at [937, 139] on div "Unlock and Edit" at bounding box center [941, 144] width 67 height 25
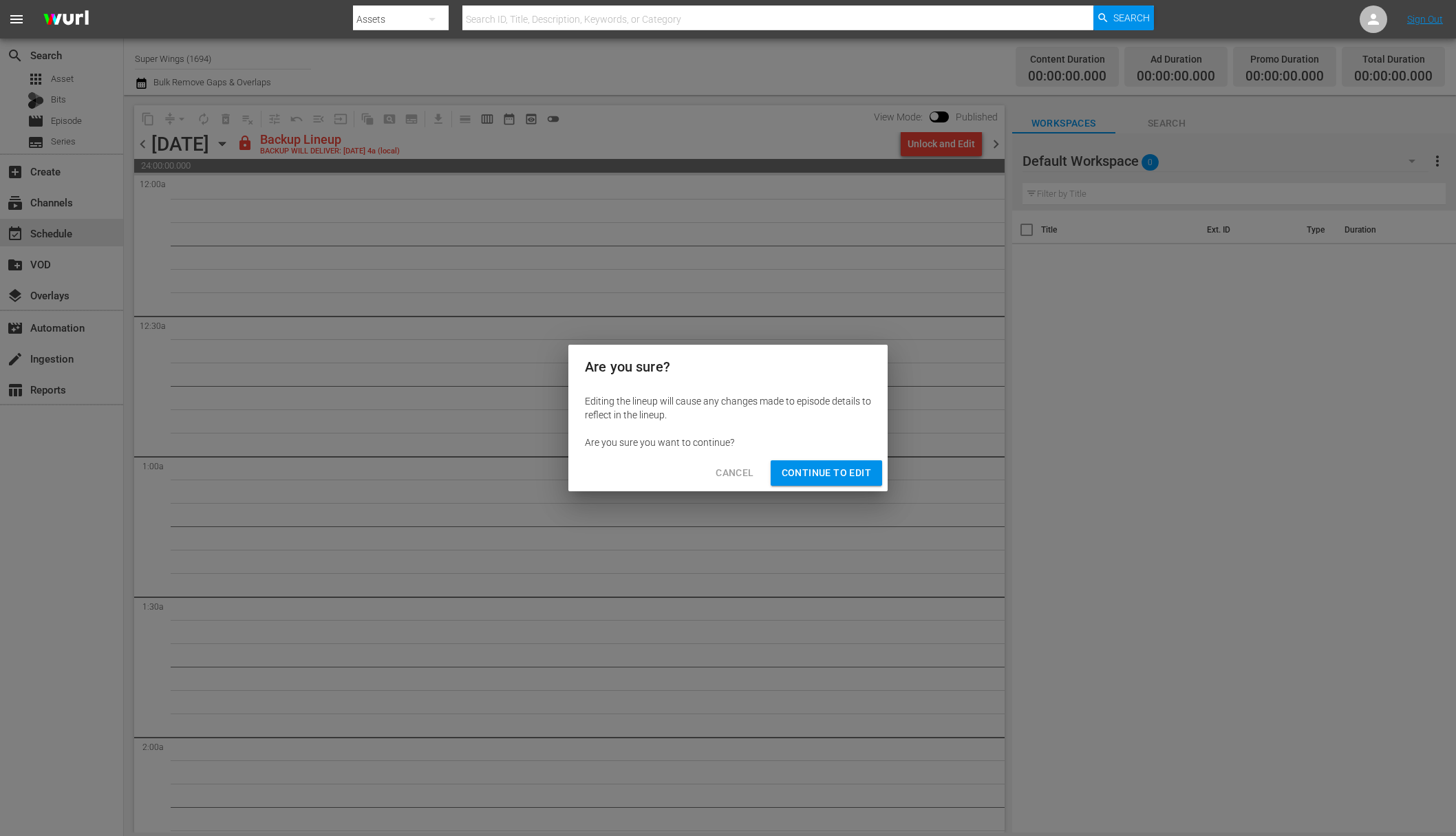
click at [830, 469] on span "Continue to Edit" at bounding box center [826, 473] width 89 height 17
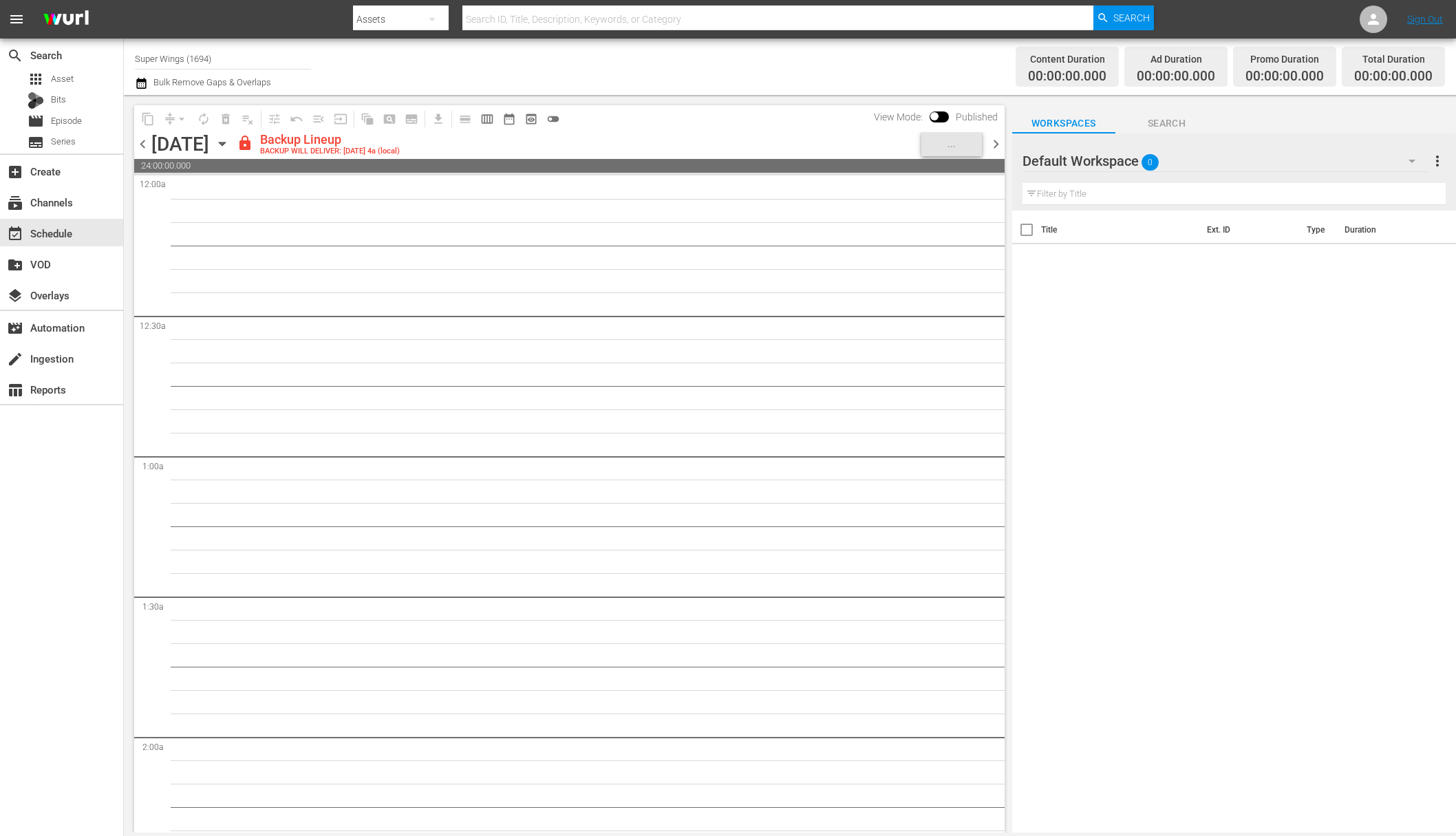
click at [230, 141] on icon "button" at bounding box center [222, 144] width 15 height 15
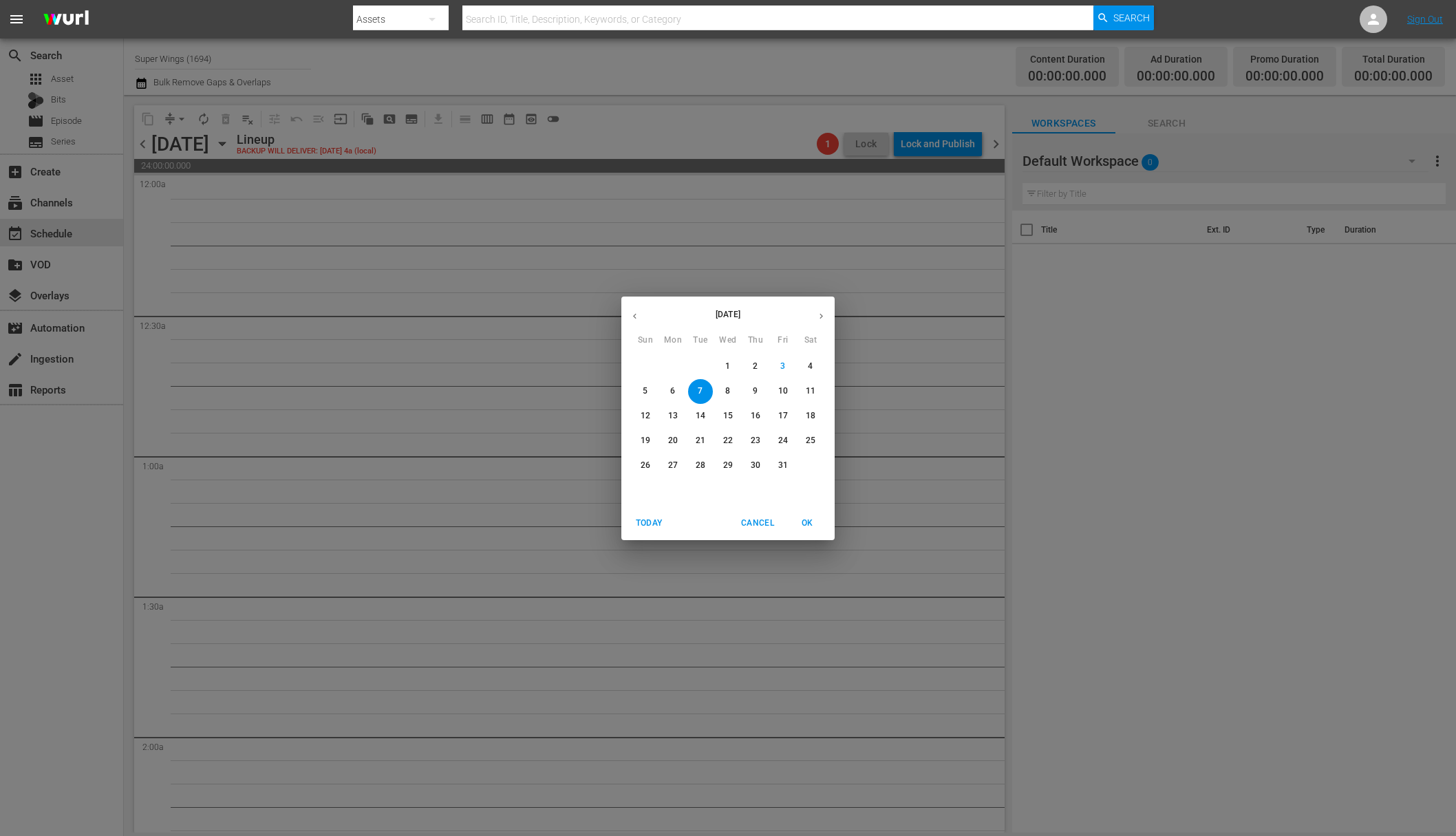
click at [729, 384] on button "8" at bounding box center [728, 392] width 25 height 25
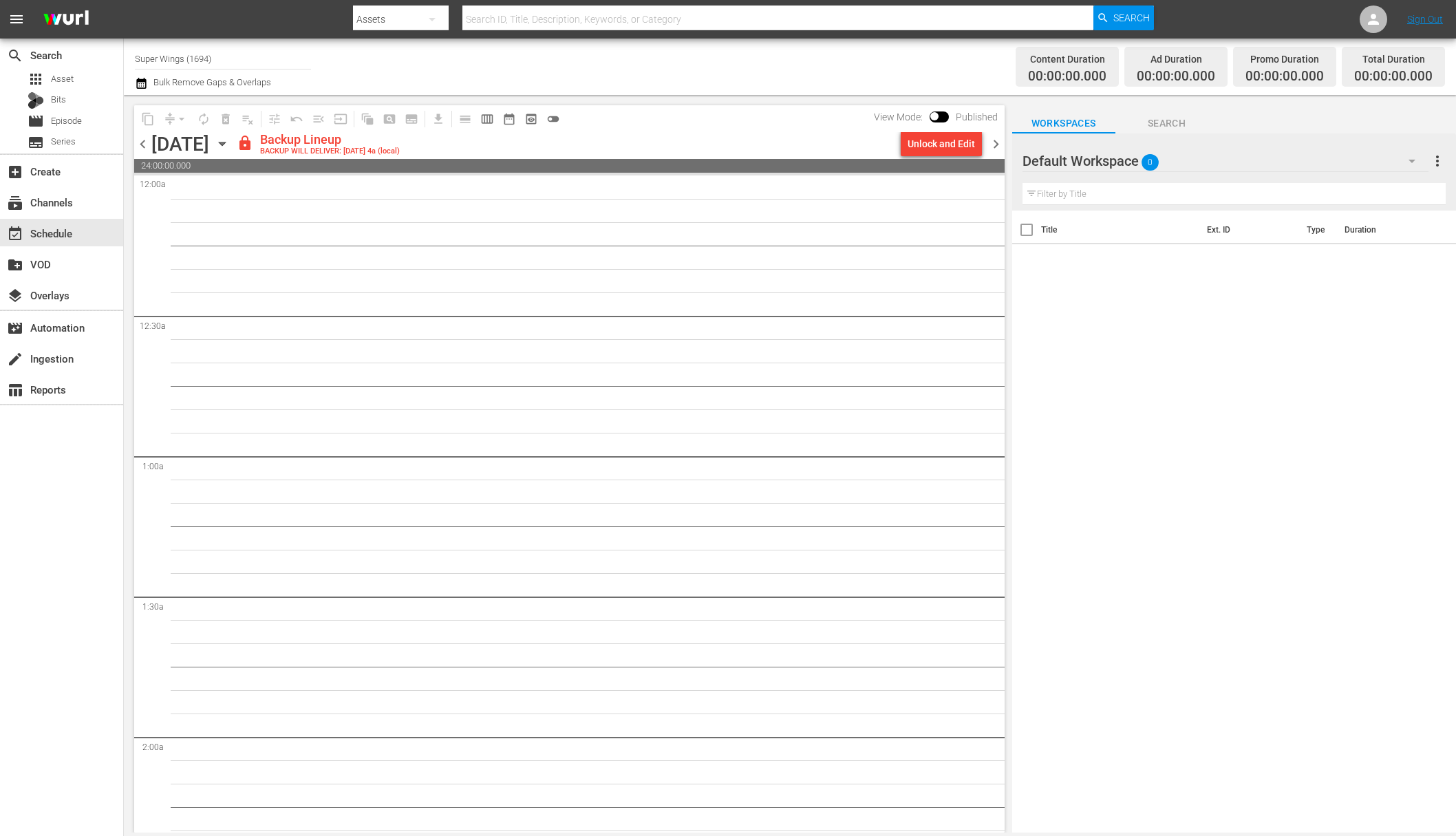
click at [949, 138] on div "Unlock and Edit" at bounding box center [941, 144] width 67 height 25
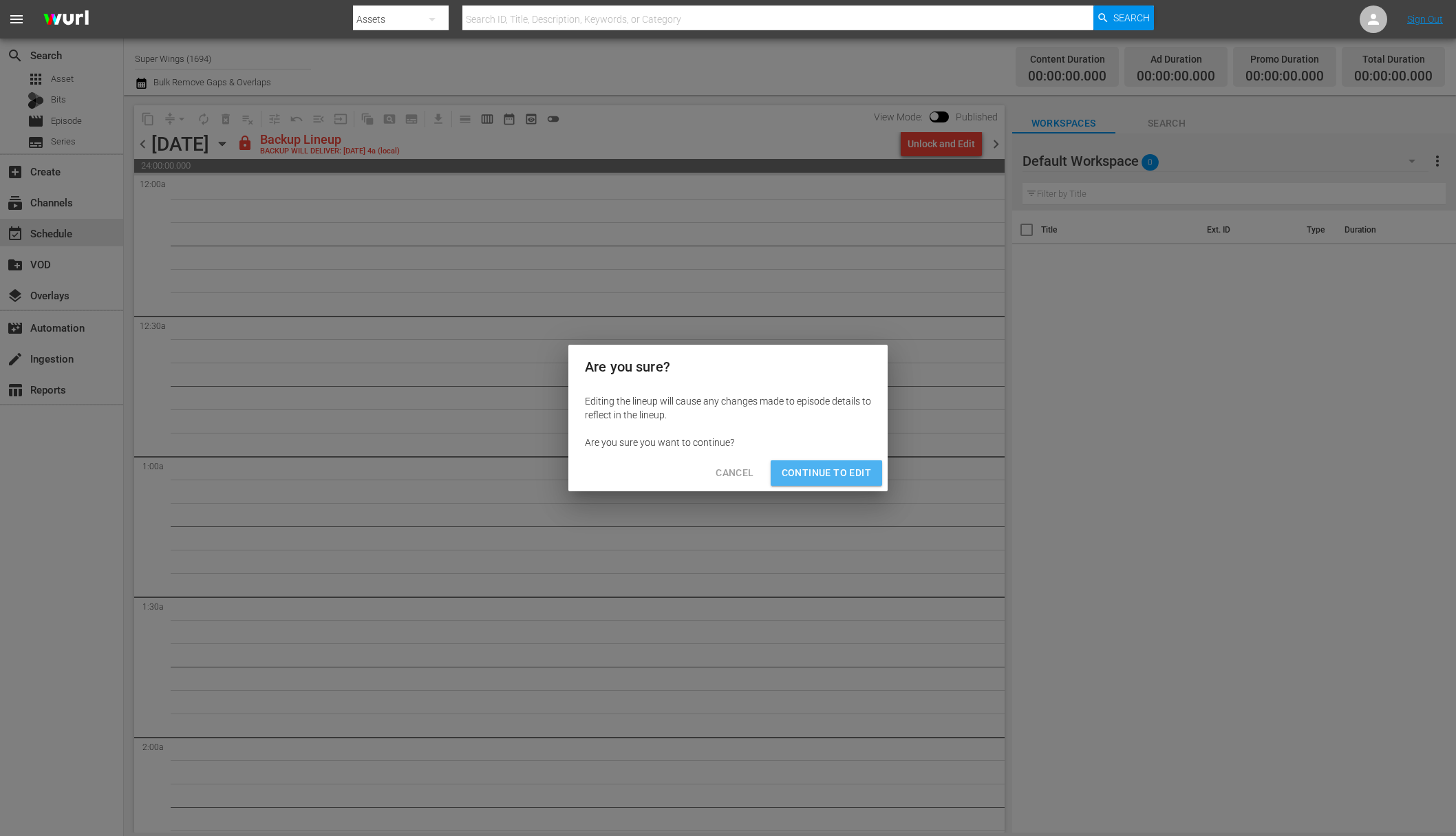
click at [842, 479] on span "Continue to Edit" at bounding box center [826, 473] width 89 height 17
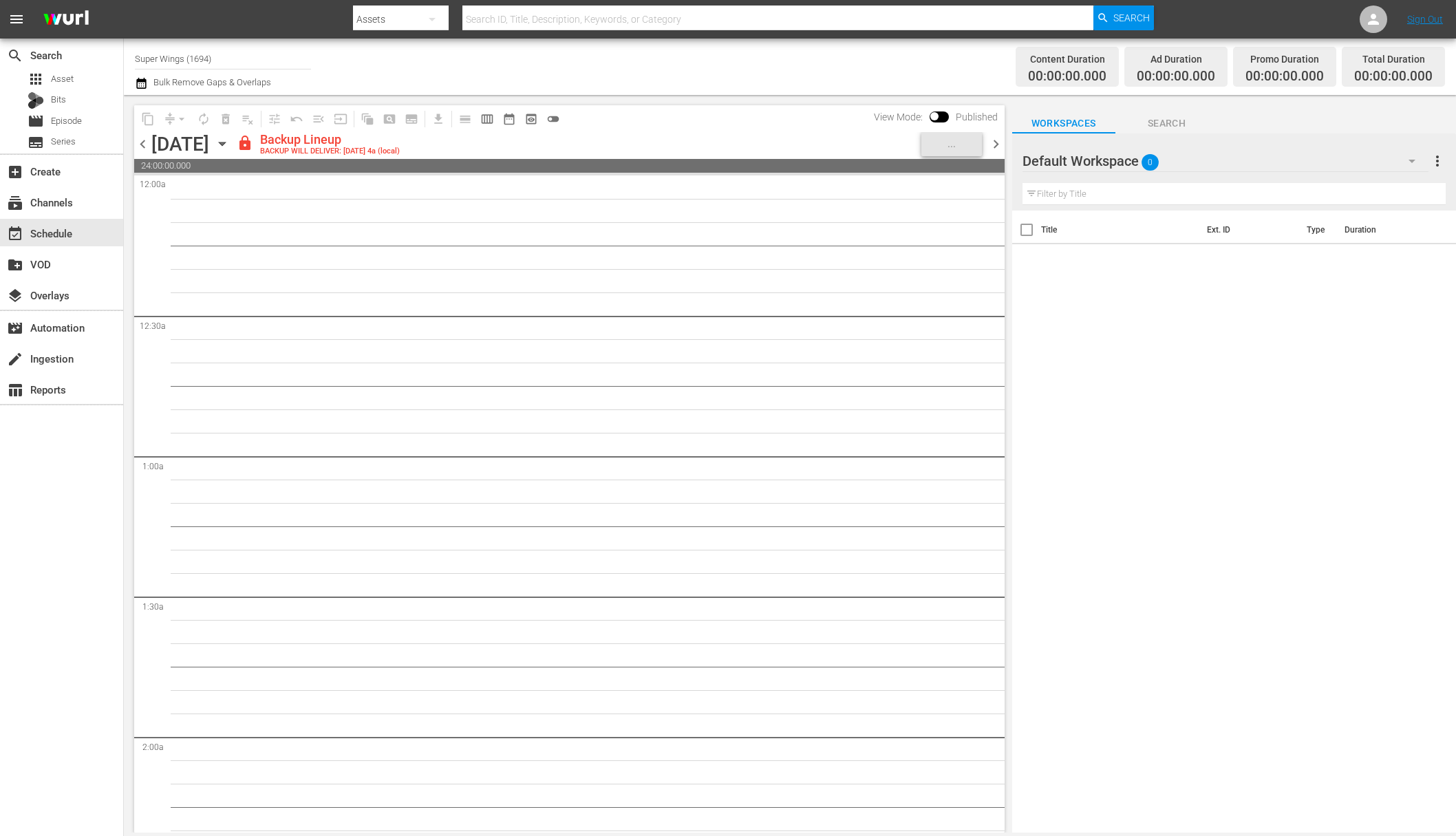
click at [230, 140] on icon "button" at bounding box center [222, 144] width 15 height 15
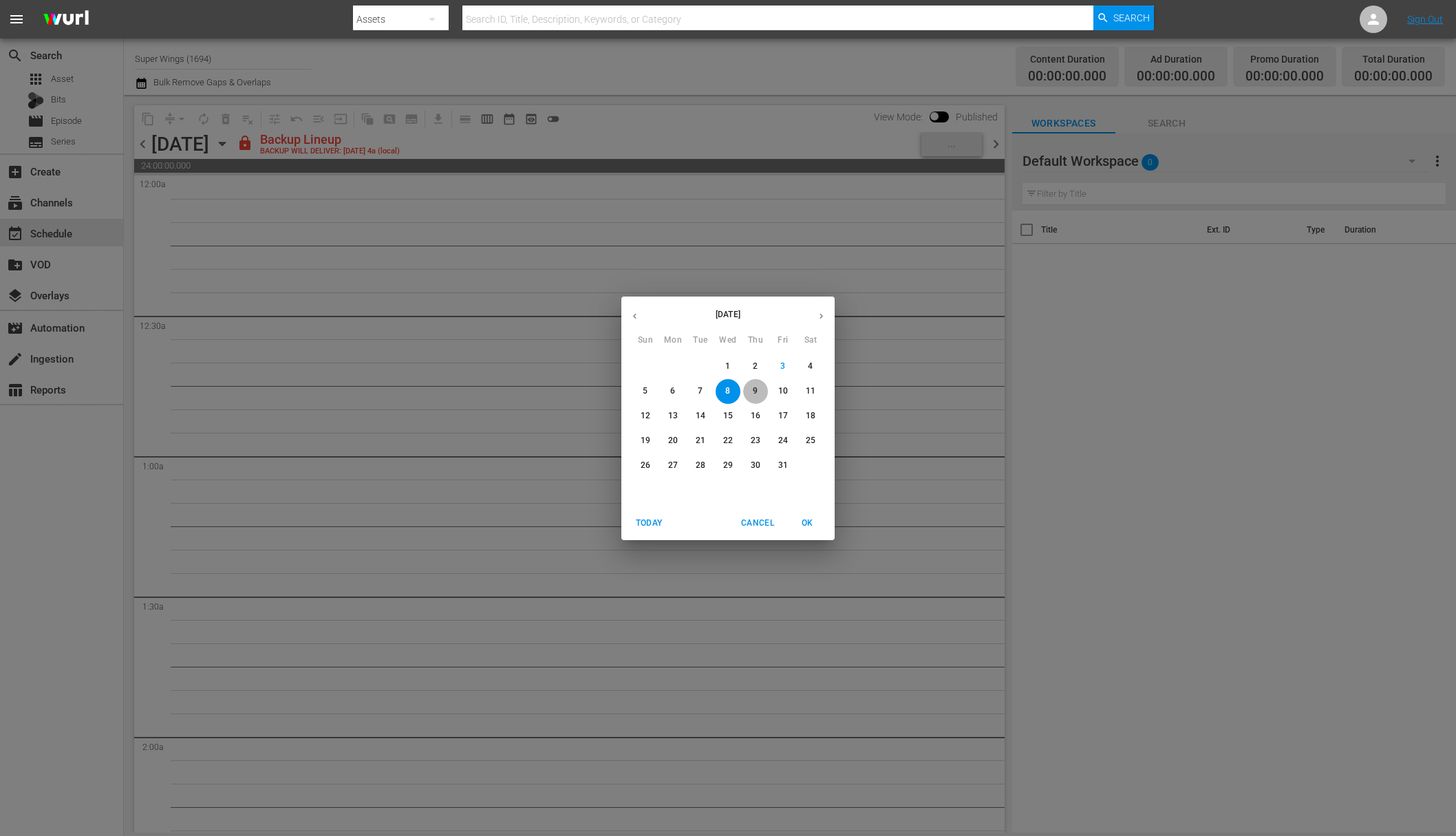
click at [752, 388] on span "9" at bounding box center [755, 391] width 25 height 11
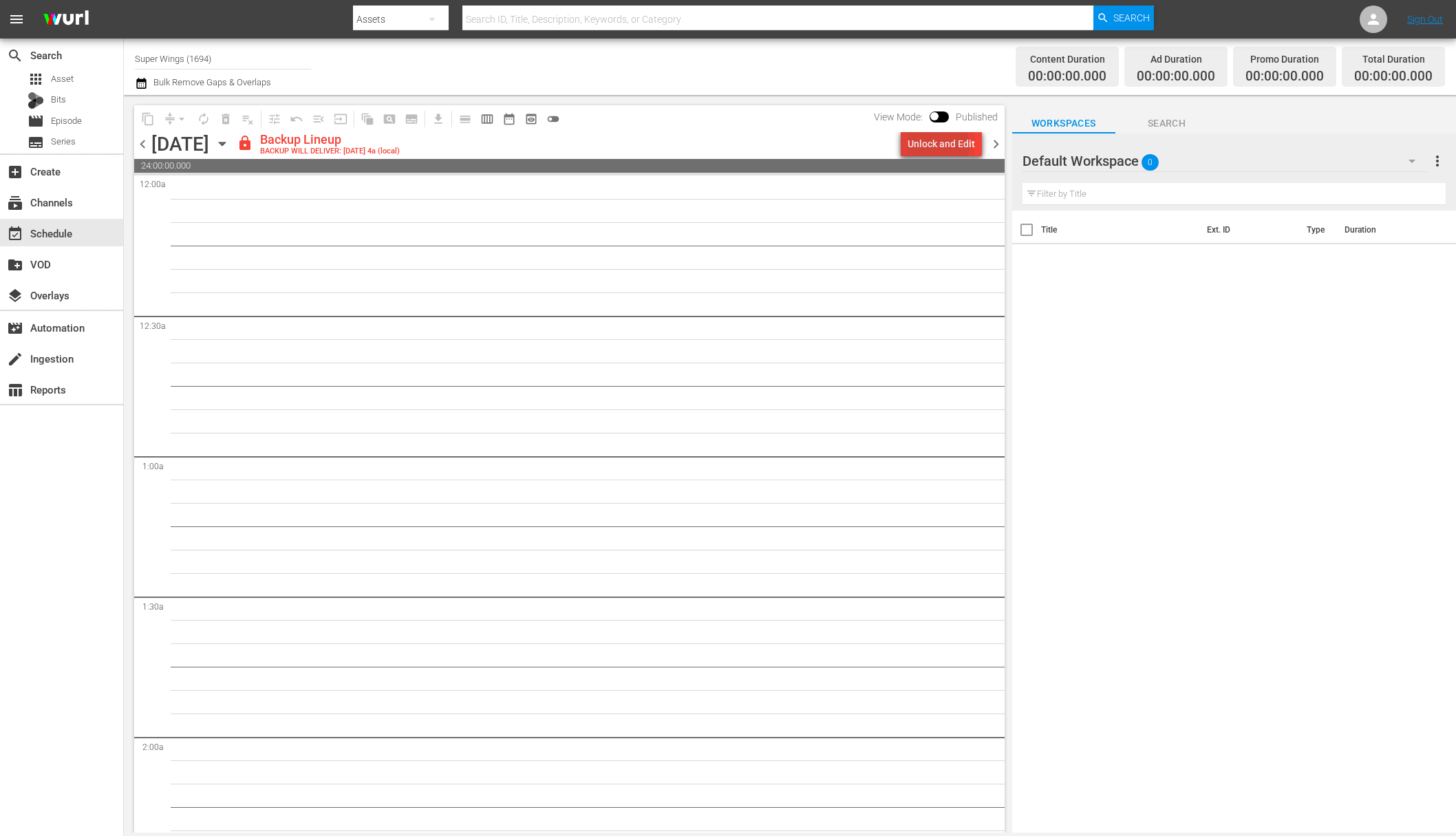
click at [940, 144] on div "Unlock and Edit" at bounding box center [941, 144] width 67 height 25
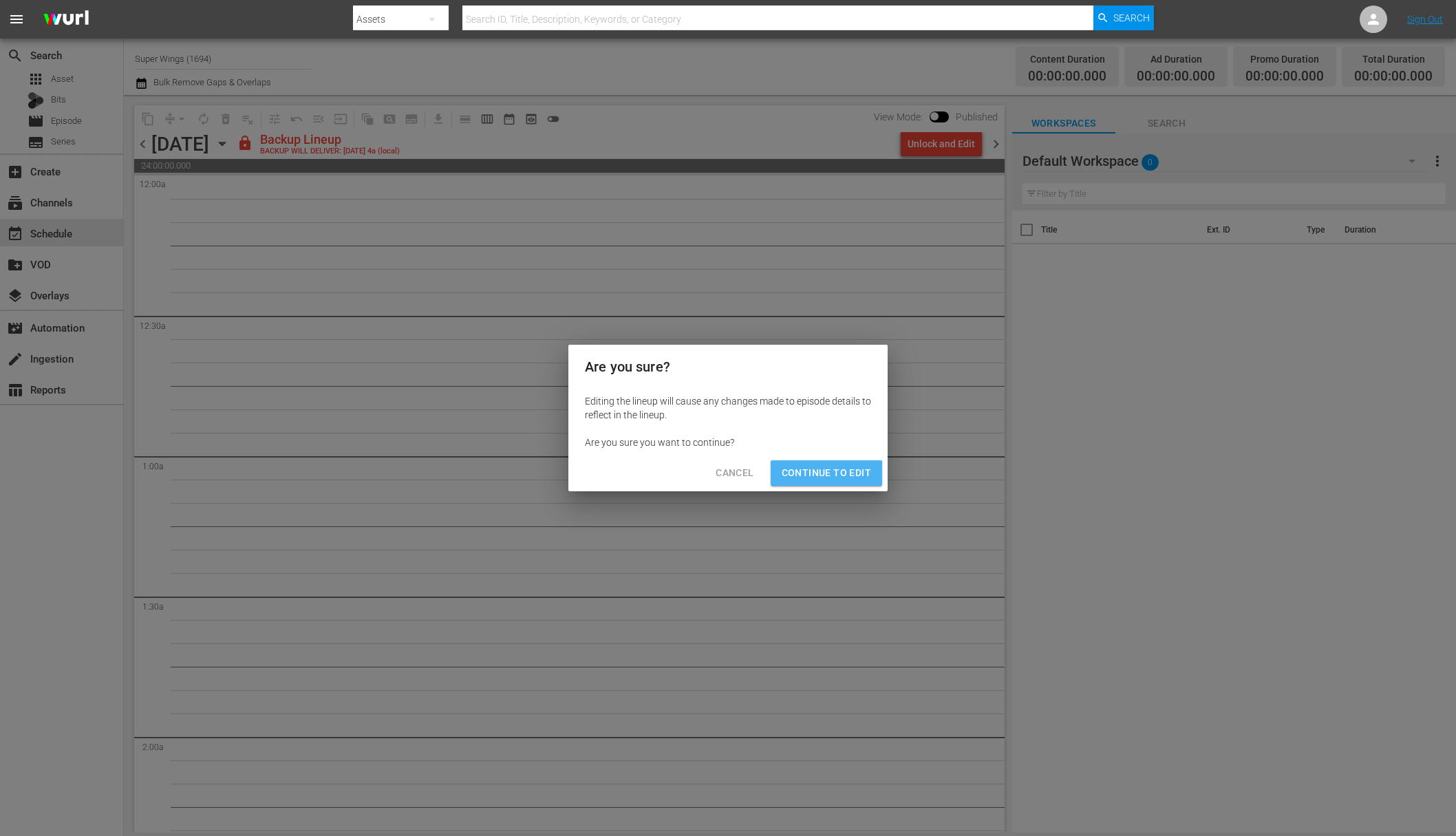
click at [828, 466] on span "Continue to Edit" at bounding box center [826, 473] width 89 height 17
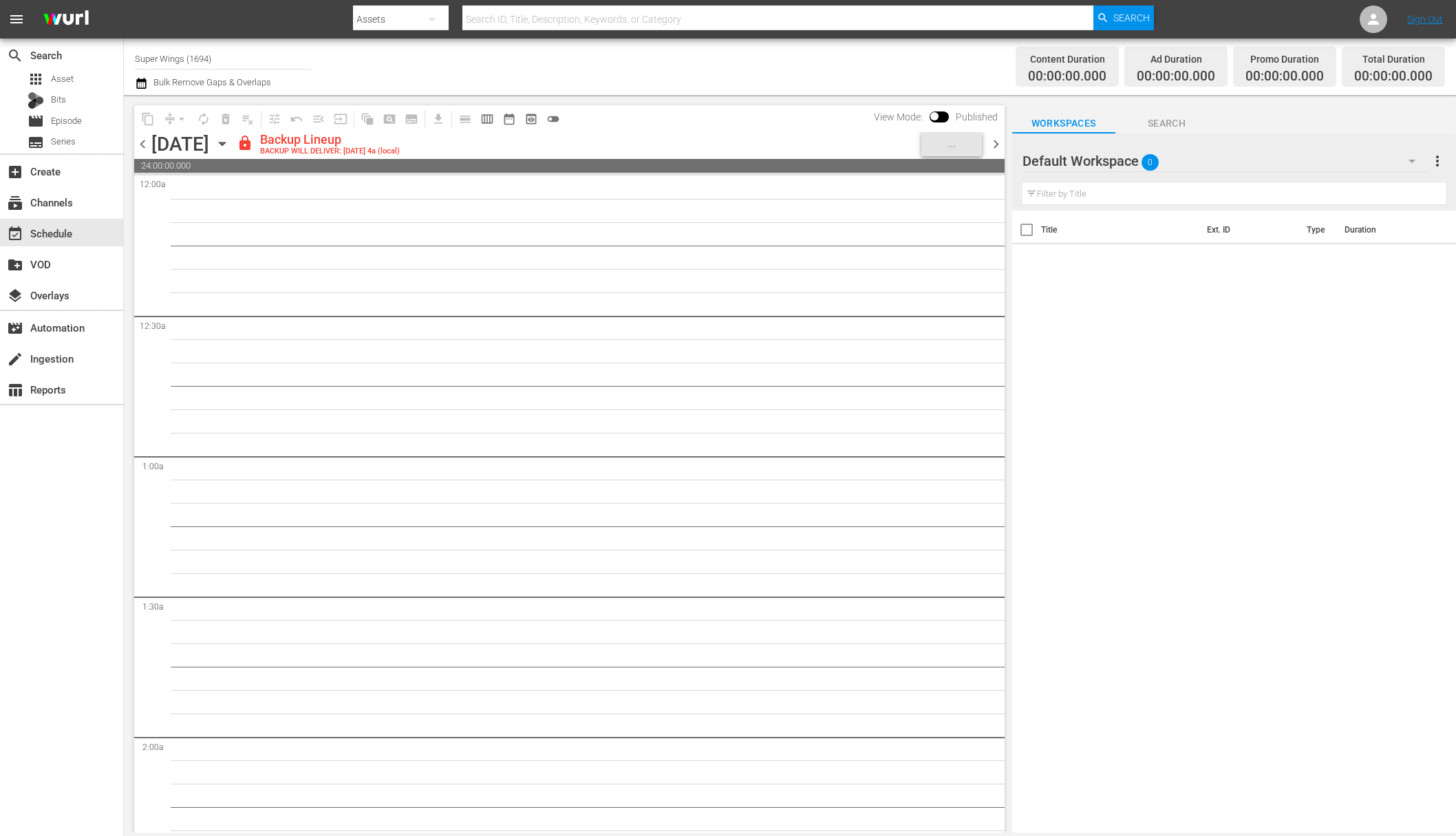
click at [230, 147] on icon "button" at bounding box center [222, 144] width 15 height 15
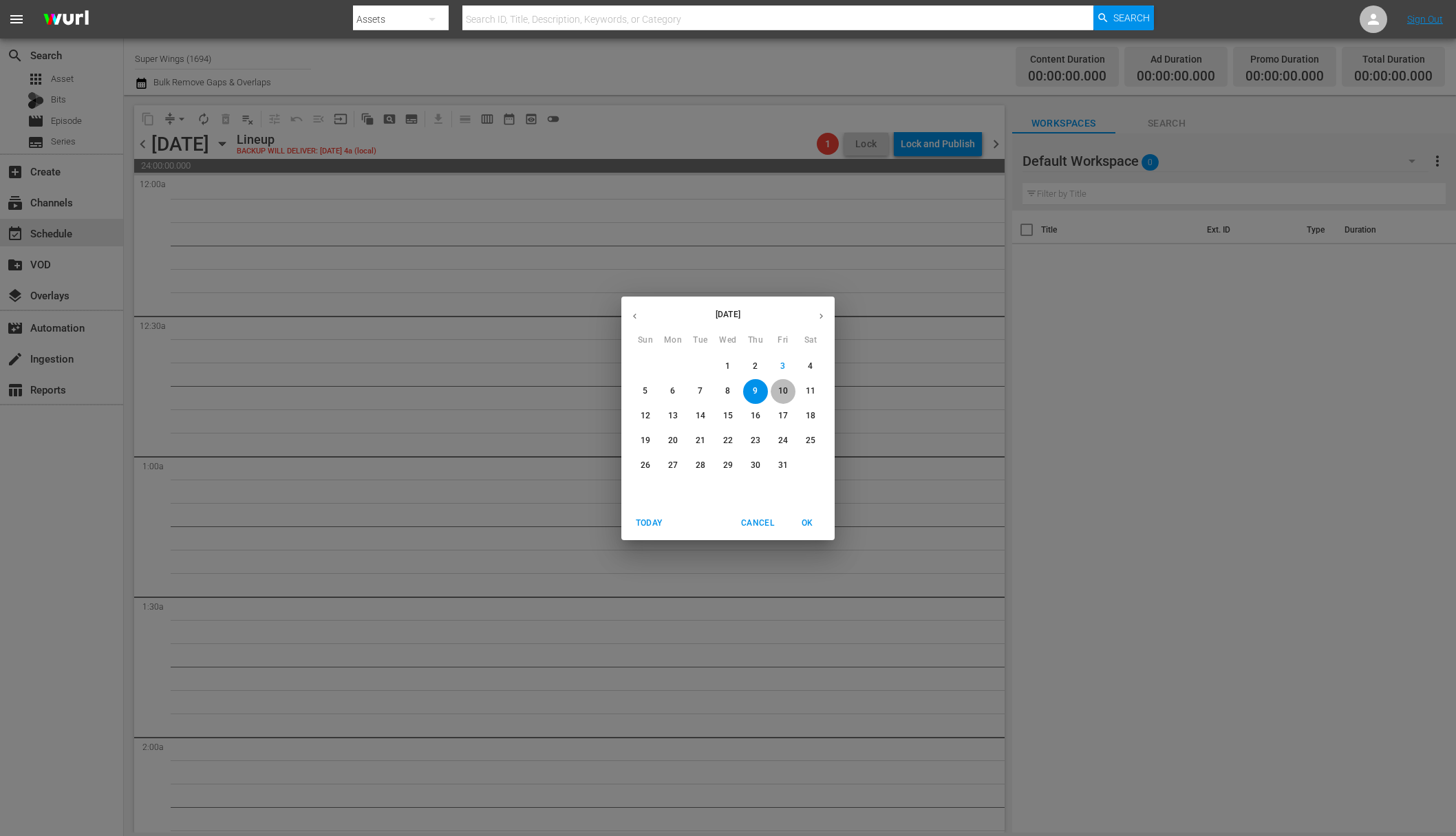
click at [782, 391] on p "10" at bounding box center [782, 391] width 9 height 11
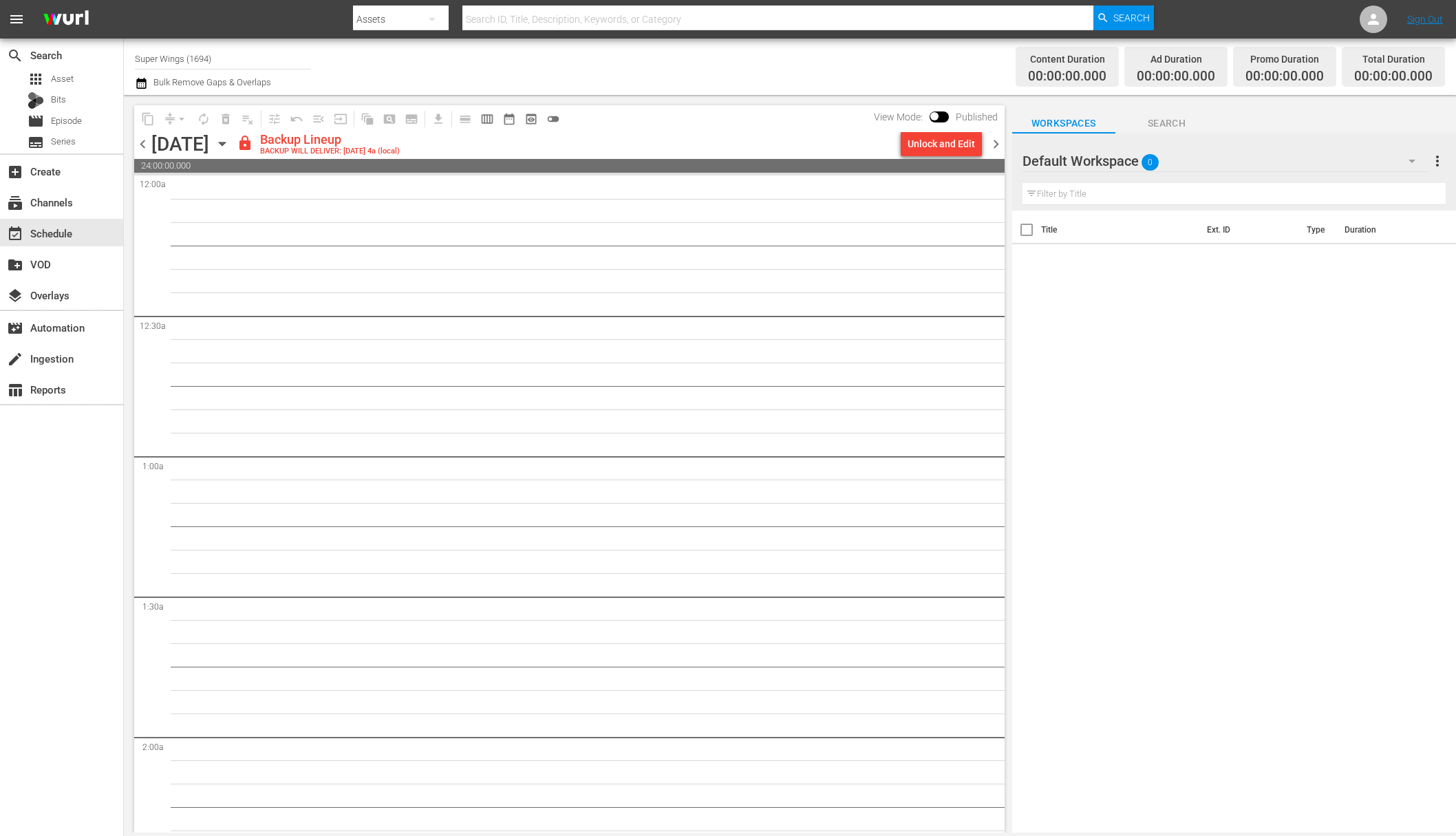
click at [951, 147] on div "Unlock and Edit" at bounding box center [941, 144] width 67 height 25
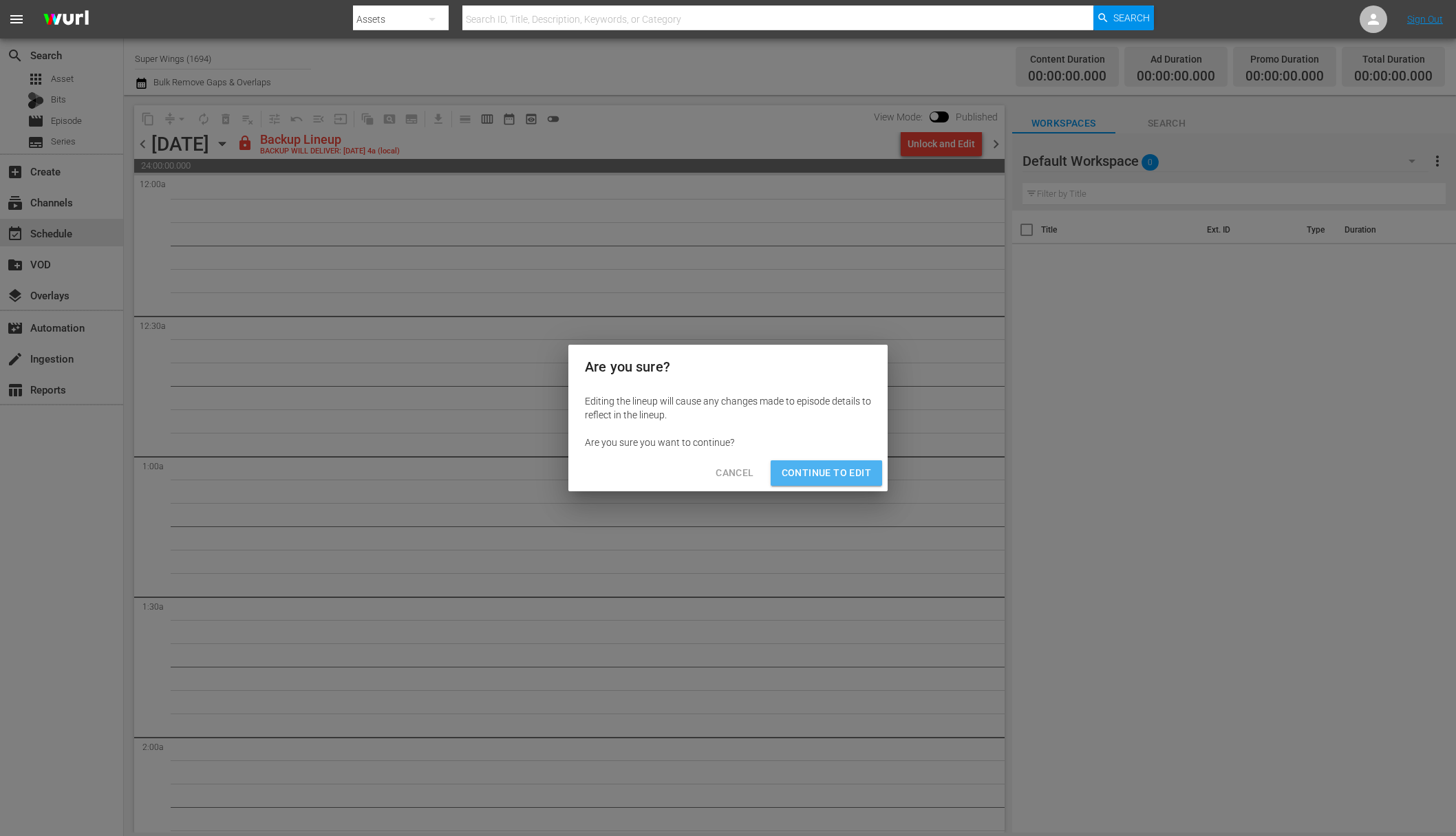
click at [841, 482] on button "Continue to Edit" at bounding box center [827, 473] width 111 height 26
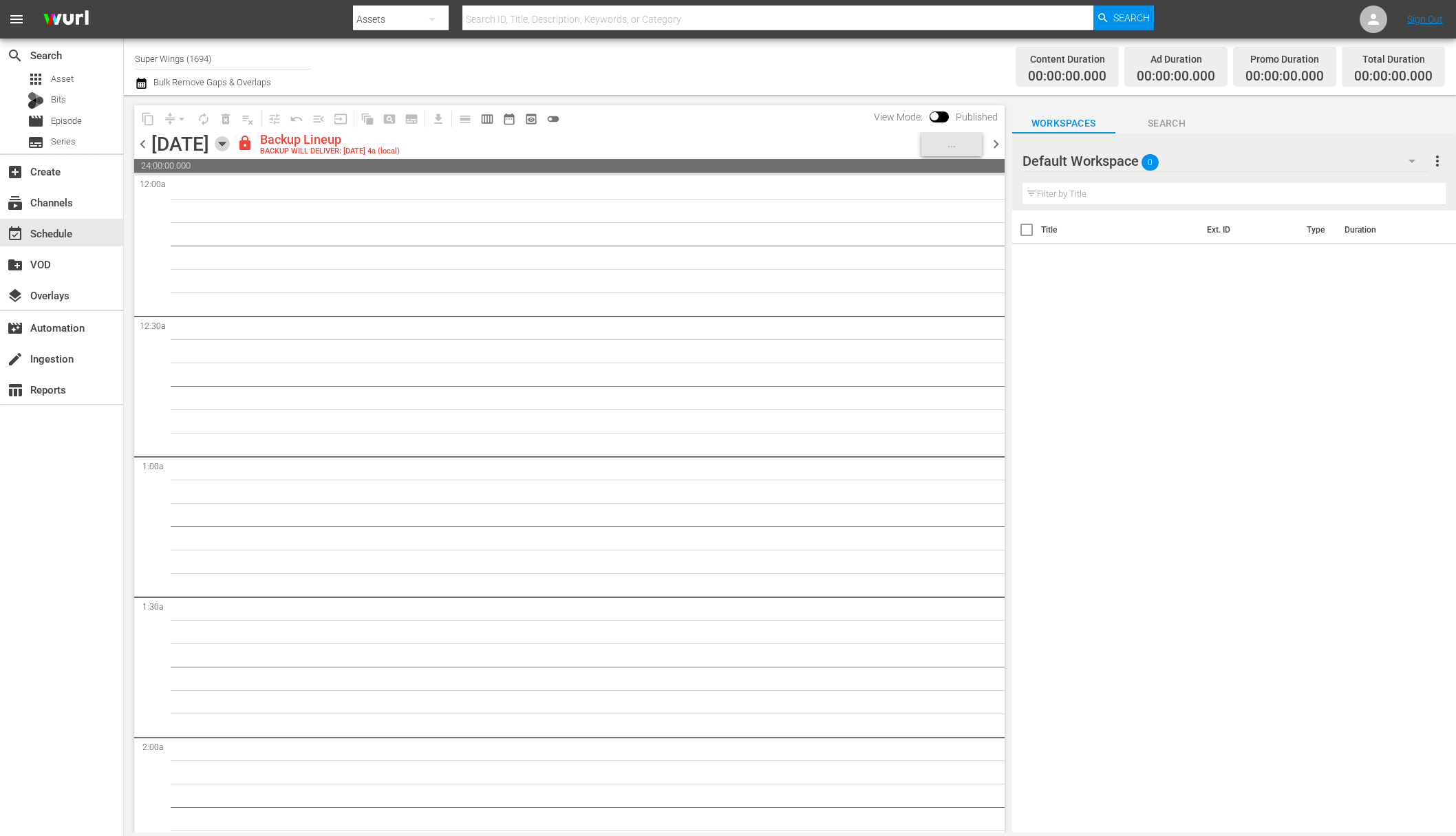
click at [230, 141] on icon "button" at bounding box center [222, 144] width 15 height 15
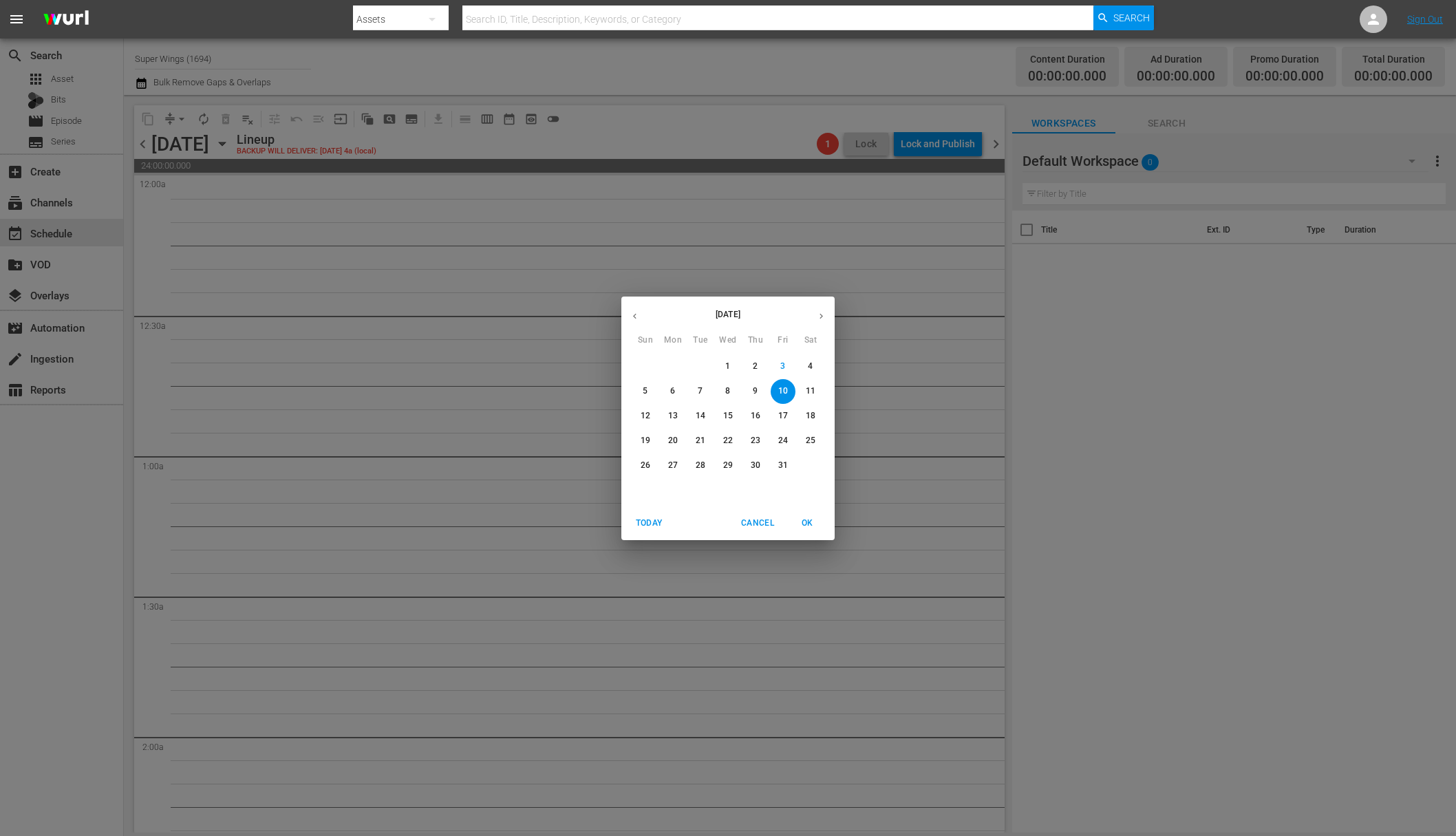
click at [815, 392] on span "11" at bounding box center [810, 391] width 25 height 11
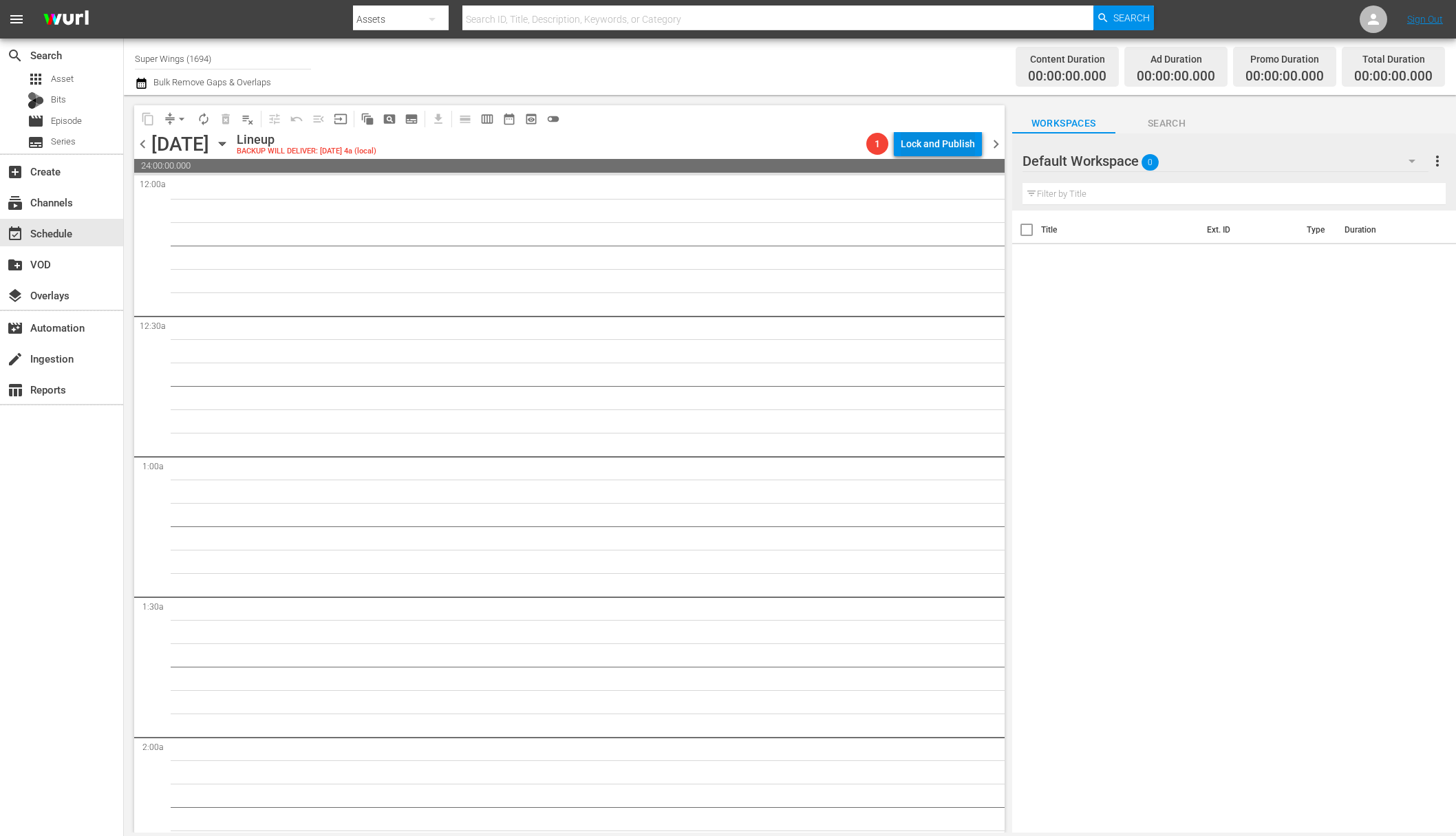
click at [956, 136] on div "Lock and Publish" at bounding box center [938, 144] width 74 height 25
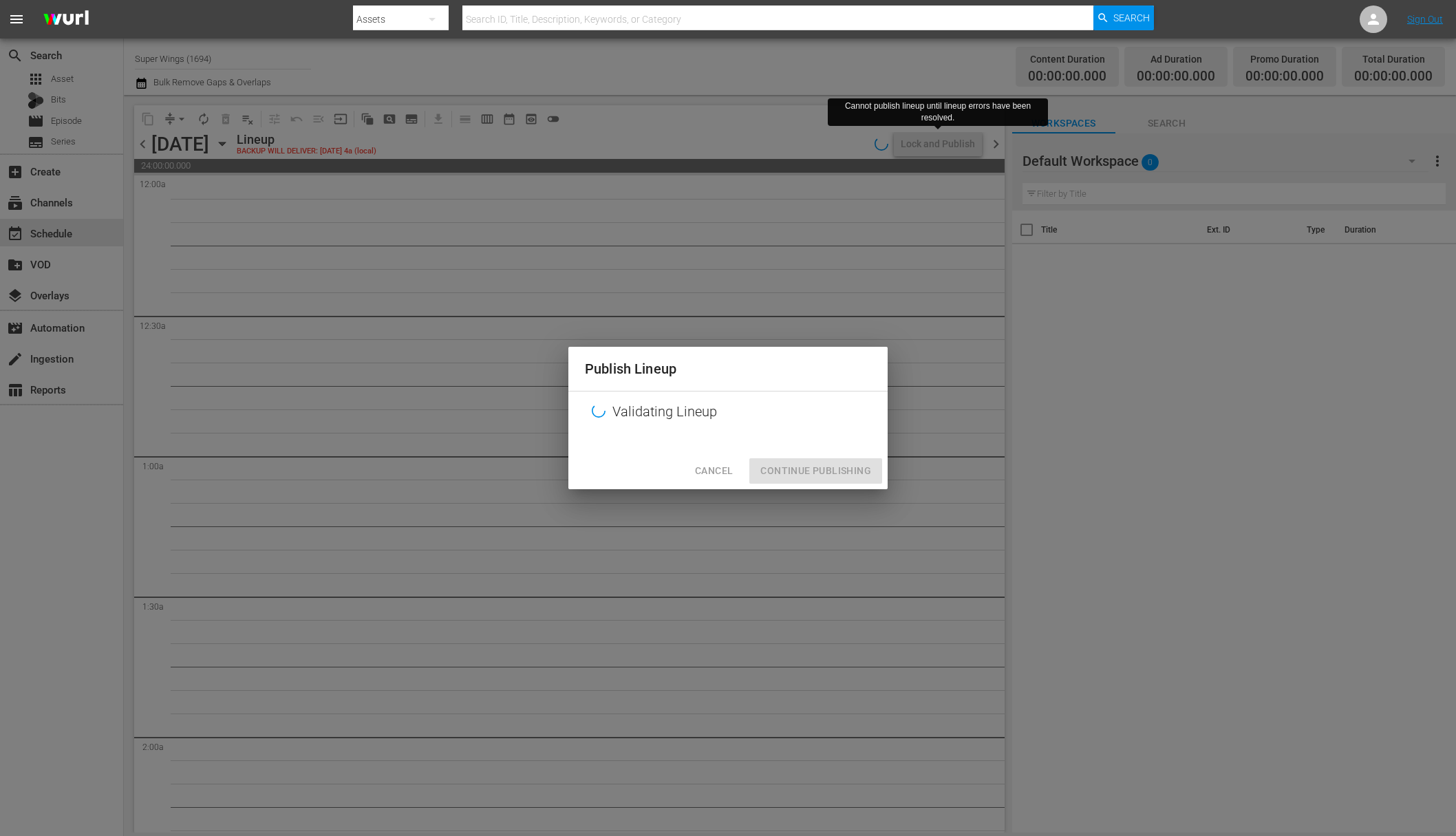
click at [709, 457] on div "Cancel Continue Publishing" at bounding box center [728, 471] width 319 height 36
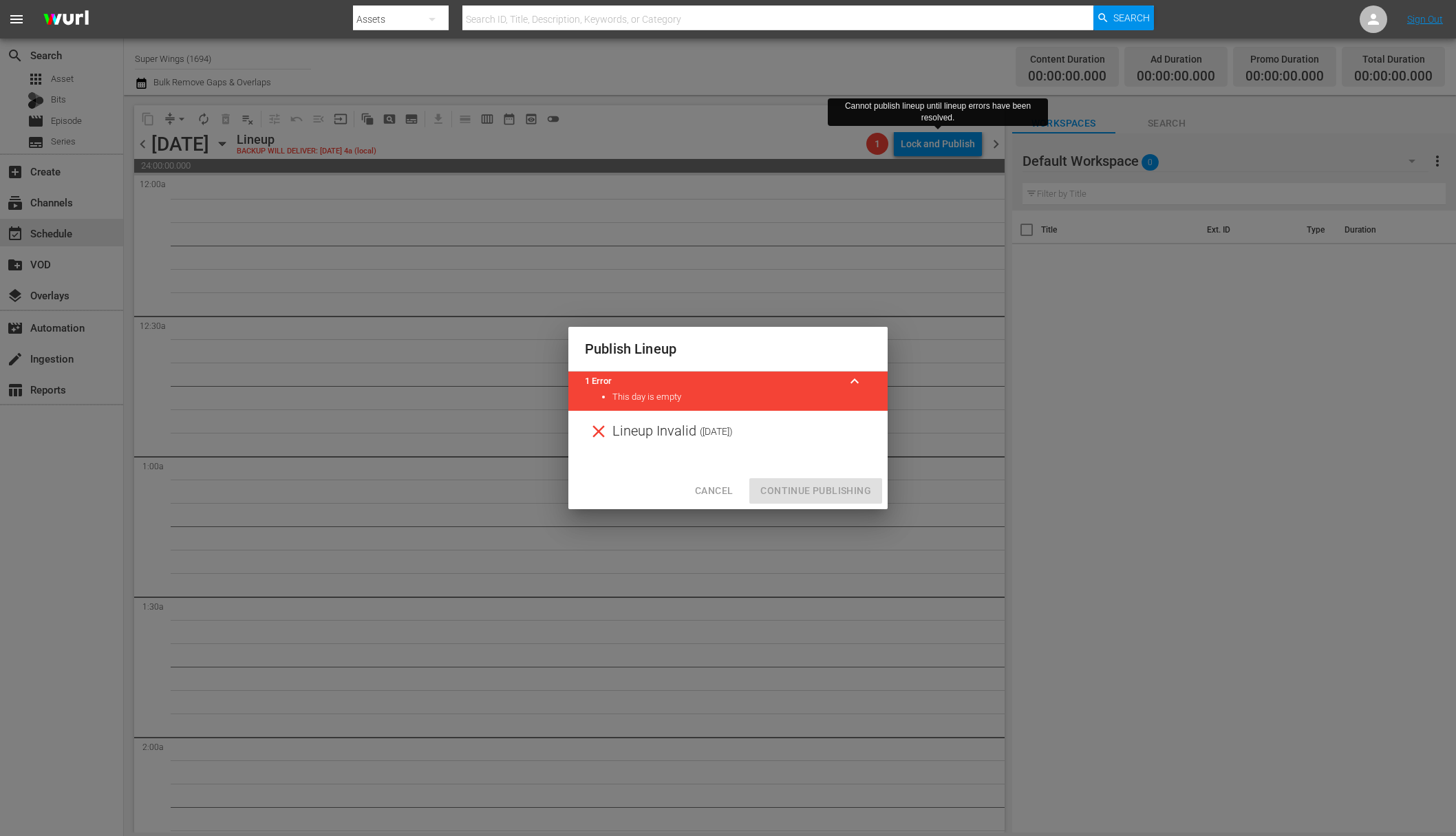
click at [710, 460] on div at bounding box center [728, 462] width 319 height 21
click at [709, 503] on div "Cancel Continue Publishing" at bounding box center [728, 491] width 319 height 36
click at [719, 484] on span "Cancel" at bounding box center [714, 491] width 38 height 17
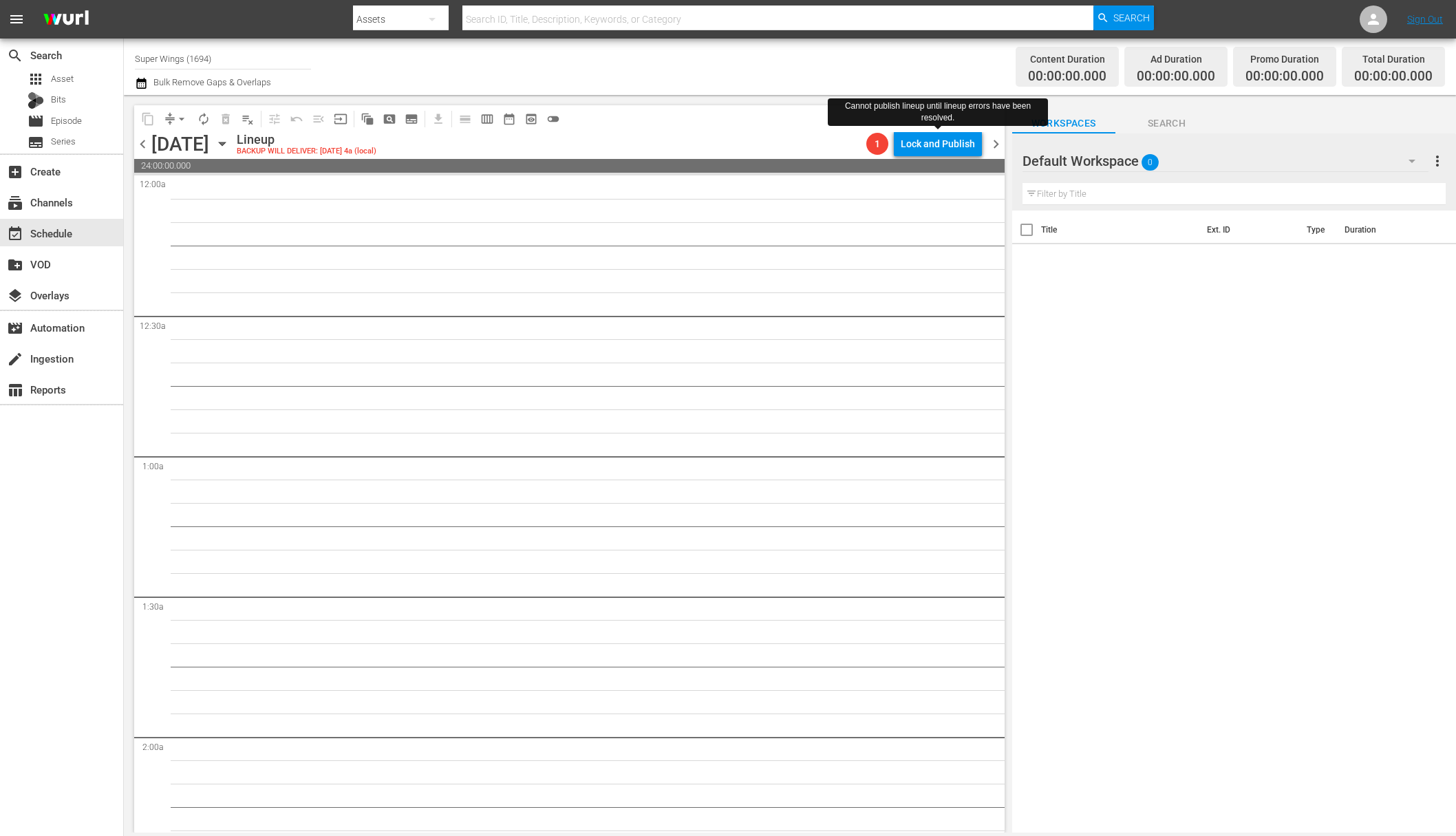
click at [234, 146] on div "Saturday, October 11th October 11th" at bounding box center [192, 144] width 82 height 23
click at [225, 144] on icon "button" at bounding box center [221, 144] width 6 height 4
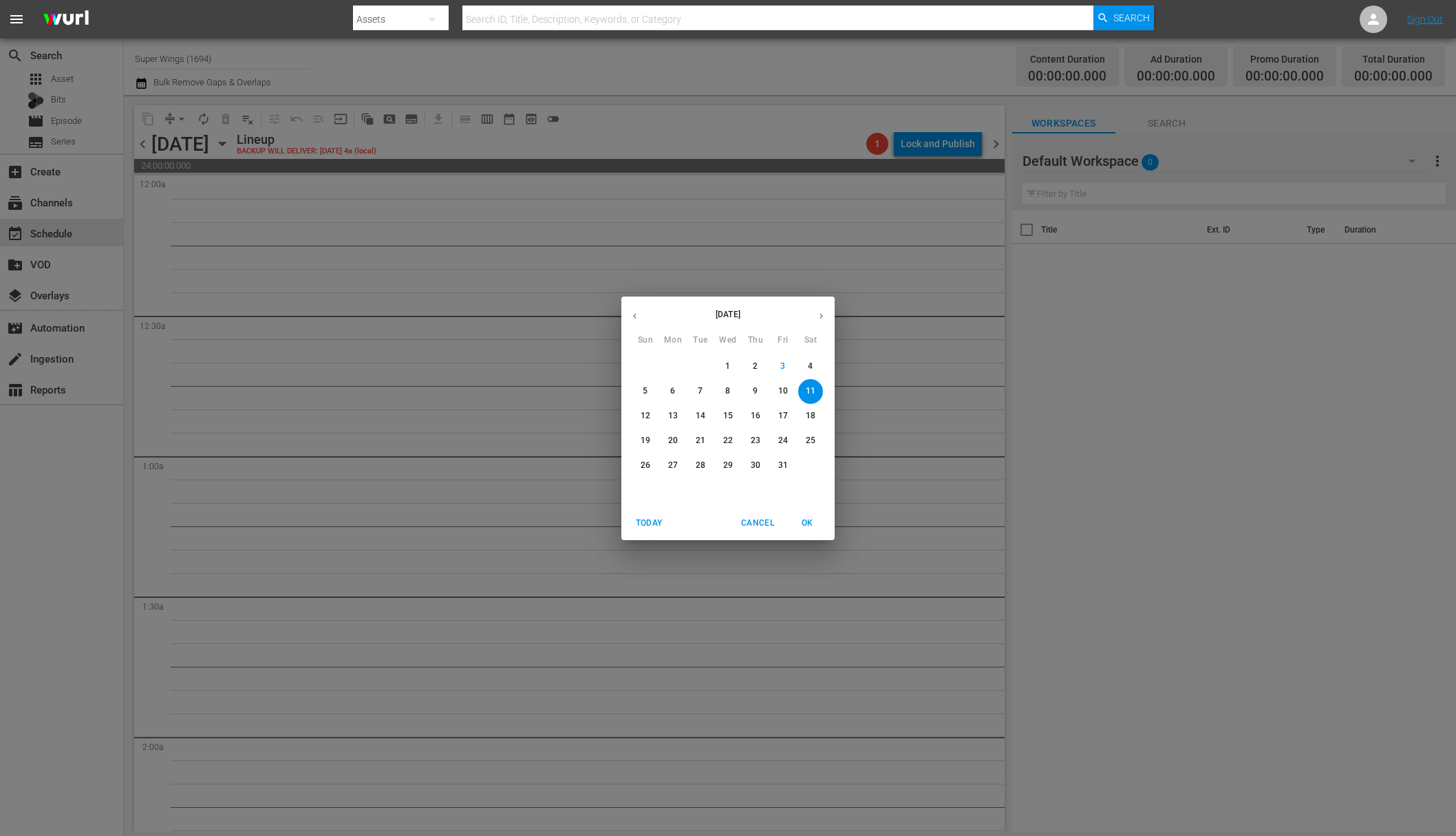
click at [675, 388] on span "6" at bounding box center [673, 391] width 25 height 11
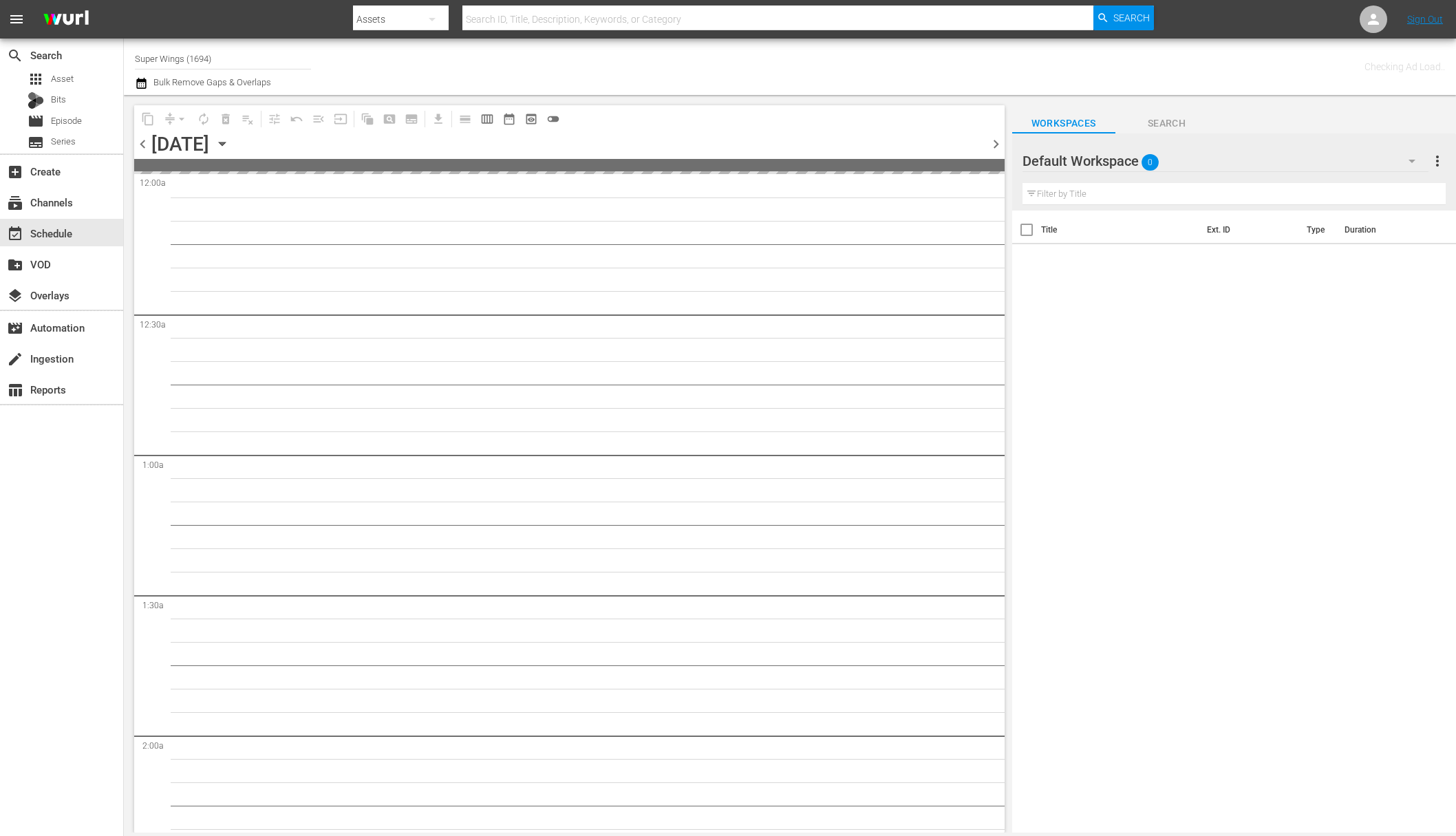
click at [234, 141] on div "[DATE] [DATE]" at bounding box center [192, 144] width 82 height 23
click at [225, 142] on icon "button" at bounding box center [221, 144] width 6 height 4
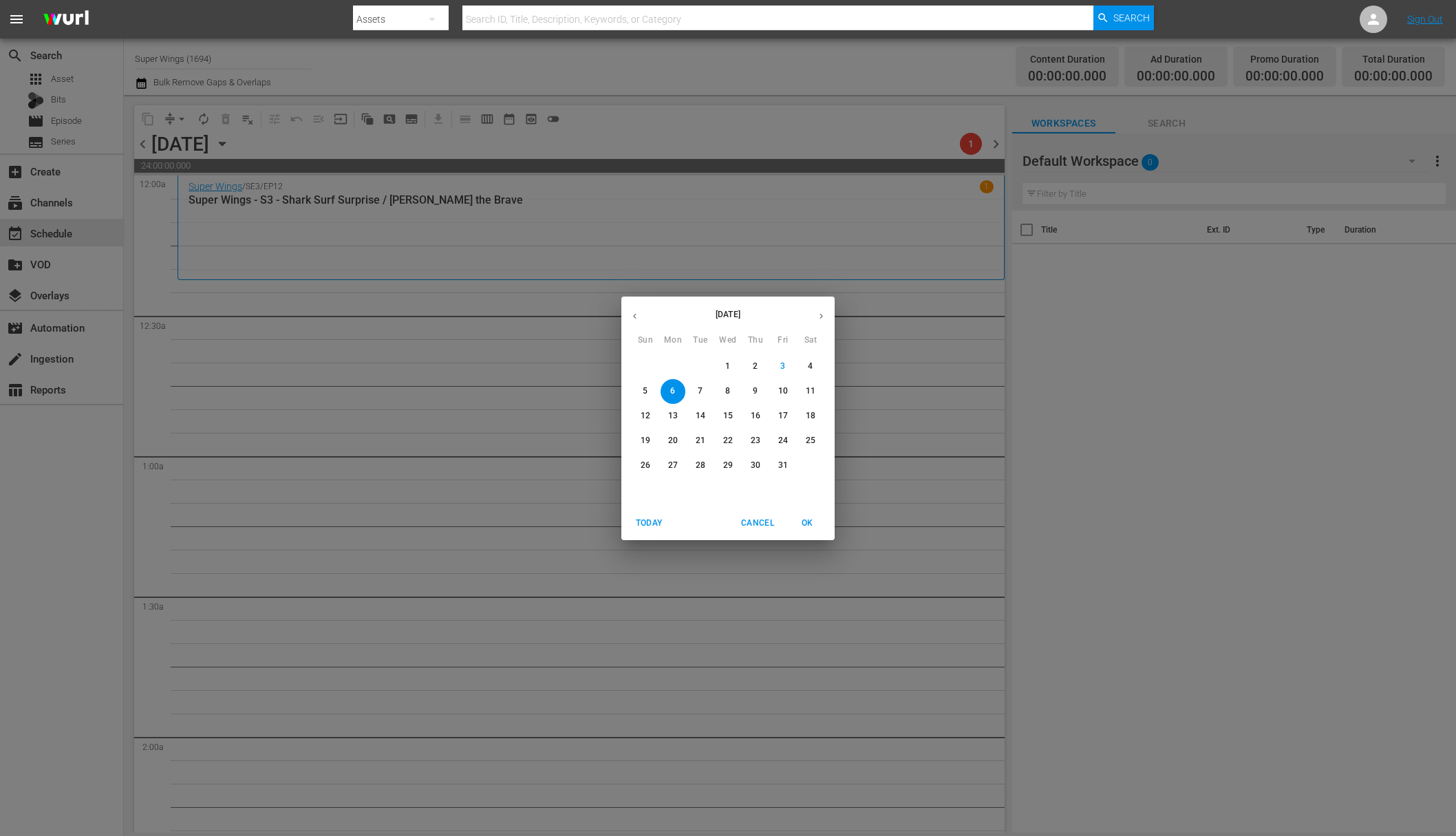
click at [634, 319] on icon "button" at bounding box center [634, 316] width 10 height 10
click at [662, 468] on span "29" at bounding box center [673, 465] width 25 height 11
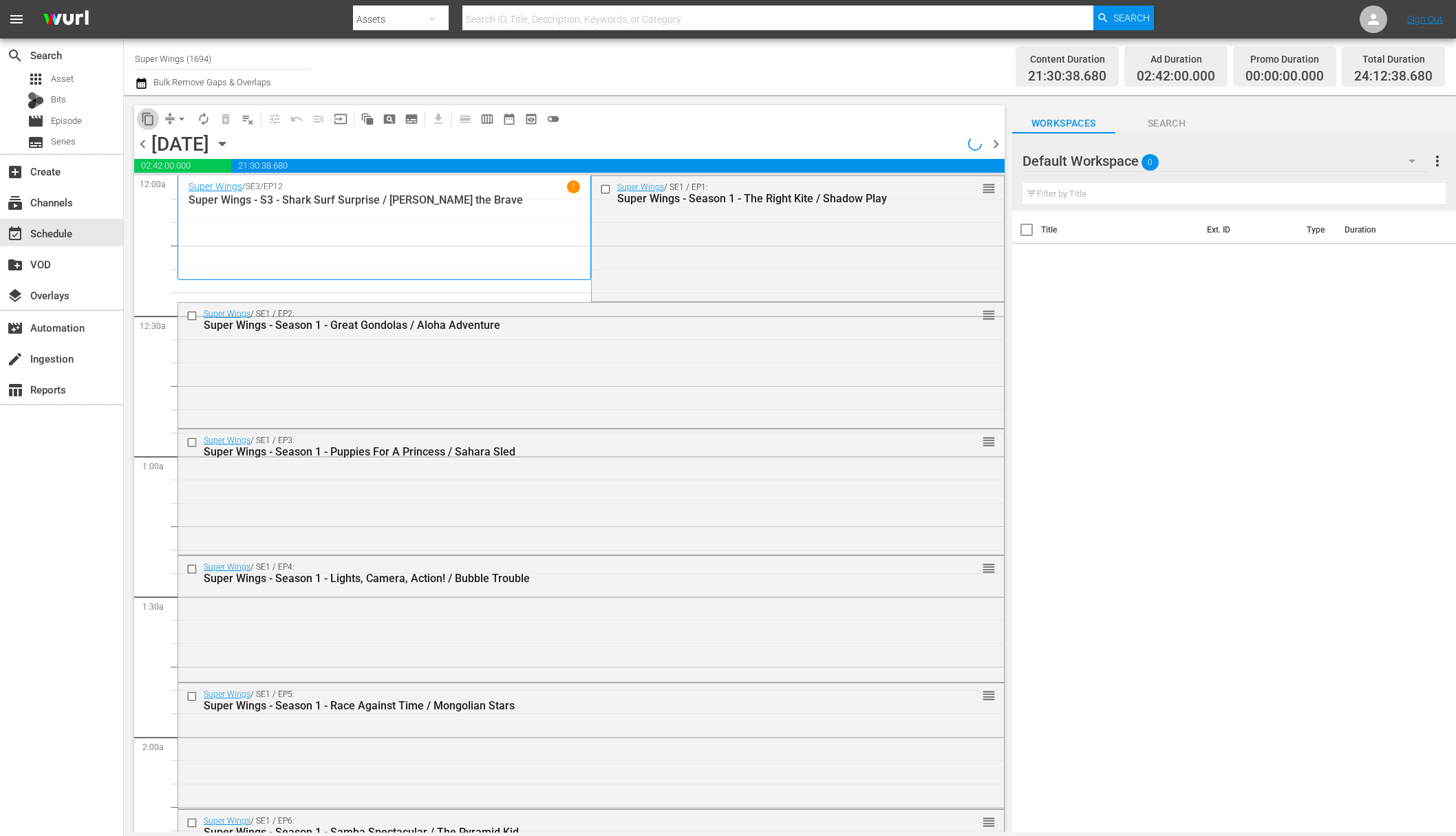
click at [152, 119] on span "content_copy" at bounding box center [147, 119] width 14 height 14
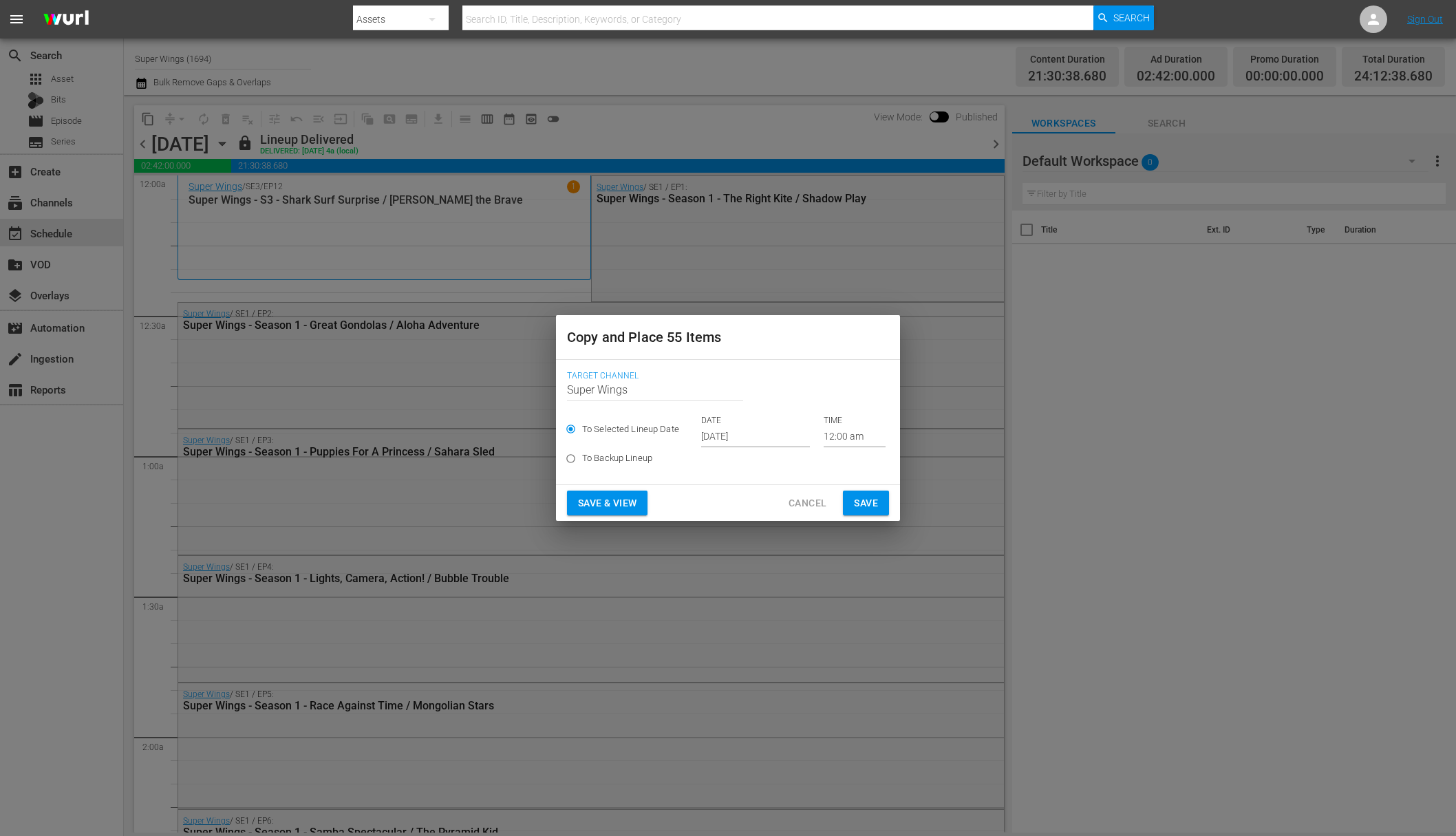
click at [722, 437] on input "[DATE]" at bounding box center [755, 437] width 109 height 21
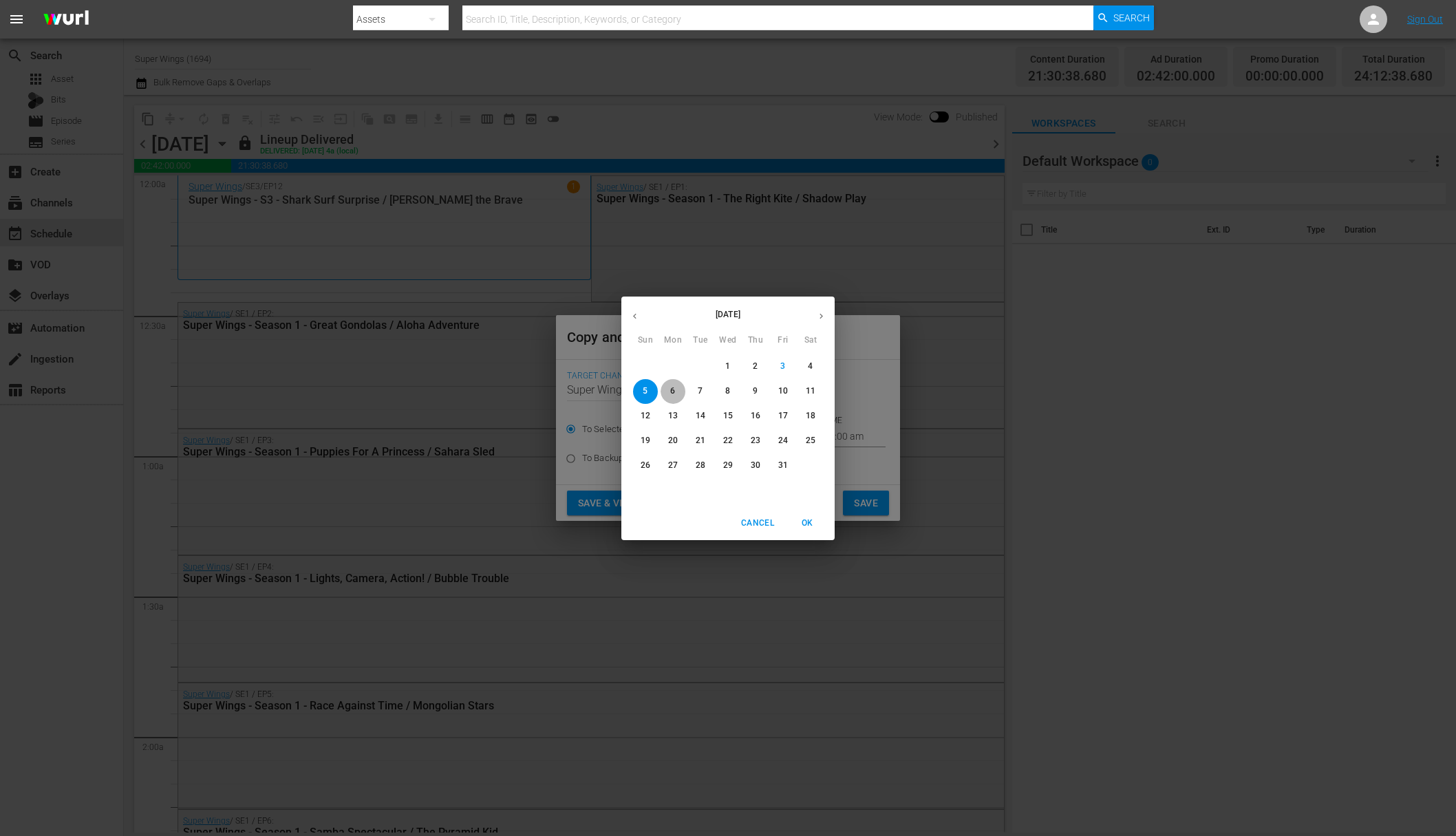
click at [677, 390] on span "6" at bounding box center [673, 391] width 25 height 11
type input "[DATE]"
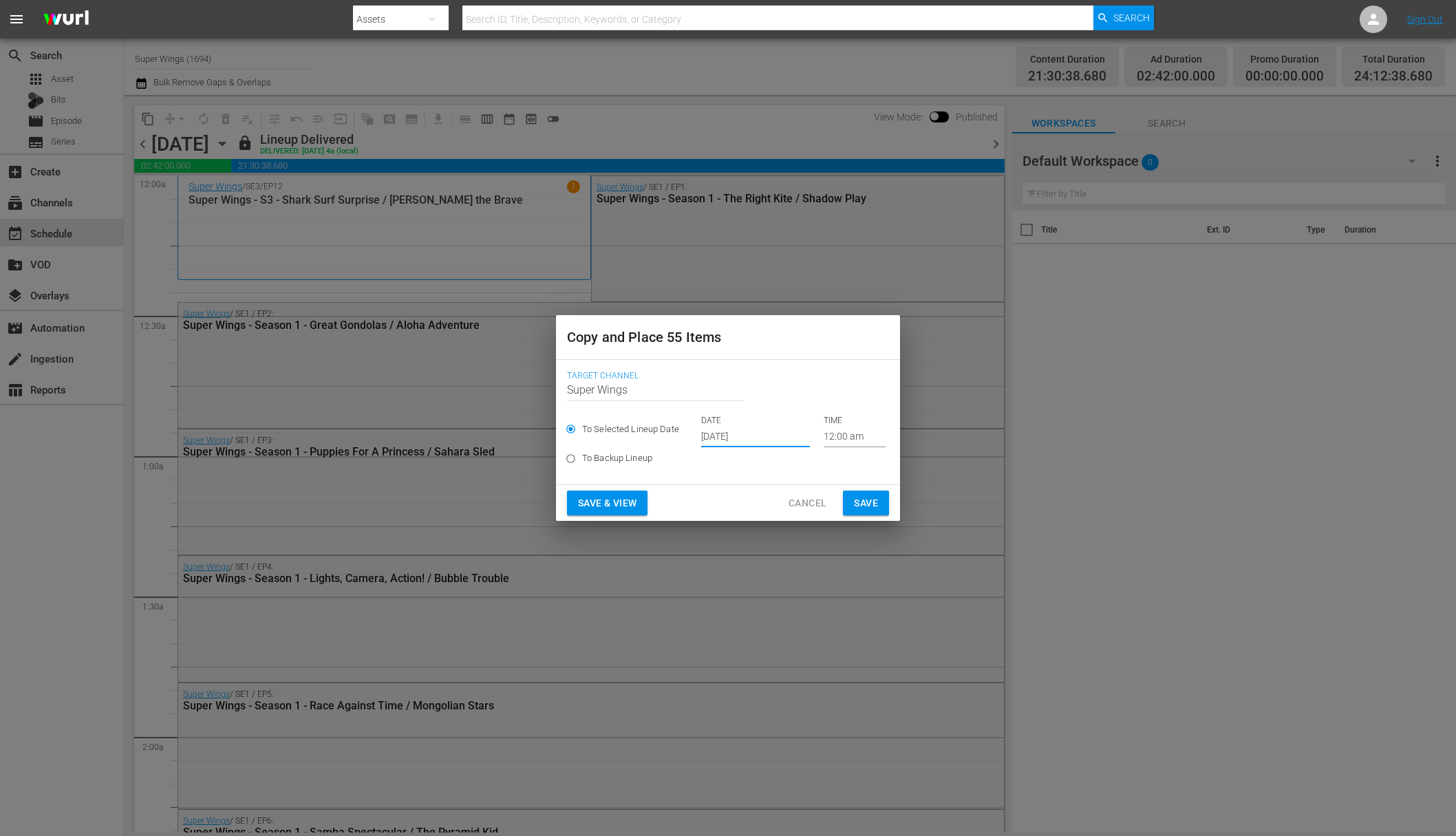
click at [859, 499] on span "Save" at bounding box center [866, 504] width 24 height 17
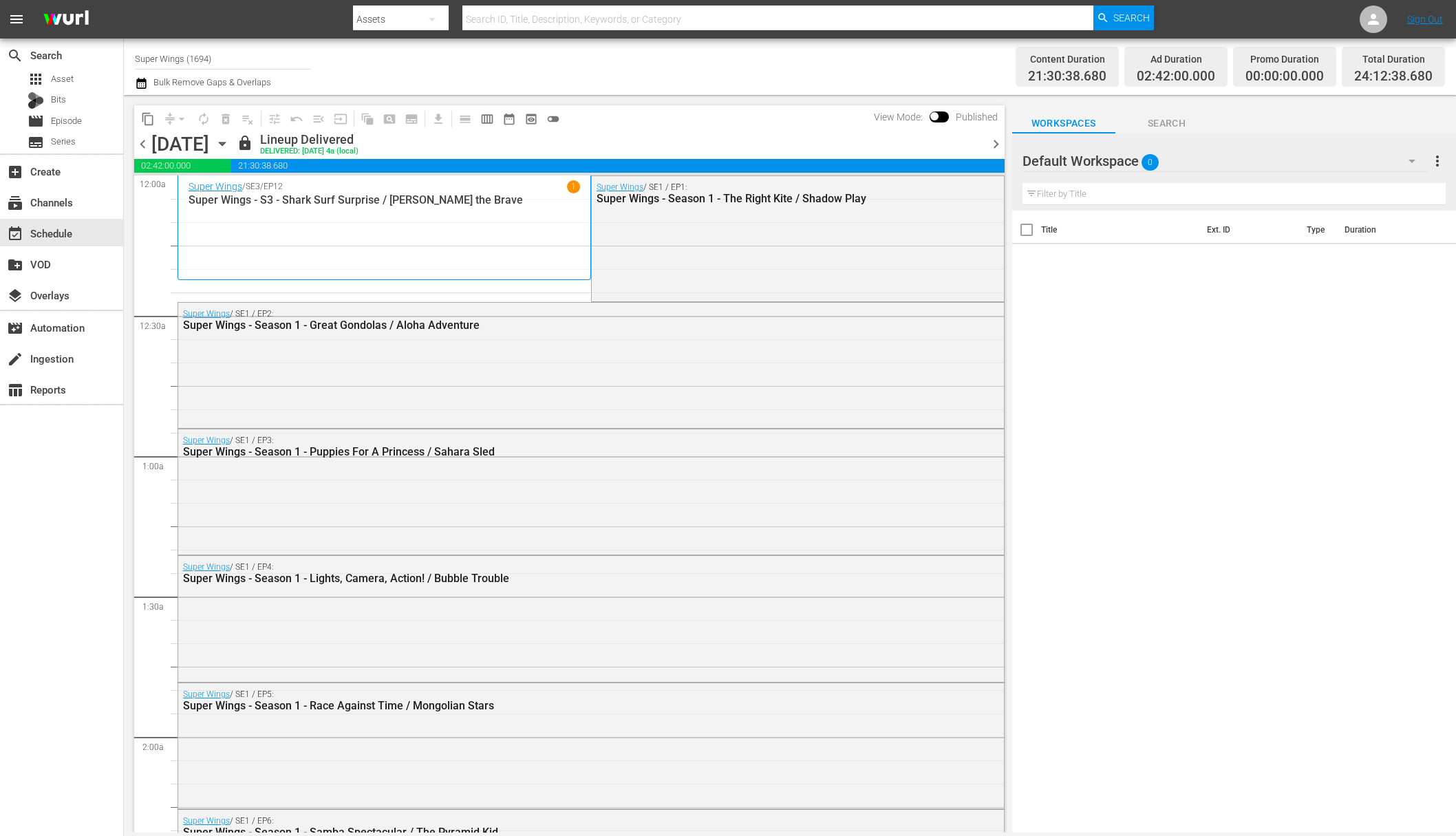
click at [230, 137] on icon "button" at bounding box center [222, 144] width 15 height 15
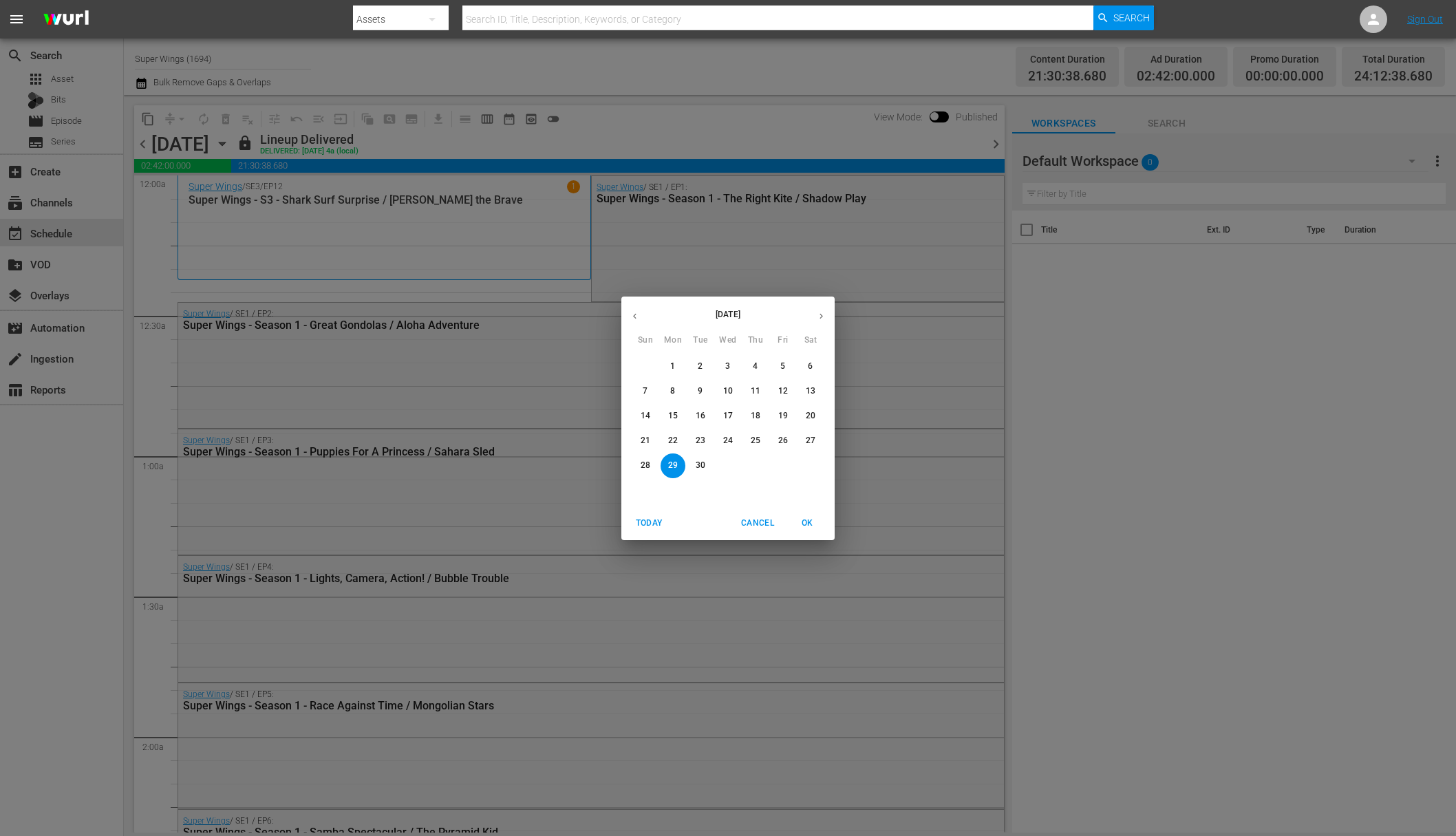
click at [705, 463] on span "30" at bounding box center [700, 465] width 25 height 11
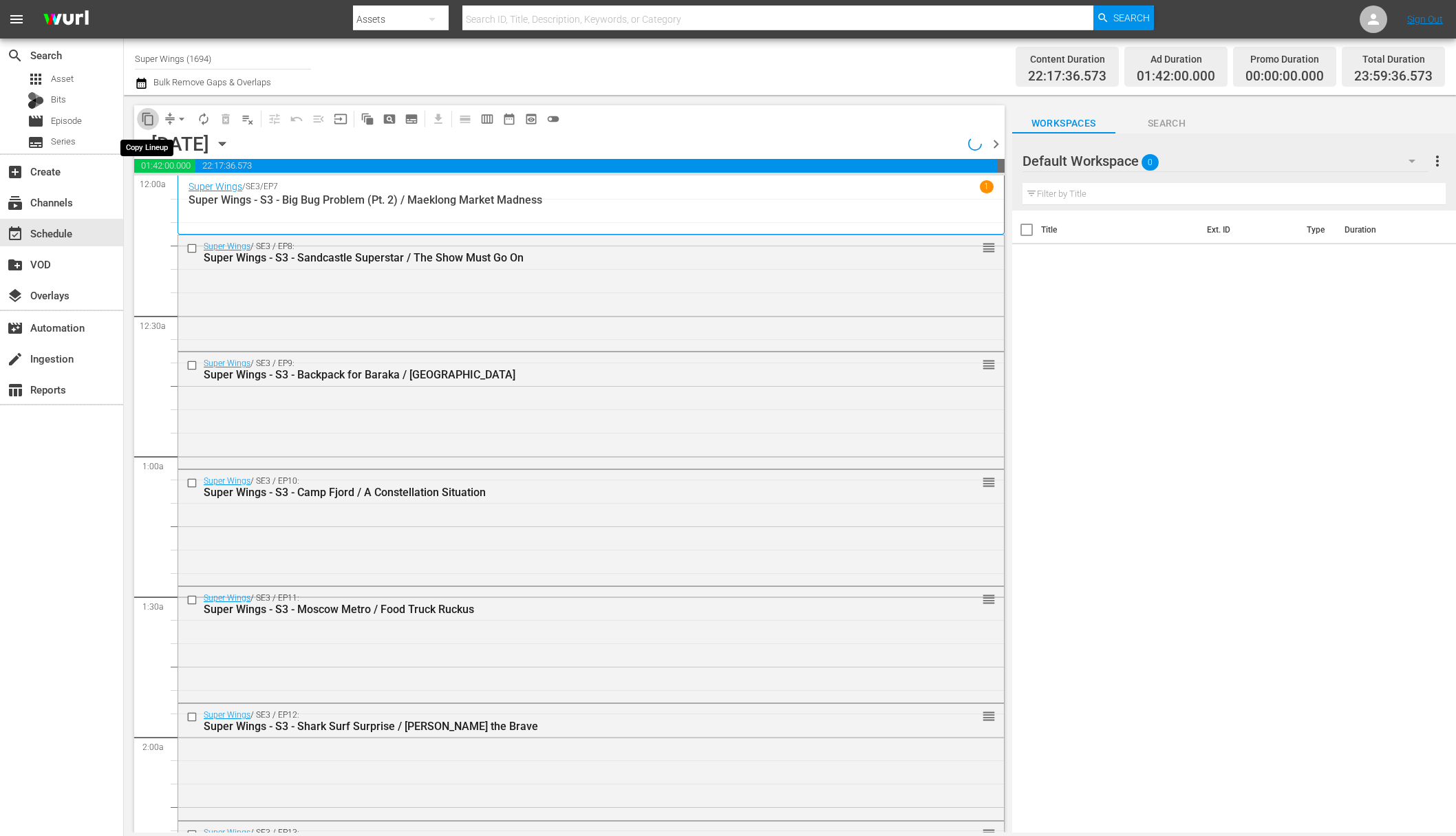
click at [149, 121] on span "content_copy" at bounding box center [147, 119] width 14 height 14
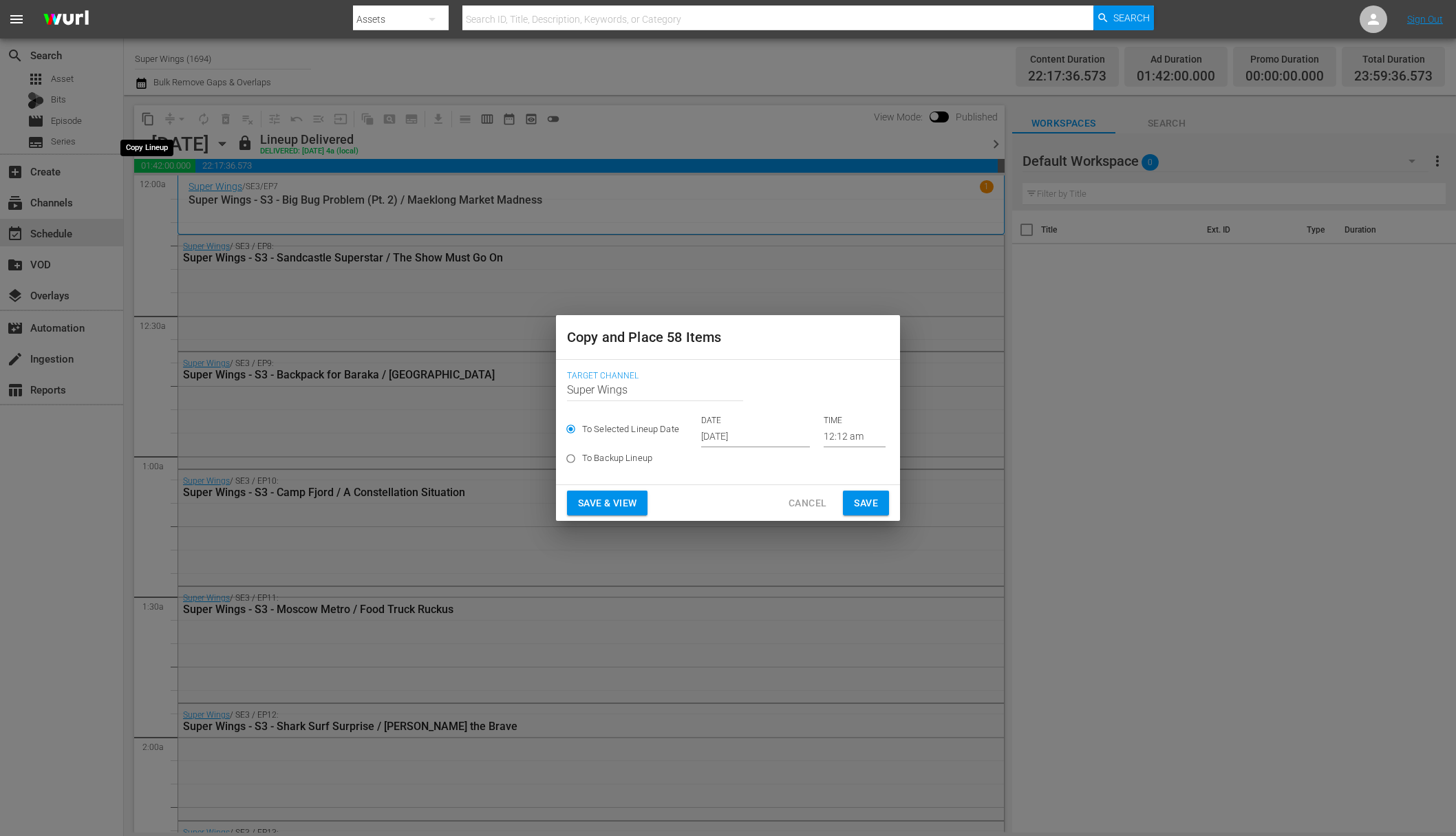
click at [738, 435] on input "[DATE]" at bounding box center [755, 437] width 109 height 21
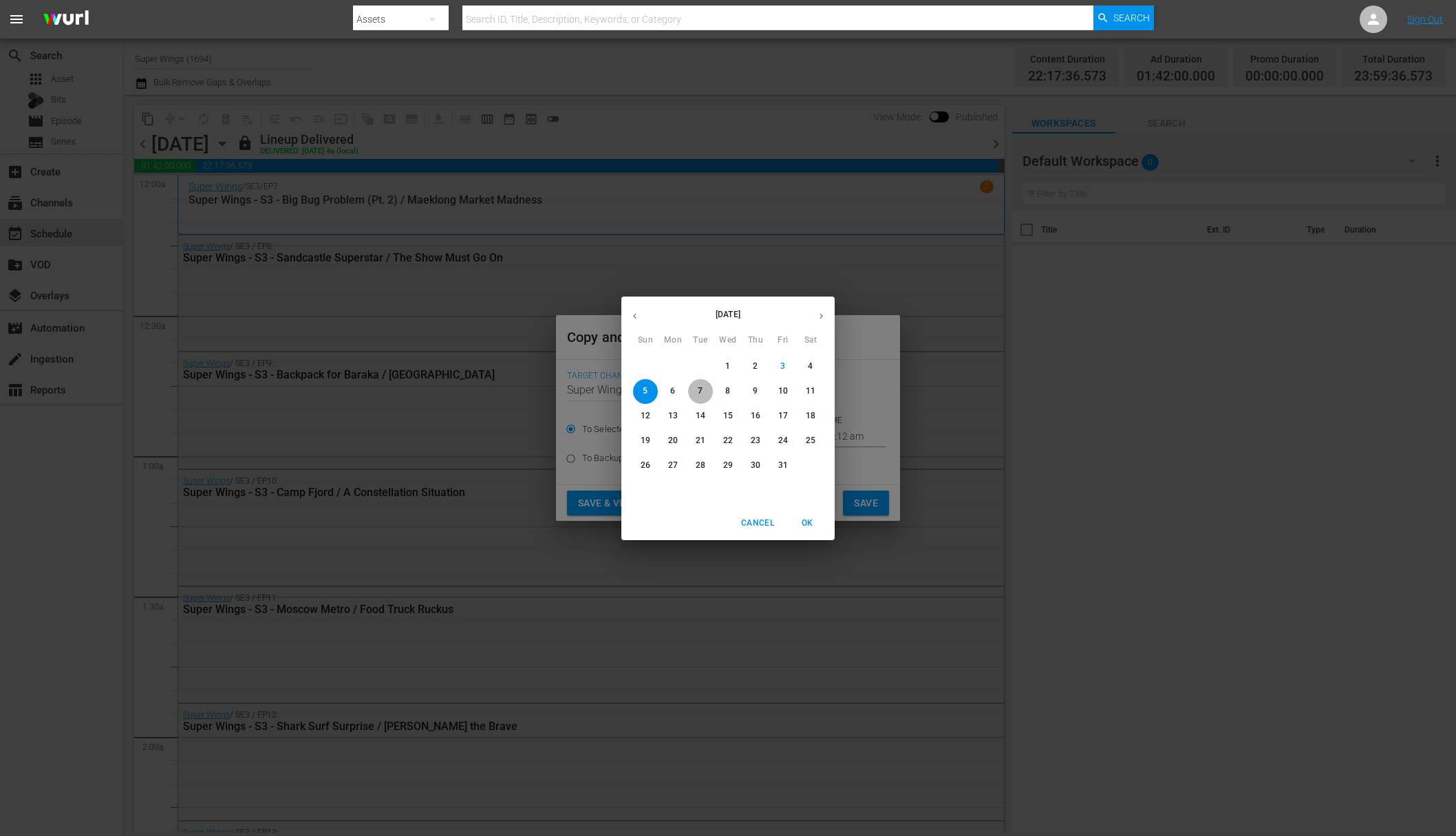
click at [701, 393] on p "7" at bounding box center [700, 391] width 5 height 11
type input "[DATE]"
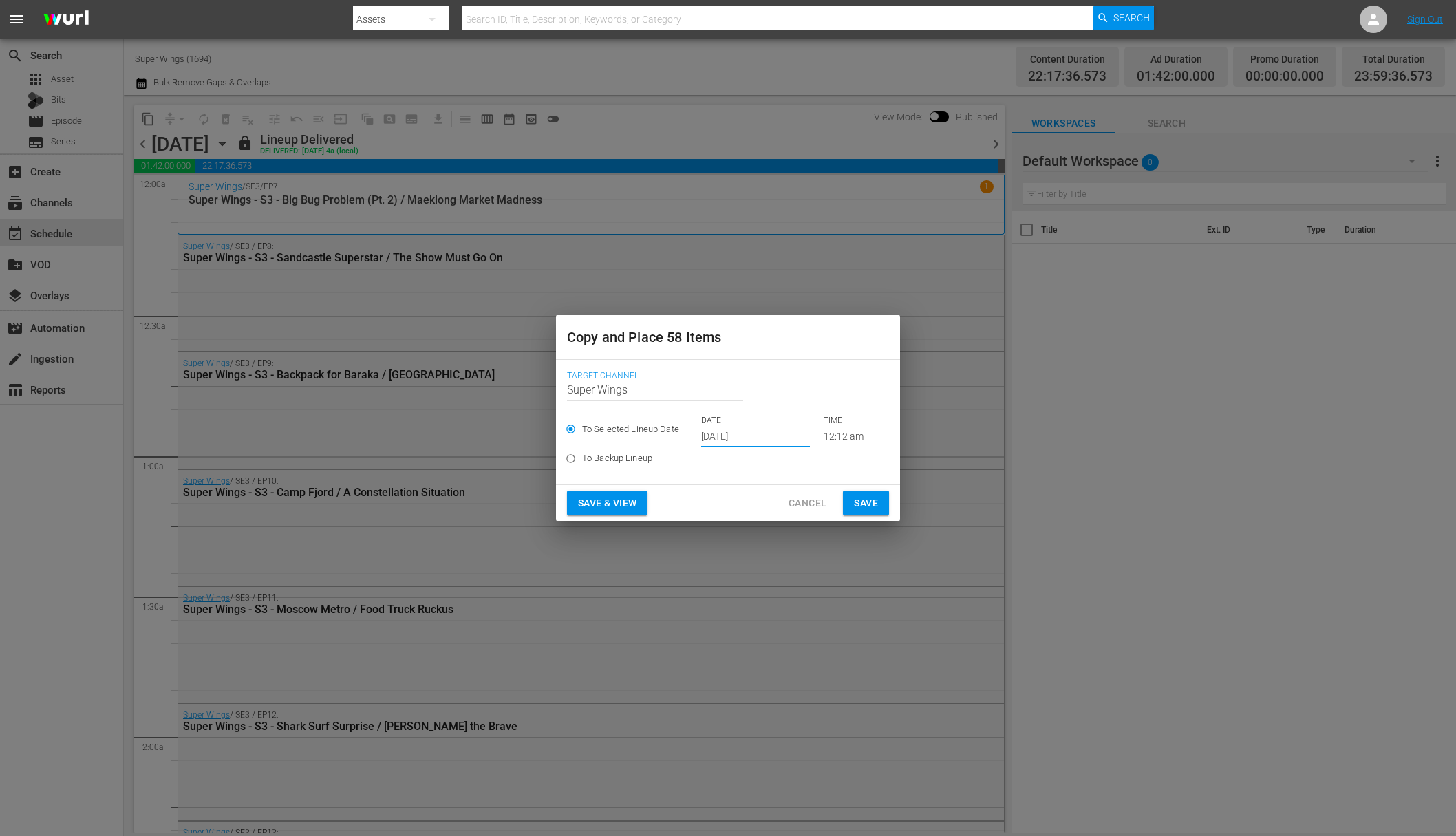
click at [867, 492] on button "Save" at bounding box center [866, 504] width 46 height 26
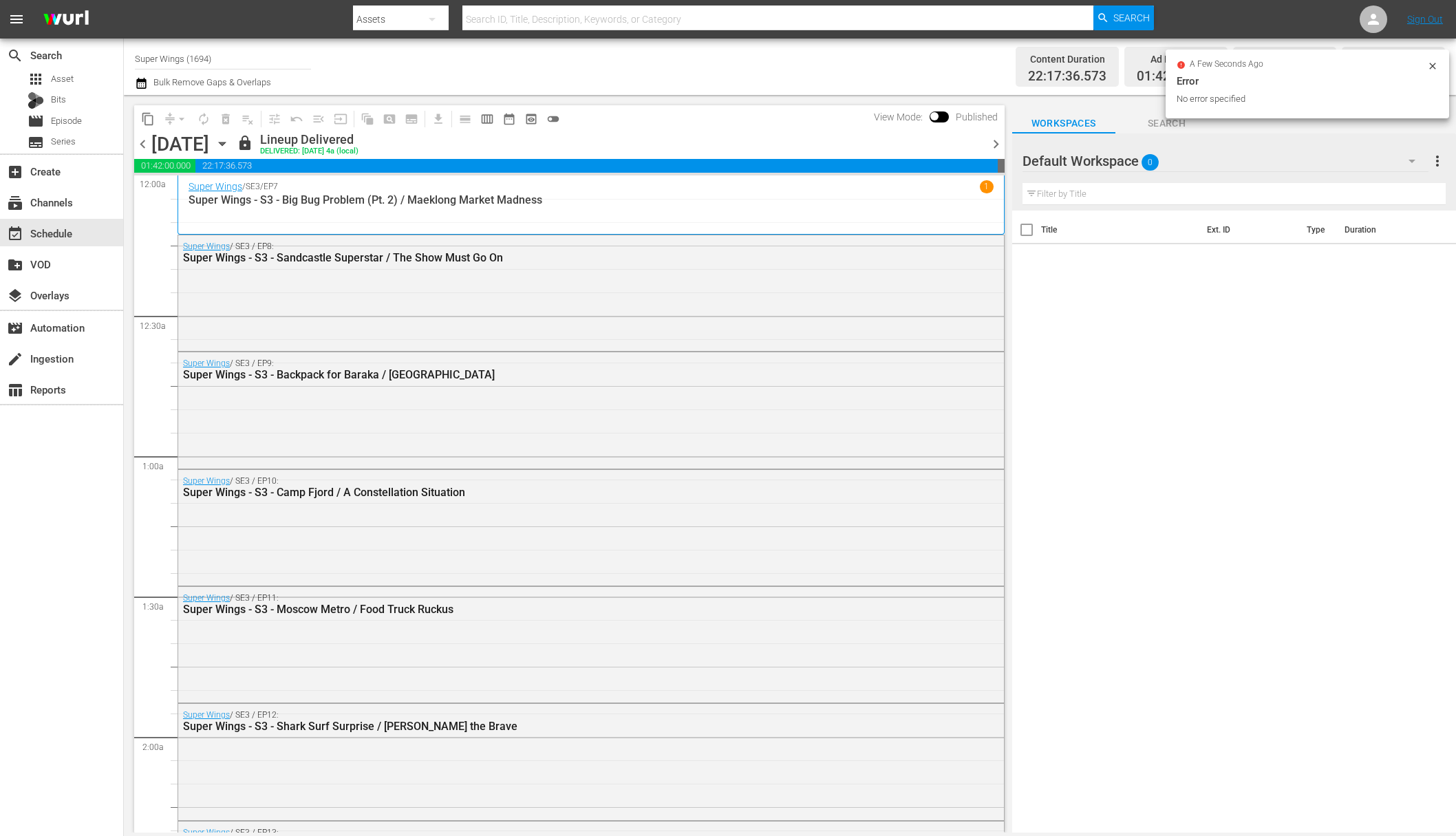
click at [225, 142] on icon "button" at bounding box center [221, 144] width 6 height 4
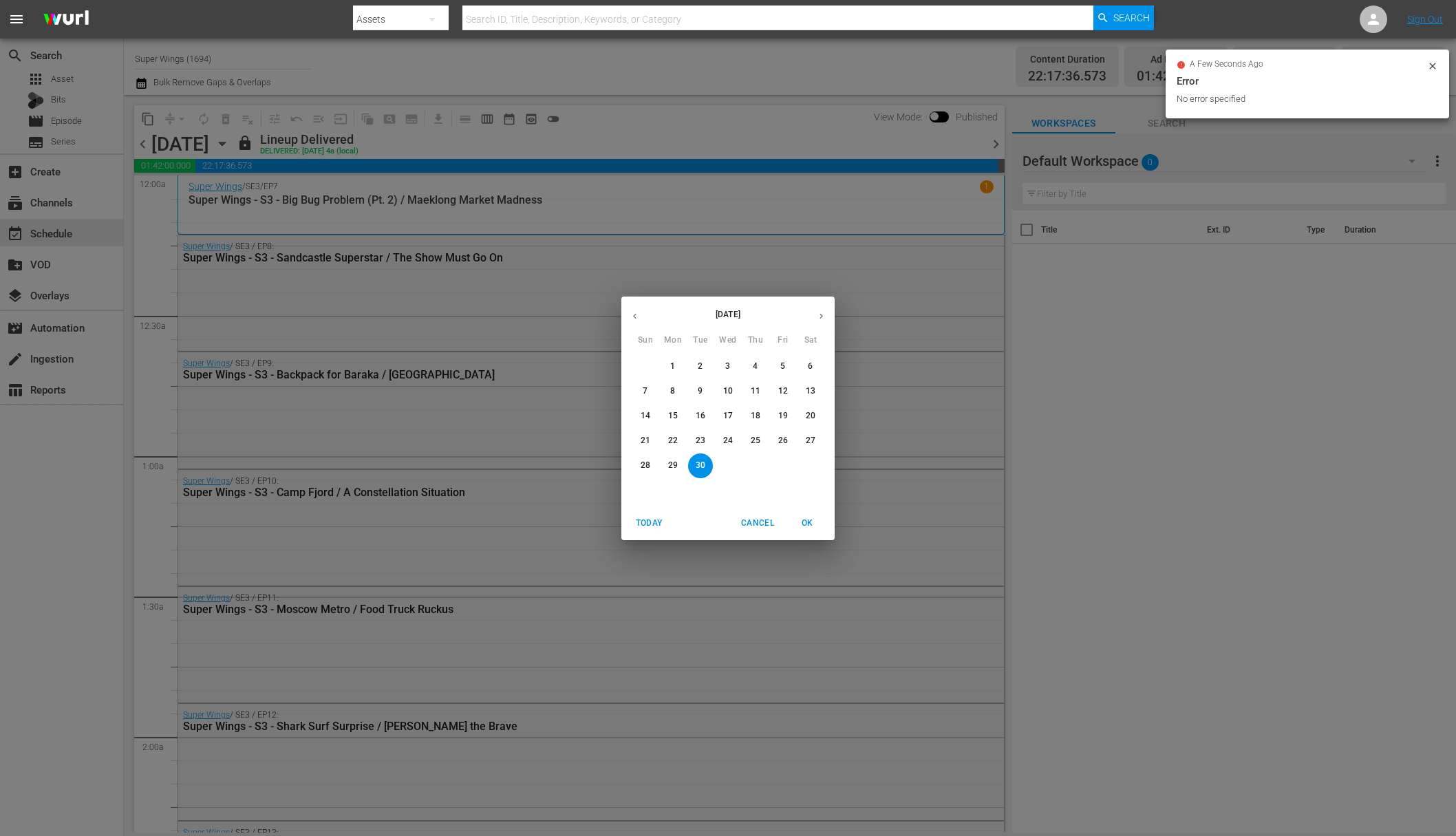
click at [824, 314] on icon "button" at bounding box center [821, 316] width 10 height 10
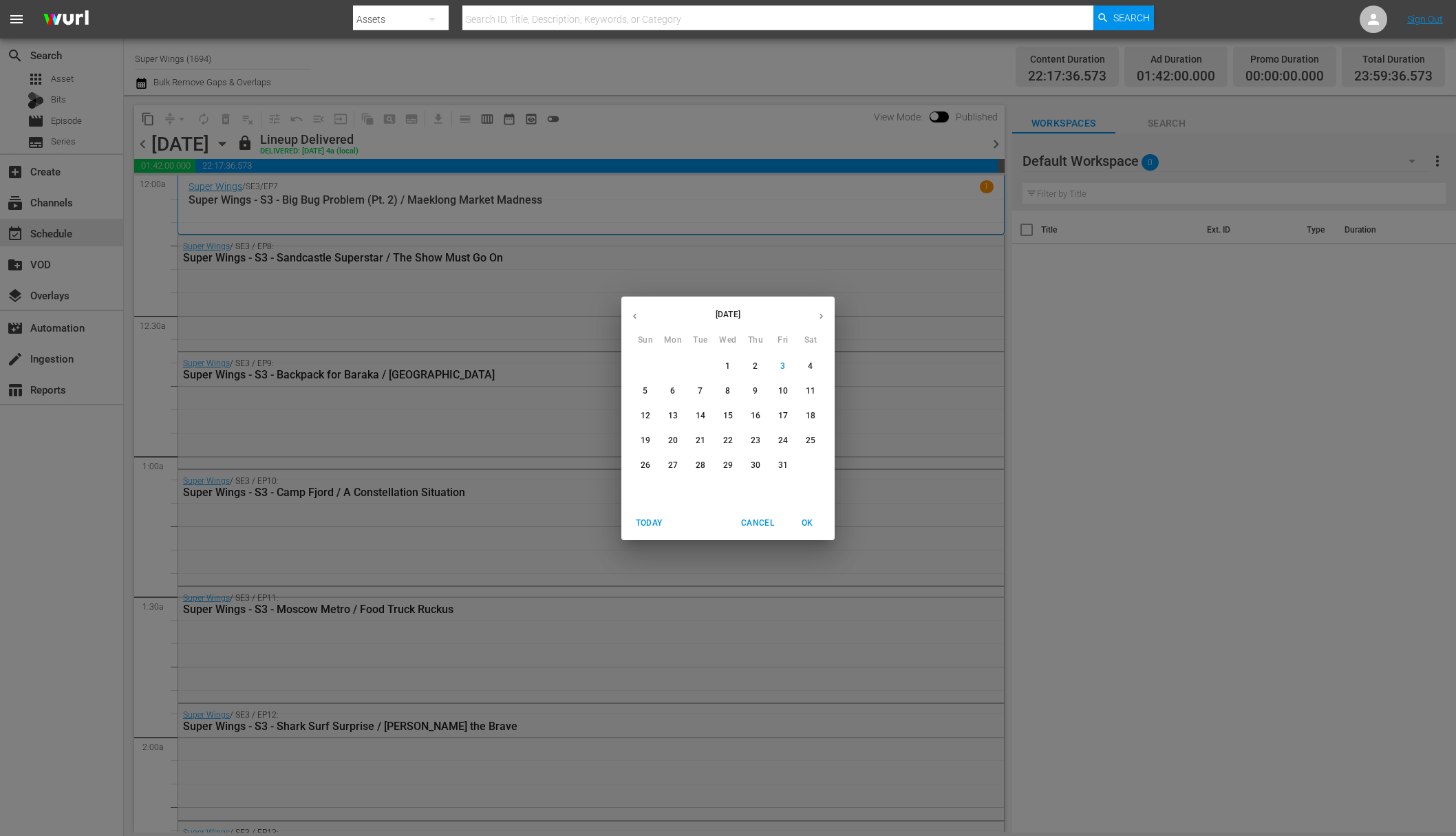
click at [731, 372] on button "1" at bounding box center [728, 367] width 25 height 25
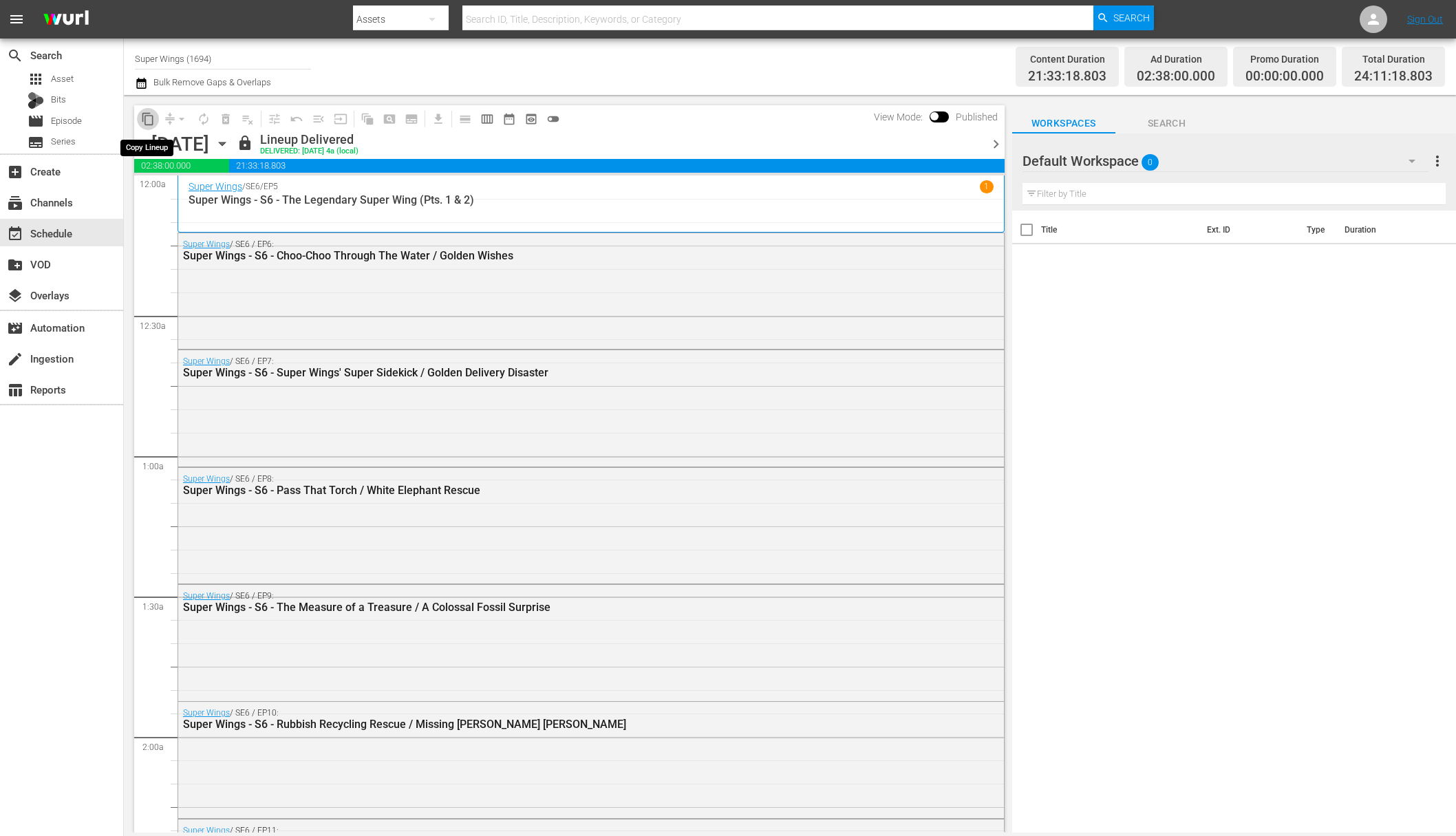
click at [148, 119] on span "content_copy" at bounding box center [147, 119] width 14 height 14
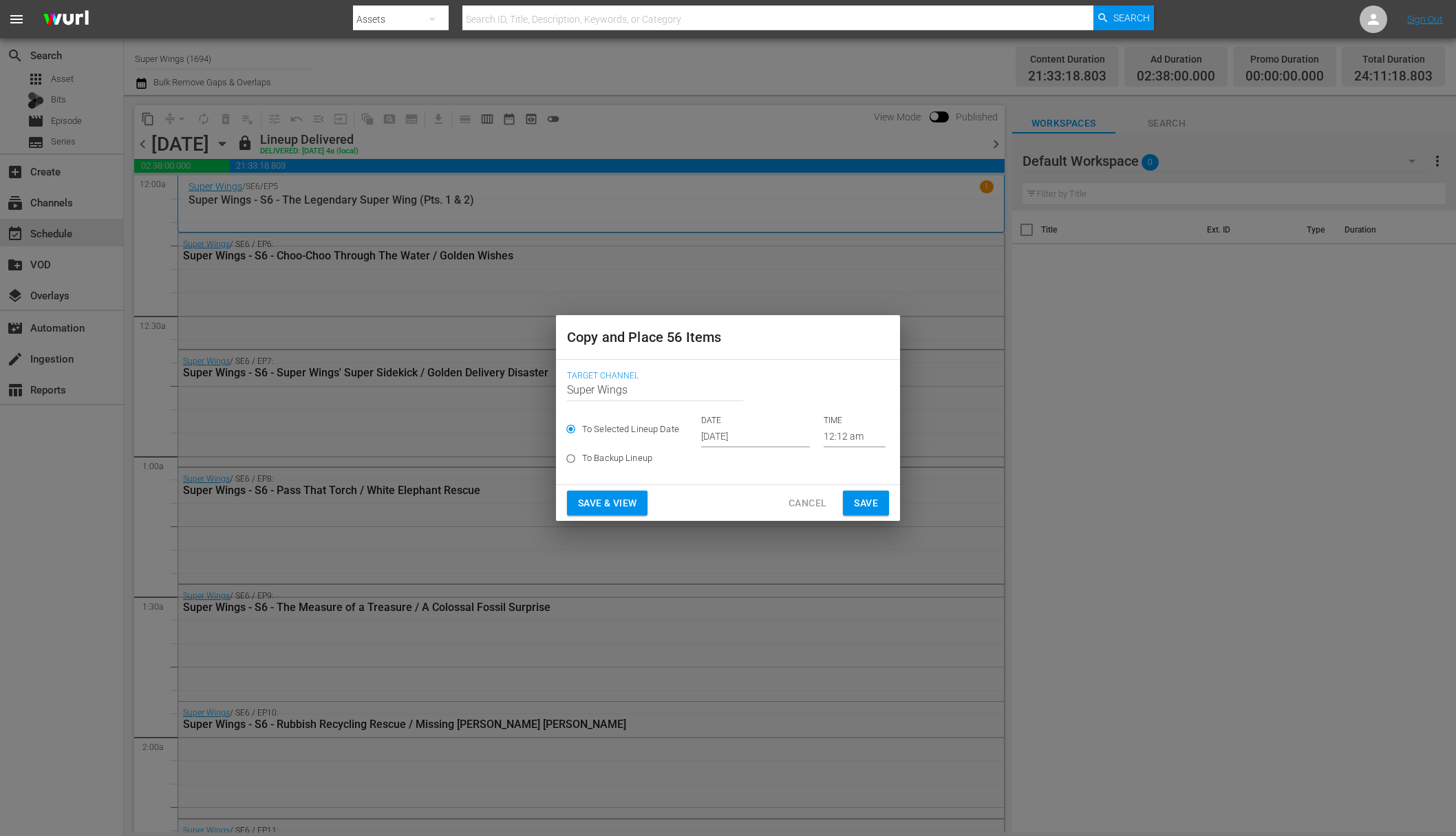
click at [754, 431] on input "[DATE]" at bounding box center [755, 437] width 109 height 21
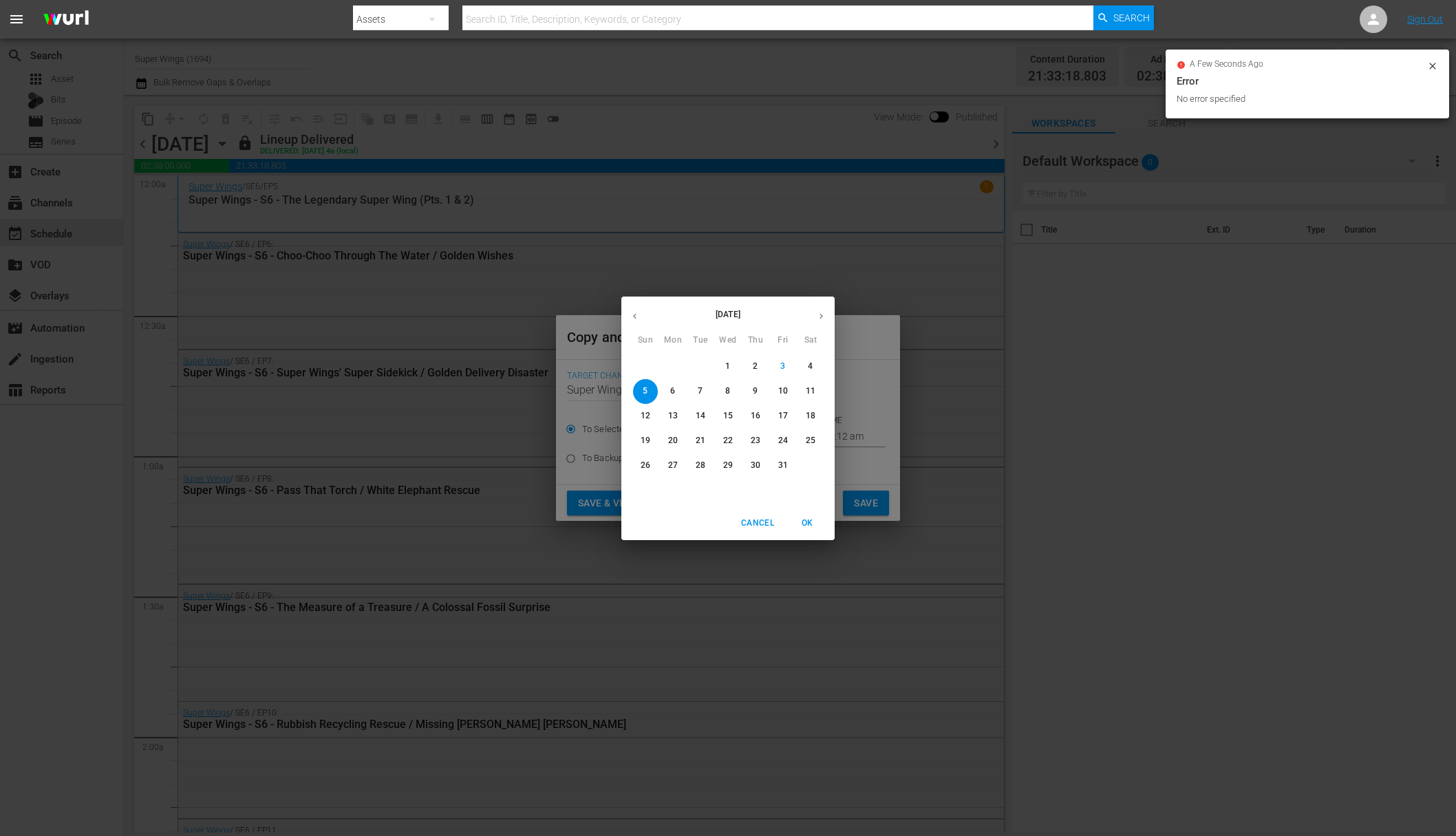
click at [727, 396] on p "8" at bounding box center [727, 391] width 5 height 11
type input "[DATE]"
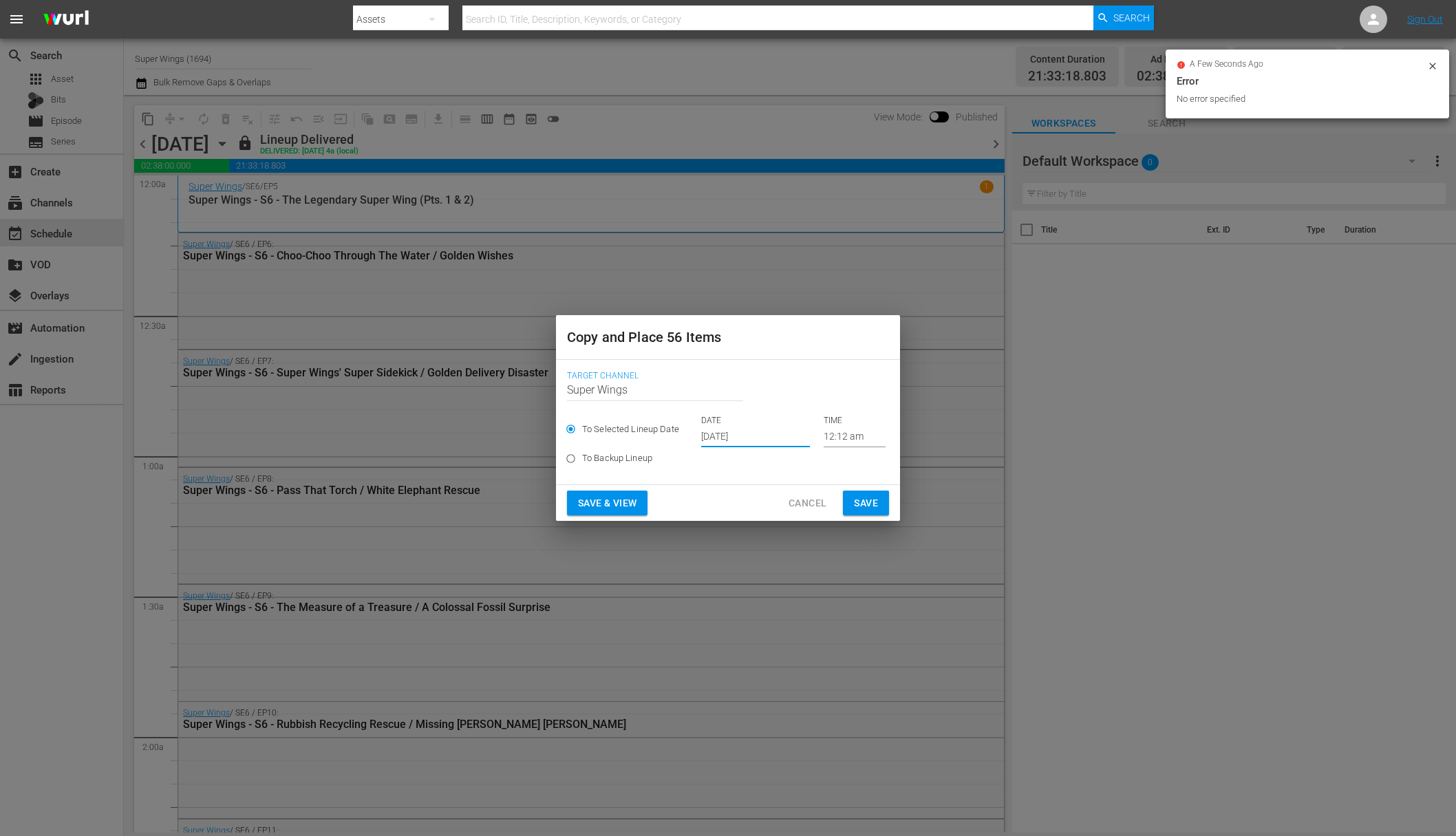
click at [868, 500] on span "Save" at bounding box center [866, 504] width 24 height 17
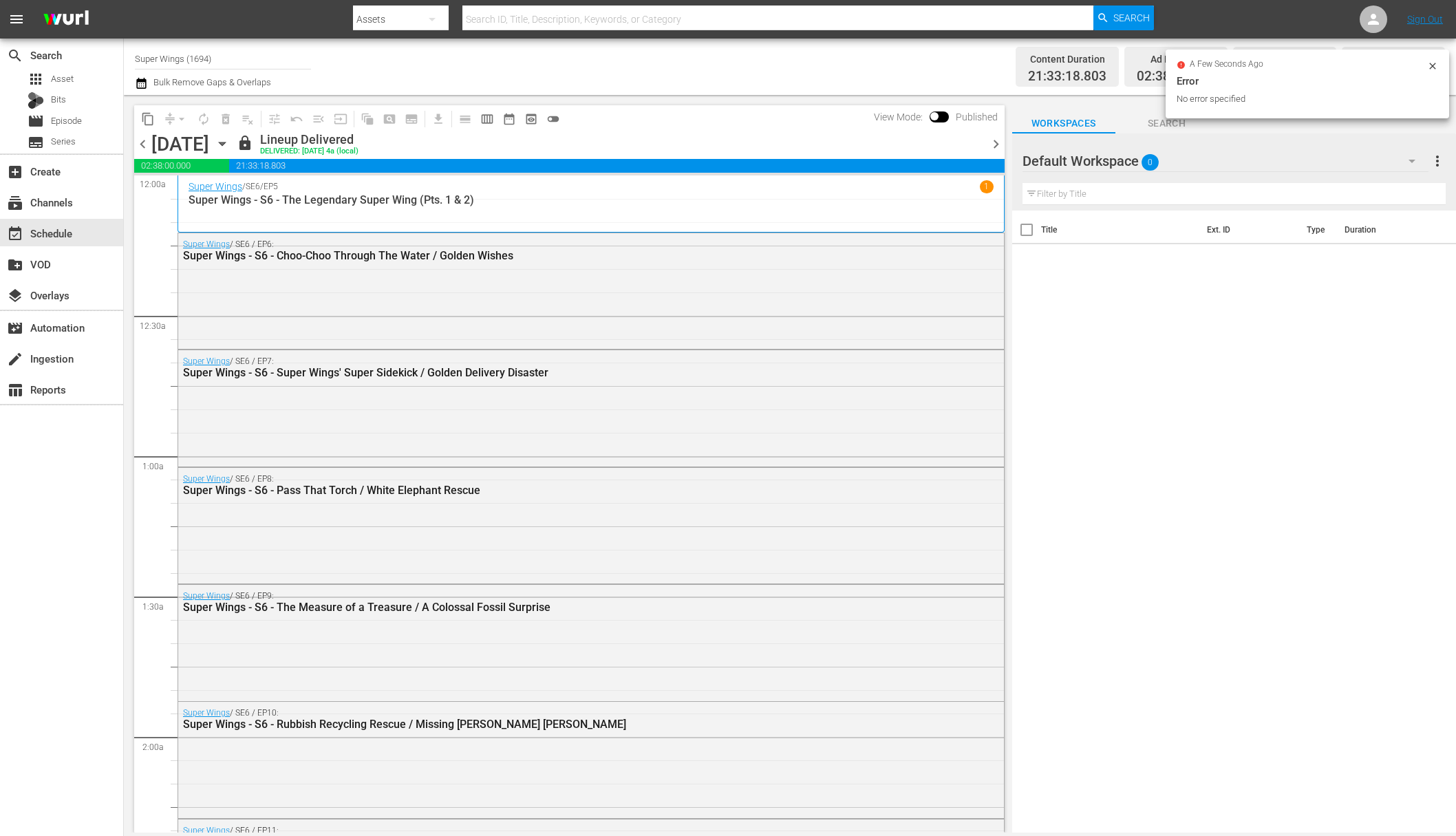
click at [230, 140] on icon "button" at bounding box center [222, 144] width 15 height 15
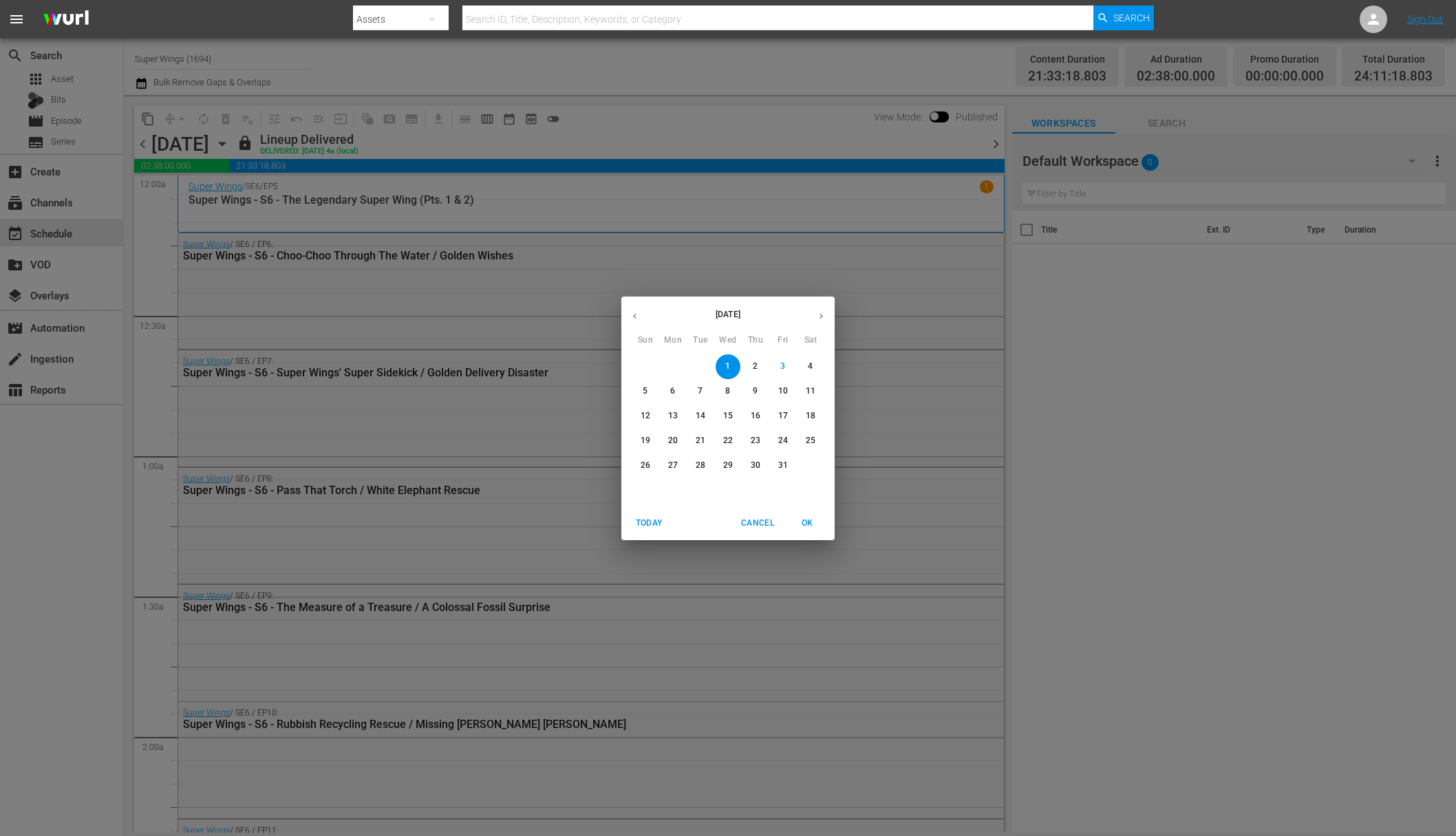
click at [754, 369] on p "2" at bounding box center [755, 367] width 5 height 11
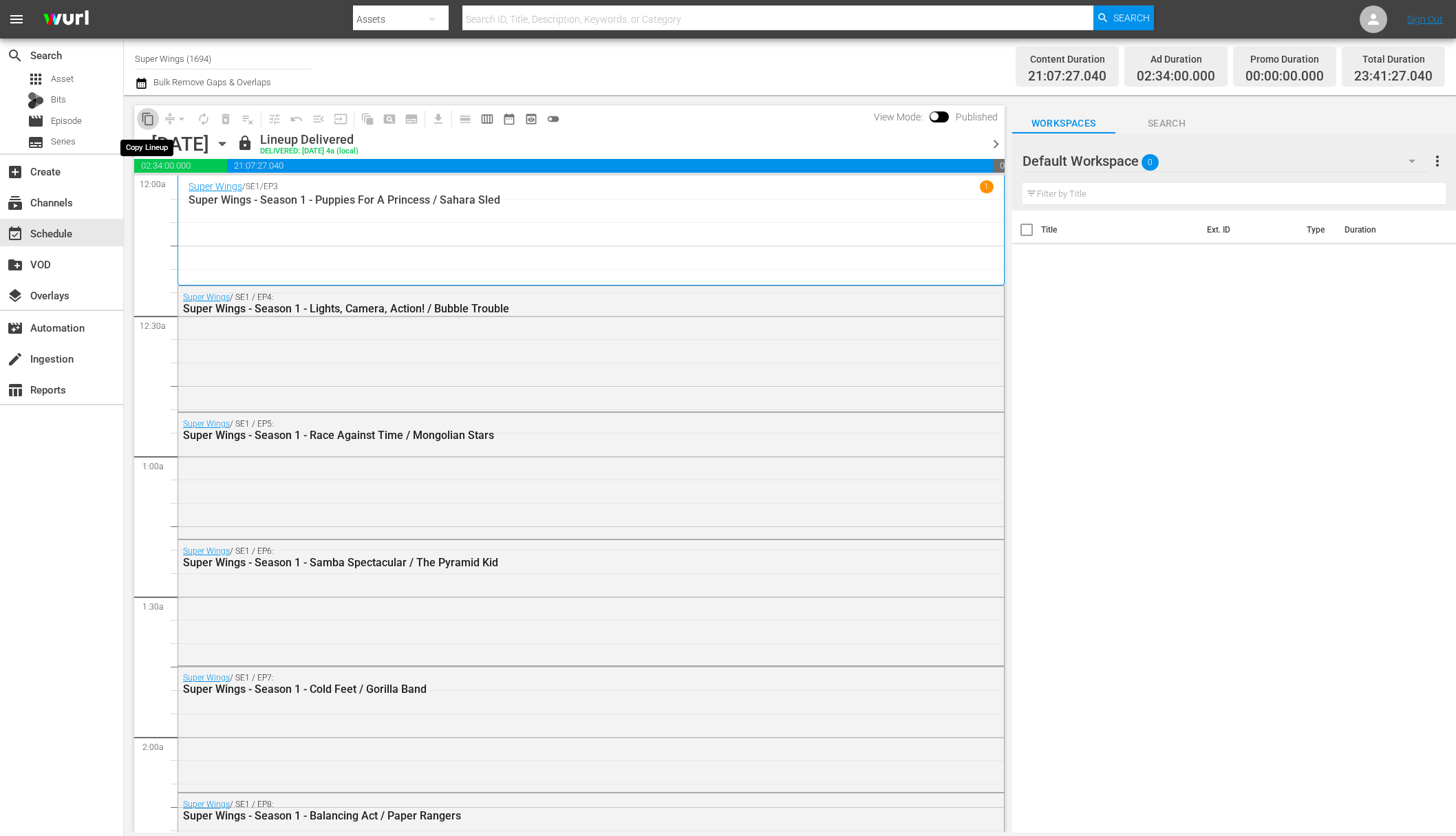
click at [146, 122] on span "content_copy" at bounding box center [147, 119] width 14 height 14
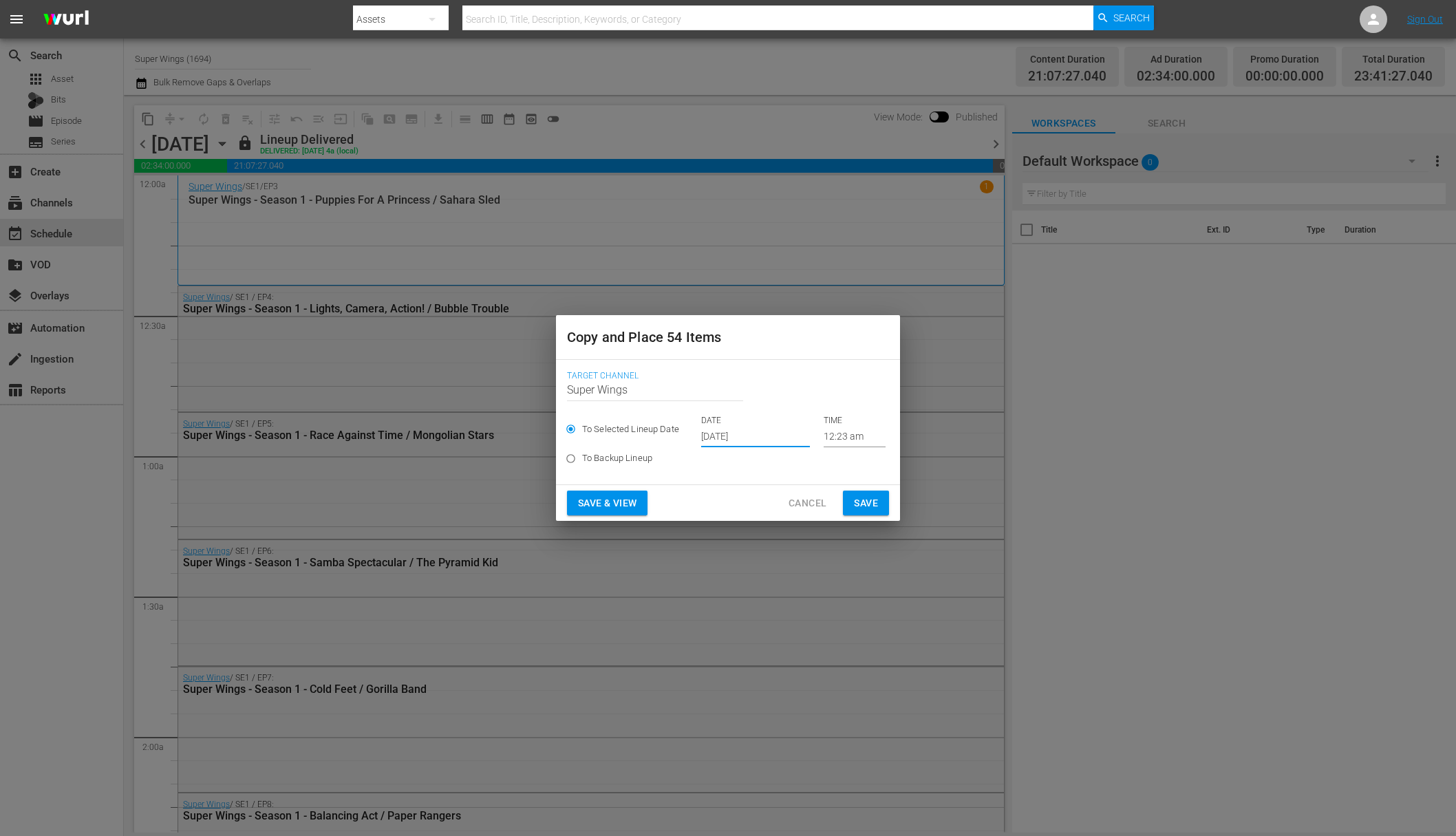
click at [732, 439] on input "[DATE]" at bounding box center [755, 437] width 109 height 21
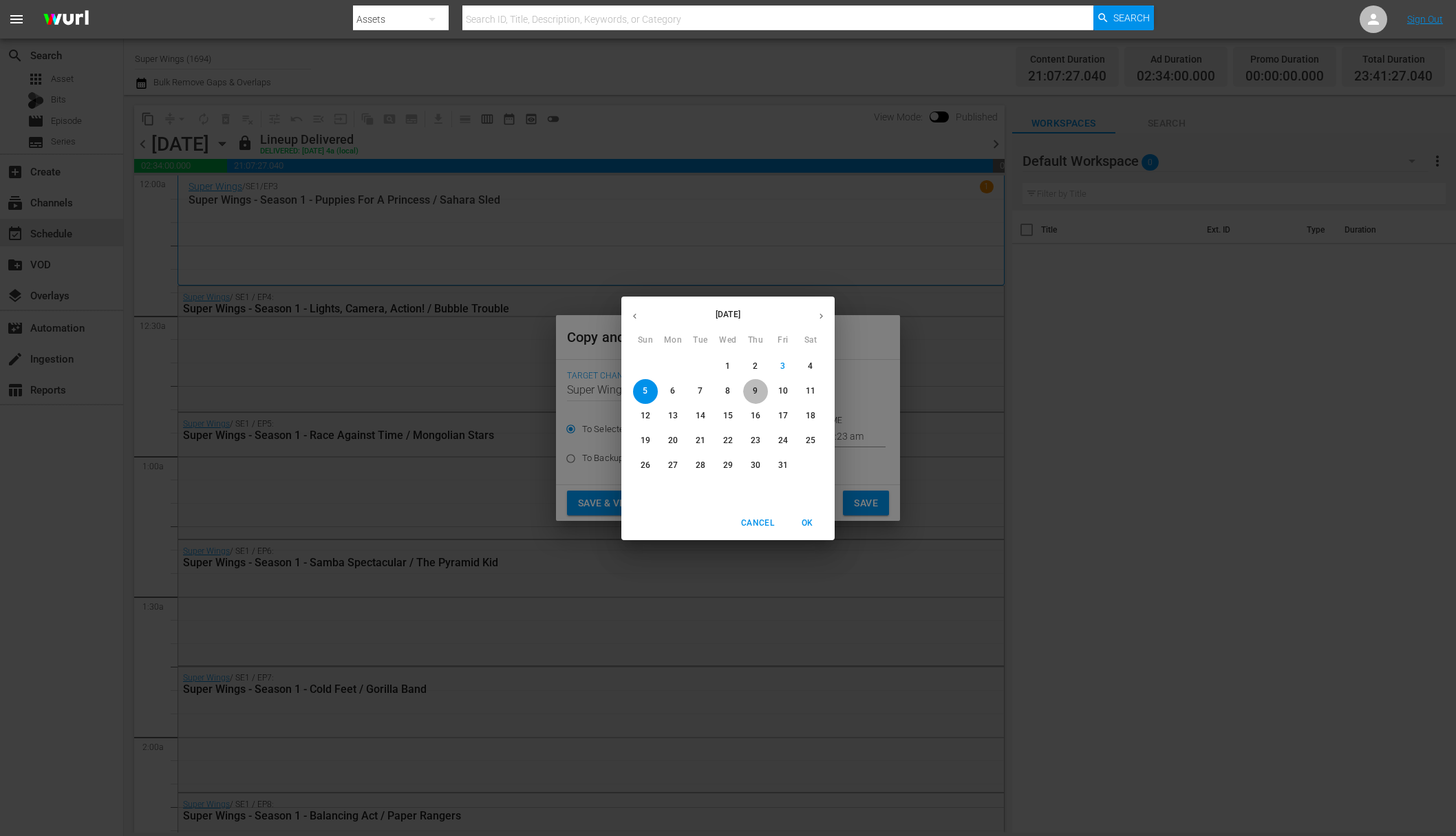
click at [758, 388] on span "9" at bounding box center [755, 391] width 25 height 11
type input "[DATE]"
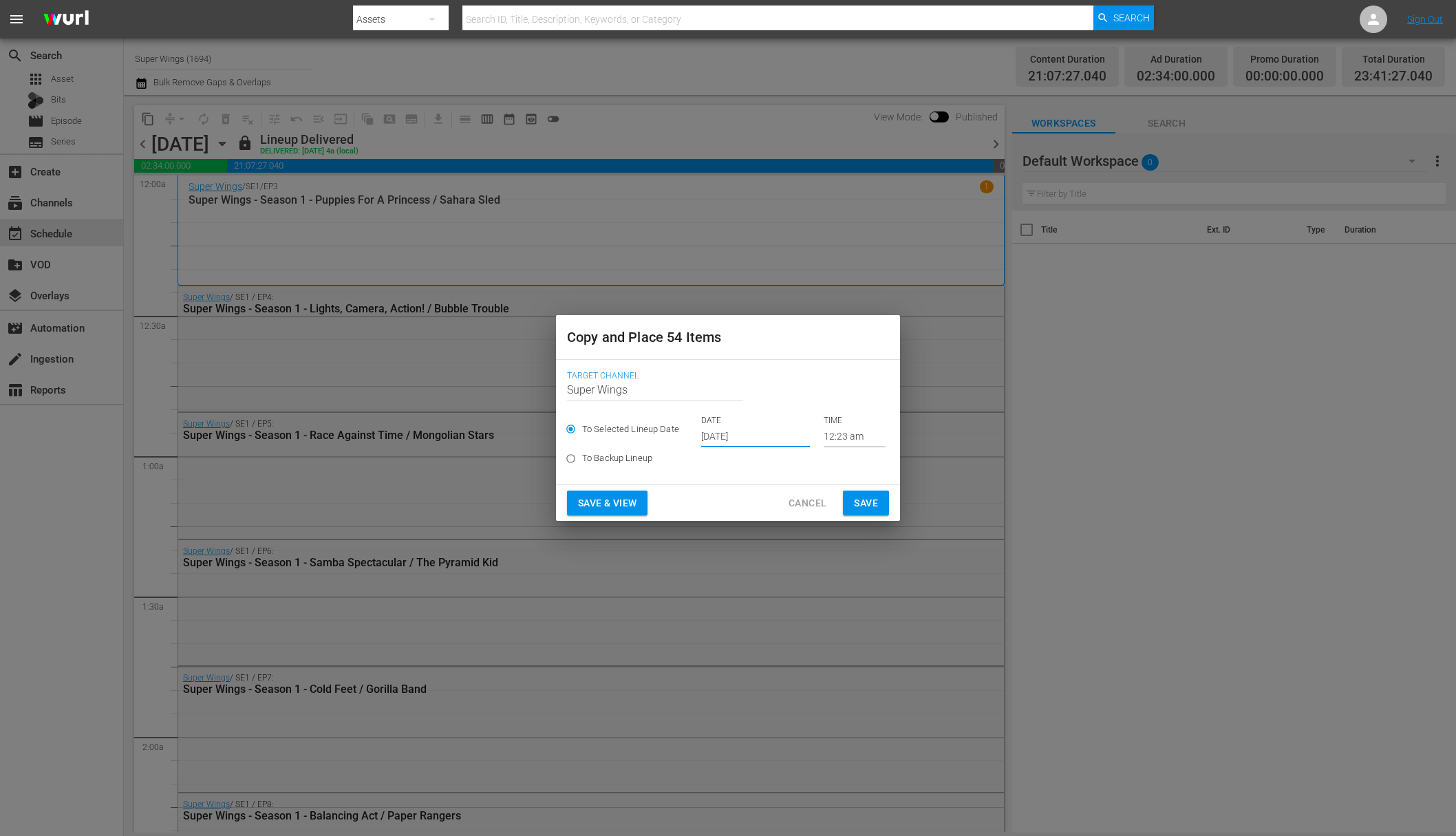
click at [873, 508] on span "Save" at bounding box center [866, 504] width 24 height 17
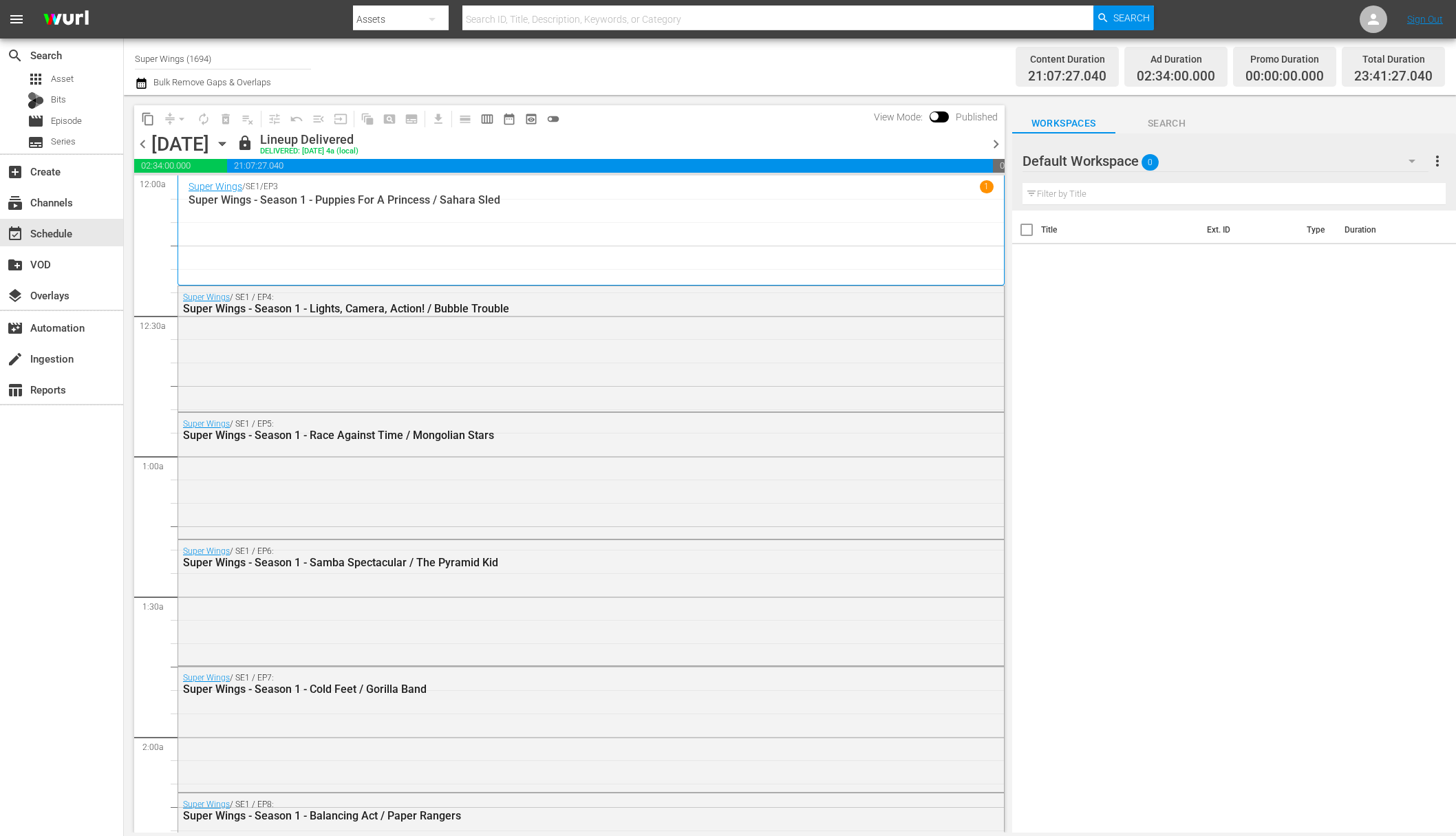
click at [230, 144] on icon "button" at bounding box center [222, 144] width 15 height 15
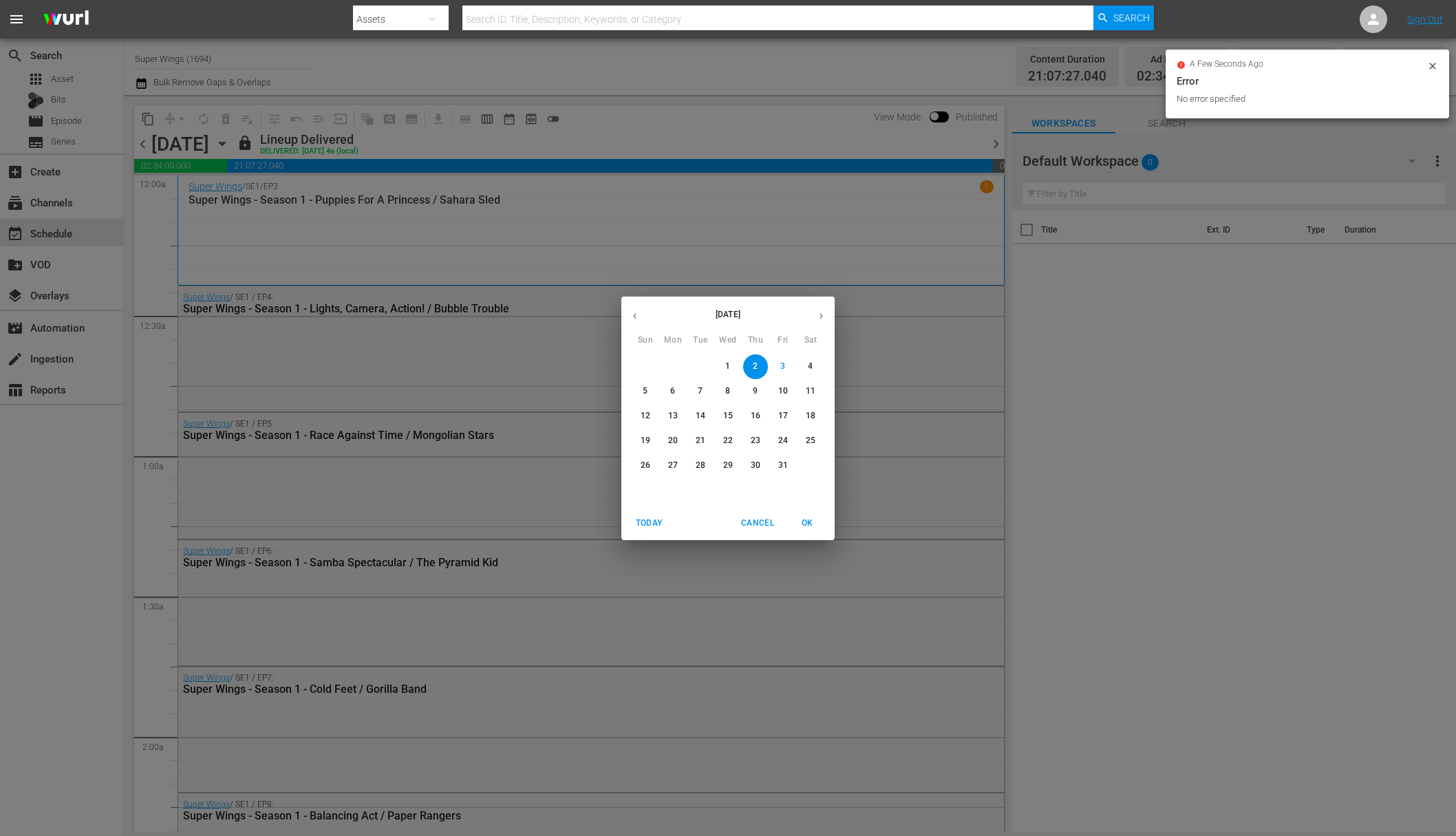
click at [787, 368] on span "3" at bounding box center [783, 367] width 25 height 11
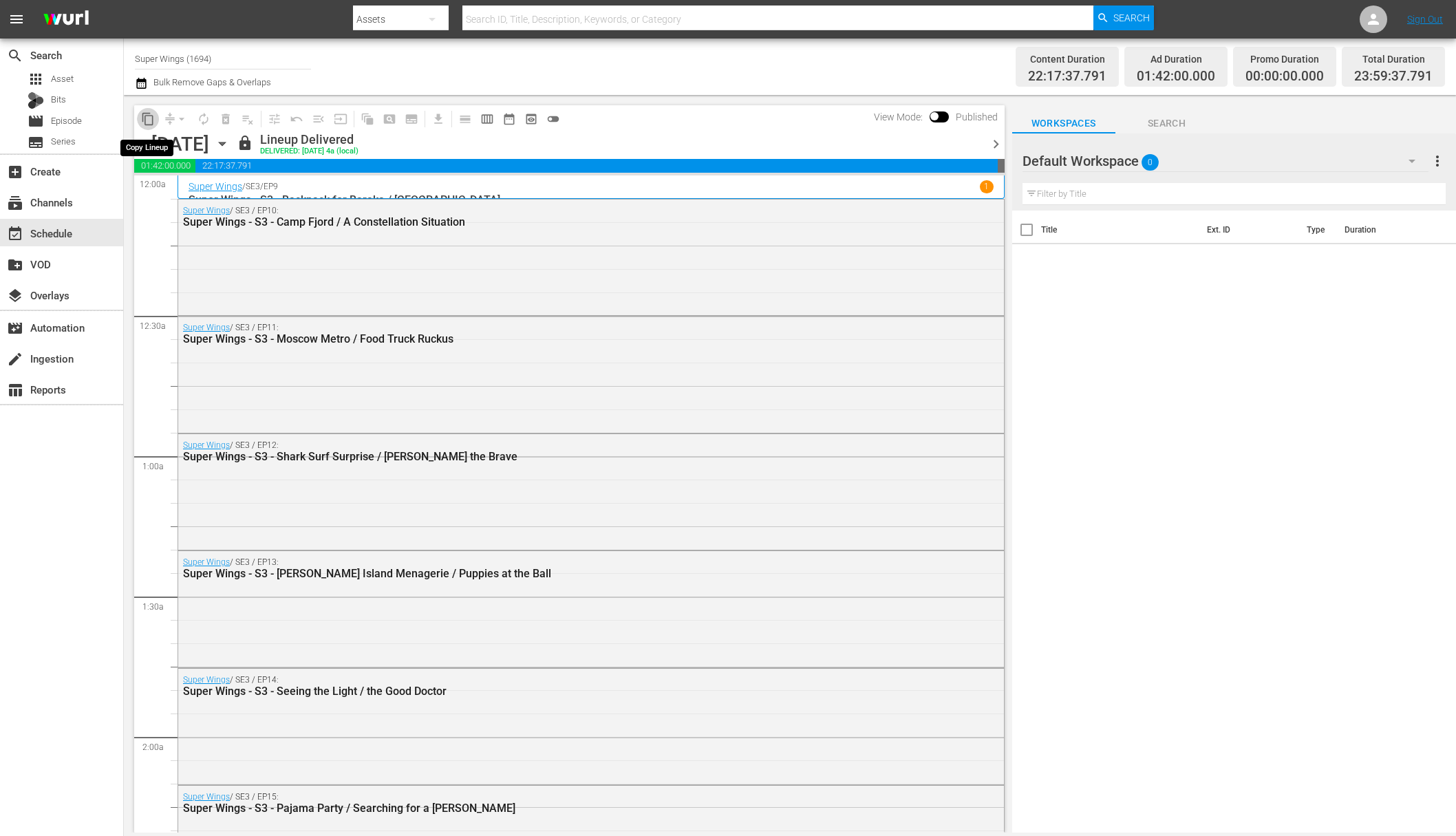
click at [148, 120] on span "content_copy" at bounding box center [147, 119] width 14 height 14
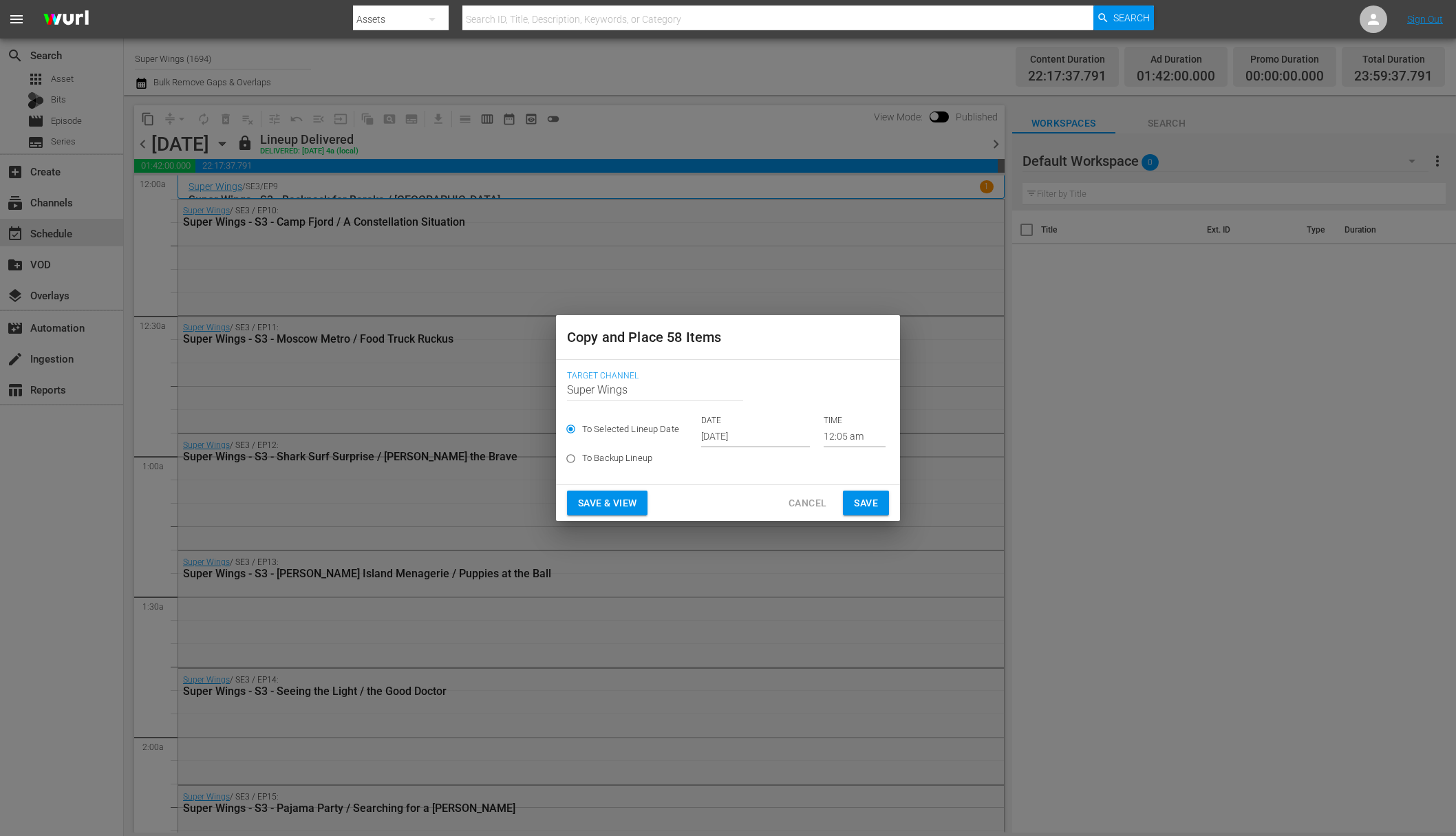
click at [753, 430] on input "[DATE]" at bounding box center [755, 437] width 109 height 21
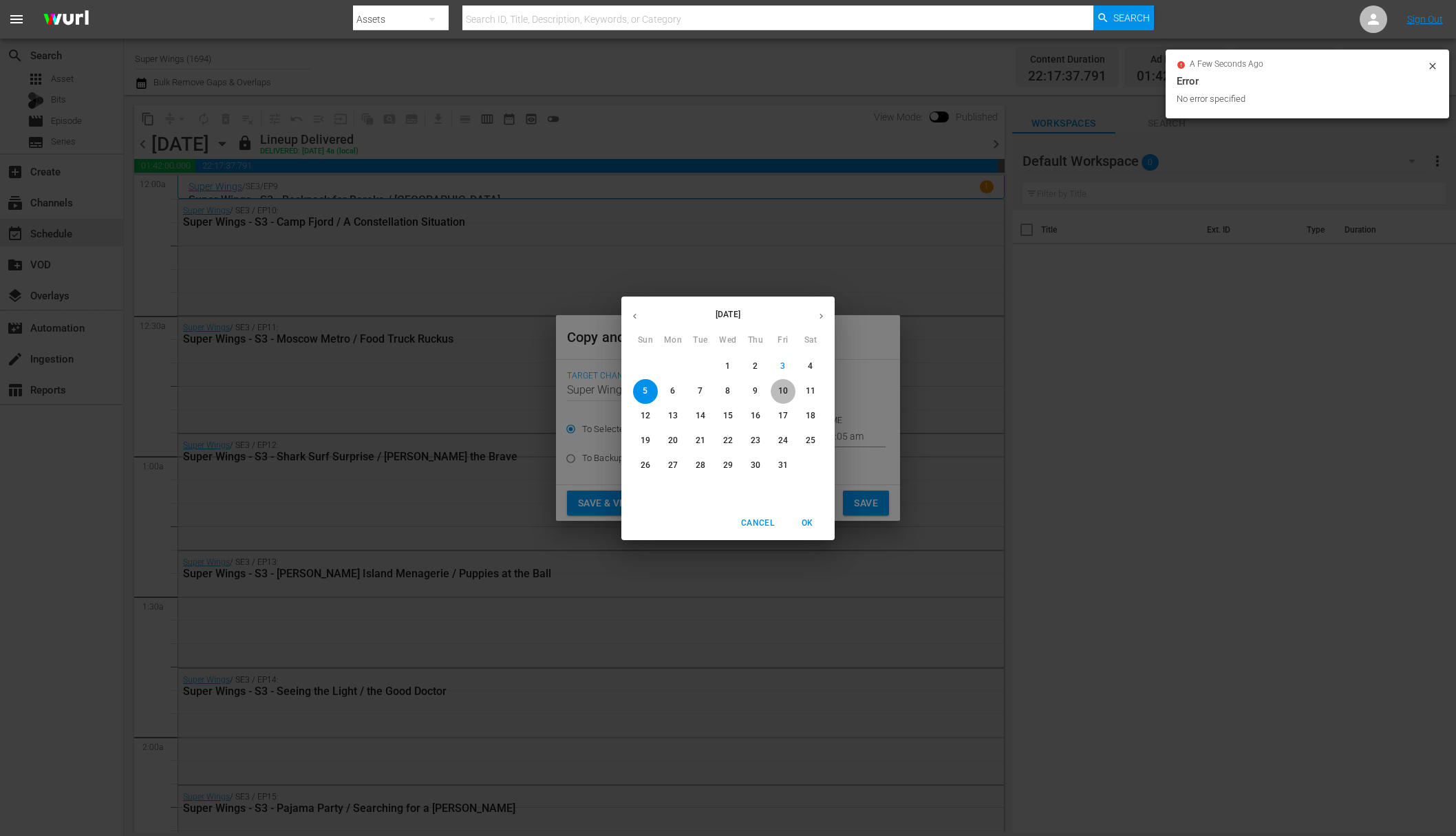
click at [789, 395] on span "10" at bounding box center [783, 391] width 25 height 11
type input "[DATE]"
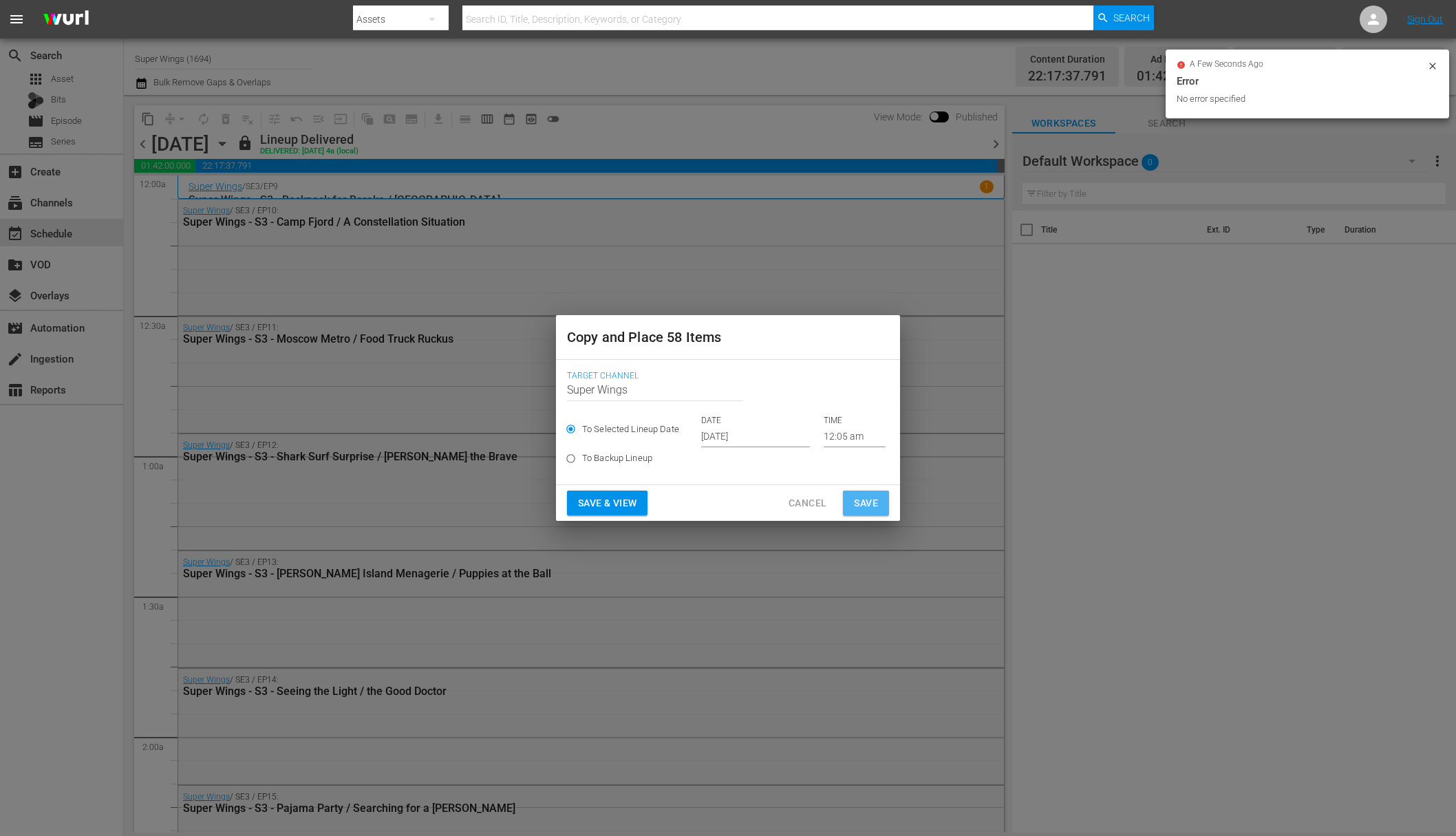
click at [864, 497] on span "Save" at bounding box center [866, 504] width 24 height 17
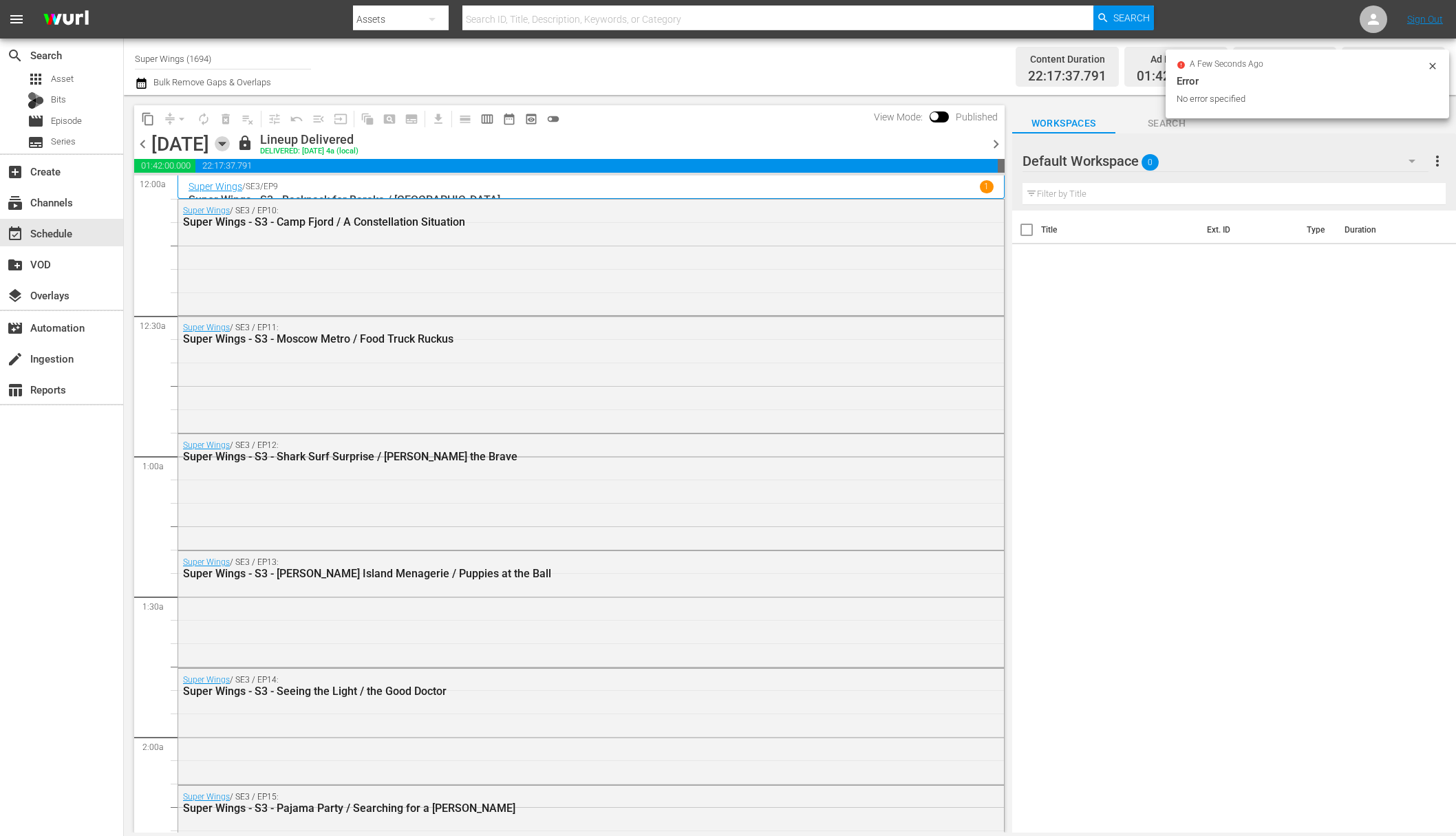
click at [230, 140] on icon "button" at bounding box center [222, 144] width 15 height 15
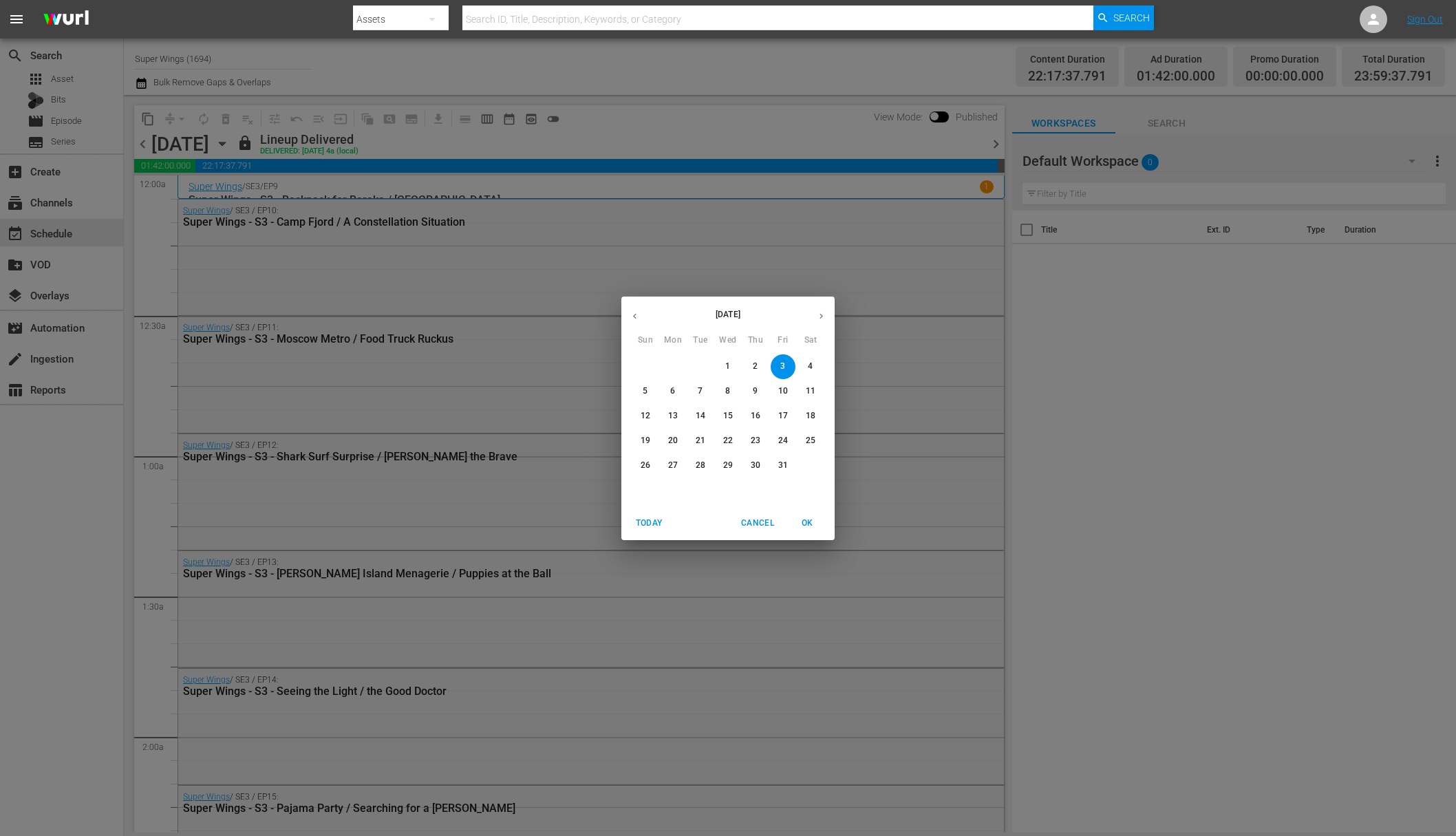
click at [807, 366] on span "4" at bounding box center [810, 367] width 25 height 11
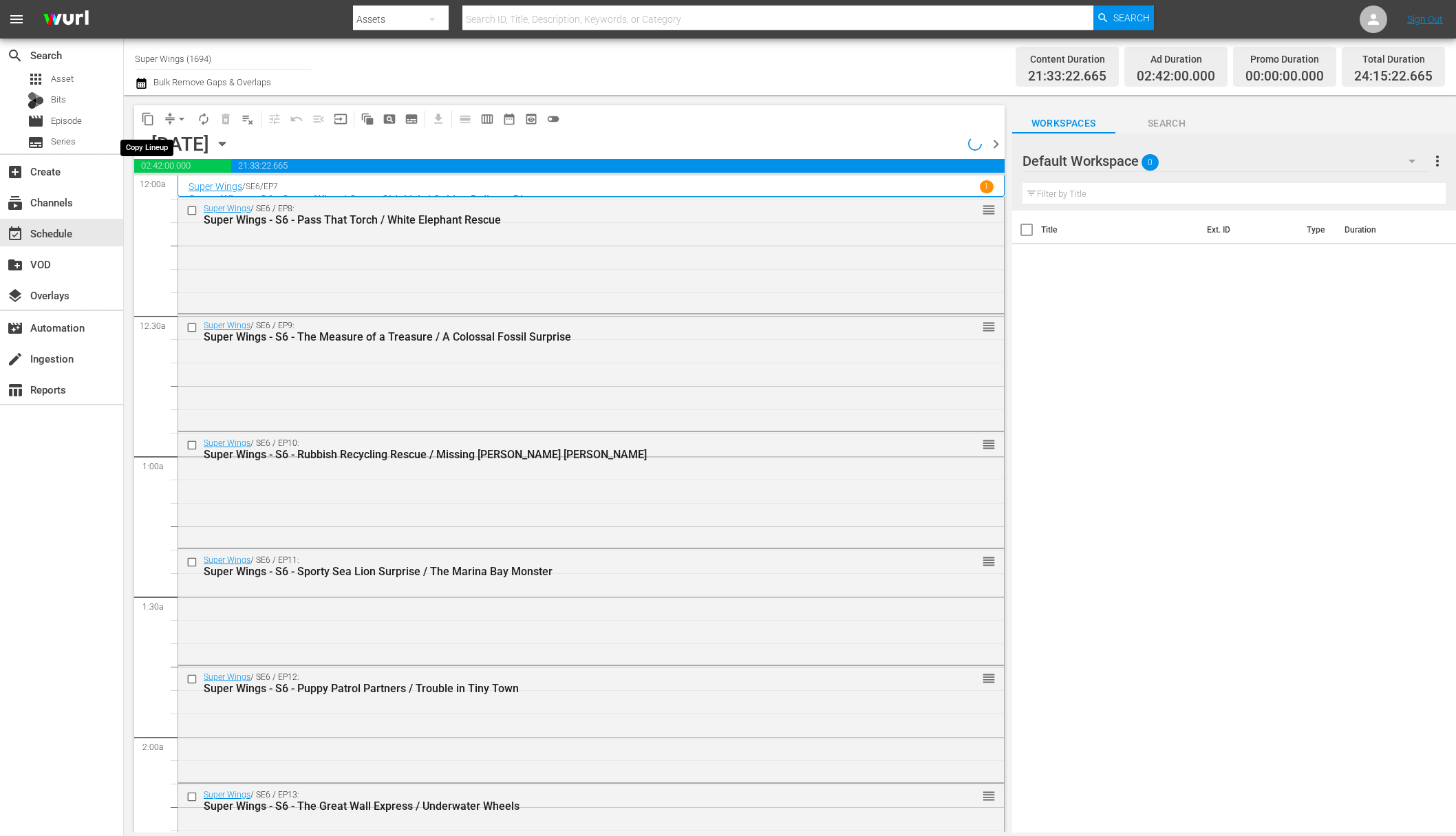
click at [148, 117] on span "content_copy" at bounding box center [147, 119] width 14 height 14
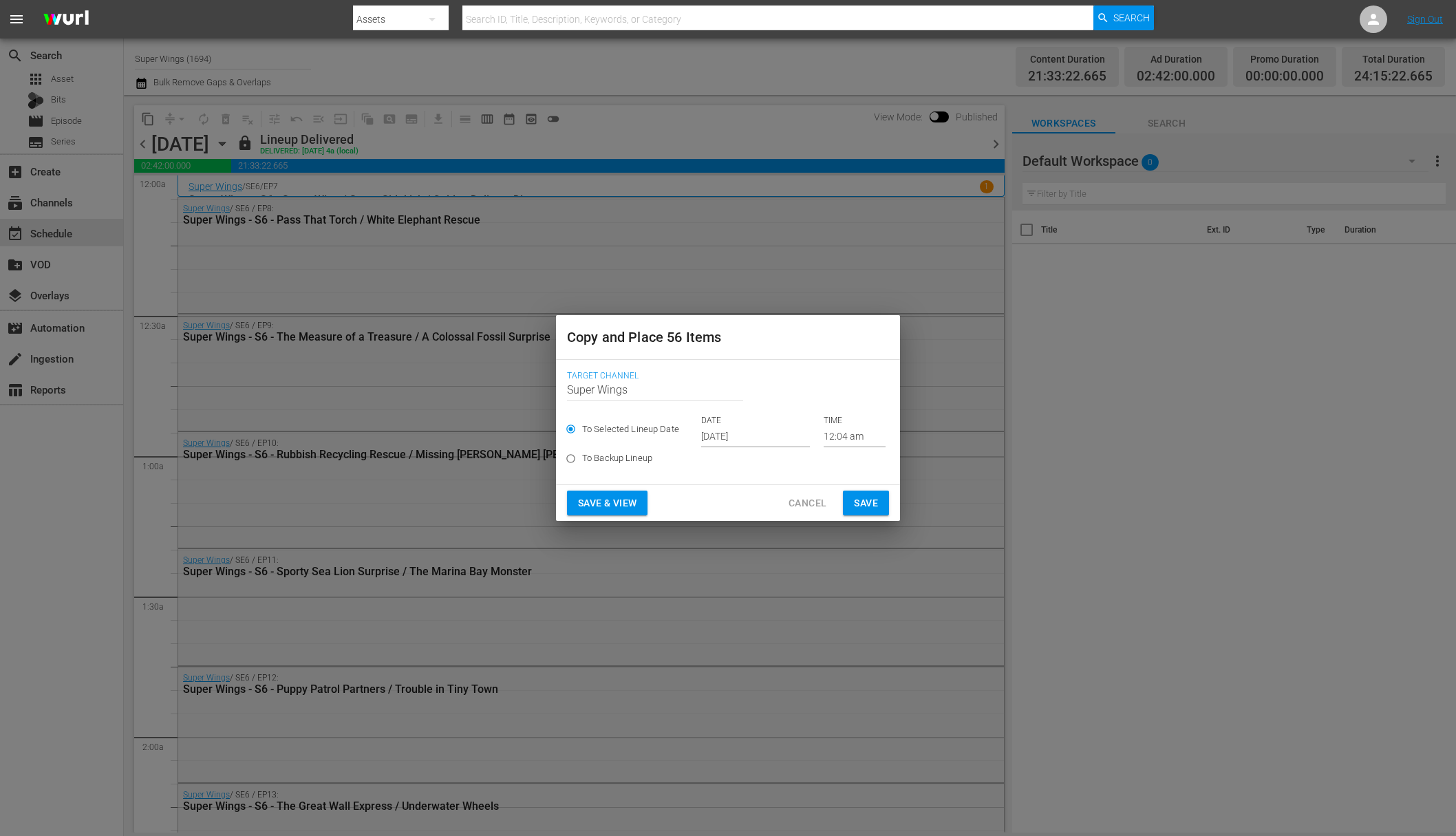
click at [745, 436] on input "Oct 5th 2025" at bounding box center [755, 437] width 109 height 21
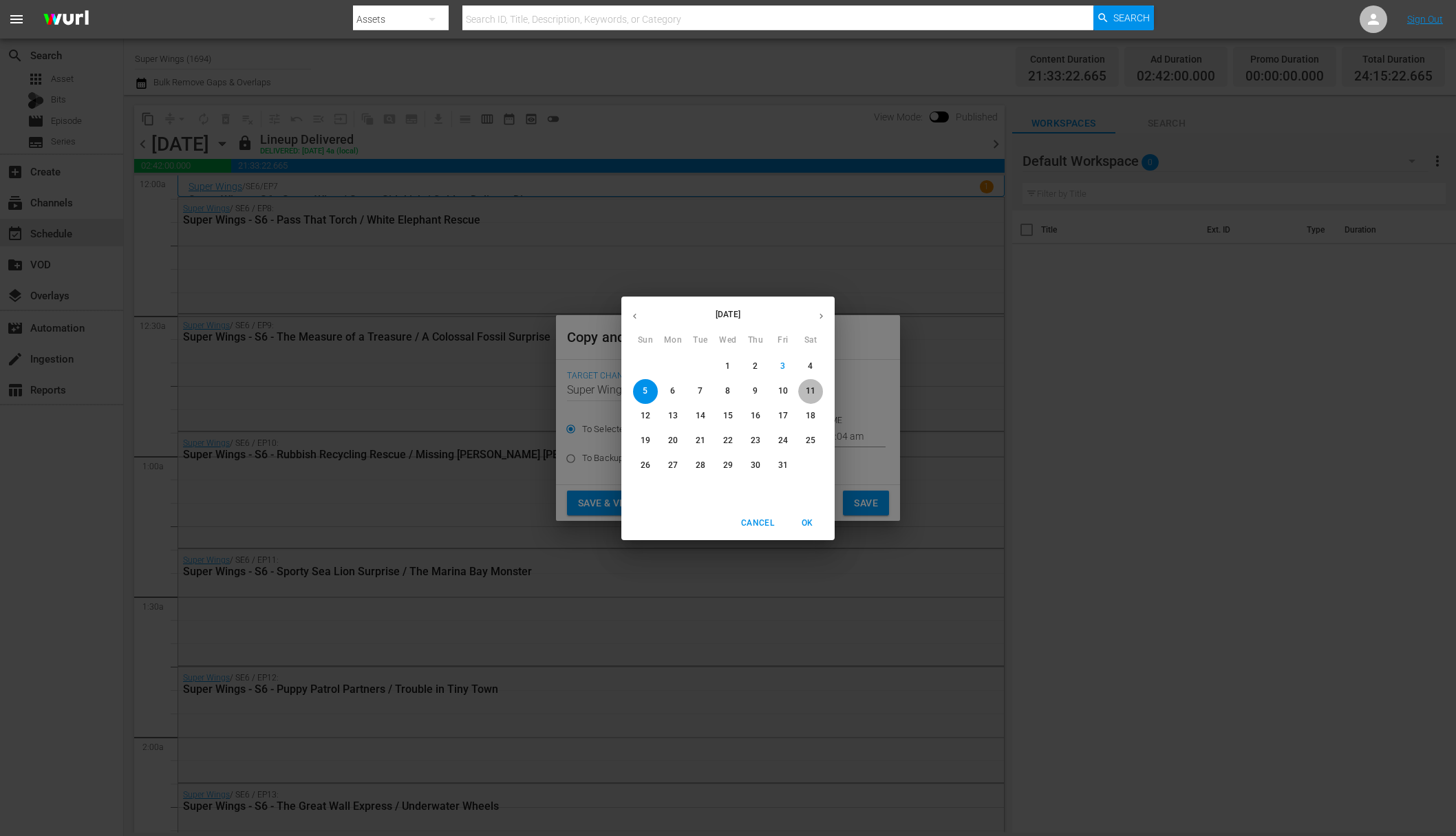
click at [809, 393] on p "11" at bounding box center [810, 391] width 9 height 11
type input "Oct 11th 2025"
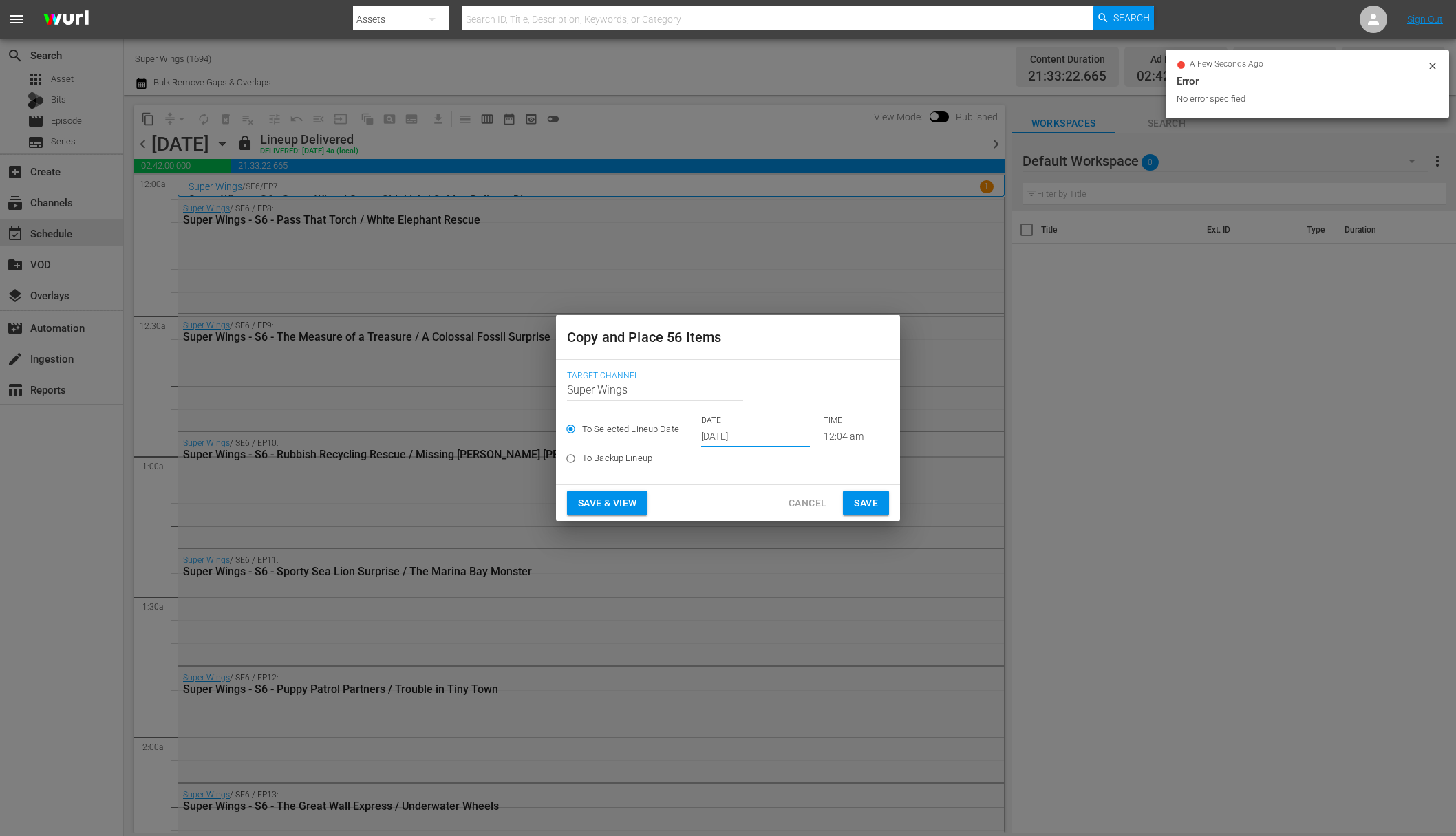
click at [862, 501] on span "Save" at bounding box center [866, 504] width 24 height 17
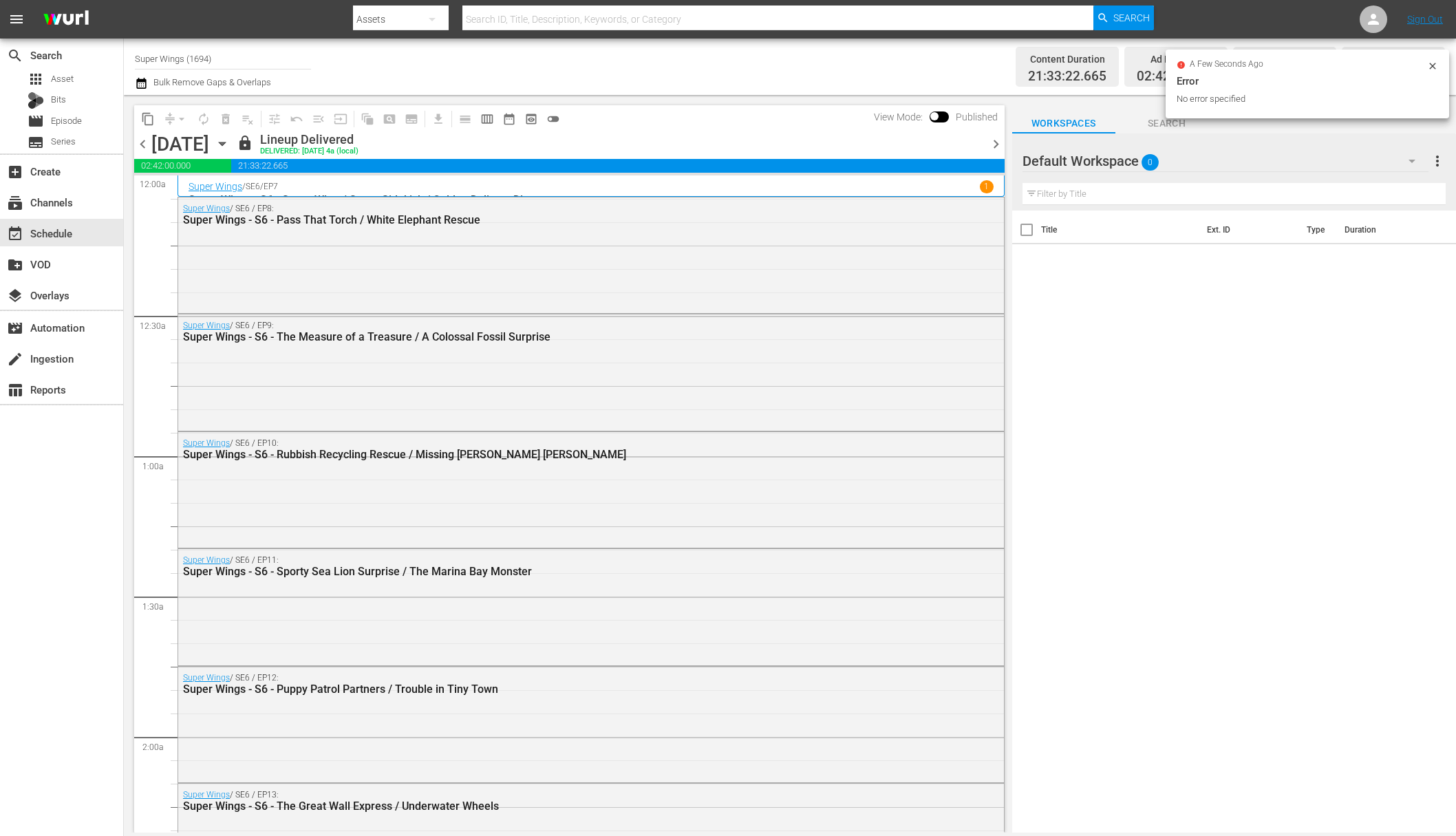
click at [230, 146] on icon "button" at bounding box center [222, 144] width 15 height 15
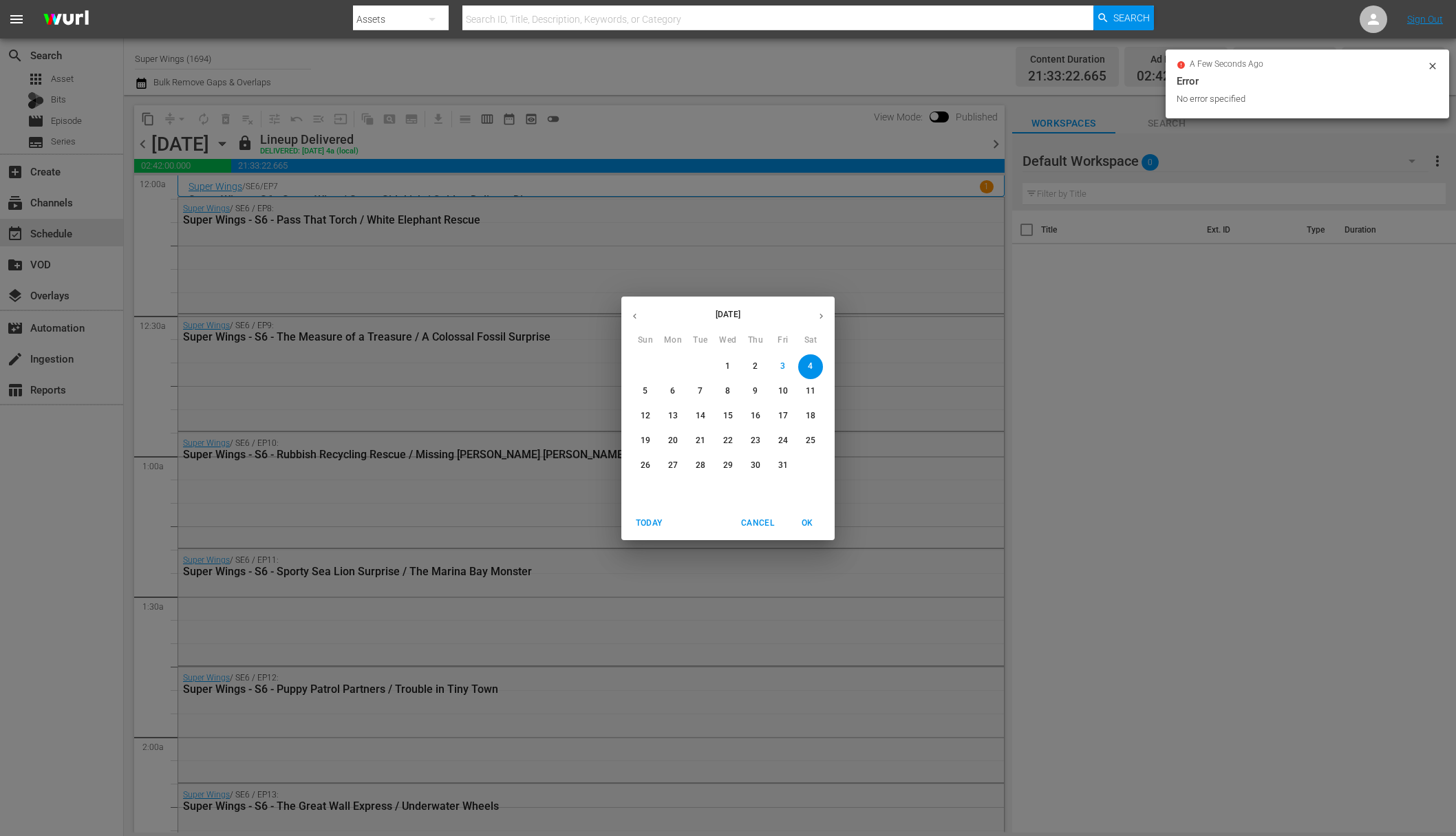
click at [644, 389] on p "5" at bounding box center [645, 391] width 5 height 11
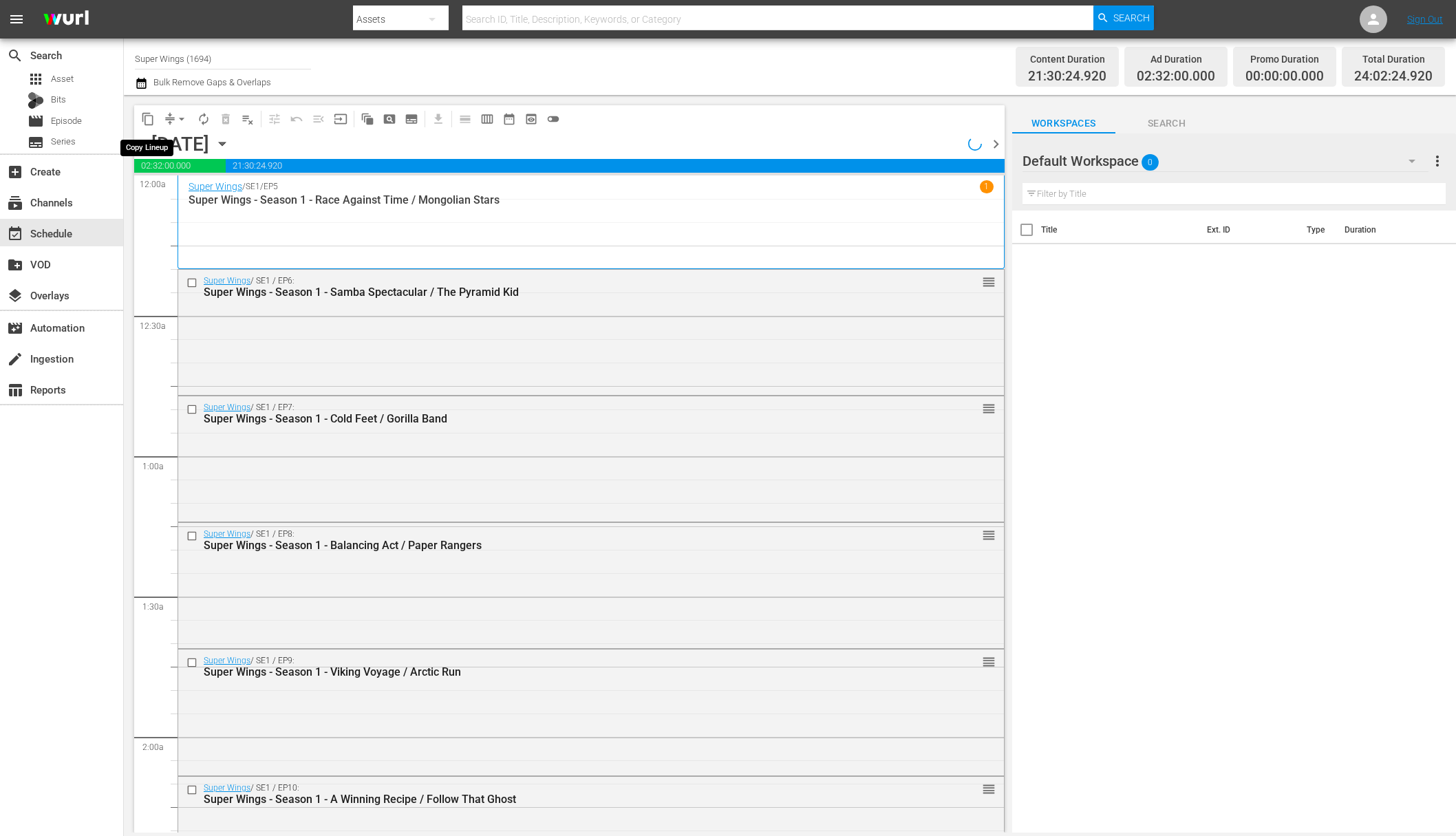
click at [149, 119] on span "content_copy" at bounding box center [147, 119] width 14 height 14
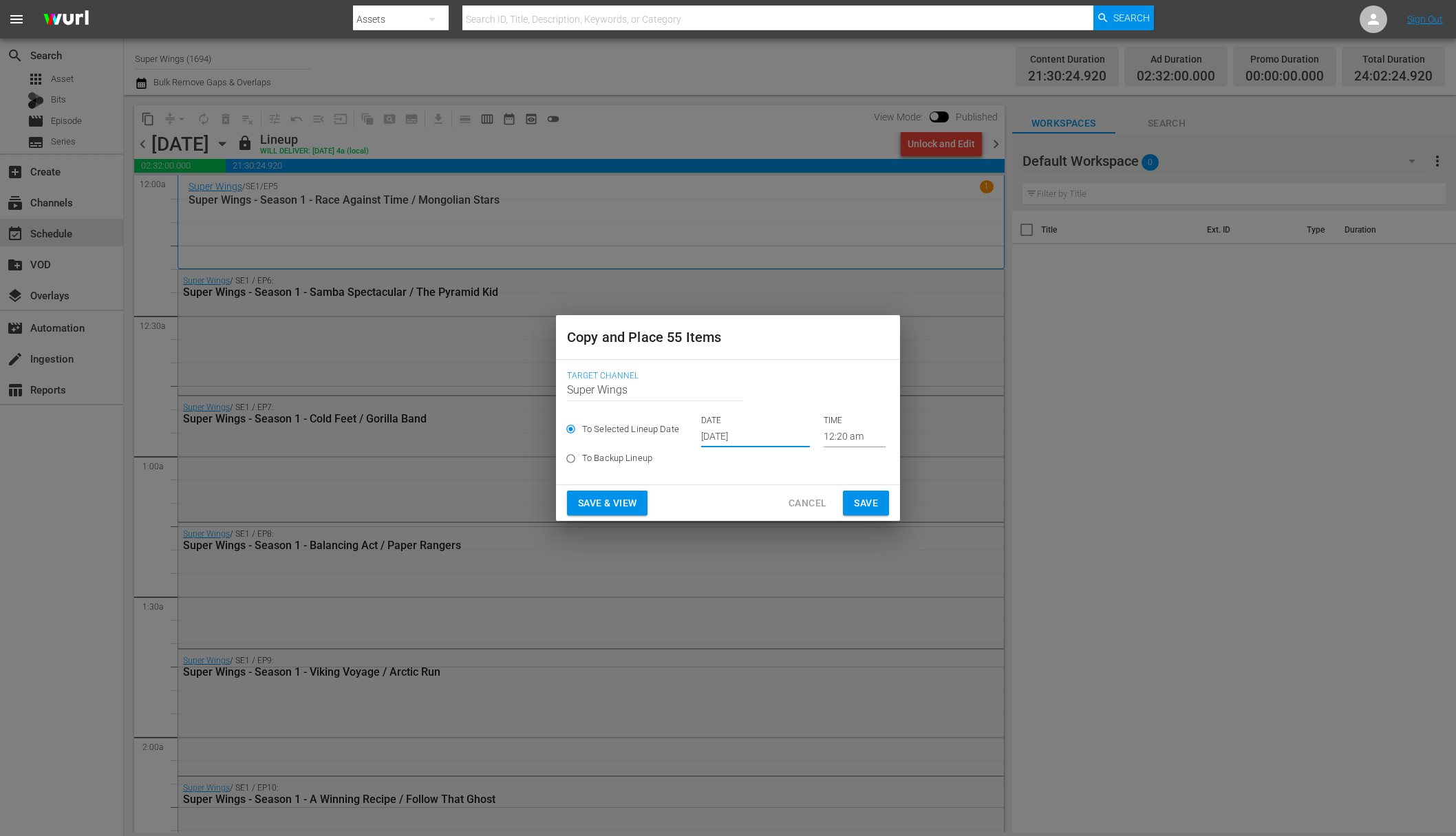
click at [719, 437] on input "Oct 5th 2025" at bounding box center [755, 437] width 109 height 21
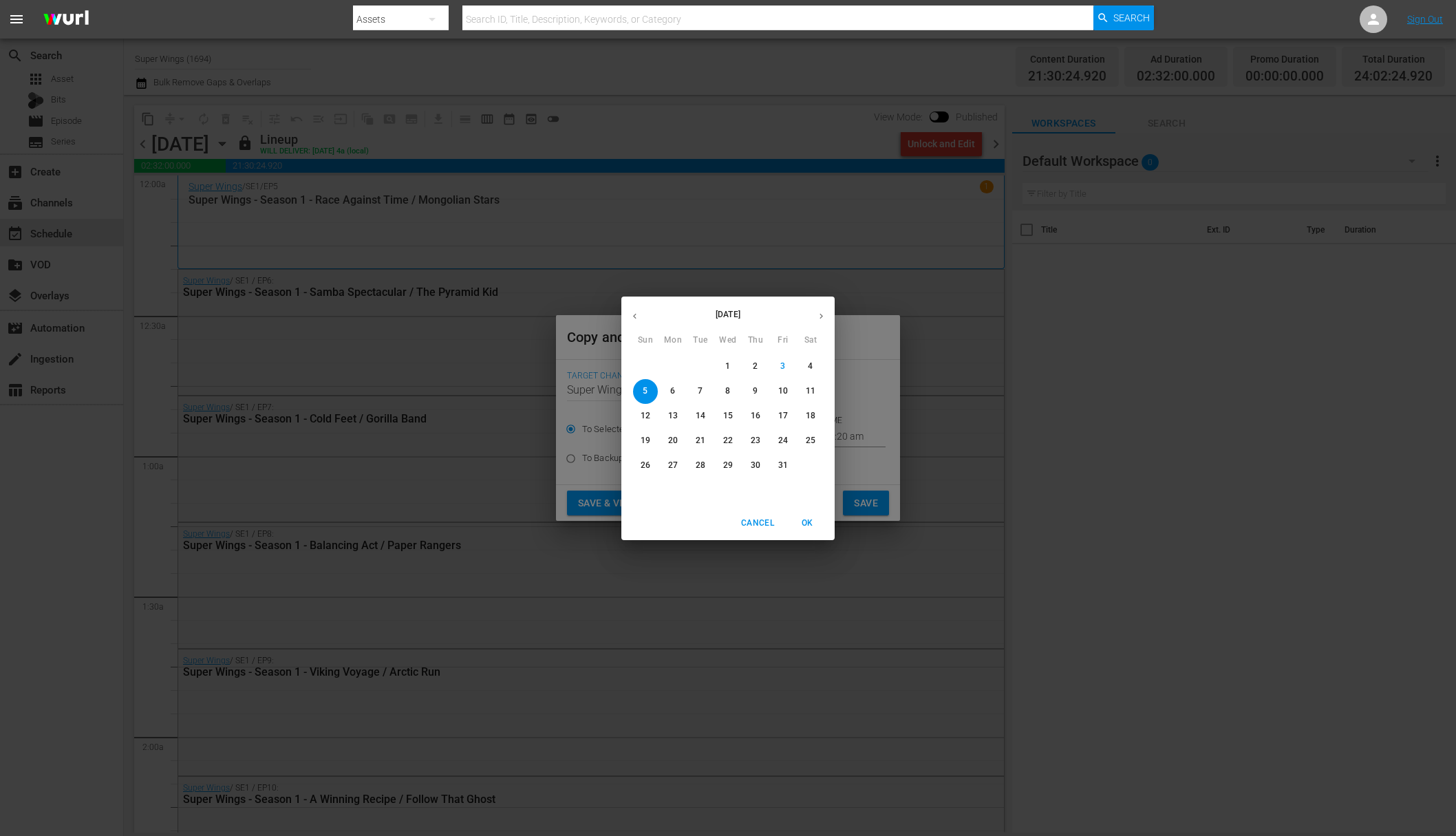
click at [641, 419] on p "12" at bounding box center [645, 416] width 9 height 11
type input "Oct 12th 2025"
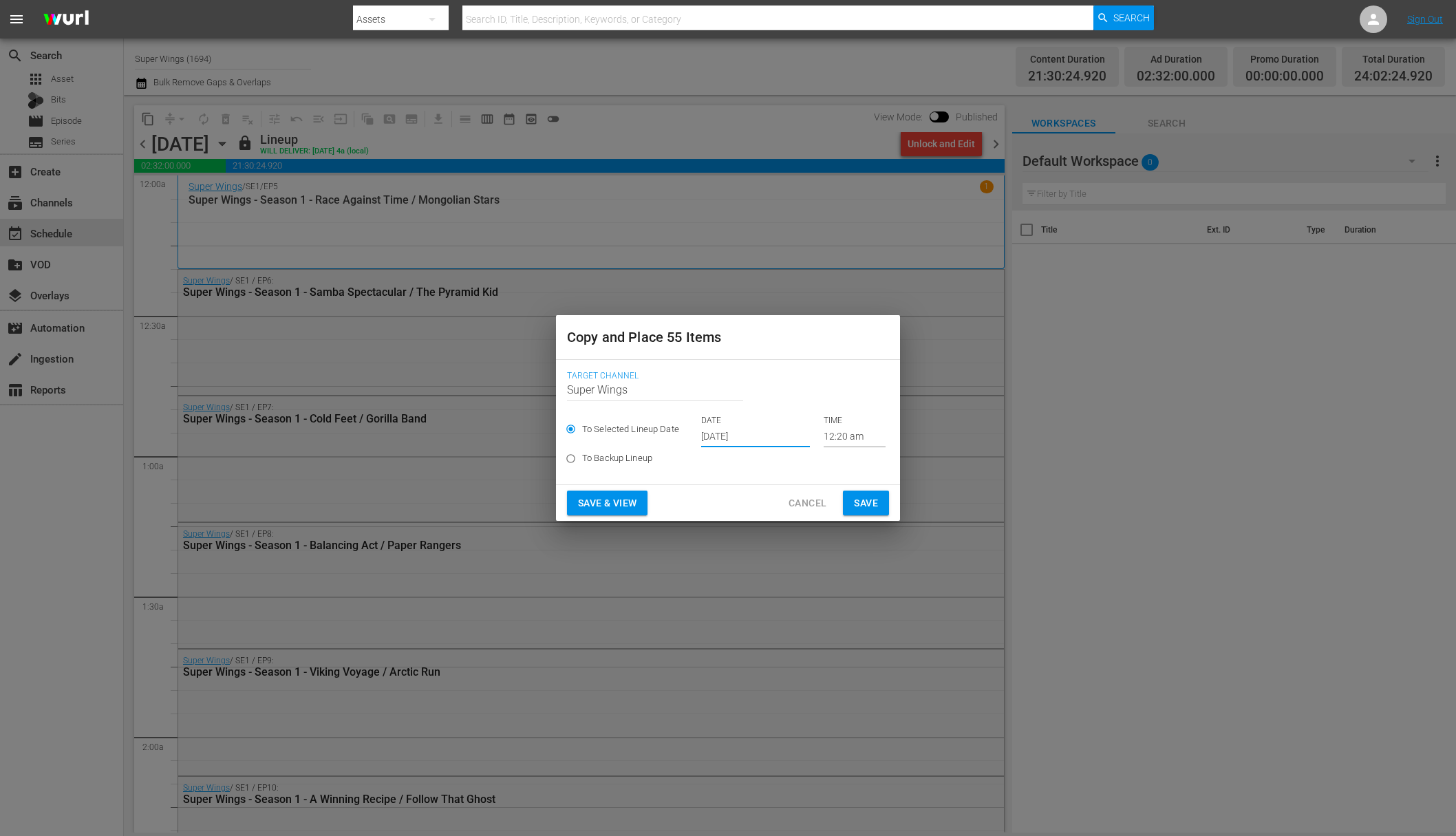
click at [872, 498] on span "Save" at bounding box center [866, 504] width 24 height 17
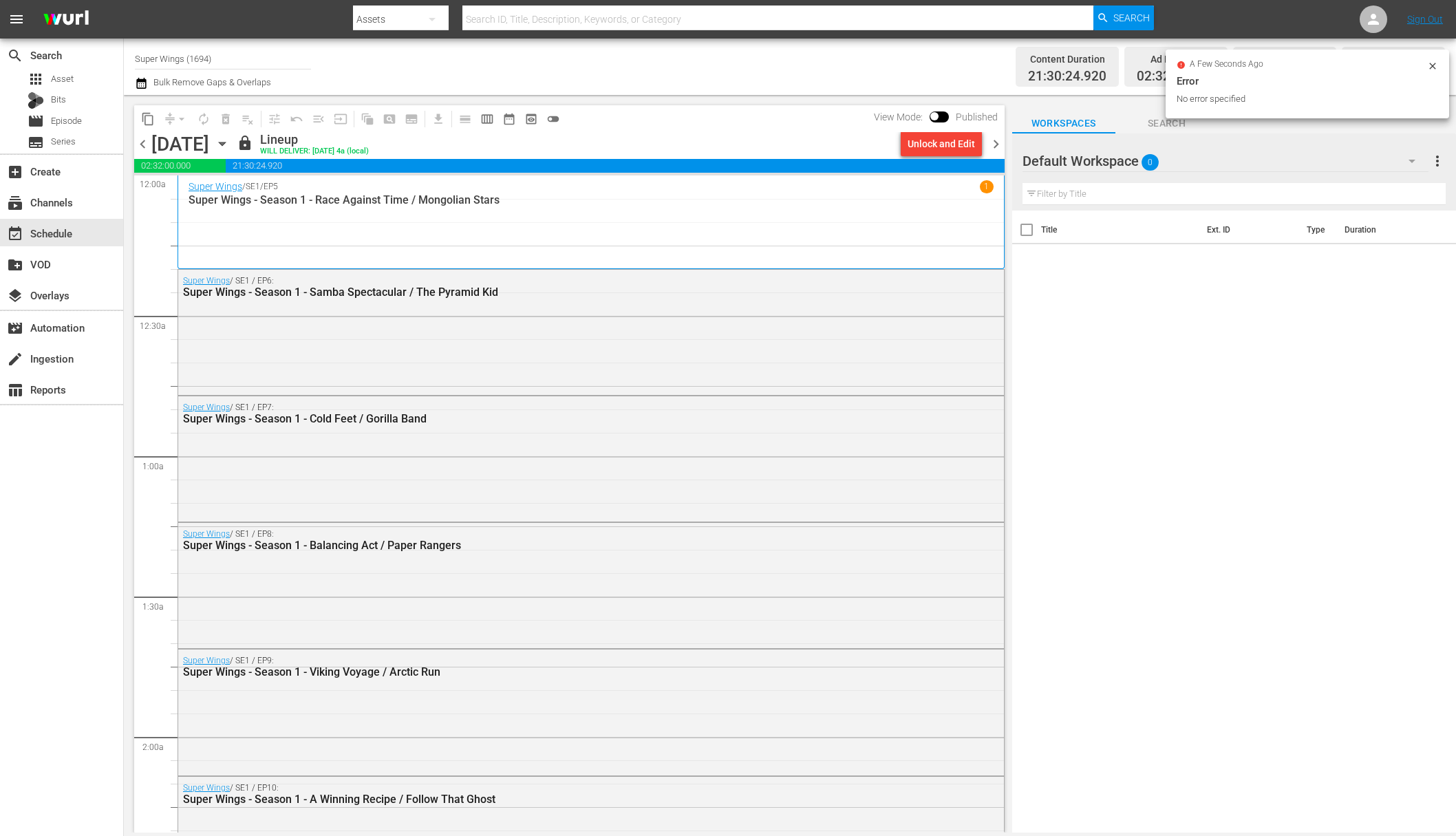
click at [230, 140] on icon "button" at bounding box center [222, 144] width 15 height 15
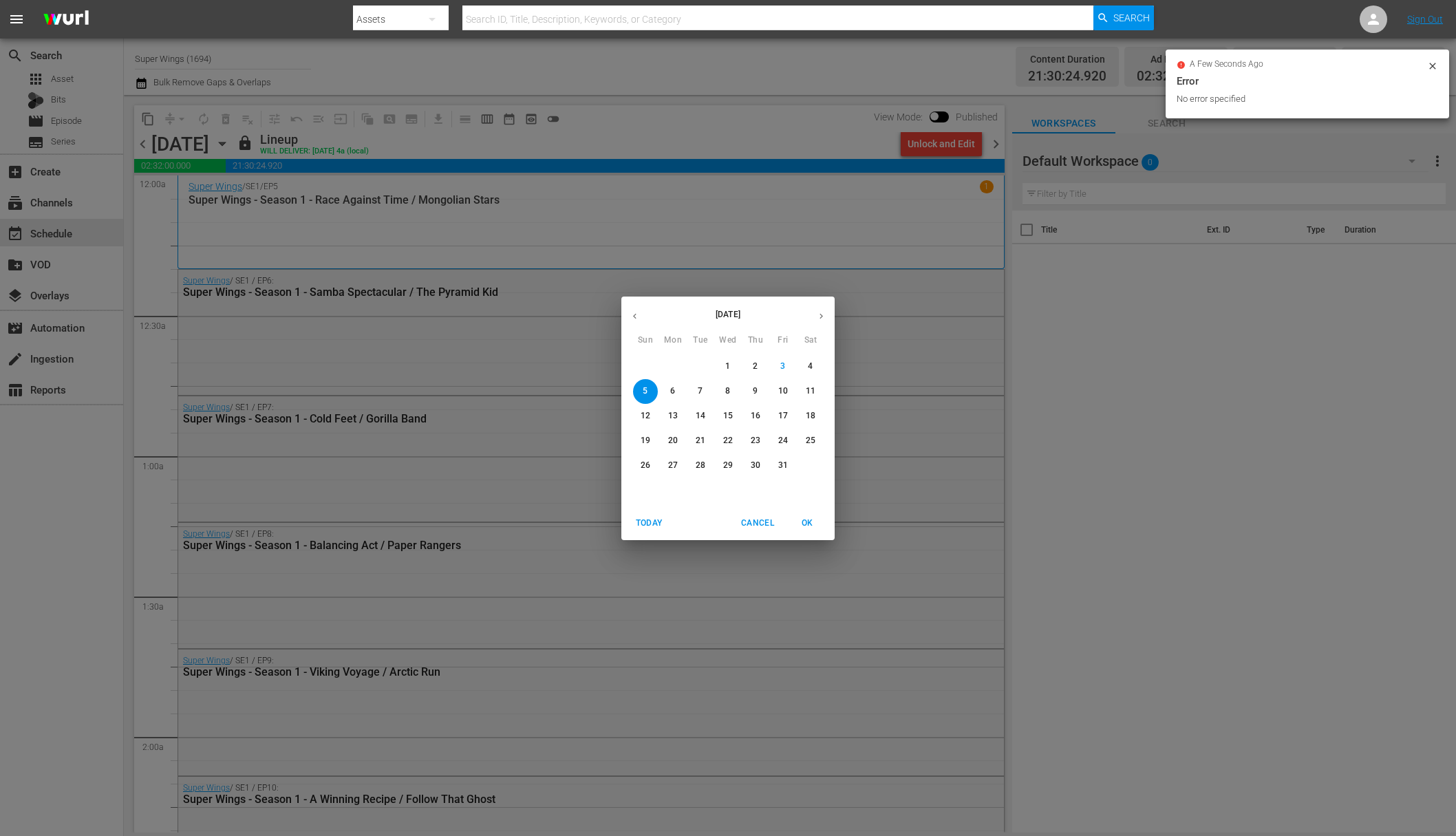
click at [668, 392] on span "6" at bounding box center [673, 391] width 25 height 11
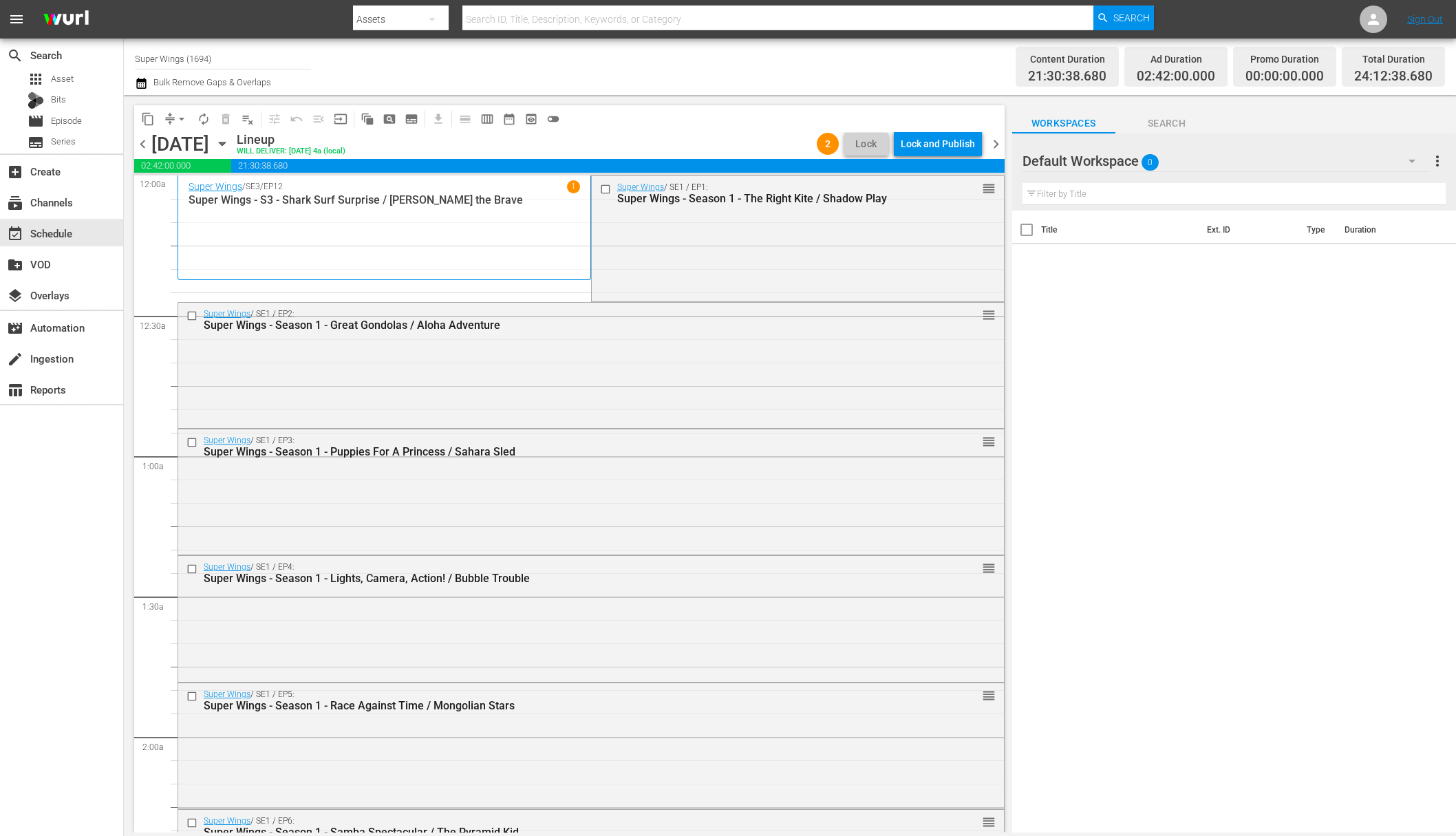
click at [938, 146] on div "Lock and Publish" at bounding box center [938, 144] width 74 height 25
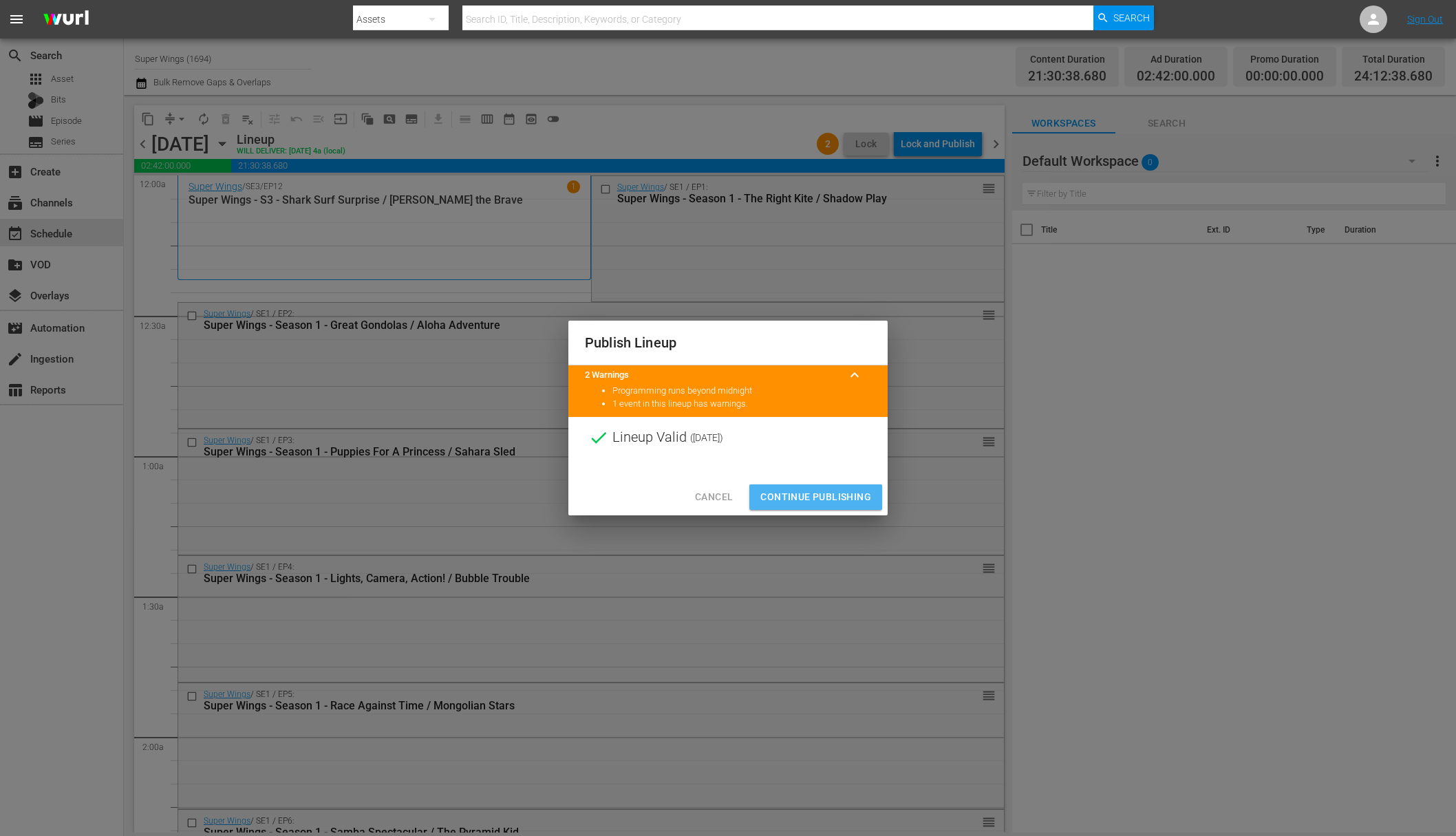
click at [817, 495] on span "Continue Publishing" at bounding box center [815, 497] width 111 height 17
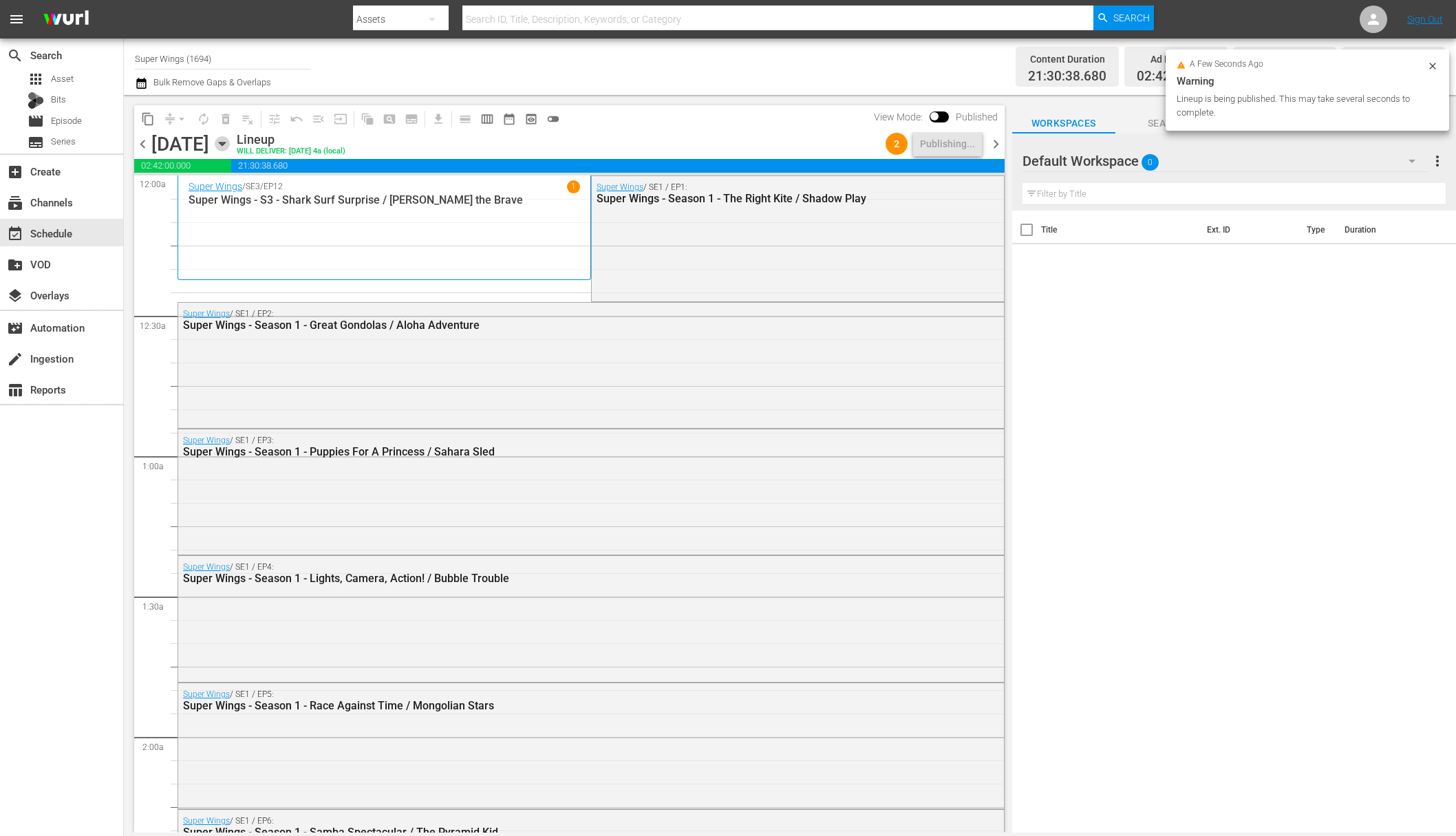
click at [230, 140] on icon "button" at bounding box center [222, 144] width 15 height 15
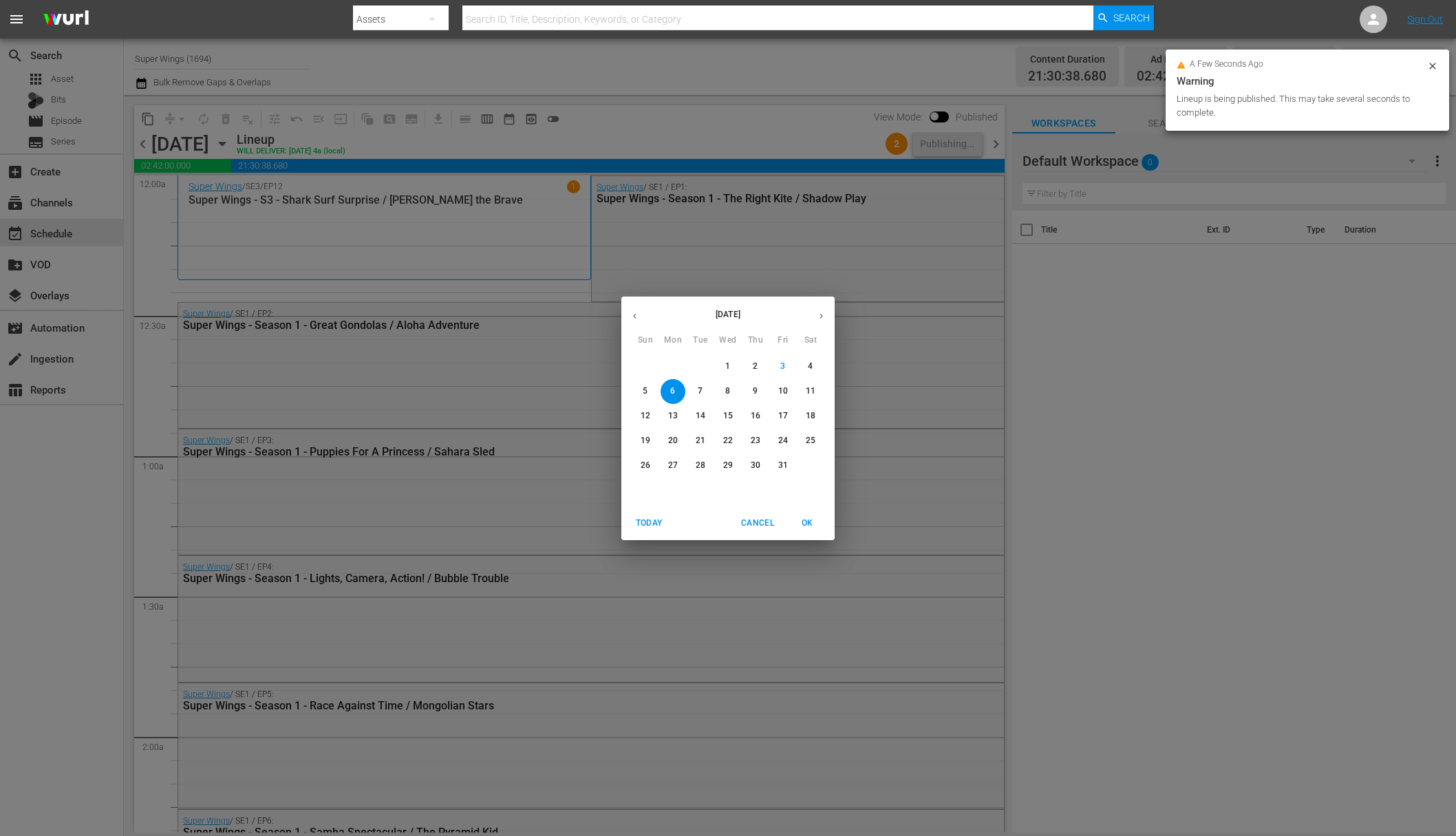
click at [701, 390] on p "7" at bounding box center [700, 391] width 5 height 11
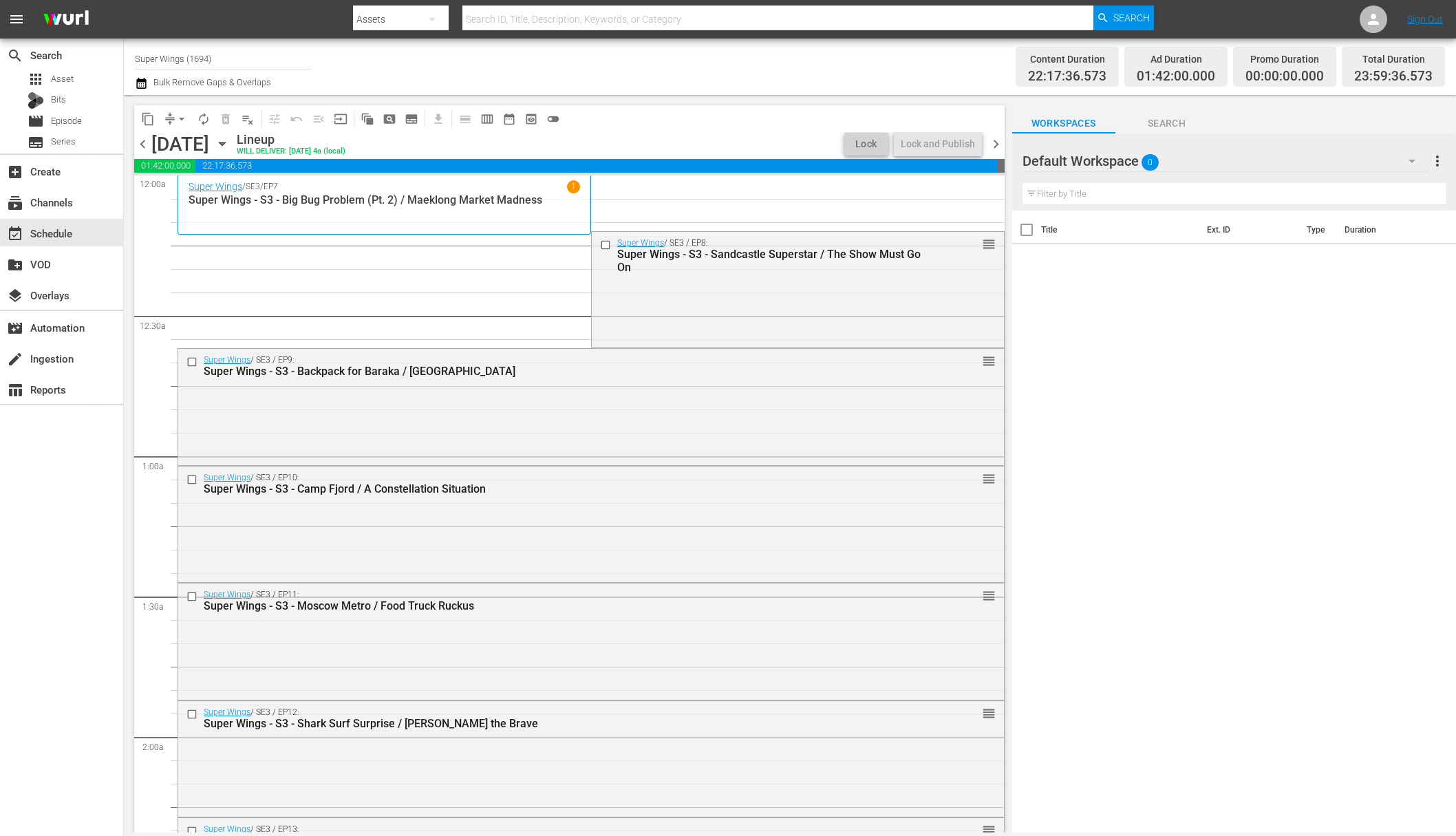
click at [176, 119] on span "arrow_drop_down" at bounding box center [181, 119] width 14 height 14
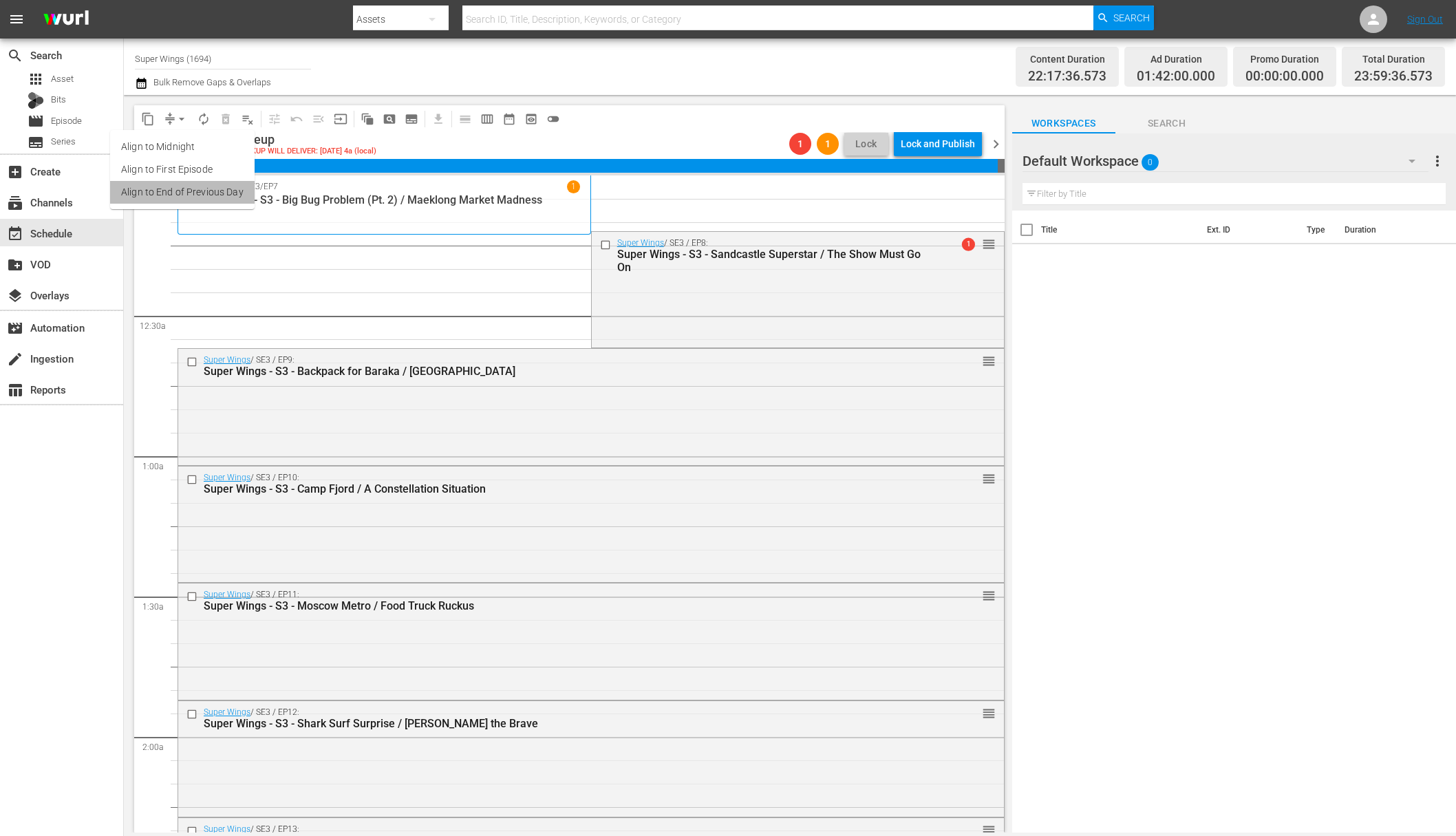
click at [186, 188] on li "Align to End of Previous Day" at bounding box center [182, 192] width 144 height 23
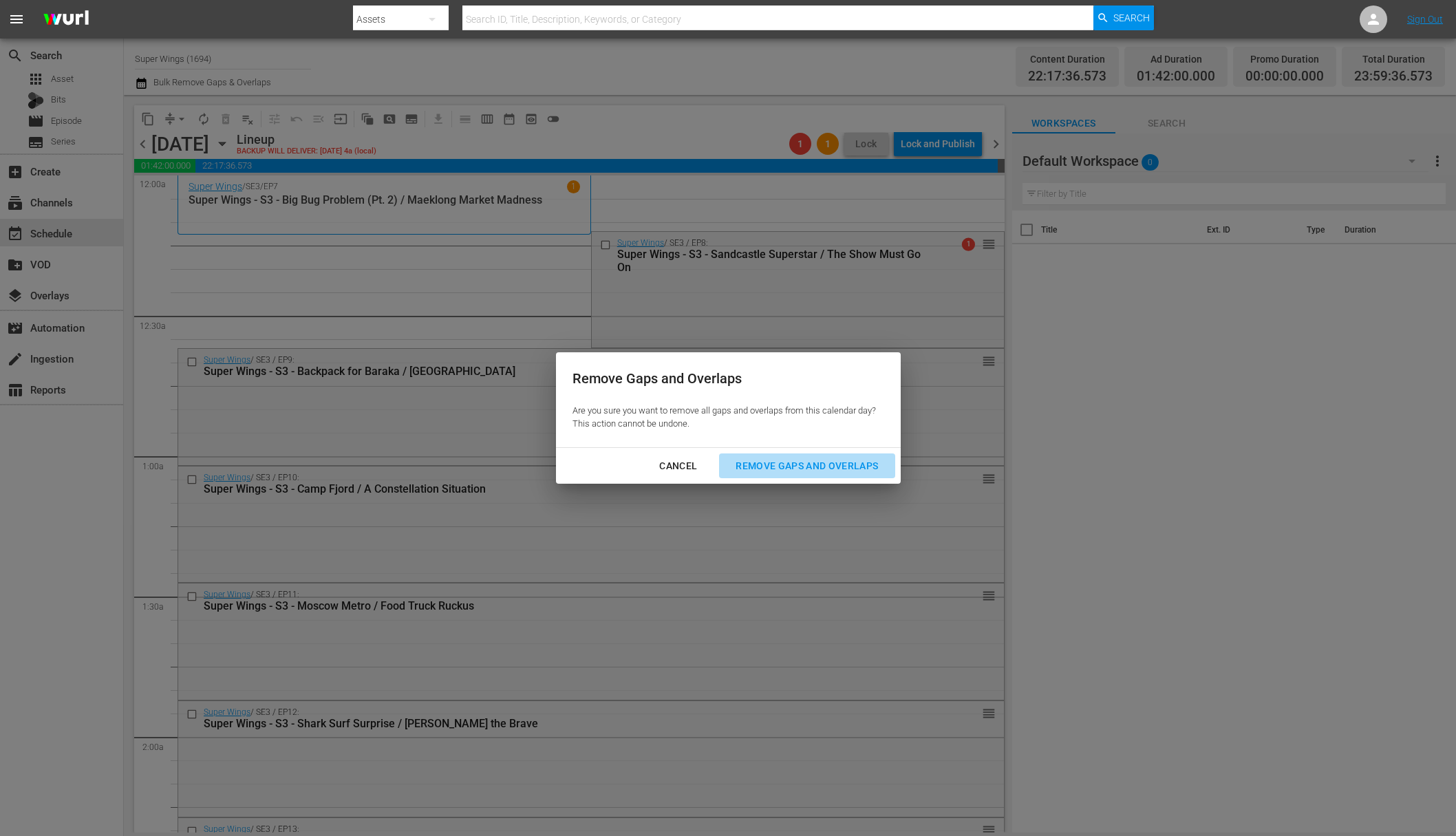
click at [816, 467] on div "Remove Gaps and Overlaps" at bounding box center [807, 467] width 164 height 17
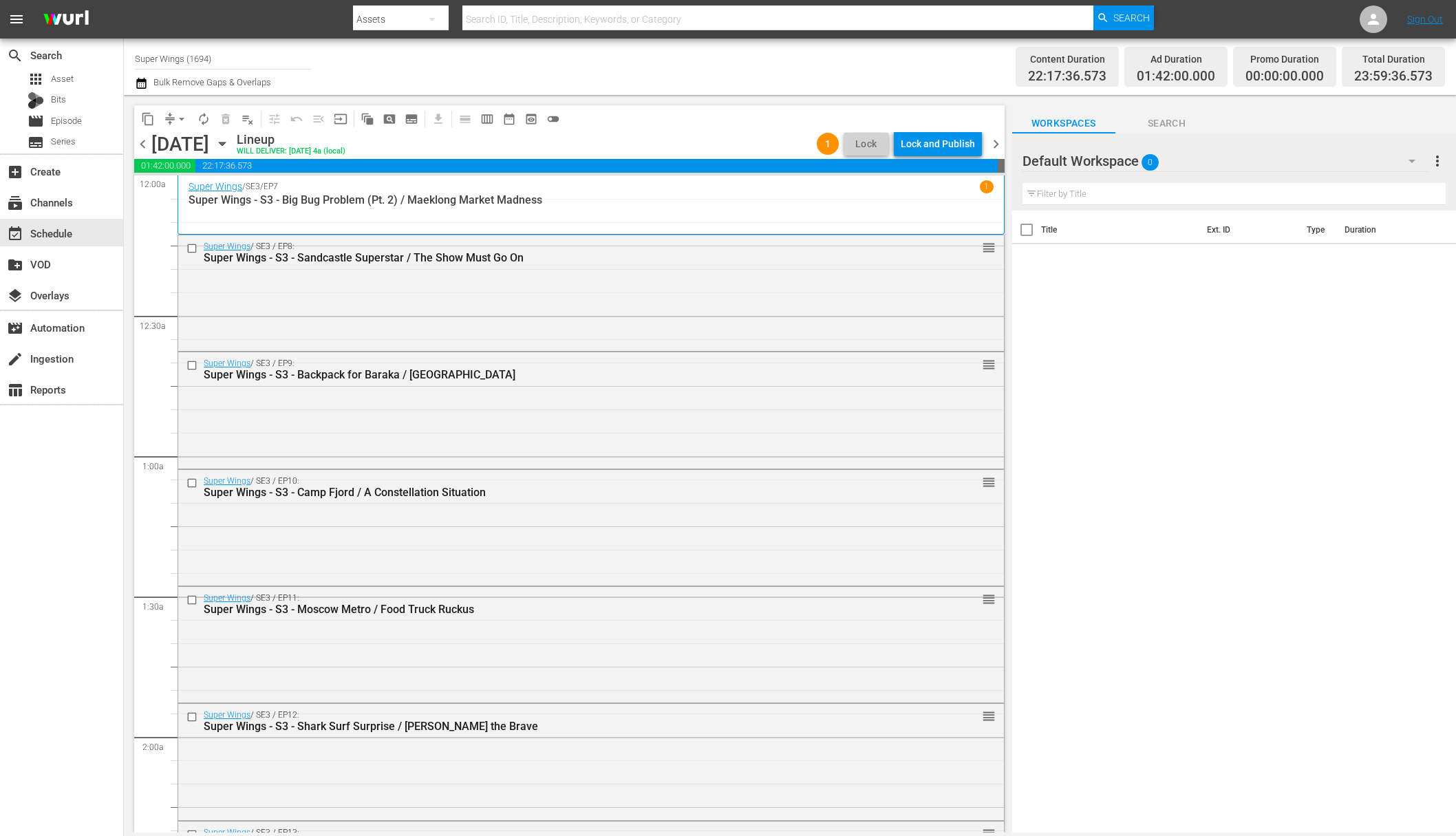
click at [939, 145] on div "Lock and Publish" at bounding box center [938, 144] width 74 height 25
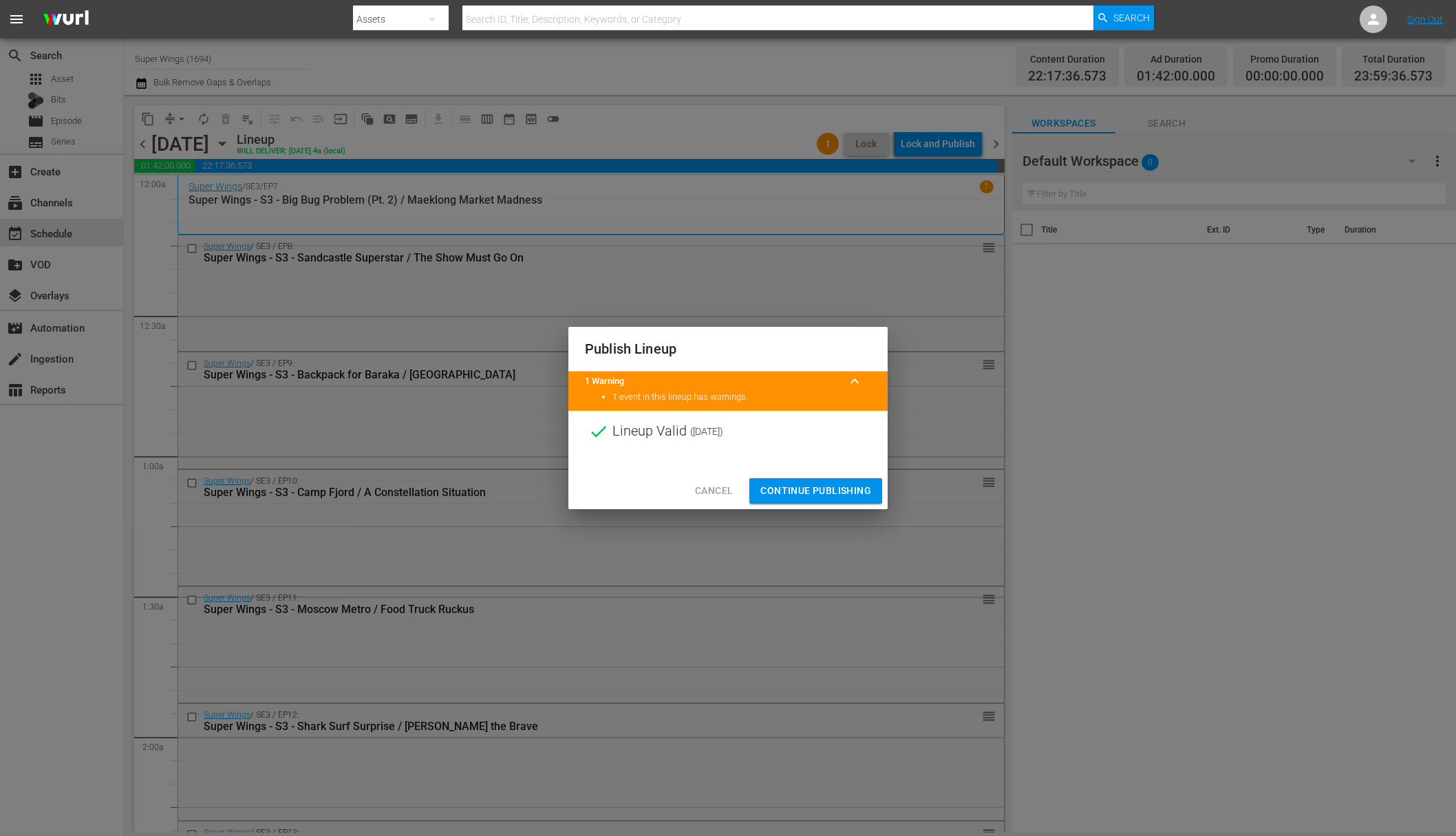
click at [824, 497] on span "Continue Publishing" at bounding box center [815, 491] width 111 height 17
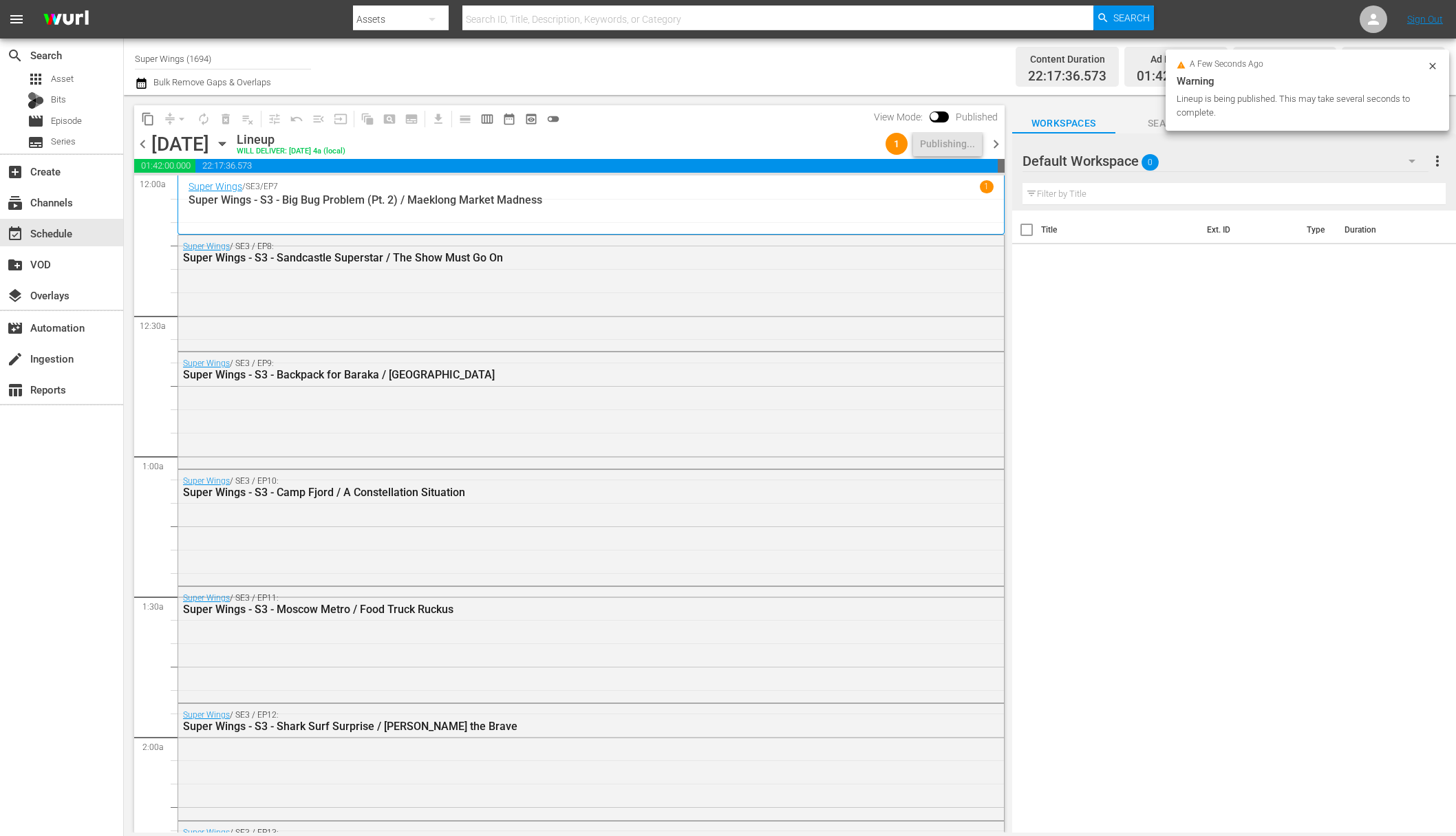
click at [225, 142] on icon "button" at bounding box center [221, 144] width 6 height 4
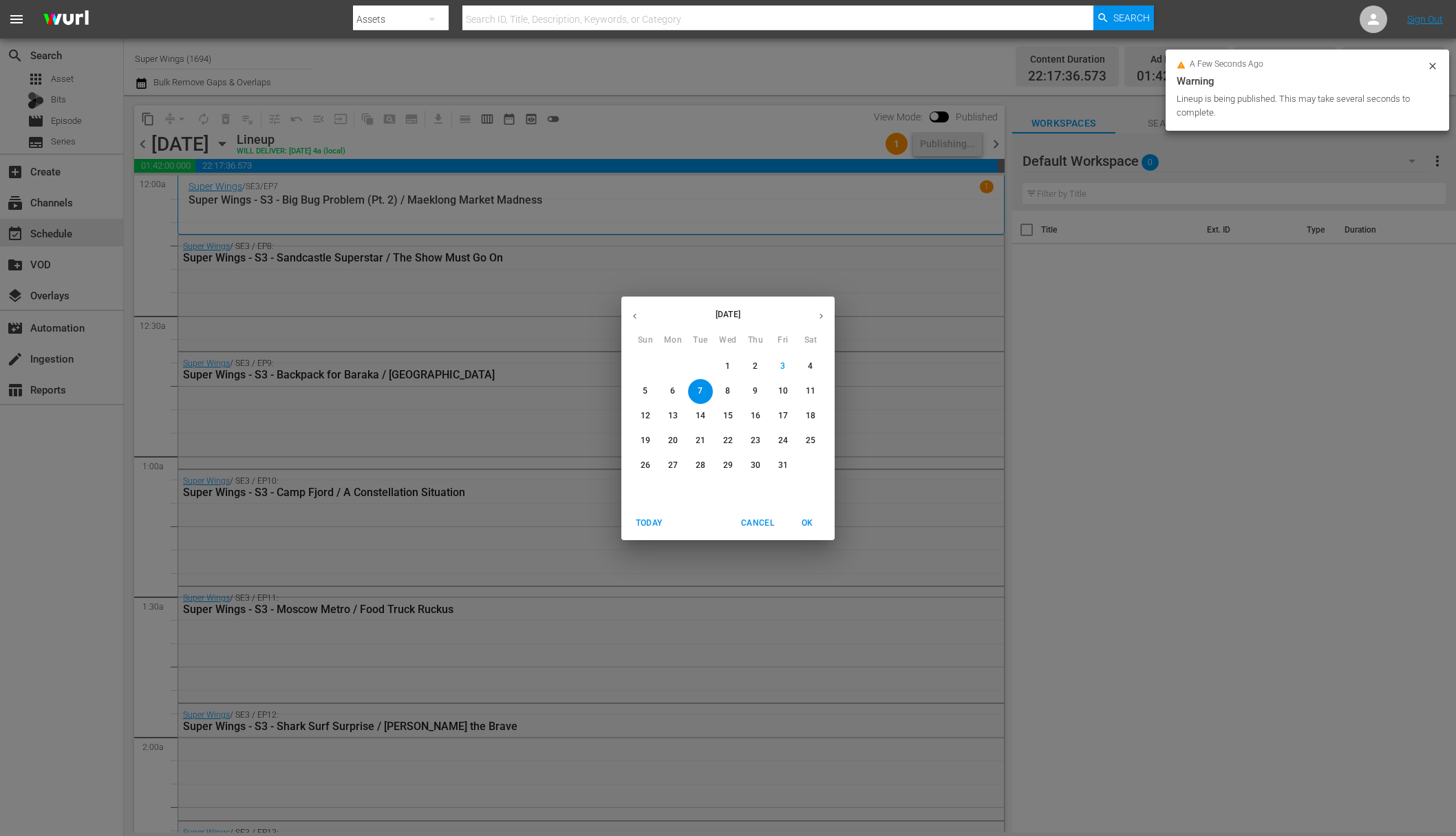
click at [734, 394] on span "8" at bounding box center [728, 391] width 25 height 11
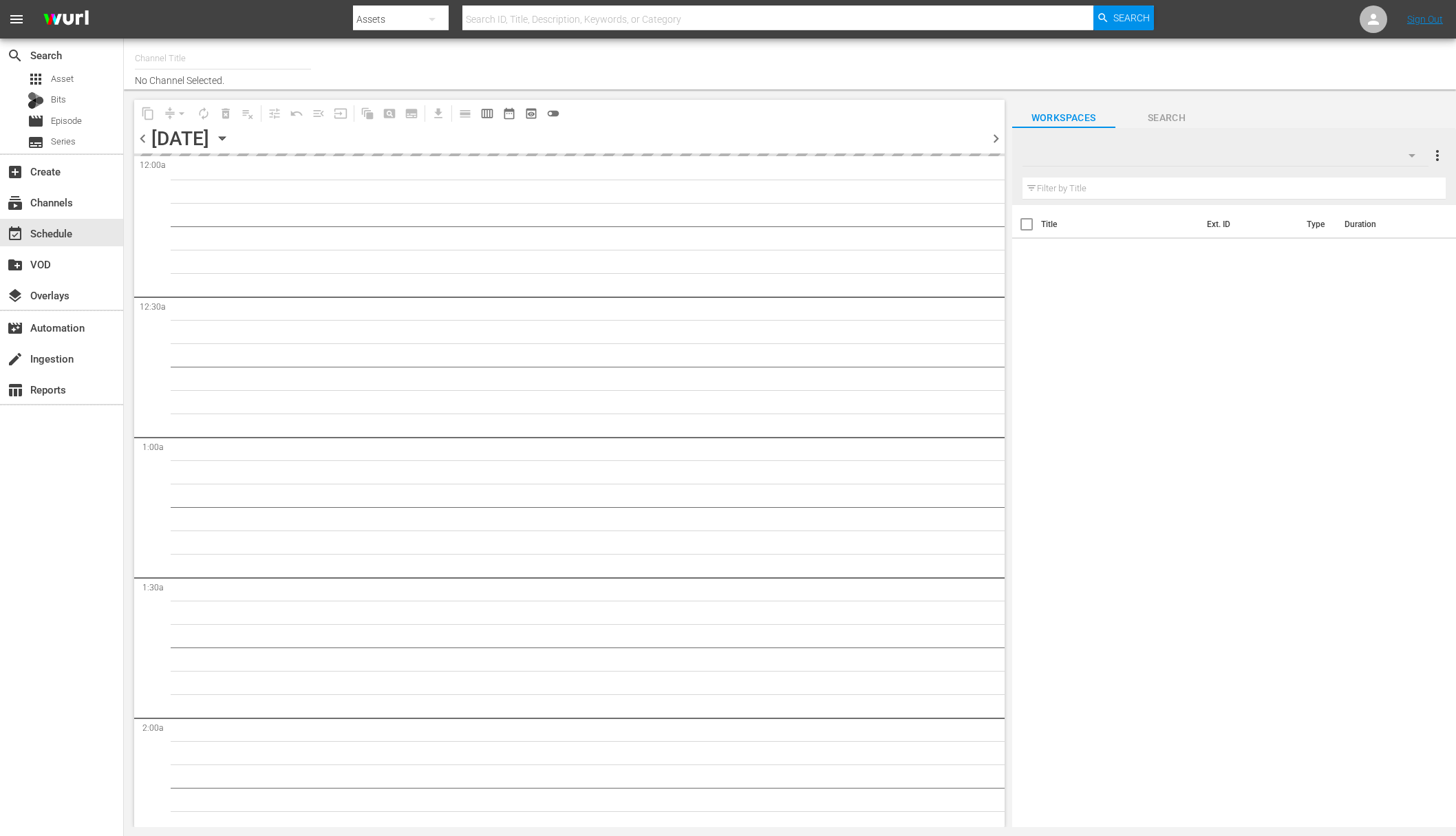
type input "Super Wings (1694)"
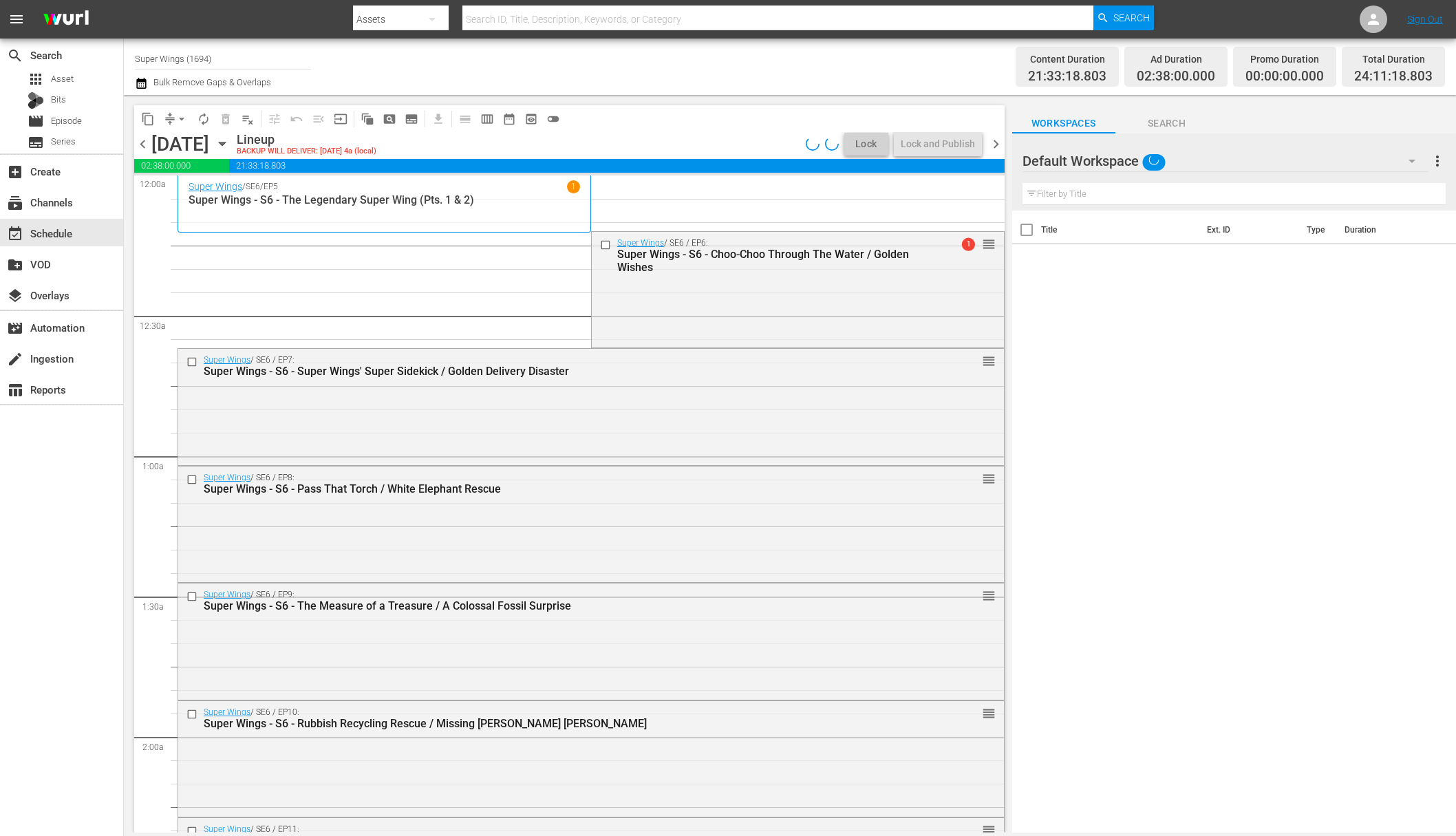
click at [182, 121] on span "arrow_drop_down" at bounding box center [181, 119] width 14 height 14
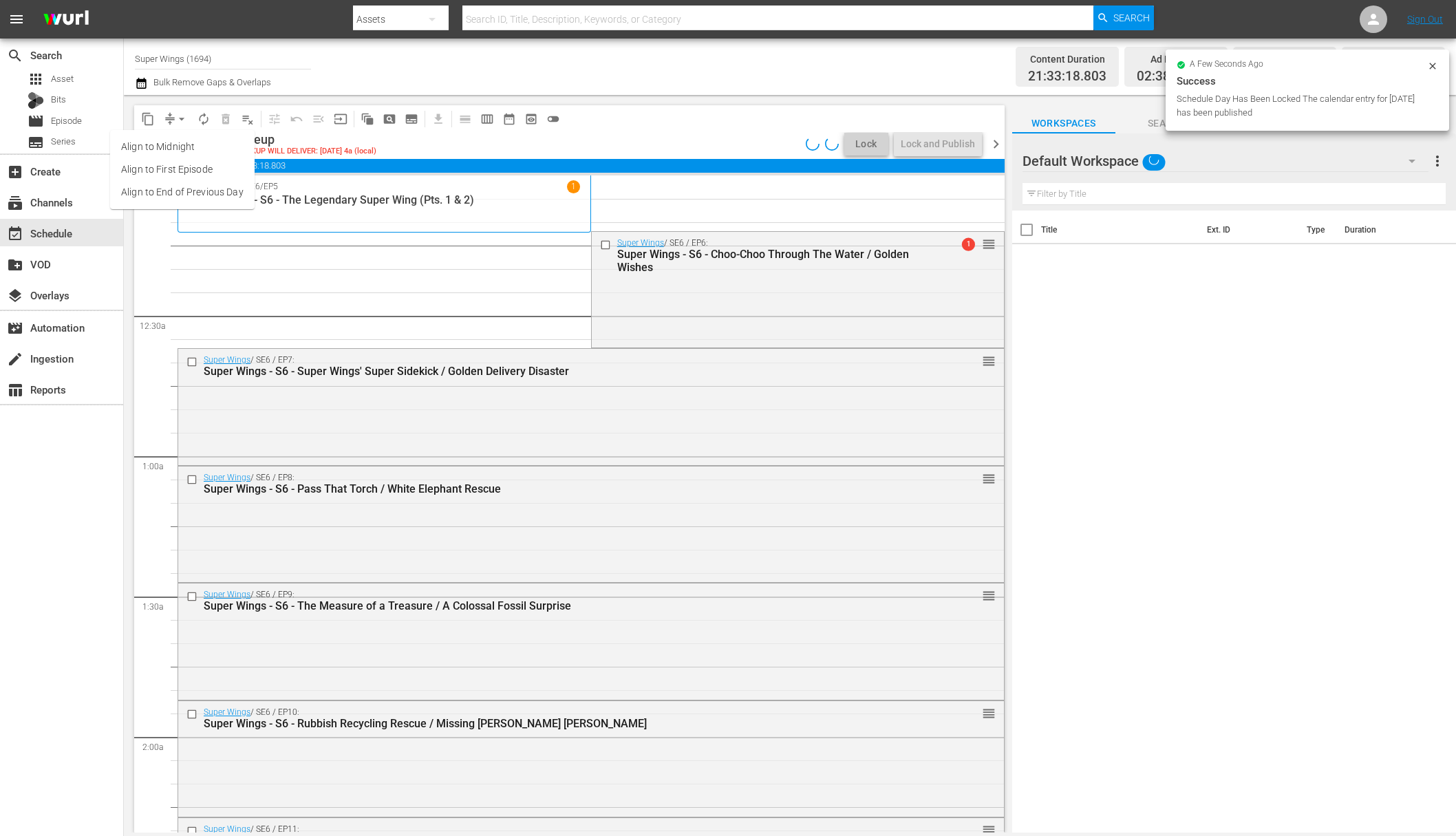
click at [196, 192] on li "Align to End of Previous Day" at bounding box center [182, 192] width 144 height 23
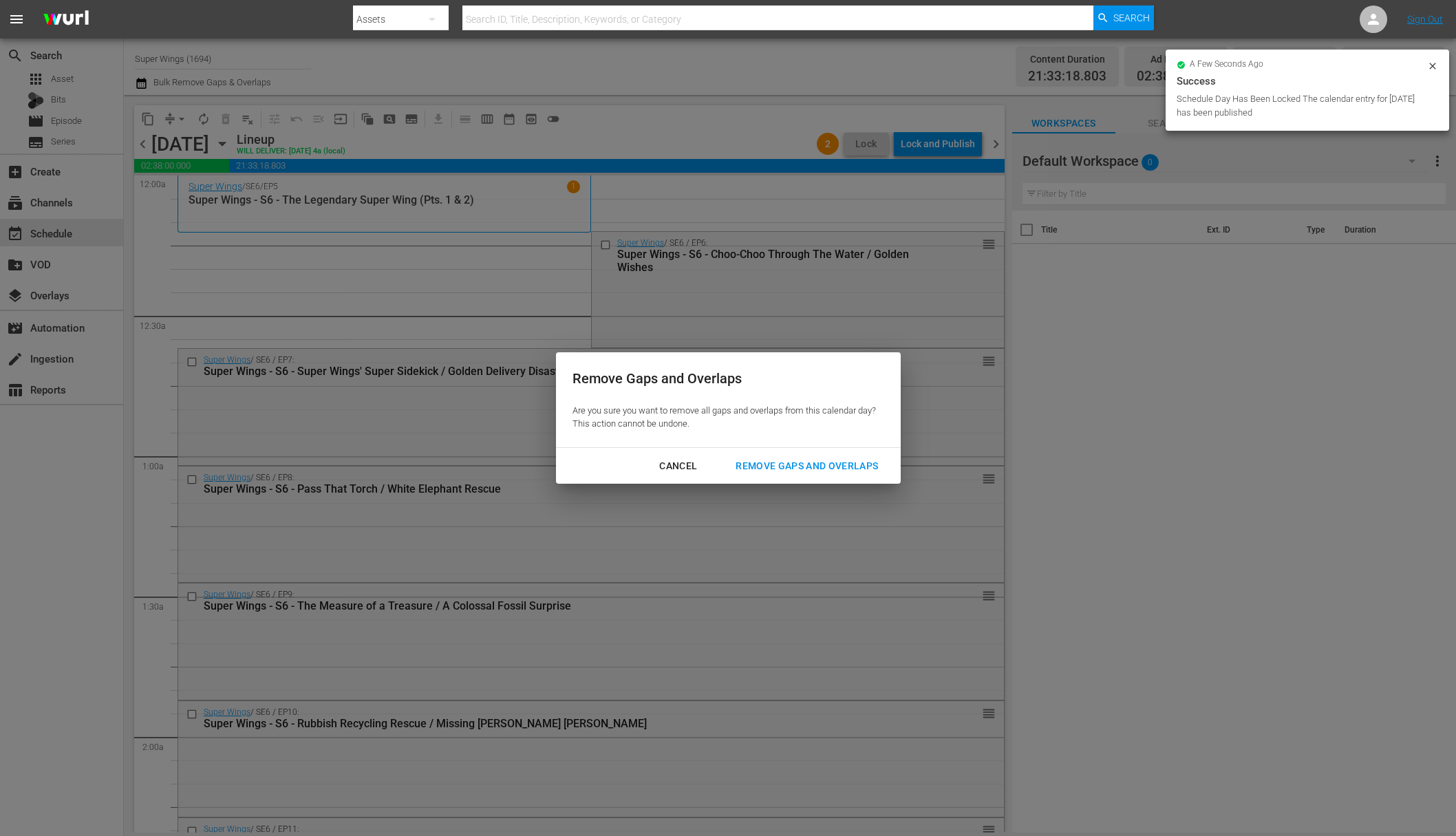
click at [777, 469] on div "Remove Gaps and Overlaps" at bounding box center [807, 467] width 164 height 17
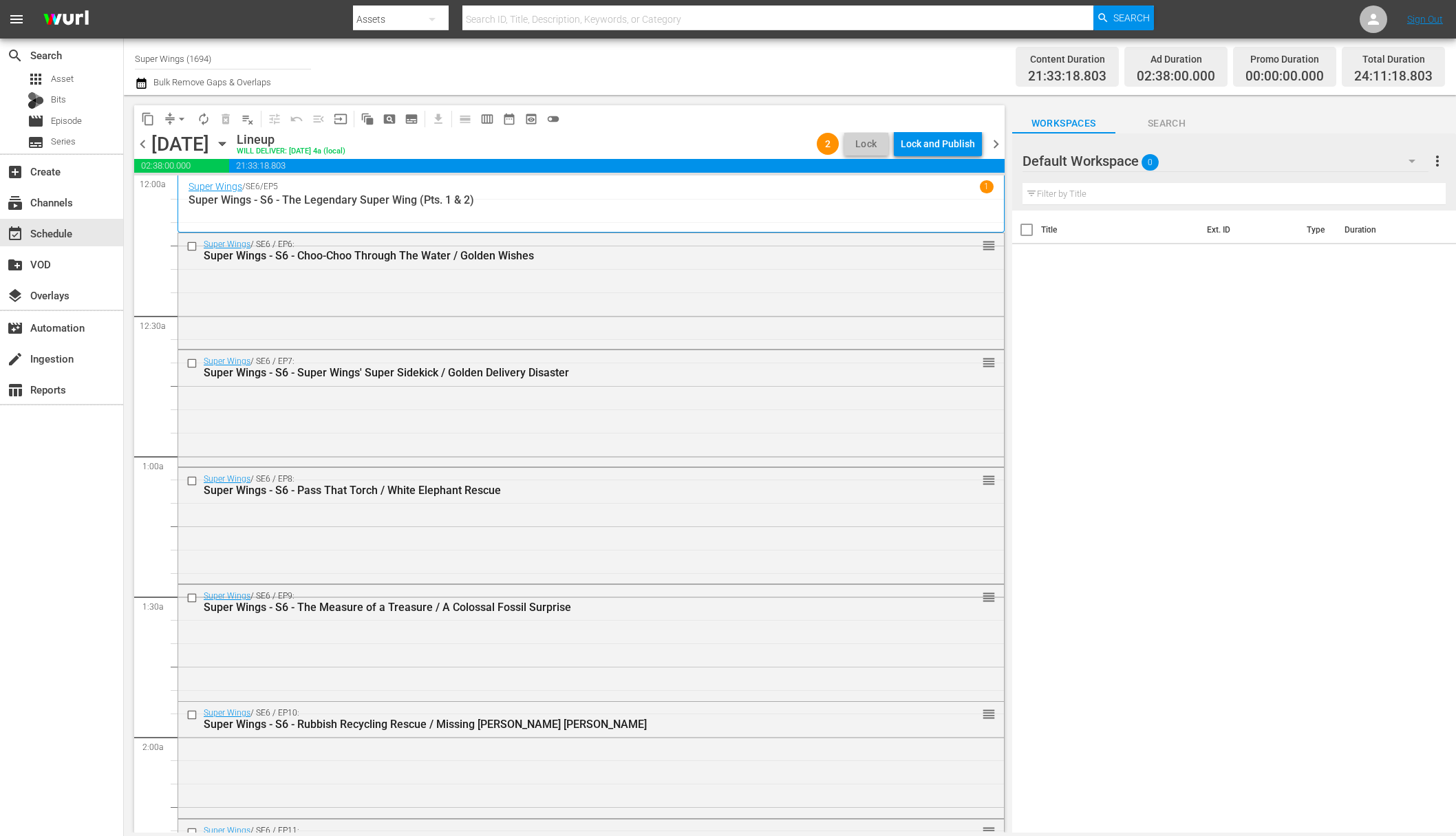
click at [947, 141] on div "Lock and Publish" at bounding box center [938, 144] width 74 height 25
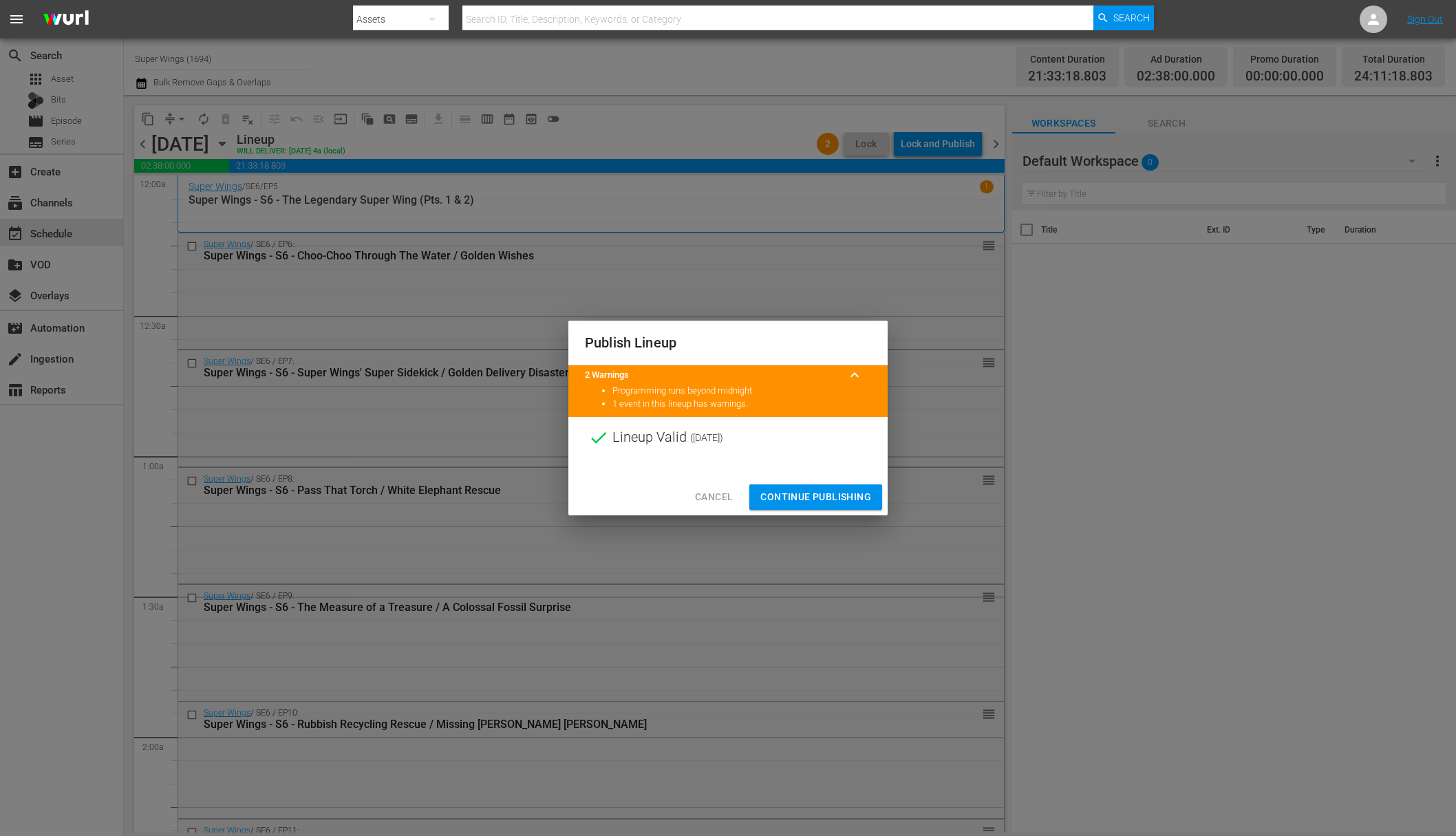
drag, startPoint x: 820, startPoint y: 488, endPoint x: 814, endPoint y: 477, distance: 12.5
click at [821, 488] on button "Continue Publishing" at bounding box center [816, 497] width 133 height 26
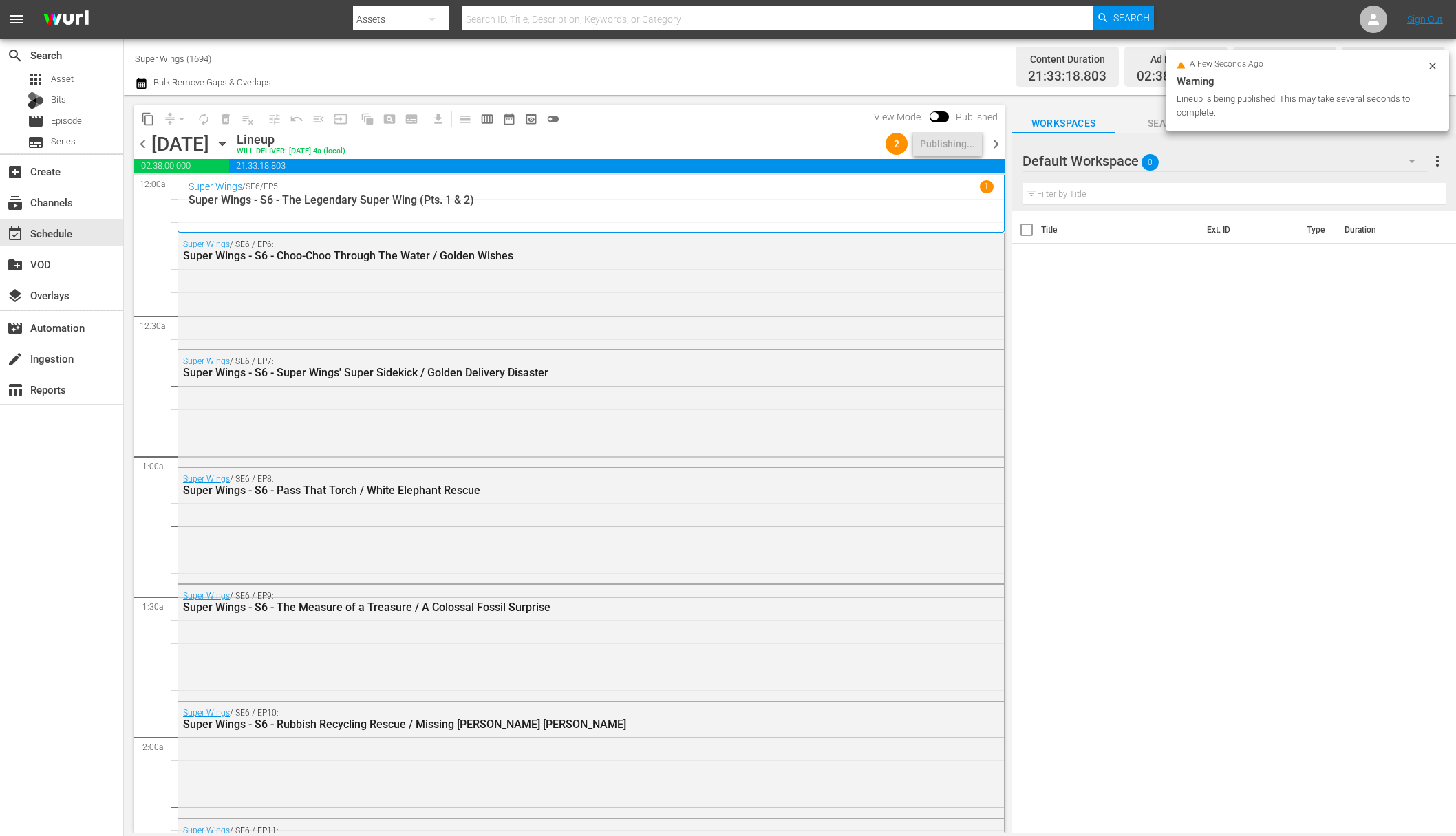
click at [225, 143] on icon "button" at bounding box center [221, 144] width 6 height 4
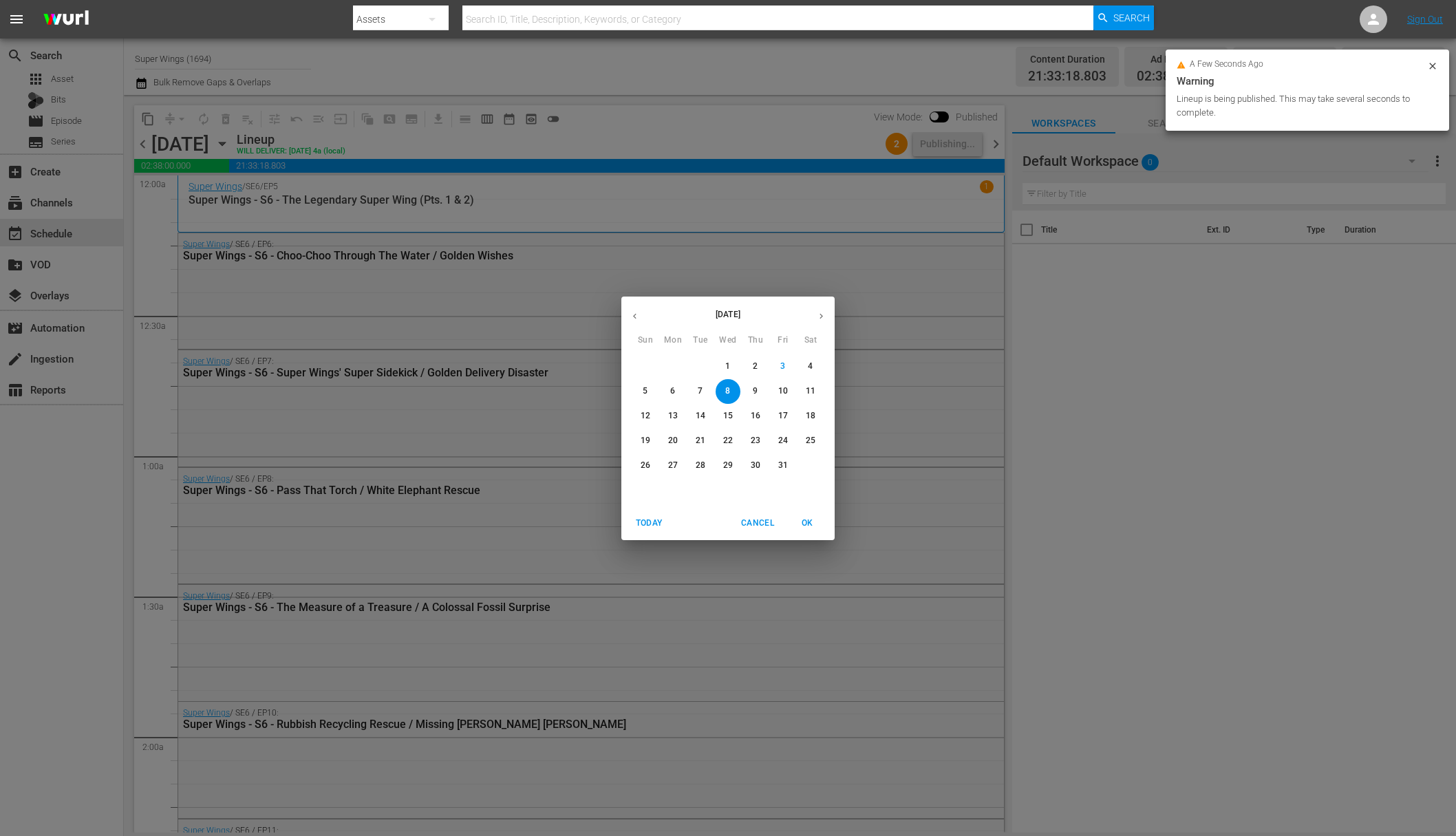
click at [757, 392] on span "9" at bounding box center [755, 391] width 25 height 11
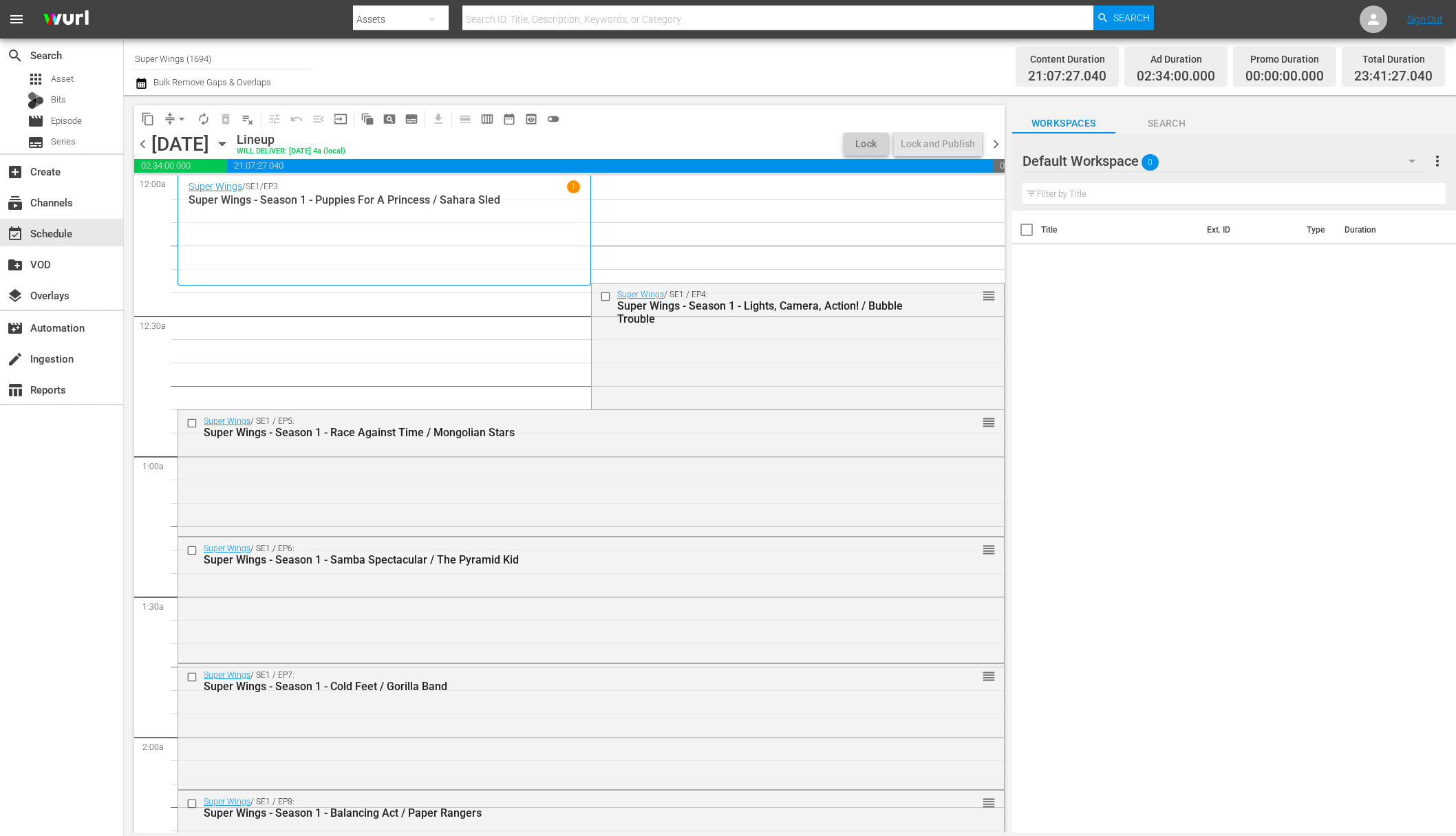
click at [171, 110] on button "compress" at bounding box center [169, 119] width 22 height 22
click at [179, 116] on span "arrow_drop_down" at bounding box center [181, 119] width 14 height 14
click at [199, 196] on li "Align to End of Previous Day" at bounding box center [182, 192] width 144 height 23
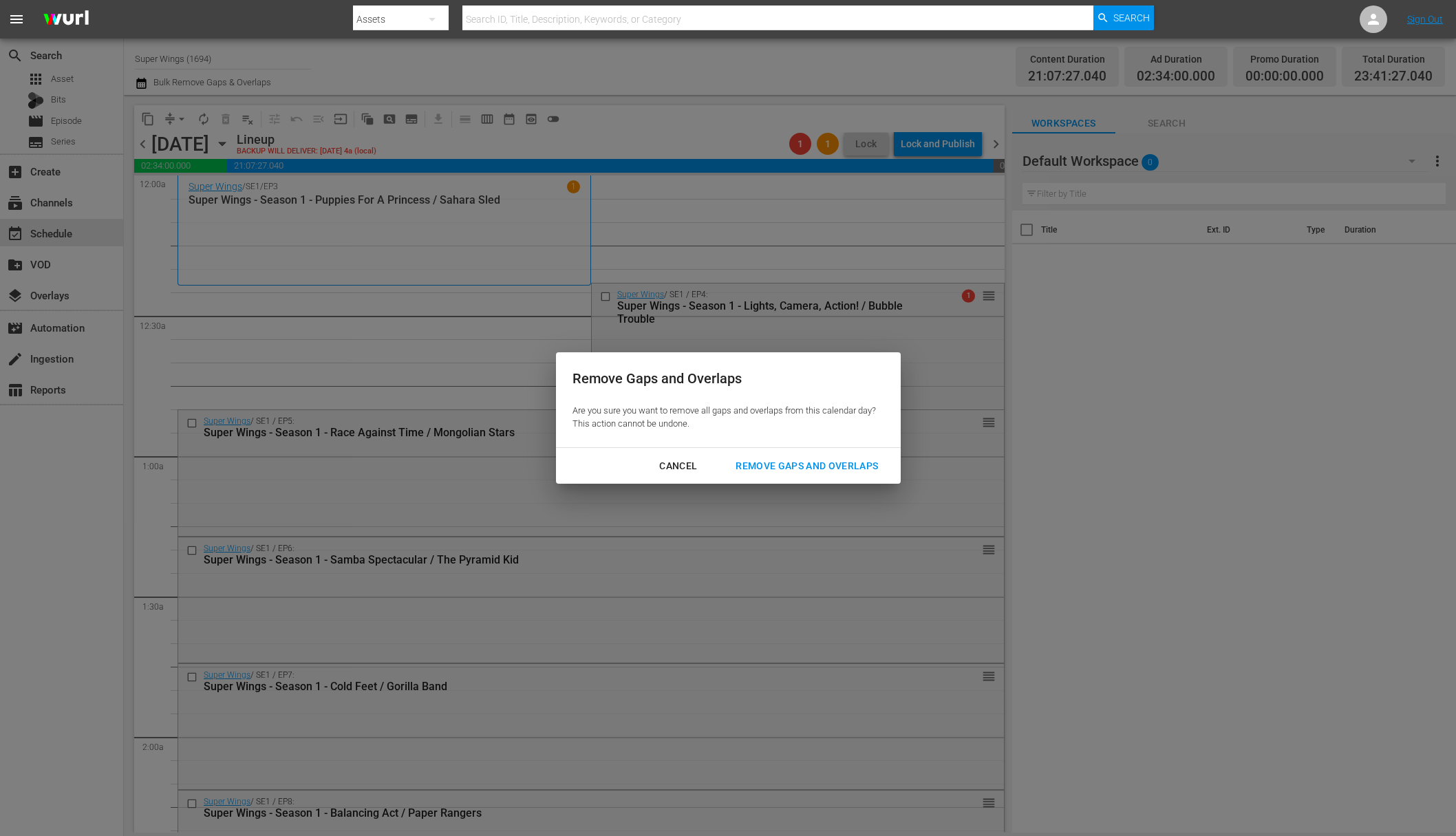
click at [857, 462] on div "Remove Gaps and Overlaps" at bounding box center [807, 467] width 164 height 17
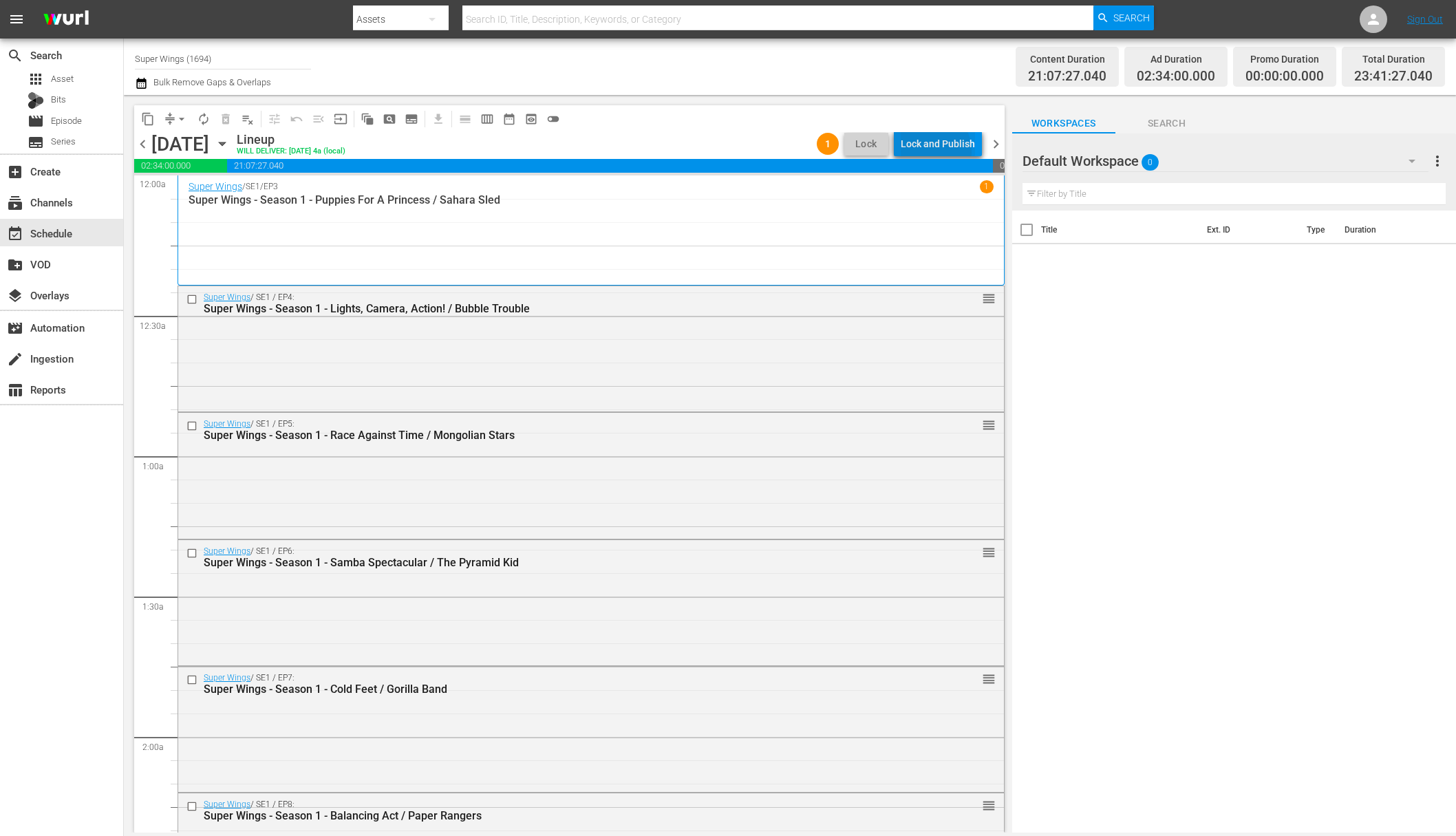
click at [930, 151] on div "Lock and Publish" at bounding box center [938, 144] width 74 height 25
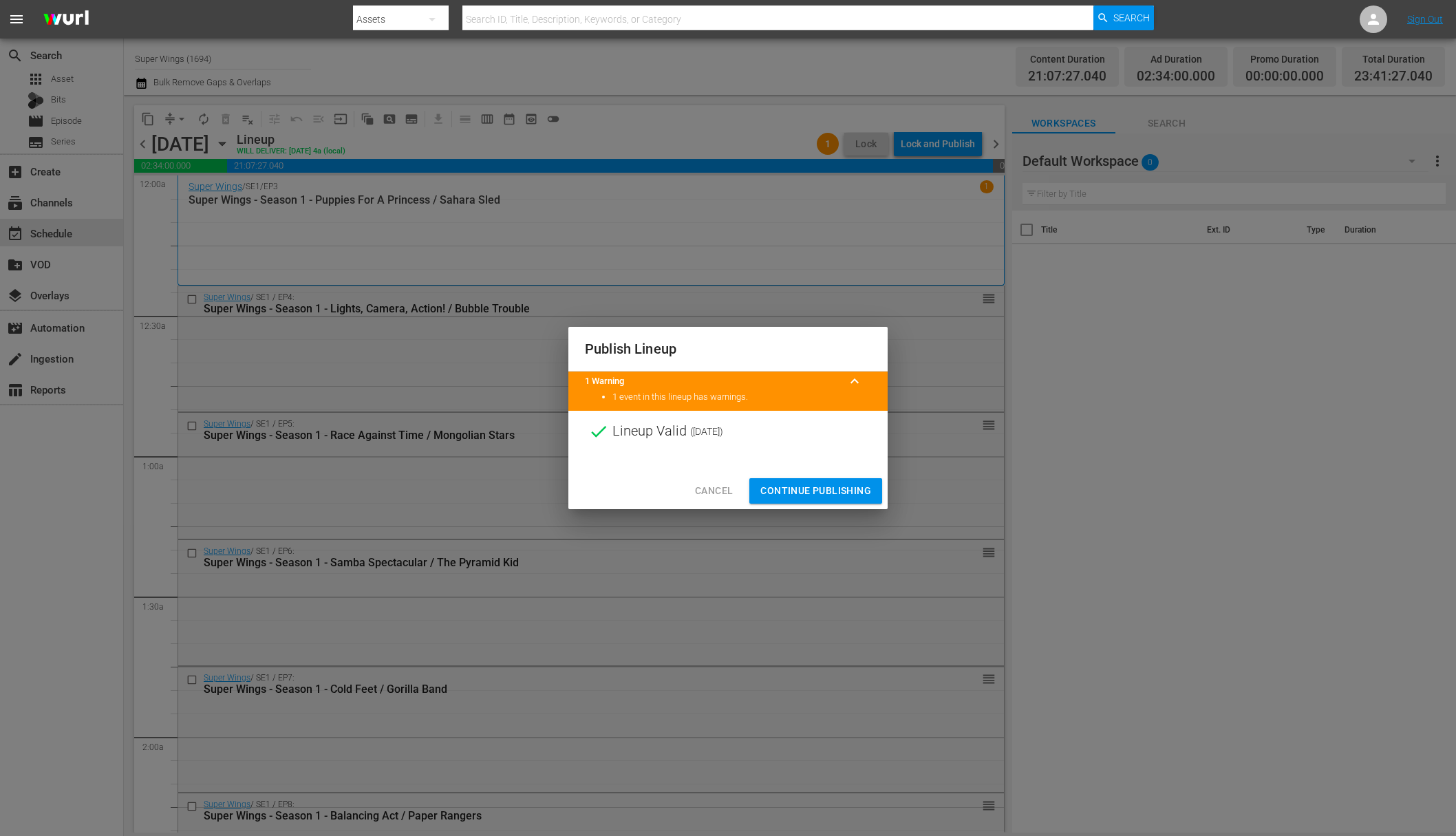
click at [817, 492] on span "Continue Publishing" at bounding box center [815, 491] width 111 height 17
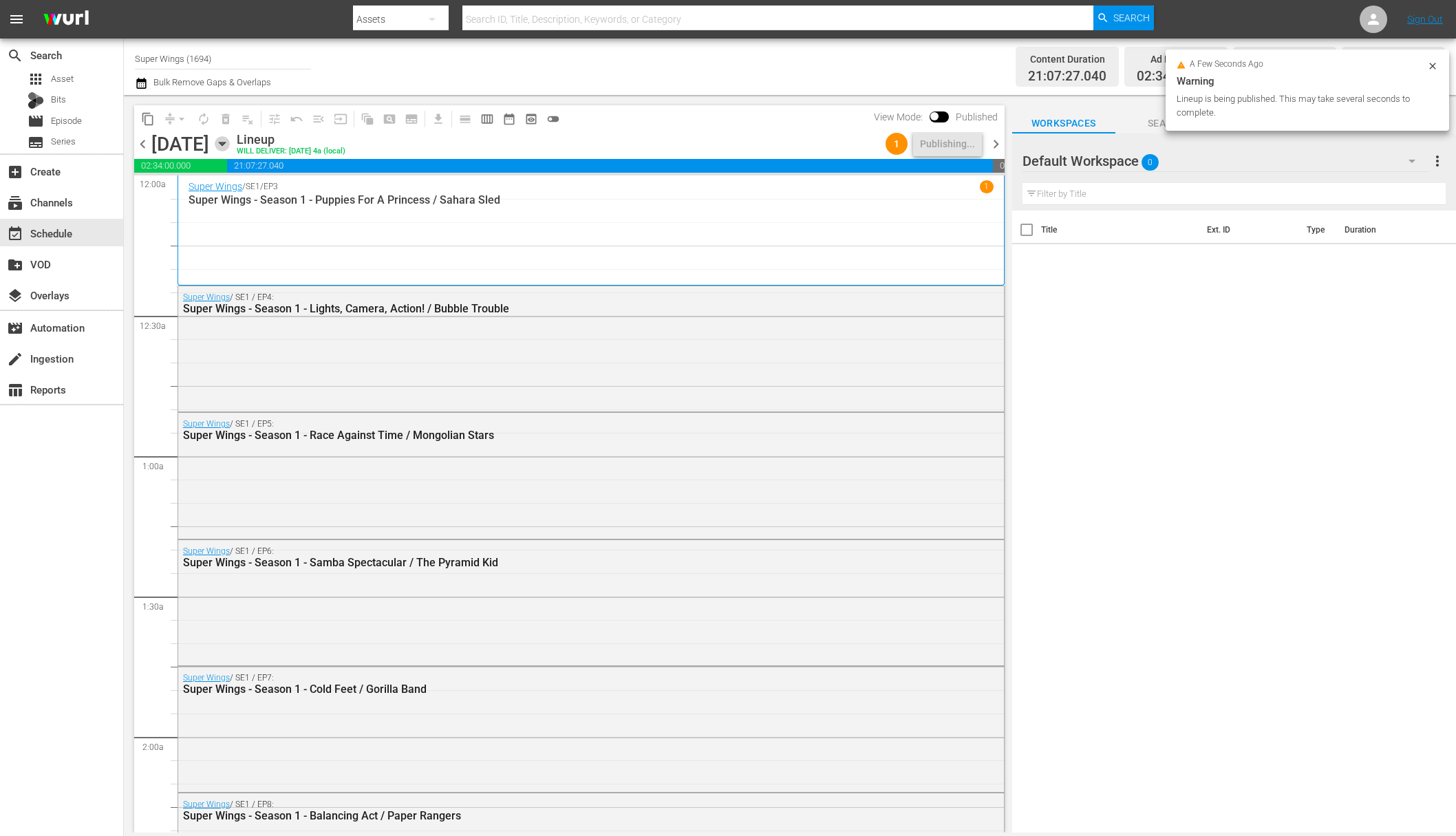
click at [225, 144] on icon "button" at bounding box center [221, 144] width 6 height 4
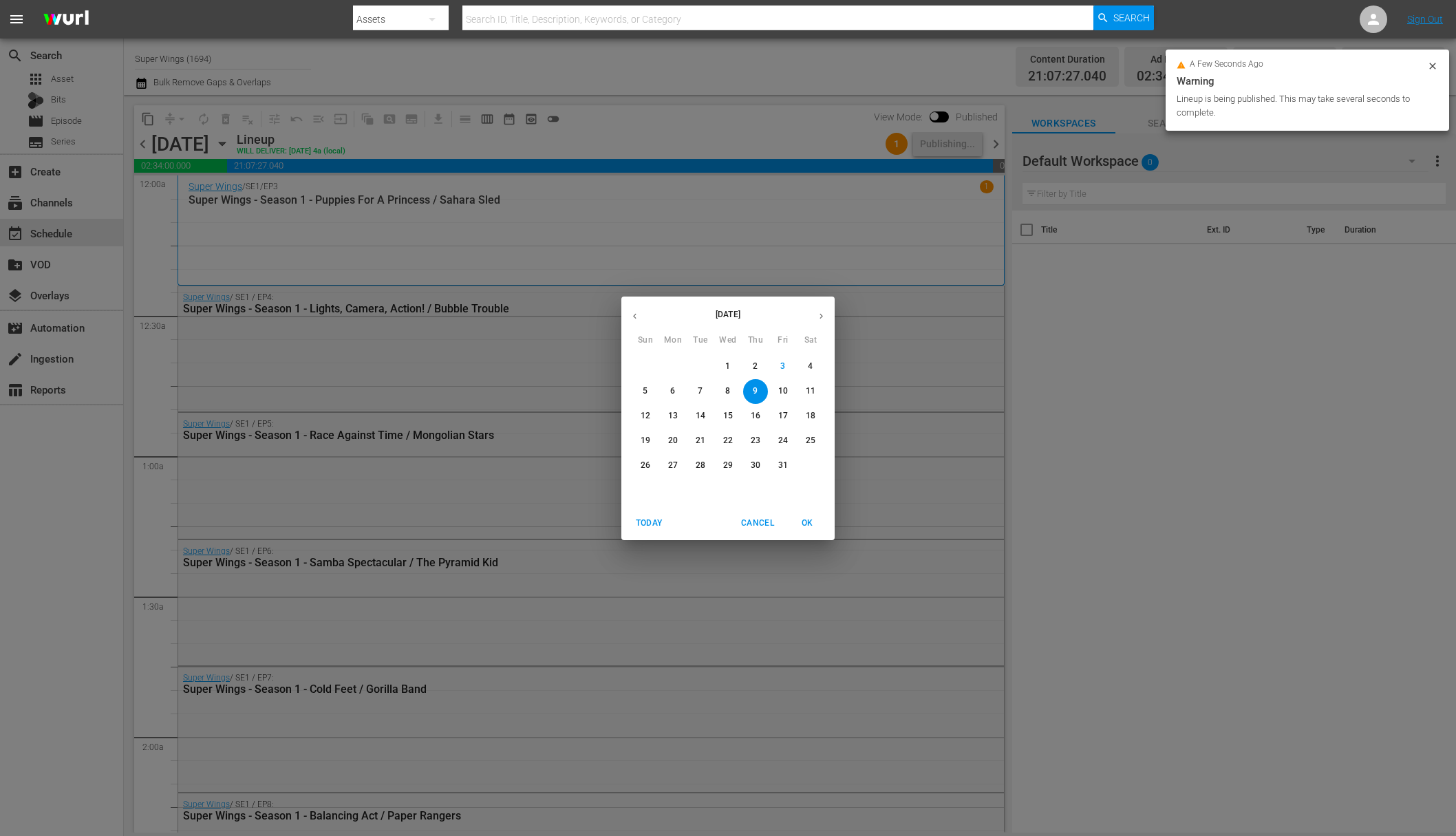
click at [786, 394] on p "10" at bounding box center [782, 391] width 9 height 11
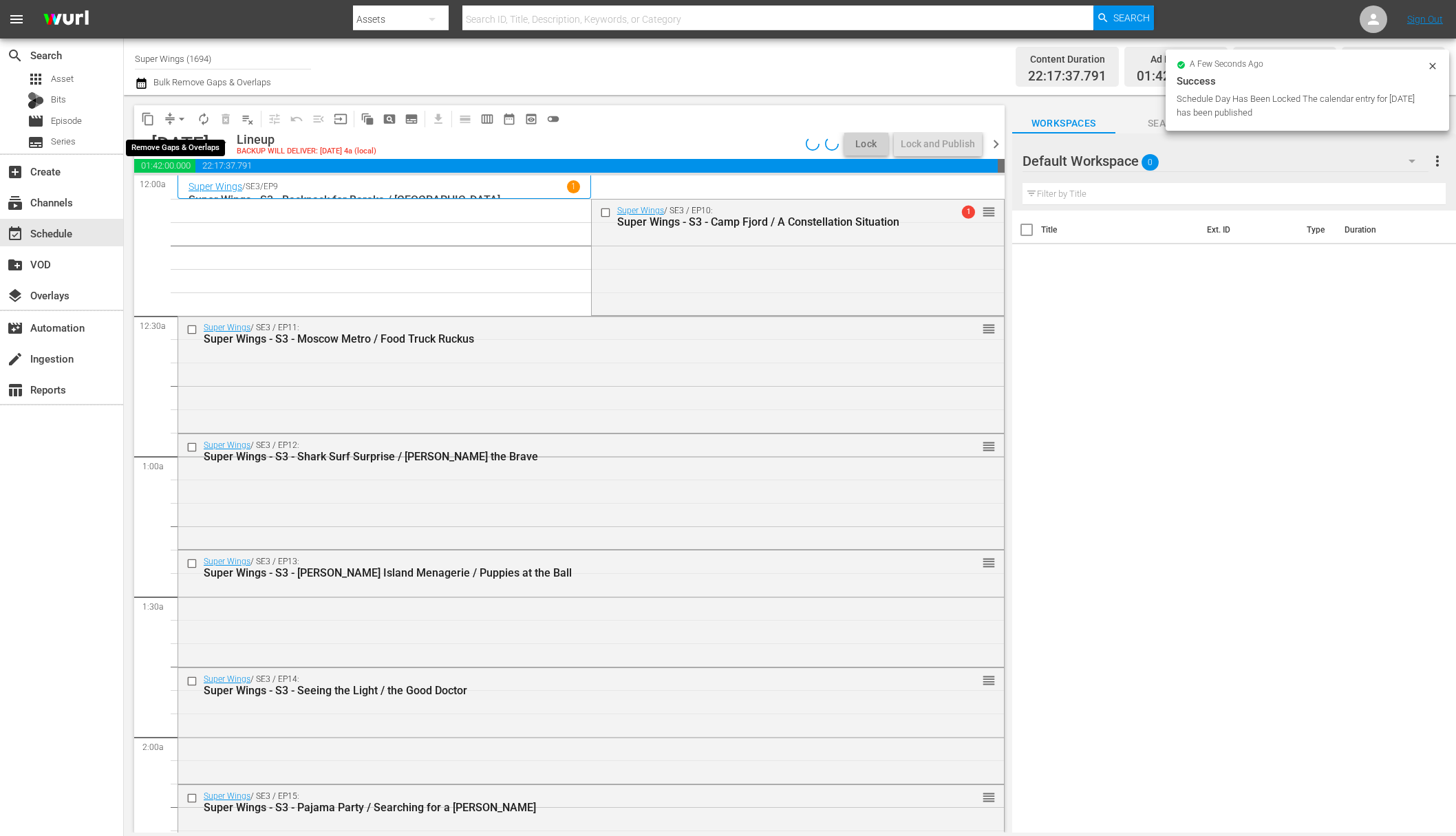
click at [179, 121] on span "arrow_drop_down" at bounding box center [181, 119] width 14 height 14
click at [187, 194] on li "Align to End of Previous Day" at bounding box center [182, 192] width 144 height 23
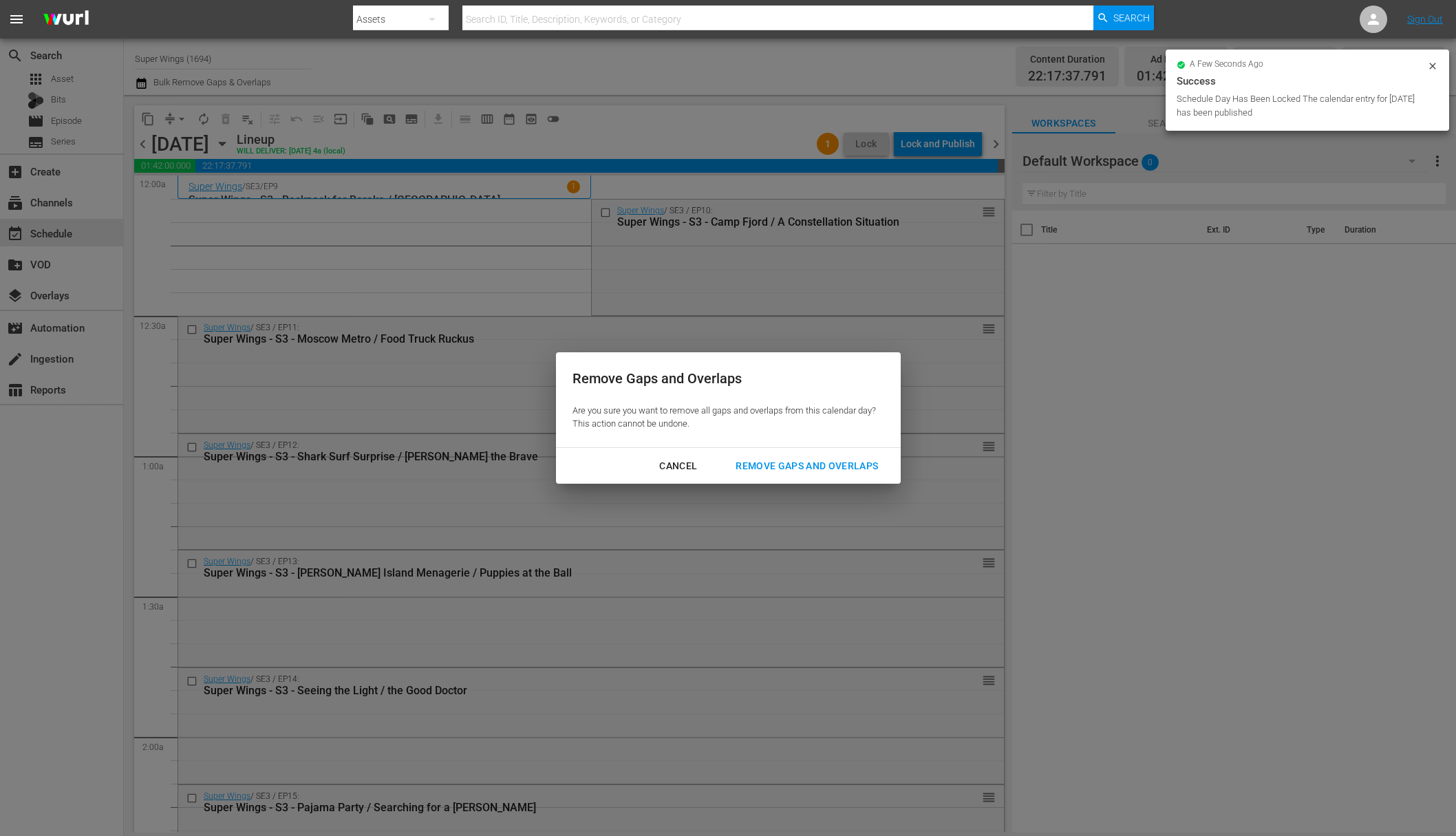
click at [850, 459] on div "Remove Gaps and Overlaps" at bounding box center [807, 467] width 164 height 17
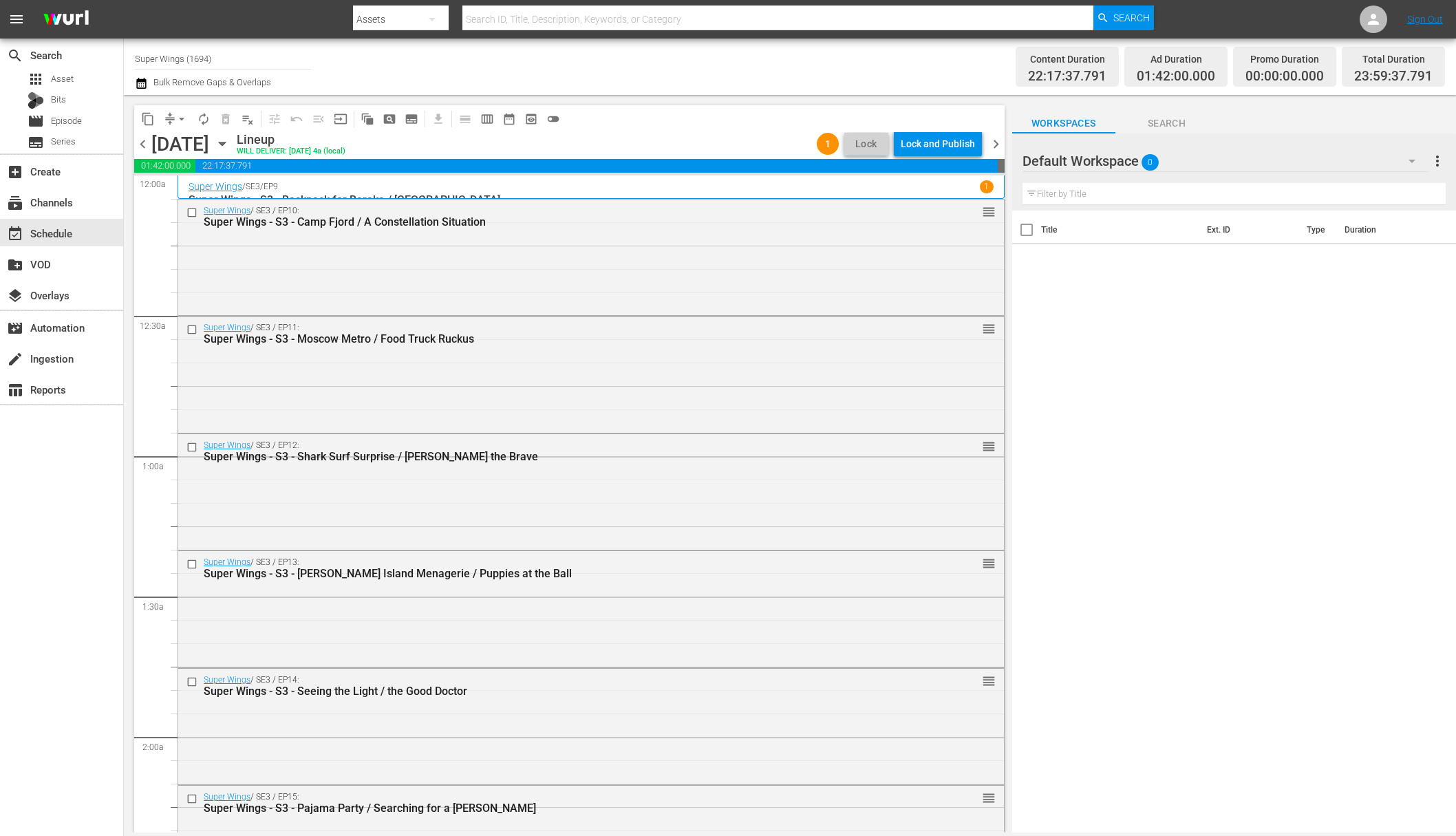
click at [942, 145] on div "Lock and Publish" at bounding box center [938, 144] width 74 height 25
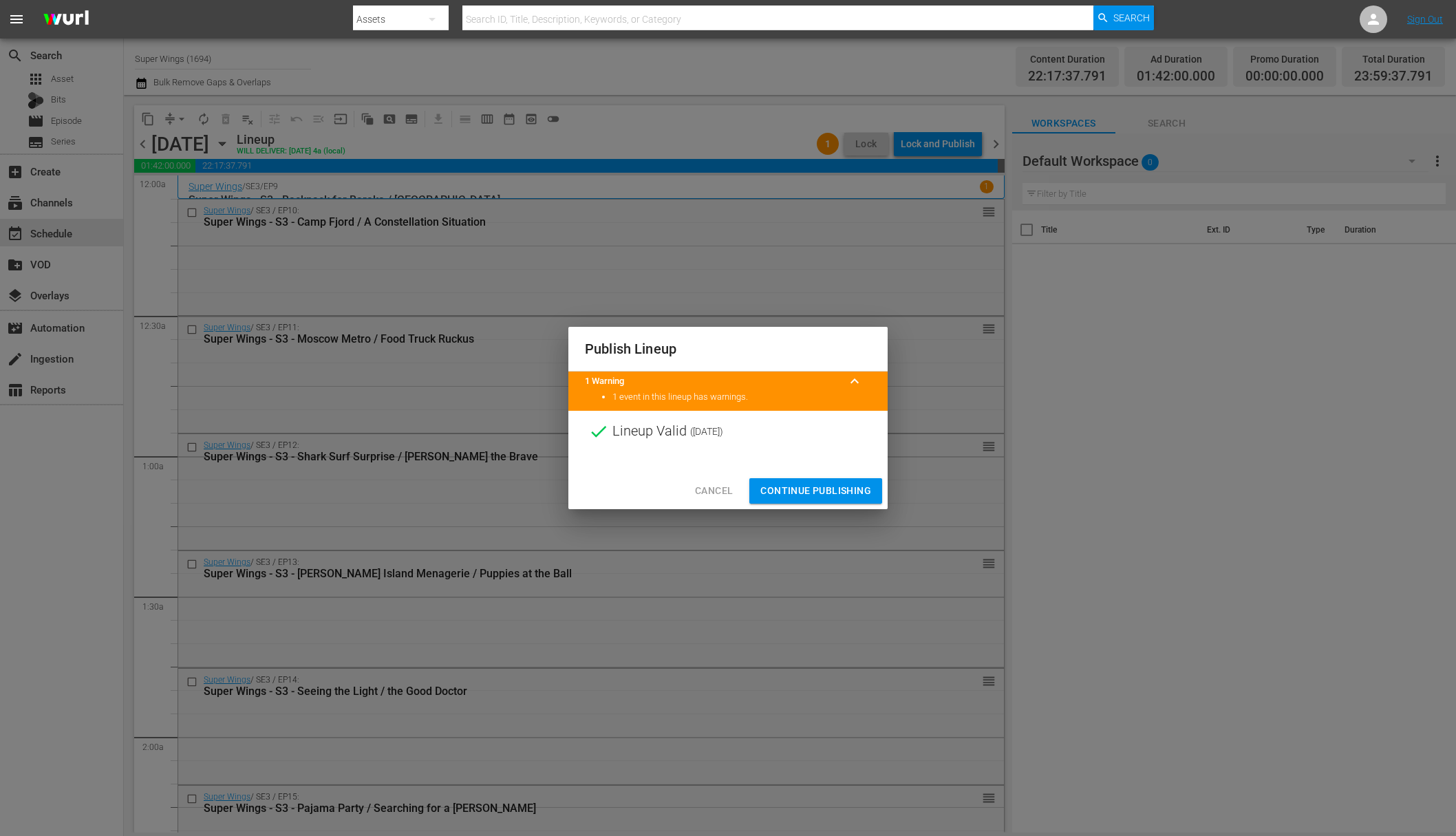
click at [819, 494] on span "Continue Publishing" at bounding box center [815, 491] width 111 height 17
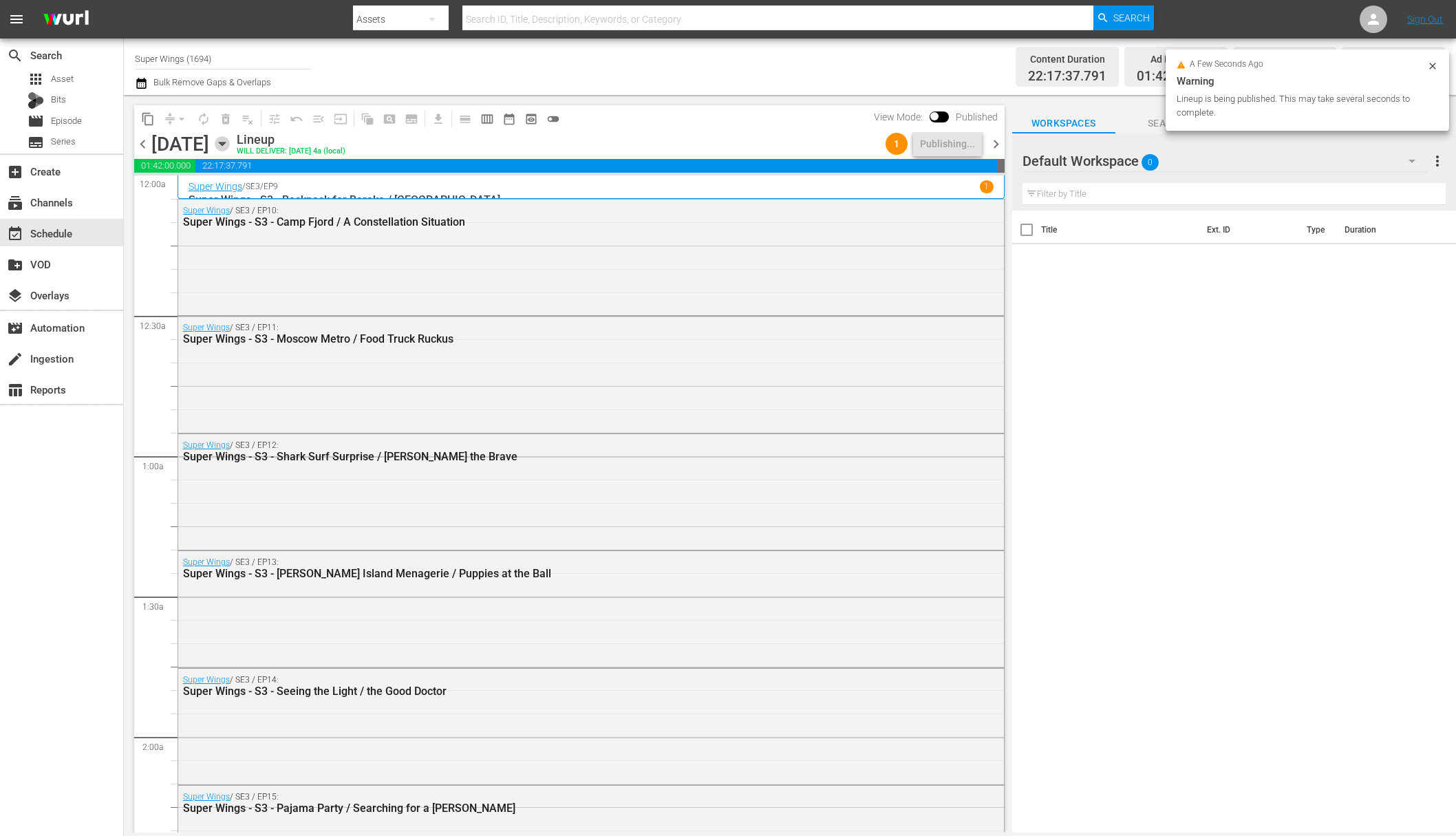
click at [230, 144] on icon "button" at bounding box center [222, 144] width 15 height 15
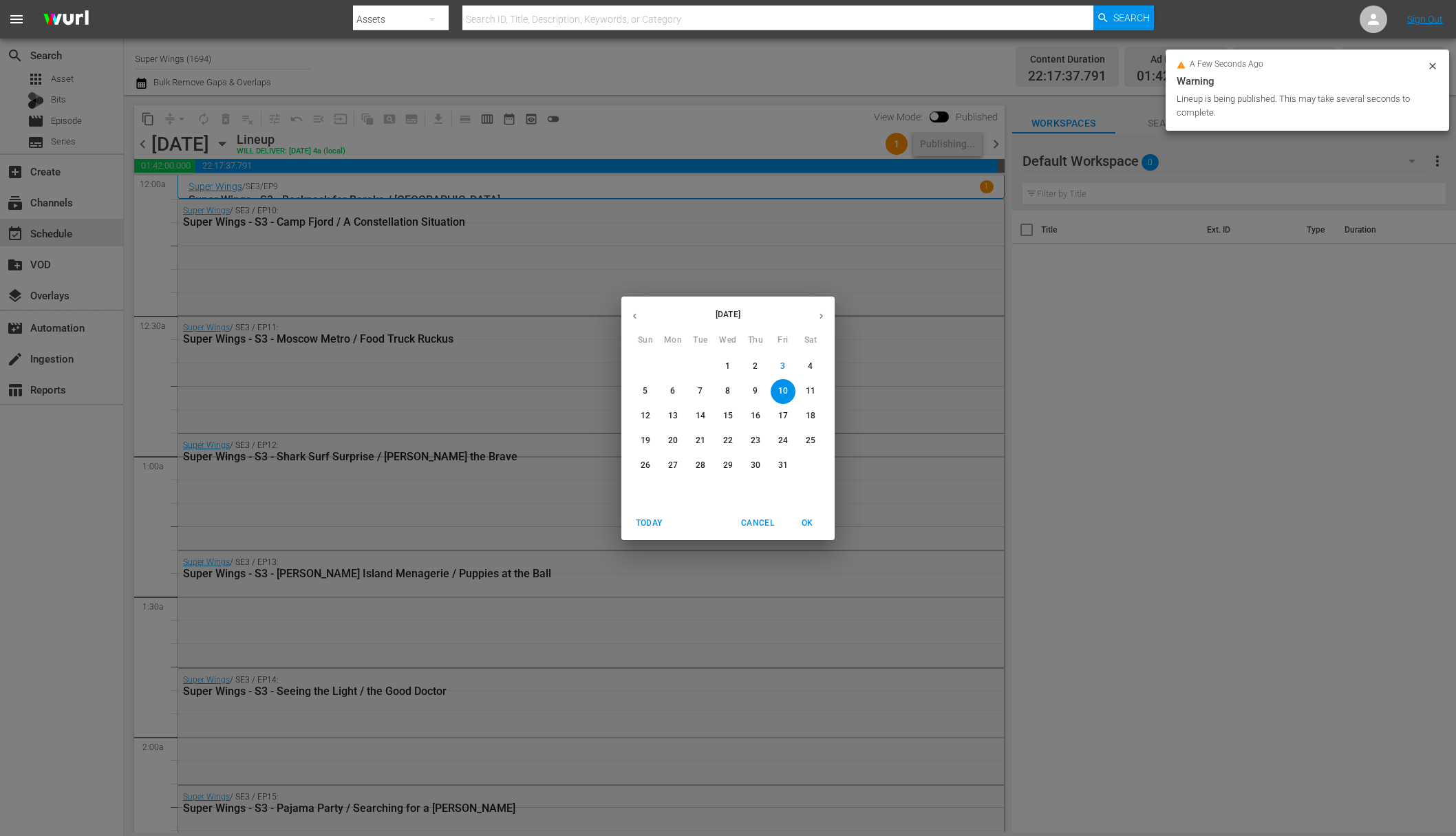
click at [804, 385] on span "11" at bounding box center [810, 391] width 25 height 11
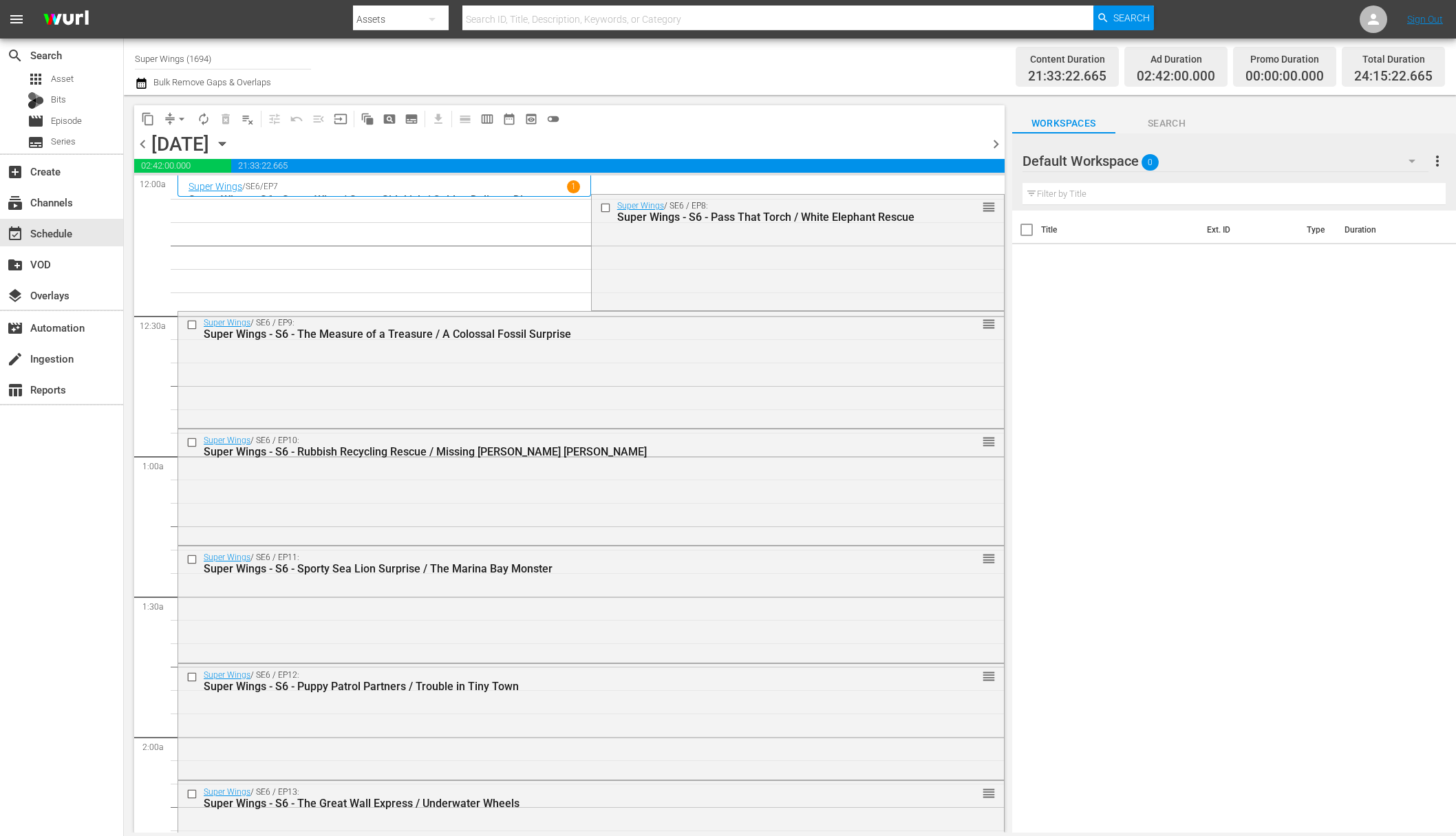
click at [179, 119] on span "arrow_drop_down" at bounding box center [181, 119] width 14 height 14
click at [204, 190] on li "Align to End of Previous Day" at bounding box center [182, 192] width 144 height 23
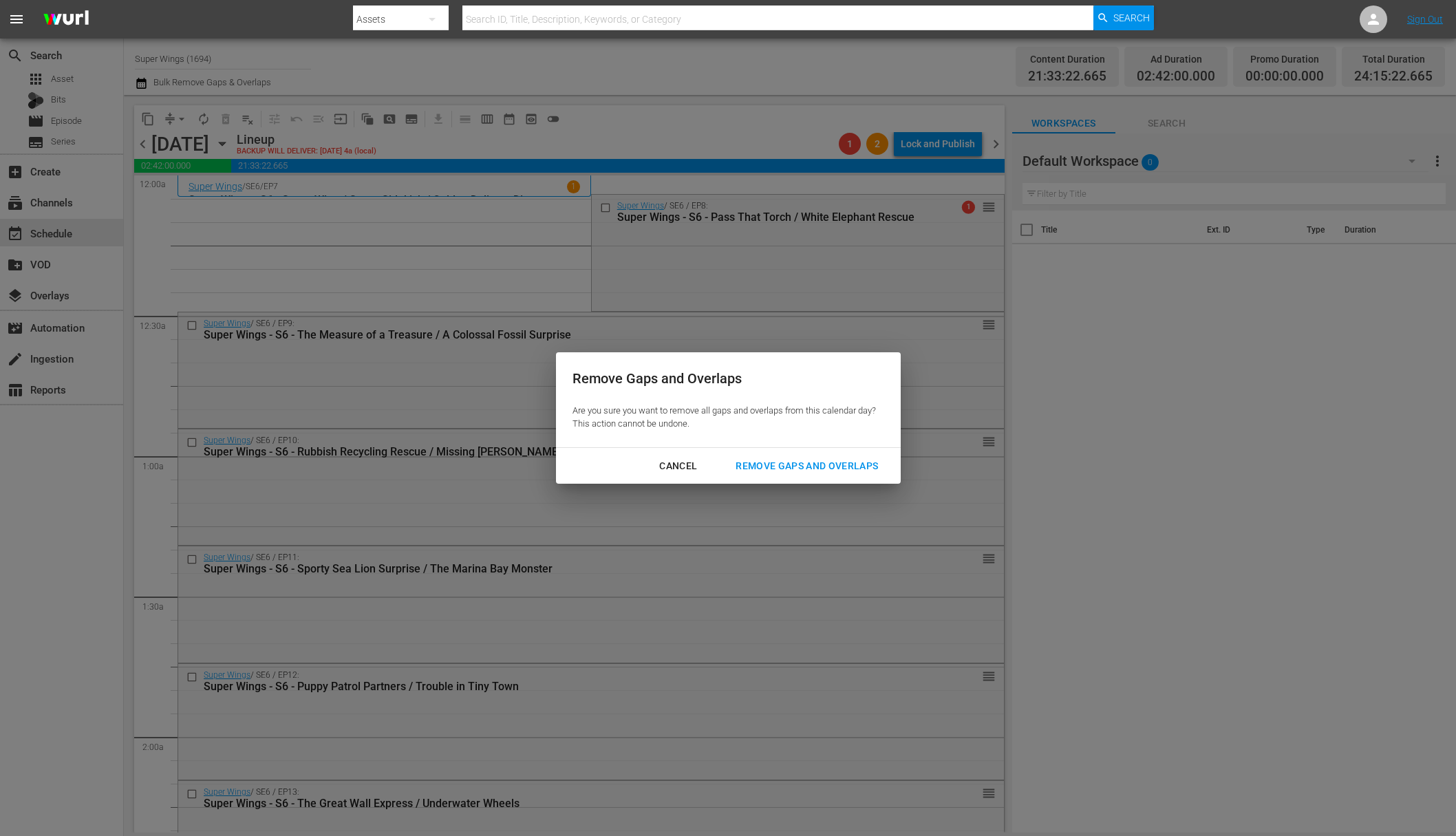
click at [831, 464] on div "Remove Gaps and Overlaps" at bounding box center [807, 467] width 164 height 17
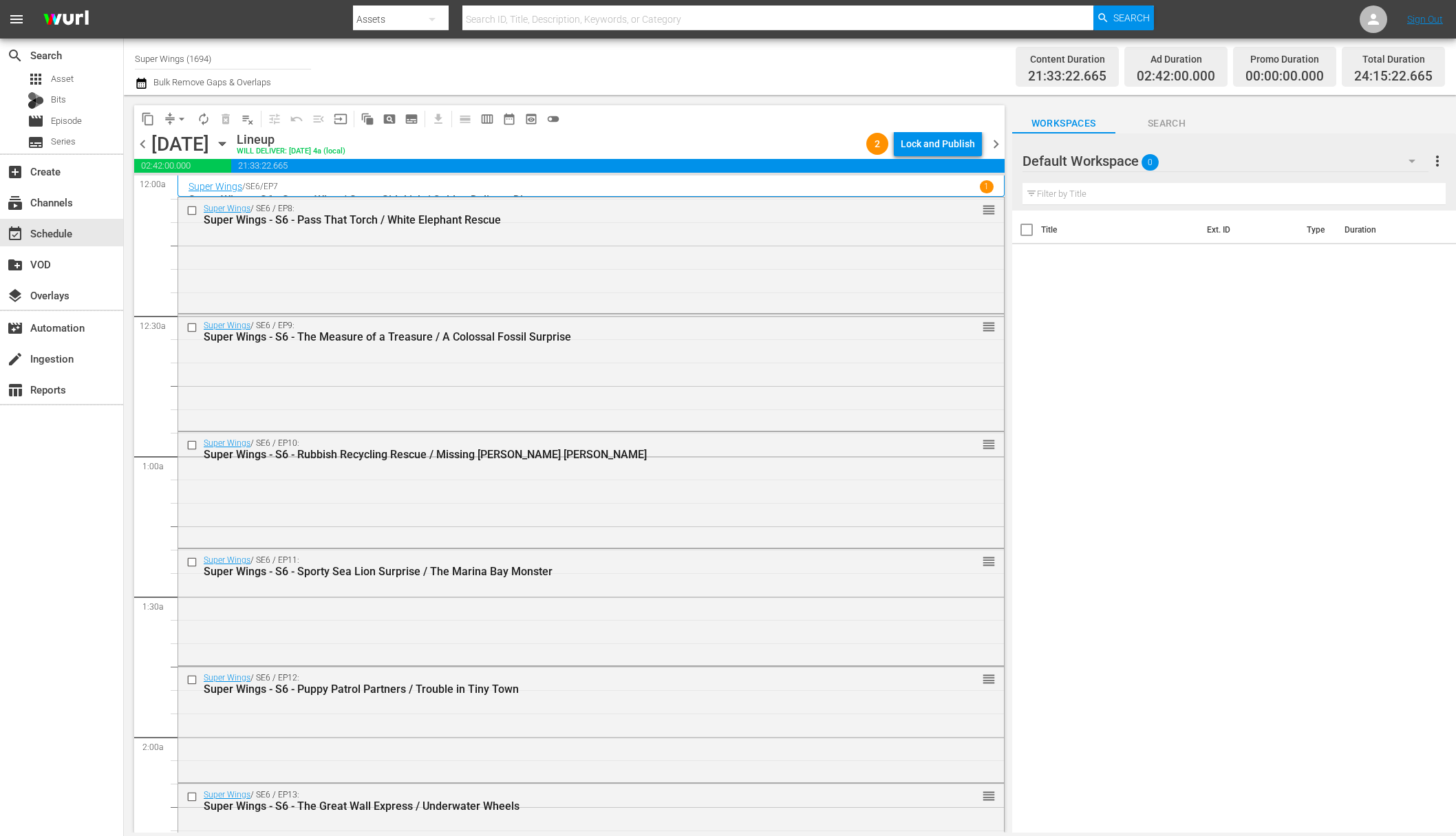
click at [946, 144] on div "Lock and Publish" at bounding box center [938, 144] width 74 height 25
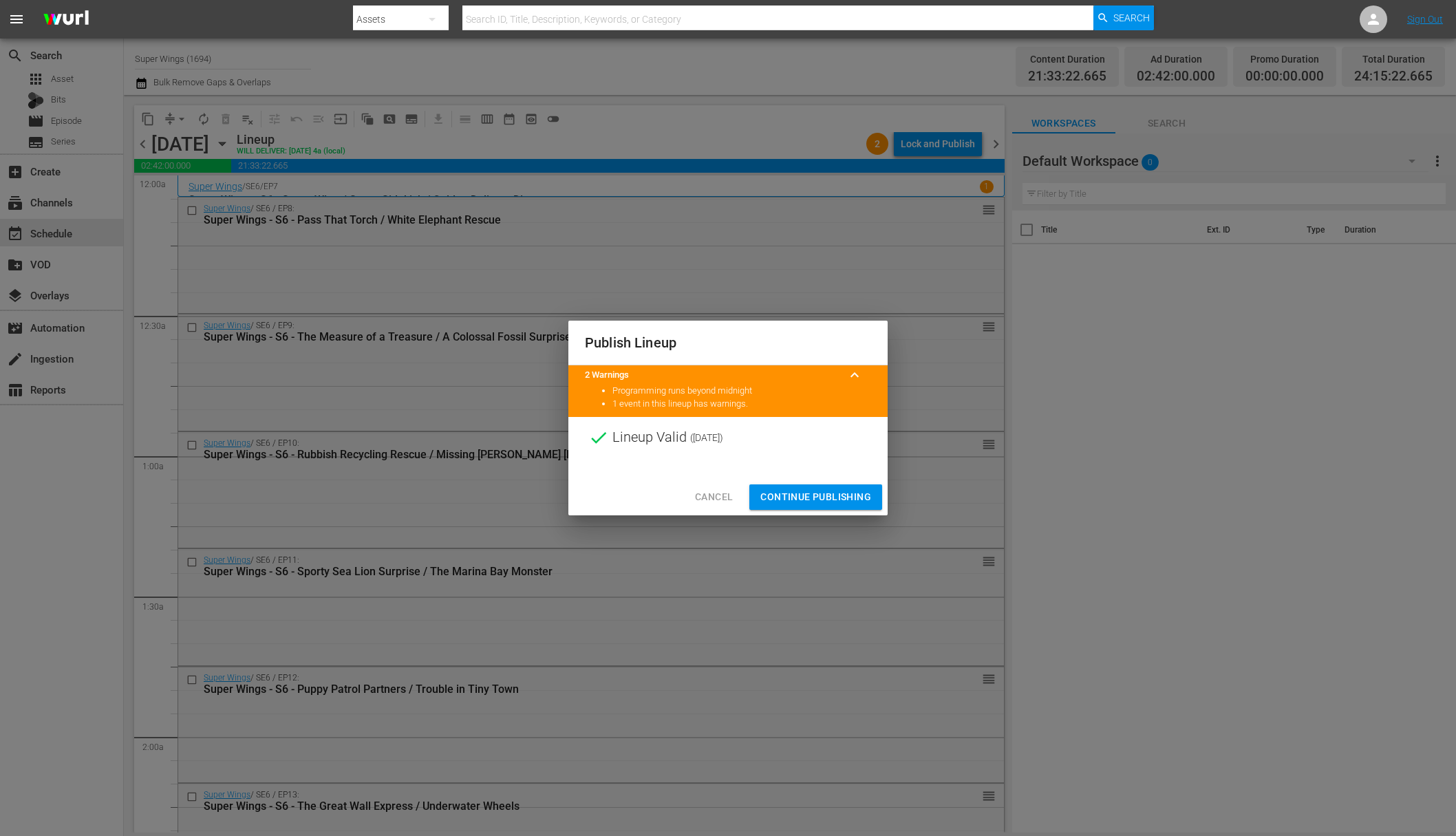
click at [823, 496] on span "Continue Publishing" at bounding box center [815, 497] width 111 height 17
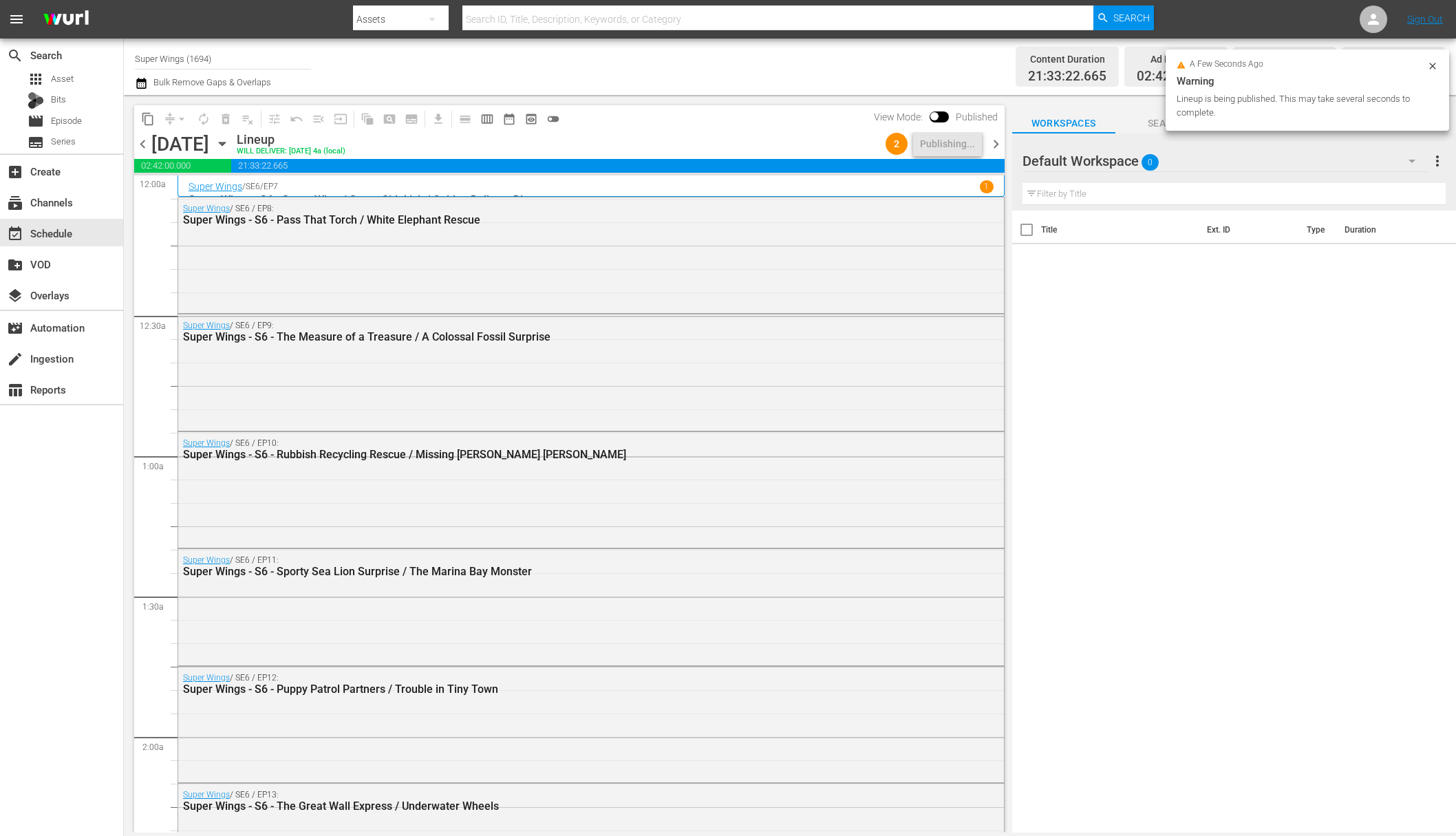
click at [230, 144] on icon "button" at bounding box center [222, 144] width 15 height 15
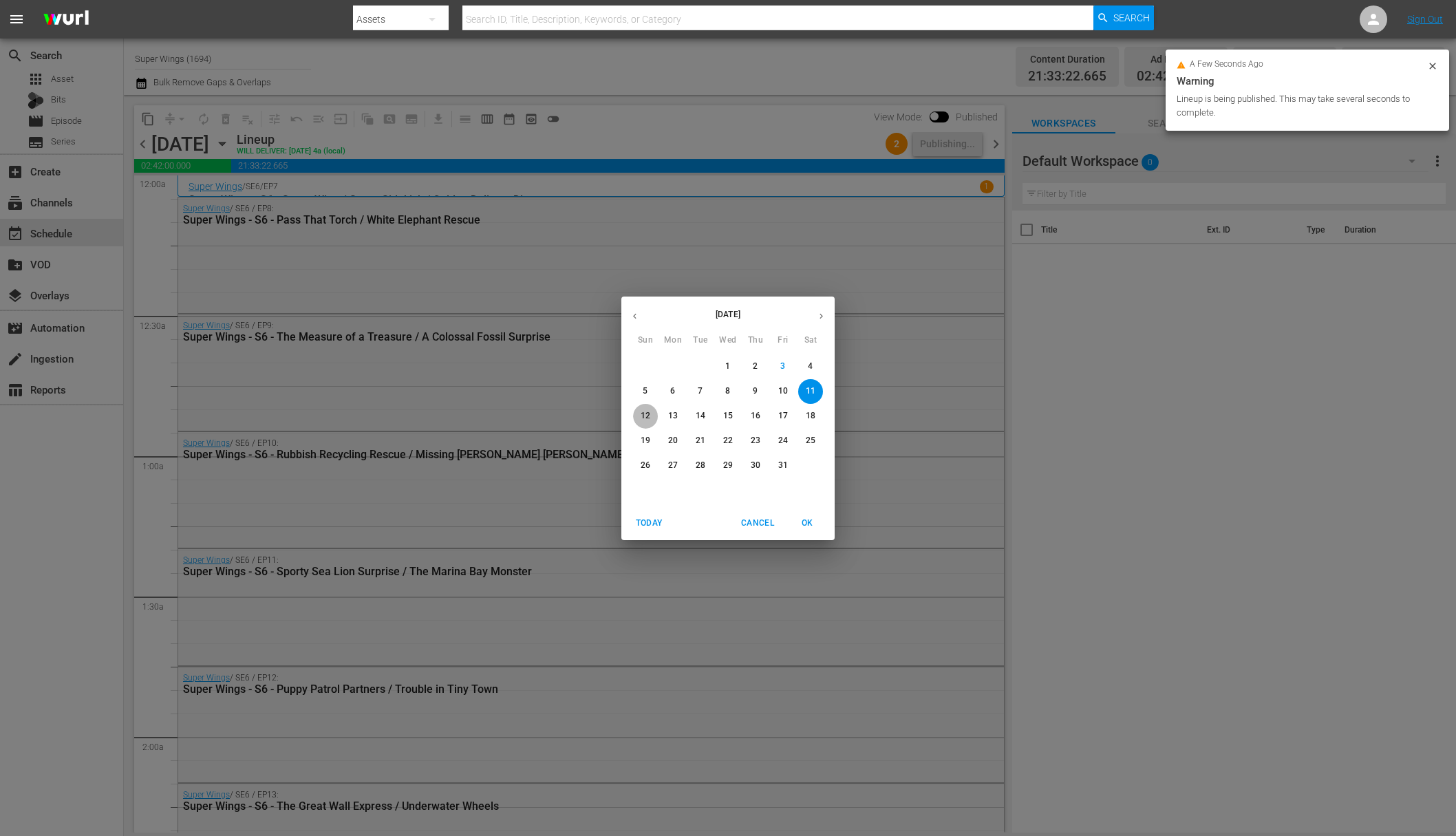
click at [634, 410] on span "12" at bounding box center [645, 416] width 25 height 11
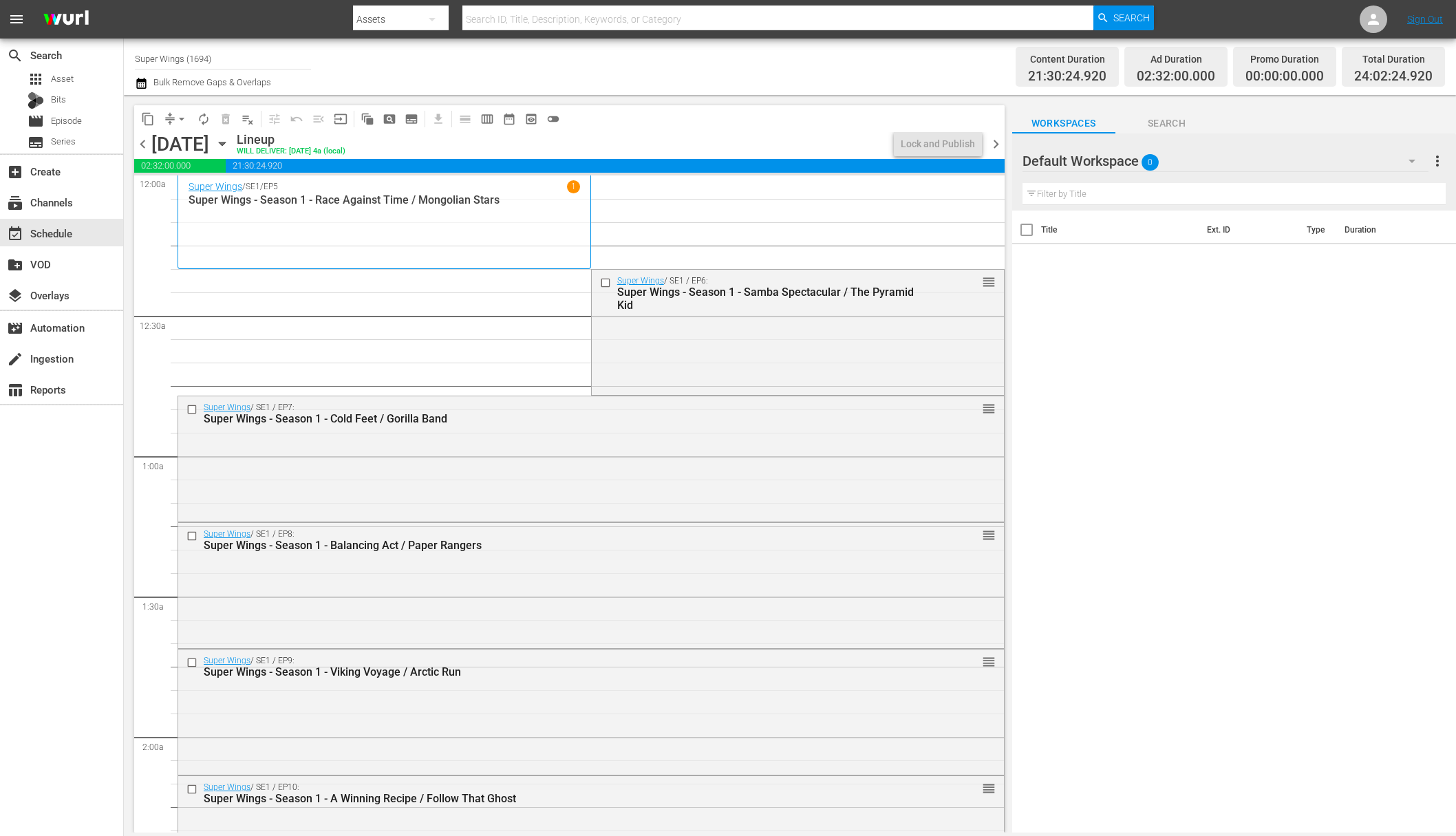
click at [186, 121] on span "arrow_drop_down" at bounding box center [181, 119] width 14 height 14
click at [188, 191] on li "Align to End of Previous Day" at bounding box center [182, 192] width 144 height 23
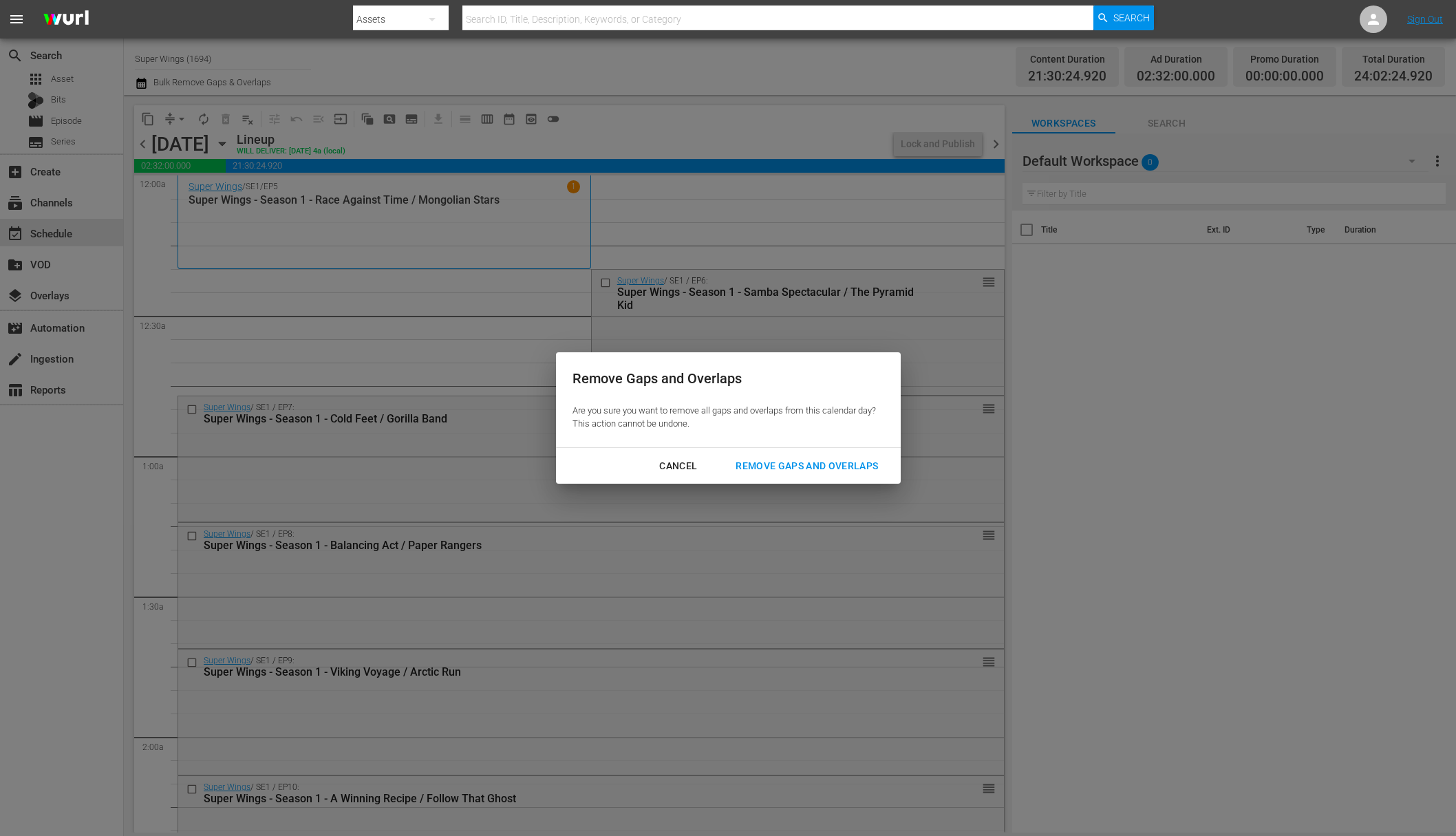
click at [775, 463] on div "Remove Gaps and Overlaps" at bounding box center [807, 467] width 164 height 17
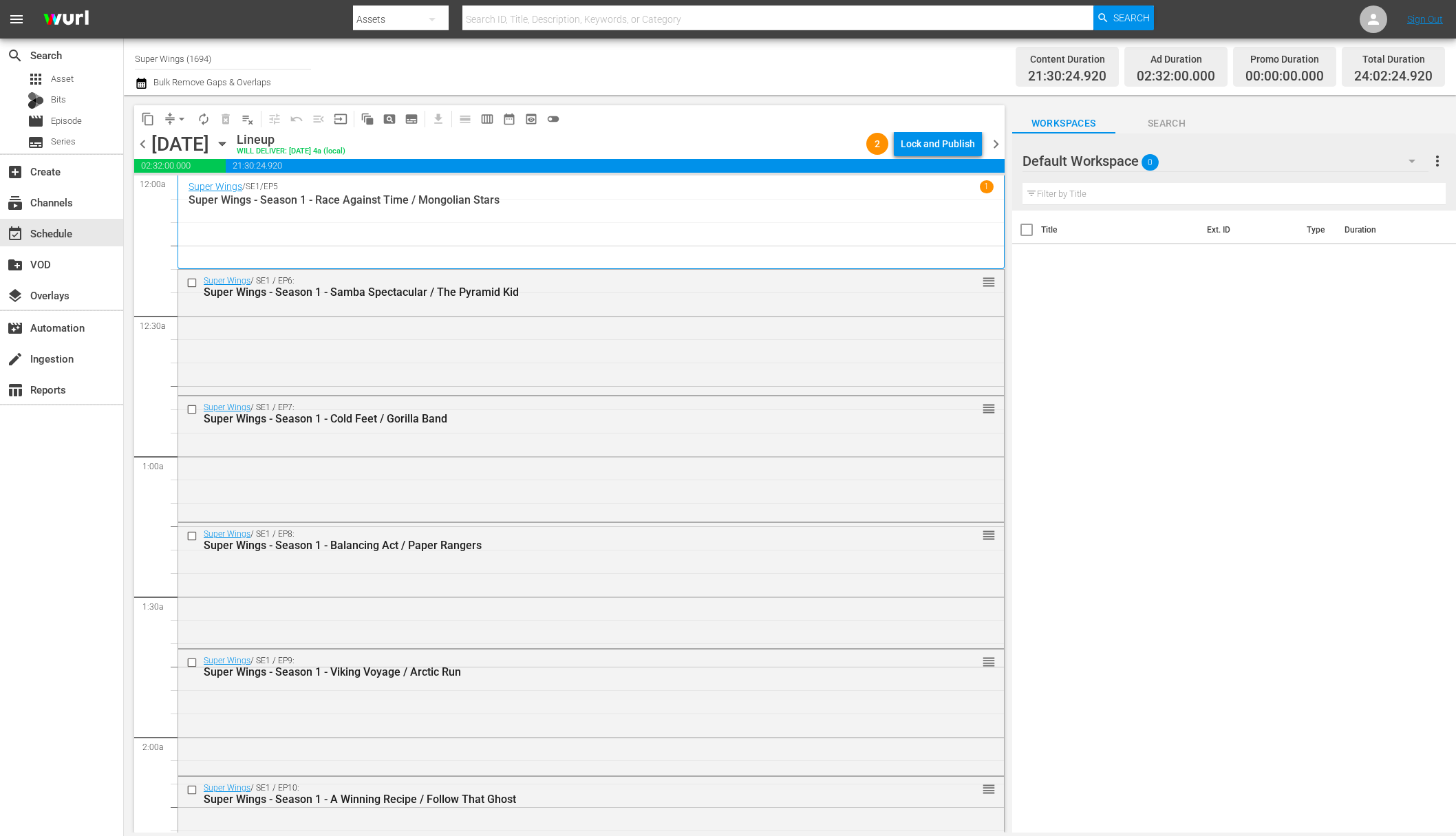
click at [944, 144] on div "Lock and Publish" at bounding box center [938, 144] width 74 height 25
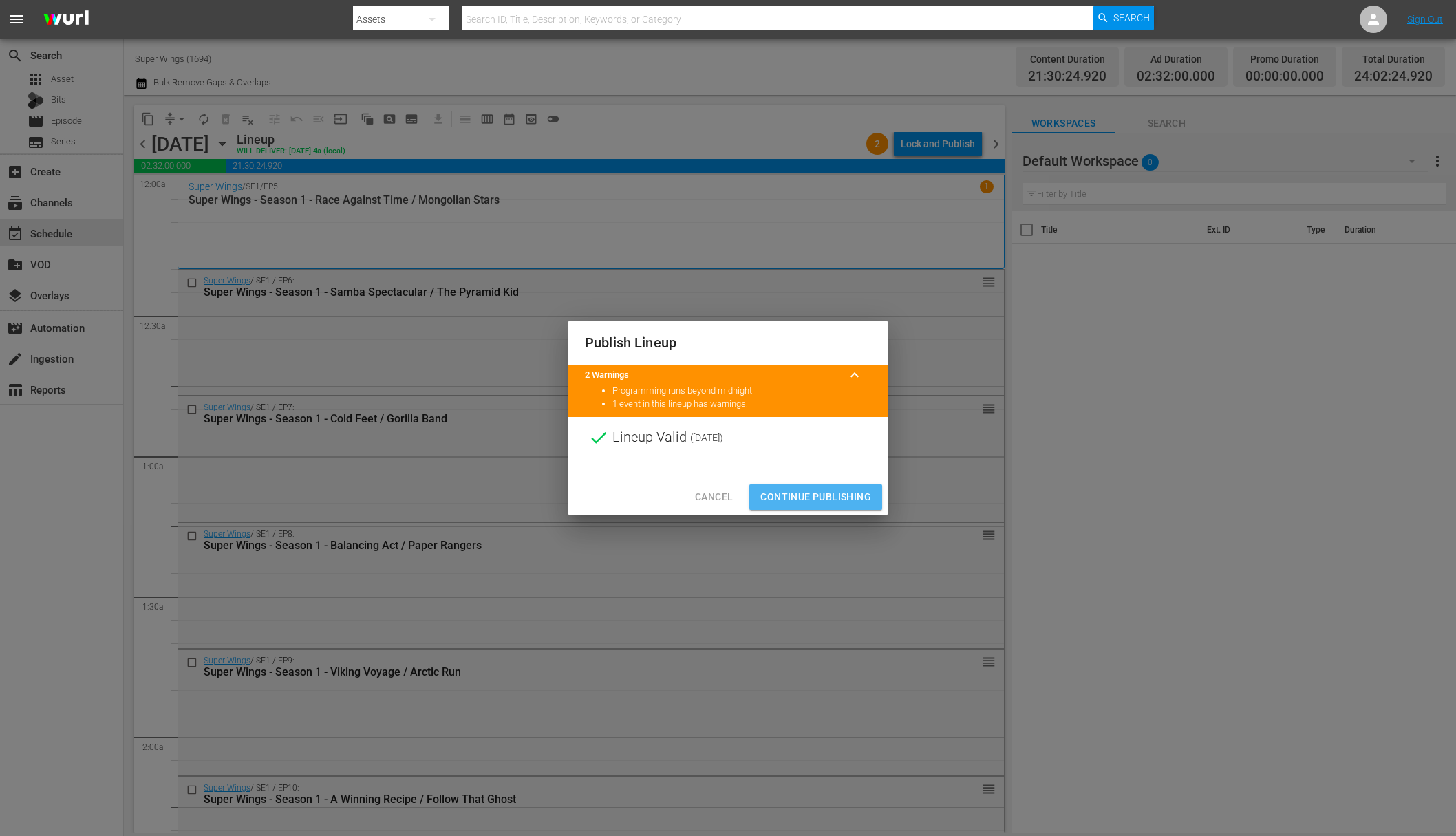
click at [814, 488] on button "Continue Publishing" at bounding box center [816, 497] width 133 height 26
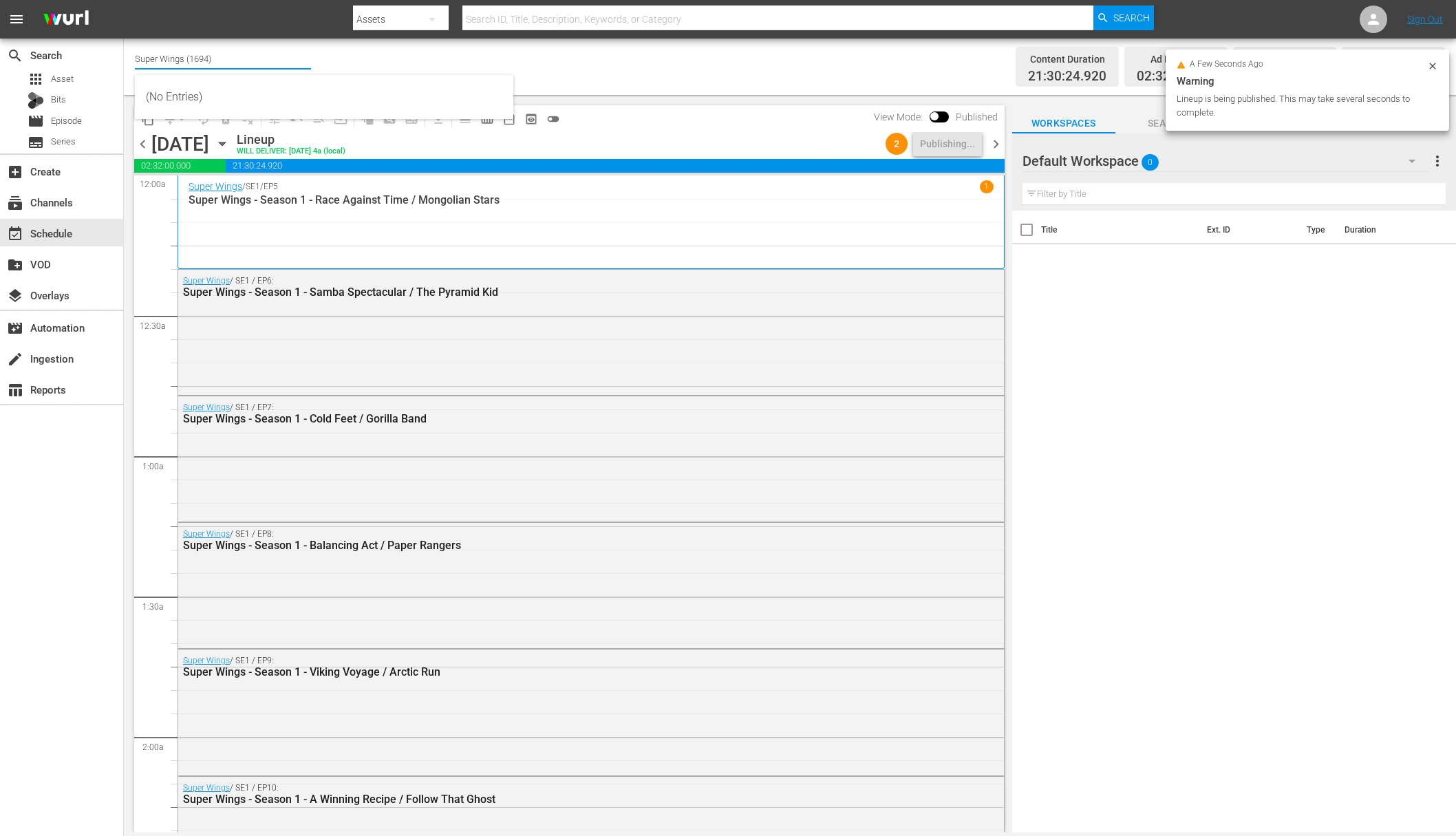
click at [256, 67] on input "Super Wings (1694)" at bounding box center [223, 59] width 176 height 33
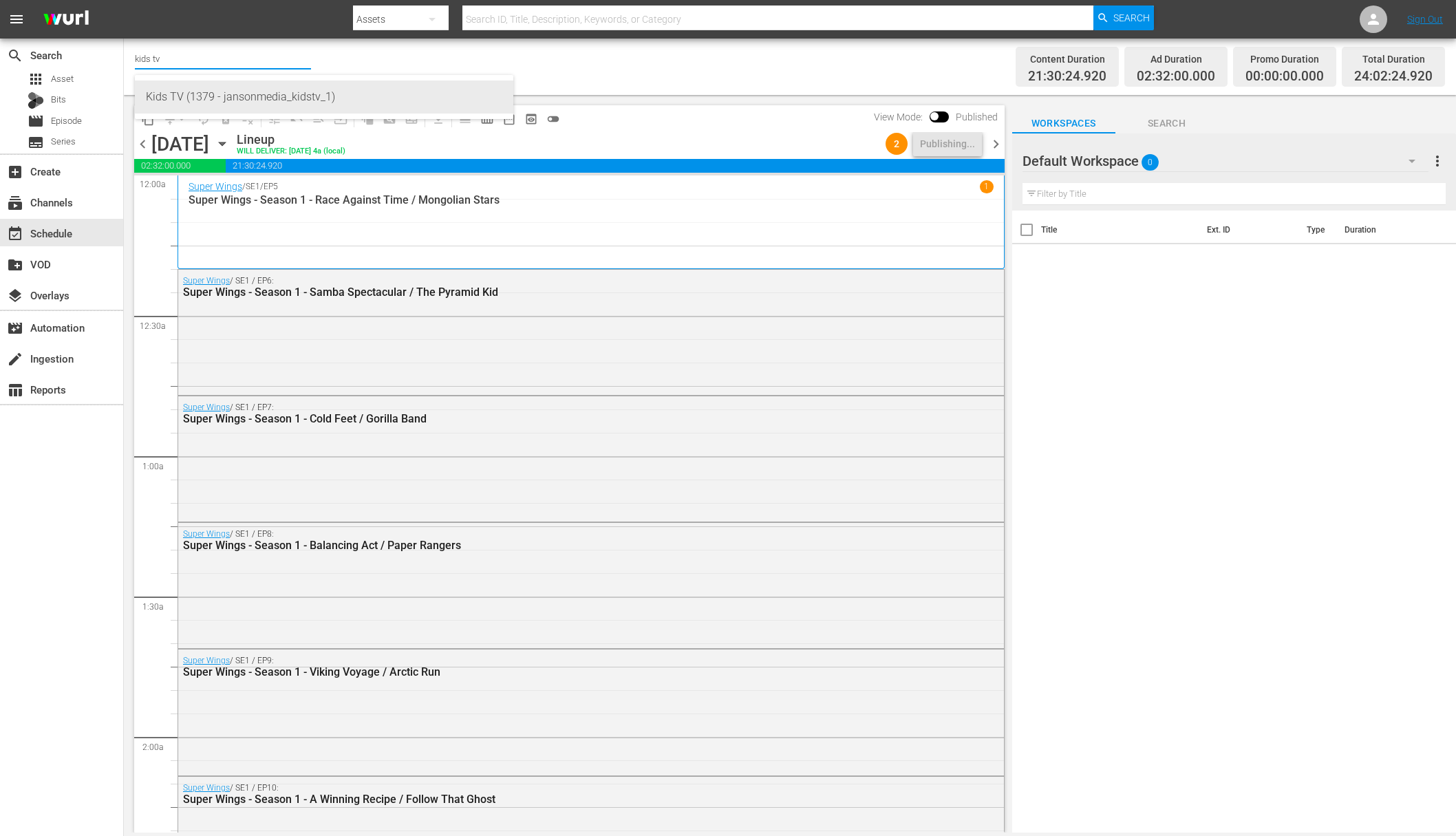
click at [314, 94] on div "Kids TV (1379 - jansonmedia_kidstv_1)" at bounding box center [324, 97] width 356 height 33
type input "kids tv"
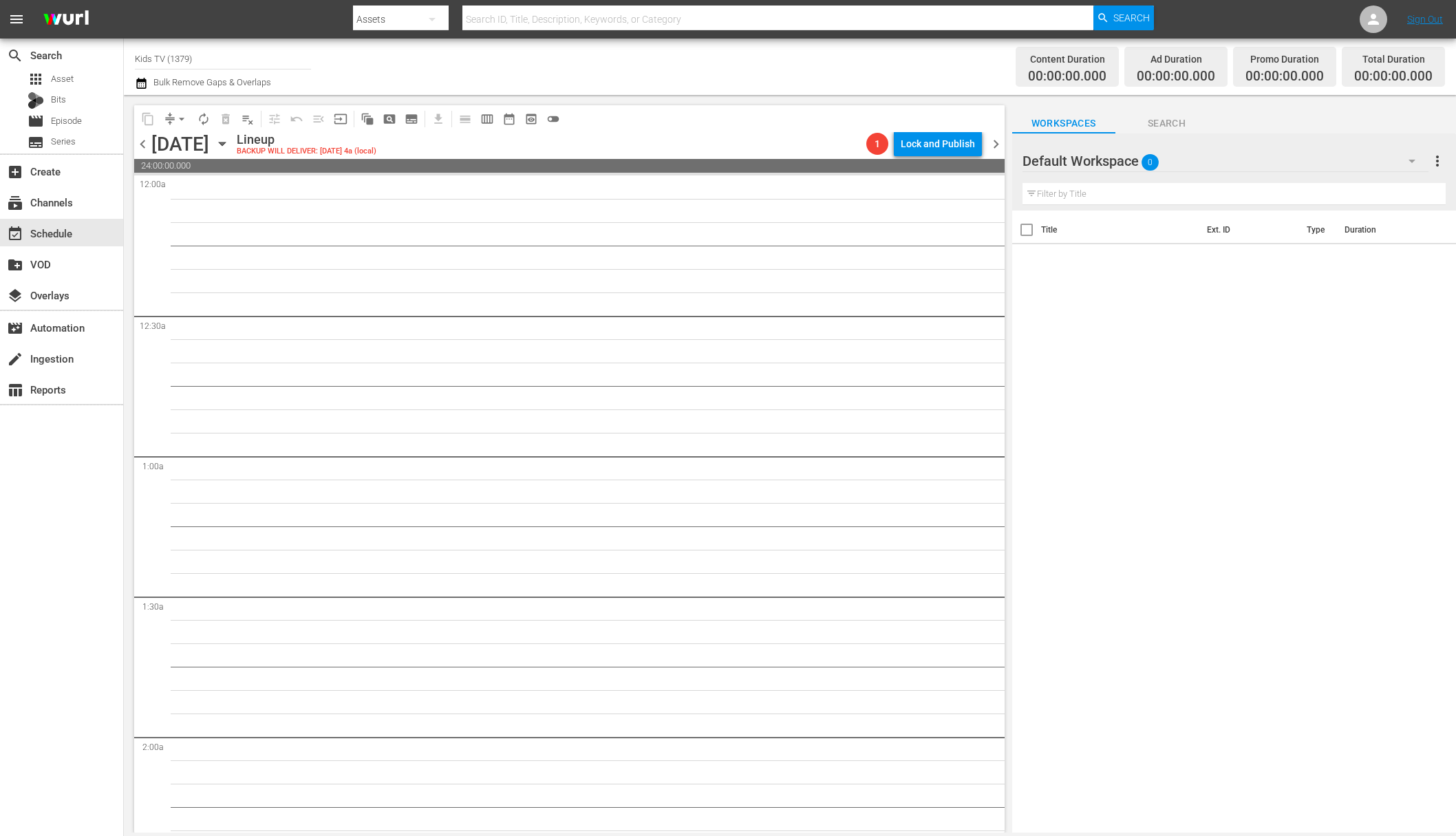
click at [225, 142] on icon "button" at bounding box center [221, 144] width 6 height 4
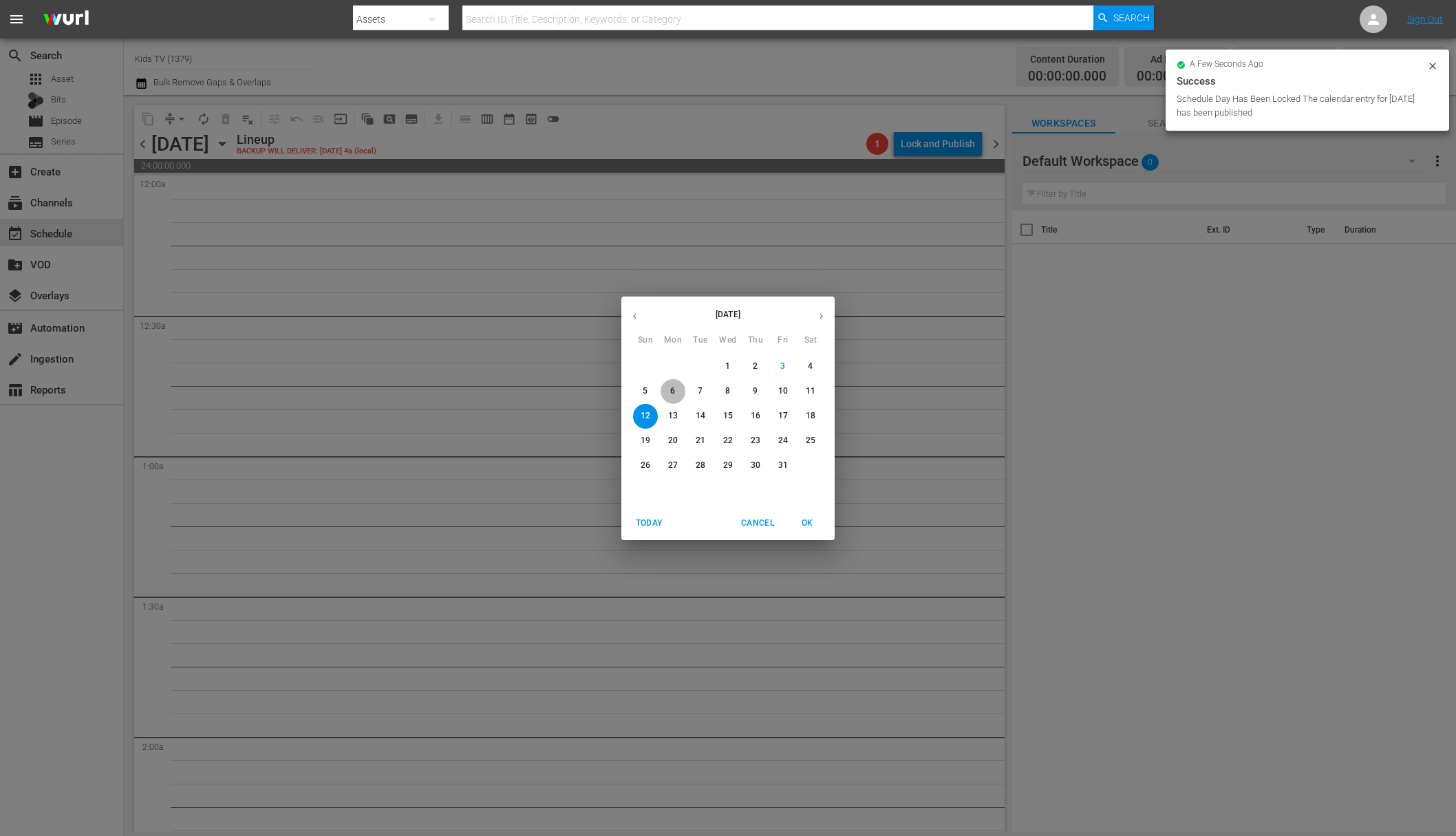
click at [669, 394] on span "6" at bounding box center [673, 391] width 25 height 11
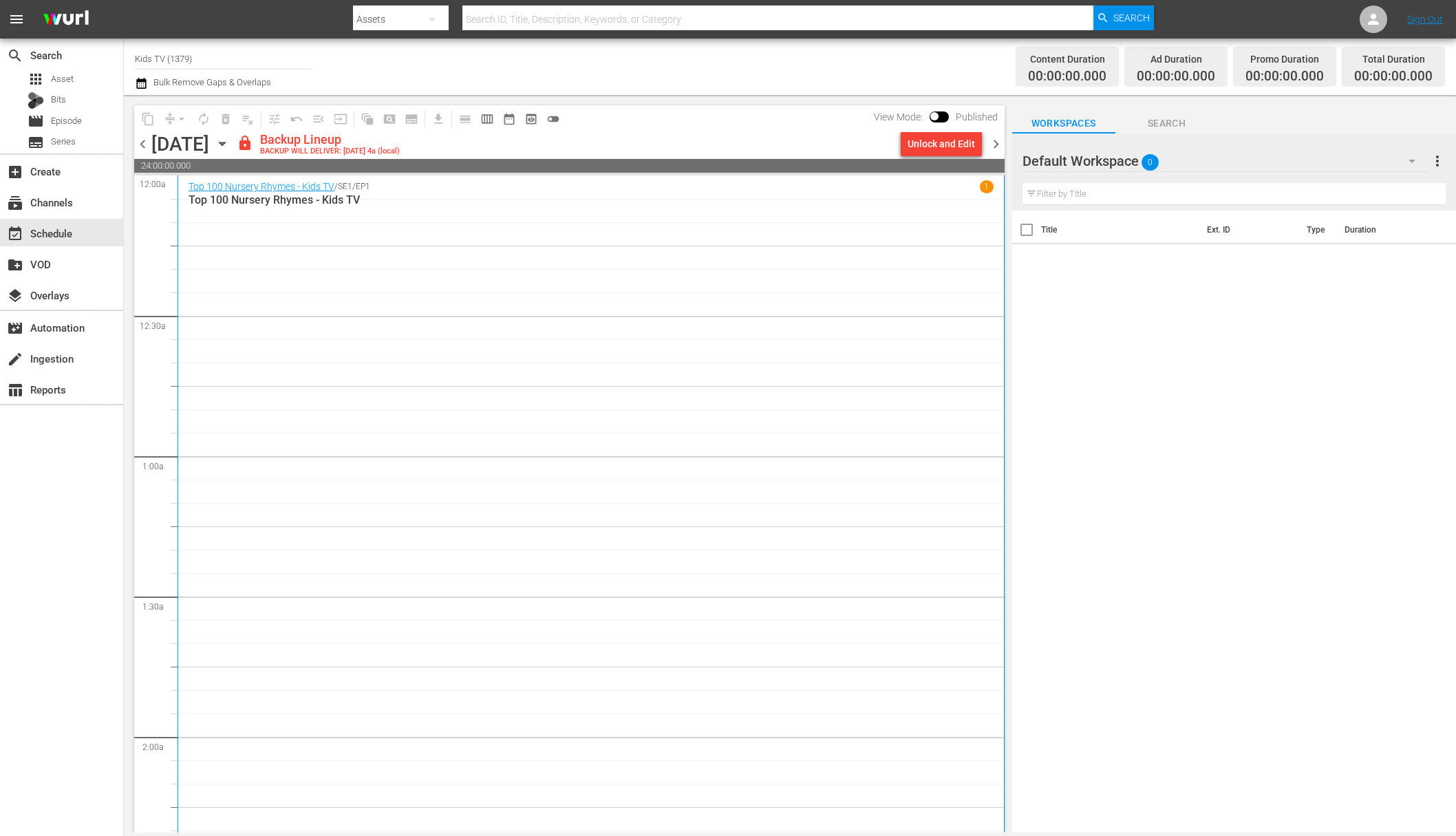
click at [925, 144] on div "Unlock and Edit" at bounding box center [941, 144] width 67 height 25
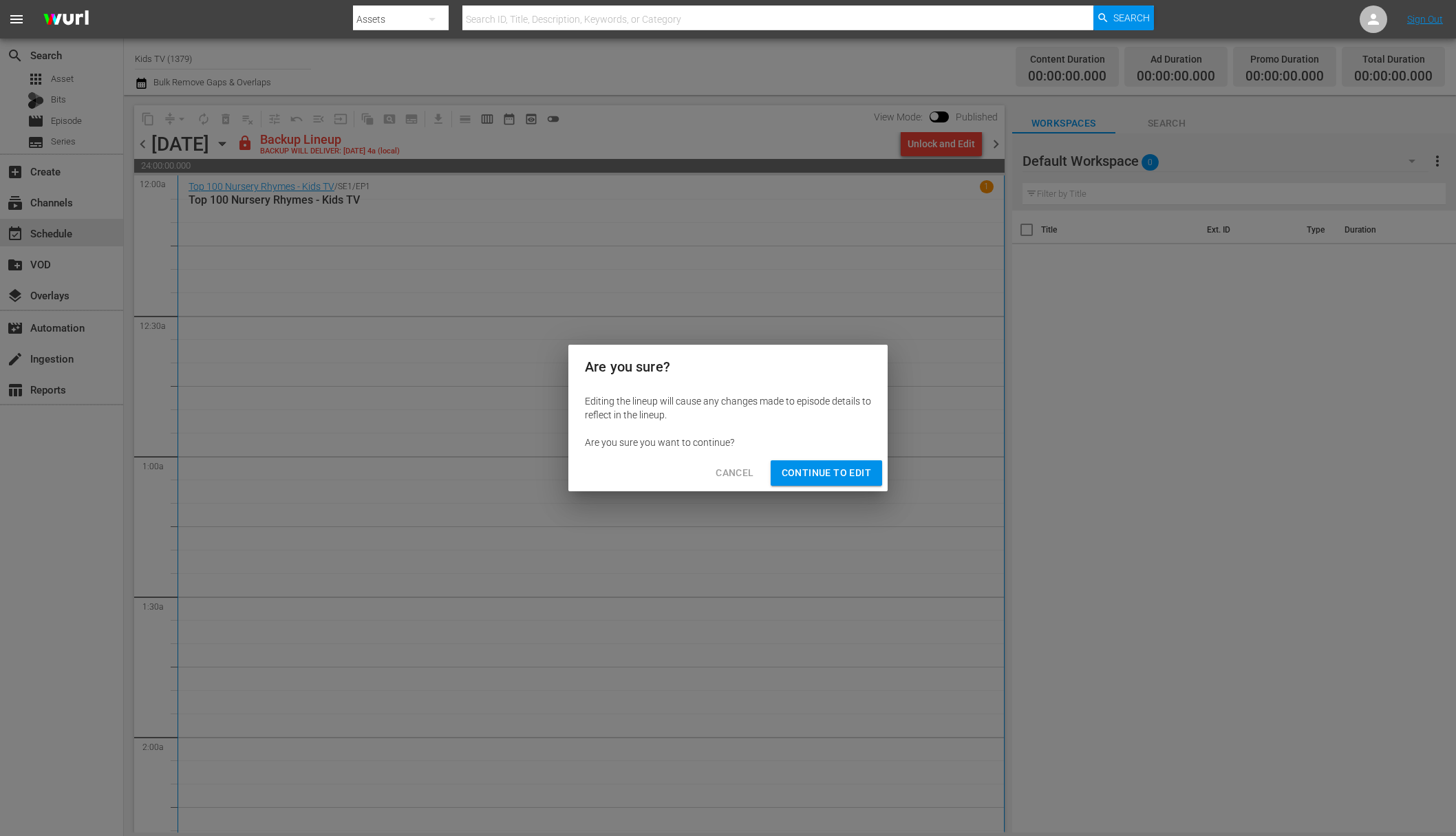
click at [818, 477] on span "Continue to Edit" at bounding box center [826, 473] width 89 height 17
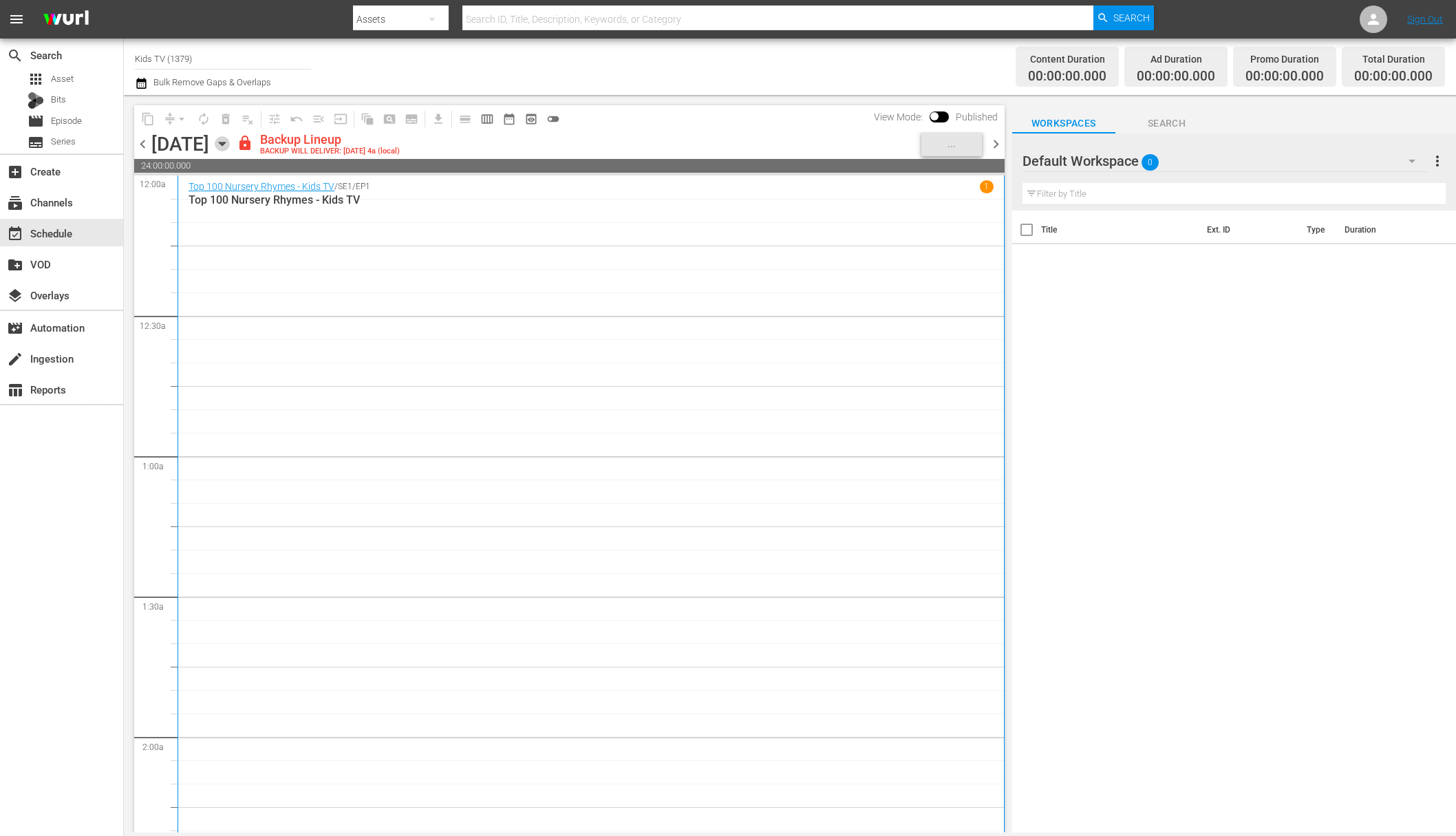
click at [225, 142] on icon "button" at bounding box center [221, 144] width 6 height 4
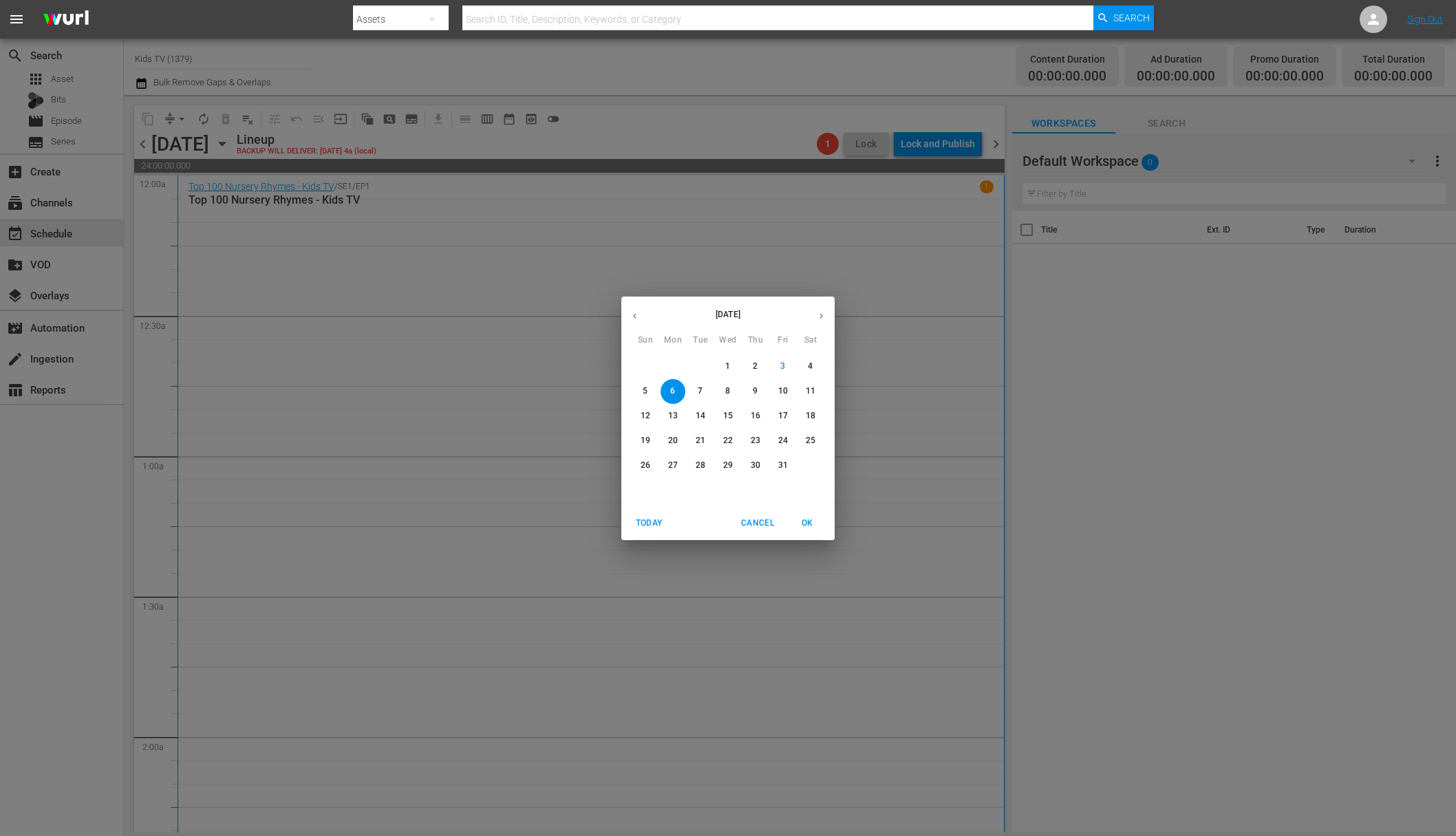
click at [698, 388] on p "7" at bounding box center [700, 391] width 5 height 11
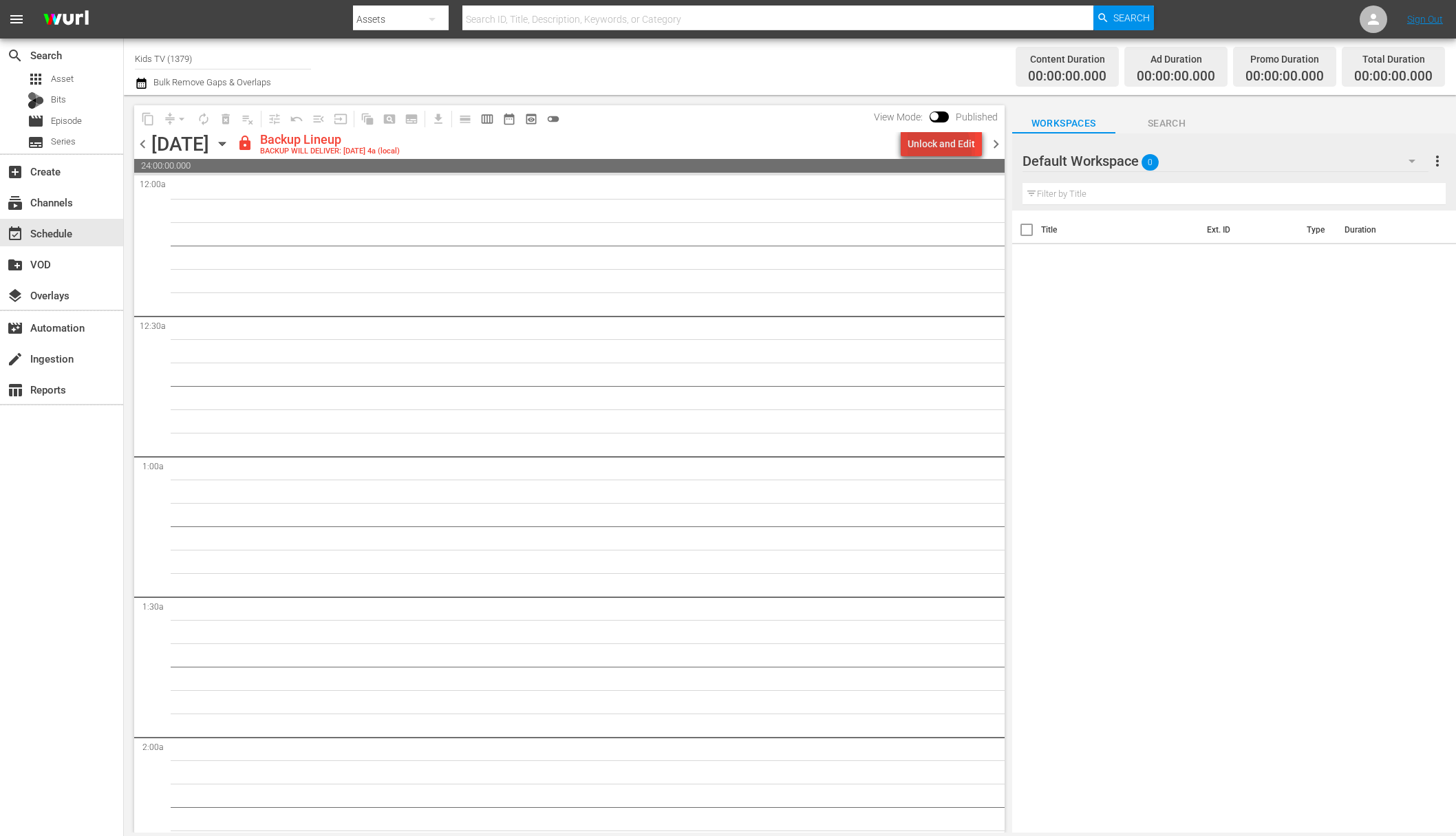
click at [924, 153] on div "Unlock and Edit" at bounding box center [941, 144] width 67 height 25
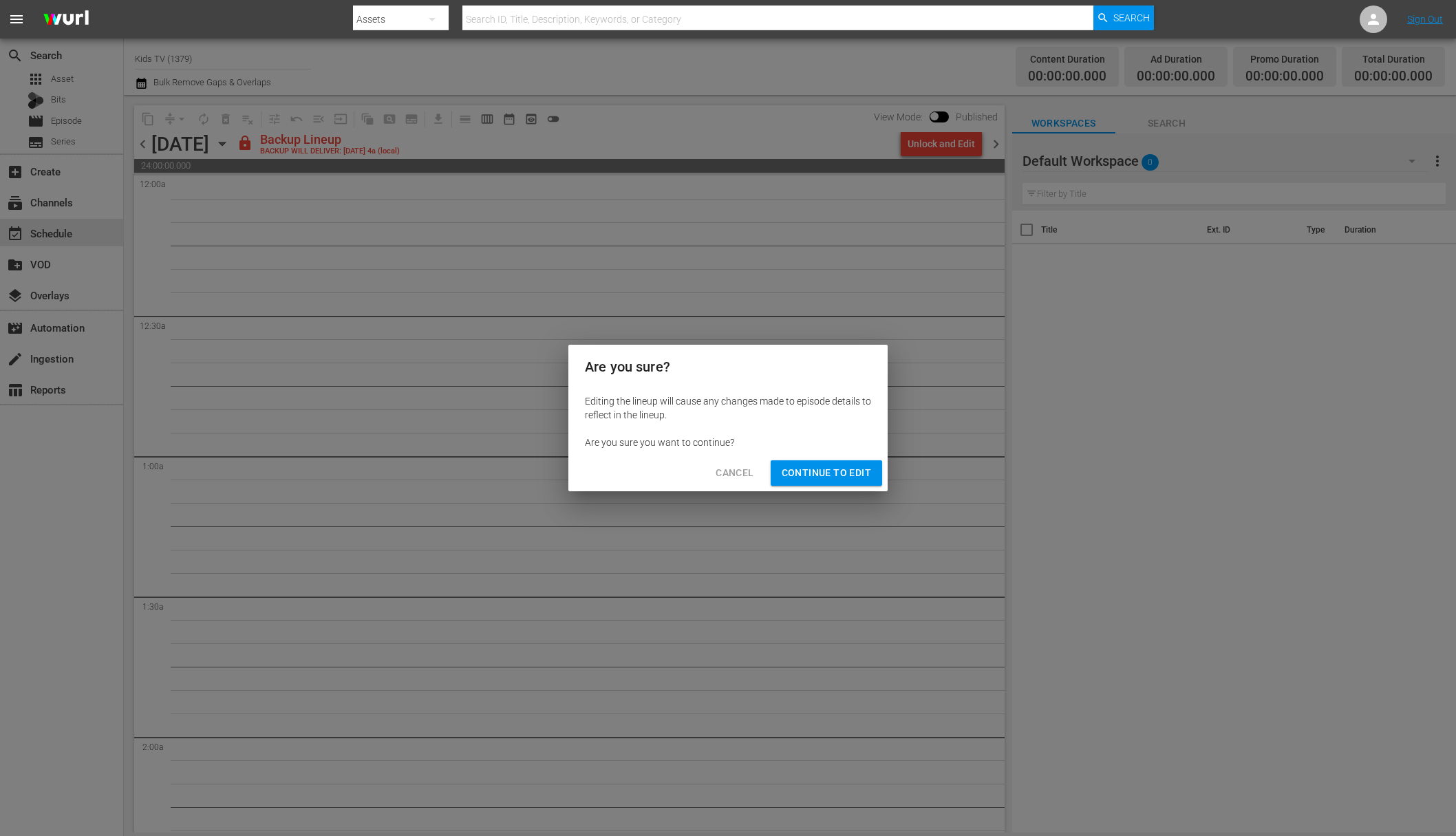
click at [822, 469] on span "Continue to Edit" at bounding box center [826, 473] width 89 height 17
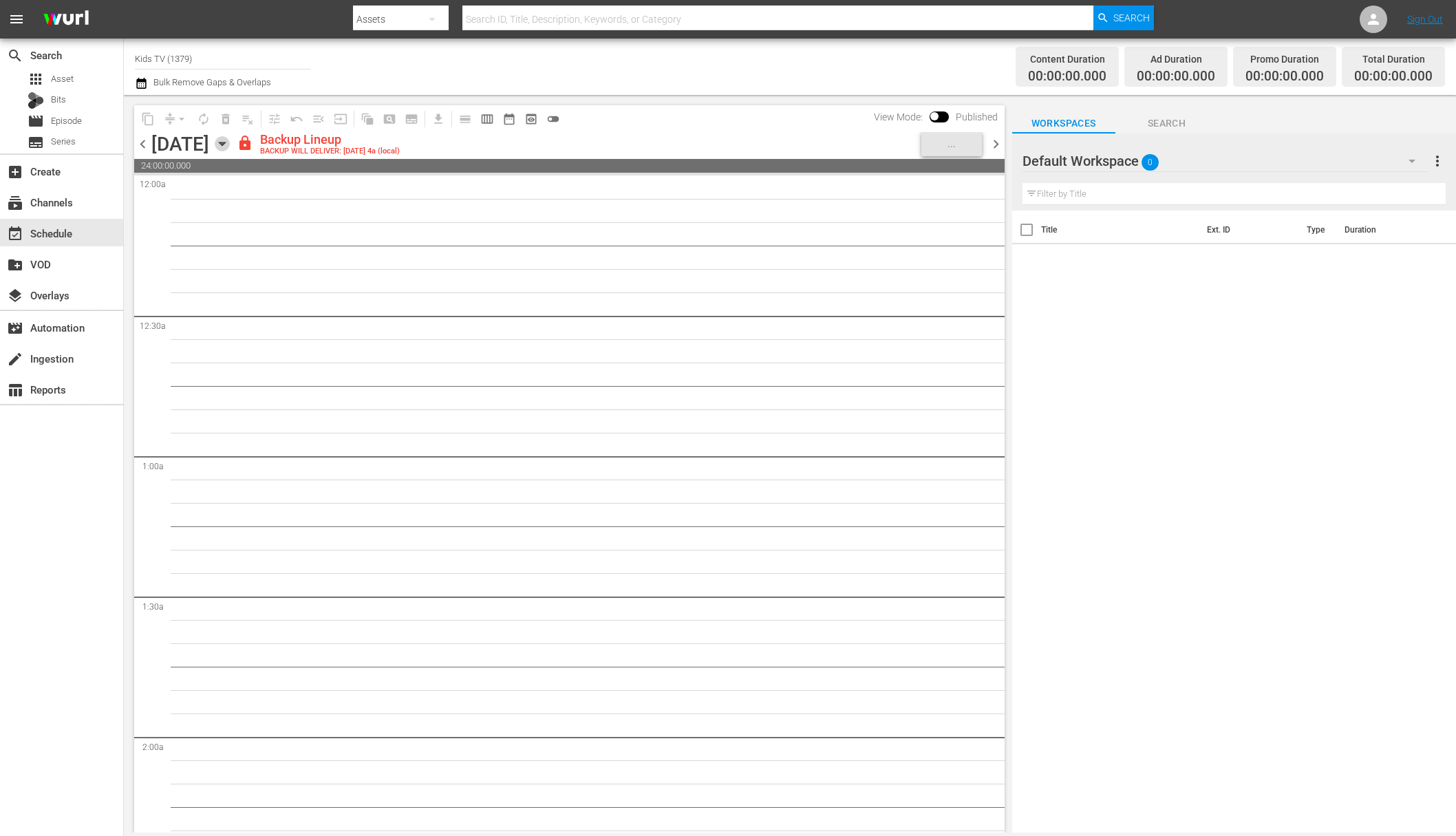
click at [225, 142] on icon "button" at bounding box center [221, 144] width 6 height 4
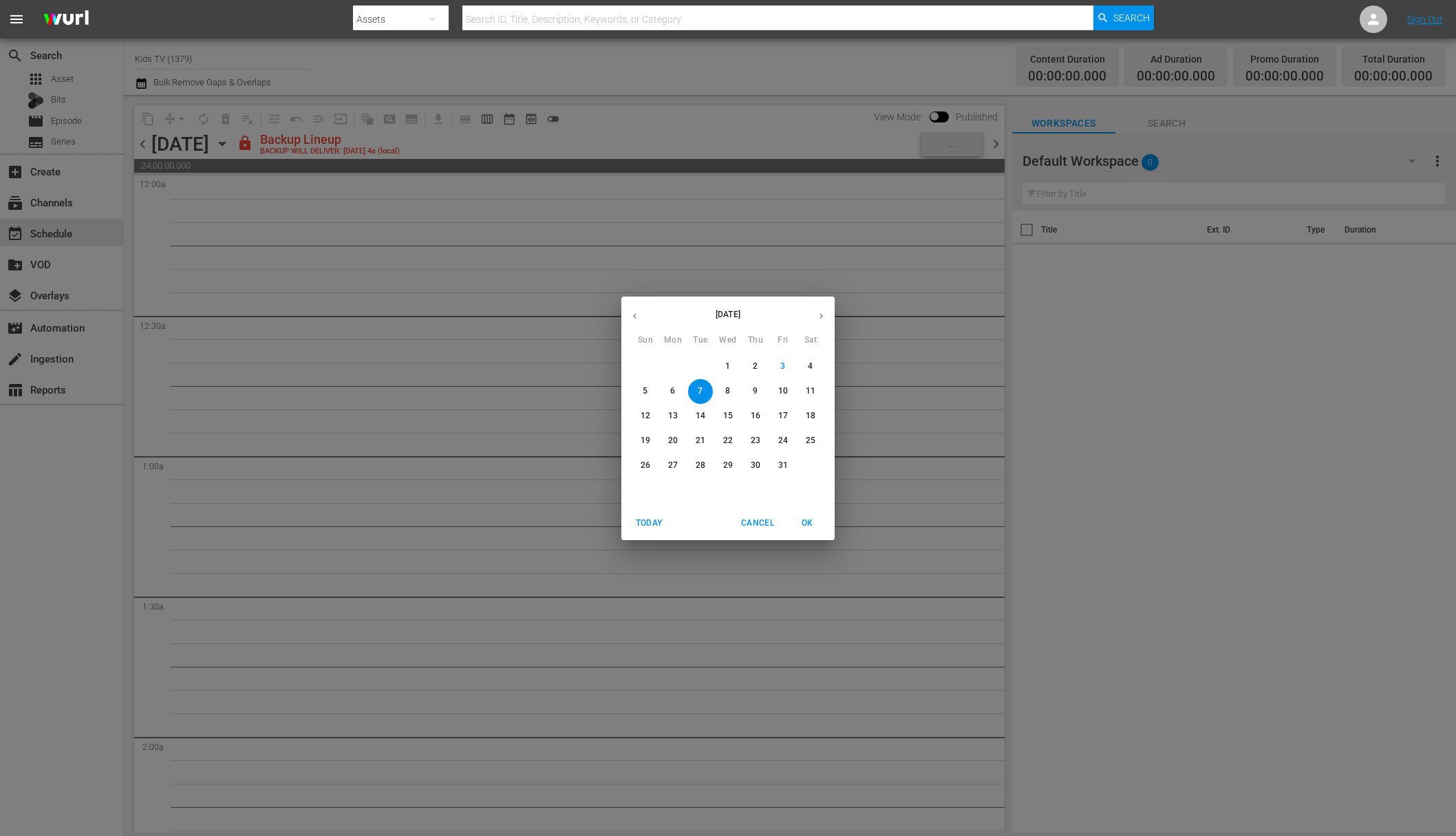
click at [736, 397] on button "8" at bounding box center [728, 392] width 25 height 25
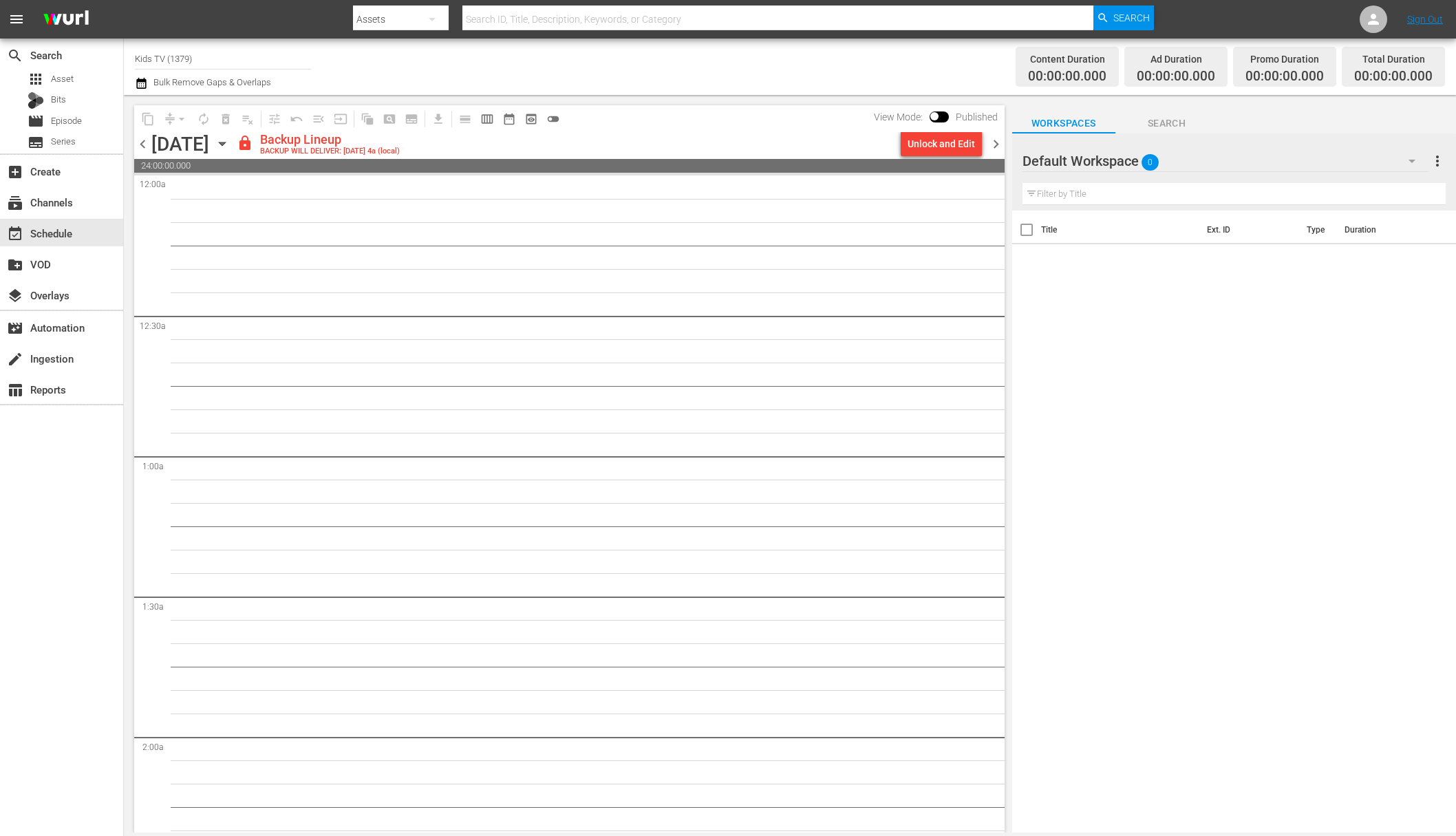
click at [943, 155] on div "Unlock and Edit" at bounding box center [941, 144] width 67 height 25
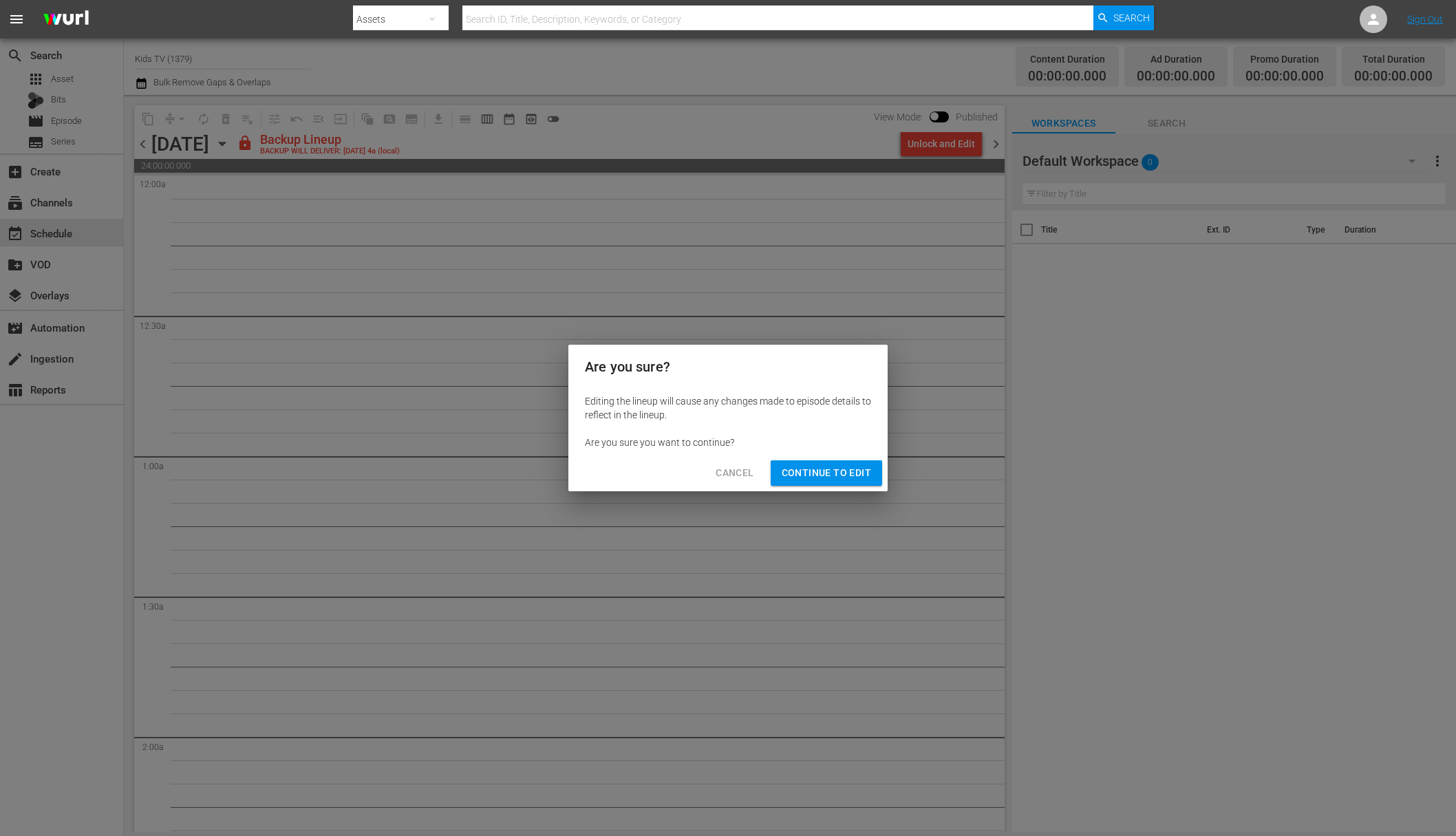
click at [817, 468] on span "Continue to Edit" at bounding box center [826, 473] width 89 height 17
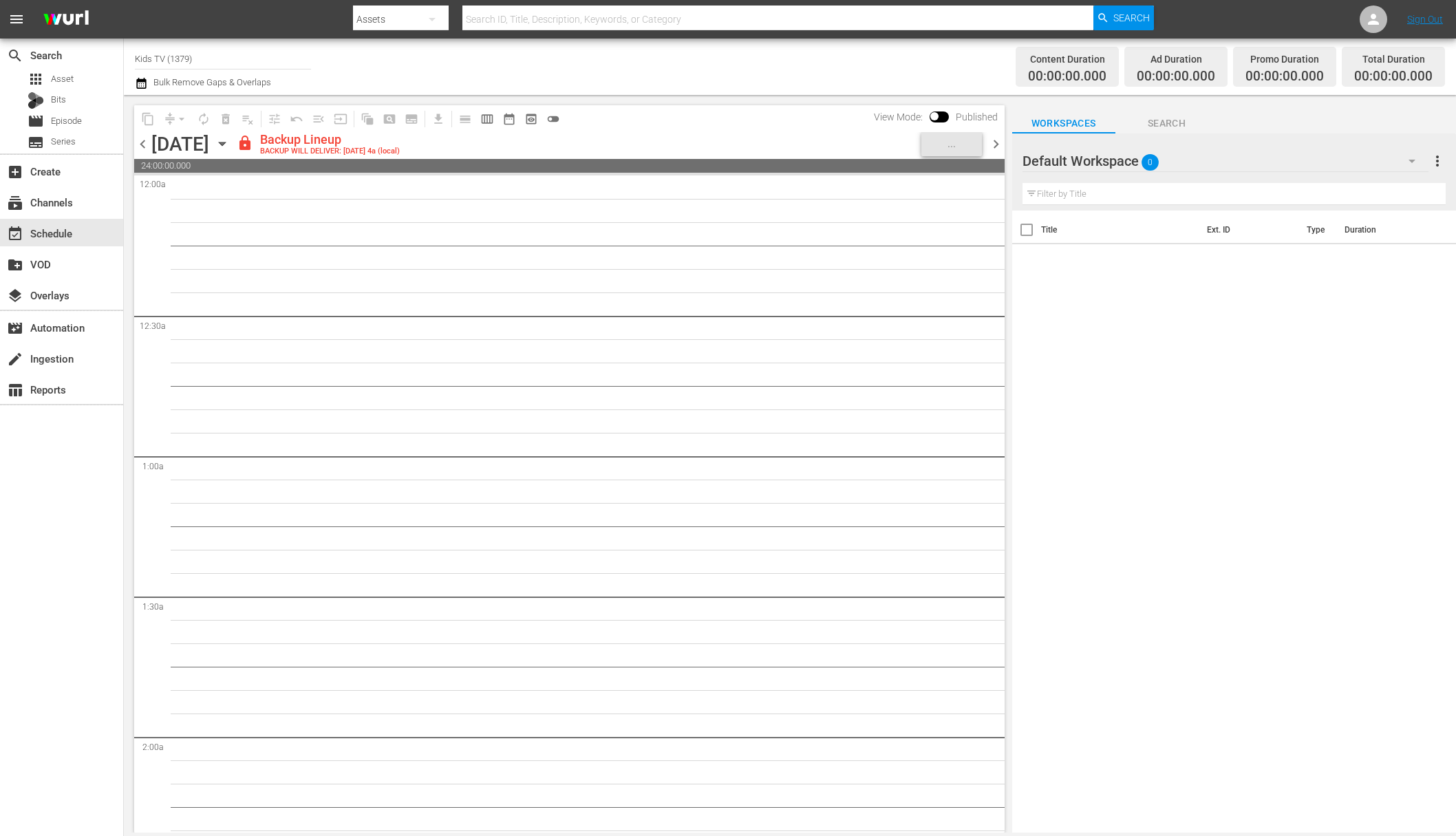
click at [230, 140] on icon "button" at bounding box center [222, 144] width 15 height 15
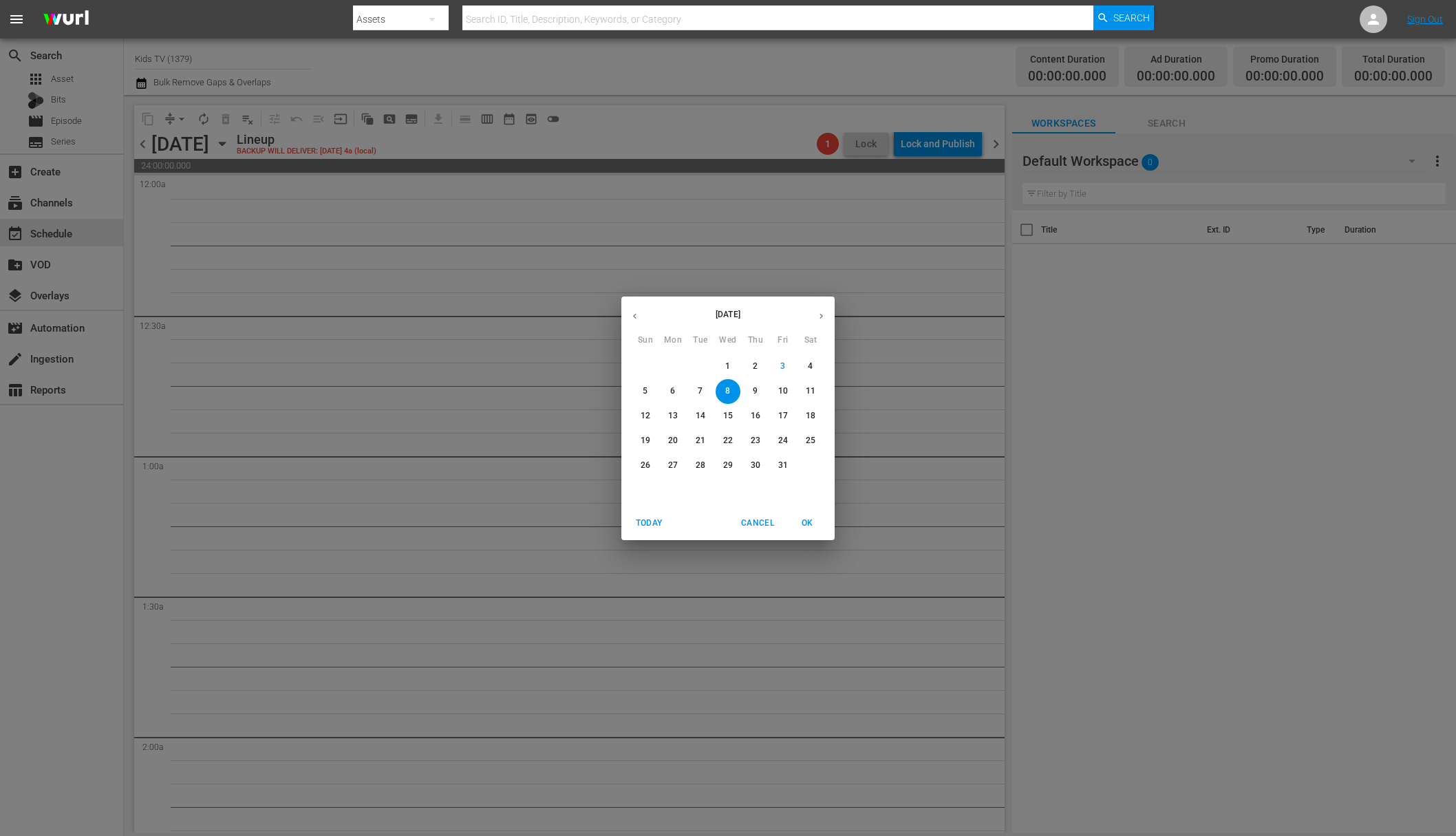
click at [762, 389] on span "9" at bounding box center [755, 391] width 25 height 11
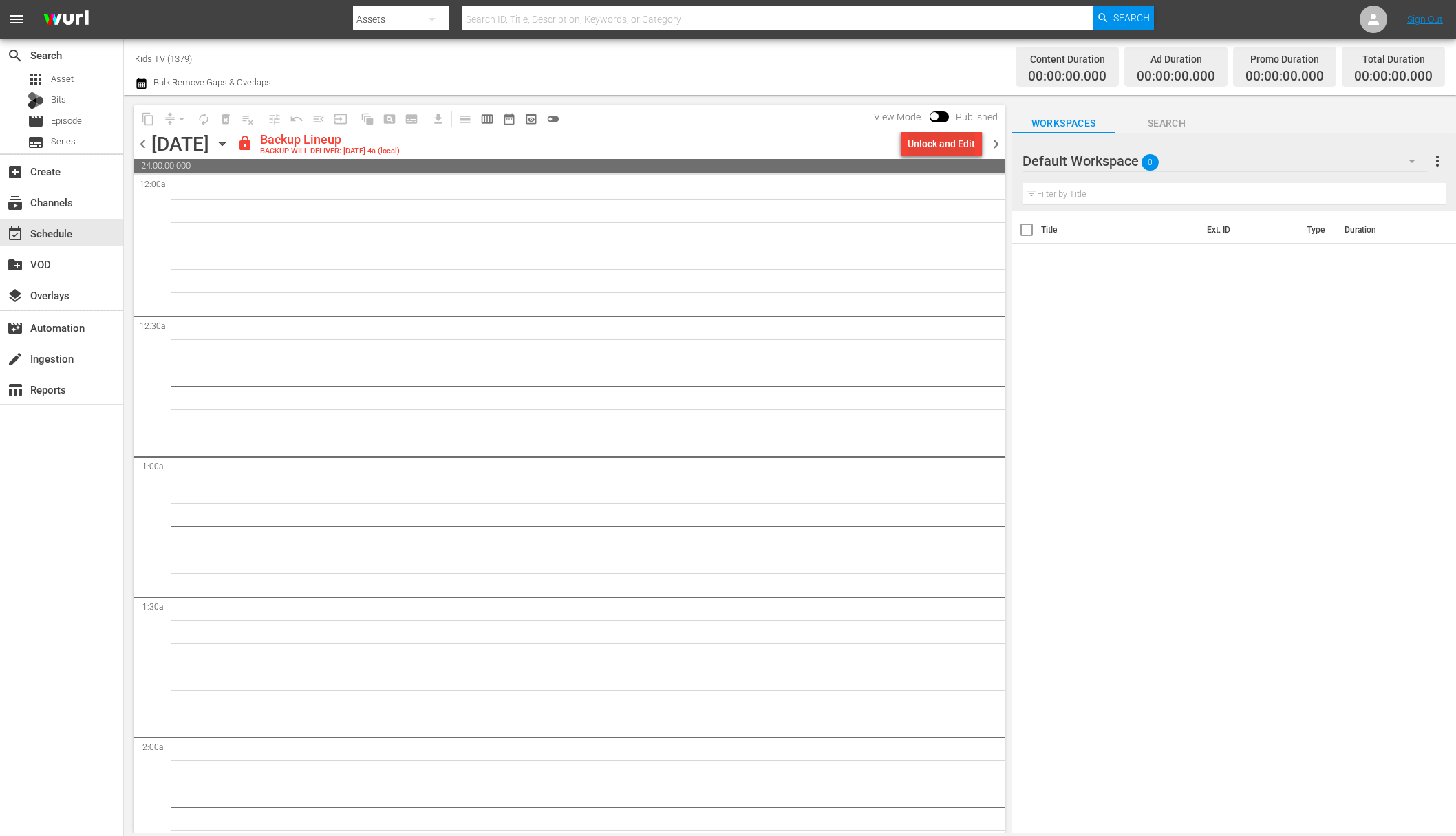
click at [947, 144] on div "Unlock and Edit" at bounding box center [941, 144] width 67 height 25
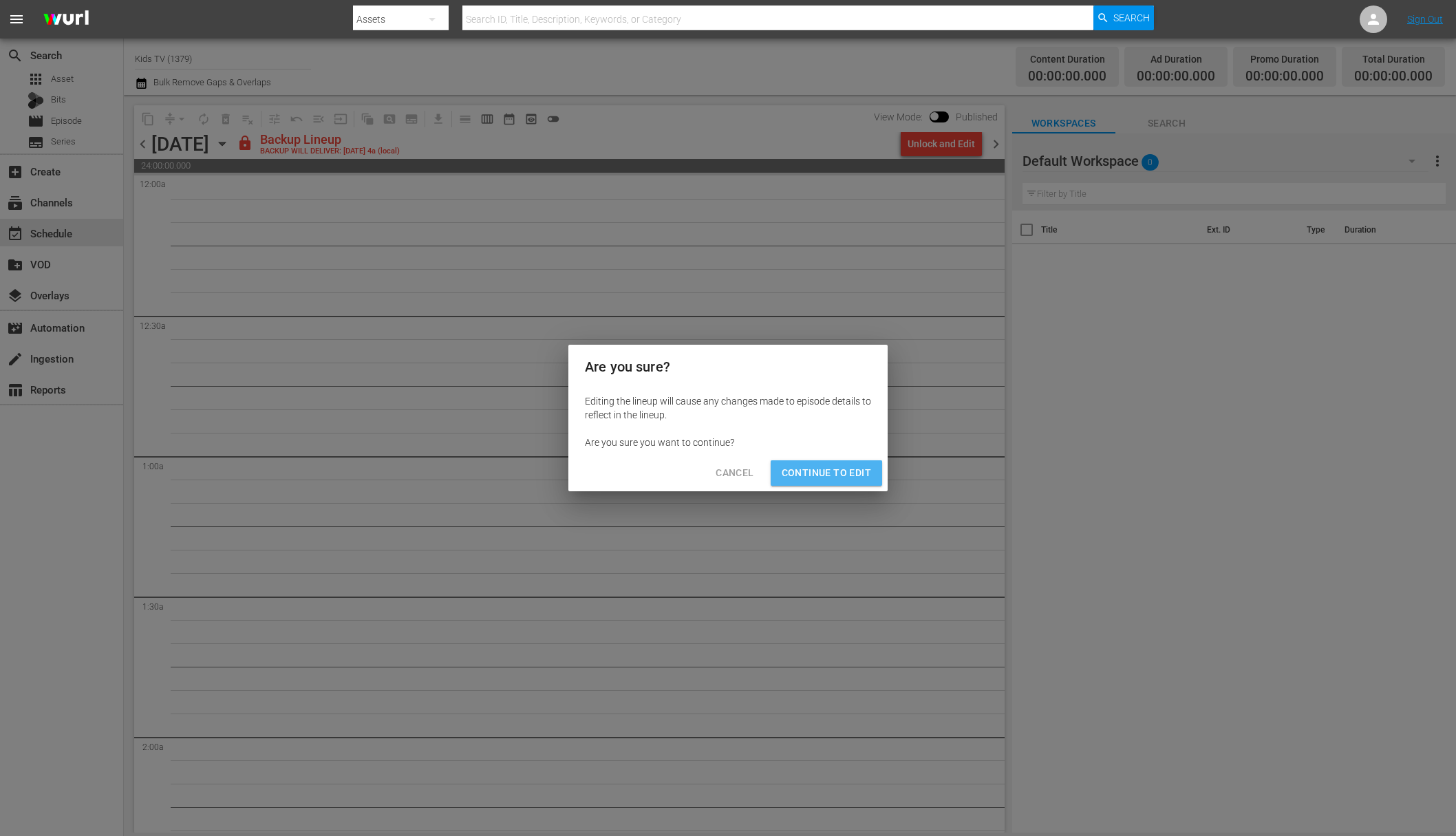
click at [844, 478] on span "Continue to Edit" at bounding box center [826, 473] width 89 height 17
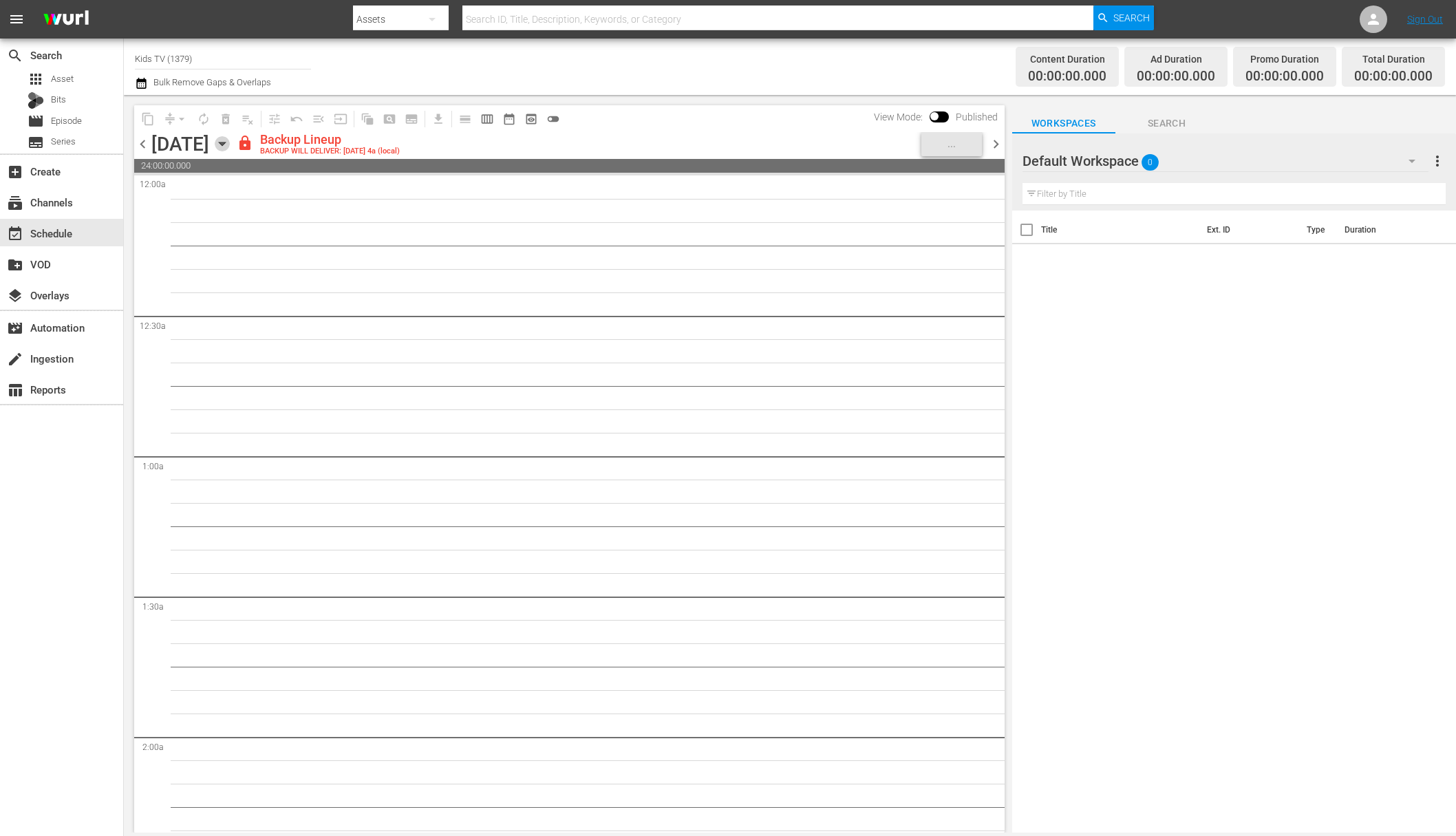
click at [225, 143] on icon "button" at bounding box center [221, 144] width 6 height 4
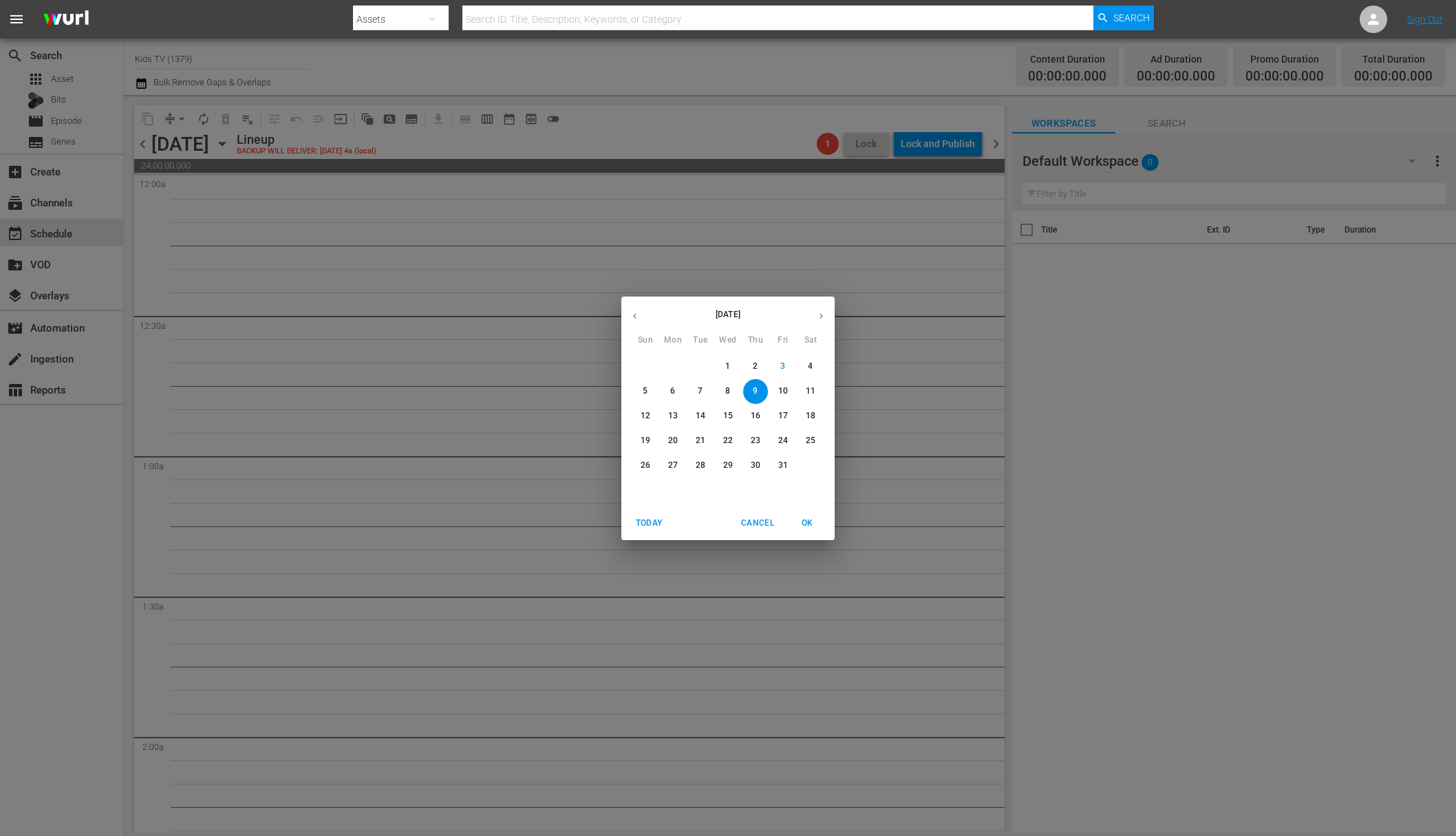
click at [786, 391] on p "10" at bounding box center [782, 391] width 9 height 11
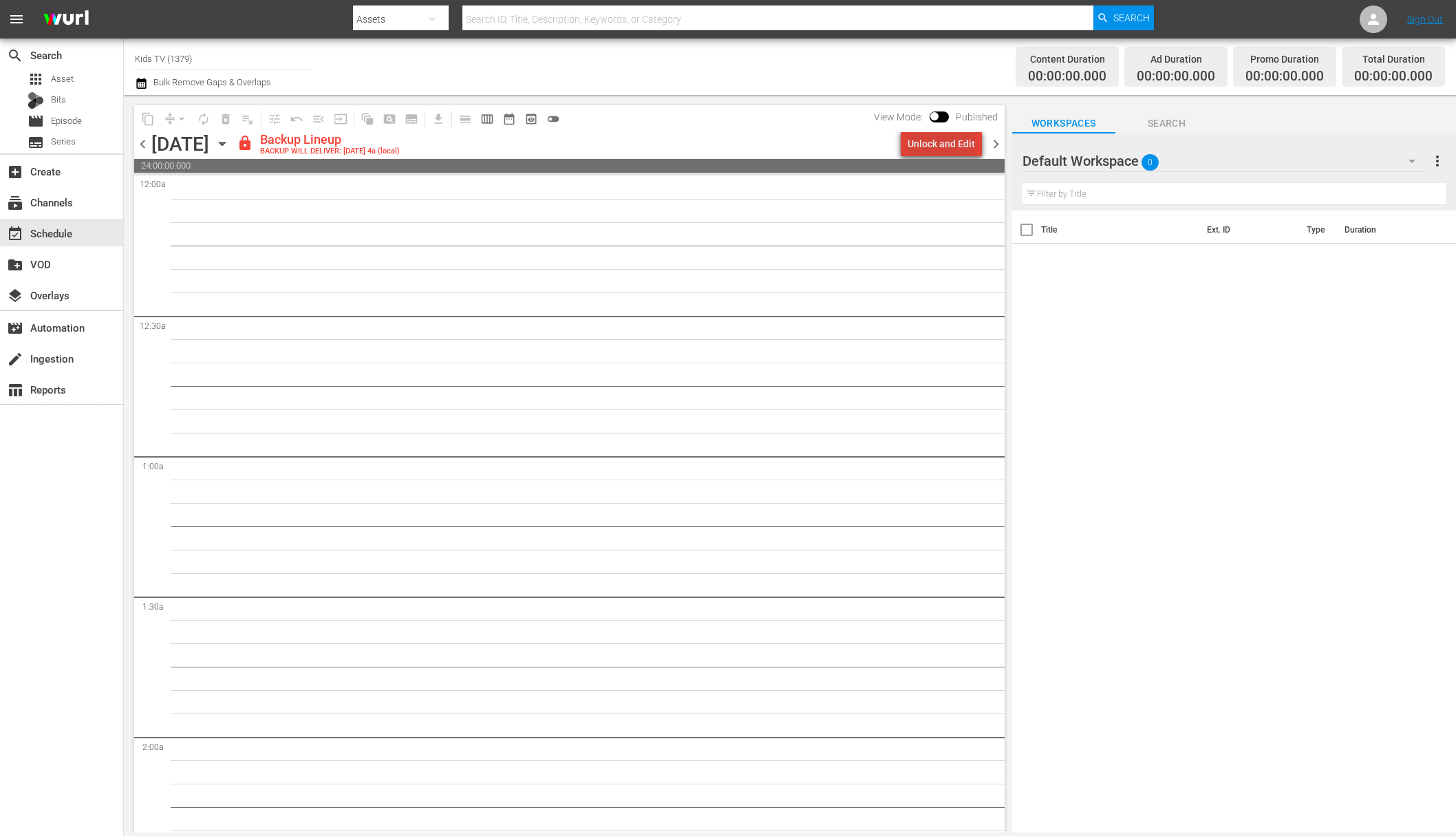
click at [947, 151] on div "Unlock and Edit" at bounding box center [941, 144] width 67 height 25
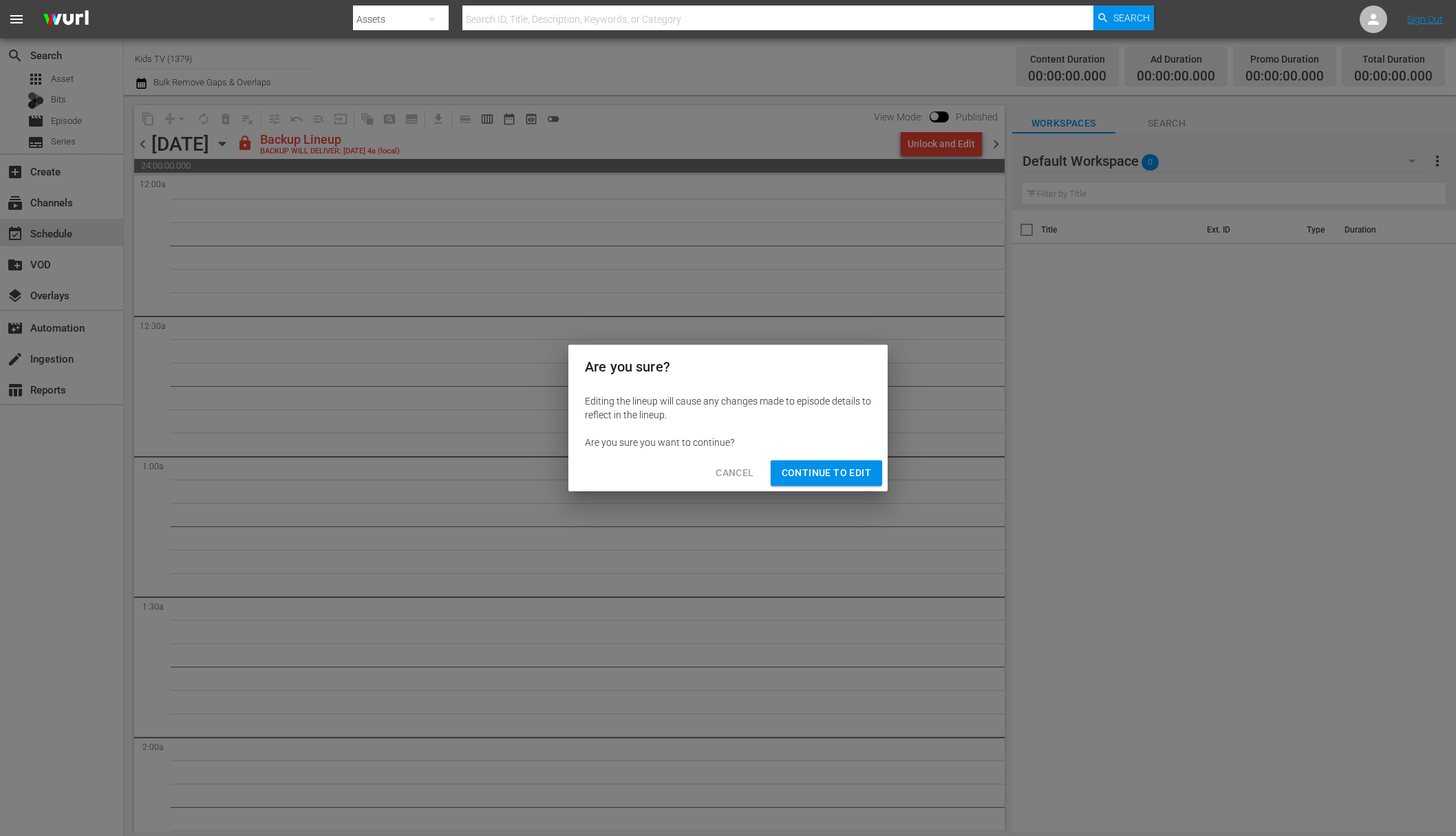
click at [823, 470] on span "Continue to Edit" at bounding box center [826, 473] width 89 height 17
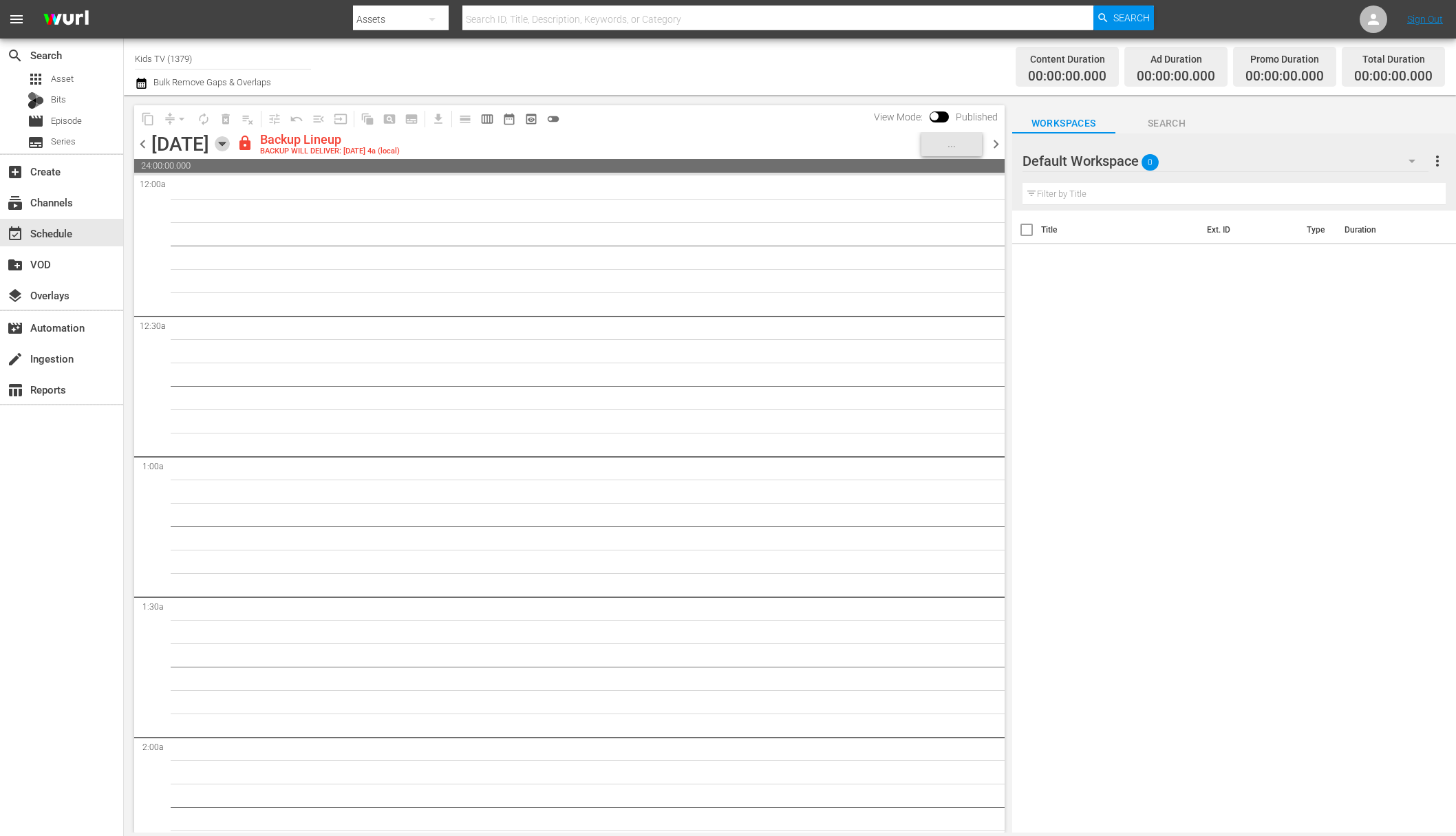
click at [230, 146] on icon "button" at bounding box center [222, 144] width 15 height 15
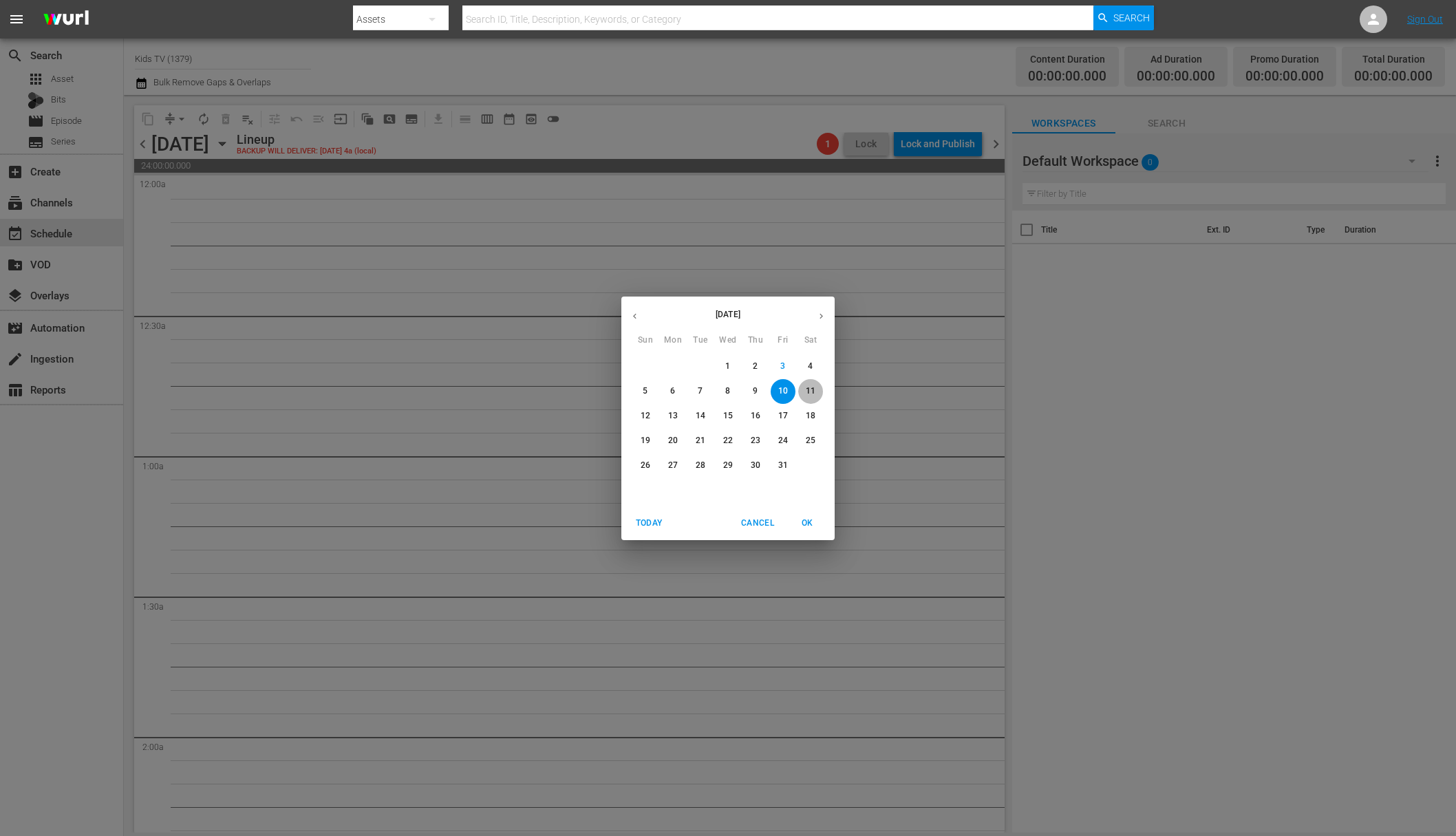
click at [802, 387] on span "11" at bounding box center [810, 391] width 25 height 11
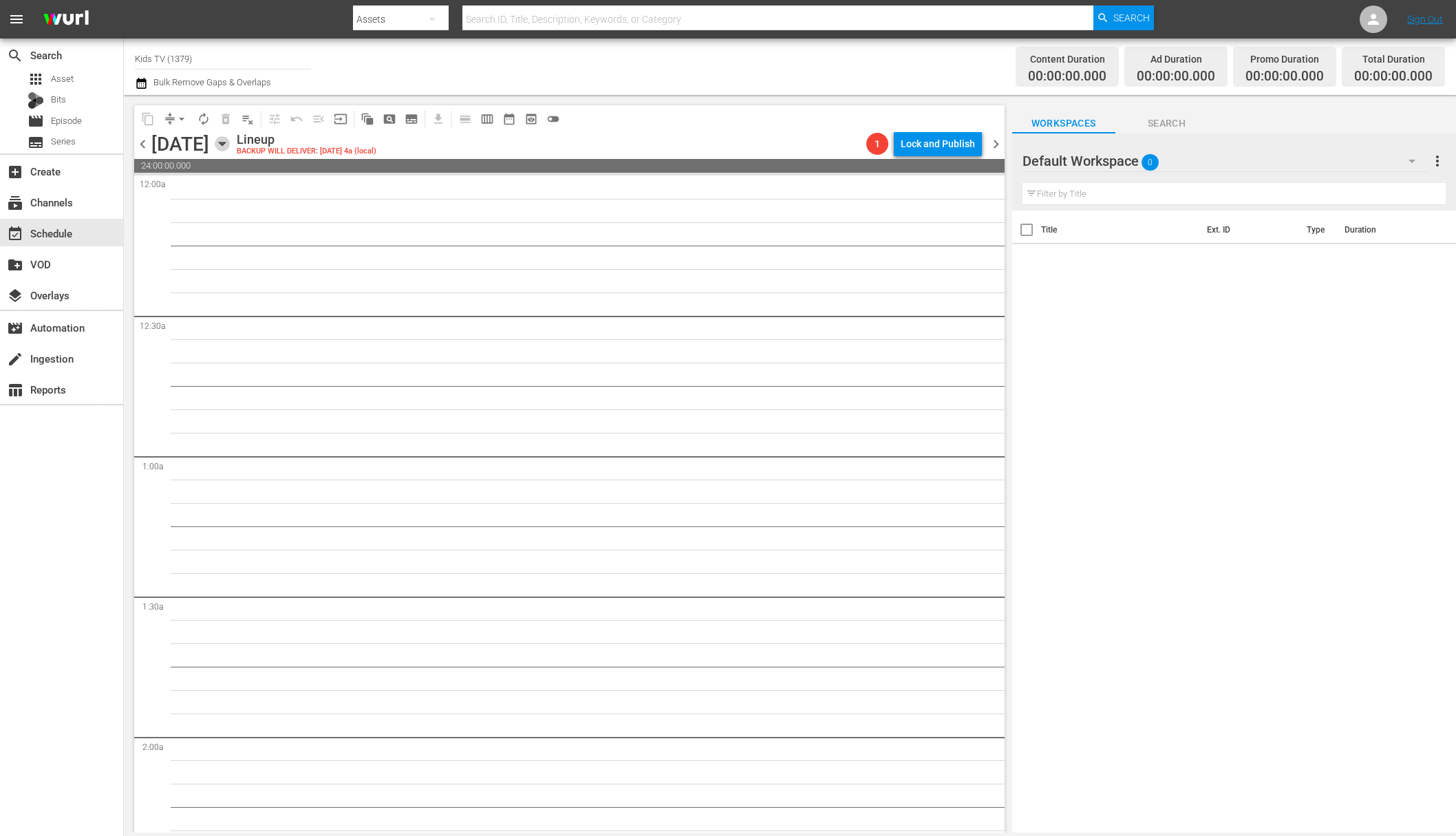
click at [225, 142] on icon "button" at bounding box center [221, 144] width 6 height 4
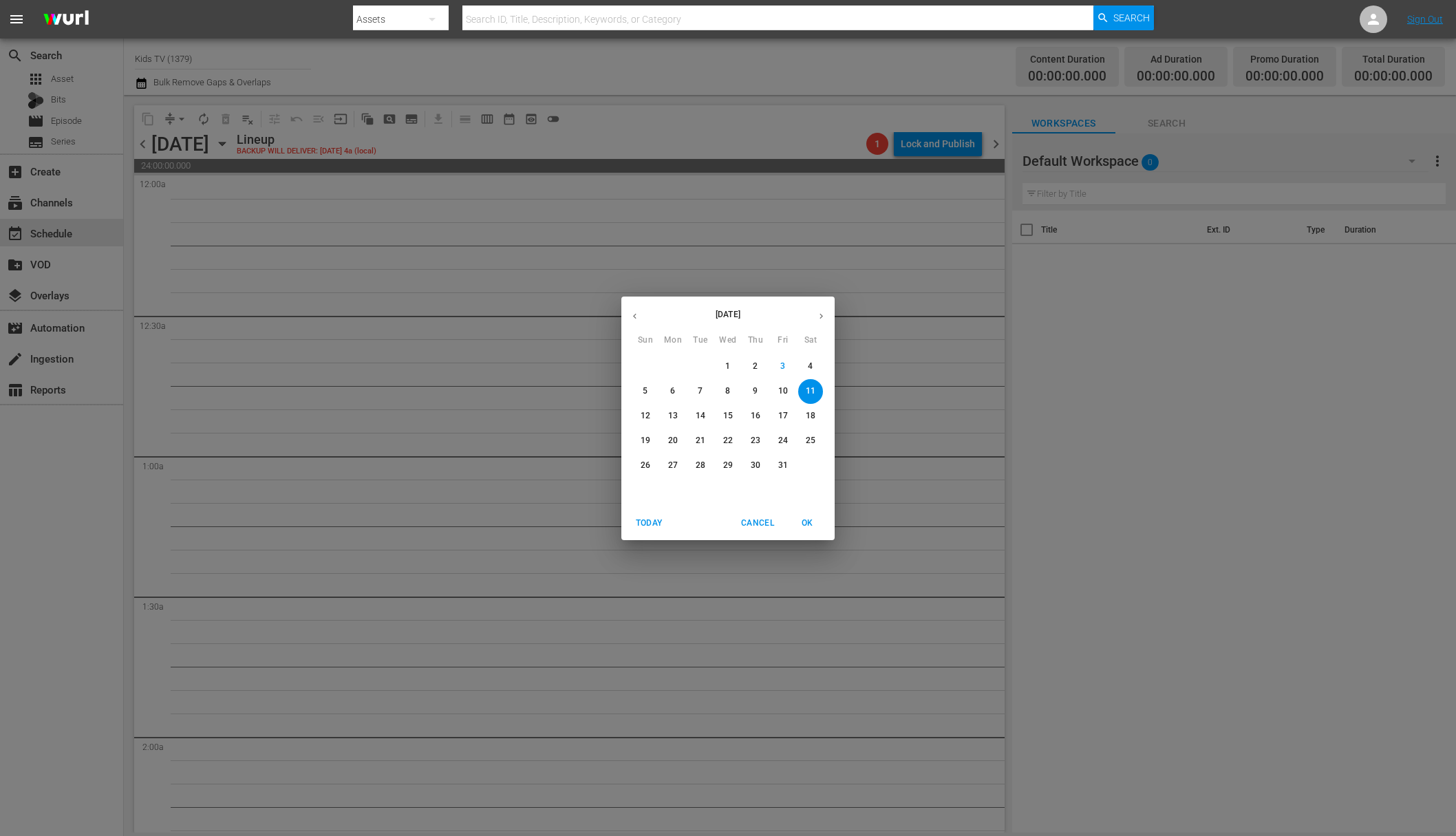
click at [678, 394] on span "6" at bounding box center [673, 391] width 25 height 11
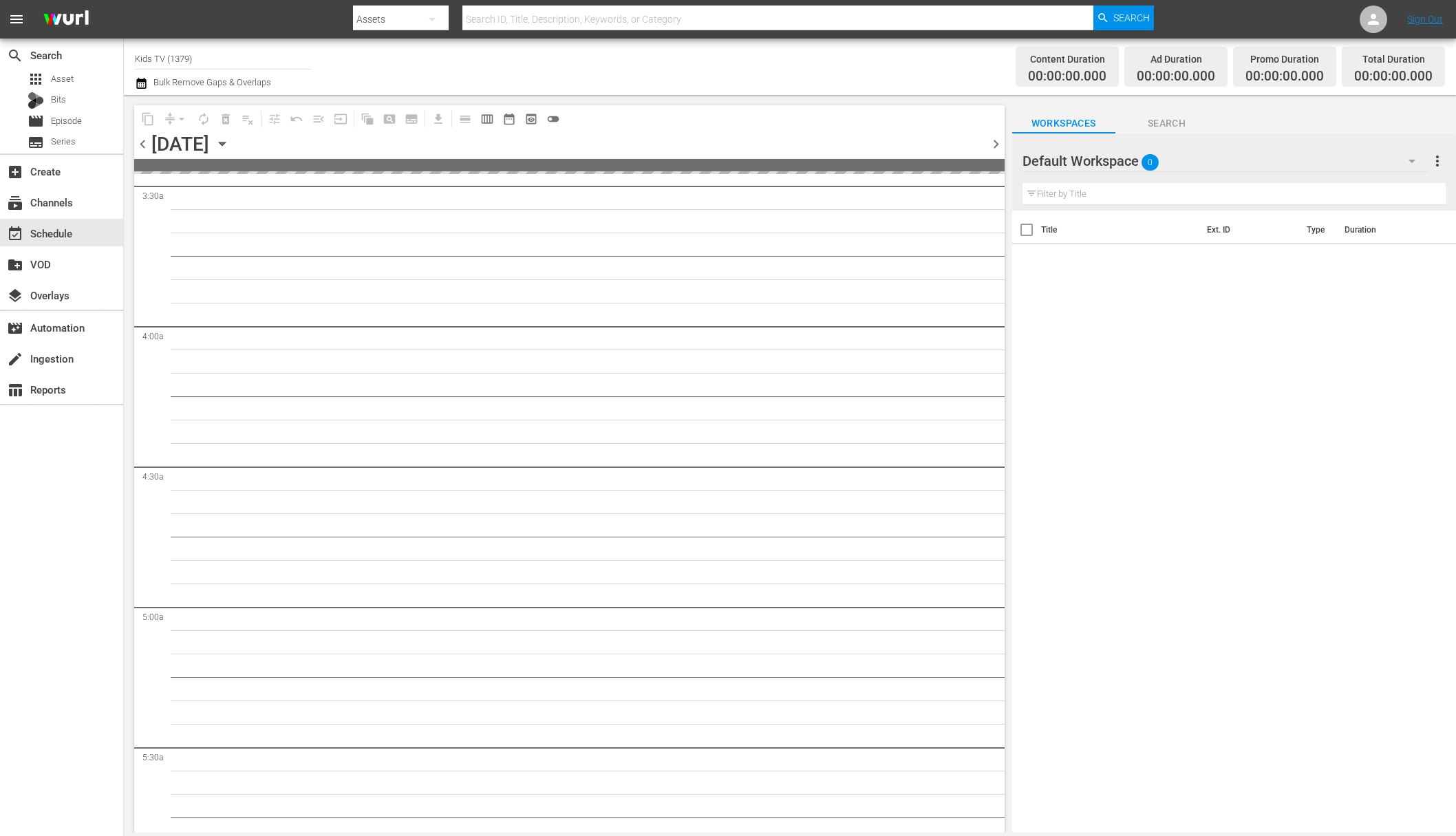
scroll to position [1197, 0]
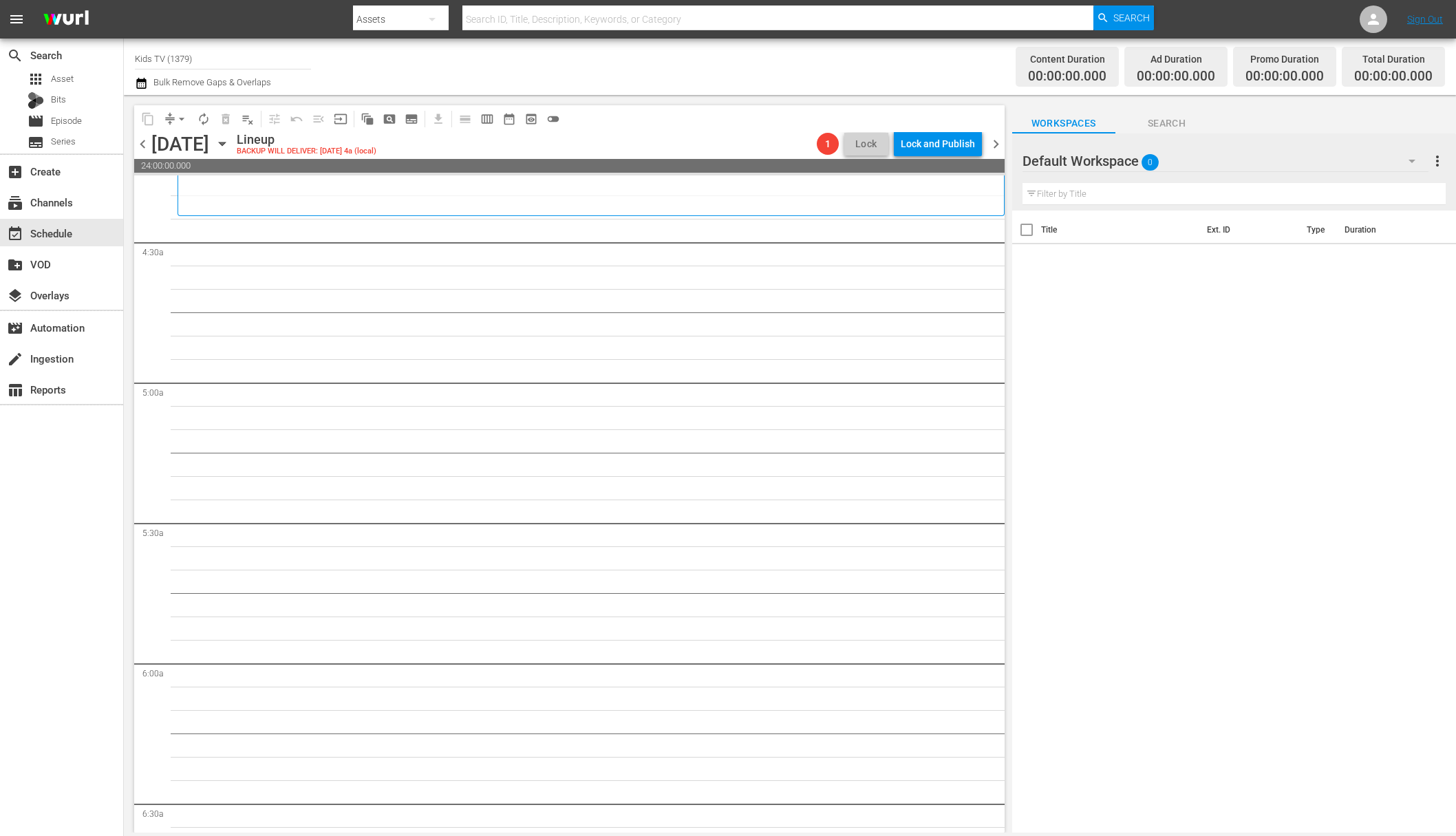
click at [234, 141] on div "Monday, October 6th October 6th" at bounding box center [192, 144] width 82 height 23
click at [230, 143] on icon "button" at bounding box center [222, 144] width 15 height 15
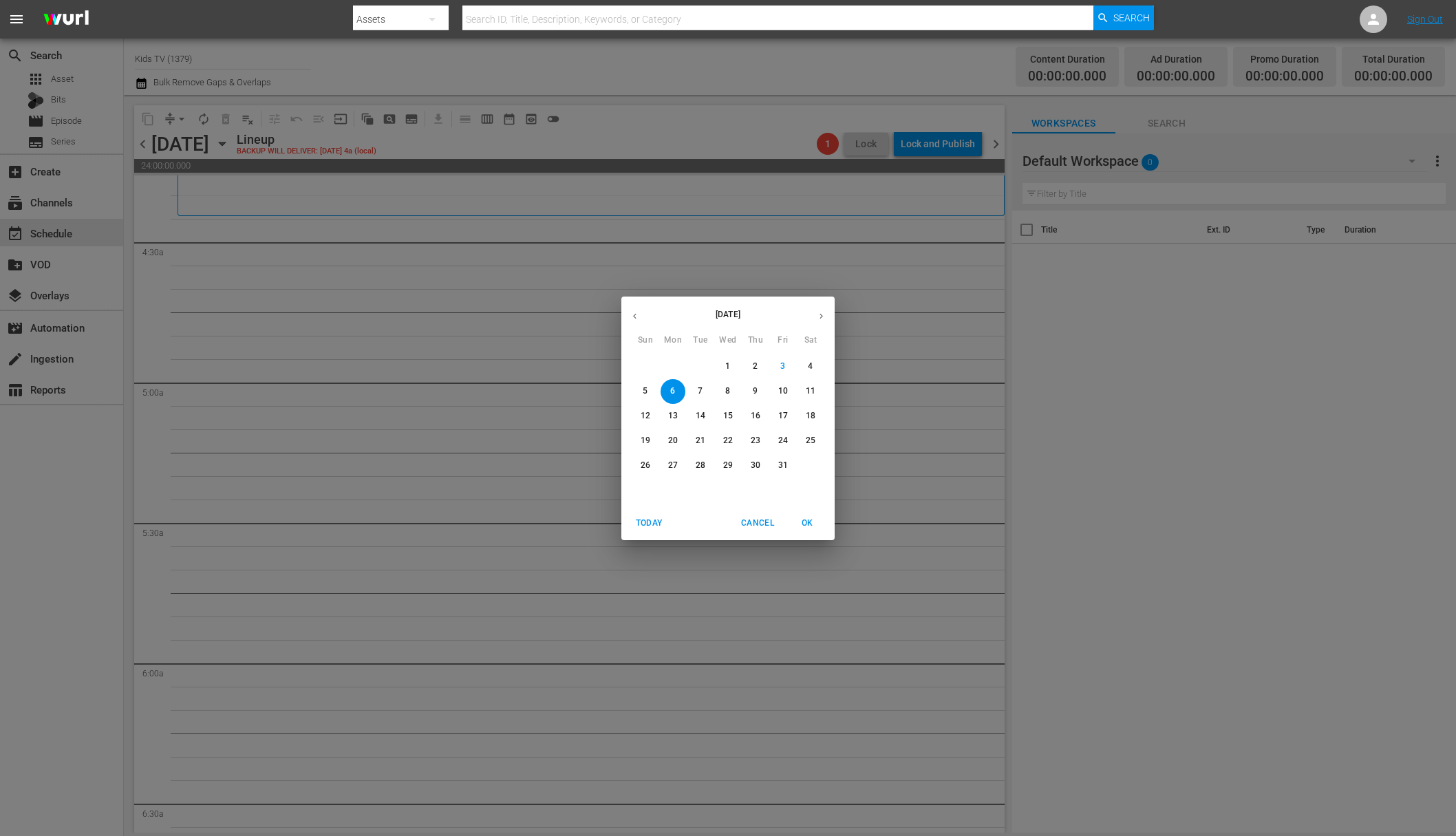
click at [634, 314] on icon "button" at bounding box center [634, 316] width 4 height 6
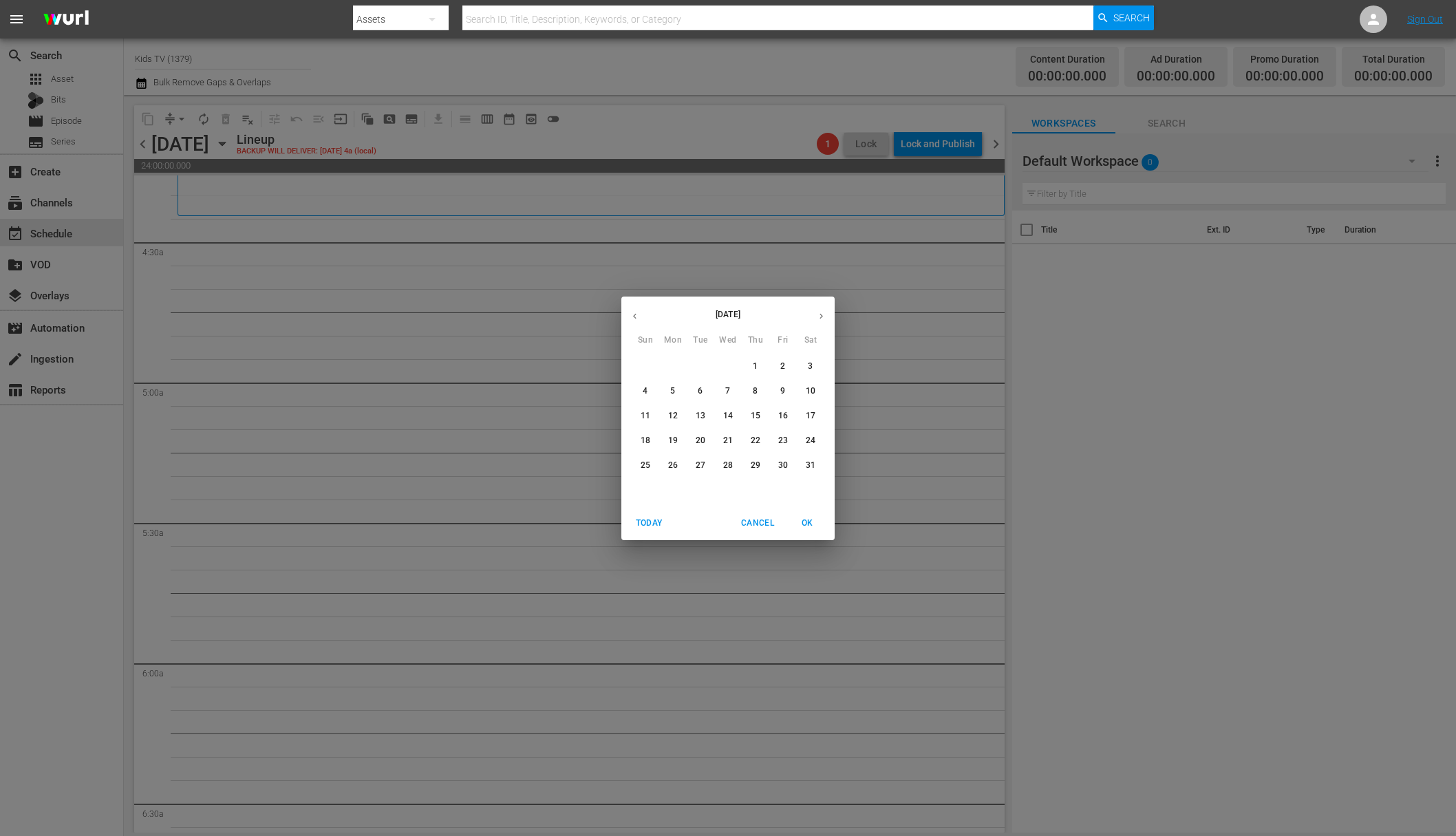
click at [694, 442] on span "20" at bounding box center [700, 441] width 25 height 11
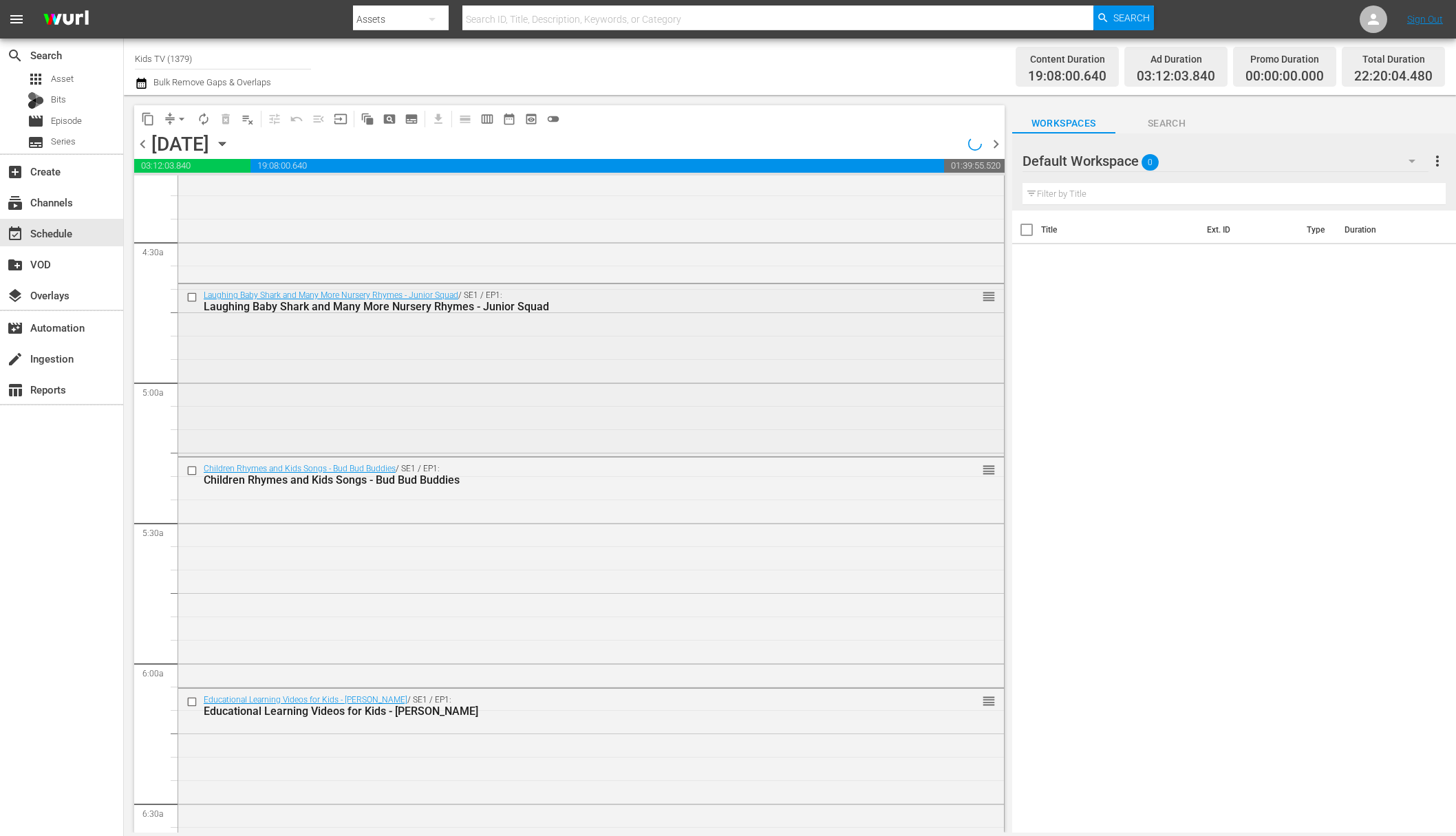
scroll to position [1173, 0]
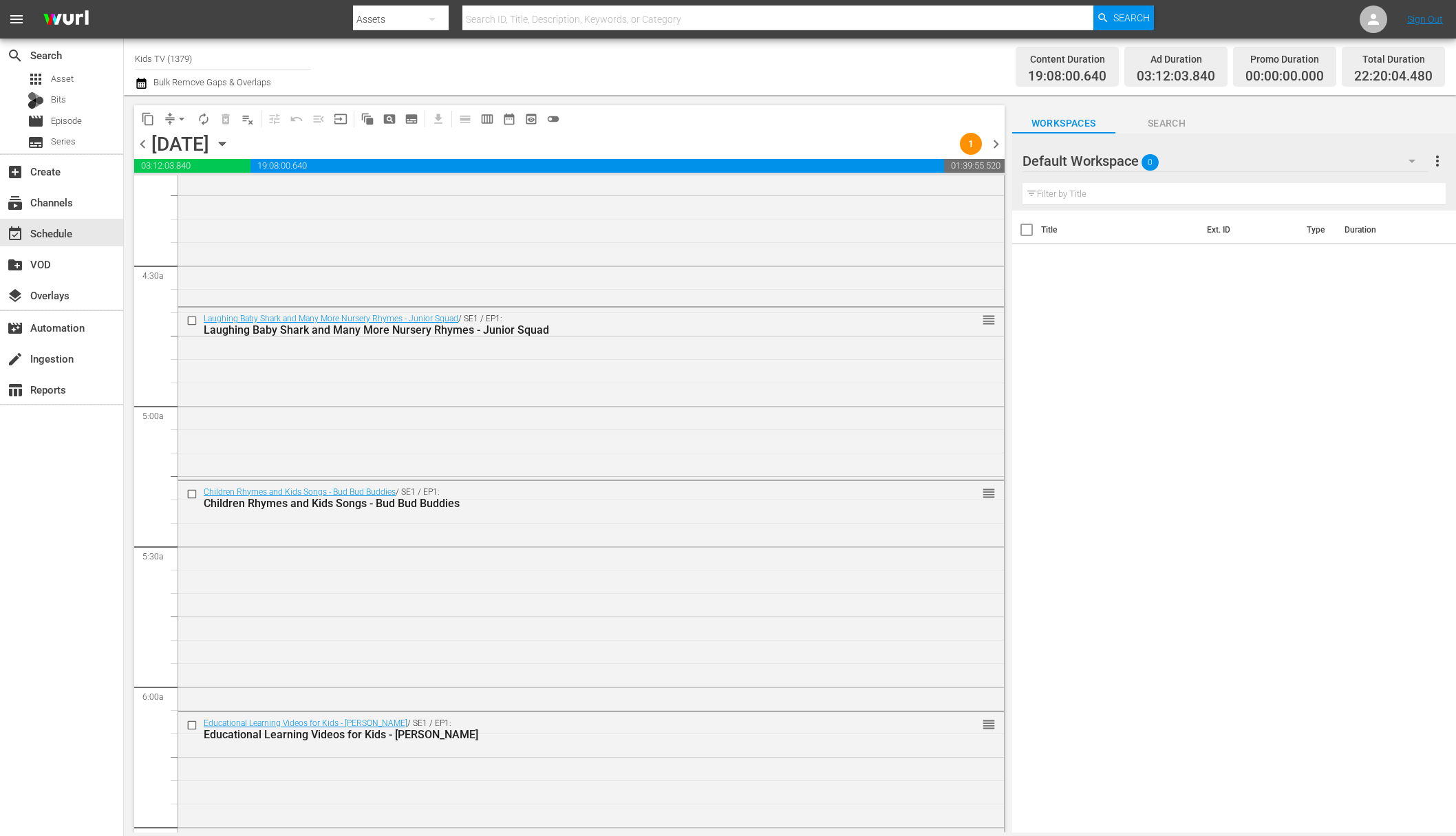
click at [153, 113] on span "content_copy" at bounding box center [147, 119] width 14 height 14
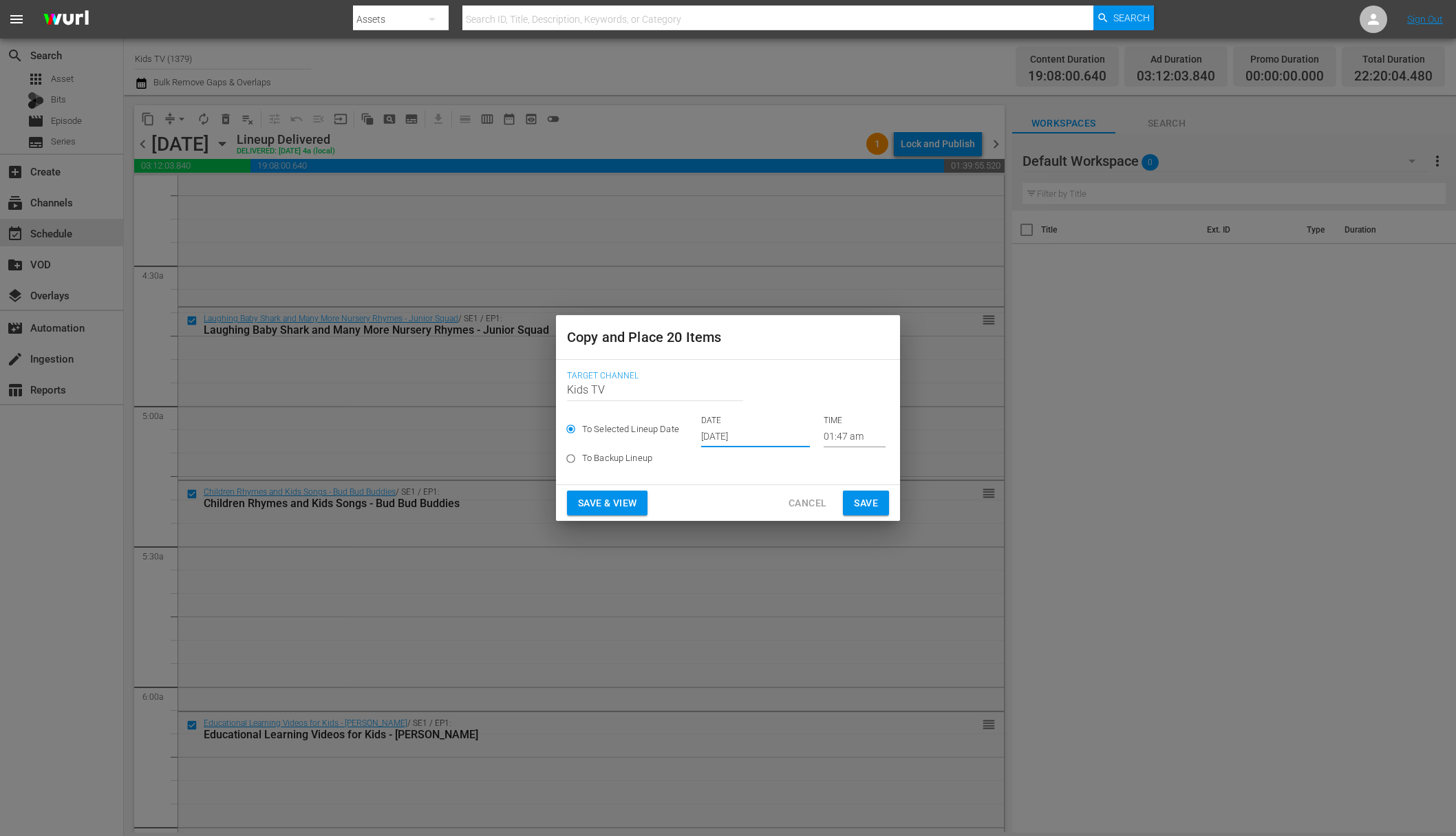
click at [737, 434] on input "Oct 5th 2025" at bounding box center [755, 437] width 109 height 21
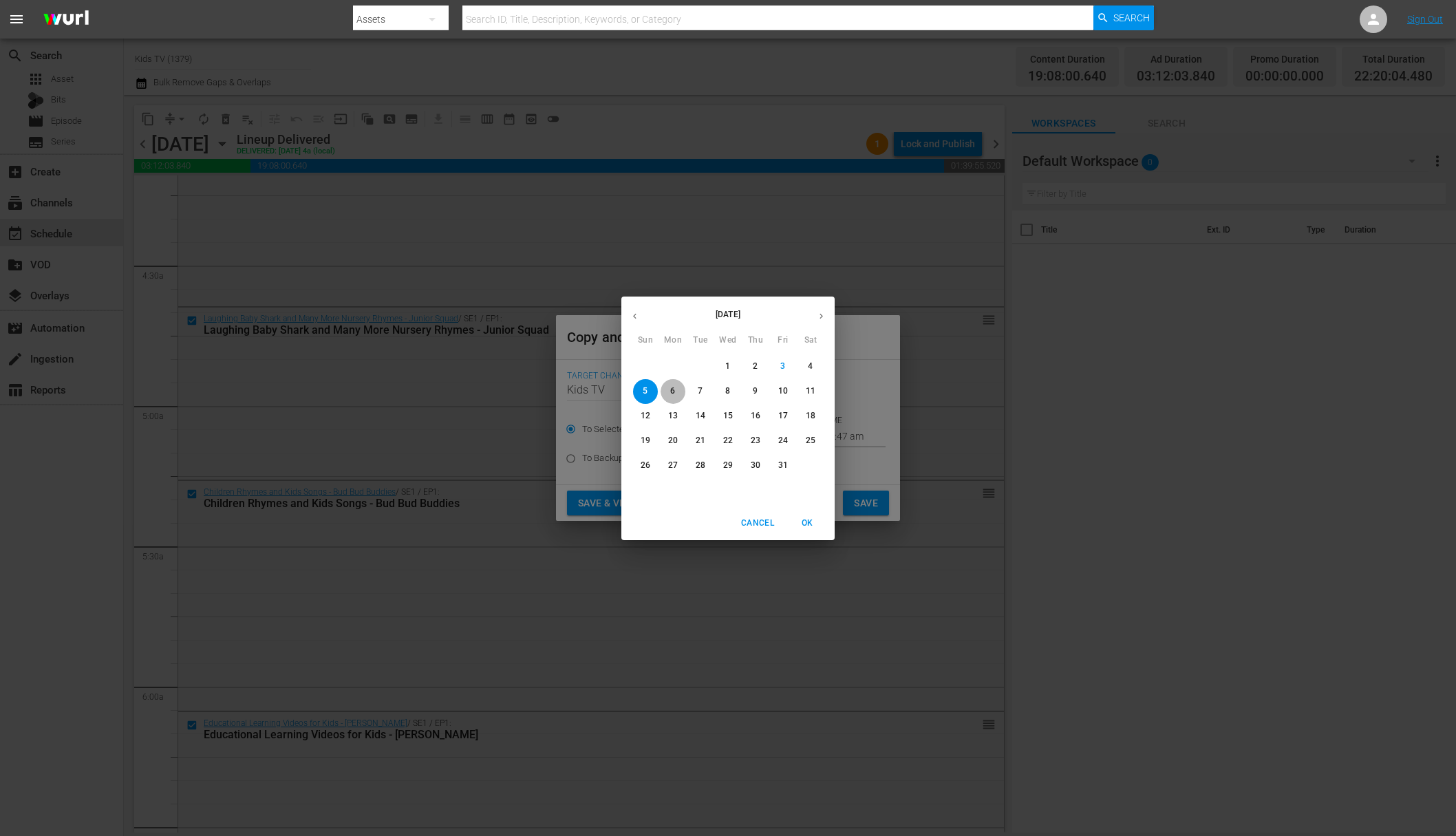
click at [669, 389] on span "6" at bounding box center [673, 391] width 25 height 11
type input "Oct 6th 2025"
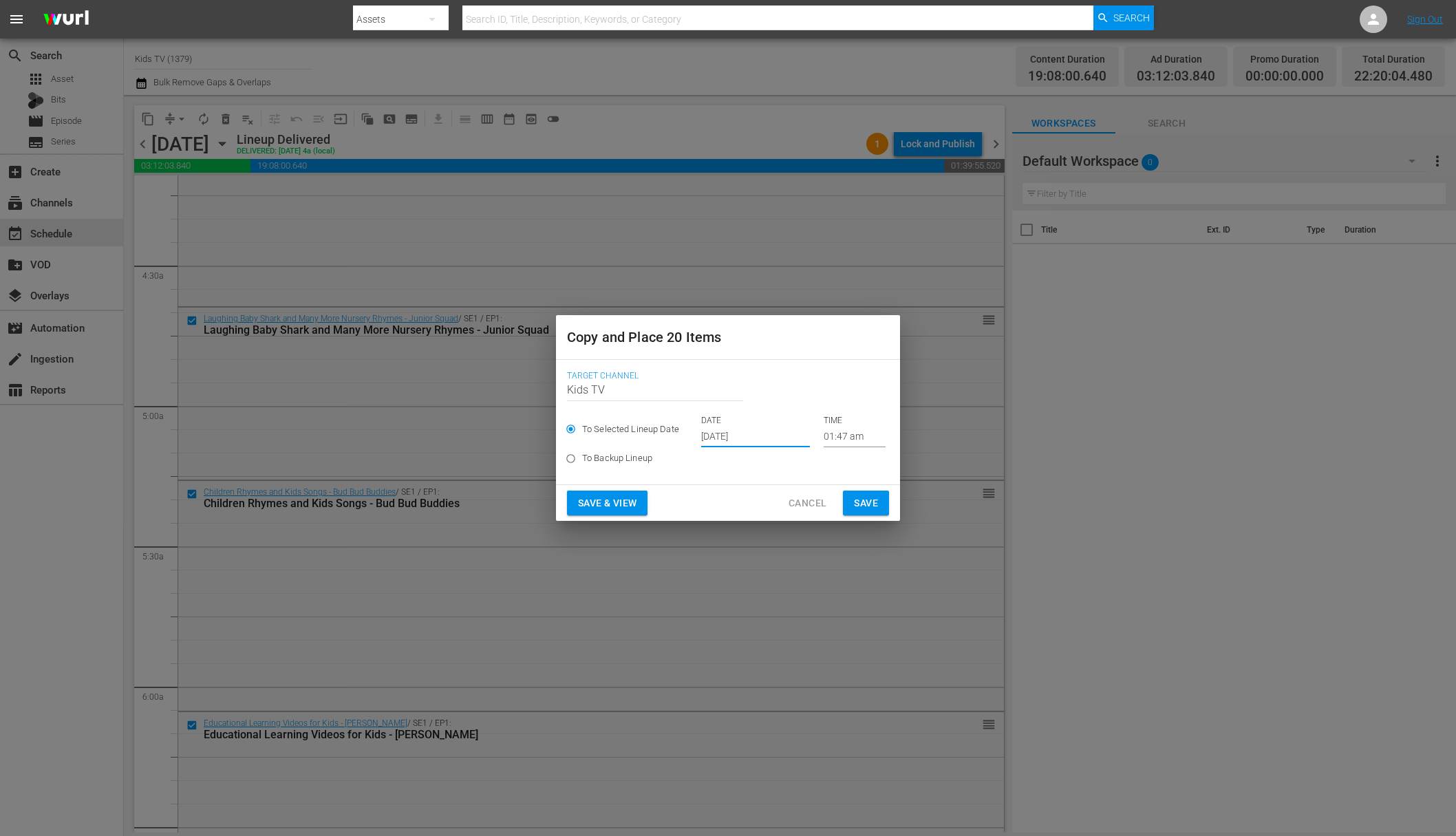
click at [864, 498] on span "Save" at bounding box center [866, 504] width 24 height 17
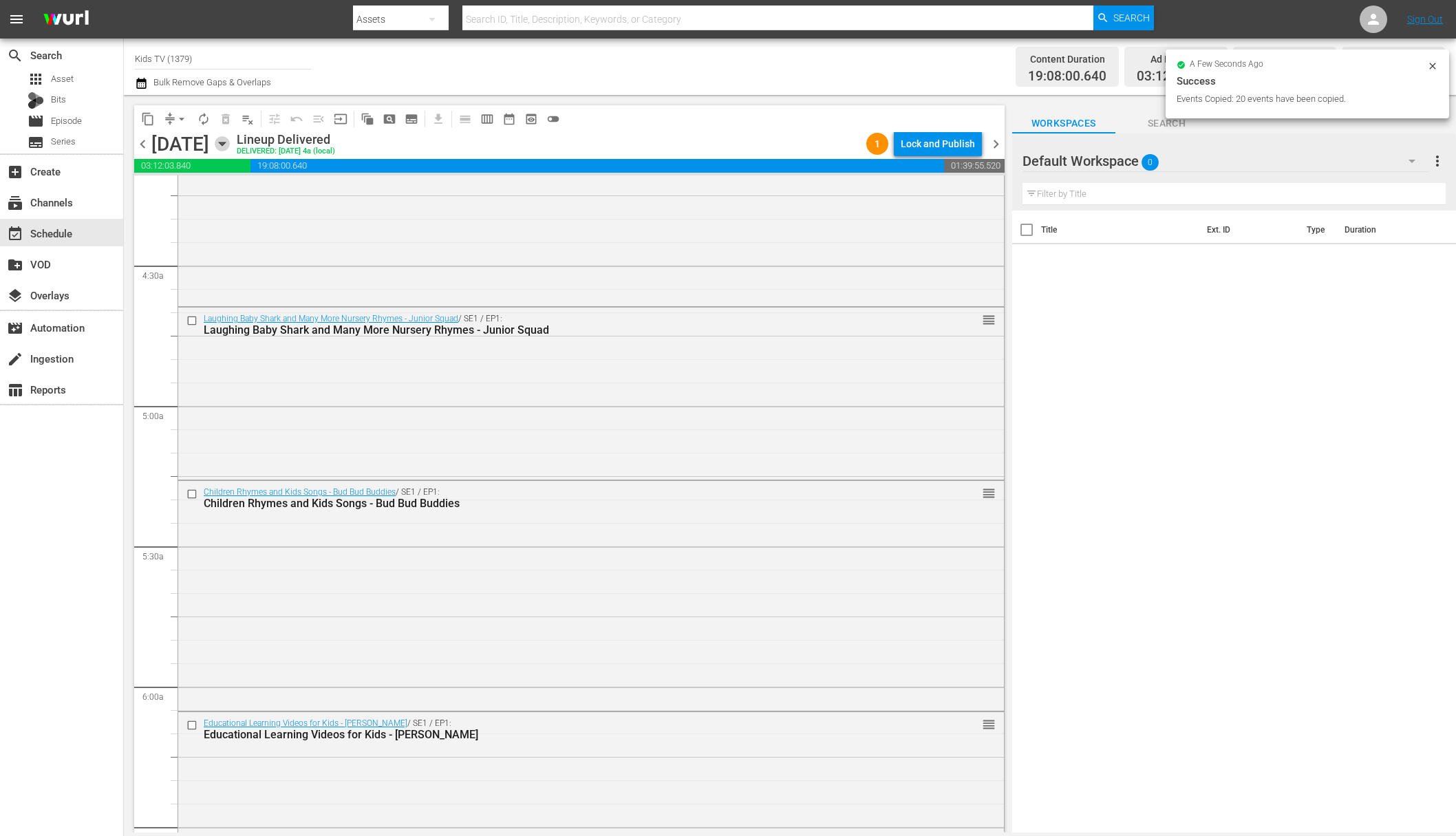
click at [230, 139] on icon "button" at bounding box center [222, 144] width 15 height 15
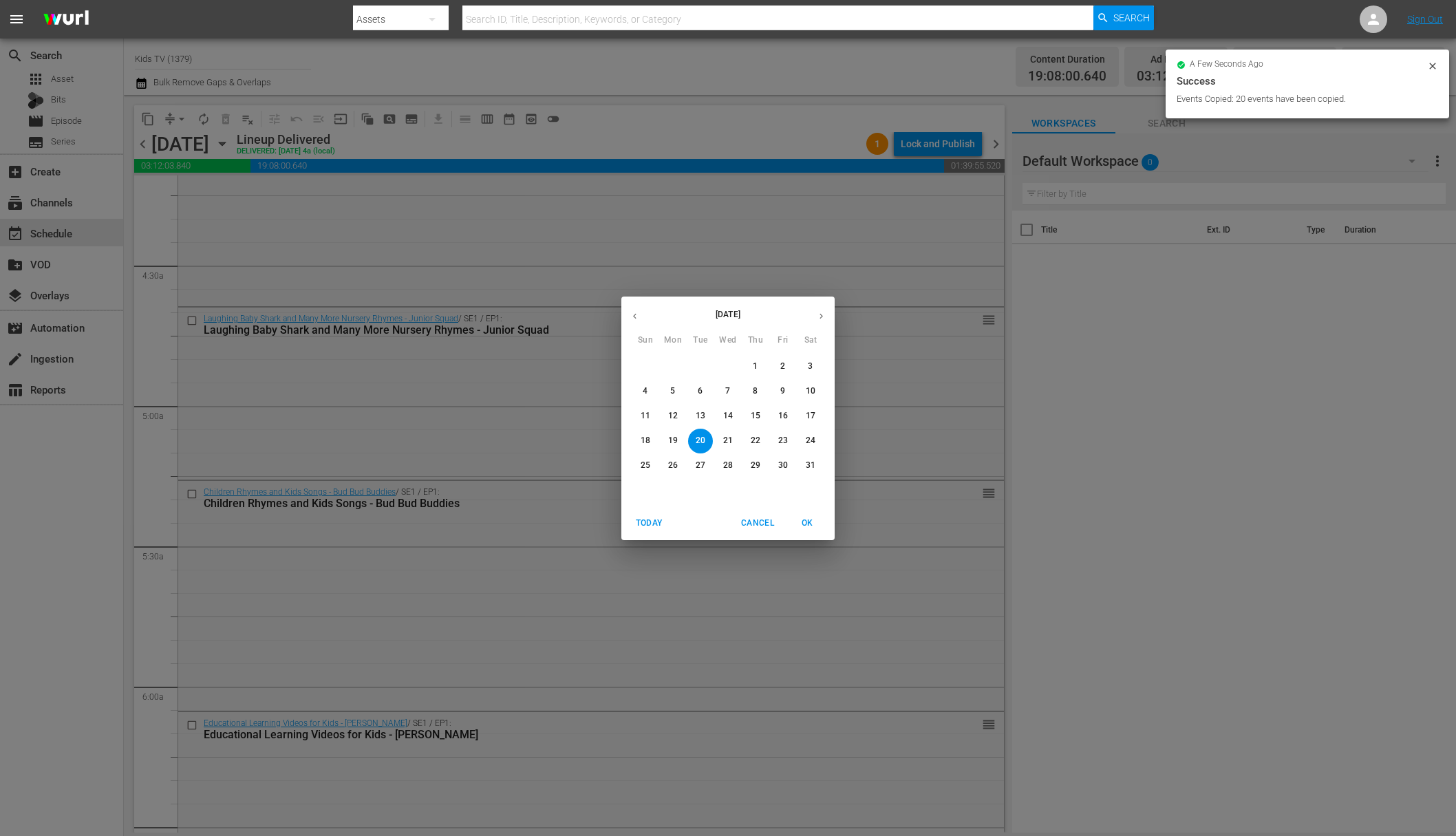
click at [807, 443] on p "24" at bounding box center [810, 441] width 9 height 11
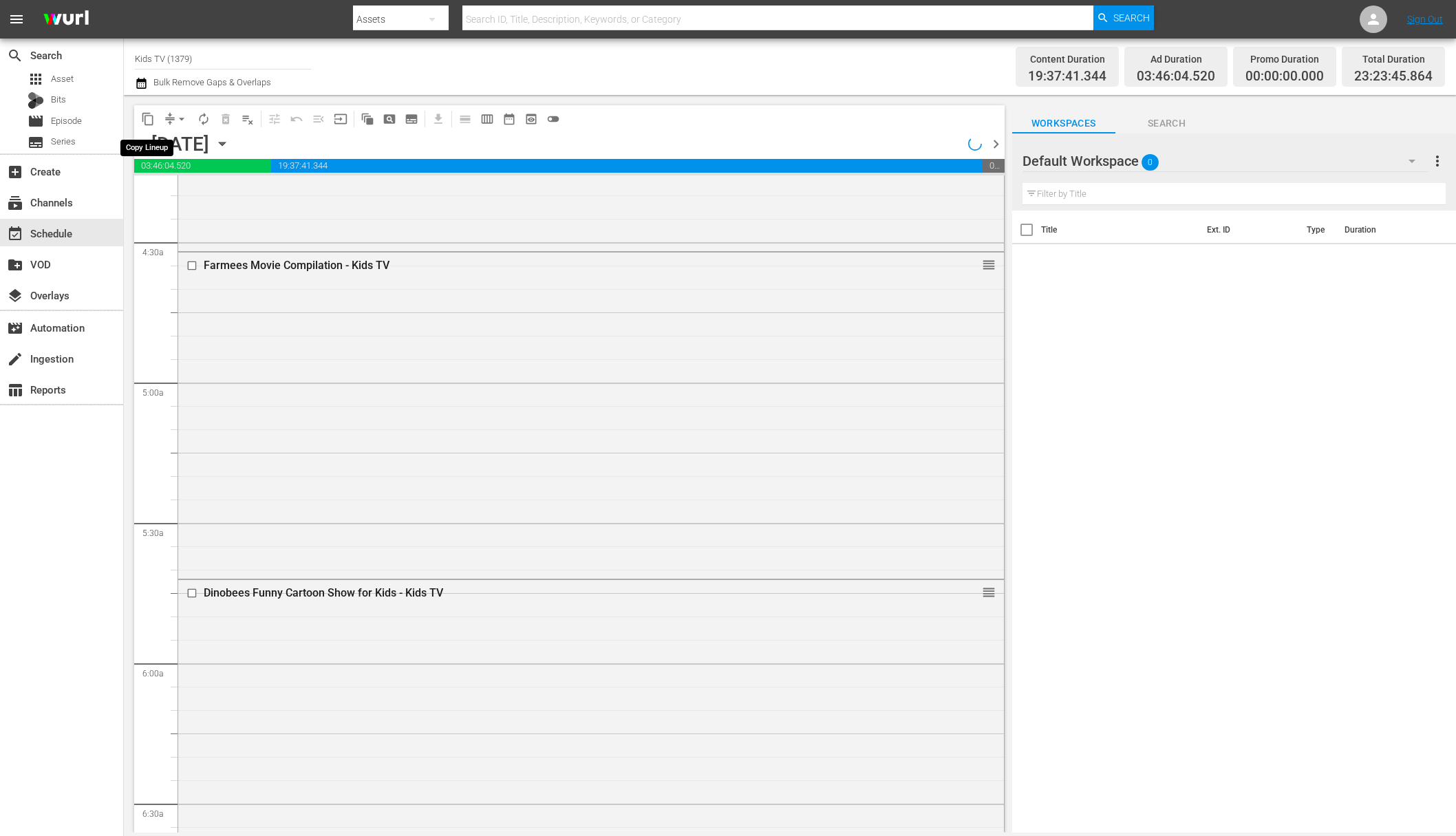
scroll to position [1173, 0]
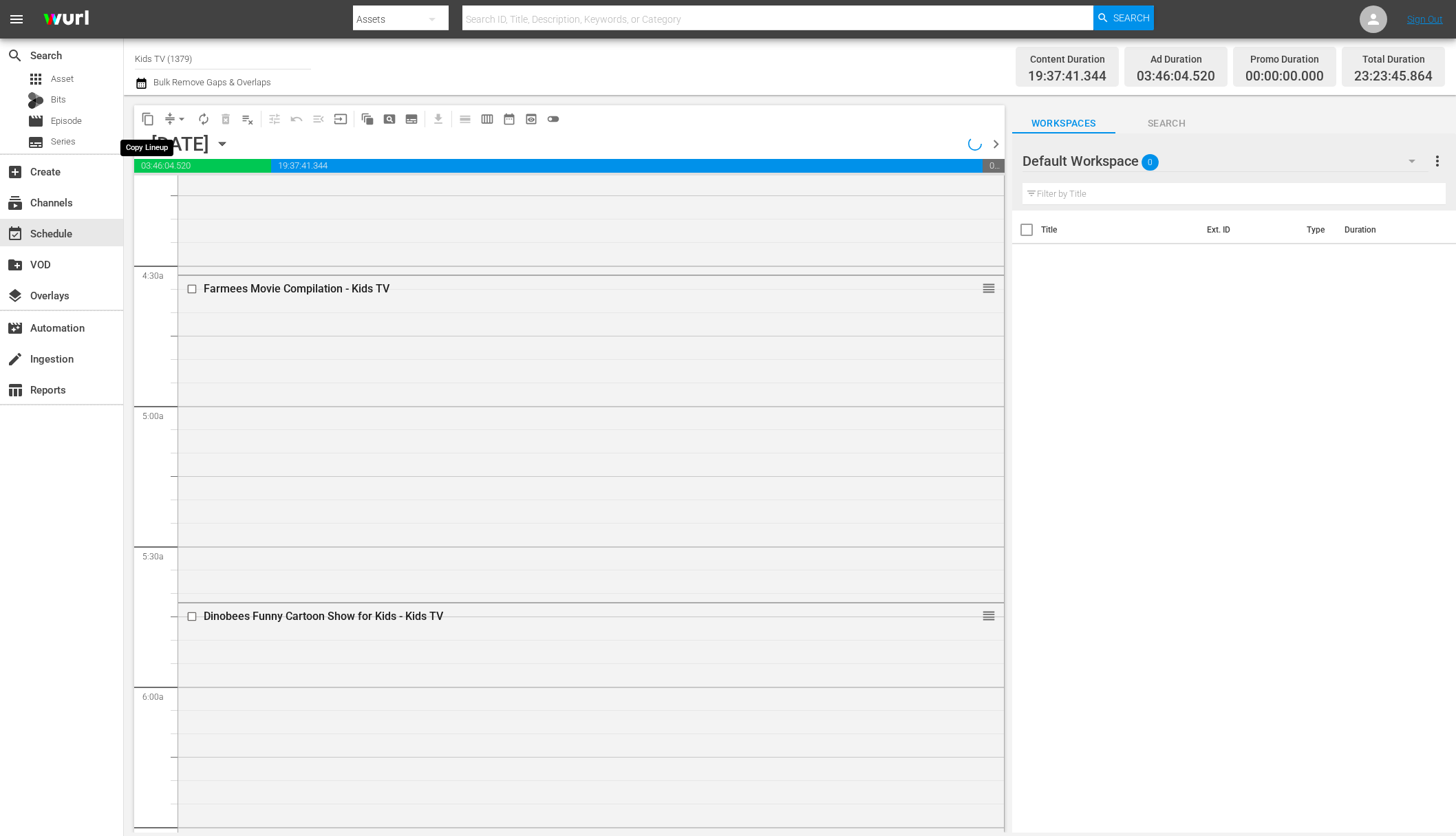
click at [144, 118] on span "content_copy" at bounding box center [147, 119] width 14 height 14
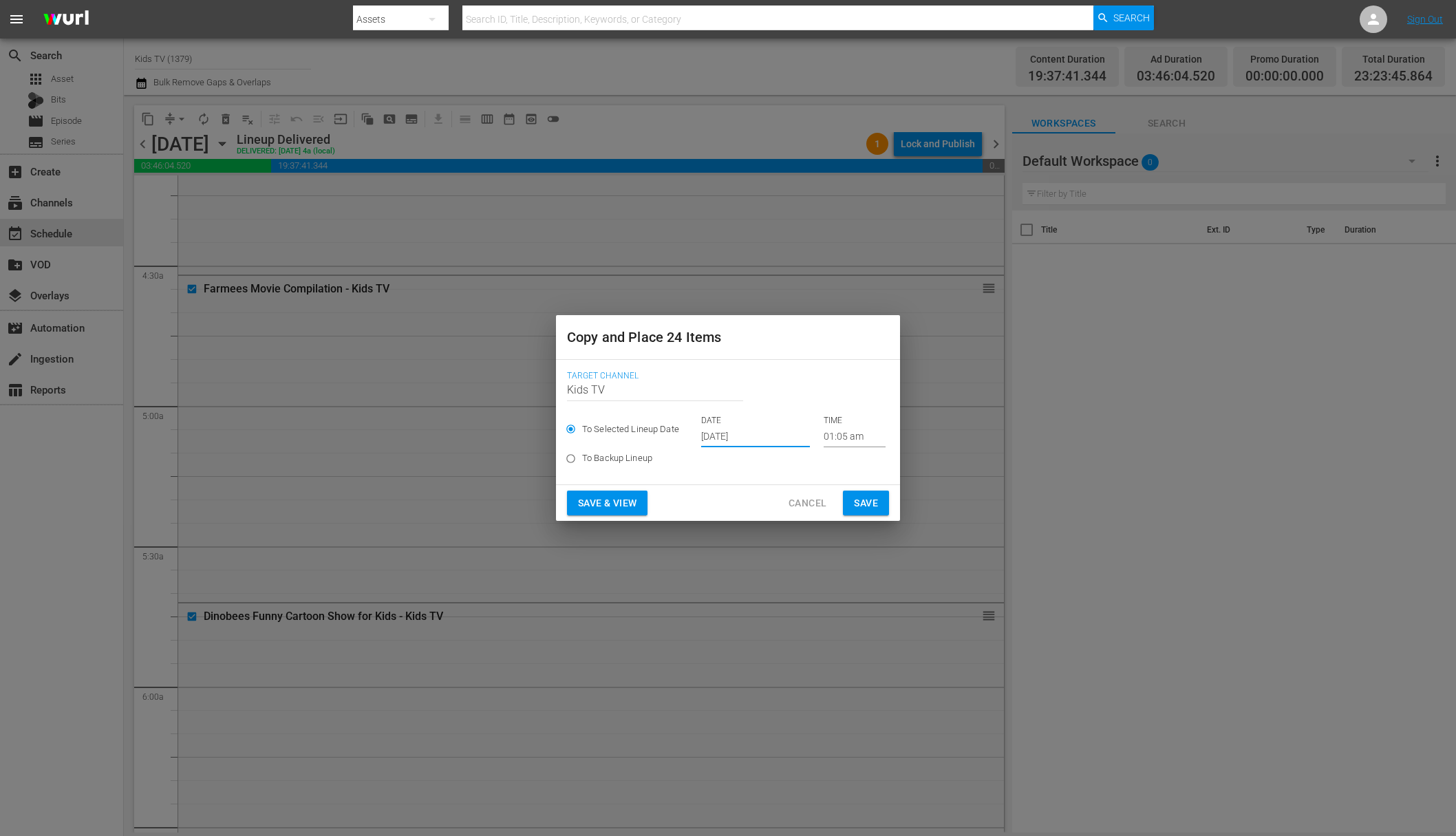
click at [725, 440] on input "Oct 5th 2025" at bounding box center [755, 437] width 109 height 21
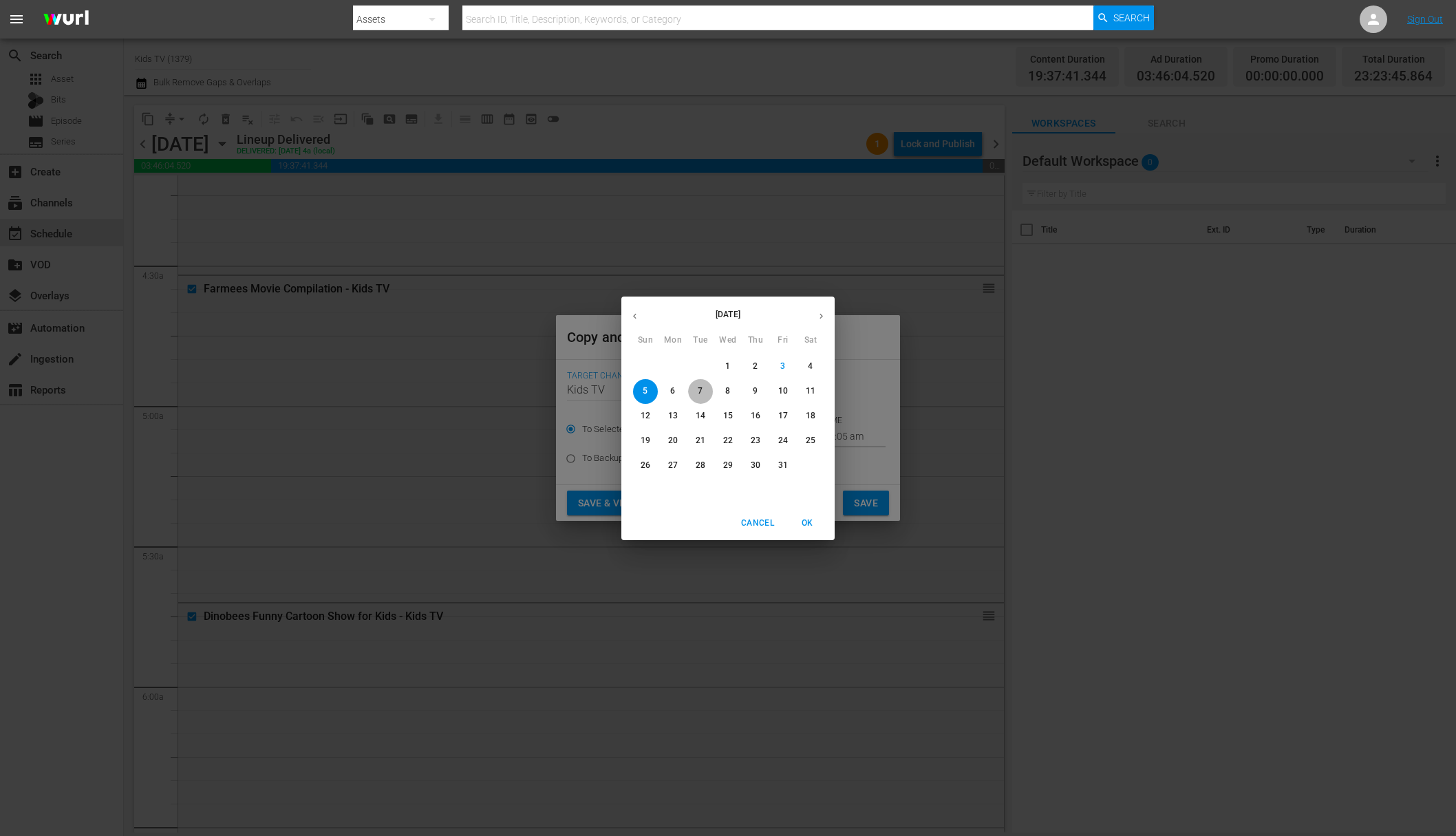
click at [703, 393] on span "7" at bounding box center [700, 391] width 25 height 11
type input "Oct 7th 2025"
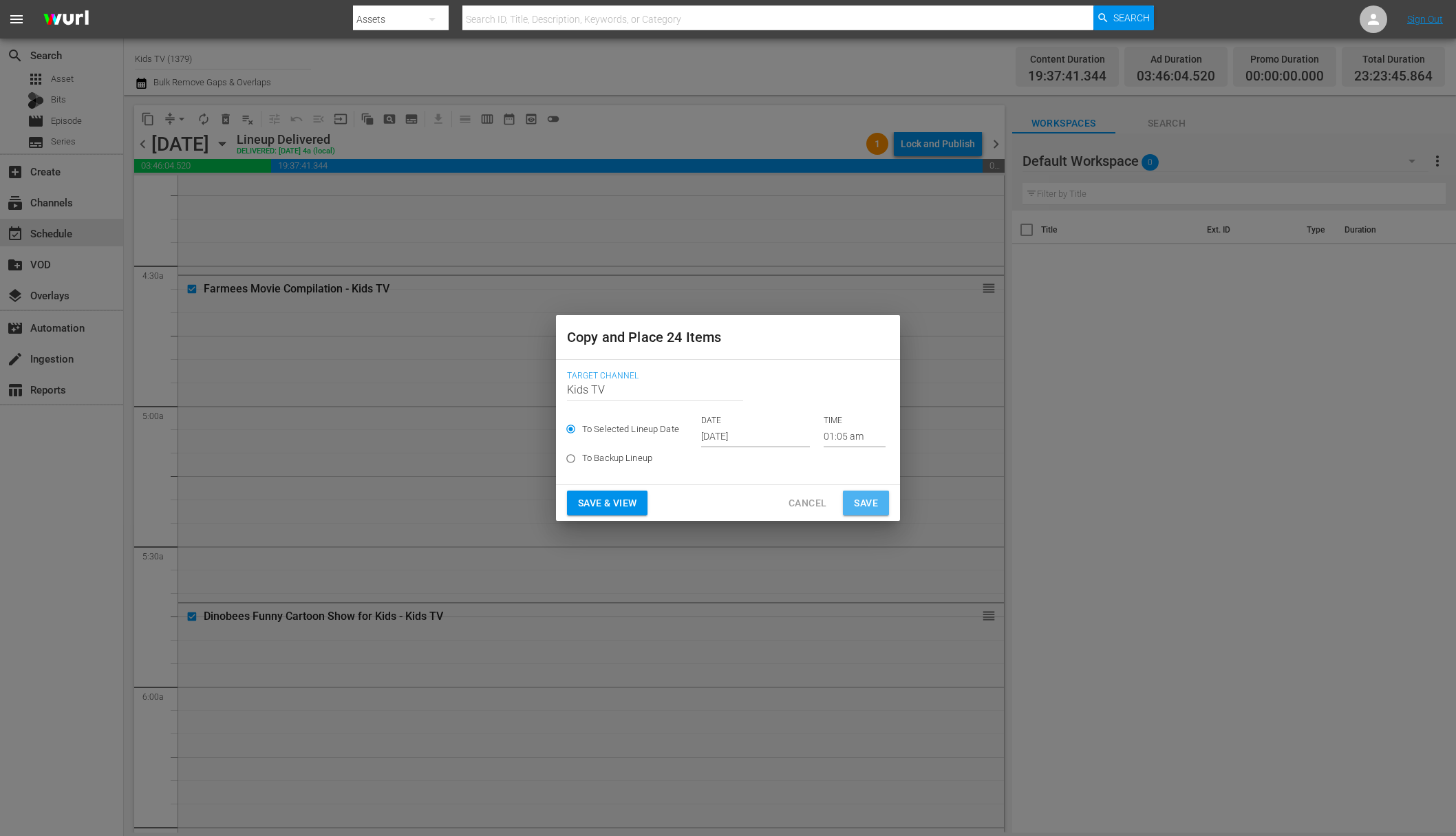
click at [867, 499] on span "Save" at bounding box center [866, 504] width 24 height 17
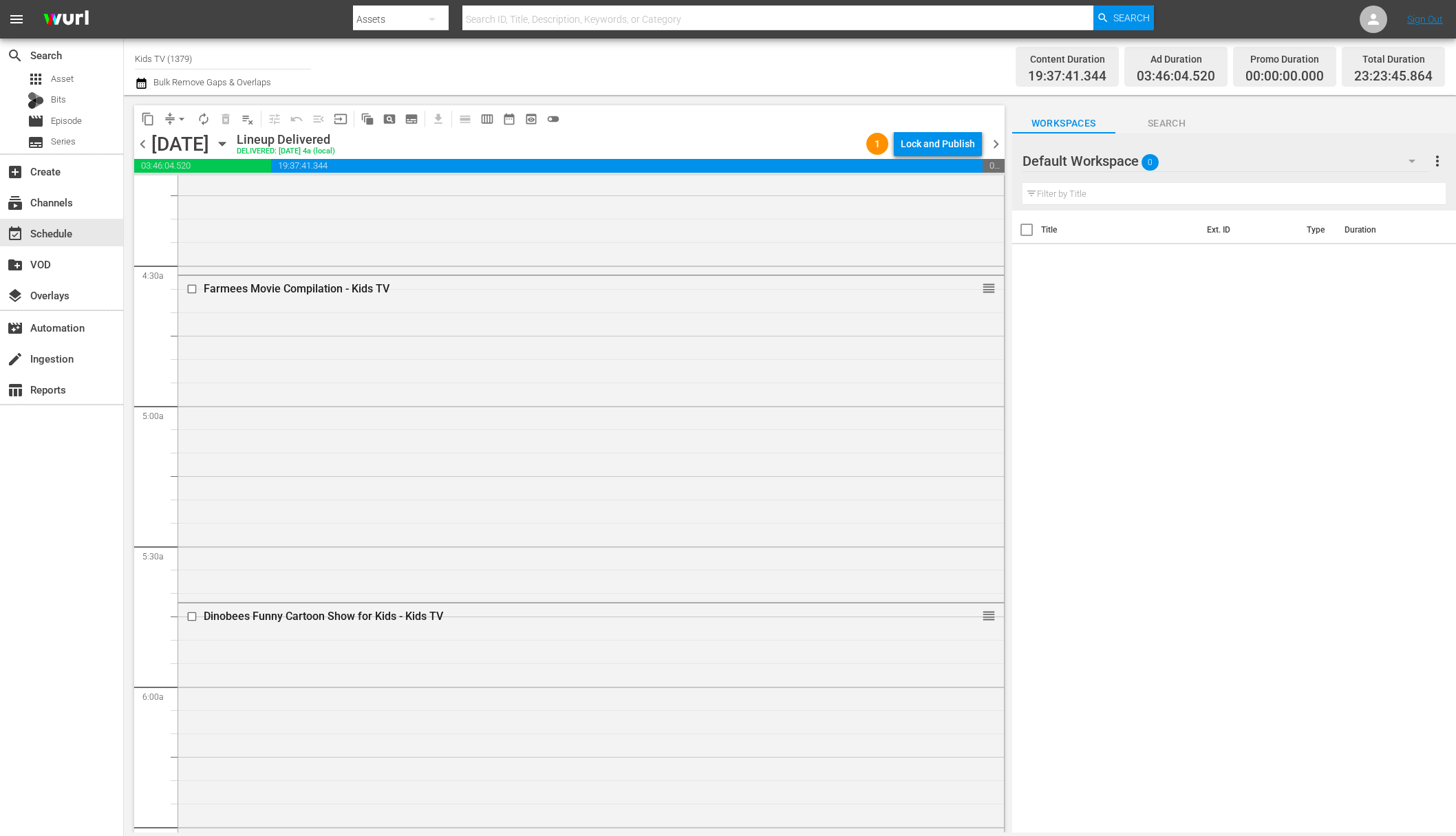
click at [230, 146] on icon "button" at bounding box center [222, 144] width 15 height 15
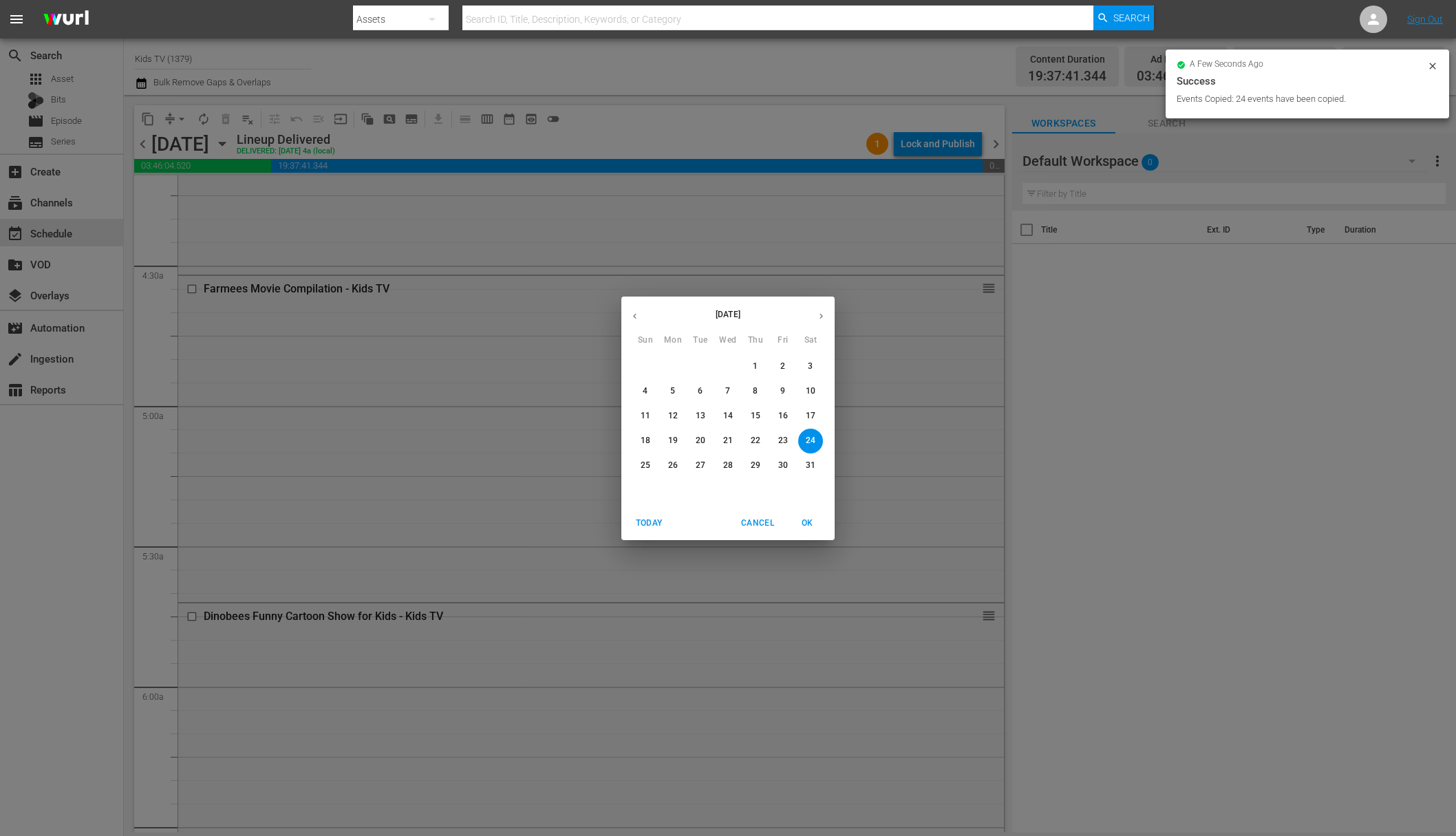
click at [786, 442] on p "23" at bounding box center [782, 441] width 9 height 11
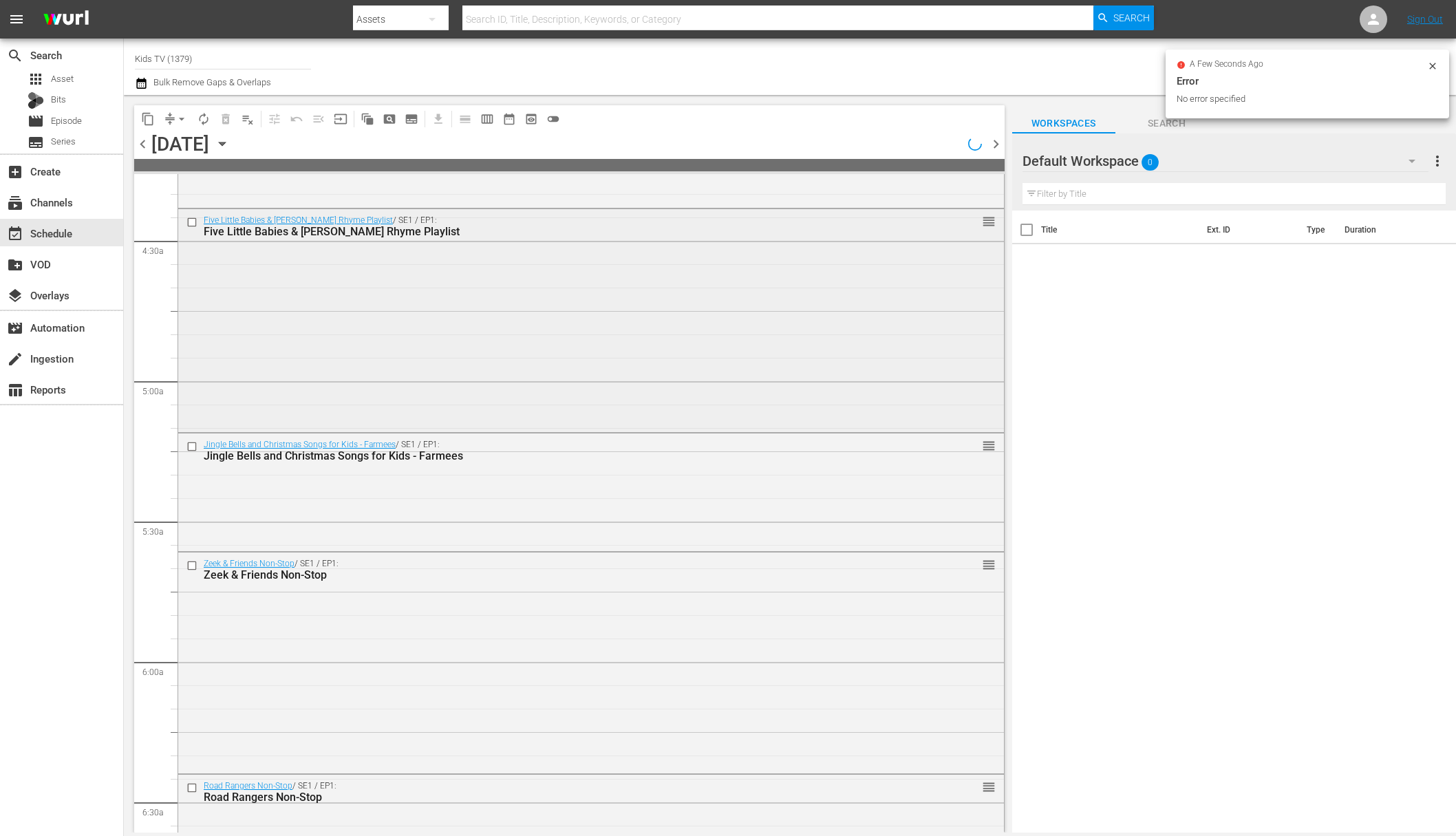
scroll to position [1173, 0]
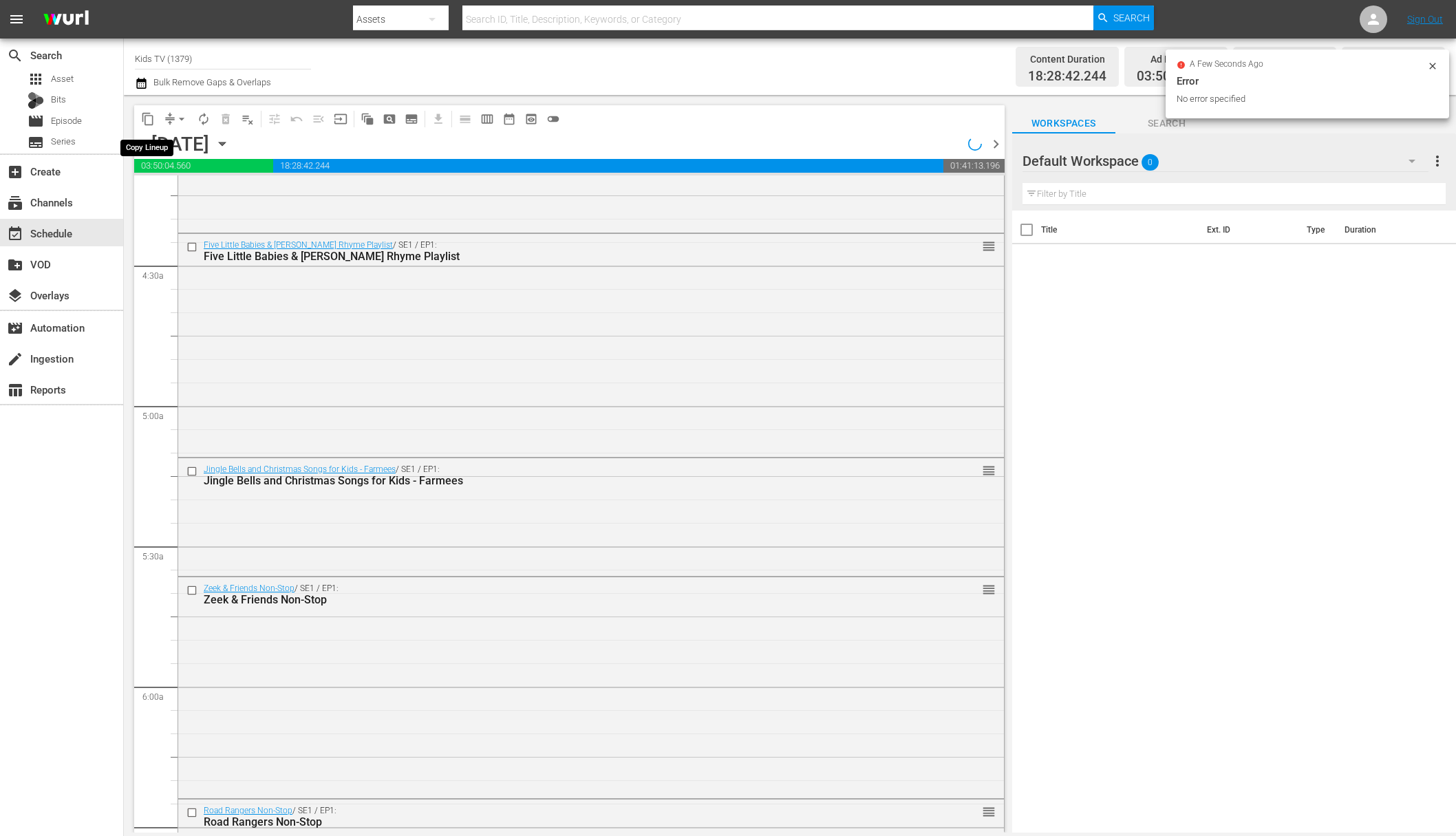
click at [151, 119] on span "content_copy" at bounding box center [147, 119] width 14 height 14
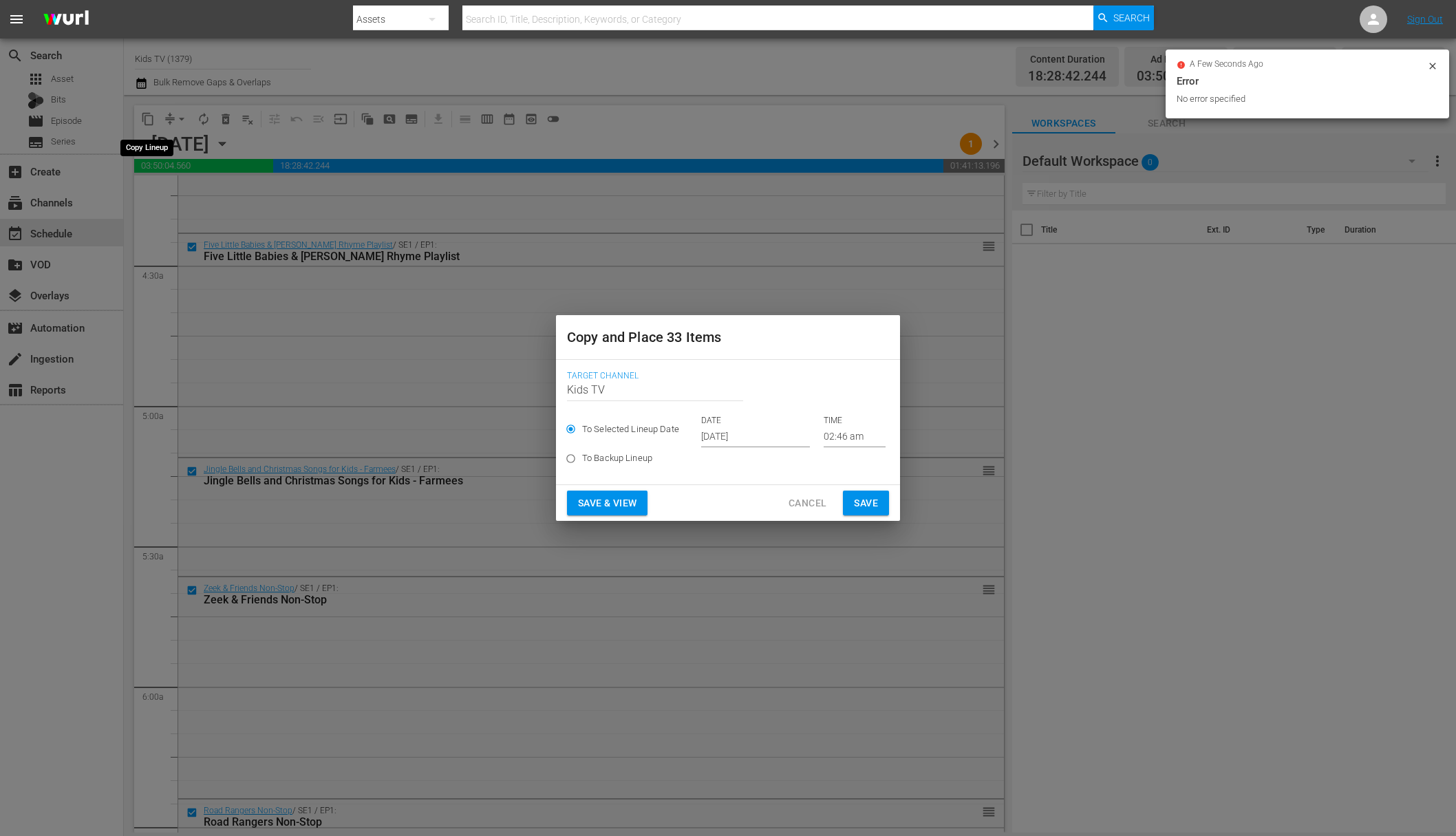
click at [757, 432] on input "Oct 5th 2025" at bounding box center [755, 437] width 109 height 21
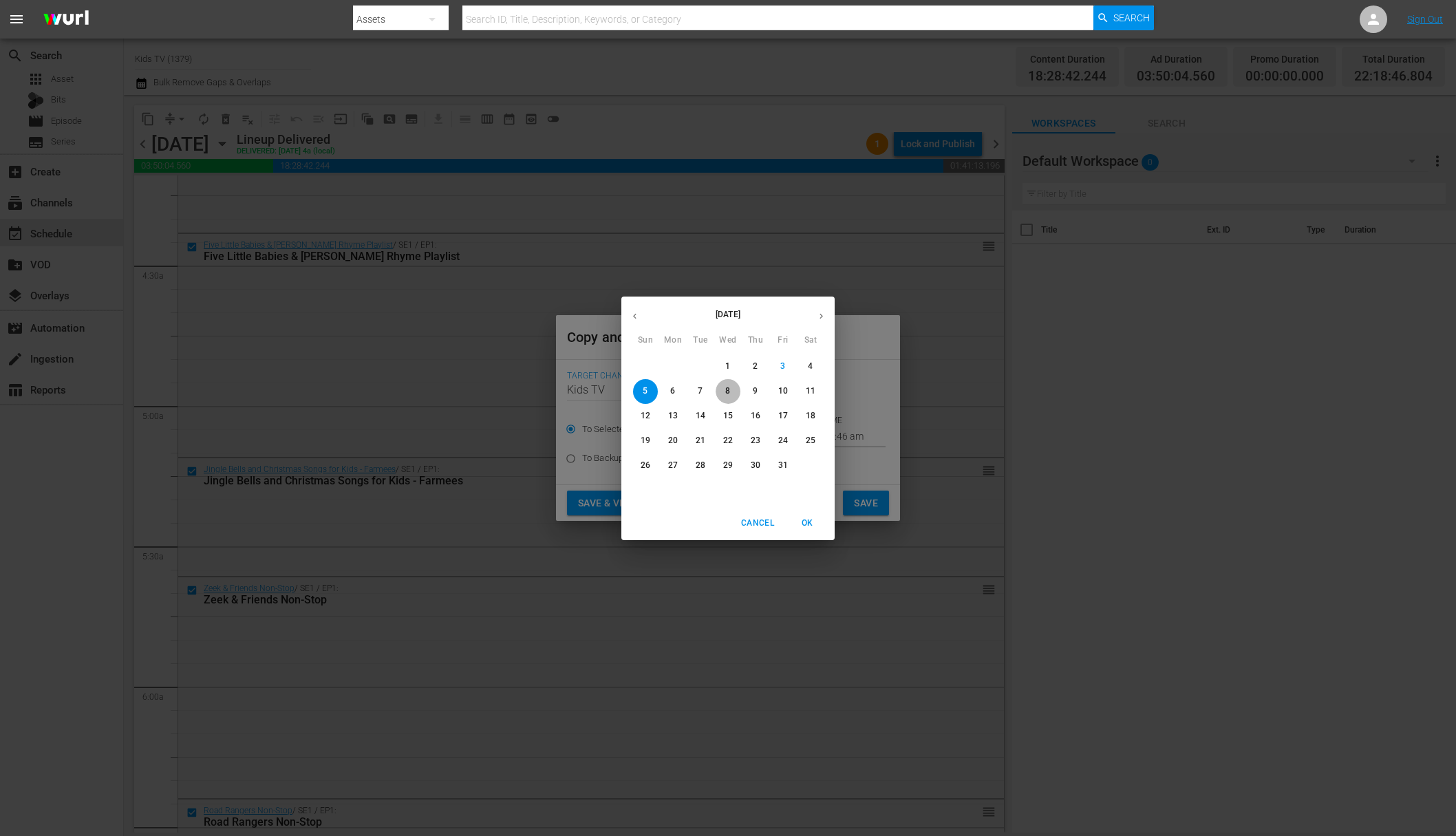
click at [726, 393] on p "8" at bounding box center [727, 391] width 5 height 11
type input "Oct 8th 2025"
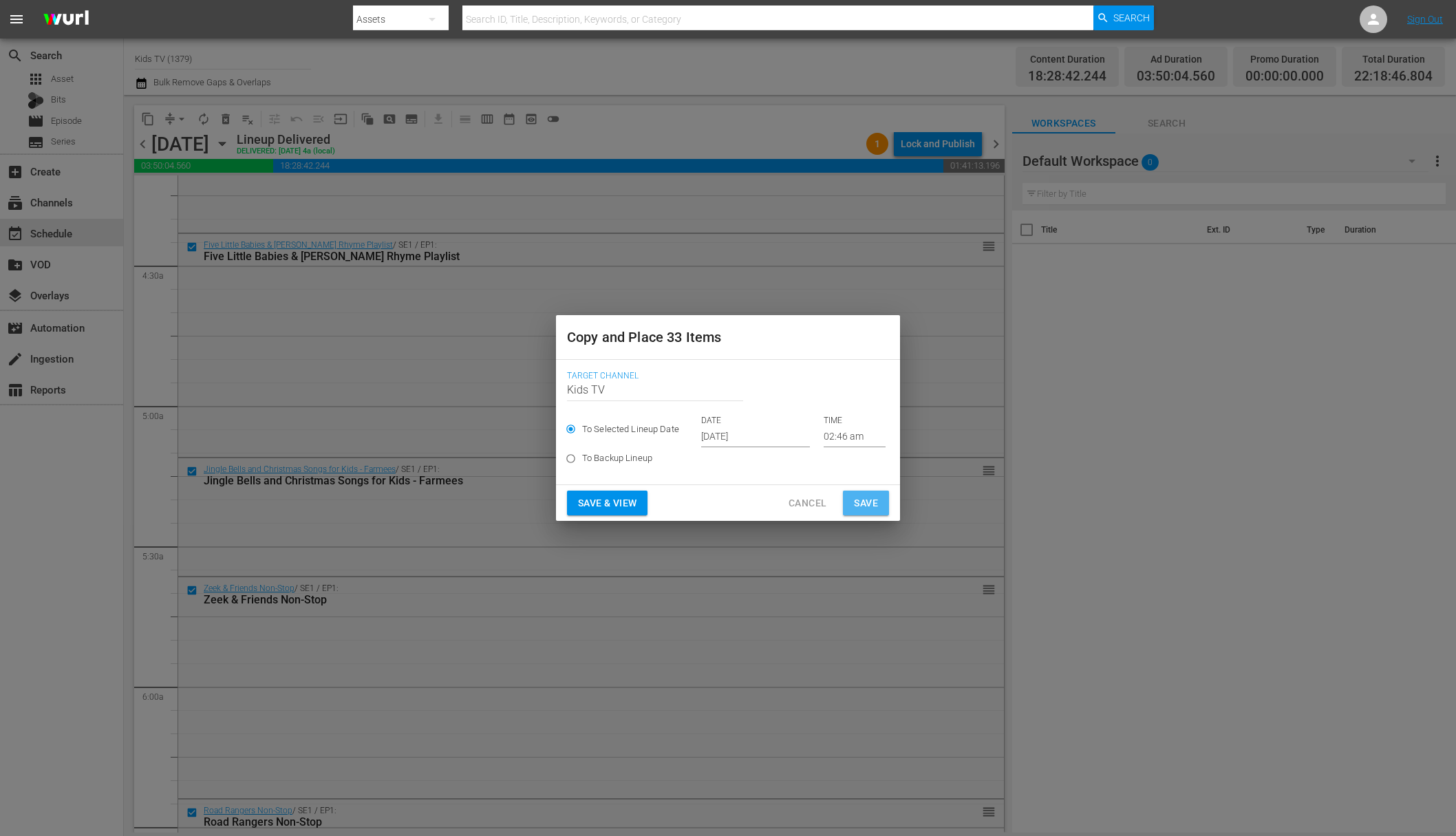
click at [863, 508] on span "Save" at bounding box center [866, 504] width 24 height 17
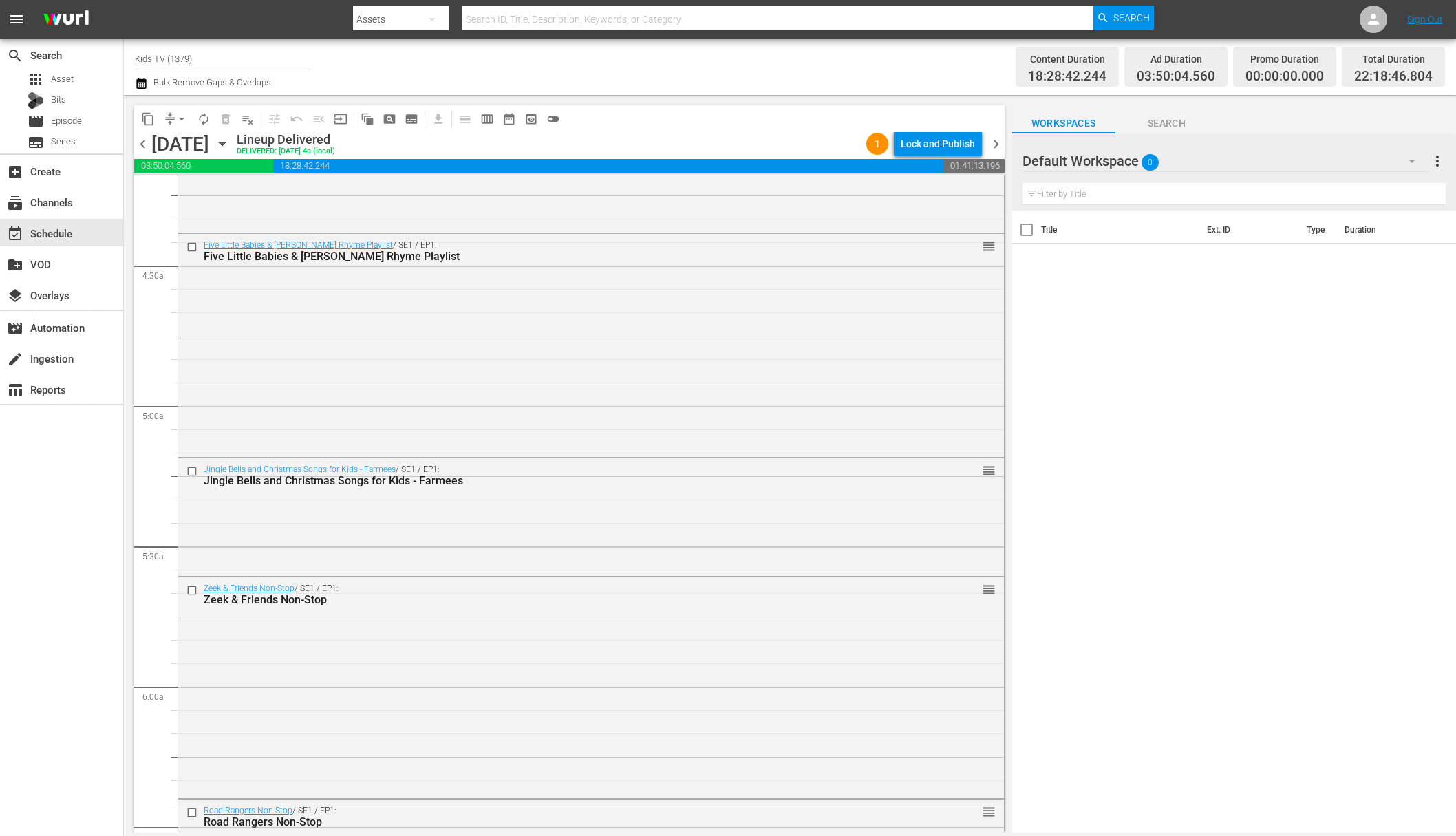
click at [225, 142] on icon "button" at bounding box center [221, 144] width 6 height 4
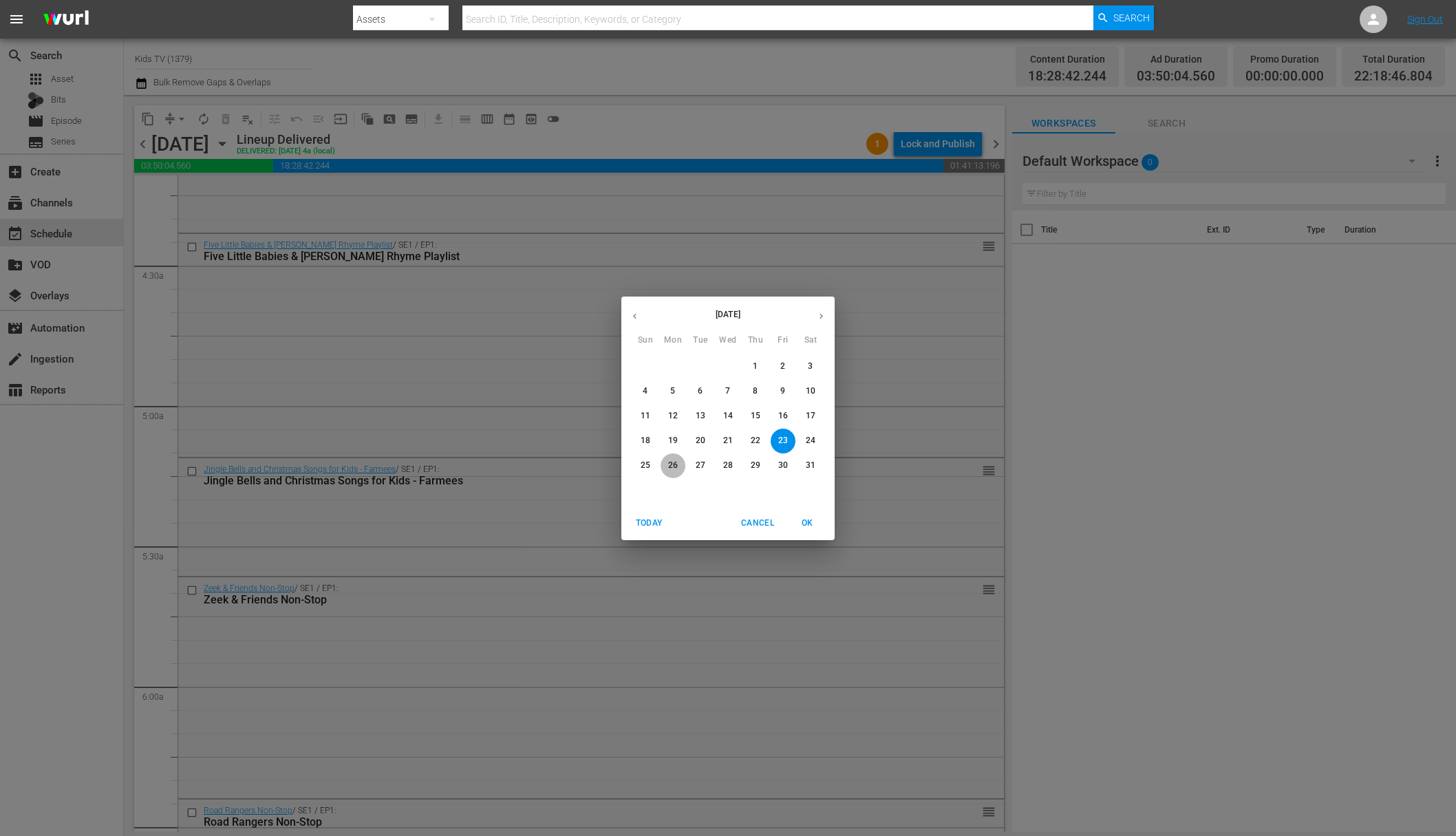
click at [677, 467] on p "26" at bounding box center [672, 465] width 9 height 11
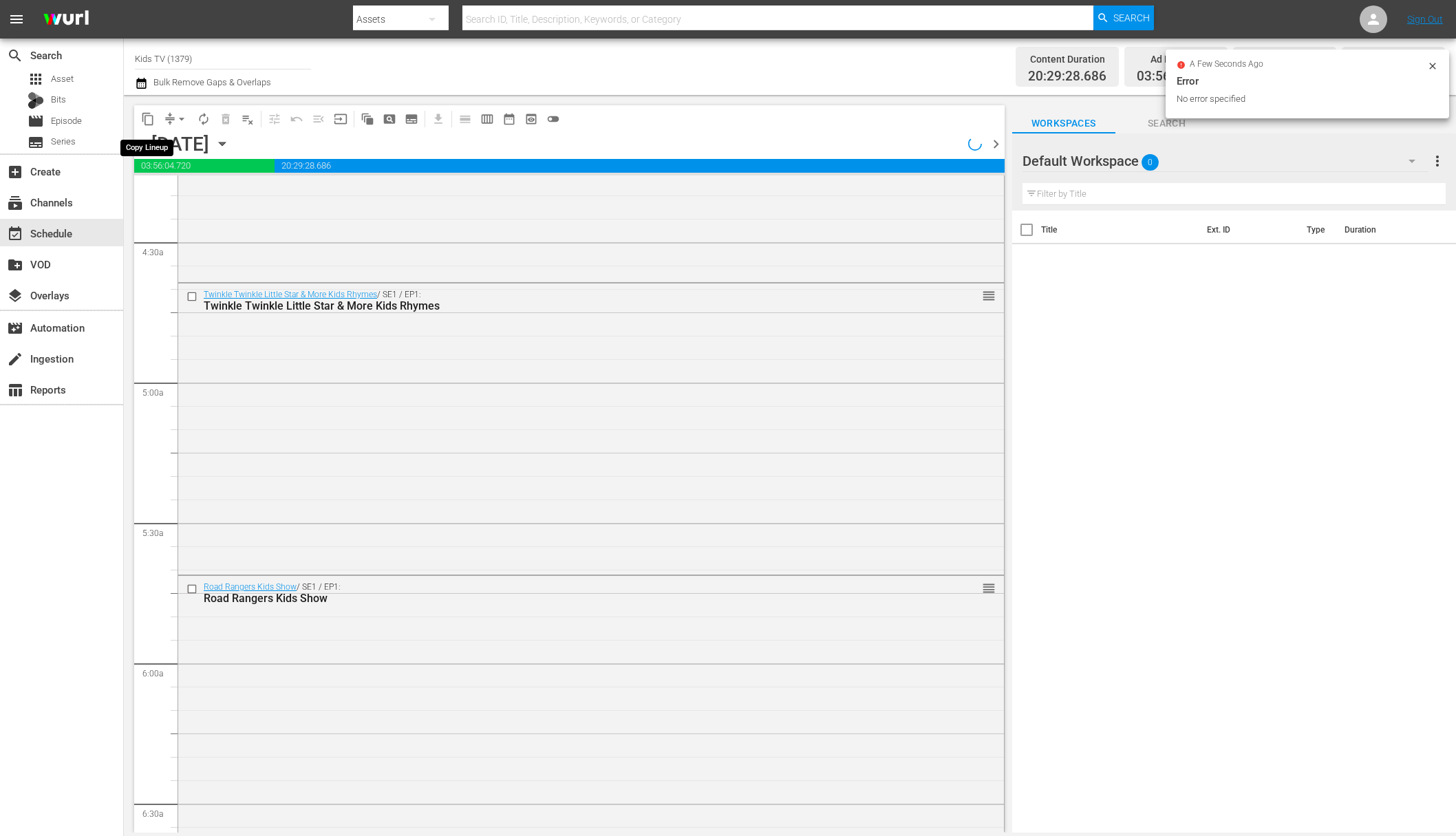
scroll to position [1150, 0]
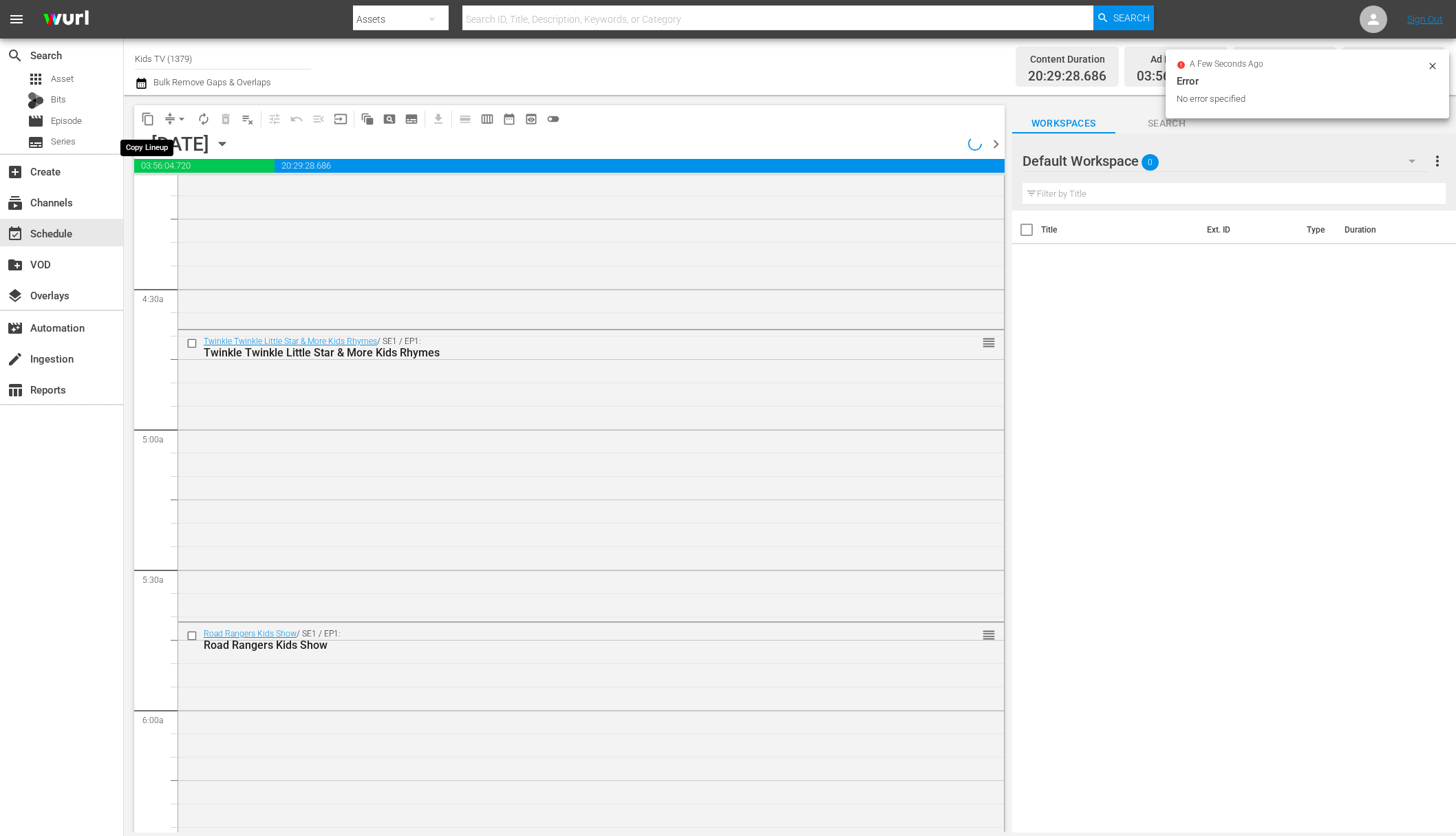
click at [150, 121] on span "content_copy" at bounding box center [147, 119] width 14 height 14
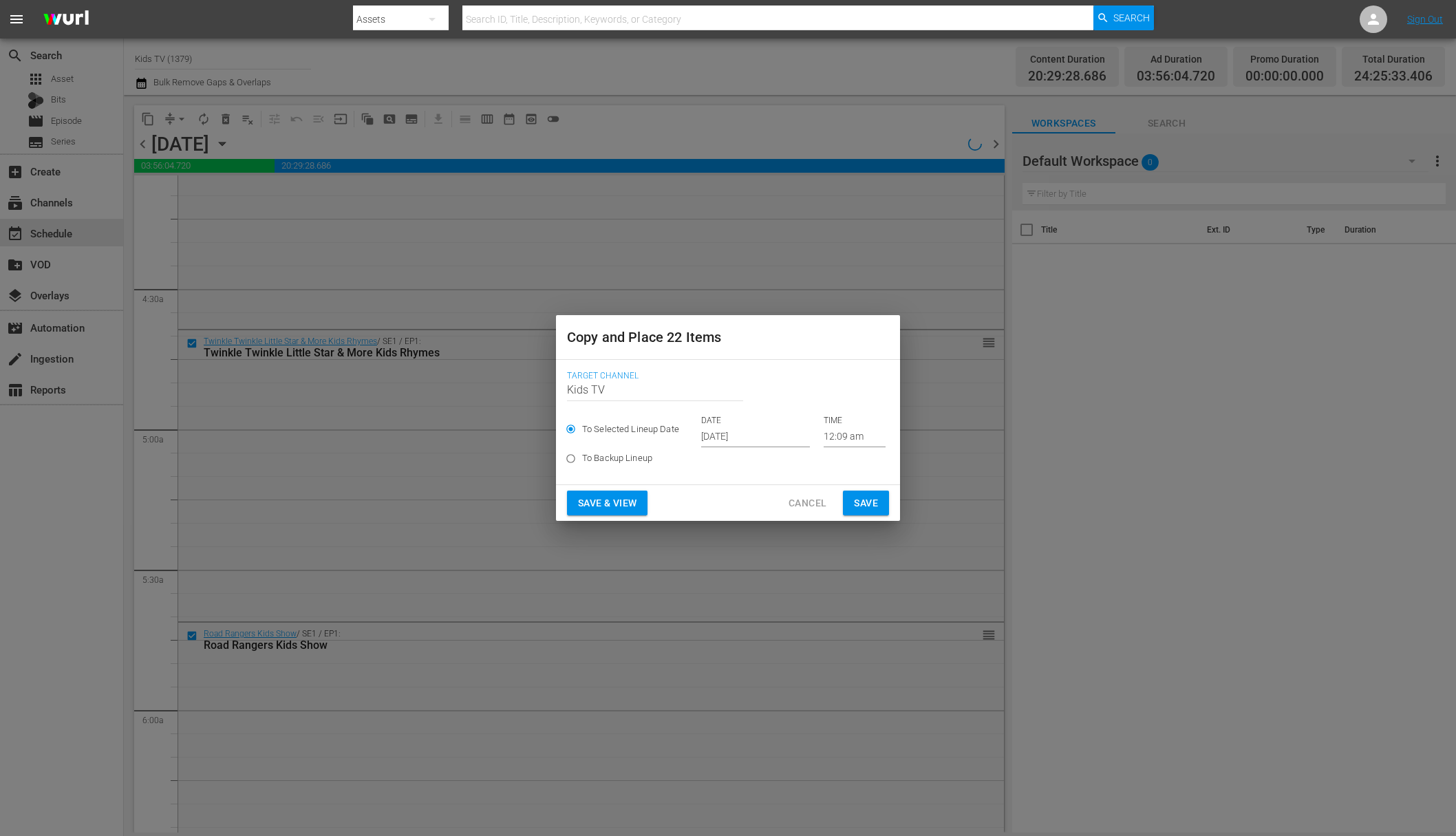
click at [751, 437] on input "Oct 5th 2025" at bounding box center [755, 437] width 109 height 21
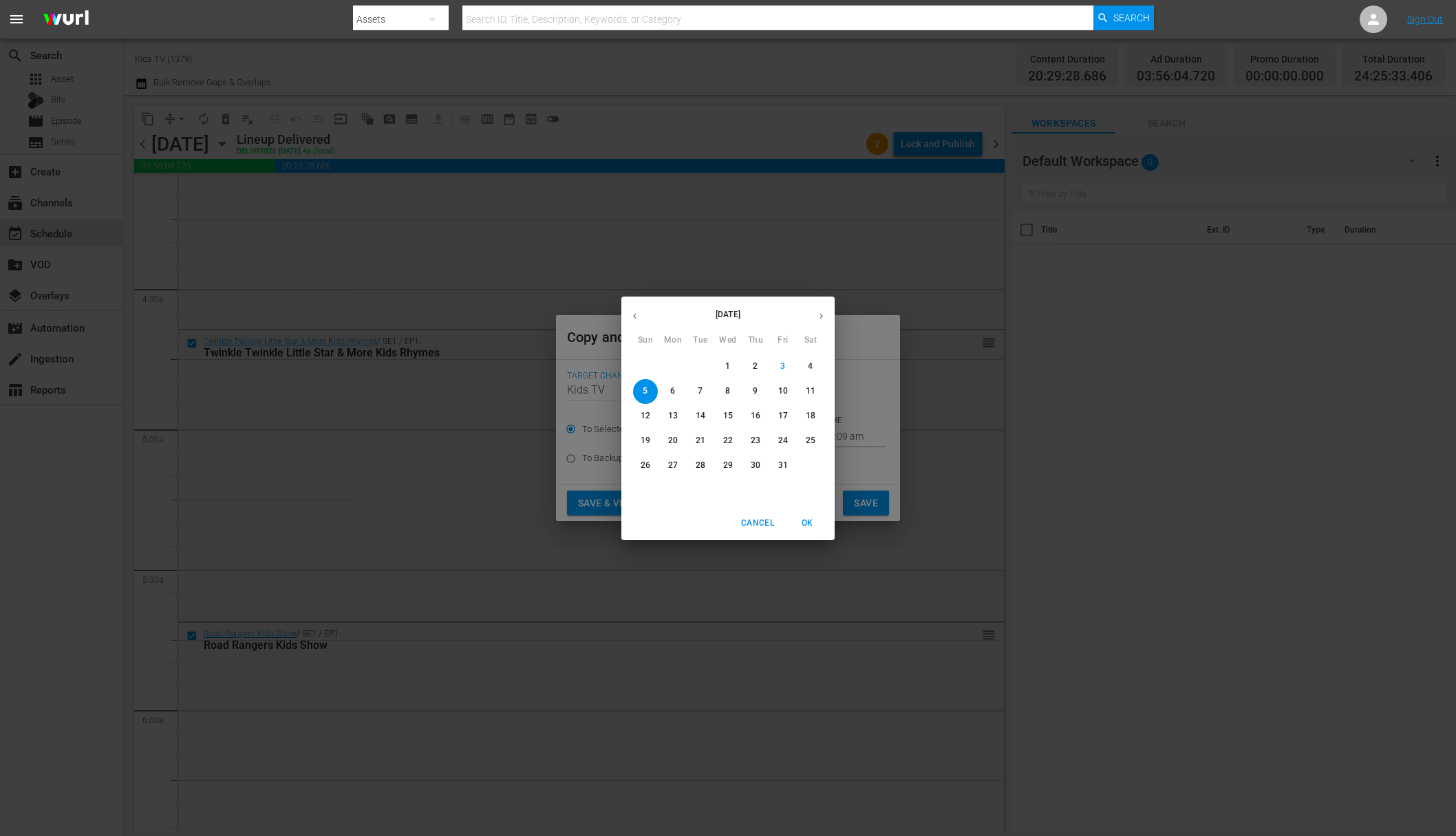
click at [758, 389] on span "9" at bounding box center [755, 391] width 25 height 11
type input "Oct 9th 2025"
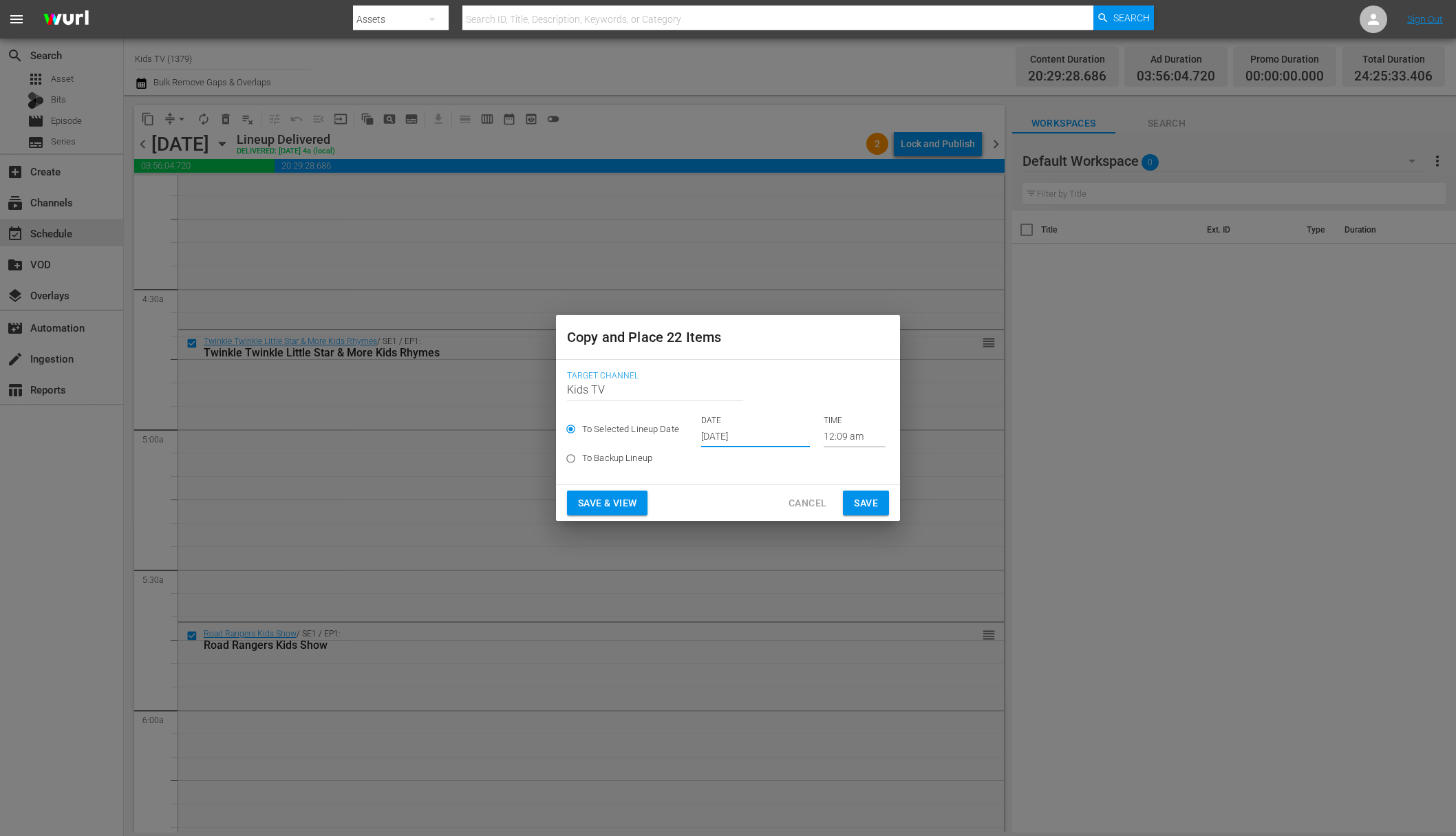
click at [866, 498] on span "Save" at bounding box center [866, 504] width 24 height 17
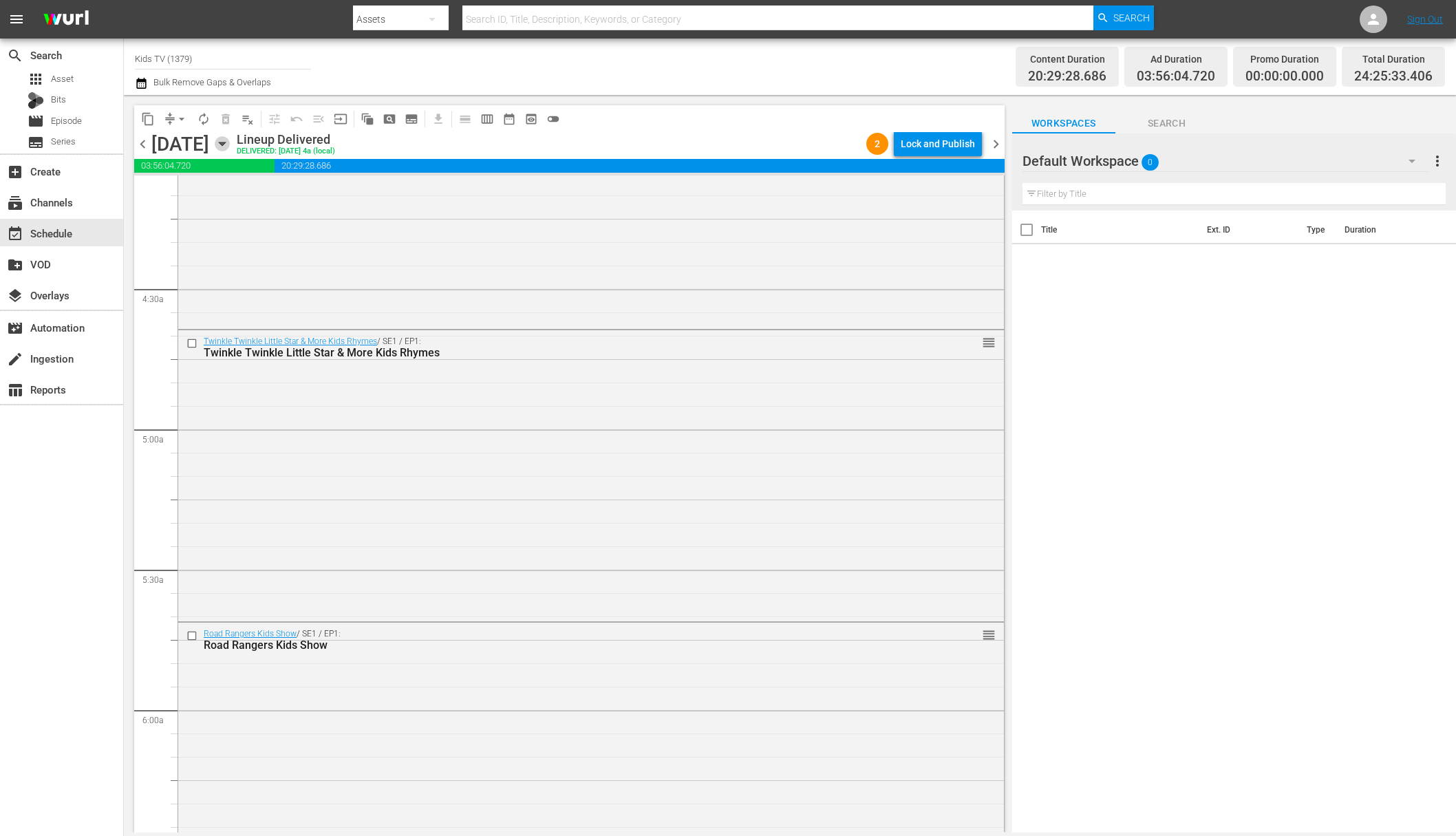
click at [230, 143] on icon "button" at bounding box center [222, 144] width 15 height 15
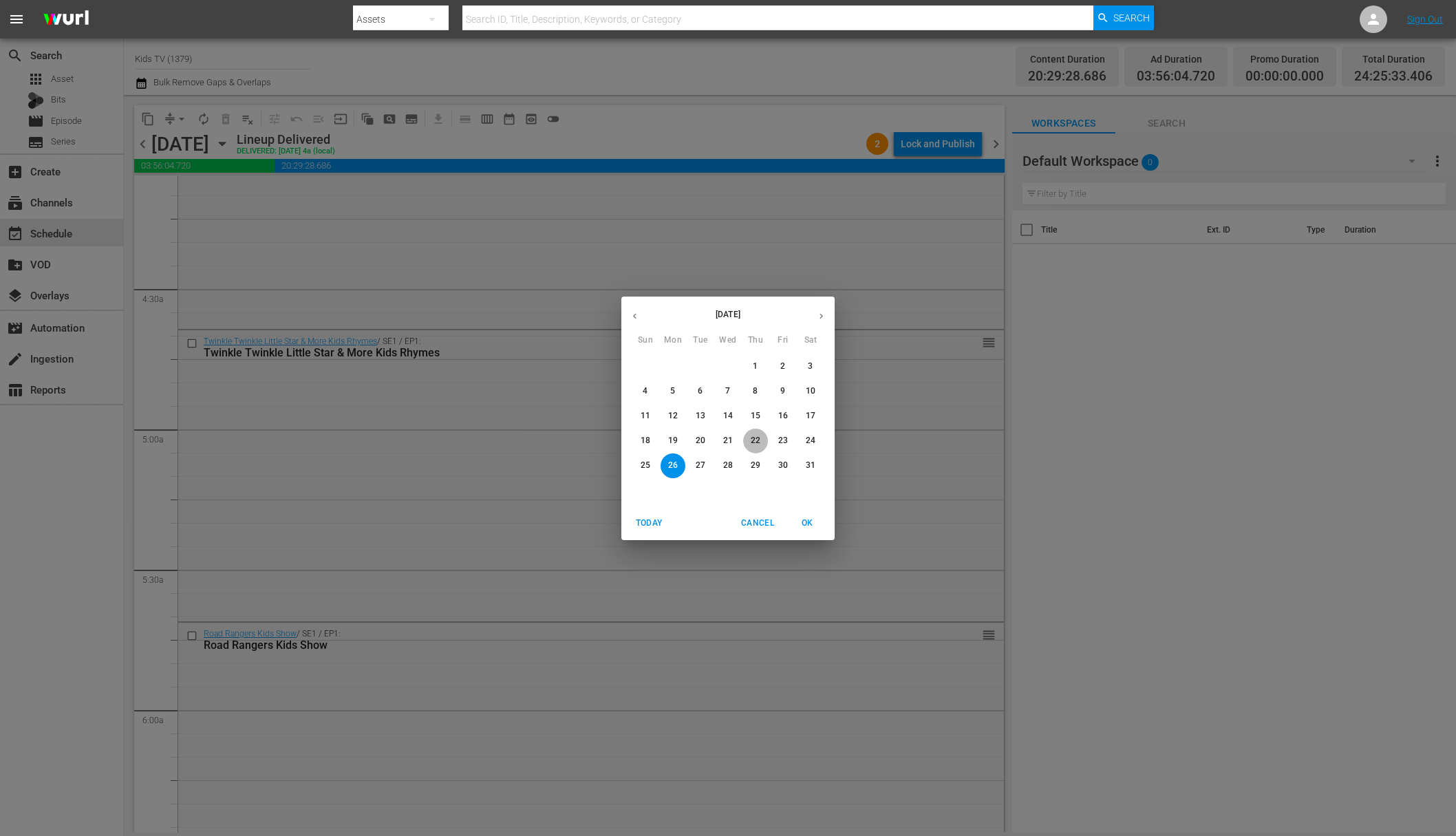
click at [755, 440] on p "22" at bounding box center [755, 441] width 9 height 11
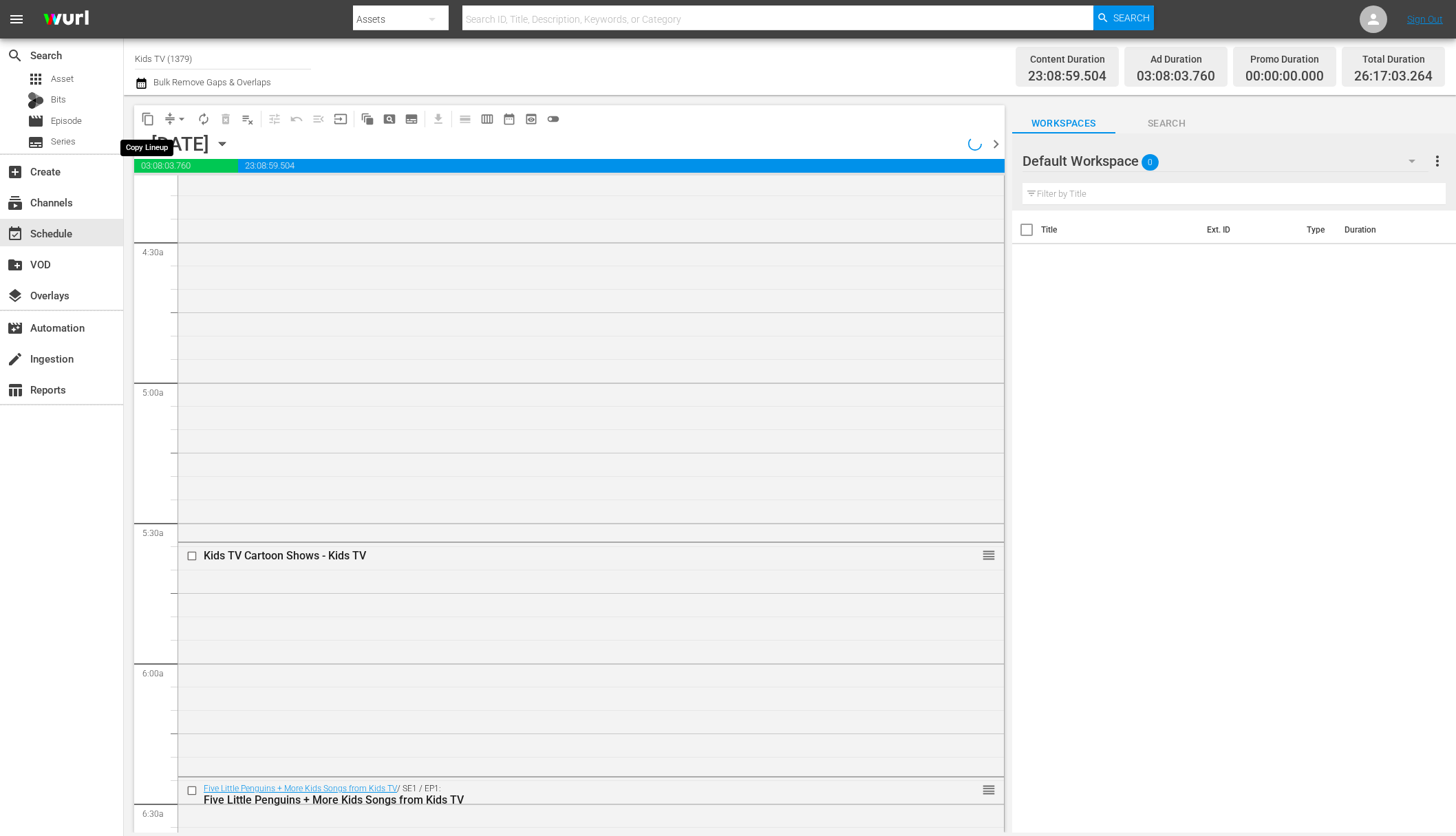
scroll to position [1150, 0]
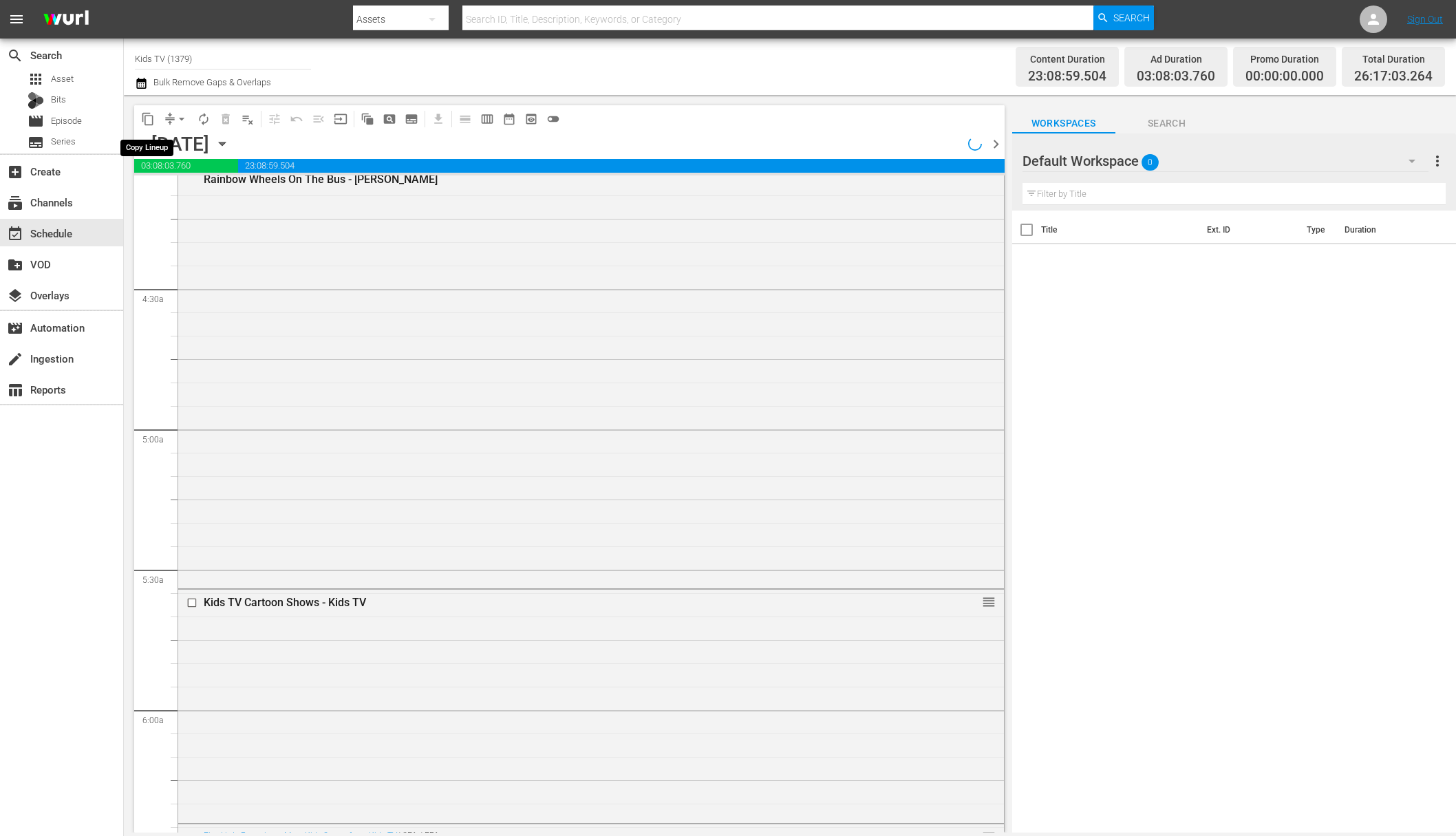
click at [151, 119] on span "content_copy" at bounding box center [147, 119] width 14 height 14
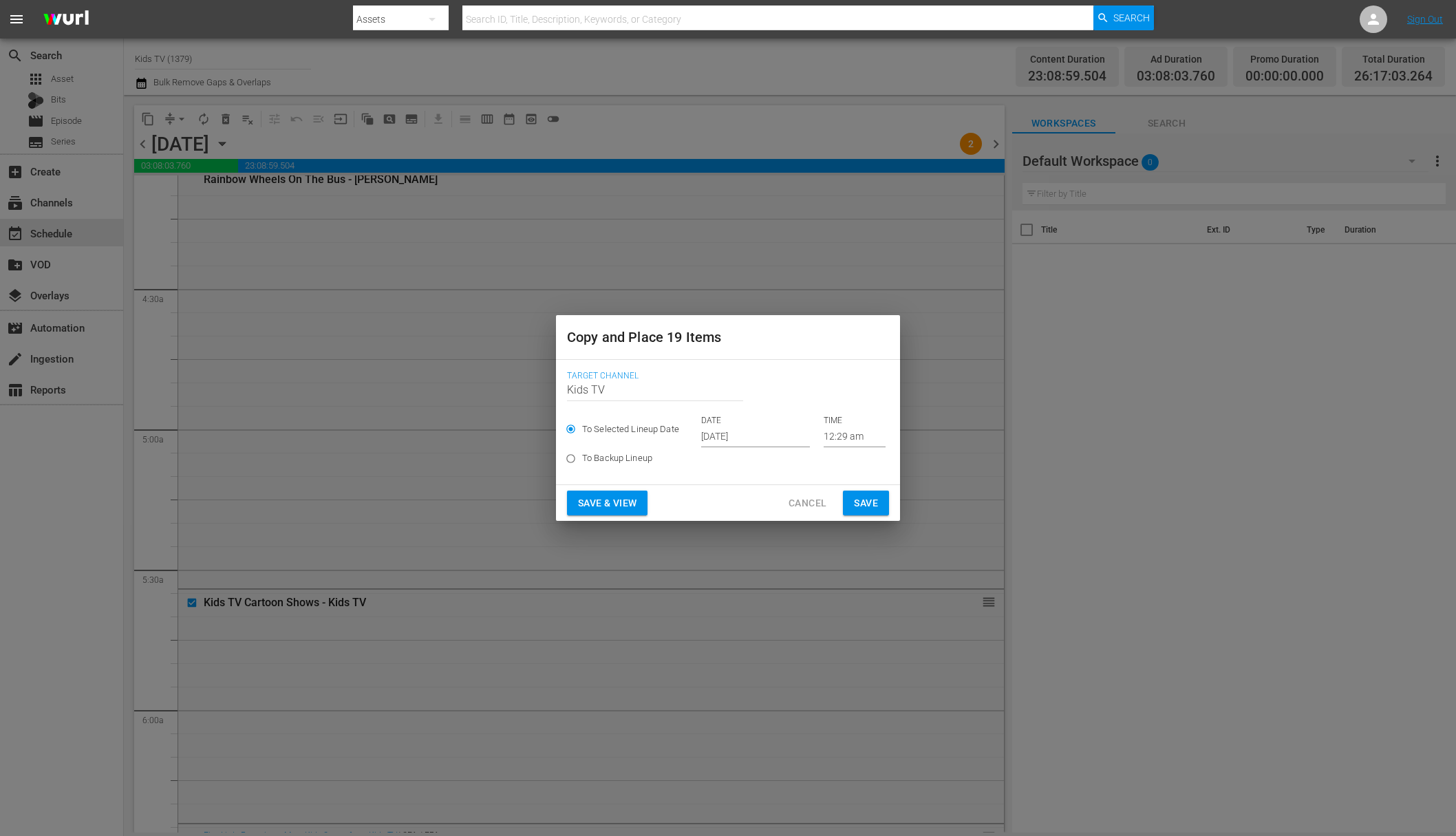
click at [722, 436] on input "Oct 5th 2025" at bounding box center [755, 437] width 109 height 21
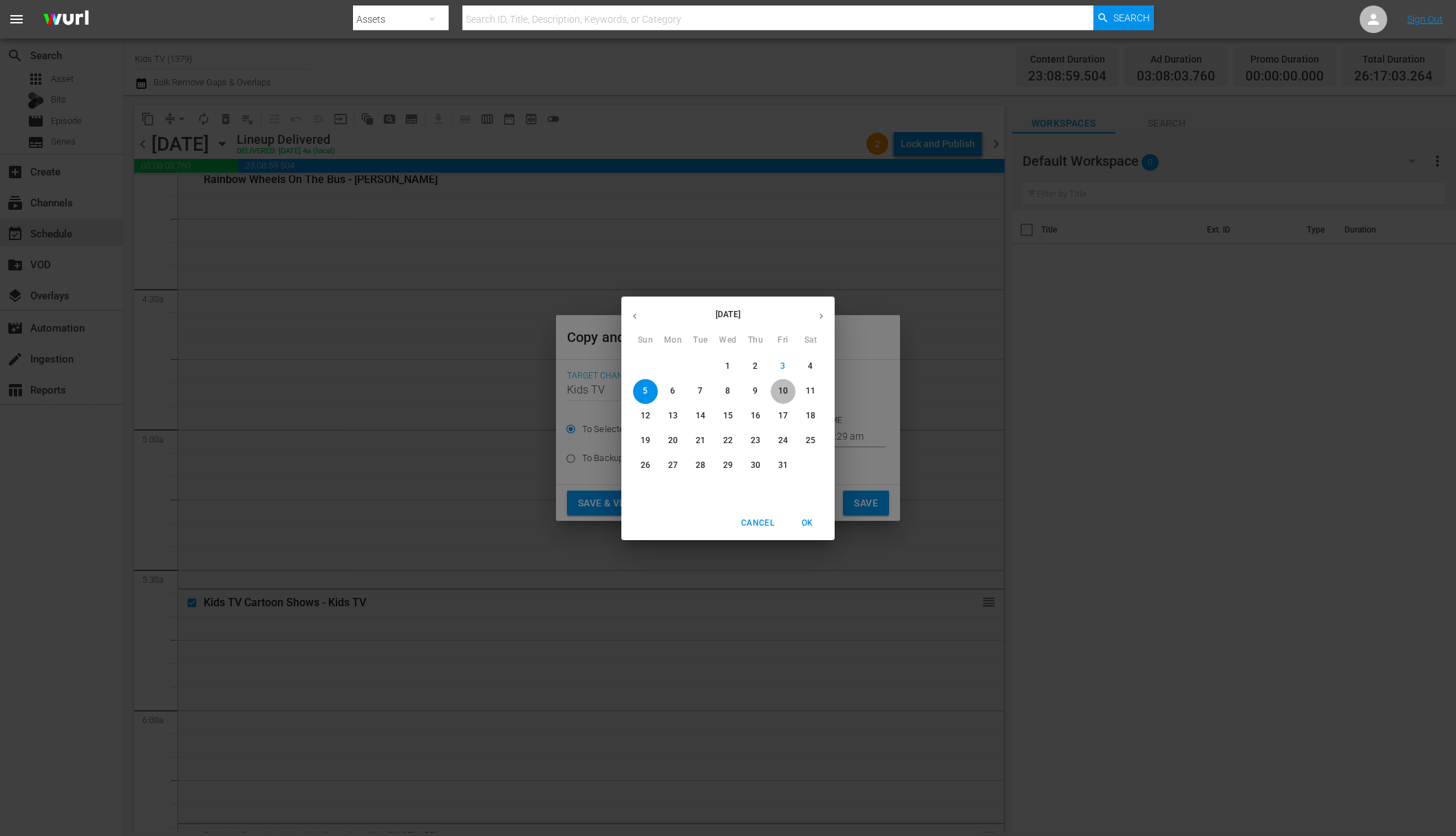
click at [784, 392] on p "10" at bounding box center [782, 391] width 9 height 11
type input "Oct 10th 2025"
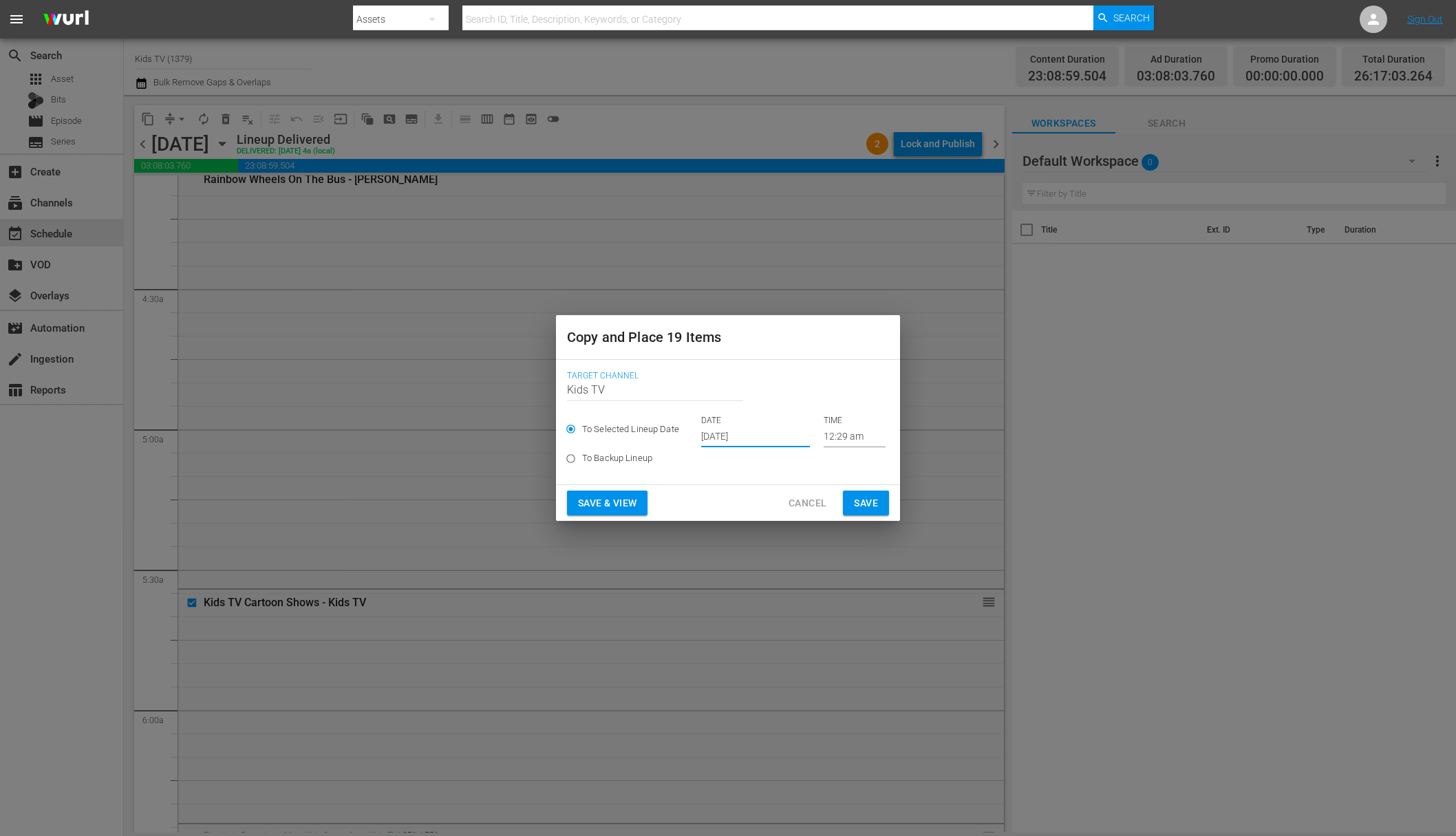
click at [868, 498] on span "Save" at bounding box center [866, 504] width 24 height 17
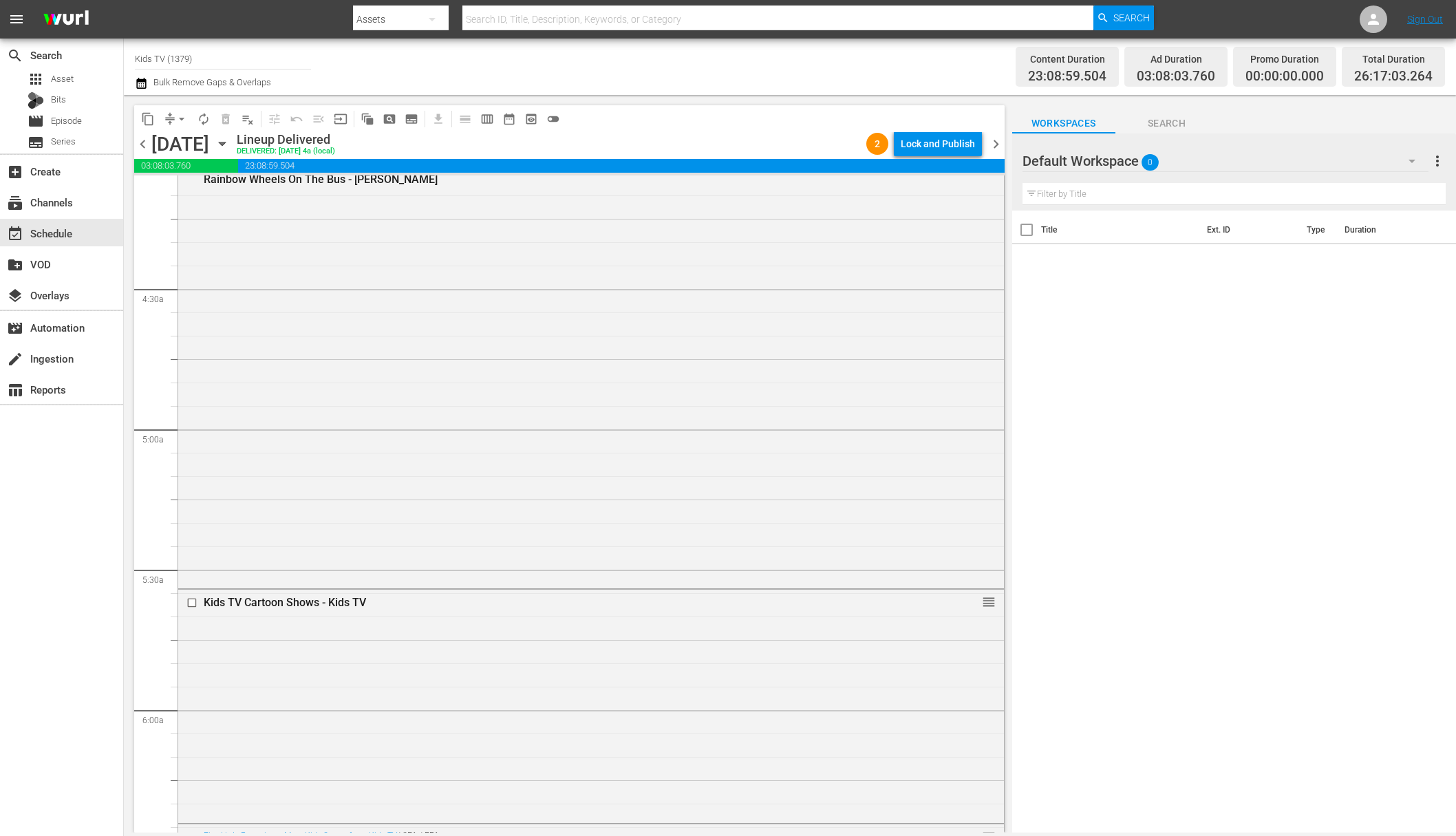
click at [230, 144] on icon "button" at bounding box center [222, 144] width 15 height 15
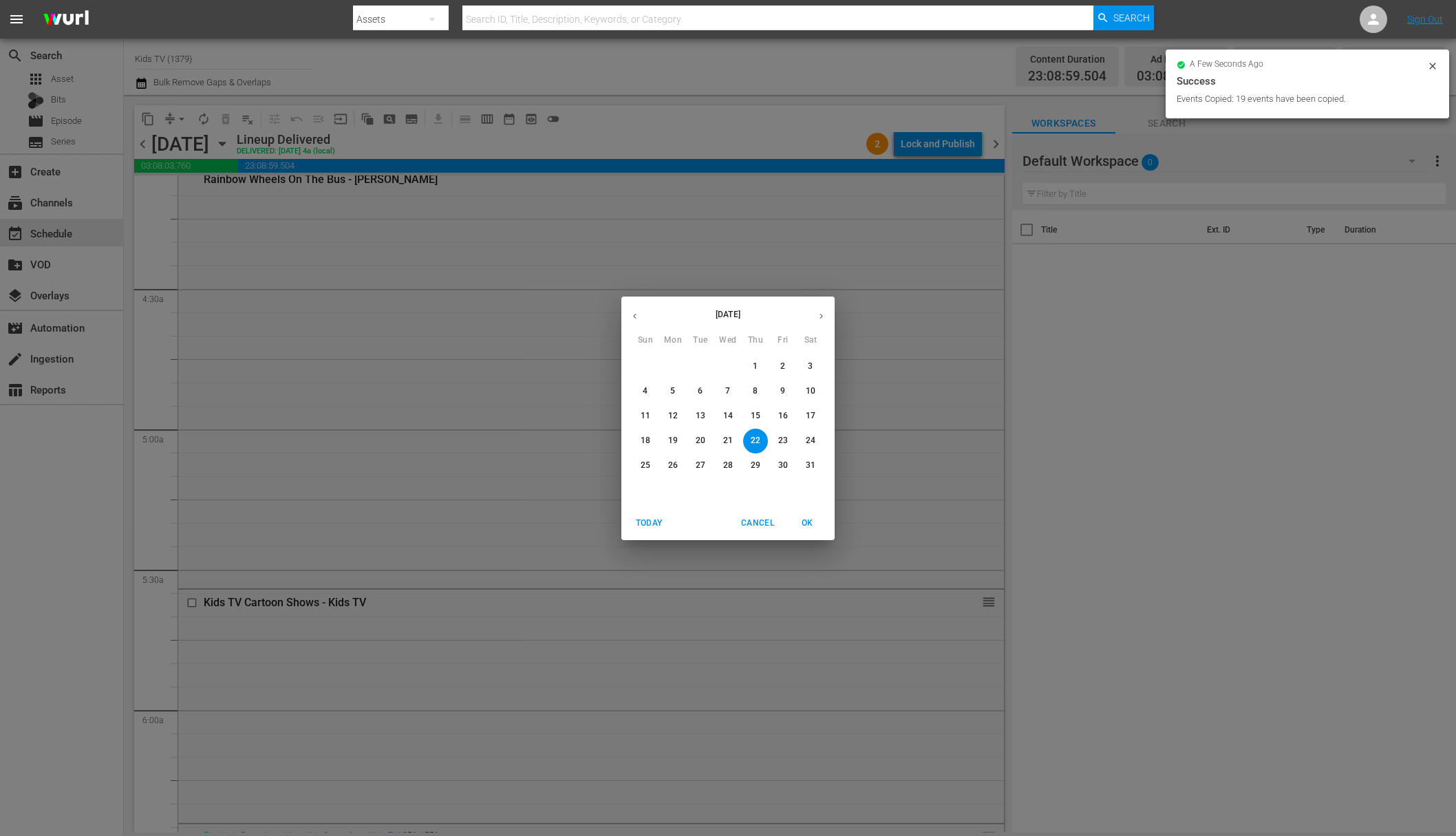
click at [670, 462] on p "26" at bounding box center [672, 465] width 9 height 11
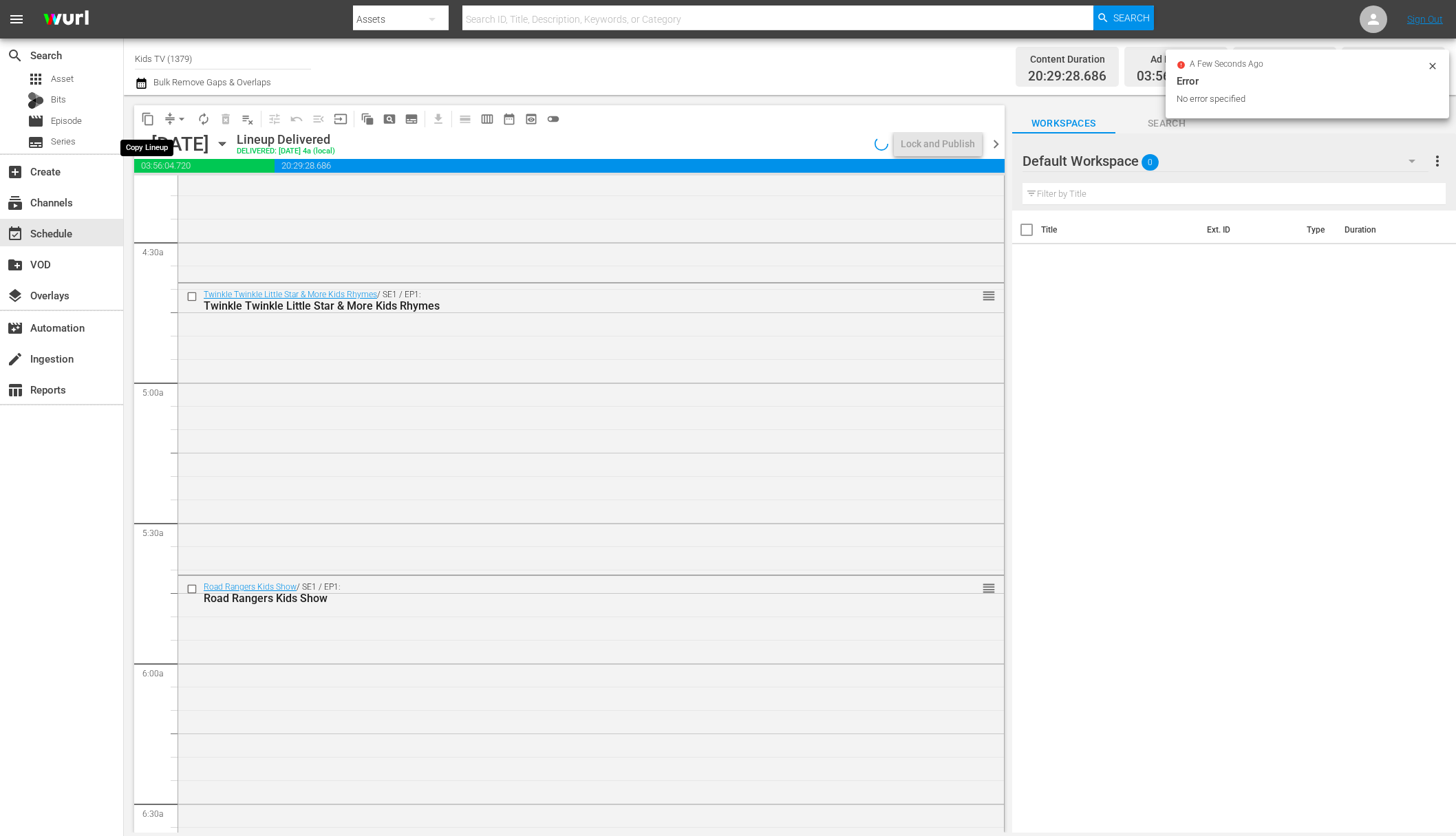
scroll to position [1150, 0]
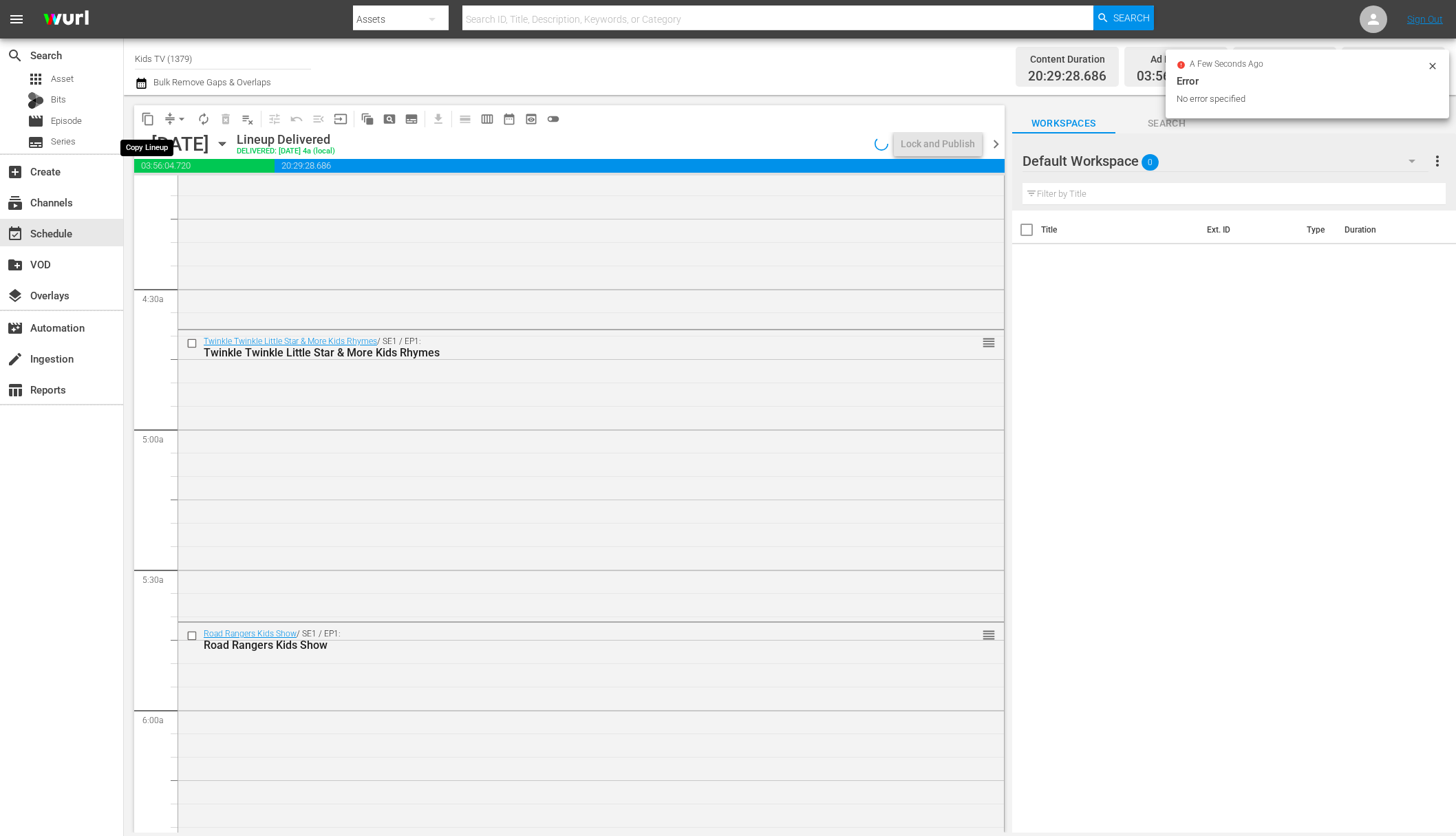
click at [151, 121] on span "content_copy" at bounding box center [147, 119] width 14 height 14
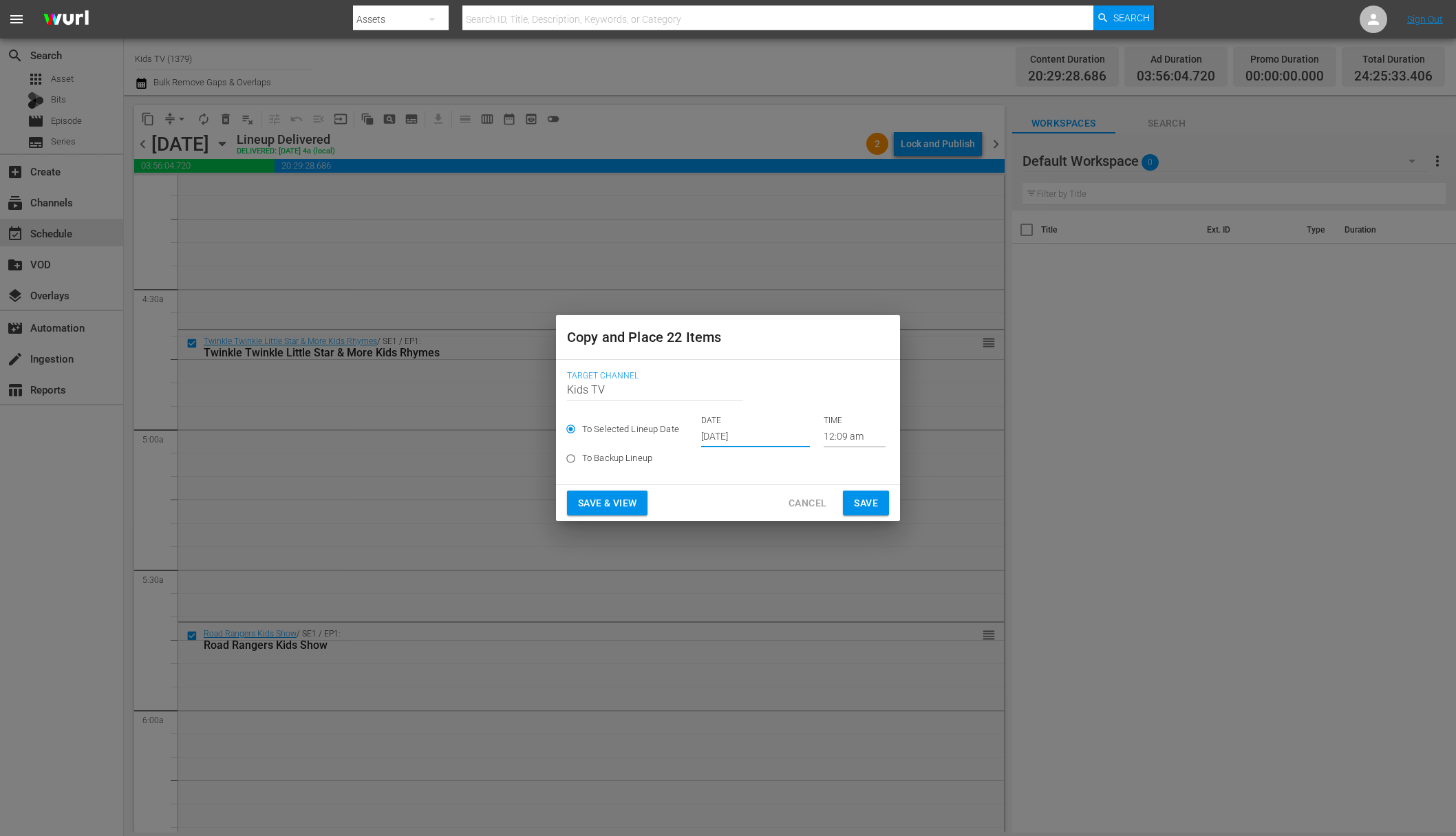
click at [729, 444] on input "Oct 5th 2025" at bounding box center [755, 437] width 109 height 21
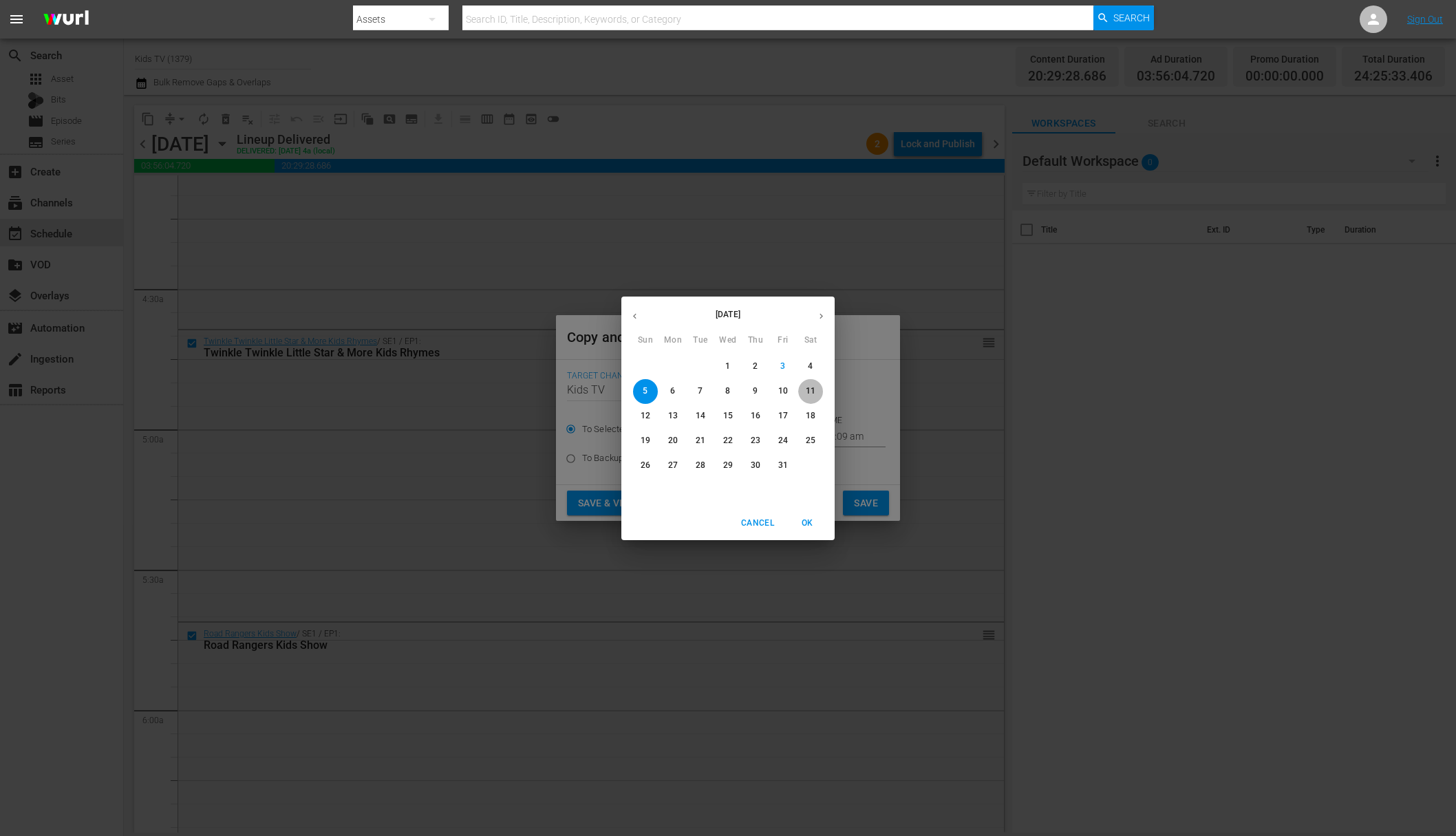
click at [814, 389] on p "11" at bounding box center [810, 391] width 9 height 11
type input "Oct 11th 2025"
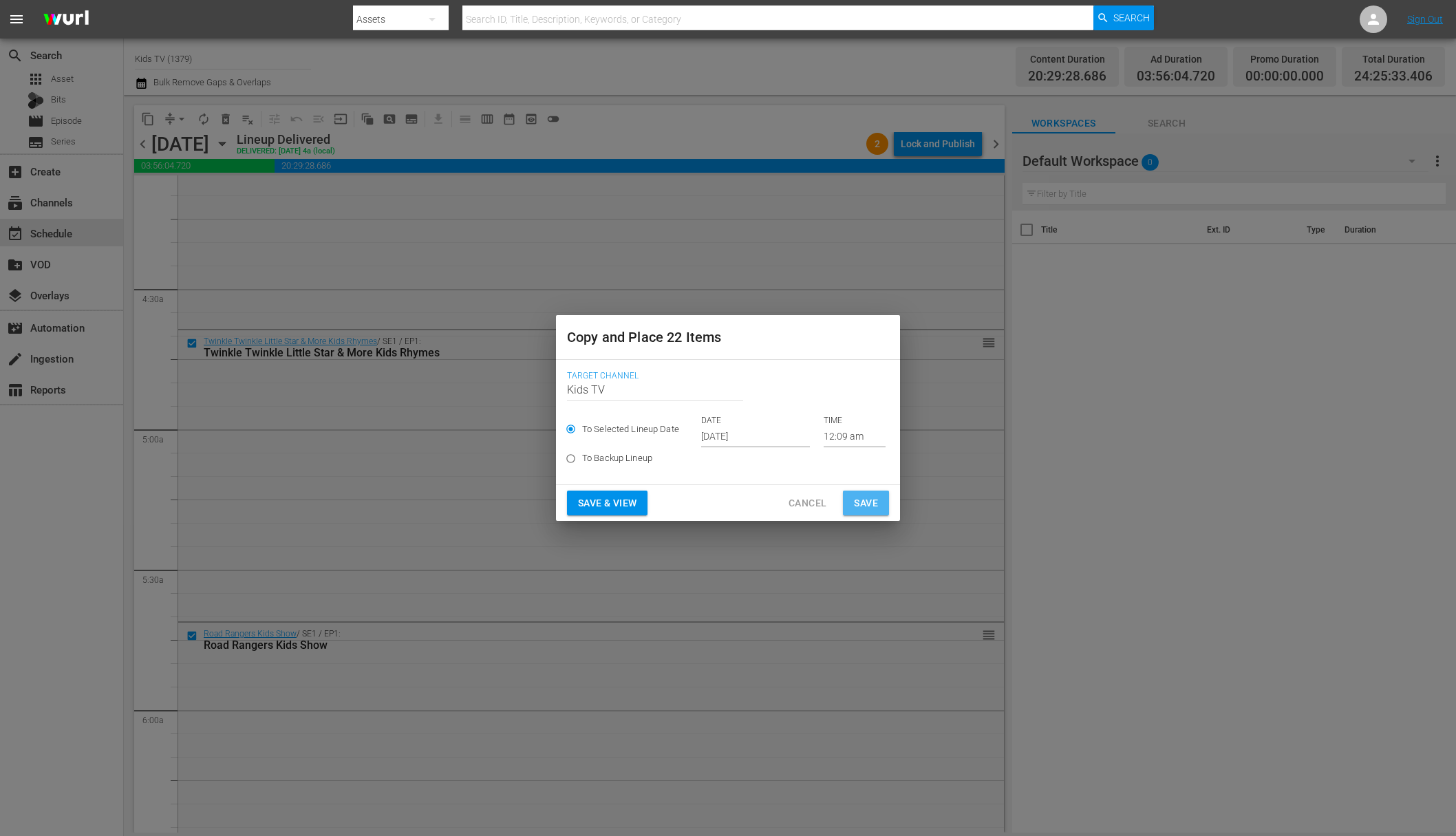
click at [869, 497] on span "Save" at bounding box center [866, 504] width 24 height 17
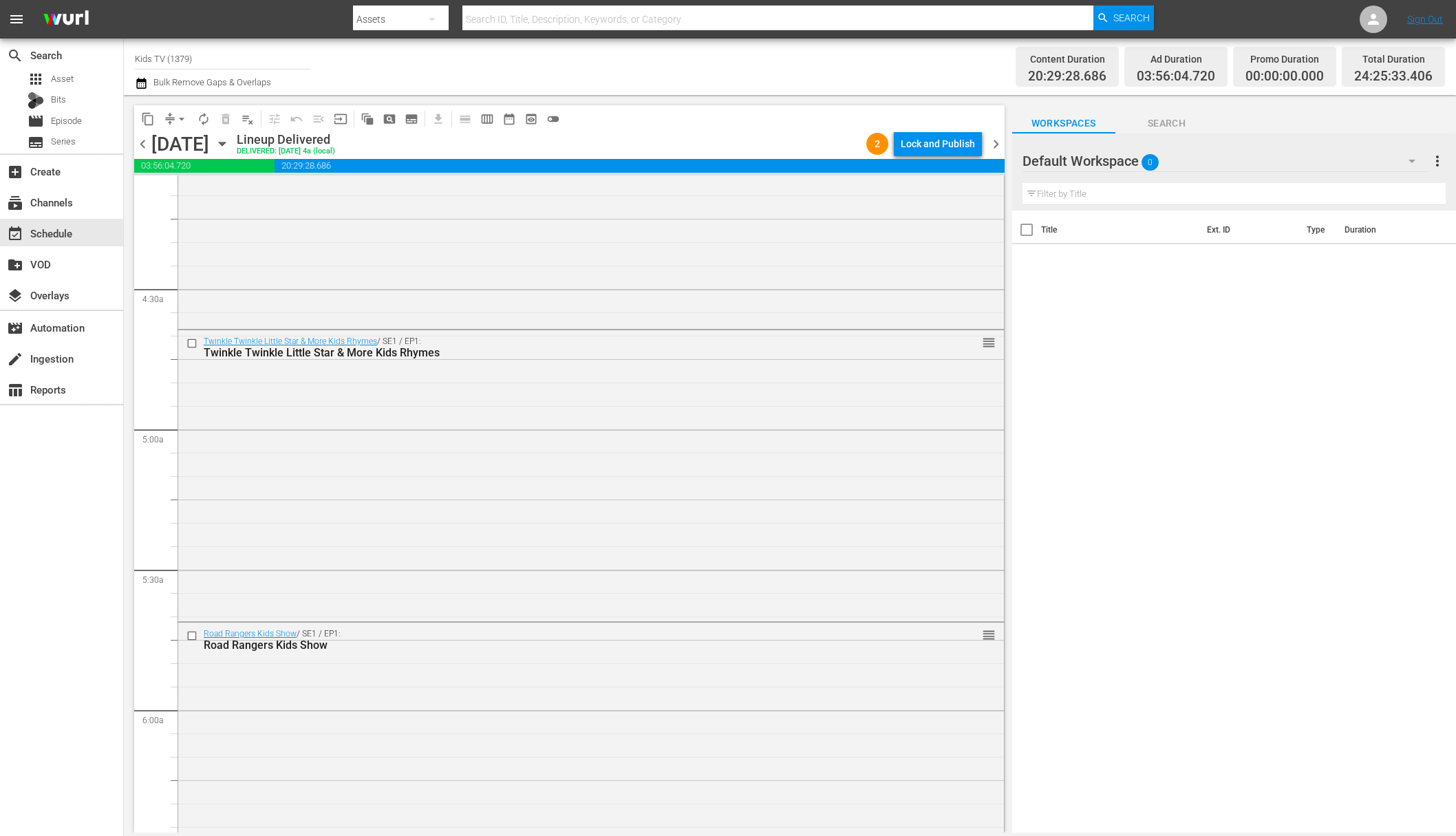
click at [230, 140] on icon "button" at bounding box center [222, 144] width 15 height 15
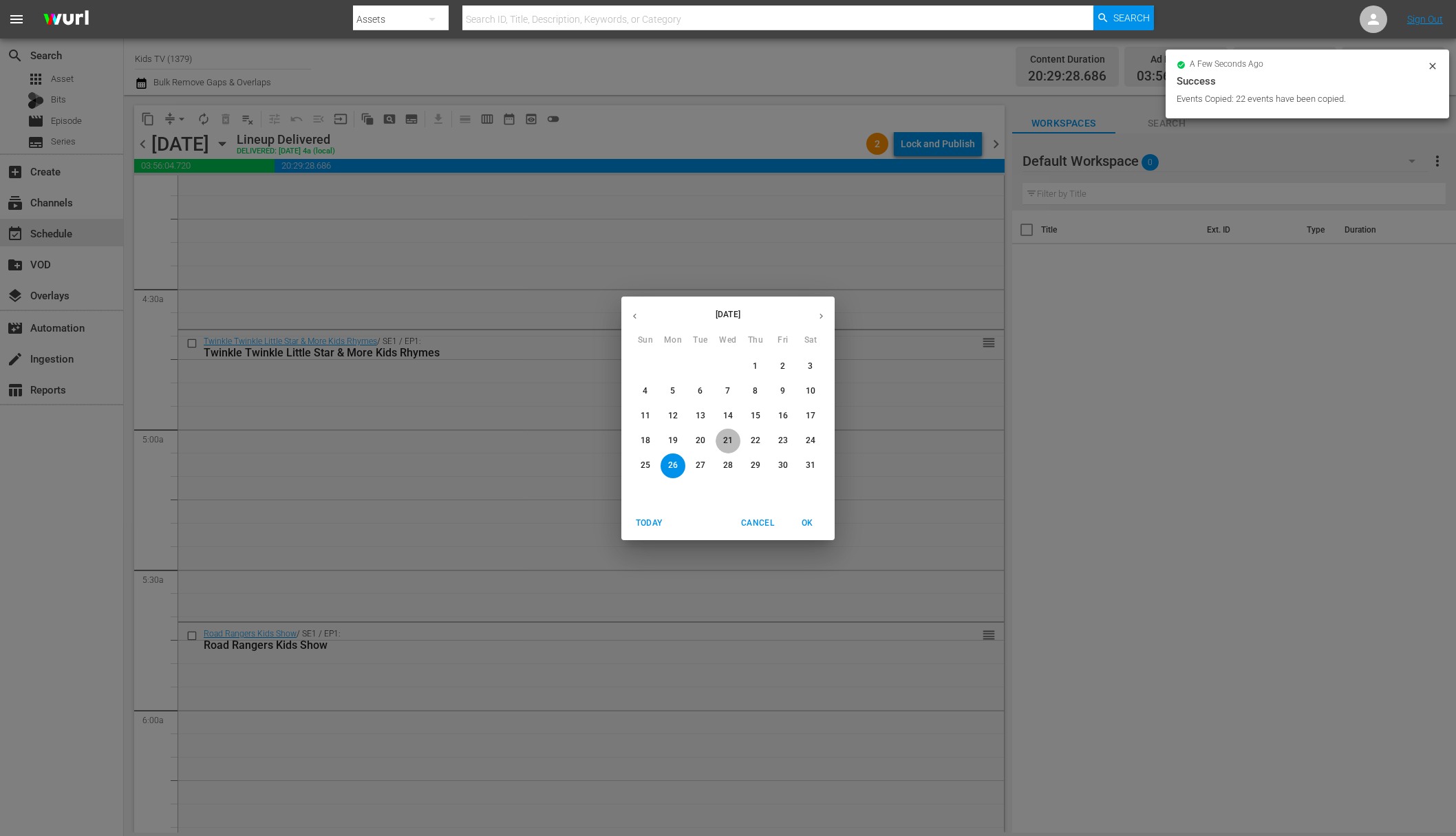
click at [731, 442] on p "21" at bounding box center [727, 441] width 9 height 11
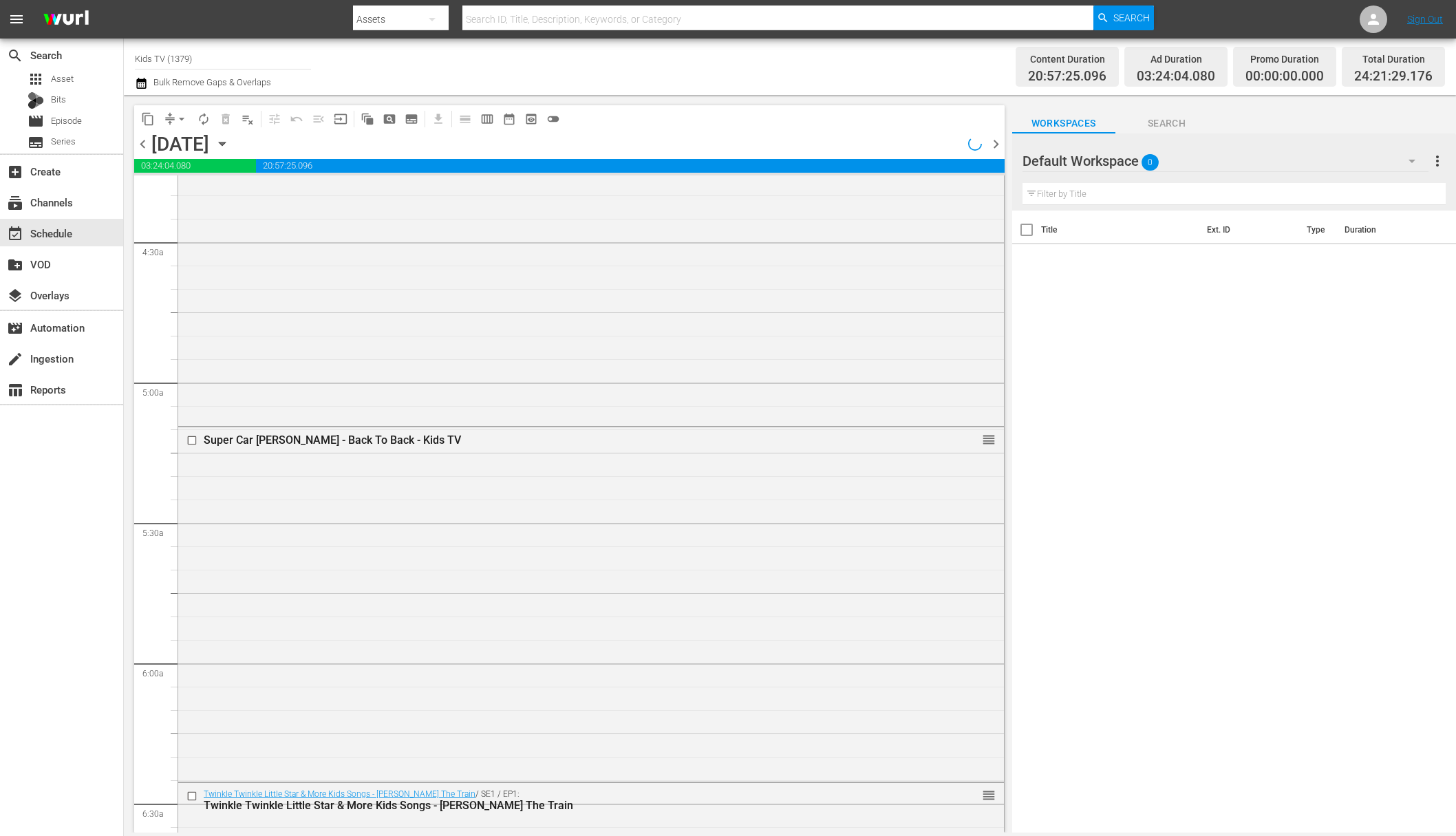
scroll to position [1103, 0]
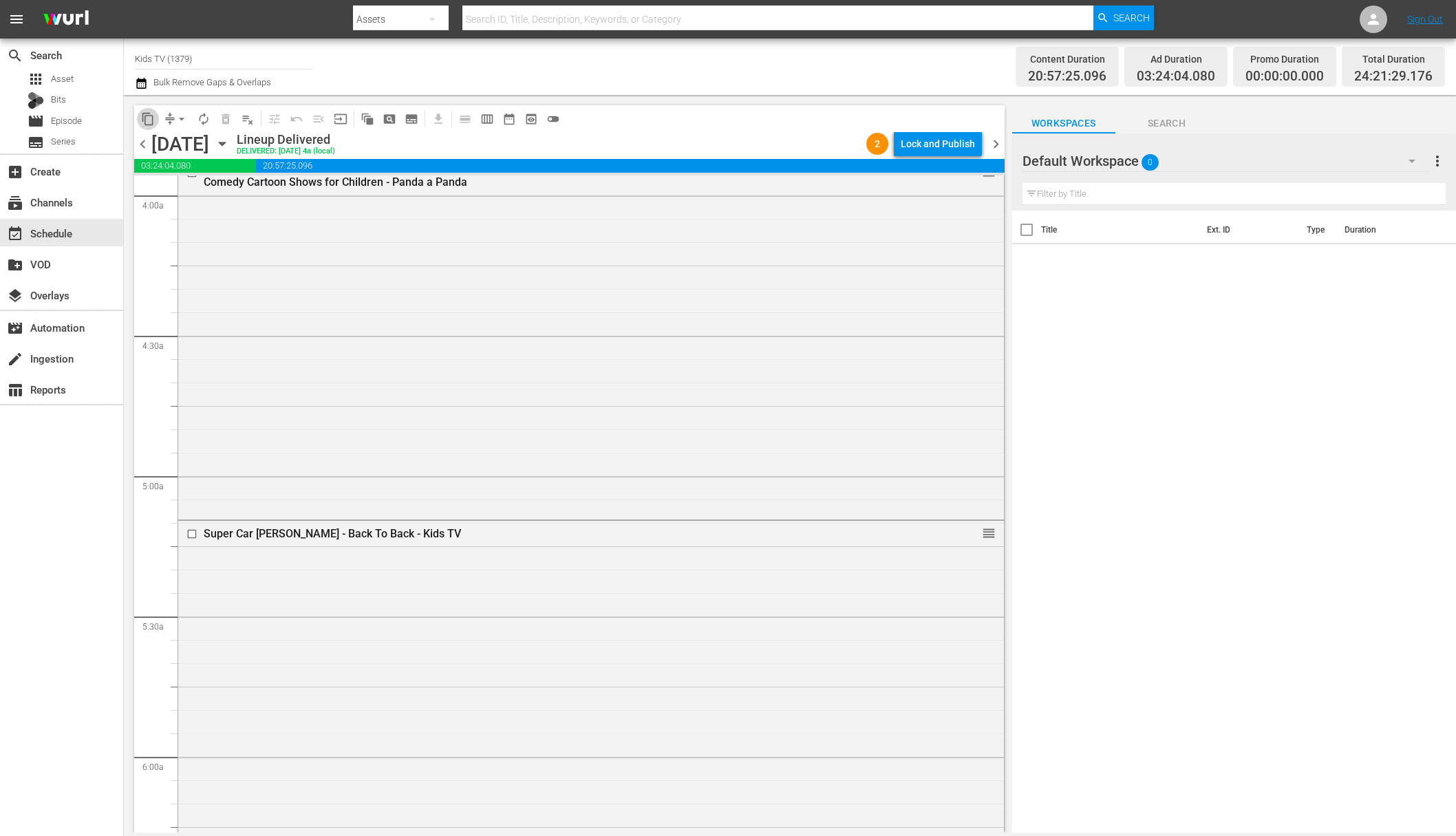
click at [146, 115] on span "content_copy" at bounding box center [147, 119] width 14 height 14
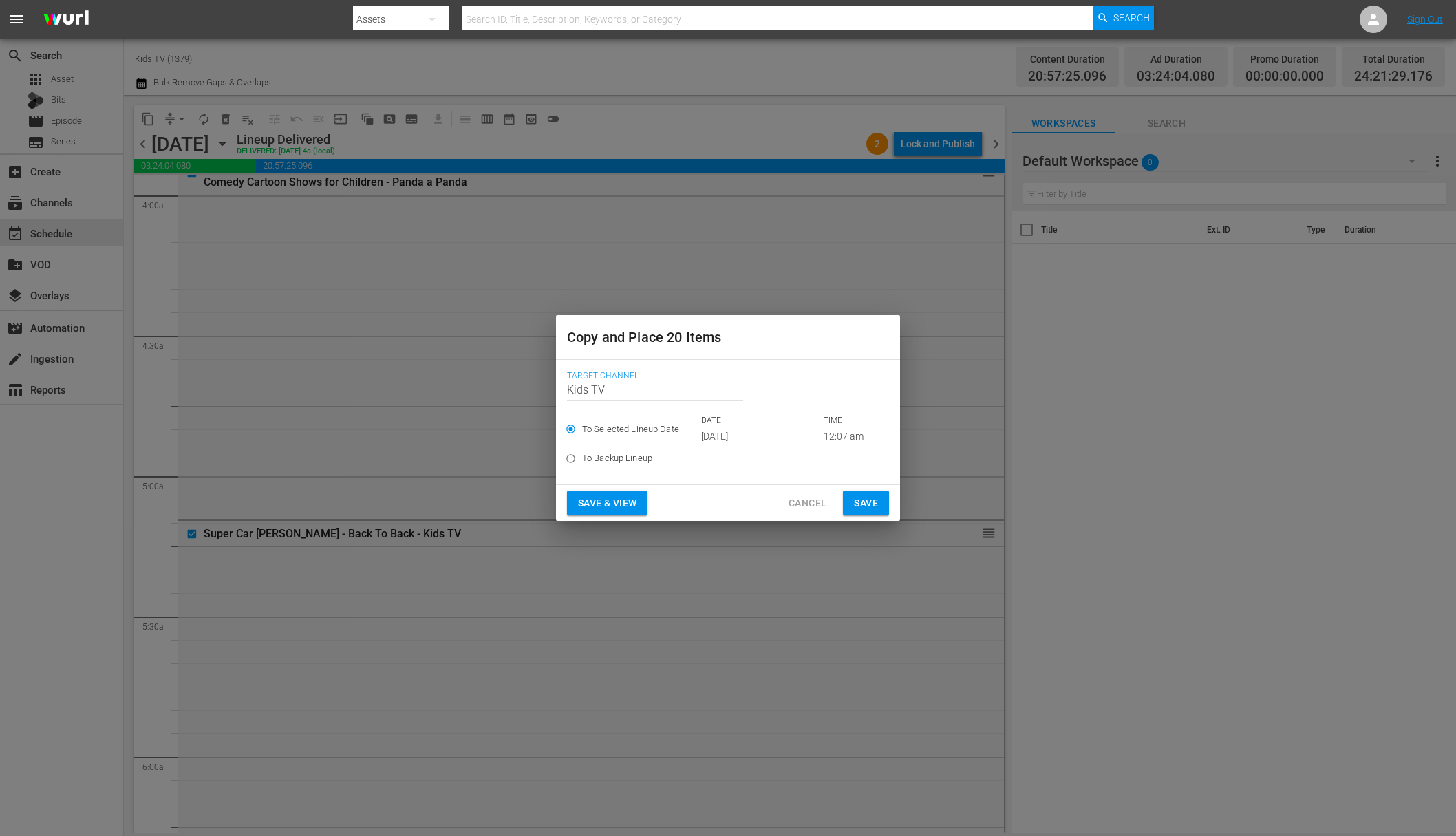
click at [734, 444] on input "Oct 5th 2025" at bounding box center [755, 437] width 109 height 21
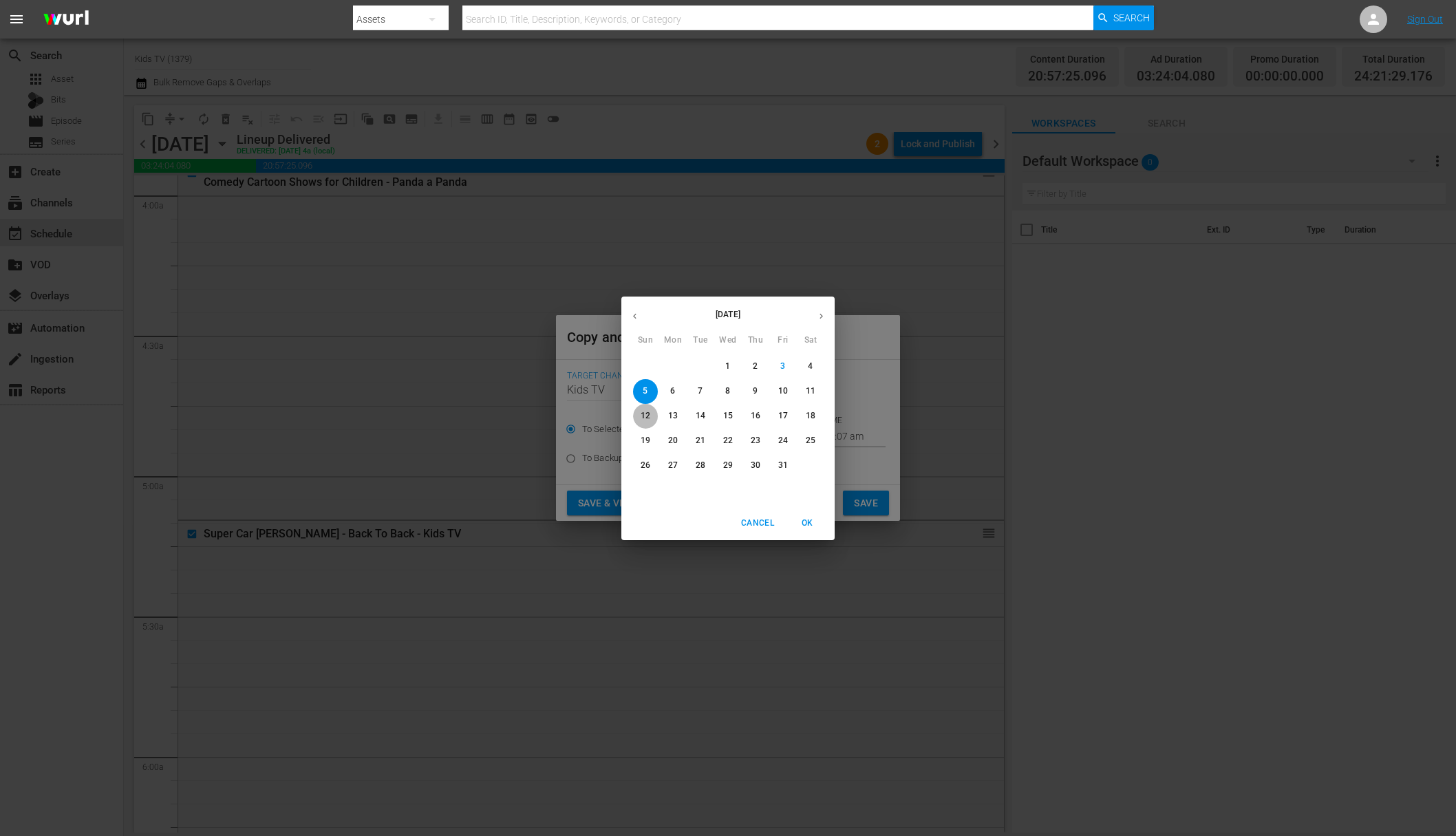
click at [646, 416] on p "12" at bounding box center [645, 416] width 9 height 11
type input "Oct 12th 2025"
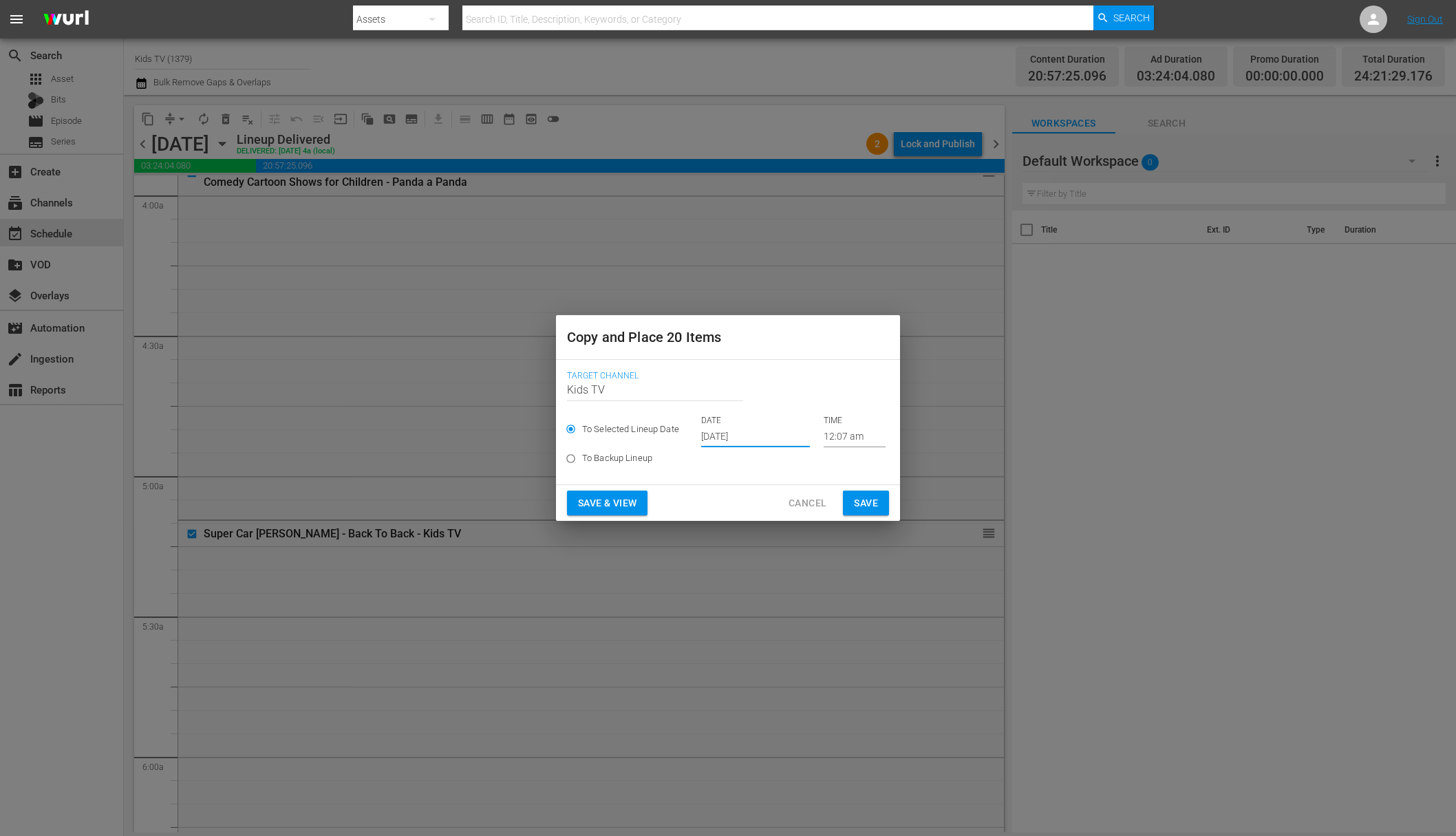
click at [867, 504] on span "Save" at bounding box center [866, 504] width 24 height 17
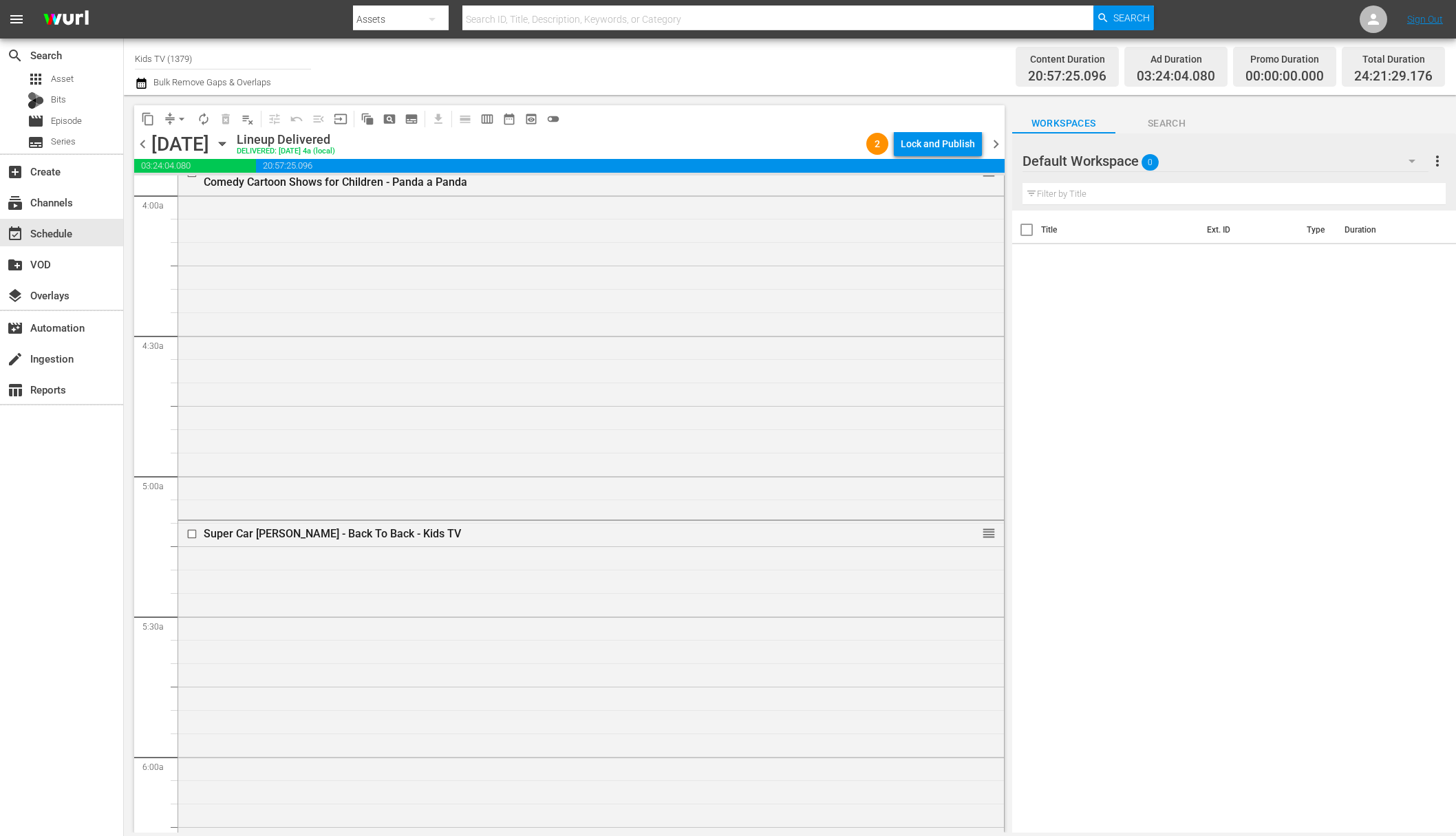
click at [225, 144] on icon "button" at bounding box center [221, 144] width 6 height 4
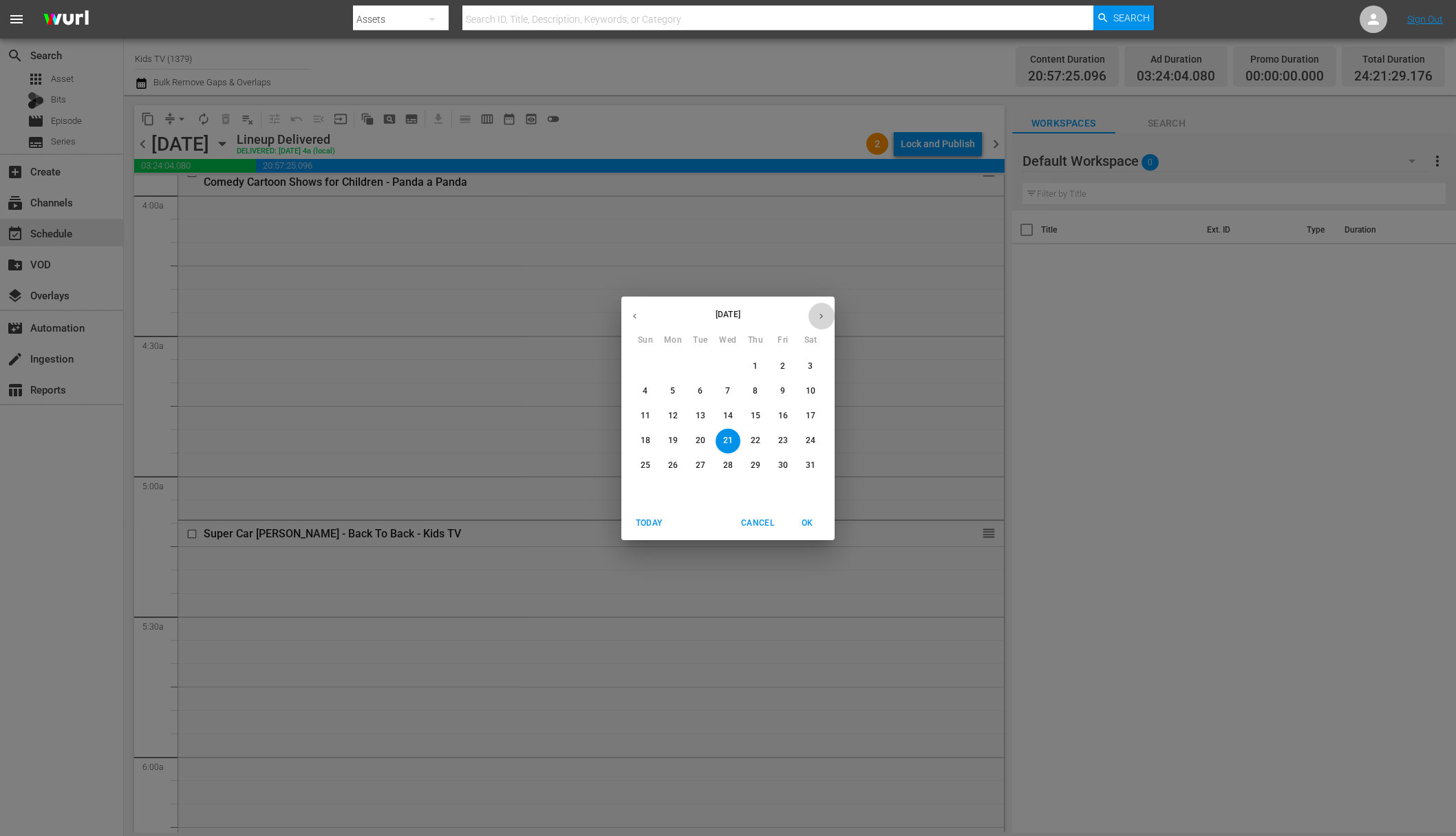
click at [817, 314] on icon "button" at bounding box center [821, 316] width 10 height 10
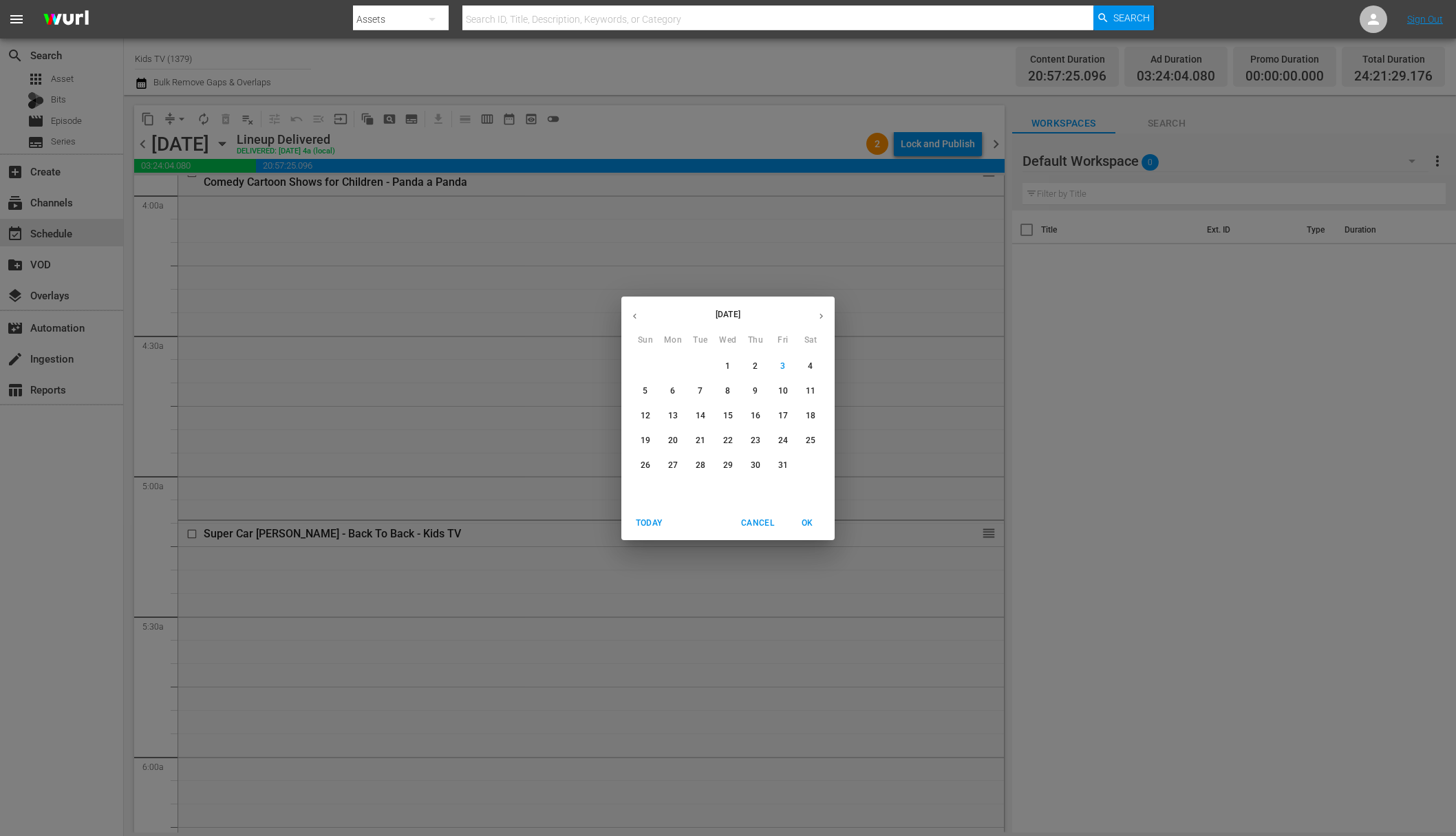
click at [672, 388] on p "6" at bounding box center [672, 391] width 5 height 11
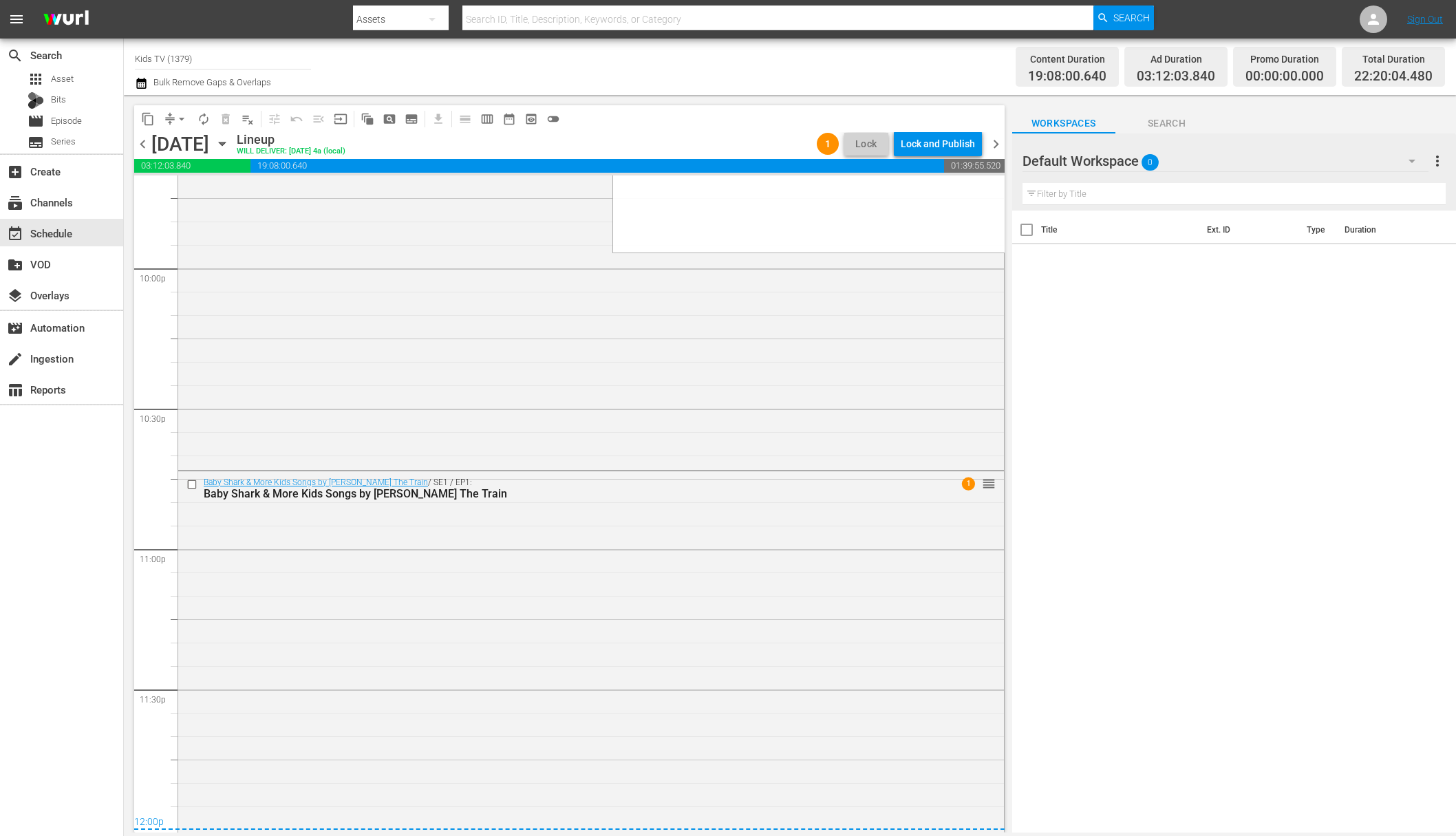
scroll to position [6114, 0]
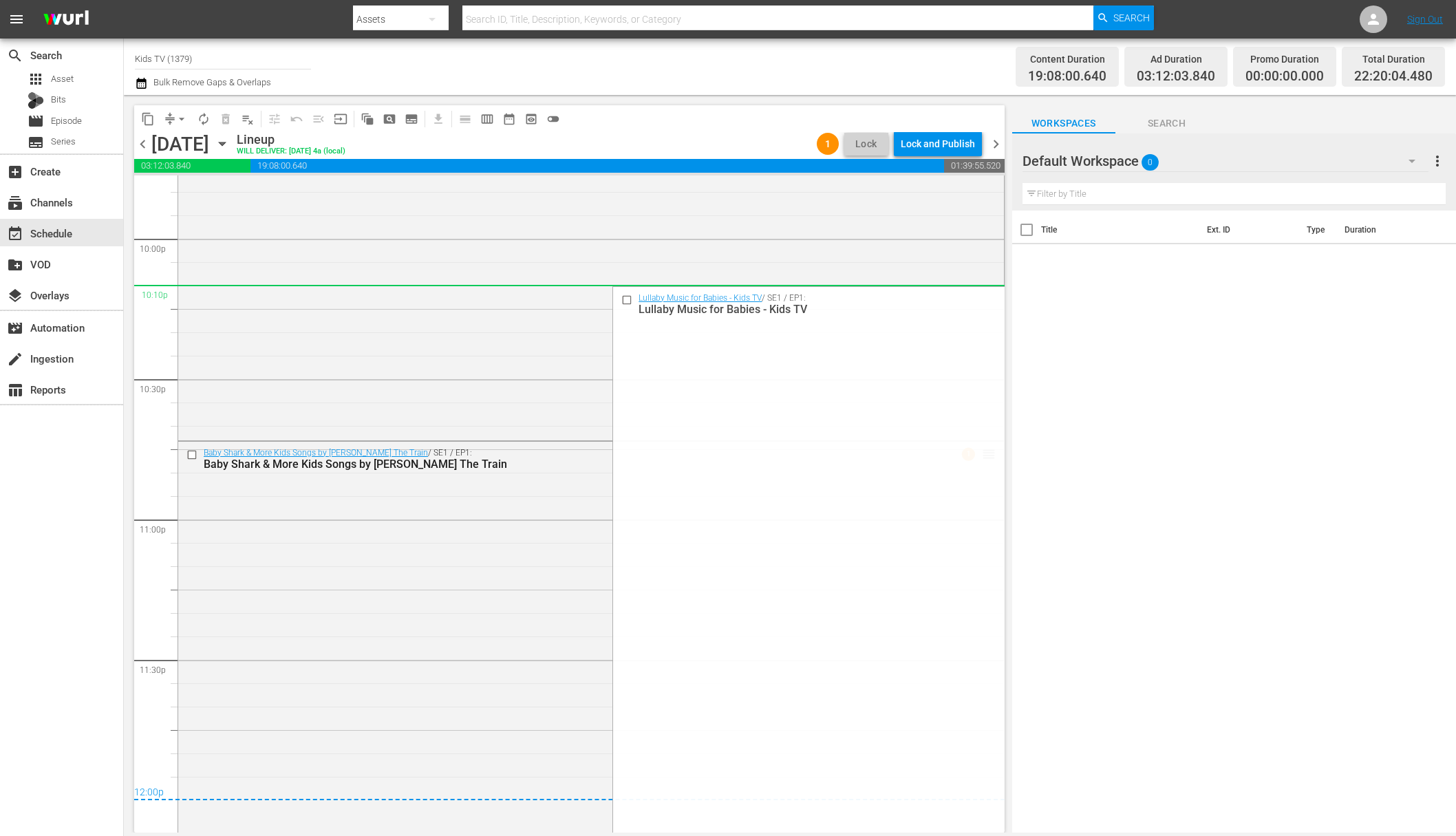
drag, startPoint x: 978, startPoint y: 393, endPoint x: 789, endPoint y: 305, distance: 208.5
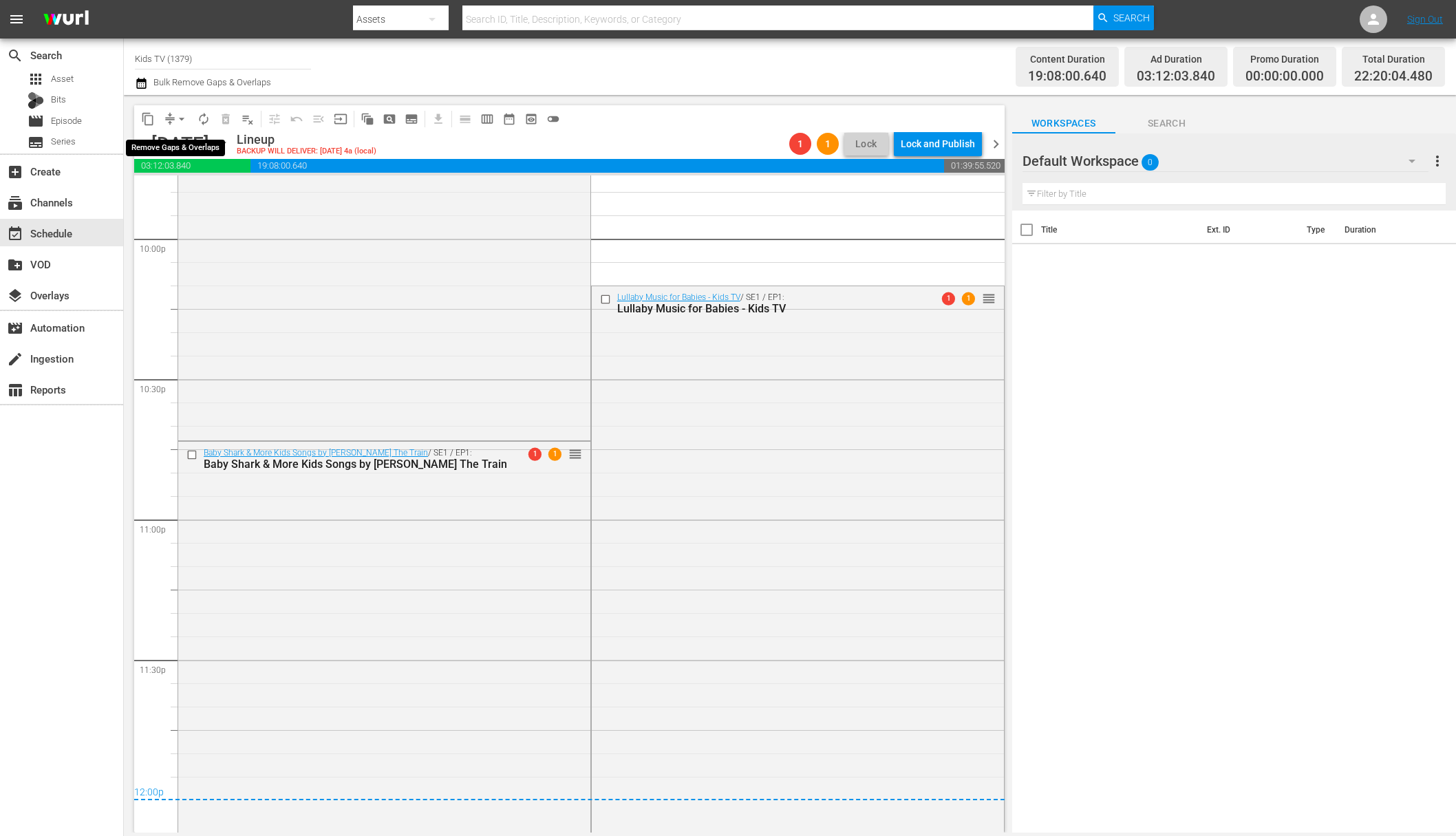
click at [183, 118] on span "arrow_drop_down" at bounding box center [181, 119] width 14 height 14
click at [195, 192] on li "Align to End of Previous Day" at bounding box center [182, 192] width 144 height 23
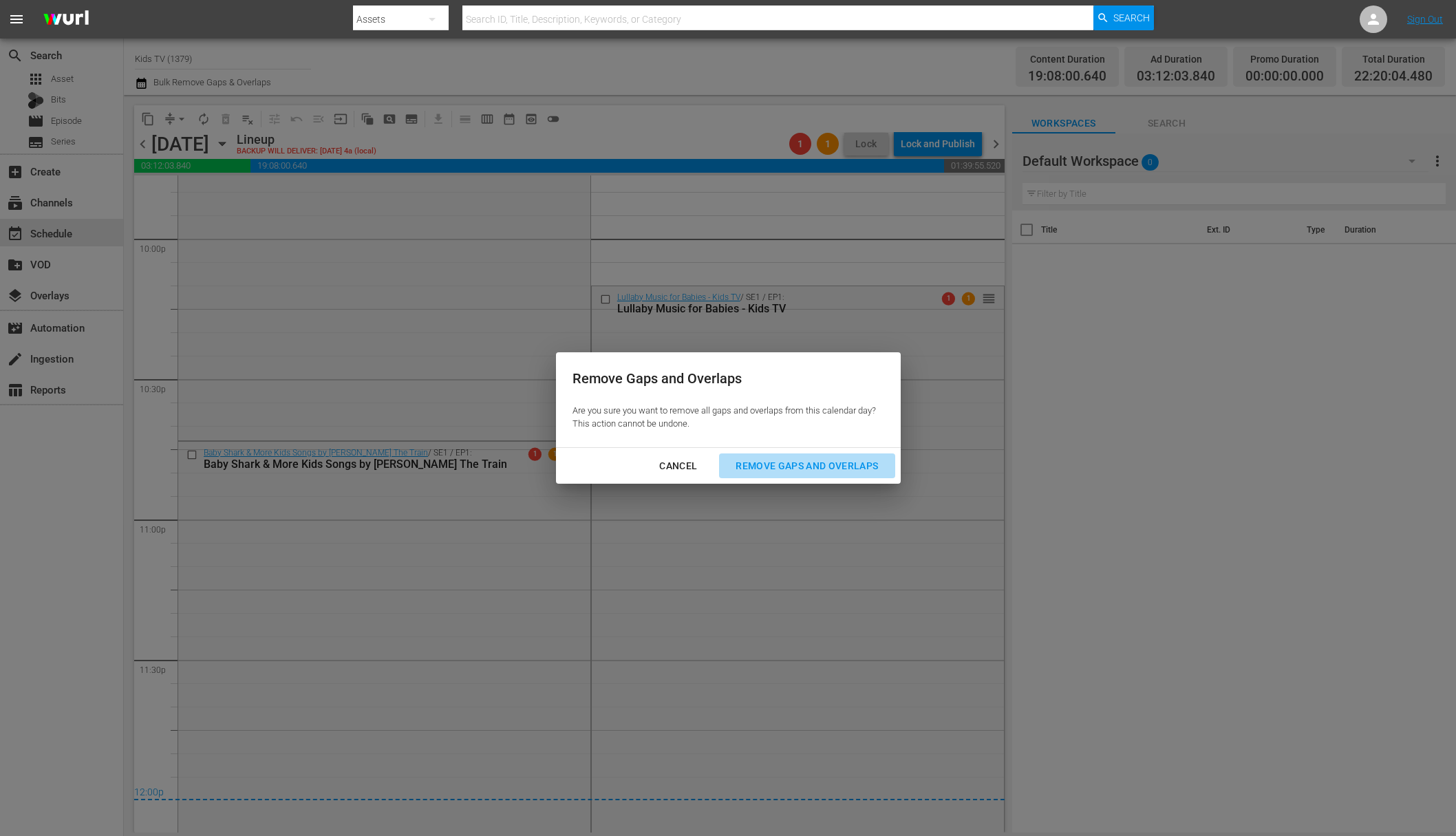
click at [834, 467] on div "Remove Gaps and Overlaps" at bounding box center [807, 467] width 164 height 17
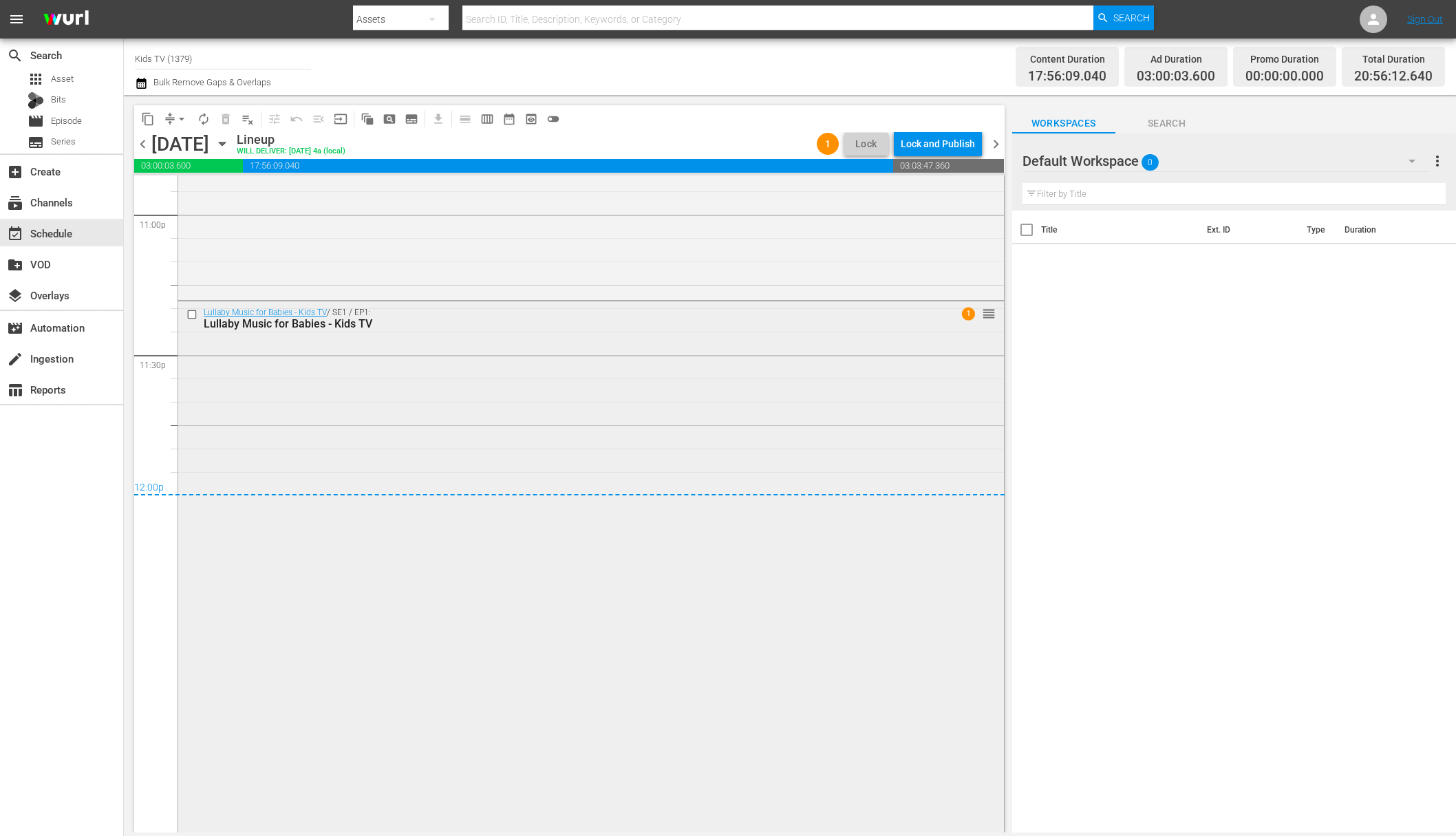
scroll to position [6459, 0]
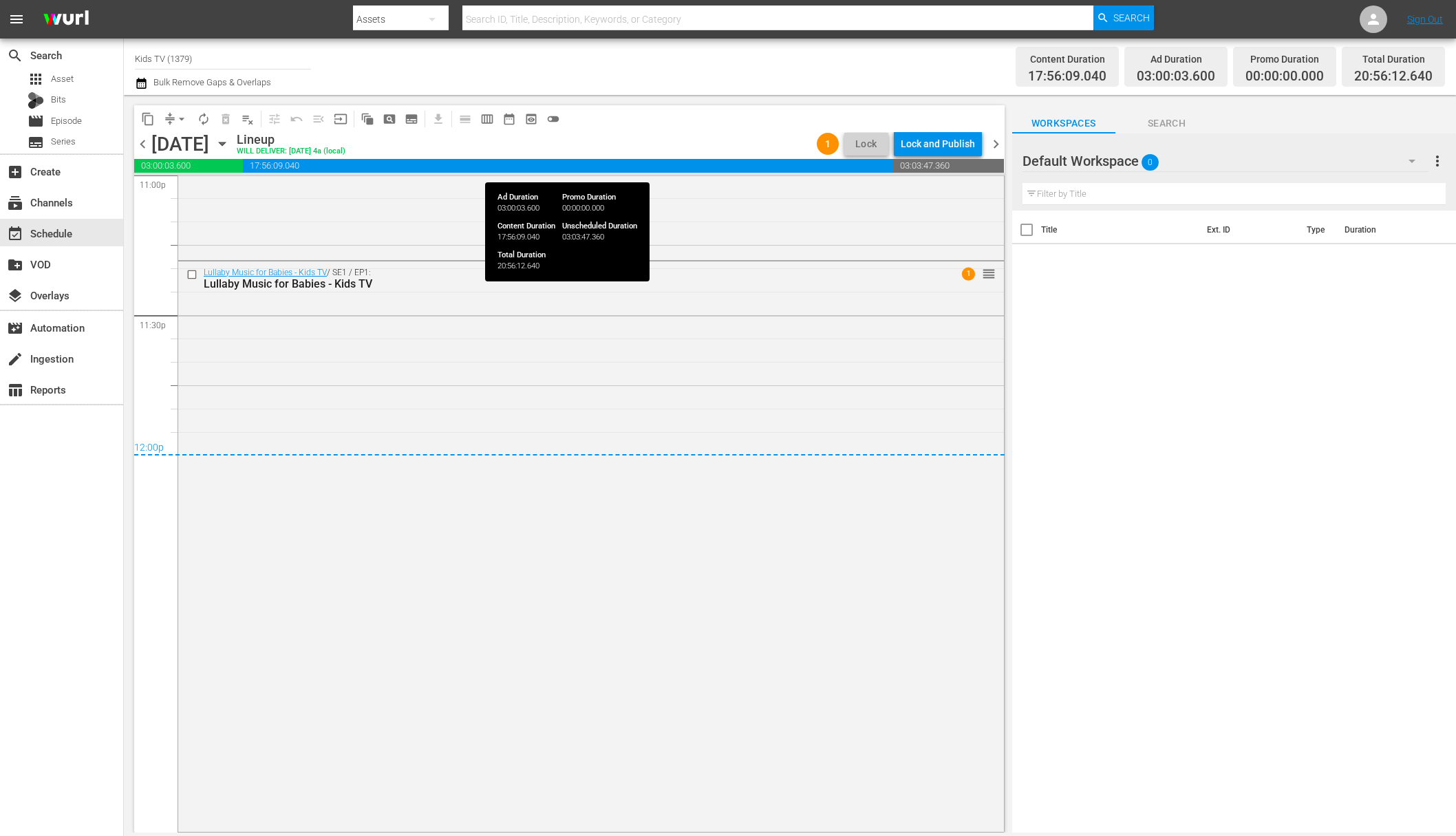
click at [937, 139] on div "Lock and Publish" at bounding box center [938, 144] width 74 height 25
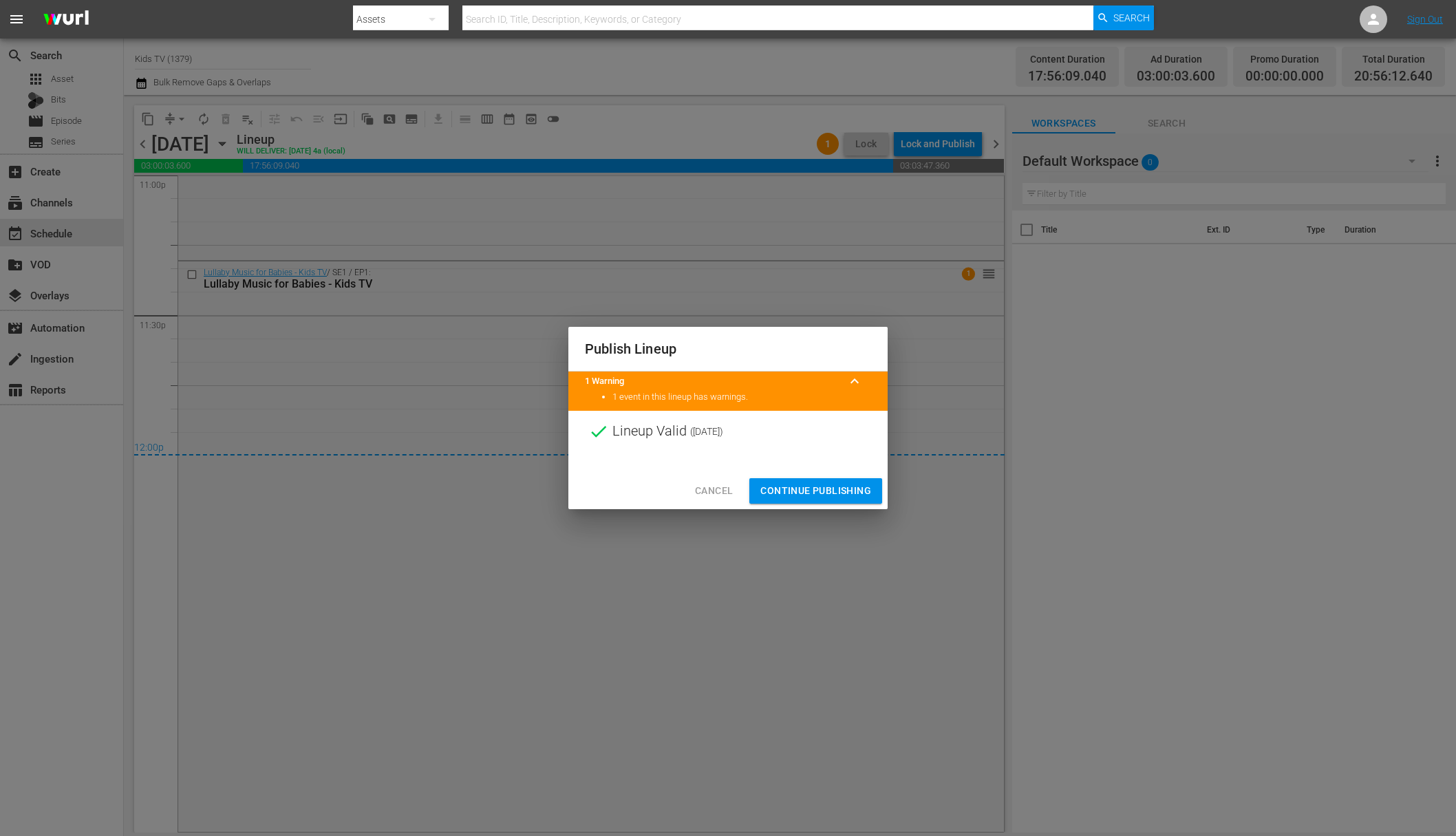
click at [824, 487] on span "Continue Publishing" at bounding box center [815, 491] width 111 height 17
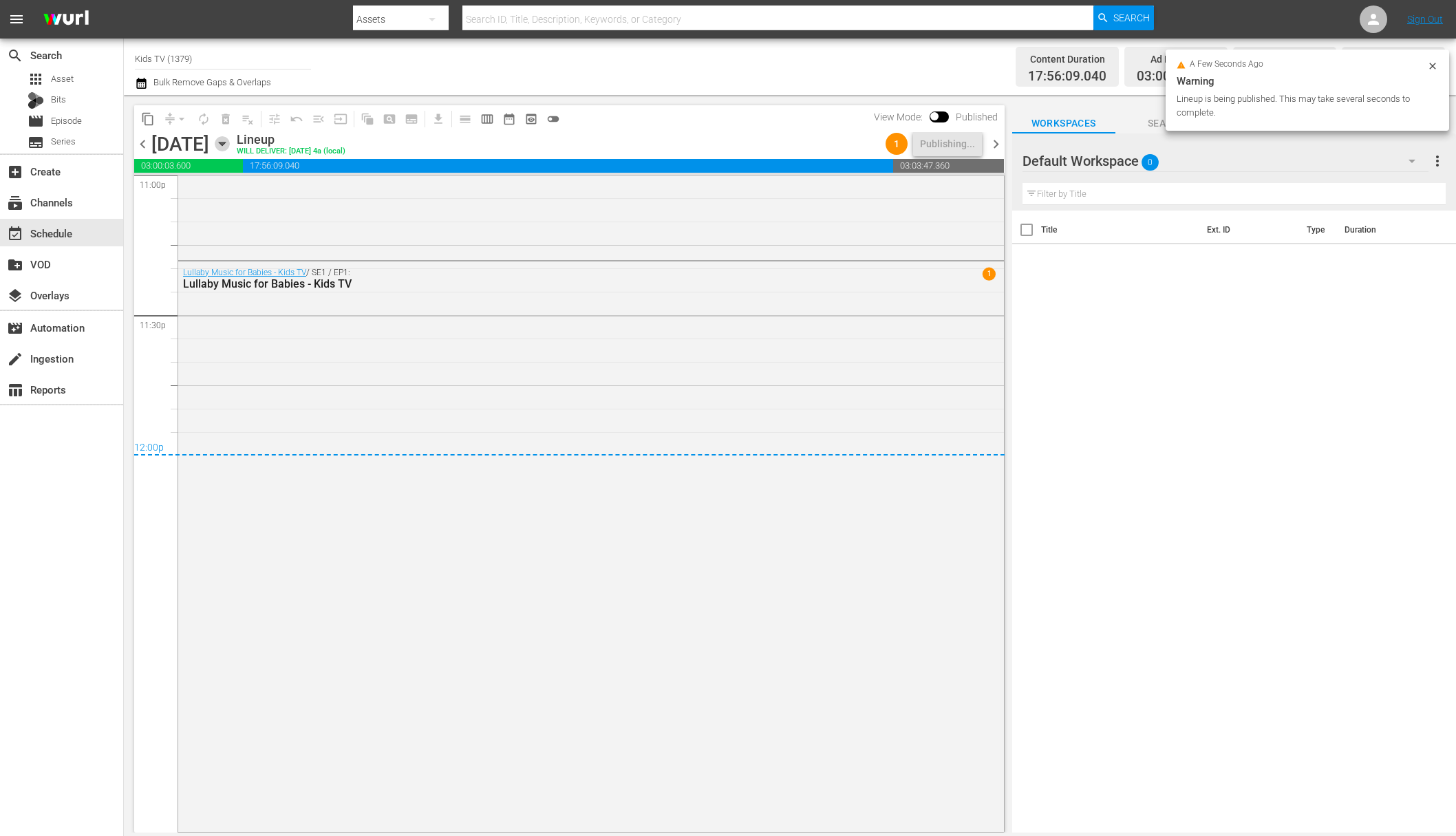
click at [230, 140] on icon "button" at bounding box center [222, 144] width 15 height 15
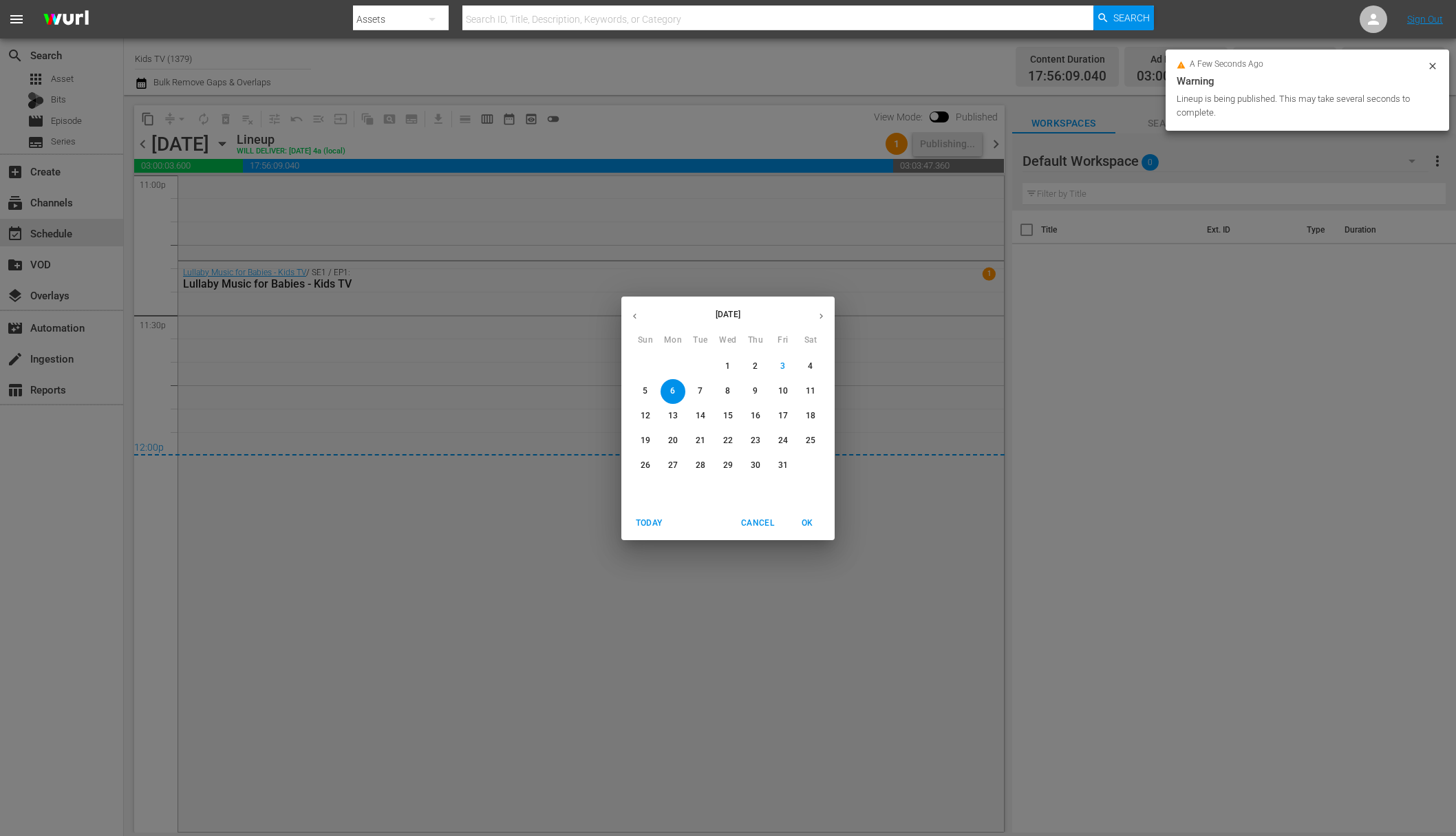
click at [709, 392] on span "7" at bounding box center [700, 391] width 25 height 11
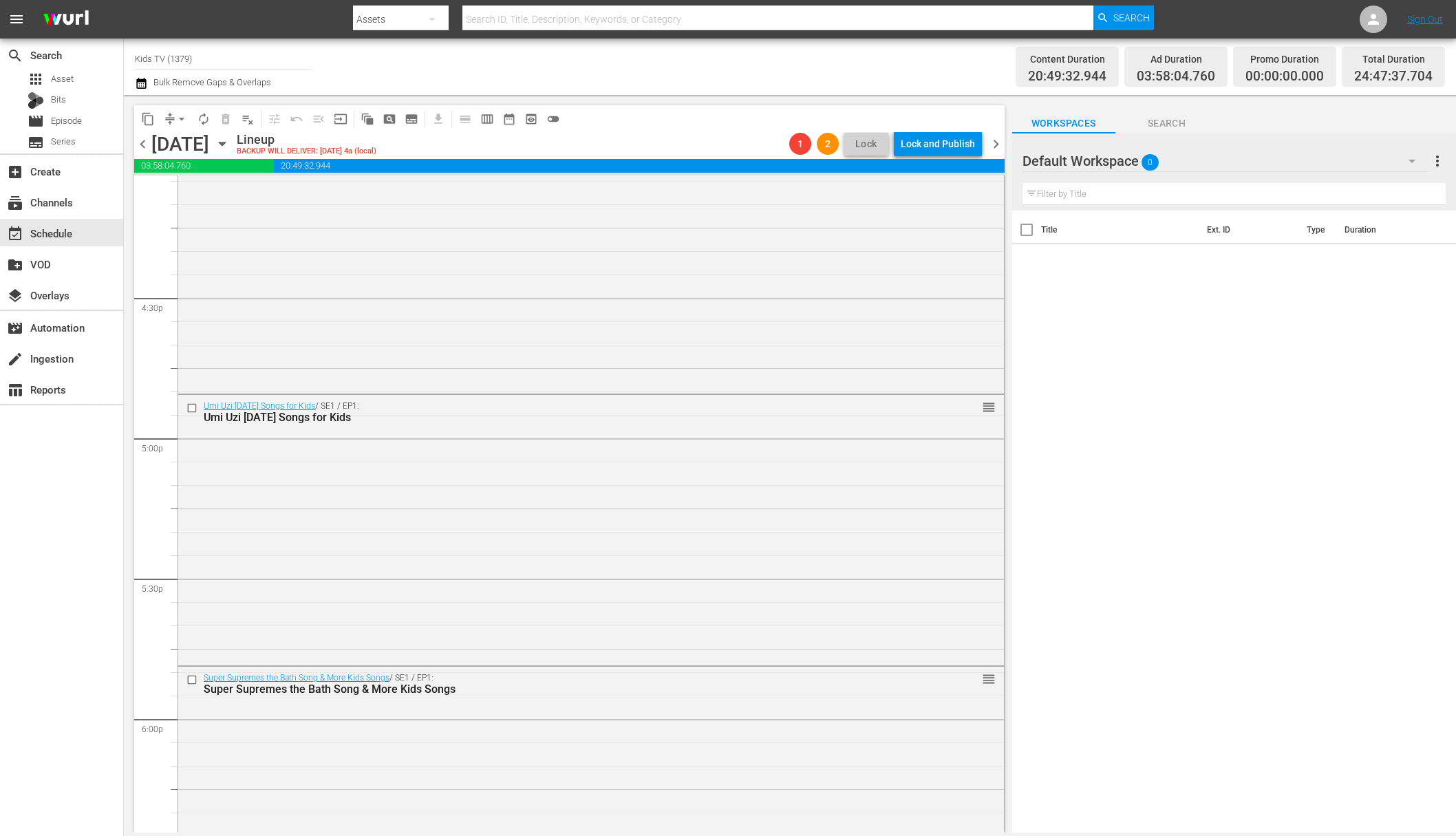
scroll to position [4001, 0]
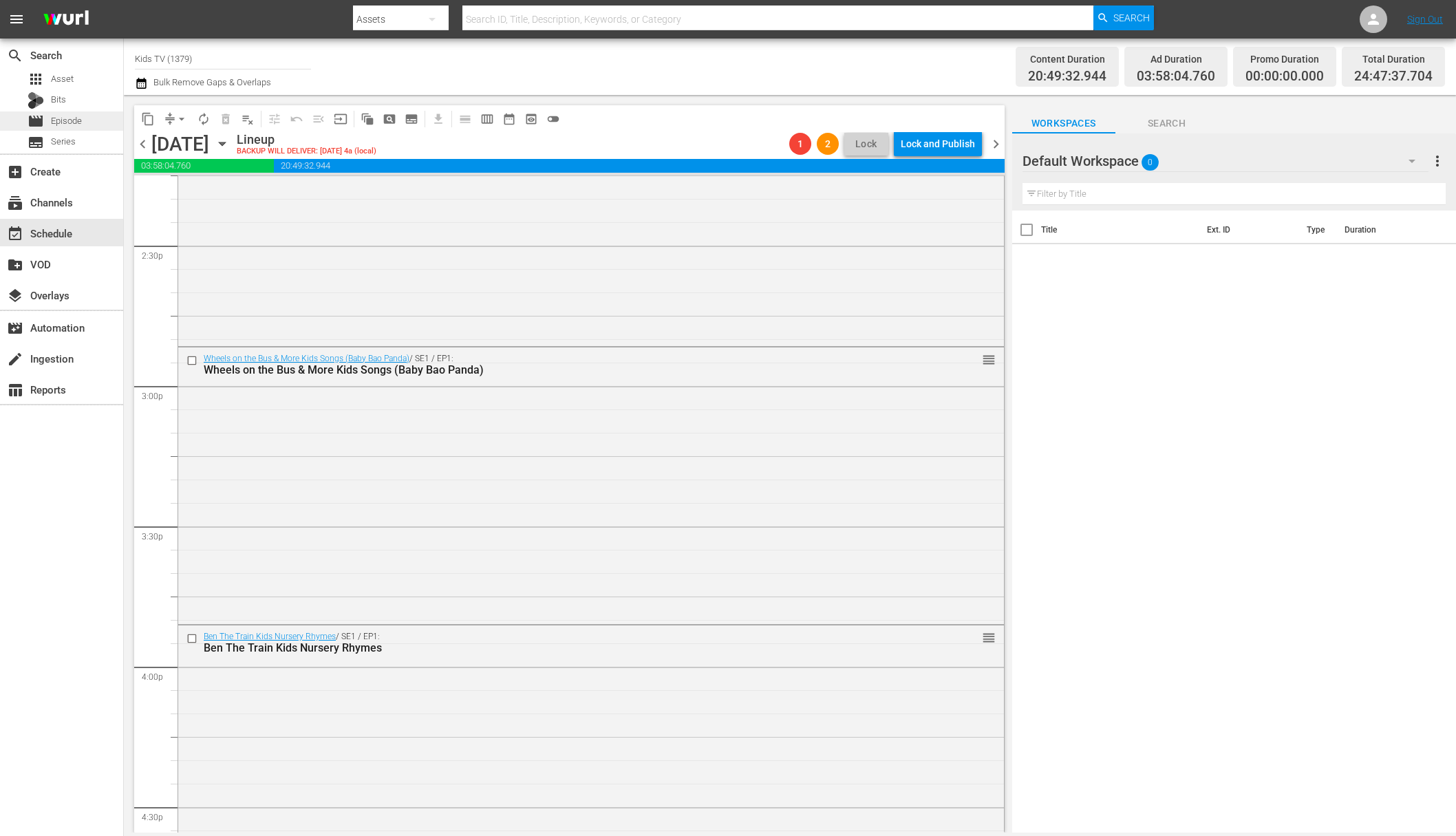
click at [70, 118] on span "Episode" at bounding box center [66, 121] width 31 height 14
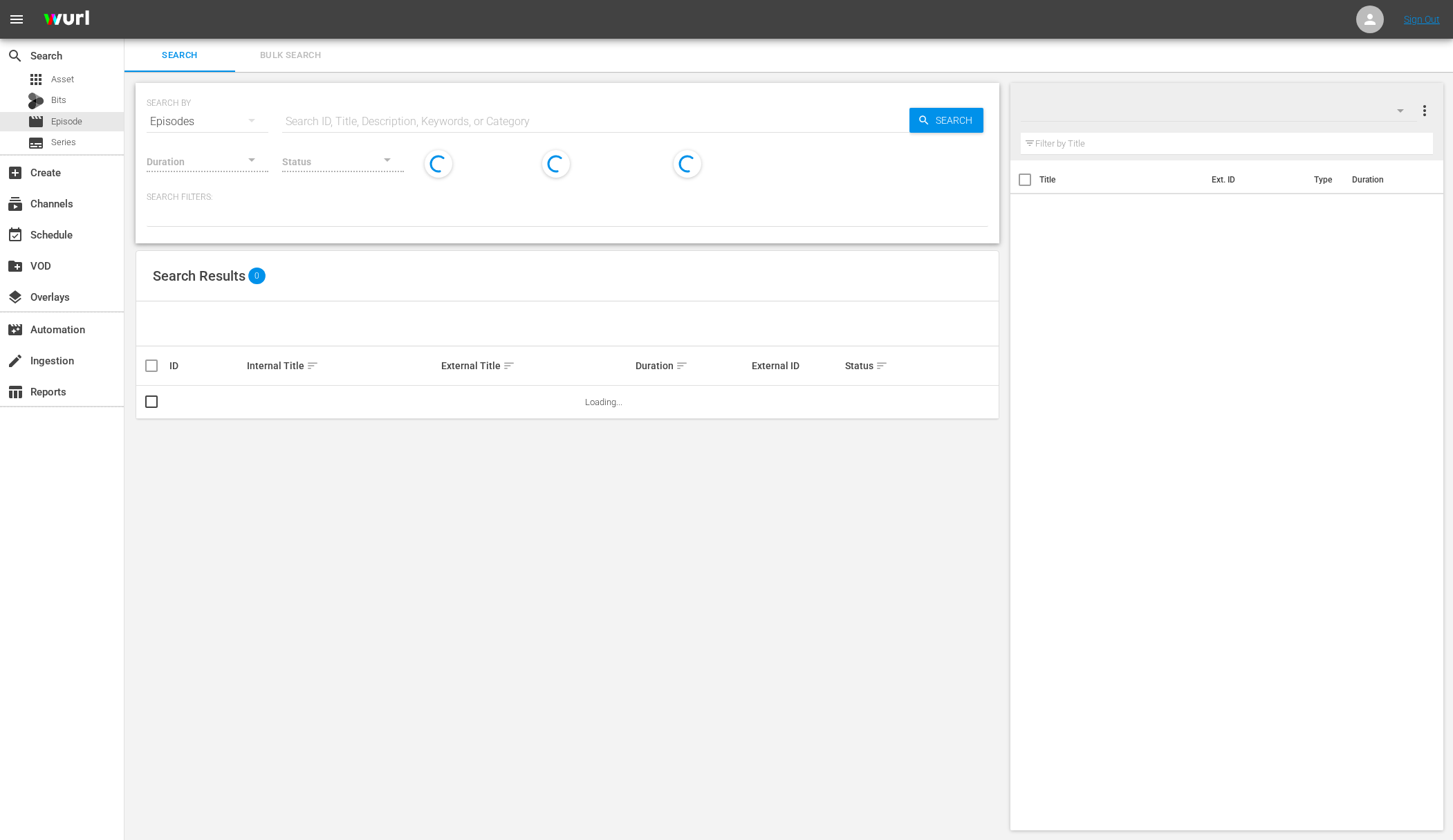
click at [433, 125] on input "text" at bounding box center [596, 121] width 627 height 33
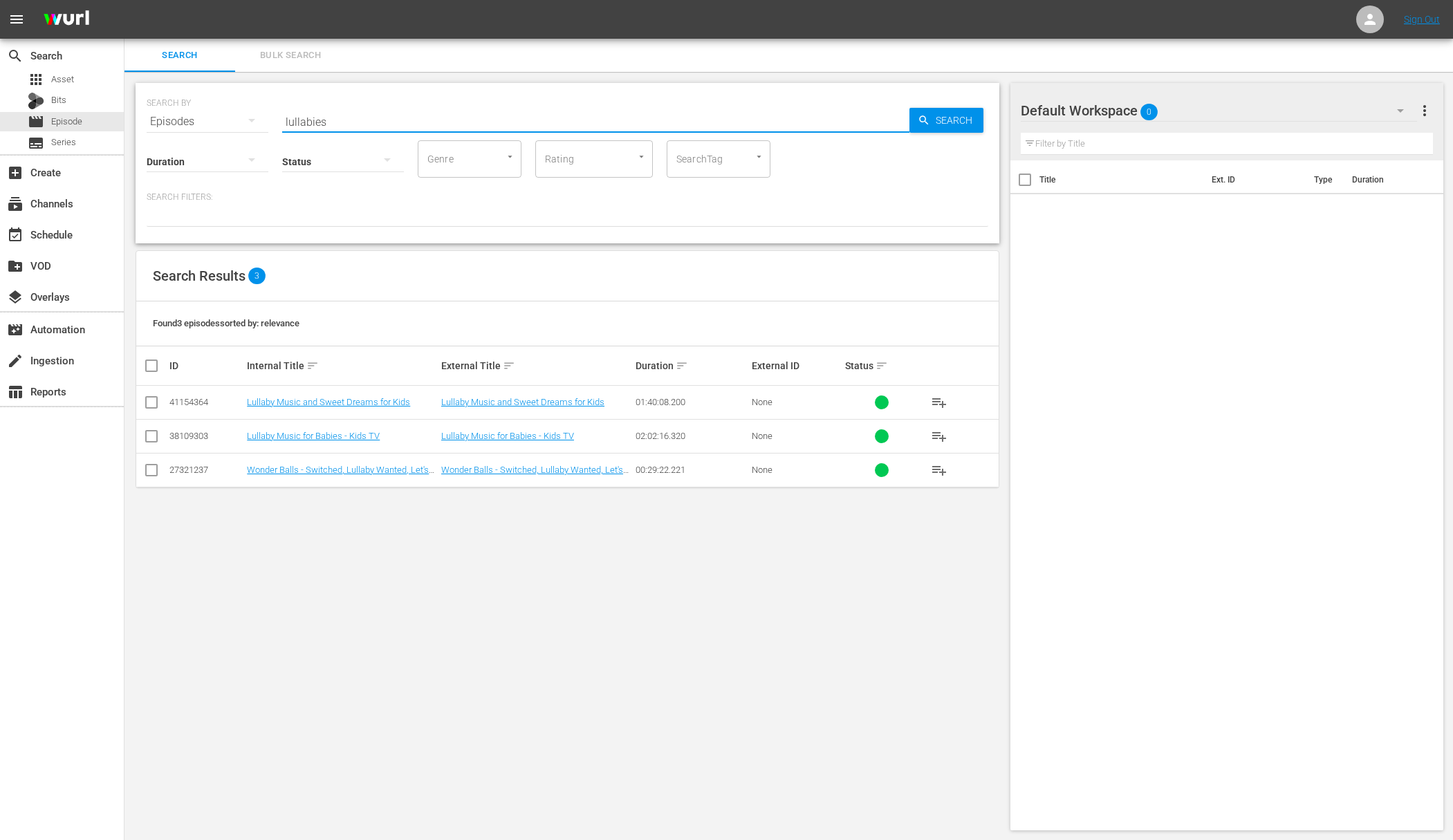
type input "lullabies"
drag, startPoint x: 150, startPoint y: 432, endPoint x: 151, endPoint y: 412, distance: 20.0
click at [151, 431] on input "checkbox" at bounding box center [151, 439] width 17 height 17
checkbox input "true"
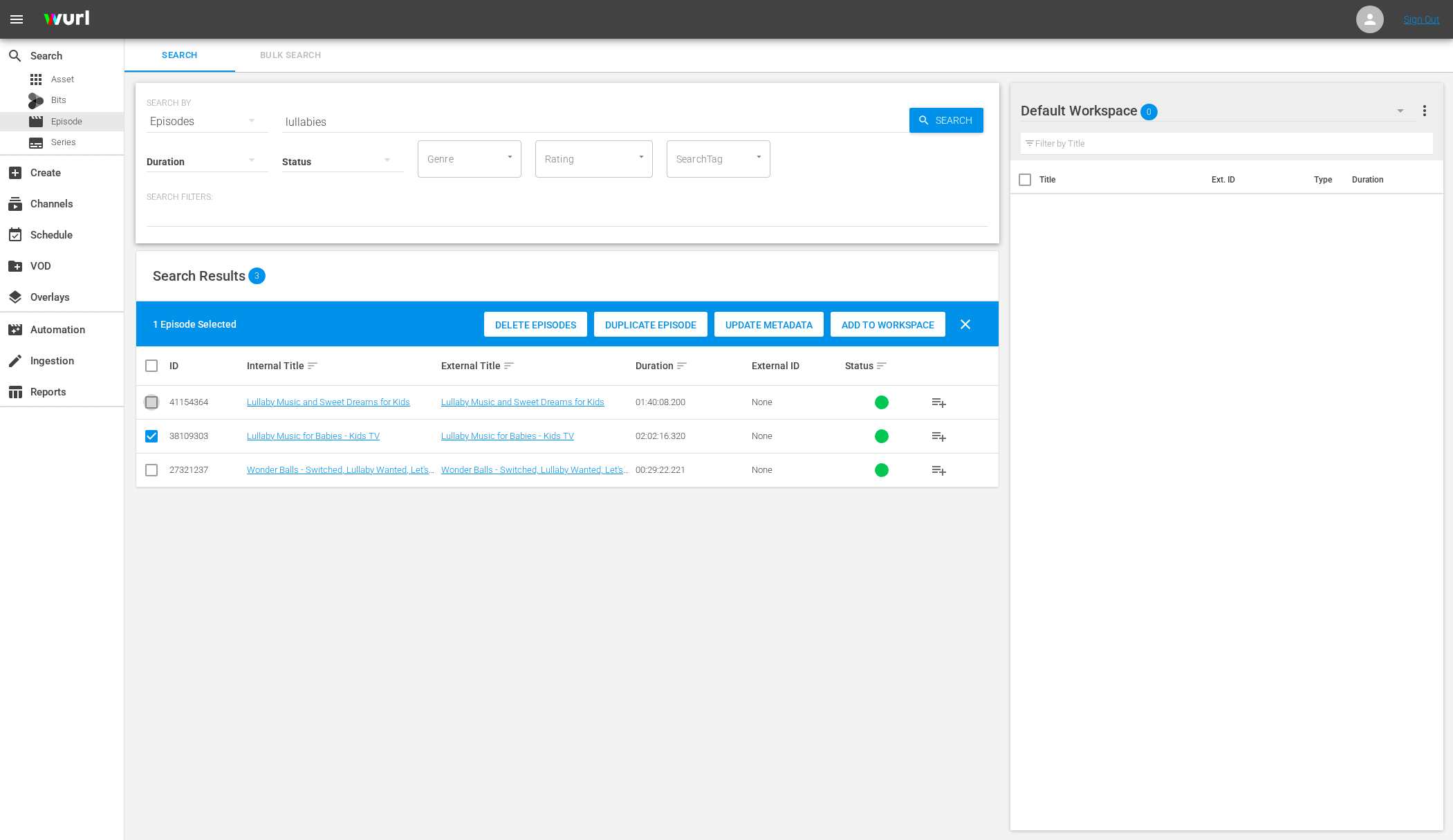
click at [152, 403] on input "checkbox" at bounding box center [151, 405] width 17 height 17
checkbox input "true"
click at [867, 341] on div "2 Episodes Selected Delete Episodes Duplicate Episode Update Metadata Add to Wo…" at bounding box center [567, 324] width 862 height 45
click at [869, 330] on span "Add to Workspace" at bounding box center [888, 325] width 115 height 11
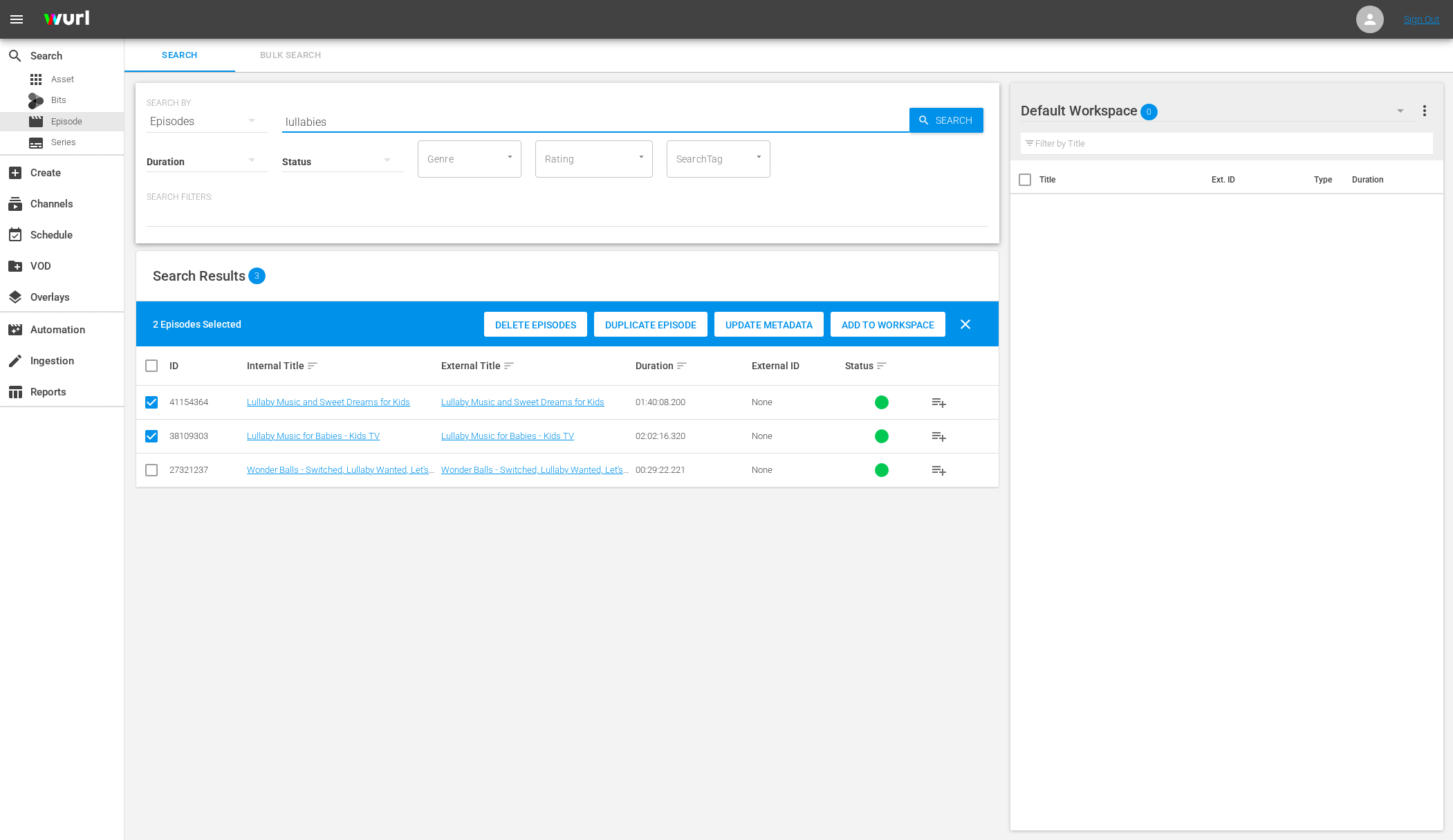
drag, startPoint x: 344, startPoint y: 118, endPoint x: 268, endPoint y: 111, distance: 76.3
click at [268, 111] on div "SEARCH BY Search By Episodes Search ID, Title, Description, Keywords, or Catego…" at bounding box center [567, 113] width 841 height 50
type input "fireplace"
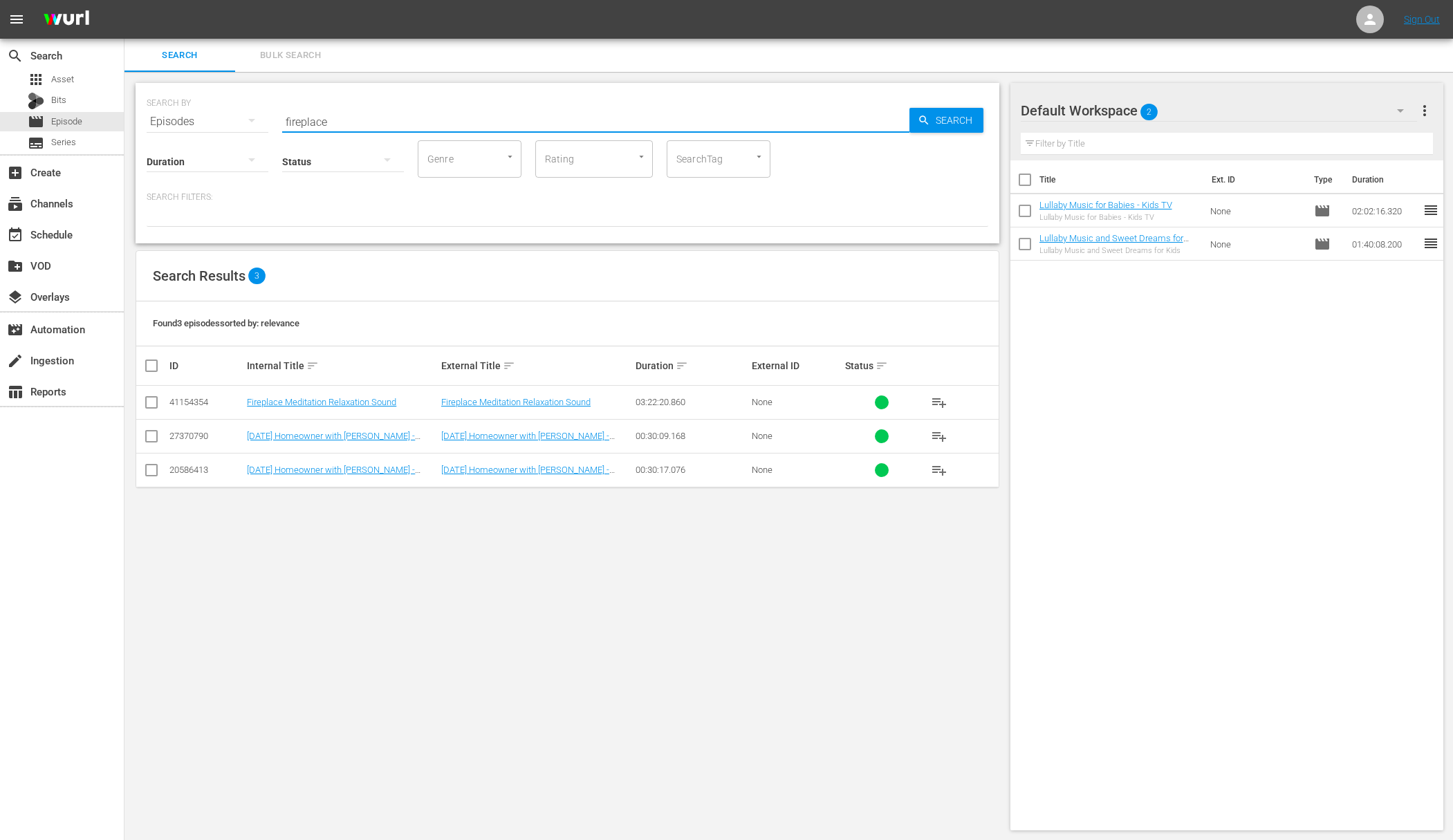
click at [150, 403] on input "checkbox" at bounding box center [151, 405] width 17 height 17
checkbox input "true"
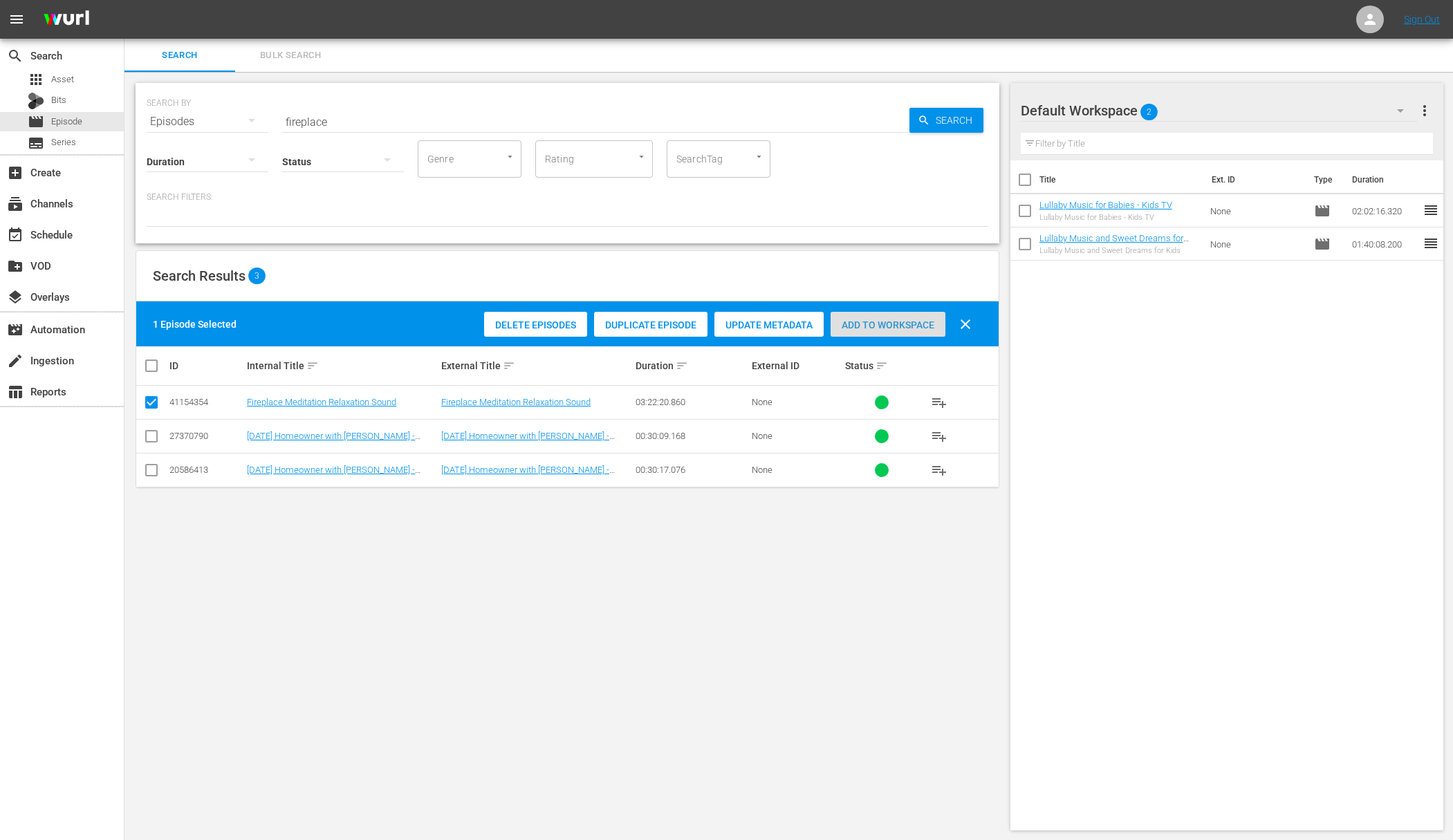
click at [856, 314] on div "Add to Workspace" at bounding box center [888, 325] width 115 height 27
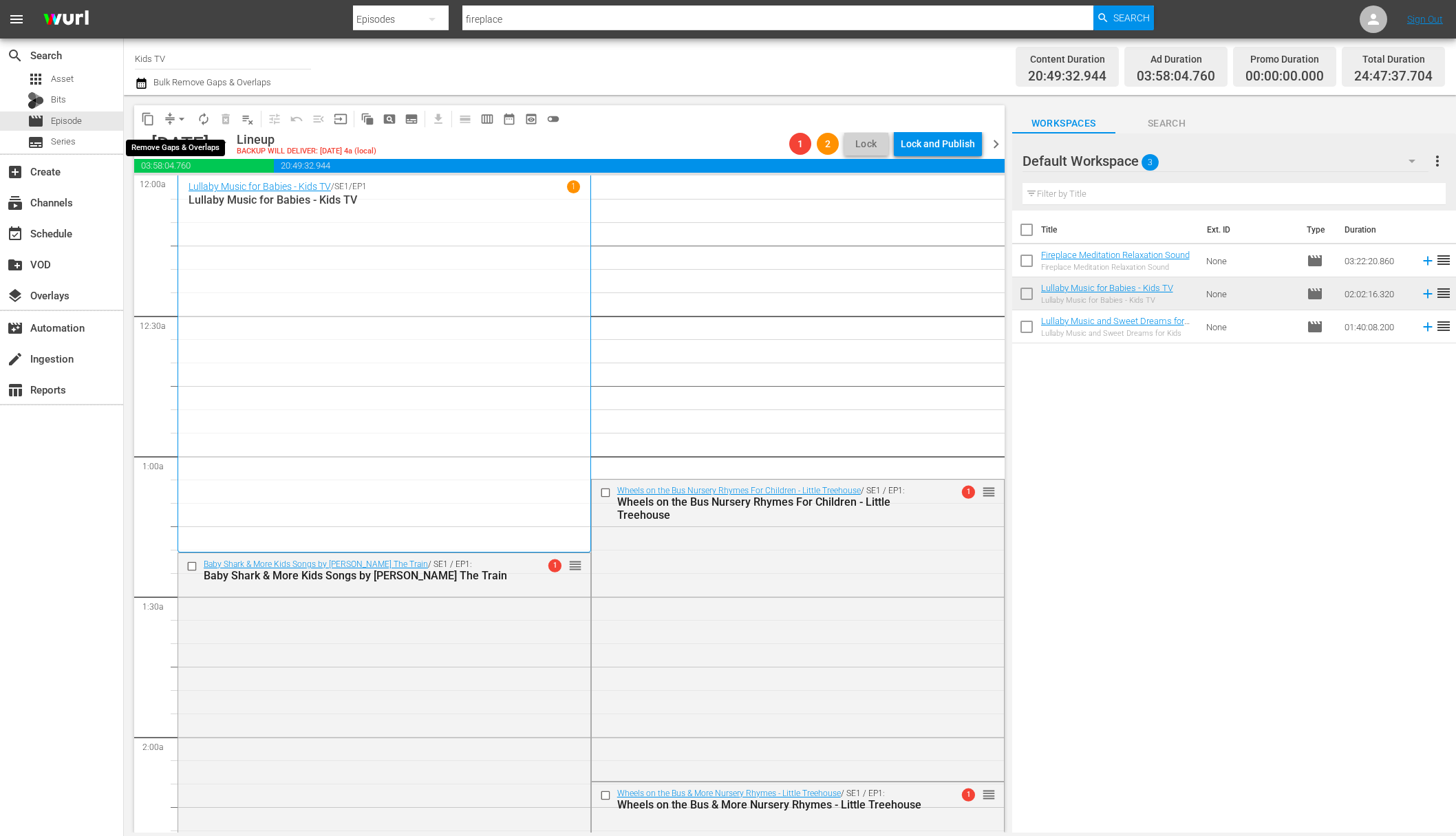
click at [183, 115] on span "arrow_drop_down" at bounding box center [181, 119] width 14 height 14
click at [206, 191] on li "Align to End of Previous Day" at bounding box center [182, 192] width 144 height 23
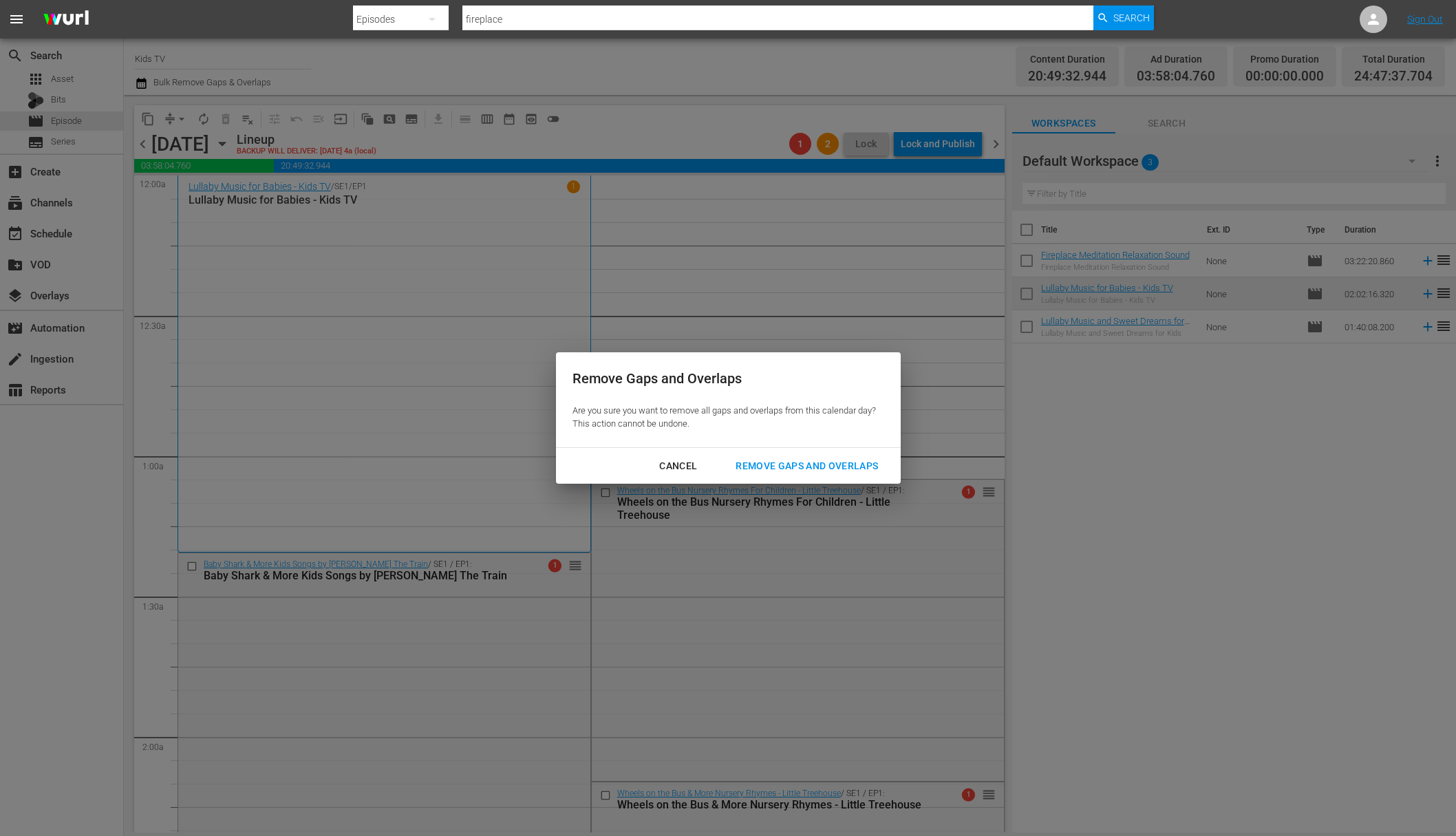
click at [794, 458] on div "Remove Gaps and Overlaps" at bounding box center [807, 467] width 164 height 17
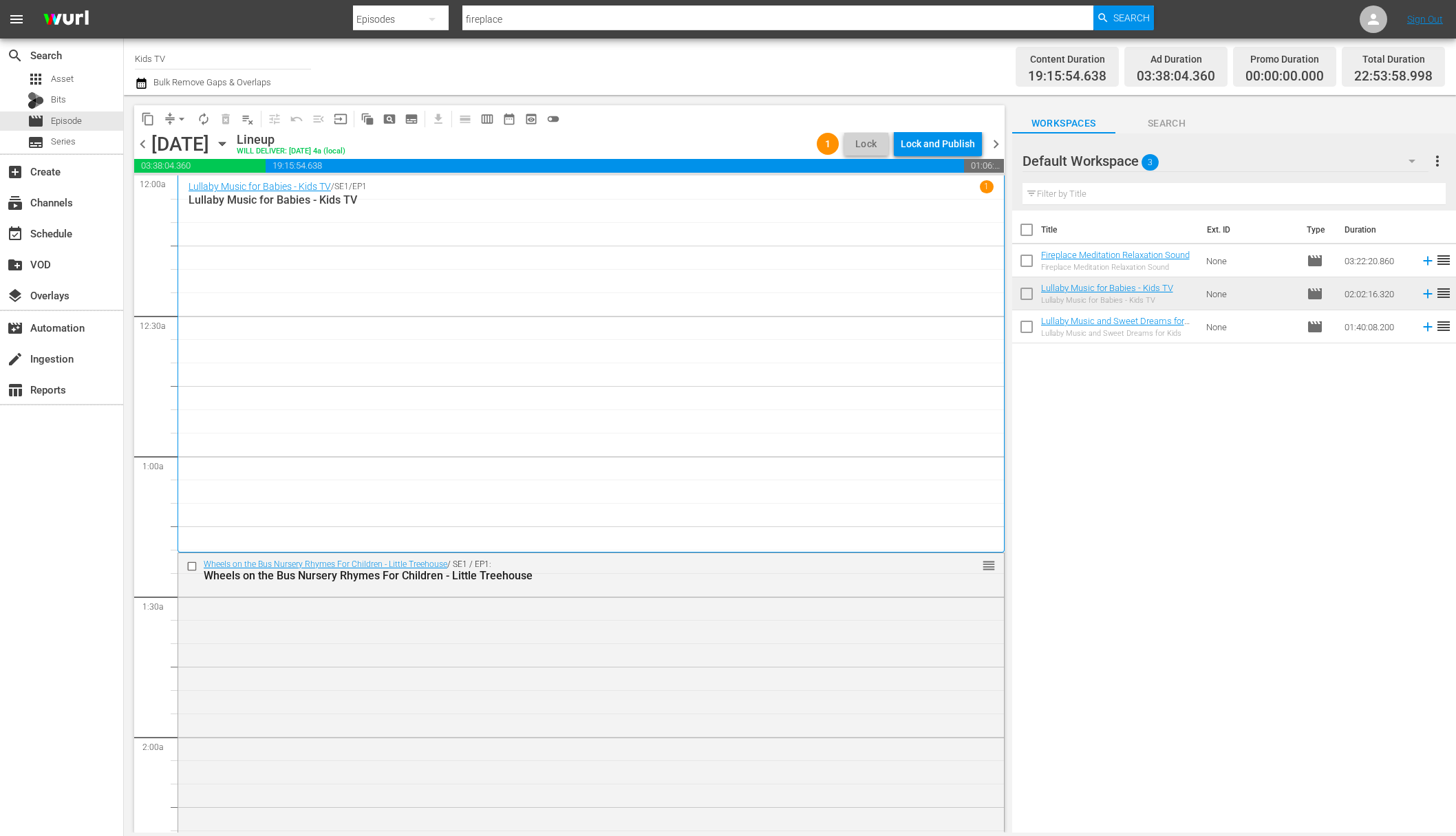
click at [943, 131] on div "content_copy compress arrow_drop_down autorenew_outlined delete_forever_outline…" at bounding box center [569, 119] width 870 height 27
click at [934, 146] on div "Lock and Publish" at bounding box center [938, 144] width 74 height 25
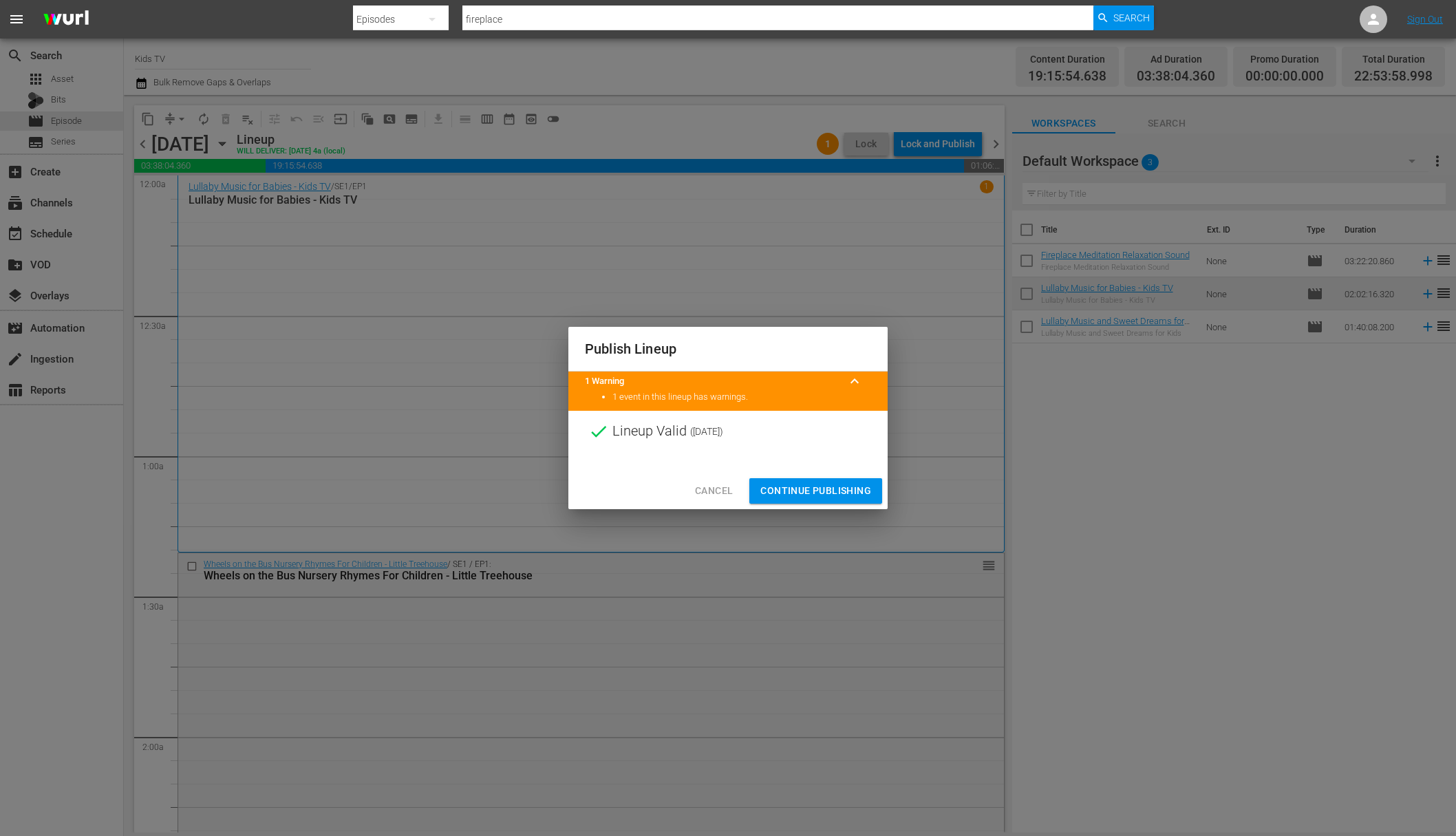
click at [819, 497] on span "Continue Publishing" at bounding box center [815, 491] width 111 height 17
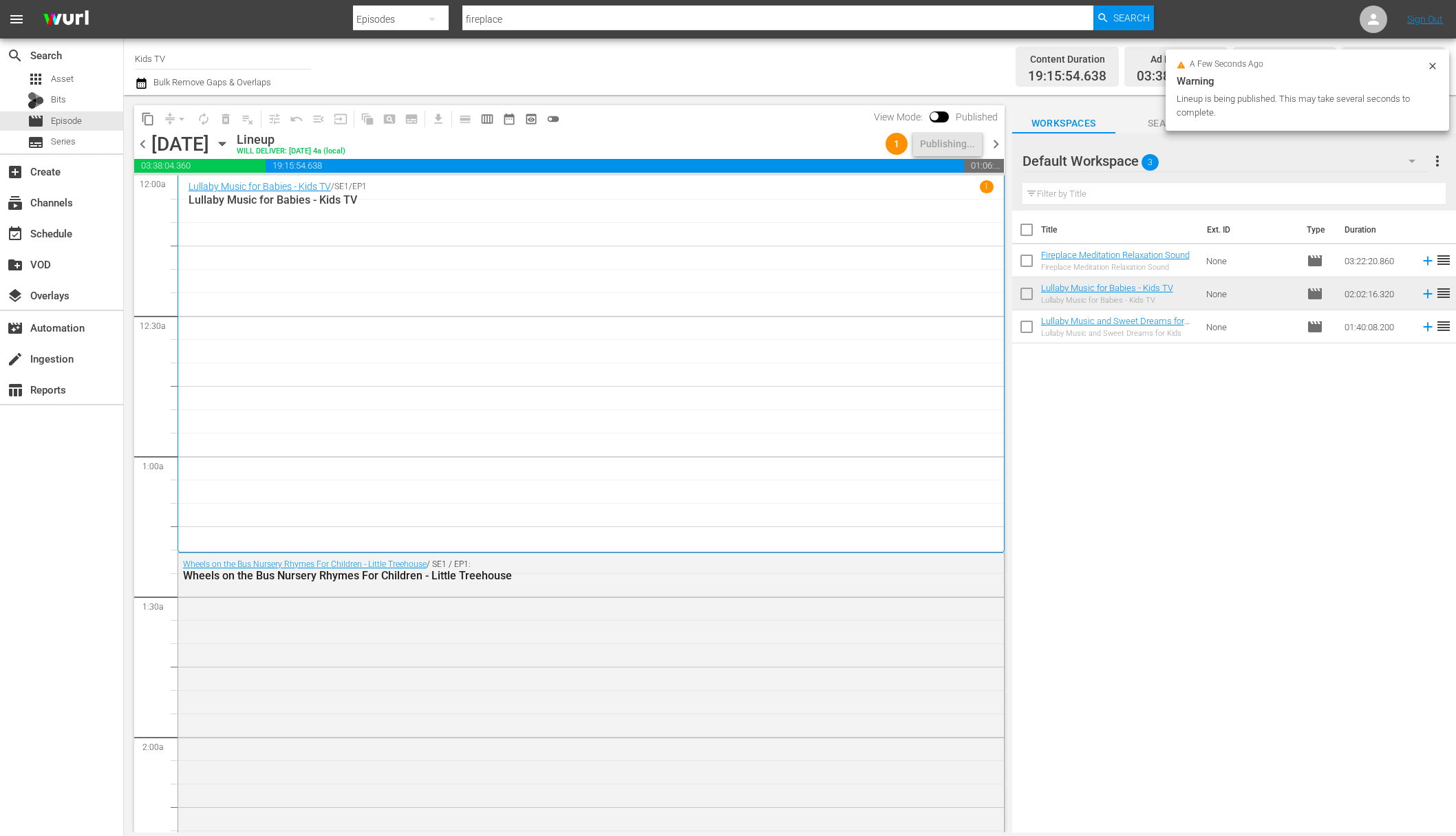
click at [225, 143] on icon "button" at bounding box center [221, 144] width 6 height 4
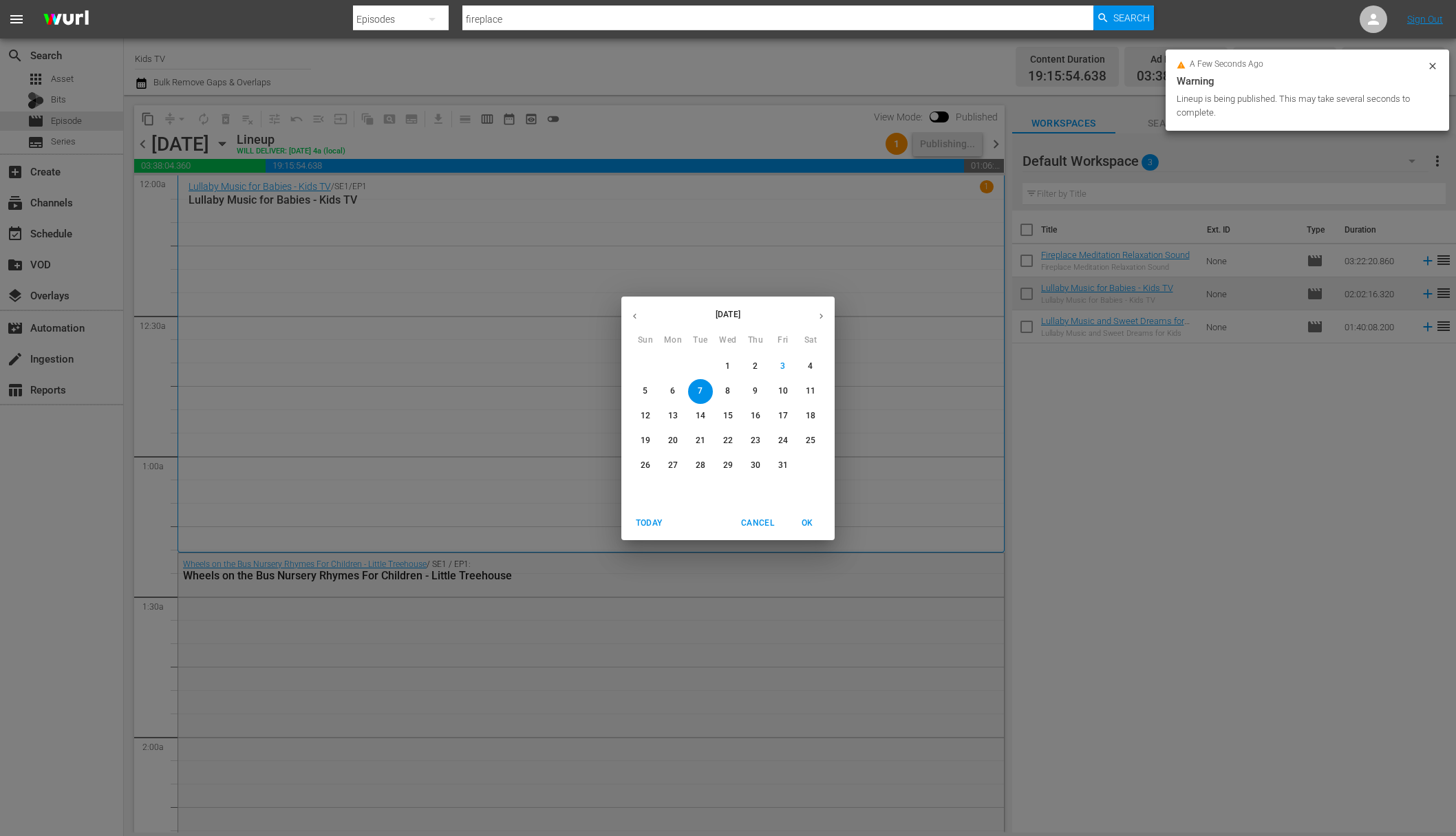
click at [724, 384] on button "8" at bounding box center [728, 392] width 25 height 25
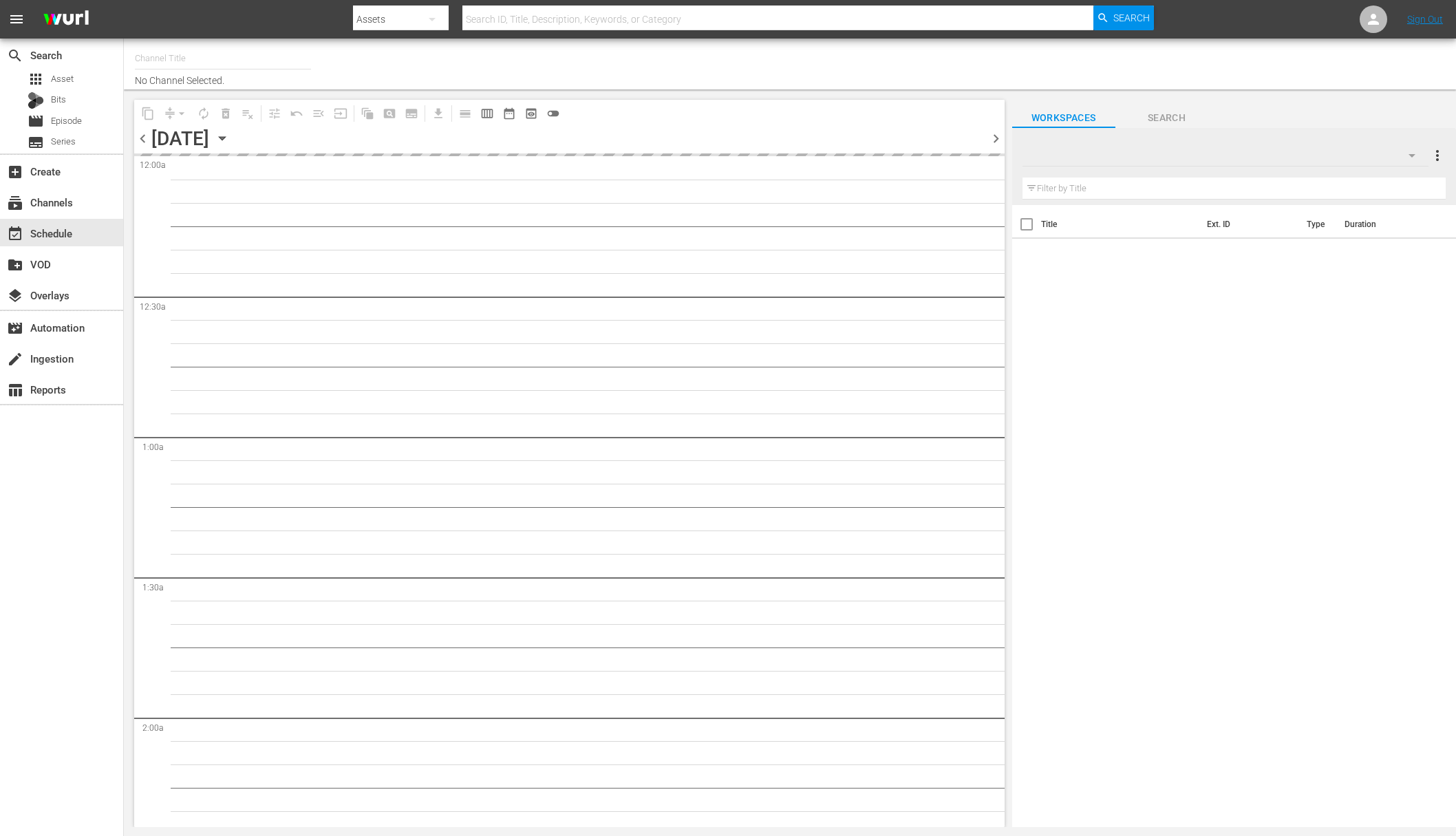
type input "Kids TV (1379)"
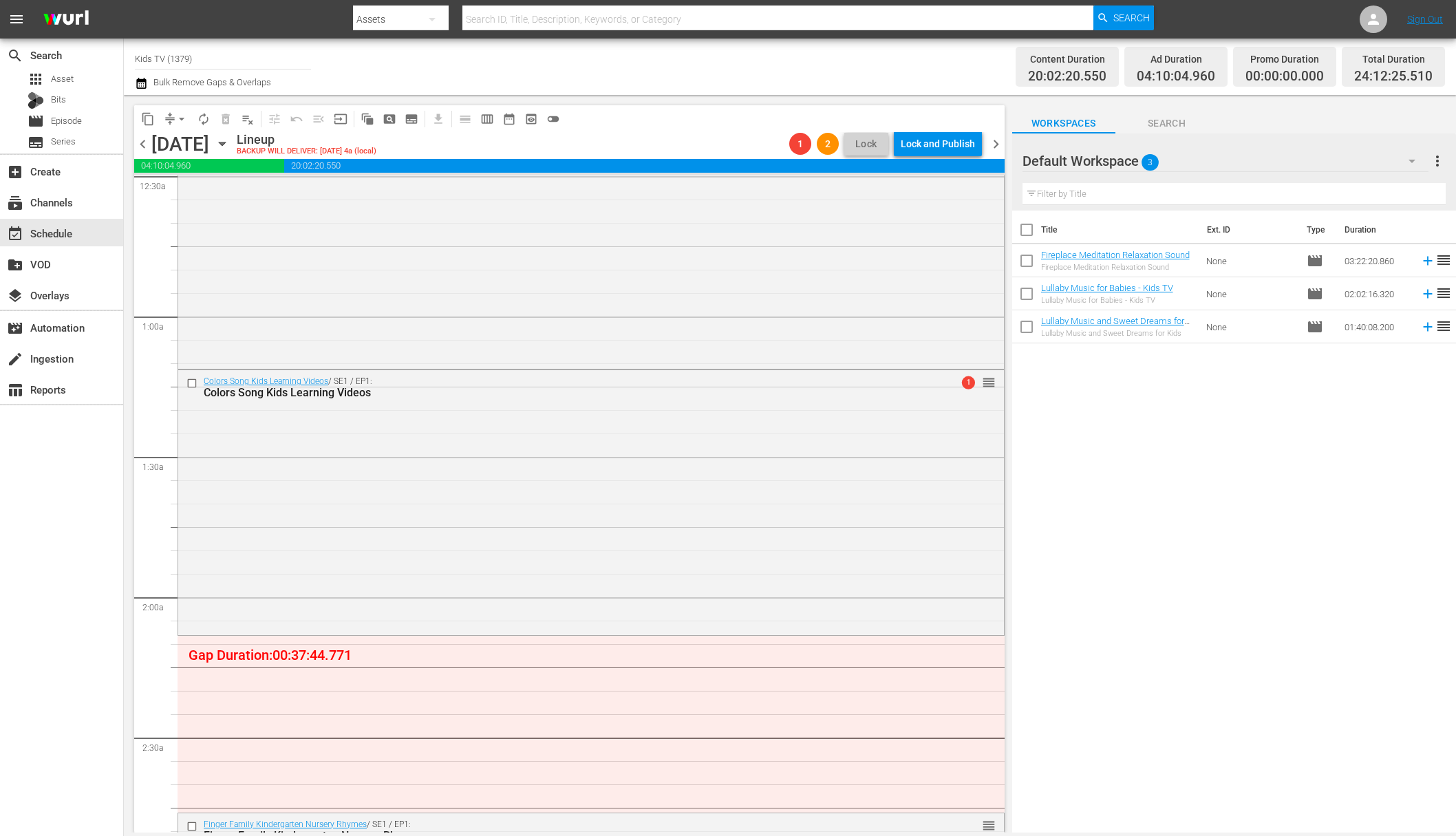
scroll to position [449, 0]
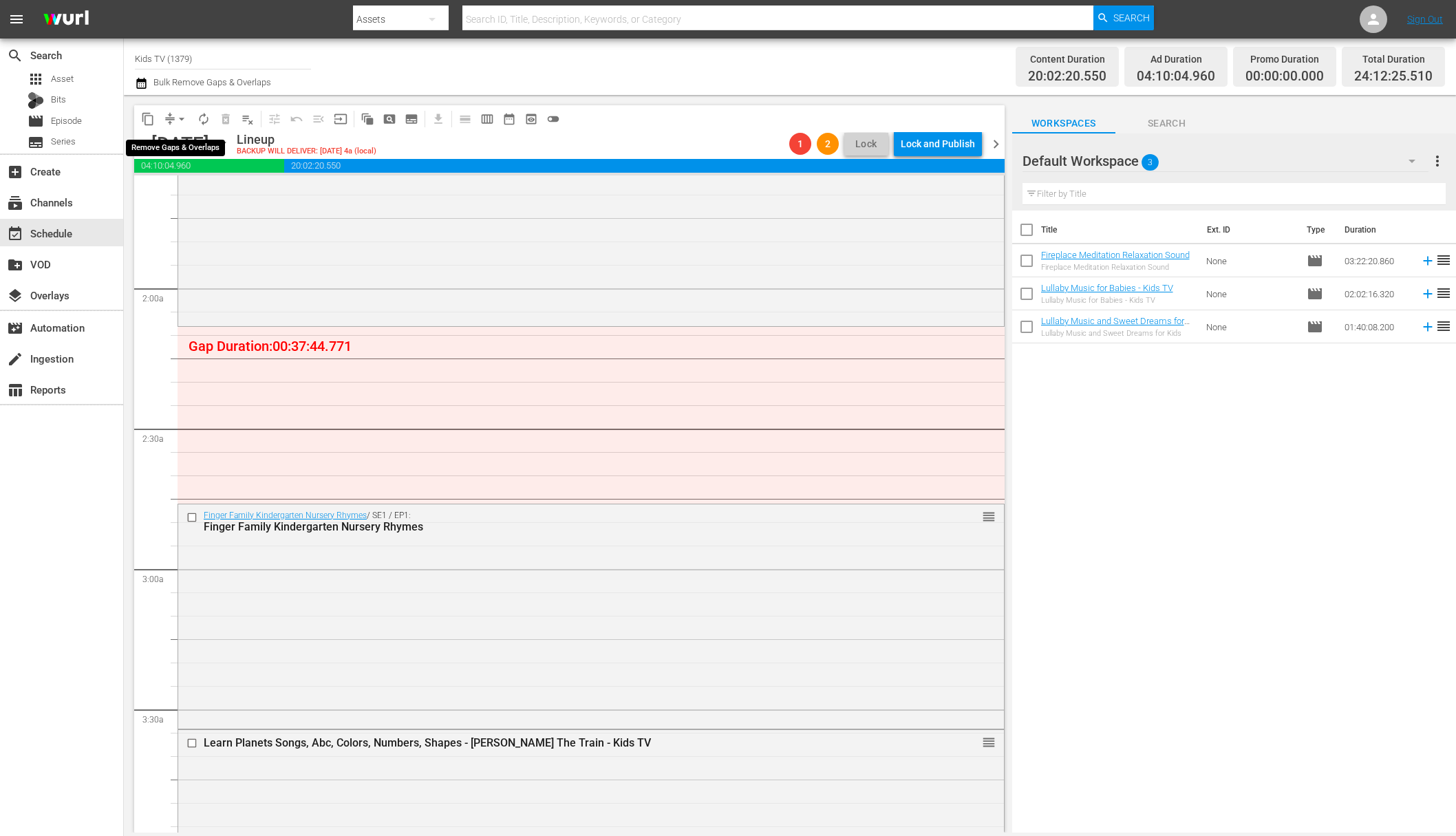
click at [177, 121] on span "arrow_drop_down" at bounding box center [181, 119] width 14 height 14
click at [215, 193] on li "Align to End of Previous Day" at bounding box center [182, 192] width 144 height 23
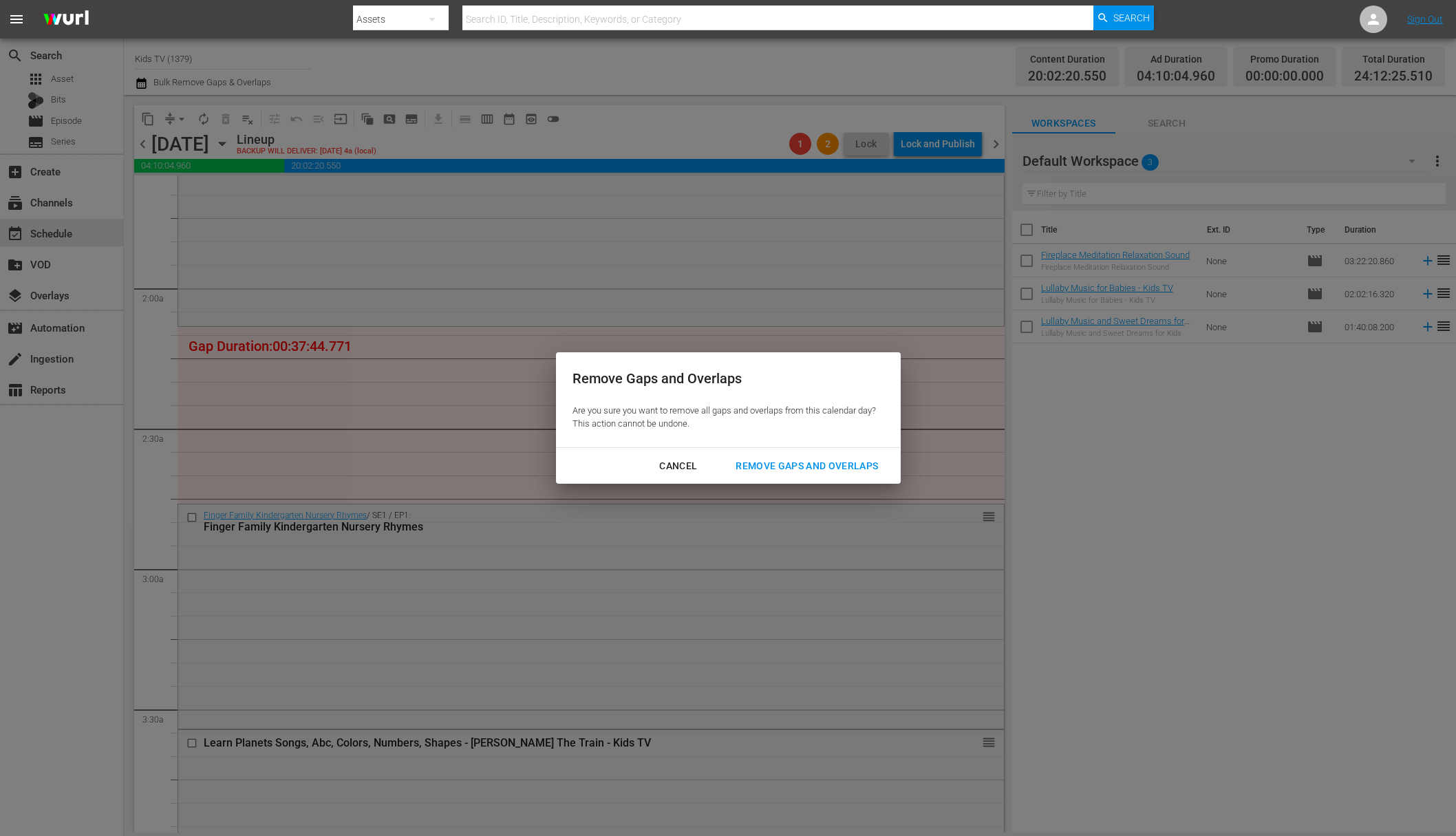
click at [841, 464] on div "Remove Gaps and Overlaps" at bounding box center [807, 467] width 164 height 17
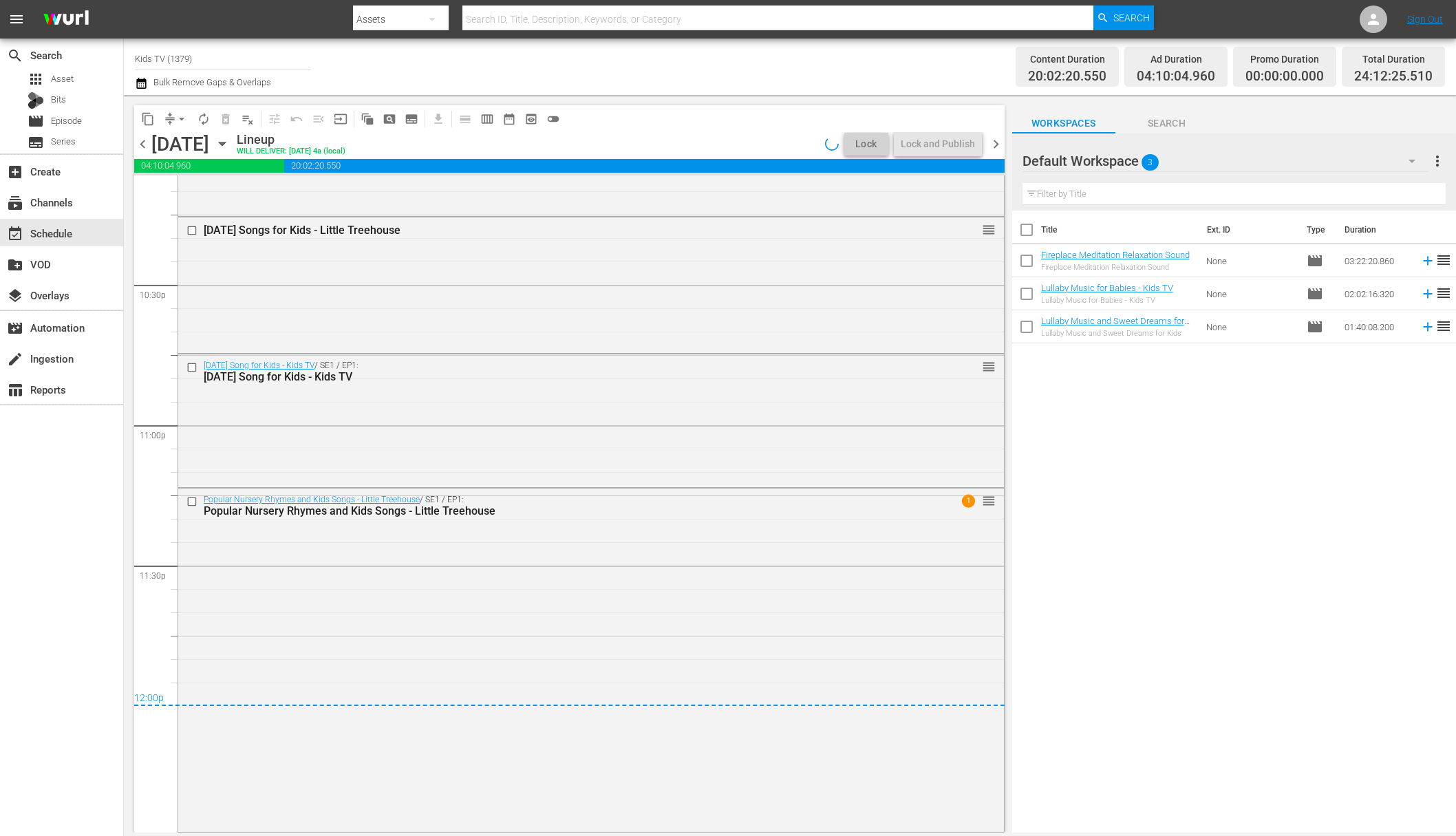
scroll to position [6208, 0]
click at [950, 141] on div "Lock and Publish" at bounding box center [938, 144] width 74 height 25
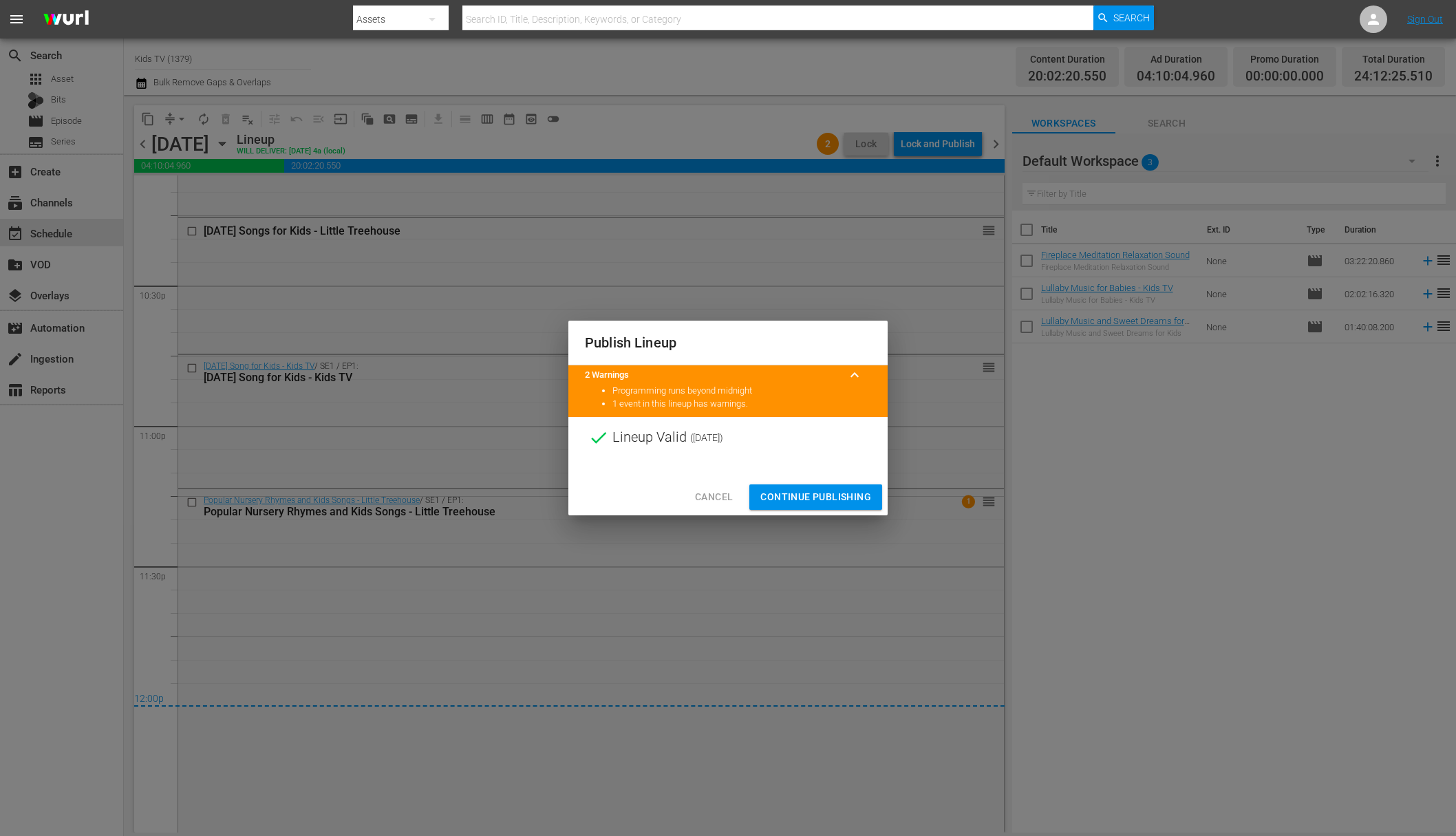
click at [818, 492] on span "Continue Publishing" at bounding box center [815, 497] width 111 height 17
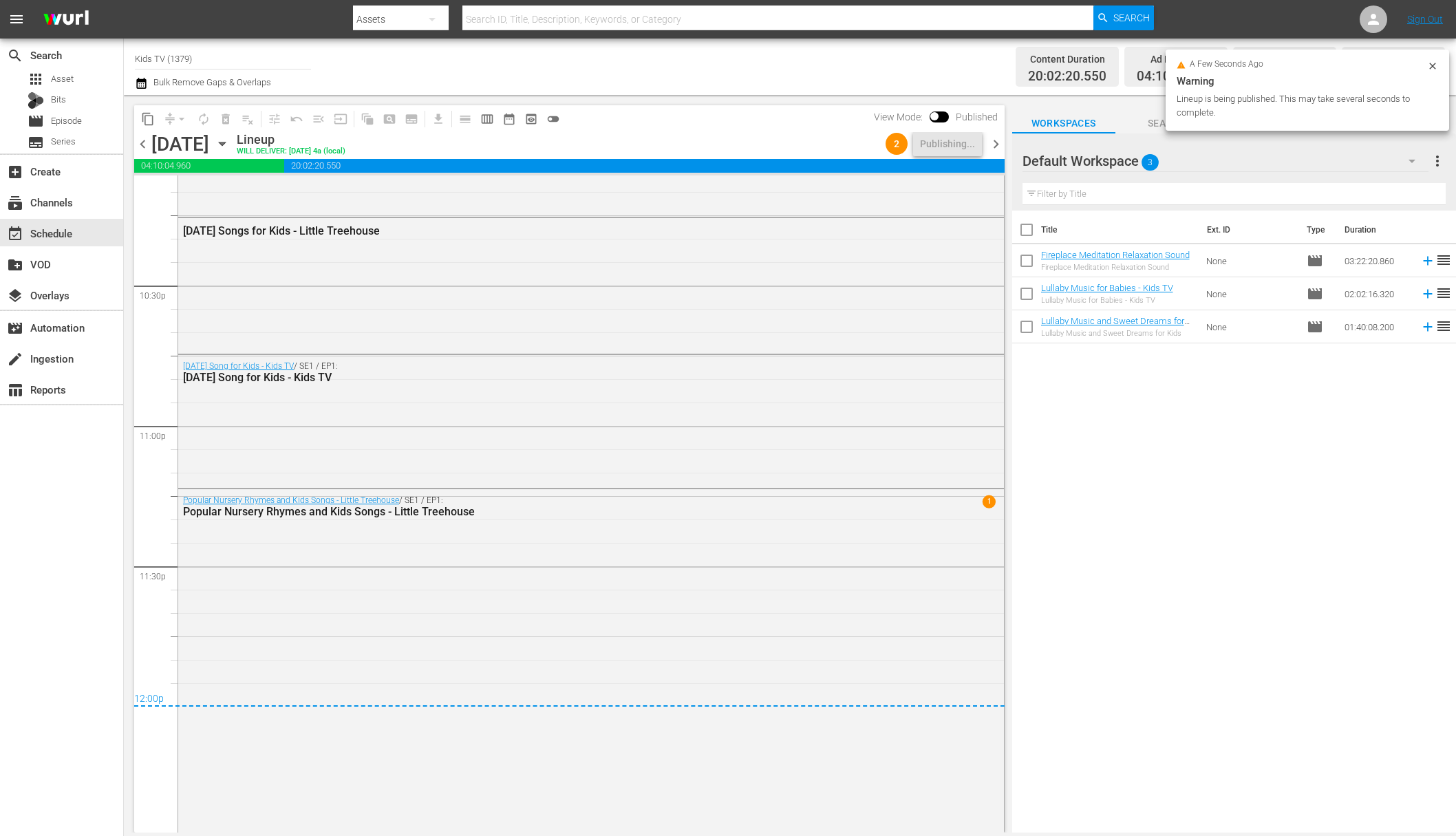
click at [230, 140] on icon "button" at bounding box center [222, 144] width 15 height 15
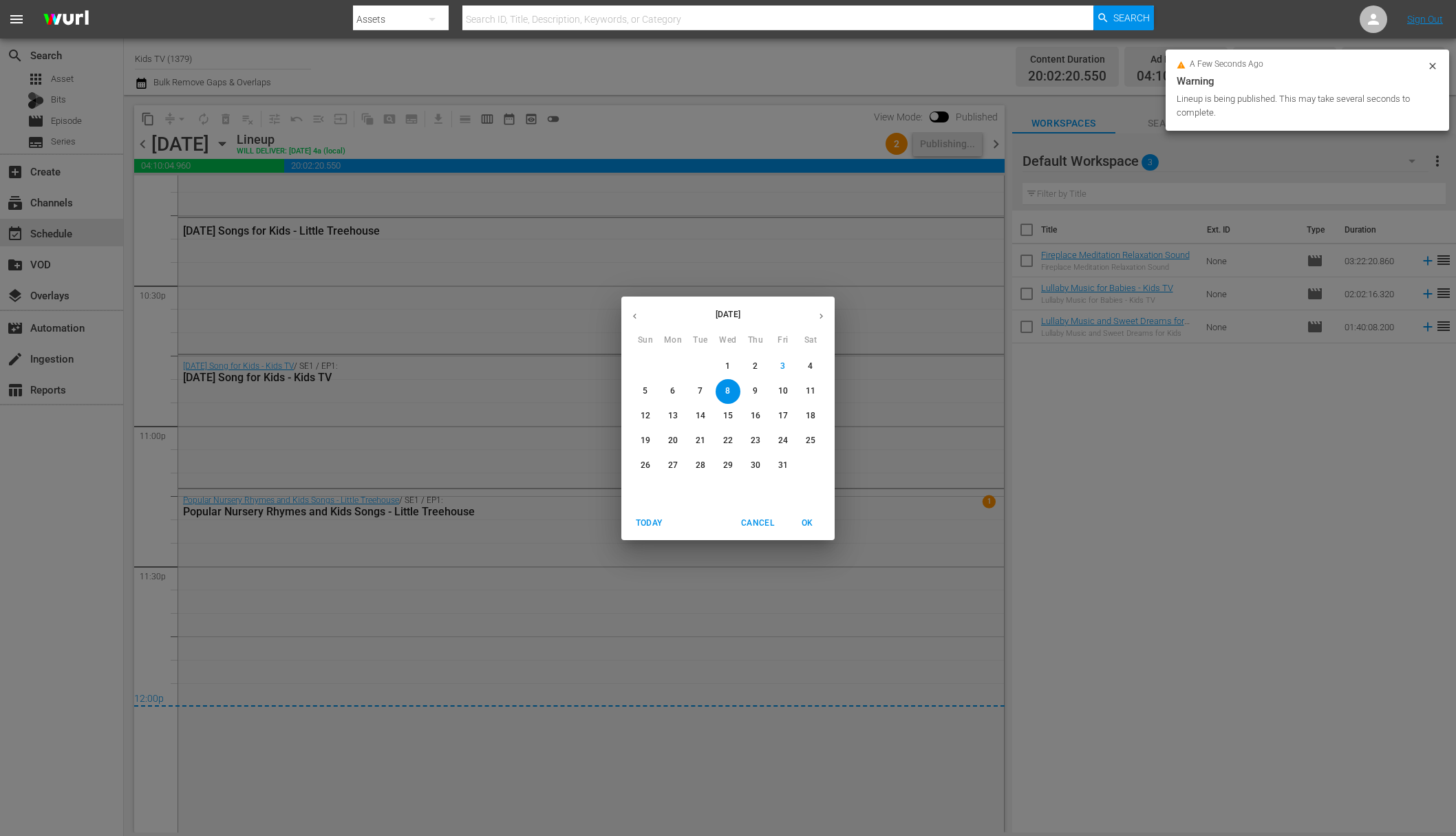
click at [752, 387] on span "9" at bounding box center [755, 391] width 25 height 11
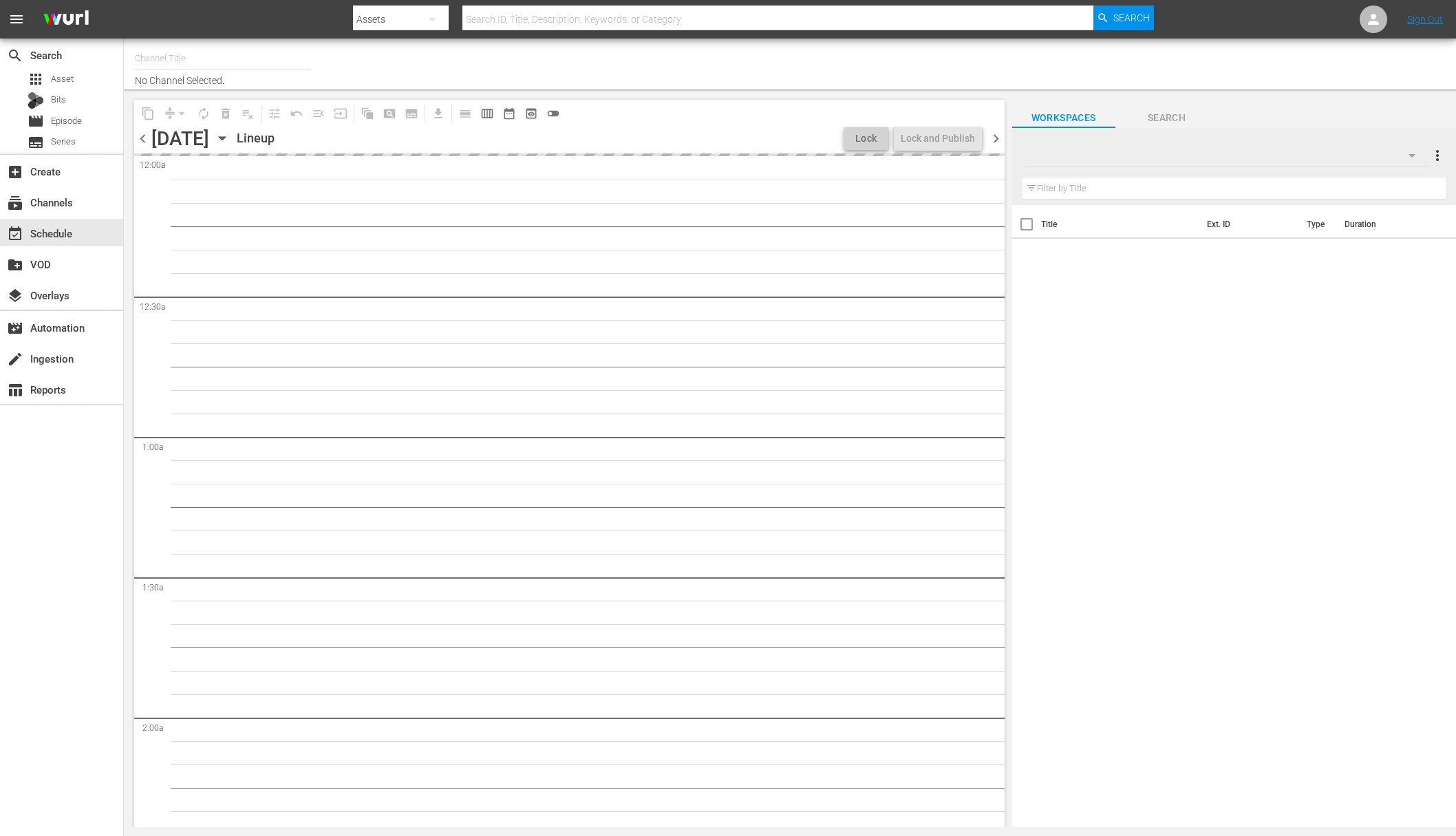
type input "Kids TV (1379)"
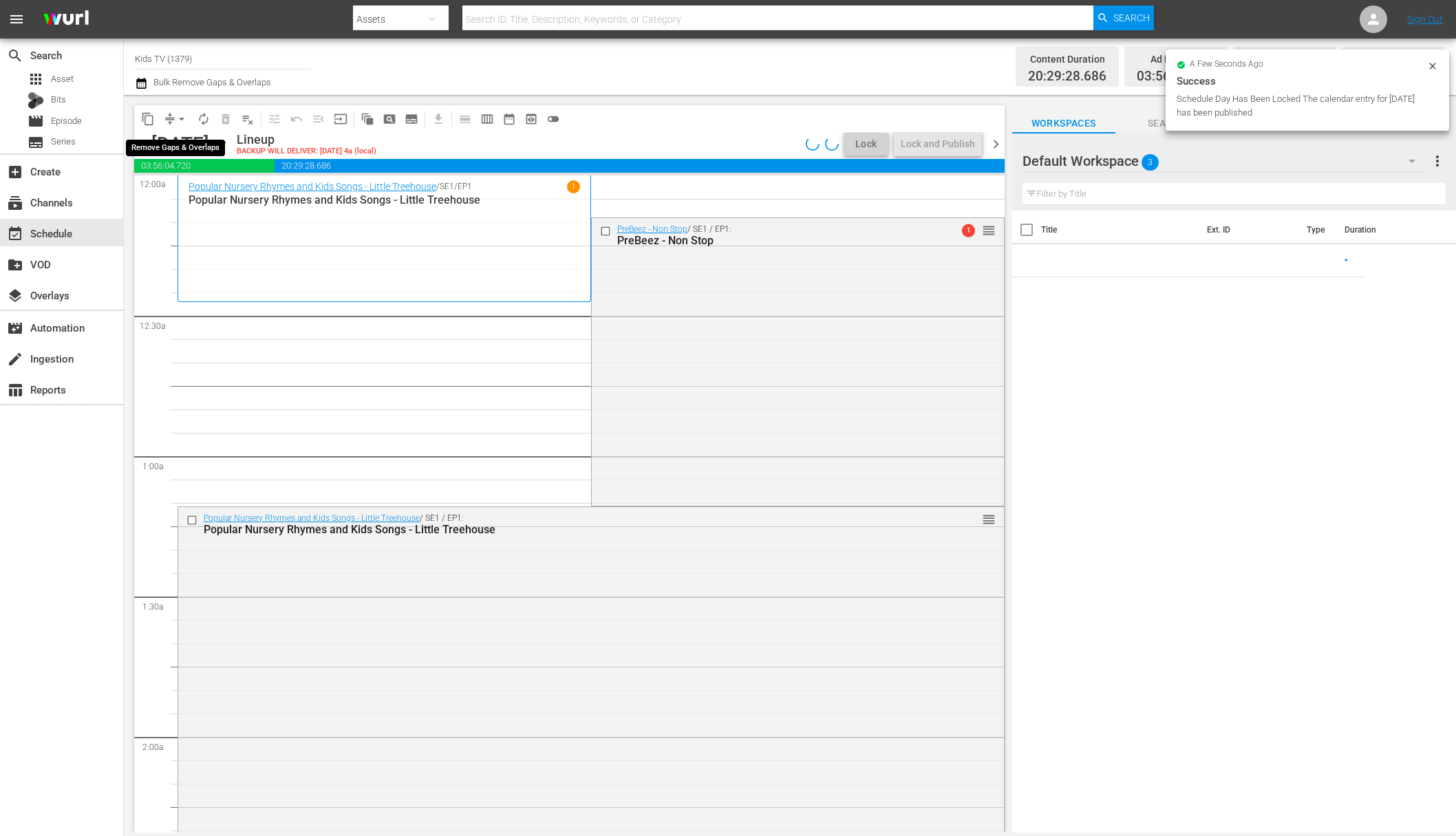
click at [174, 119] on button "arrow_drop_down" at bounding box center [181, 119] width 22 height 22
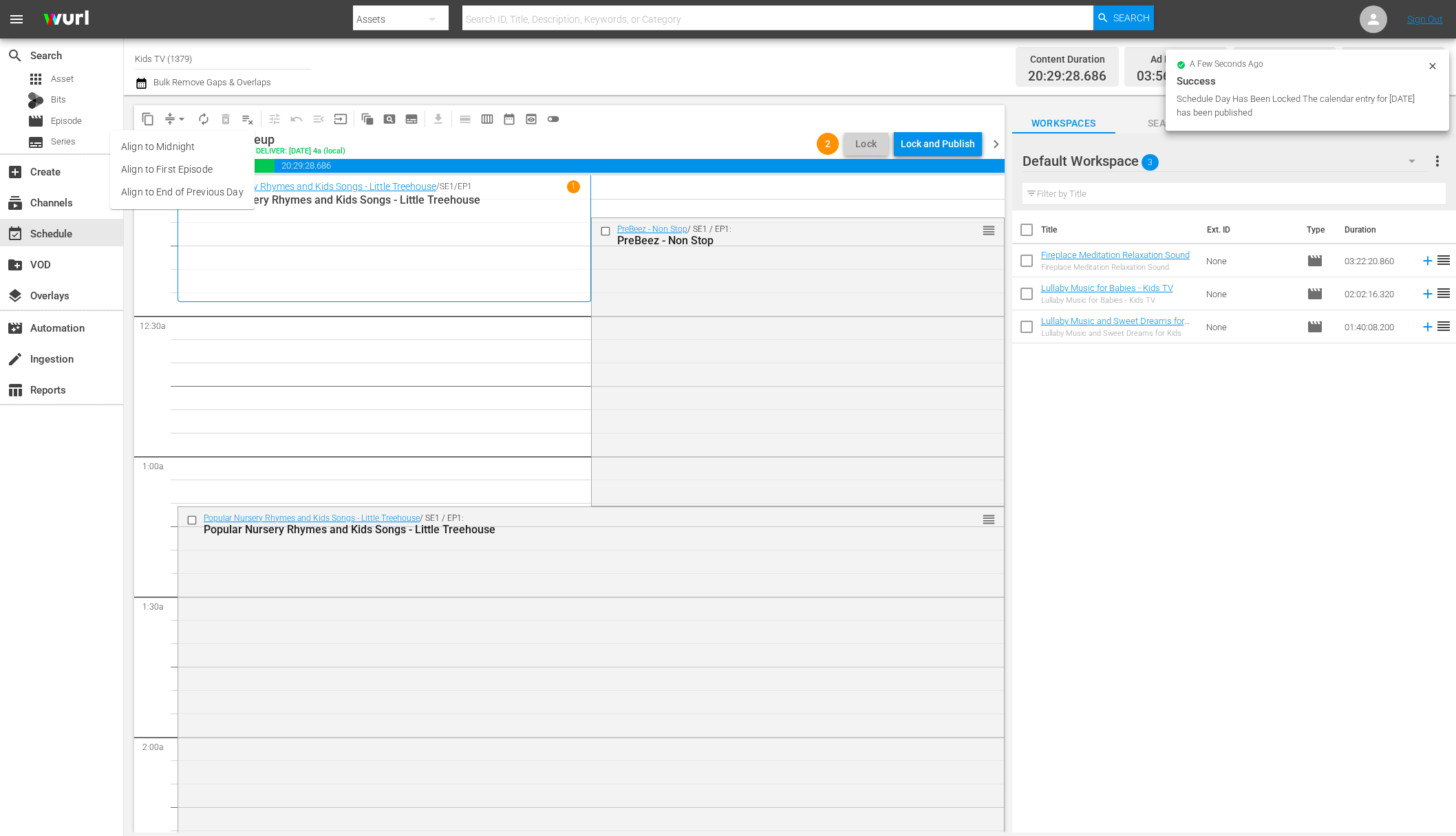
click at [183, 118] on span "arrow_drop_down" at bounding box center [181, 119] width 14 height 14
click at [182, 118] on span "arrow_drop_down" at bounding box center [181, 119] width 14 height 14
click at [191, 195] on li "Align to End of Previous Day" at bounding box center [182, 192] width 144 height 23
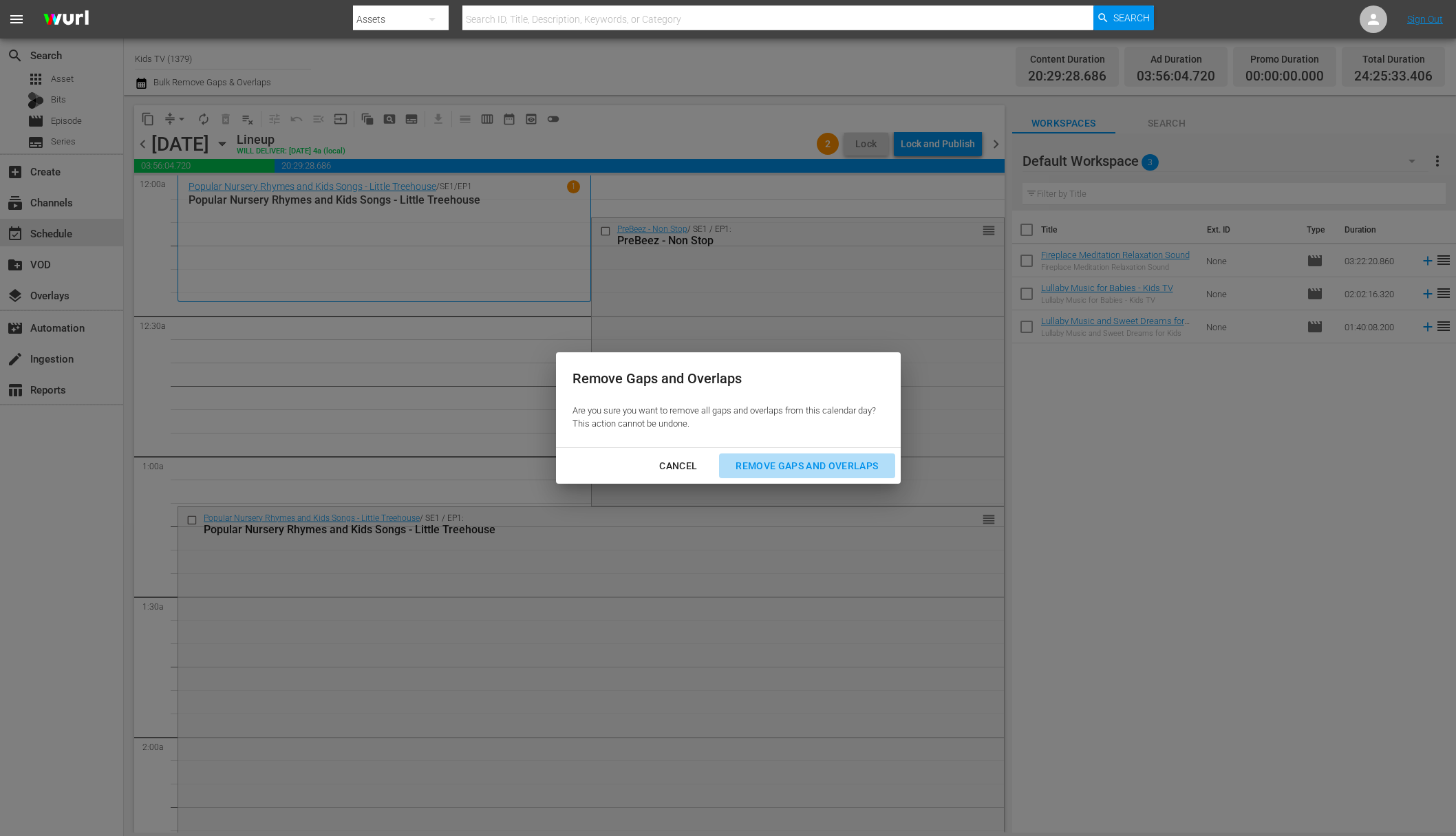
click at [831, 472] on div "Remove Gaps and Overlaps" at bounding box center [807, 467] width 164 height 17
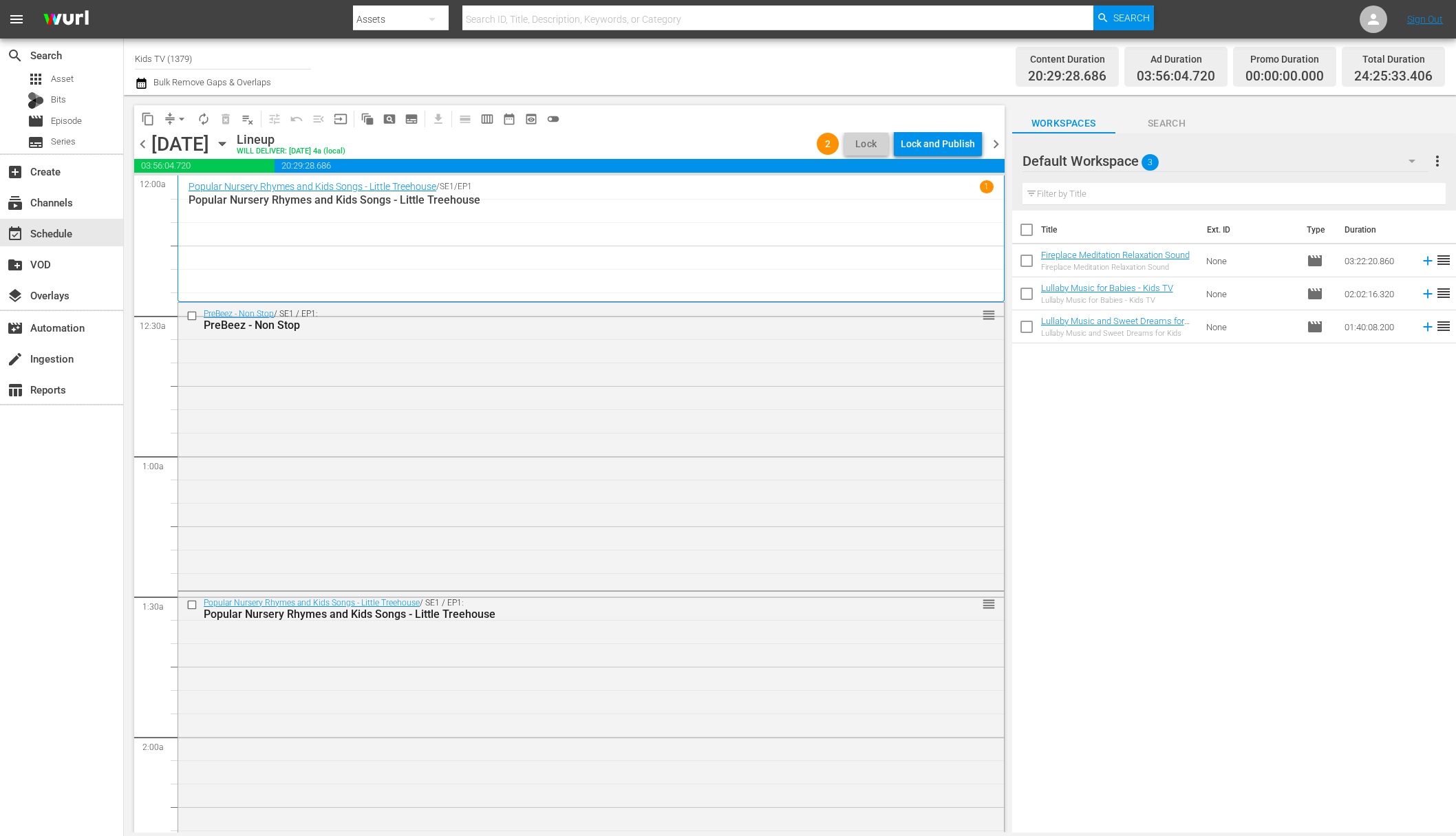
click at [939, 145] on div "Lock and Publish" at bounding box center [938, 144] width 74 height 25
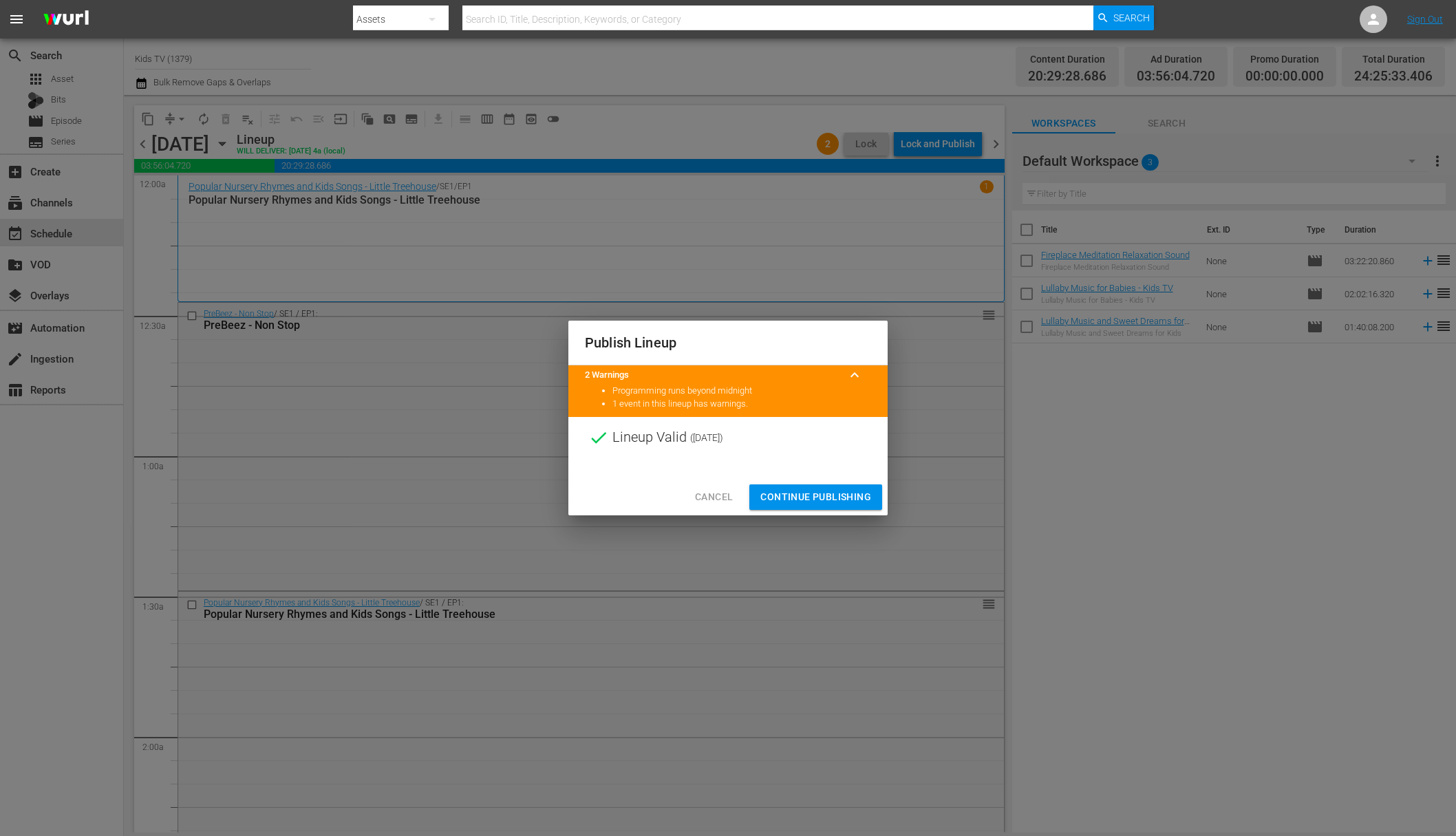
click at [819, 512] on div "Cancel Continue Publishing" at bounding box center [728, 497] width 319 height 36
click at [821, 494] on span "Continue Publishing" at bounding box center [815, 497] width 111 height 17
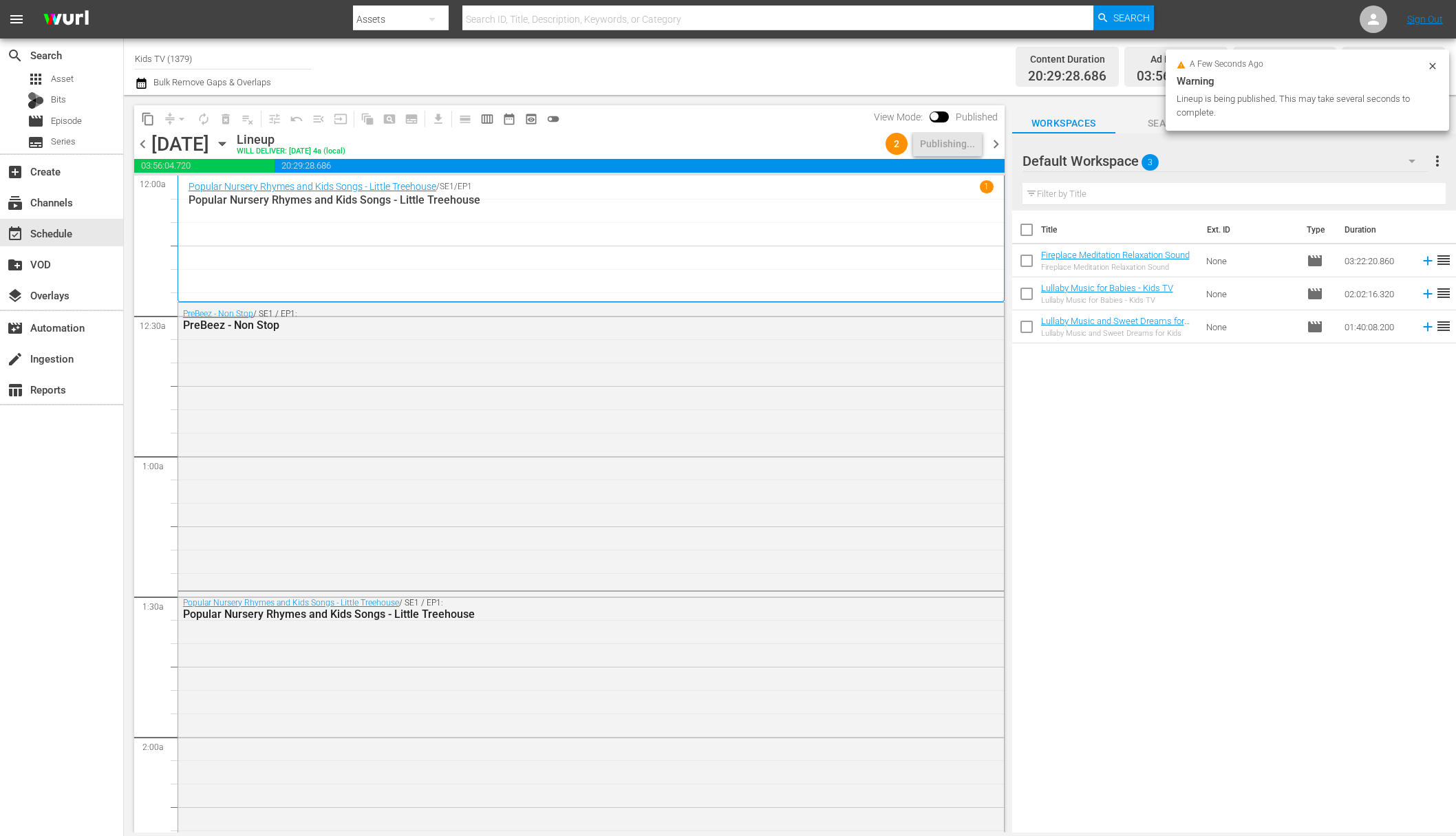
click at [230, 141] on icon "button" at bounding box center [222, 144] width 15 height 15
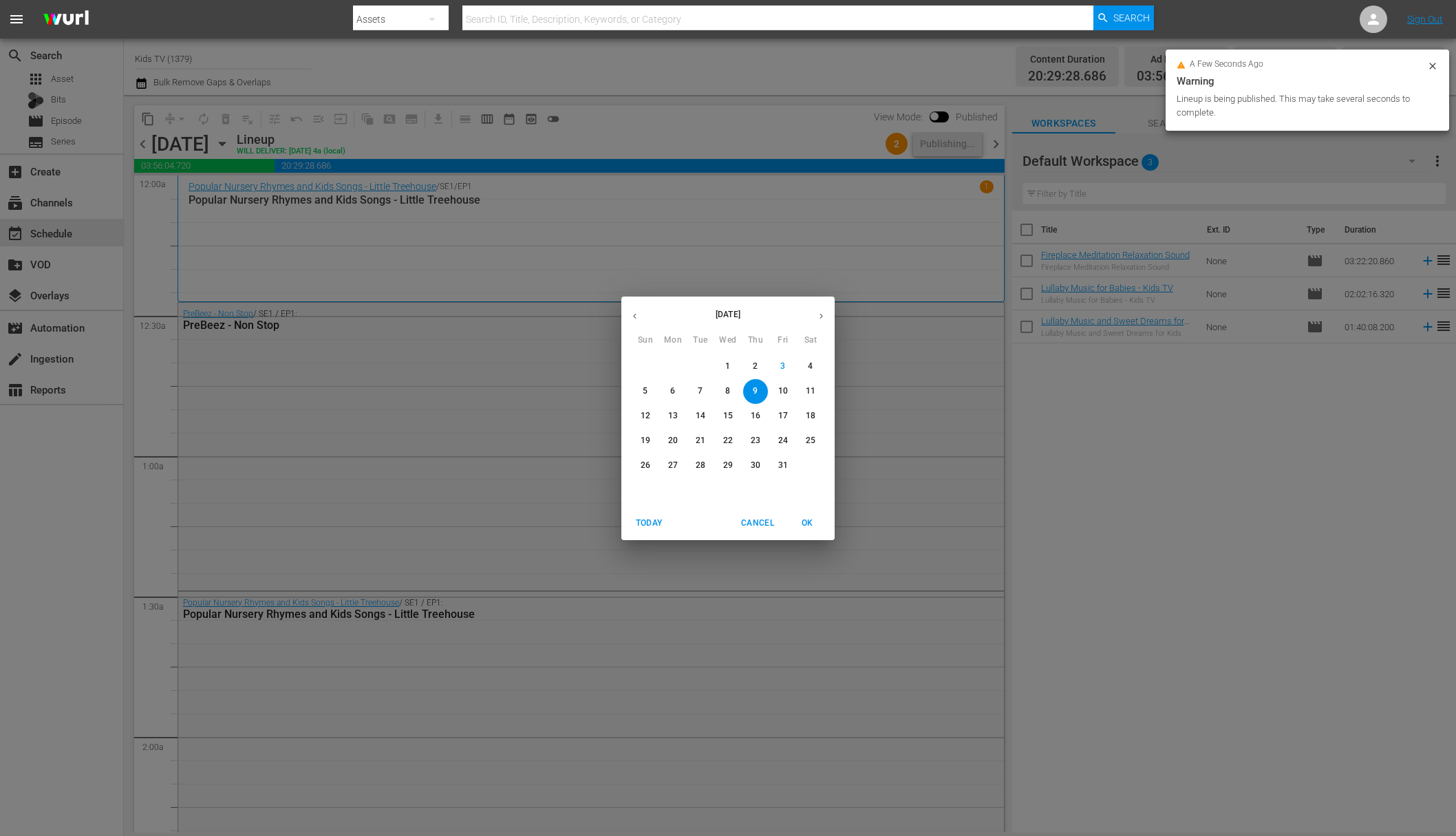
click at [785, 389] on p "10" at bounding box center [782, 391] width 9 height 11
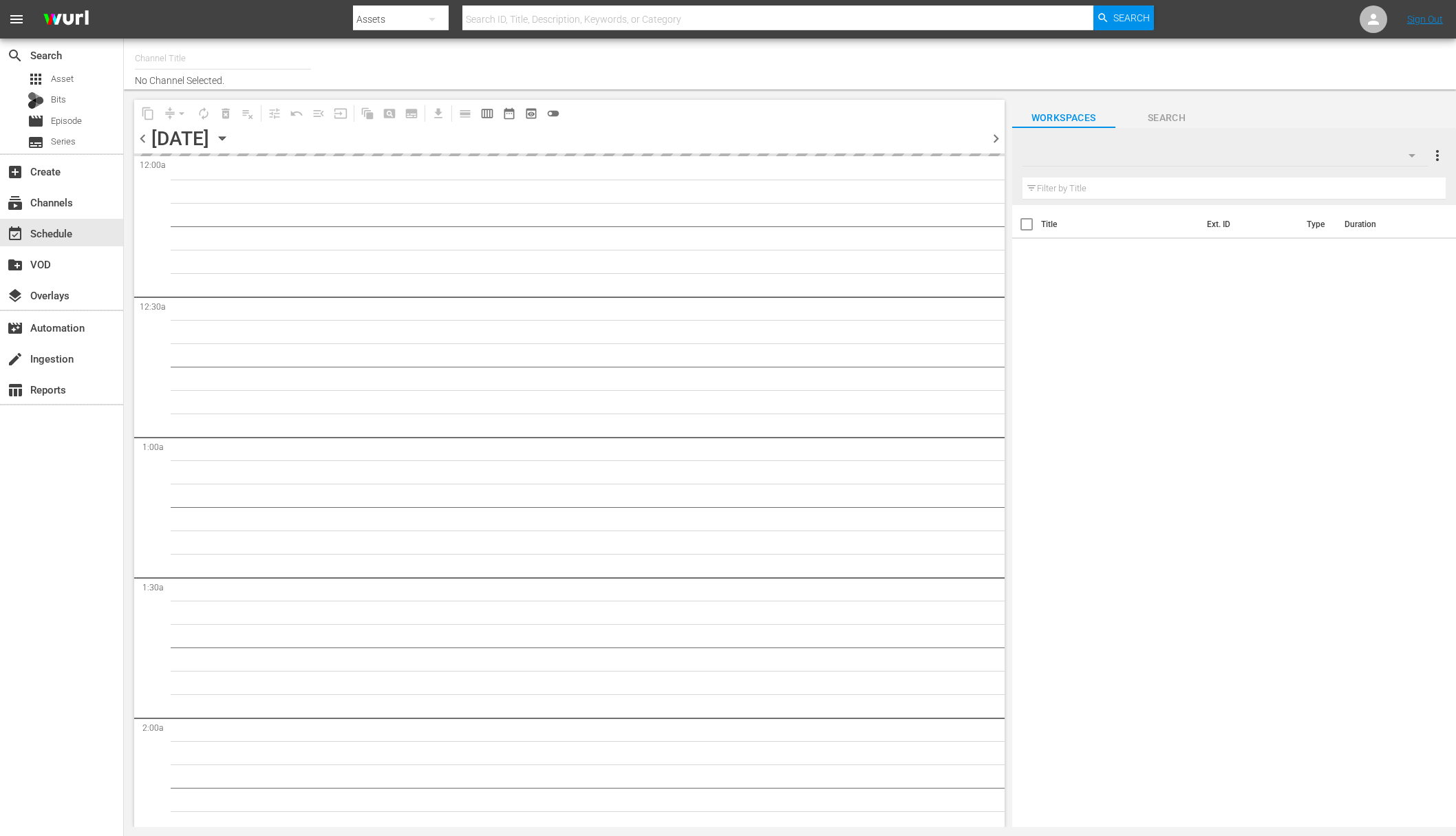
type input "Kids TV (1379)"
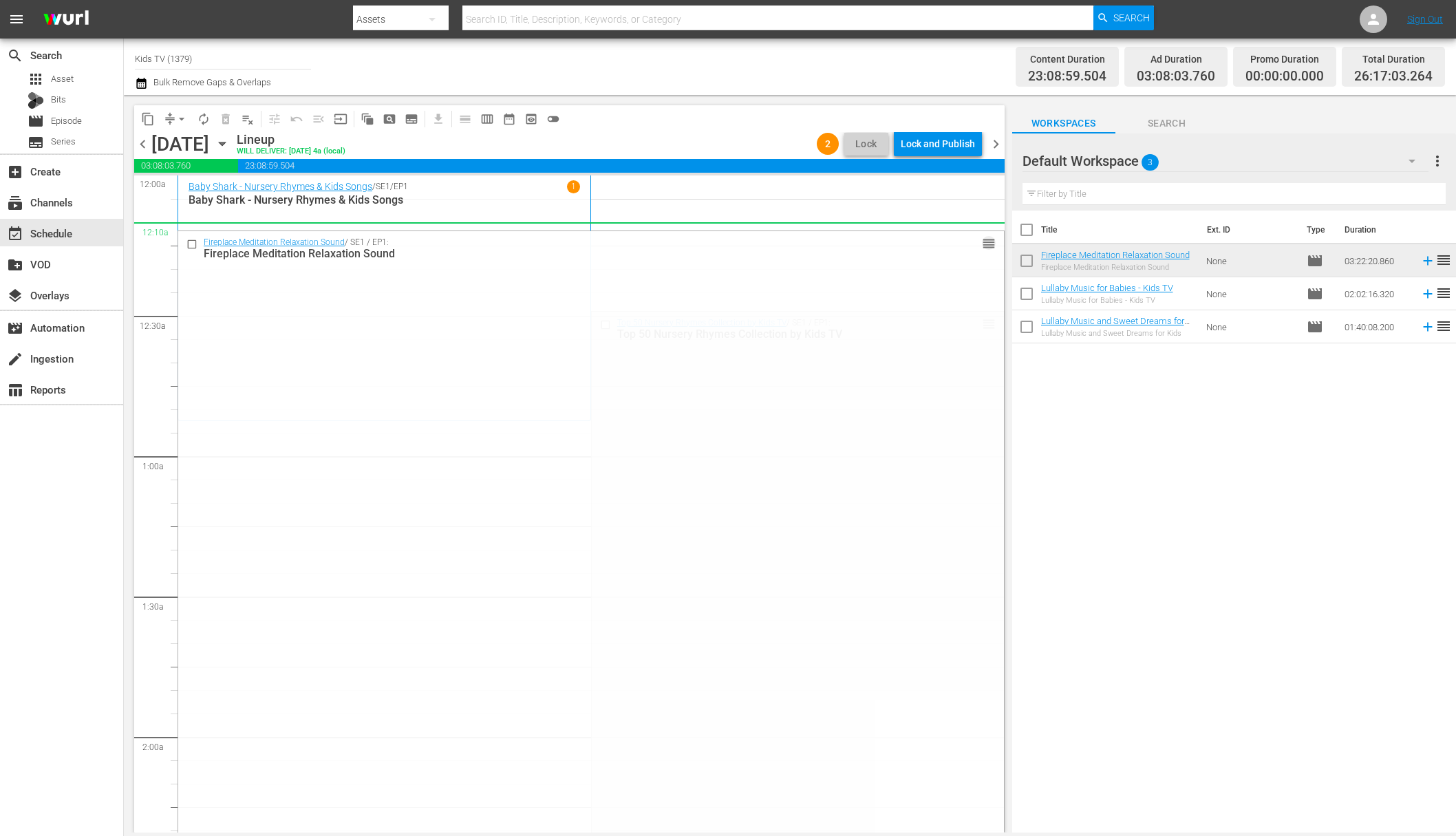
drag, startPoint x: 981, startPoint y: 716, endPoint x: 807, endPoint y: 242, distance: 504.9
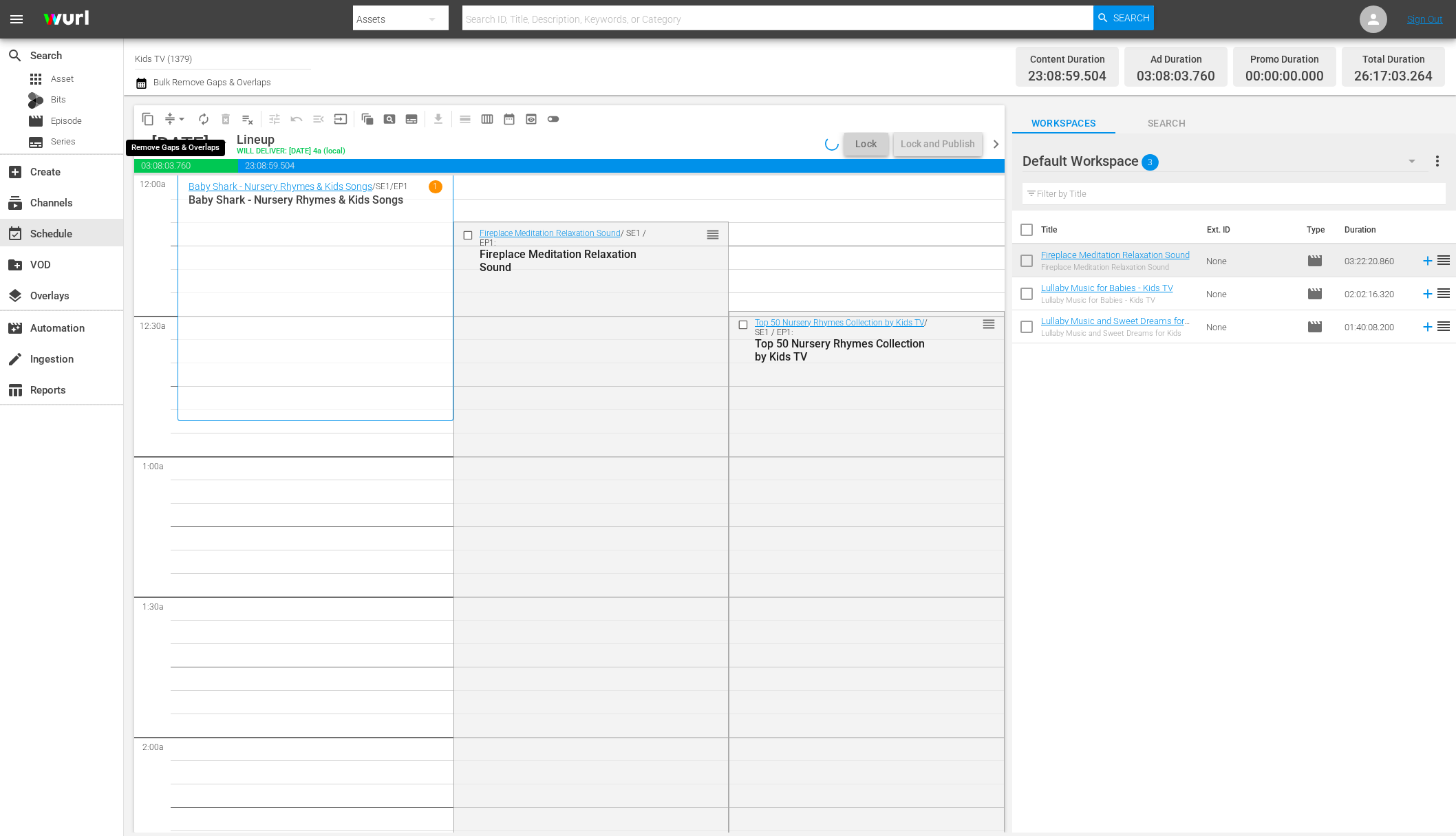
click at [182, 119] on span "arrow_drop_down" at bounding box center [181, 119] width 14 height 14
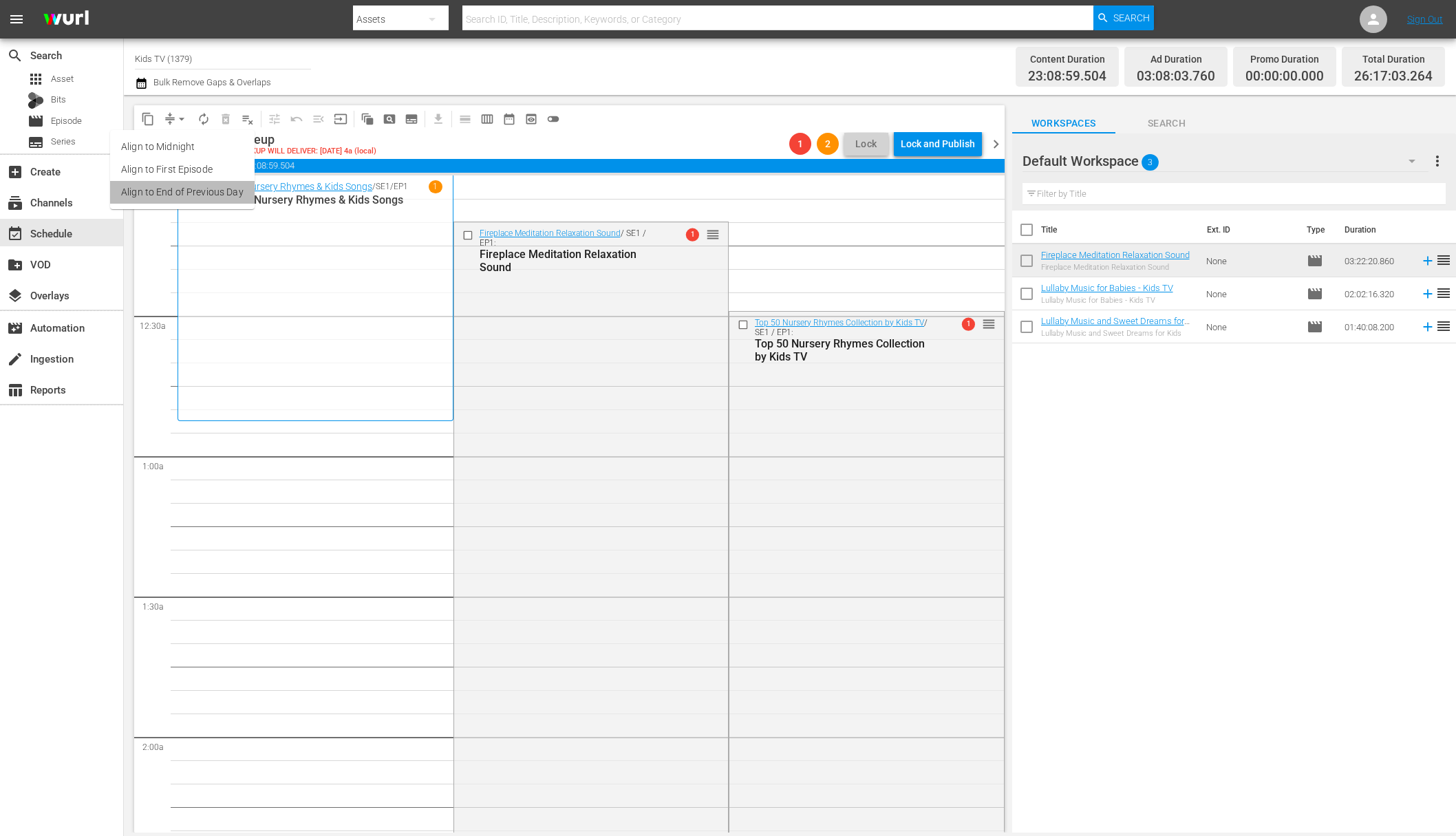
click at [186, 202] on li "Align to End of Previous Day" at bounding box center [182, 192] width 144 height 23
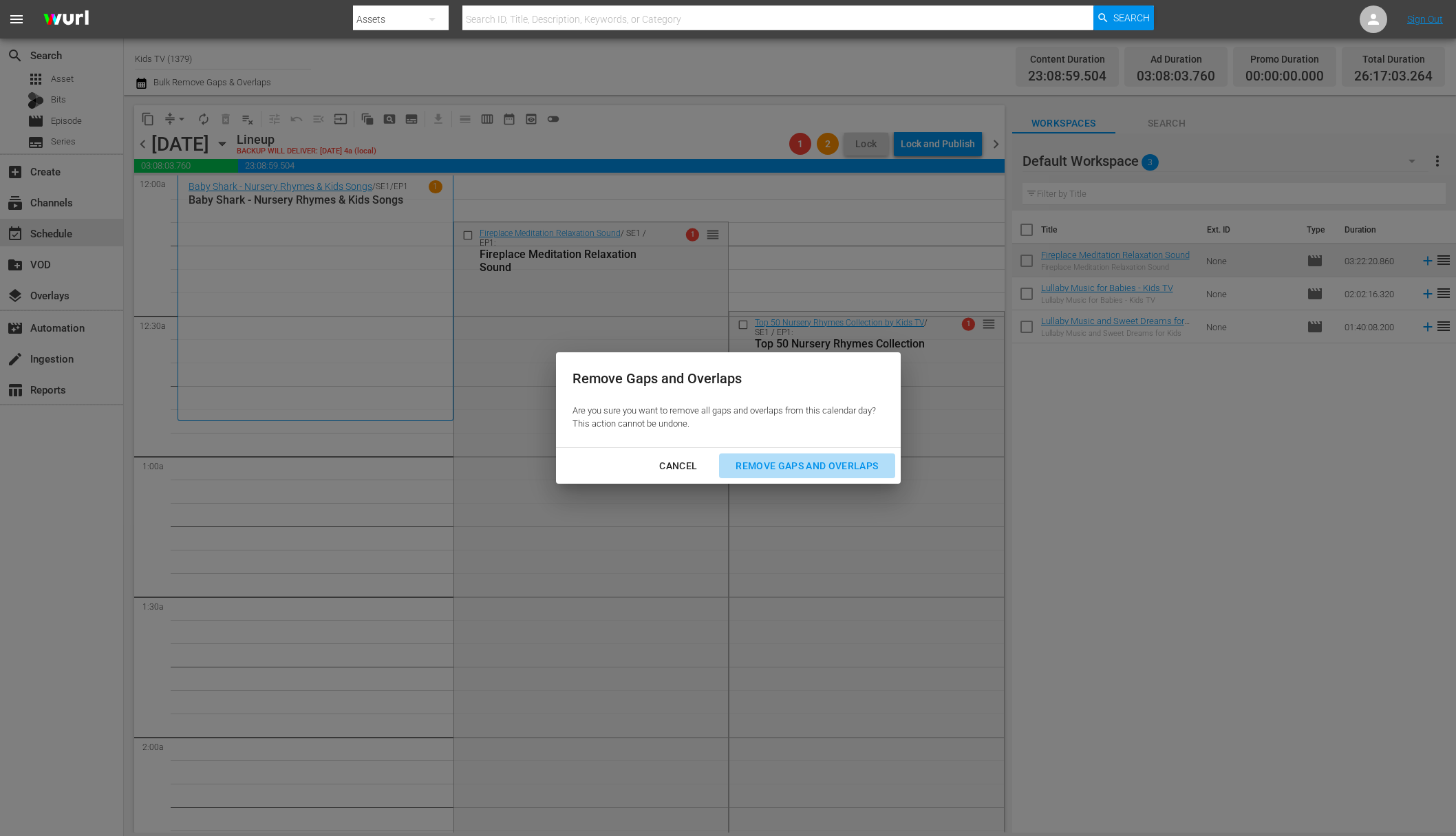
click at [812, 458] on div "Remove Gaps and Overlaps" at bounding box center [807, 467] width 164 height 17
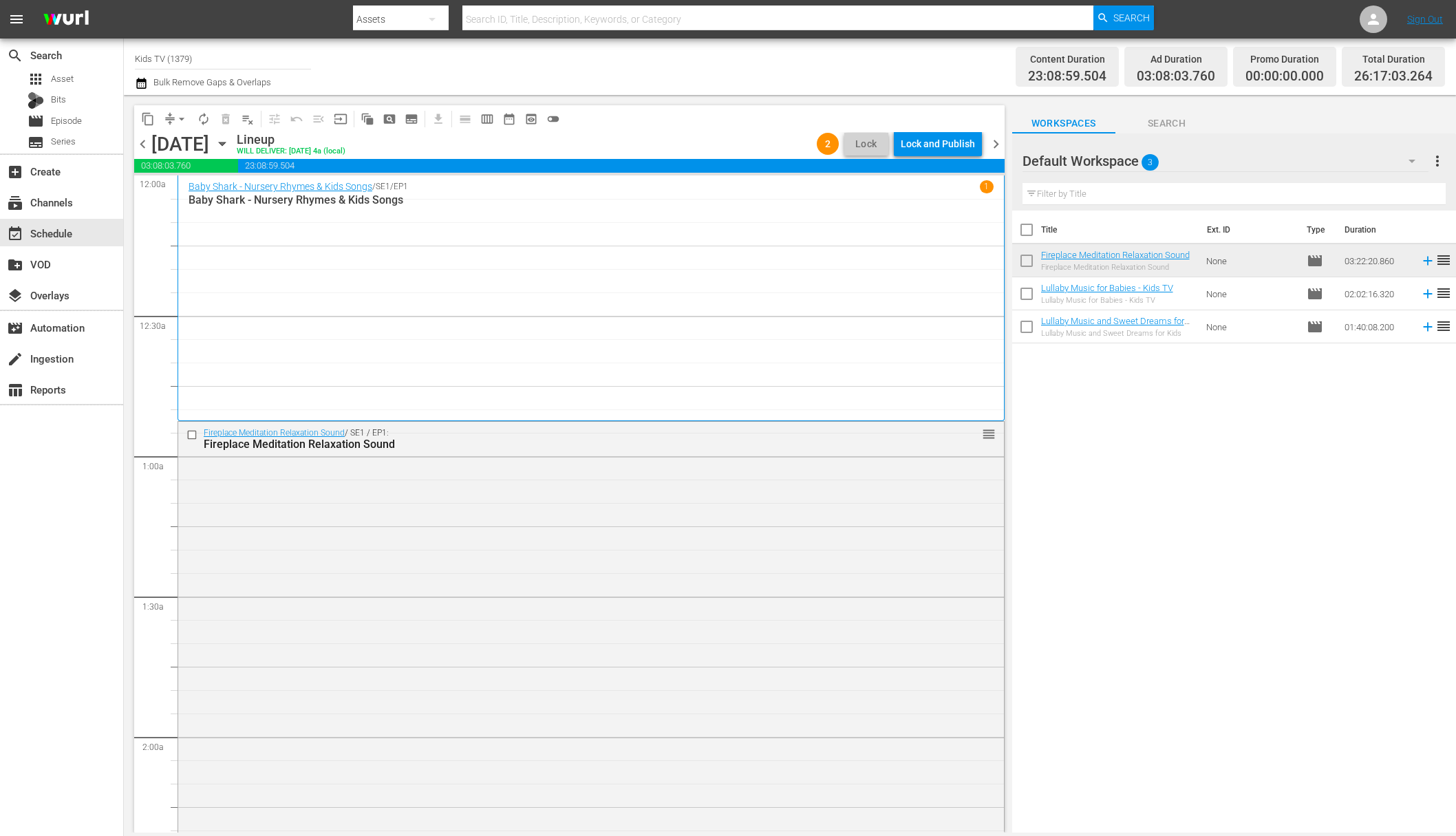
click at [939, 144] on div "Lock and Publish" at bounding box center [938, 144] width 74 height 25
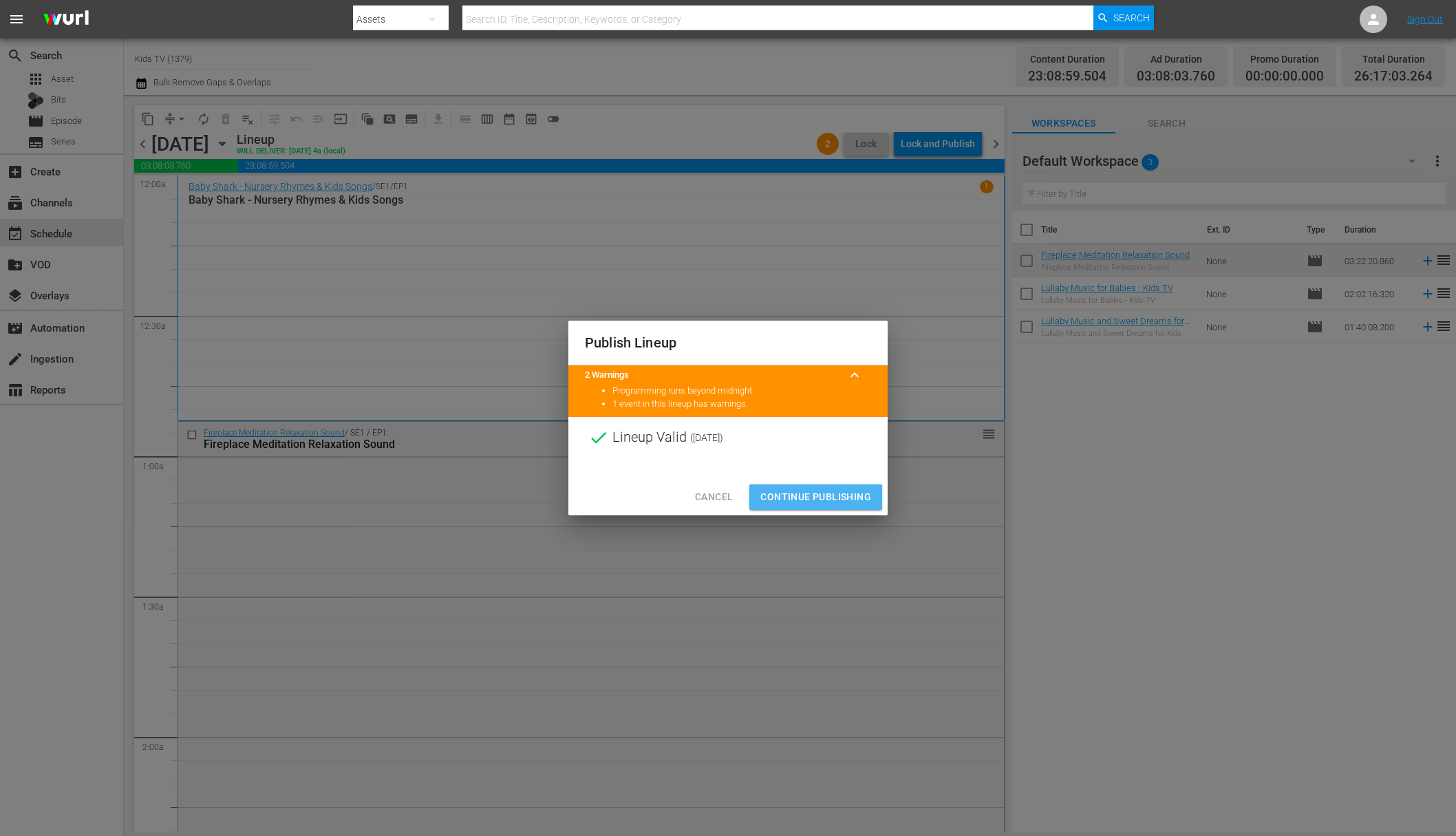
click at [822, 502] on span "Continue Publishing" at bounding box center [815, 497] width 111 height 17
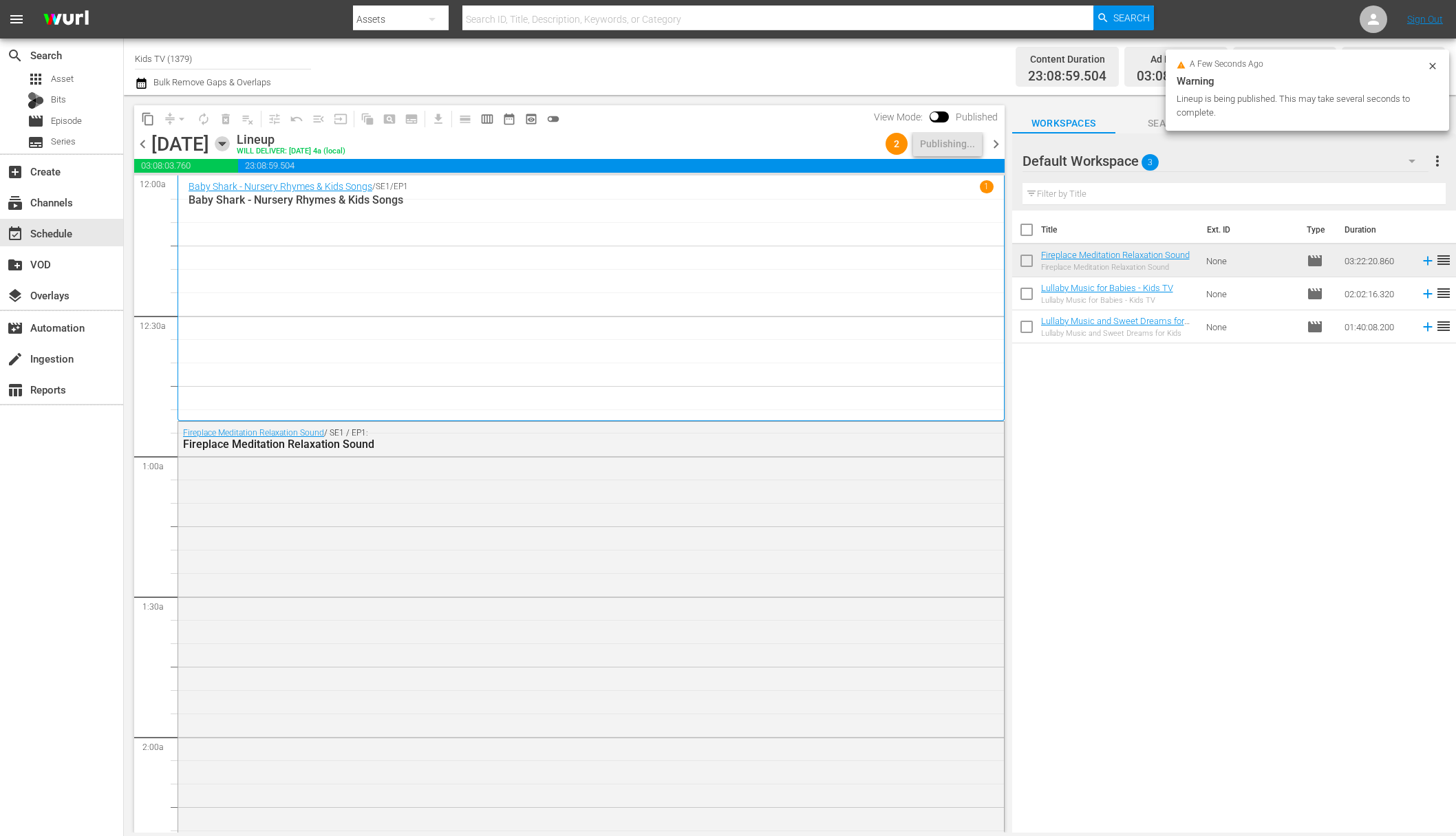
click at [225, 144] on icon "button" at bounding box center [221, 144] width 6 height 4
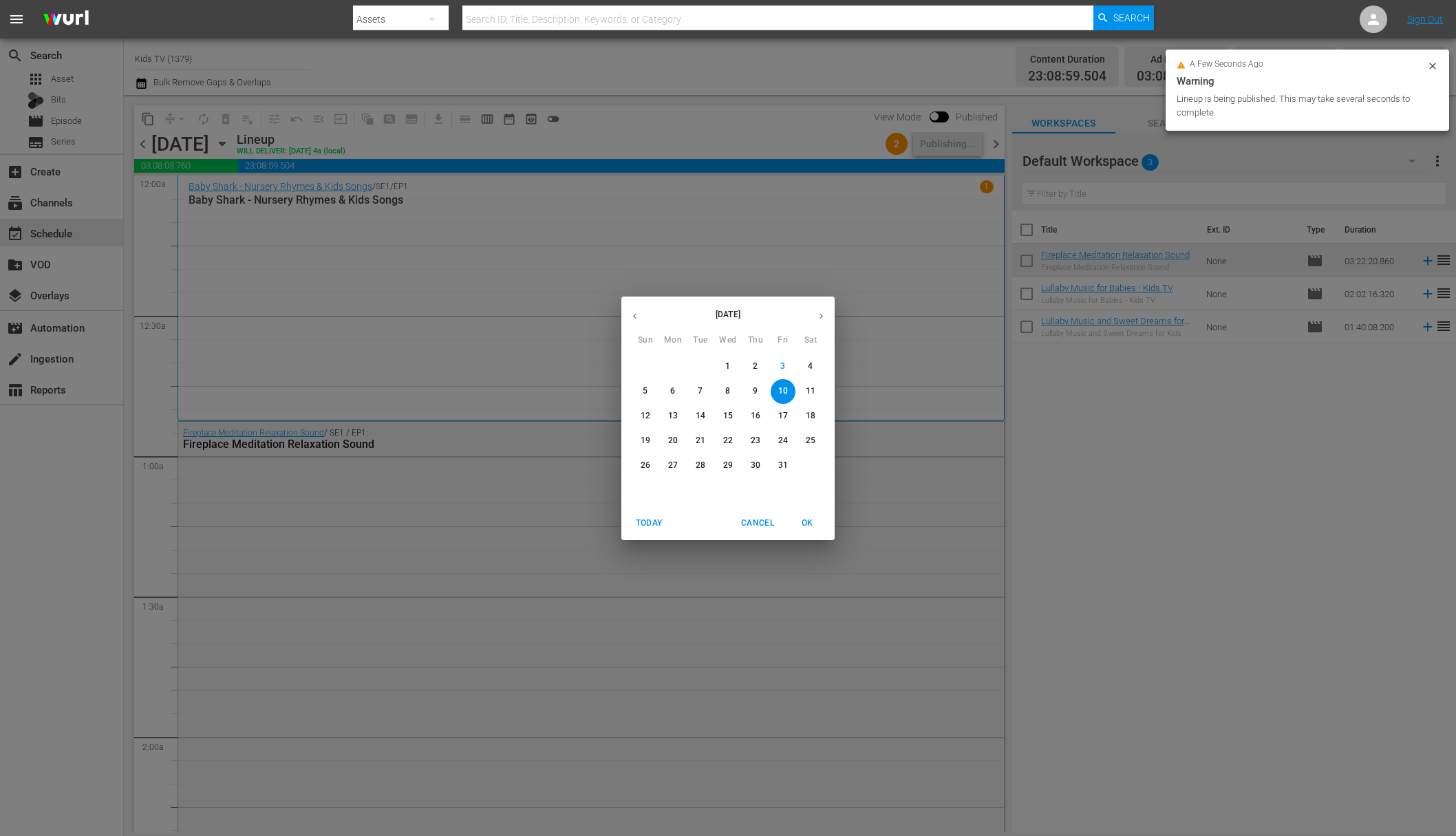
click at [818, 391] on span "11" at bounding box center [810, 391] width 25 height 11
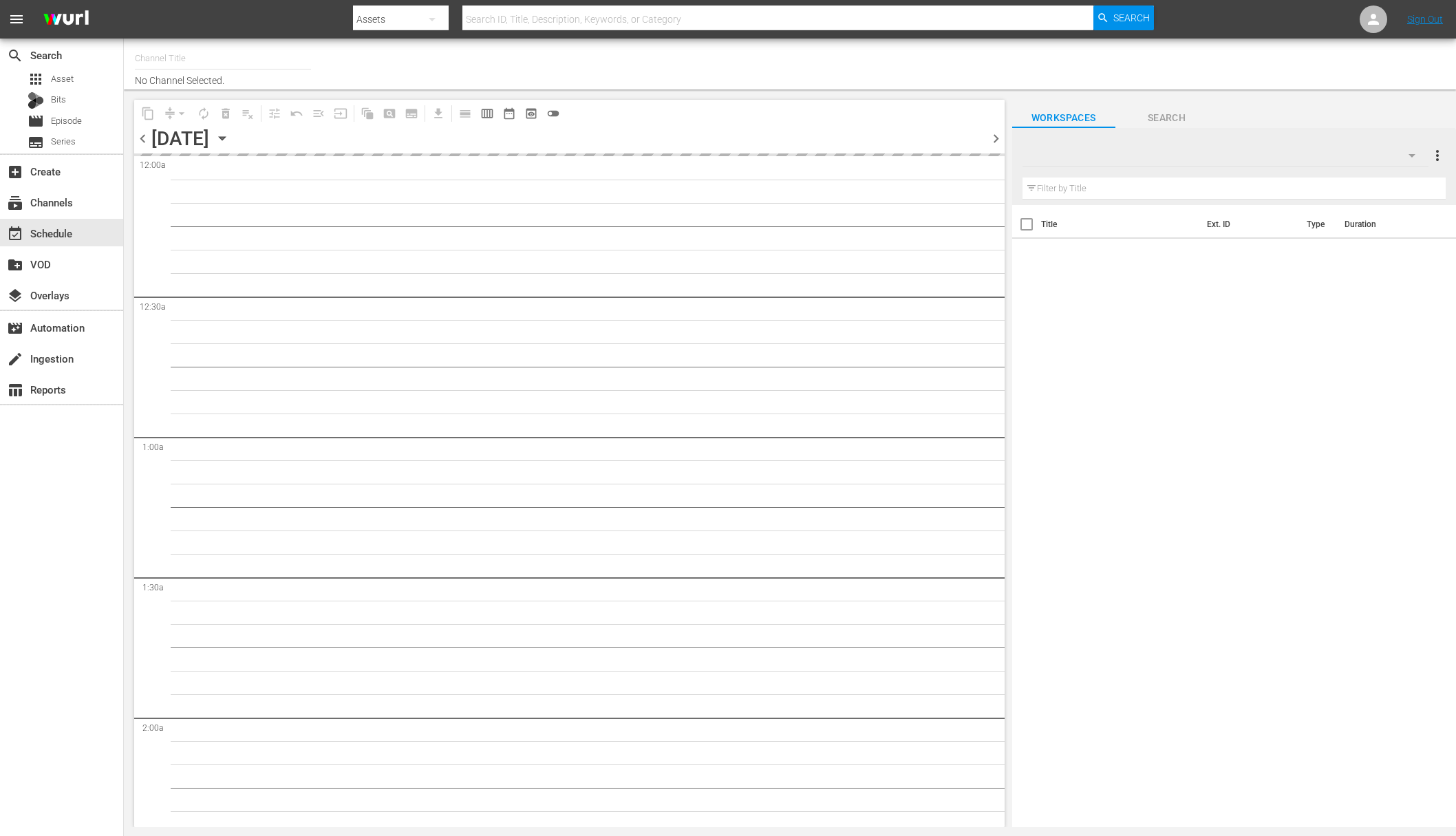
type input "Kids TV (1379)"
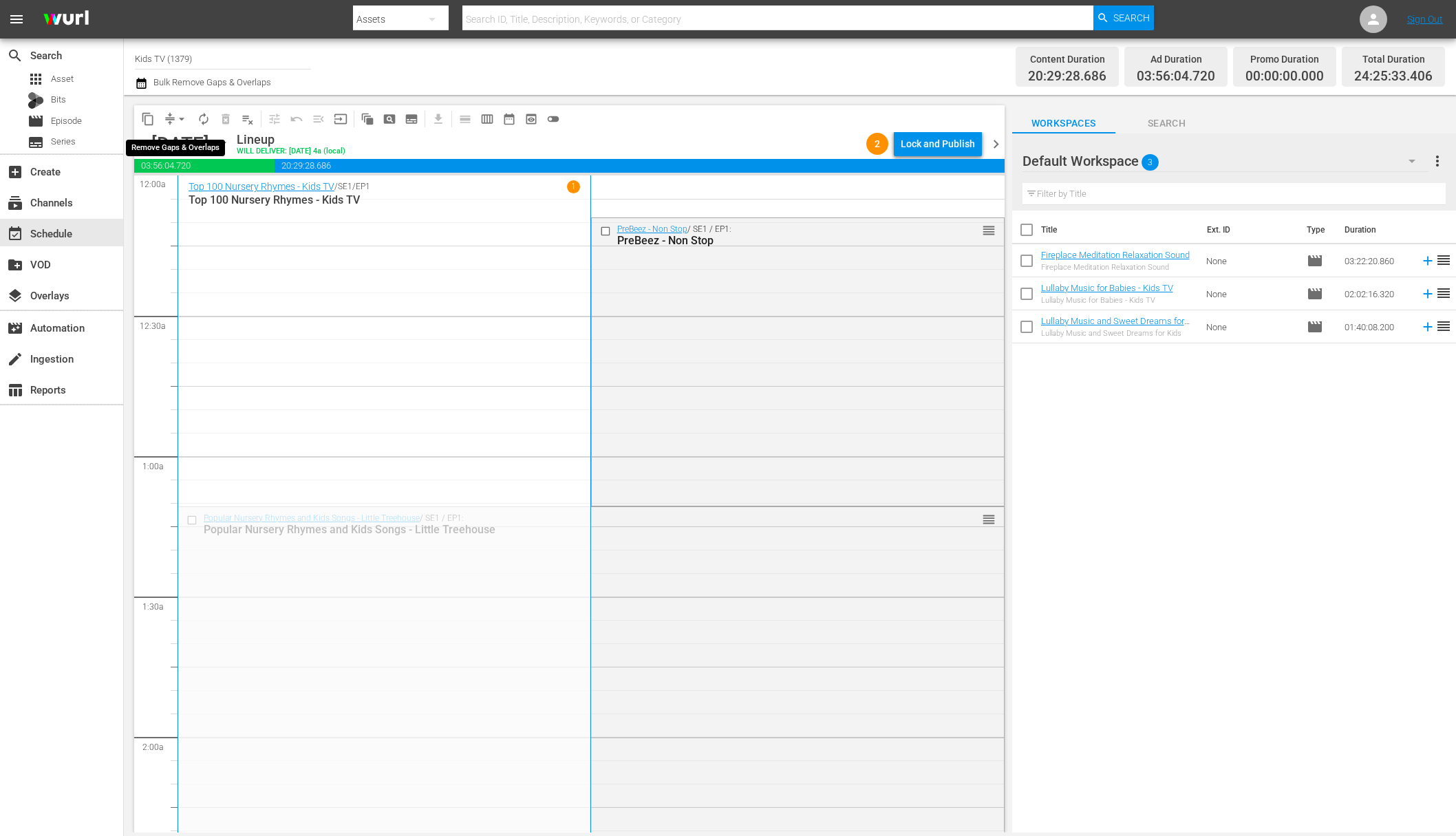
click at [177, 117] on span "arrow_drop_down" at bounding box center [181, 119] width 14 height 14
click at [217, 184] on li "Align to End of Previous Day" at bounding box center [182, 192] width 144 height 23
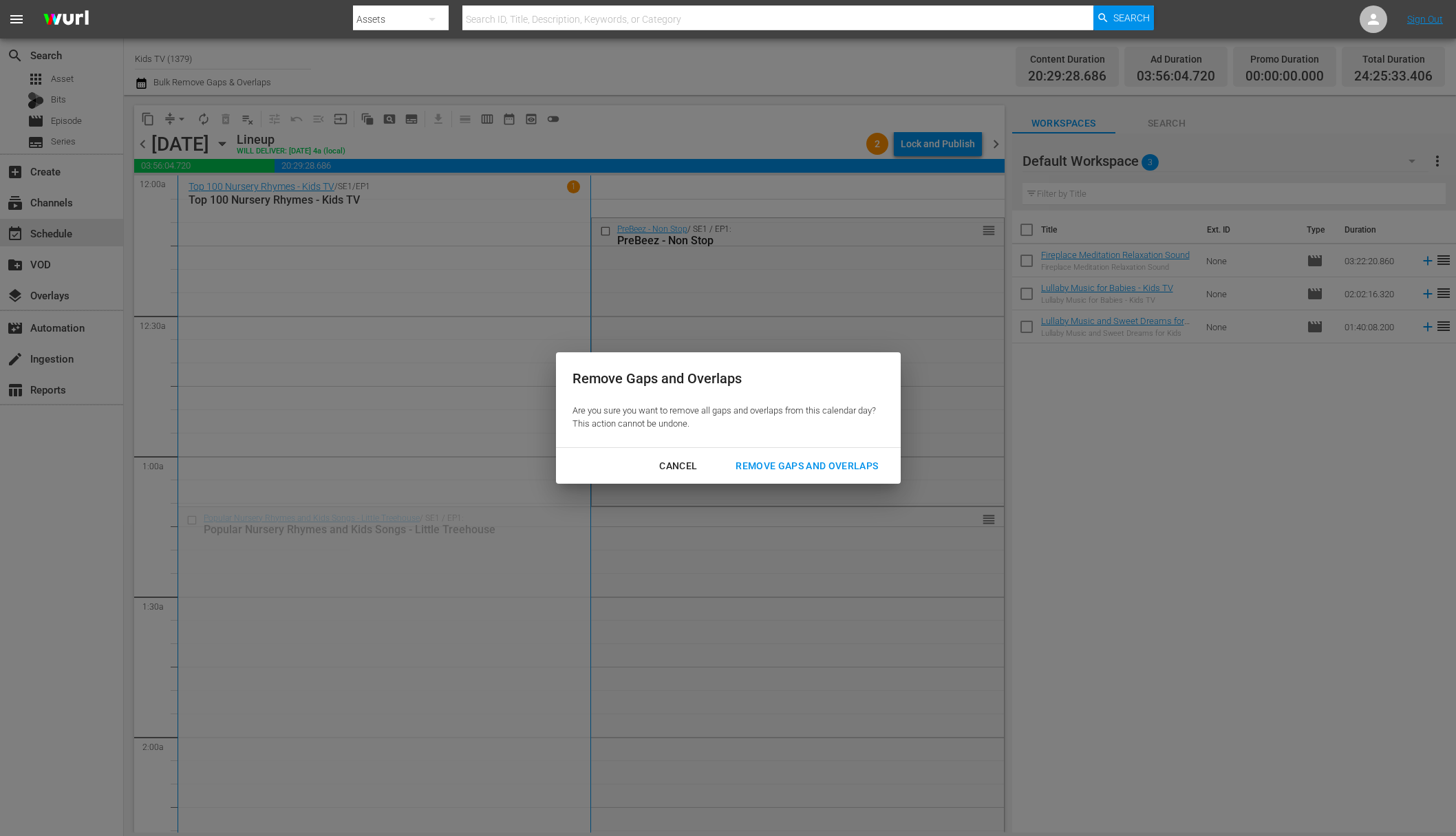
click at [873, 474] on button "Remove Gaps and Overlaps" at bounding box center [807, 467] width 176 height 26
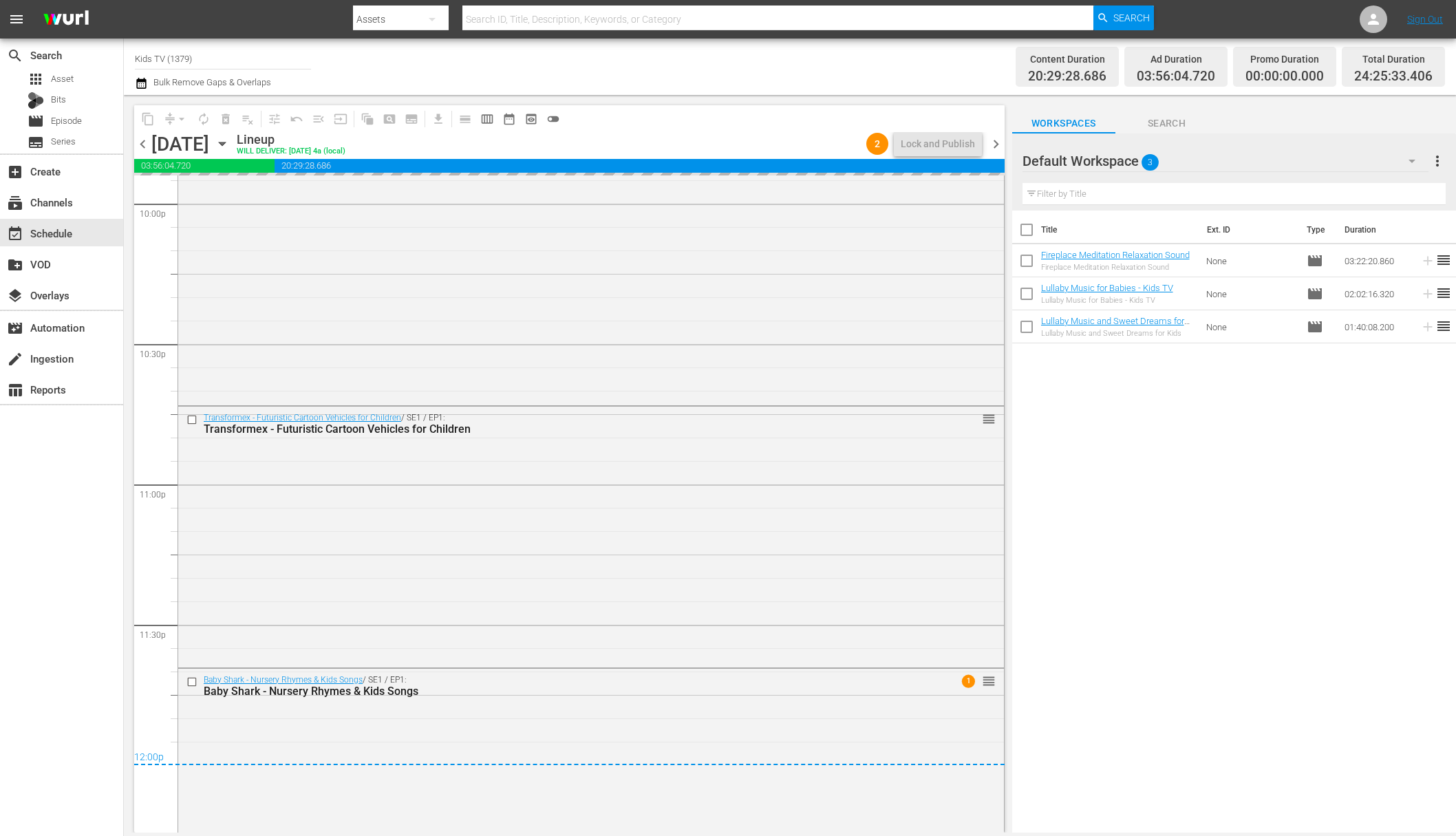
scroll to position [6243, 0]
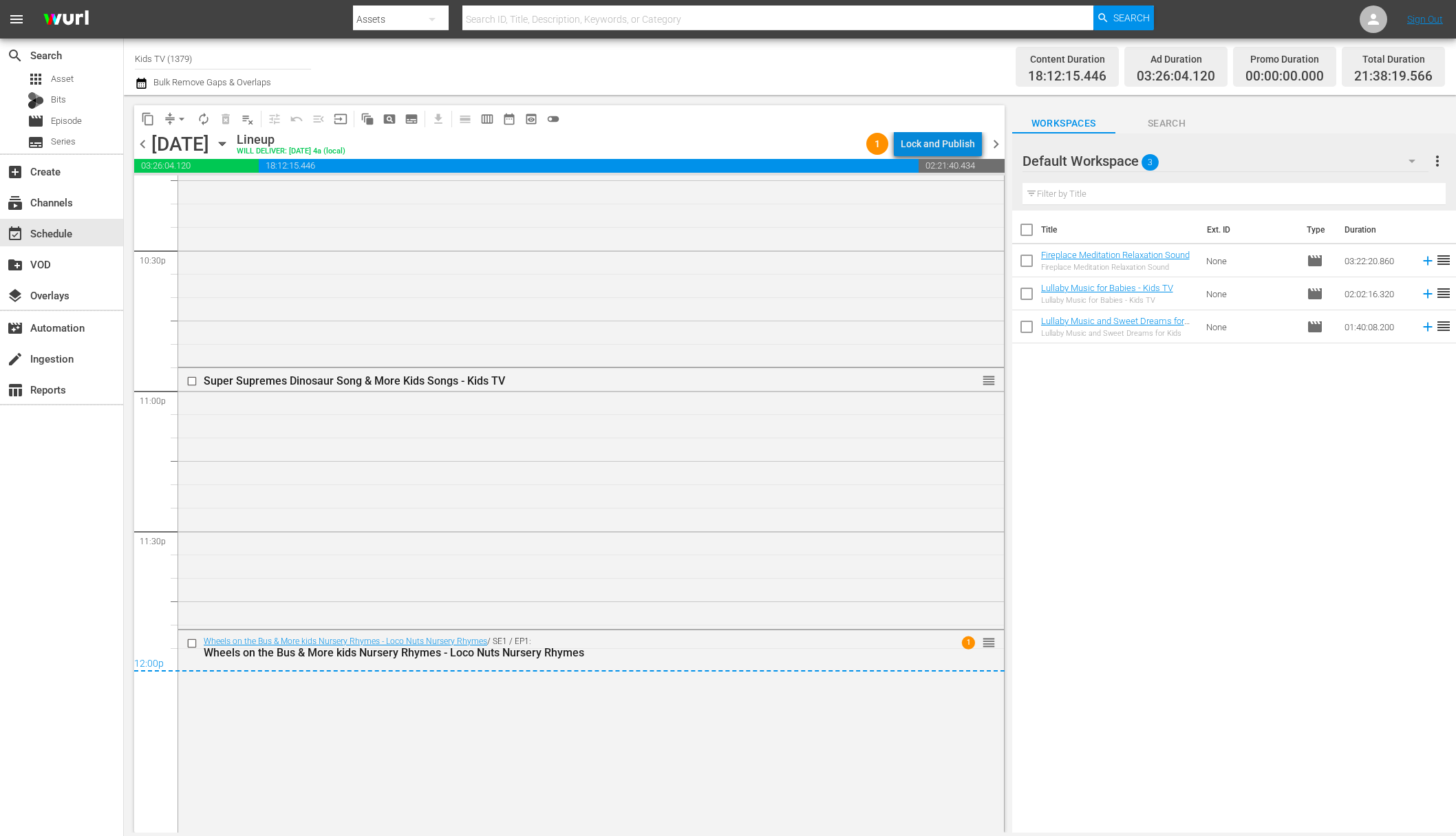
click at [948, 146] on div "Lock and Publish" at bounding box center [938, 144] width 74 height 25
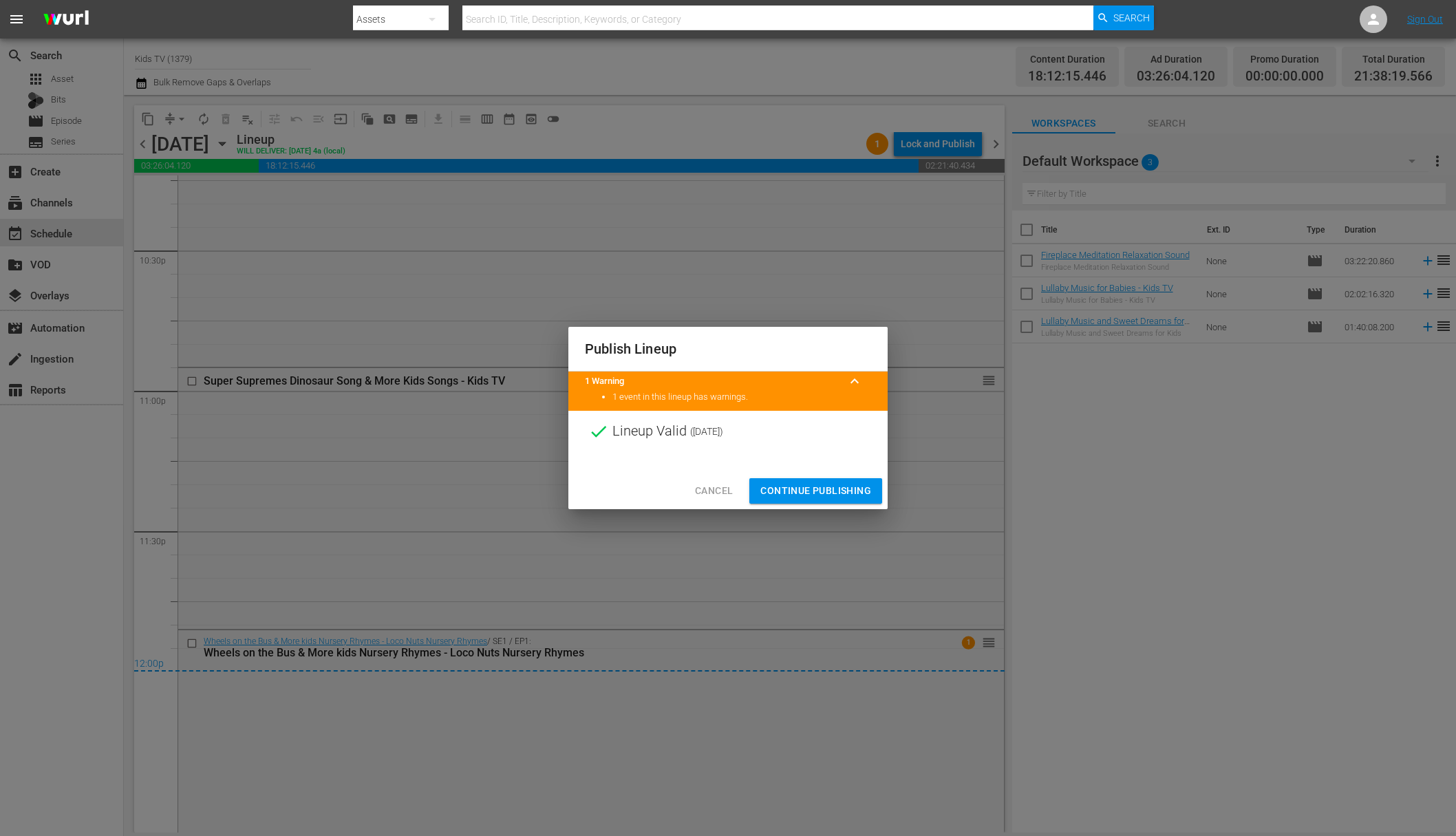
click at [827, 489] on span "Continue Publishing" at bounding box center [815, 491] width 111 height 17
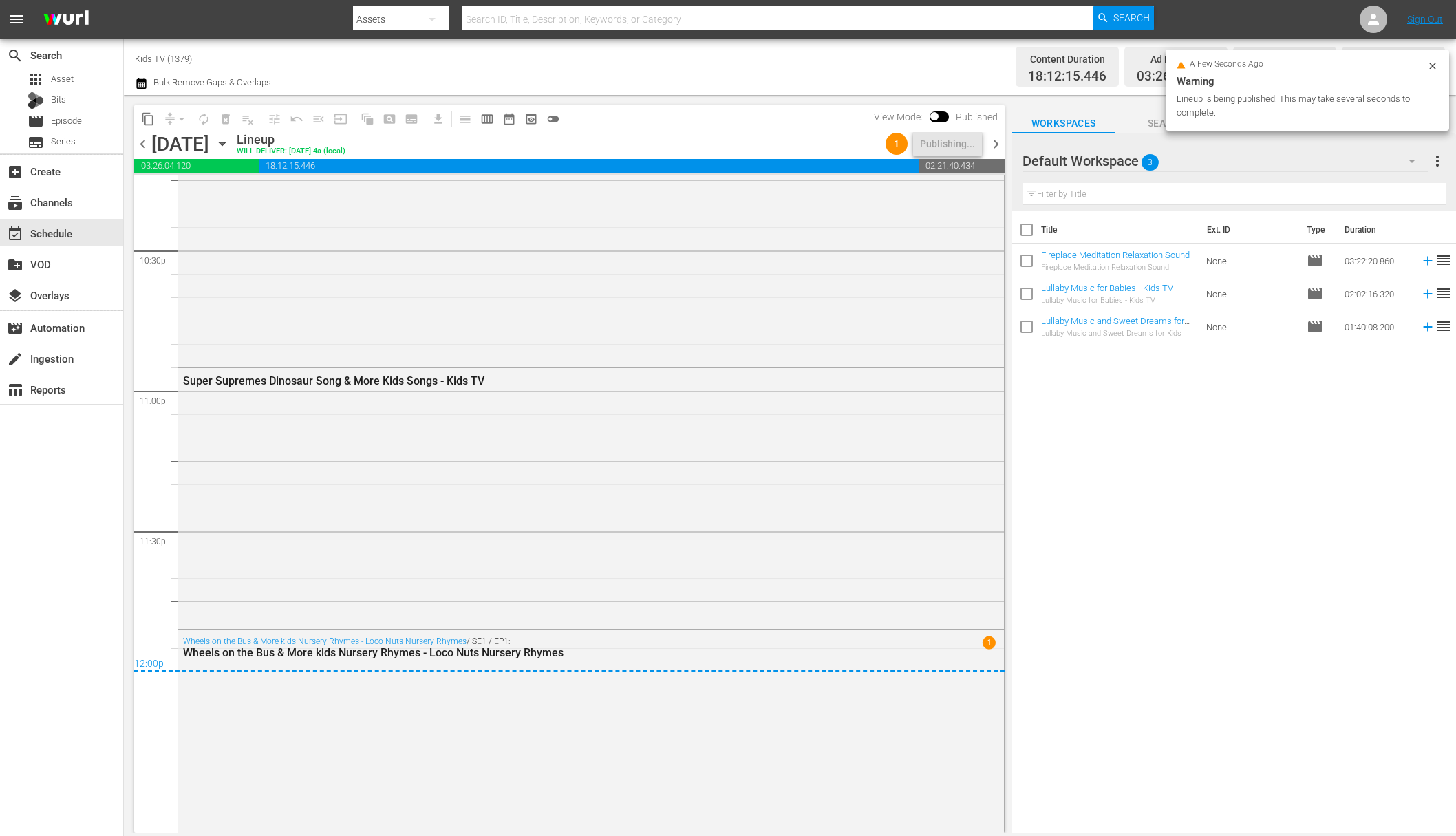
click at [230, 144] on icon "button" at bounding box center [222, 144] width 15 height 15
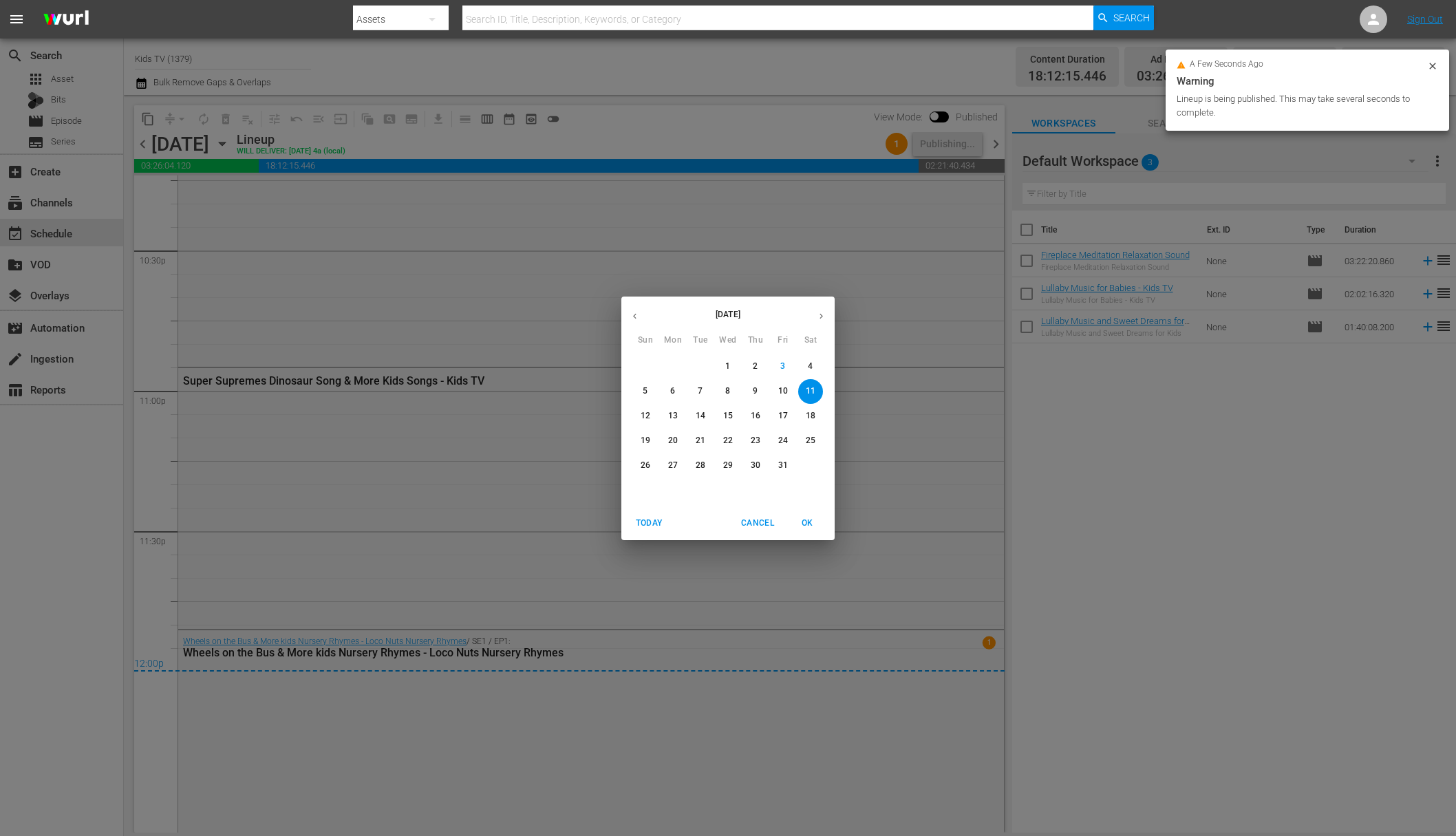
click at [644, 410] on p "12" at bounding box center [645, 416] width 9 height 11
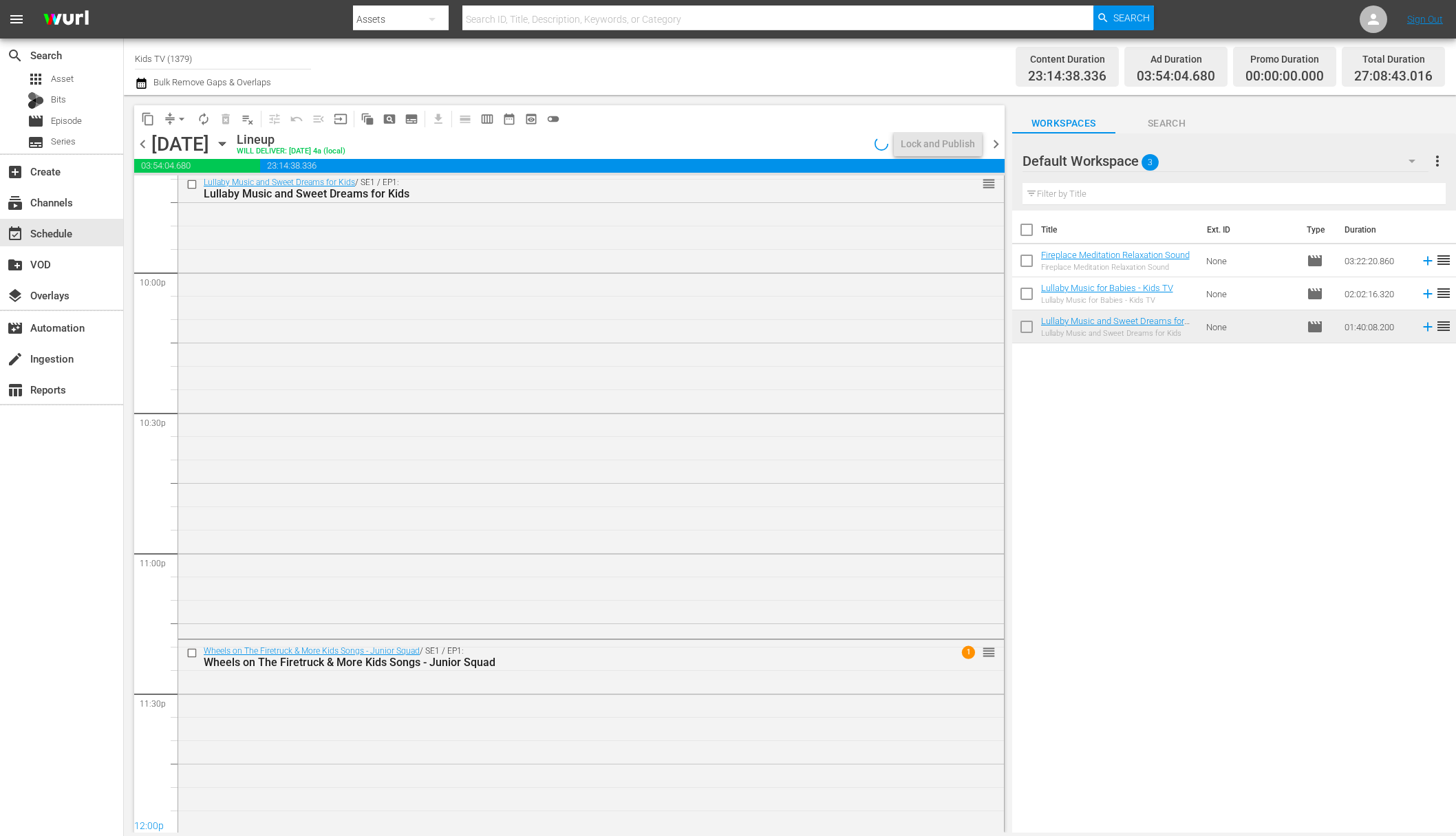
scroll to position [6214, 0]
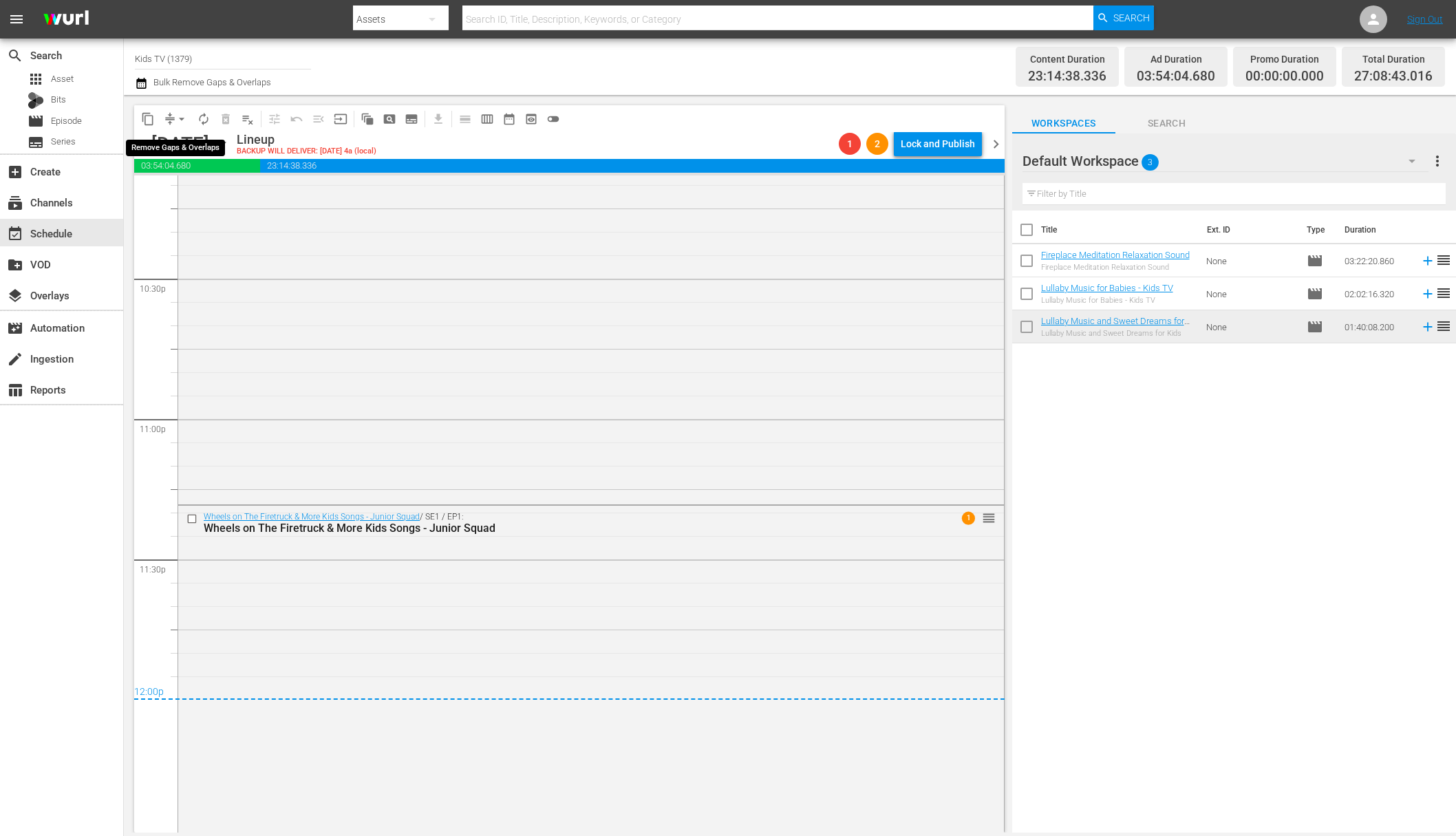
click at [176, 119] on span "arrow_drop_down" at bounding box center [181, 119] width 14 height 14
click at [387, 277] on div "Lullaby Music and Sweet Dreams for Kids / SE1 / EP1: Lullaby Music and Sweet Dr…" at bounding box center [591, 269] width 826 height 464
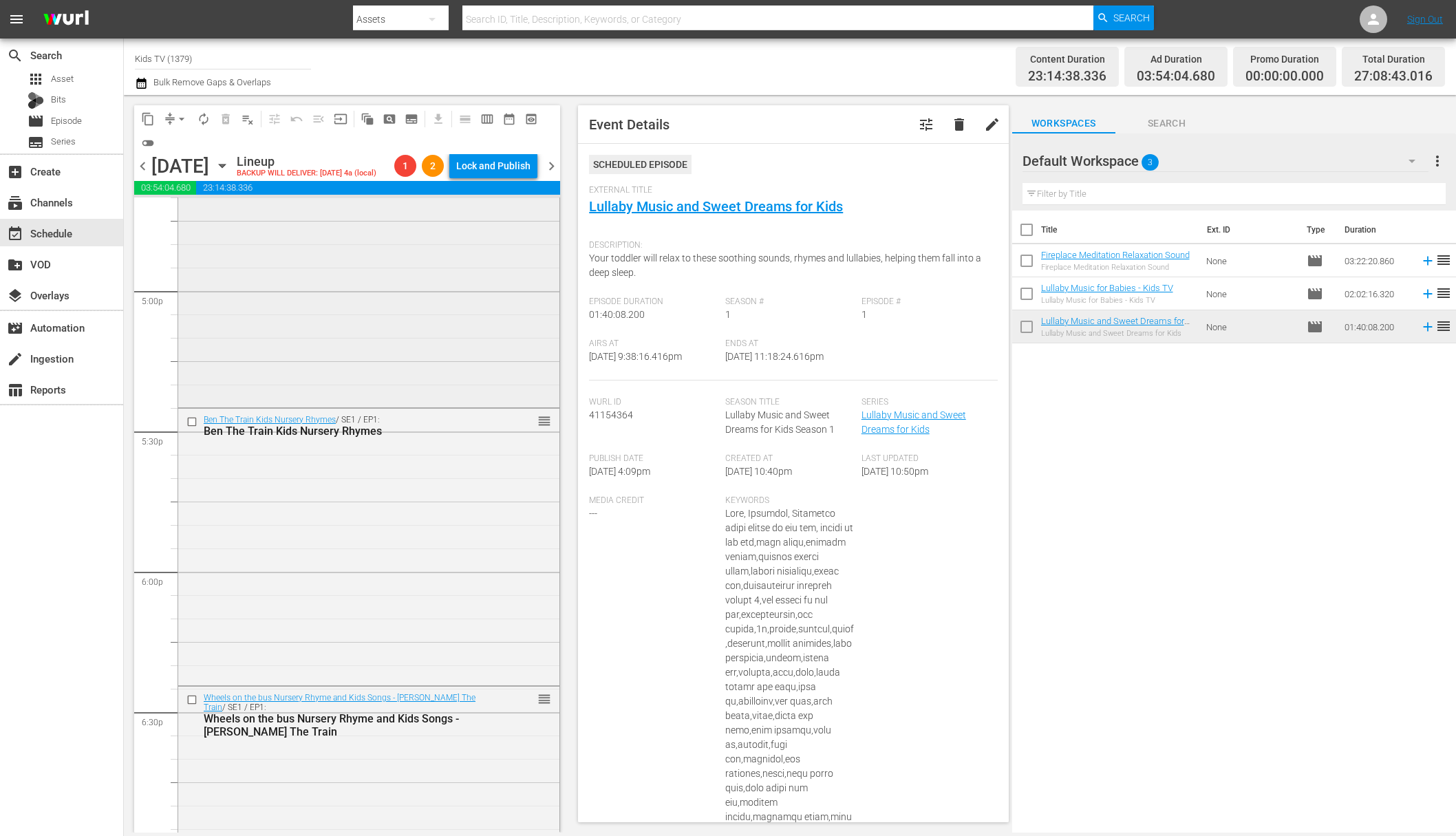
scroll to position [4679, 0]
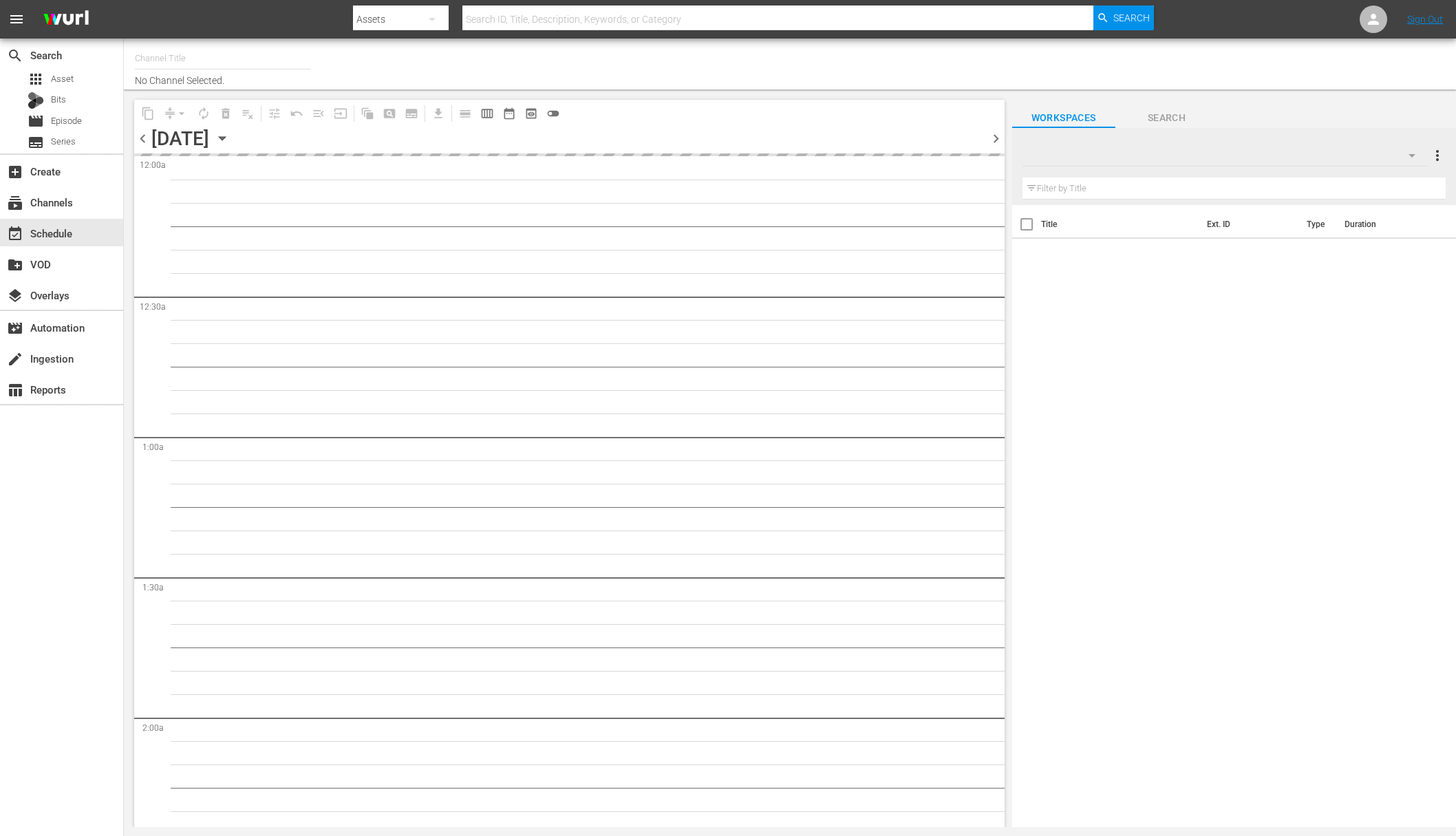
type input "Kids TV (1379)"
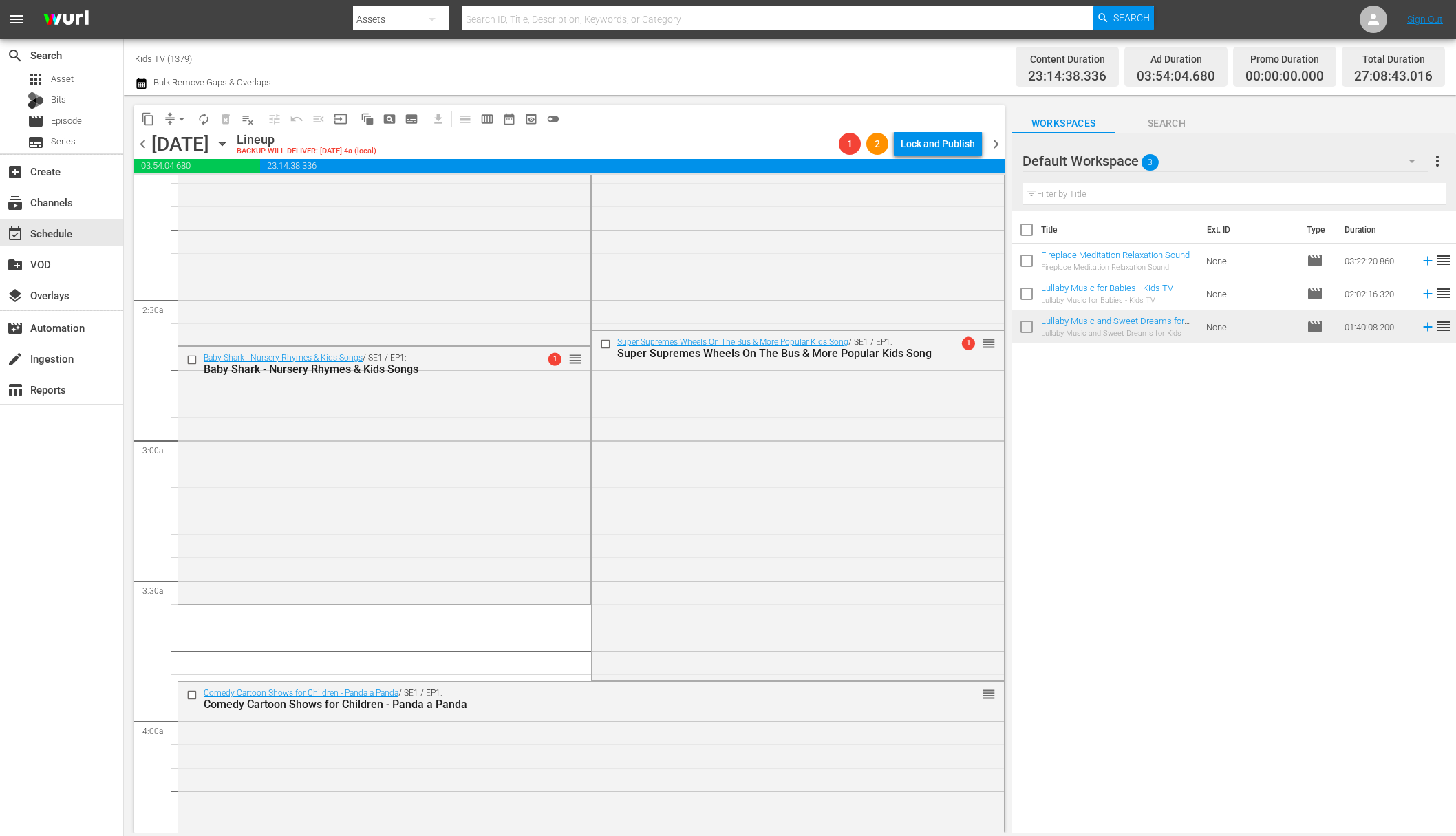
scroll to position [1058, 0]
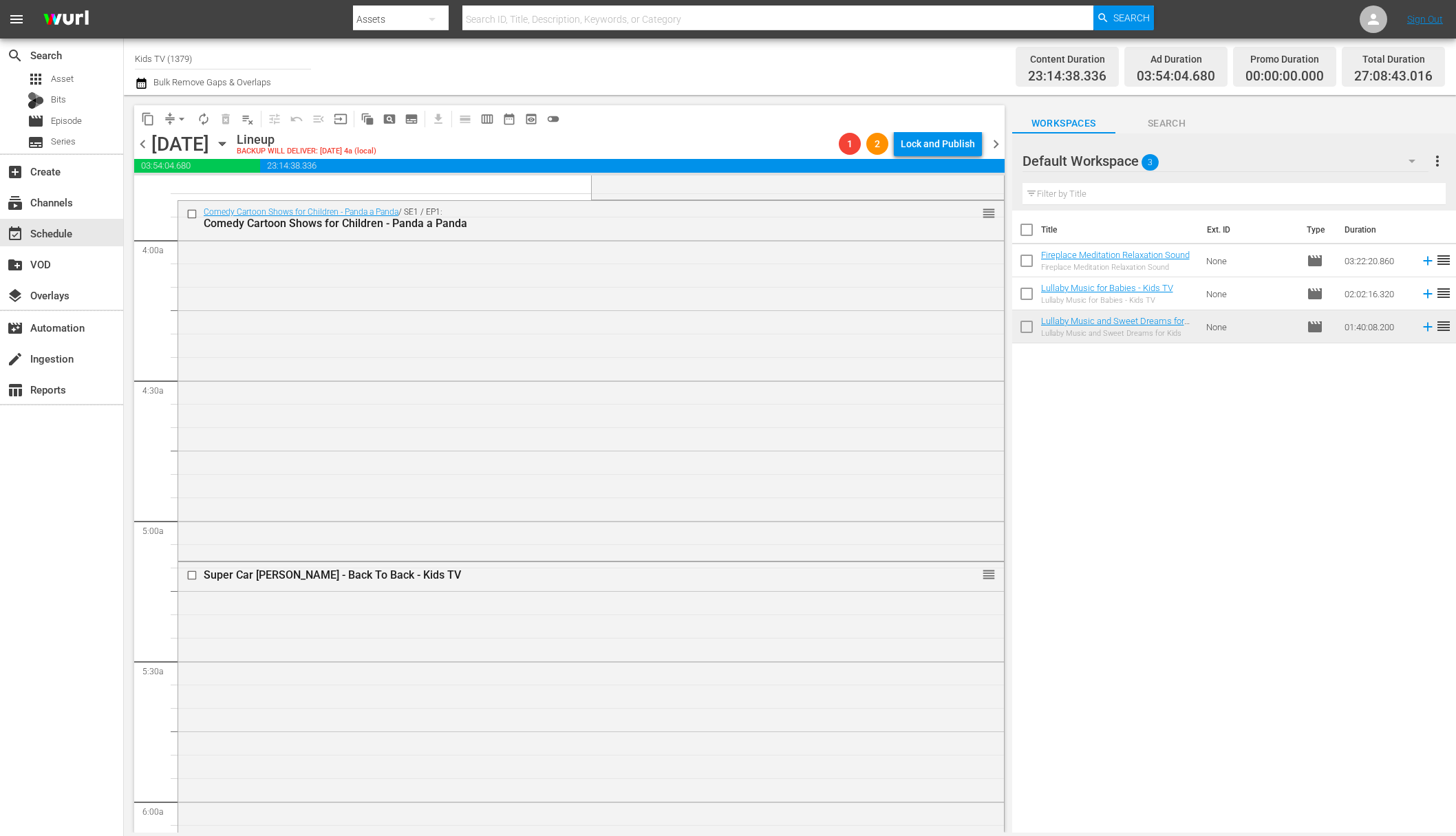
click at [182, 119] on span "arrow_drop_down" at bounding box center [181, 119] width 14 height 14
click at [191, 187] on li "Align to End of Previous Day" at bounding box center [182, 192] width 144 height 23
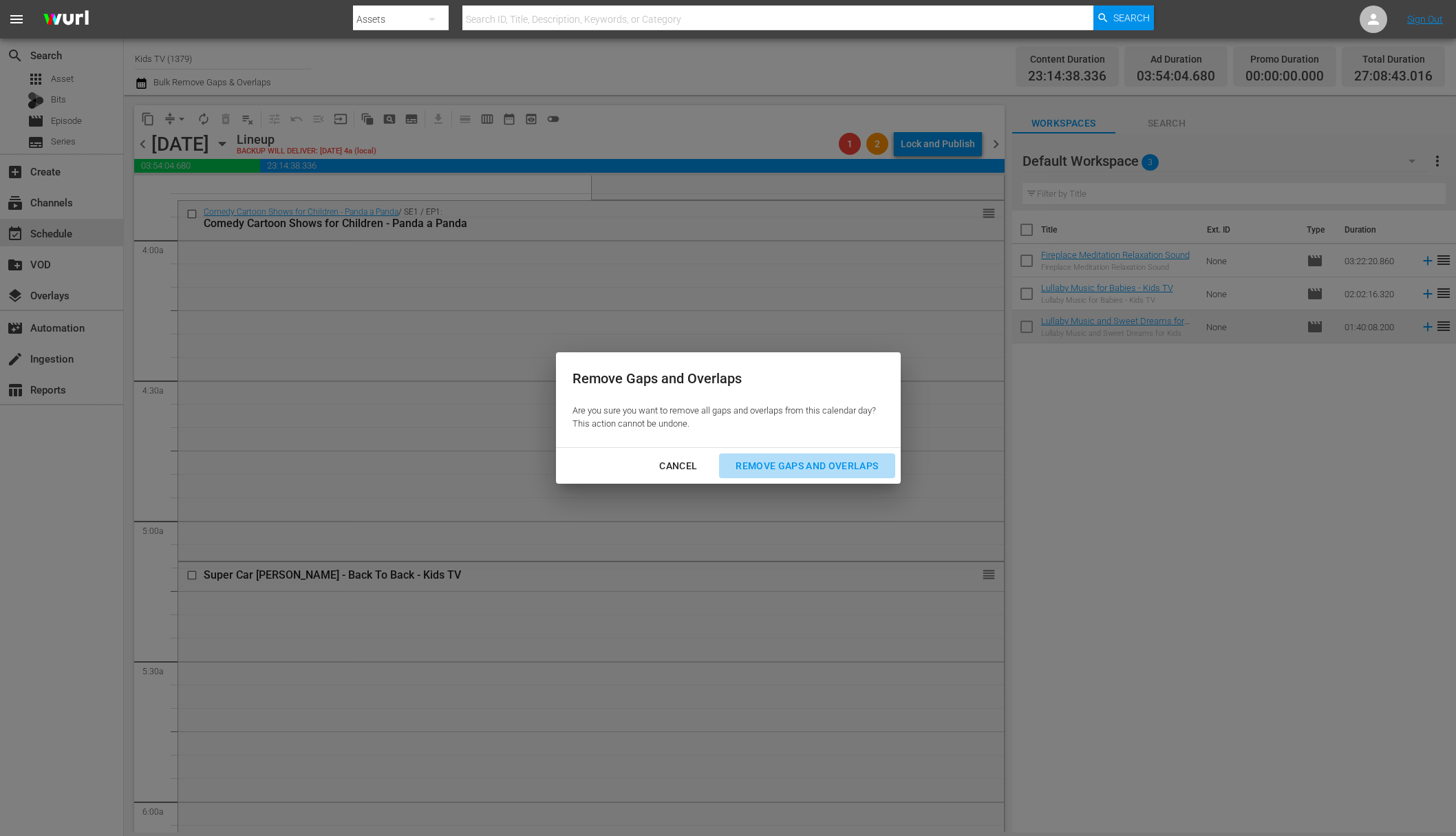
click at [809, 458] on div "Remove Gaps and Overlaps" at bounding box center [807, 467] width 164 height 17
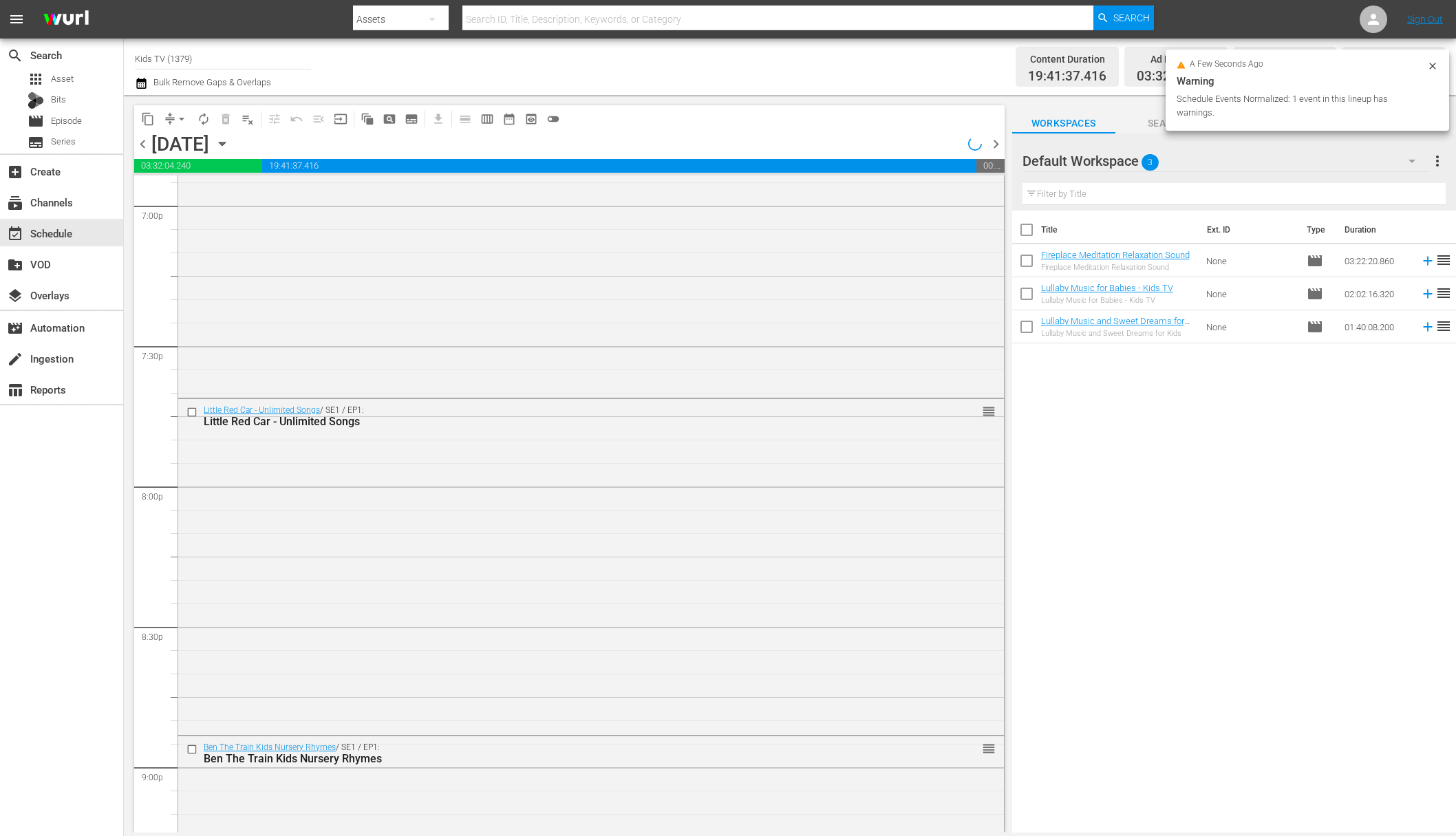
scroll to position [5328, 0]
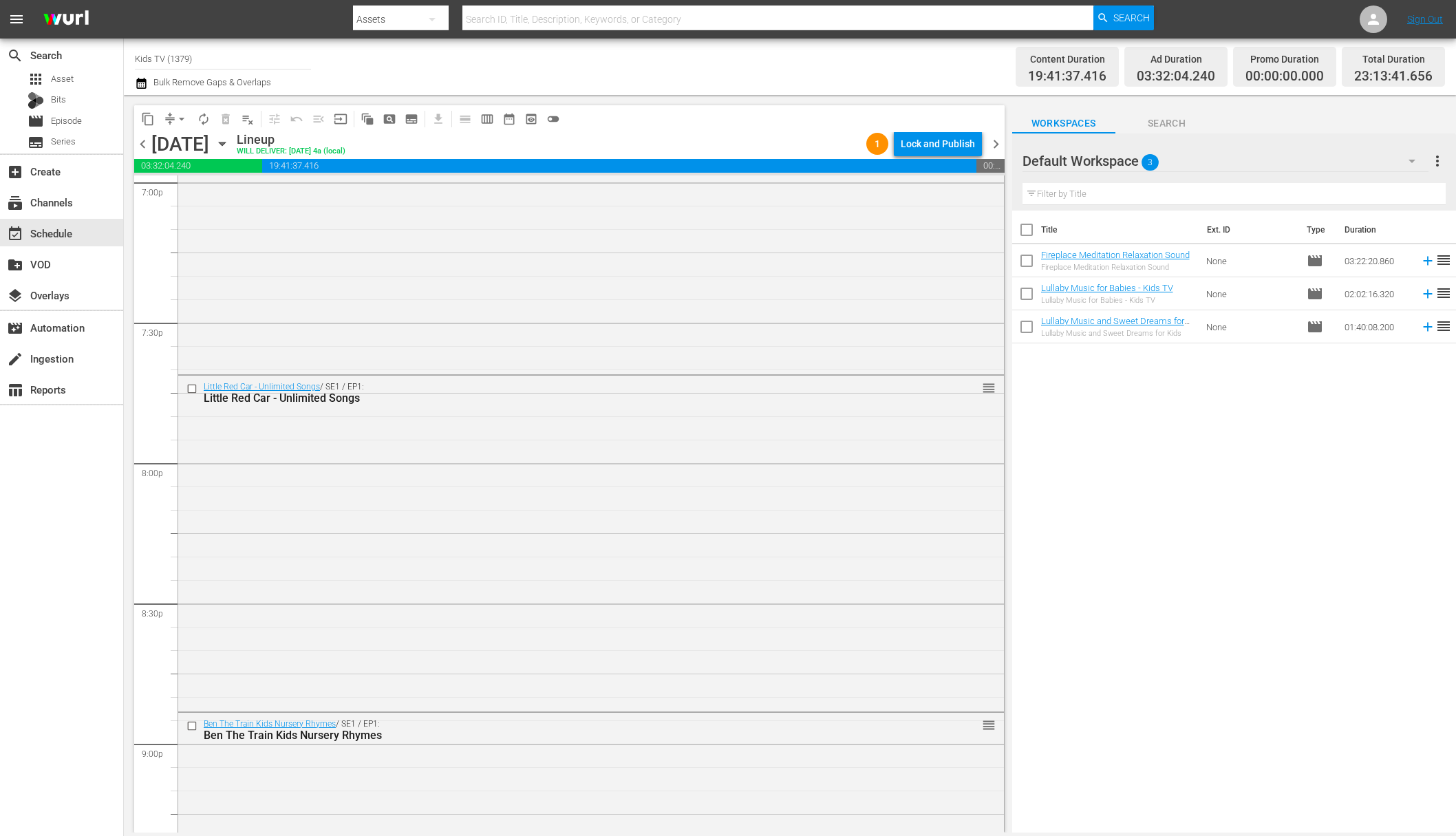
click at [952, 148] on div "Lock and Publish" at bounding box center [938, 144] width 74 height 25
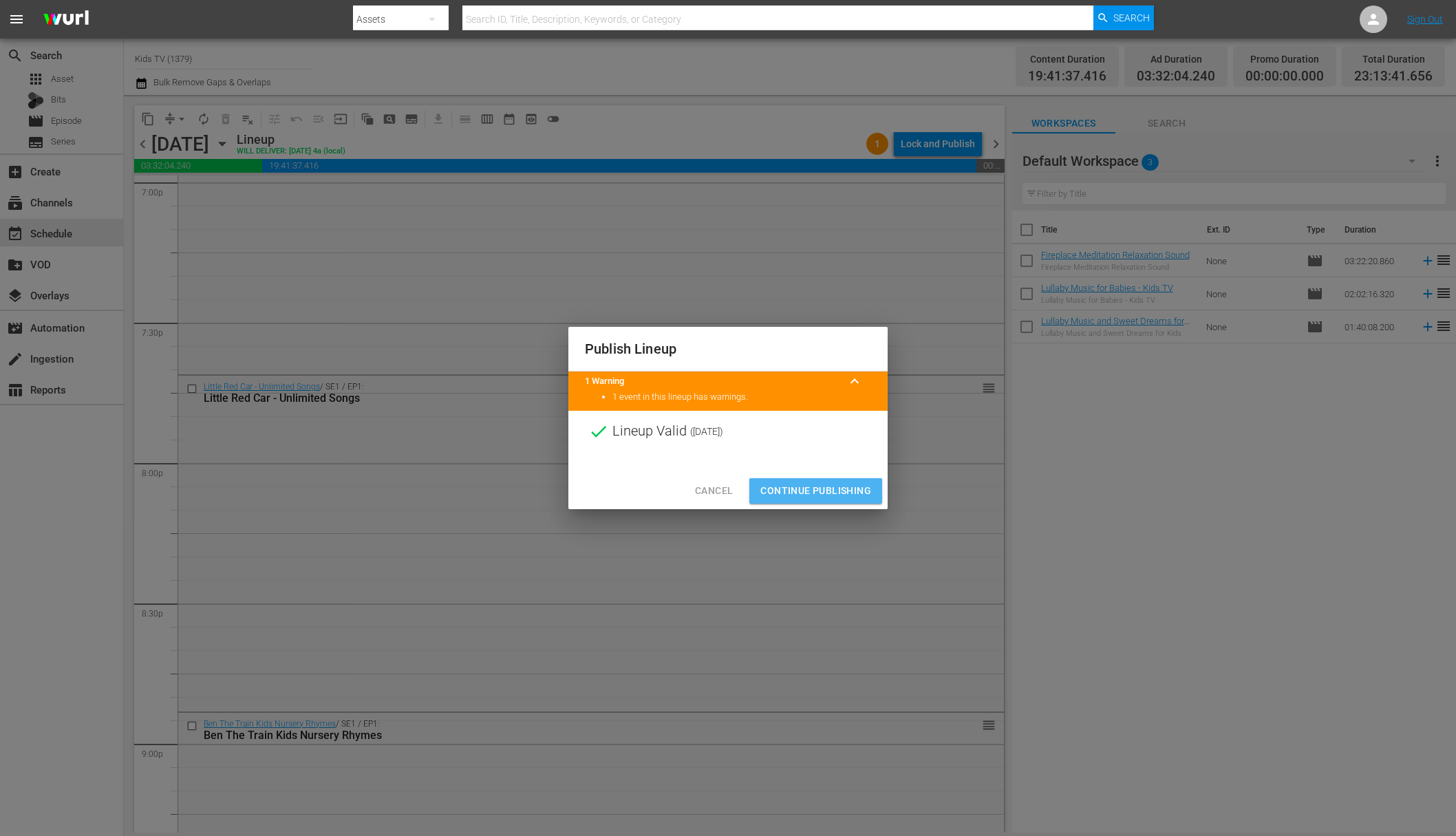
click at [833, 486] on span "Continue Publishing" at bounding box center [815, 491] width 111 height 17
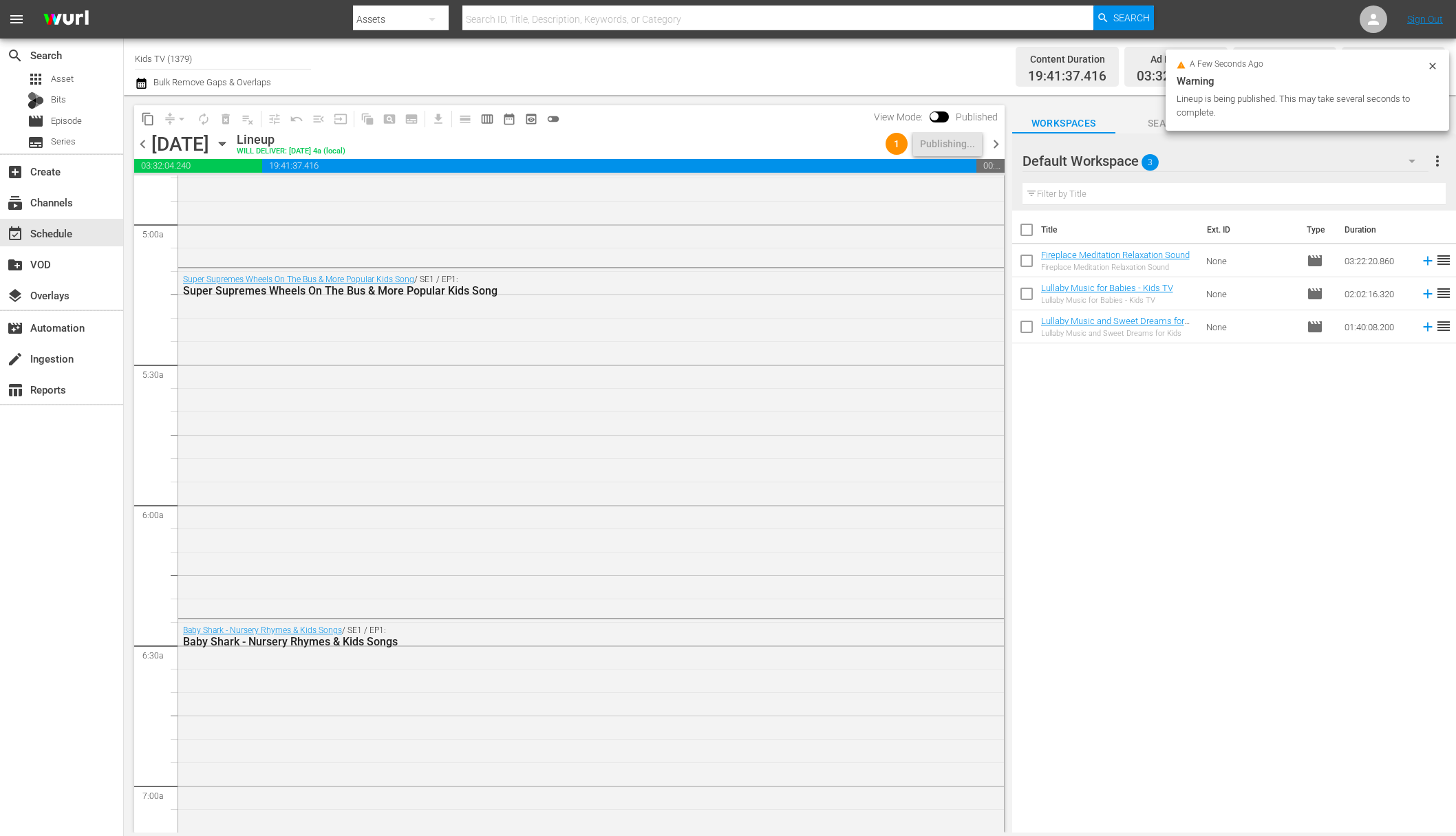
scroll to position [0, 0]
